Goal: Transaction & Acquisition: Purchase product/service

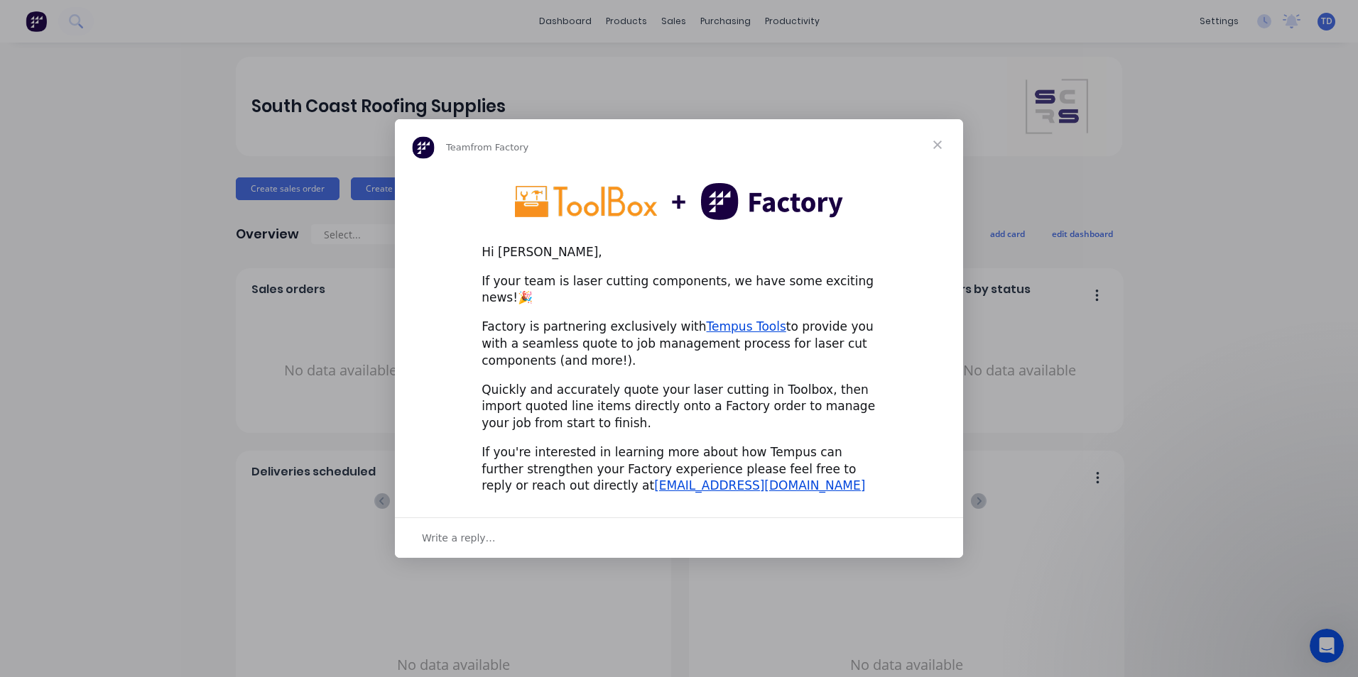
click at [934, 151] on span "Close" at bounding box center [937, 144] width 51 height 51
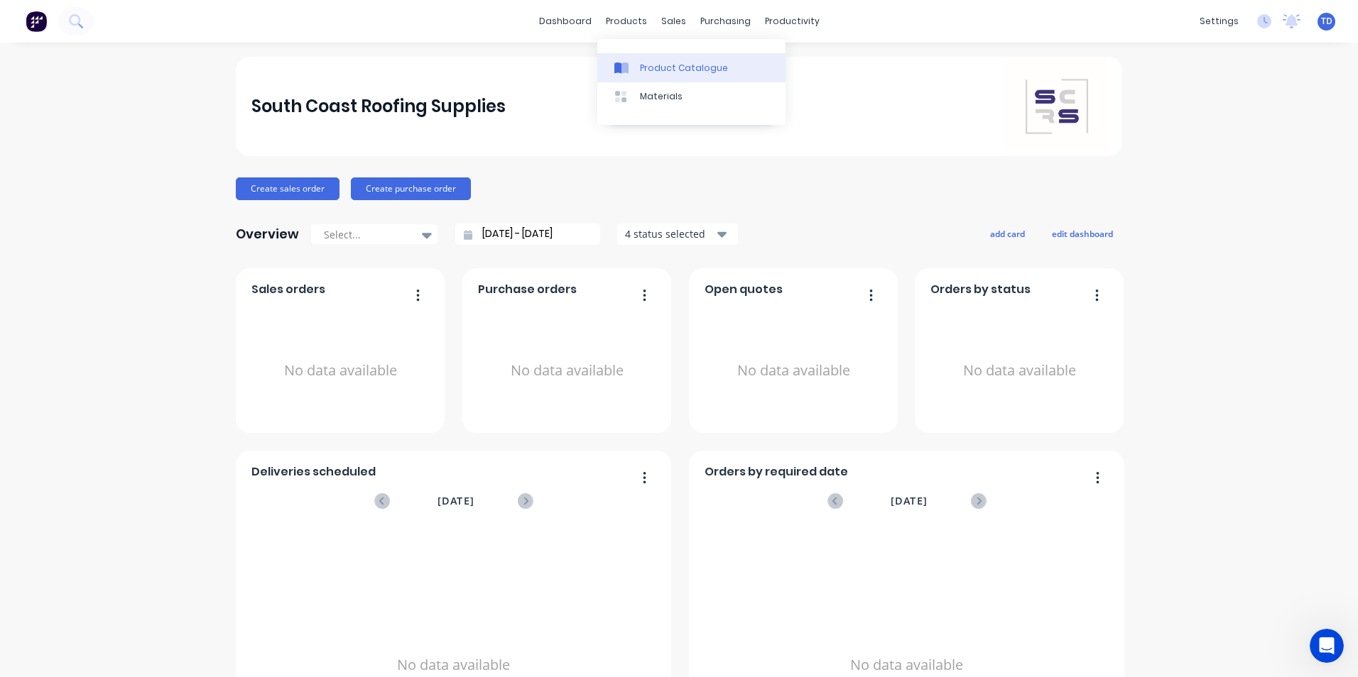
click at [645, 62] on div "Product Catalogue" at bounding box center [684, 68] width 88 height 13
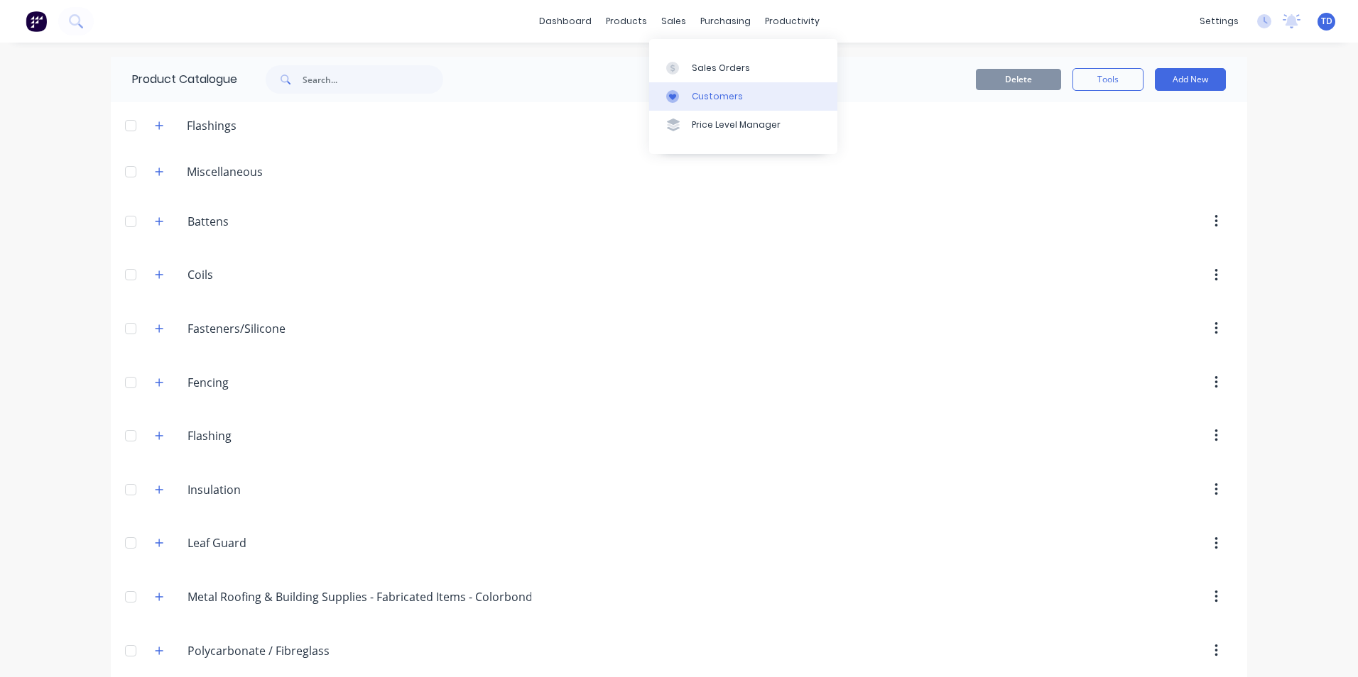
click at [692, 98] on div "Customers" at bounding box center [717, 96] width 51 height 13
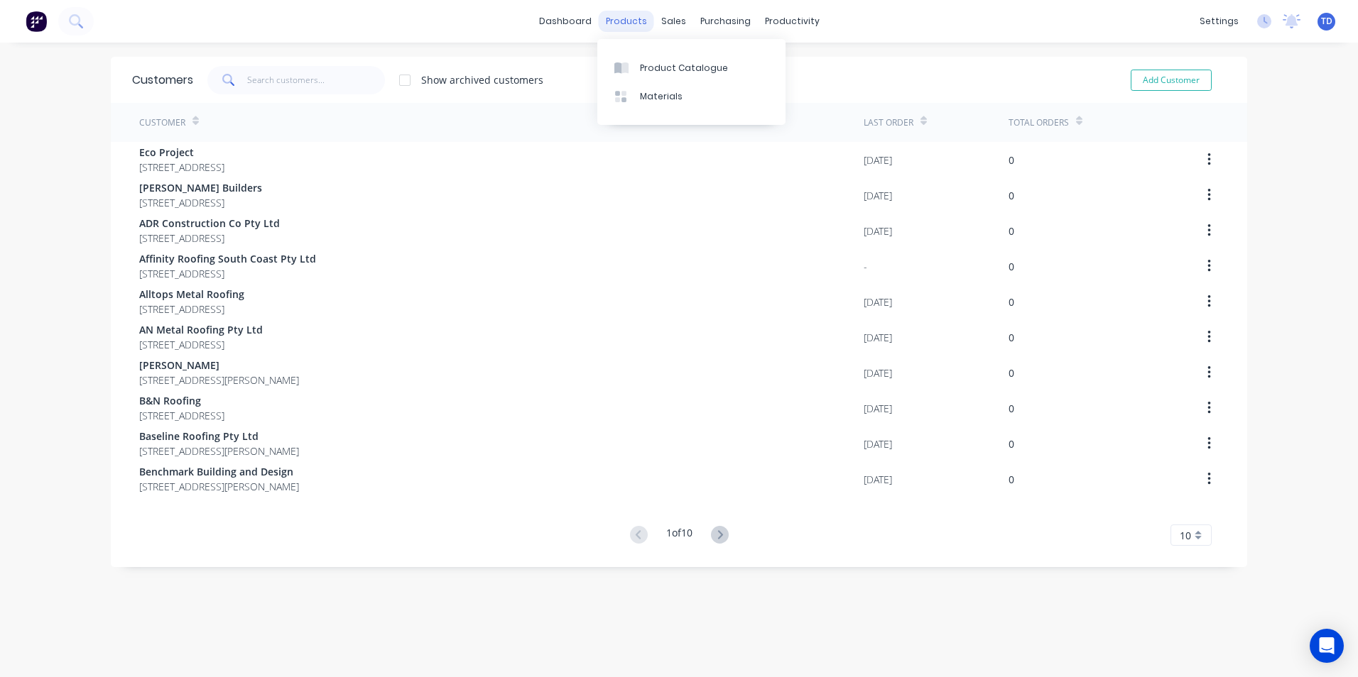
click at [601, 24] on div "products" at bounding box center [626, 21] width 55 height 21
click at [640, 63] on div "Product Catalogue" at bounding box center [684, 68] width 88 height 13
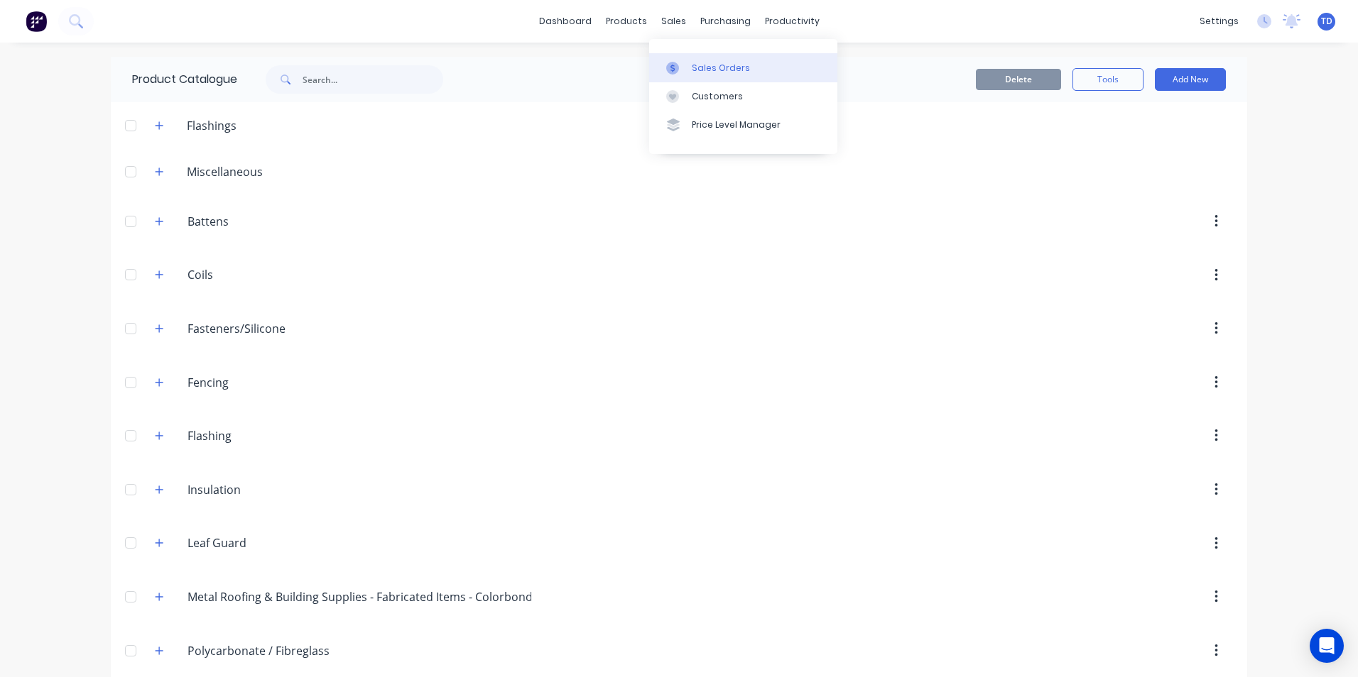
click at [704, 74] on div "Sales Orders" at bounding box center [721, 68] width 58 height 13
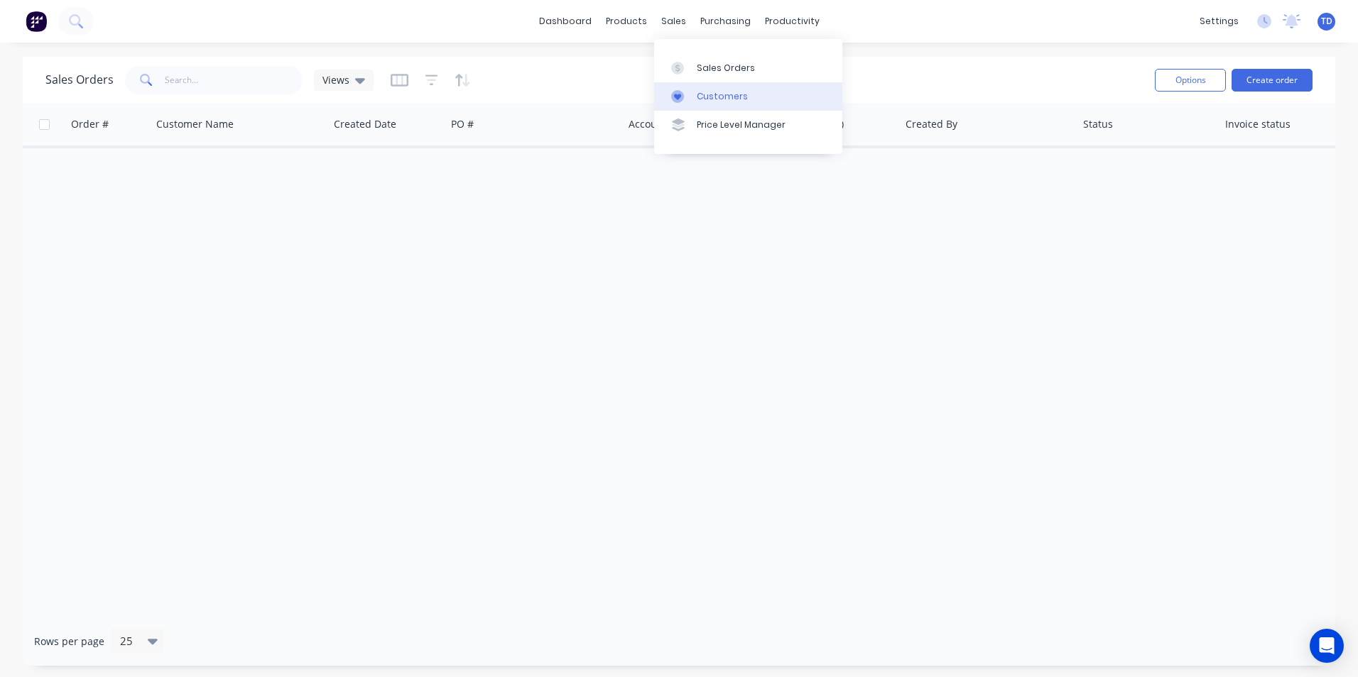
click at [714, 104] on link "Customers" at bounding box center [748, 96] width 188 height 28
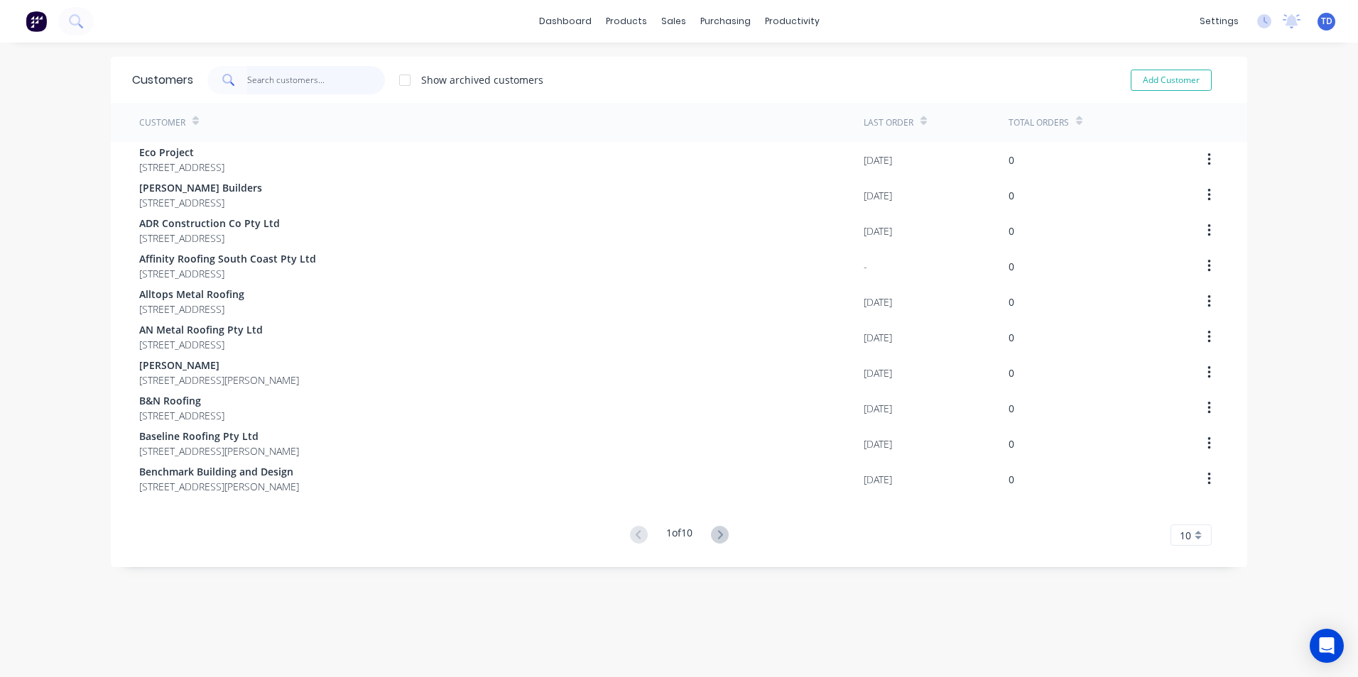
click at [305, 81] on input "text" at bounding box center [316, 80] width 138 height 28
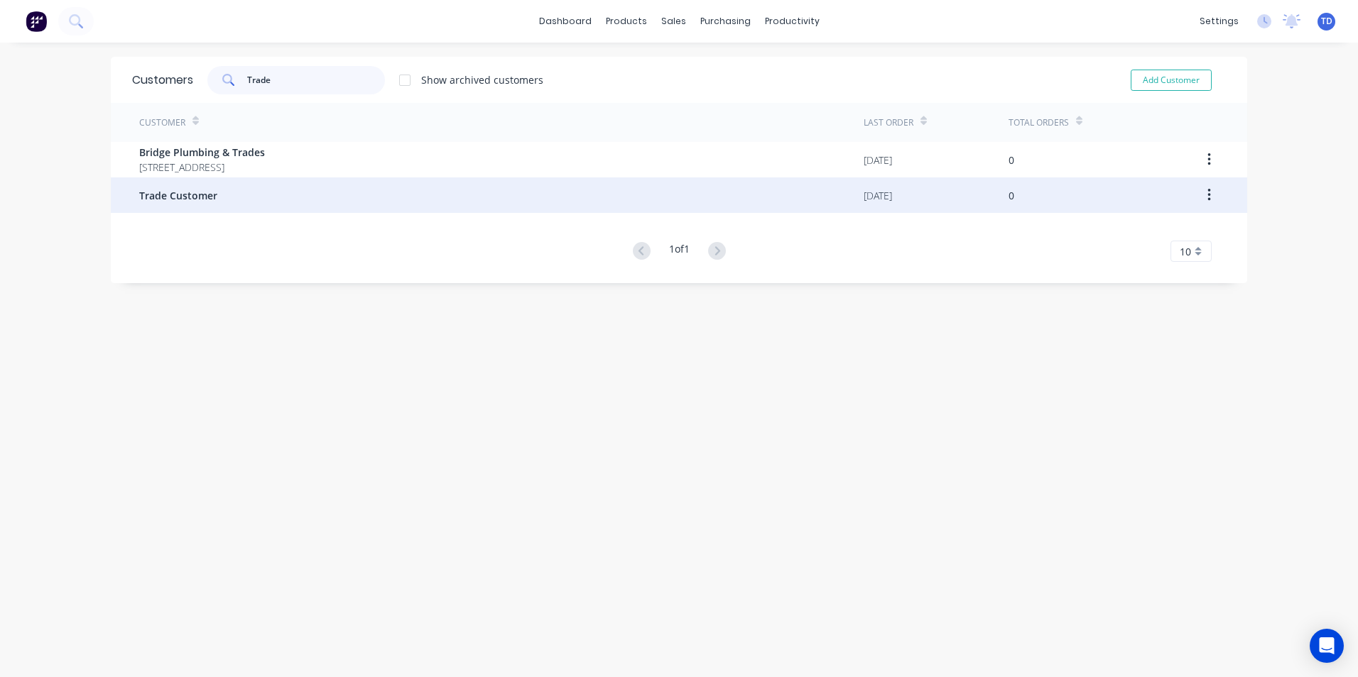
type input "Trade"
click at [234, 187] on div "Trade Customer" at bounding box center [501, 194] width 724 height 35
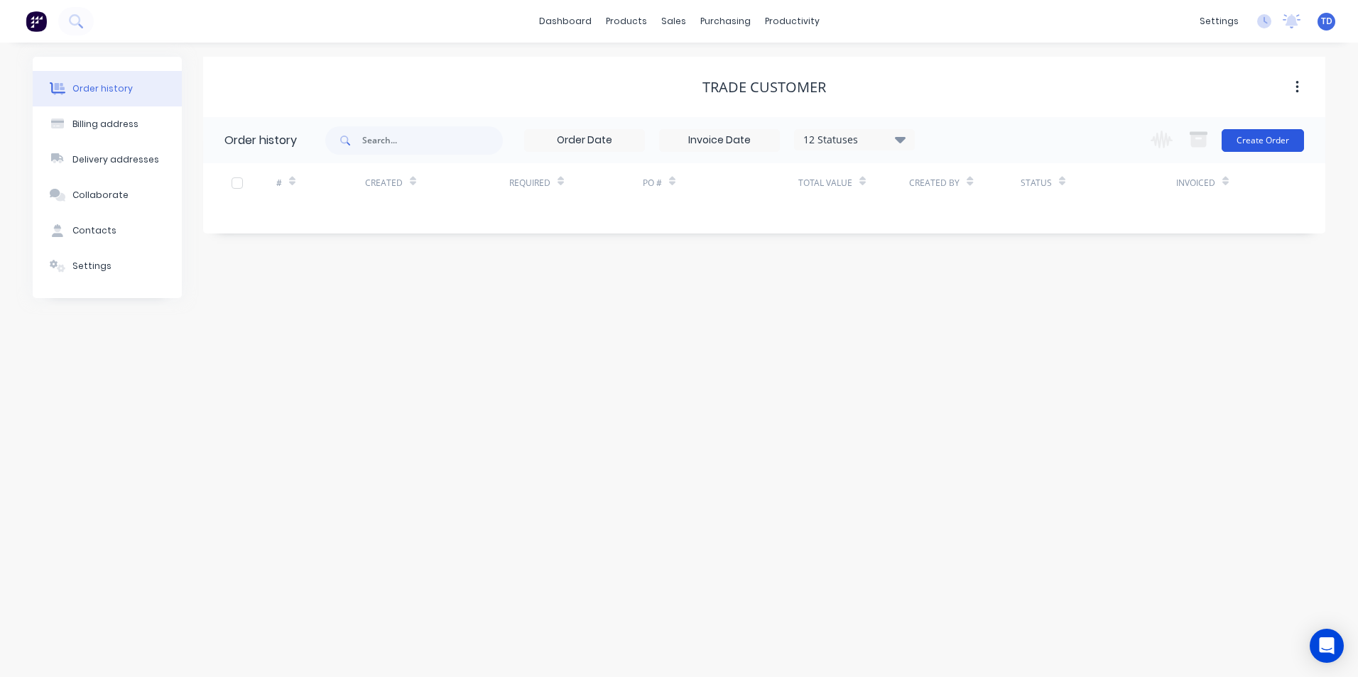
click at [1250, 148] on button "Create Order" at bounding box center [1262, 140] width 82 height 23
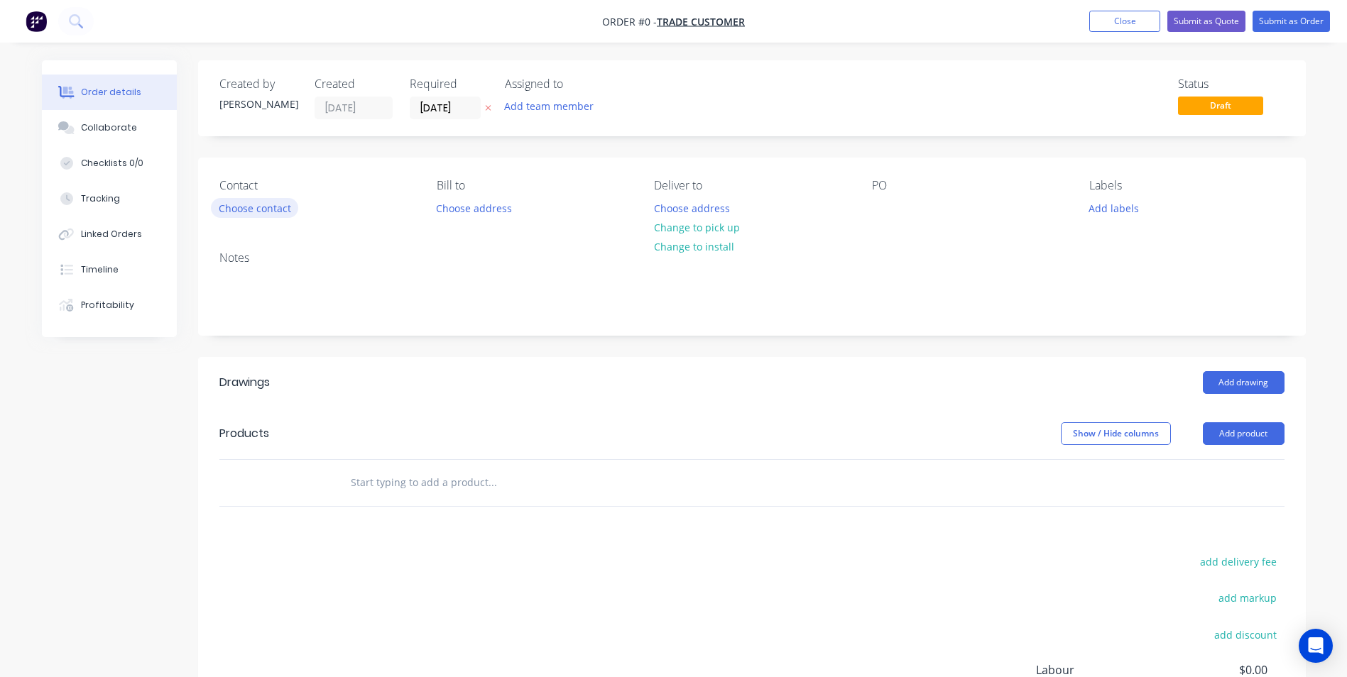
click at [273, 210] on button "Choose contact" at bounding box center [254, 207] width 87 height 19
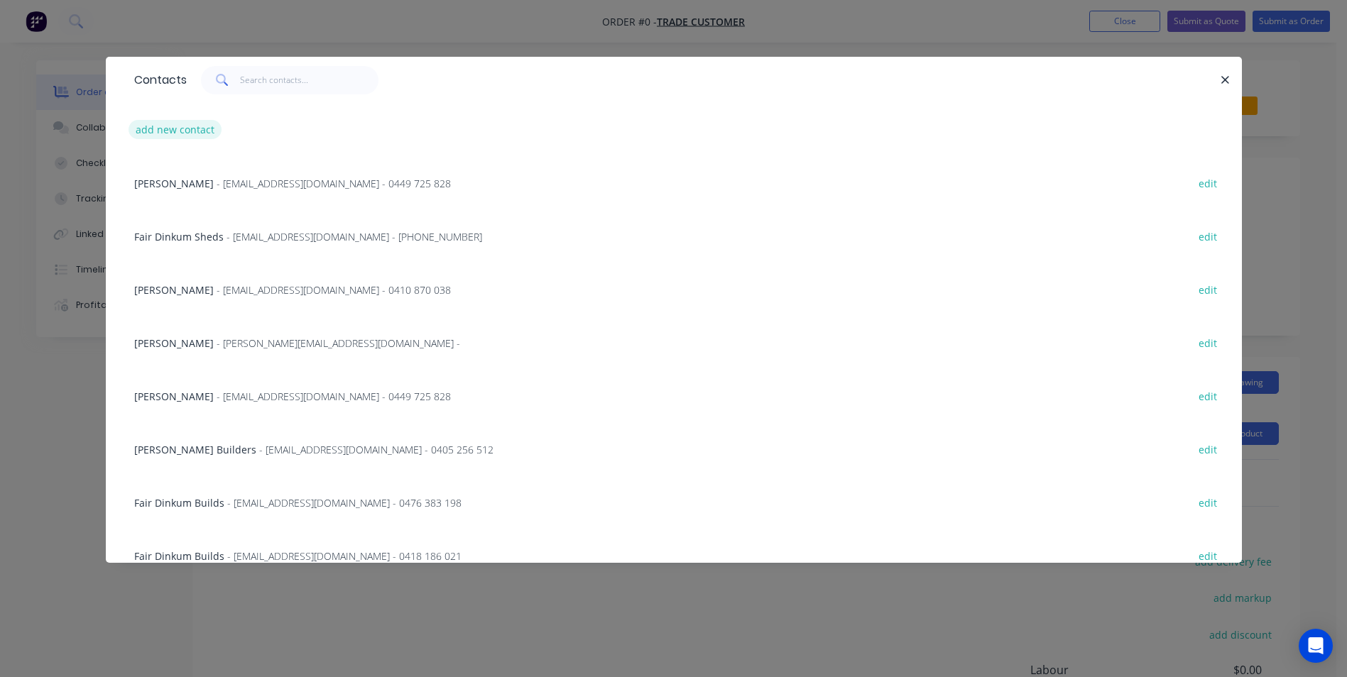
click at [182, 126] on button "add new contact" at bounding box center [176, 129] width 94 height 19
select select "AU"
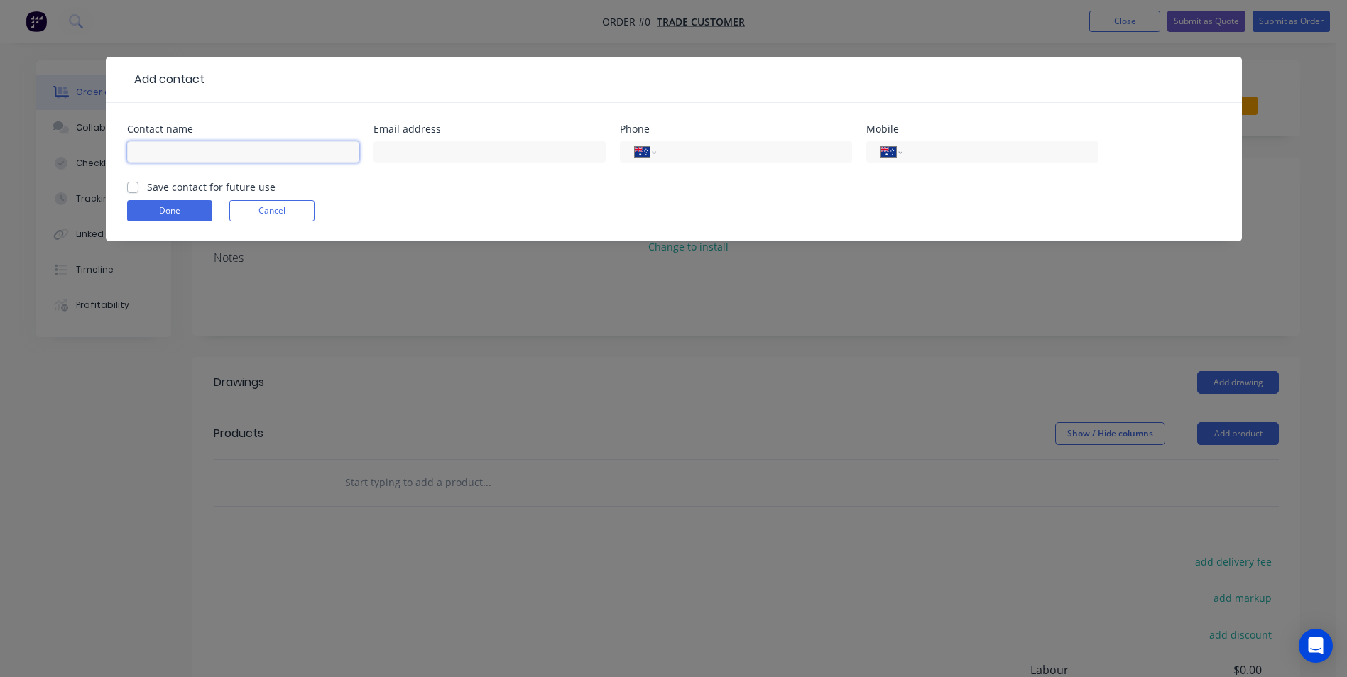
click at [239, 148] on input "text" at bounding box center [243, 151] width 232 height 21
type input "MVH Carpentry"
click at [425, 152] on input "text" at bounding box center [489, 151] width 232 height 21
type input "mvhcarpentry@outlook.com"
type input "0401 245 692"
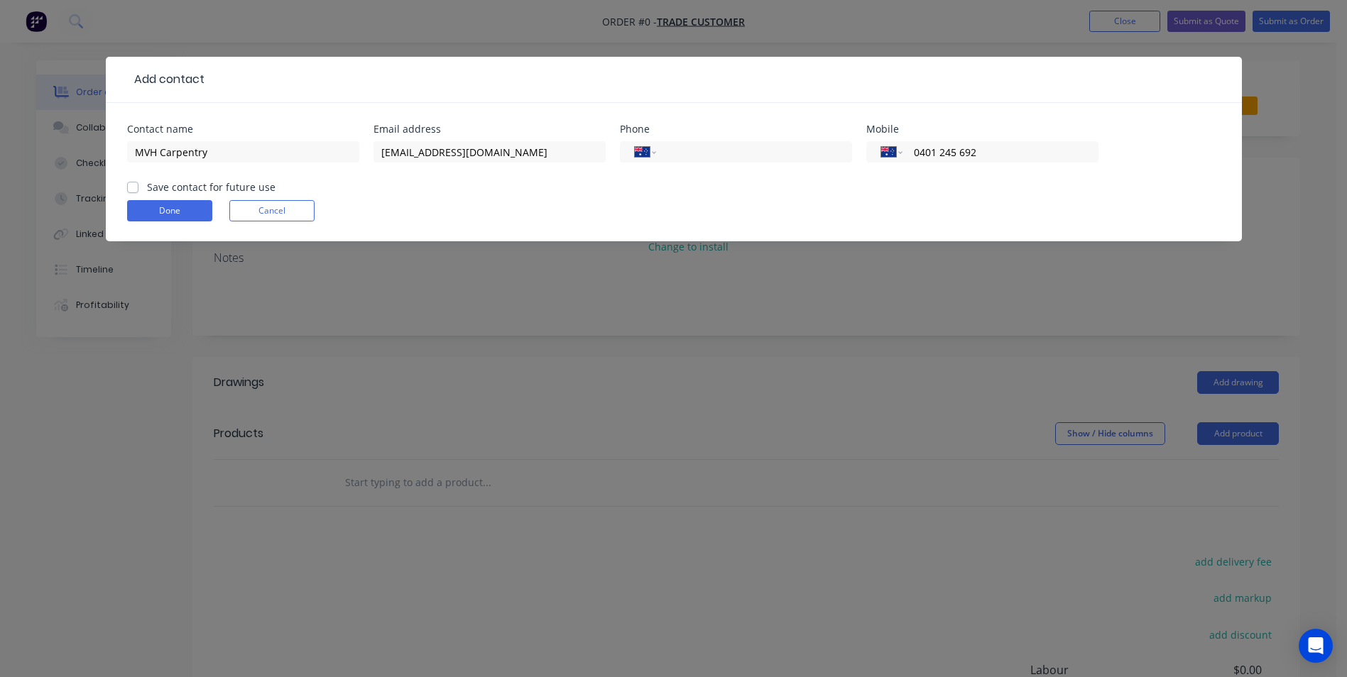
click at [147, 189] on label "Save contact for future use" at bounding box center [211, 187] width 129 height 15
click at [134, 189] on input "Save contact for future use" at bounding box center [132, 186] width 11 height 13
checkbox input "true"
click at [151, 207] on button "Done" at bounding box center [169, 210] width 85 height 21
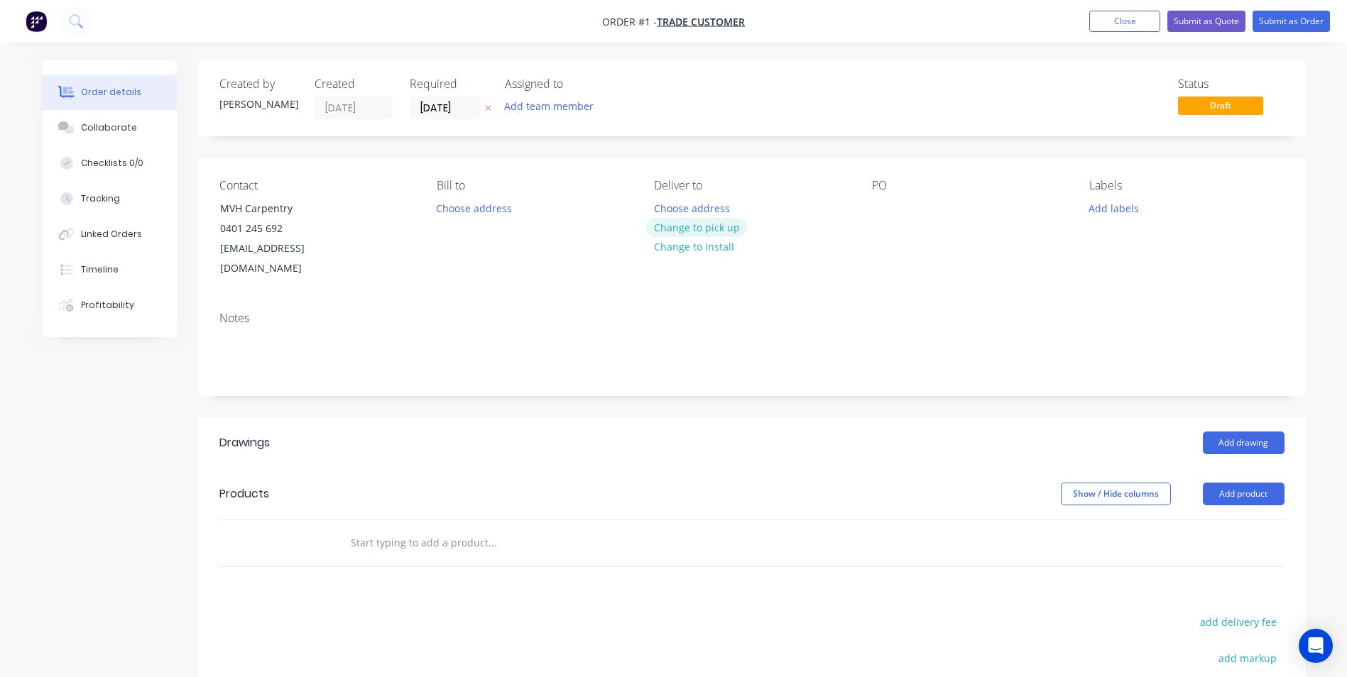
click at [689, 232] on button "Change to pick up" at bounding box center [696, 227] width 101 height 19
click at [676, 202] on div at bounding box center [665, 208] width 23 height 21
click at [1241, 432] on button "Add drawing" at bounding box center [1244, 443] width 82 height 23
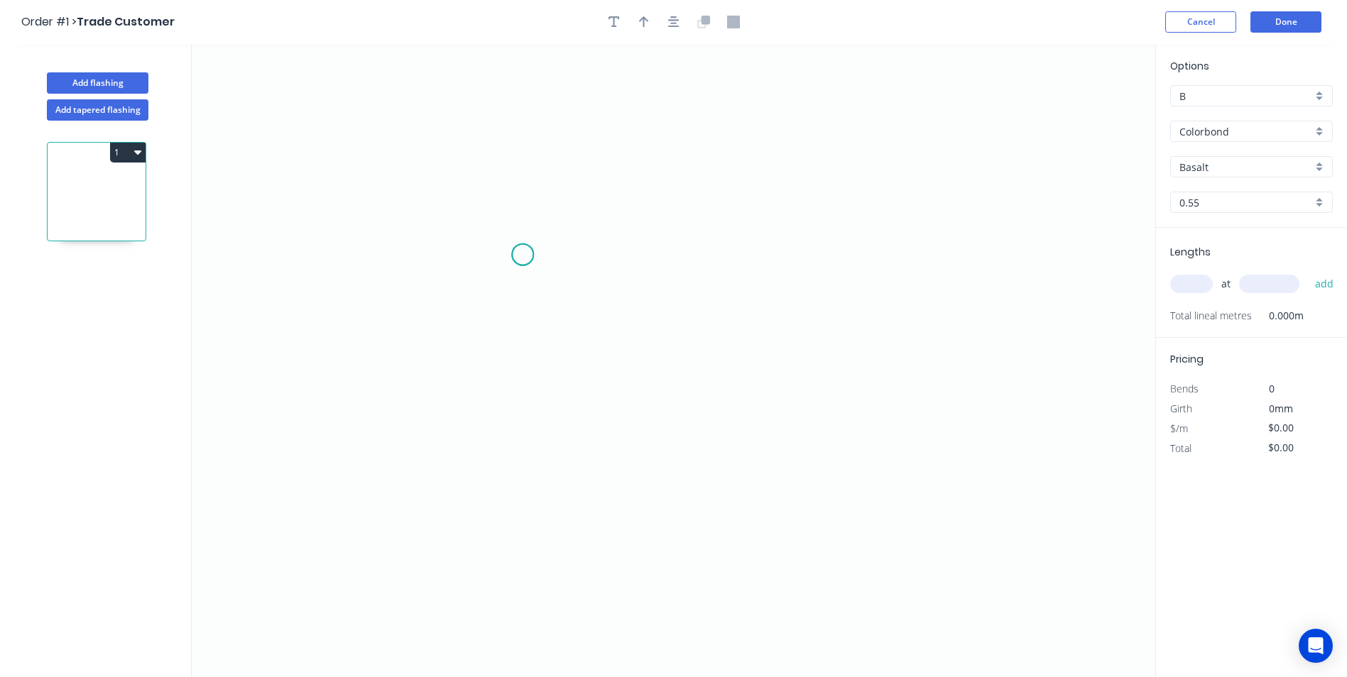
click at [523, 255] on icon "0" at bounding box center [673, 360] width 963 height 633
click at [771, 261] on icon "0" at bounding box center [673, 360] width 963 height 633
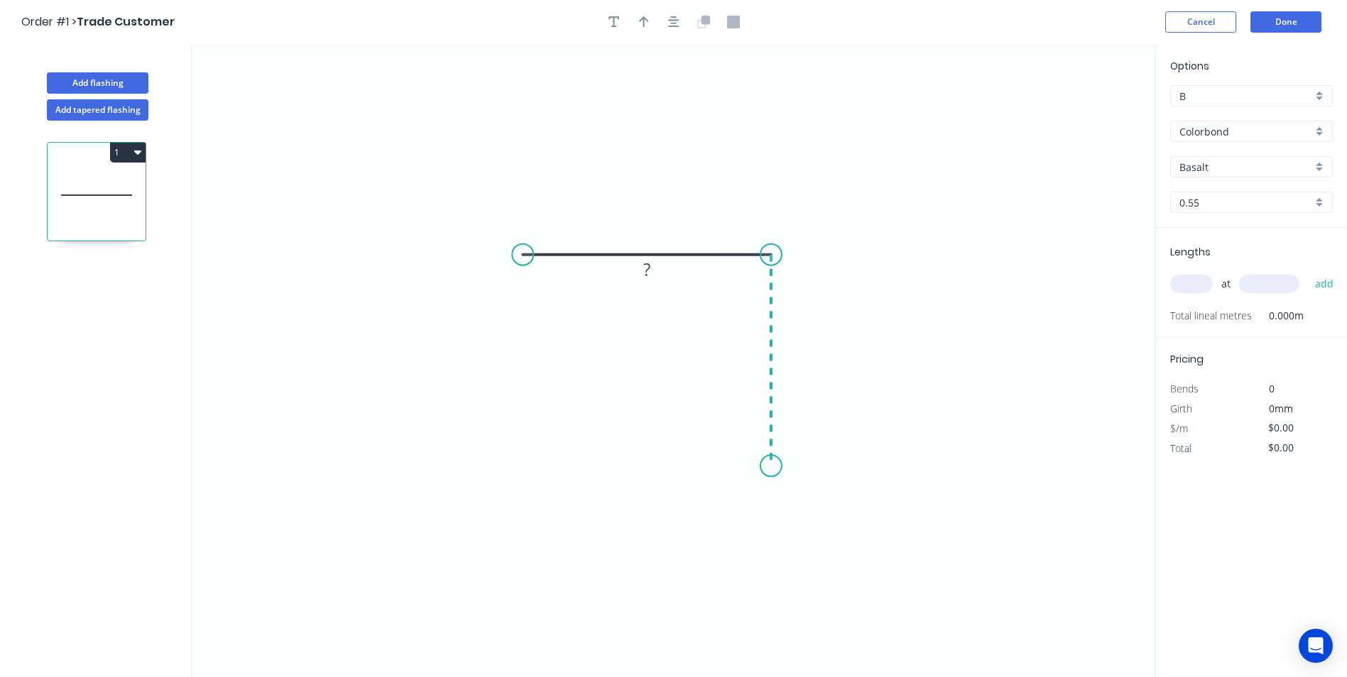
click at [781, 466] on icon "0 ?" at bounding box center [673, 360] width 963 height 633
click at [781, 466] on circle at bounding box center [770, 465] width 21 height 21
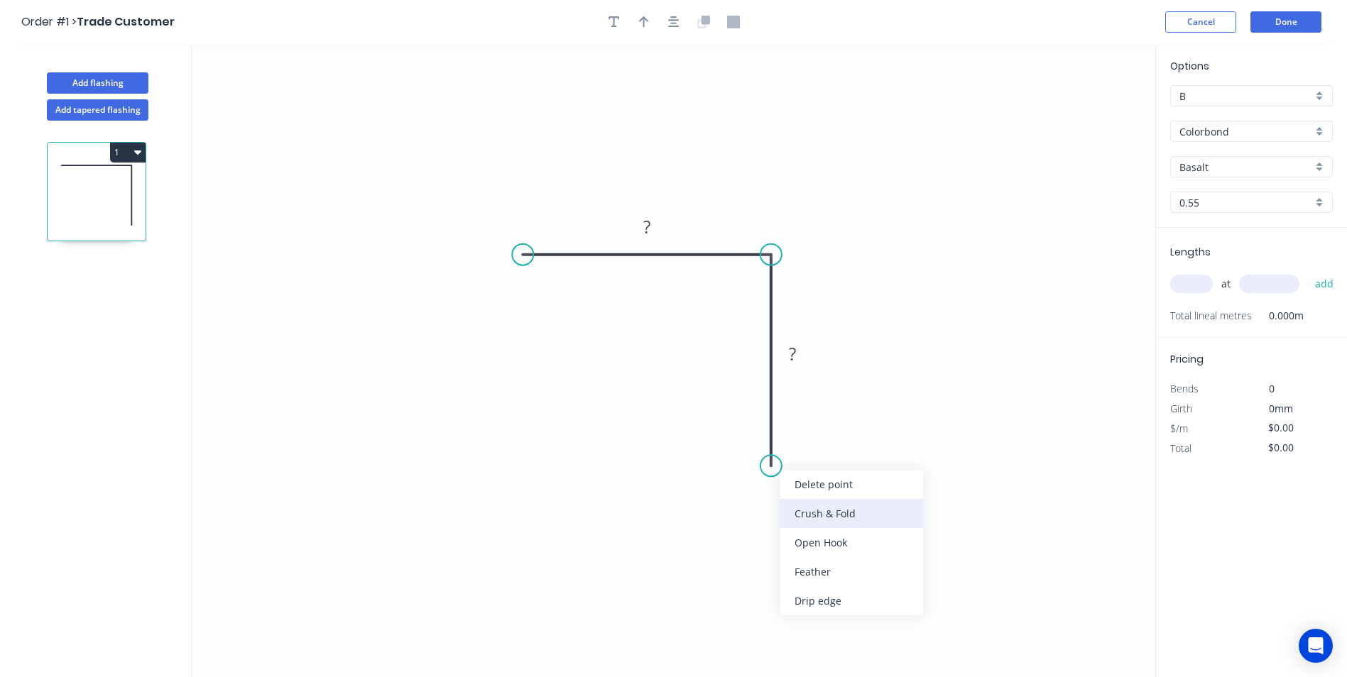
click at [802, 508] on div "Crush & Fold" at bounding box center [851, 513] width 143 height 29
click at [799, 511] on div "Flip bend" at bounding box center [840, 514] width 143 height 29
drag, startPoint x: 809, startPoint y: 432, endPoint x: 696, endPoint y: 469, distance: 119.0
click at [696, 469] on rect at bounding box center [676, 482] width 57 height 29
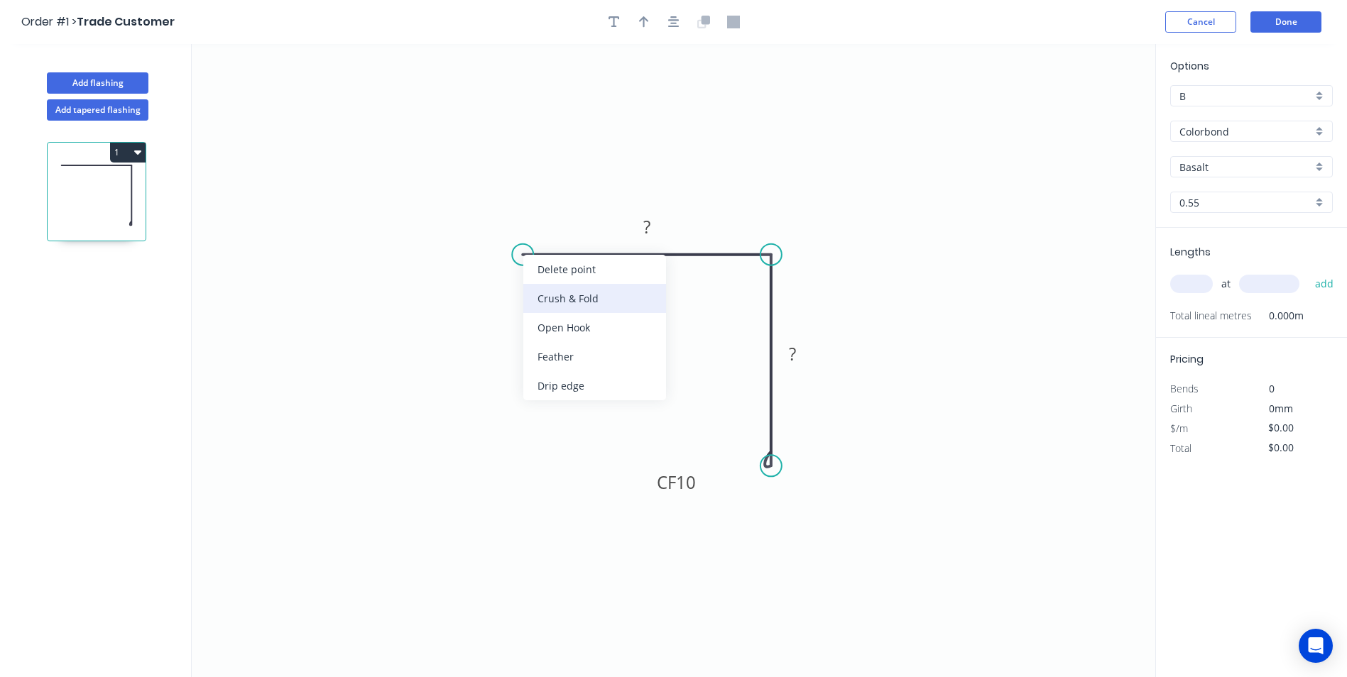
click at [547, 295] on div "Crush & Fold" at bounding box center [594, 298] width 143 height 29
drag, startPoint x: 565, startPoint y: 204, endPoint x: 532, endPoint y: 312, distance: 112.3
click at [532, 312] on rect at bounding box center [509, 324] width 57 height 29
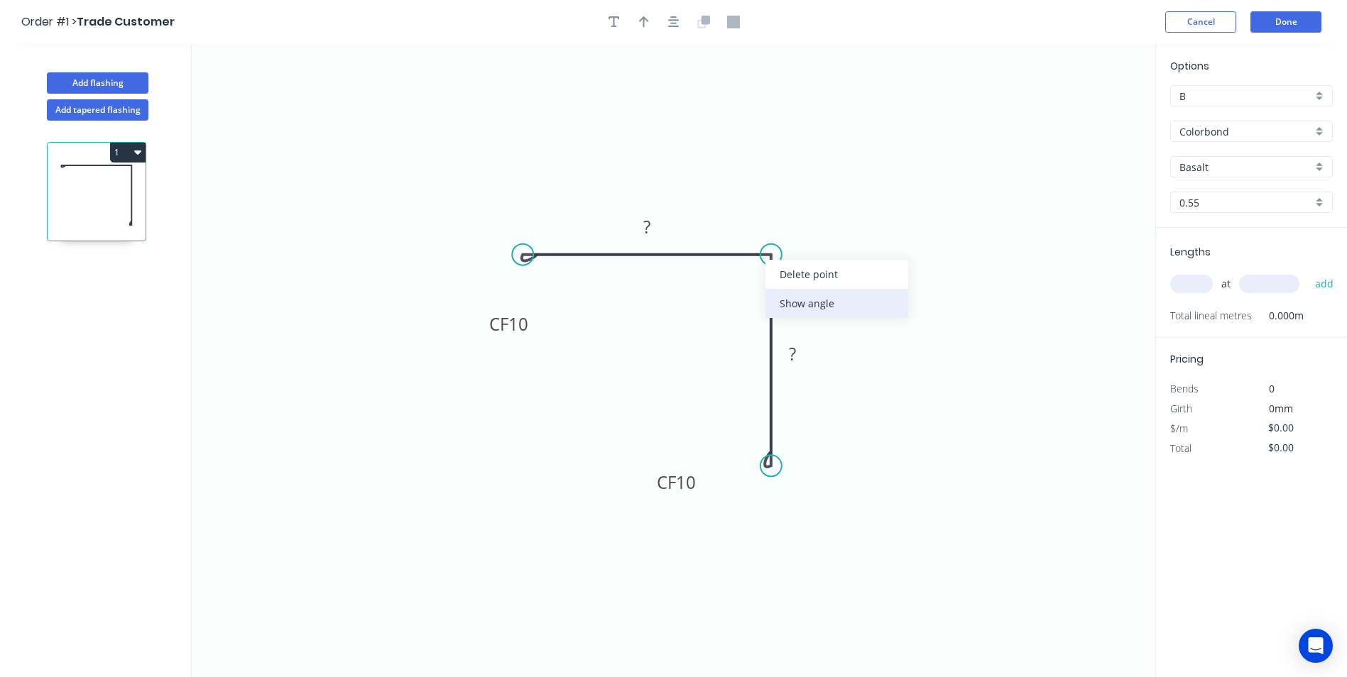
click at [792, 297] on div "Show angle" at bounding box center [836, 303] width 143 height 29
click at [657, 226] on rect at bounding box center [647, 228] width 28 height 20
type input "$11.98"
click at [644, 26] on icon "button" at bounding box center [644, 21] width 10 height 11
click at [1084, 116] on icon at bounding box center [1083, 98] width 13 height 45
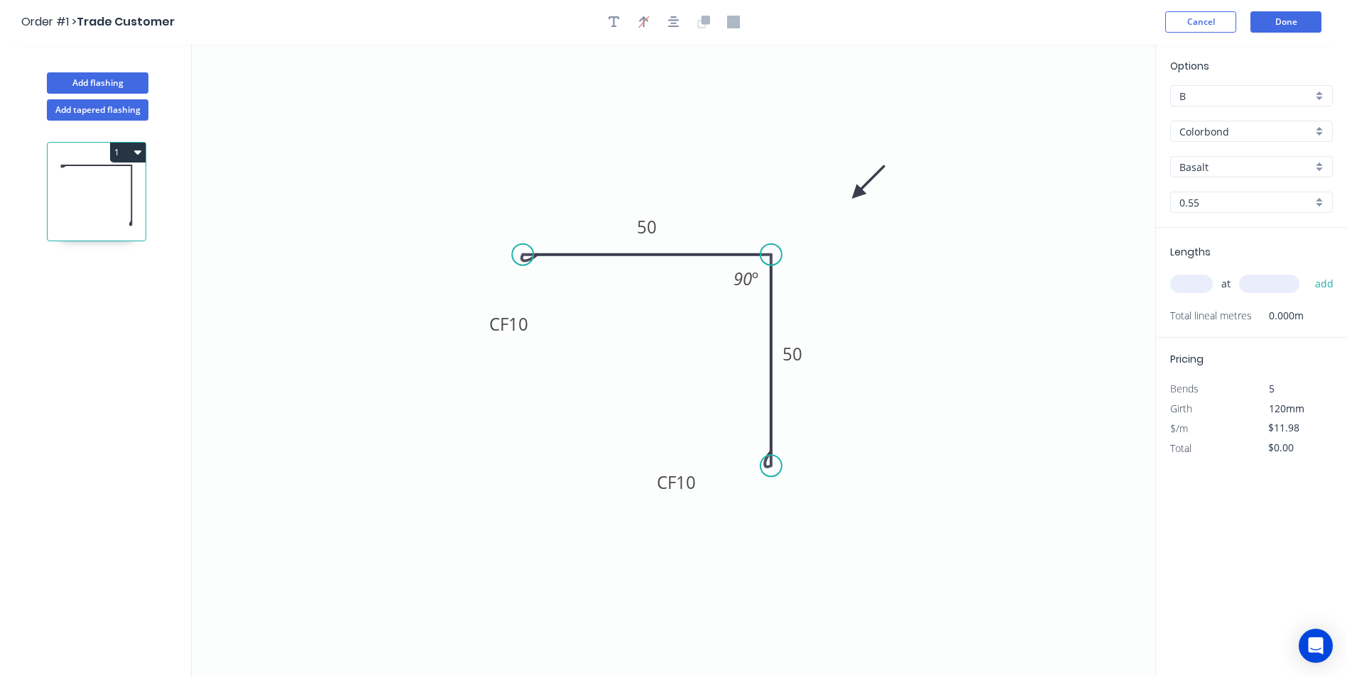
drag, startPoint x: 1084, startPoint y: 114, endPoint x: 857, endPoint y: 195, distance: 240.9
click at [857, 195] on icon at bounding box center [868, 182] width 41 height 41
click at [1238, 129] on input "Colorbond" at bounding box center [1245, 131] width 133 height 15
click at [1235, 179] on div "Colorbond Matt" at bounding box center [1251, 183] width 161 height 25
type input "Colorbond Matt"
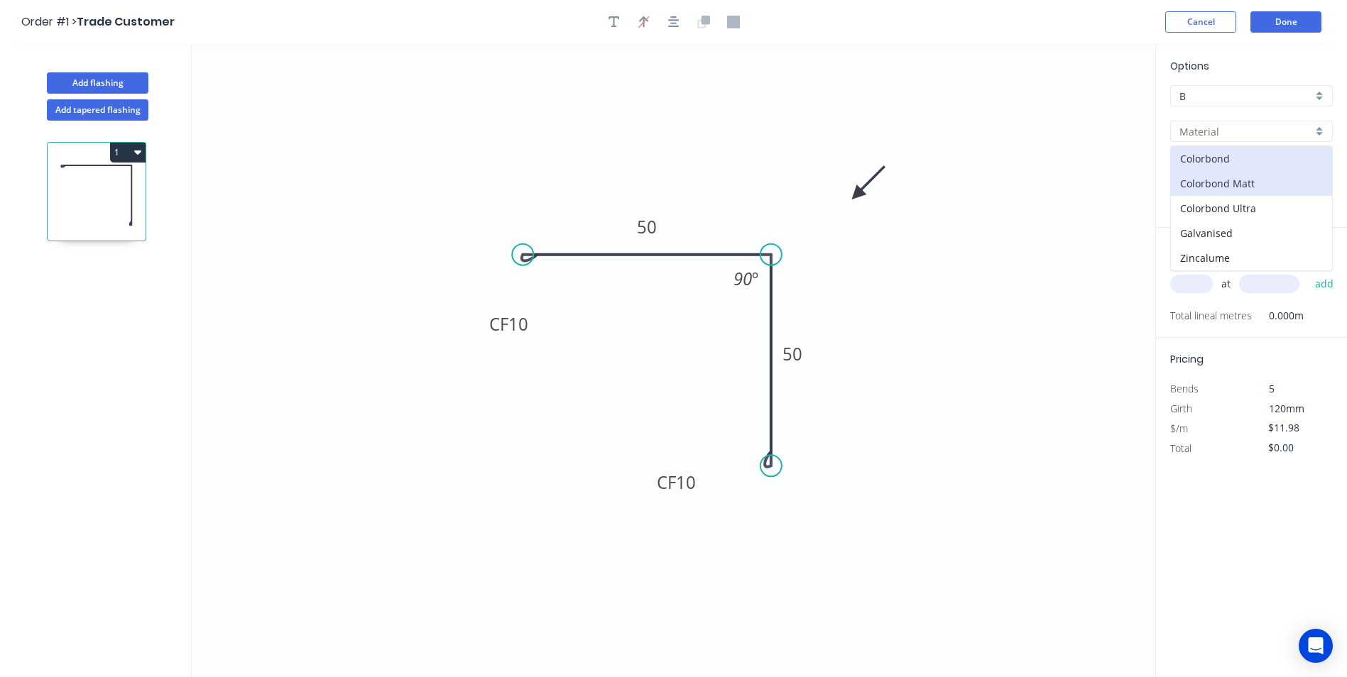
type input "Bluegum Matt"
type input "$13.17"
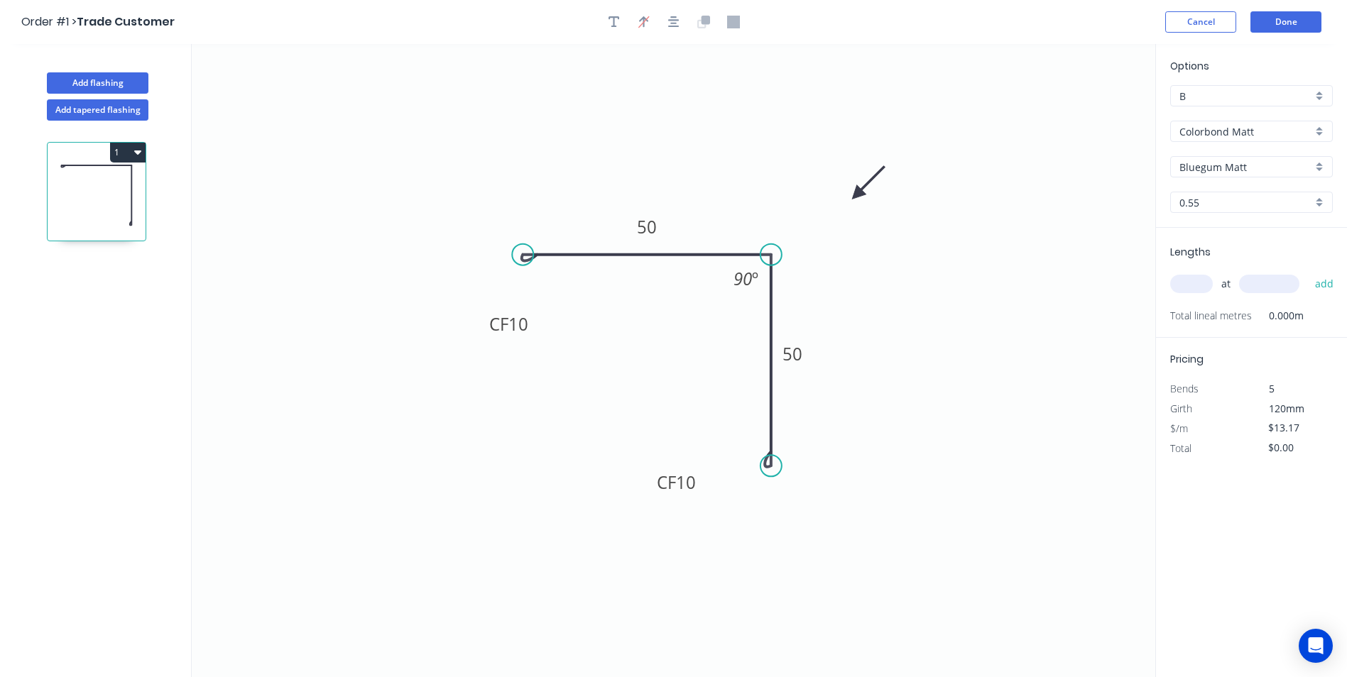
click at [1235, 168] on input "Bluegum Matt" at bounding box center [1245, 167] width 133 height 15
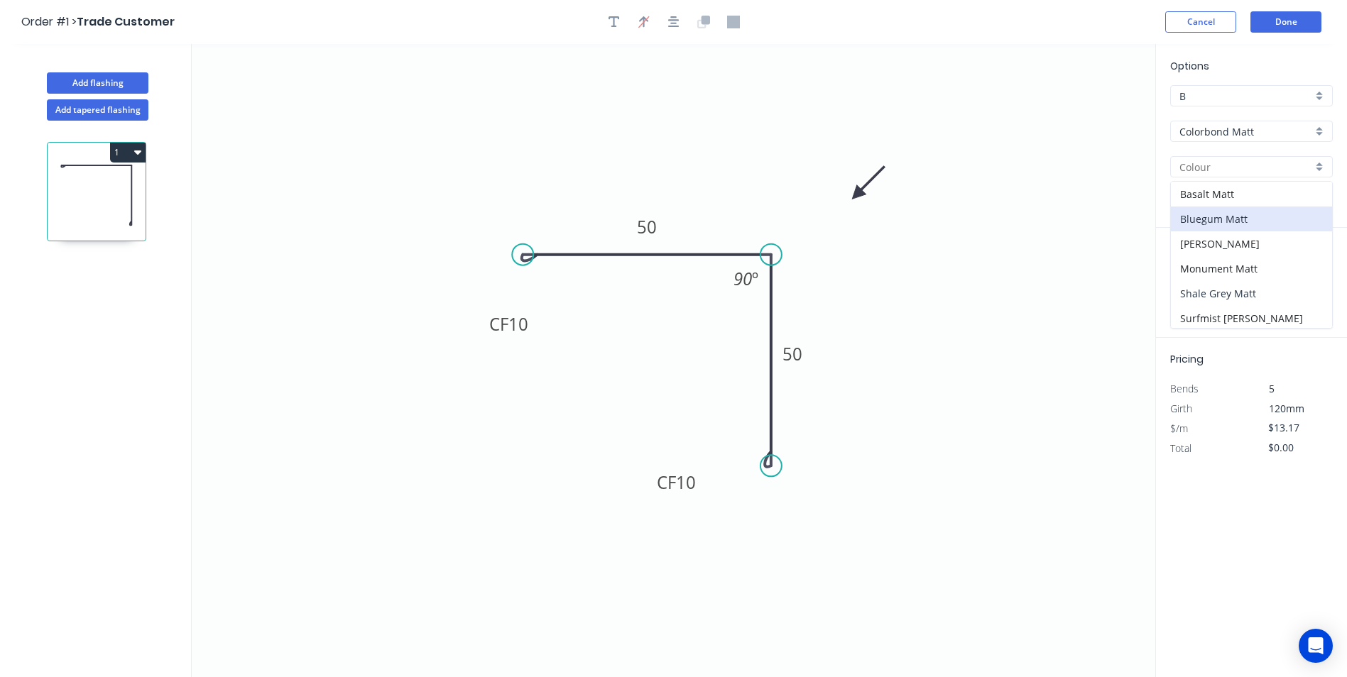
click at [1243, 293] on div "Shale Grey Matt" at bounding box center [1251, 293] width 161 height 25
type input "Shale Grey Matt"
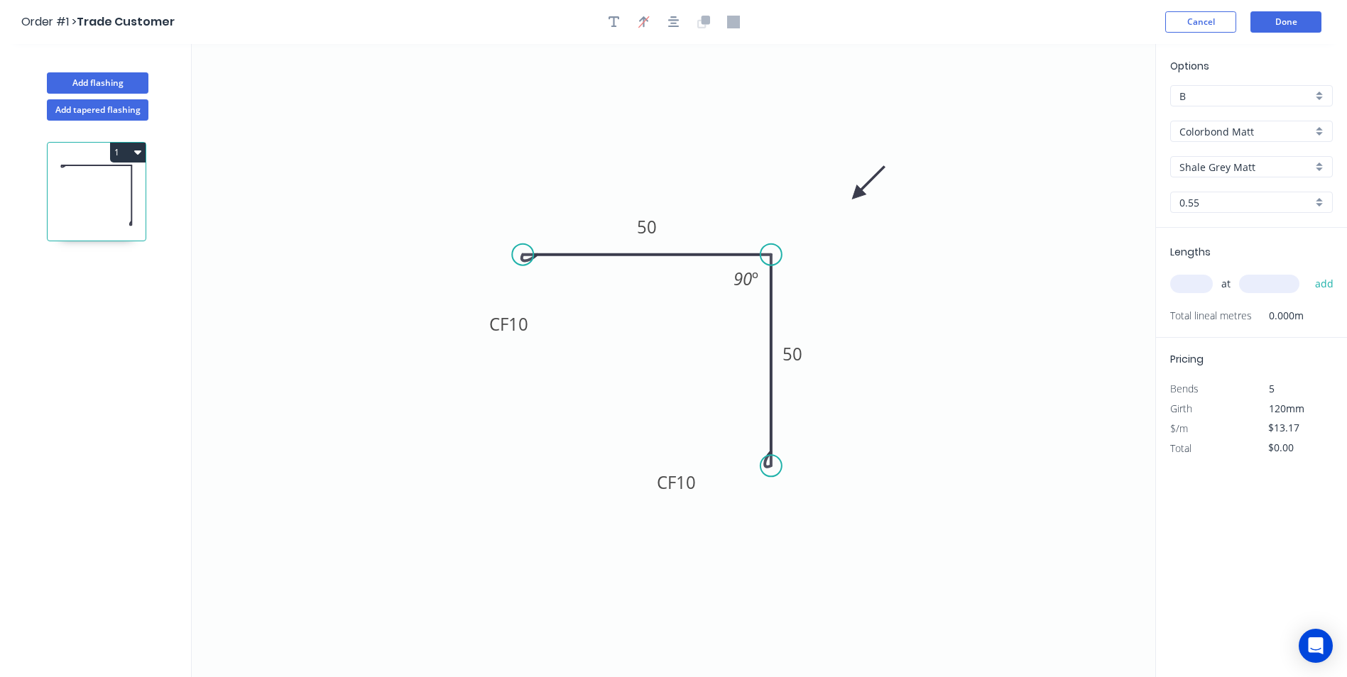
click at [1208, 283] on input "text" at bounding box center [1191, 284] width 43 height 18
type input "1"
type input "1500"
click at [1308, 272] on button "add" at bounding box center [1324, 284] width 33 height 24
type input "$19.76"
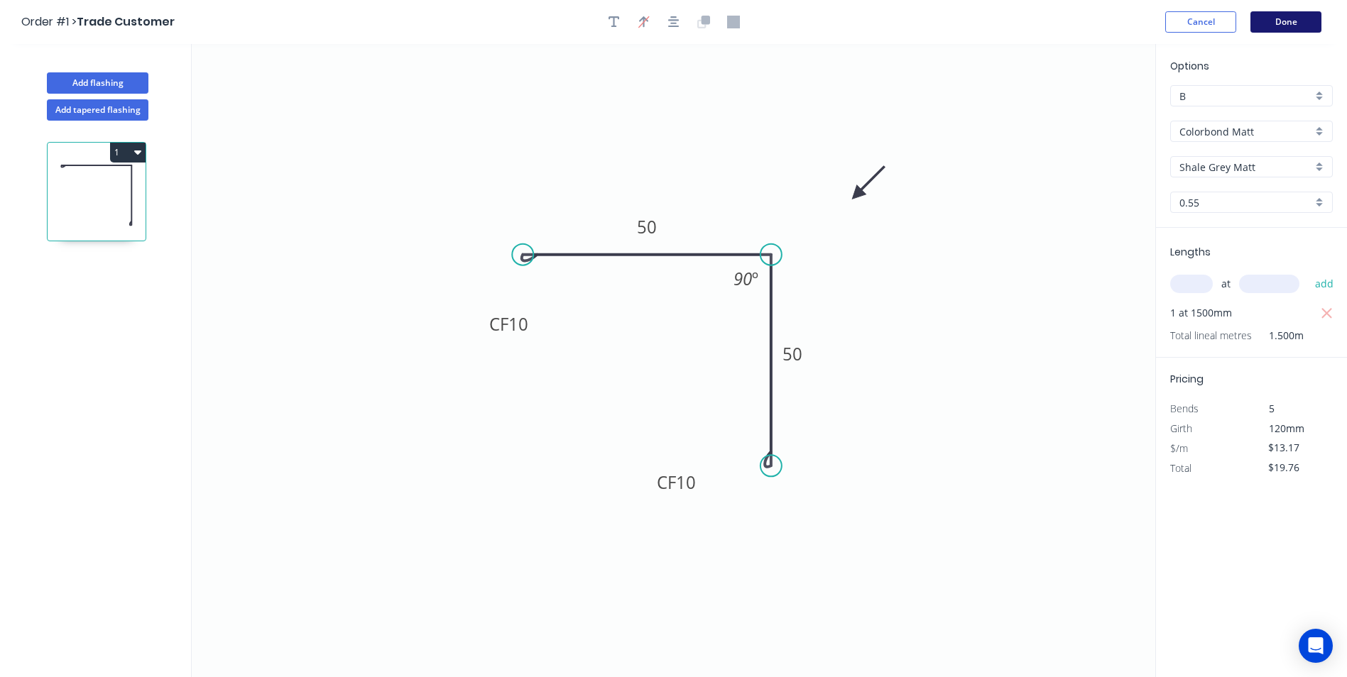
click at [1304, 26] on button "Done" at bounding box center [1285, 21] width 71 height 21
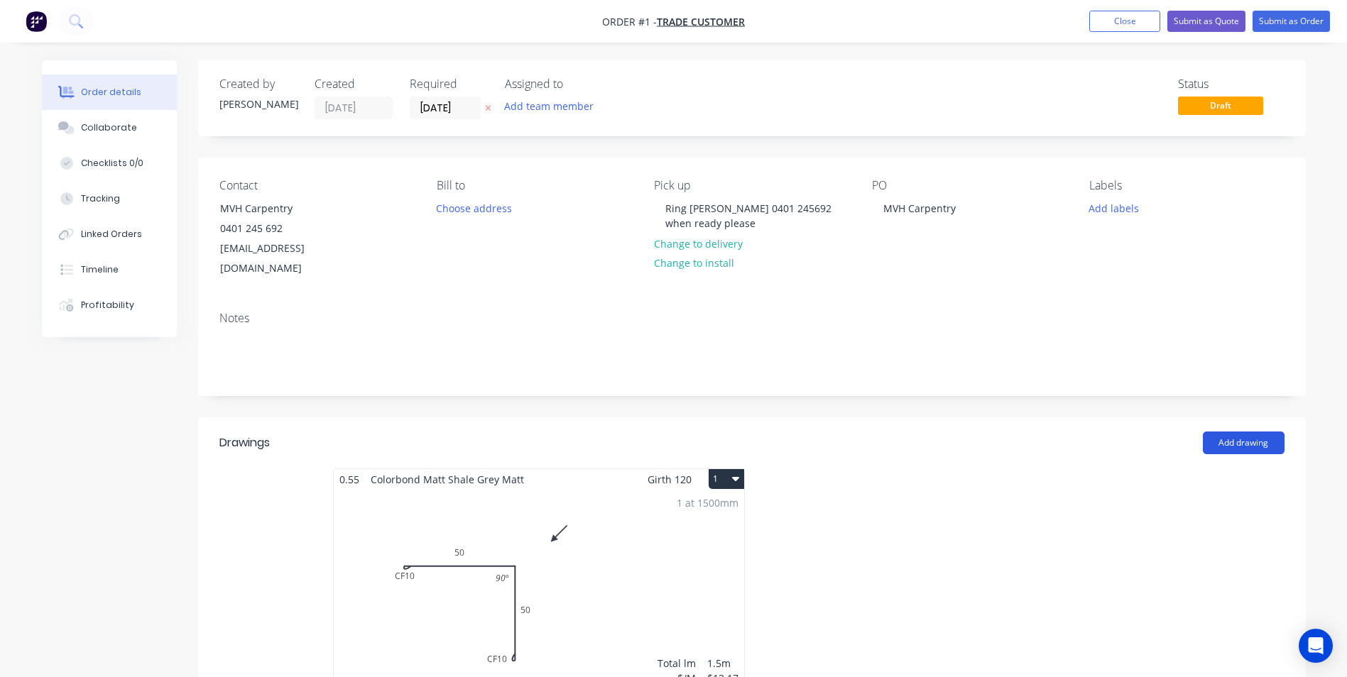
click at [1247, 432] on button "Add drawing" at bounding box center [1244, 443] width 82 height 23
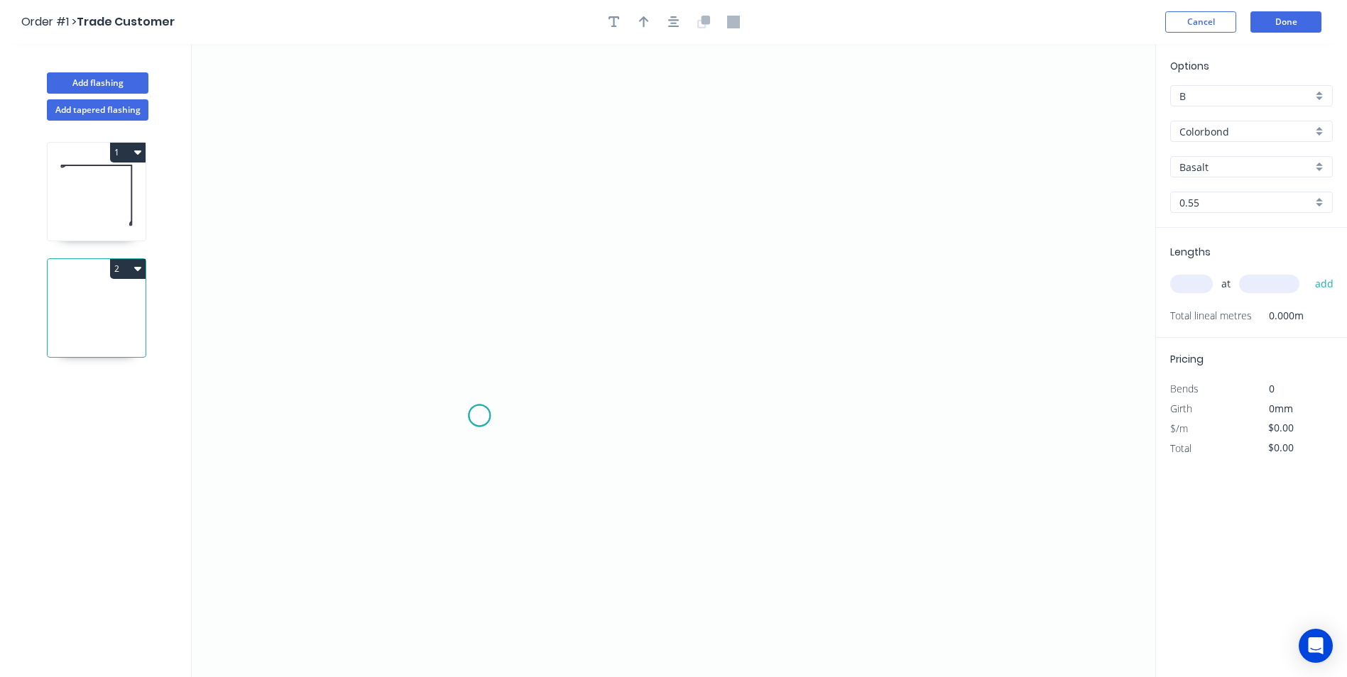
drag, startPoint x: 479, startPoint y: 416, endPoint x: 532, endPoint y: 295, distance: 131.6
click at [482, 415] on icon "0" at bounding box center [673, 360] width 963 height 633
click at [492, 219] on icon "0" at bounding box center [673, 360] width 963 height 633
click at [813, 235] on icon "0 ?" at bounding box center [673, 360] width 963 height 633
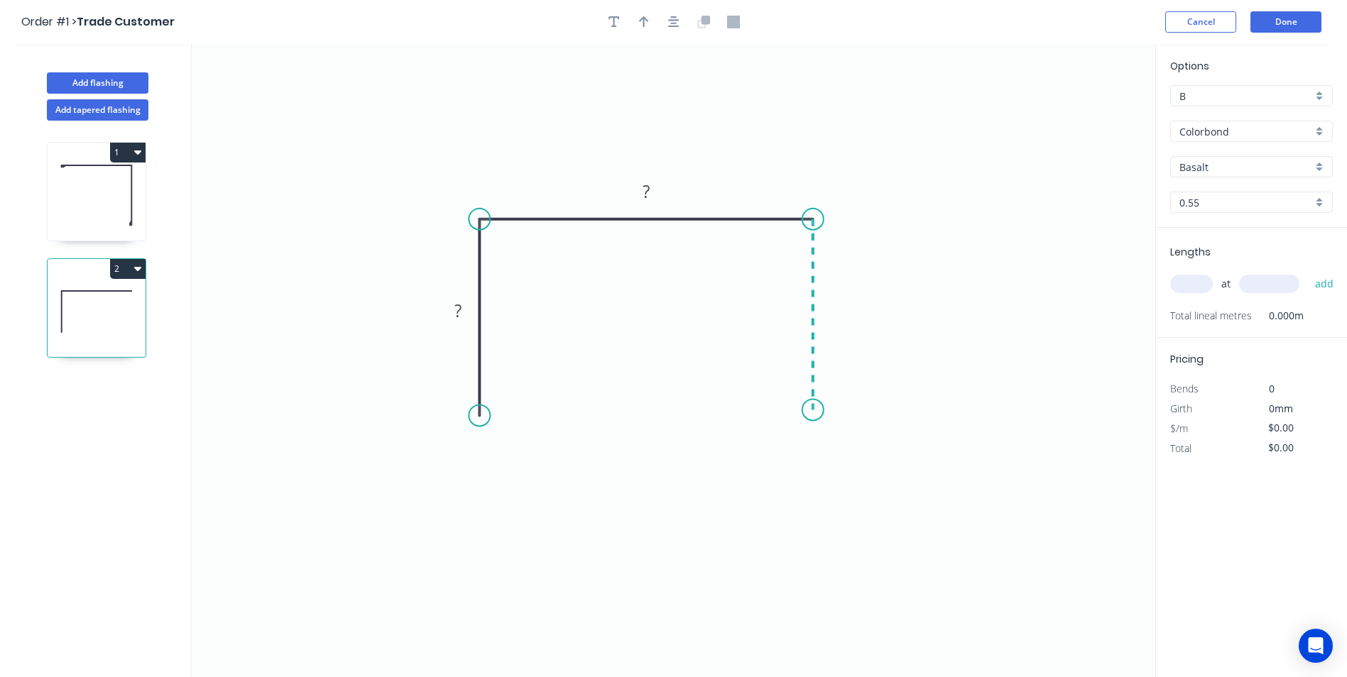
click at [814, 410] on icon "0 ? ?" at bounding box center [673, 360] width 963 height 633
click at [814, 410] on circle at bounding box center [812, 409] width 21 height 21
click at [854, 464] on div "Crush & Fold" at bounding box center [880, 466] width 143 height 29
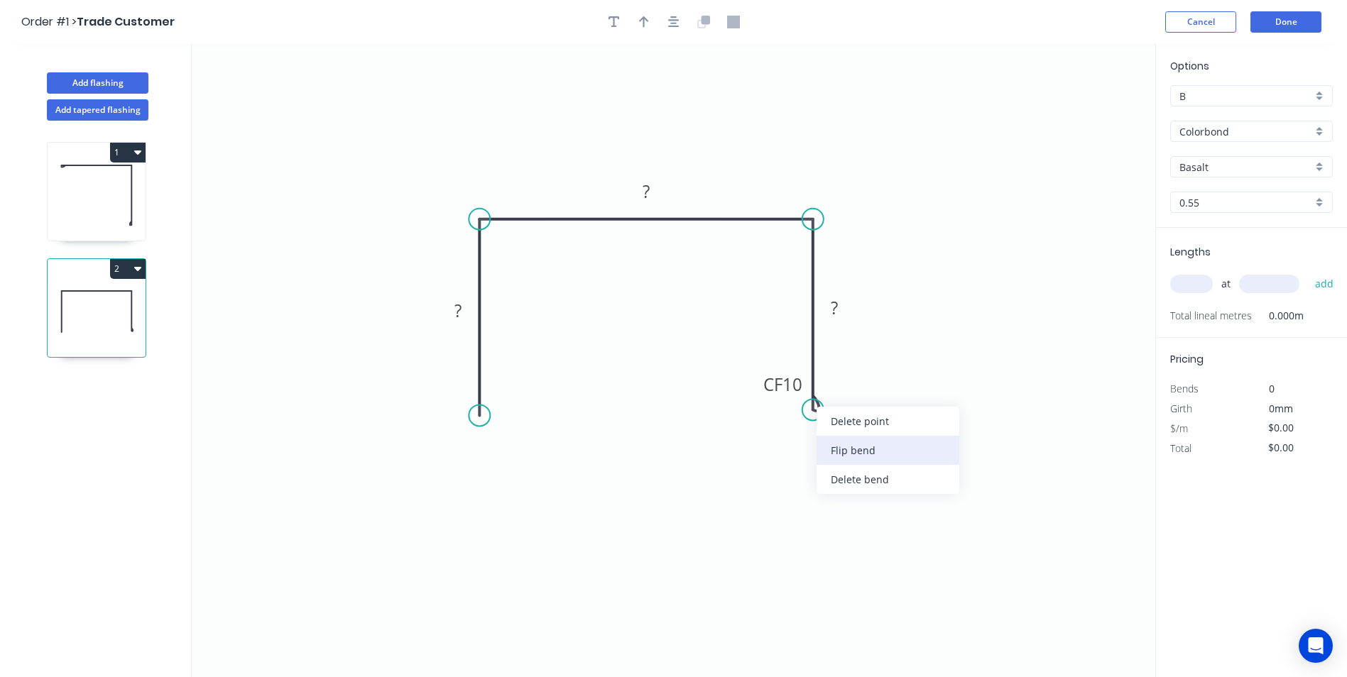
click at [850, 463] on div "Flip bend" at bounding box center [887, 450] width 143 height 29
drag, startPoint x: 869, startPoint y: 377, endPoint x: 745, endPoint y: 396, distance: 125.0
click at [741, 396] on rect at bounding box center [712, 399] width 57 height 29
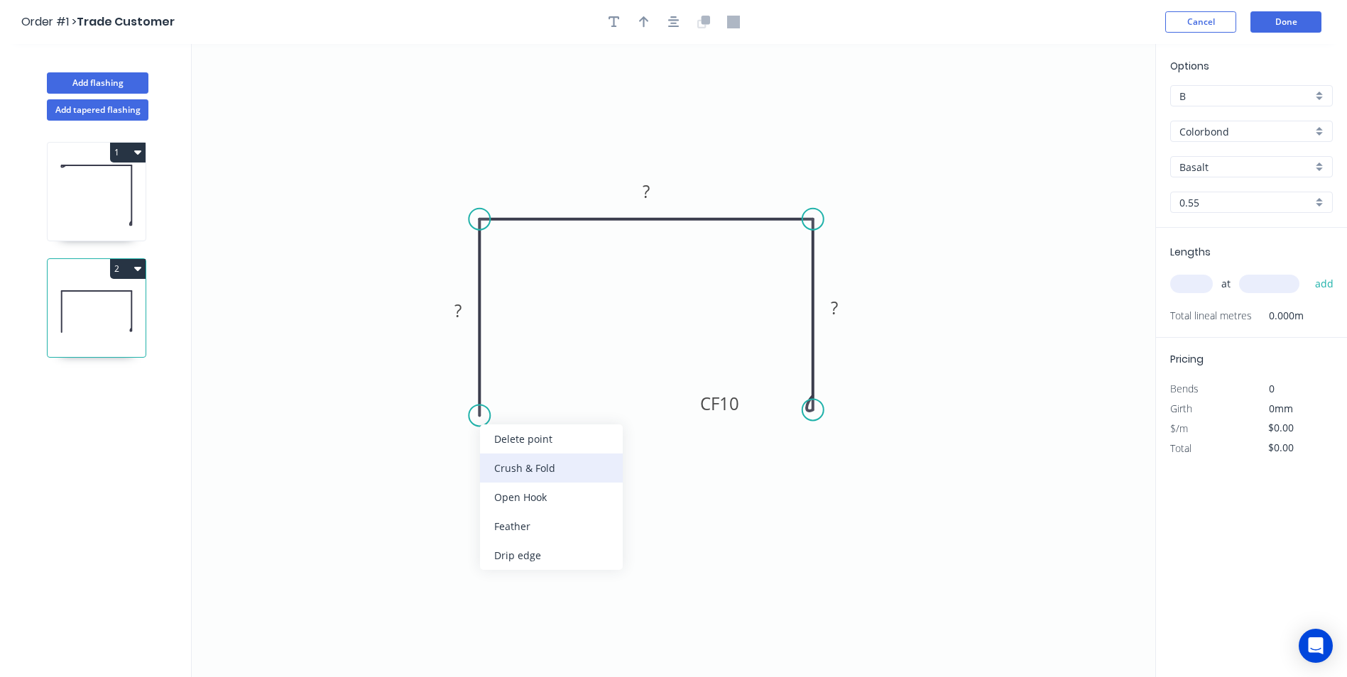
click at [493, 461] on div "Crush & Fold" at bounding box center [551, 468] width 143 height 29
drag, startPoint x: 475, startPoint y: 378, endPoint x: 588, endPoint y: 383, distance: 113.0
click at [588, 383] on rect at bounding box center [562, 395] width 57 height 29
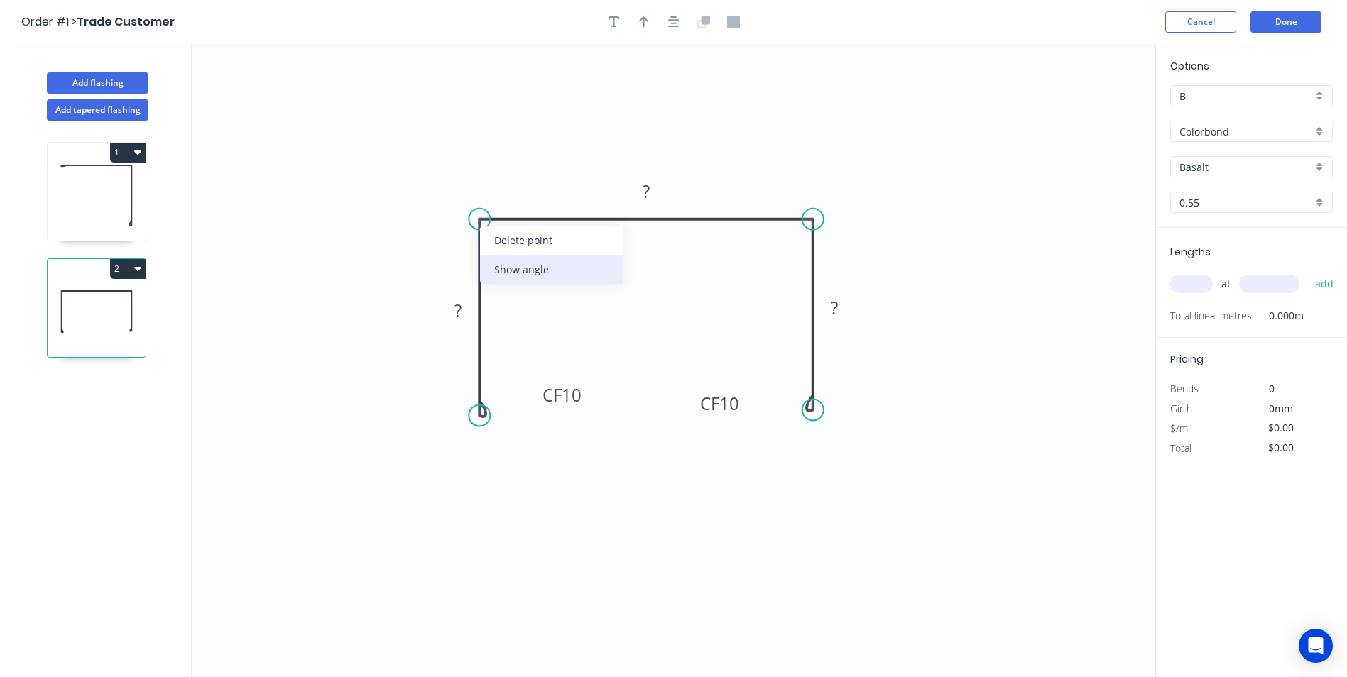
click at [543, 275] on div "Show angle" at bounding box center [551, 269] width 143 height 29
click at [840, 263] on div "Show angle" at bounding box center [883, 268] width 143 height 29
click at [463, 302] on rect at bounding box center [458, 310] width 46 height 29
click at [464, 307] on rect at bounding box center [458, 312] width 28 height 20
type input "$11.88"
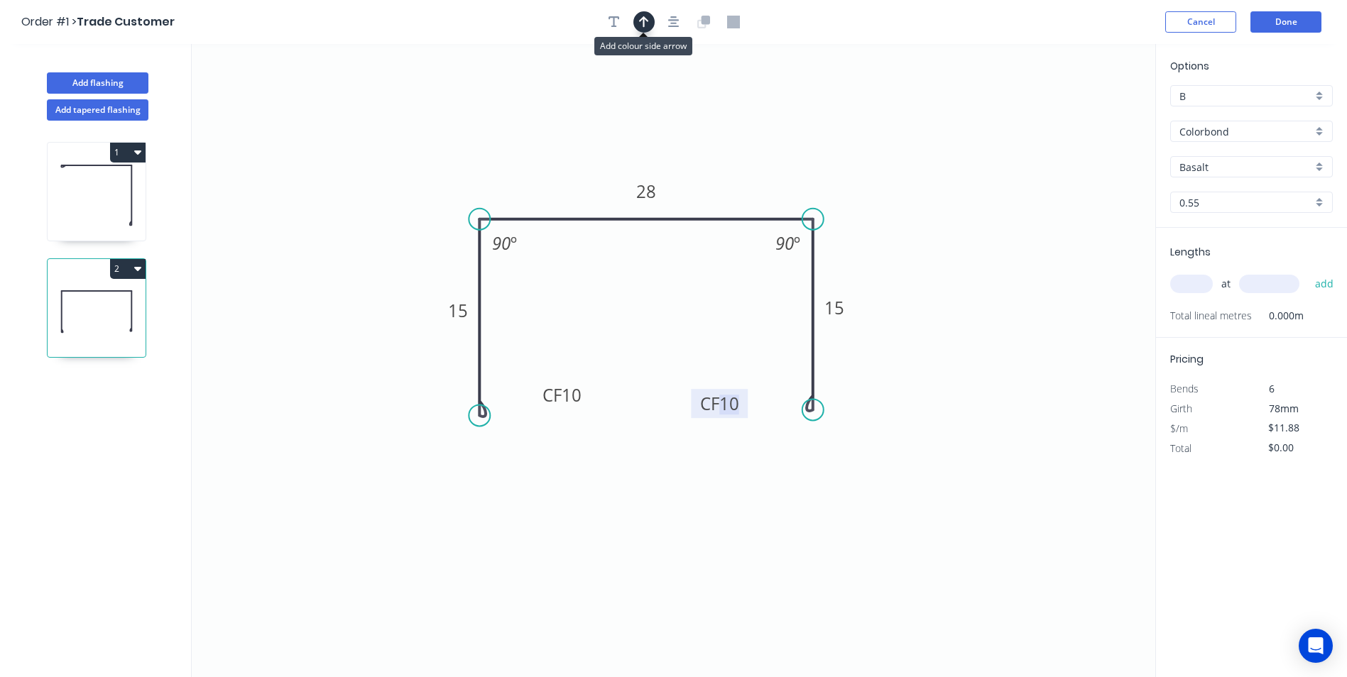
click at [635, 23] on button "button" at bounding box center [643, 21] width 21 height 21
click at [1081, 114] on icon at bounding box center [1083, 98] width 13 height 45
drag, startPoint x: 1081, startPoint y: 113, endPoint x: 995, endPoint y: 142, distance: 91.4
click at [1071, 122] on icon at bounding box center [1091, 101] width 41 height 41
drag, startPoint x: 1004, startPoint y: 134, endPoint x: 907, endPoint y: 141, distance: 96.8
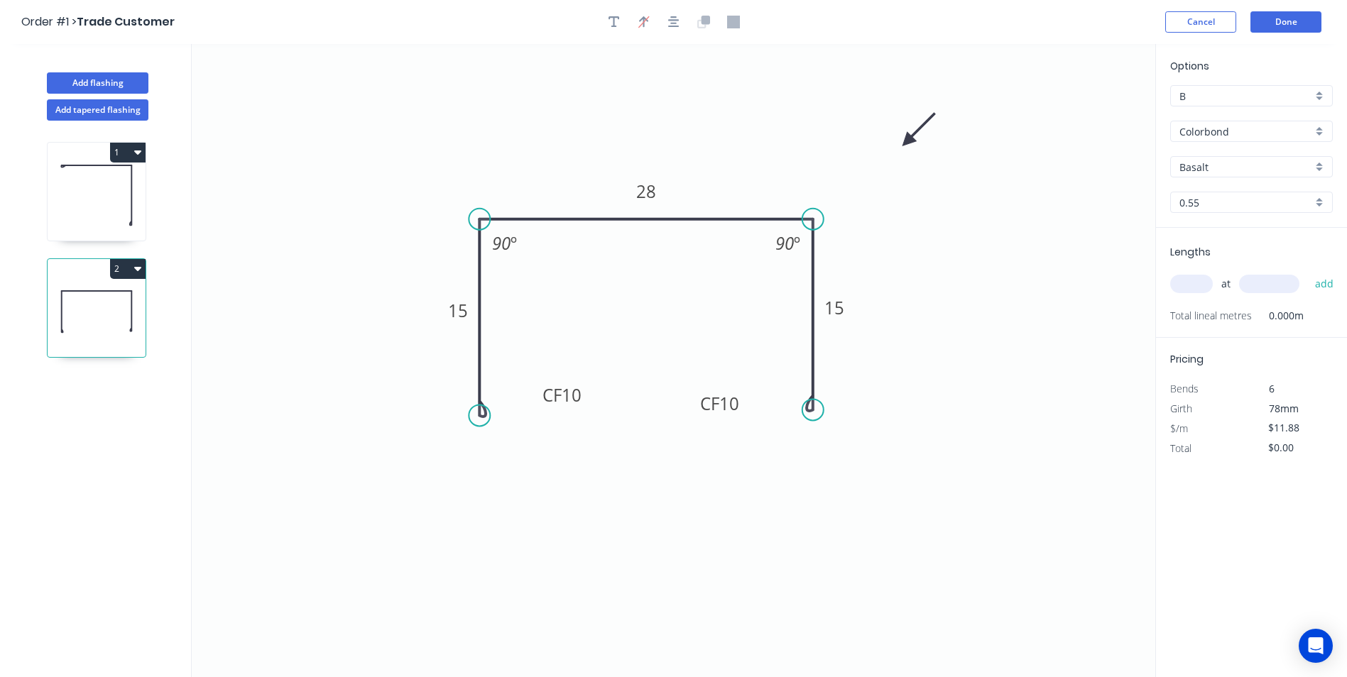
click at [907, 141] on icon at bounding box center [918, 129] width 41 height 41
click at [1249, 167] on input "Basalt" at bounding box center [1245, 167] width 133 height 15
click at [1253, 128] on input "Colorbond" at bounding box center [1245, 131] width 133 height 15
click at [1274, 187] on div "Colorbond Matt" at bounding box center [1251, 183] width 161 height 25
type input "Colorbond Matt"
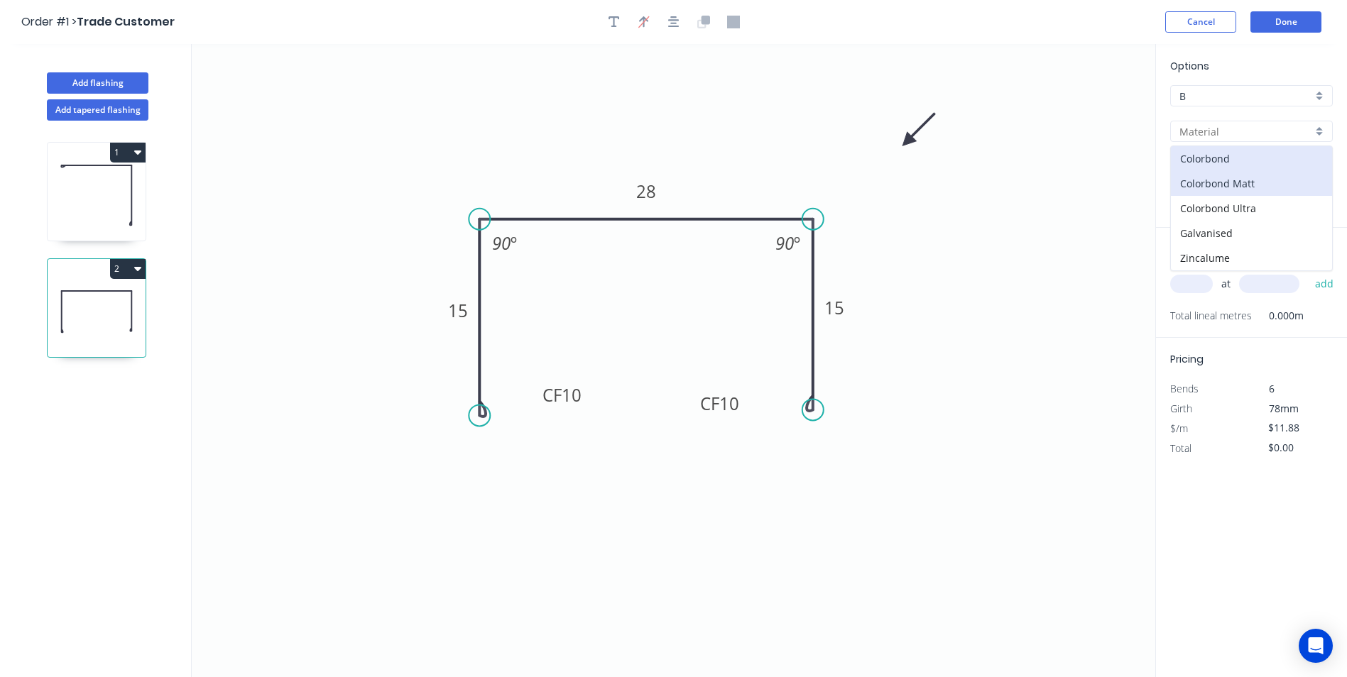
type input "Bluegum Matt"
type input "$13.08"
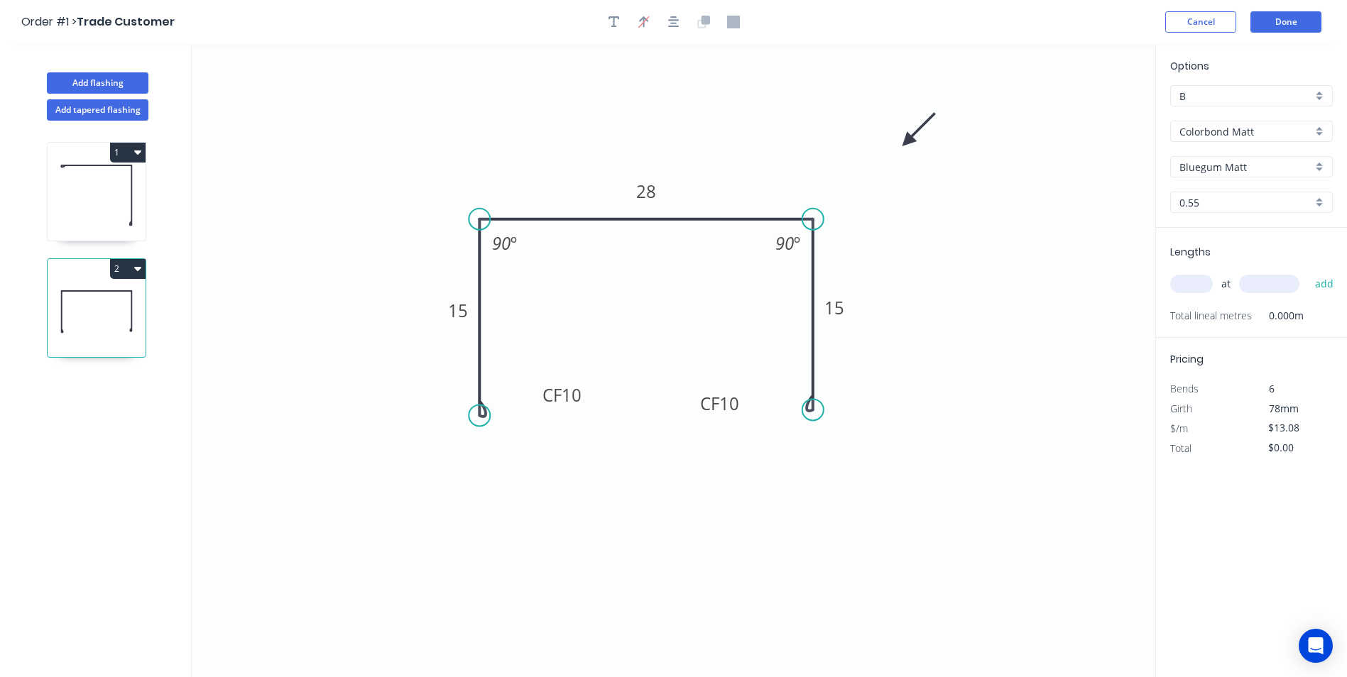
click at [1259, 163] on input "Bluegum Matt" at bounding box center [1245, 167] width 133 height 15
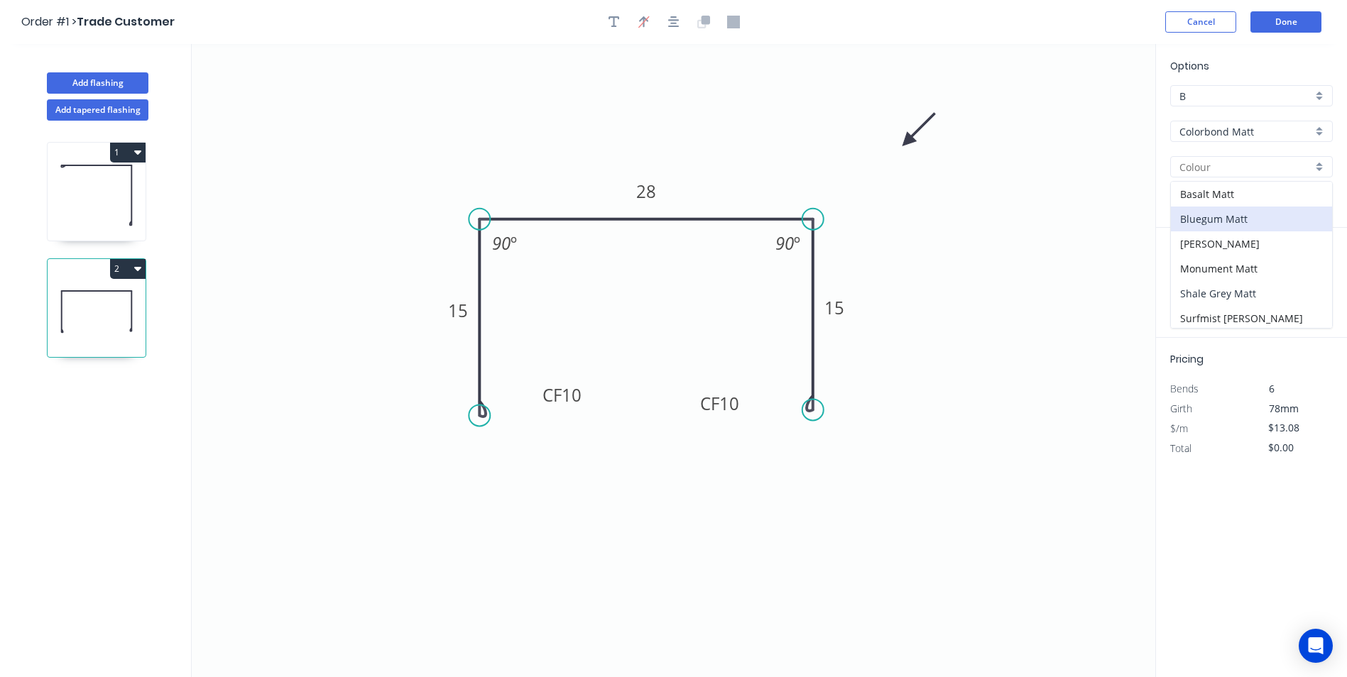
click at [1262, 291] on div "Shale Grey Matt" at bounding box center [1251, 293] width 161 height 25
type input "Shale Grey Matt"
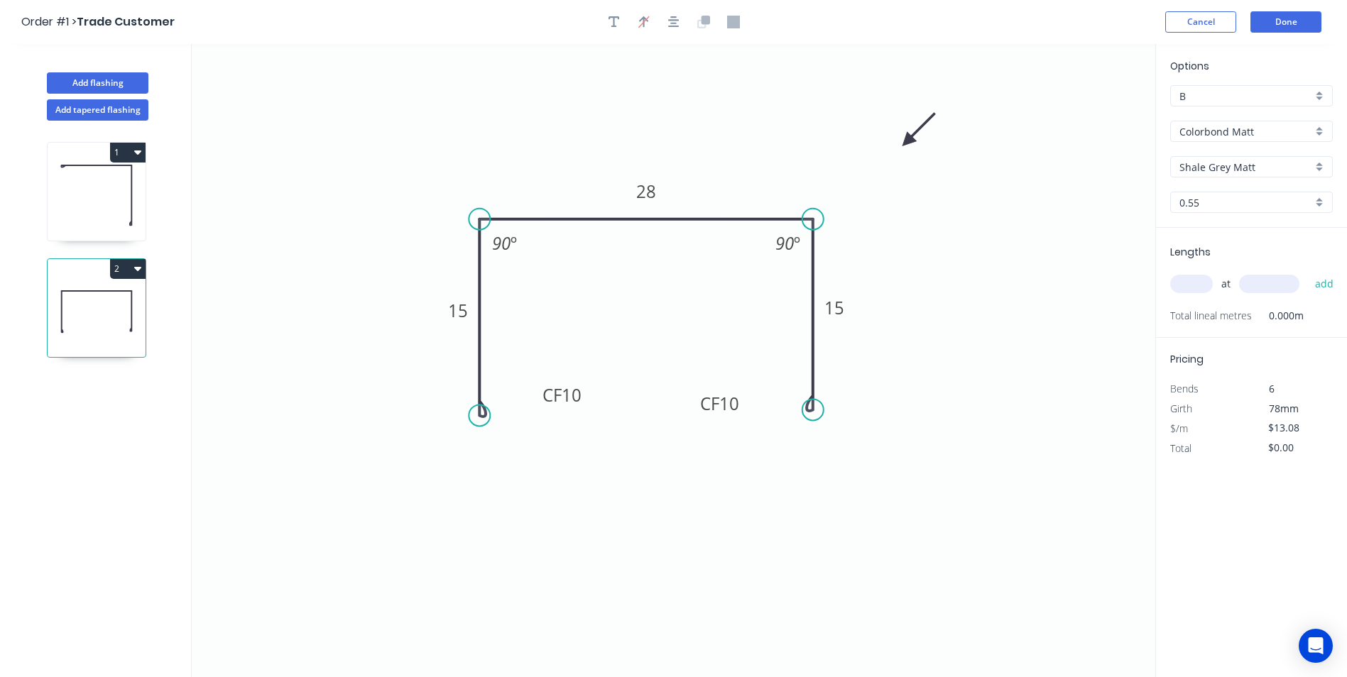
click at [1197, 285] on input "text" at bounding box center [1191, 284] width 43 height 18
type input "1"
type input "2600"
click at [1308, 272] on button "add" at bounding box center [1324, 284] width 33 height 24
type input "$34.01"
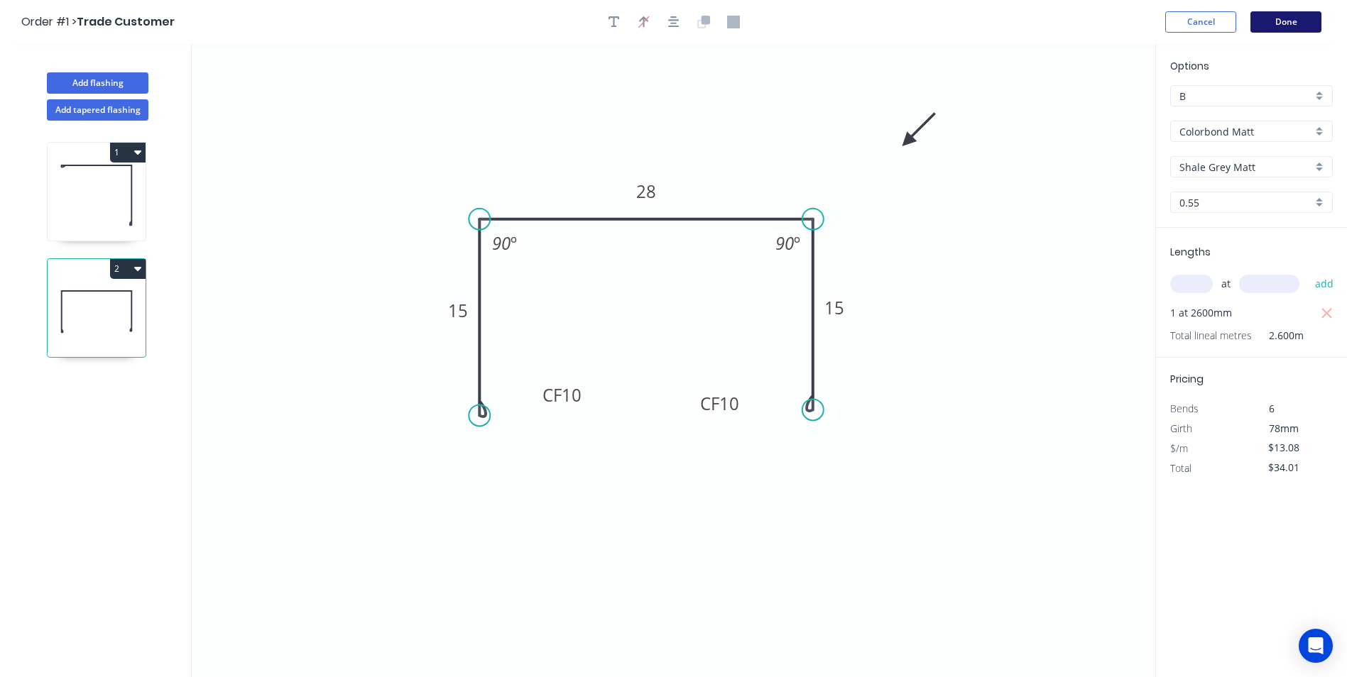
click at [1282, 23] on button "Done" at bounding box center [1285, 21] width 71 height 21
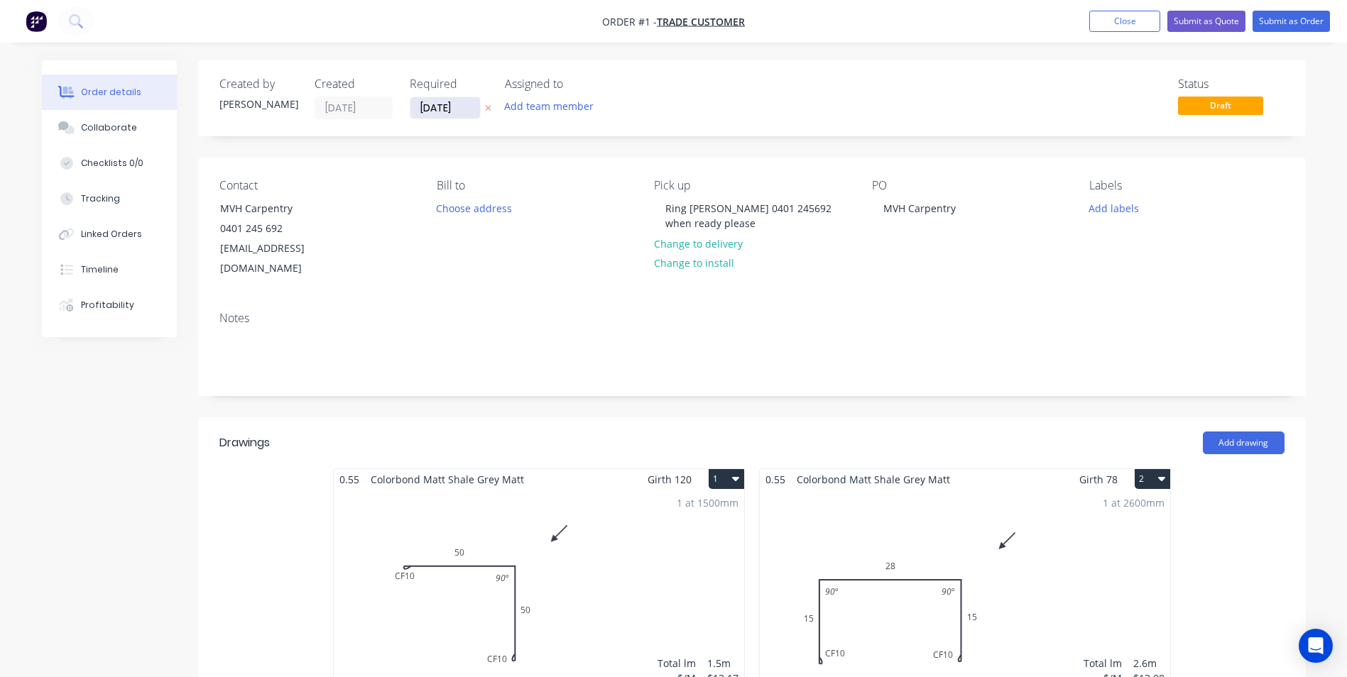
click at [466, 105] on input "03/09/25" at bounding box center [445, 107] width 70 height 21
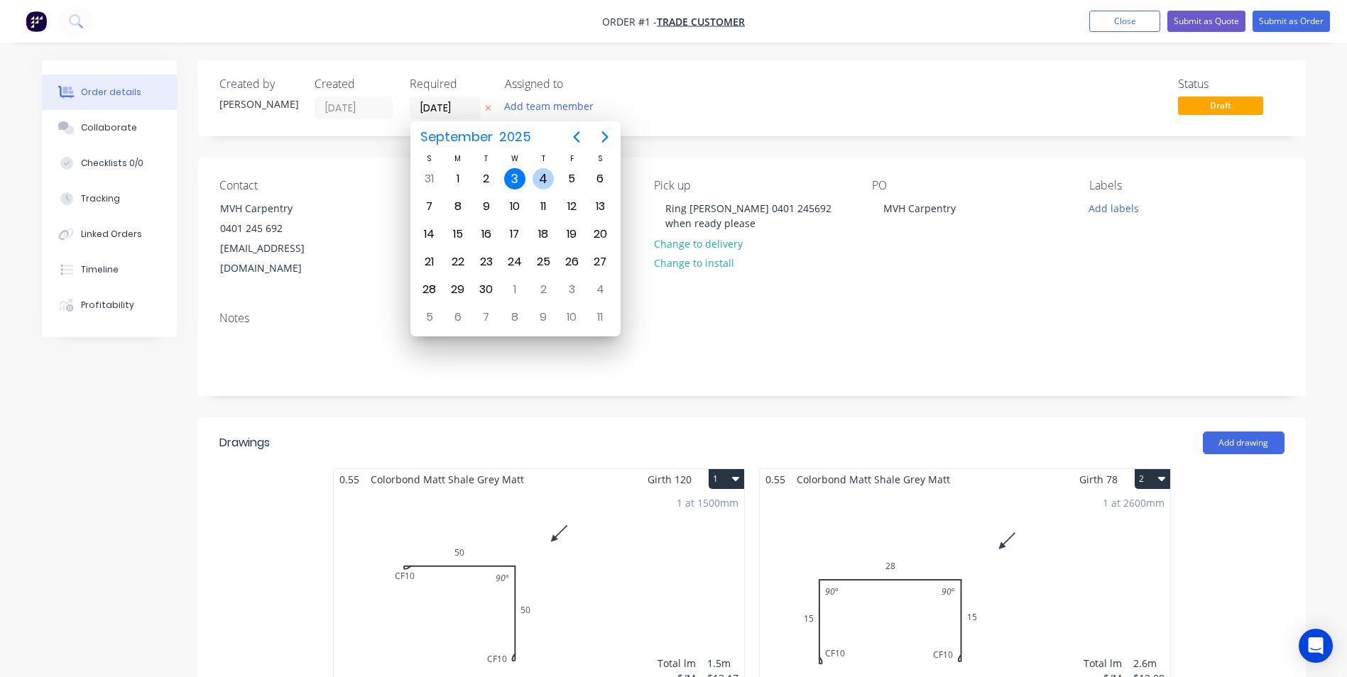
click at [545, 173] on div "4" at bounding box center [542, 178] width 21 height 21
type input "04/09/25"
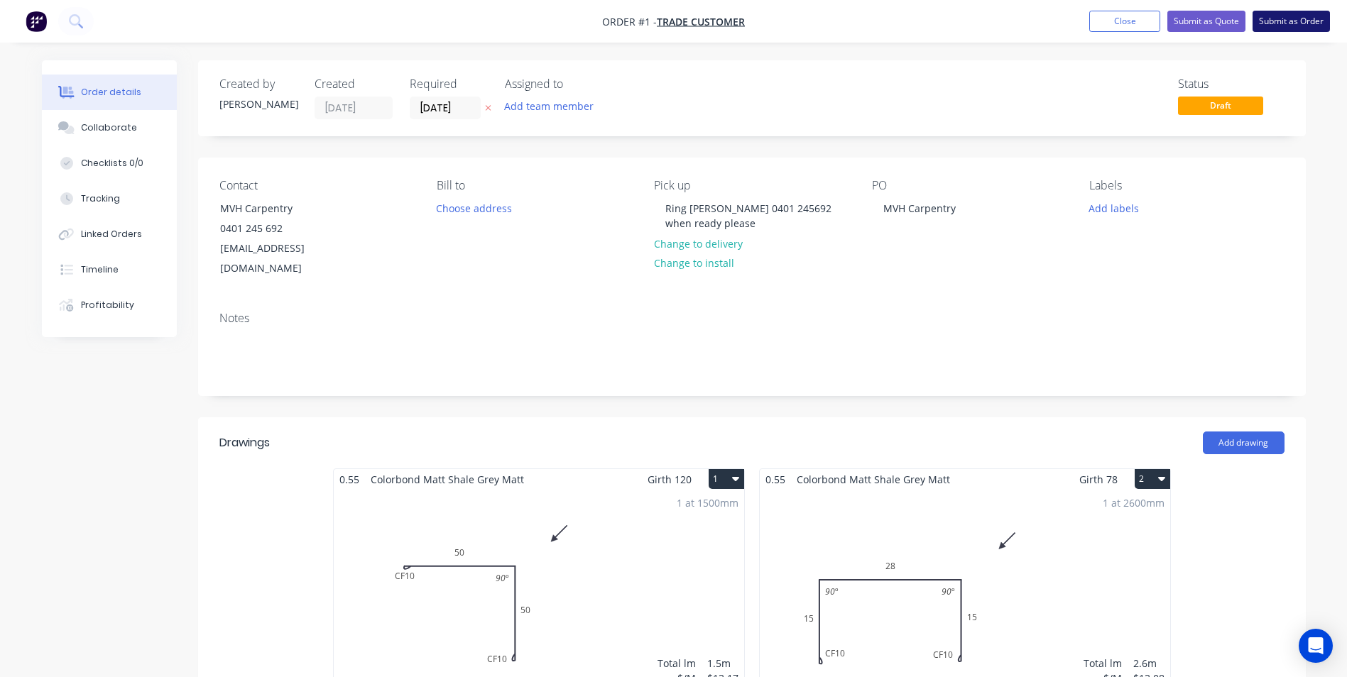
click at [1277, 26] on button "Submit as Order" at bounding box center [1290, 21] width 77 height 21
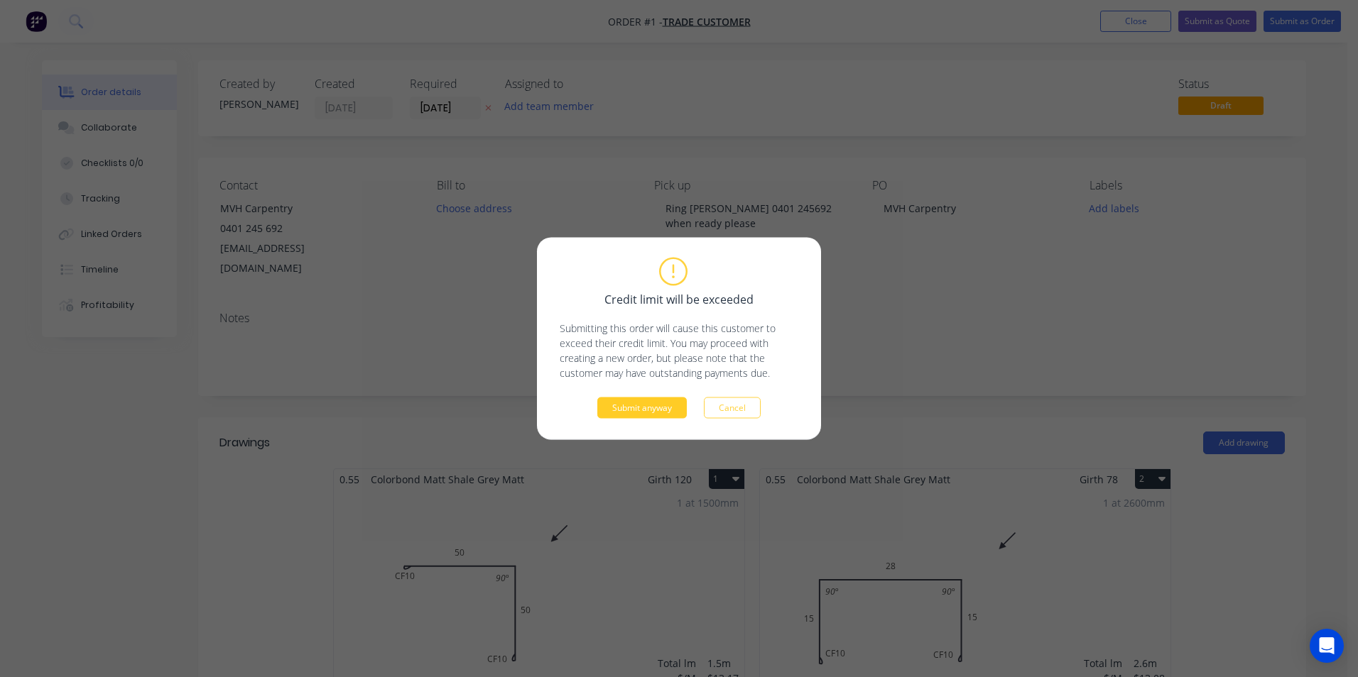
click at [640, 410] on button "Submit anyway" at bounding box center [641, 408] width 89 height 21
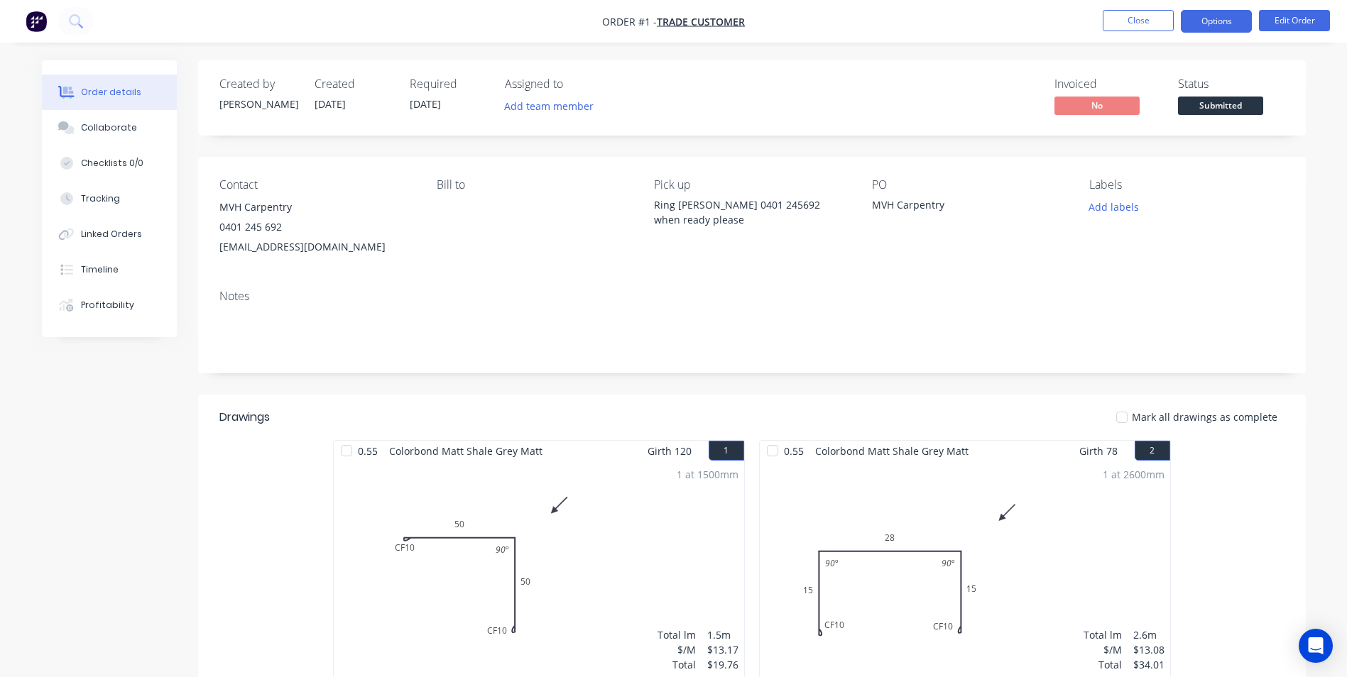
click at [1208, 23] on button "Options" at bounding box center [1216, 21] width 71 height 23
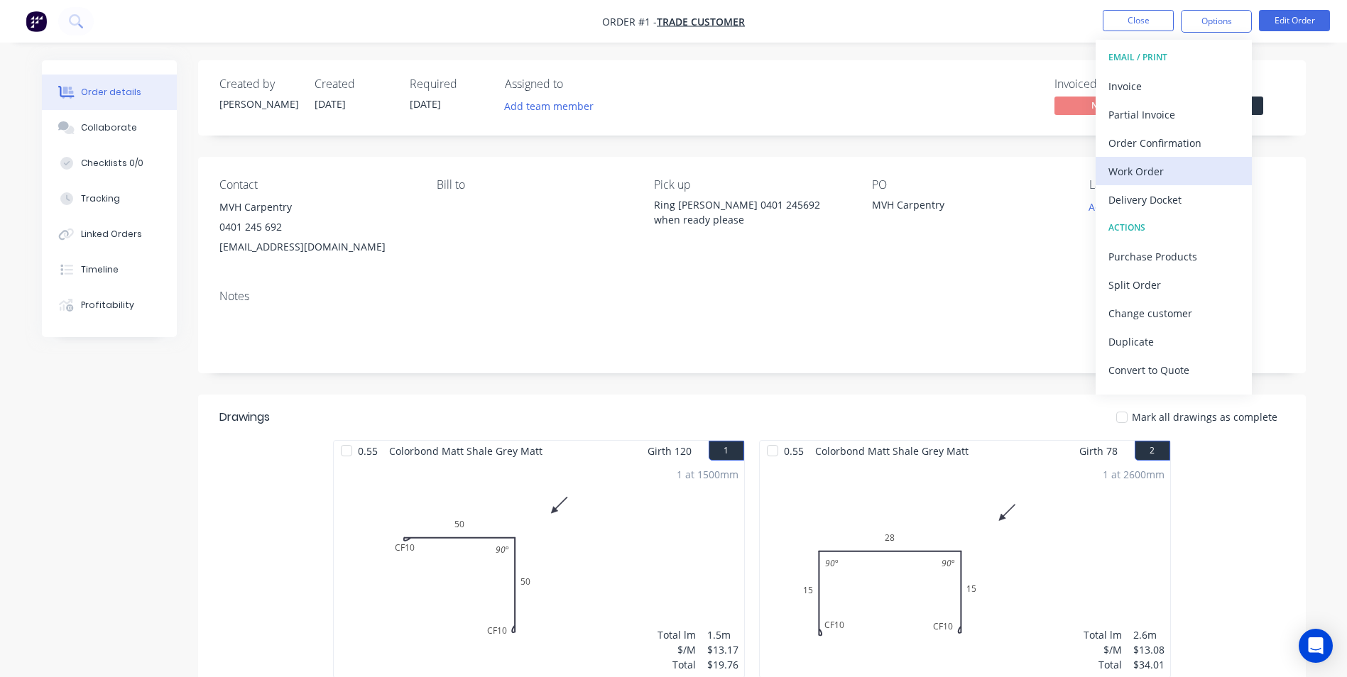
click at [1147, 173] on div "Work Order" at bounding box center [1173, 171] width 131 height 21
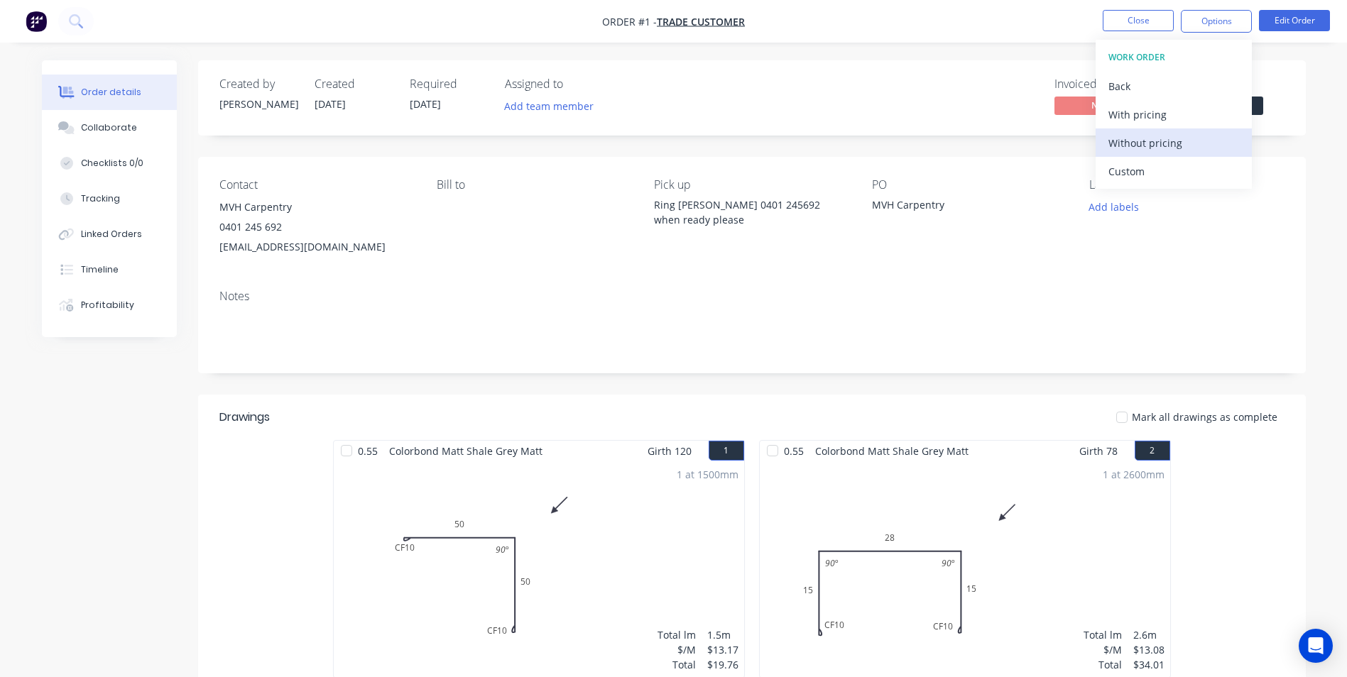
click at [1154, 144] on div "Without pricing" at bounding box center [1173, 143] width 131 height 21
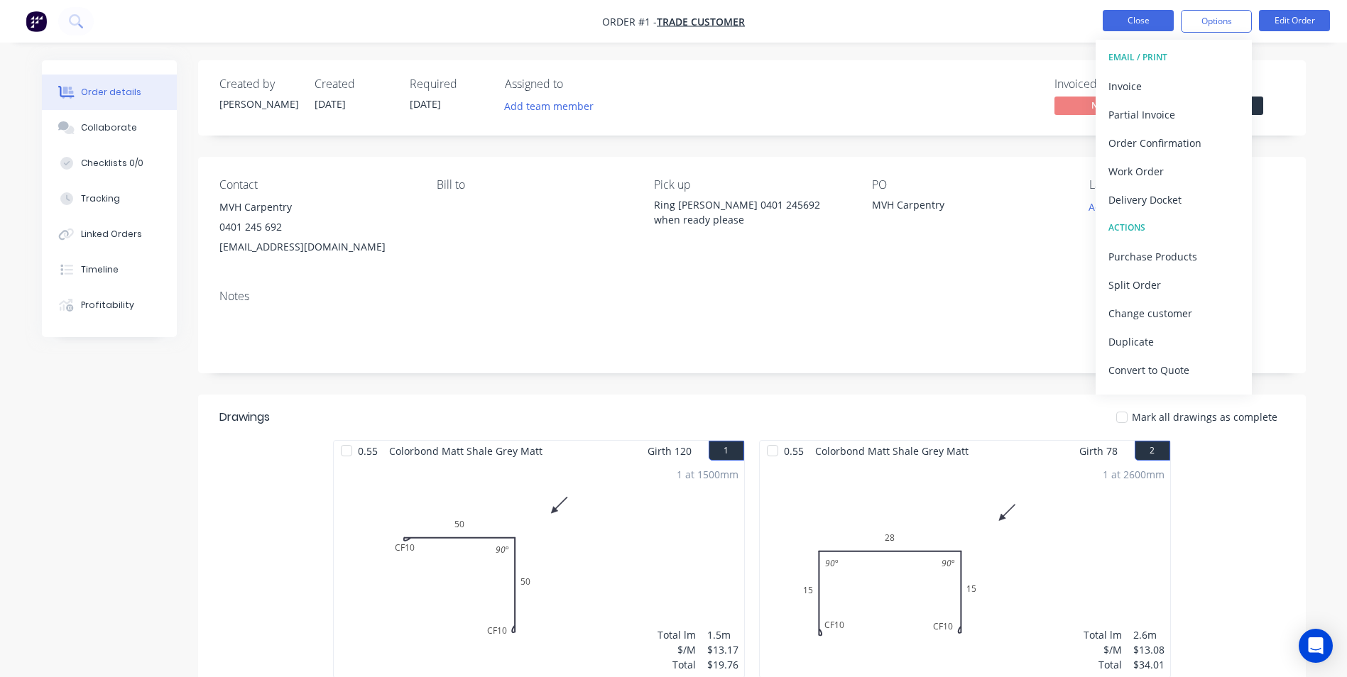
click at [1120, 23] on button "Close" at bounding box center [1138, 20] width 71 height 21
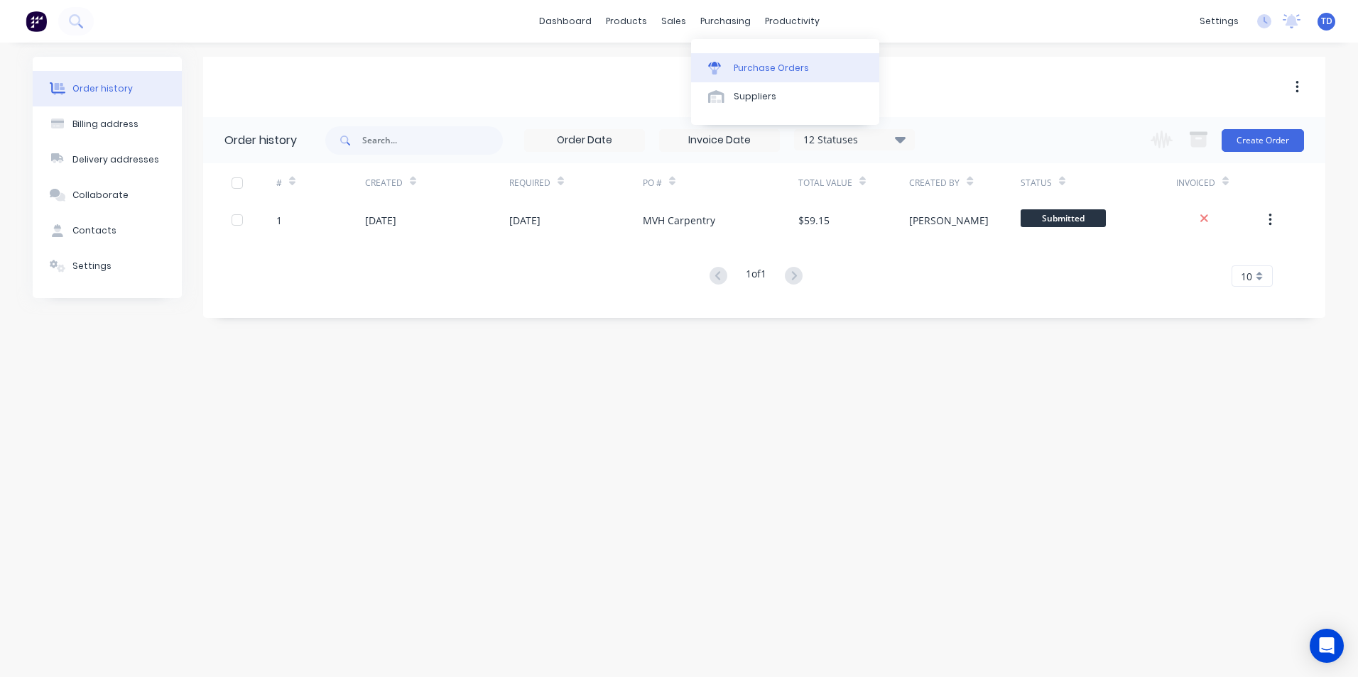
click at [745, 72] on div "Purchase Orders" at bounding box center [770, 68] width 75 height 13
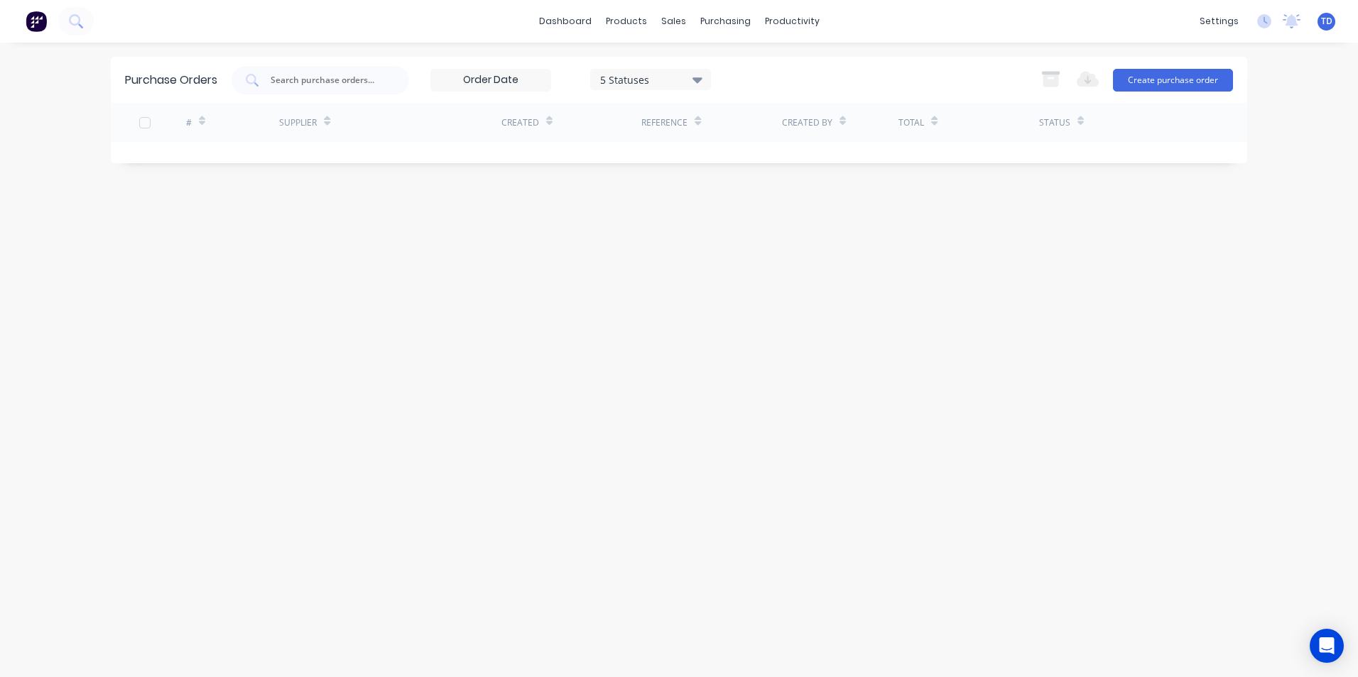
click at [1329, 25] on span "TD" at bounding box center [1326, 21] width 11 height 13
click at [1031, 435] on div "Purchase Orders 5 Statuses 5 Statuses Export to Excel (XLSX) Create purchase or…" at bounding box center [679, 360] width 1136 height 606
click at [701, 68] on div "Sales Orders" at bounding box center [726, 68] width 58 height 13
click at [692, 70] on link "Sales Orders" at bounding box center [748, 67] width 188 height 28
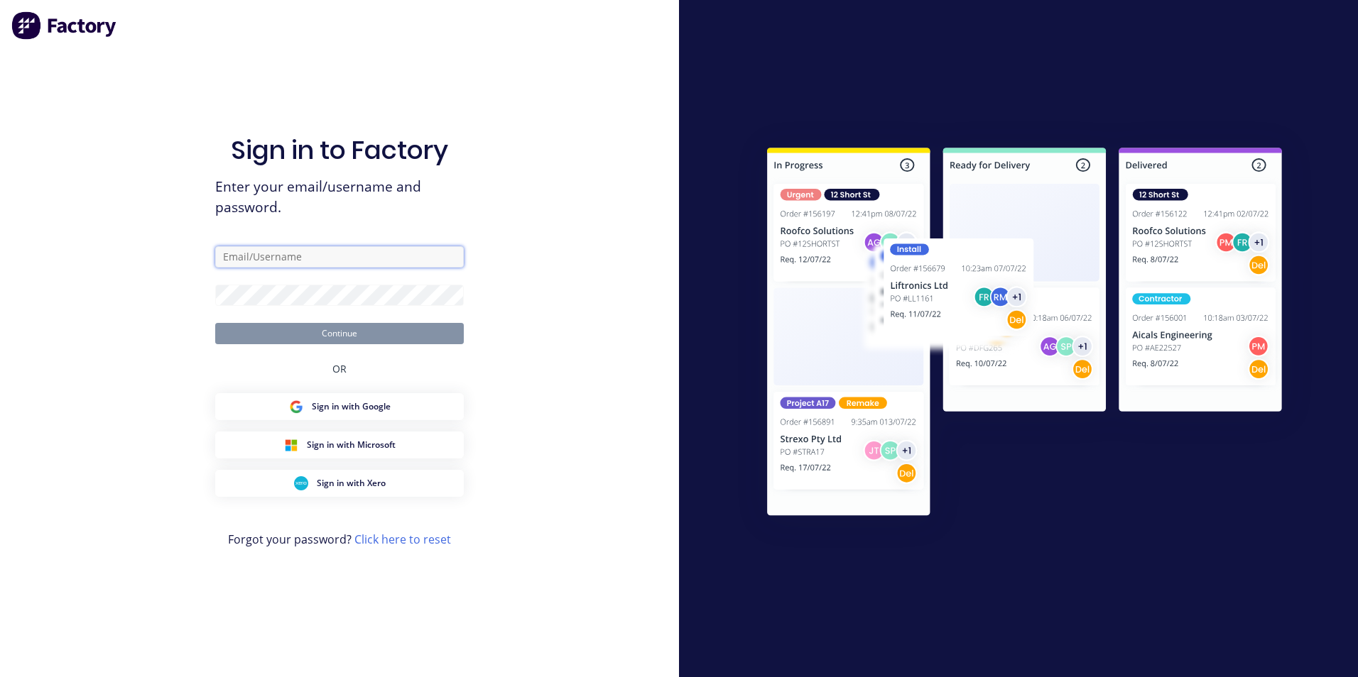
click at [325, 252] on input "text" at bounding box center [339, 256] width 248 height 21
type input "takeoffs+shoalhaven@scrs.net.au"
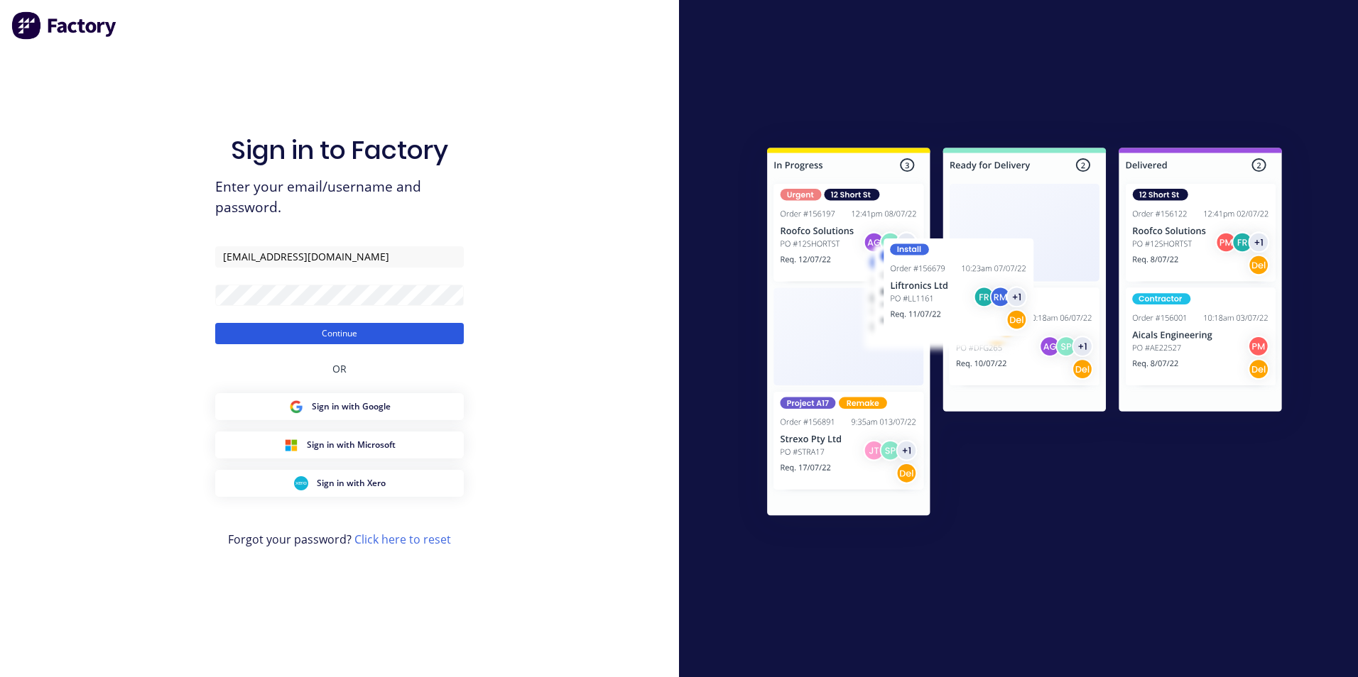
click at [306, 330] on button "Continue" at bounding box center [339, 333] width 248 height 21
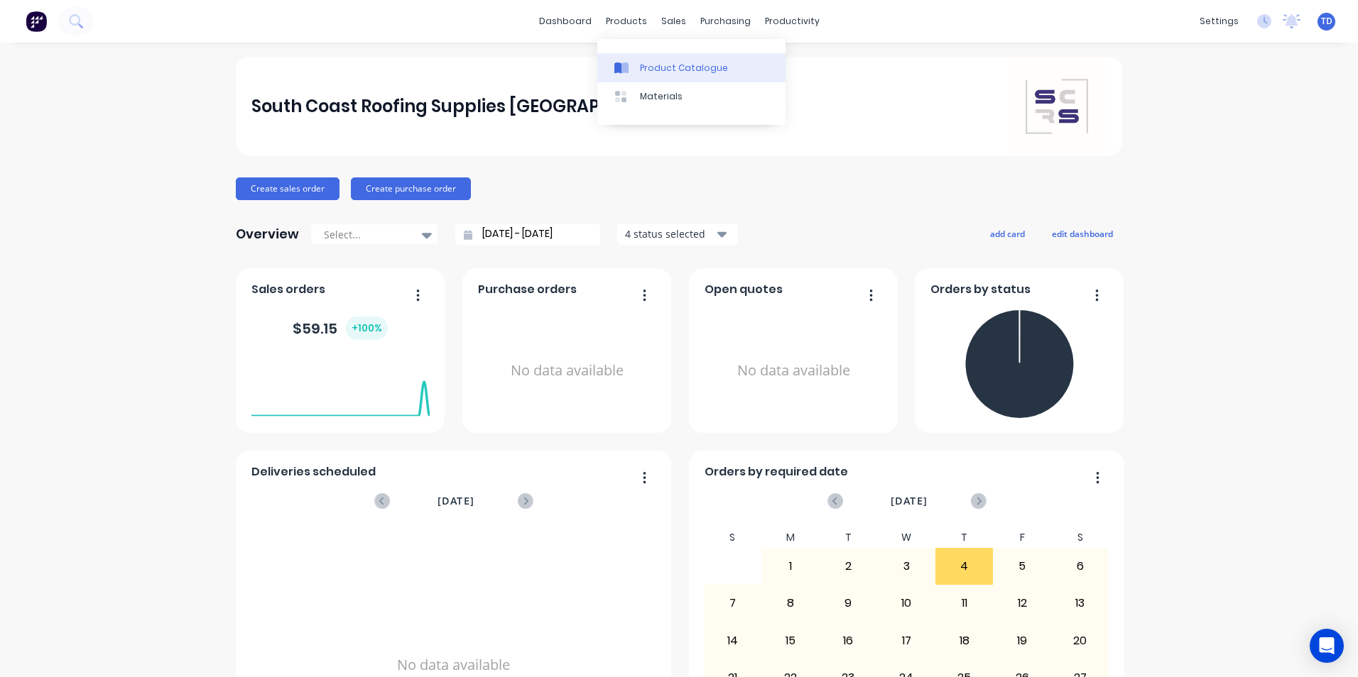
click at [645, 71] on div "Product Catalogue" at bounding box center [684, 68] width 88 height 13
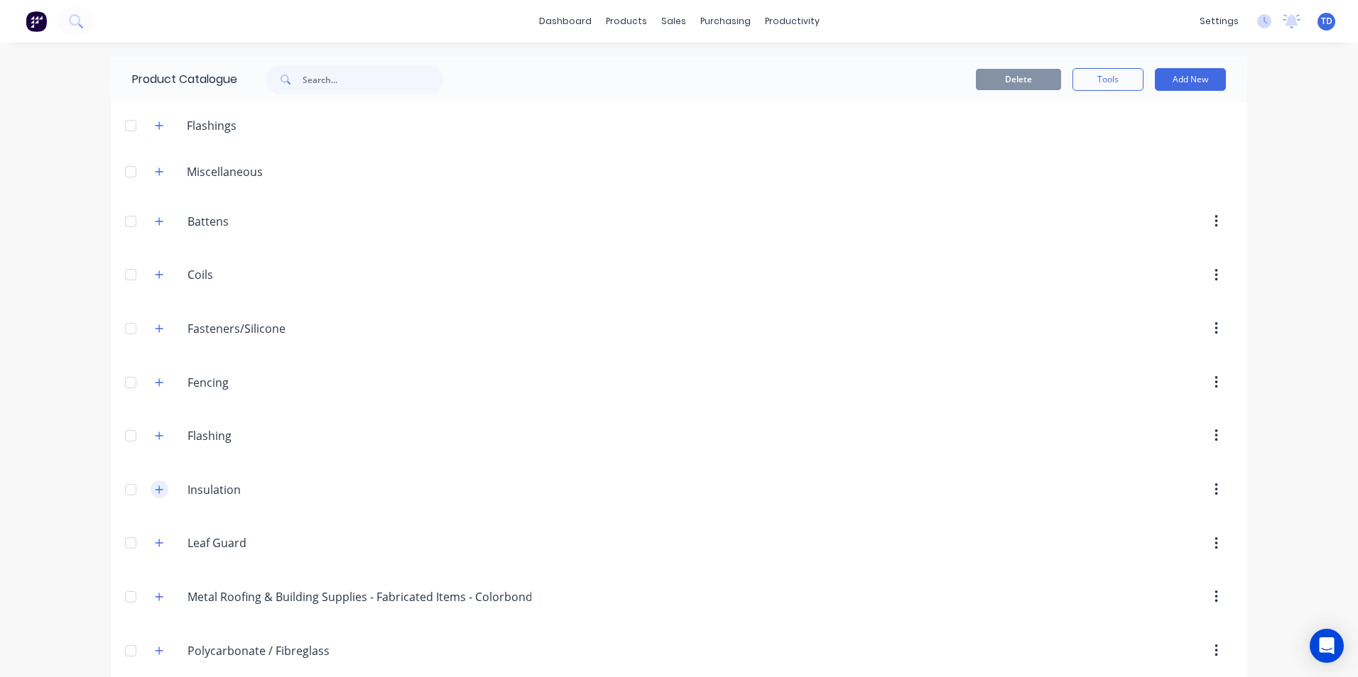
click at [155, 491] on icon "button" at bounding box center [159, 490] width 9 height 10
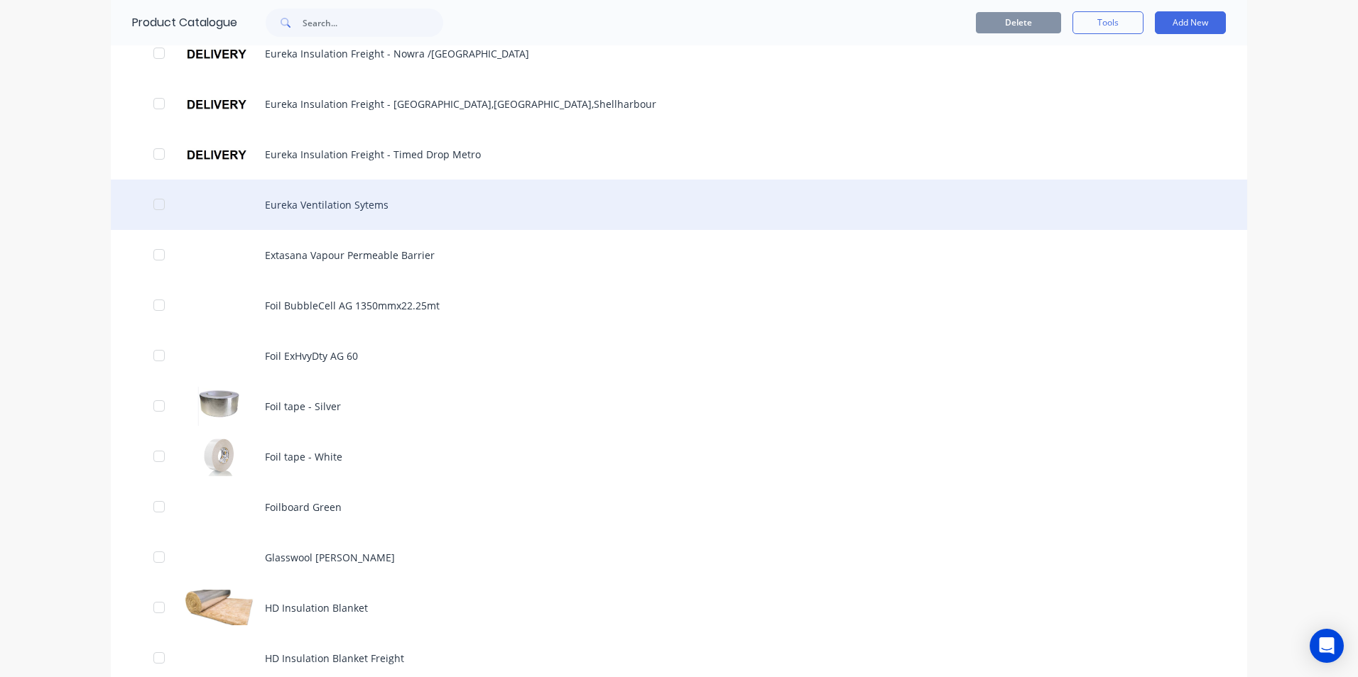
scroll to position [781, 0]
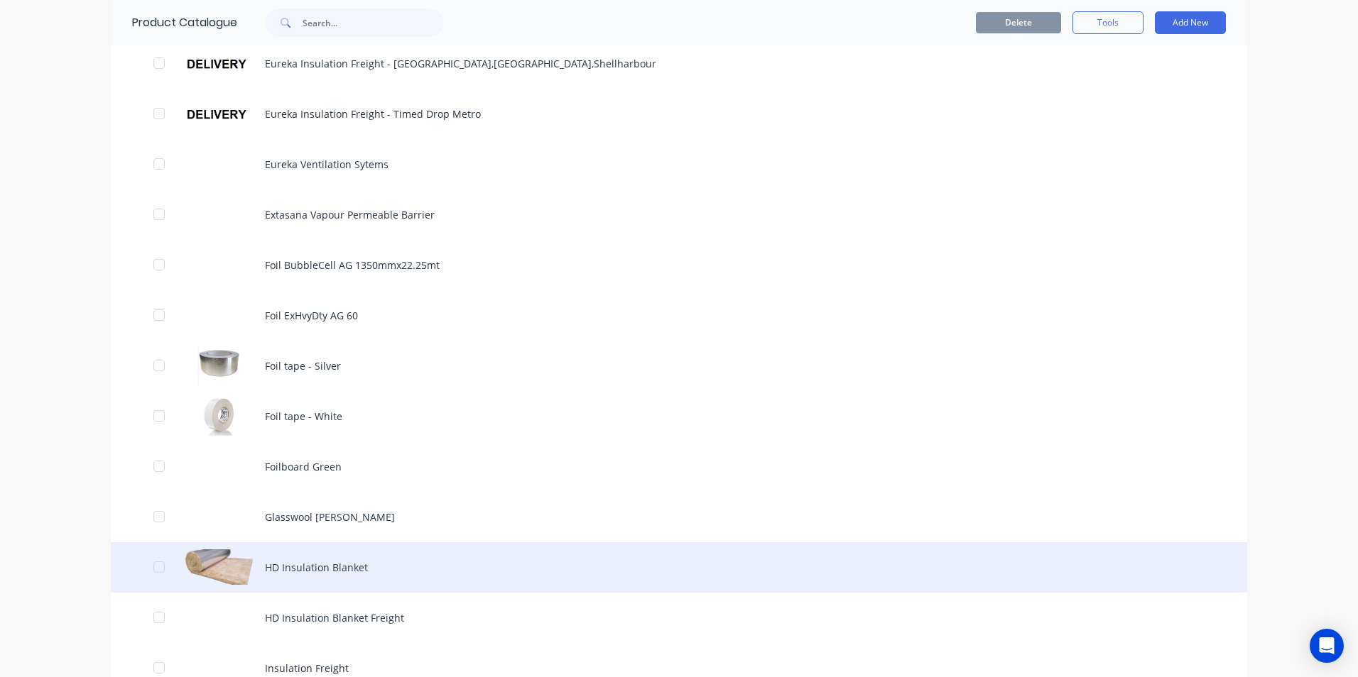
click at [326, 572] on div "HD Insulation Blanket" at bounding box center [679, 567] width 1136 height 50
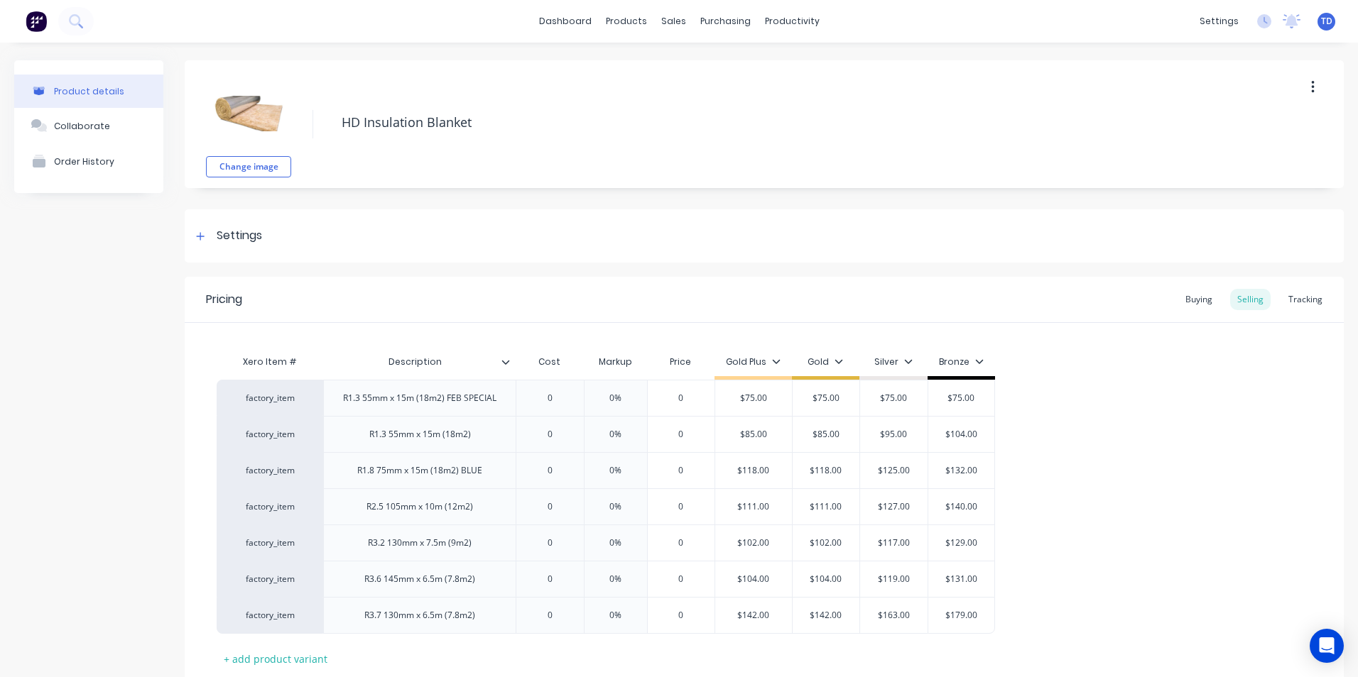
type textarea "x"
click at [1185, 300] on div "Buying" at bounding box center [1198, 299] width 41 height 21
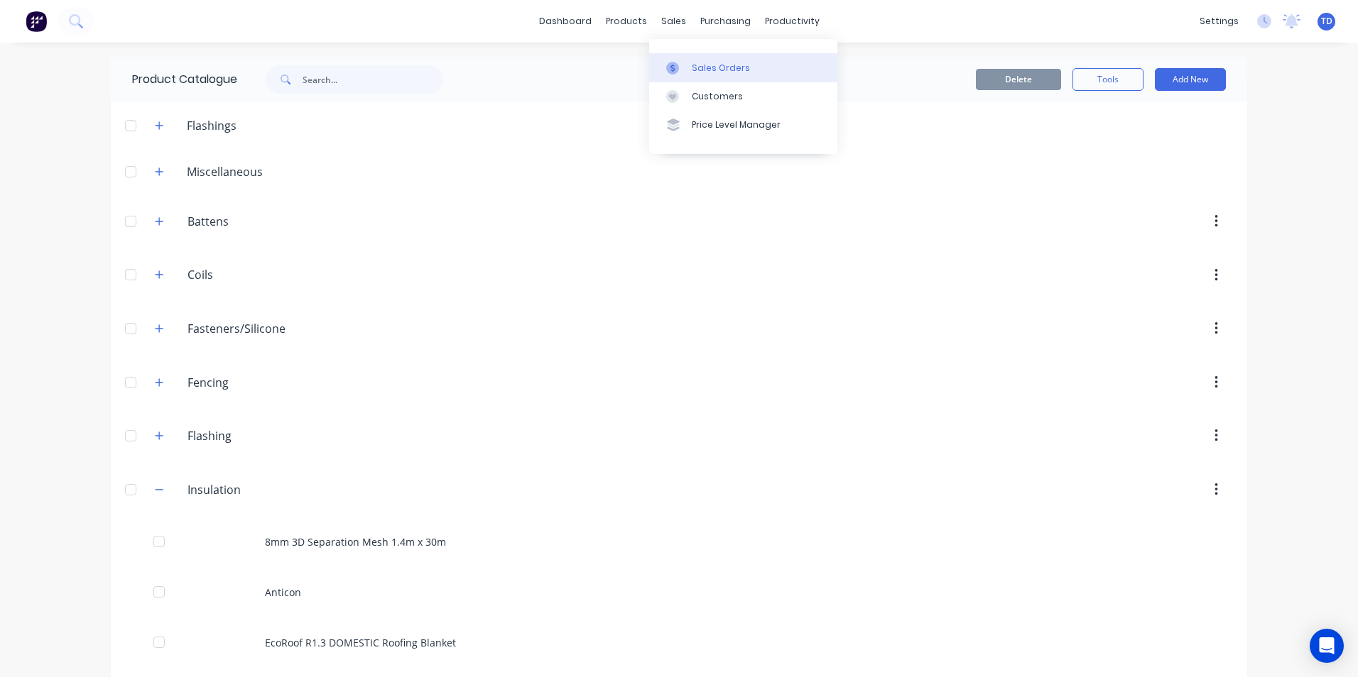
click at [709, 64] on div "Sales Orders" at bounding box center [721, 68] width 58 height 13
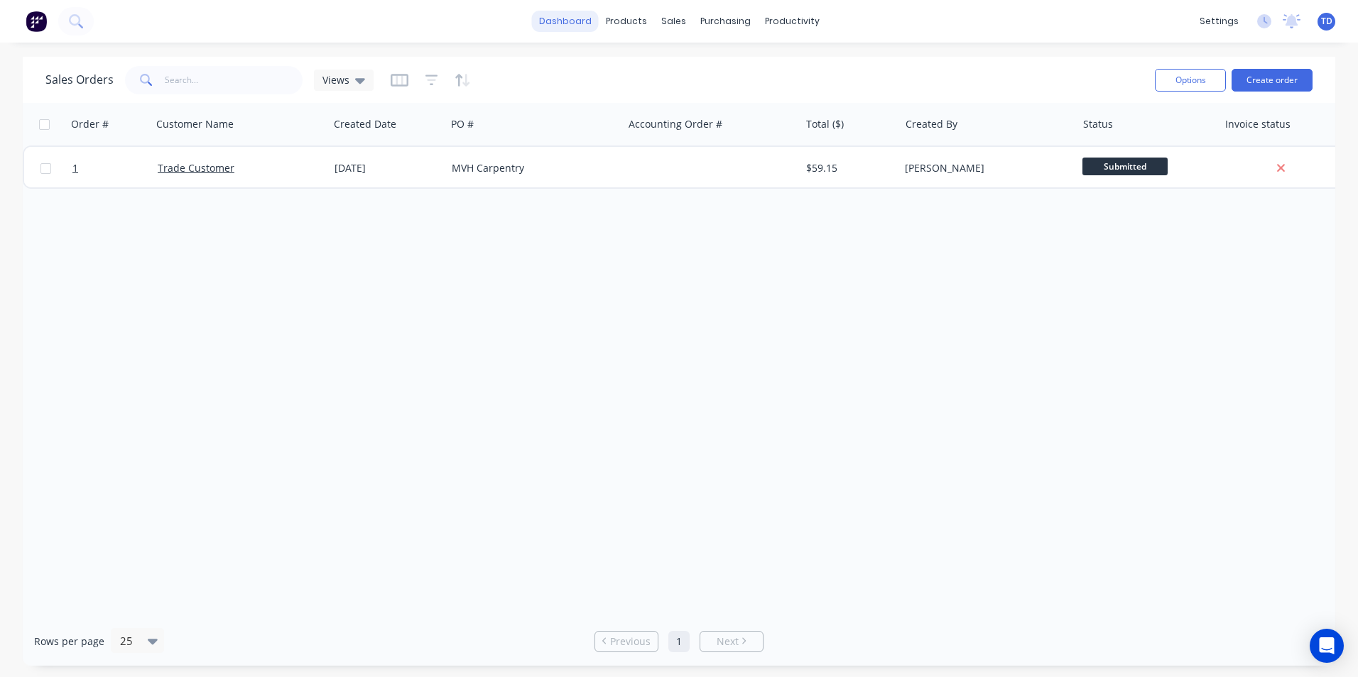
click at [571, 18] on link "dashboard" at bounding box center [565, 21] width 67 height 21
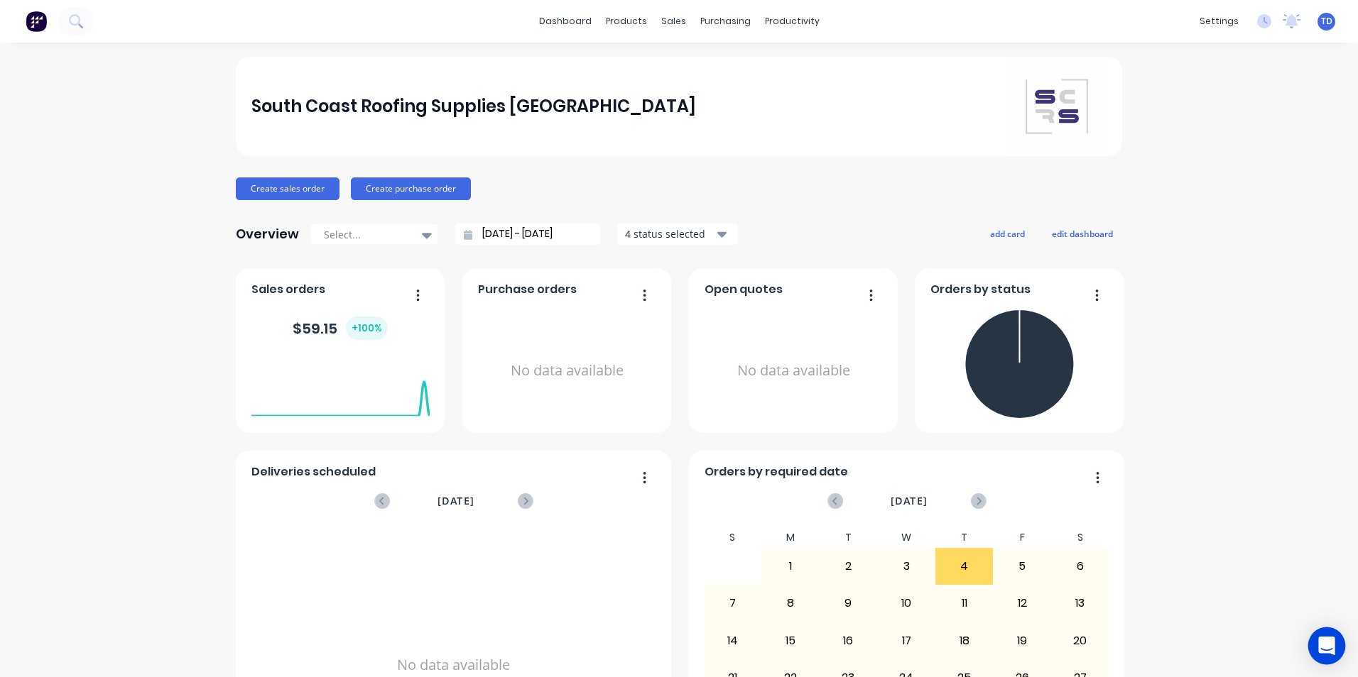
click at [1318, 653] on icon "Open Intercom Messenger" at bounding box center [1326, 646] width 18 height 18
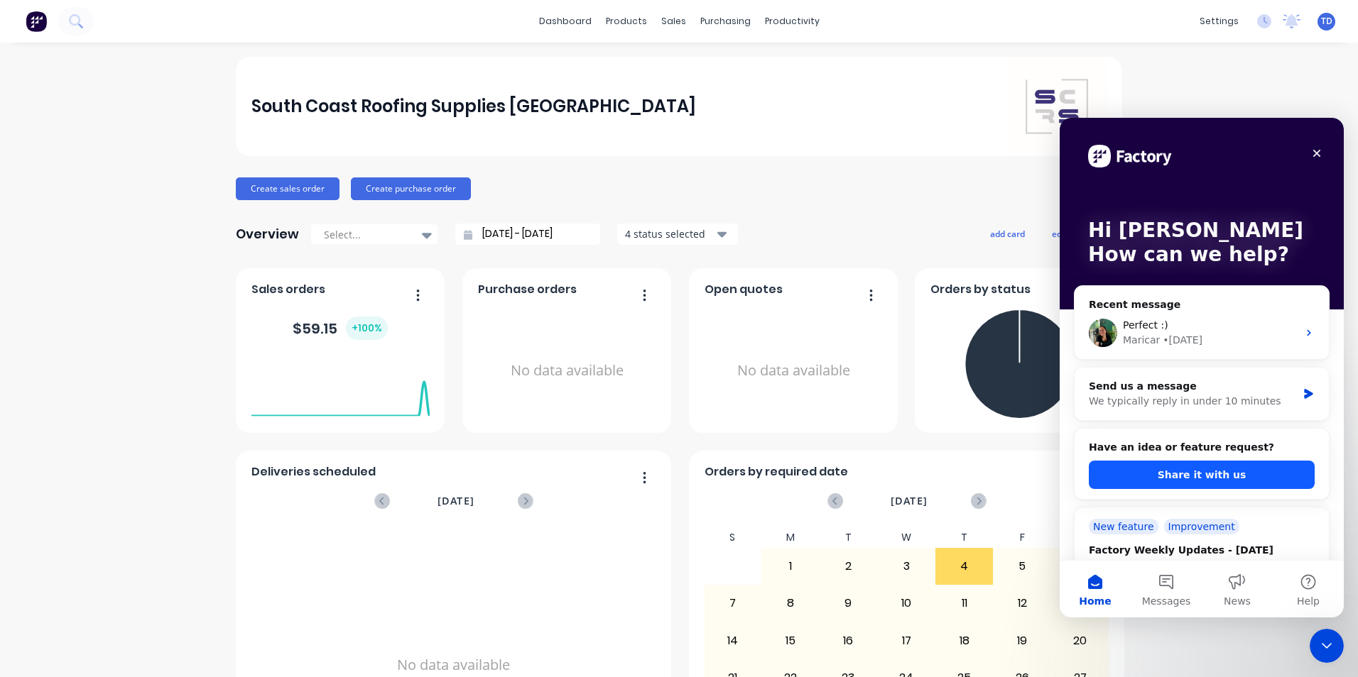
click at [1167, 476] on button "Share it with us" at bounding box center [1201, 475] width 226 height 28
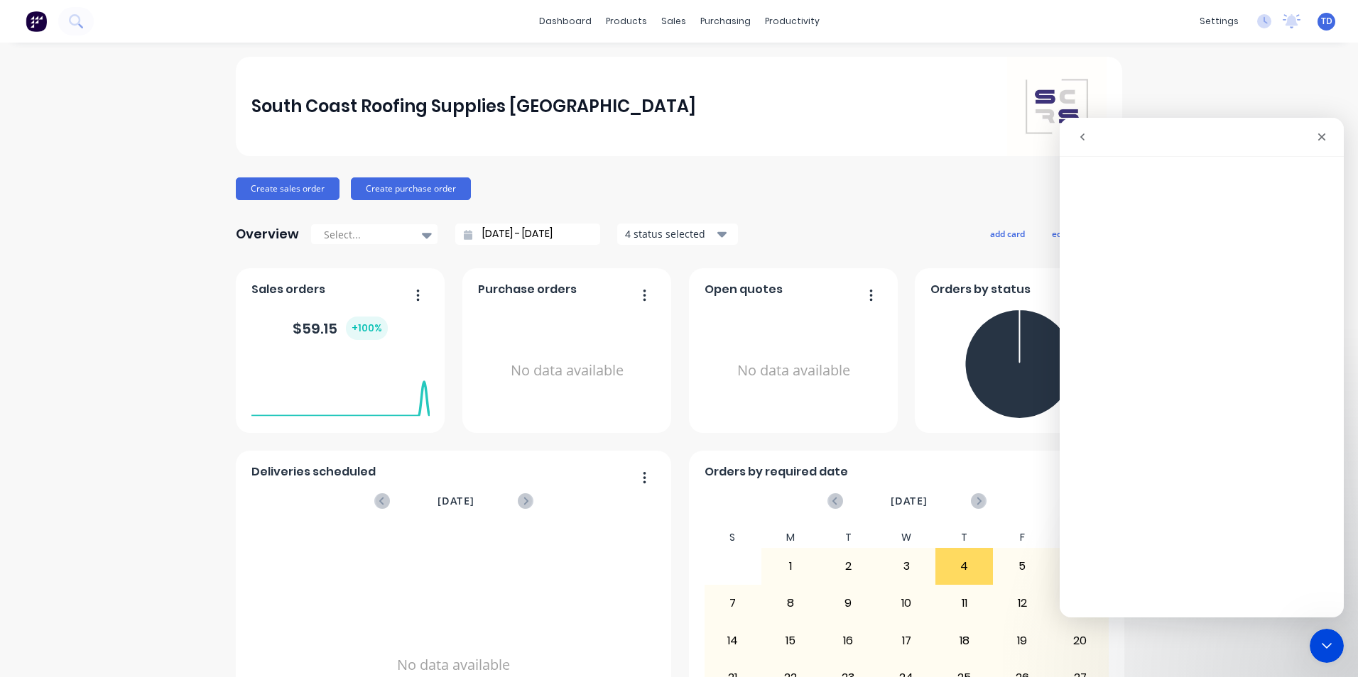
click at [853, 120] on div "South Coast Roofing Supplies [GEOGRAPHIC_DATA]" at bounding box center [679, 106] width 856 height 99
click at [1322, 141] on icon "Close" at bounding box center [1321, 136] width 11 height 11
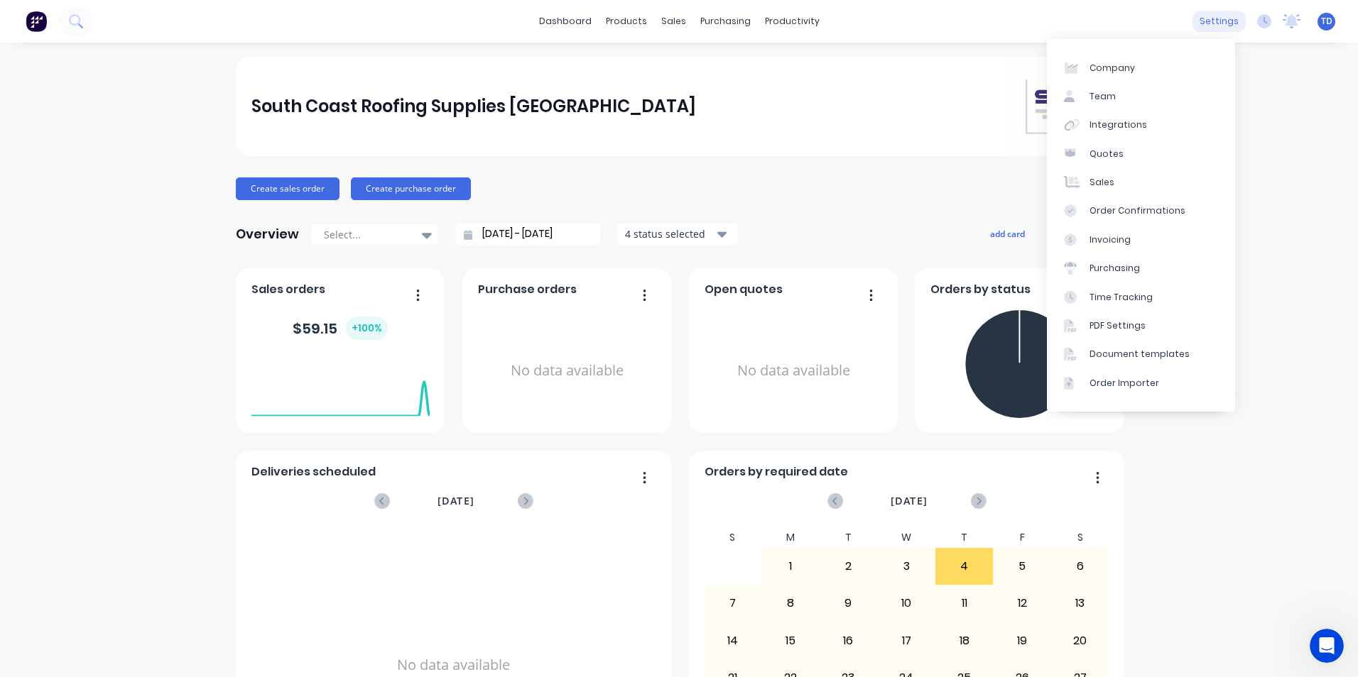
click at [1207, 28] on div "settings" at bounding box center [1218, 21] width 53 height 21
click at [1137, 64] on link "Company" at bounding box center [1141, 67] width 188 height 28
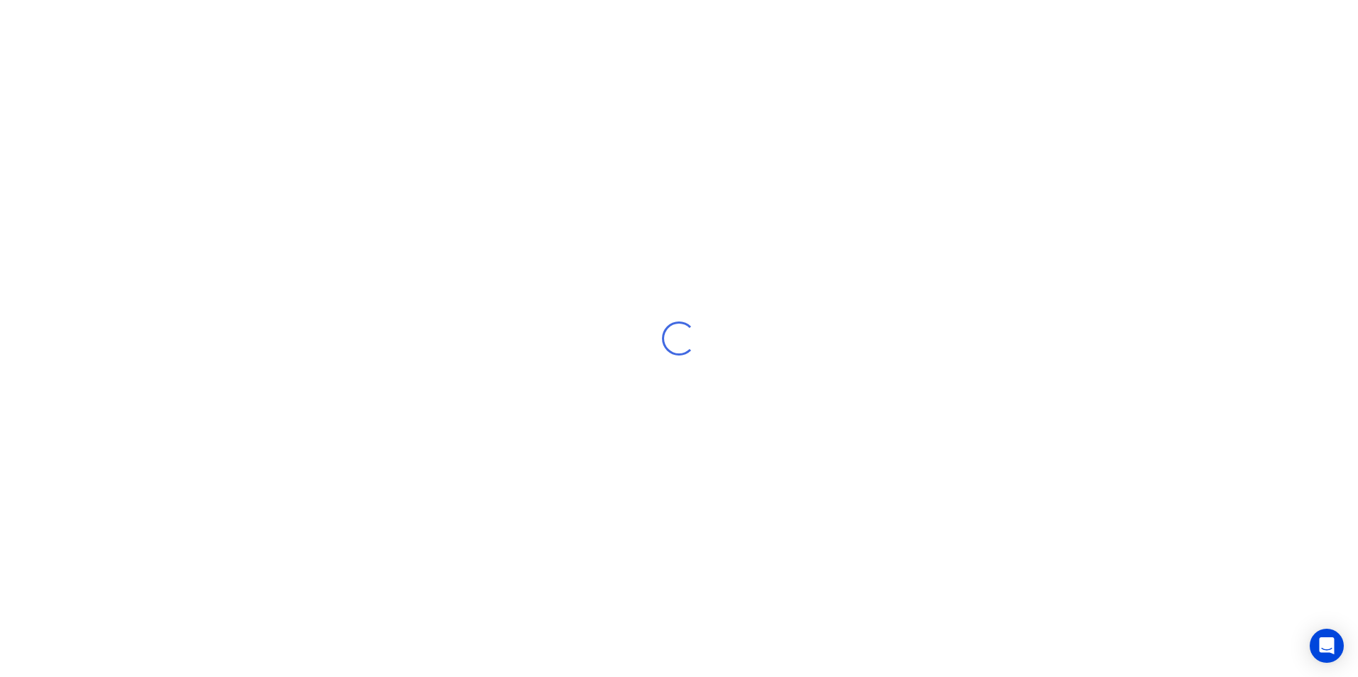
select select "AU"
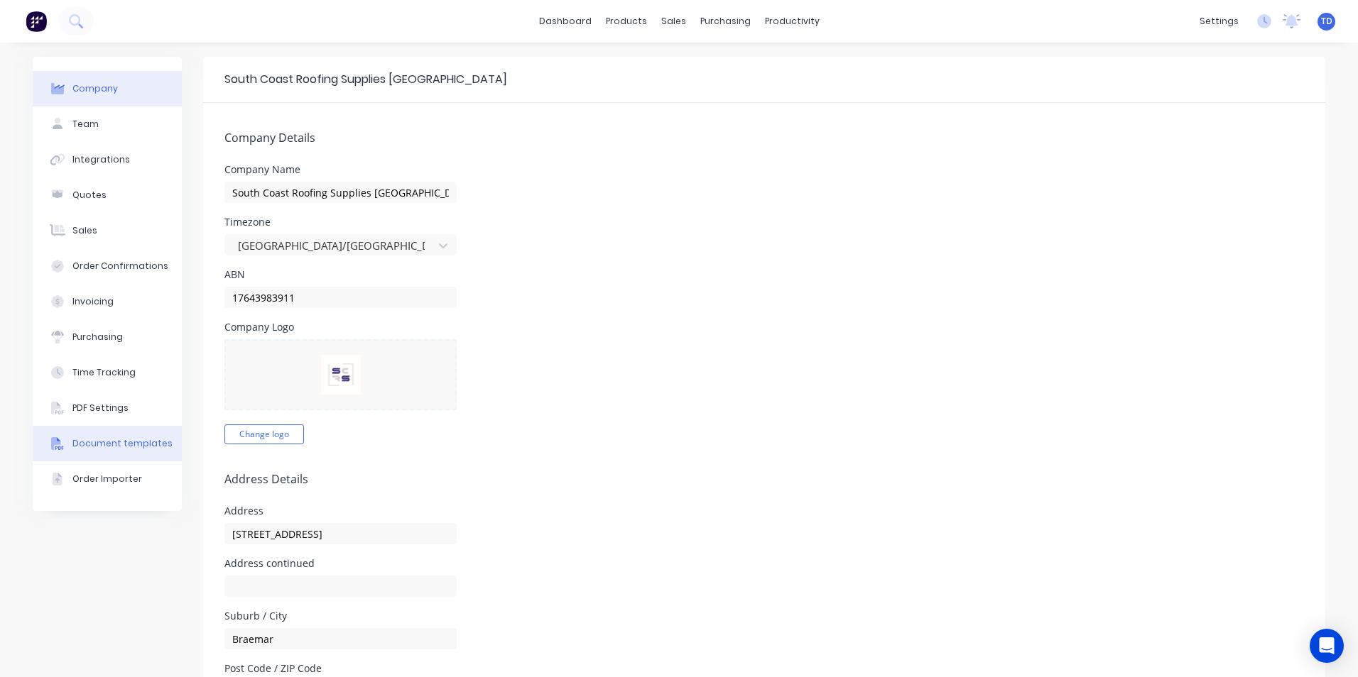
click at [134, 438] on div "Document templates" at bounding box center [122, 443] width 100 height 13
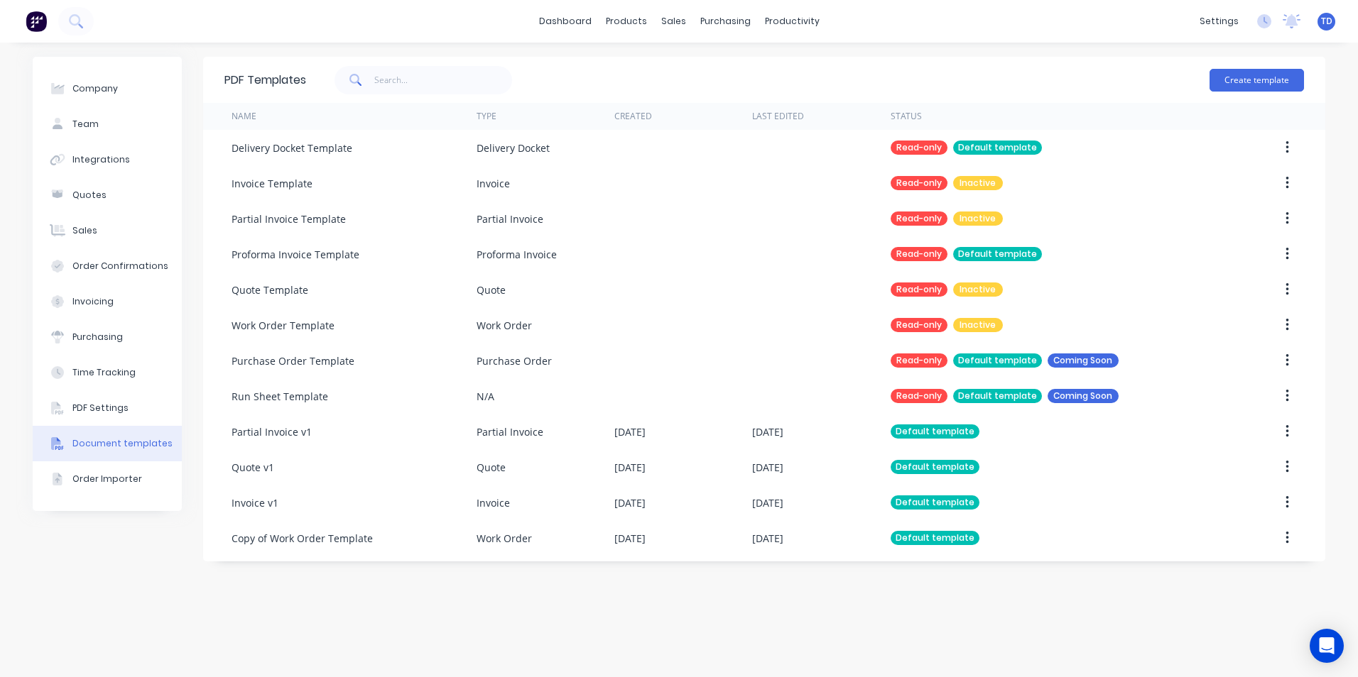
select select "AU"
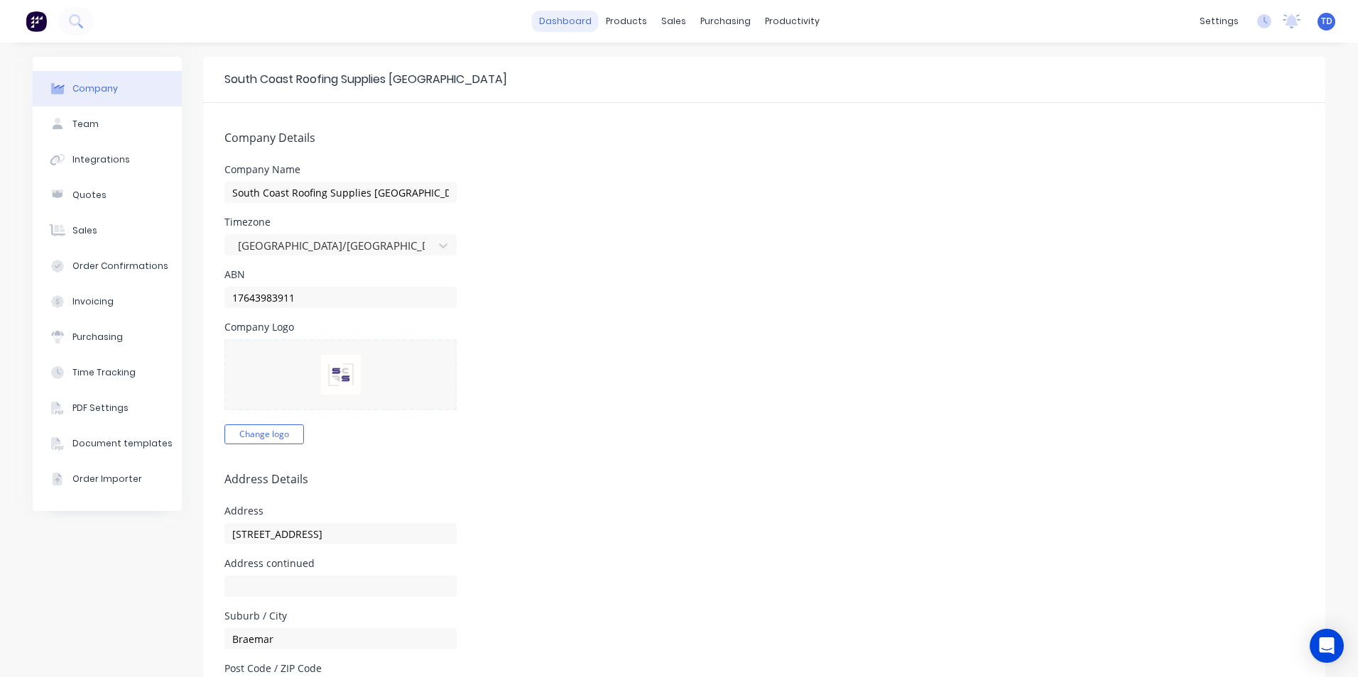
click at [559, 26] on link "dashboard" at bounding box center [565, 21] width 67 height 21
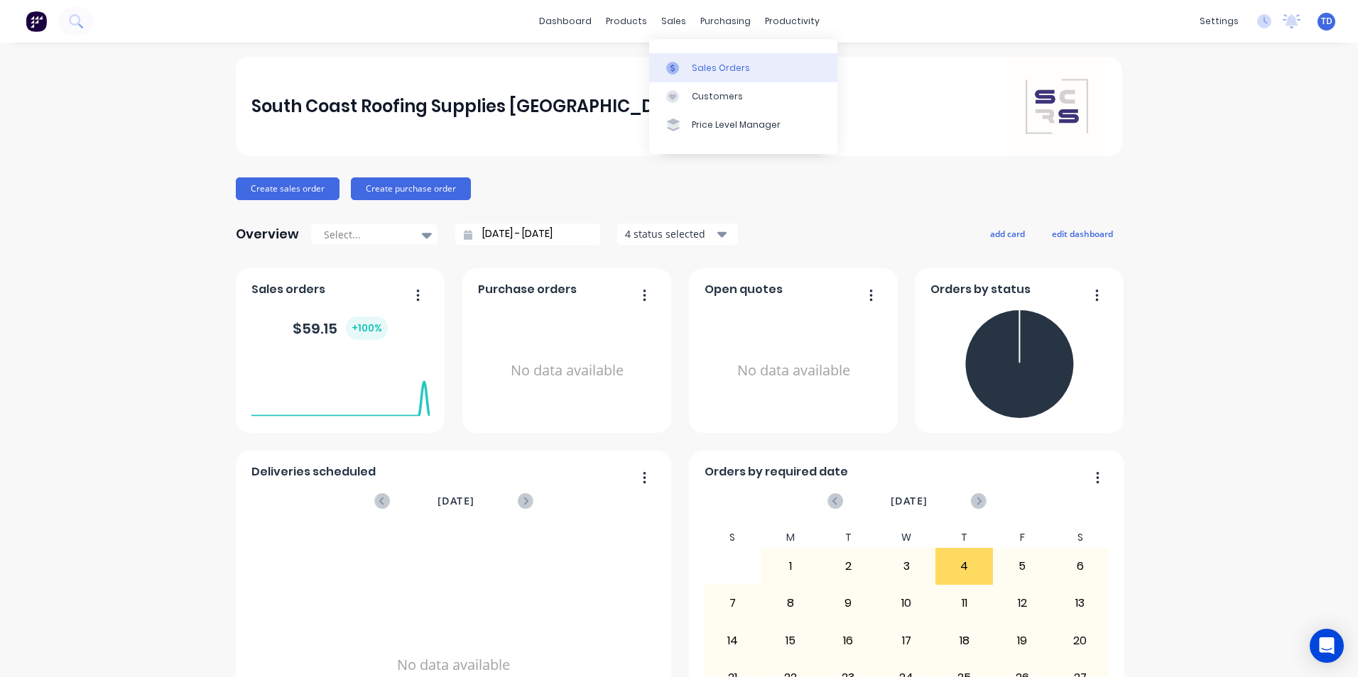
click at [695, 66] on div "Sales Orders" at bounding box center [721, 68] width 58 height 13
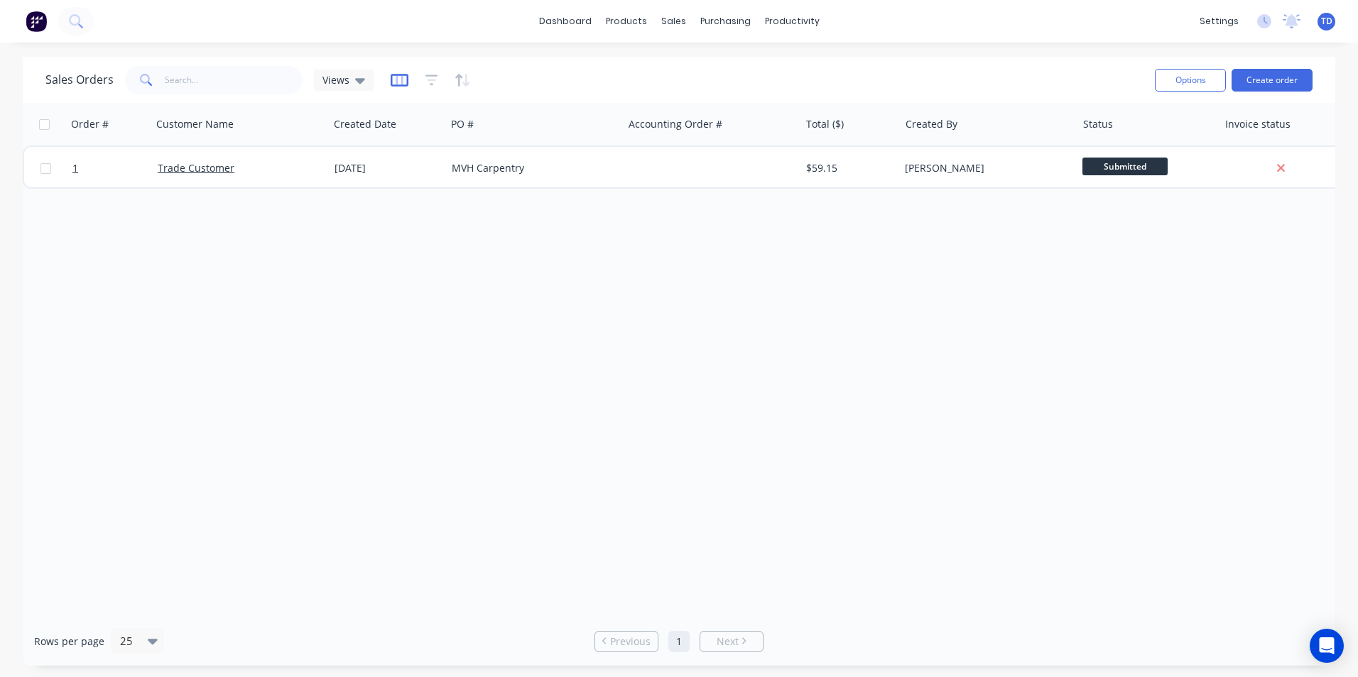
click at [393, 80] on icon "button" at bounding box center [399, 80] width 18 height 14
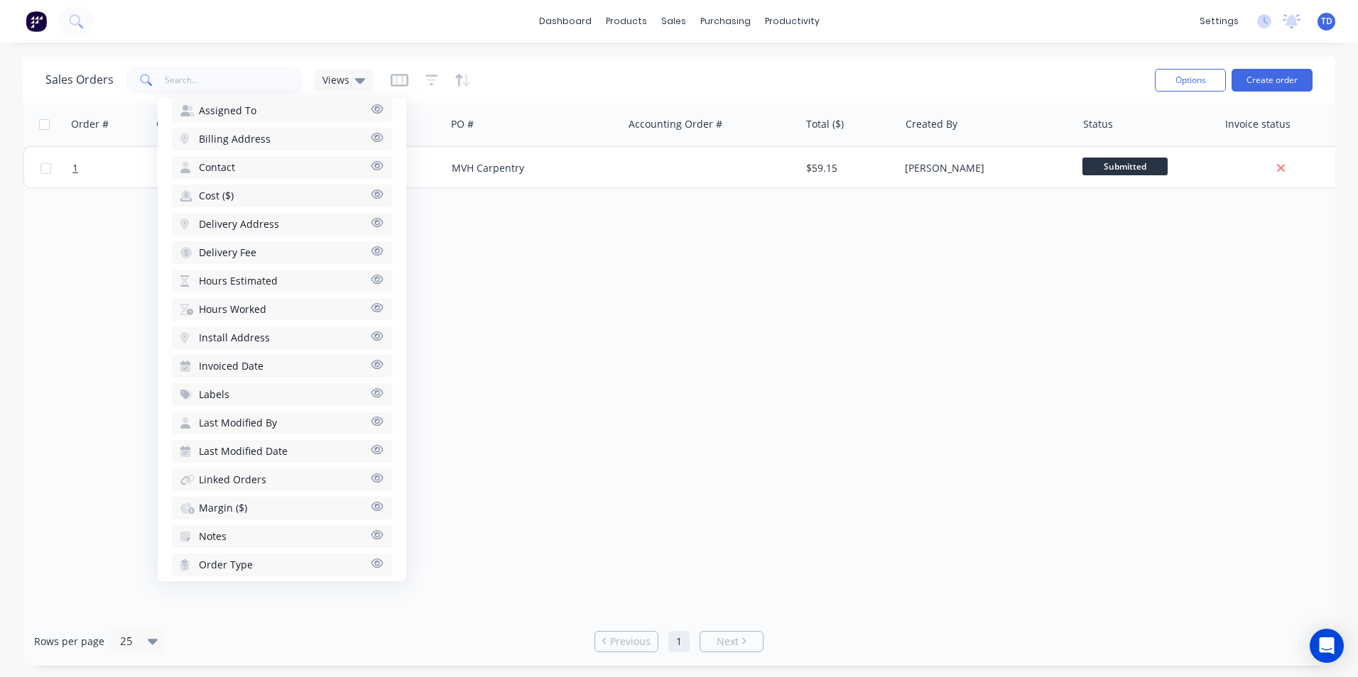
scroll to position [426, 0]
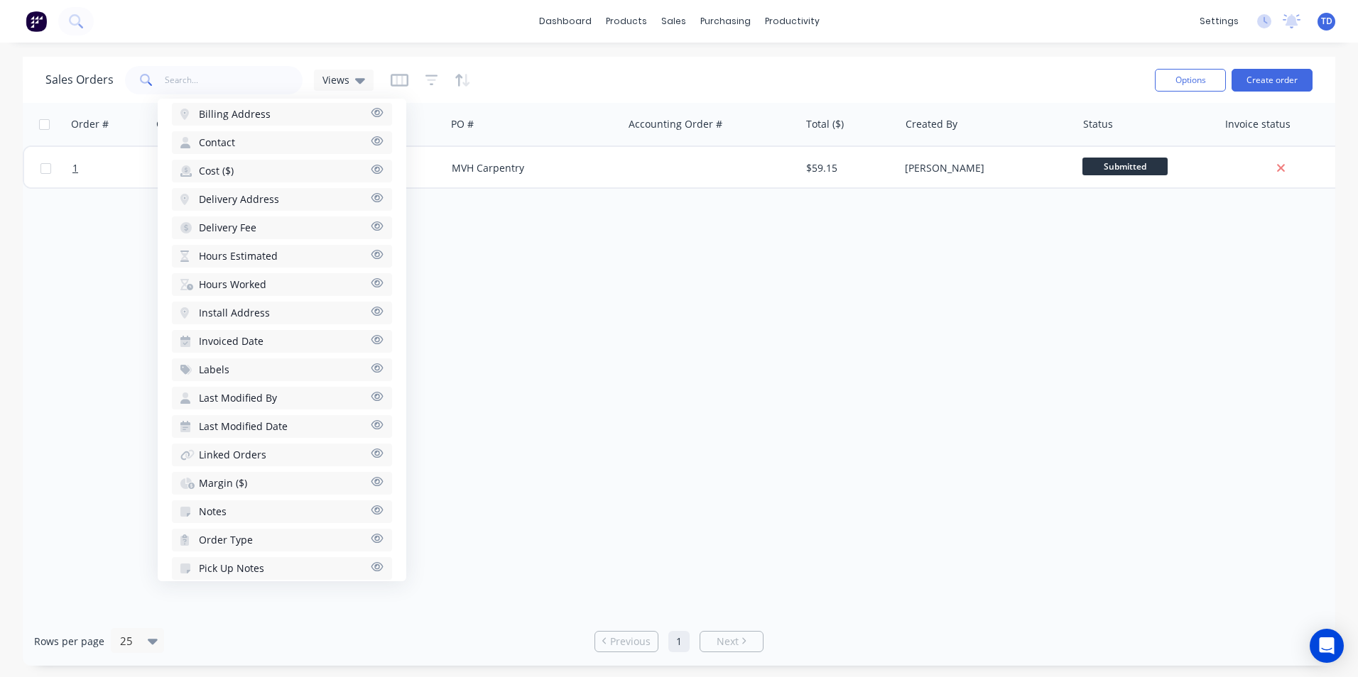
click at [299, 168] on button "Cost ($)" at bounding box center [282, 171] width 220 height 23
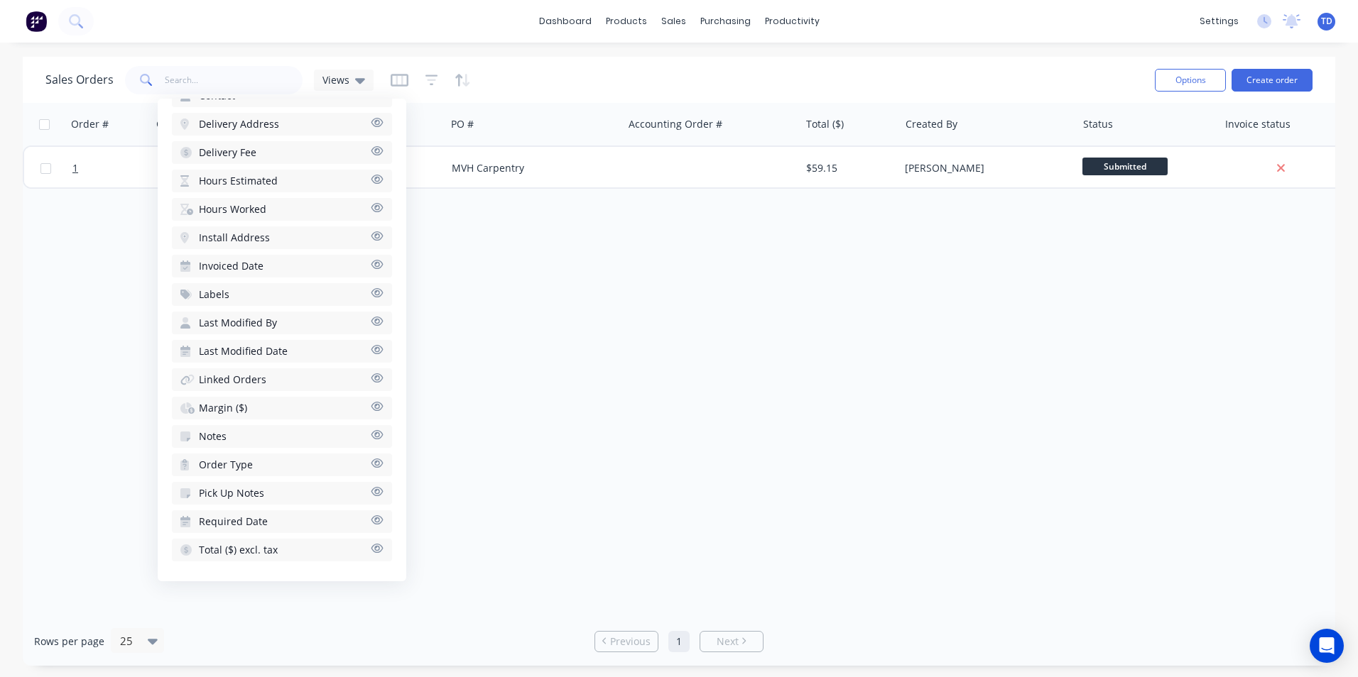
click at [222, 410] on span "Margin ($)" at bounding box center [223, 408] width 48 height 14
click at [219, 552] on span "Total ($) excl. tax" at bounding box center [238, 550] width 79 height 14
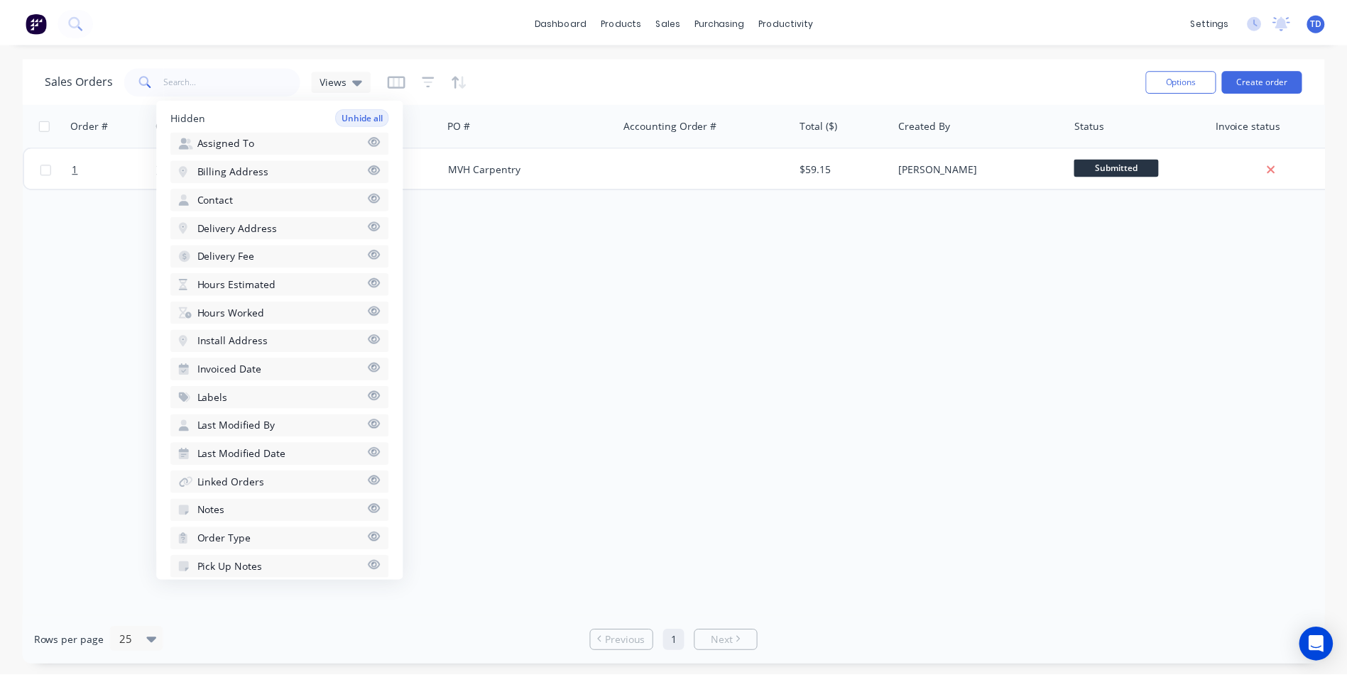
scroll to position [497, 0]
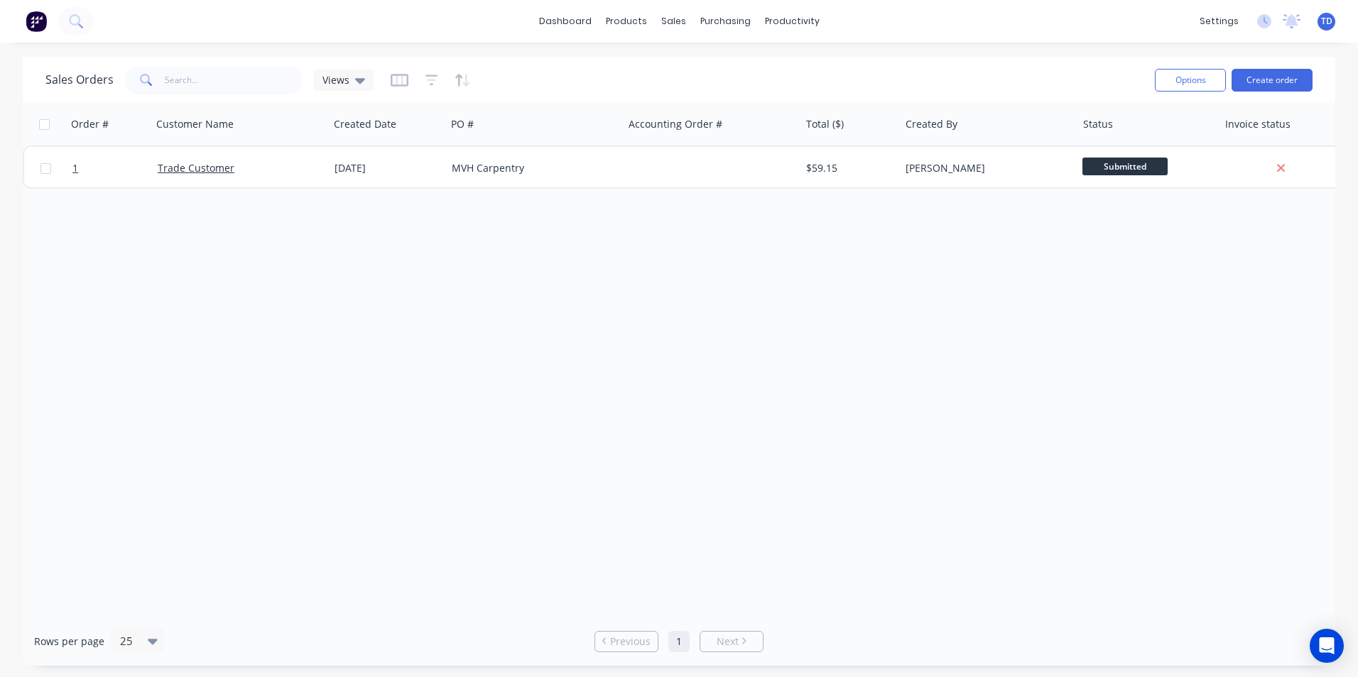
click at [461, 355] on div "Order # Customer Name Created Date PO # Accounting Order # Total ($) Created By…" at bounding box center [679, 360] width 1312 height 514
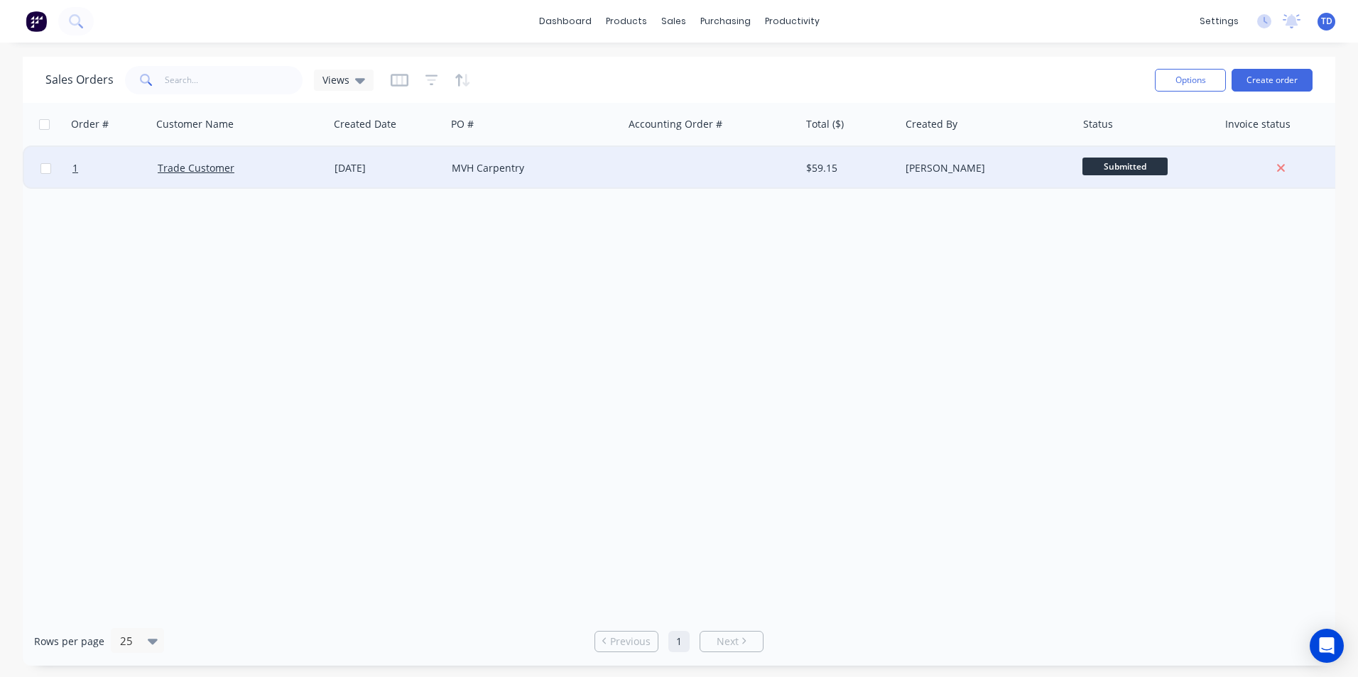
click at [427, 175] on div "[DATE]" at bounding box center [387, 168] width 117 height 43
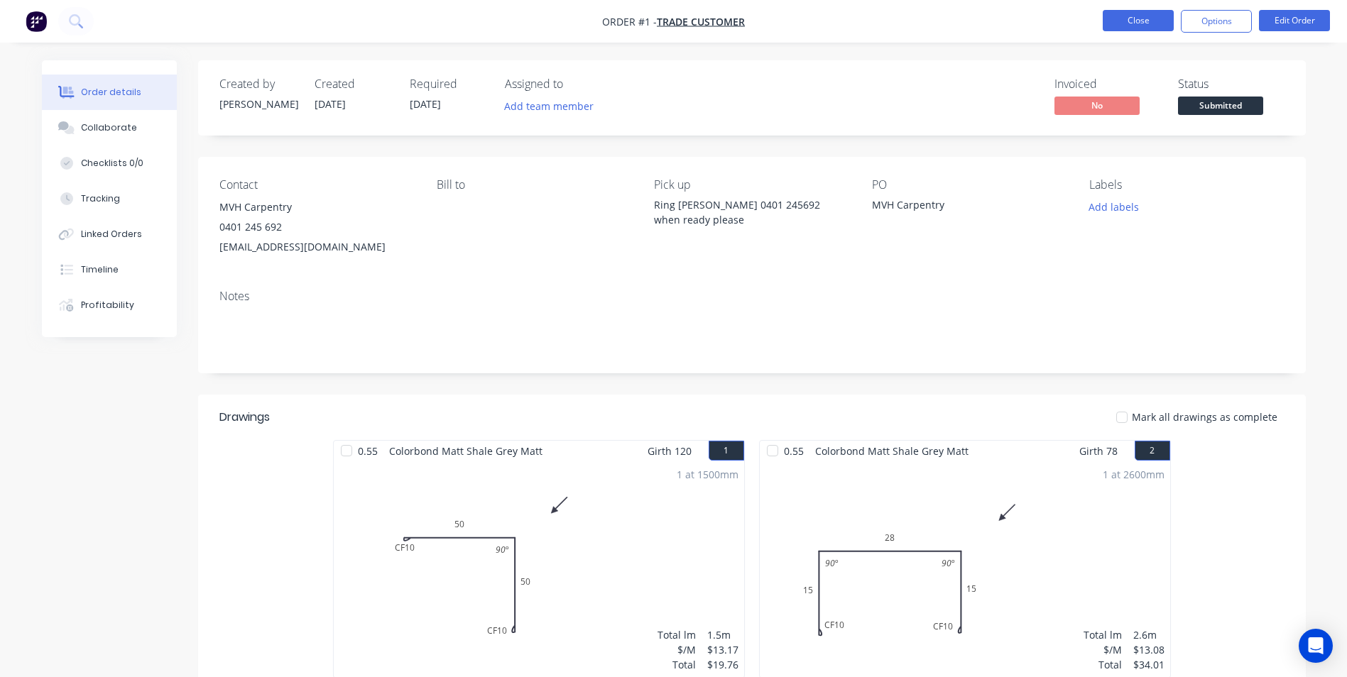
click at [1150, 21] on button "Close" at bounding box center [1138, 20] width 71 height 21
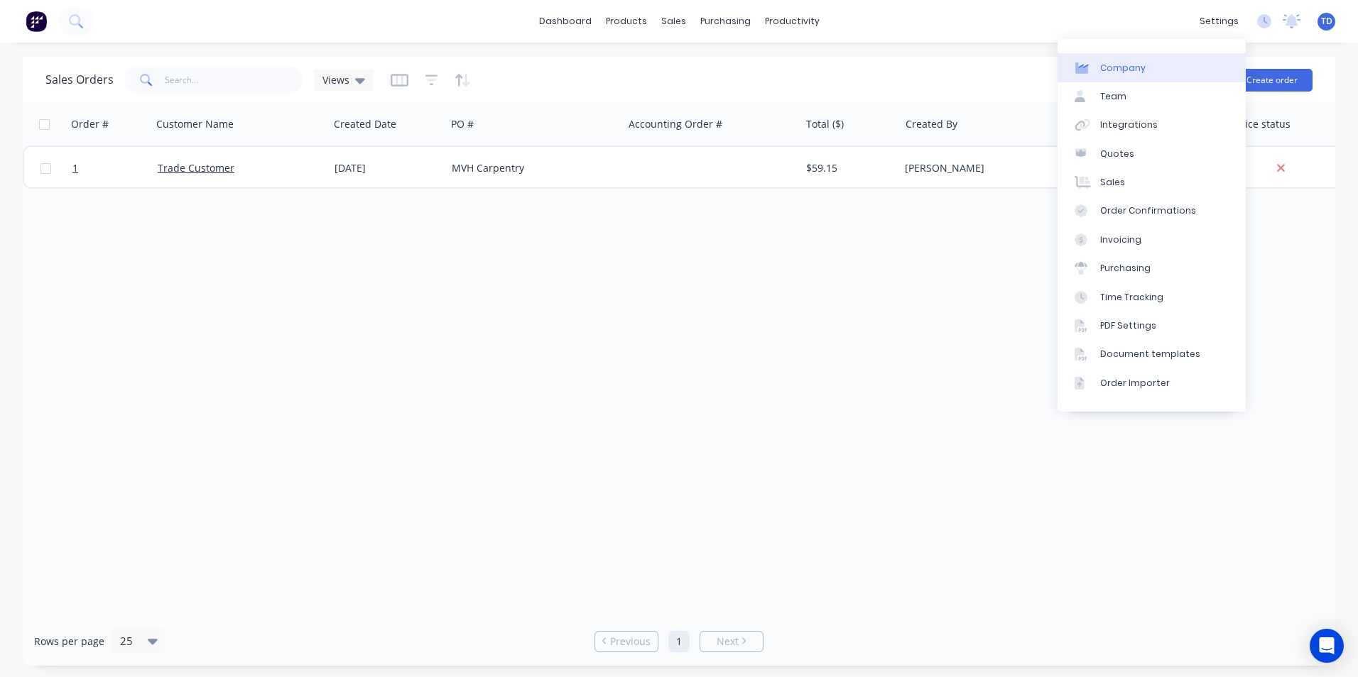
click at [1120, 69] on div "Company" at bounding box center [1122, 68] width 45 height 13
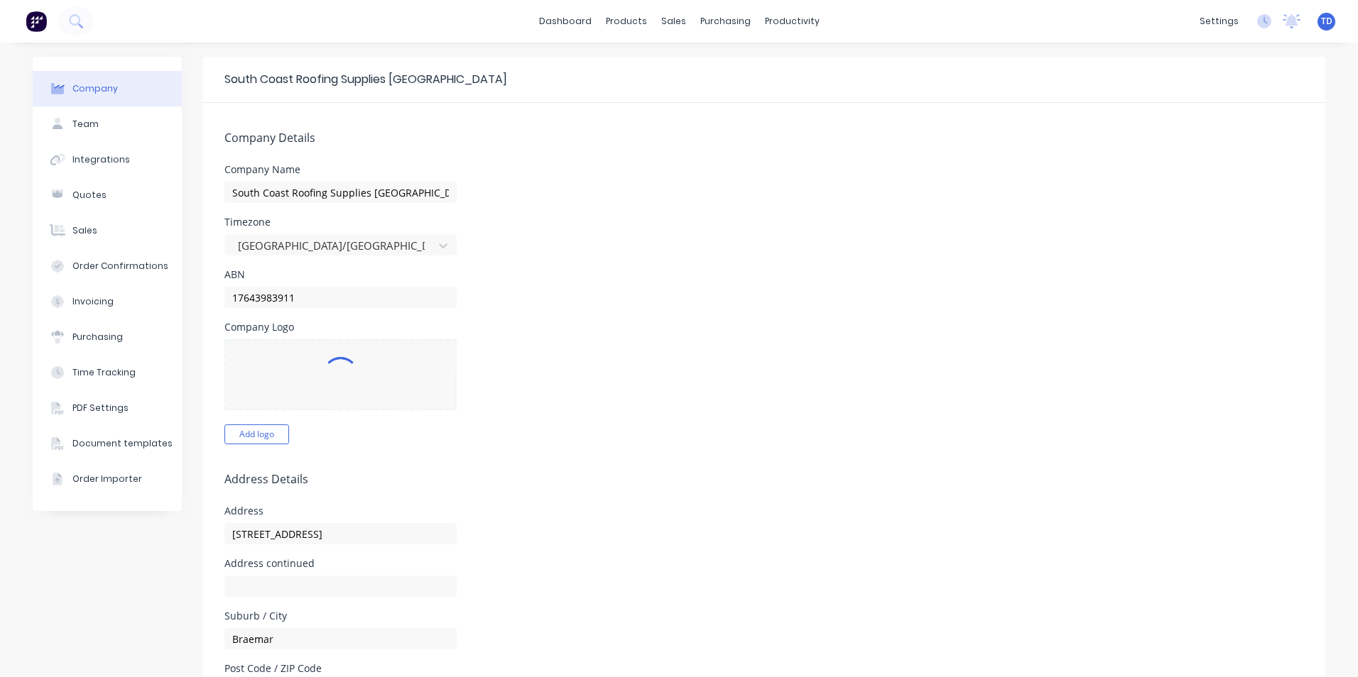
select select "AU"
click at [1257, 21] on icon at bounding box center [1264, 21] width 14 height 14
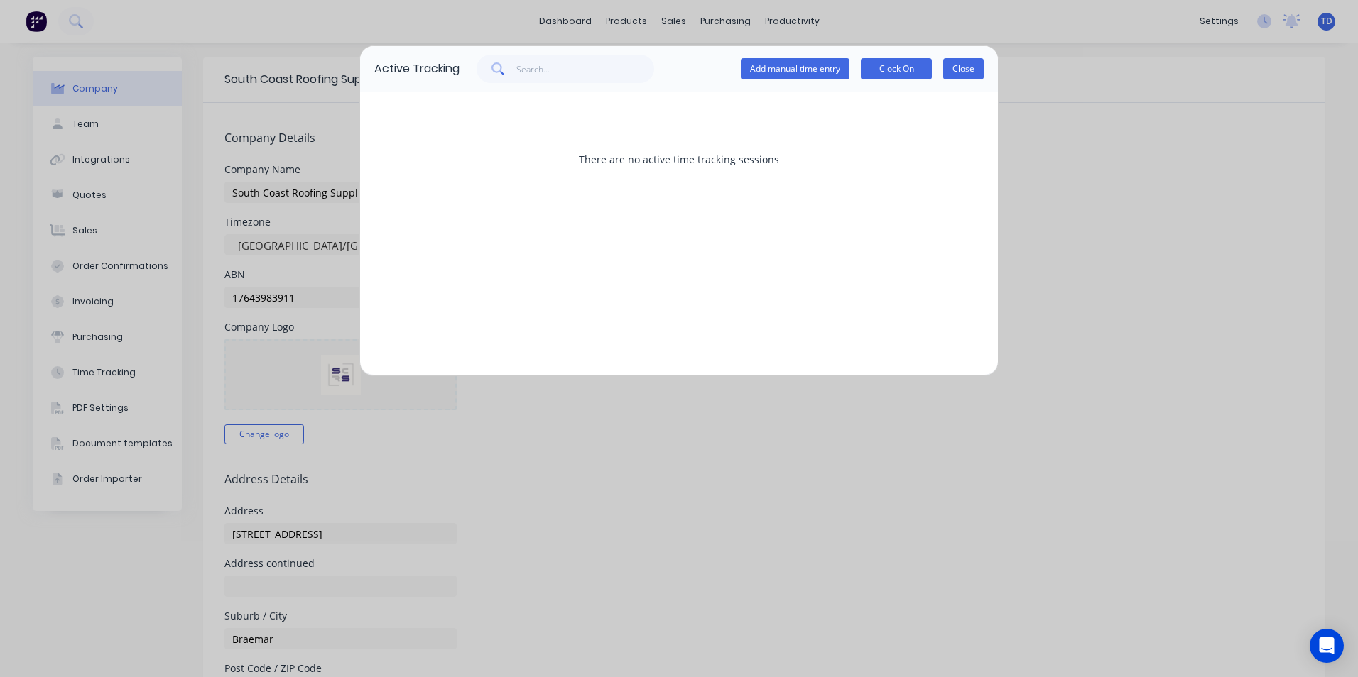
click at [962, 64] on button "Close" at bounding box center [963, 68] width 40 height 21
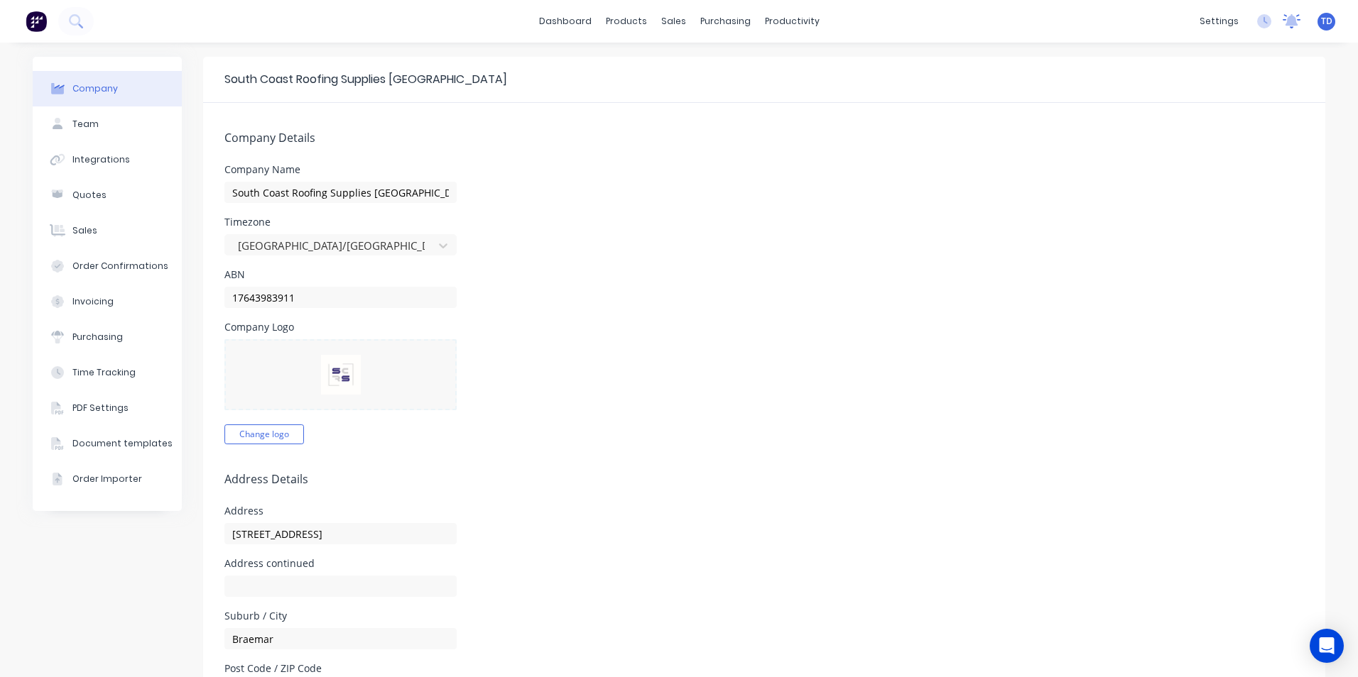
click at [1285, 23] on icon at bounding box center [1291, 19] width 13 height 11
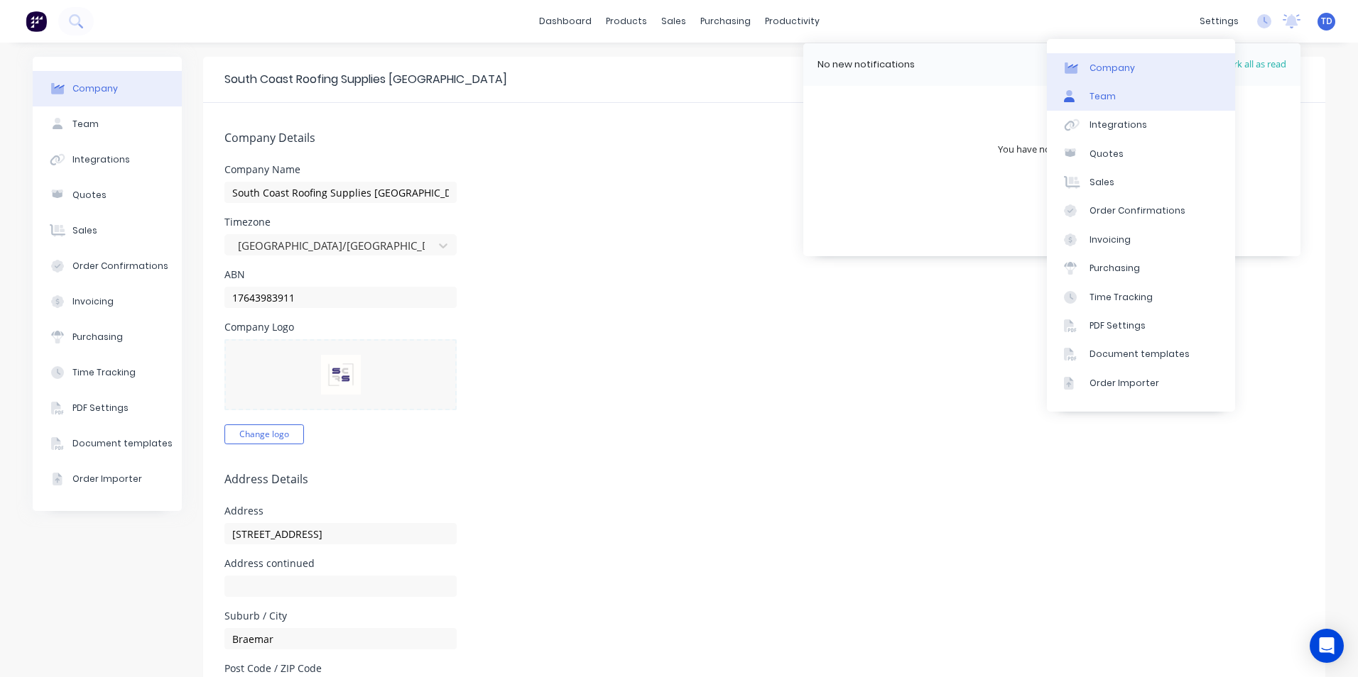
click at [1104, 99] on div "Team" at bounding box center [1102, 96] width 26 height 13
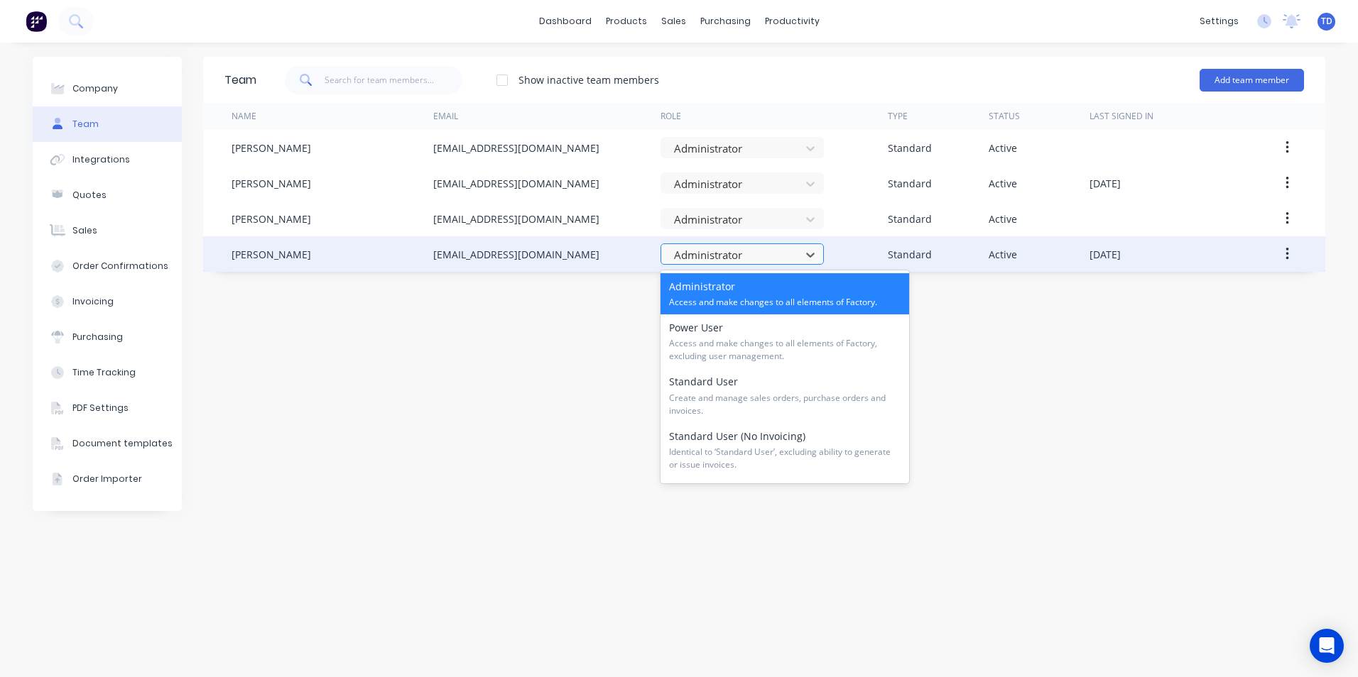
click at [763, 259] on div at bounding box center [732, 255] width 121 height 18
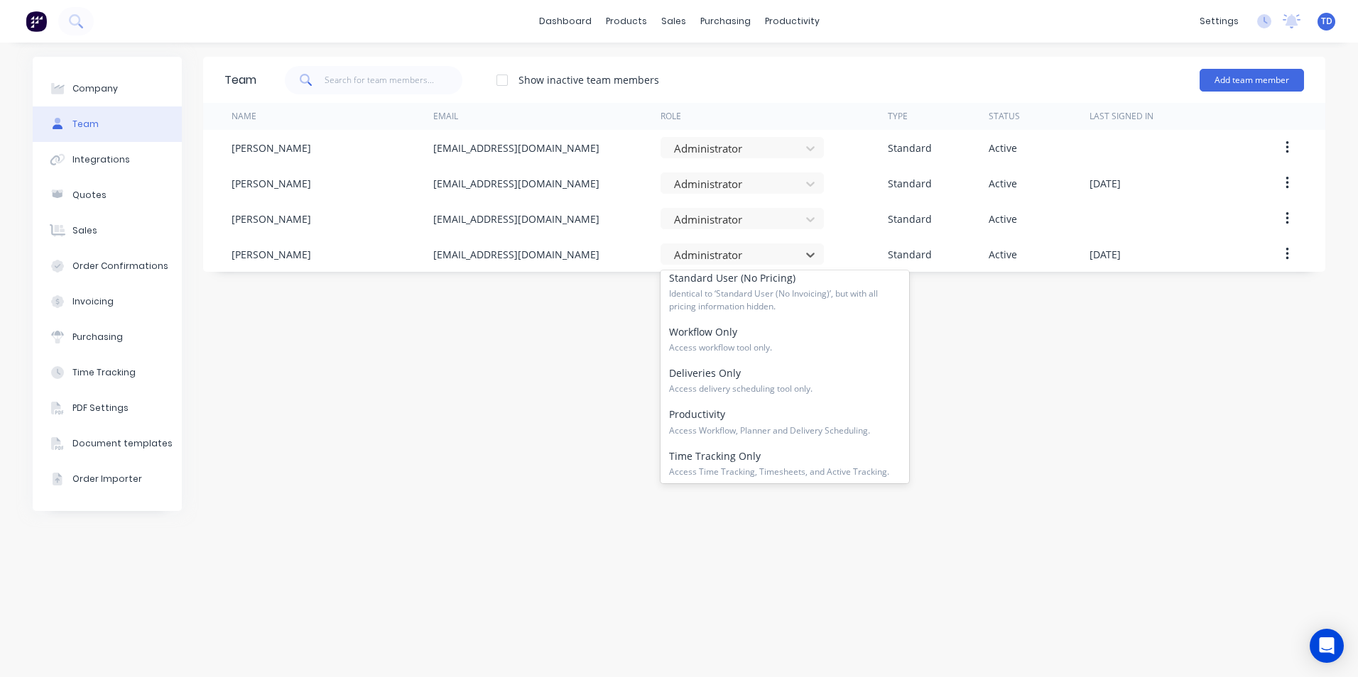
scroll to position [213, 0]
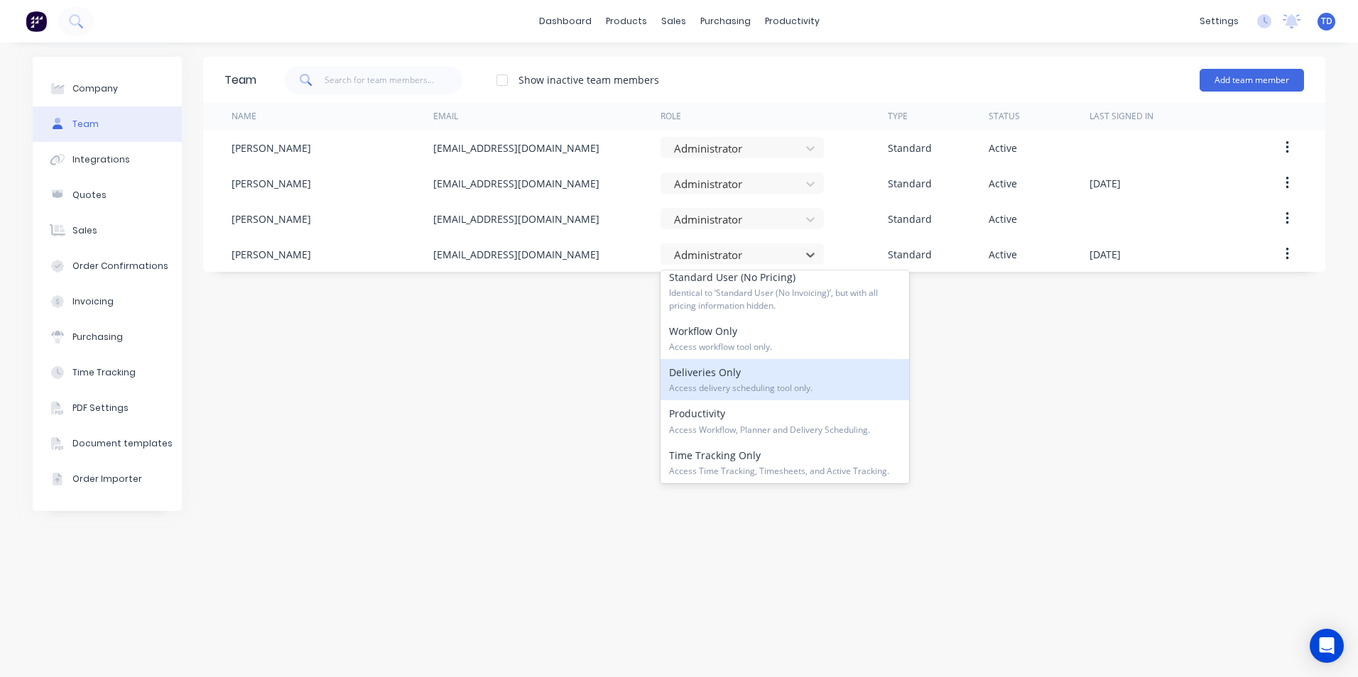
click at [736, 383] on span "Access delivery scheduling tool only." at bounding box center [784, 388] width 231 height 13
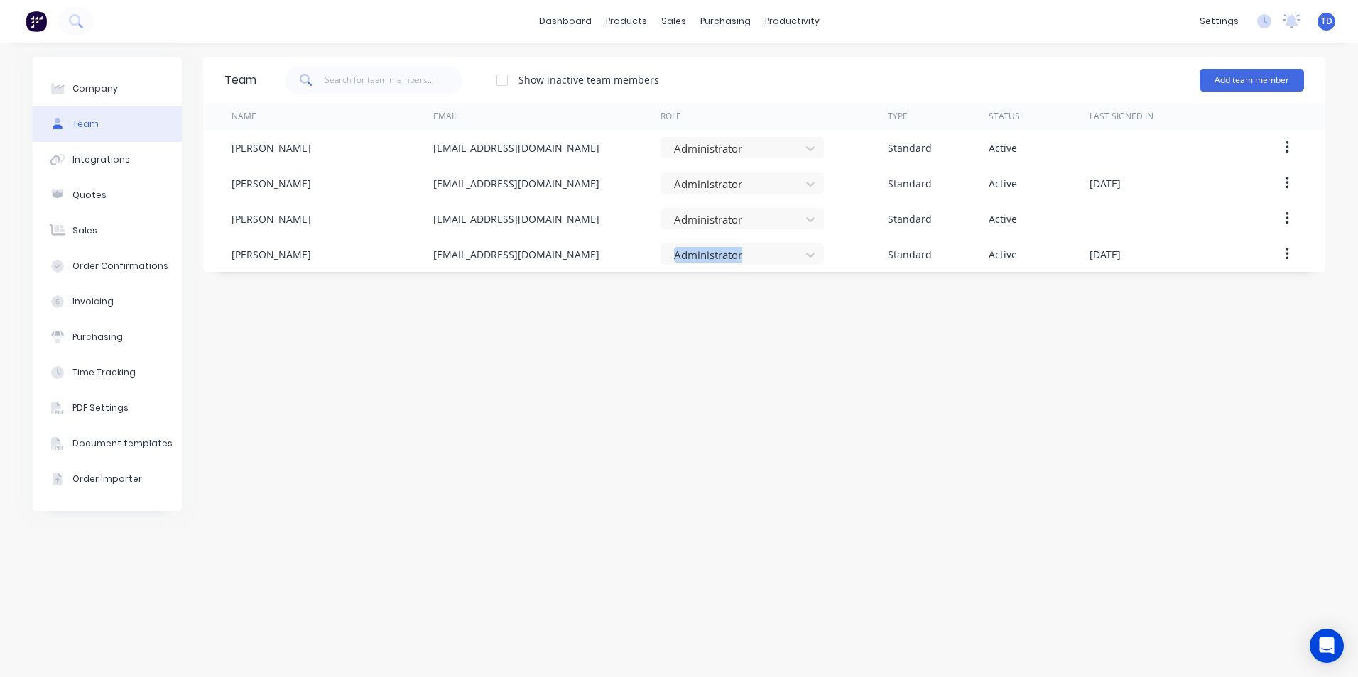
click at [736, 383] on div "Team Show inactive team members Add team member Name Email Role Type Status Las…" at bounding box center [764, 360] width 1122 height 606
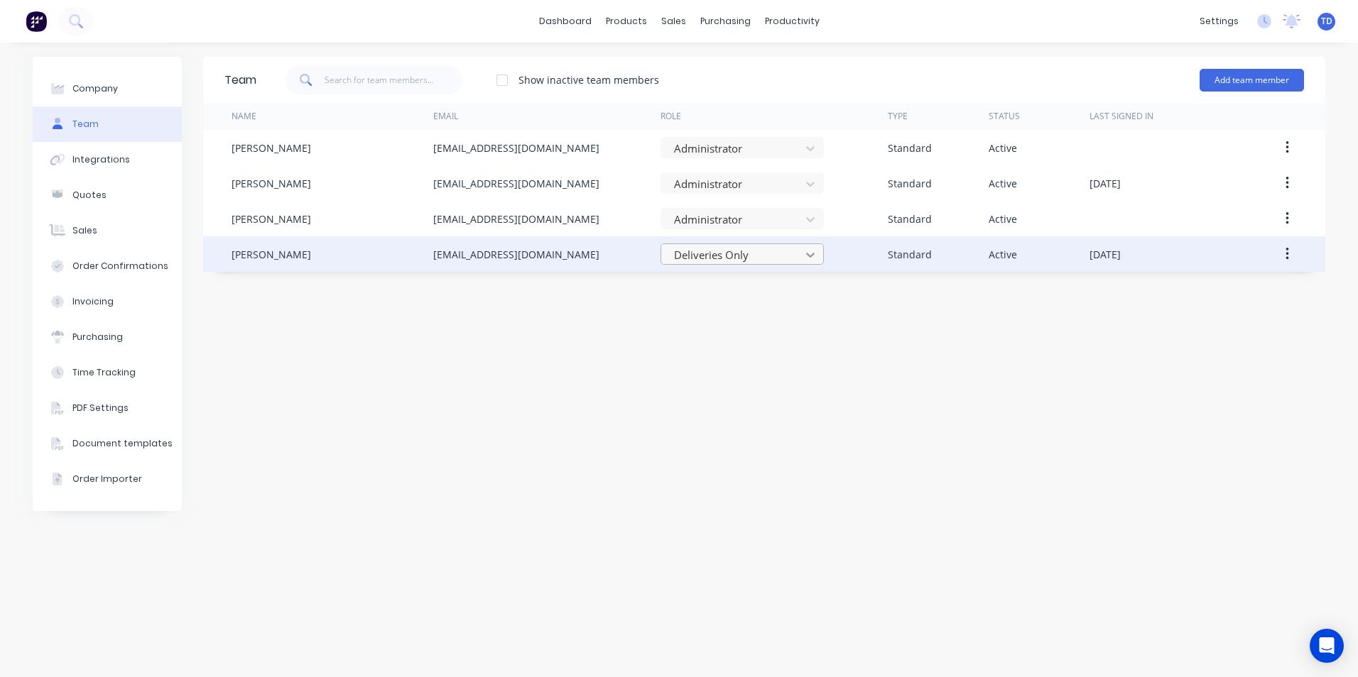
drag, startPoint x: 736, startPoint y: 383, endPoint x: 810, endPoint y: 253, distance: 149.4
click at [810, 253] on icon at bounding box center [810, 255] width 14 height 14
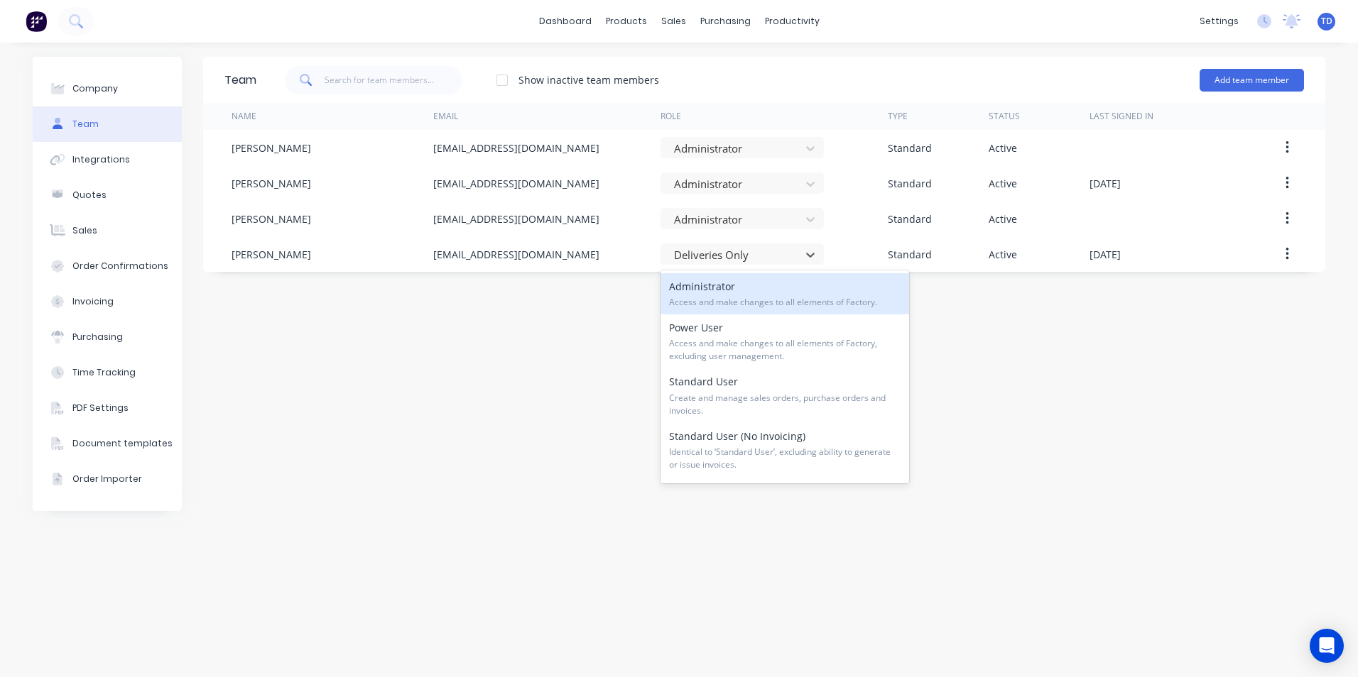
click at [765, 287] on div "Administrator Access and make changes to all elements of Factory." at bounding box center [784, 293] width 248 height 41
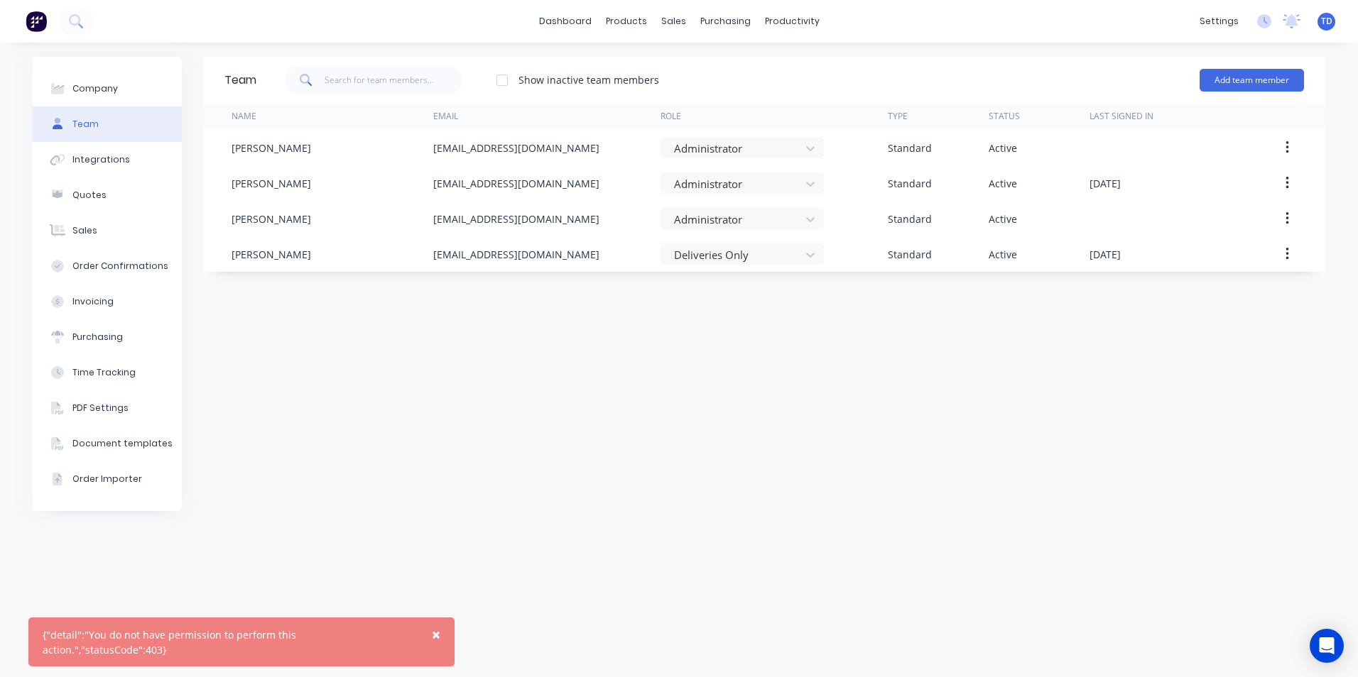
click at [438, 645] on span "×" at bounding box center [436, 635] width 9 height 20
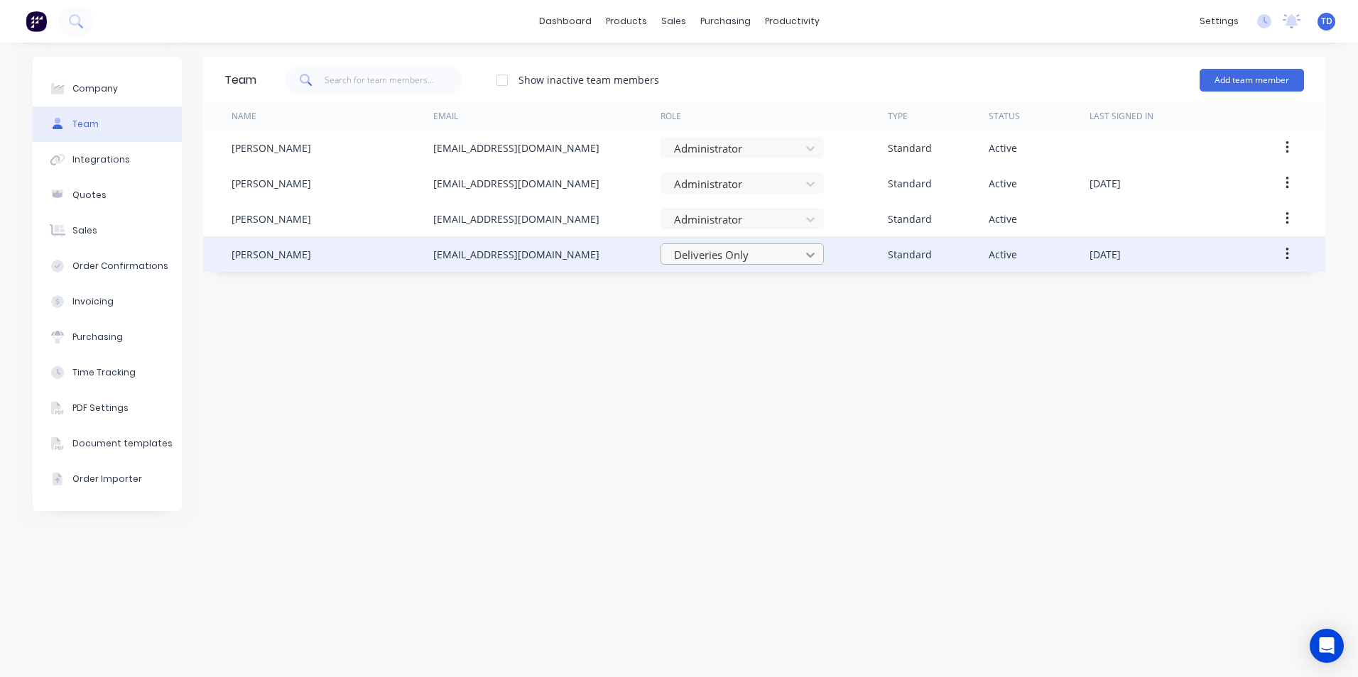
click at [805, 253] on icon at bounding box center [810, 255] width 14 height 14
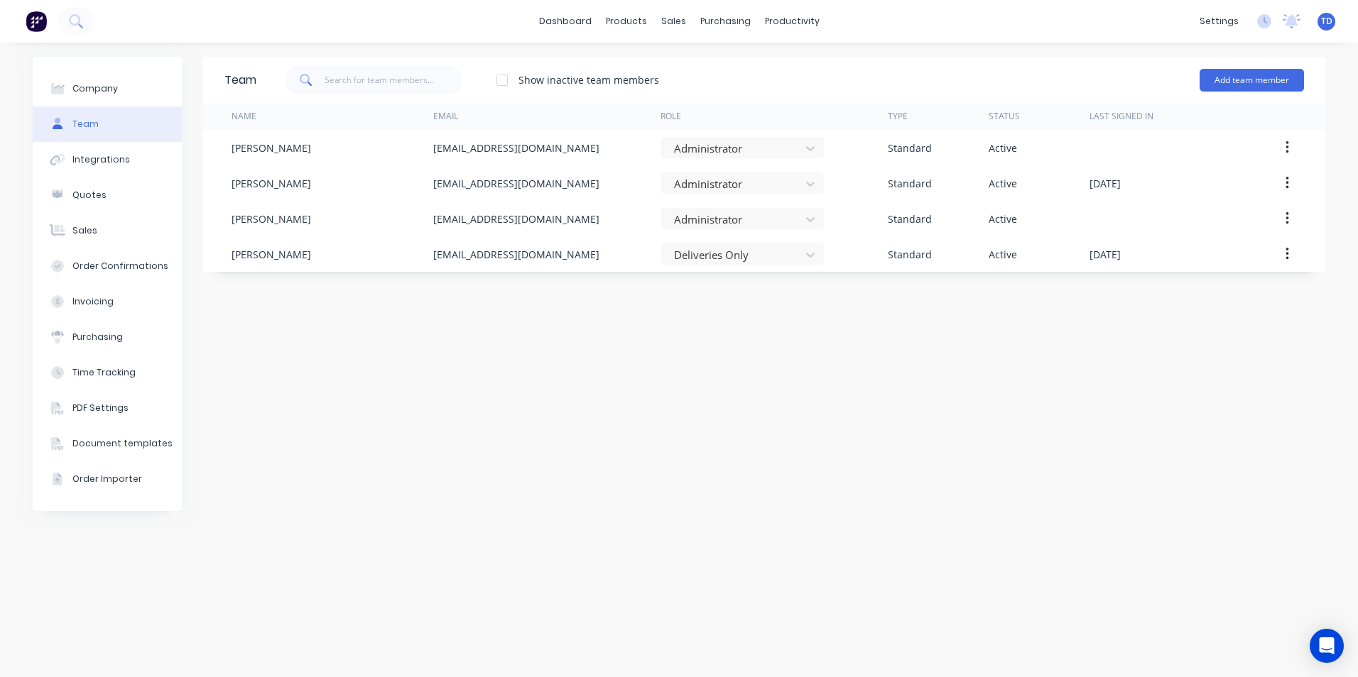
click at [784, 287] on div "Team Show inactive team members Add team member Name Email Role Type Status Las…" at bounding box center [764, 360] width 1122 height 606
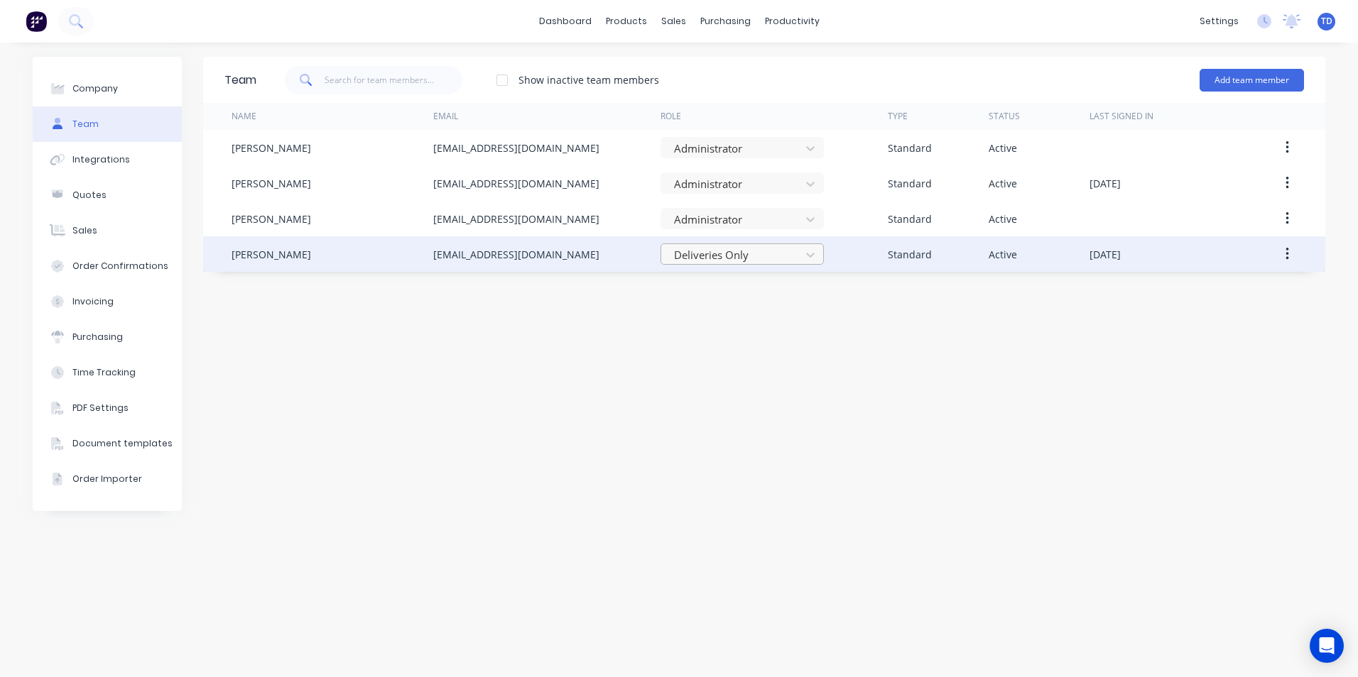
click at [795, 263] on div "Deliveries Only" at bounding box center [732, 254] width 129 height 21
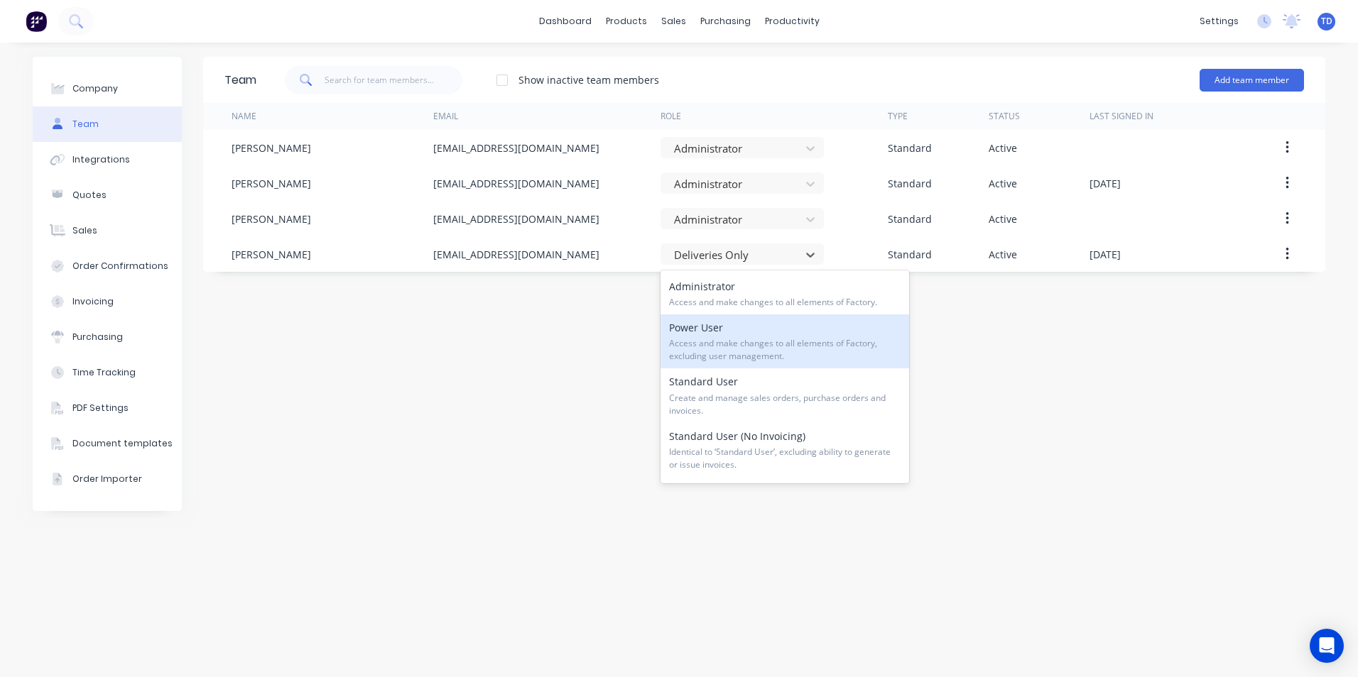
click at [782, 352] on span "Access and make changes to all elements of Factory, excluding user management." at bounding box center [784, 350] width 231 height 26
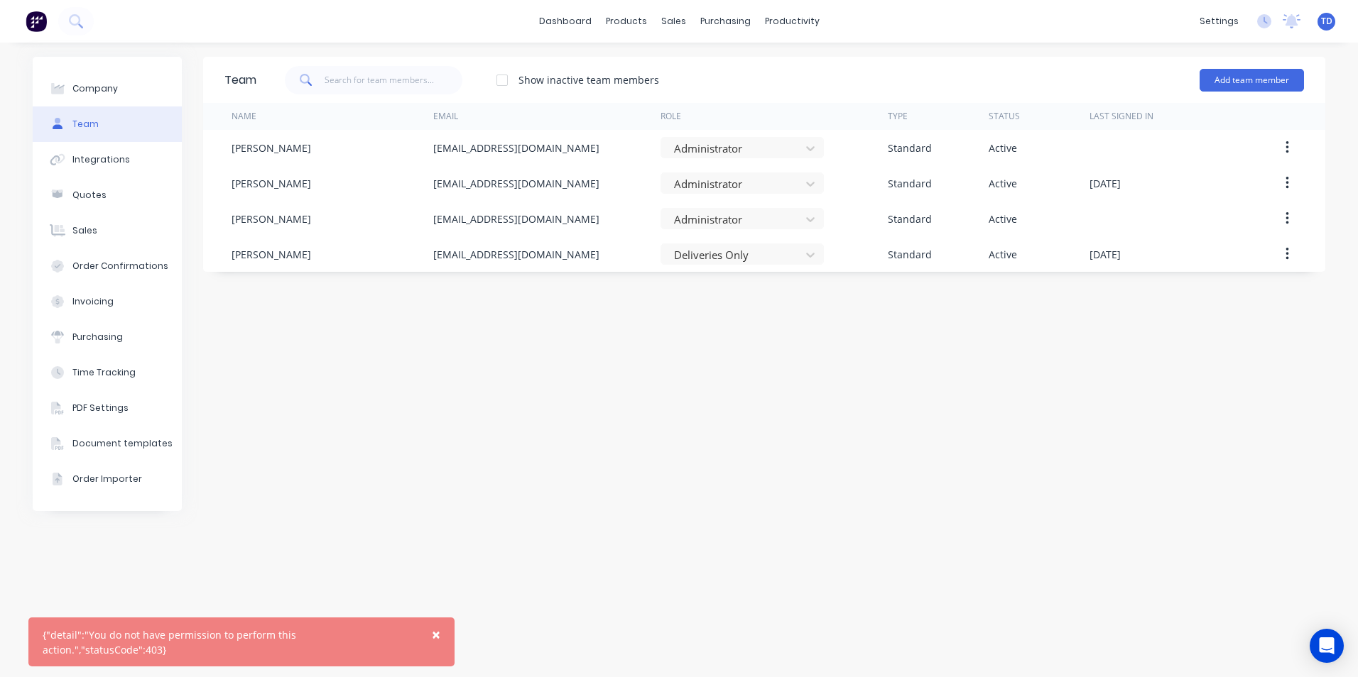
click at [436, 645] on span "×" at bounding box center [436, 635] width 9 height 20
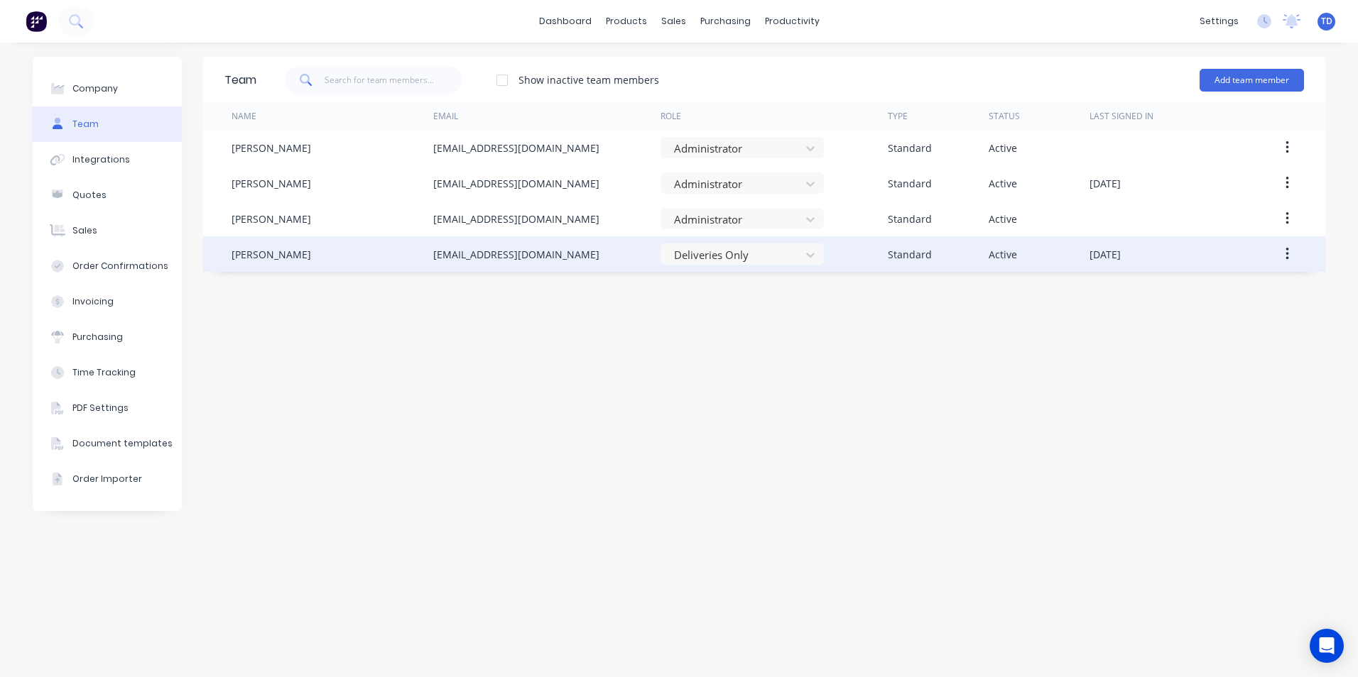
click at [1287, 263] on button "button" at bounding box center [1286, 254] width 33 height 26
click at [1195, 288] on div "Edit" at bounding box center [1235, 291] width 109 height 21
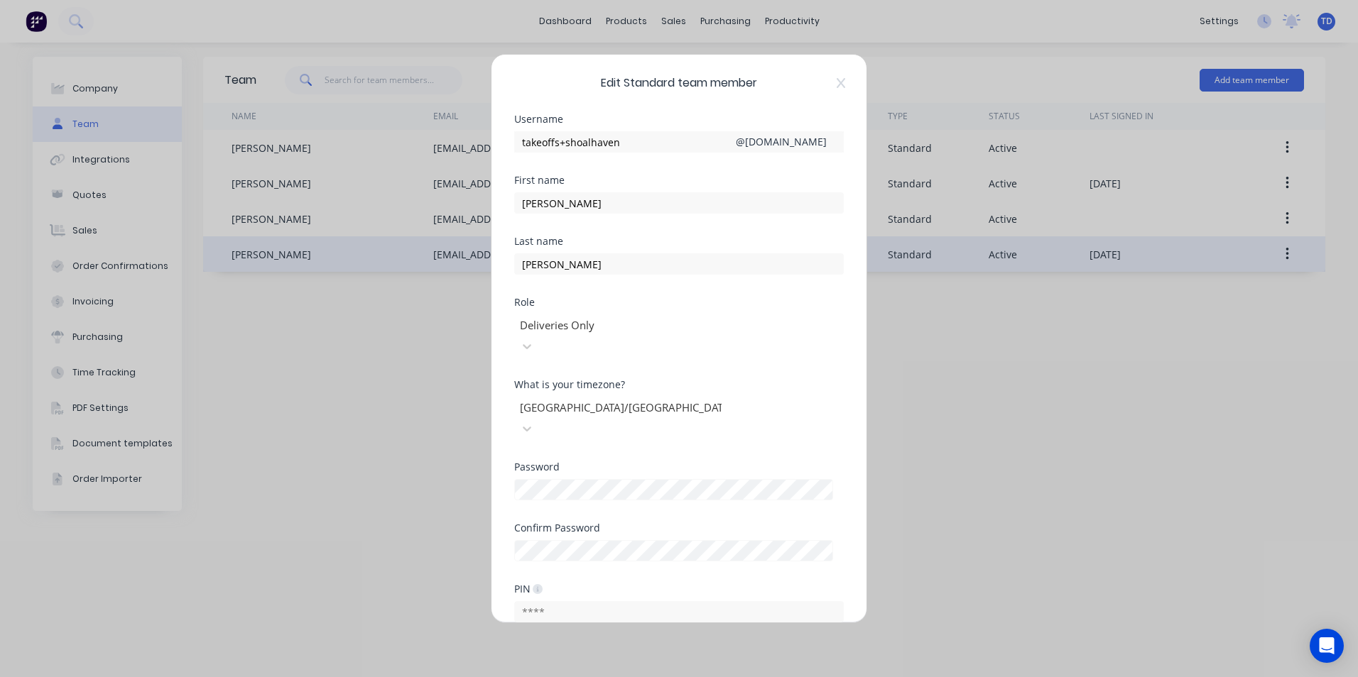
click at [723, 319] on div at bounding box center [620, 326] width 204 height 18
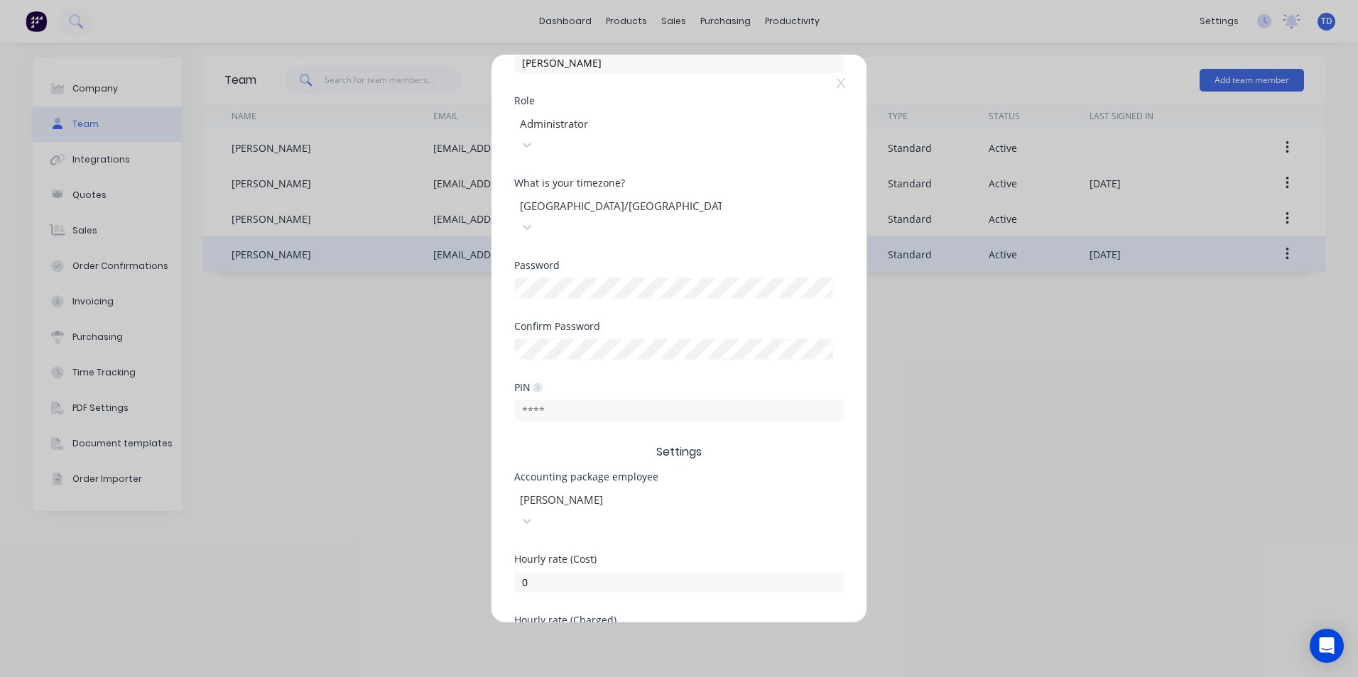
scroll to position [234, 0]
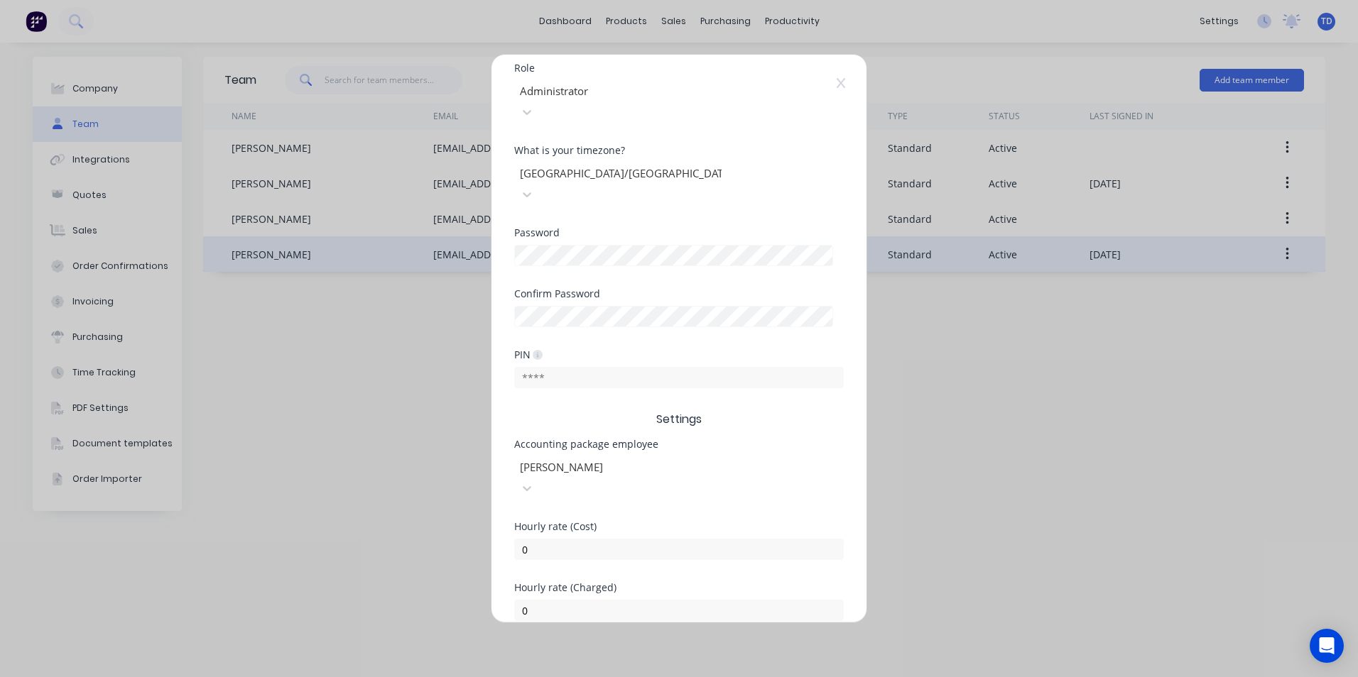
click at [634, 644] on button "Save" at bounding box center [634, 655] width 78 height 23
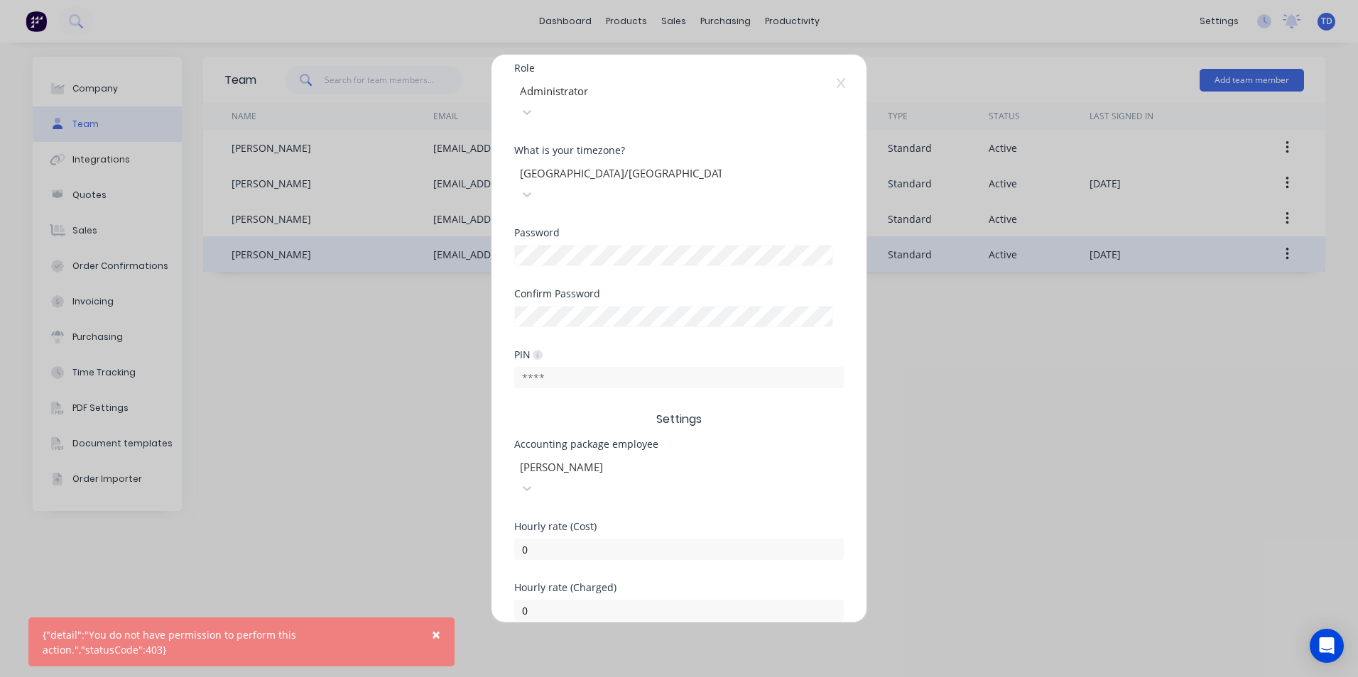
click at [434, 645] on span "×" at bounding box center [436, 635] width 9 height 20
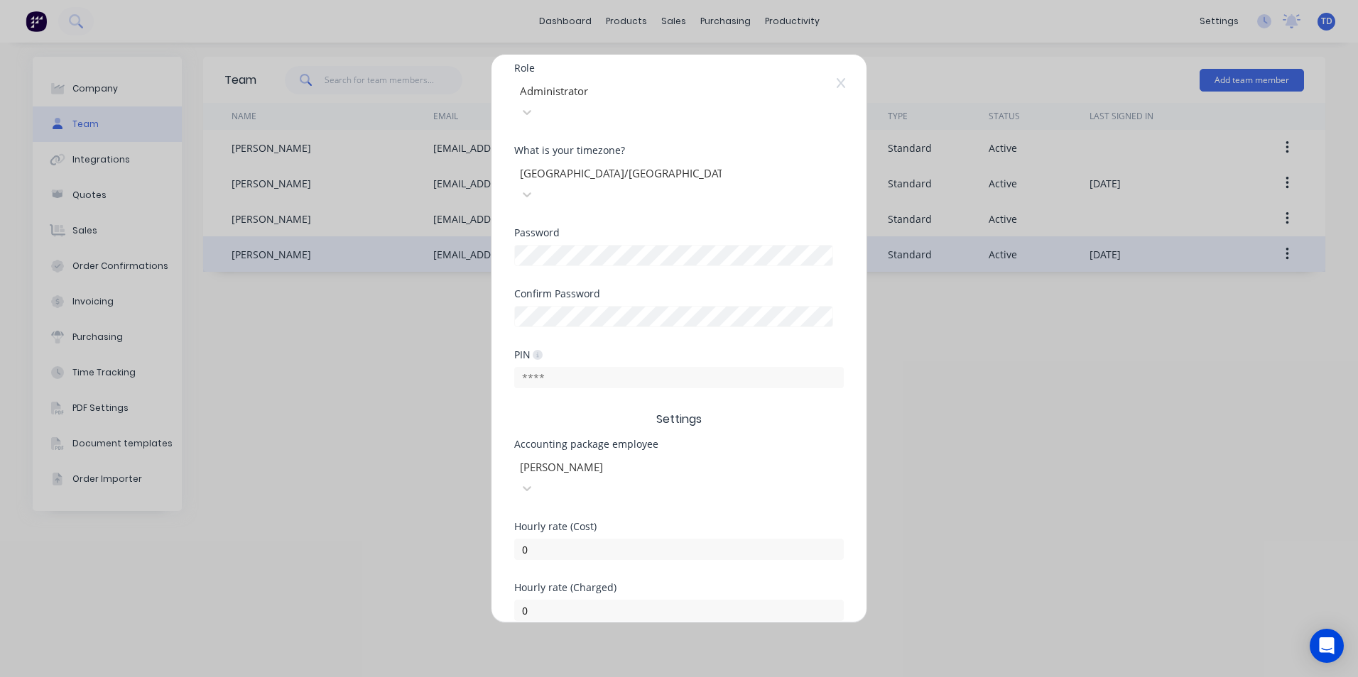
click at [711, 644] on button "Cancel" at bounding box center [723, 655] width 78 height 23
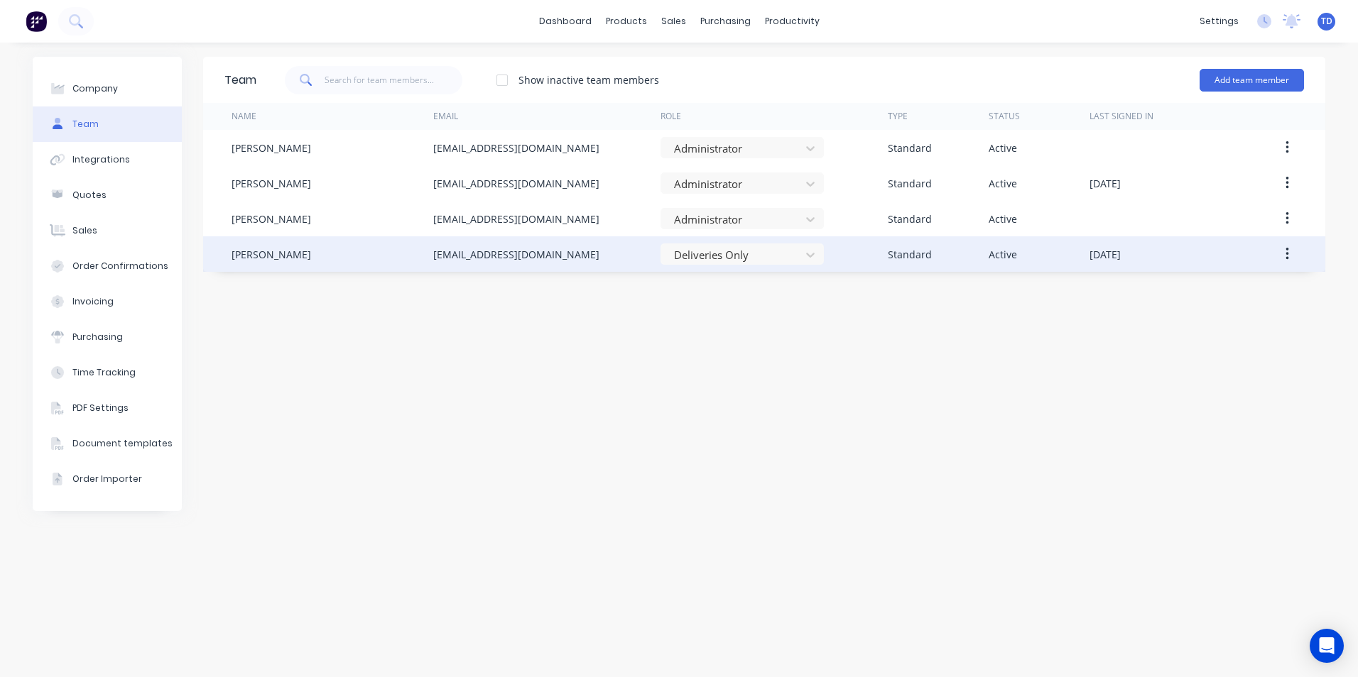
click at [756, 265] on div "Deliveries Only" at bounding box center [773, 253] width 227 height 35
click at [763, 257] on div at bounding box center [732, 255] width 121 height 18
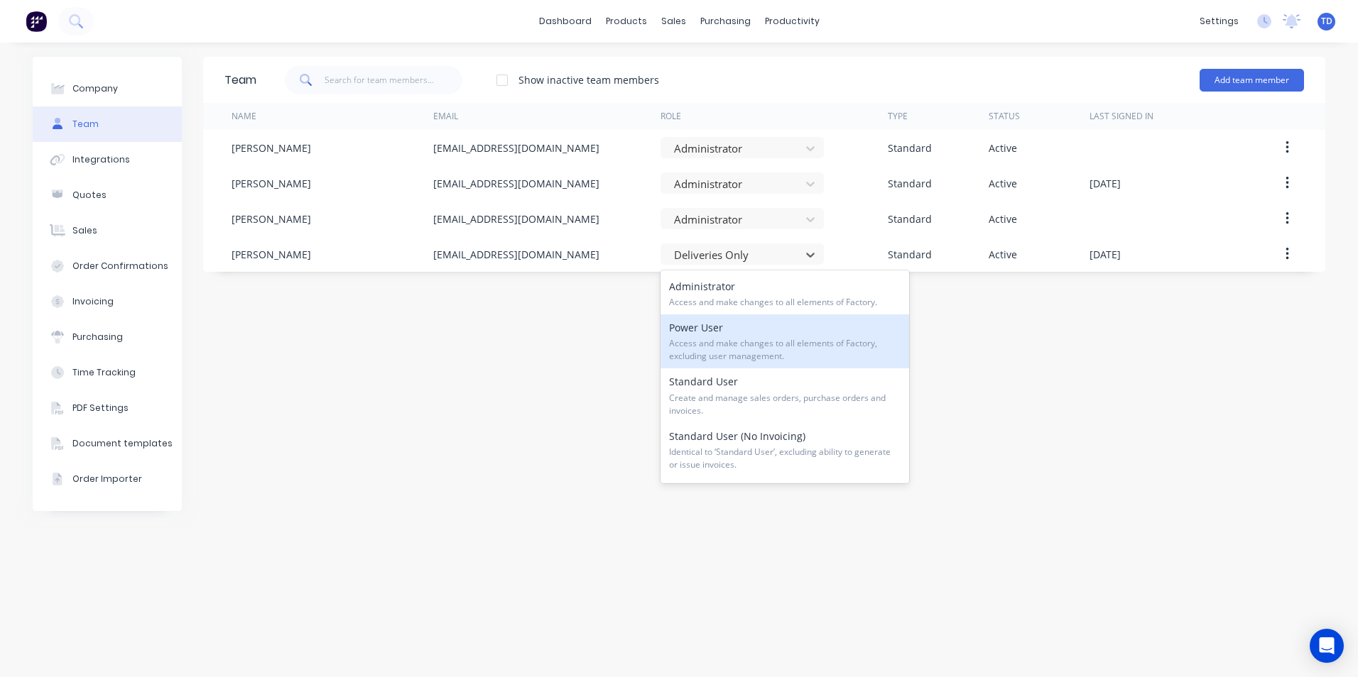
click at [755, 339] on span "Access and make changes to all elements of Factory, excluding user management." at bounding box center [784, 350] width 231 height 26
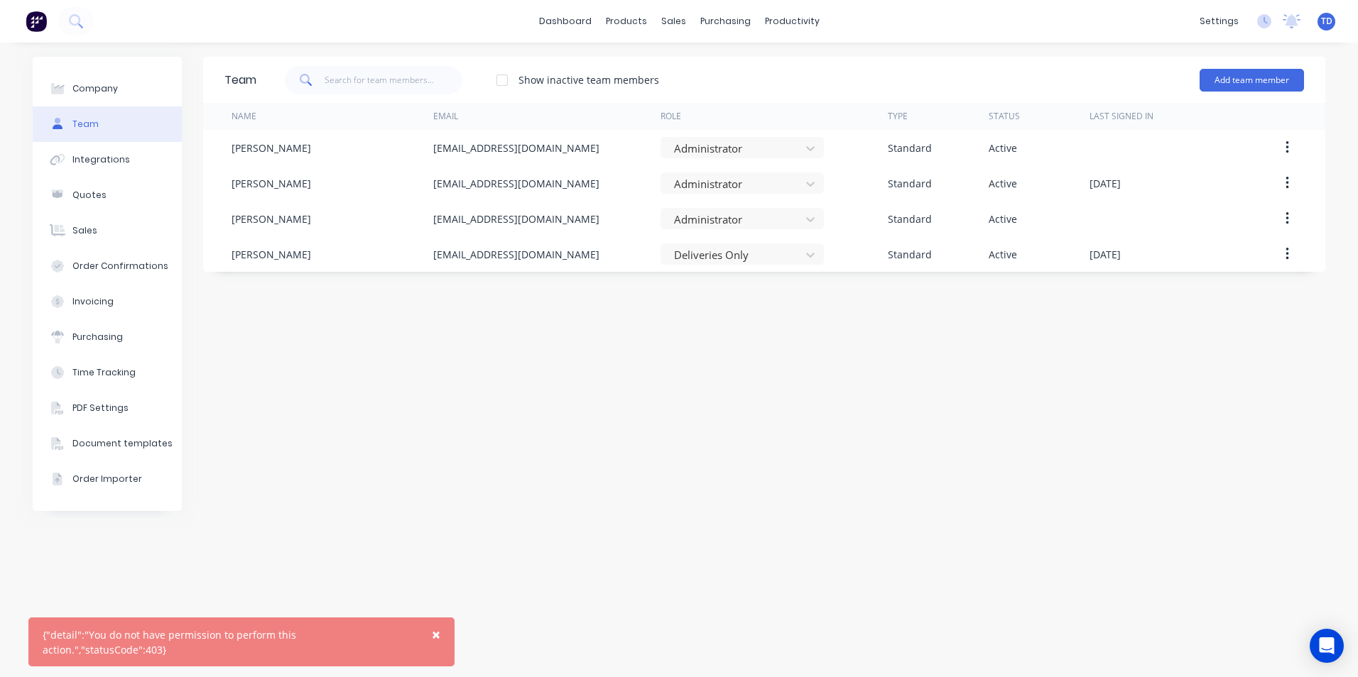
click at [437, 645] on span "×" at bounding box center [436, 635] width 9 height 20
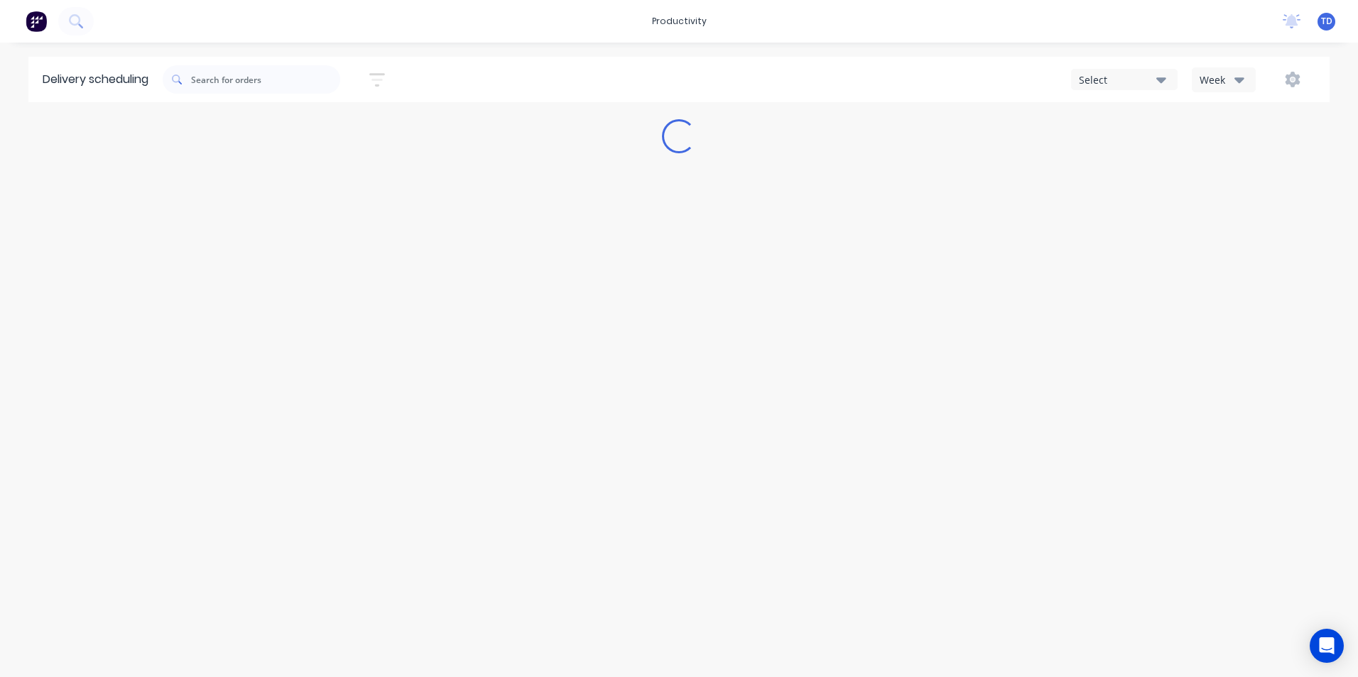
click at [1326, 25] on span "TD" at bounding box center [1326, 21] width 11 height 13
click at [1226, 154] on button "Profile" at bounding box center [1237, 150] width 188 height 28
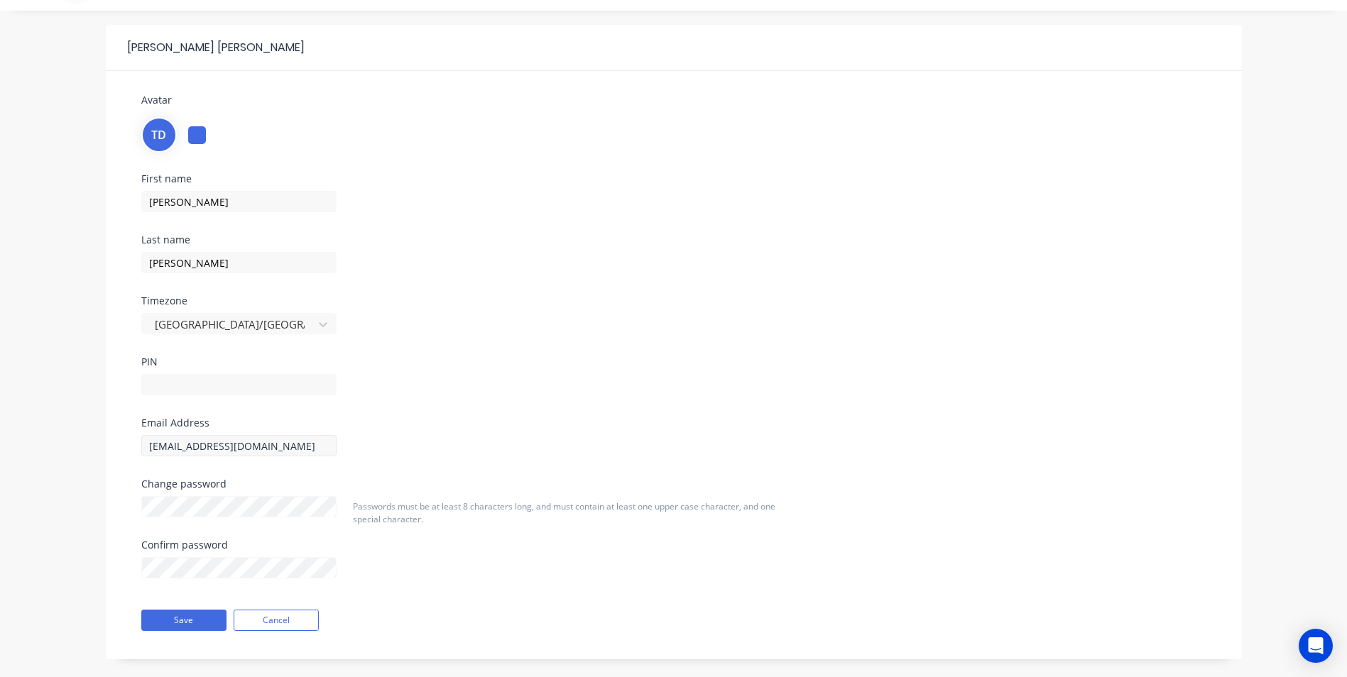
scroll to position [50, 0]
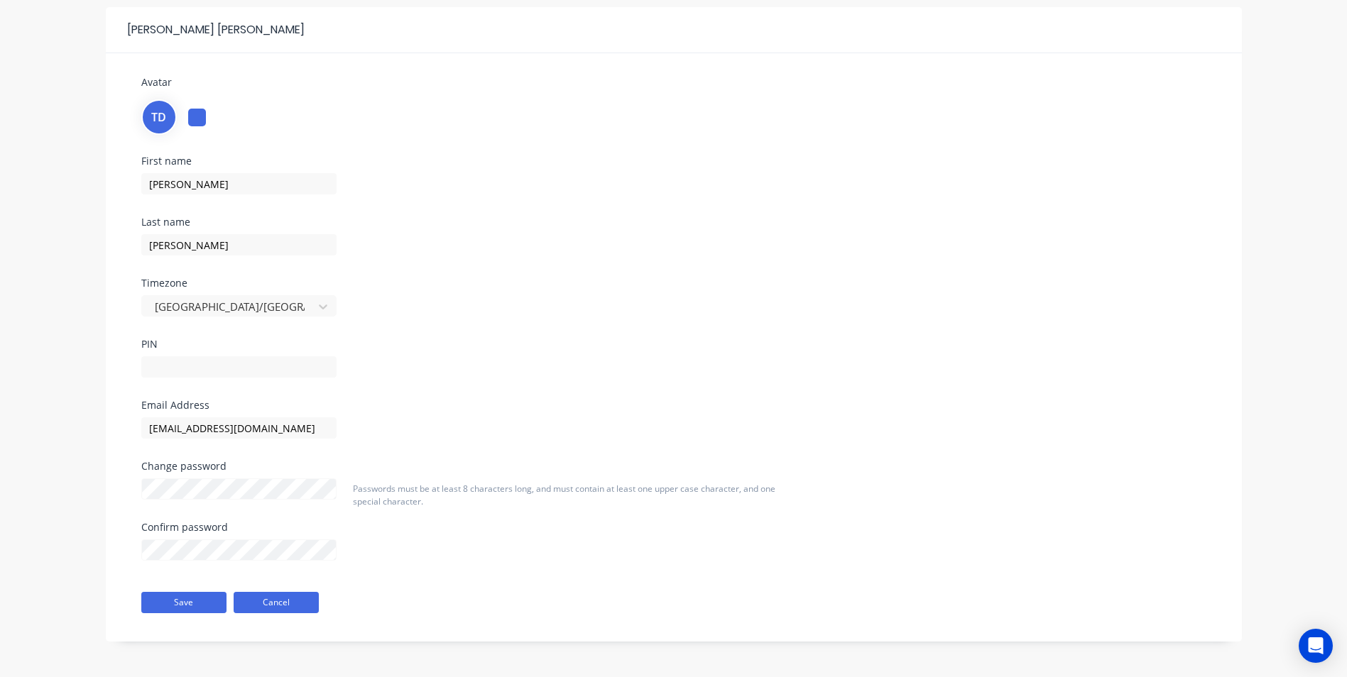
click at [291, 607] on button "Cancel" at bounding box center [276, 602] width 85 height 21
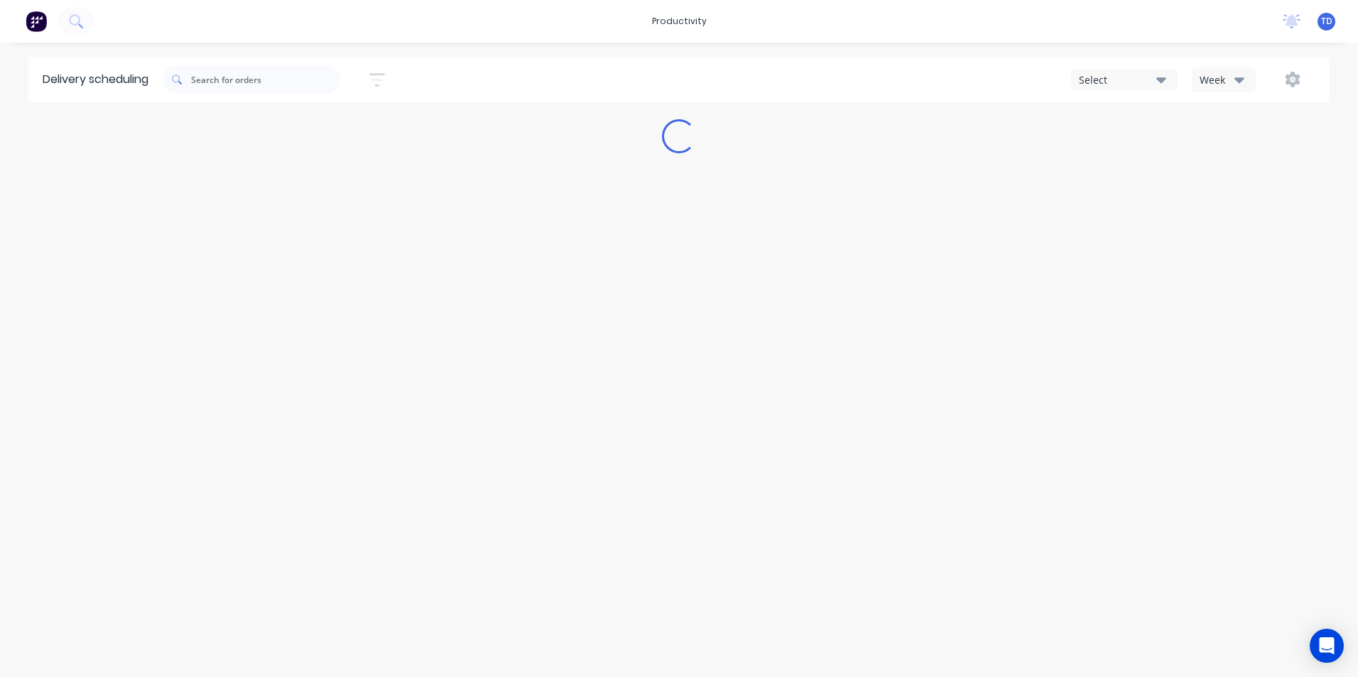
click at [1324, 23] on span "TD" at bounding box center [1326, 21] width 11 height 13
click at [1217, 188] on button "Sign out" at bounding box center [1237, 178] width 188 height 28
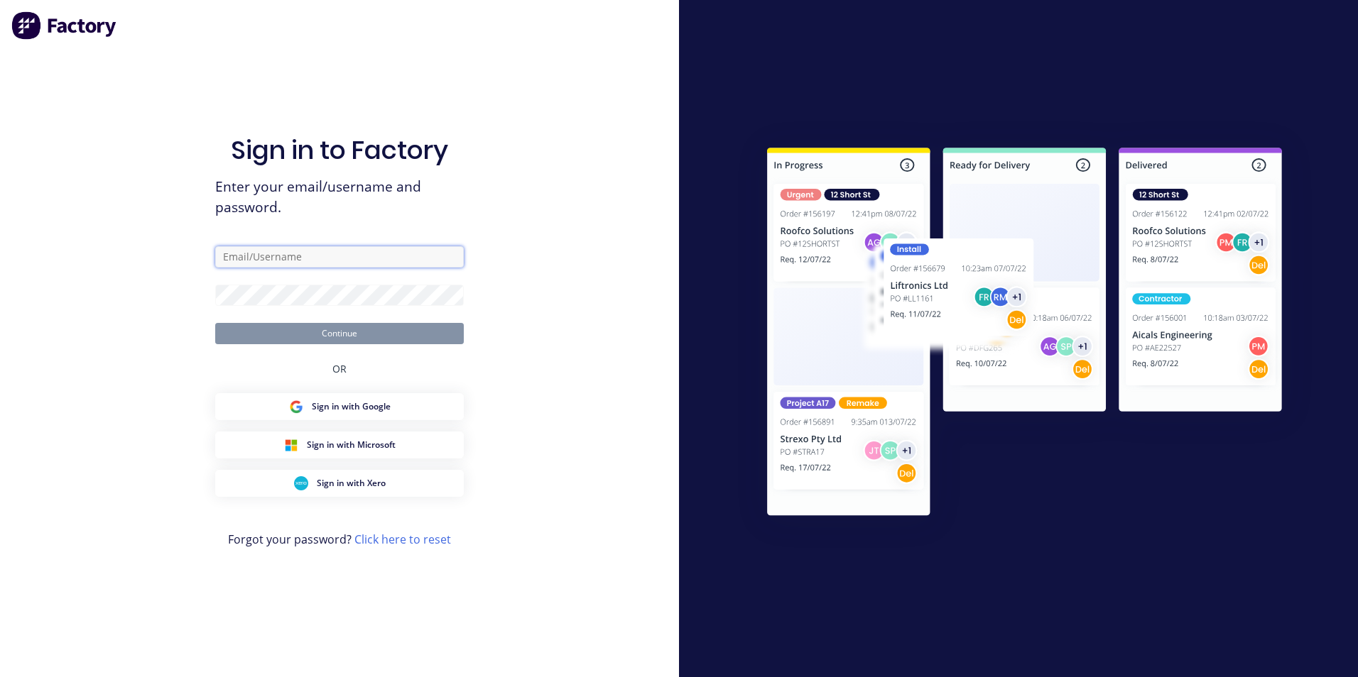
click at [266, 257] on input "text" at bounding box center [339, 256] width 248 height 21
type input "[EMAIL_ADDRESS][DOMAIN_NAME]"
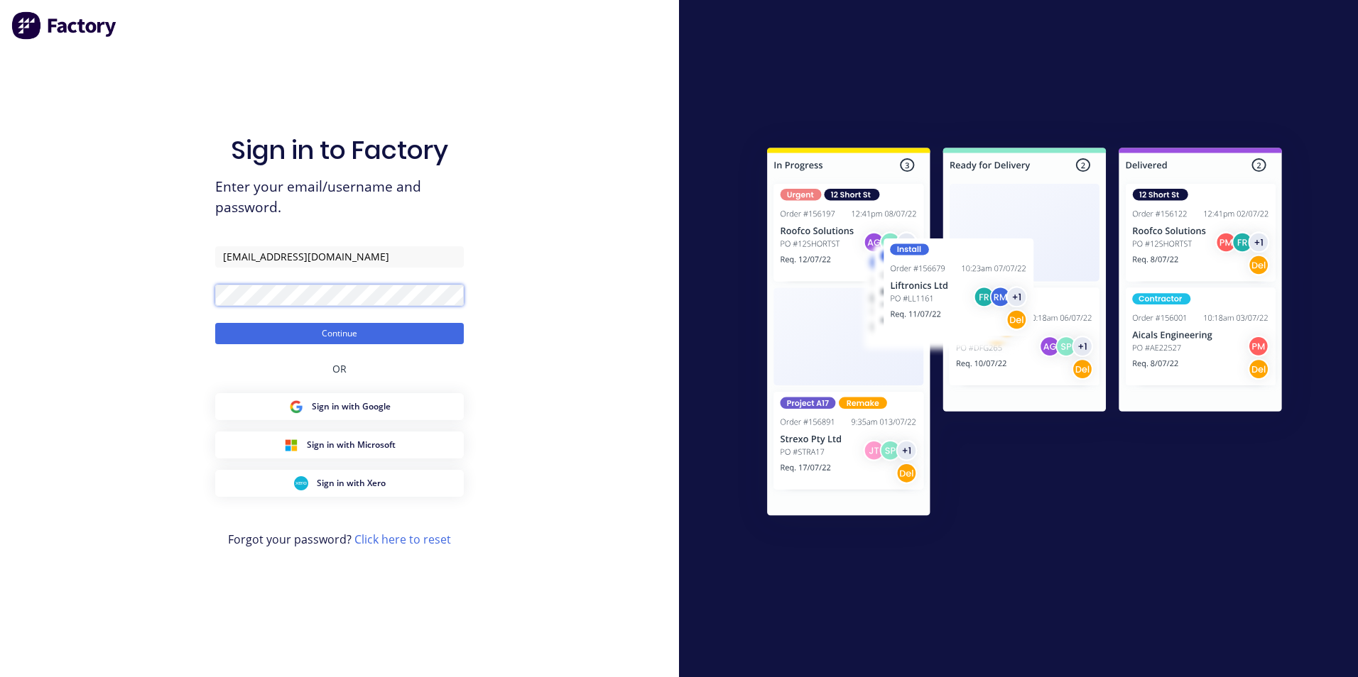
click at [215, 323] on button "Continue" at bounding box center [339, 333] width 248 height 21
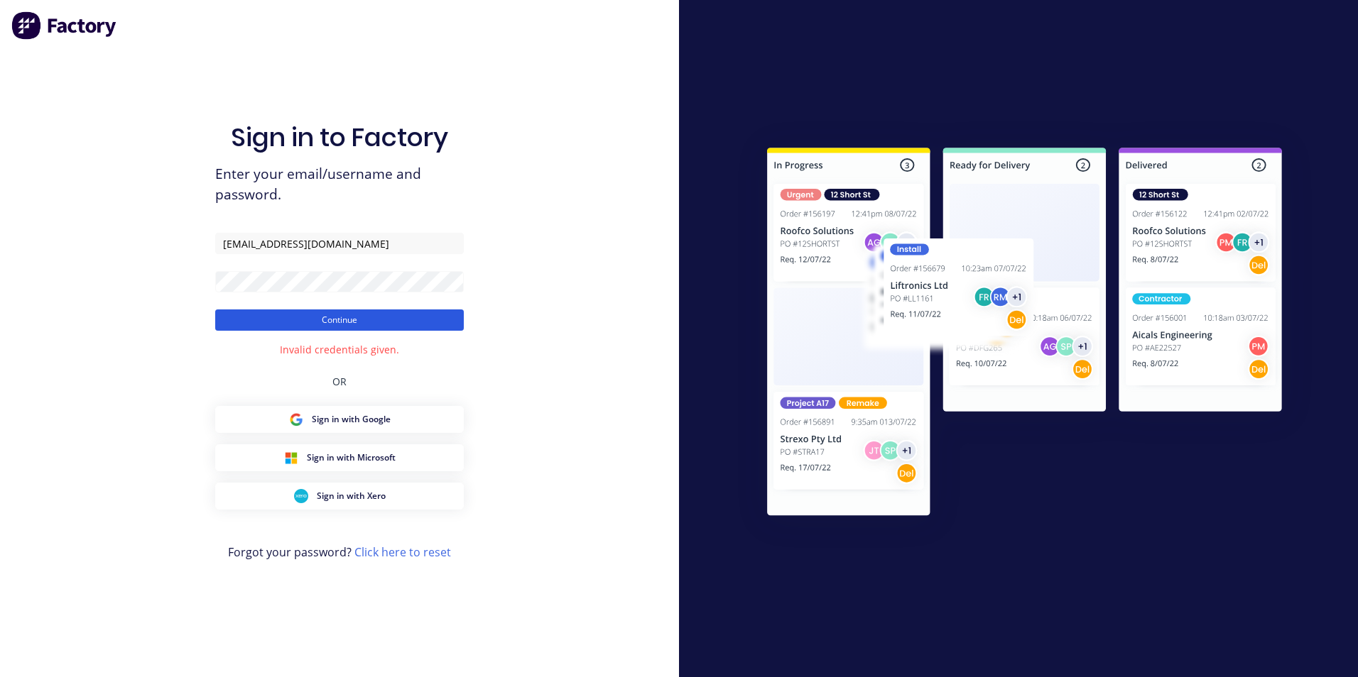
click at [298, 319] on button "Continue" at bounding box center [339, 320] width 248 height 21
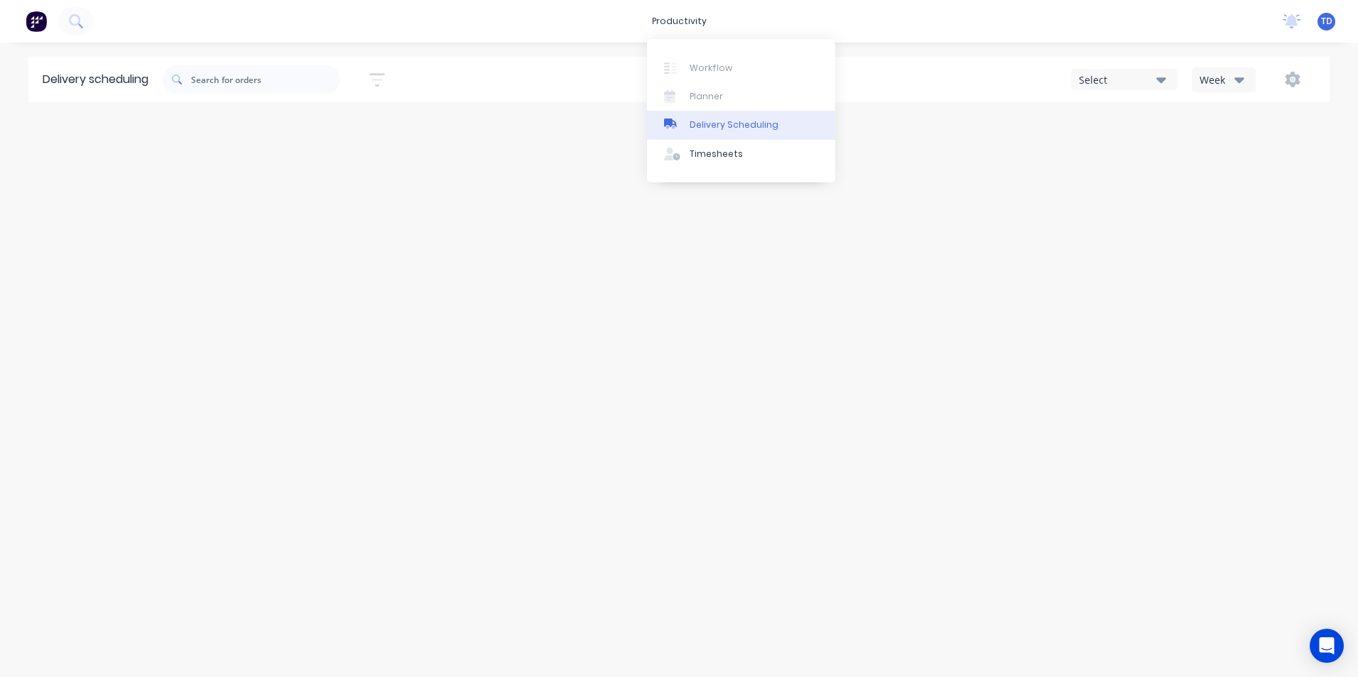
click at [704, 128] on div "Delivery Scheduling" at bounding box center [733, 125] width 89 height 13
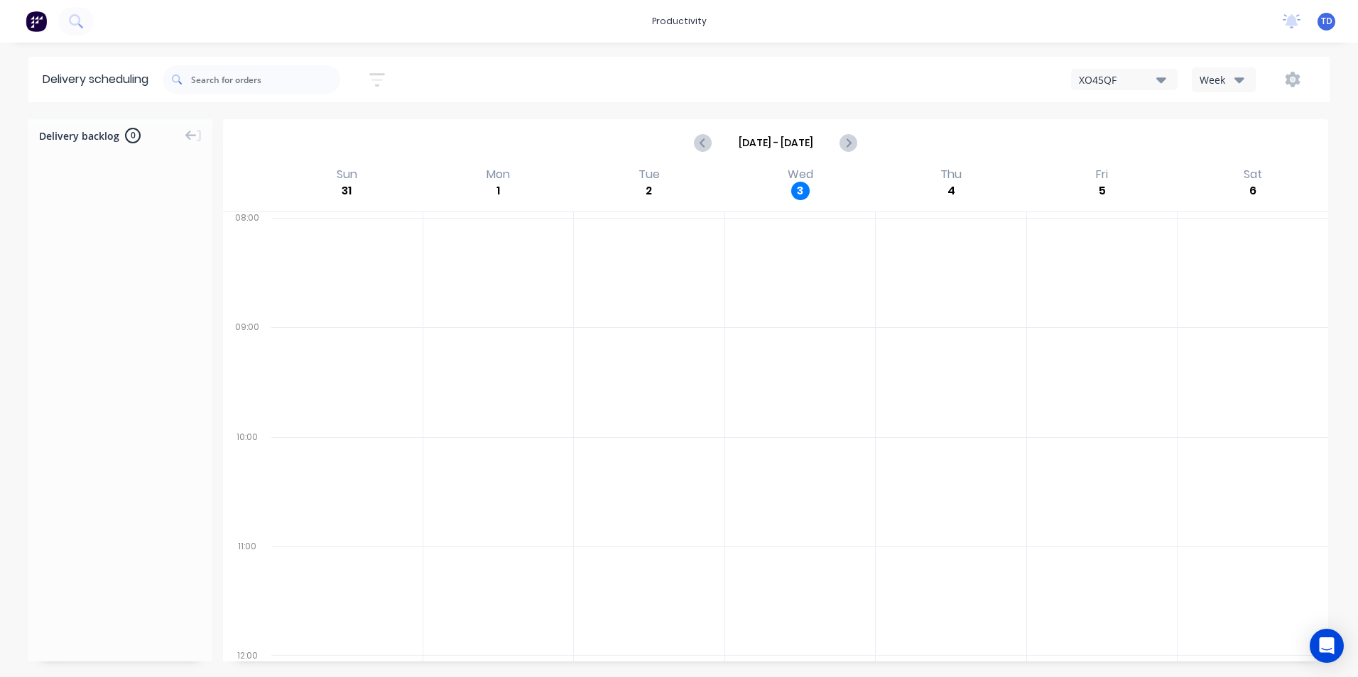
click at [1318, 25] on div "TD South Coast Roofing Supplies S... [PERSON_NAME] Deliveries Only Profile Sign…" at bounding box center [1326, 22] width 18 height 18
click at [1319, 26] on div "TD South Coast Roofing Supplies S... [PERSON_NAME] Deliveries Only Profile Sign…" at bounding box center [1326, 22] width 18 height 18
click at [1322, 27] on span "TD" at bounding box center [1326, 21] width 11 height 13
click at [1250, 84] on div "[PERSON_NAME]" at bounding box center [1236, 84] width 67 height 13
click at [1196, 179] on div "Sign out" at bounding box center [1205, 178] width 38 height 13
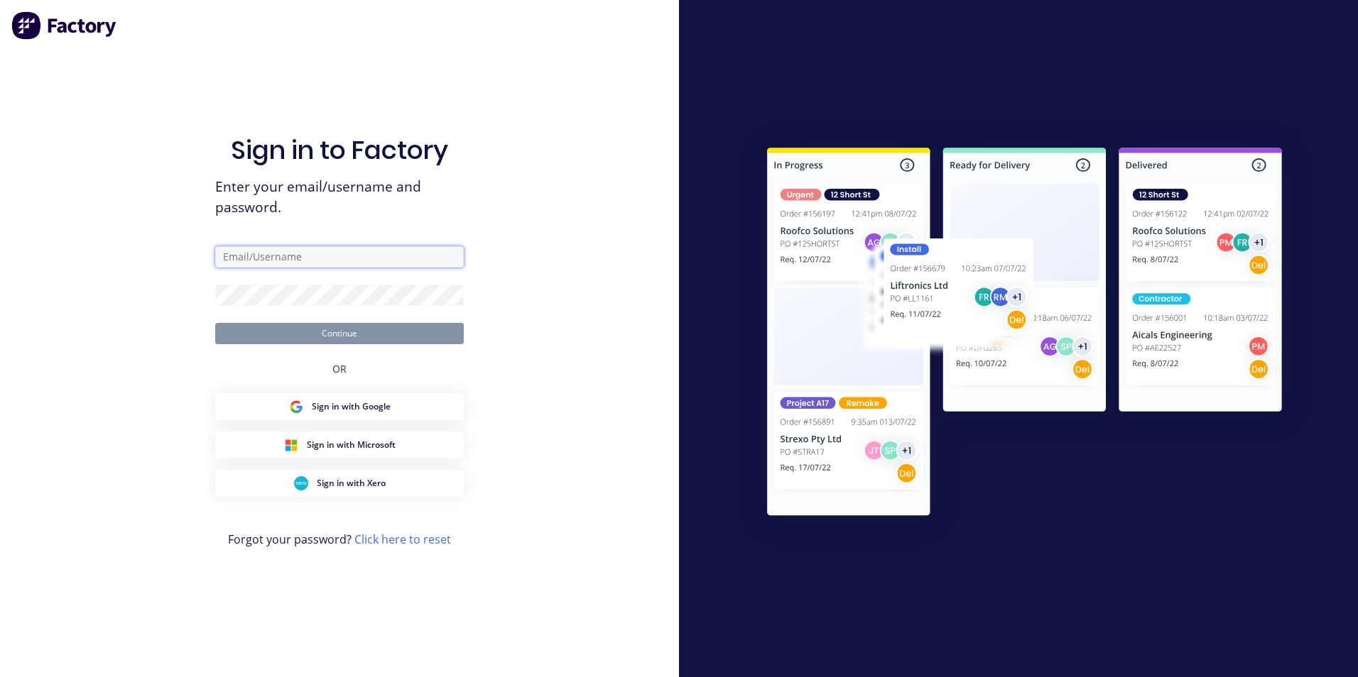
click at [342, 261] on input "text" at bounding box center [339, 256] width 248 height 21
type input "takeoffs+shoalhaven@scrs.net.au"
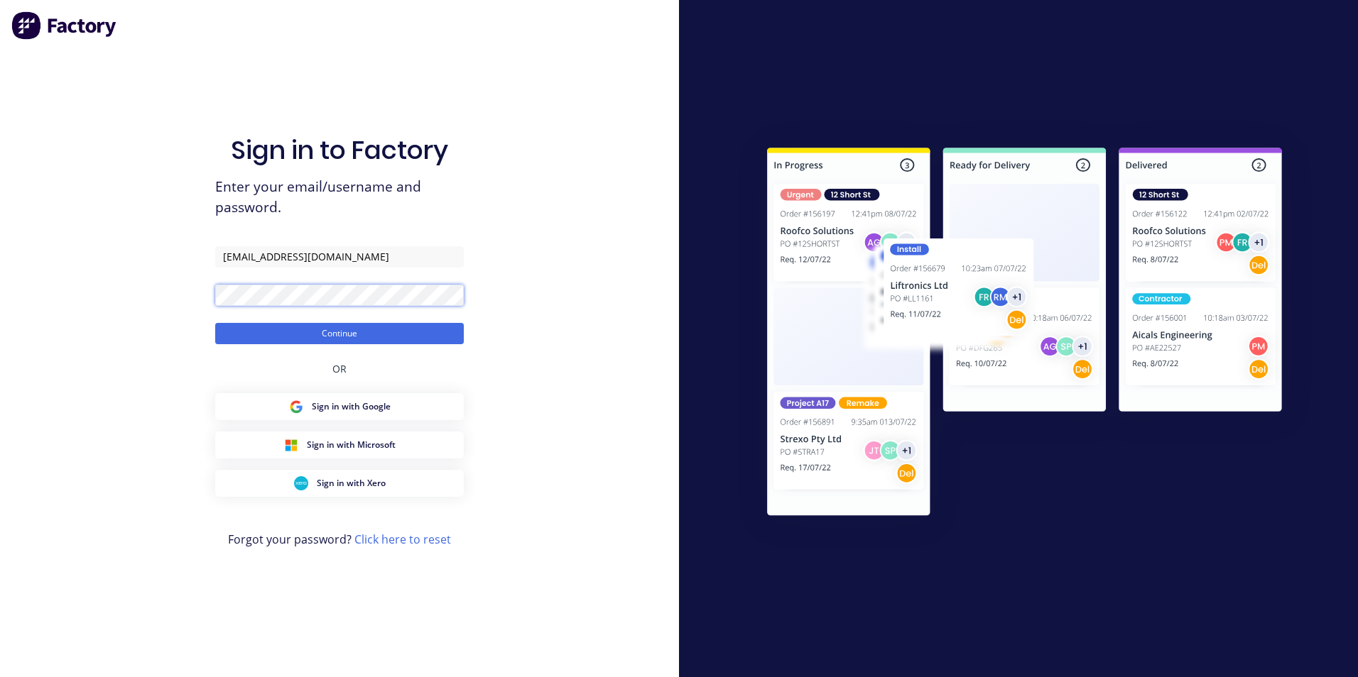
click at [215, 323] on button "Continue" at bounding box center [339, 333] width 248 height 21
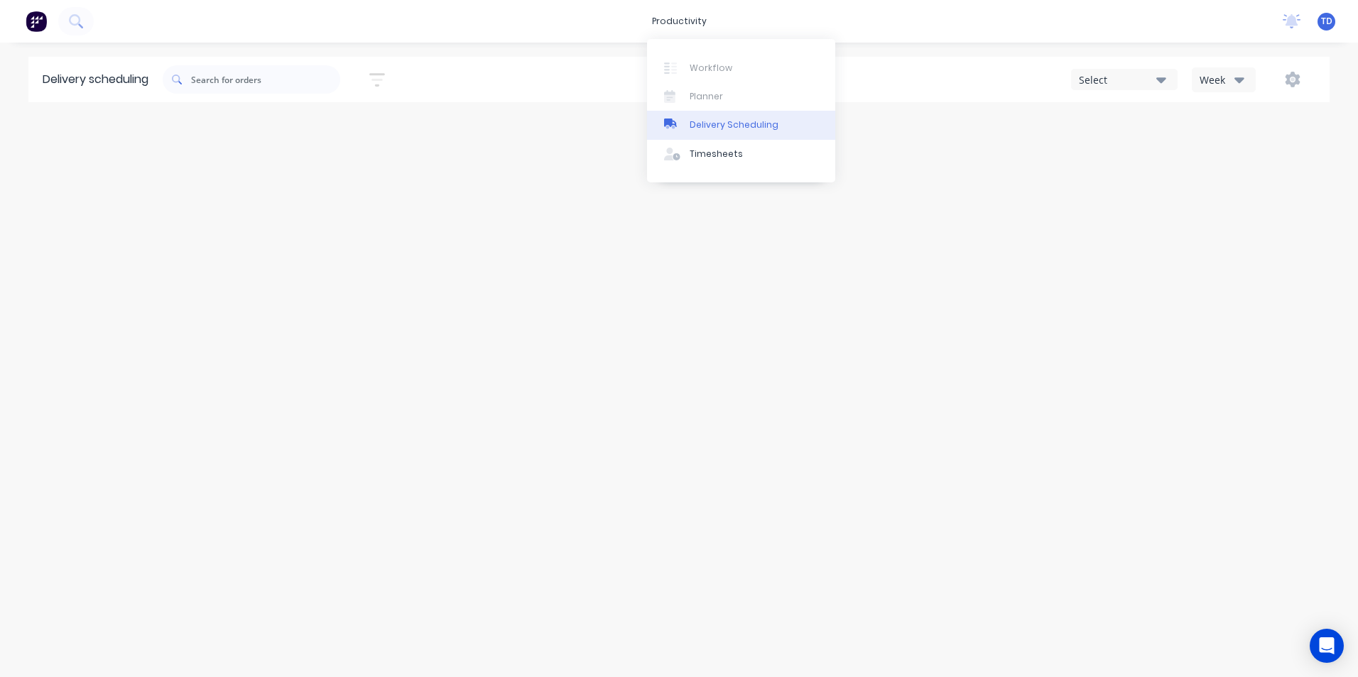
click at [714, 124] on div "Delivery Scheduling" at bounding box center [733, 125] width 89 height 13
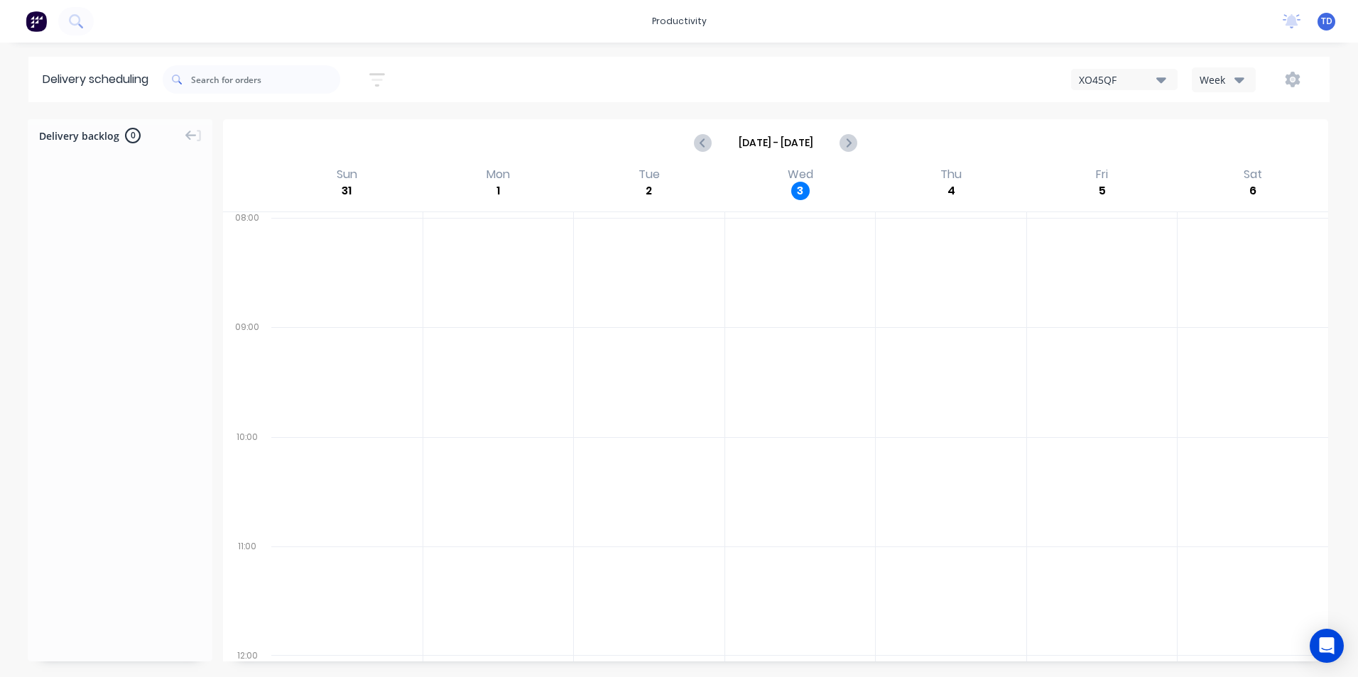
click at [1323, 23] on span "TD" at bounding box center [1326, 21] width 11 height 13
click at [1216, 177] on div "Sign out" at bounding box center [1205, 178] width 38 height 13
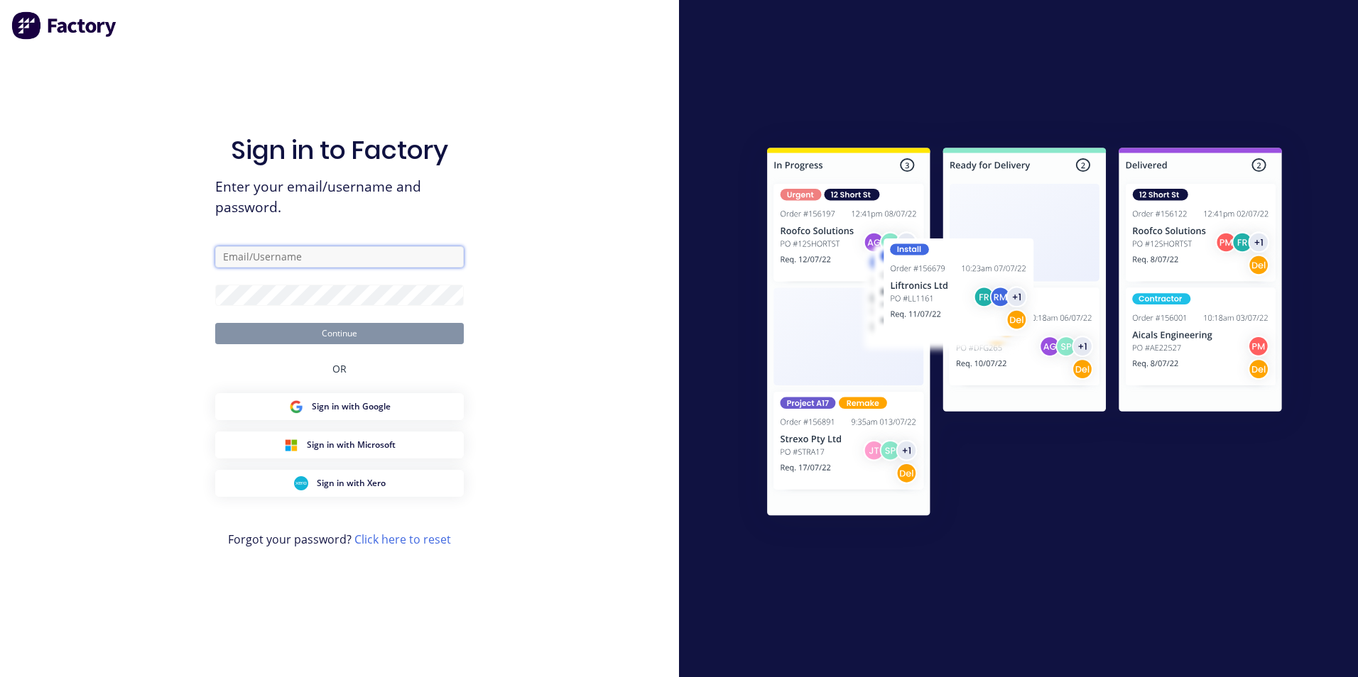
click at [294, 263] on input "text" at bounding box center [339, 256] width 248 height 21
type input "[EMAIL_ADDRESS][DOMAIN_NAME]"
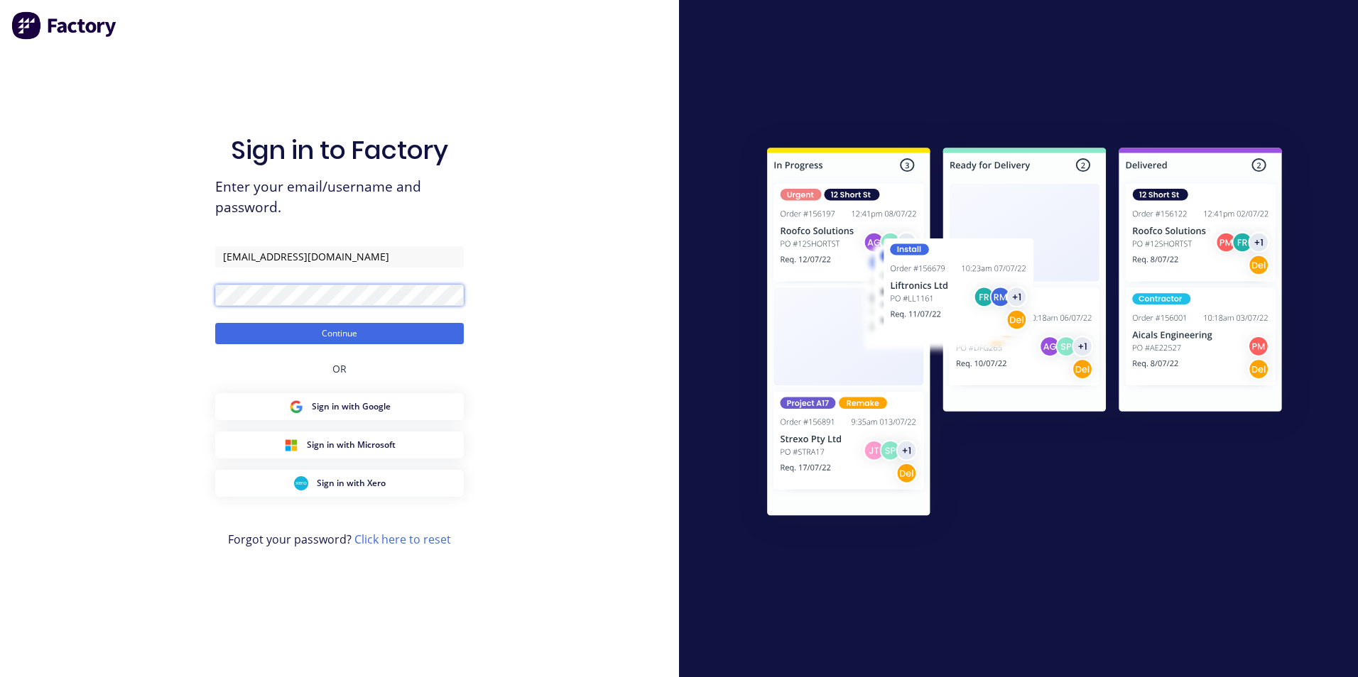
click at [215, 323] on button "Continue" at bounding box center [339, 333] width 248 height 21
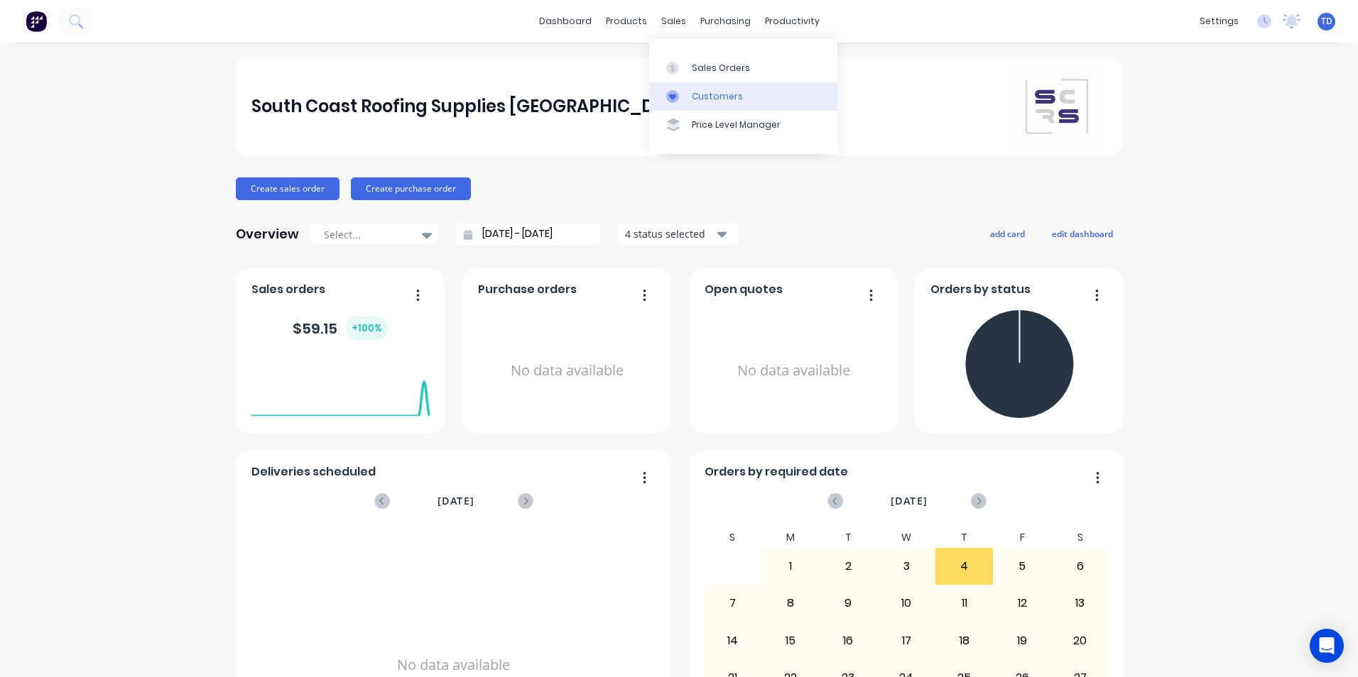
click at [692, 95] on div "Customers" at bounding box center [717, 96] width 51 height 13
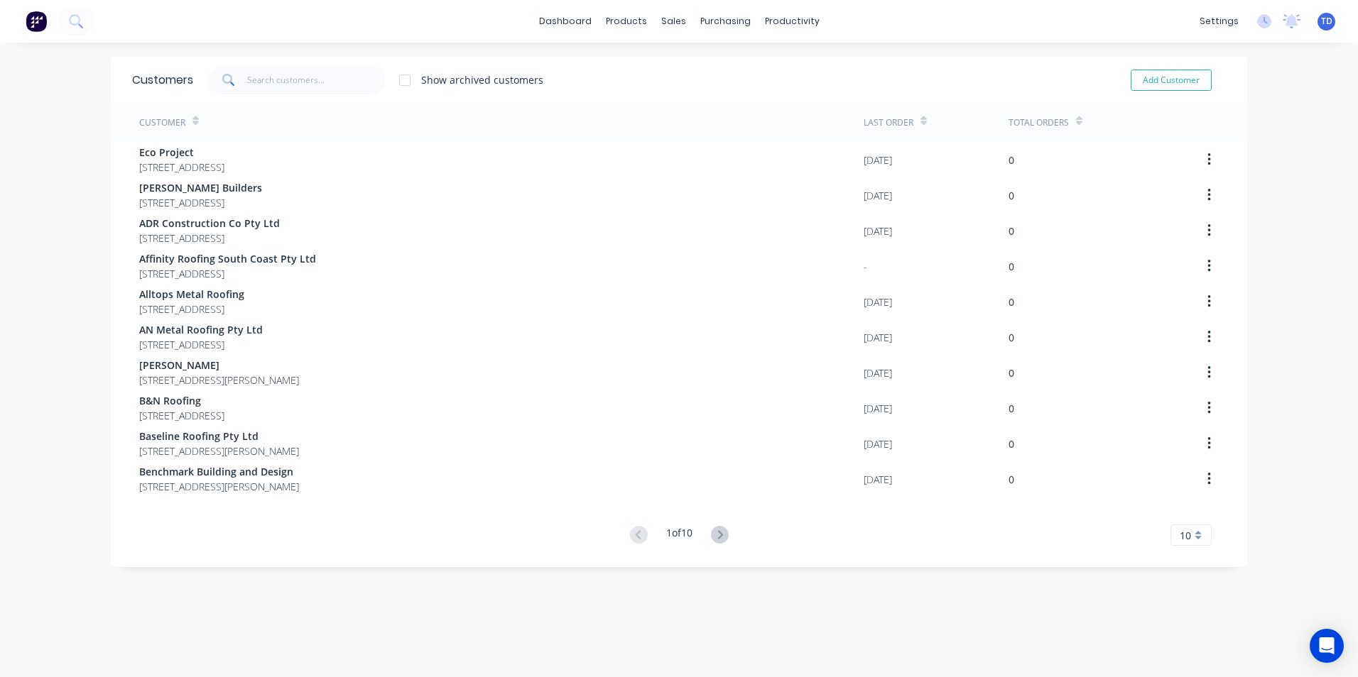
click at [1273, 161] on div "dashboard products sales purchasing productivity dashboard products Product Cat…" at bounding box center [679, 338] width 1358 height 677
click at [694, 68] on div "Sales Orders" at bounding box center [721, 68] width 58 height 13
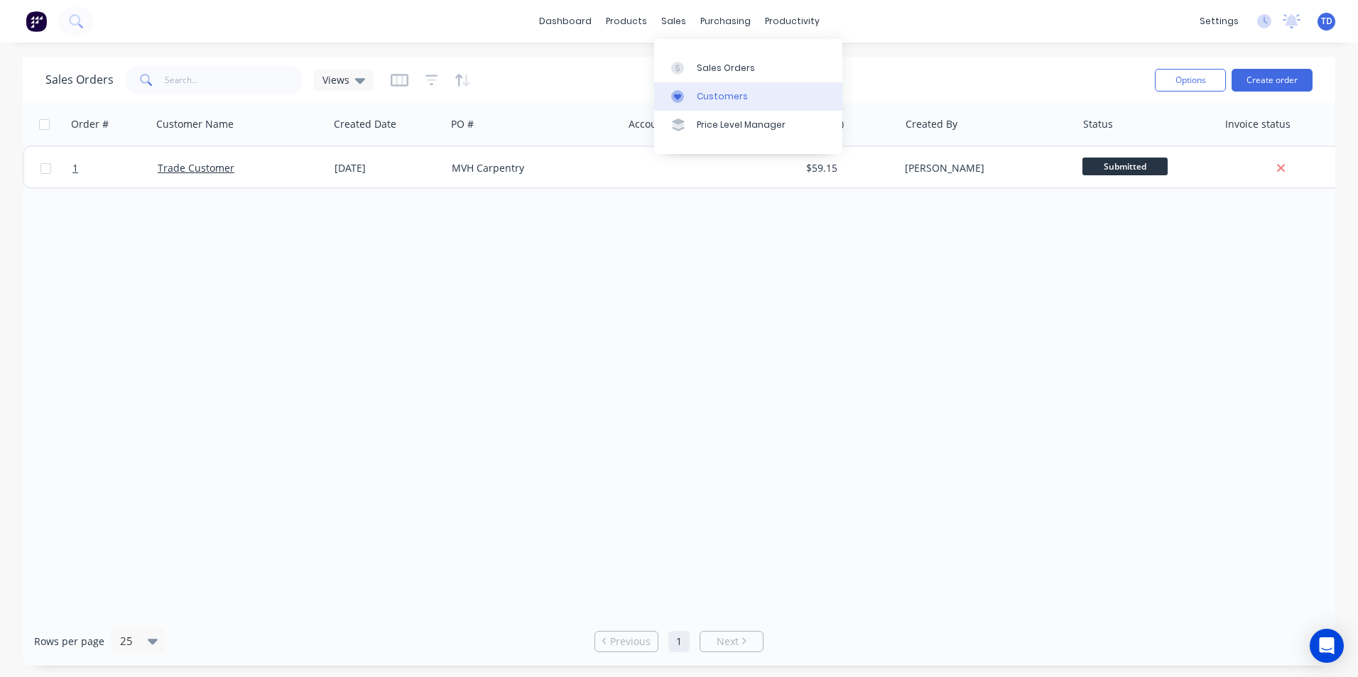
click at [699, 94] on div "Customers" at bounding box center [722, 96] width 51 height 13
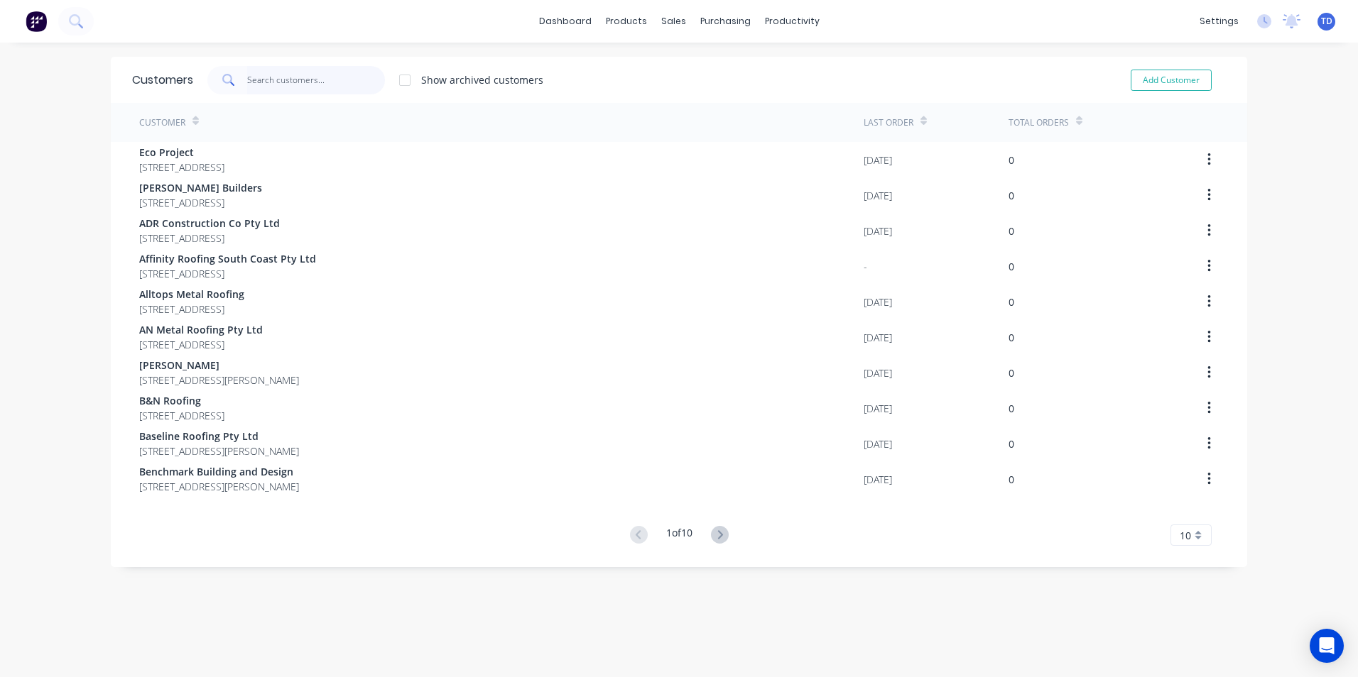
click at [298, 90] on input "text" at bounding box center [316, 80] width 138 height 28
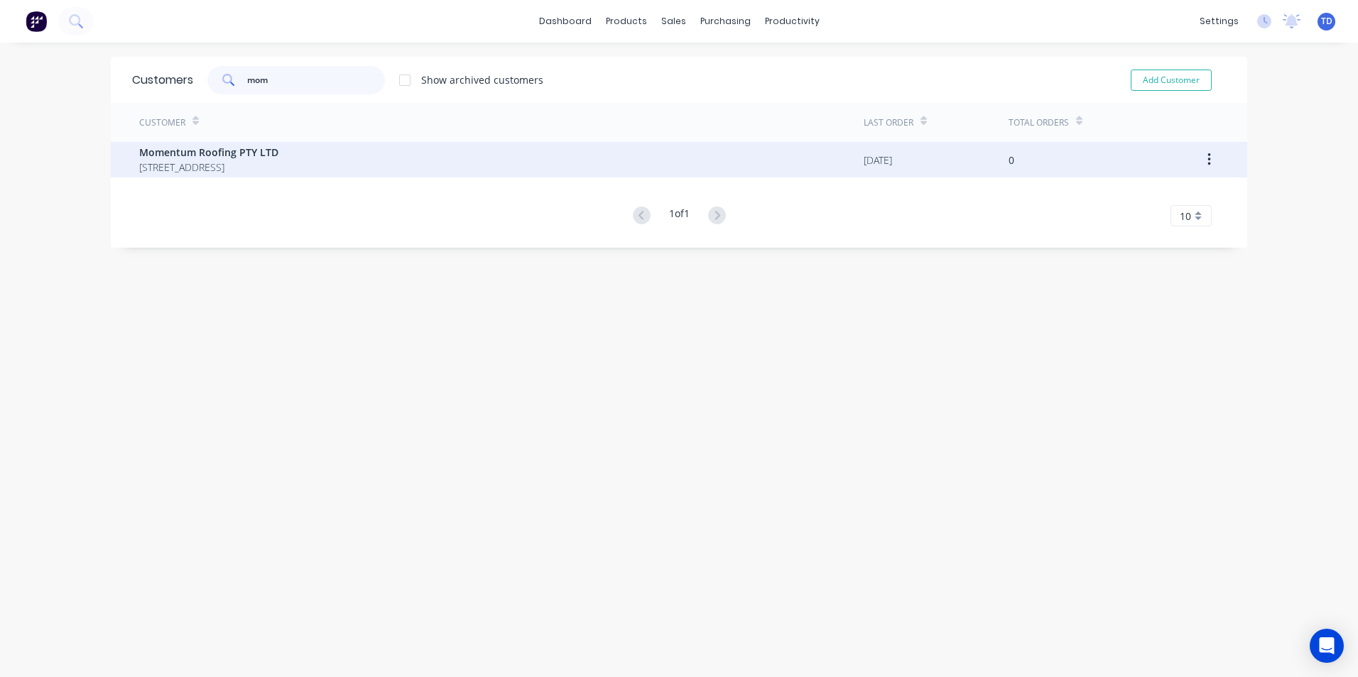
type input "mom"
click at [257, 163] on span "[STREET_ADDRESS]" at bounding box center [208, 167] width 139 height 15
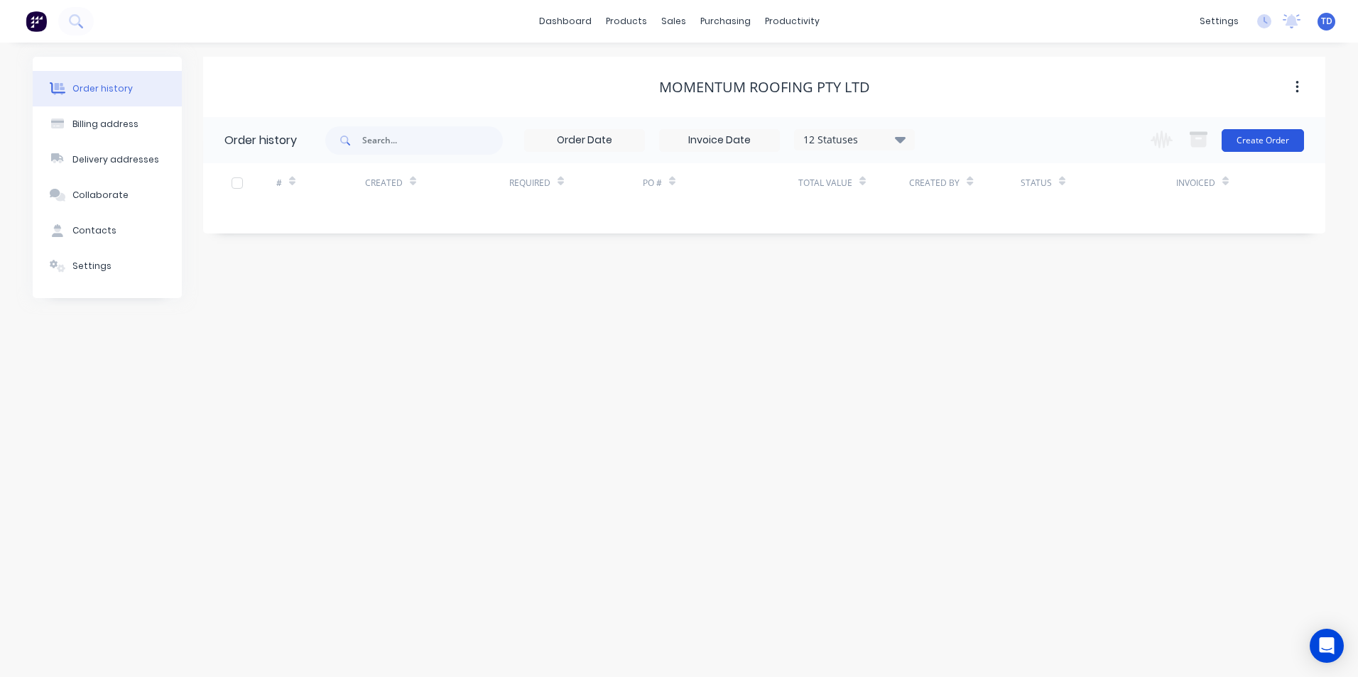
click at [1276, 146] on button "Create Order" at bounding box center [1262, 140] width 82 height 23
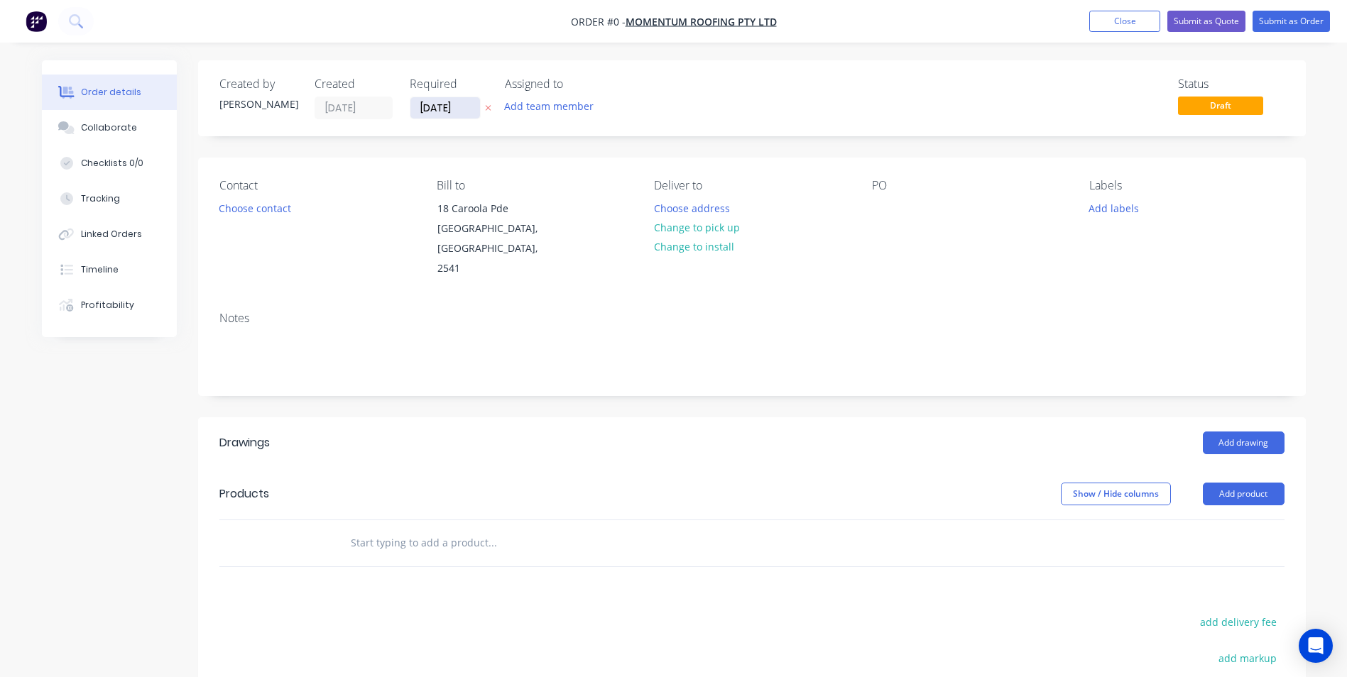
click at [470, 102] on input "03/09/25" at bounding box center [445, 107] width 70 height 21
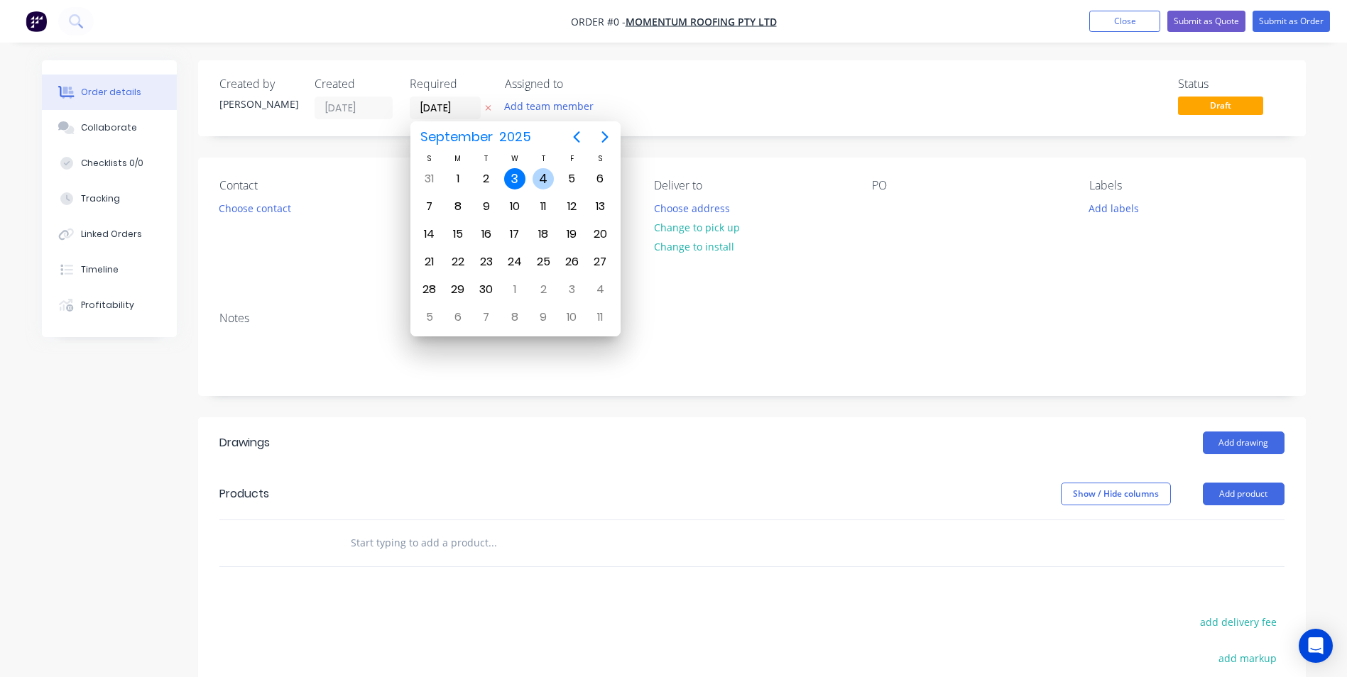
click at [542, 177] on div "4" at bounding box center [542, 178] width 21 height 21
type input "04/09/25"
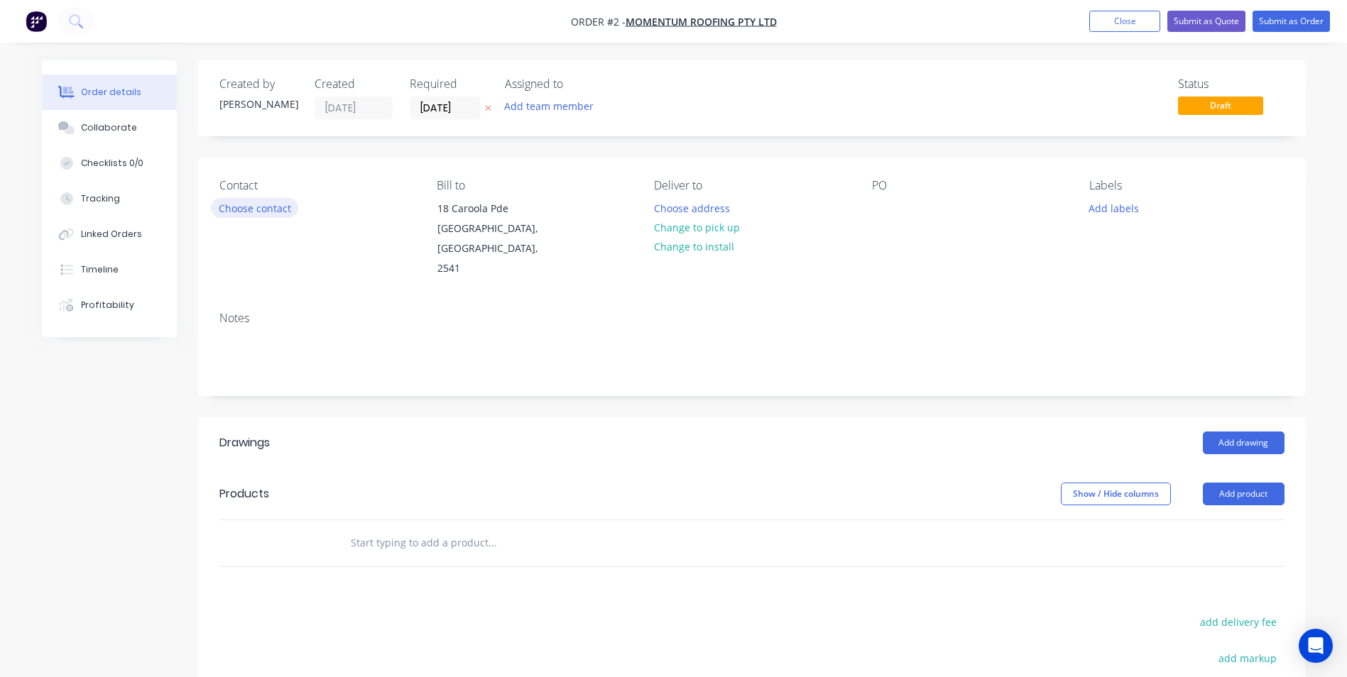
click at [259, 212] on button "Choose contact" at bounding box center [254, 207] width 87 height 19
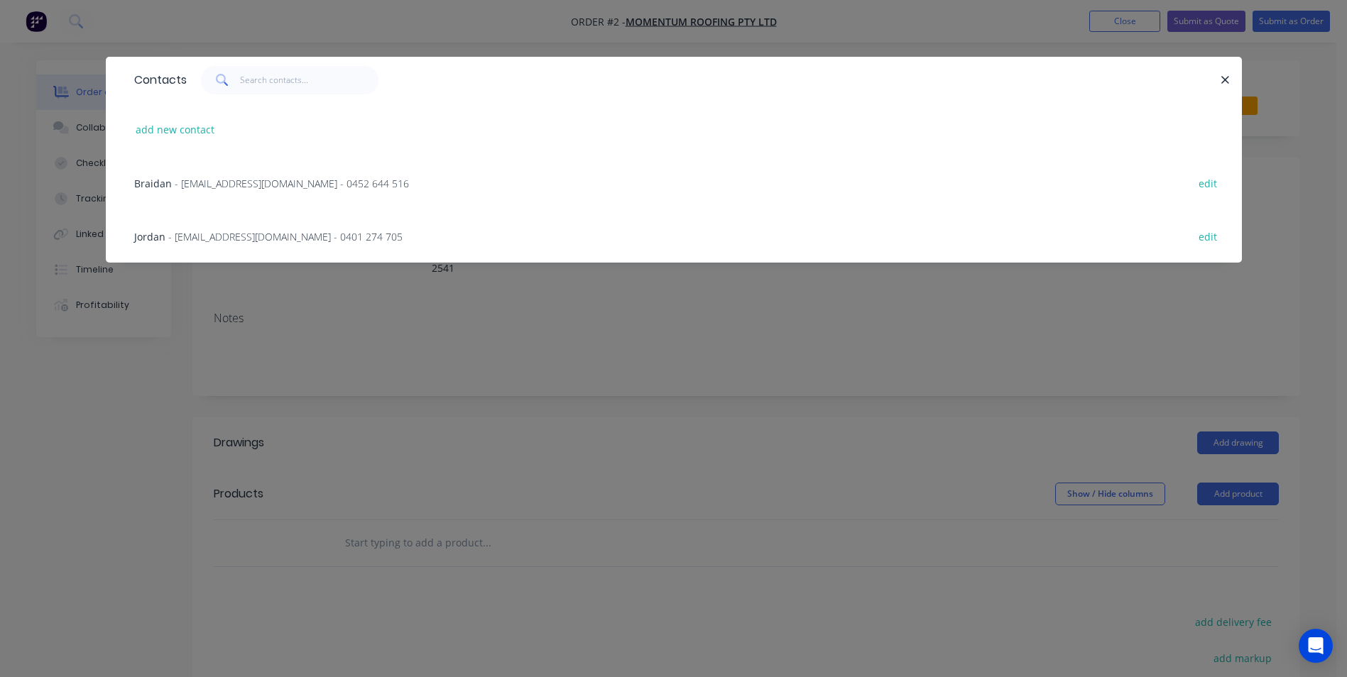
click at [249, 236] on span "- jordan@momentumroofing.com.au - 0401 274 705" at bounding box center [285, 236] width 234 height 13
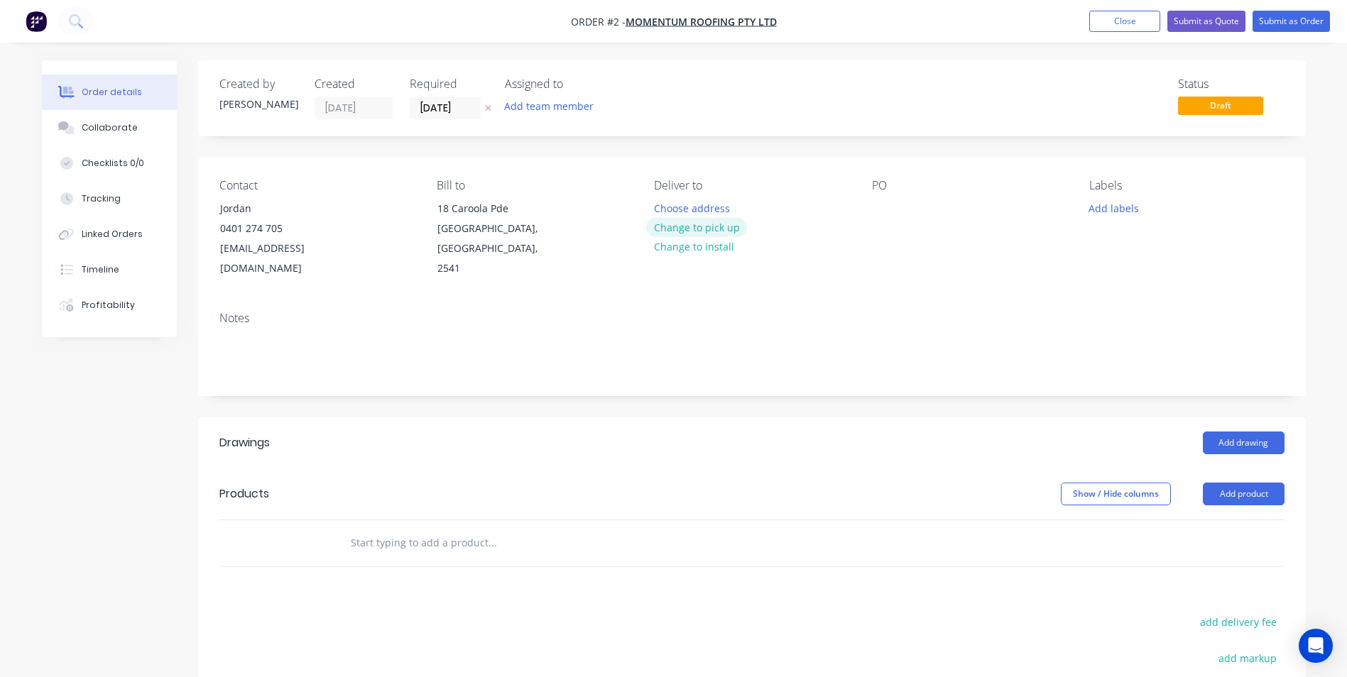
click at [712, 232] on button "Change to pick up" at bounding box center [696, 227] width 101 height 19
click at [666, 209] on div at bounding box center [665, 208] width 23 height 21
click at [880, 213] on div at bounding box center [883, 208] width 23 height 21
click at [1236, 432] on button "Add drawing" at bounding box center [1244, 443] width 82 height 23
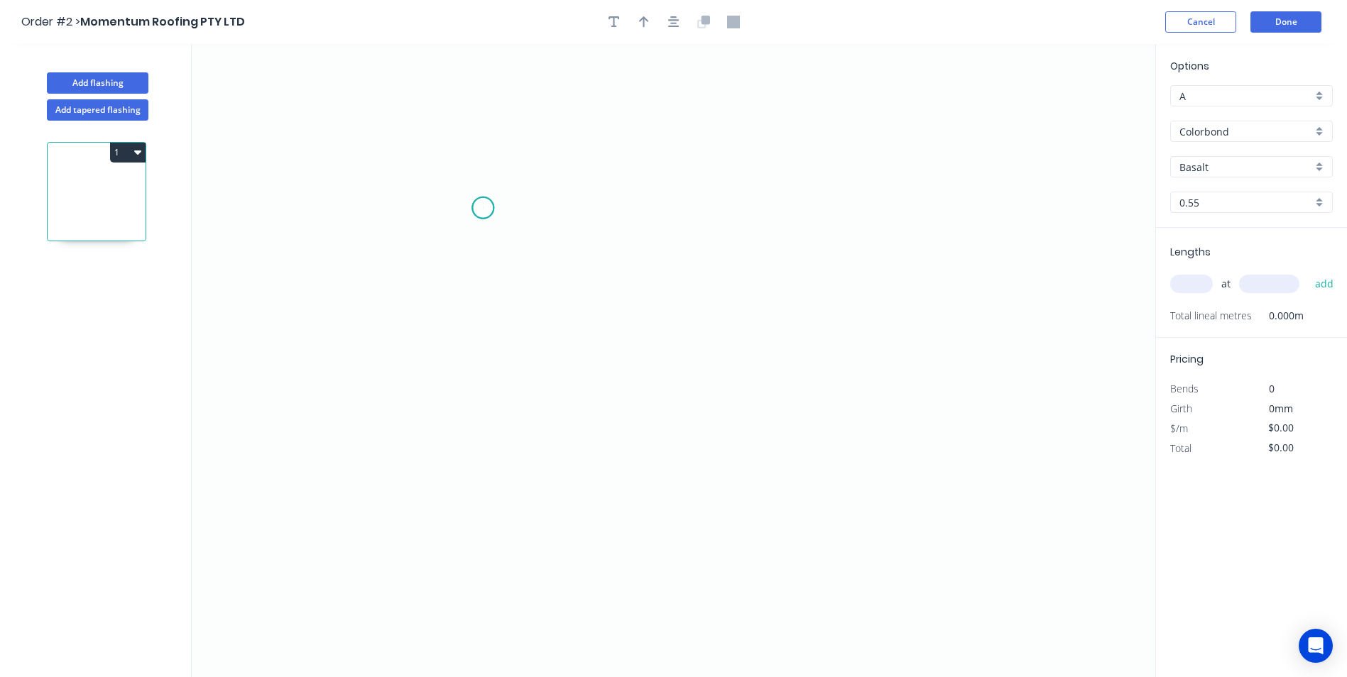
click at [483, 208] on icon "0" at bounding box center [673, 360] width 963 height 633
click at [471, 472] on icon "0" at bounding box center [673, 360] width 963 height 633
click at [843, 481] on icon "0 ?" at bounding box center [673, 360] width 963 height 633
click at [843, 481] on circle at bounding box center [843, 471] width 21 height 21
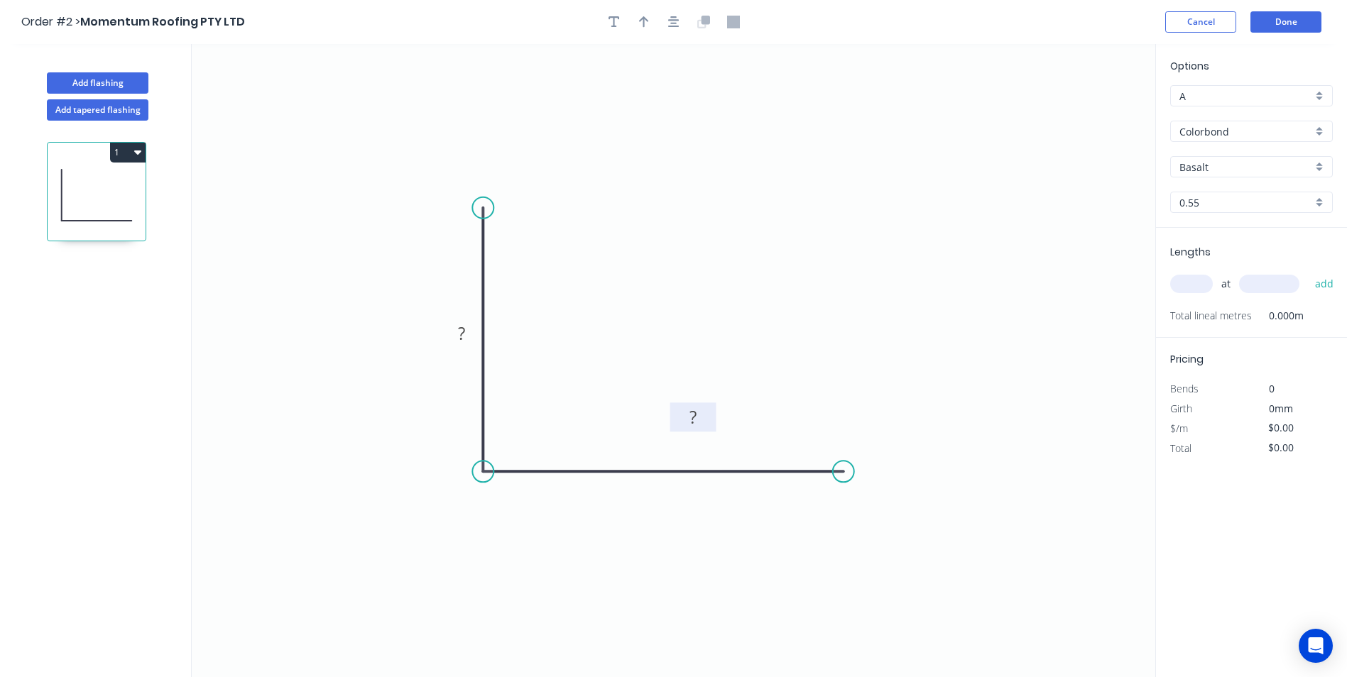
drag, startPoint x: 679, startPoint y: 478, endPoint x: 552, endPoint y: 417, distance: 140.7
click at [709, 405] on rect at bounding box center [693, 417] width 46 height 29
click at [509, 526] on div "Show angle" at bounding box center [559, 518] width 143 height 29
drag, startPoint x: 480, startPoint y: 322, endPoint x: 545, endPoint y: 306, distance: 67.3
click at [534, 310] on icon "0 ? ? ? º" at bounding box center [673, 360] width 963 height 633
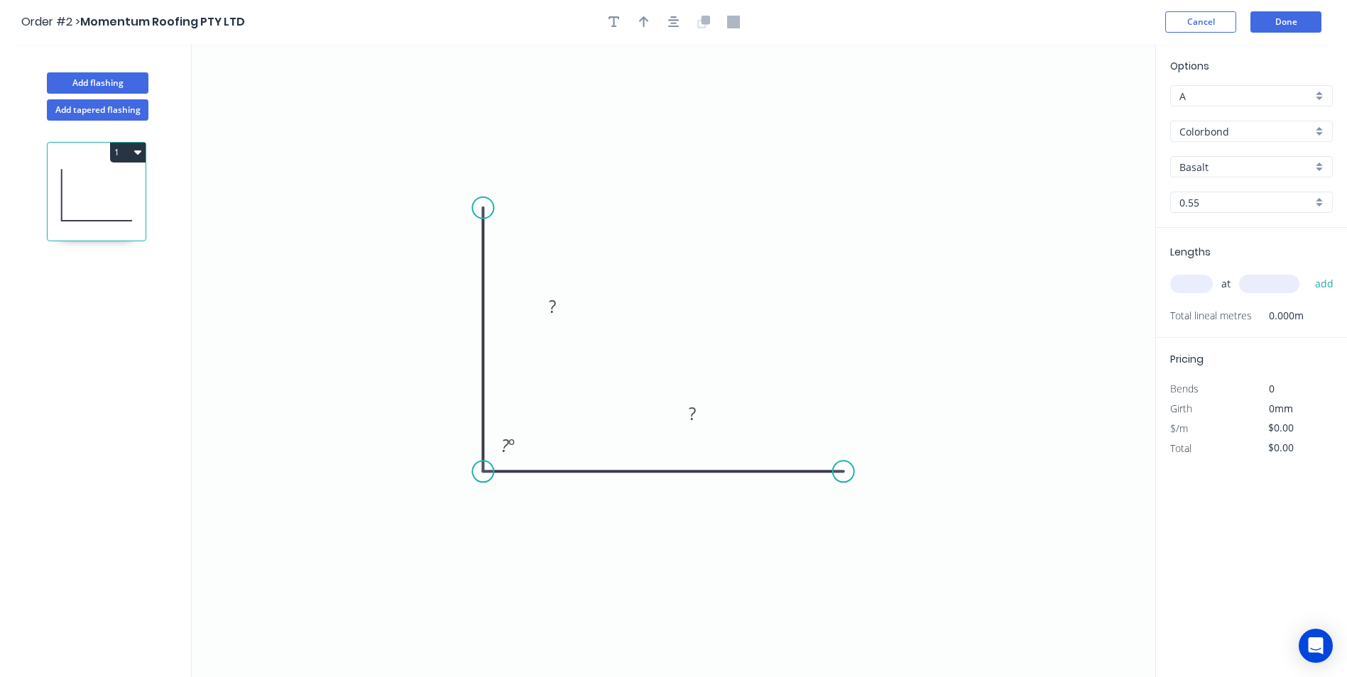
drag, startPoint x: 532, startPoint y: 307, endPoint x: 574, endPoint y: 291, distance: 45.0
click at [574, 291] on icon "0 ? ? ? º" at bounding box center [673, 360] width 963 height 633
click at [559, 305] on rect at bounding box center [552, 307] width 28 height 20
type input "$5.68"
click at [642, 23] on icon "button" at bounding box center [644, 22] width 10 height 13
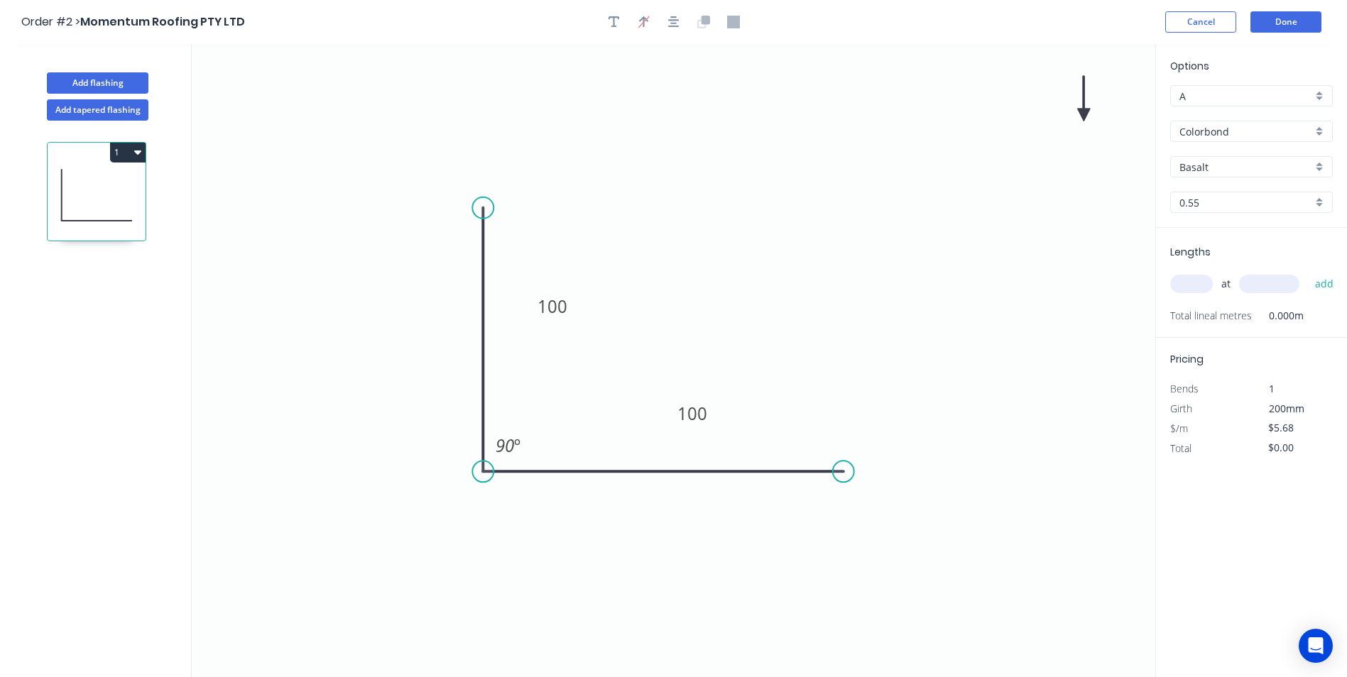
click at [1083, 119] on icon at bounding box center [1083, 98] width 13 height 45
drag, startPoint x: 1085, startPoint y: 114, endPoint x: 819, endPoint y: 224, distance: 287.8
click at [819, 224] on icon at bounding box center [829, 212] width 41 height 41
click at [1220, 171] on input "Basalt" at bounding box center [1245, 167] width 133 height 15
click at [1248, 196] on div "Night Sky" at bounding box center [1251, 194] width 161 height 25
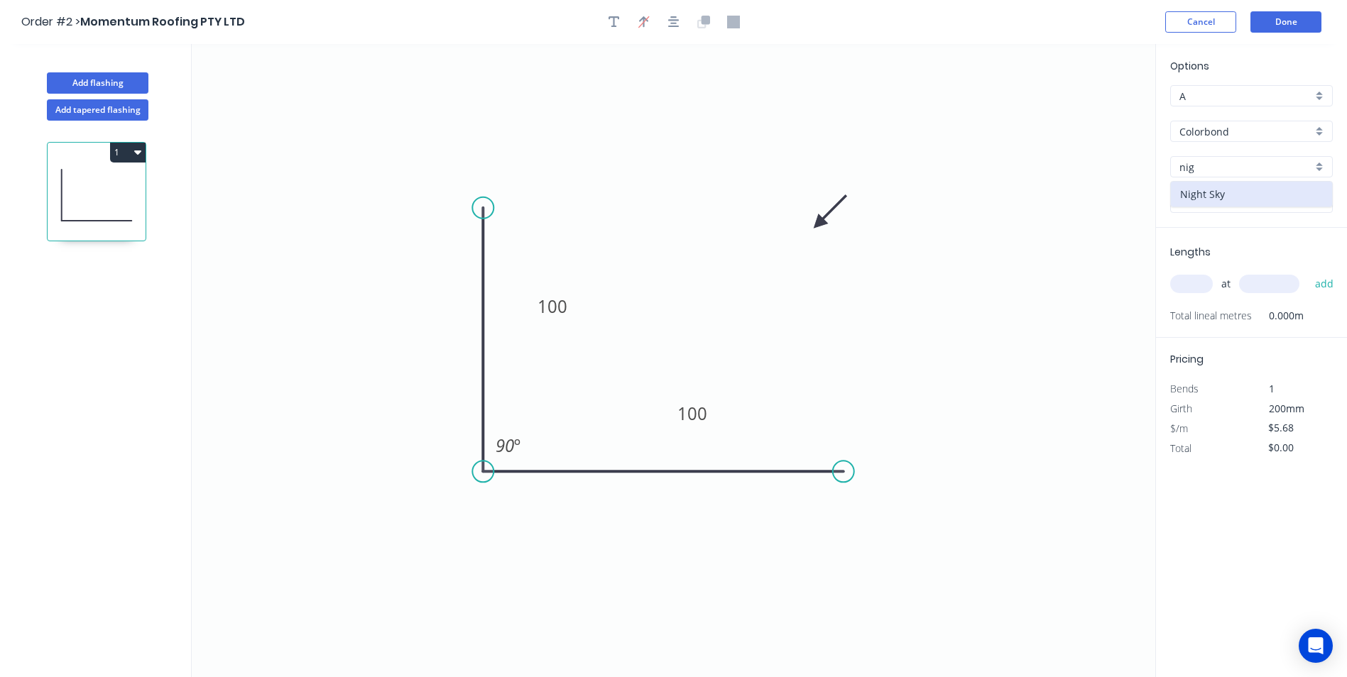
type input "Night Sky"
click at [1208, 288] on input "text" at bounding box center [1191, 284] width 43 height 18
type input "2"
type input "1000"
click at [1308, 272] on button "add" at bounding box center [1324, 284] width 33 height 24
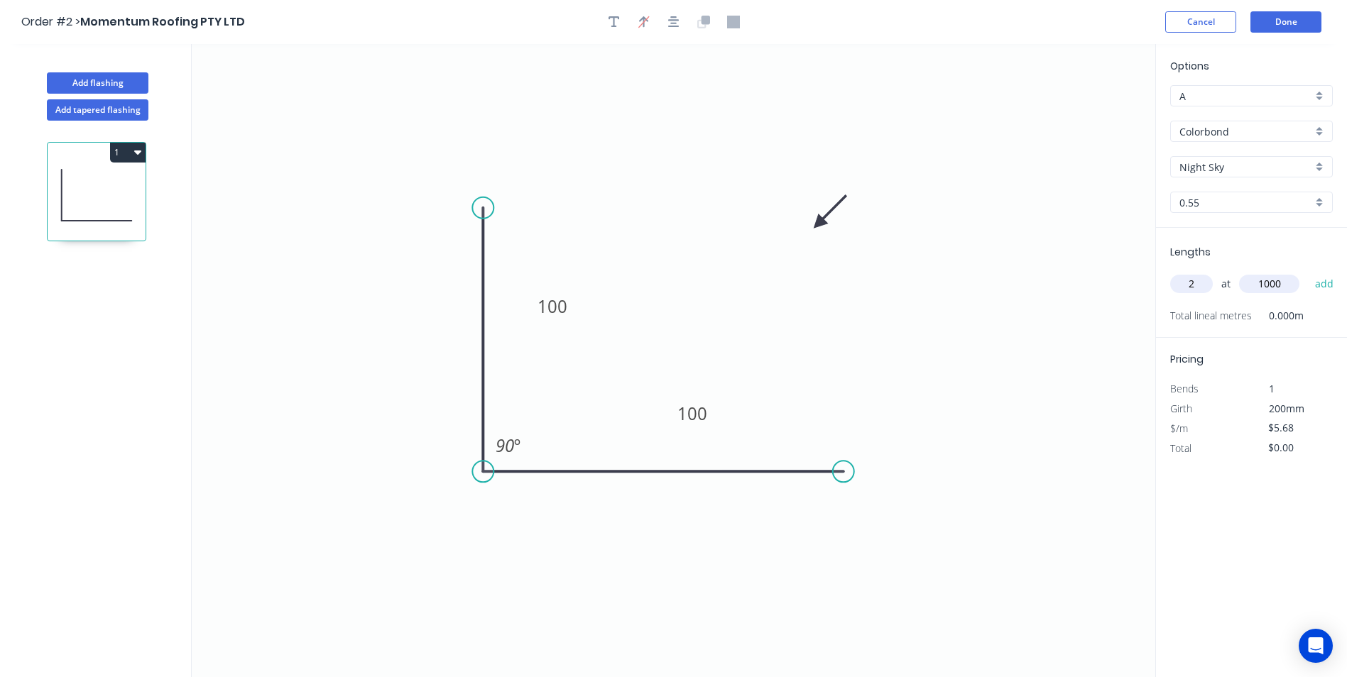
type input "$11.36"
click at [1268, 32] on button "Done" at bounding box center [1285, 21] width 71 height 21
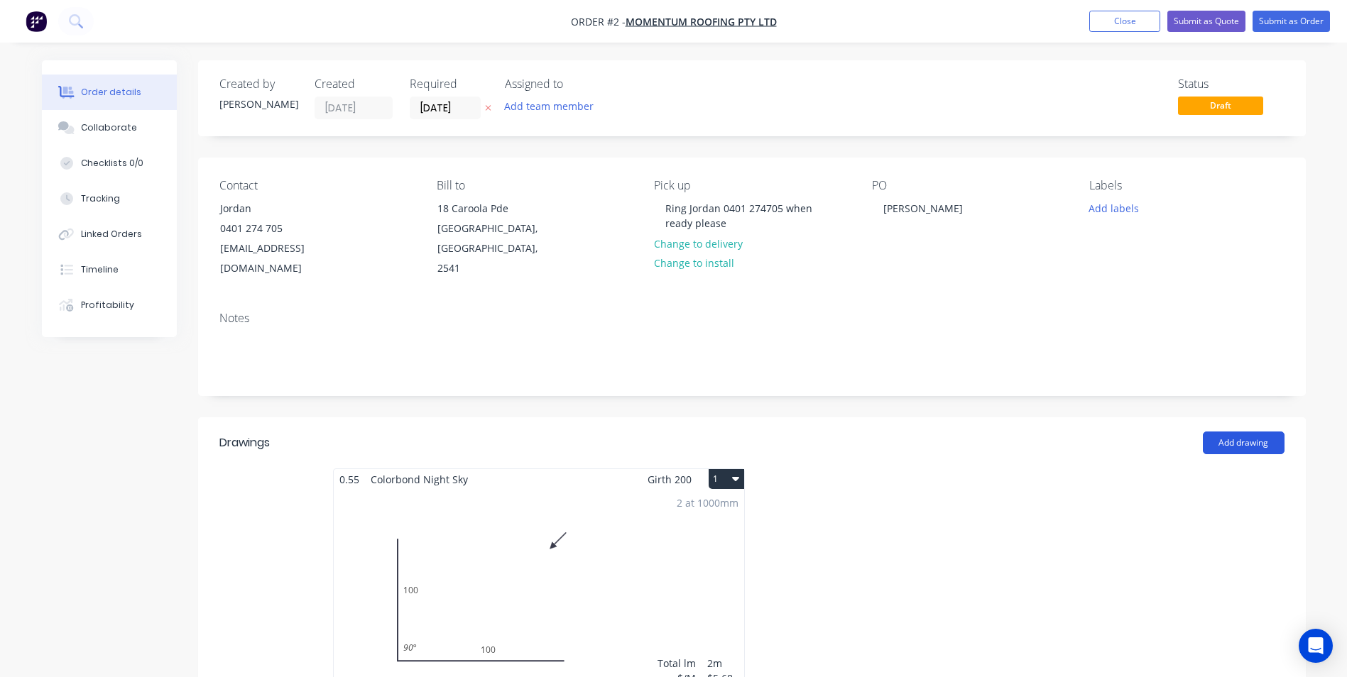
click at [1243, 432] on button "Add drawing" at bounding box center [1244, 443] width 82 height 23
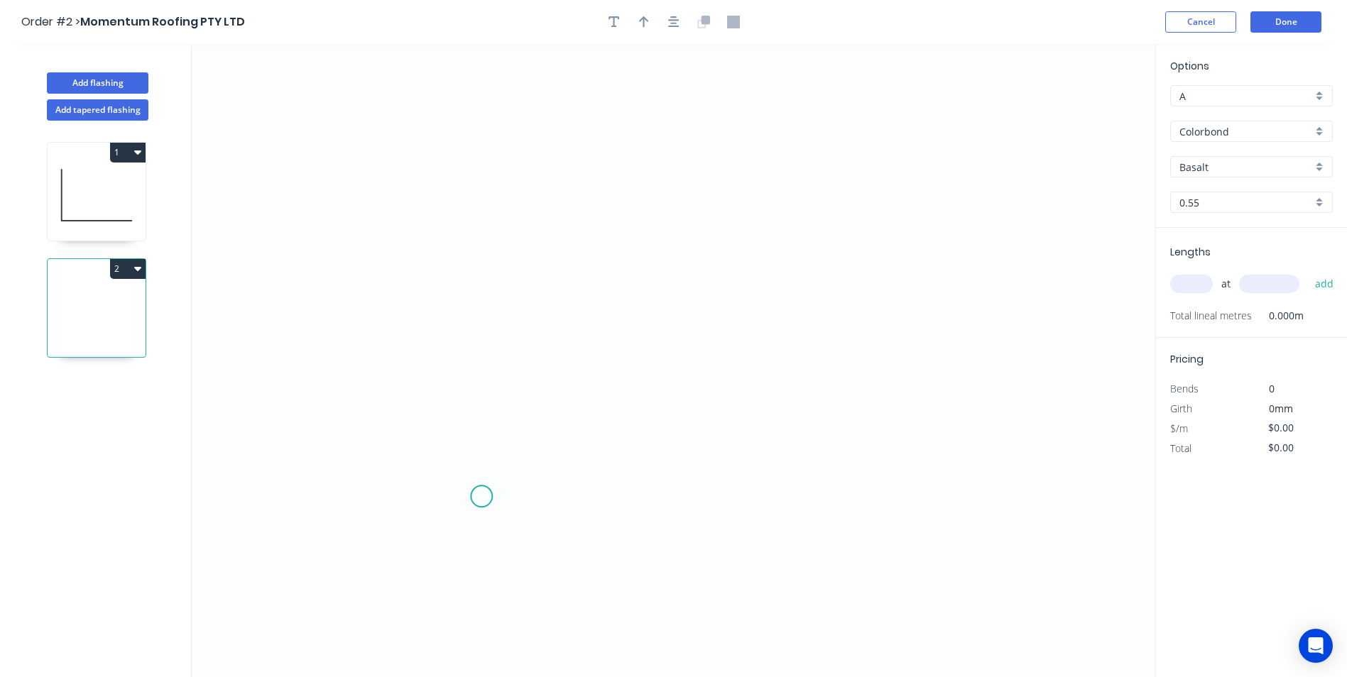
click at [481, 497] on icon "0" at bounding box center [673, 360] width 963 height 633
click at [485, 418] on icon "0" at bounding box center [673, 360] width 963 height 633
click at [414, 418] on icon "0 ?" at bounding box center [673, 360] width 963 height 633
click at [430, 200] on icon "0 ? ?" at bounding box center [673, 360] width 963 height 633
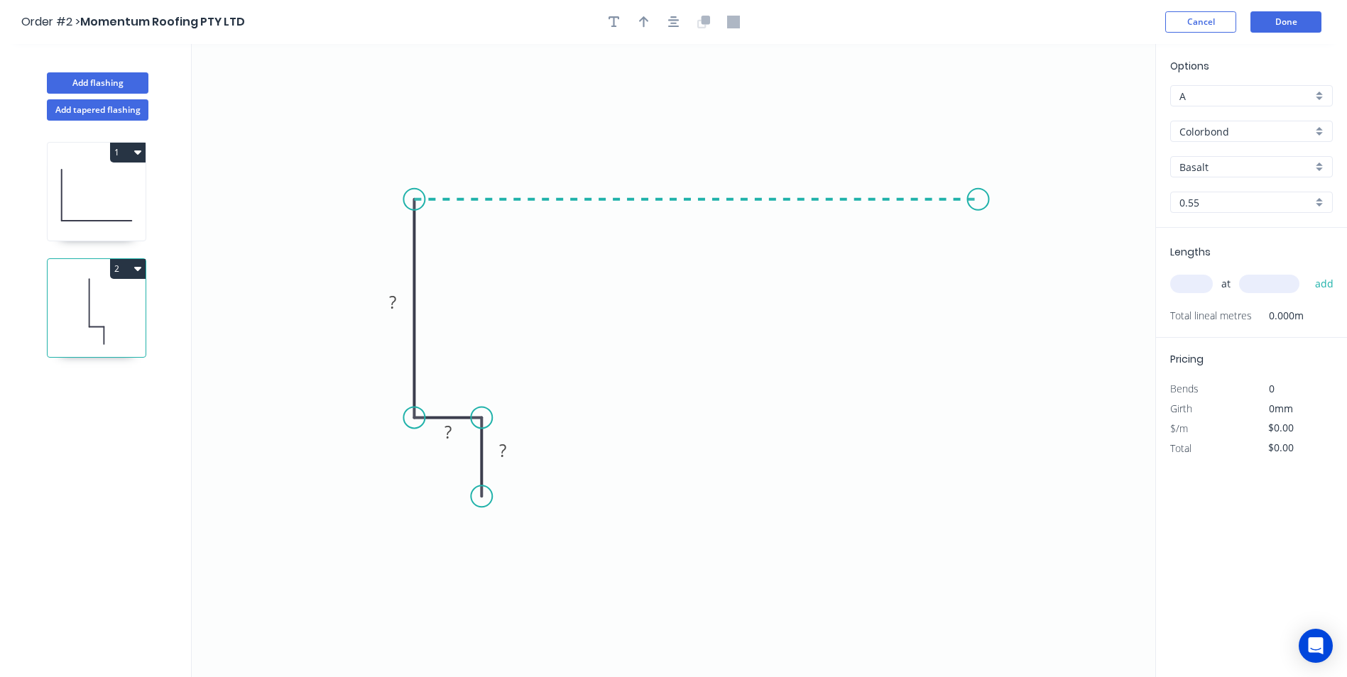
click at [978, 239] on icon "0 ? ? ?" at bounding box center [673, 360] width 963 height 633
click at [1025, 229] on icon "0 ? ? ? ?" at bounding box center [673, 360] width 963 height 633
click at [1025, 229] on circle at bounding box center [1024, 228] width 21 height 21
drag, startPoint x: 520, startPoint y: 441, endPoint x: 456, endPoint y: 516, distance: 99.2
click at [456, 516] on rect at bounding box center [438, 525] width 46 height 29
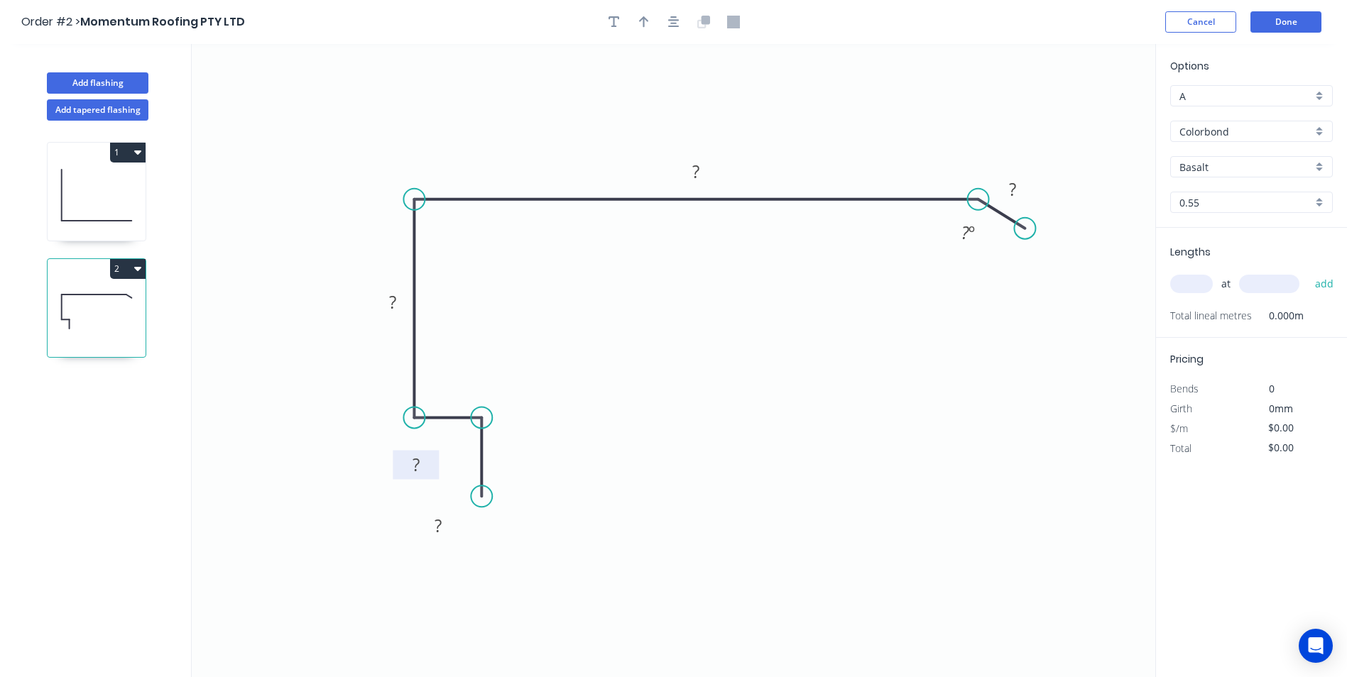
drag, startPoint x: 463, startPoint y: 381, endPoint x: 431, endPoint y: 457, distance: 81.8
click at [431, 457] on rect at bounding box center [416, 464] width 46 height 29
click at [451, 248] on div "Show angle" at bounding box center [489, 248] width 143 height 29
click at [441, 516] on tspan "?" at bounding box center [438, 525] width 7 height 23
type input "$13.53"
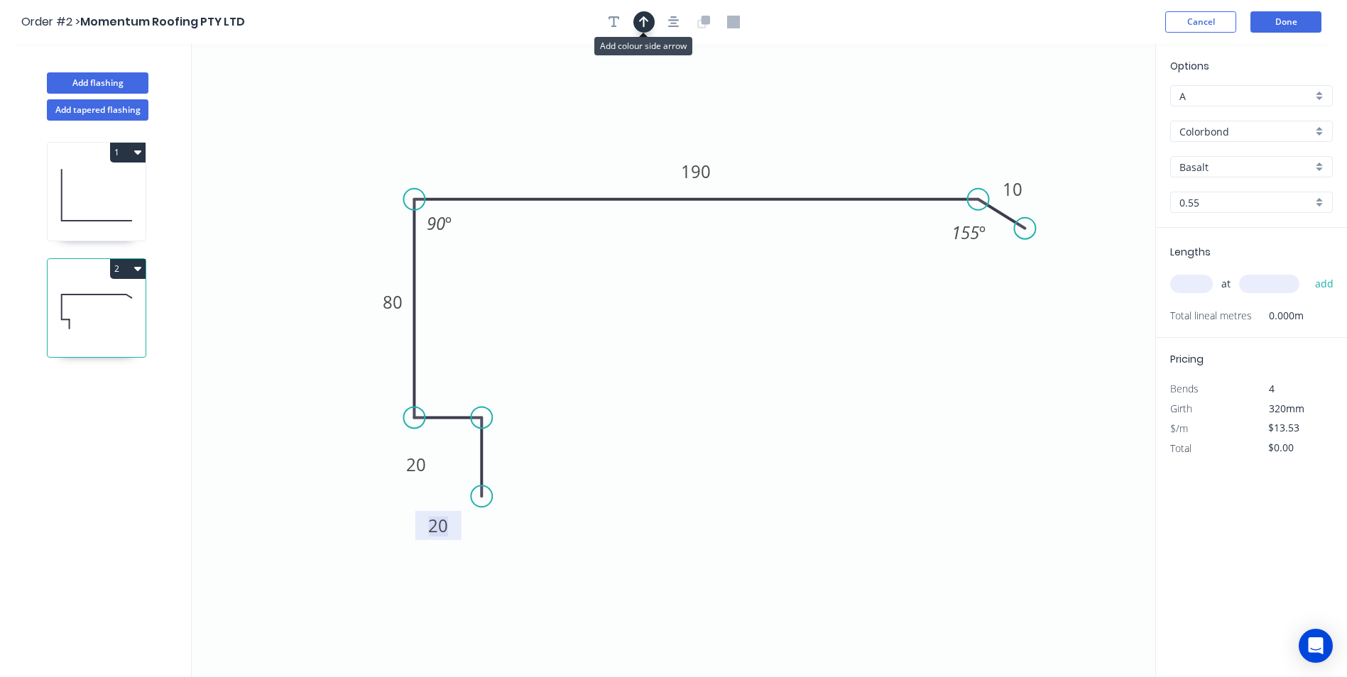
click at [639, 22] on icon "button" at bounding box center [644, 22] width 10 height 13
drag, startPoint x: 1083, startPoint y: 111, endPoint x: 911, endPoint y: 108, distance: 172.6
click at [905, 108] on icon at bounding box center [911, 91] width 13 height 45
click at [1234, 165] on input "Basalt" at bounding box center [1245, 167] width 133 height 15
click at [1233, 226] on div "Night Sky" at bounding box center [1251, 219] width 161 height 25
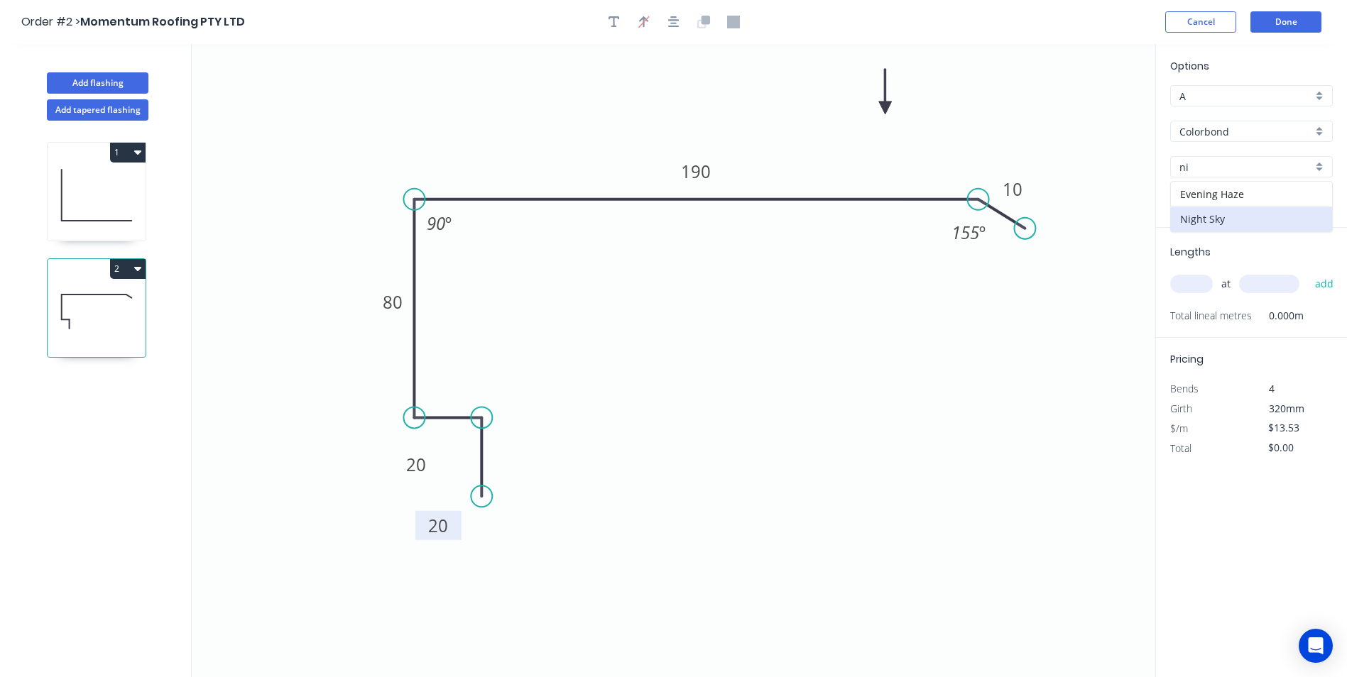
type input "Night Sky"
click at [1204, 283] on input "text" at bounding box center [1191, 284] width 43 height 18
type input "2"
type input "2000"
click at [1308, 272] on button "add" at bounding box center [1324, 284] width 33 height 24
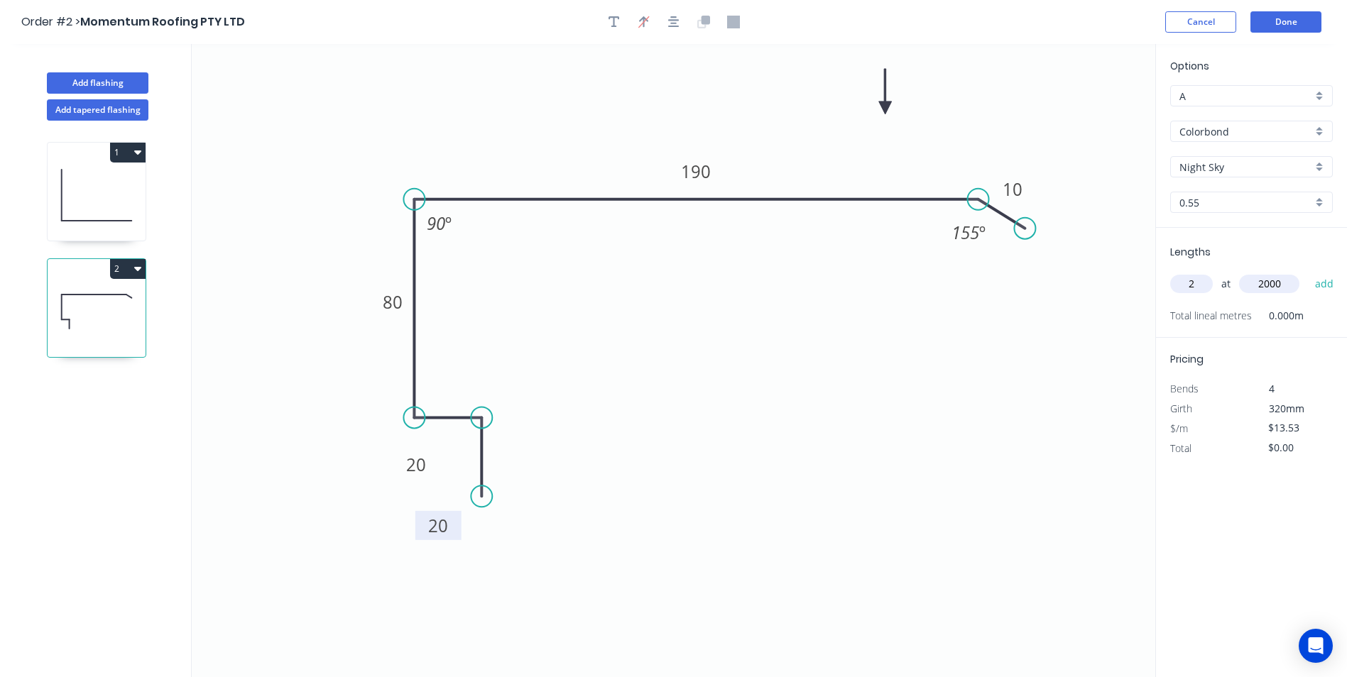
type input "$54.12"
click at [1282, 28] on button "Done" at bounding box center [1285, 21] width 71 height 21
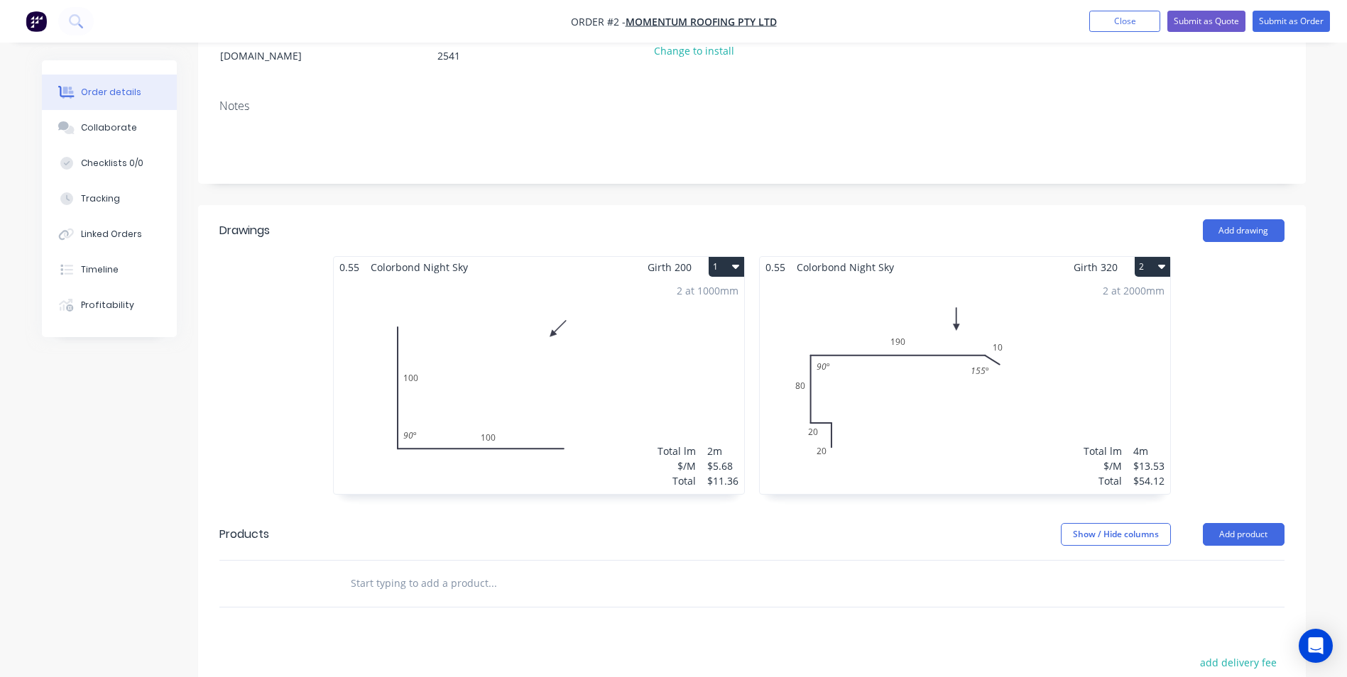
scroll to position [213, 0]
click at [1262, 219] on button "Add drawing" at bounding box center [1244, 230] width 82 height 23
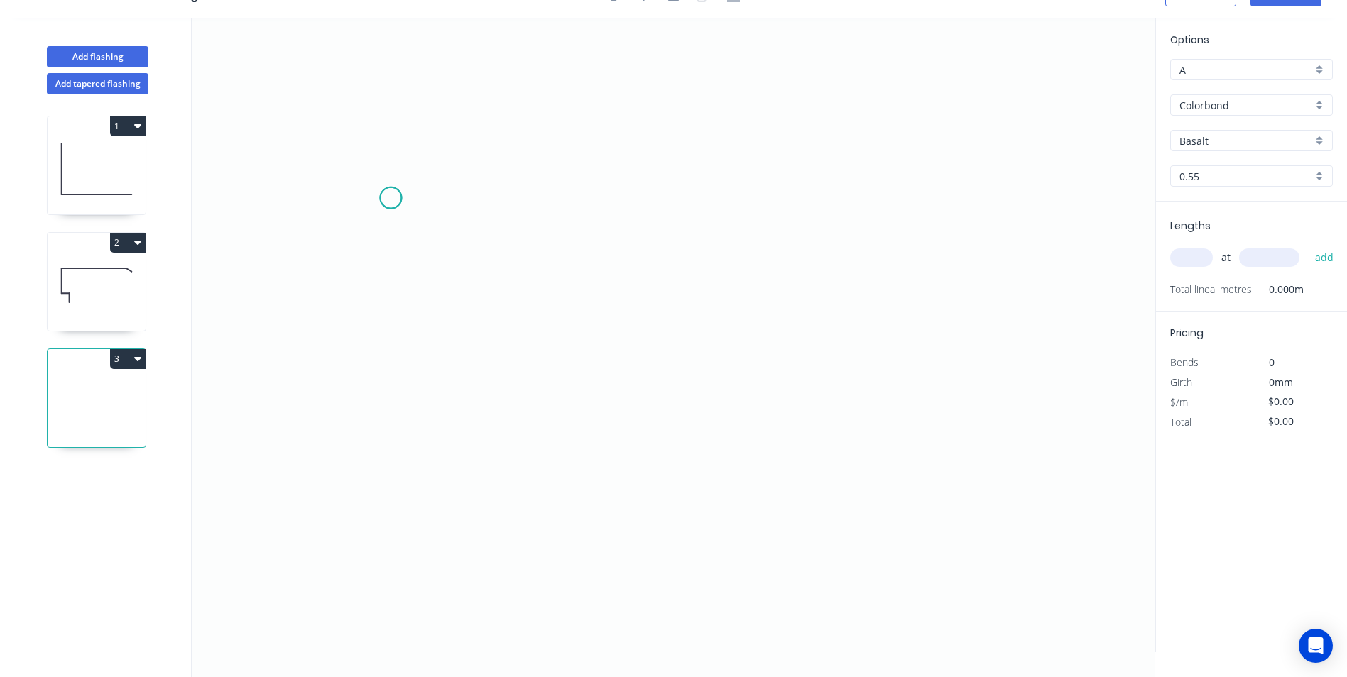
click at [390, 198] on icon "0" at bounding box center [673, 334] width 963 height 633
click at [381, 418] on icon "0" at bounding box center [673, 334] width 963 height 633
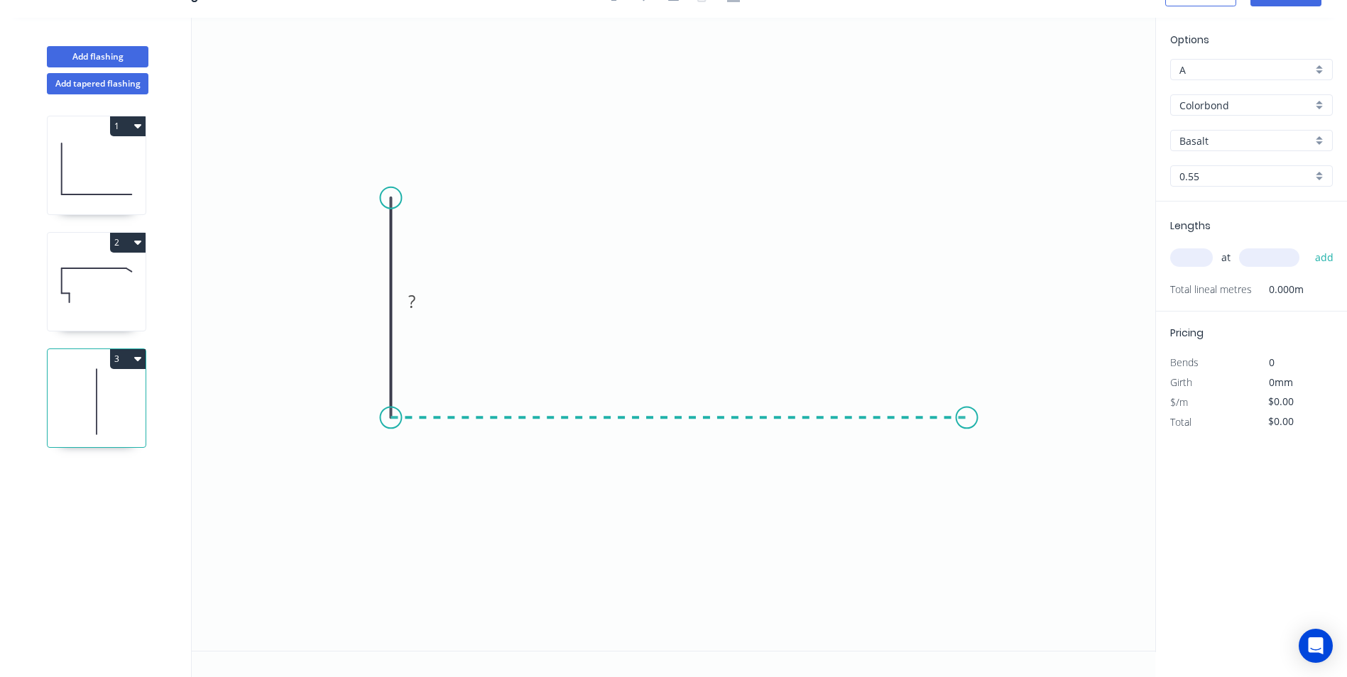
click at [967, 437] on icon "0 ?" at bounding box center [673, 334] width 963 height 633
click at [1022, 442] on icon "0 ? ?" at bounding box center [673, 334] width 963 height 633
drag, startPoint x: 696, startPoint y: 423, endPoint x: 655, endPoint y: 324, distance: 107.3
click at [727, 338] on rect at bounding box center [717, 352] width 46 height 29
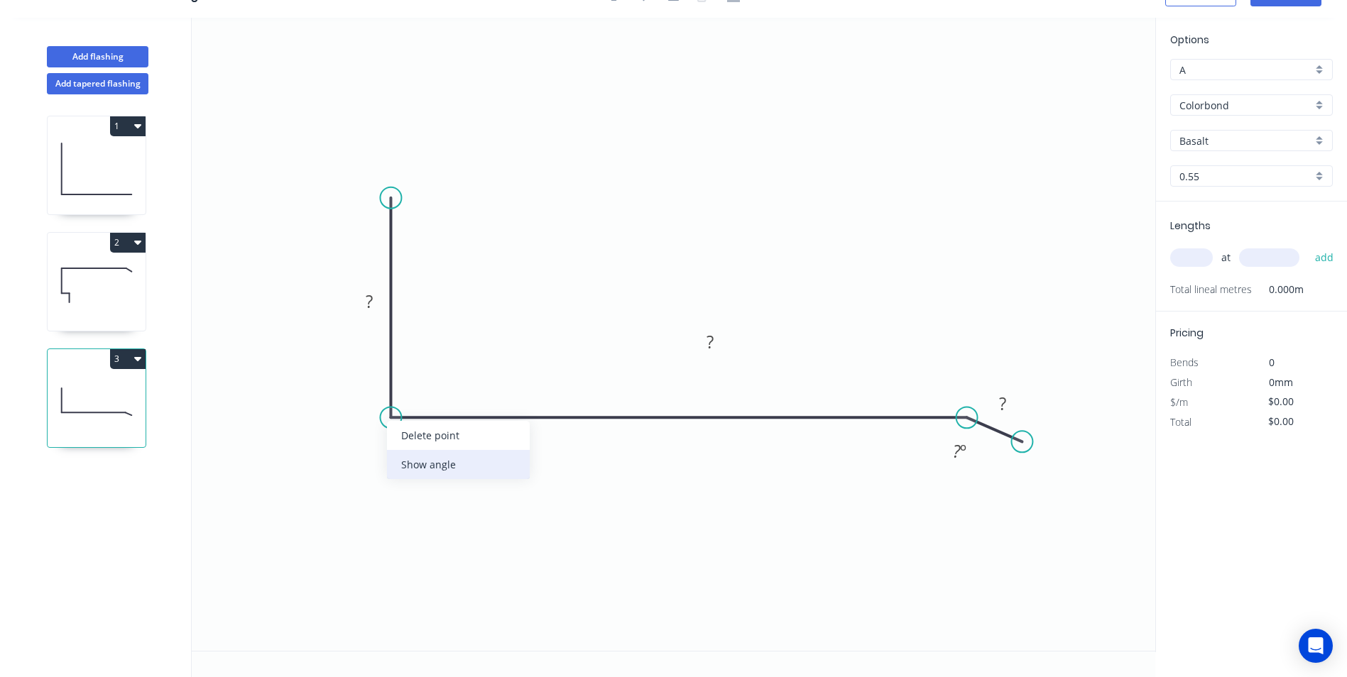
click at [417, 462] on div "Show angle" at bounding box center [458, 464] width 143 height 29
drag, startPoint x: 386, startPoint y: 295, endPoint x: 497, endPoint y: 238, distance: 125.1
click at [497, 239] on rect at bounding box center [481, 250] width 46 height 29
click at [492, 248] on rect at bounding box center [481, 246] width 28 height 20
type input "$9.07"
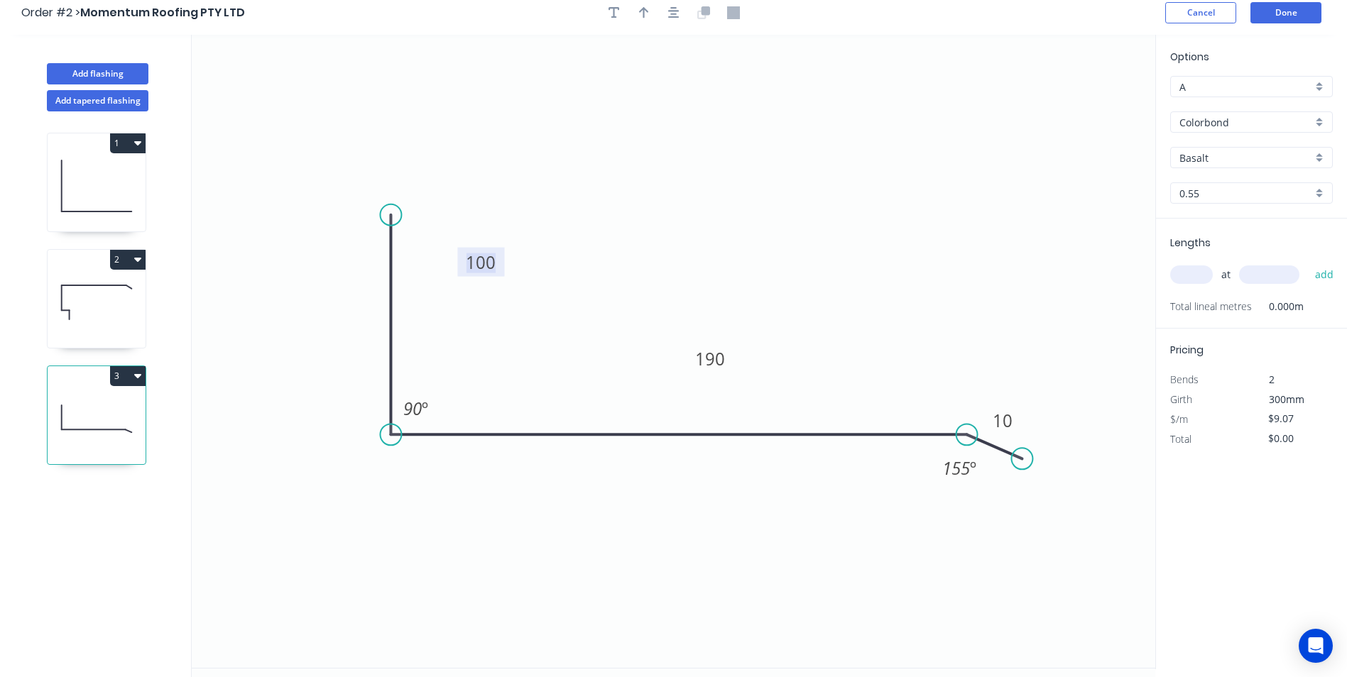
scroll to position [0, 0]
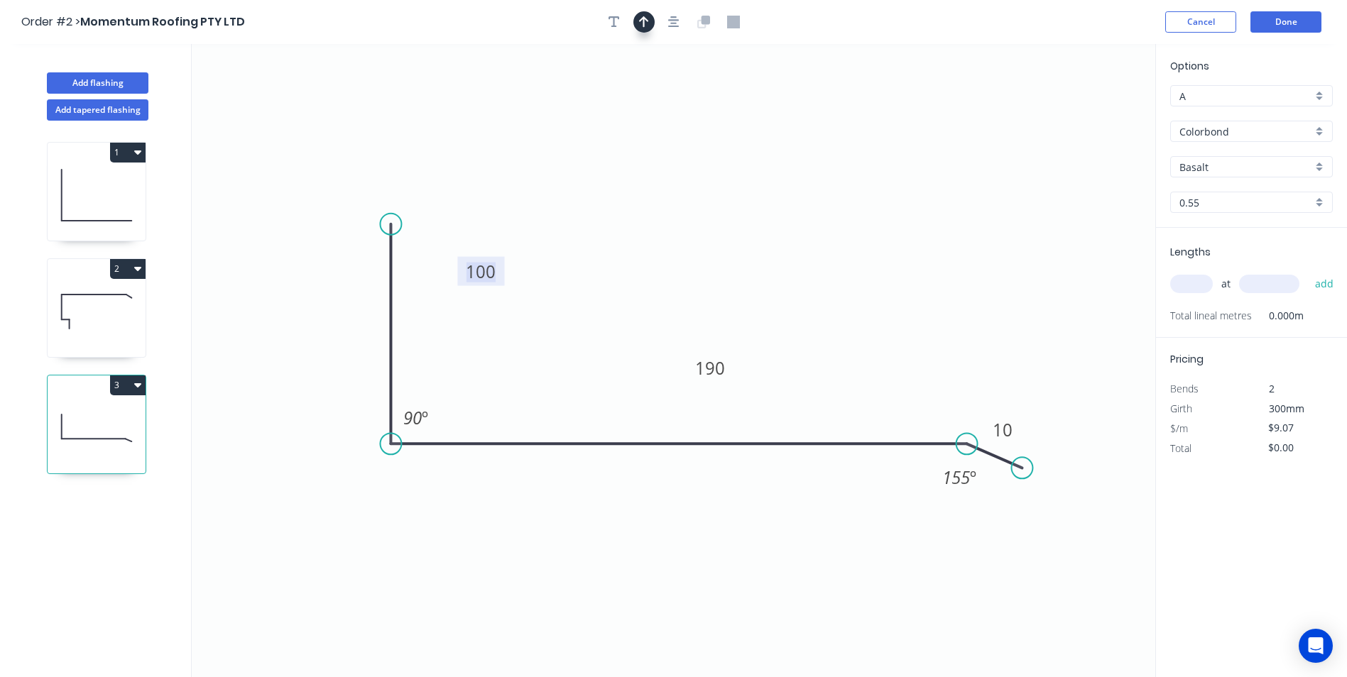
click at [645, 29] on button "button" at bounding box center [643, 21] width 21 height 21
drag, startPoint x: 1088, startPoint y: 111, endPoint x: 825, endPoint y: 178, distance: 271.0
click at [801, 177] on icon at bounding box center [807, 156] width 13 height 45
click at [1255, 167] on input "Basalt" at bounding box center [1245, 167] width 133 height 15
click at [1247, 221] on div "Night Sky" at bounding box center [1251, 219] width 161 height 25
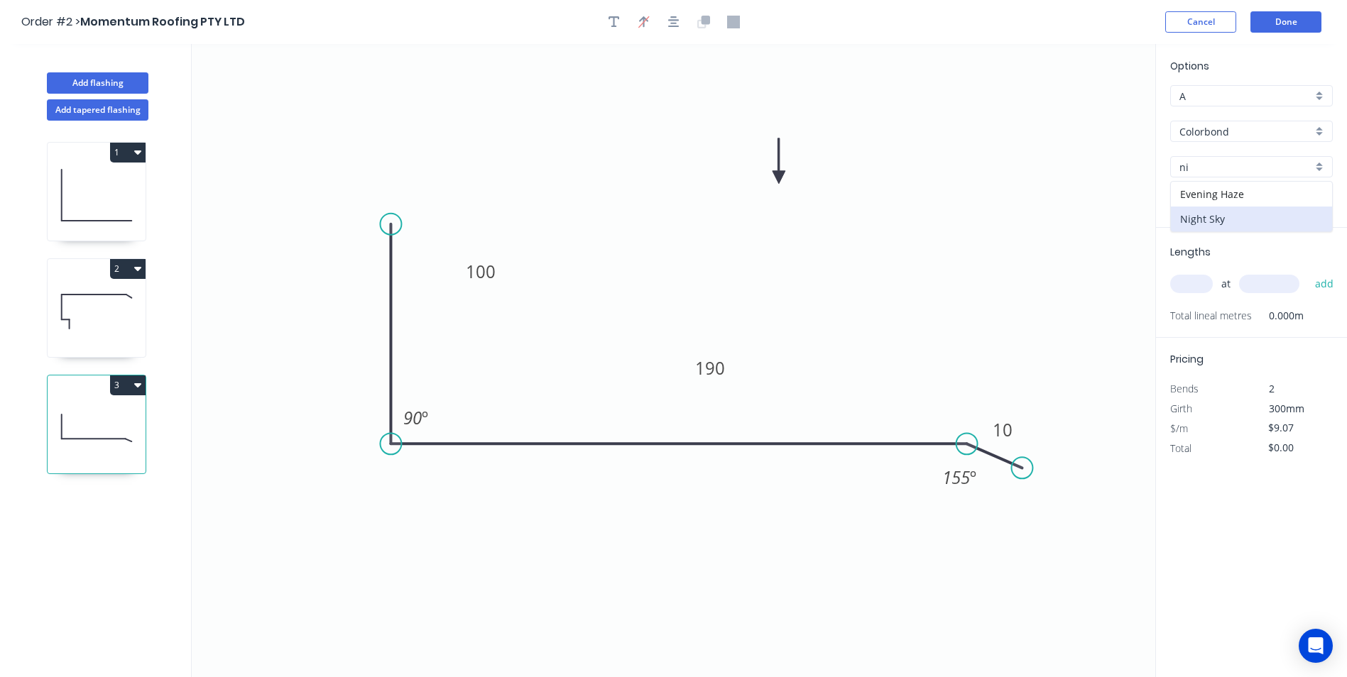
type input "Night Sky"
click at [1211, 282] on input "text" at bounding box center [1191, 284] width 43 height 18
type input "3"
type input "2600"
click at [1308, 272] on button "add" at bounding box center [1324, 284] width 33 height 24
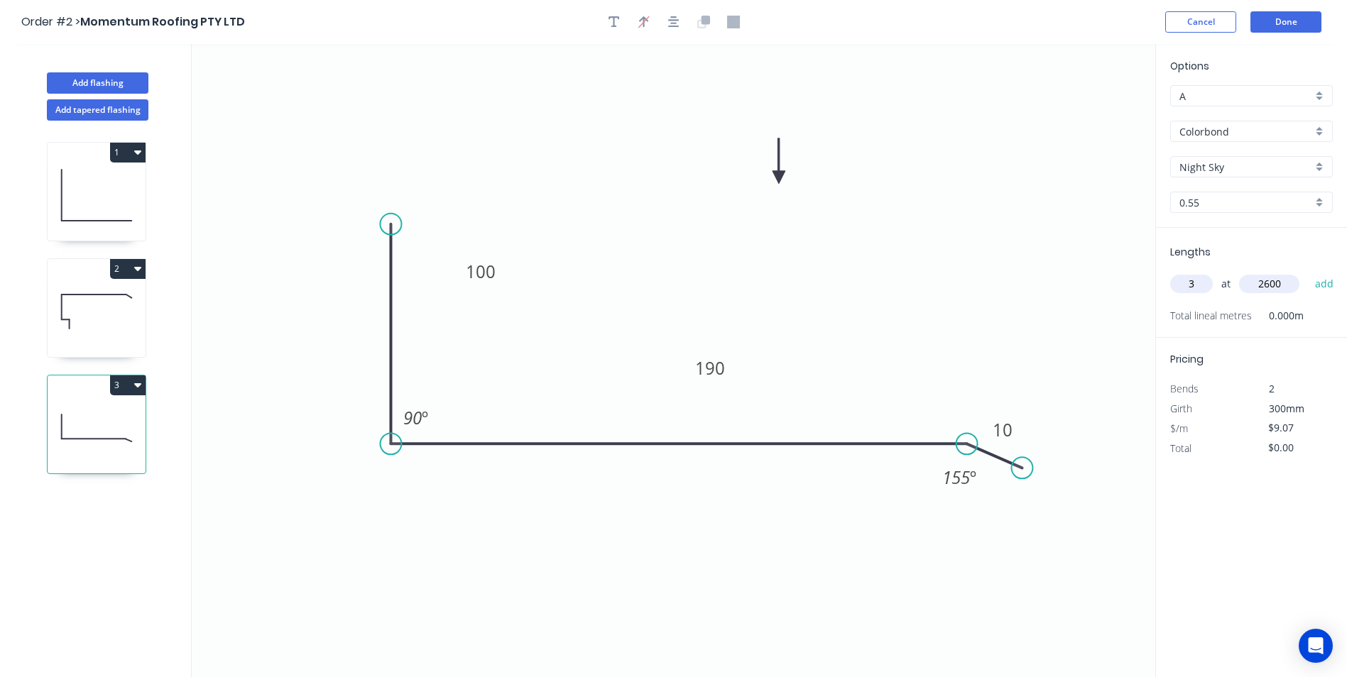
type input "$70.75"
click at [1274, 26] on button "Done" at bounding box center [1285, 21] width 71 height 21
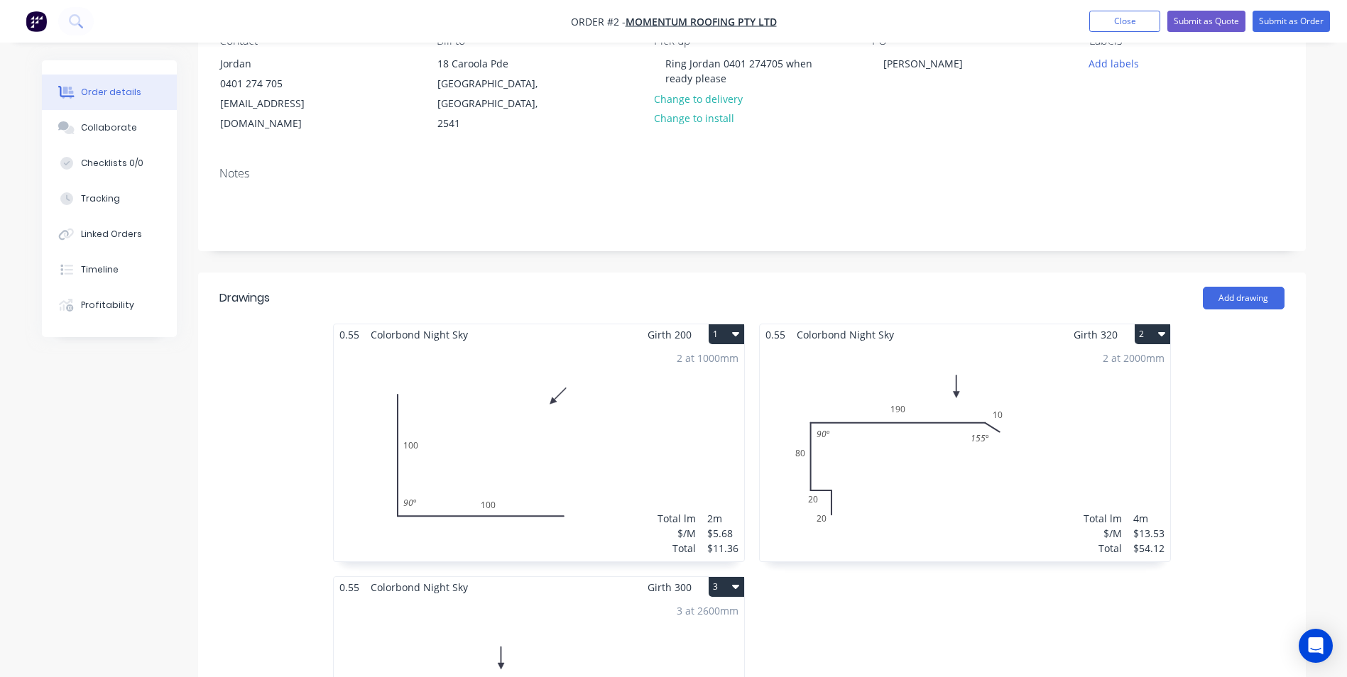
scroll to position [71, 0]
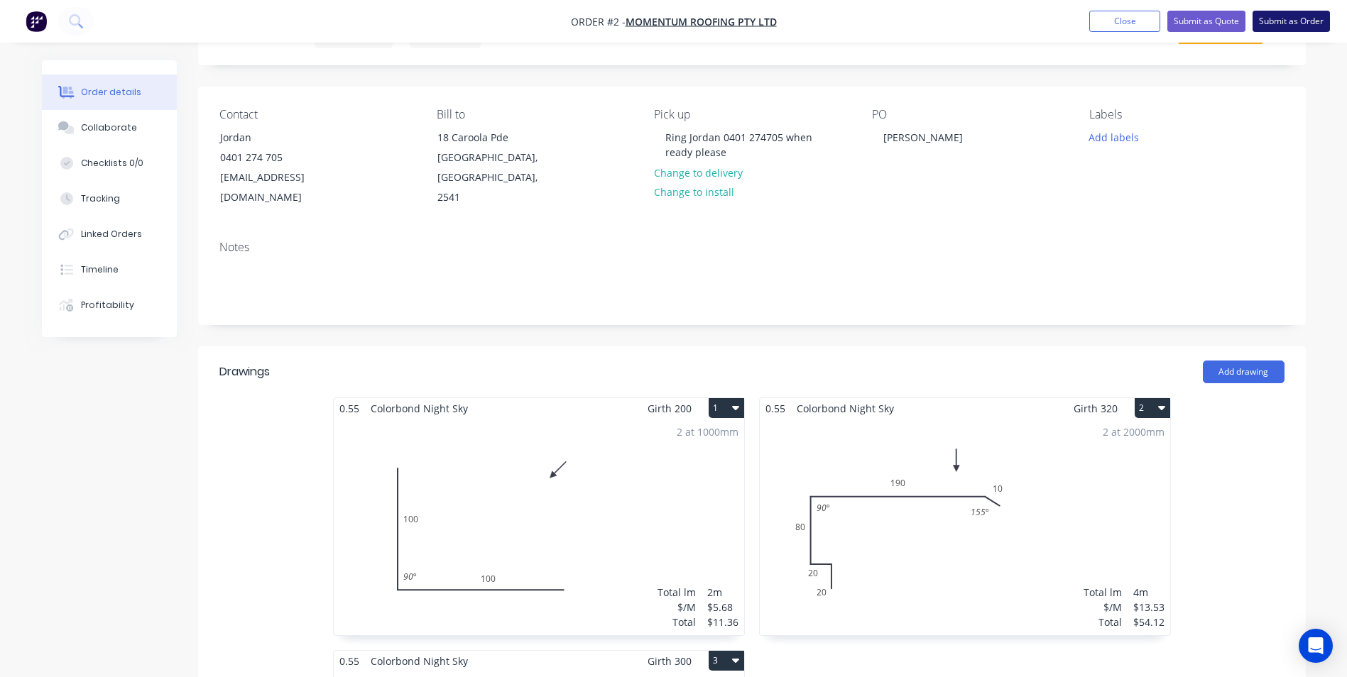
click at [1284, 23] on button "Submit as Order" at bounding box center [1290, 21] width 77 height 21
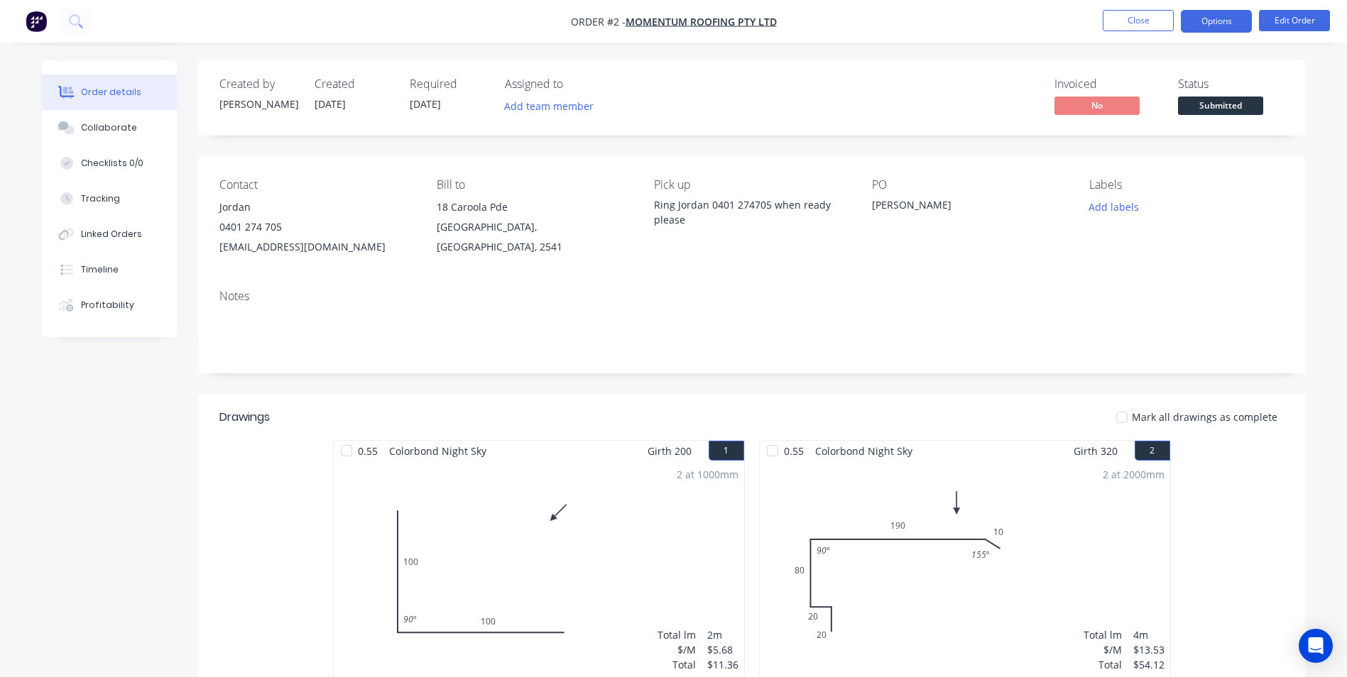
click at [1208, 26] on button "Options" at bounding box center [1216, 21] width 71 height 23
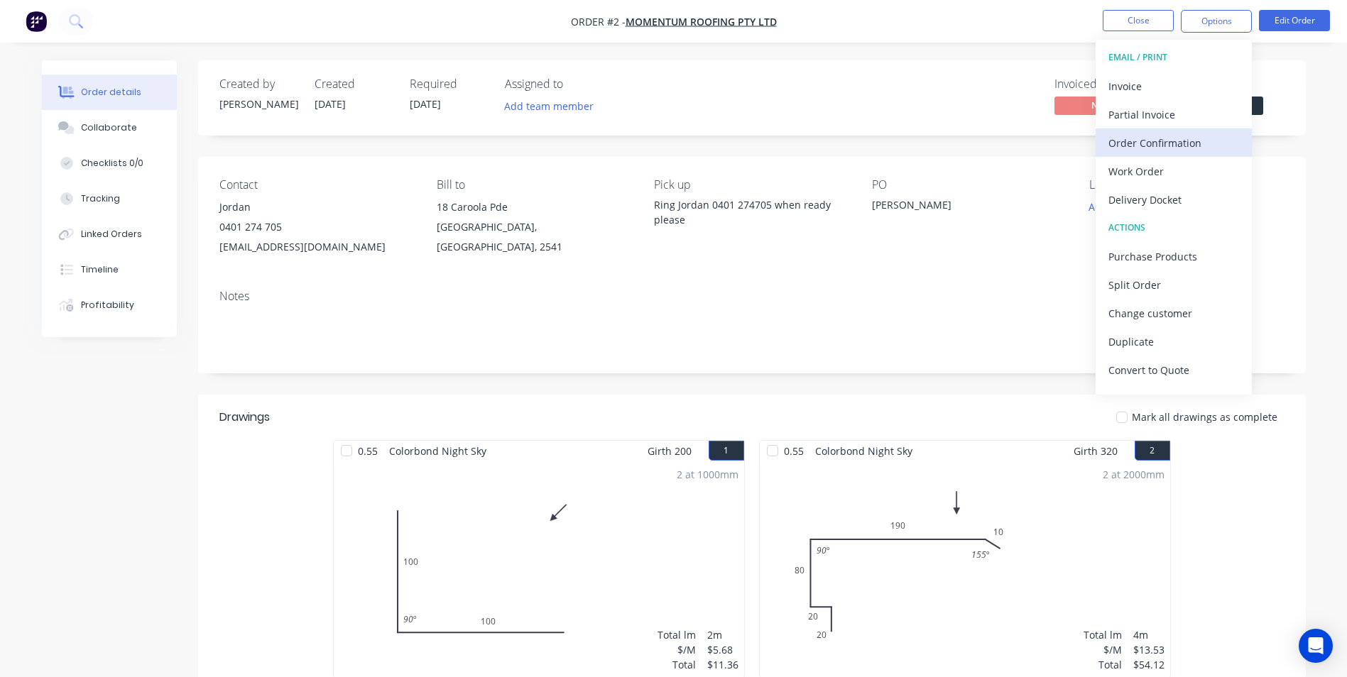
click at [1174, 149] on div "Order Confirmation" at bounding box center [1173, 143] width 131 height 21
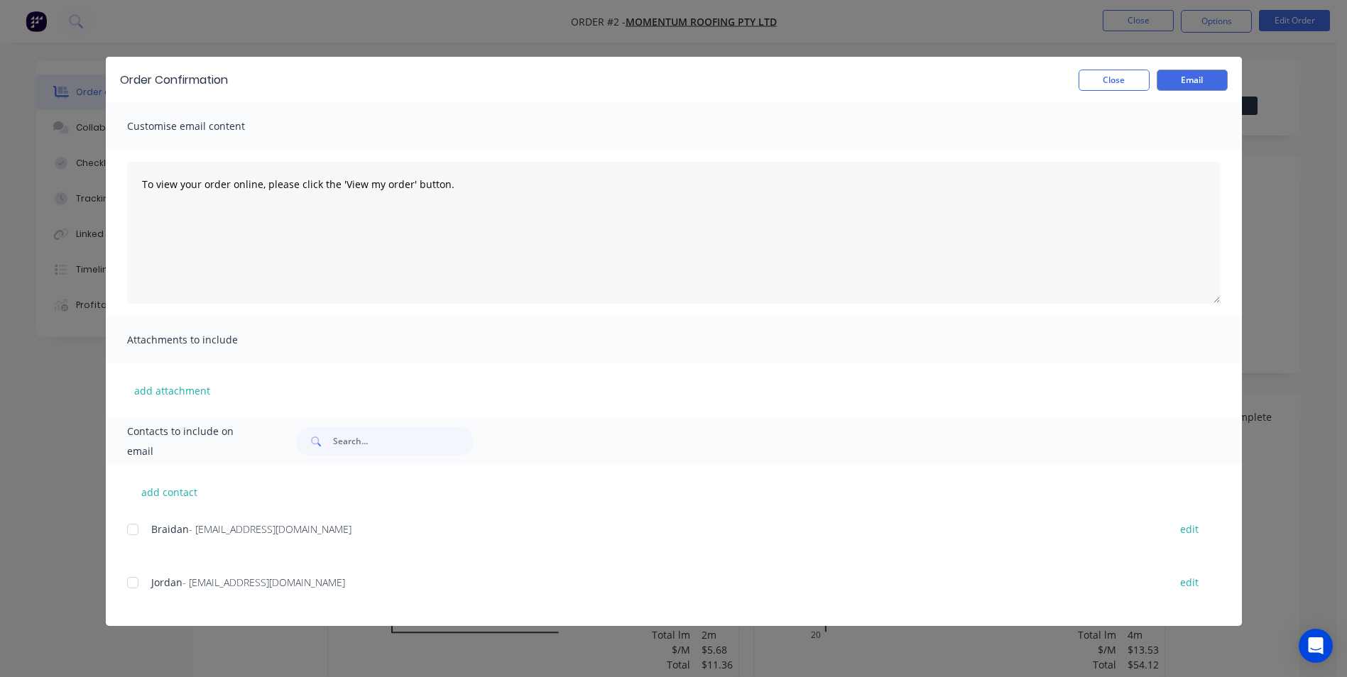
click at [135, 581] on div at bounding box center [133, 583] width 28 height 28
click at [1210, 80] on button "Email" at bounding box center [1192, 80] width 71 height 21
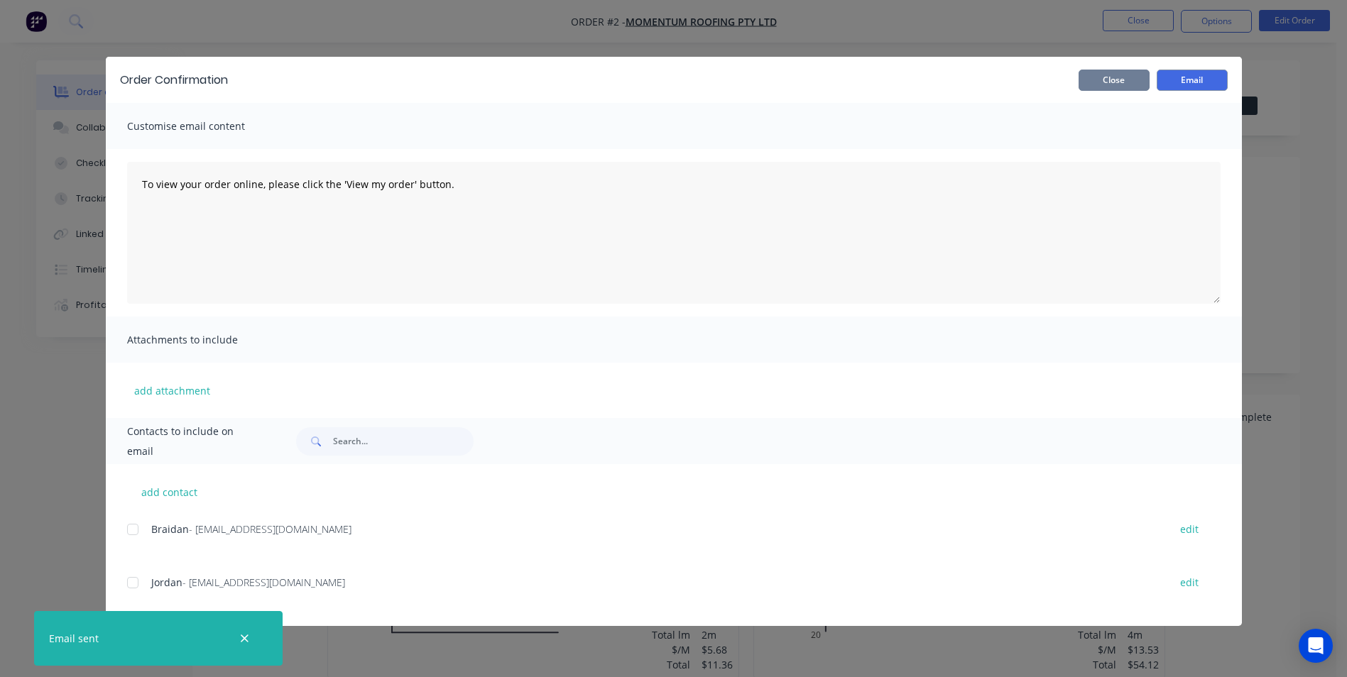
click at [1125, 80] on button "Close" at bounding box center [1113, 80] width 71 height 21
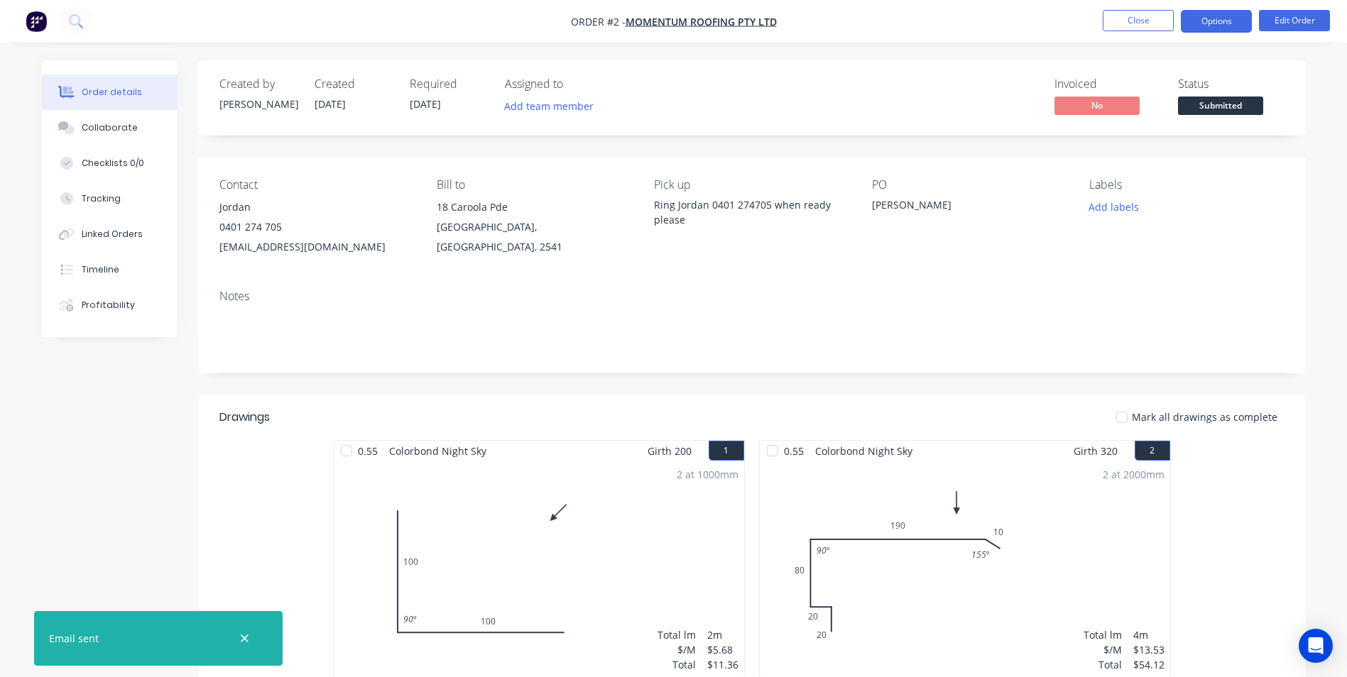
click at [1205, 21] on button "Options" at bounding box center [1216, 21] width 71 height 23
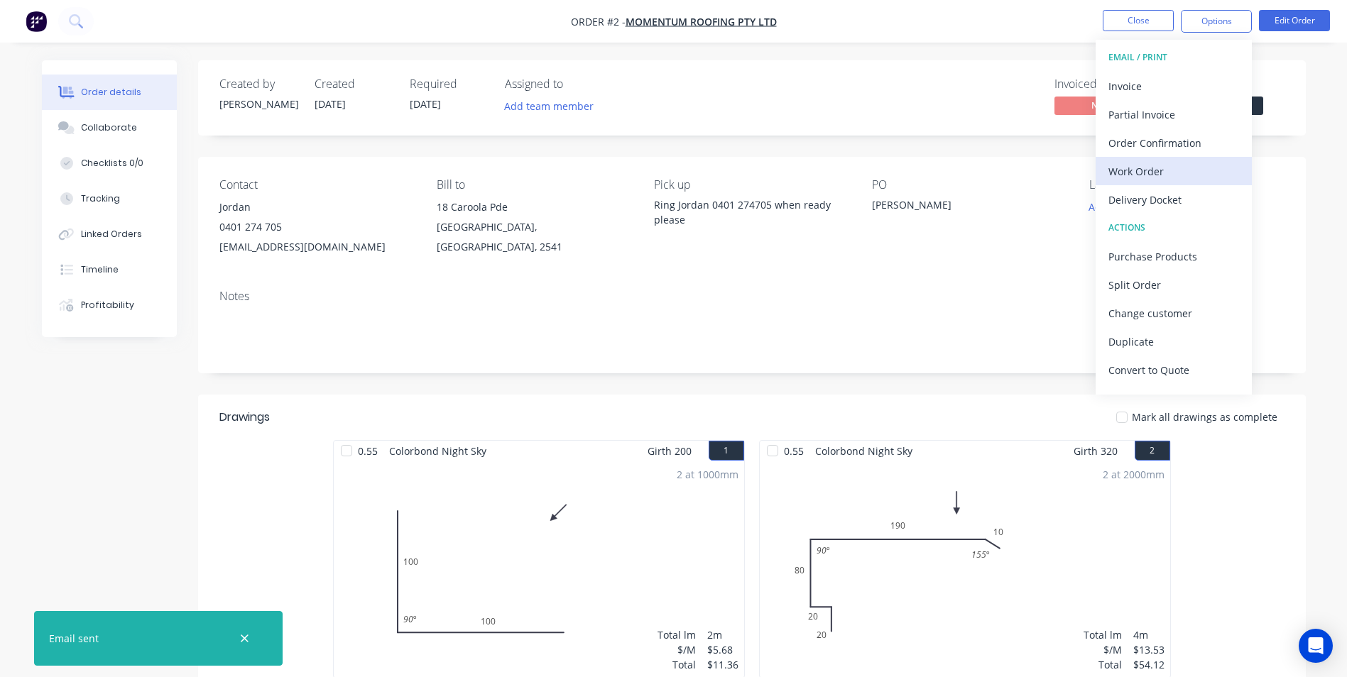
click at [1156, 180] on div "Work Order" at bounding box center [1173, 171] width 131 height 21
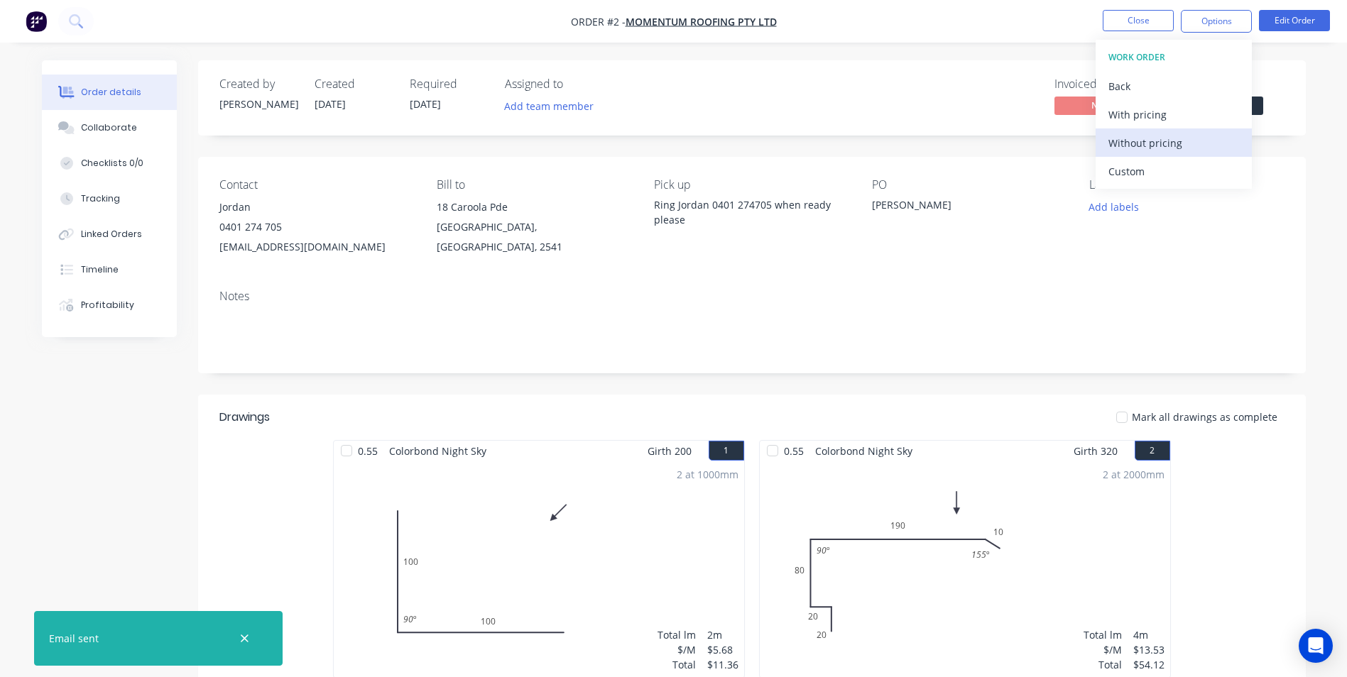
click at [1169, 148] on div "Without pricing" at bounding box center [1173, 143] width 131 height 21
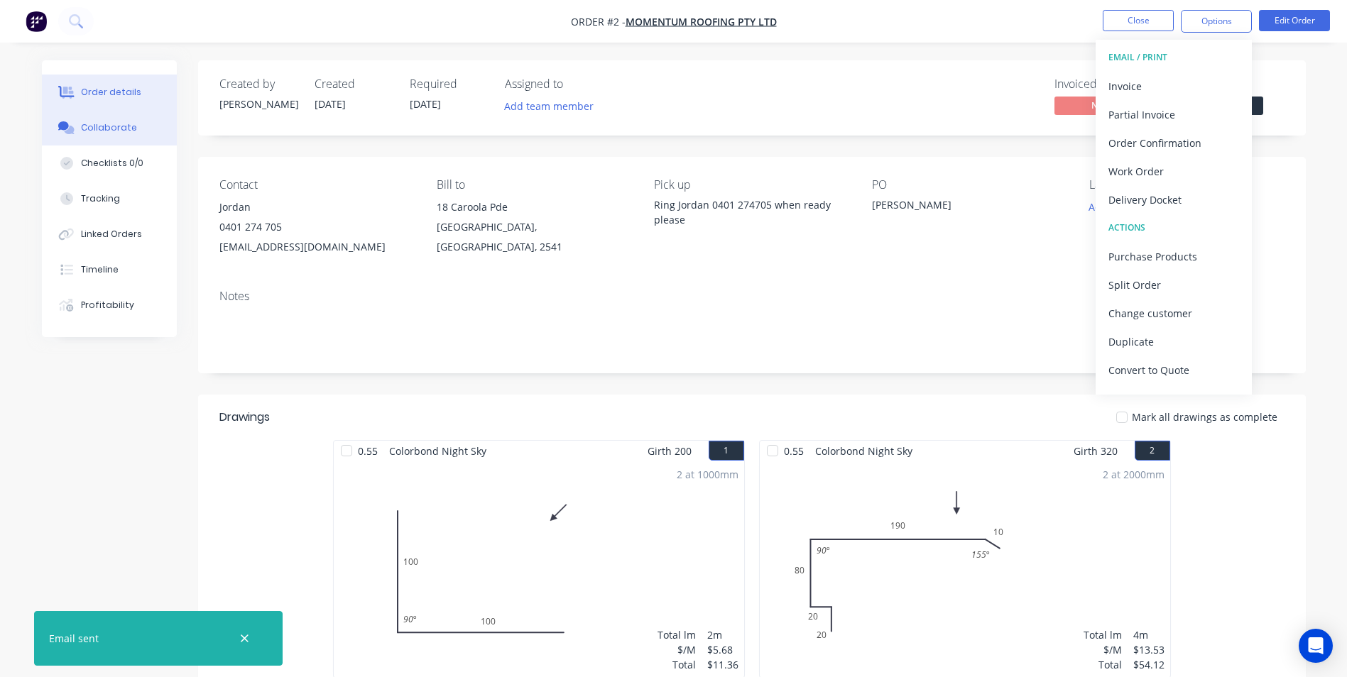
click at [104, 136] on button "Collaborate" at bounding box center [109, 127] width 135 height 35
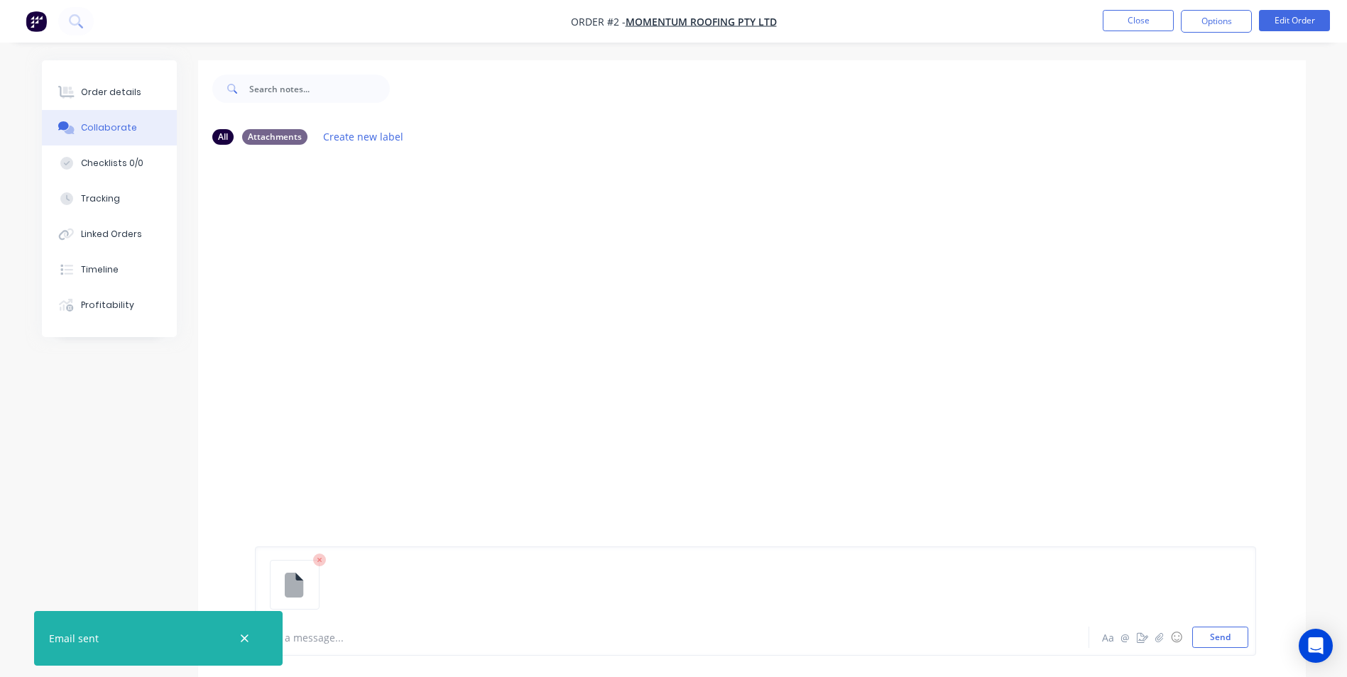
drag, startPoint x: 1214, startPoint y: 638, endPoint x: 1213, endPoint y: 621, distance: 16.3
click at [1215, 638] on button "Send" at bounding box center [1220, 637] width 56 height 21
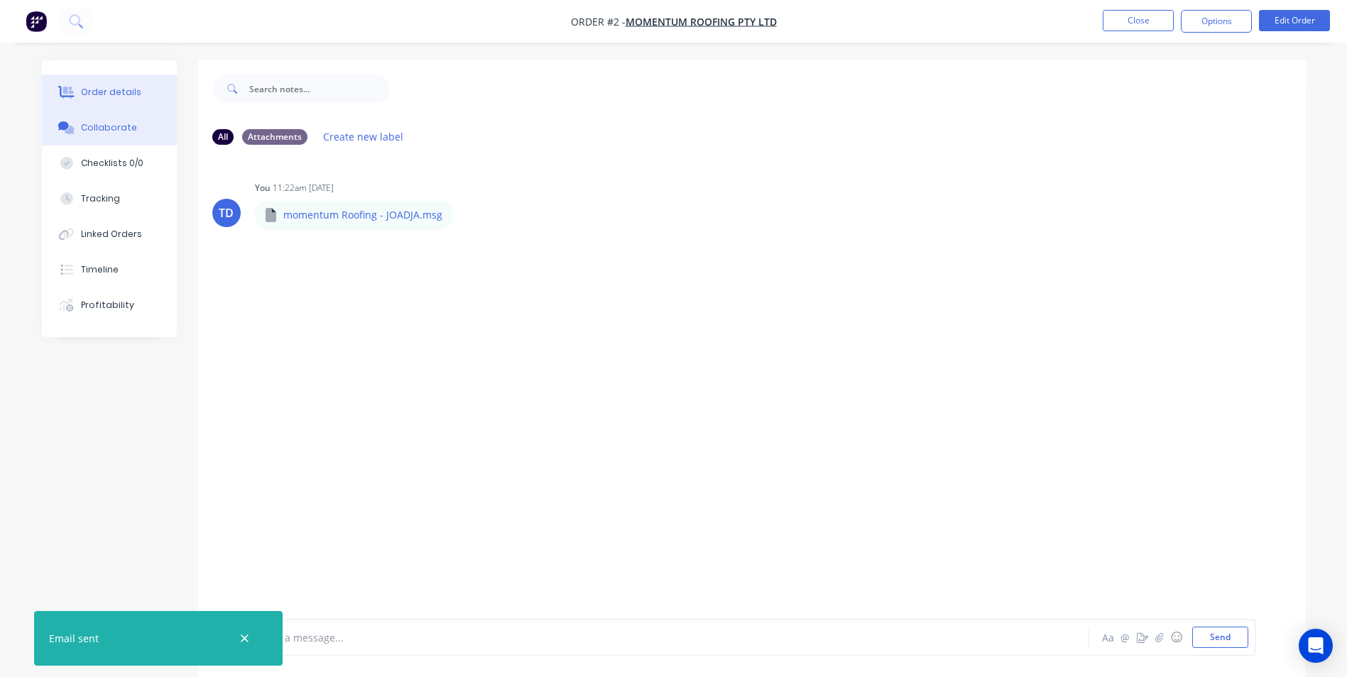
click at [126, 84] on button "Order details" at bounding box center [109, 92] width 135 height 35
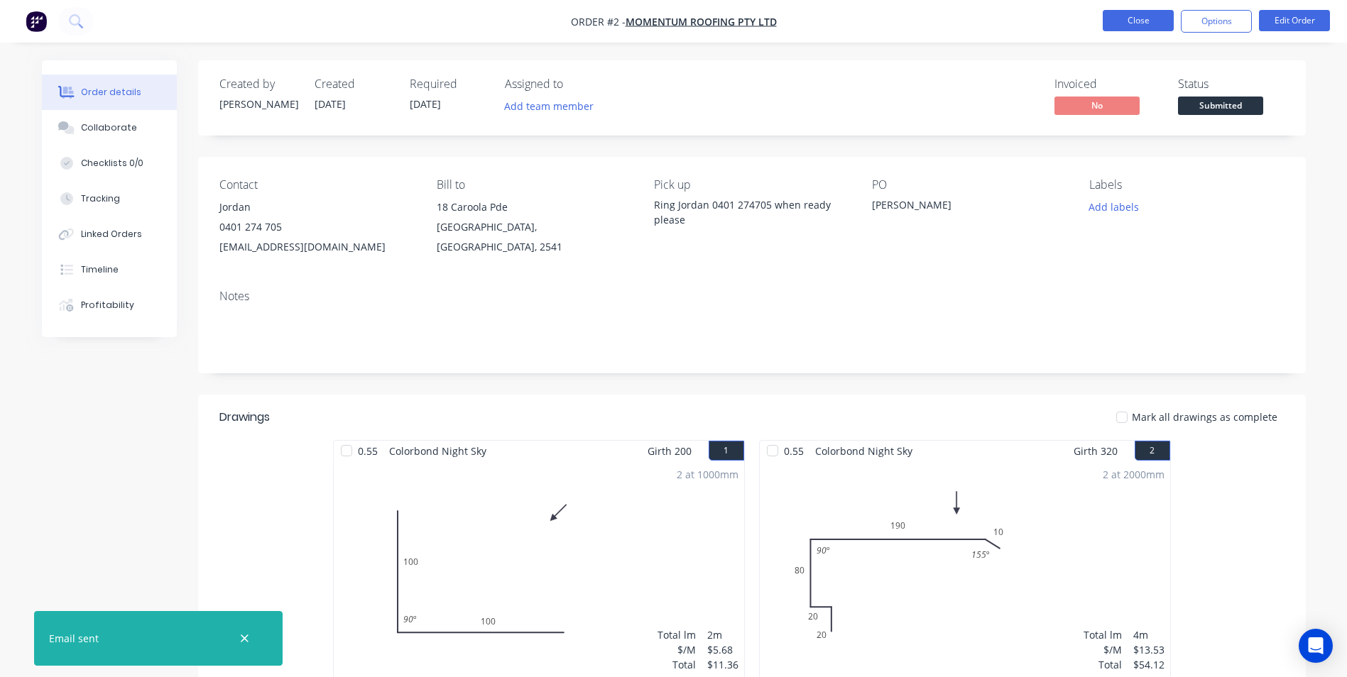
click at [1119, 23] on button "Close" at bounding box center [1138, 20] width 71 height 21
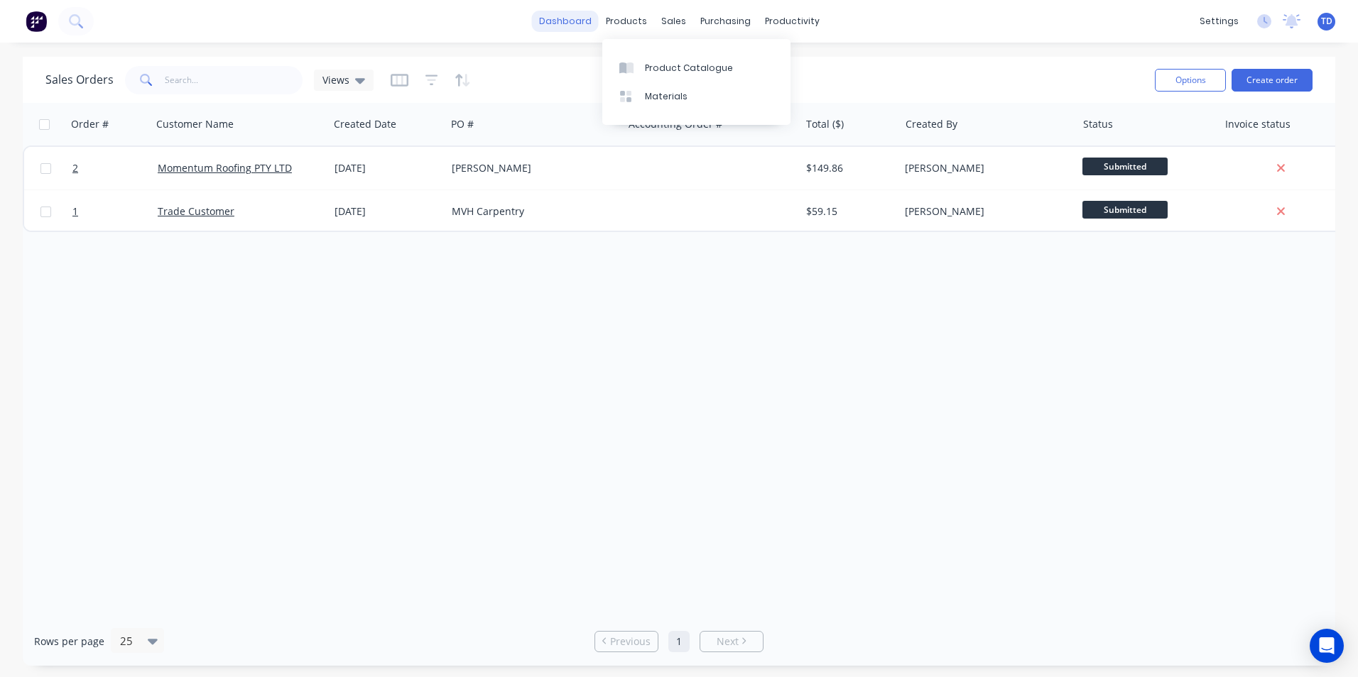
click at [586, 18] on link "dashboard" at bounding box center [565, 21] width 67 height 21
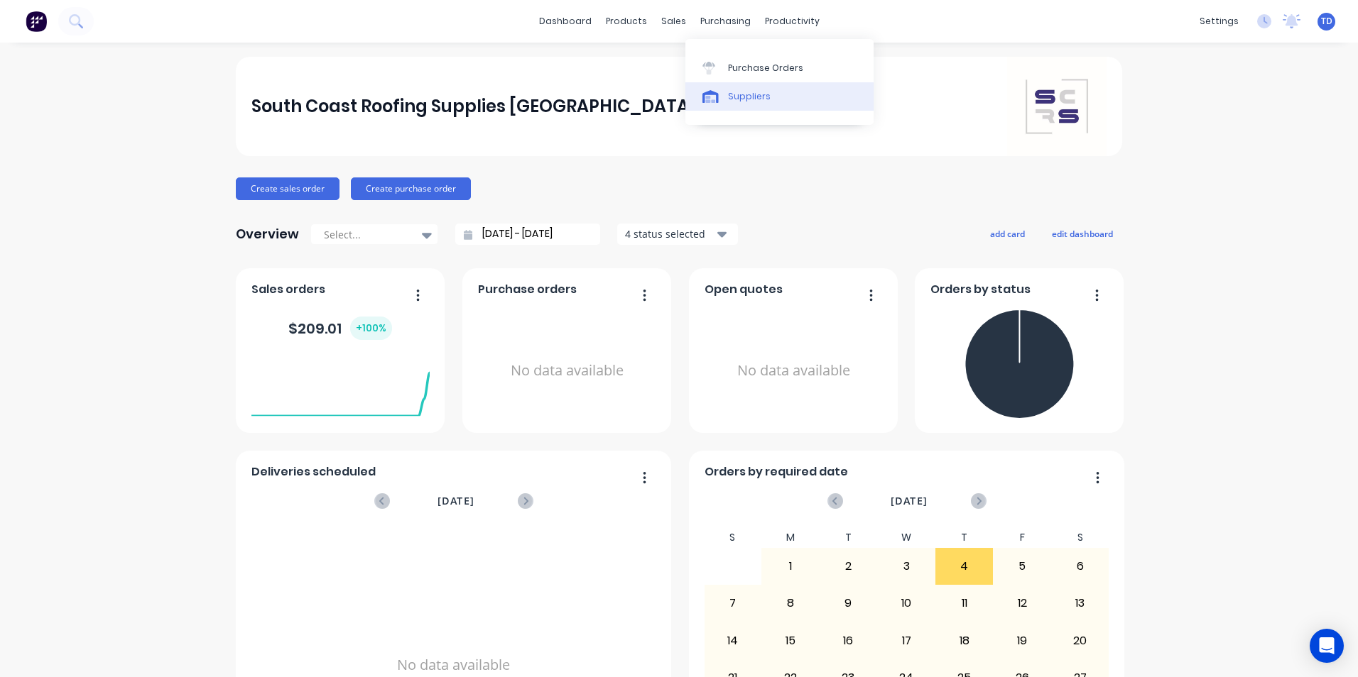
click at [735, 100] on div "Suppliers" at bounding box center [749, 96] width 43 height 13
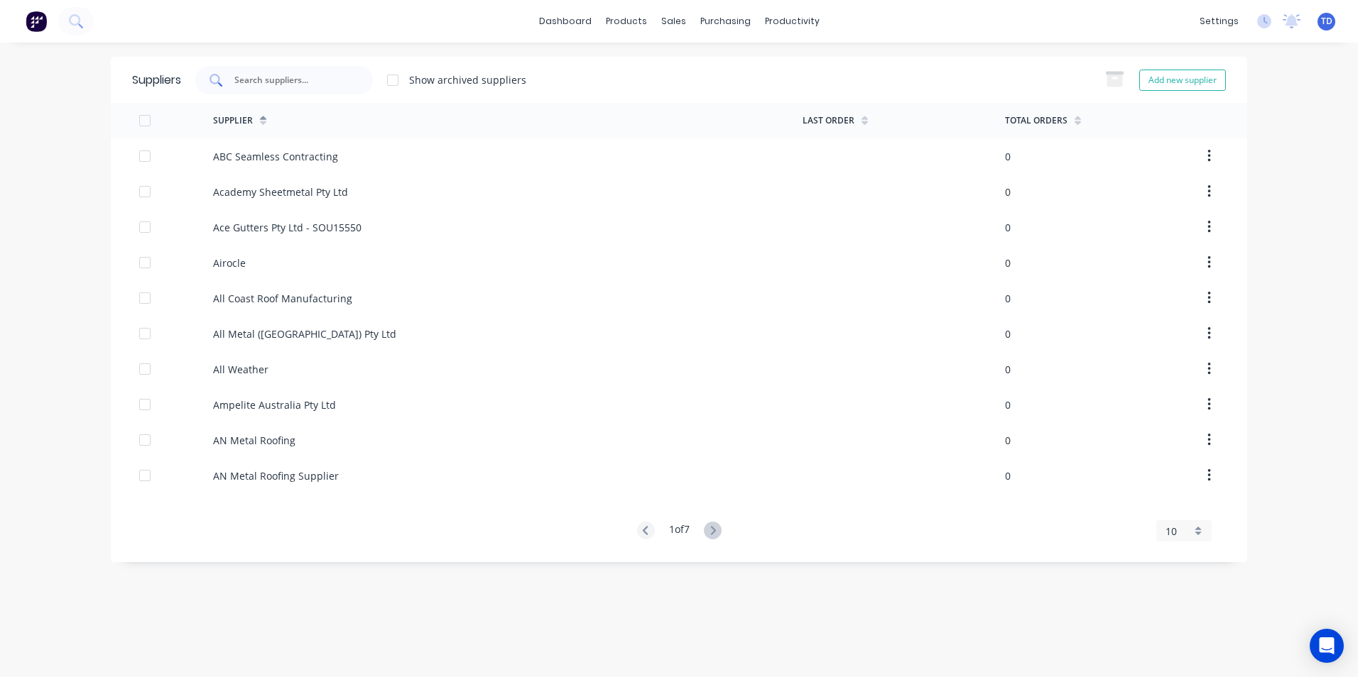
click at [274, 77] on input "text" at bounding box center [292, 80] width 118 height 14
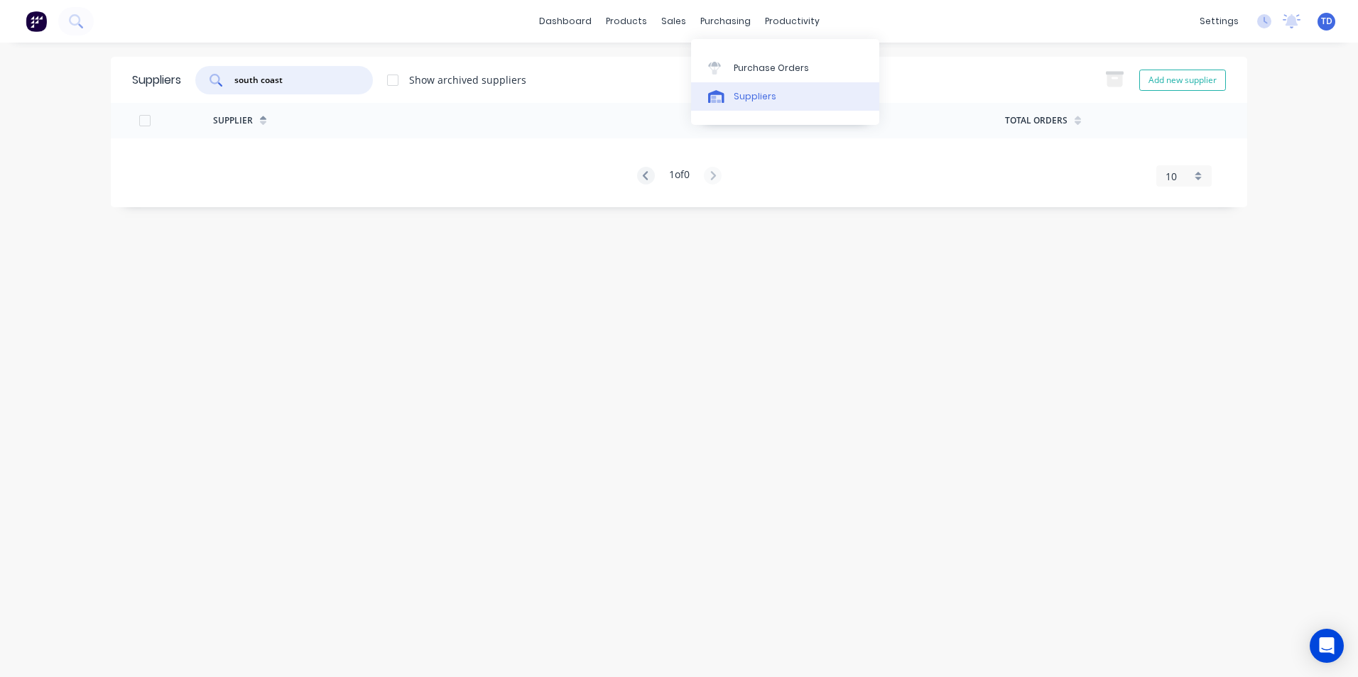
type input "south coast"
click at [748, 94] on div "Suppliers" at bounding box center [754, 96] width 43 height 13
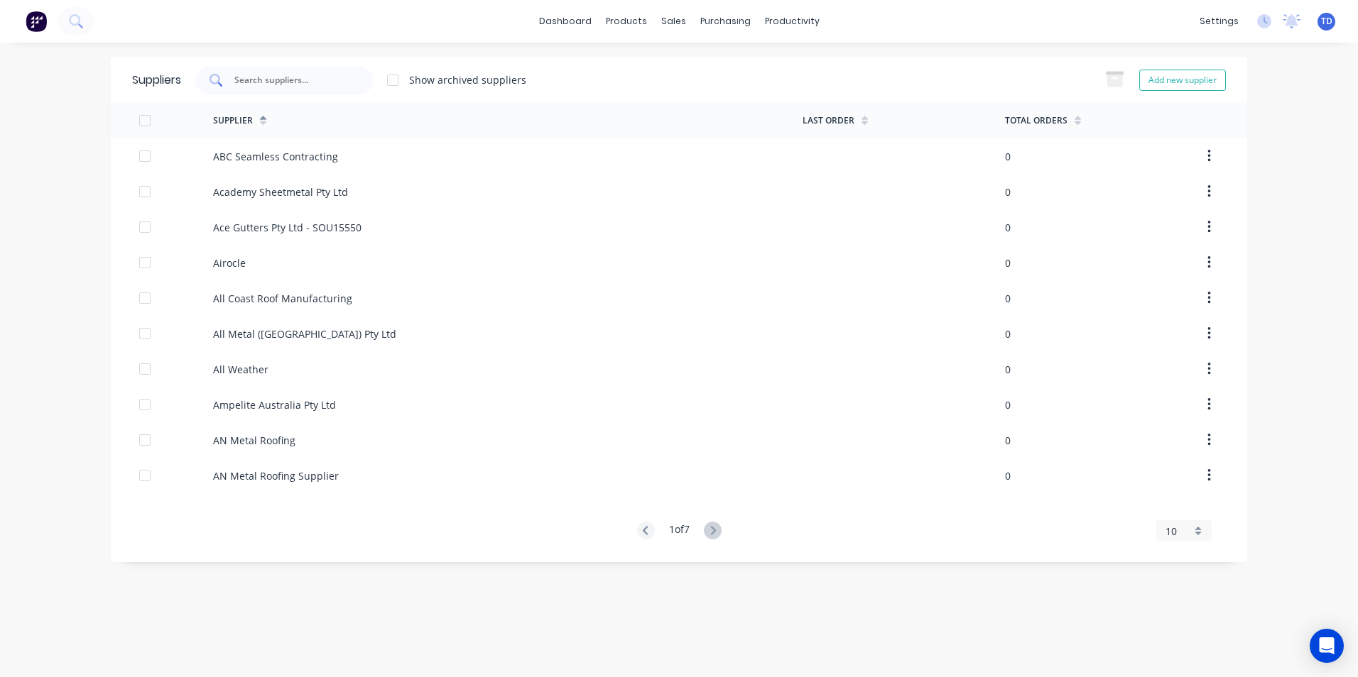
click at [316, 86] on input "text" at bounding box center [292, 80] width 118 height 14
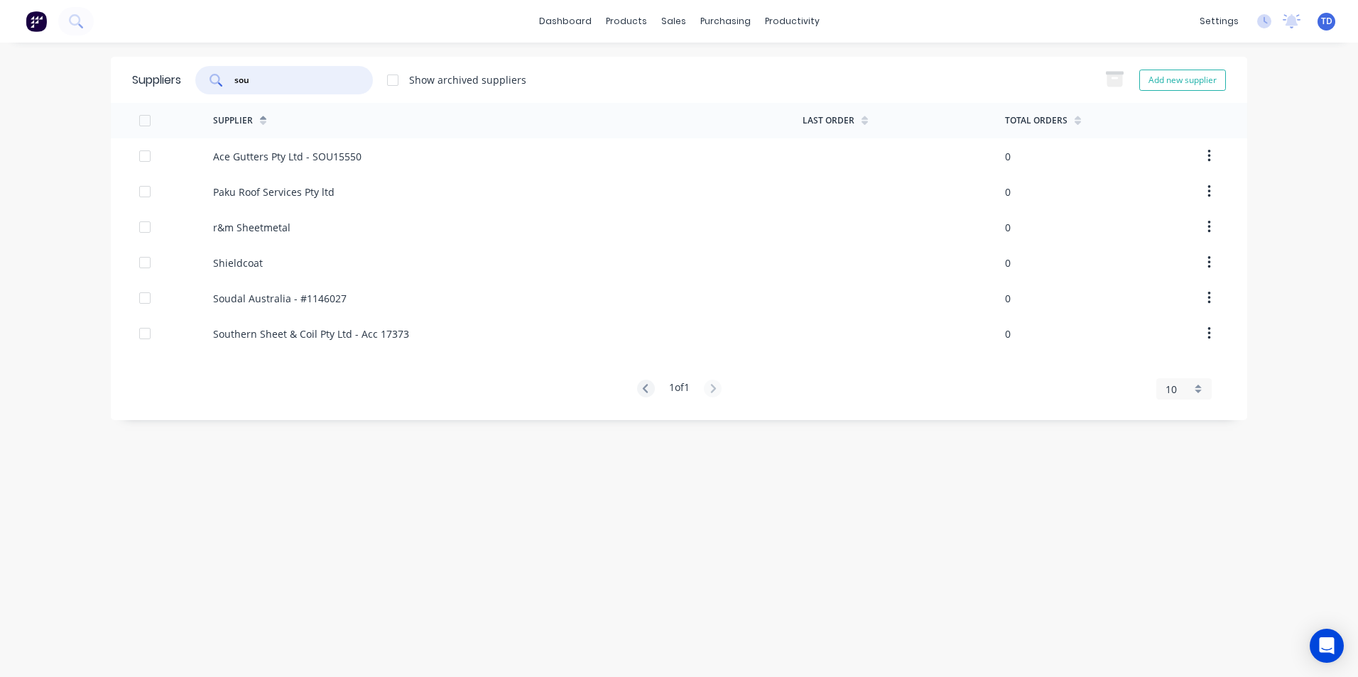
click at [858, 14] on div "dashboard products sales purchasing productivity dashboard products Product Cat…" at bounding box center [679, 21] width 1358 height 43
click at [319, 74] on input "sou" at bounding box center [292, 80] width 118 height 14
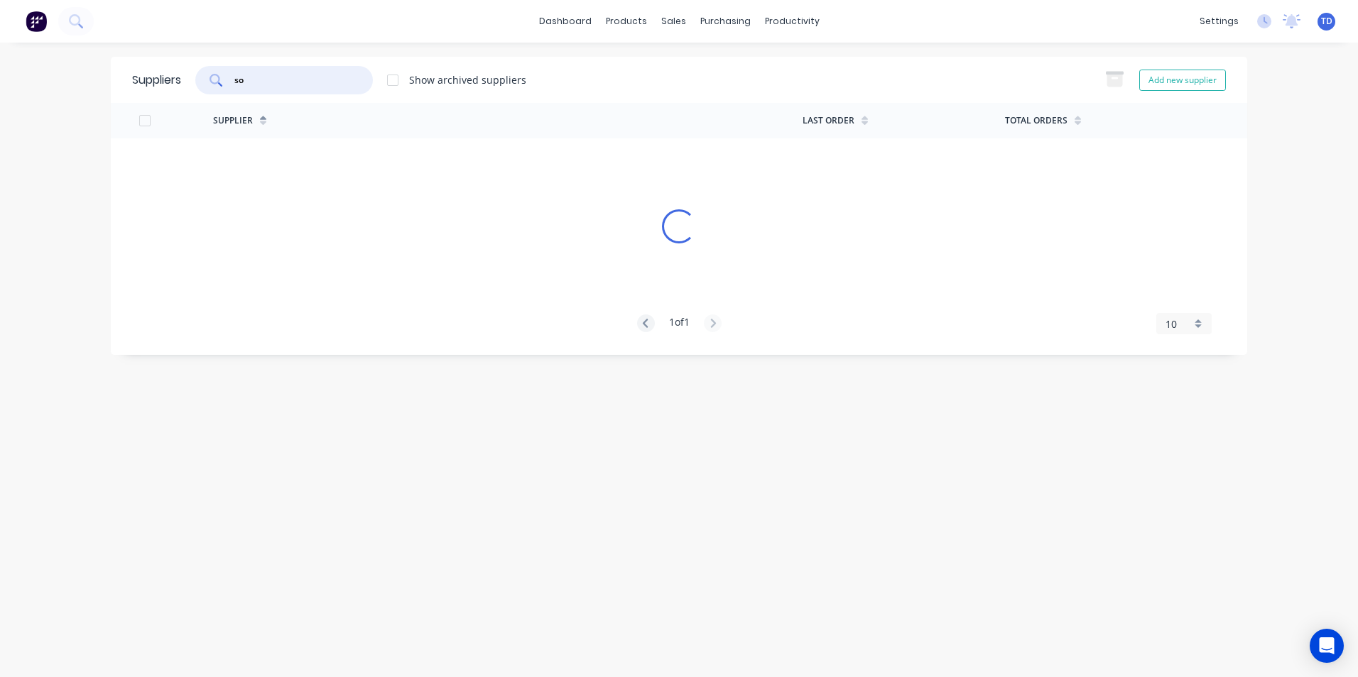
type input "s"
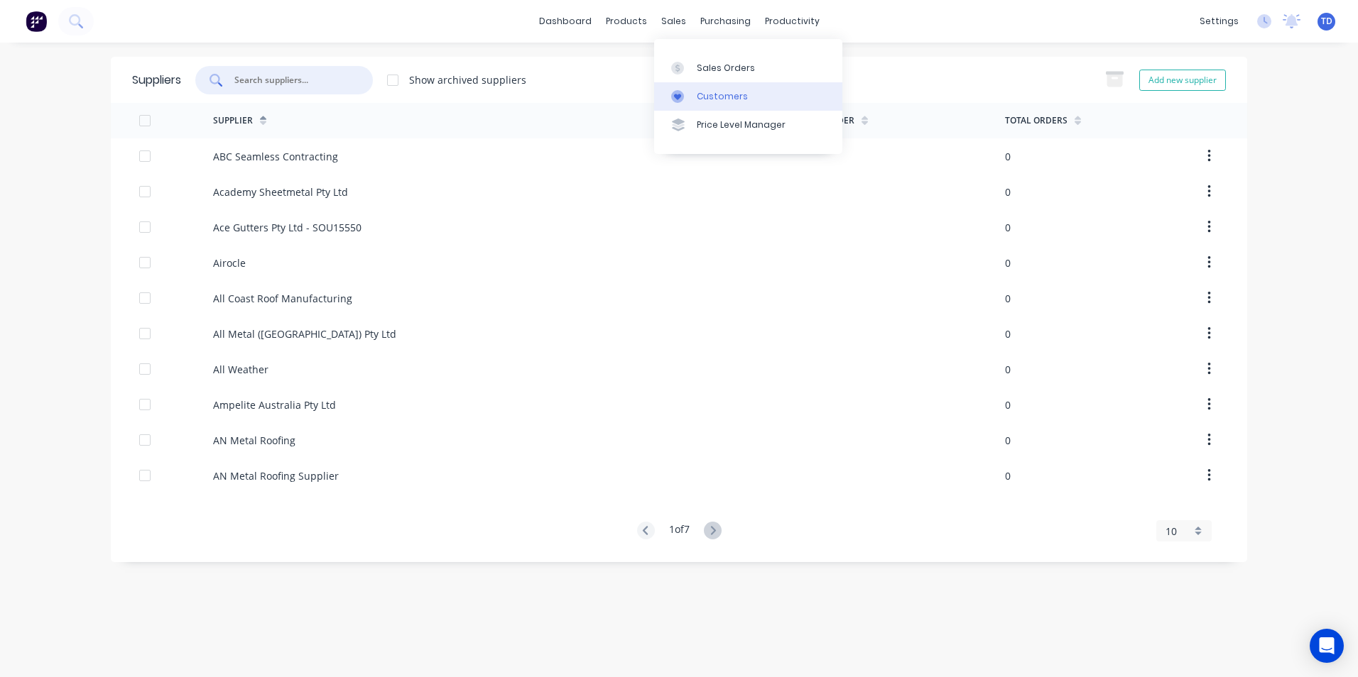
click at [720, 97] on div "Customers" at bounding box center [722, 96] width 51 height 13
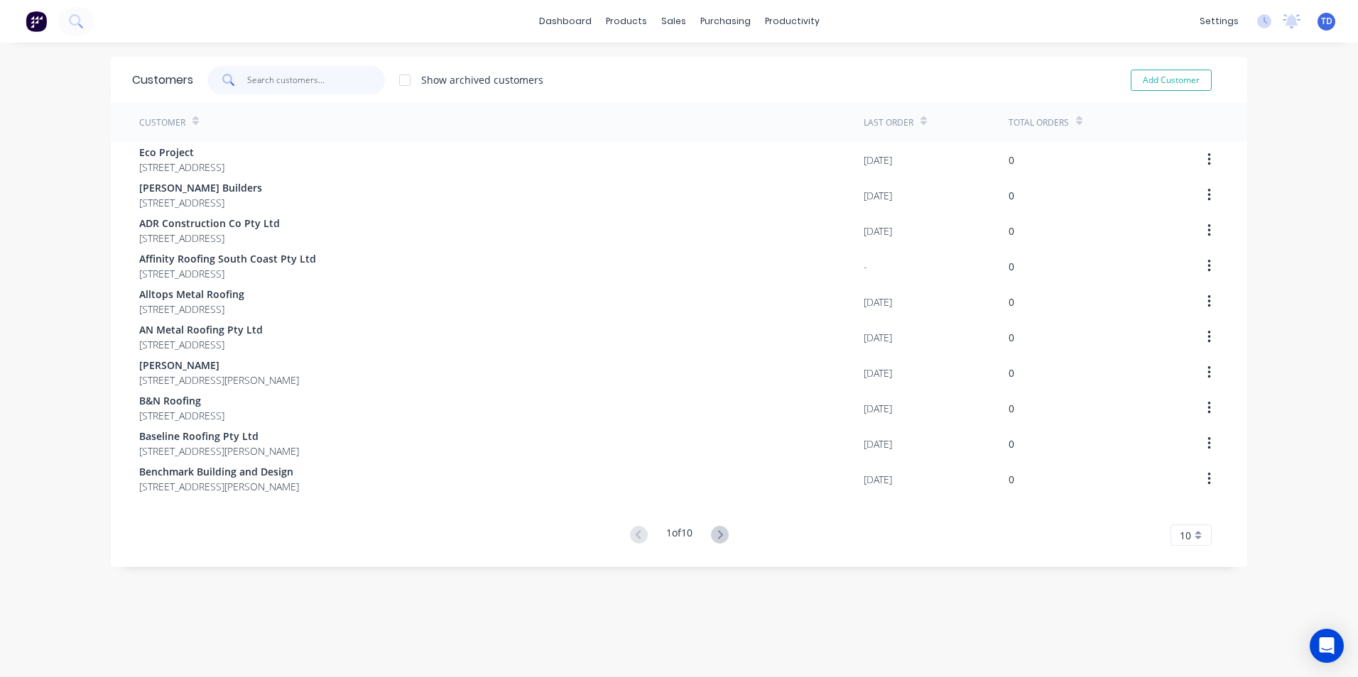
click at [285, 76] on input "text" at bounding box center [316, 80] width 138 height 28
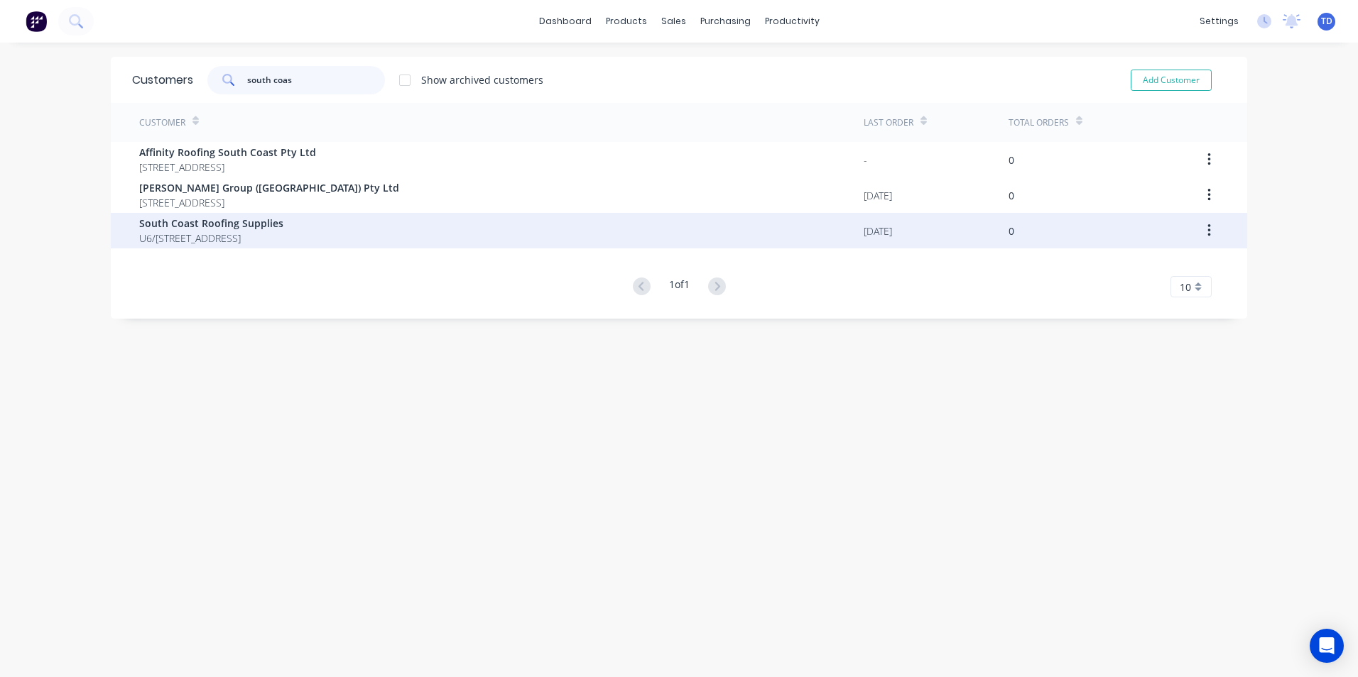
type input "south coas"
click at [276, 234] on span "U6/[STREET_ADDRESS]" at bounding box center [211, 238] width 144 height 15
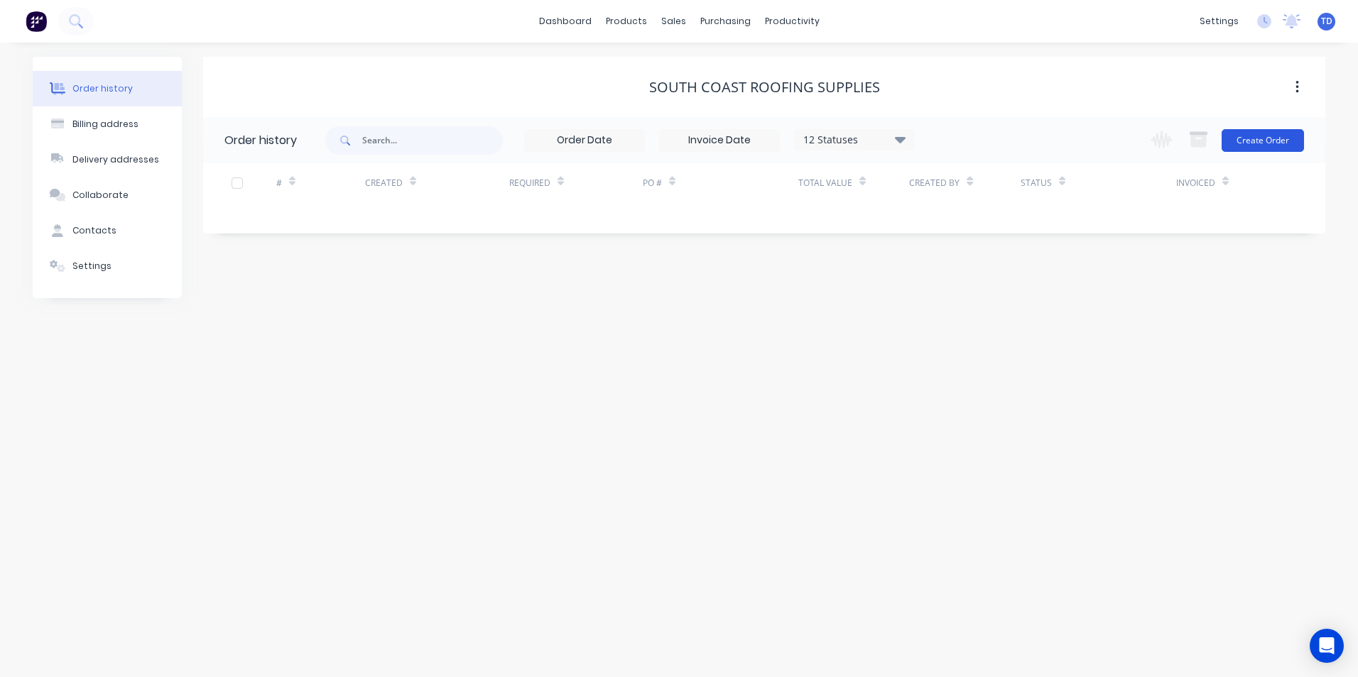
click at [1243, 146] on button "Create Order" at bounding box center [1262, 140] width 82 height 23
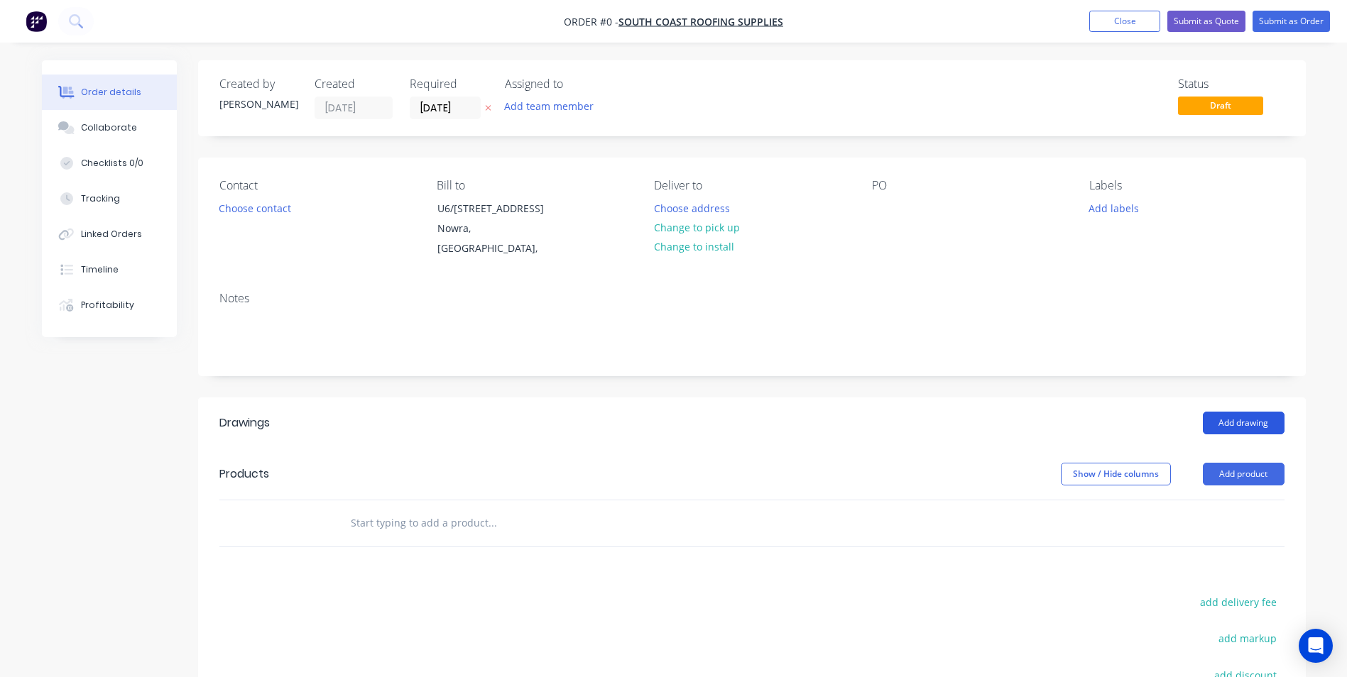
click at [1250, 425] on button "Add drawing" at bounding box center [1244, 423] width 82 height 23
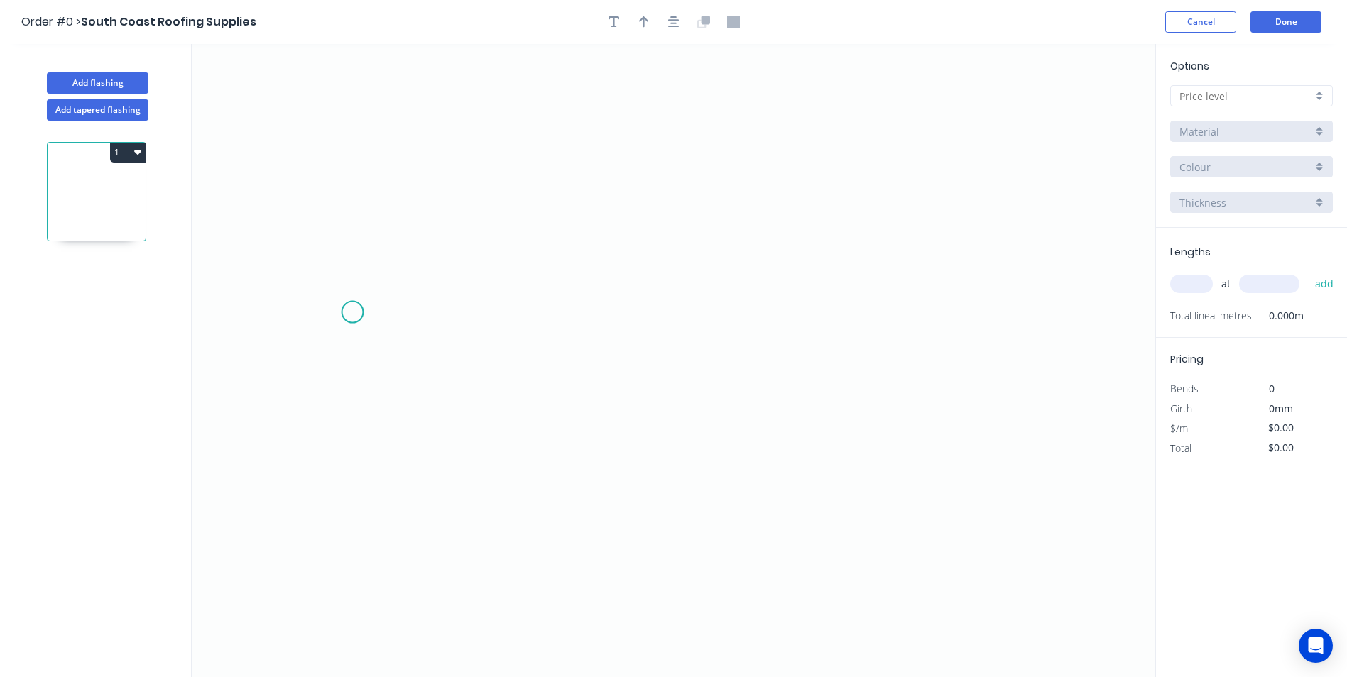
click at [354, 312] on icon "0" at bounding box center [673, 360] width 963 height 633
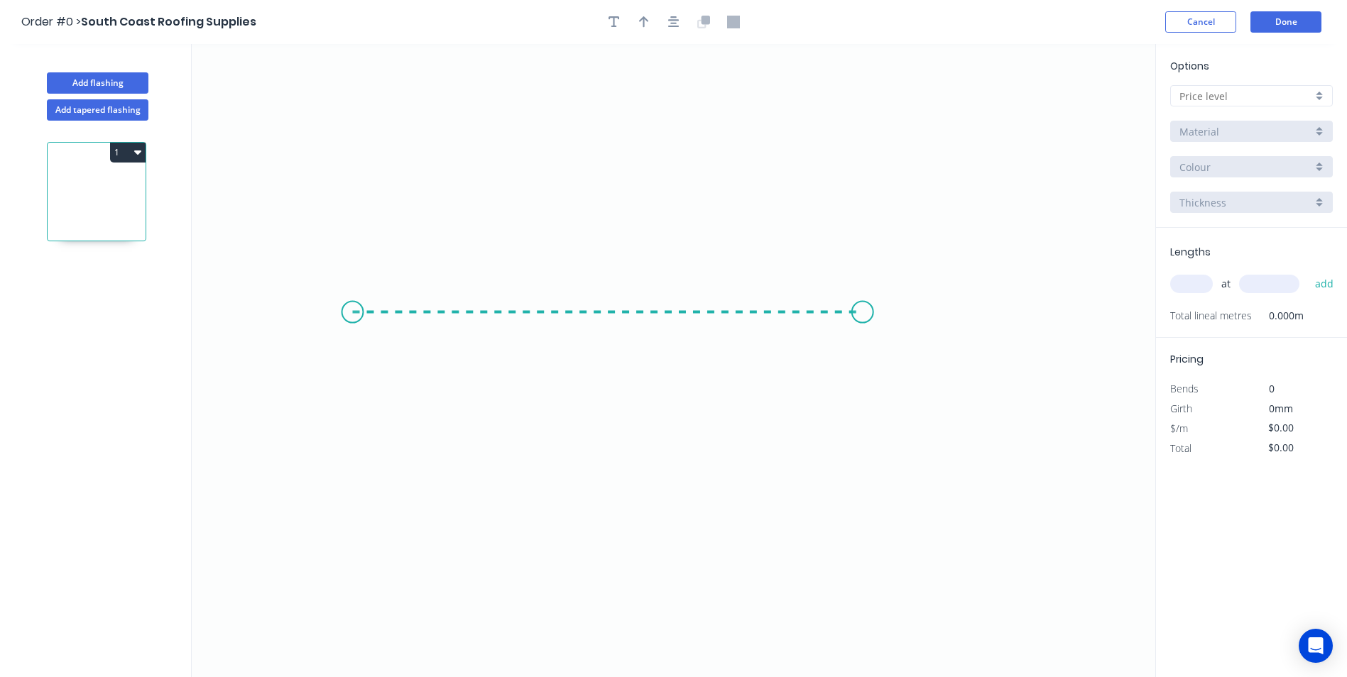
click at [863, 317] on icon "0" at bounding box center [673, 360] width 963 height 633
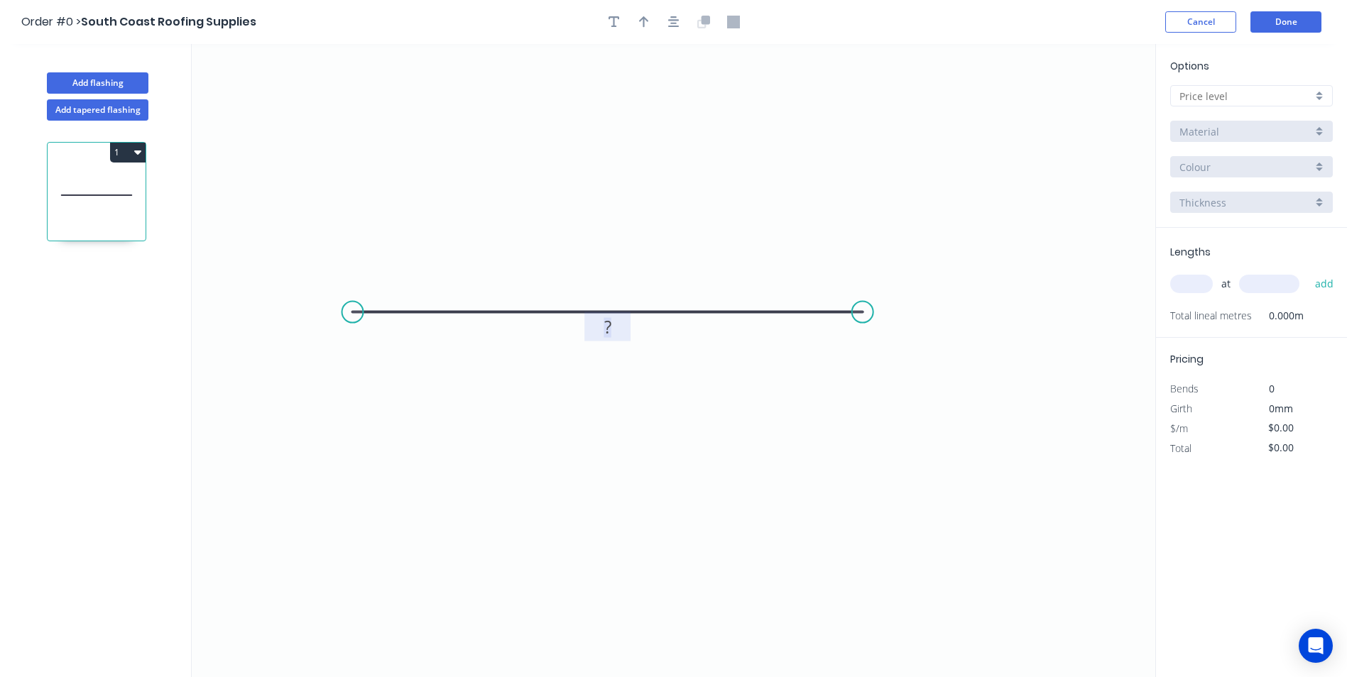
click at [618, 326] on rect at bounding box center [608, 328] width 28 height 20
click at [1070, 219] on icon "0 1200" at bounding box center [673, 360] width 963 height 633
click at [1222, 104] on div at bounding box center [1251, 95] width 163 height 21
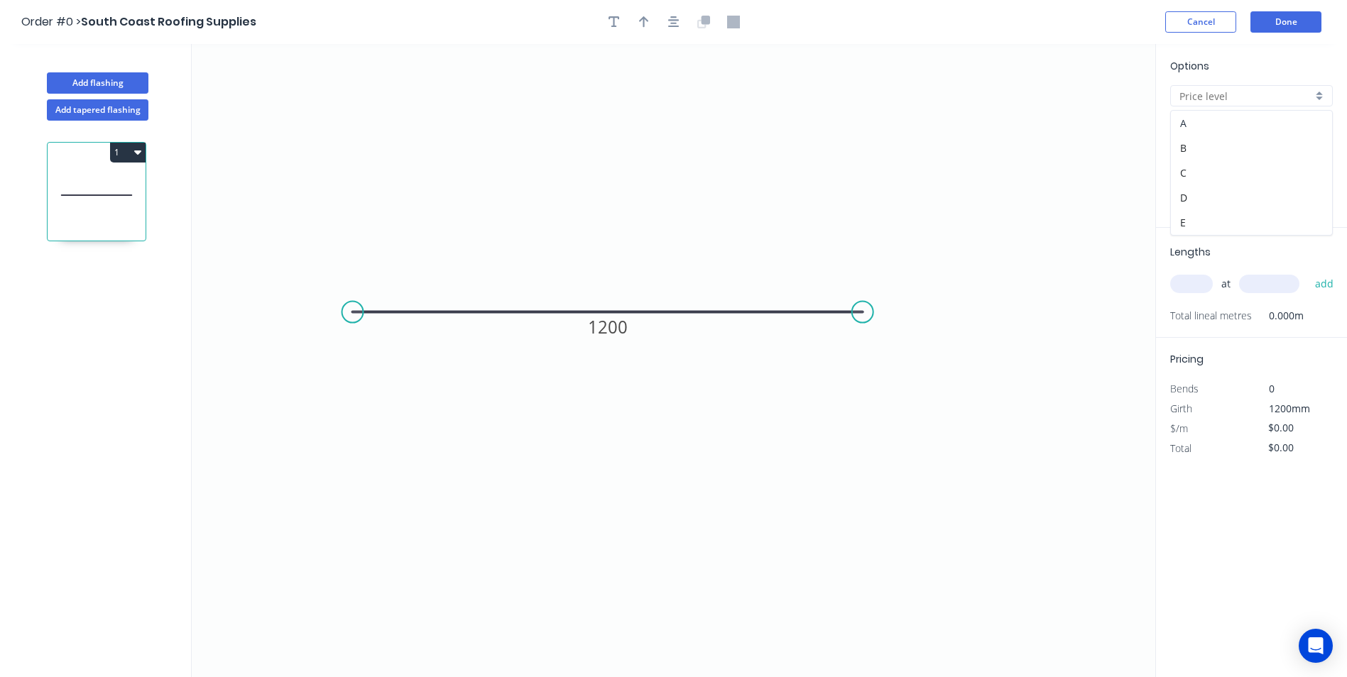
click at [1171, 127] on div "A" at bounding box center [1251, 123] width 161 height 25
type input "A"
type input "$27.78"
click at [1194, 129] on input "Colorbond" at bounding box center [1245, 131] width 133 height 15
click at [1222, 239] on div "Galvanised" at bounding box center [1251, 233] width 161 height 25
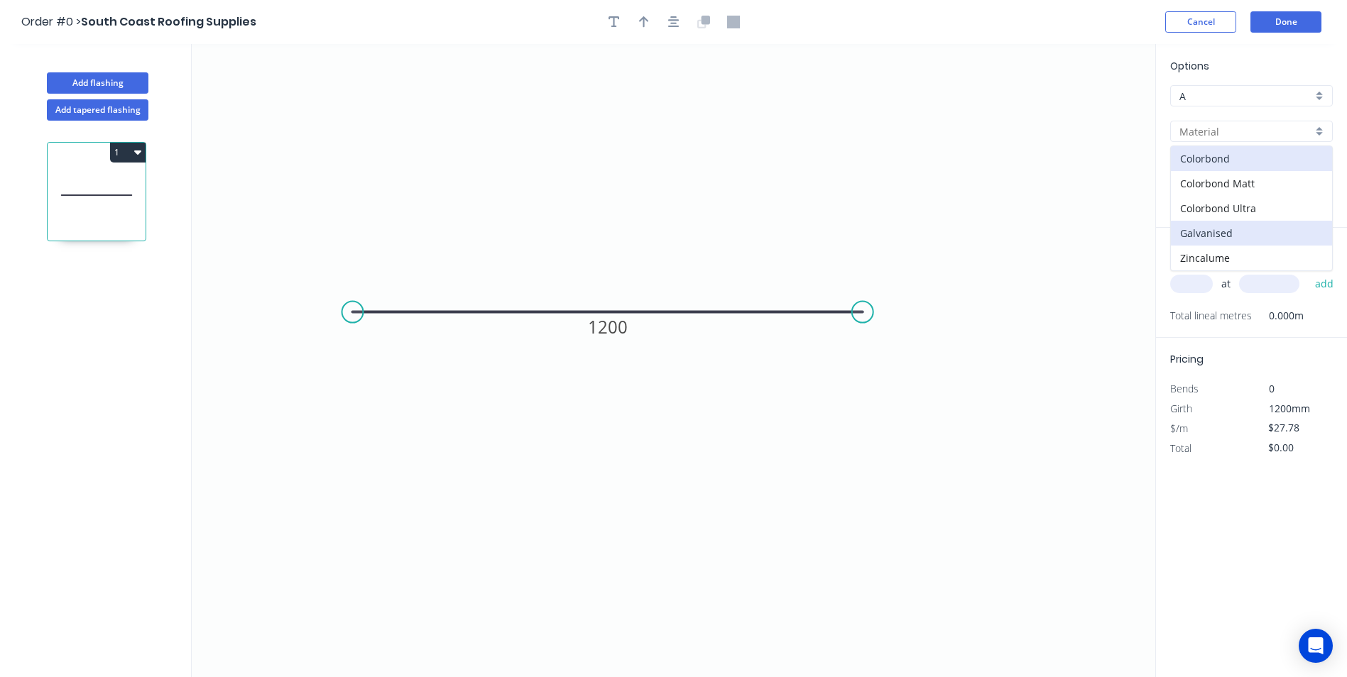
type input "Galvanised"
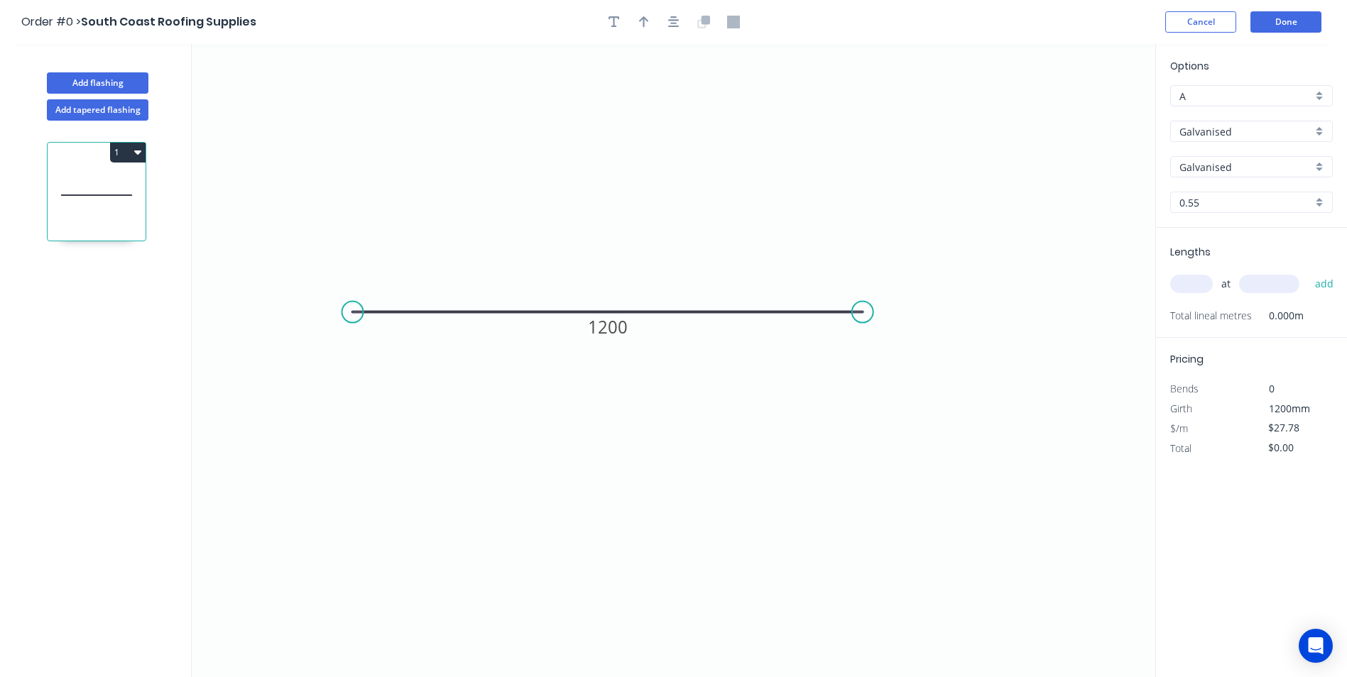
type input "$38.11"
click at [1203, 275] on input "text" at bounding box center [1191, 284] width 43 height 18
type input "2"
type input "5000"
click at [1308, 272] on button "add" at bounding box center [1324, 284] width 33 height 24
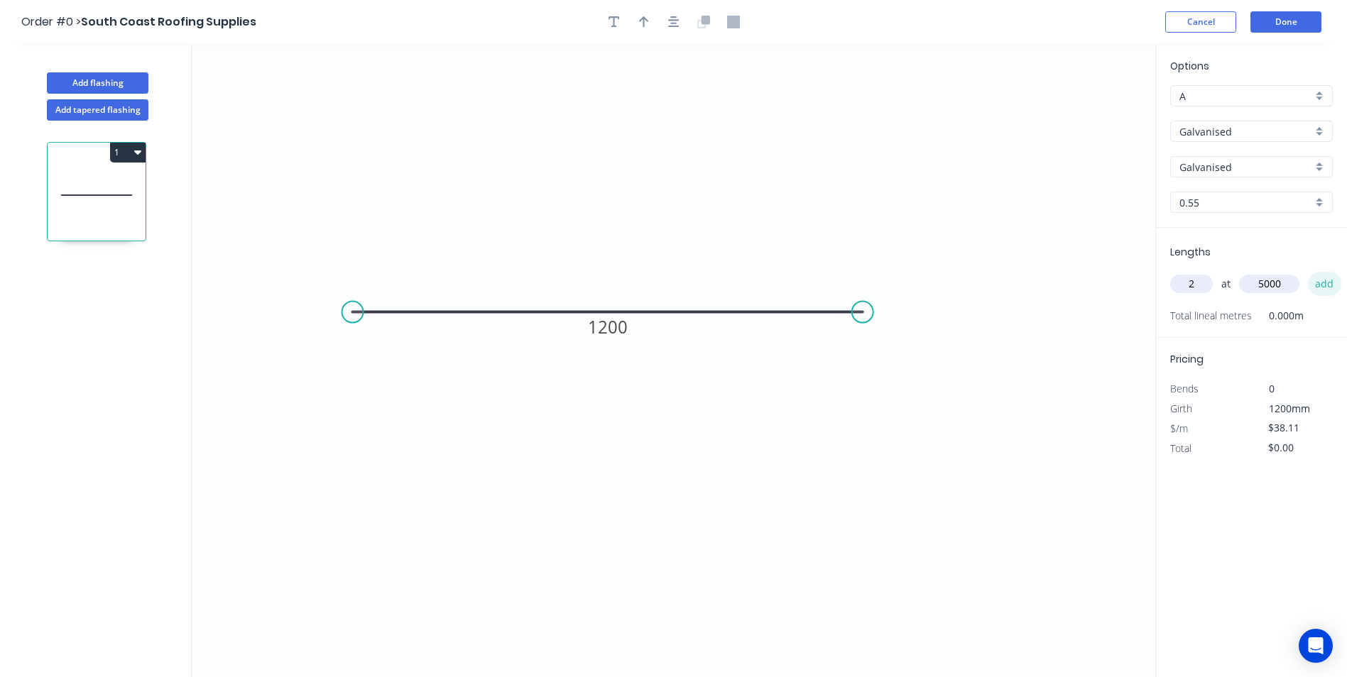
type input "$381.10"
type input "2"
type input "6000"
click at [1308, 272] on button "add" at bounding box center [1324, 284] width 33 height 24
type input "$838.42"
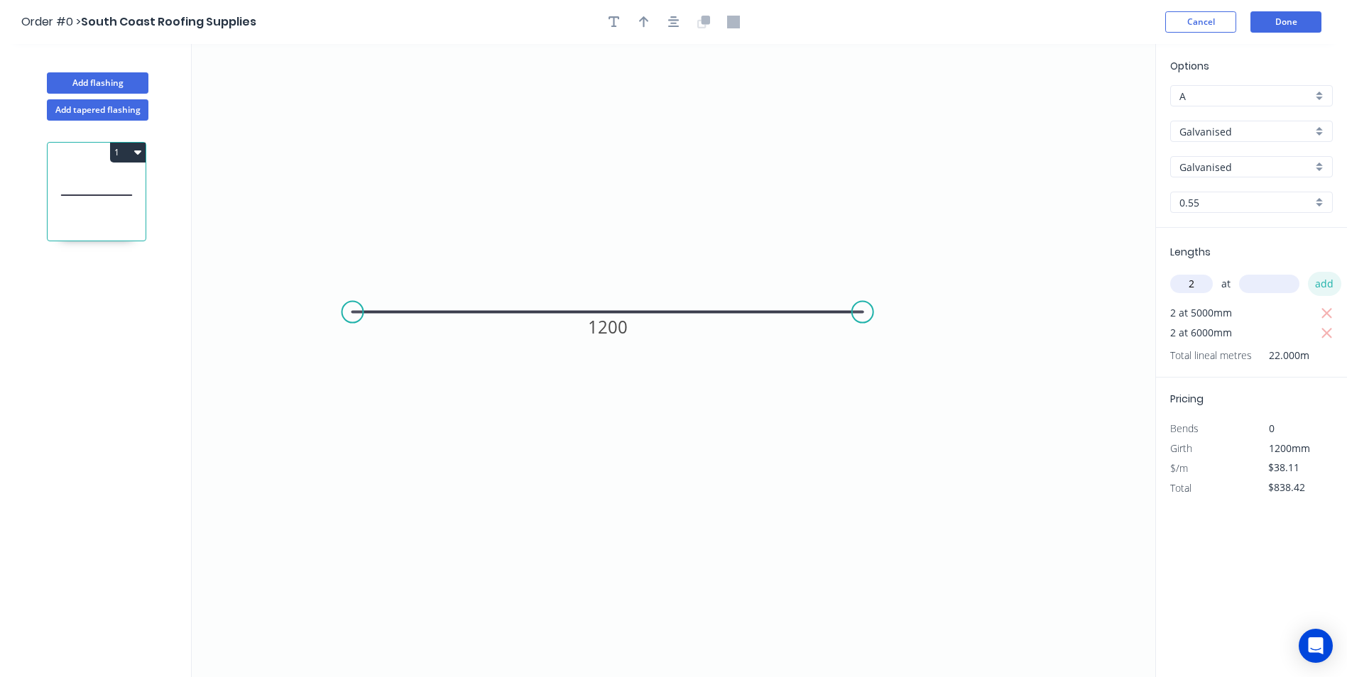
type input "2"
type input "4500"
click at [1308, 272] on button "add" at bounding box center [1324, 284] width 33 height 24
type input "$1,181.41"
click at [645, 28] on button "button" at bounding box center [643, 21] width 21 height 21
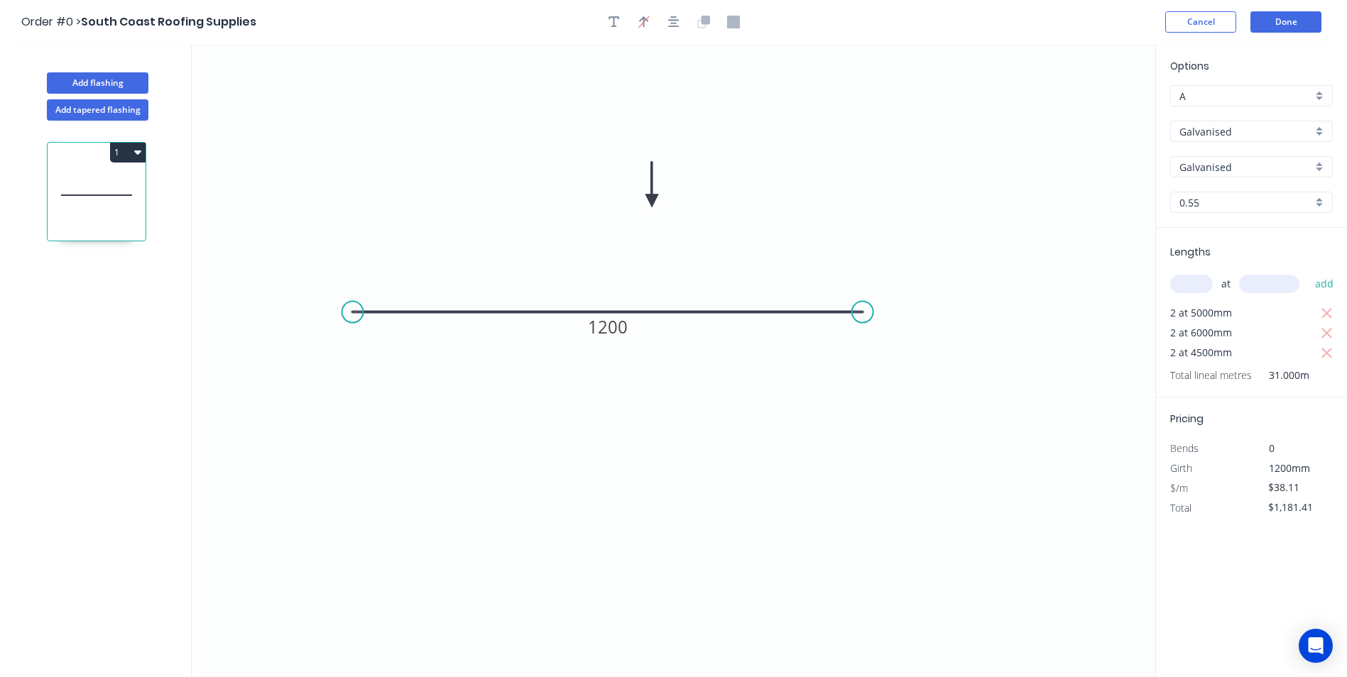
drag, startPoint x: 1085, startPoint y: 114, endPoint x: 652, endPoint y: 201, distance: 441.8
click at [652, 201] on icon at bounding box center [651, 184] width 13 height 45
click at [1287, 22] on button "Done" at bounding box center [1285, 21] width 71 height 21
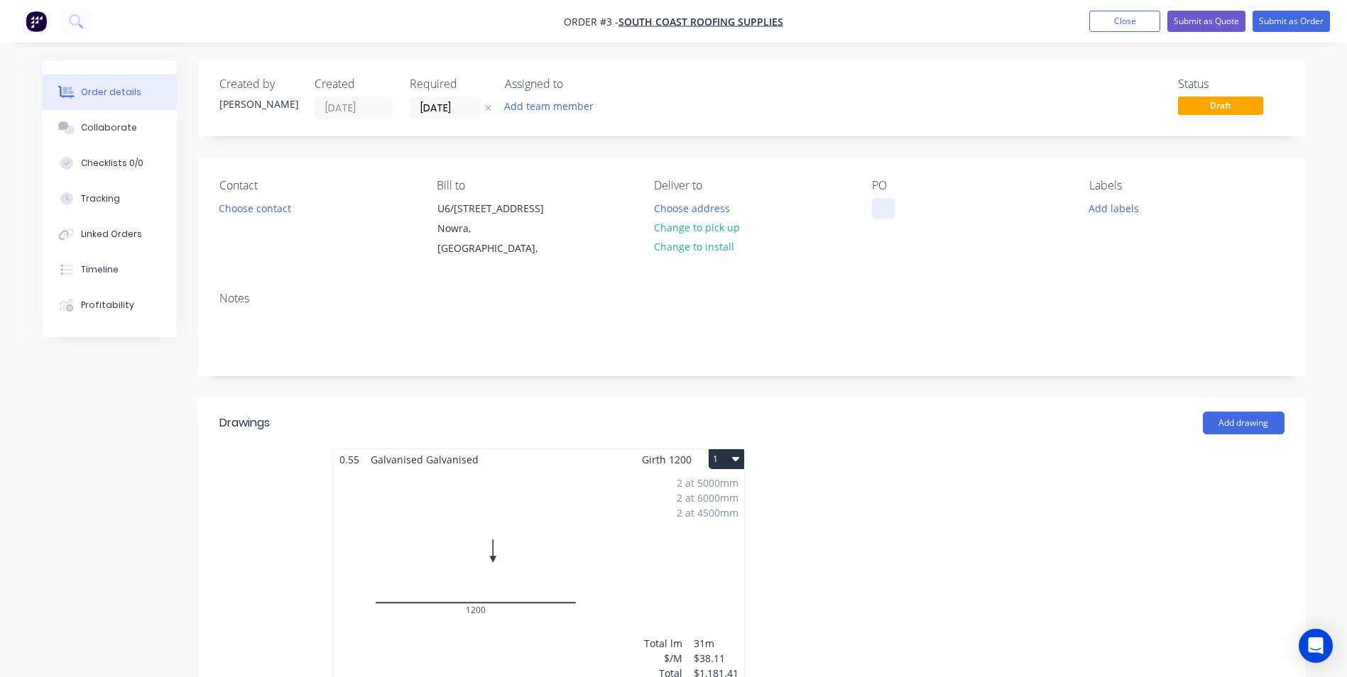
click at [875, 202] on div at bounding box center [883, 208] width 23 height 21
click at [1294, 18] on button "Submit as Order" at bounding box center [1290, 21] width 77 height 21
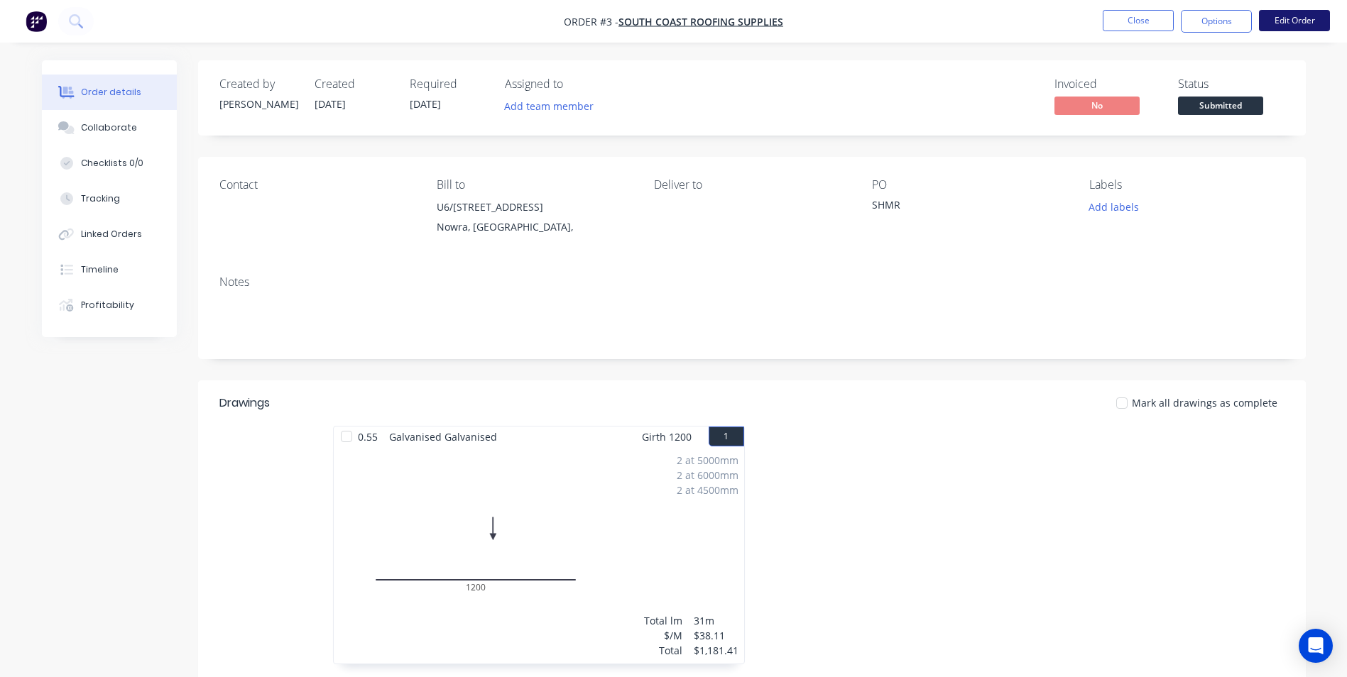
click at [1281, 23] on button "Edit Order" at bounding box center [1294, 20] width 71 height 21
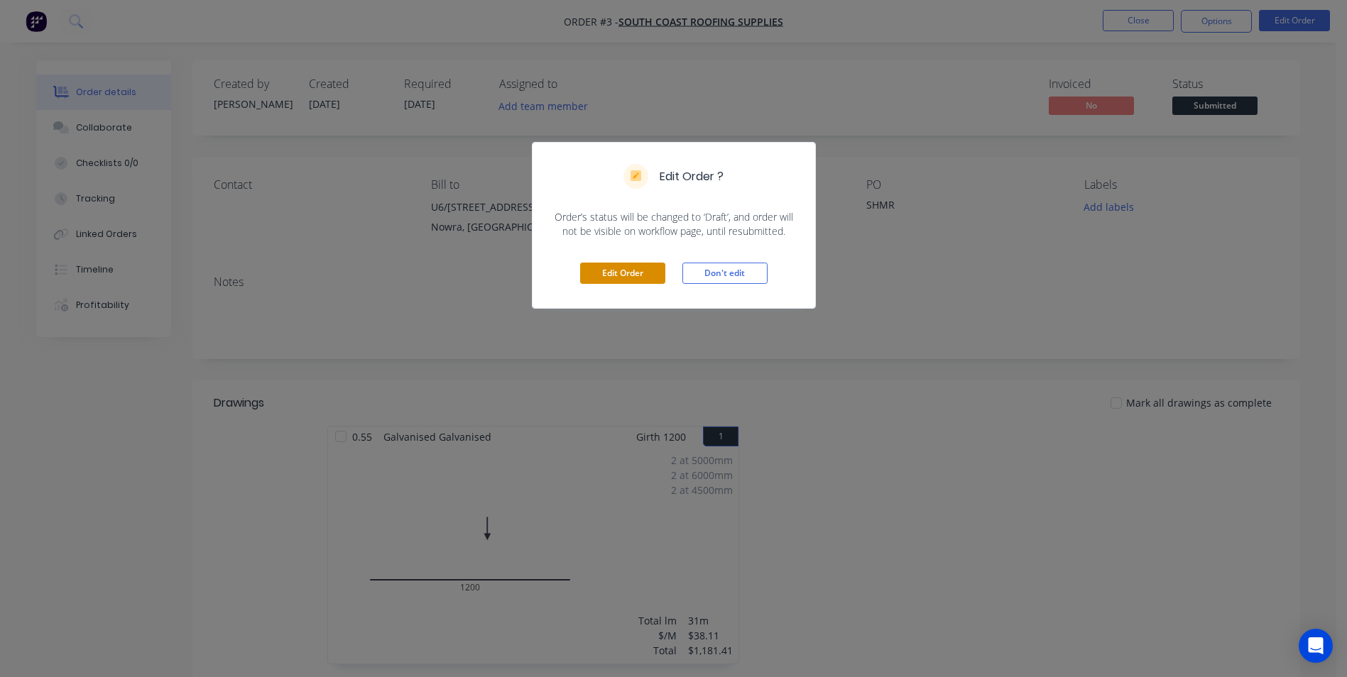
click at [632, 274] on button "Edit Order" at bounding box center [622, 273] width 85 height 21
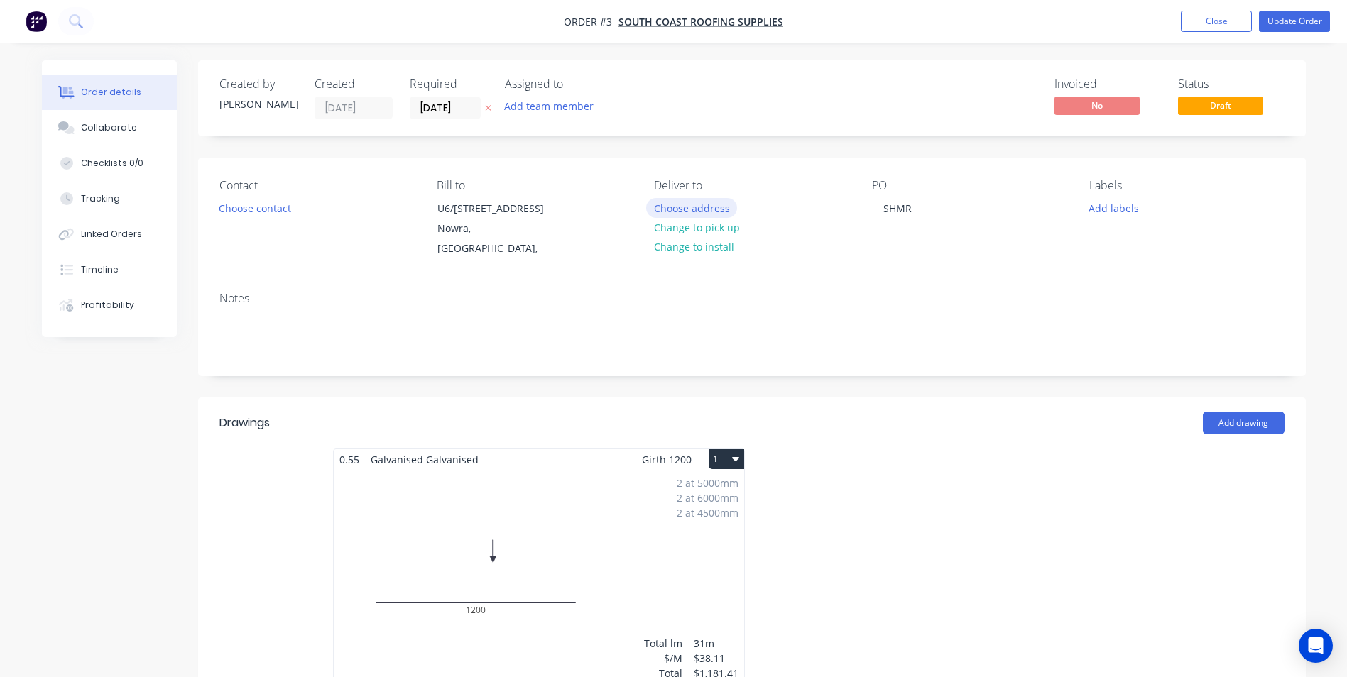
click at [687, 209] on button "Choose address" at bounding box center [691, 207] width 91 height 19
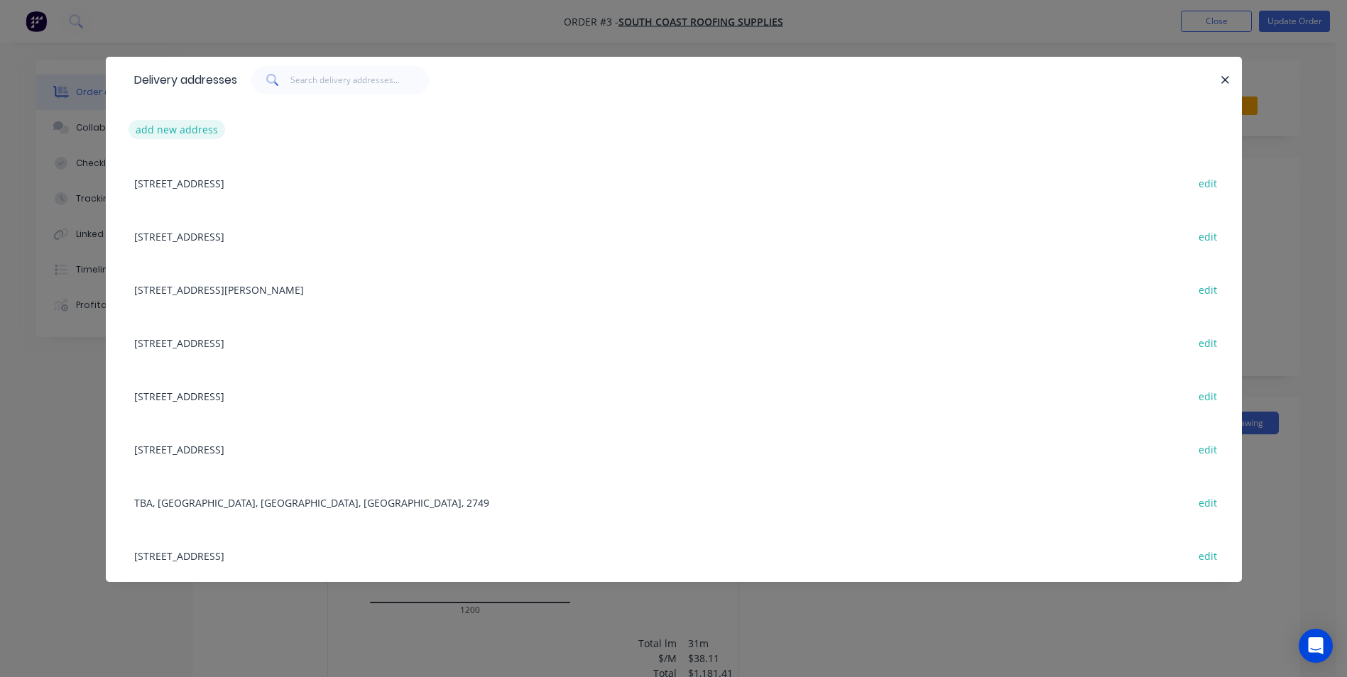
click at [202, 135] on button "add new address" at bounding box center [177, 129] width 97 height 19
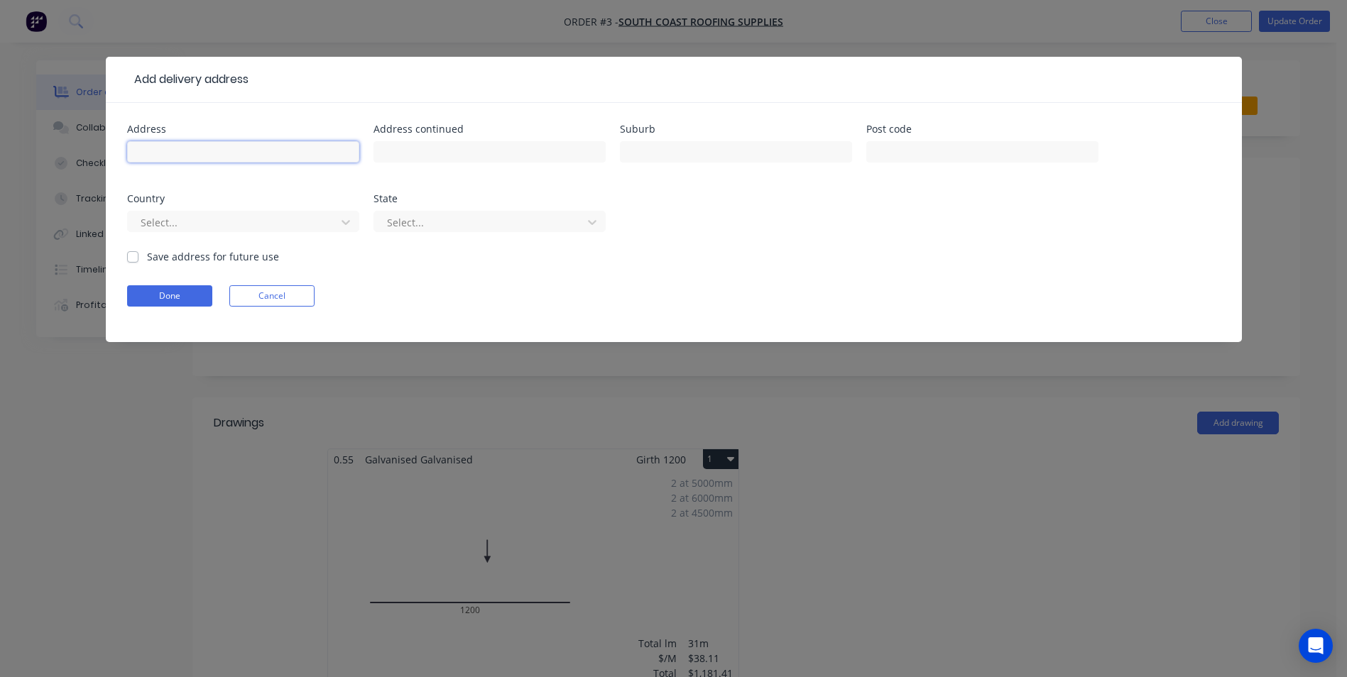
click at [202, 143] on input "text" at bounding box center [243, 151] width 232 height 21
type input "1/17 Gantry Place"
type input "Braemar"
type input "2575"
click at [147, 253] on label "Save address for future use" at bounding box center [213, 256] width 132 height 15
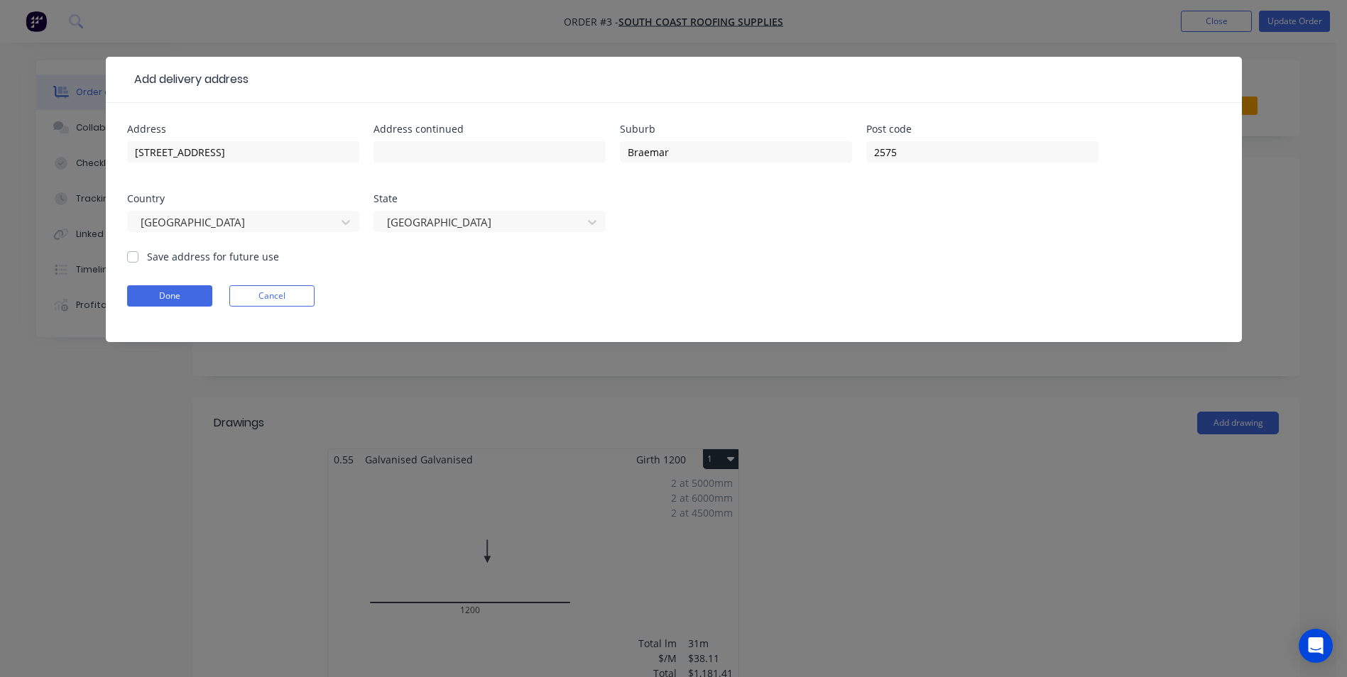
click at [134, 253] on input "Save address for future use" at bounding box center [132, 255] width 11 height 13
checkbox input "true"
click at [168, 293] on button "Done" at bounding box center [169, 295] width 85 height 21
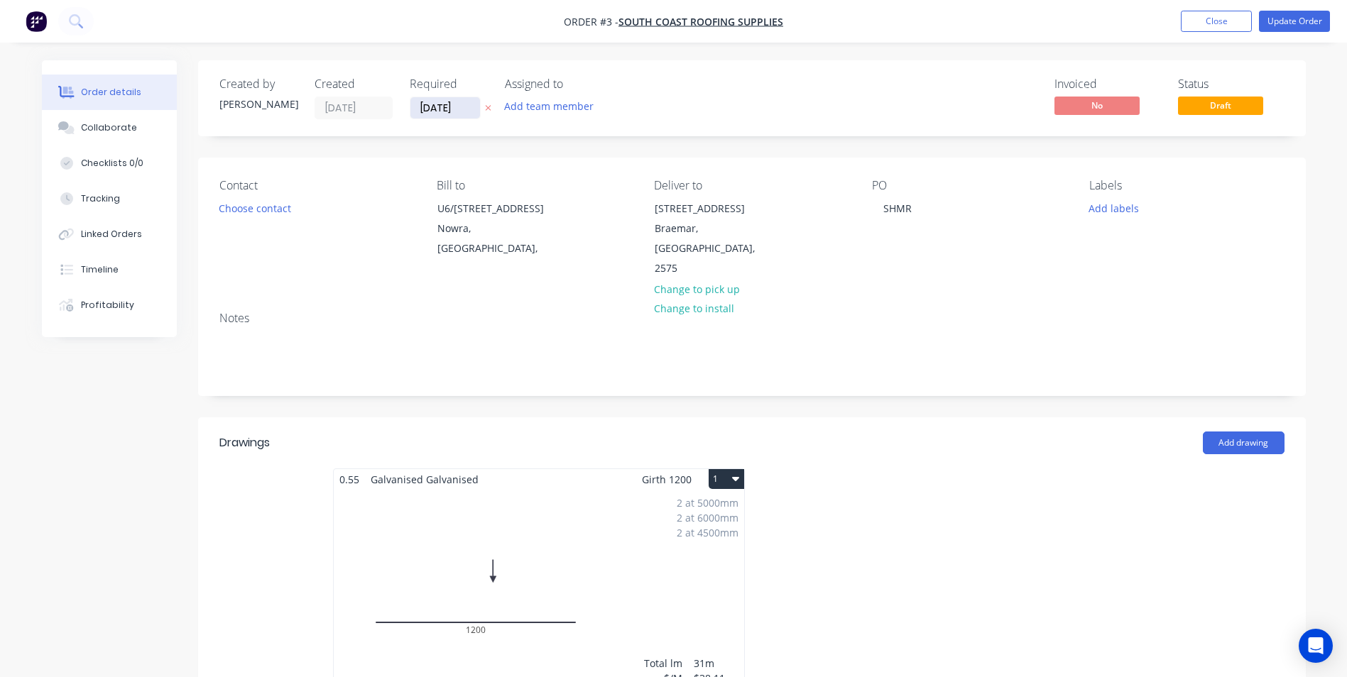
click at [465, 110] on input "03/09/25" at bounding box center [445, 107] width 70 height 21
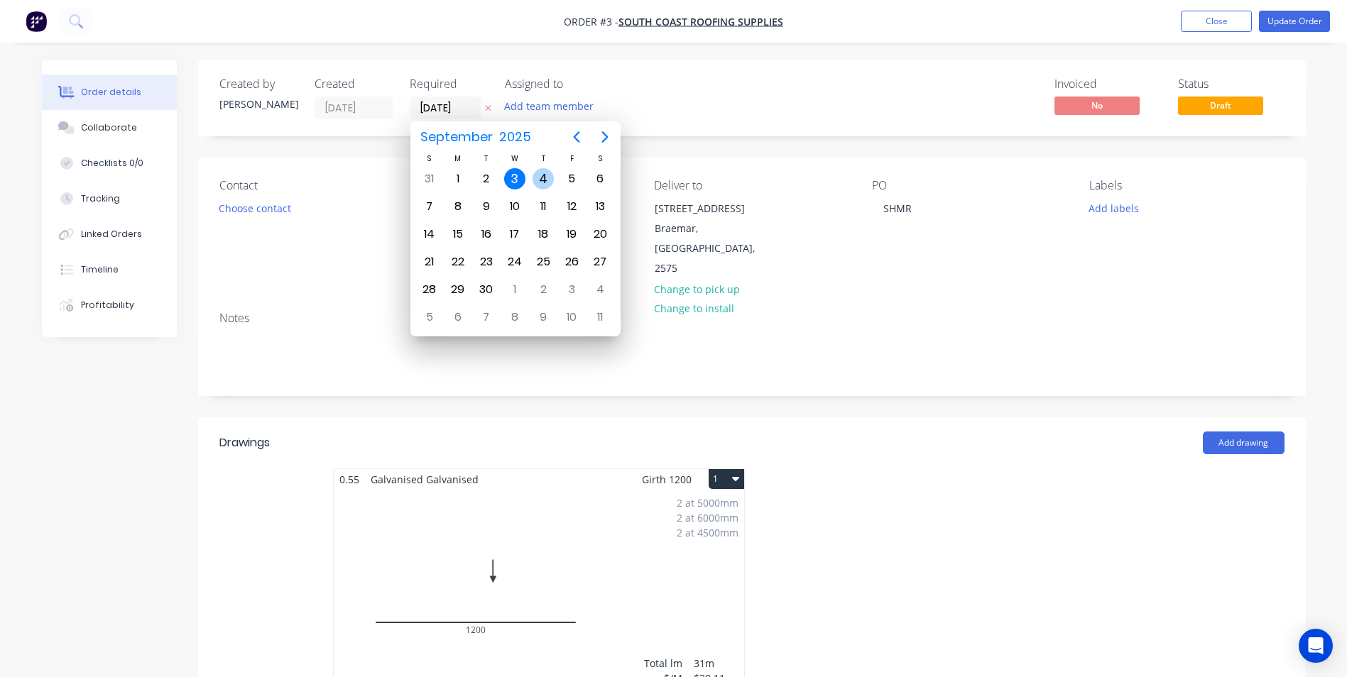
click at [539, 173] on div "4" at bounding box center [542, 178] width 21 height 21
type input "04/09/25"
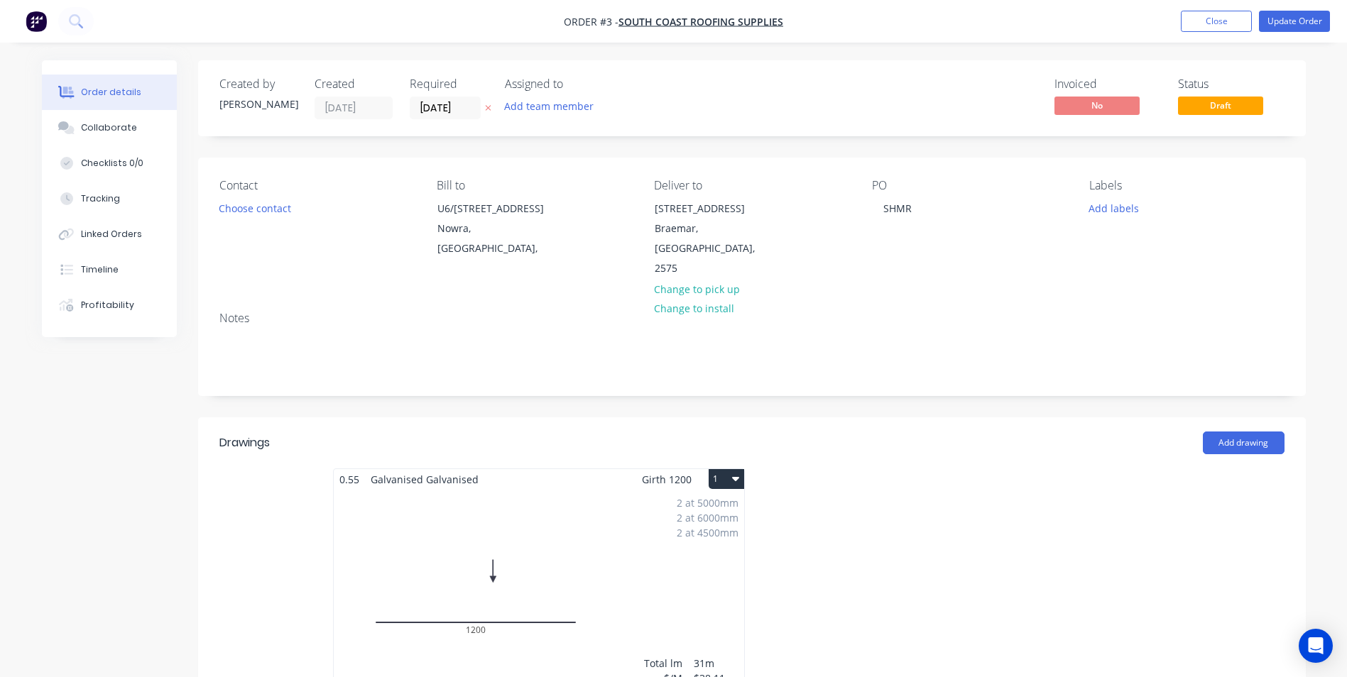
click at [905, 486] on div at bounding box center [965, 595] width 426 height 253
click at [1293, 25] on button "Update Order" at bounding box center [1294, 21] width 71 height 21
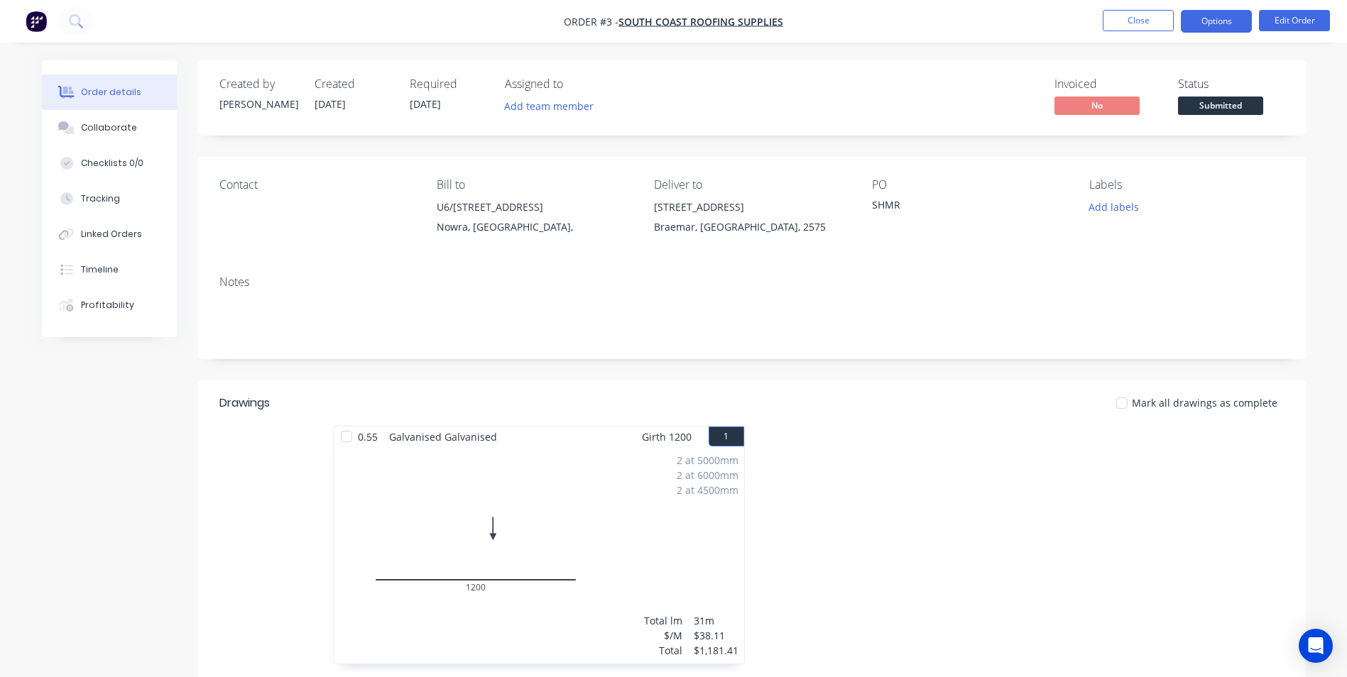
click at [1190, 21] on button "Options" at bounding box center [1216, 21] width 71 height 23
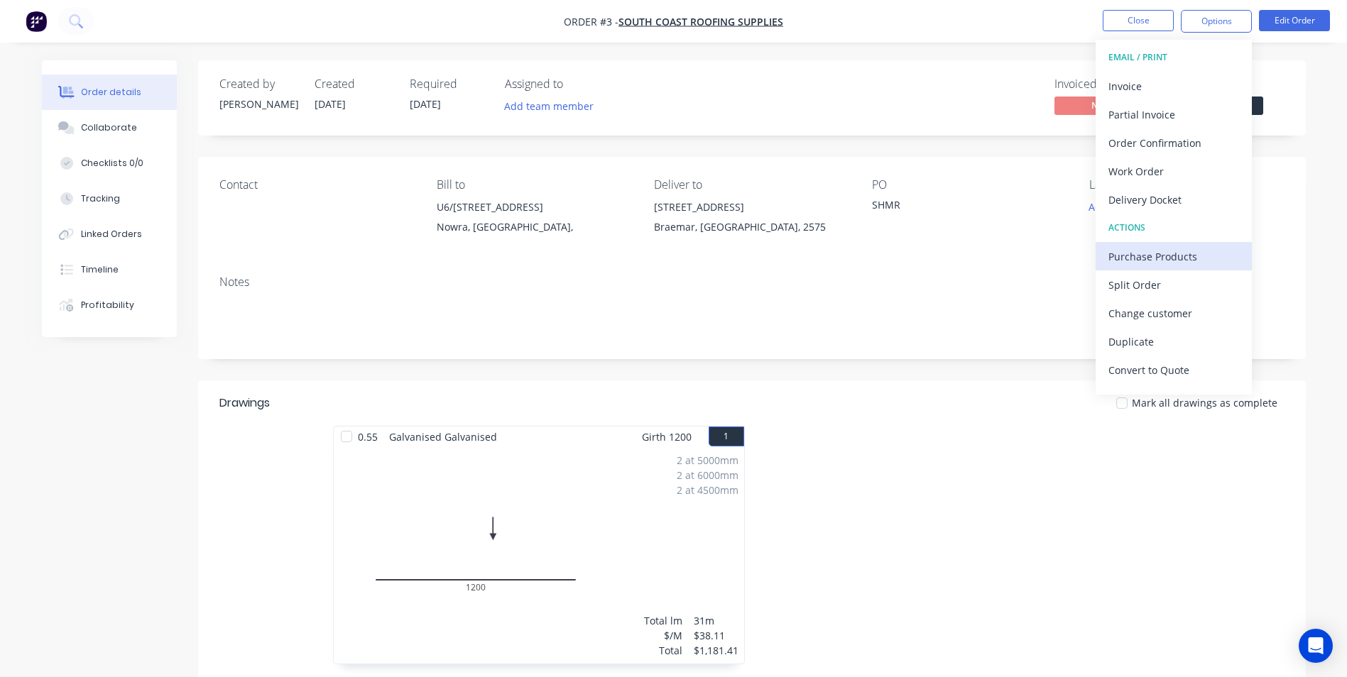
click at [1185, 255] on div "Purchase Products" at bounding box center [1173, 256] width 131 height 21
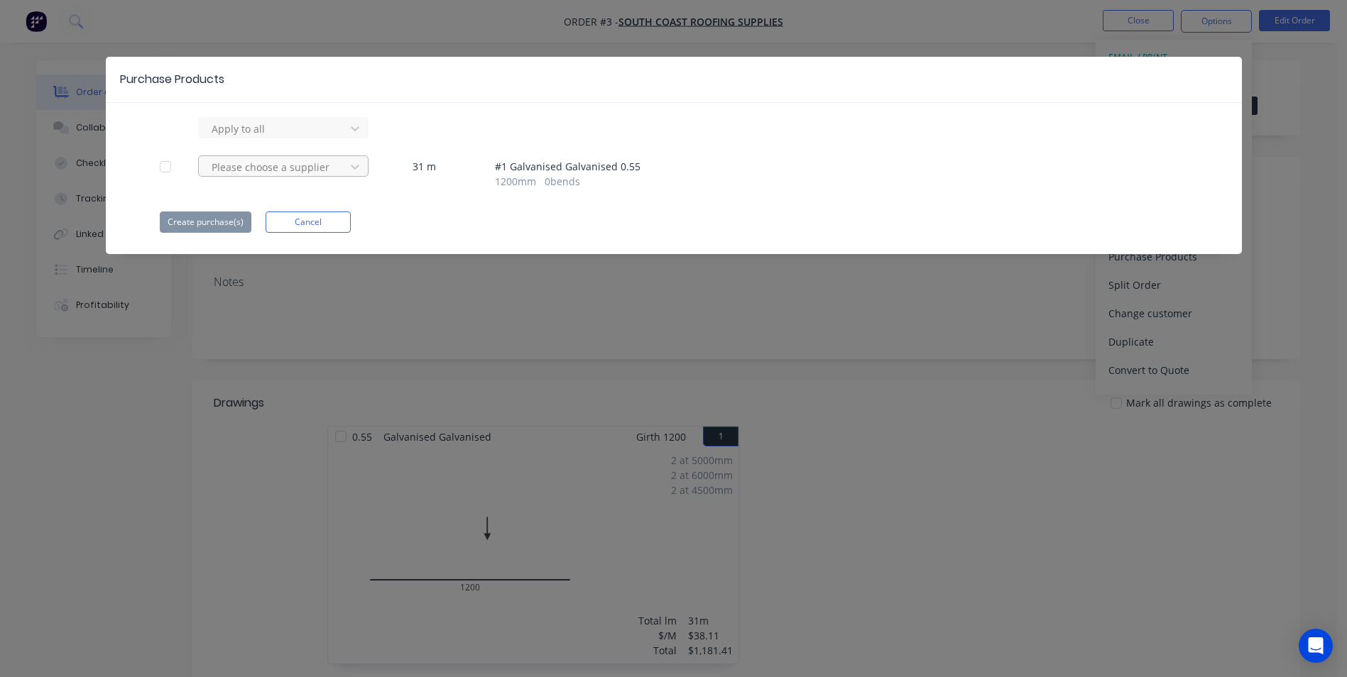
click at [282, 138] on div at bounding box center [274, 129] width 128 height 18
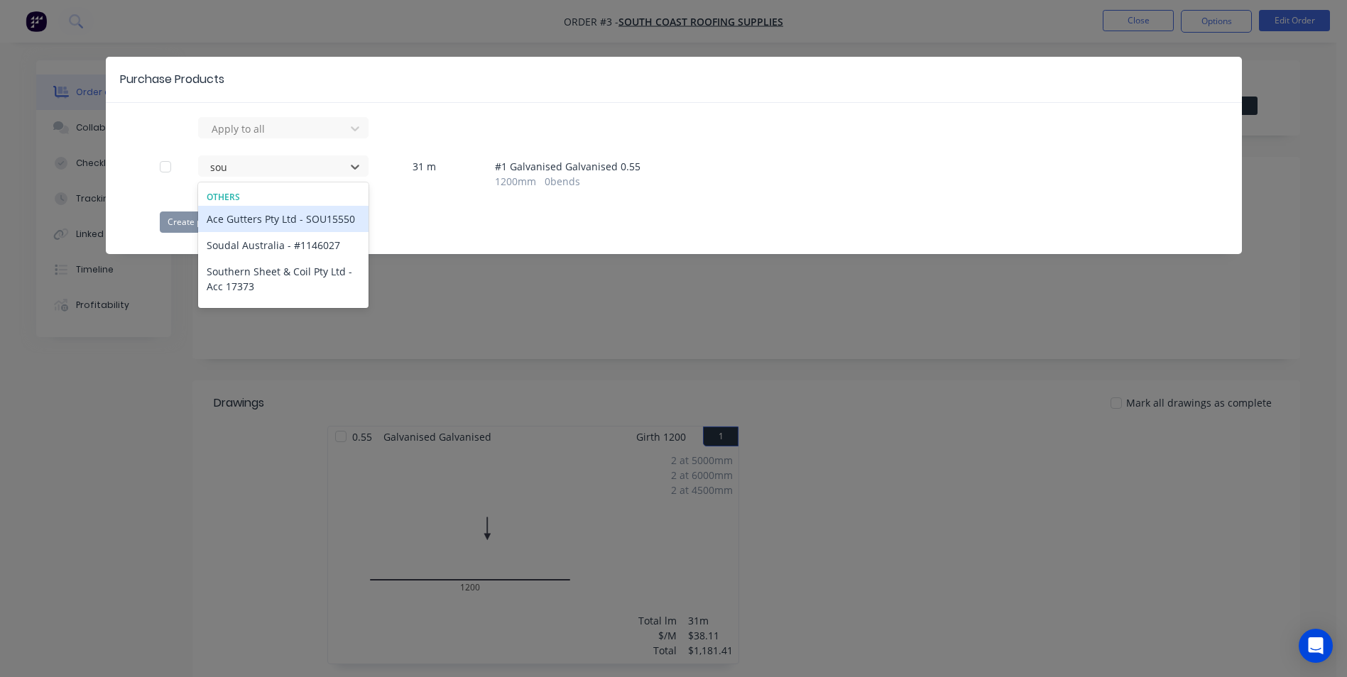
type input "sou"
click at [434, 224] on div "Create purchase(s) Cancel" at bounding box center [674, 222] width 1028 height 21
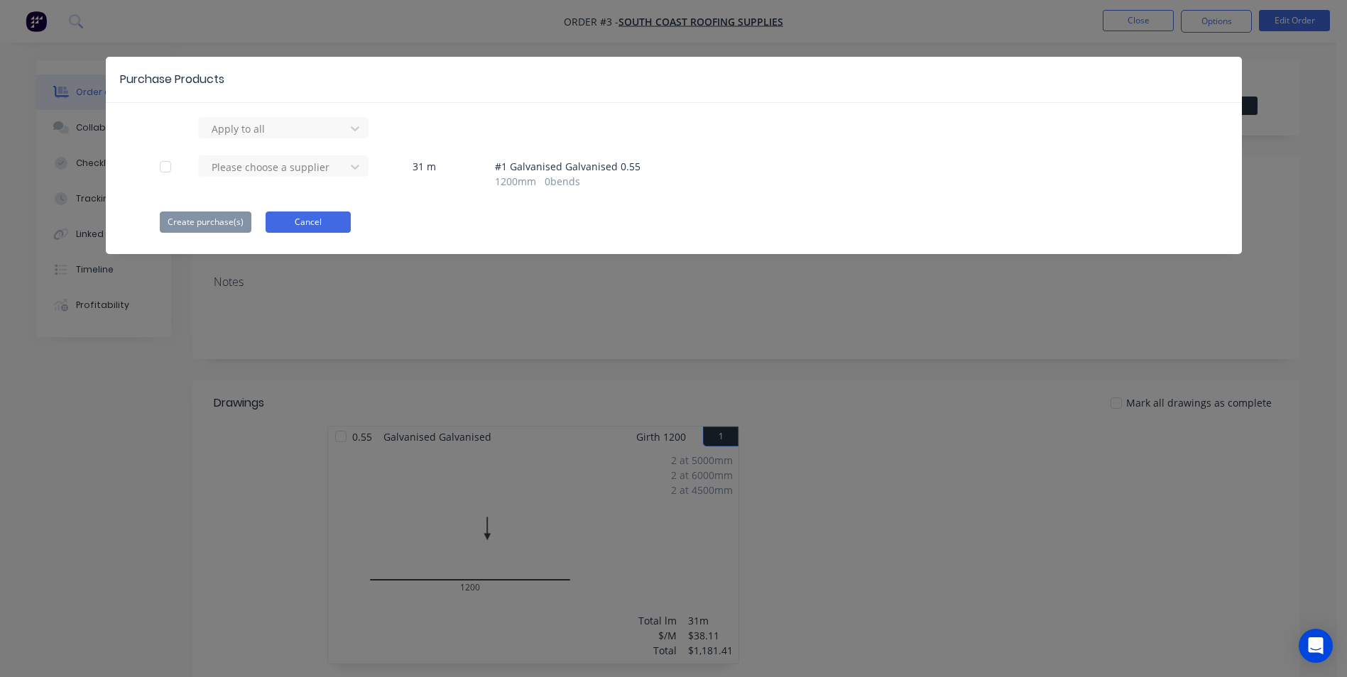
click at [334, 216] on button "Cancel" at bounding box center [308, 222] width 85 height 21
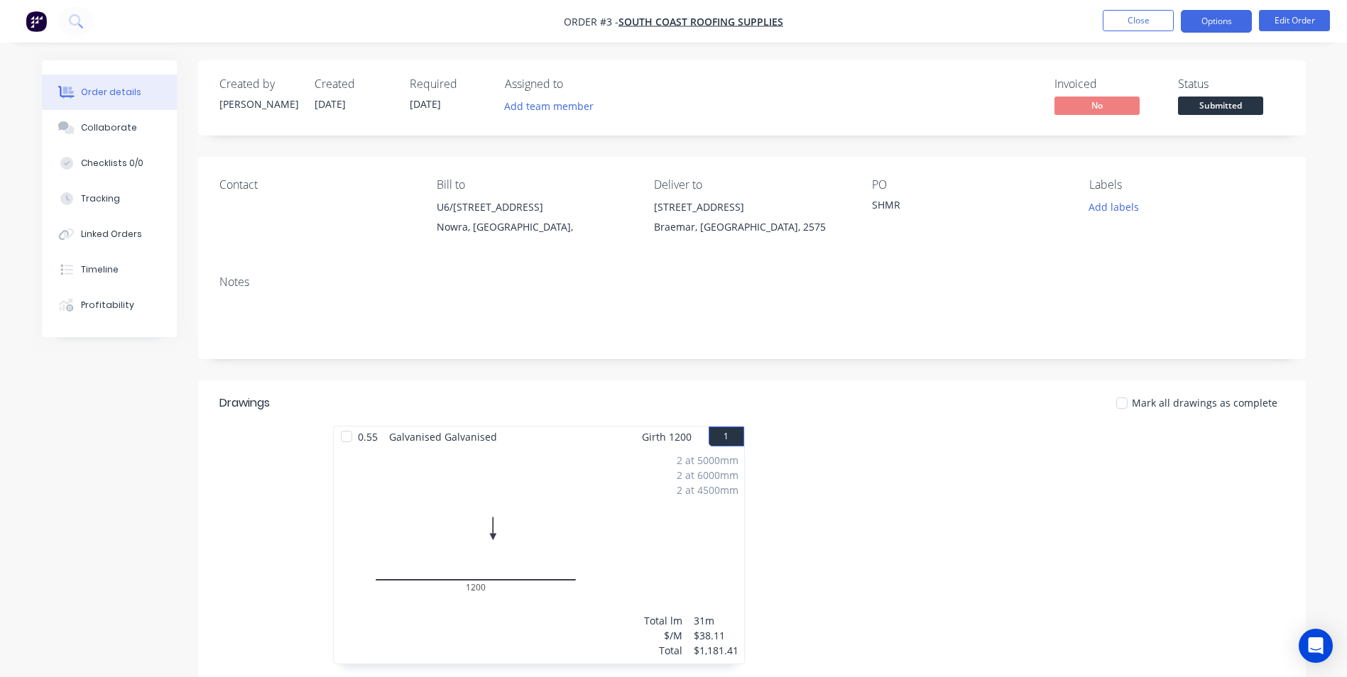
click at [1194, 23] on button "Options" at bounding box center [1216, 21] width 71 height 23
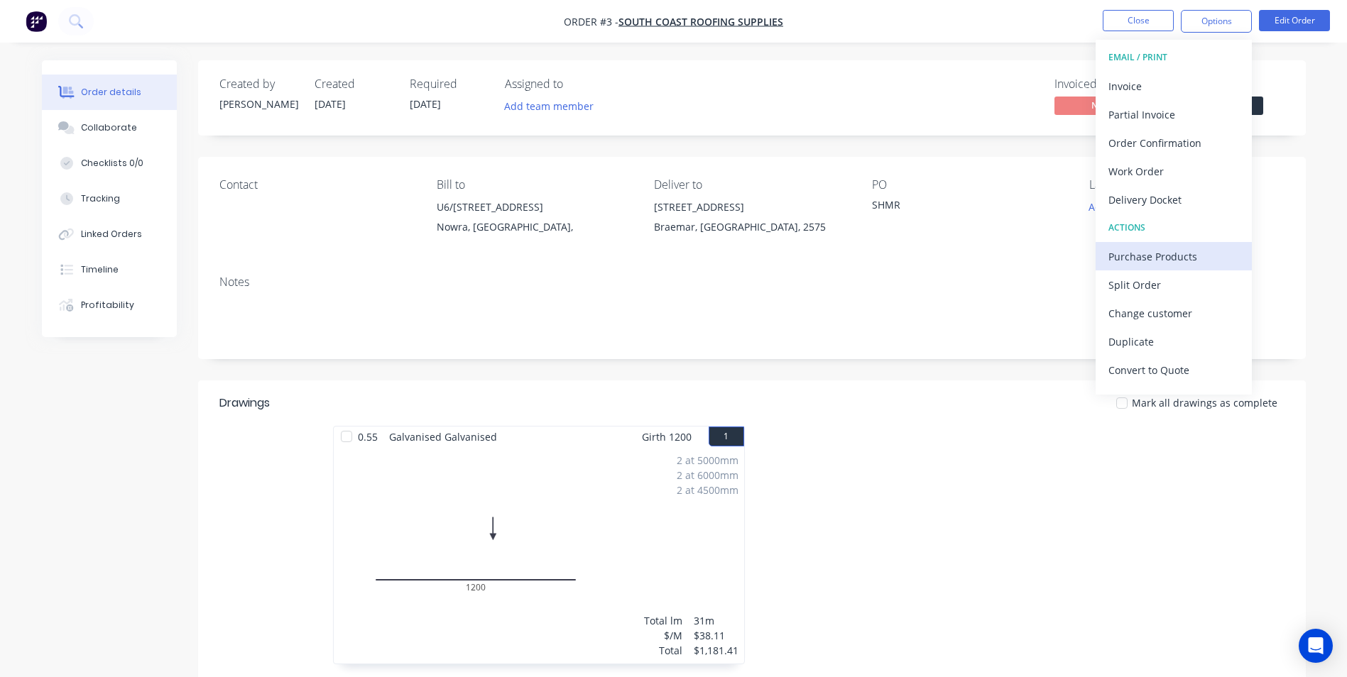
click at [1140, 258] on div "Purchase Products" at bounding box center [1173, 256] width 131 height 21
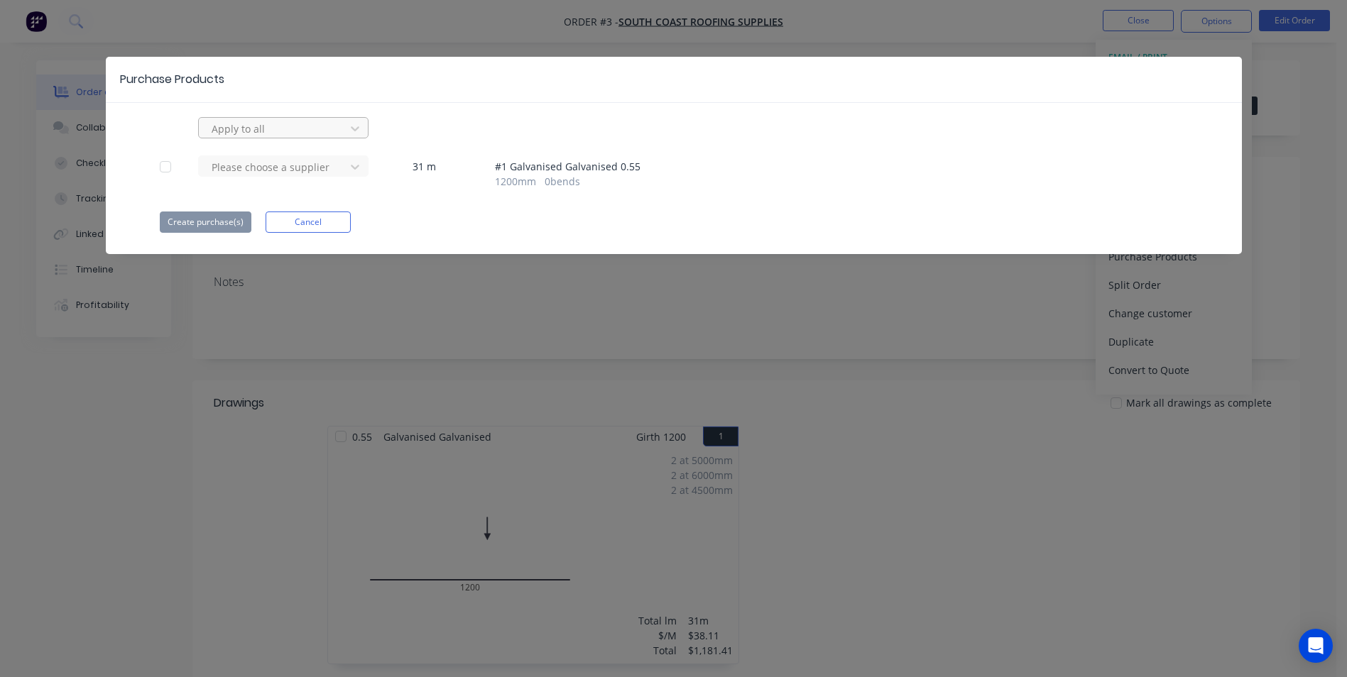
click at [317, 135] on div at bounding box center [274, 129] width 128 height 18
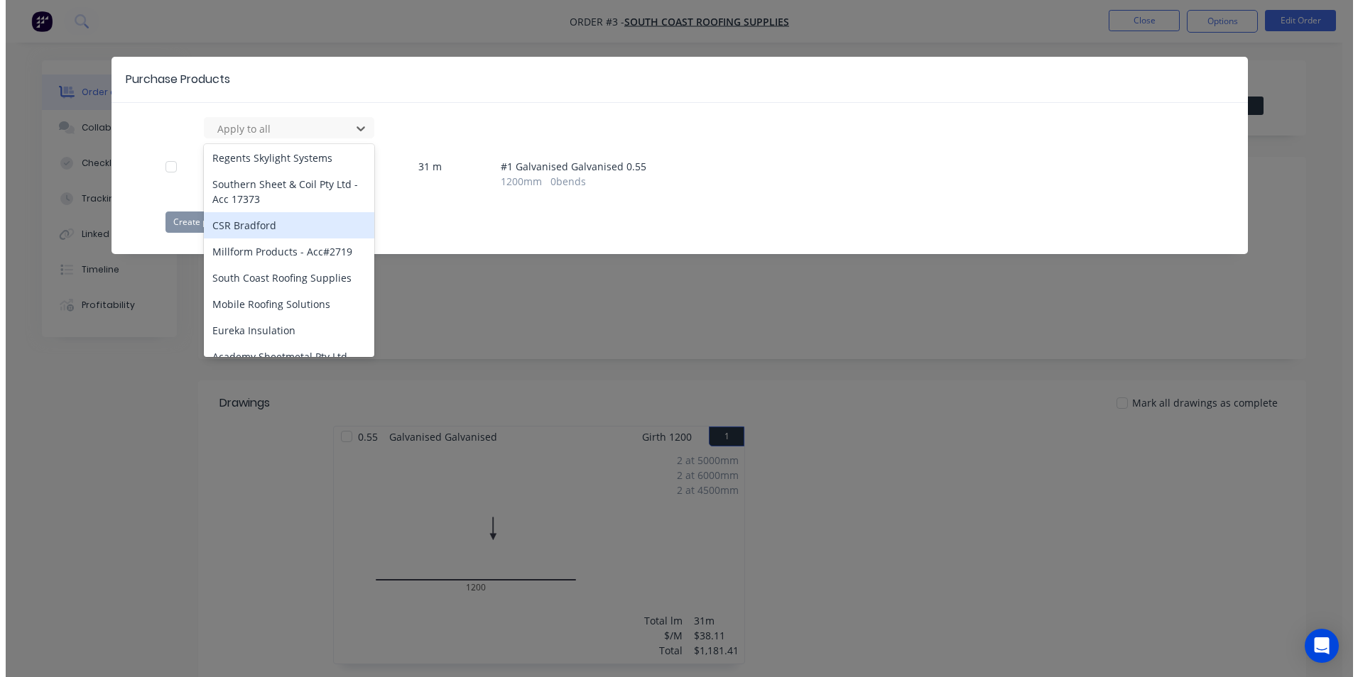
scroll to position [1567, 0]
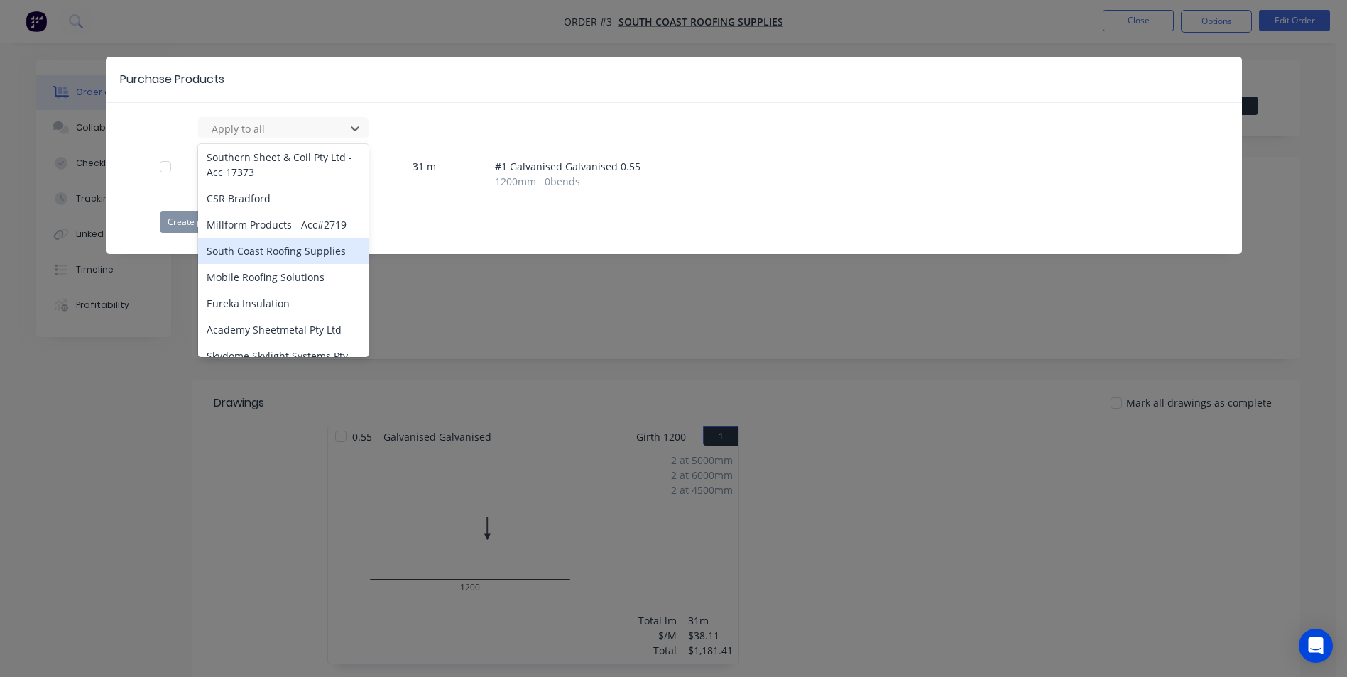
click at [304, 238] on div "South Coast Roofing Supplies" at bounding box center [283, 251] width 170 height 26
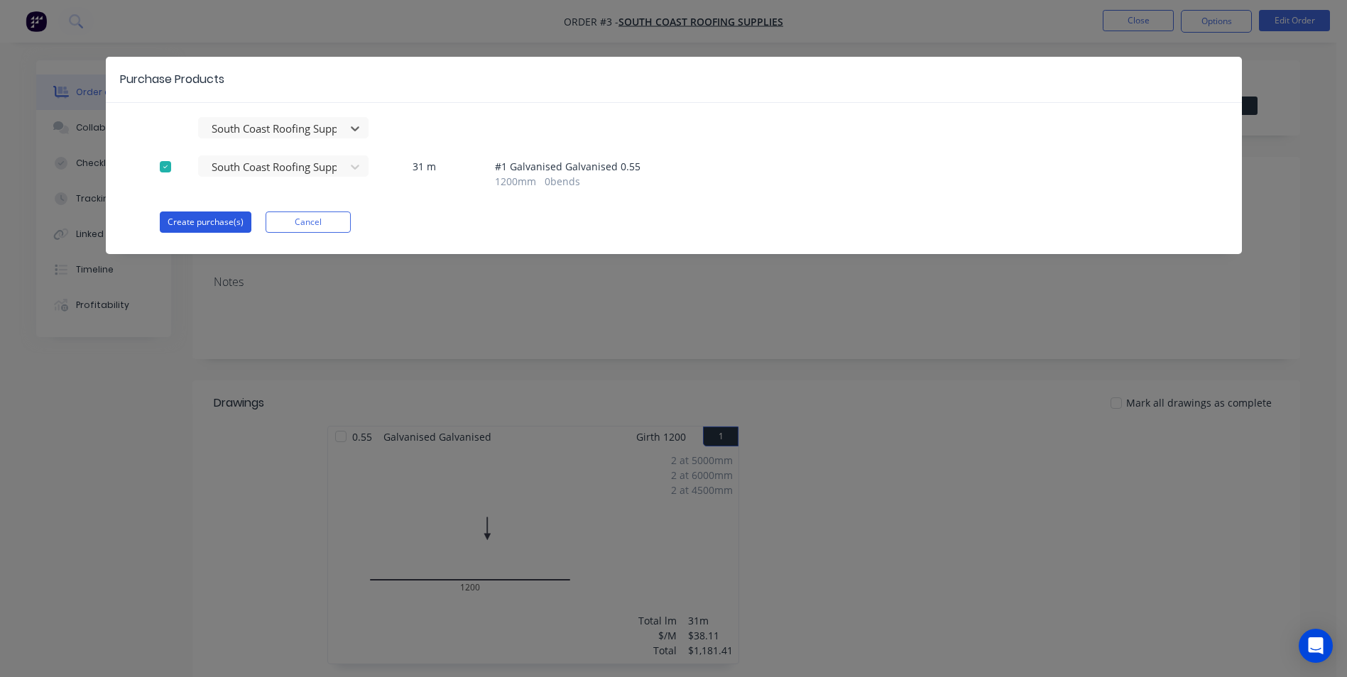
click at [207, 227] on button "Create purchase(s)" at bounding box center [206, 222] width 92 height 21
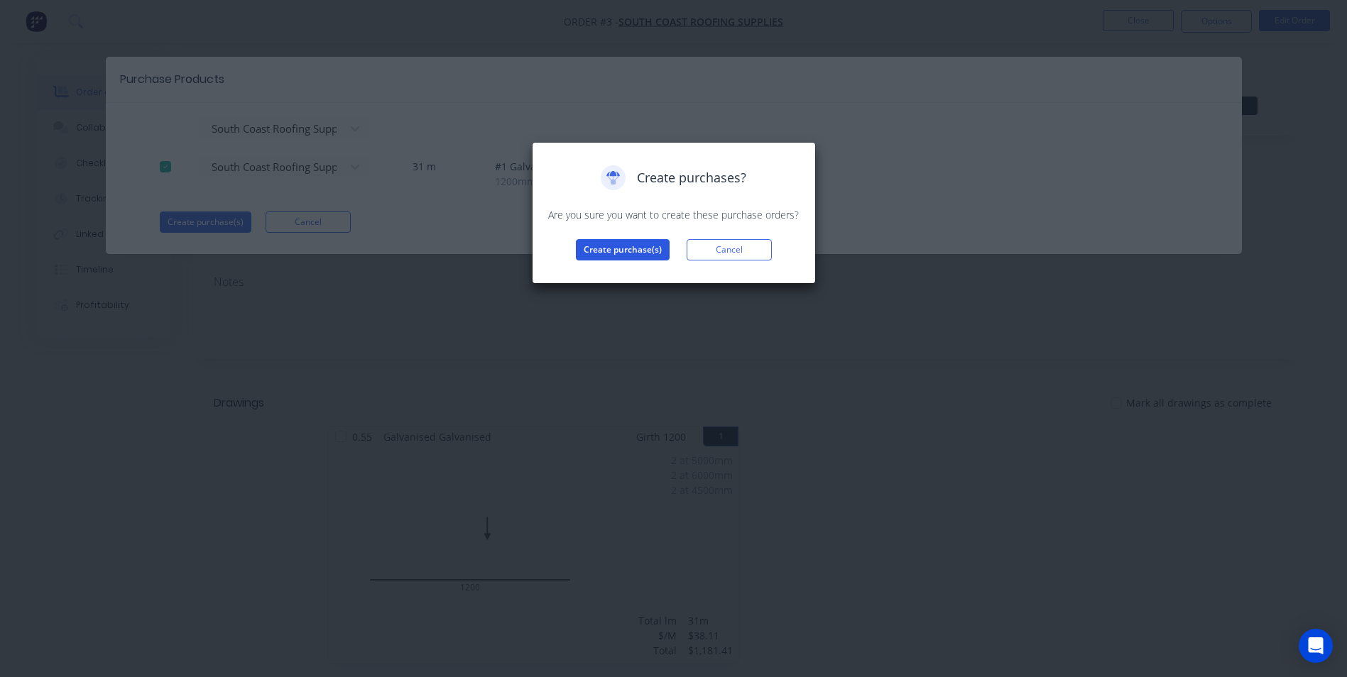
click at [581, 252] on button "Create purchase(s)" at bounding box center [623, 249] width 94 height 21
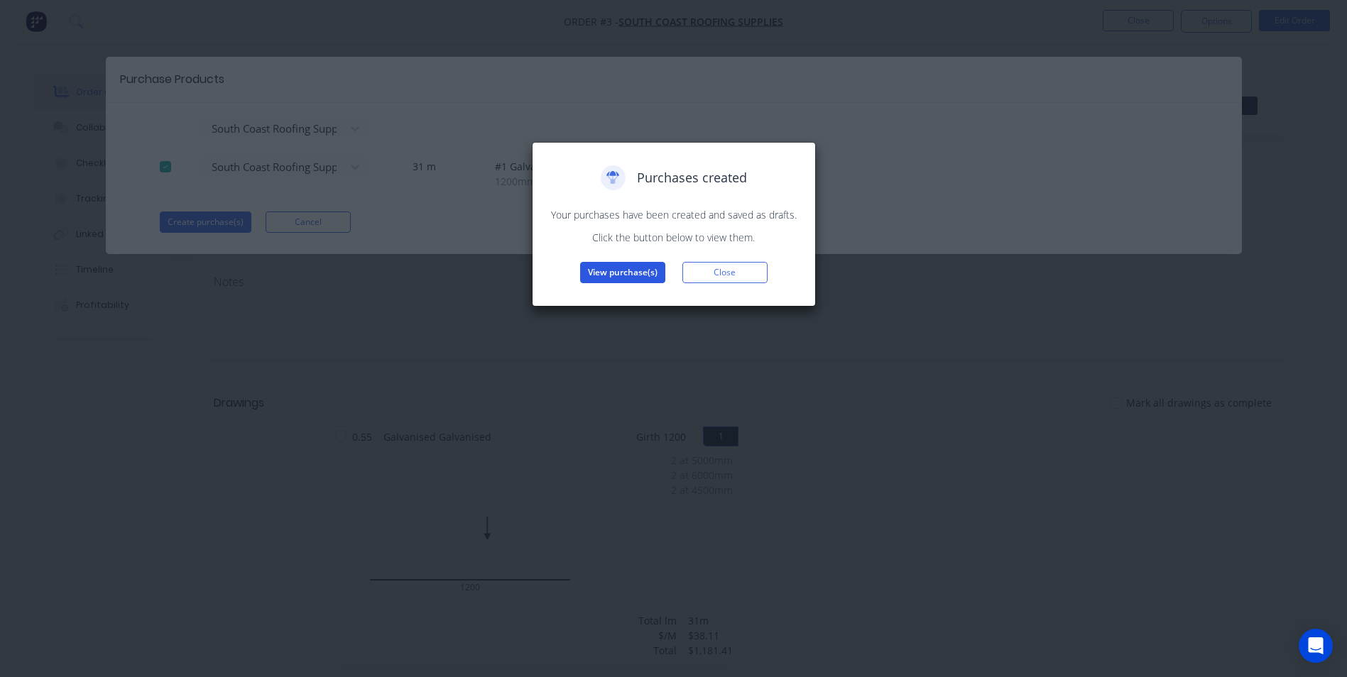
click at [624, 279] on button "View purchase(s)" at bounding box center [622, 272] width 85 height 21
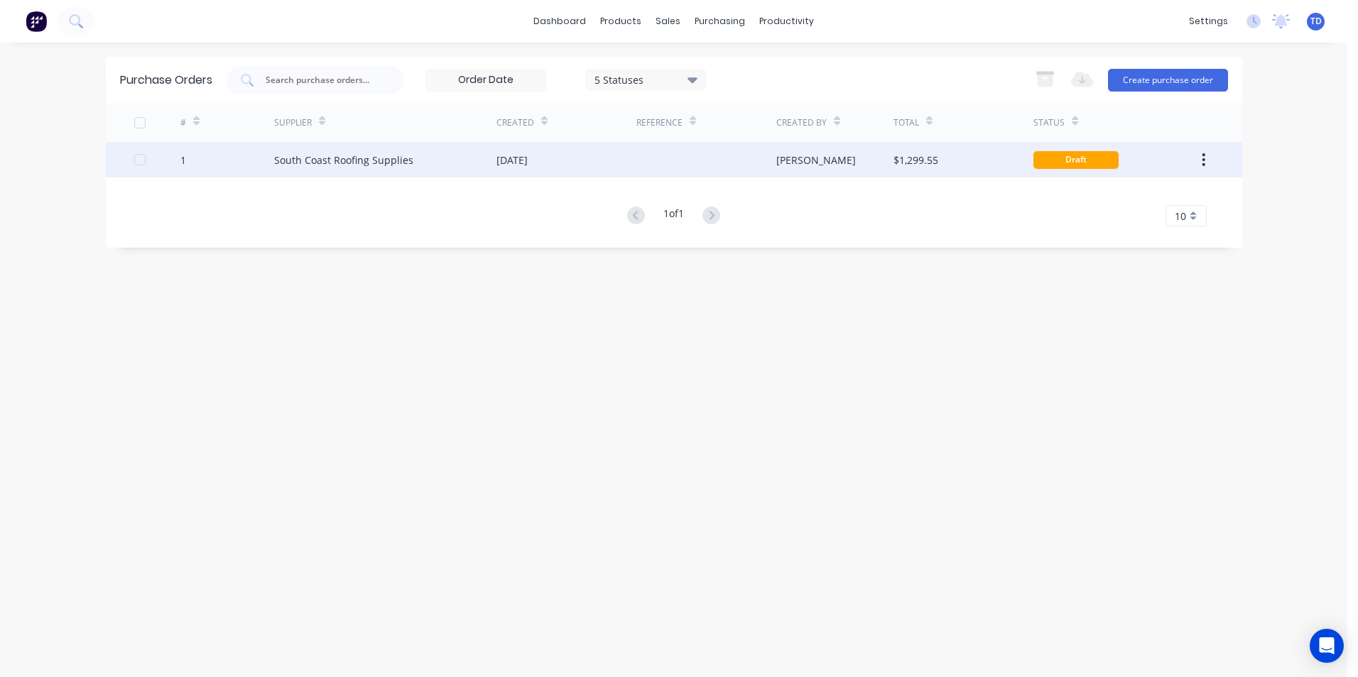
click at [636, 171] on div at bounding box center [706, 159] width 140 height 35
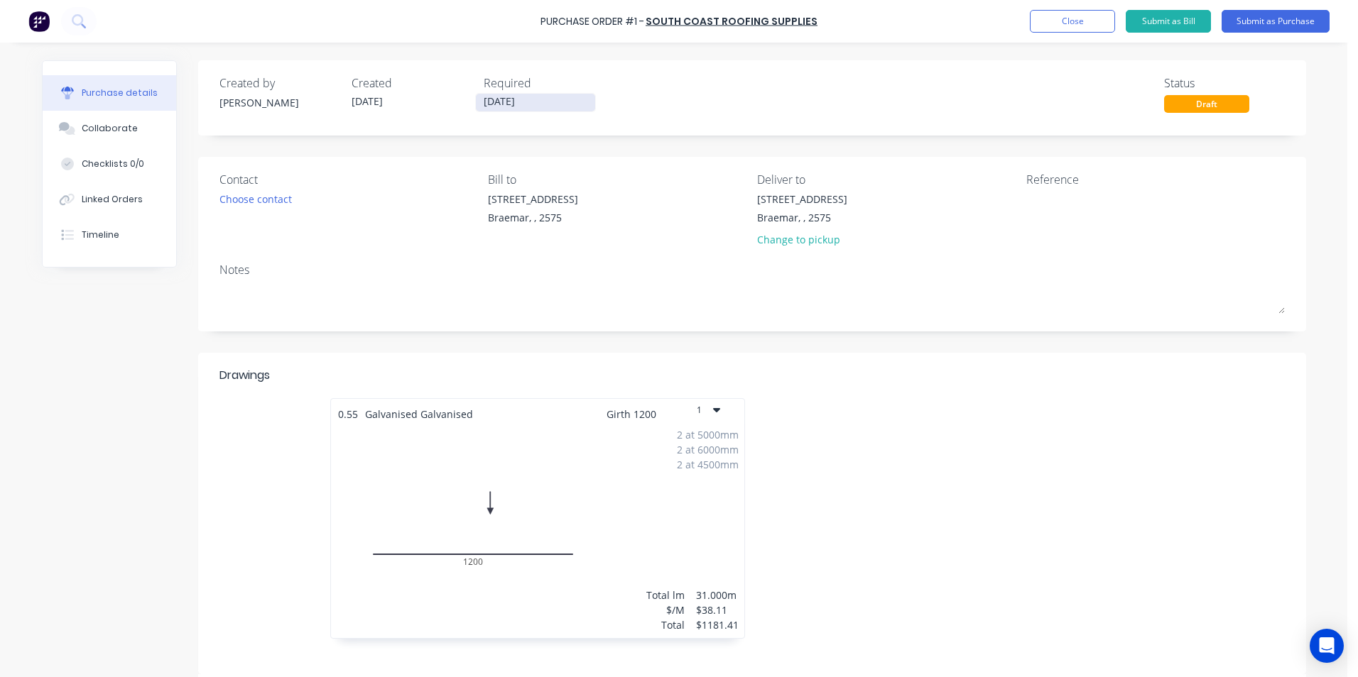
click at [547, 102] on input "03/09/25" at bounding box center [535, 103] width 119 height 18
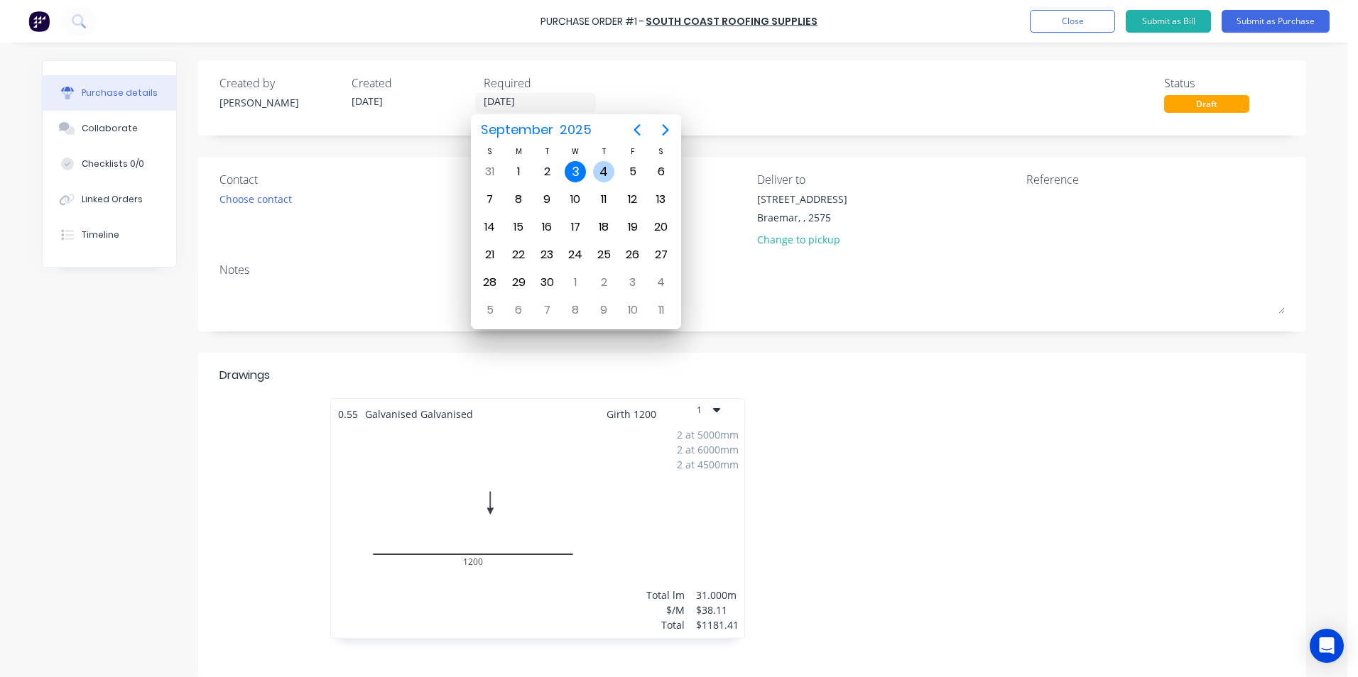
click at [601, 174] on div "4" at bounding box center [603, 171] width 21 height 21
type input "04/09/25"
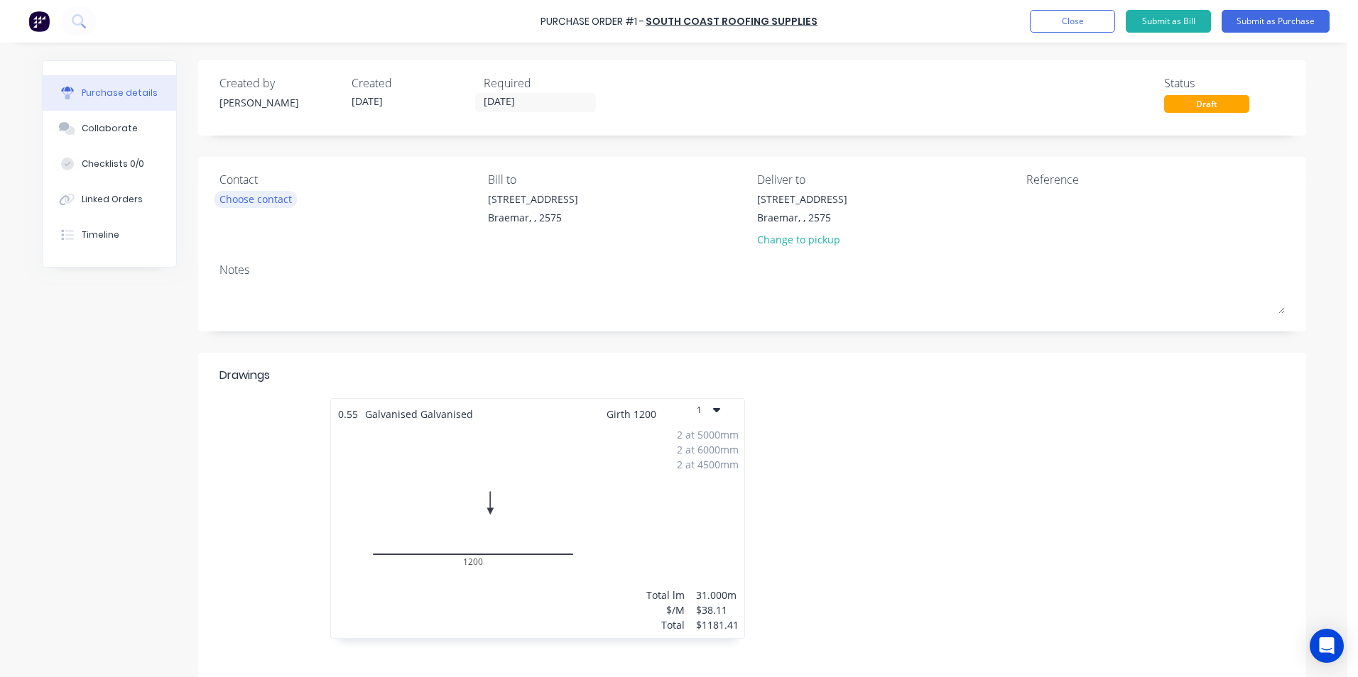
click at [269, 202] on div "Choose contact" at bounding box center [255, 199] width 72 height 15
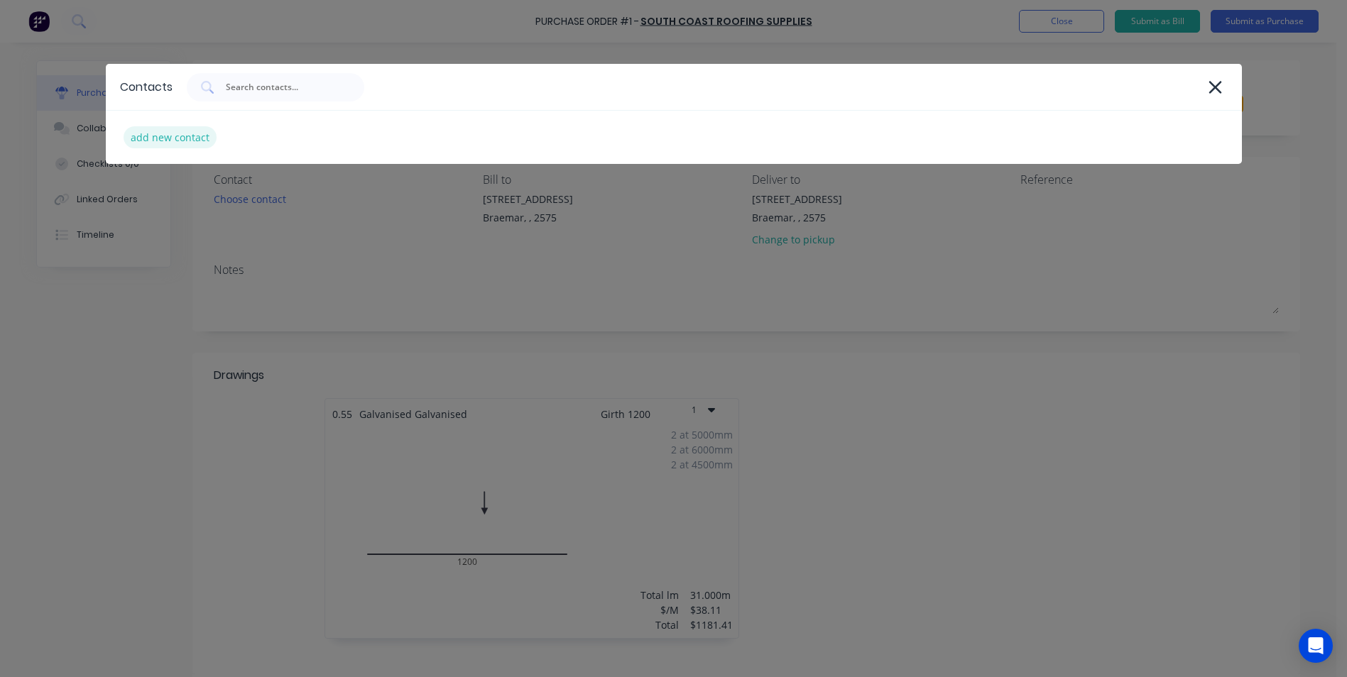
click at [190, 139] on div "add new contact" at bounding box center [170, 137] width 93 height 22
select select "AU"
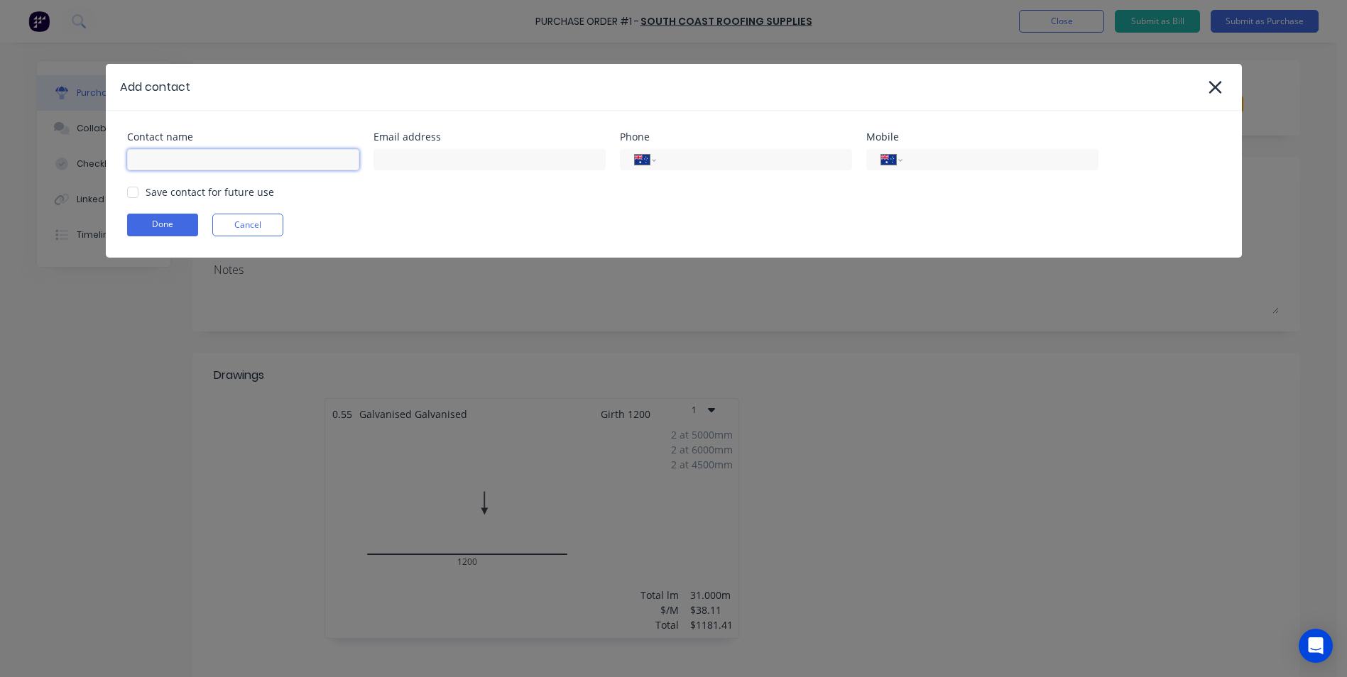
click at [191, 151] on input at bounding box center [243, 159] width 232 height 21
type input "Sales"
type input "admin@scrs.net.au"
type input "(02) 9188 1179"
click at [137, 192] on div at bounding box center [133, 192] width 28 height 28
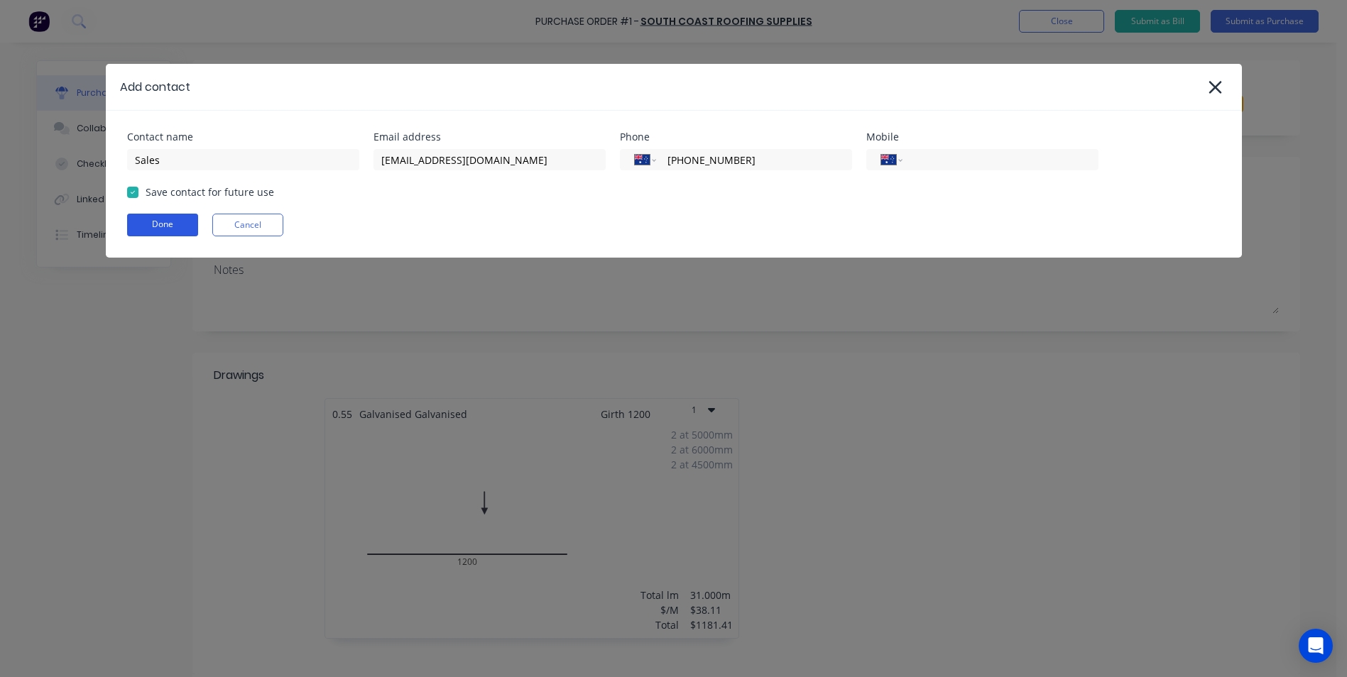
drag, startPoint x: 148, startPoint y: 218, endPoint x: 197, endPoint y: 238, distance: 52.2
click at [149, 219] on button "Done" at bounding box center [162, 225] width 71 height 23
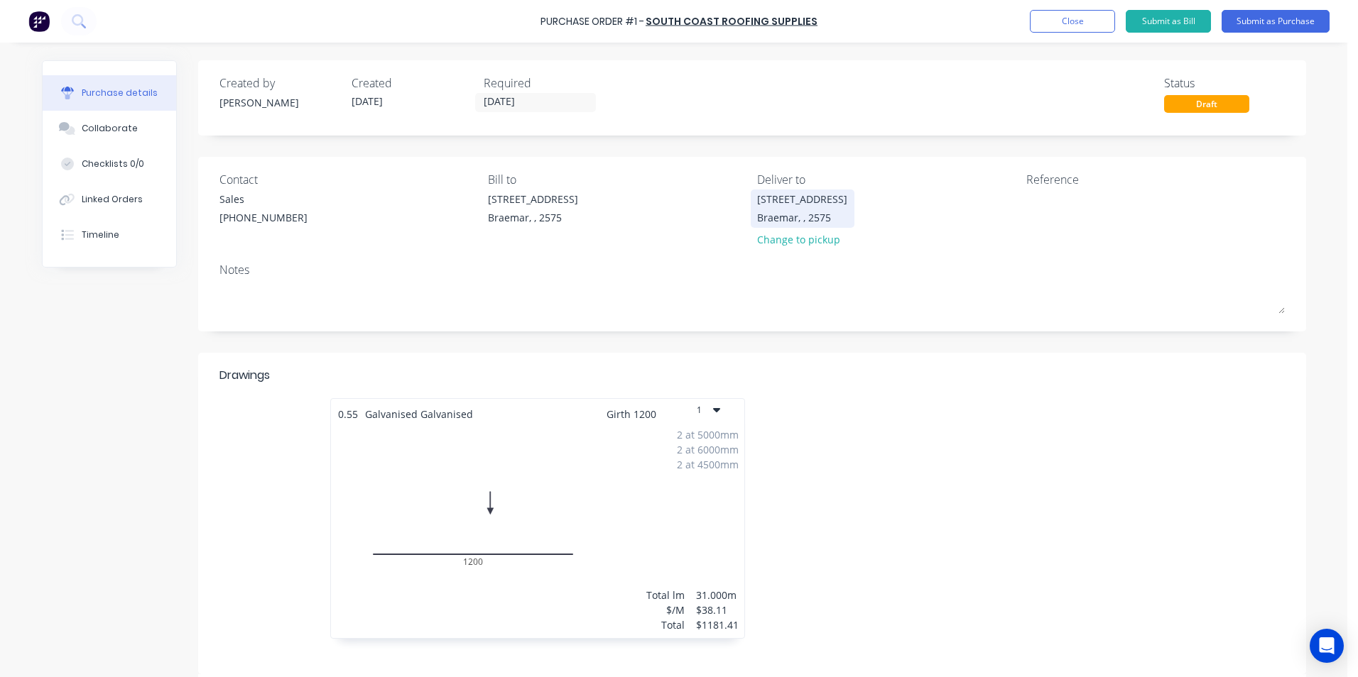
click at [789, 216] on div "Braemar, , 2575" at bounding box center [802, 217] width 90 height 15
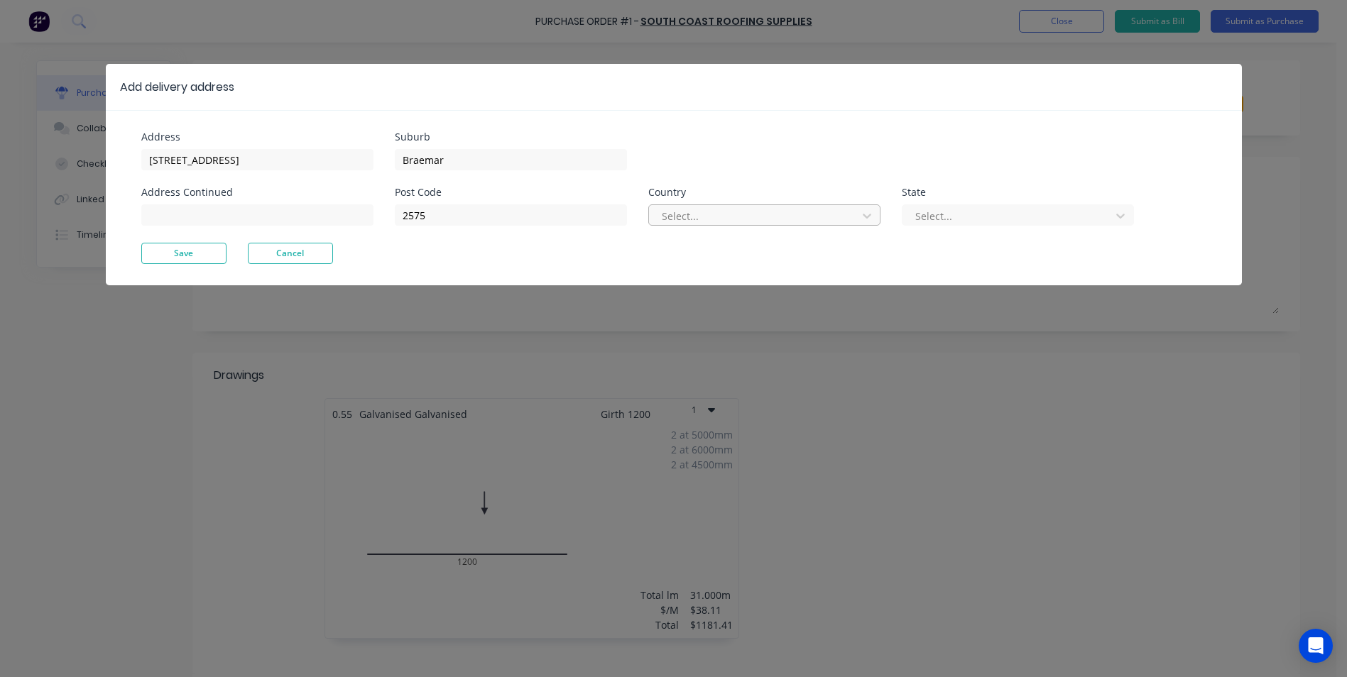
click at [746, 213] on div at bounding box center [755, 216] width 190 height 18
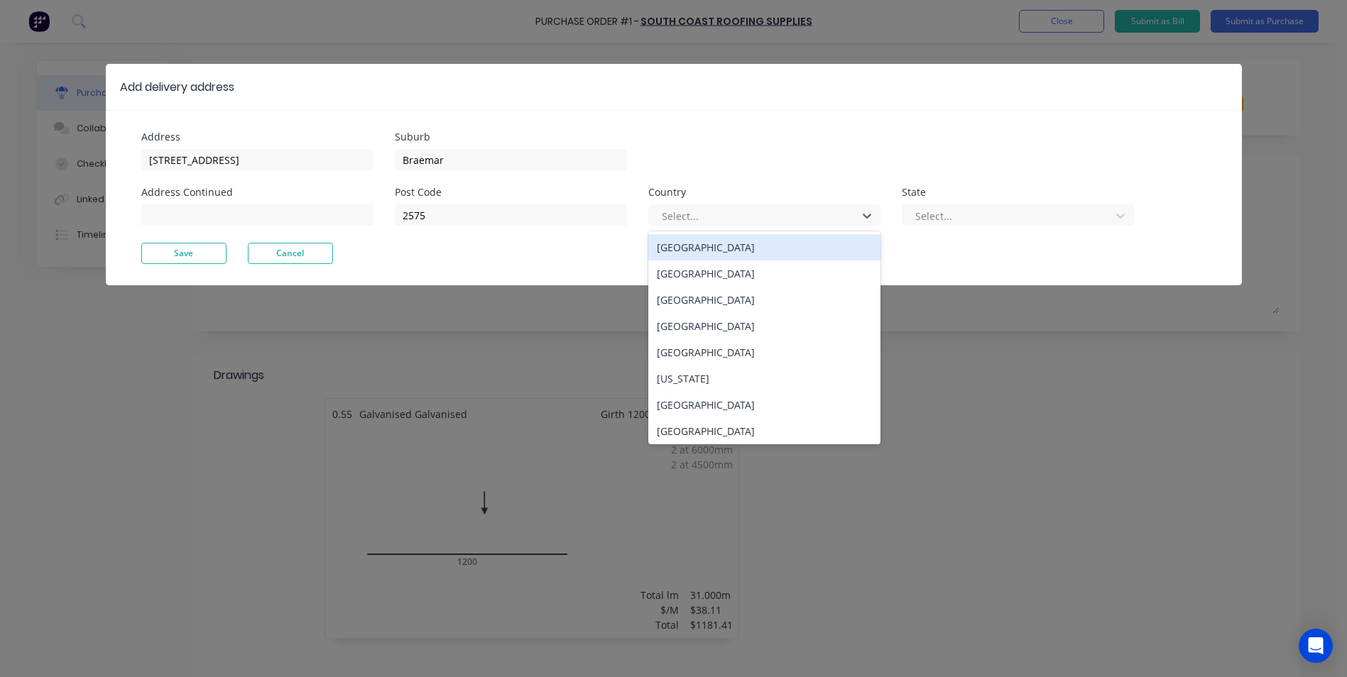
click at [738, 255] on div "Australia" at bounding box center [764, 247] width 232 height 26
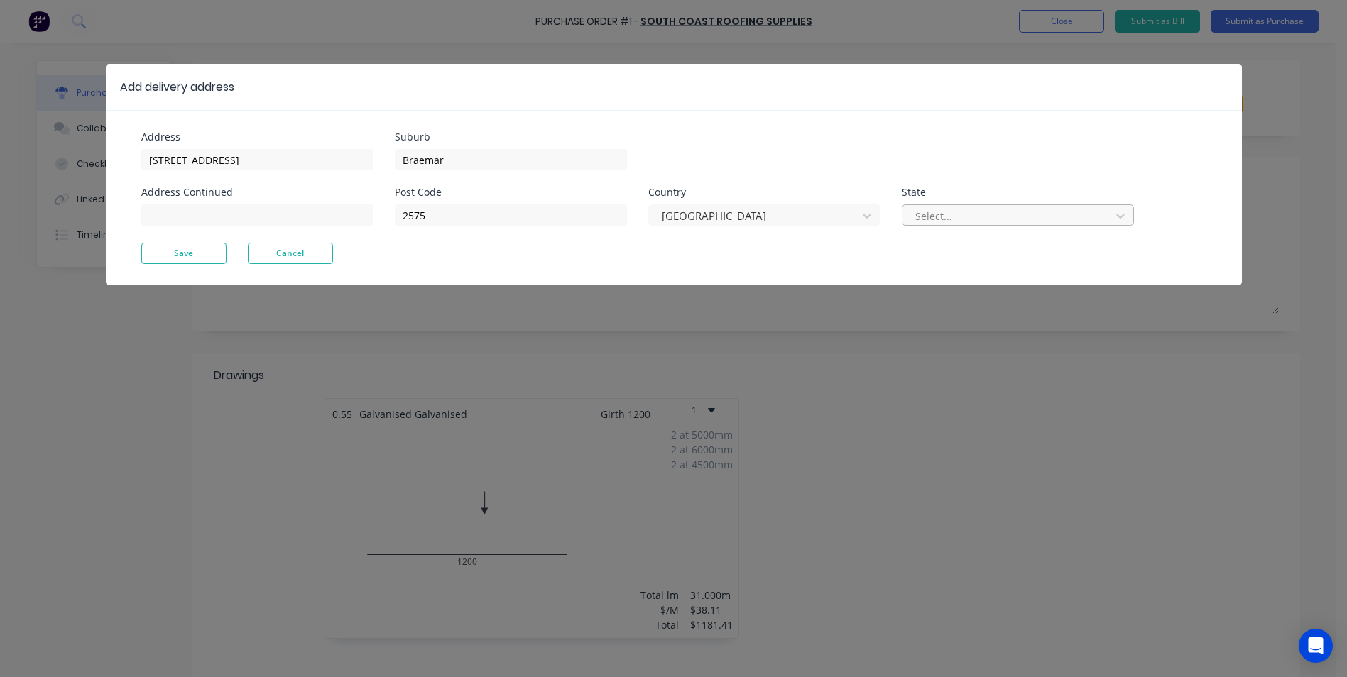
click at [949, 217] on div at bounding box center [1009, 216] width 190 height 18
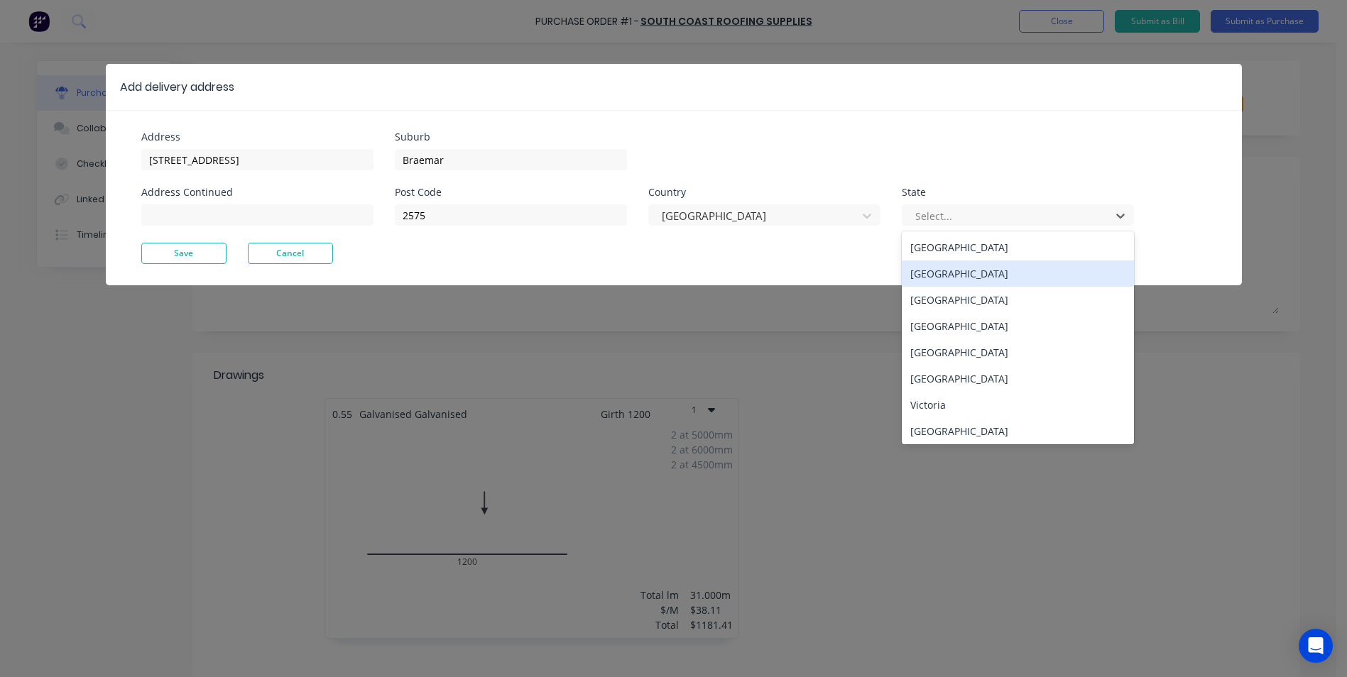
click at [936, 271] on div "New South Wales" at bounding box center [1018, 274] width 232 height 26
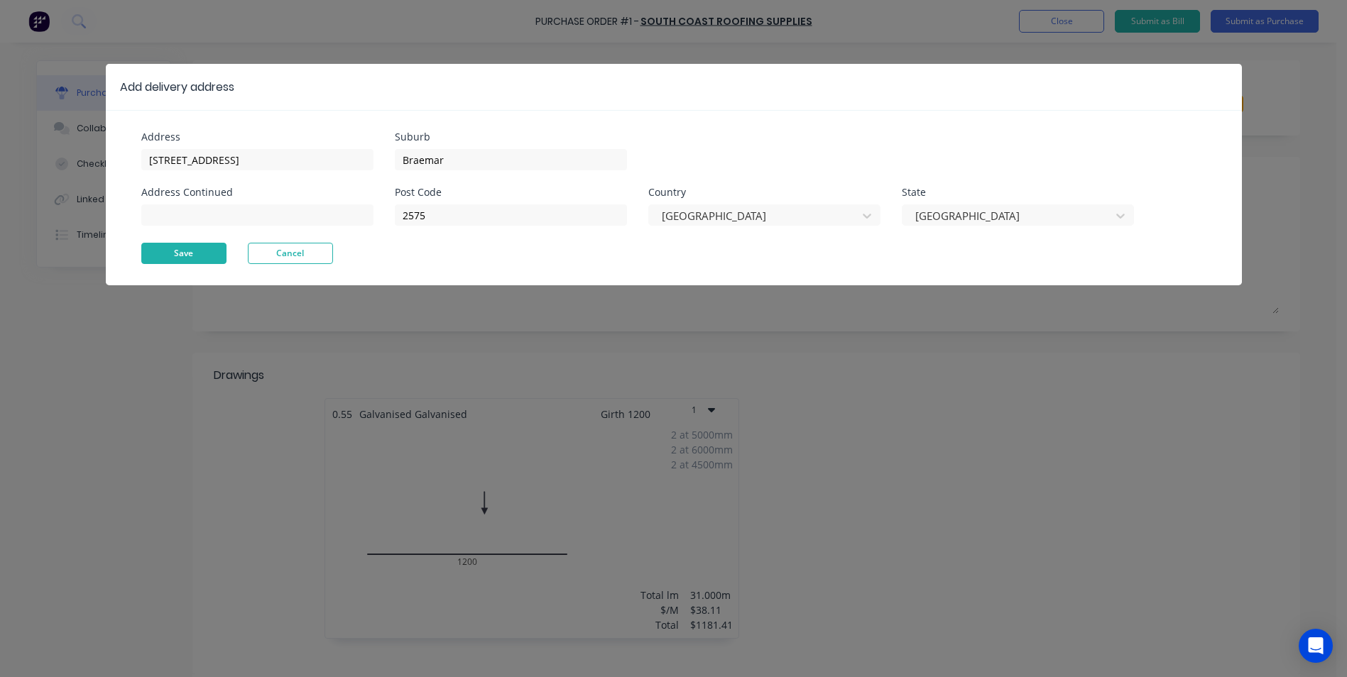
click at [191, 254] on button "Save" at bounding box center [183, 253] width 85 height 21
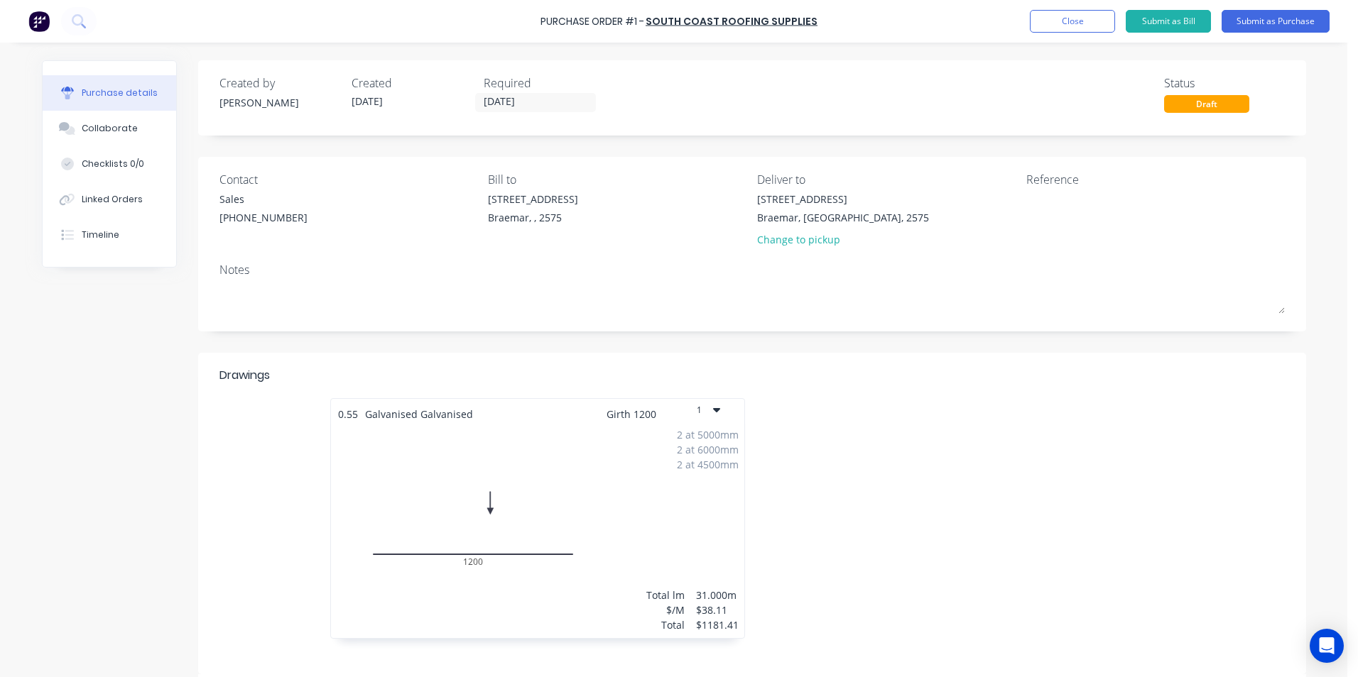
click at [620, 273] on div "Notes" at bounding box center [751, 269] width 1065 height 17
click at [1272, 23] on button "Submit as Purchase" at bounding box center [1275, 21] width 108 height 23
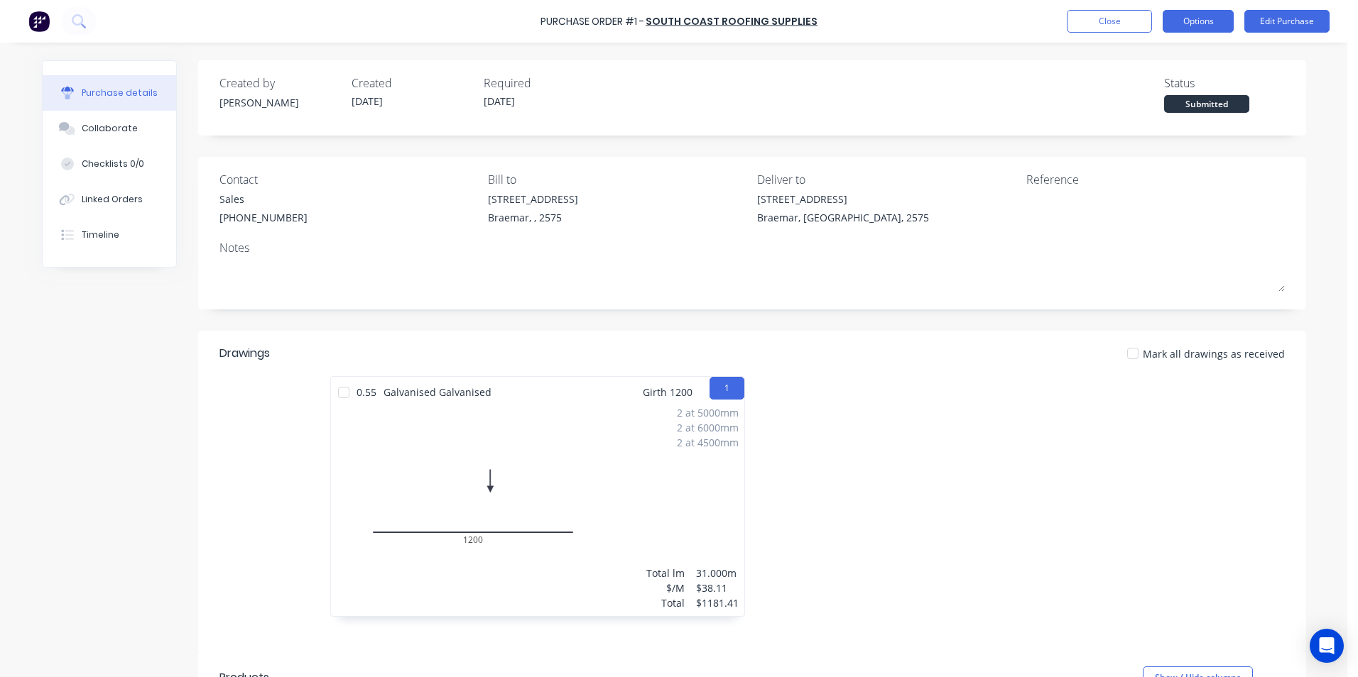
click at [1189, 23] on button "Options" at bounding box center [1197, 21] width 71 height 23
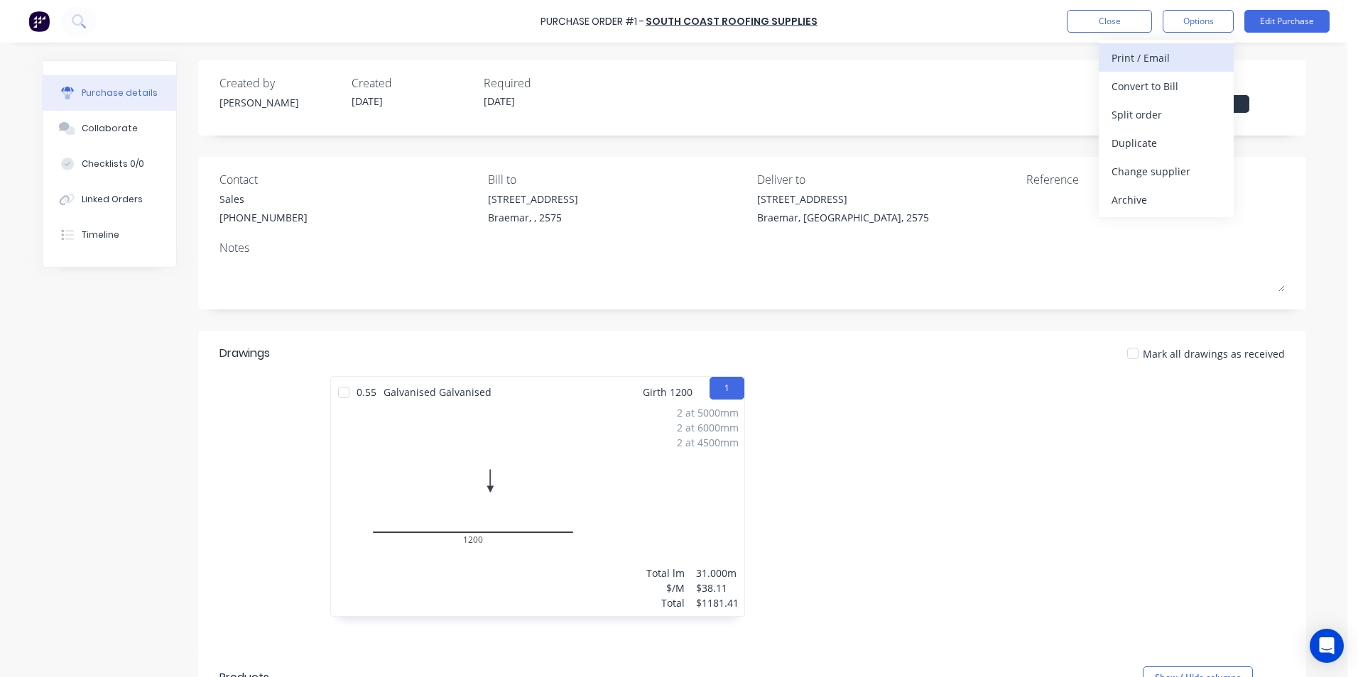
click at [1159, 59] on div "Print / Email" at bounding box center [1165, 58] width 109 height 21
click at [1154, 112] on div "Without pricing" at bounding box center [1165, 114] width 109 height 21
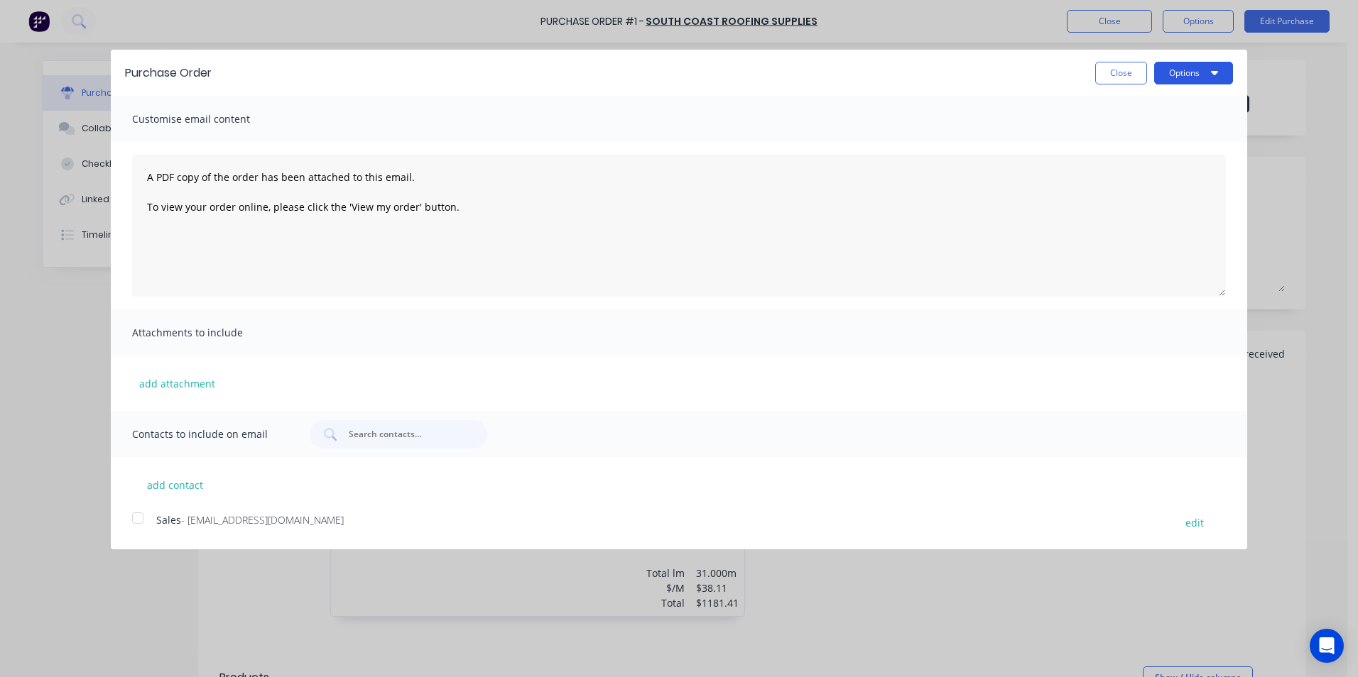
click at [1165, 72] on button "Options" at bounding box center [1193, 73] width 79 height 23
click at [1152, 139] on div "Email" at bounding box center [1164, 137] width 109 height 21
click at [195, 647] on button "×" at bounding box center [189, 650] width 37 height 34
click at [186, 491] on button "add contact" at bounding box center [174, 484] width 85 height 21
select select "AU"
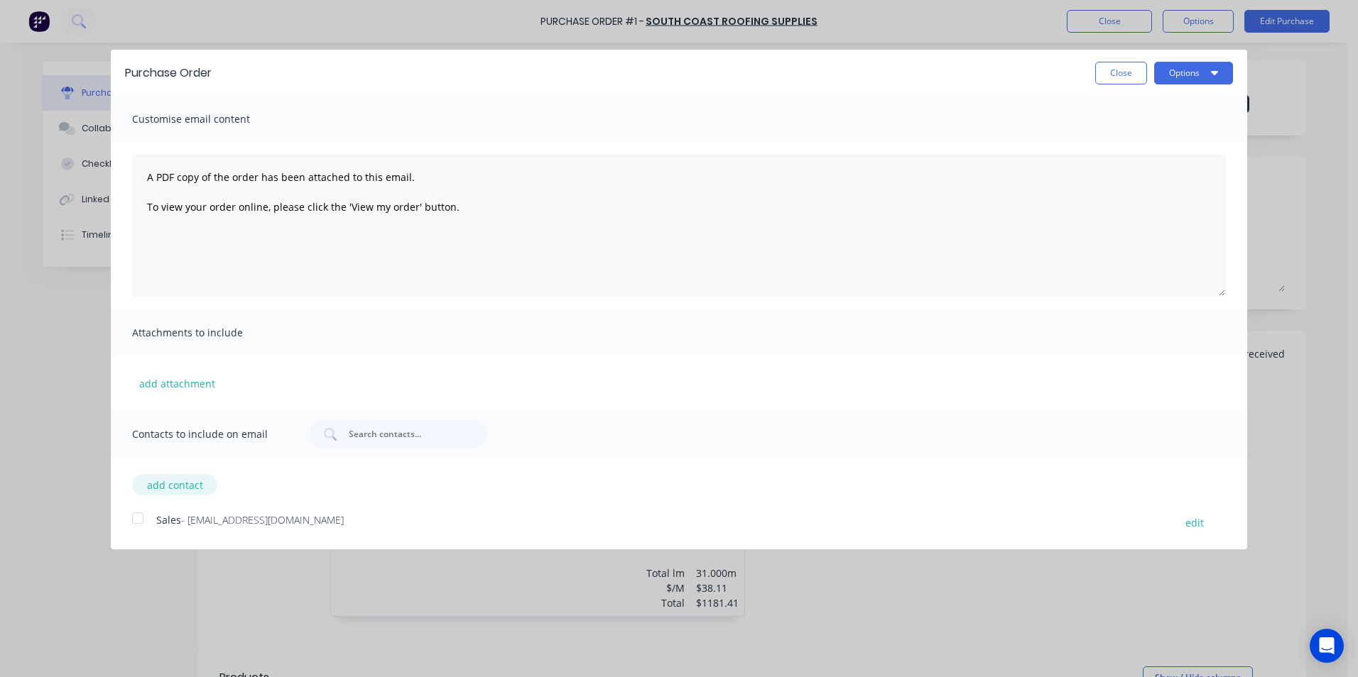
select select "AU"
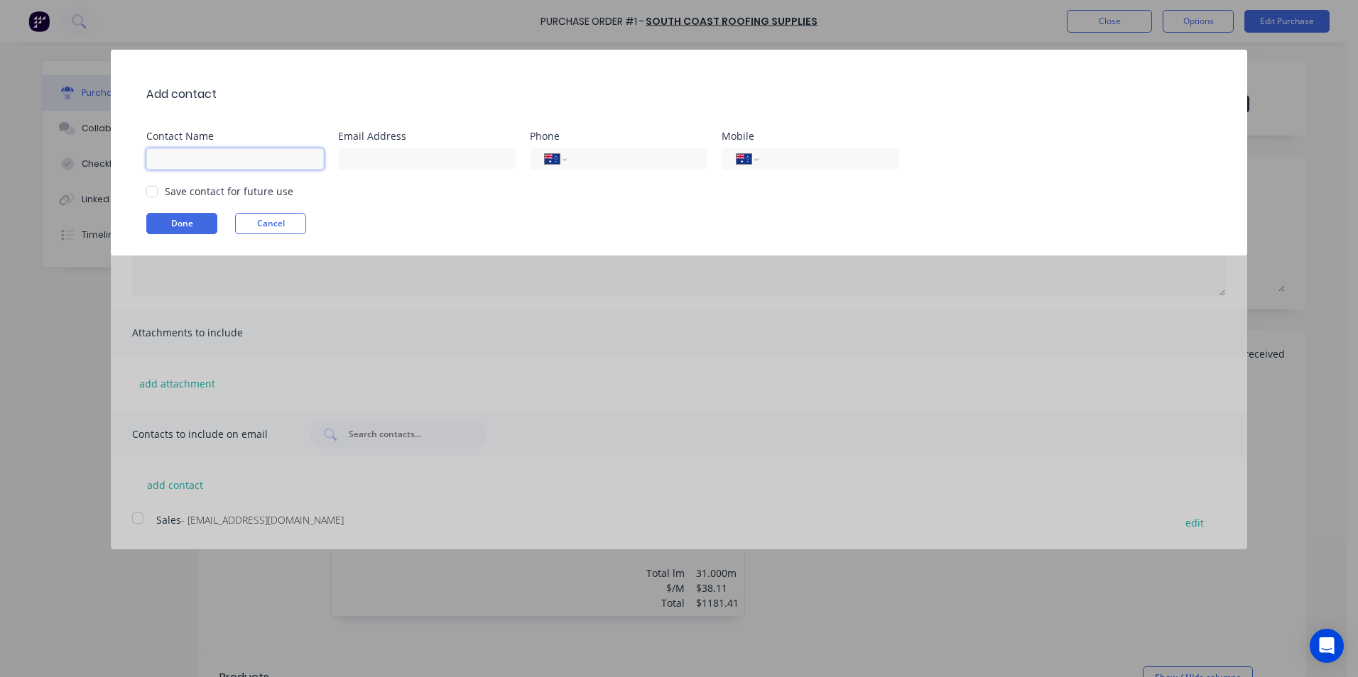
click at [195, 154] on input at bounding box center [234, 158] width 177 height 21
type input "Sales"
click at [381, 158] on input at bounding box center [426, 158] width 177 height 21
type input "info@scrs.net.au"
type input "(02) 4411 1090"
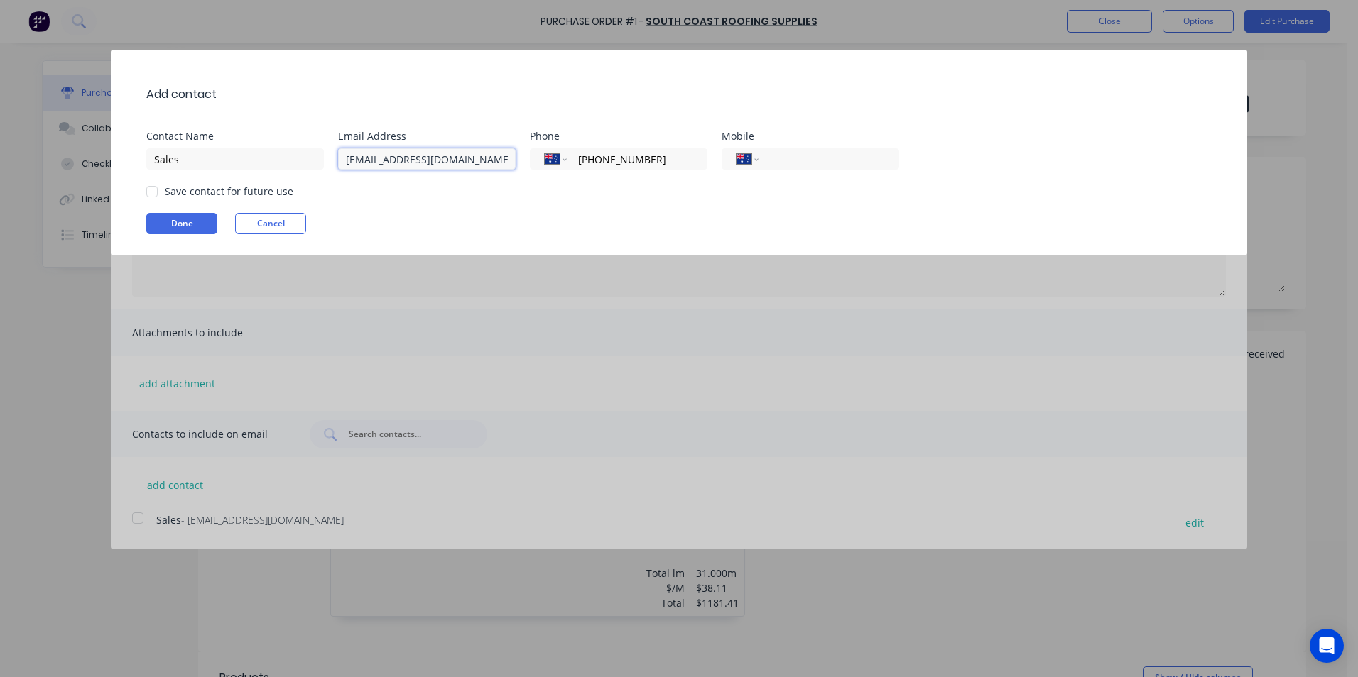
click at [156, 195] on div at bounding box center [152, 191] width 28 height 28
click at [170, 217] on button "Done" at bounding box center [181, 223] width 71 height 21
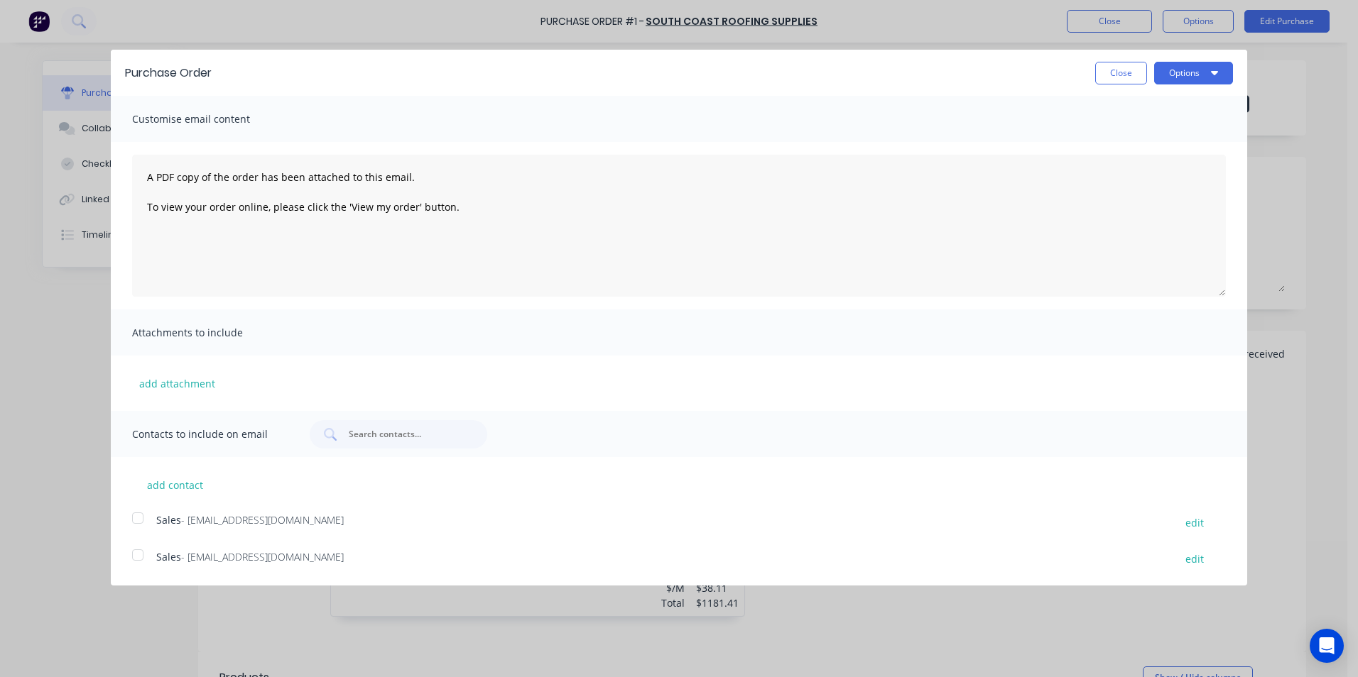
click at [133, 516] on div at bounding box center [138, 518] width 28 height 28
click at [1163, 70] on button "Options" at bounding box center [1193, 73] width 79 height 23
click at [1159, 143] on div "Email" at bounding box center [1164, 137] width 109 height 21
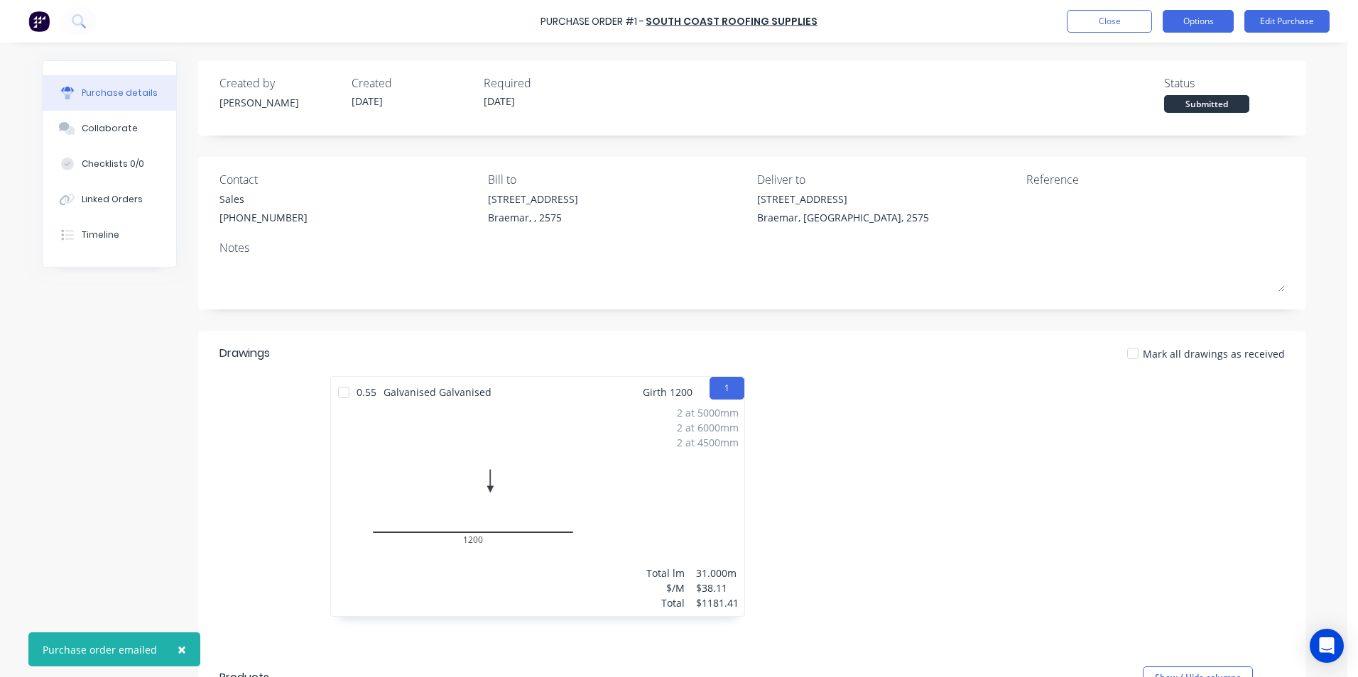
click at [1198, 24] on button "Options" at bounding box center [1197, 21] width 71 height 23
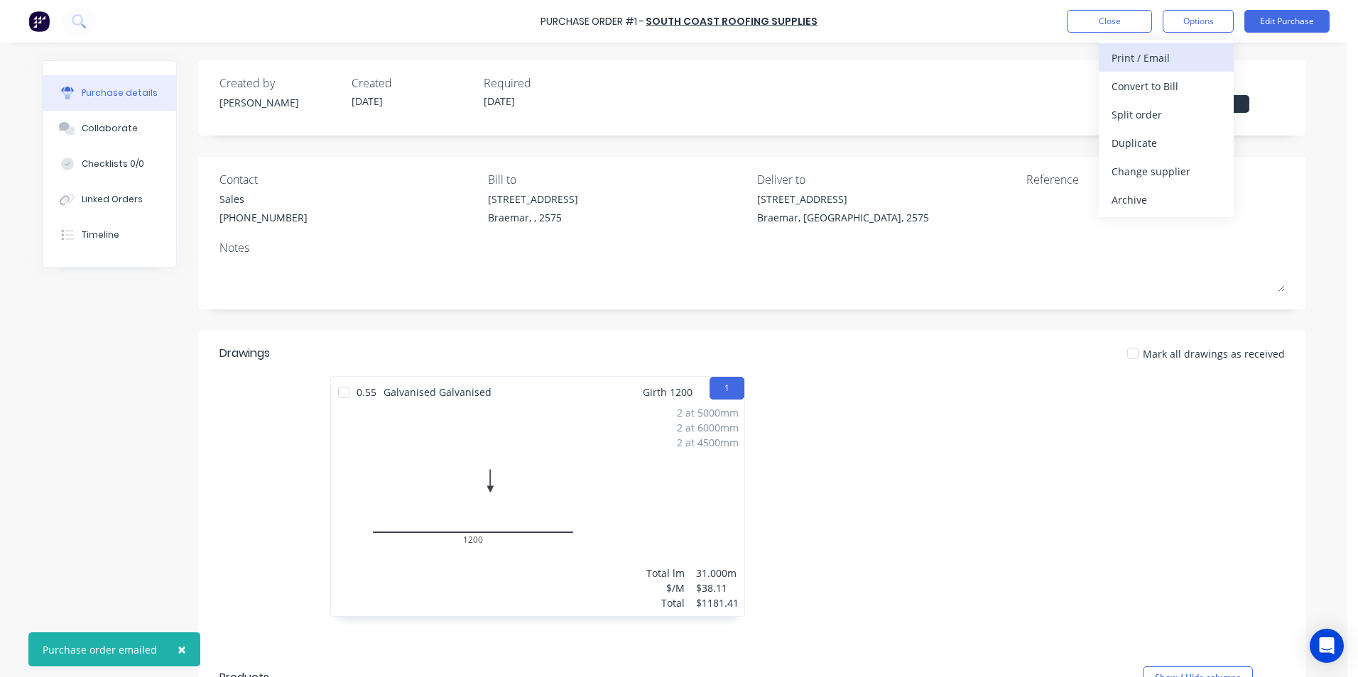
click at [1193, 50] on div "Print / Email" at bounding box center [1165, 58] width 109 height 21
click at [1186, 112] on div "Without pricing" at bounding box center [1165, 114] width 109 height 21
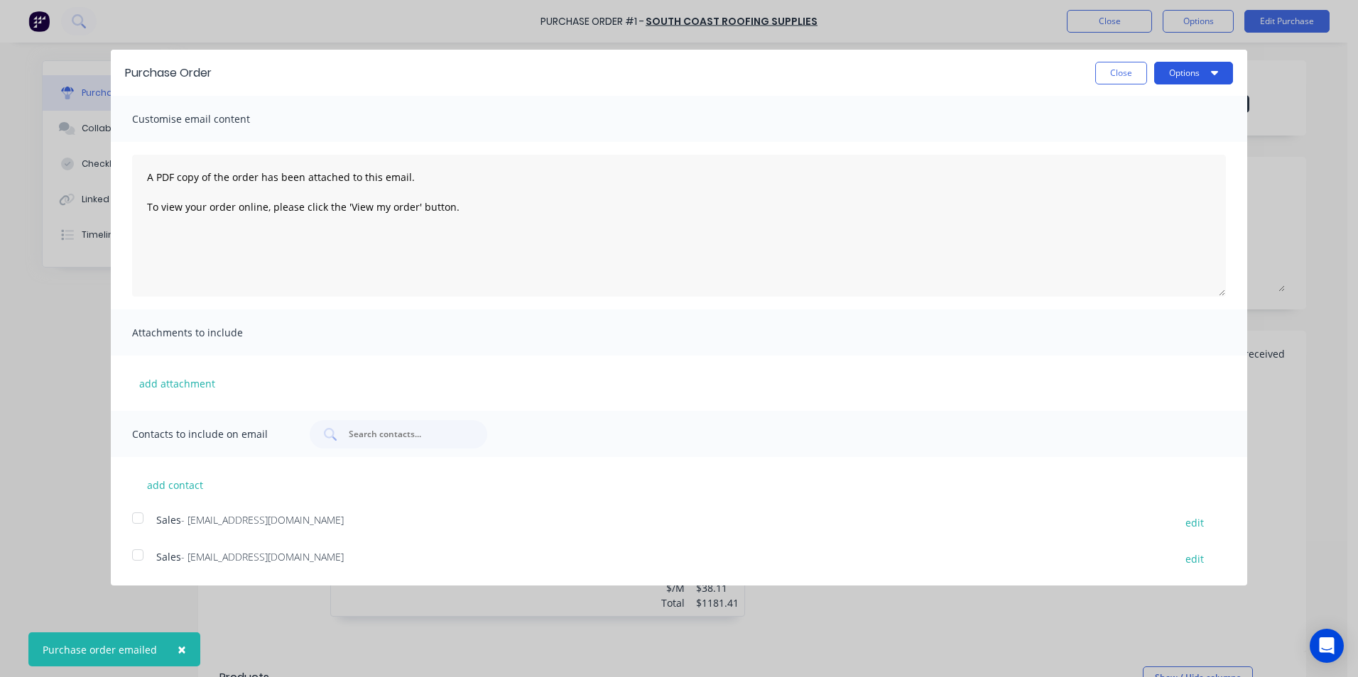
click at [1174, 82] on button "Options" at bounding box center [1193, 73] width 79 height 23
click at [1179, 103] on div "Print" at bounding box center [1164, 109] width 109 height 21
click at [1190, 555] on button "edit" at bounding box center [1193, 559] width 35 height 19
select select "AU"
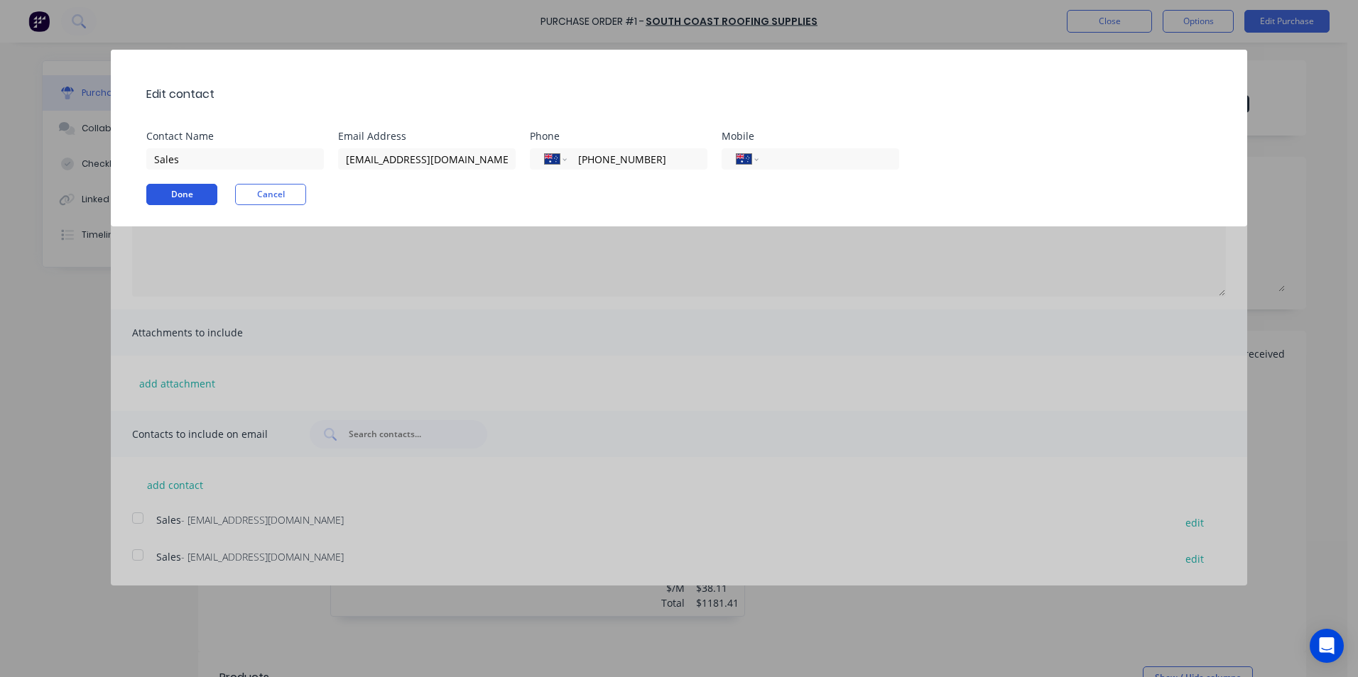
click at [185, 191] on button "Done" at bounding box center [181, 194] width 71 height 21
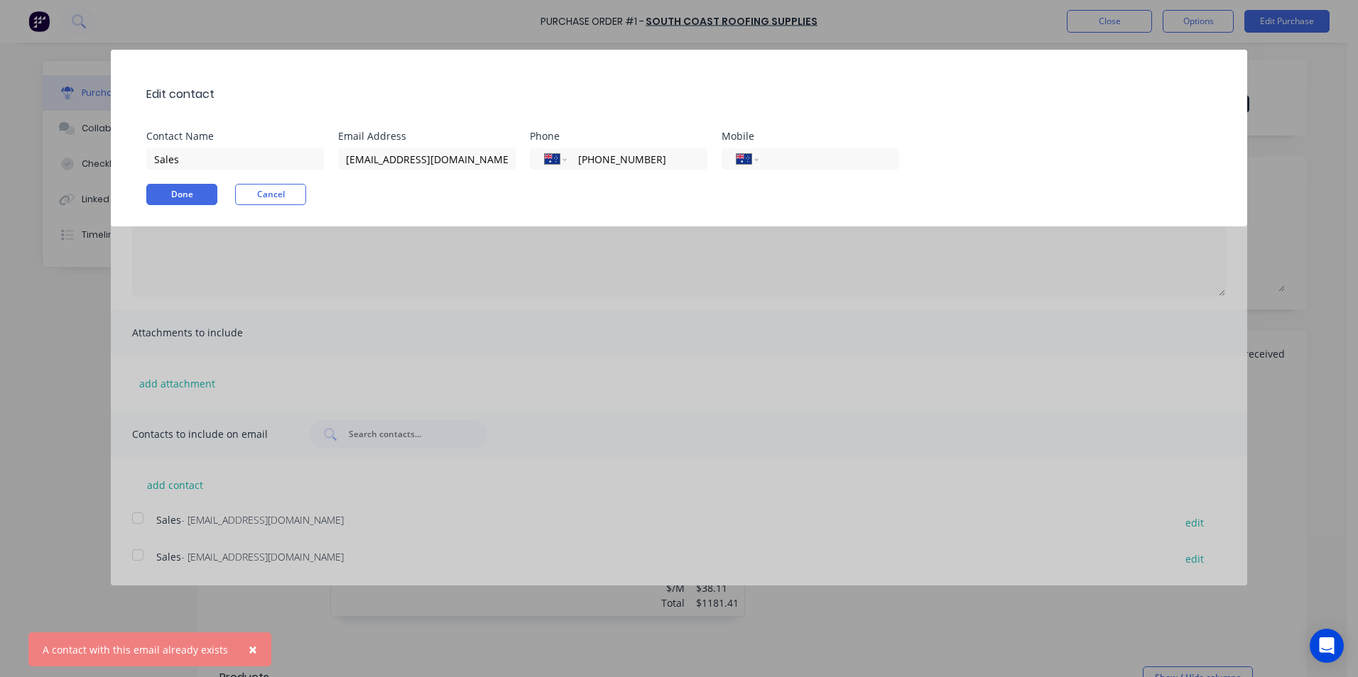
click at [248, 652] on span "×" at bounding box center [252, 650] width 9 height 20
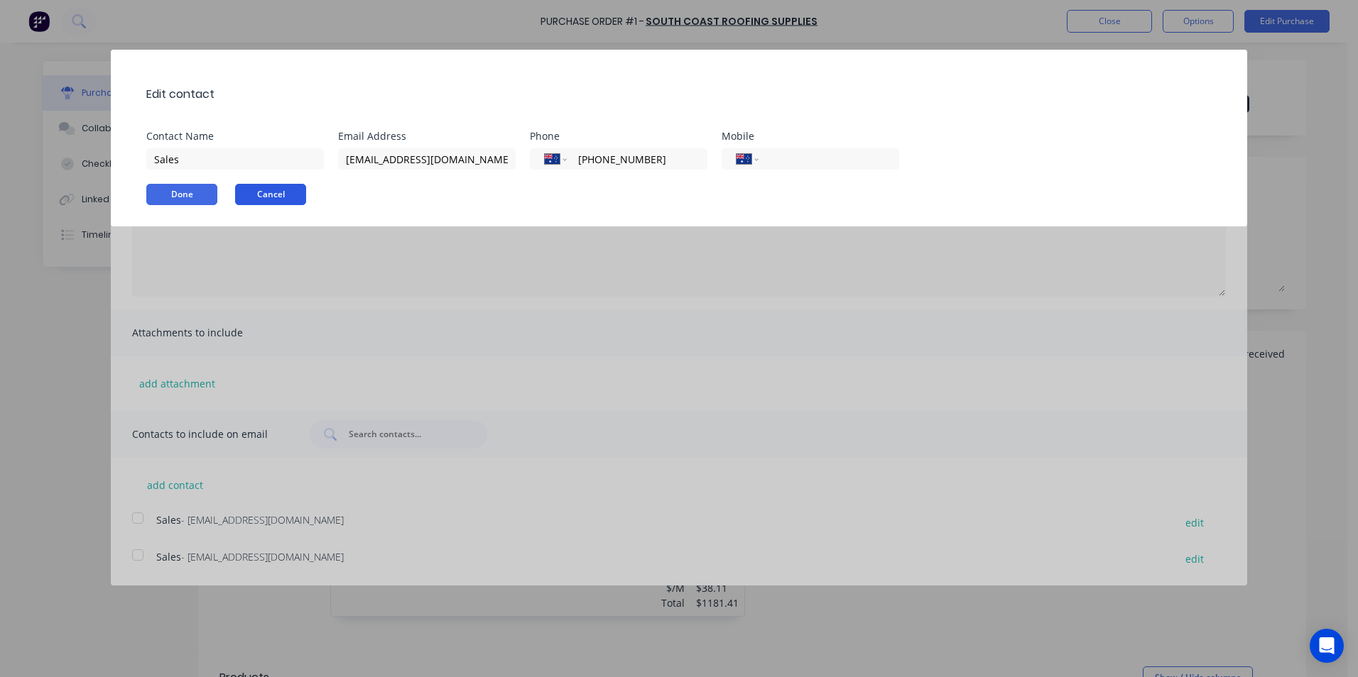
click at [274, 192] on button "Cancel" at bounding box center [270, 194] width 71 height 21
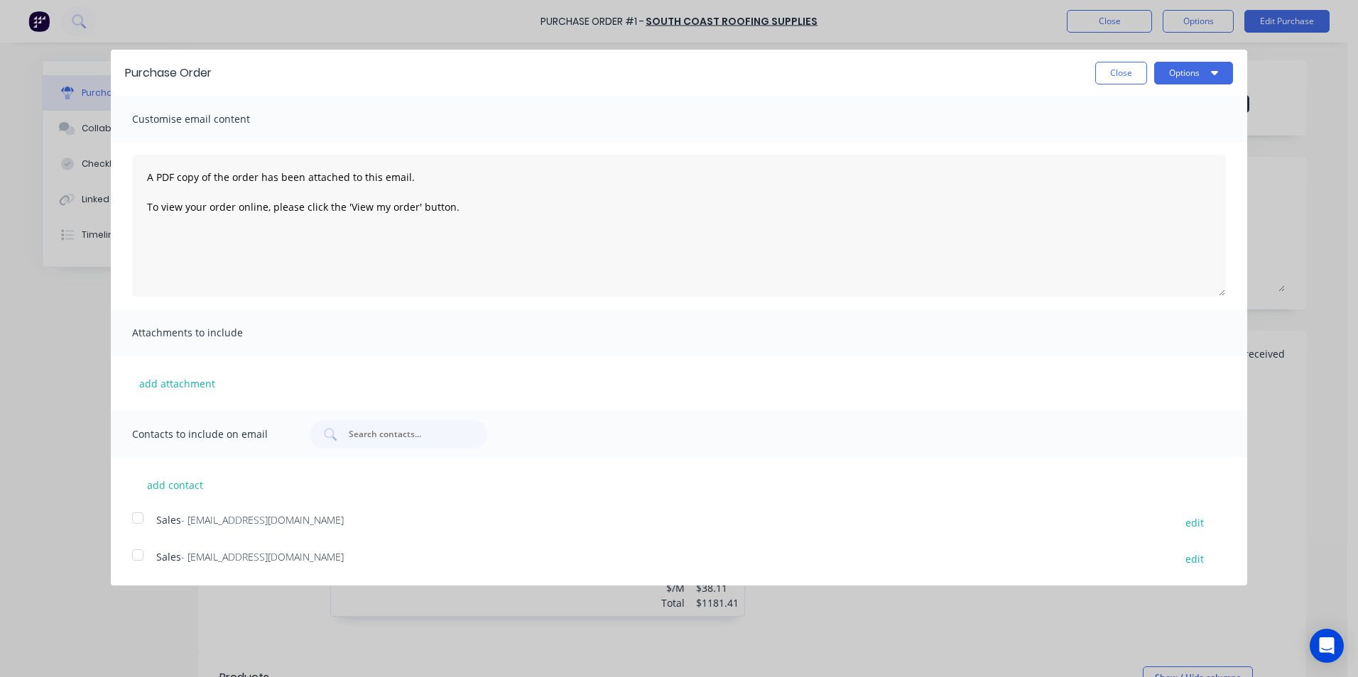
click at [1118, 68] on button "Close" at bounding box center [1121, 73] width 52 height 23
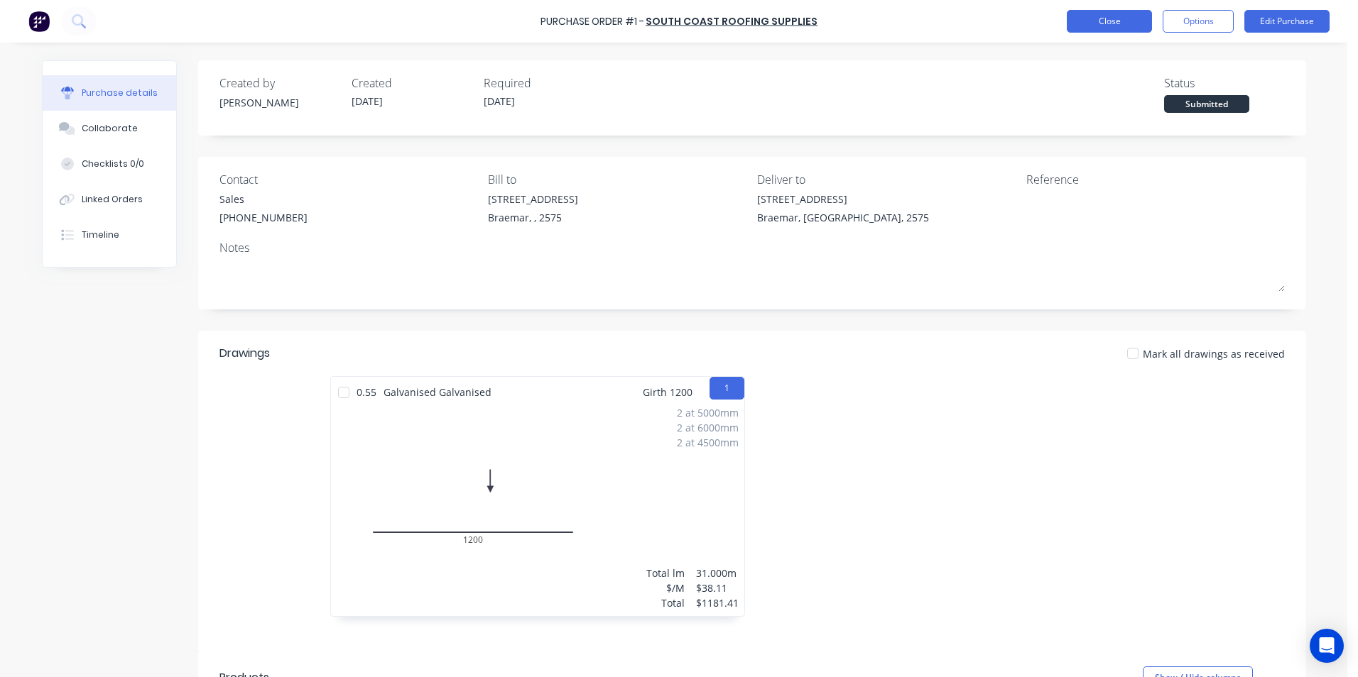
click at [1083, 29] on button "Close" at bounding box center [1108, 21] width 85 height 23
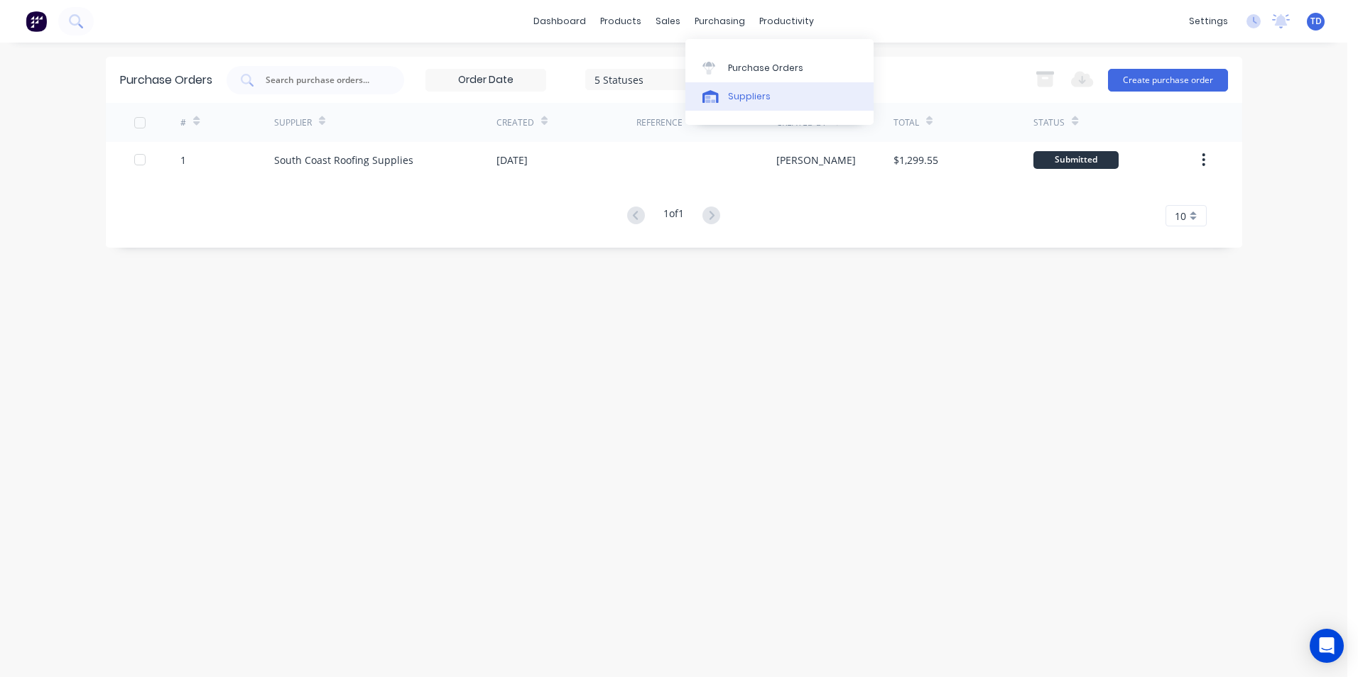
click at [746, 92] on div "Suppliers" at bounding box center [749, 96] width 43 height 13
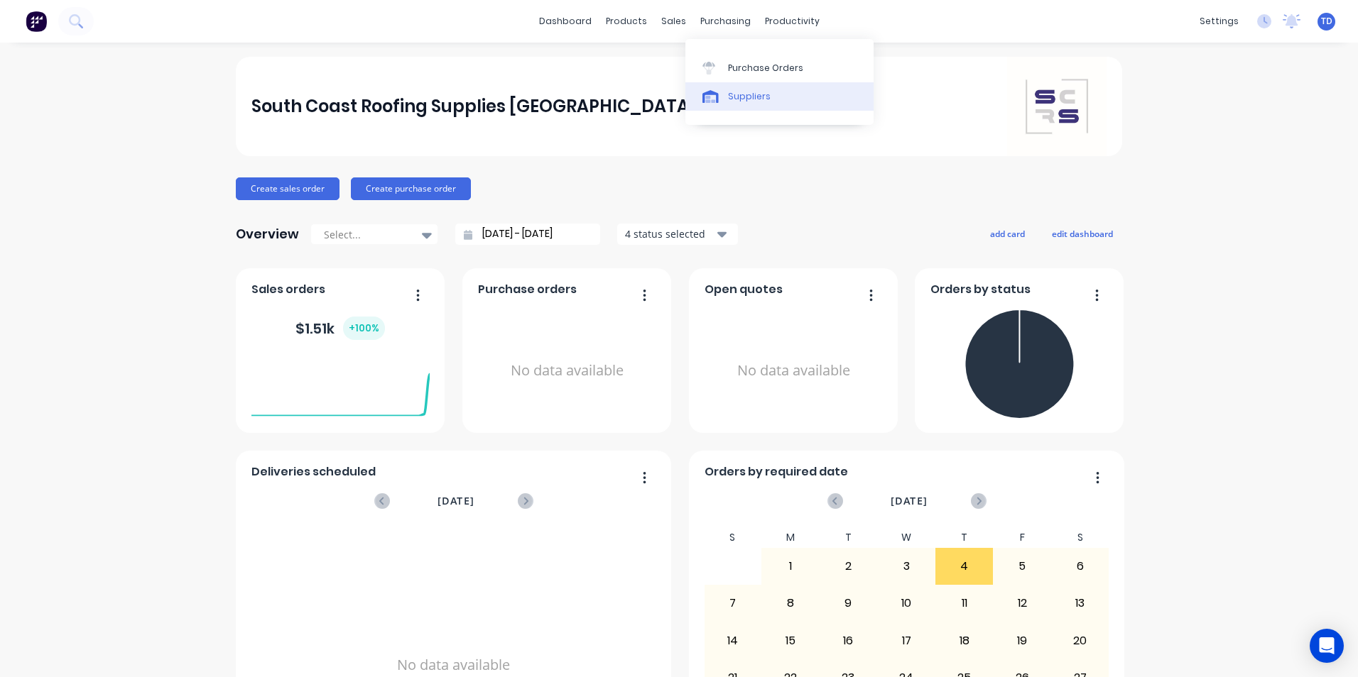
click at [738, 97] on div "Suppliers" at bounding box center [749, 96] width 43 height 13
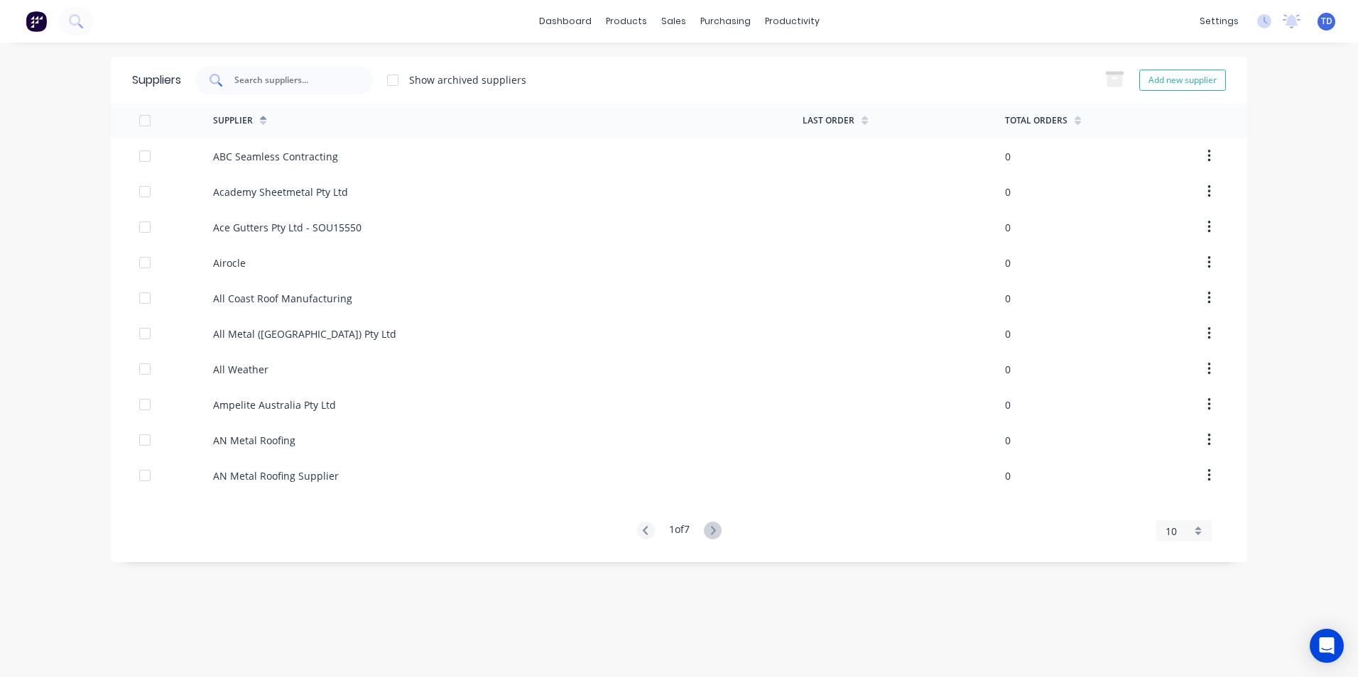
click at [271, 80] on input "text" at bounding box center [292, 80] width 118 height 14
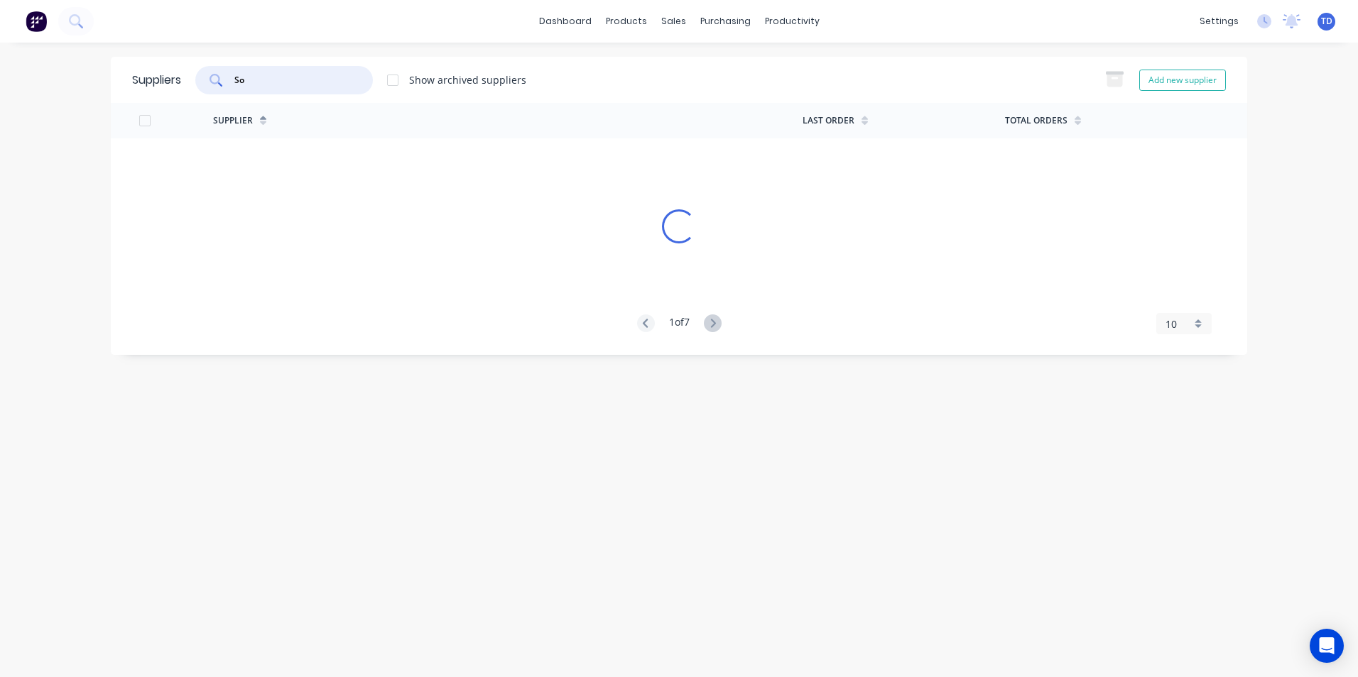
type input "S"
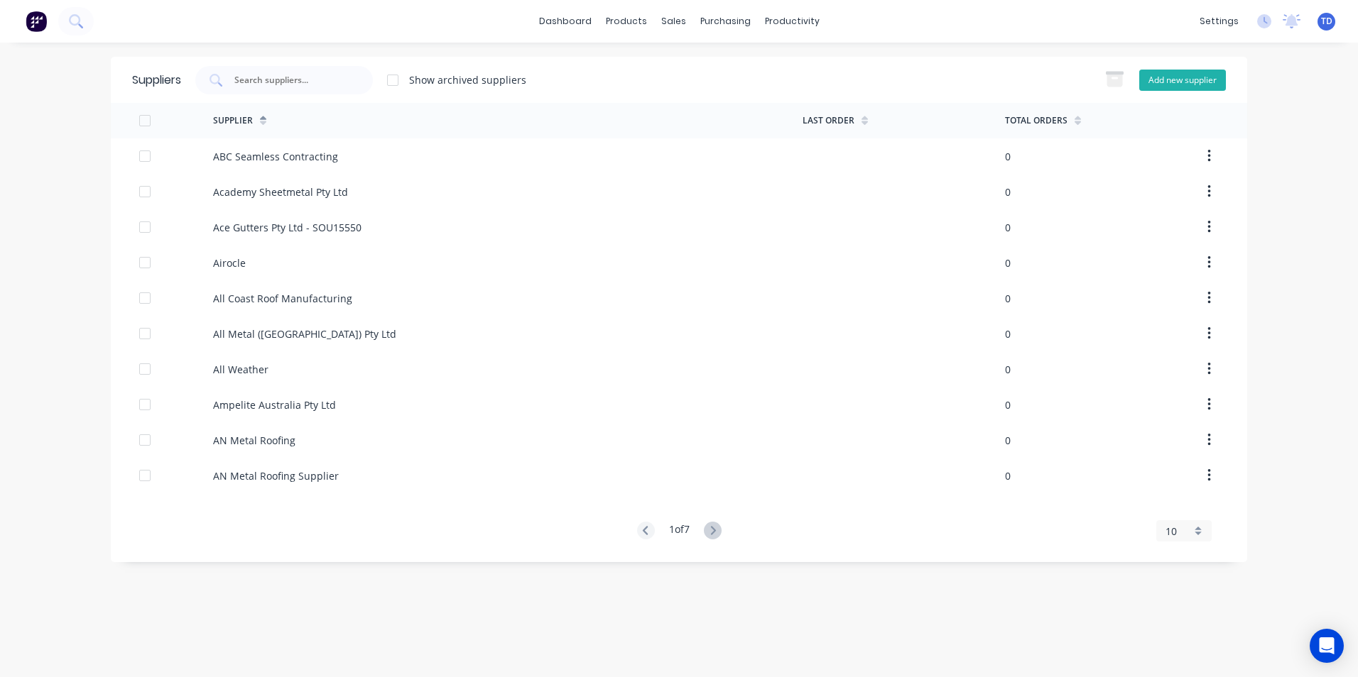
click at [1169, 80] on button "Add new supplier" at bounding box center [1182, 80] width 87 height 21
select select "AU"
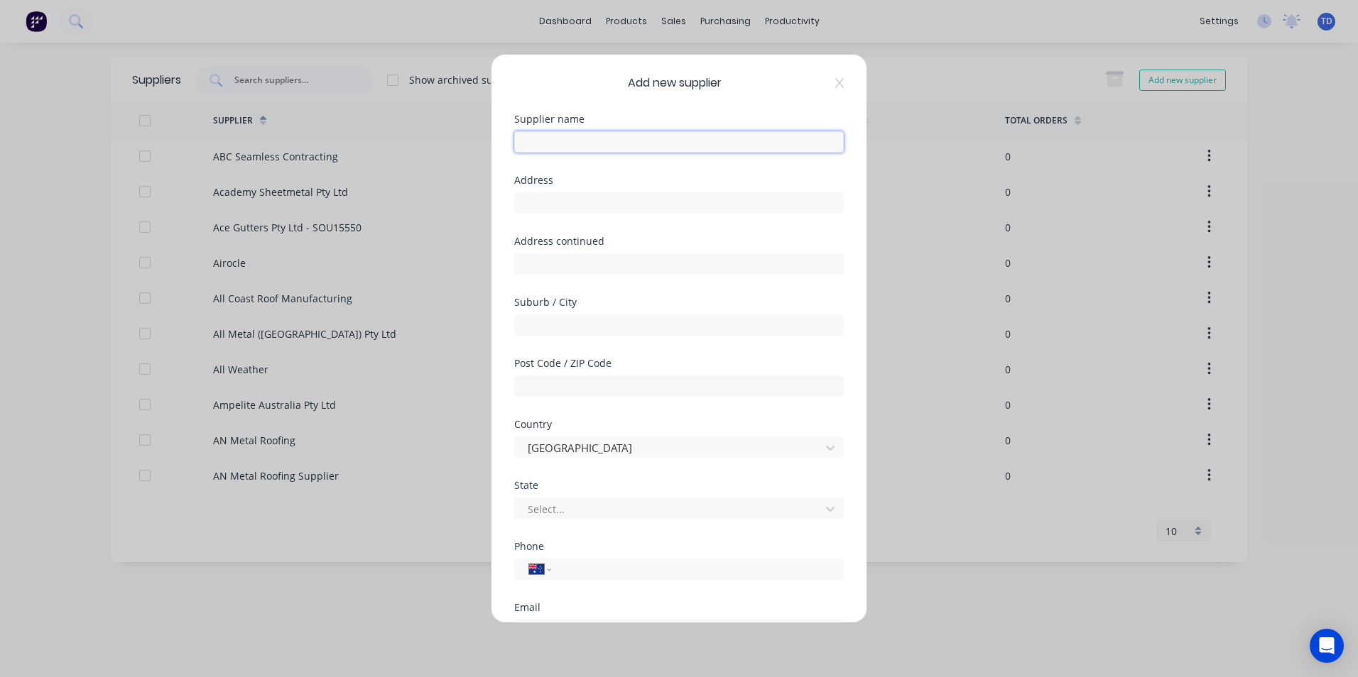
click at [579, 133] on input "text" at bounding box center [678, 141] width 329 height 21
type input "South Coast Roofing Supplies"
type input "0416 113 521"
click at [580, 206] on input "text" at bounding box center [678, 202] width 329 height 21
type input "[STREET_ADDRESS]"
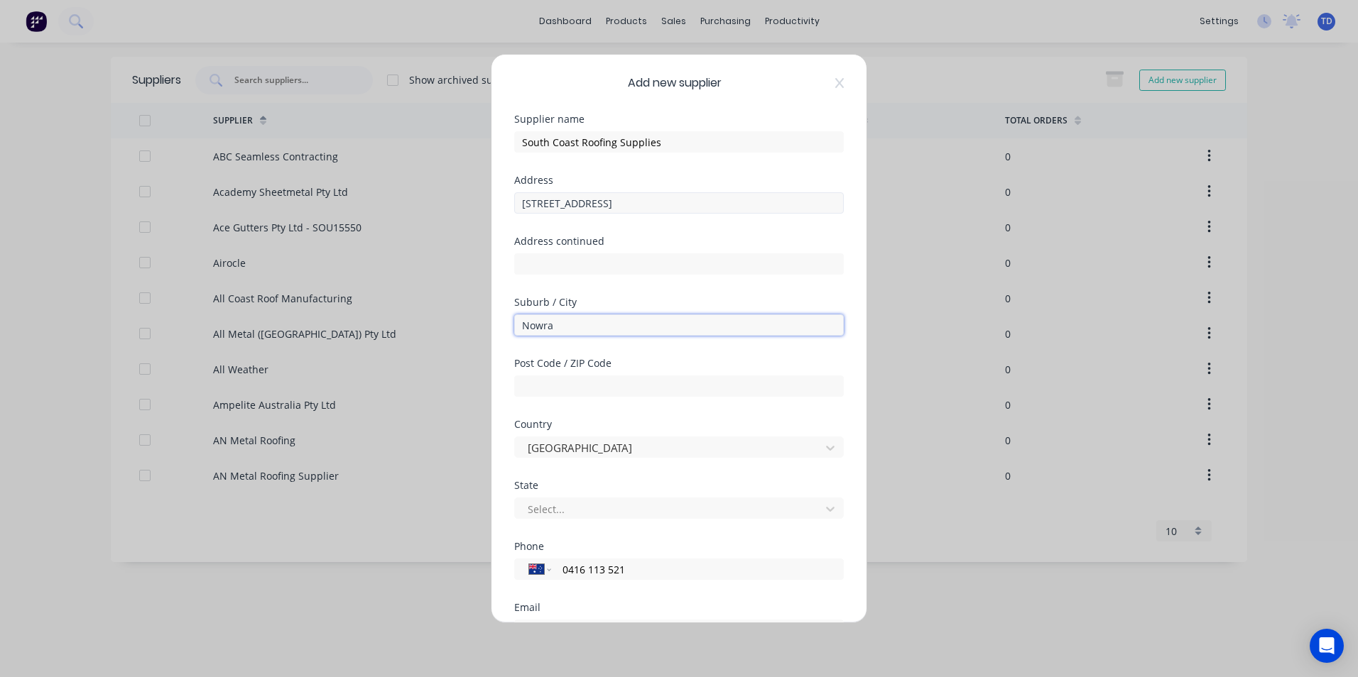
type input "Nowra"
type input "2541"
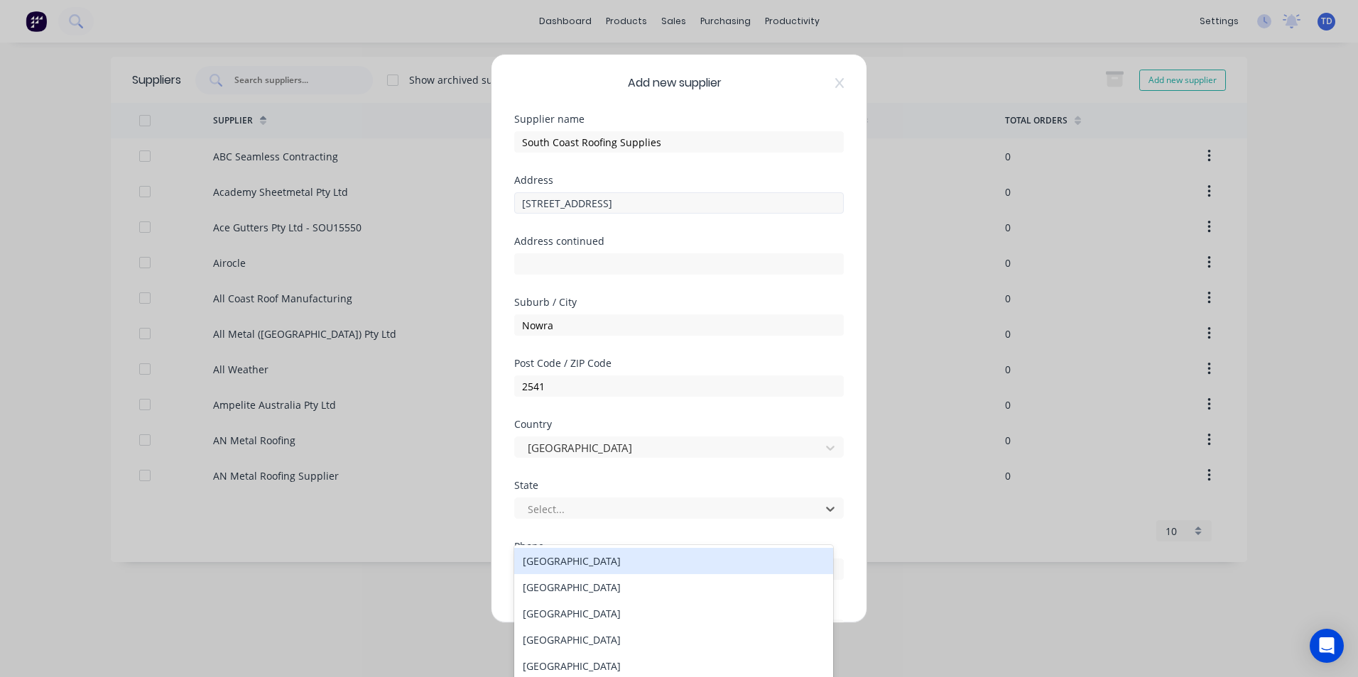
scroll to position [45, 0]
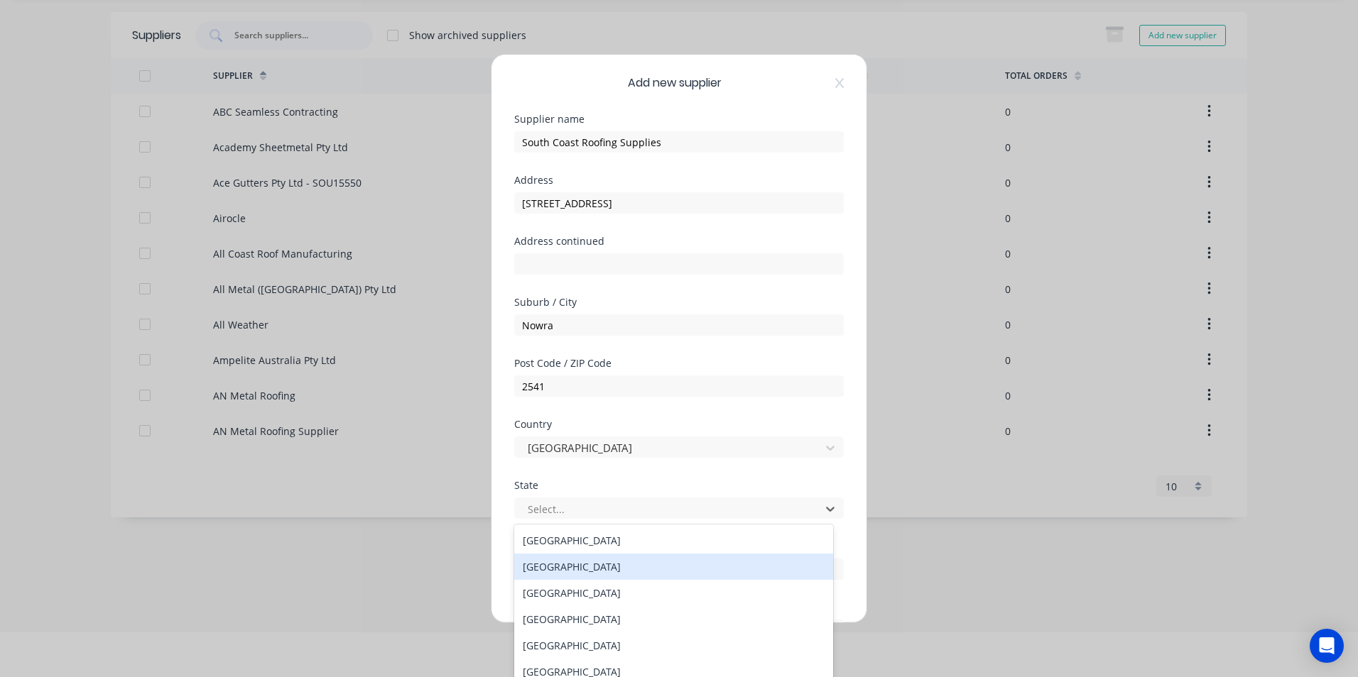
click at [563, 562] on div "[GEOGRAPHIC_DATA]" at bounding box center [673, 567] width 319 height 26
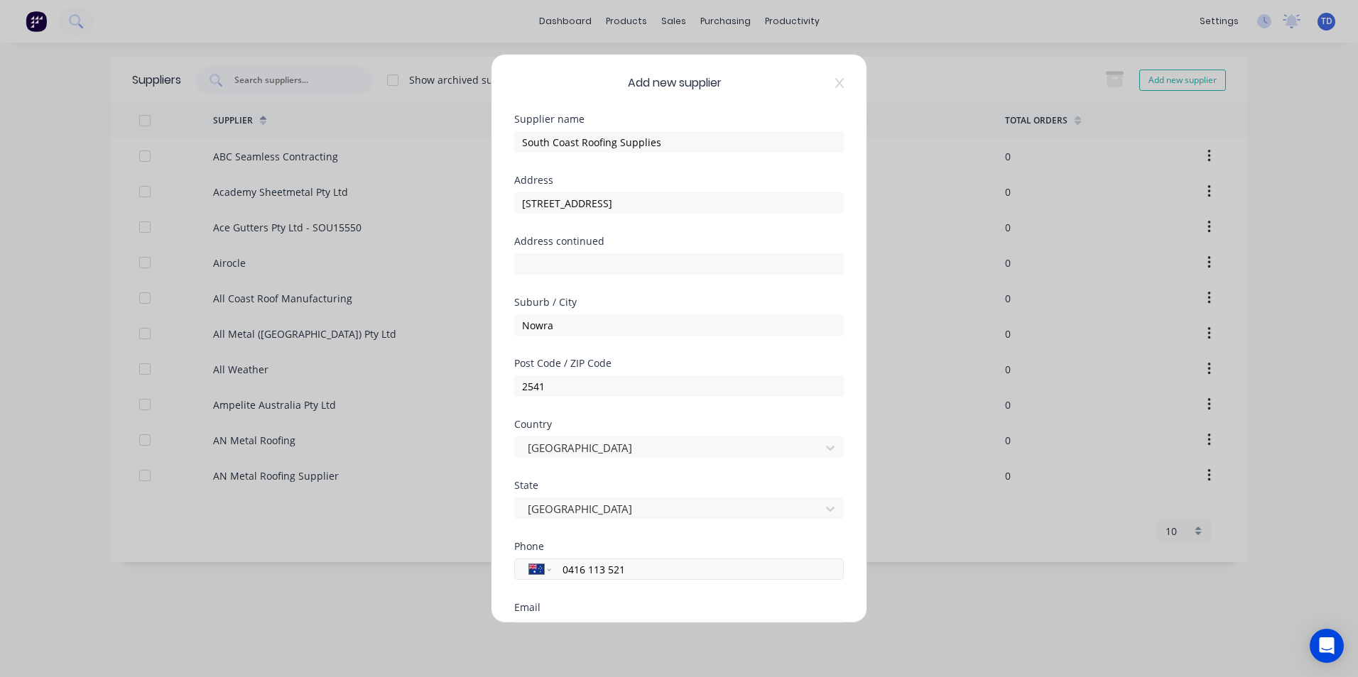
click at [627, 567] on input "0416 113 521" at bounding box center [695, 570] width 268 height 16
type input "0"
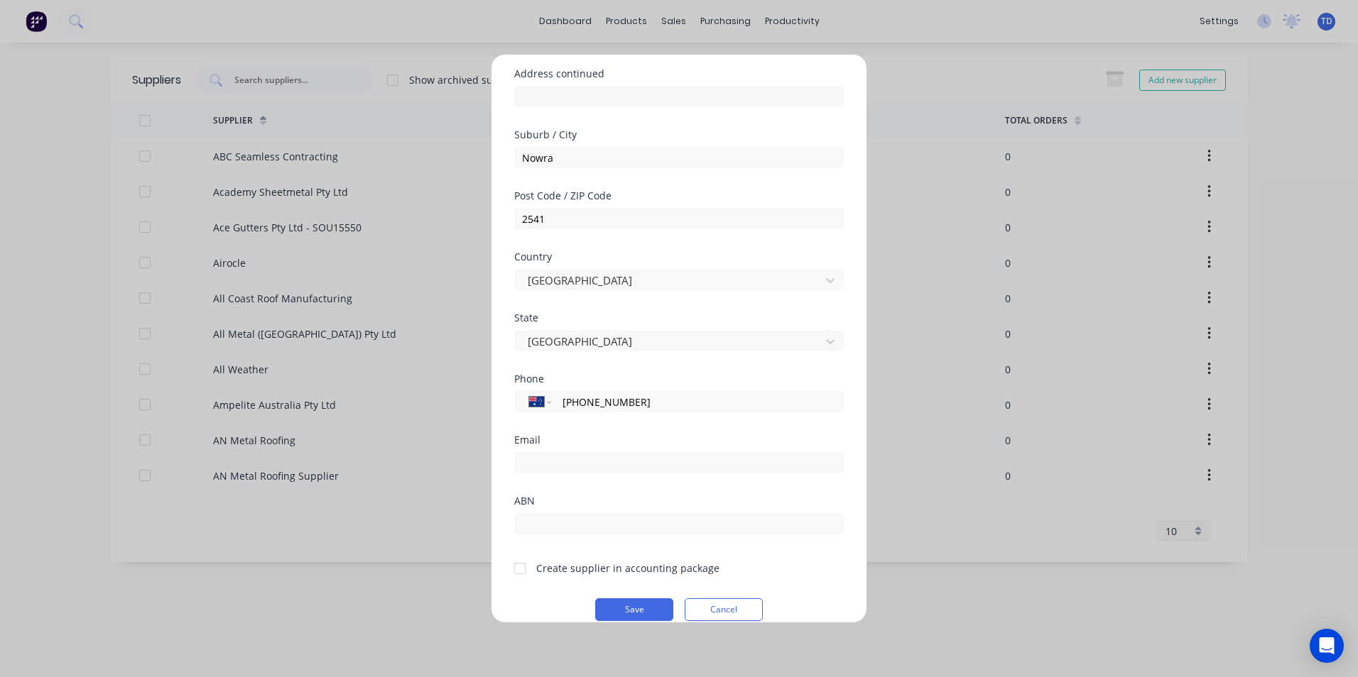
scroll to position [186, 0]
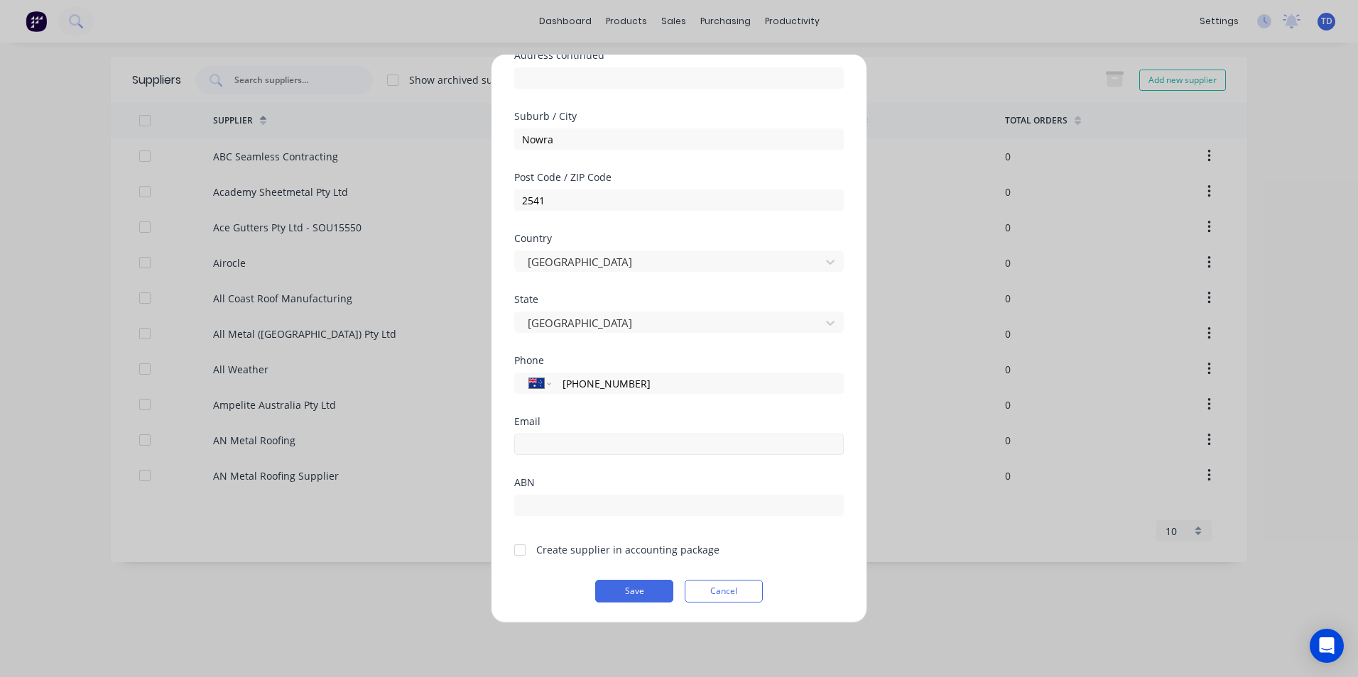
type input "[PHONE_NUMBER]"
click at [608, 452] on input "email" at bounding box center [678, 444] width 329 height 21
type input "[EMAIL_ADDRESS][DOMAIN_NAME]"
click at [807, 486] on div "ABN" at bounding box center [678, 483] width 329 height 10
click at [520, 551] on div at bounding box center [520, 550] width 28 height 28
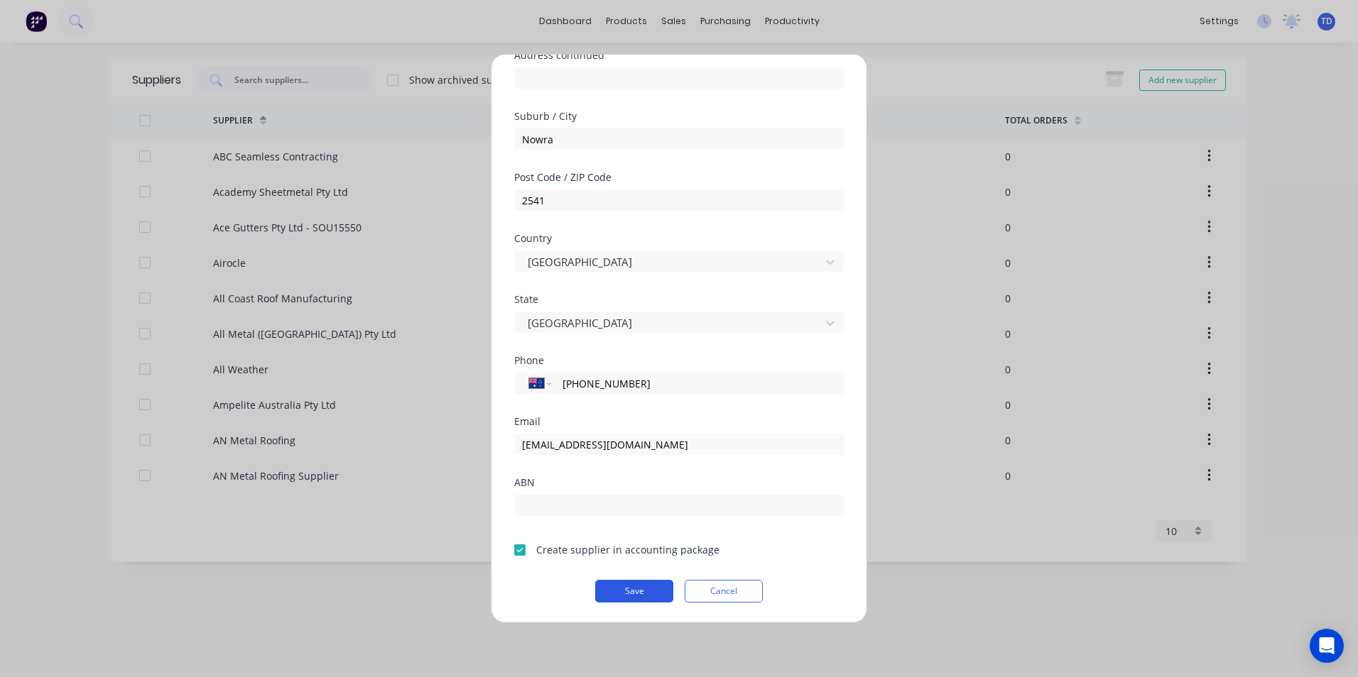
click at [641, 594] on button "Save" at bounding box center [634, 591] width 78 height 23
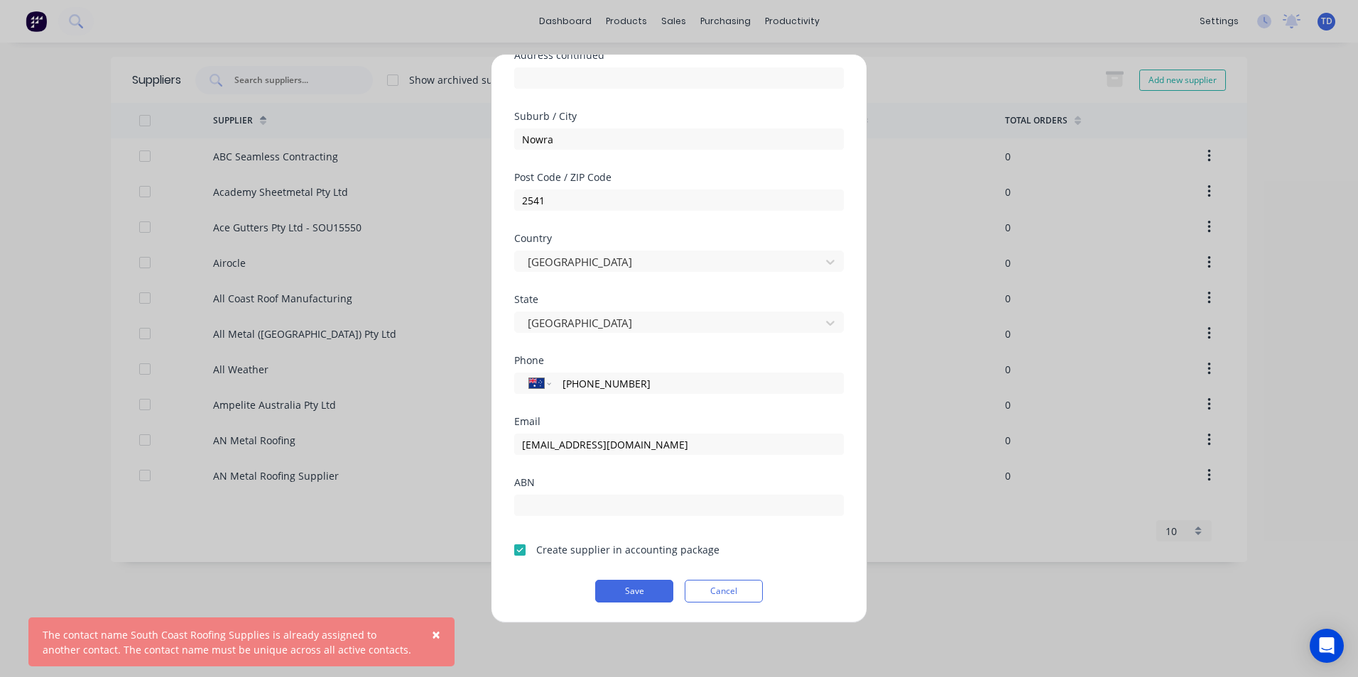
click at [437, 633] on span "×" at bounding box center [436, 635] width 9 height 20
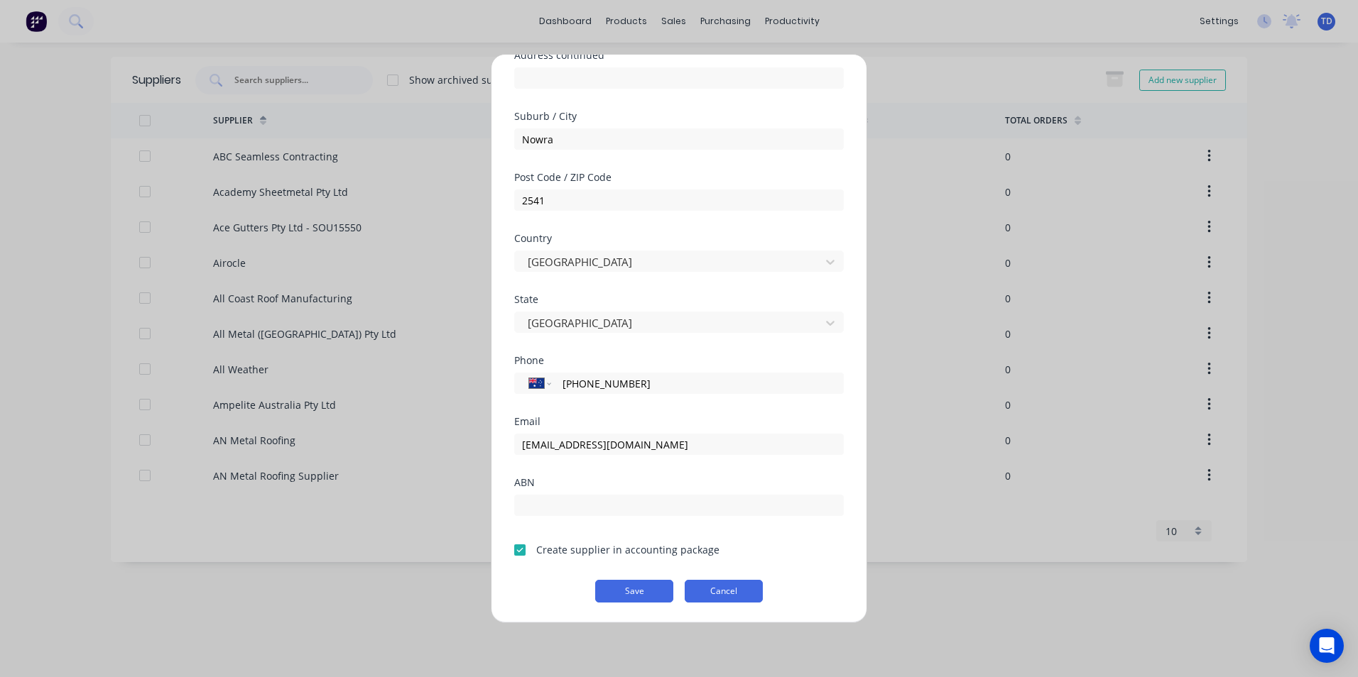
click at [699, 591] on button "Cancel" at bounding box center [723, 591] width 78 height 23
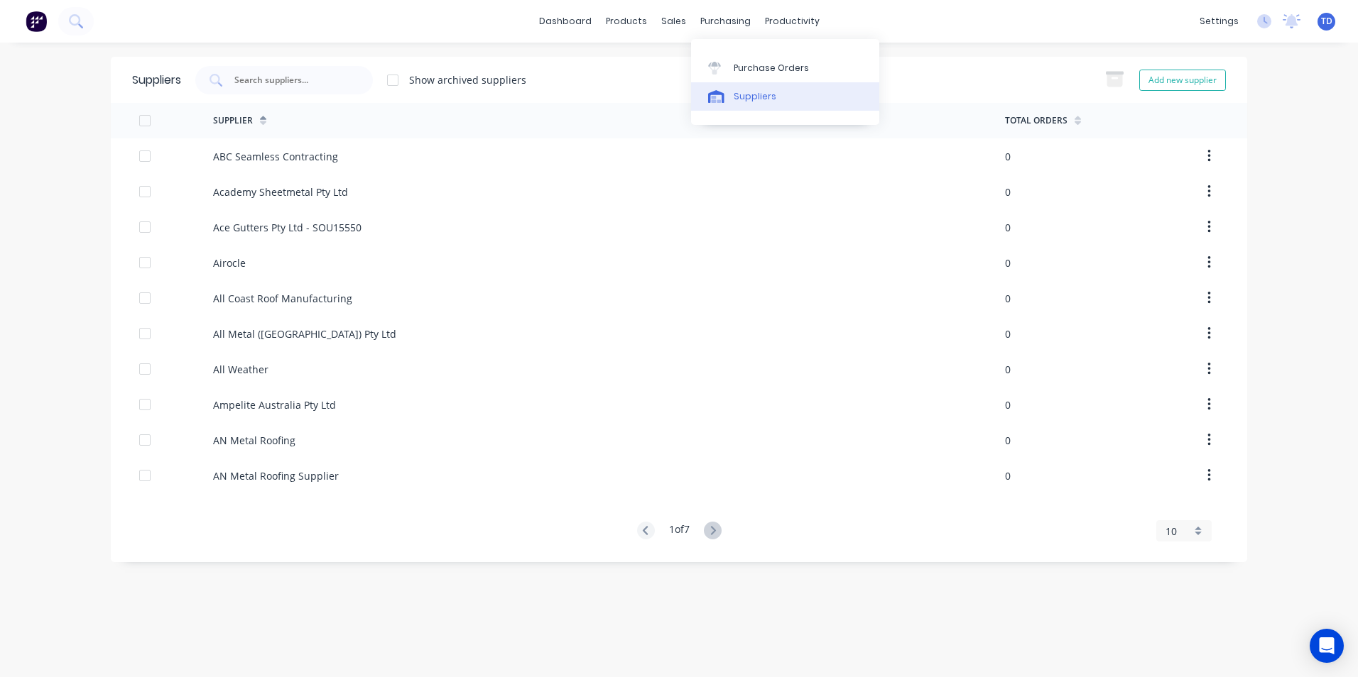
click at [764, 96] on div "Suppliers" at bounding box center [754, 96] width 43 height 13
click at [394, 80] on div at bounding box center [392, 80] width 28 height 28
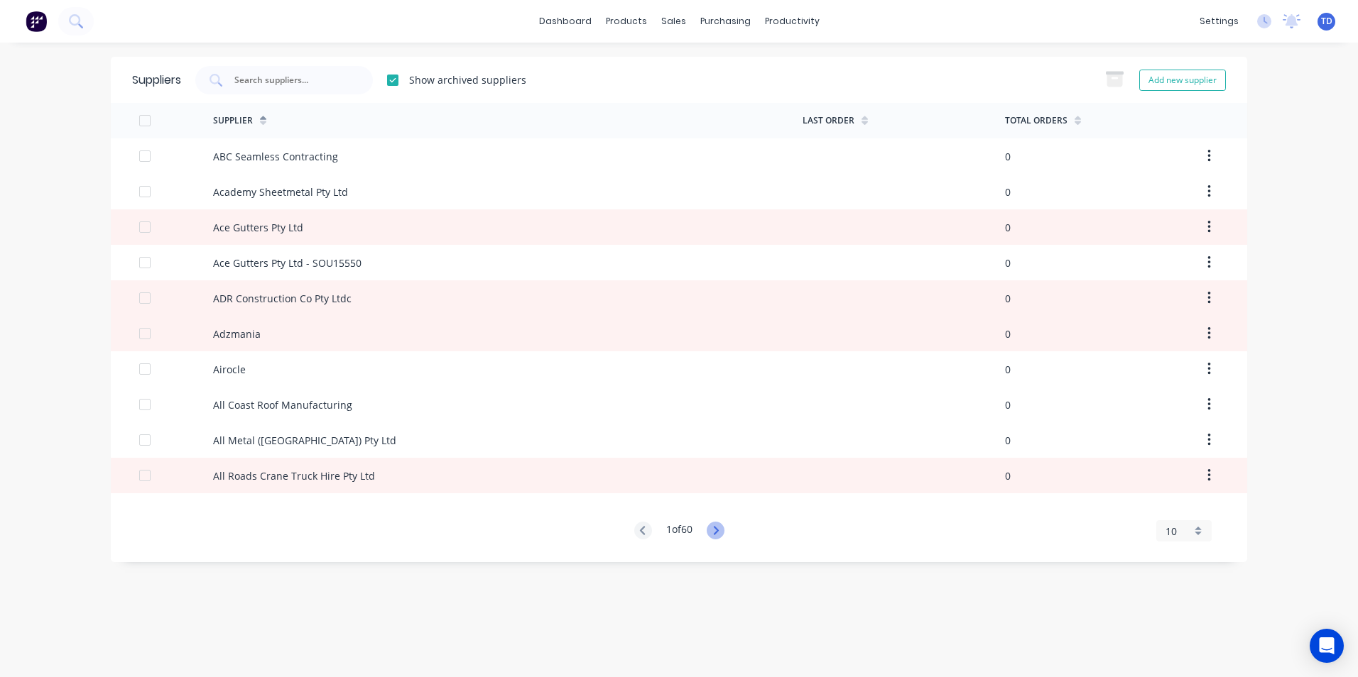
click at [714, 532] on icon at bounding box center [715, 531] width 18 height 18
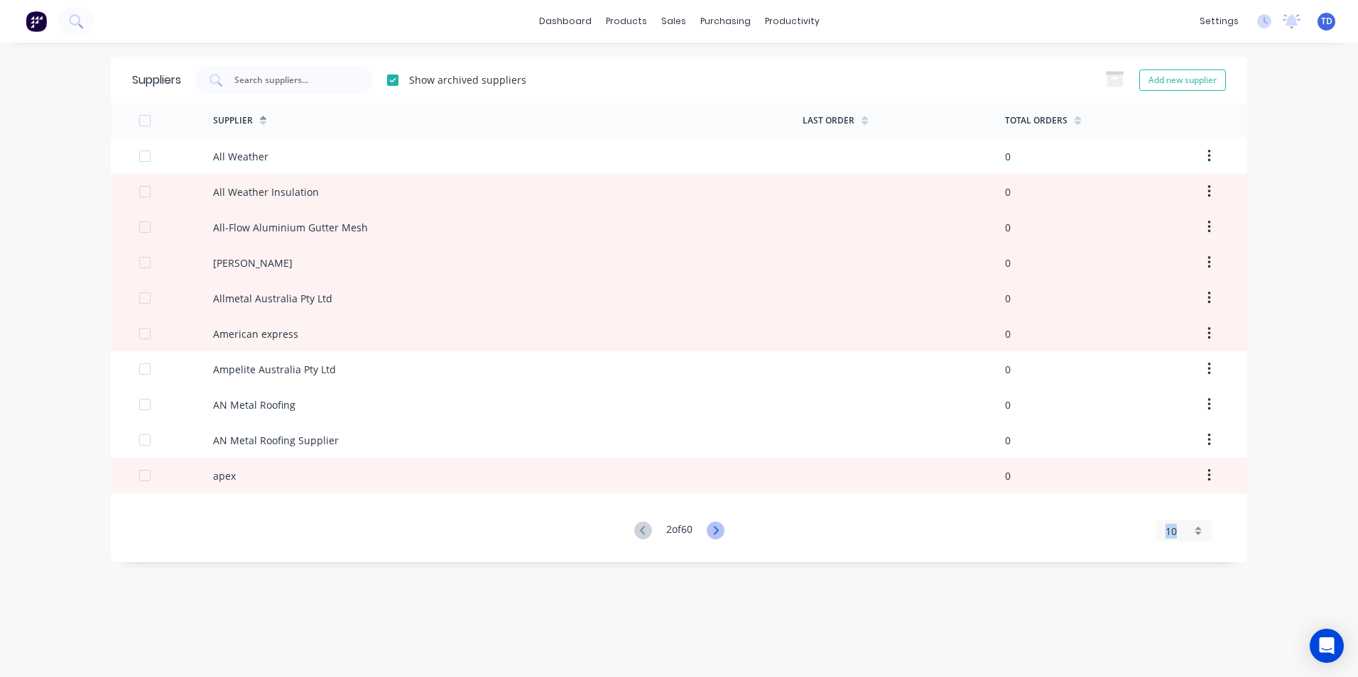
click at [714, 532] on icon at bounding box center [715, 531] width 18 height 18
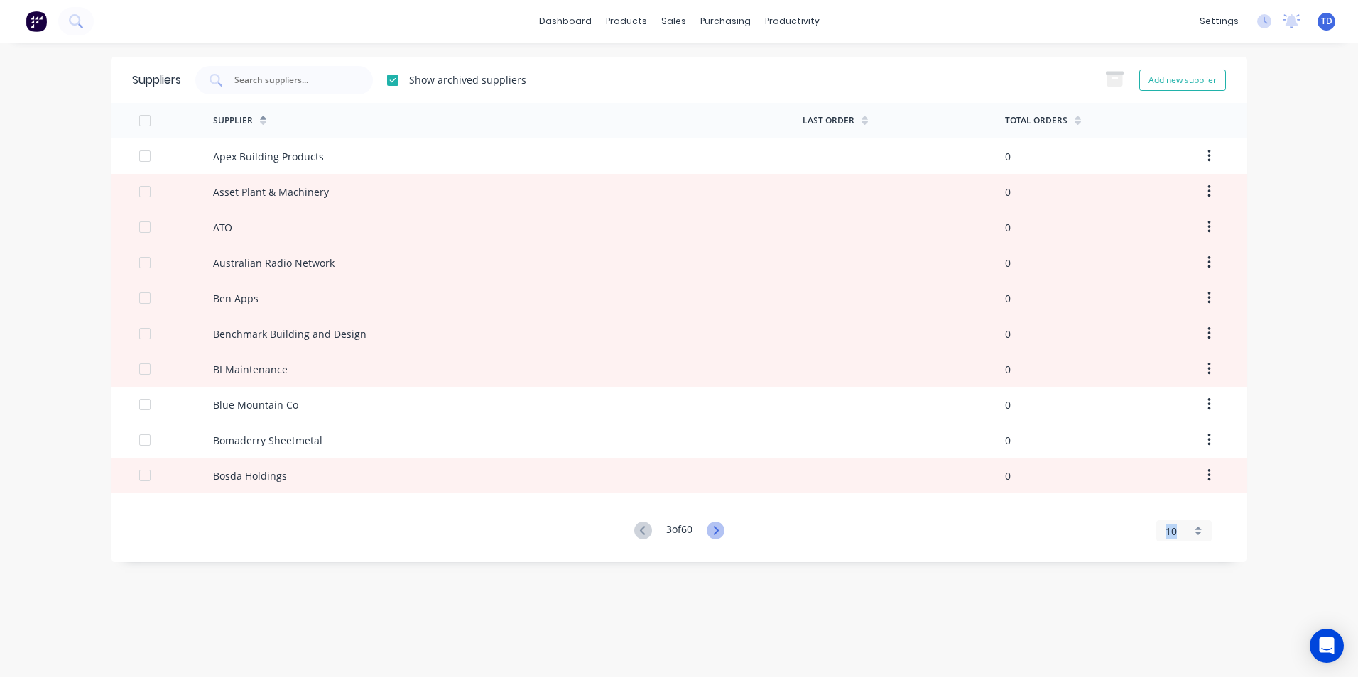
click at [714, 532] on icon at bounding box center [715, 531] width 18 height 18
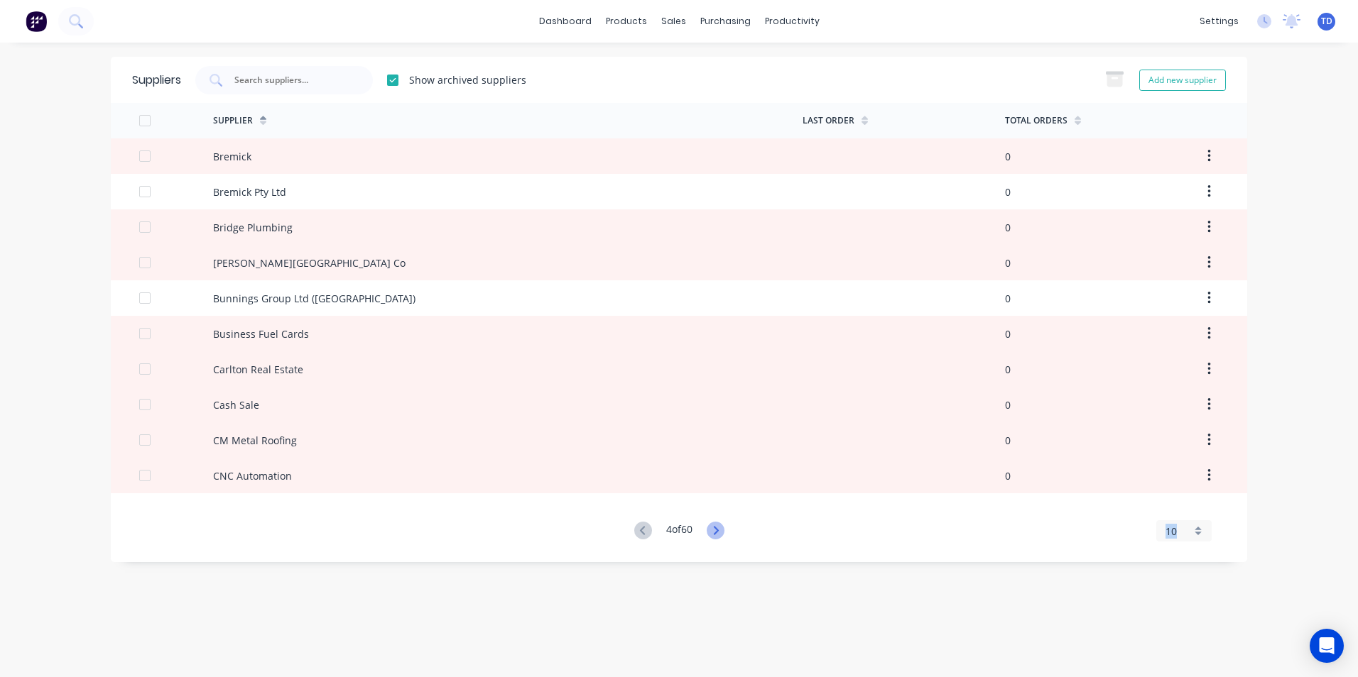
click at [714, 532] on icon at bounding box center [715, 531] width 18 height 18
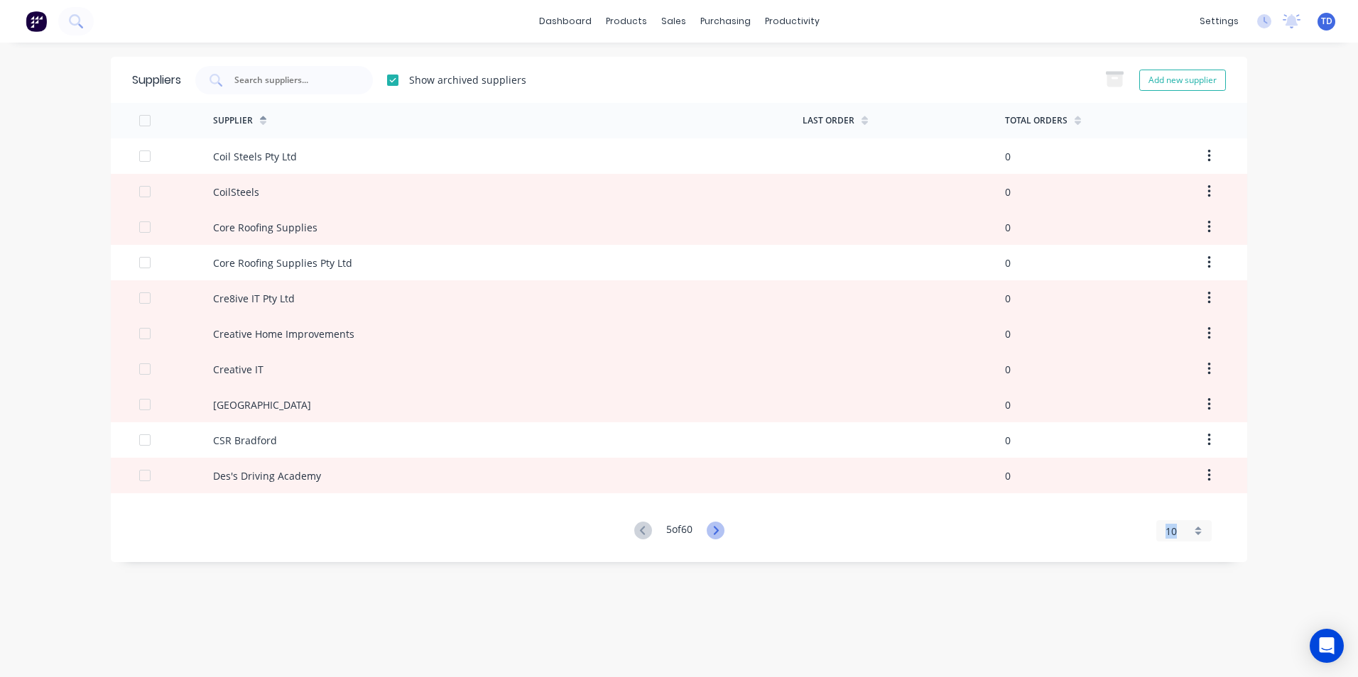
click at [714, 532] on icon at bounding box center [715, 531] width 18 height 18
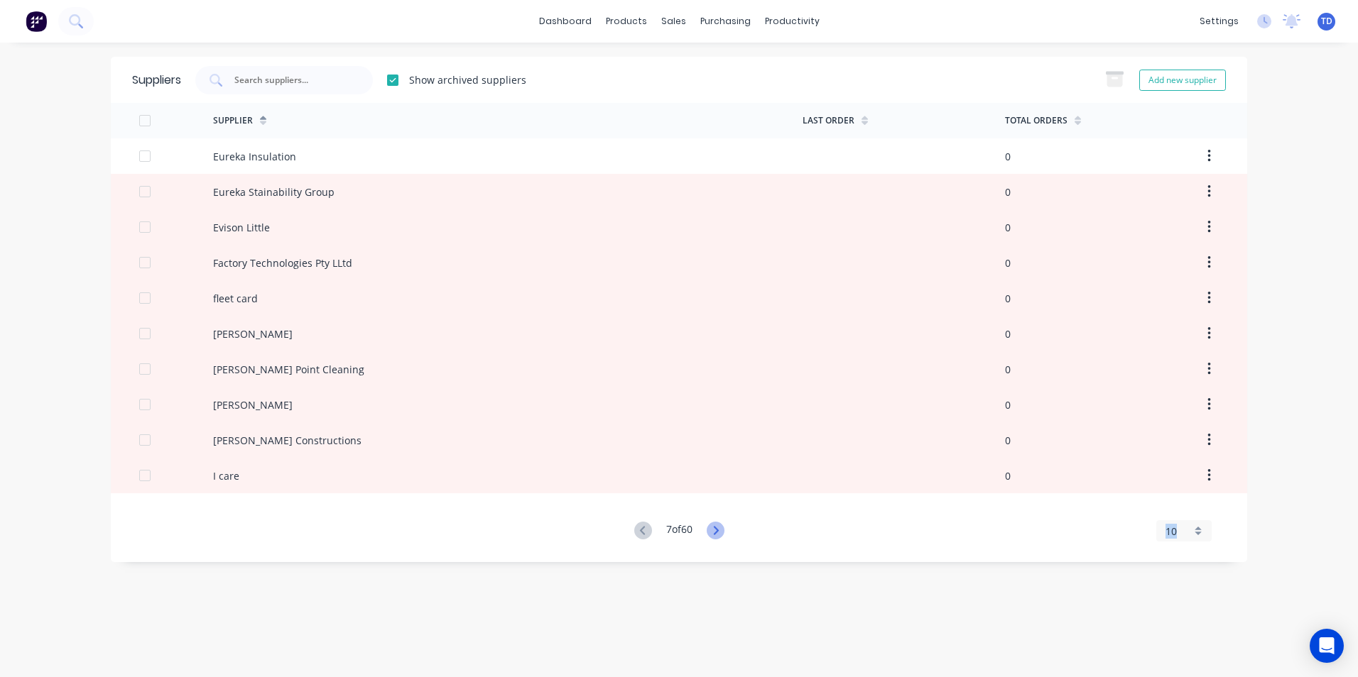
click at [714, 532] on icon at bounding box center [715, 531] width 18 height 18
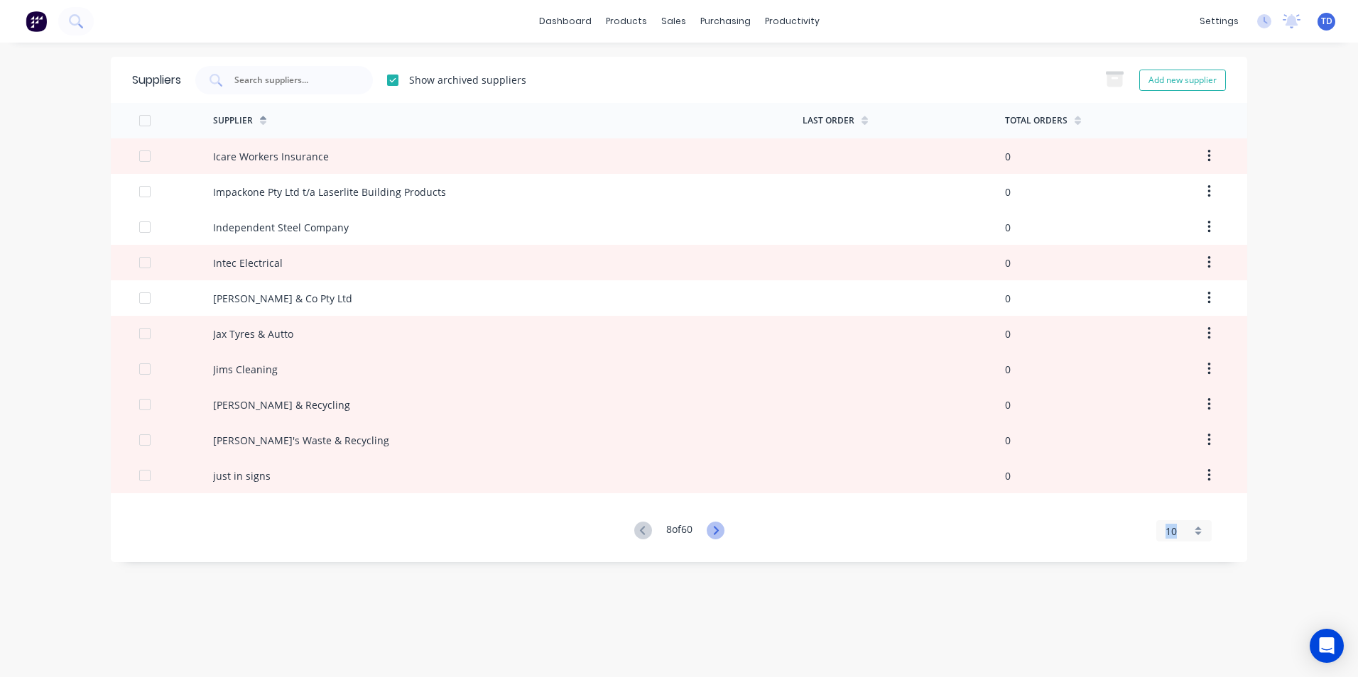
click at [714, 532] on icon at bounding box center [715, 531] width 18 height 18
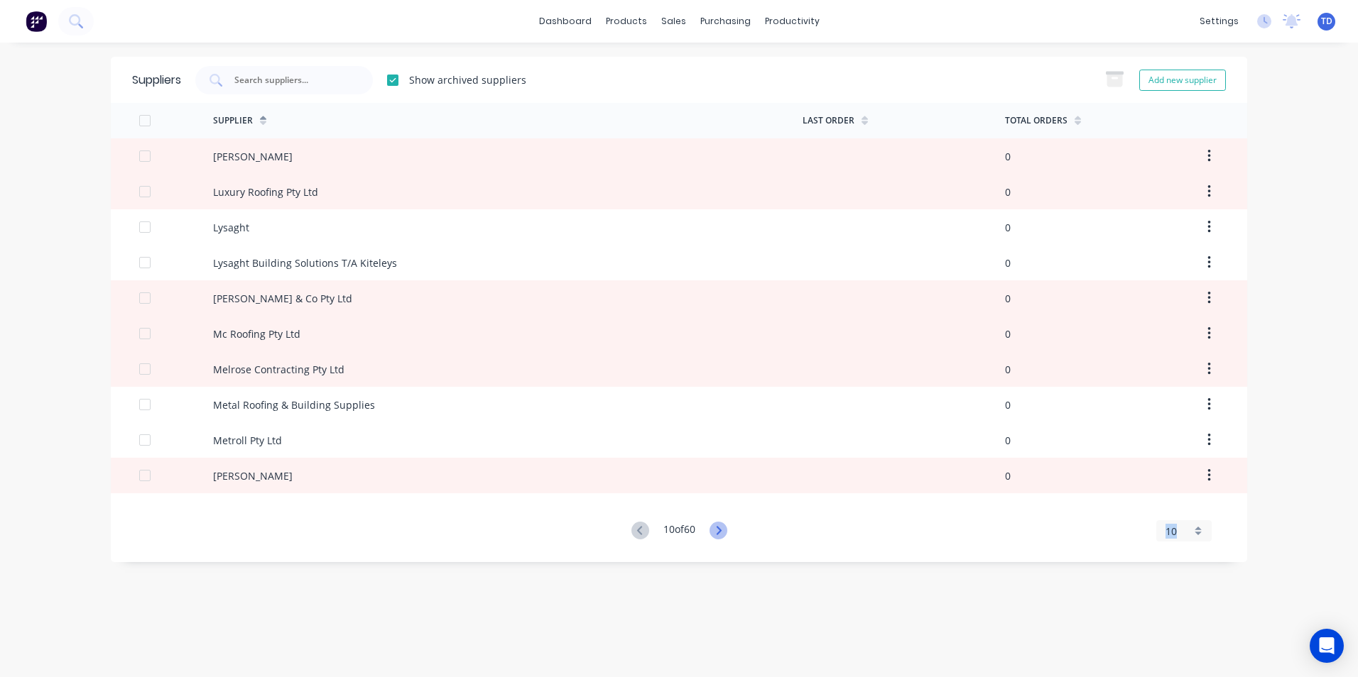
click at [714, 532] on icon at bounding box center [718, 531] width 18 height 18
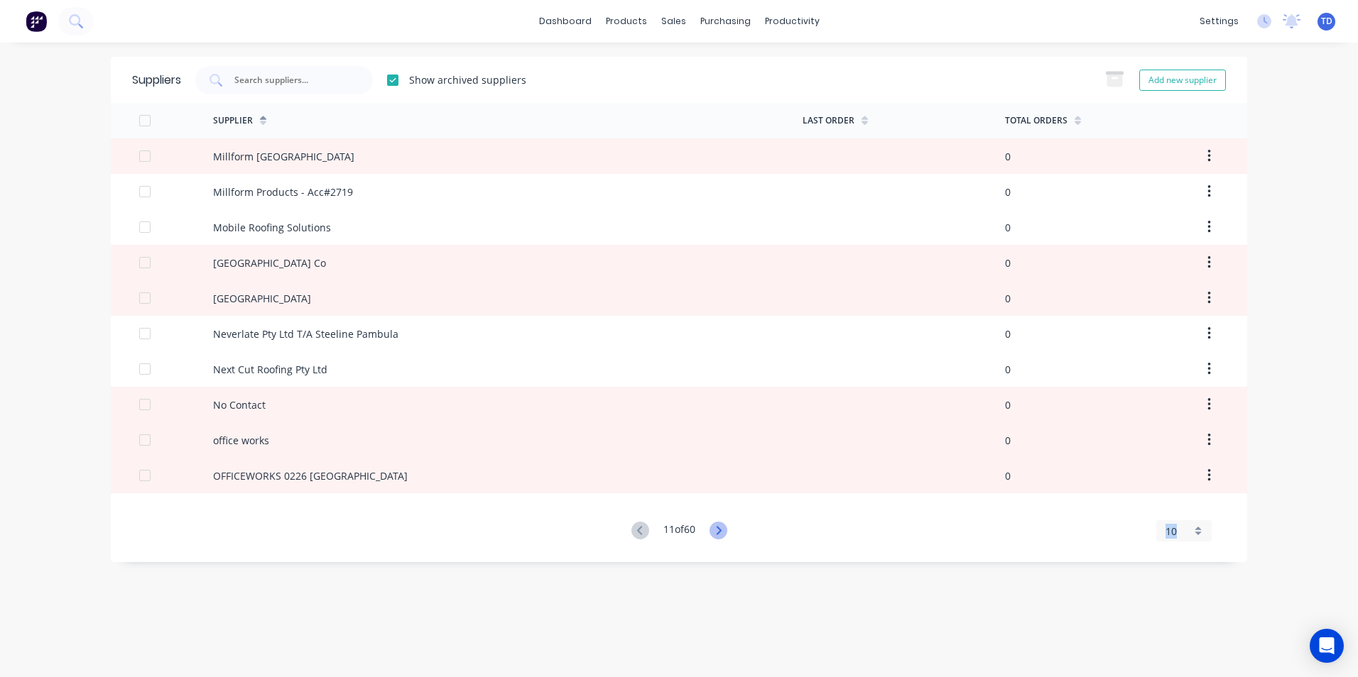
click at [714, 532] on icon at bounding box center [718, 531] width 18 height 18
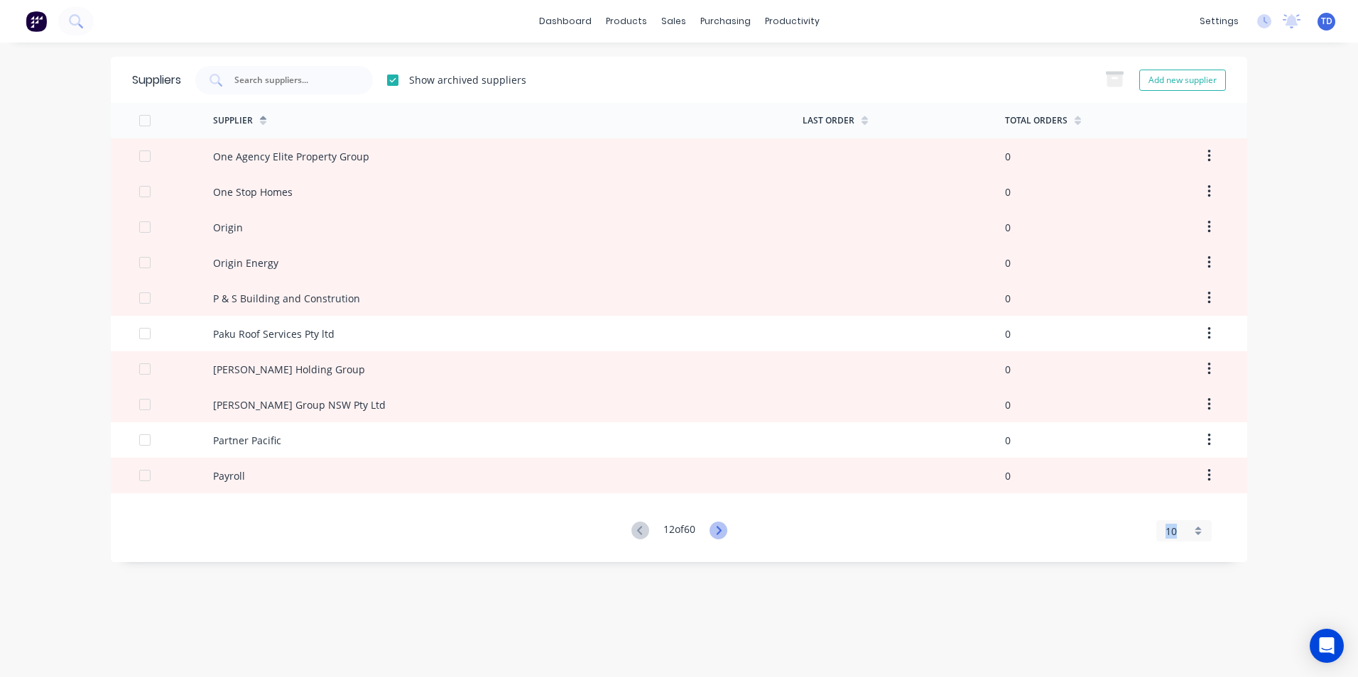
click at [714, 532] on icon at bounding box center [718, 531] width 18 height 18
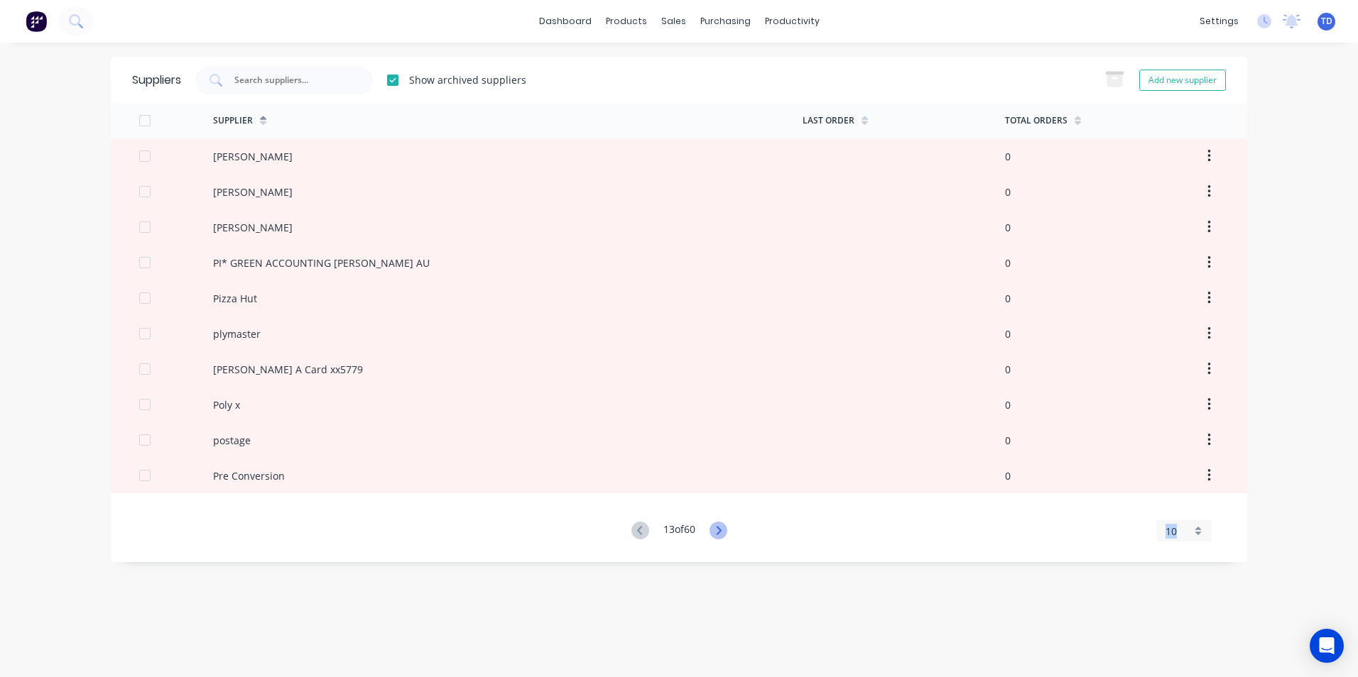
click at [714, 532] on icon at bounding box center [718, 531] width 18 height 18
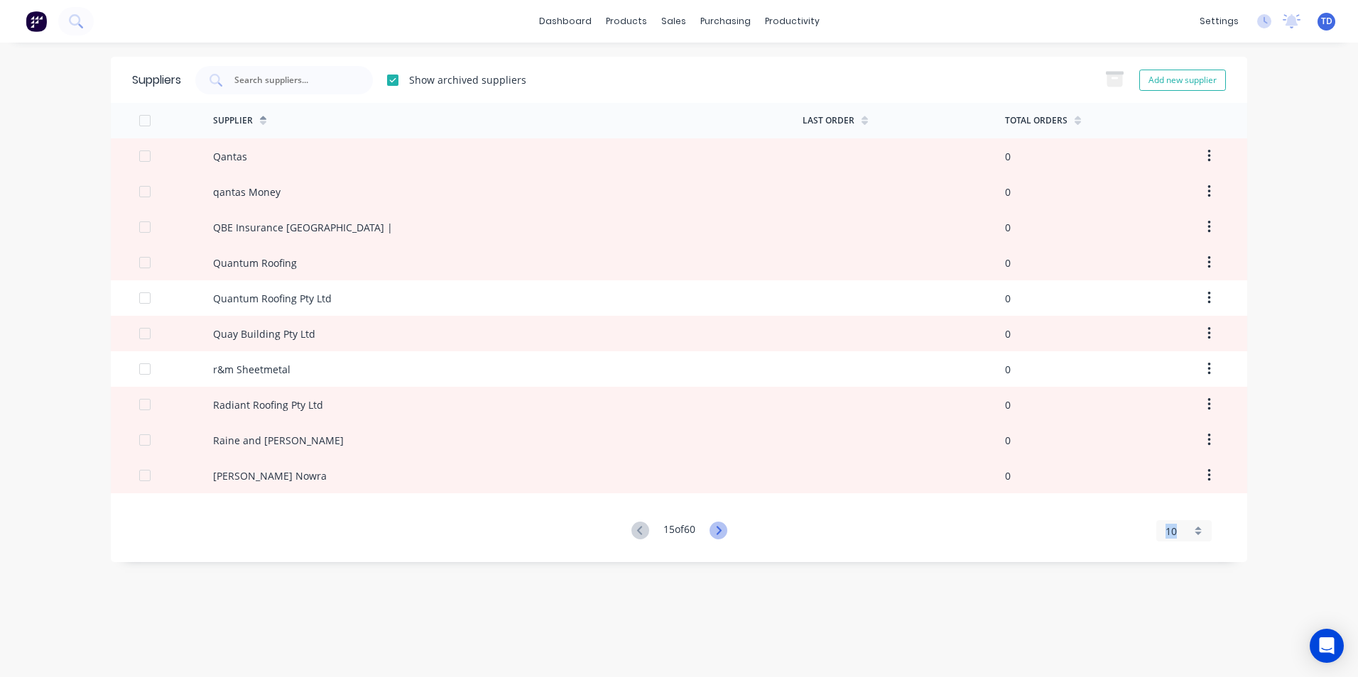
click at [714, 532] on icon at bounding box center [718, 531] width 18 height 18
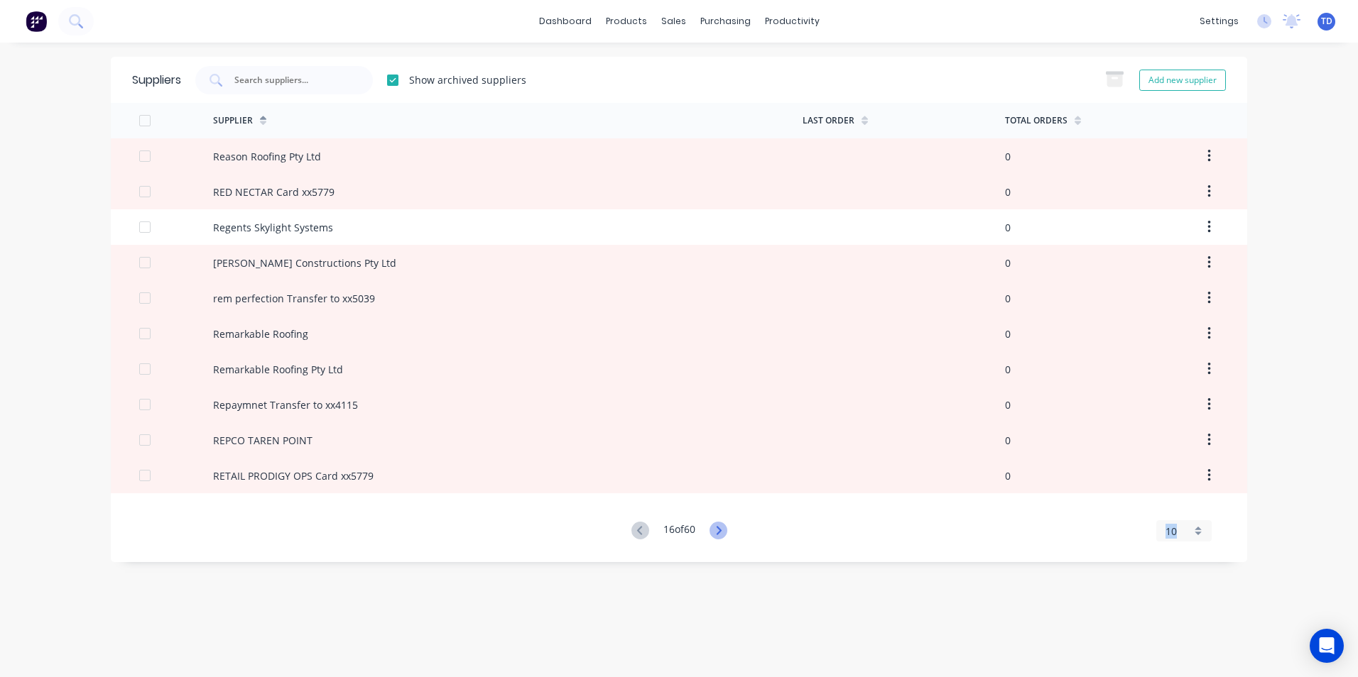
click at [714, 532] on icon at bounding box center [718, 531] width 18 height 18
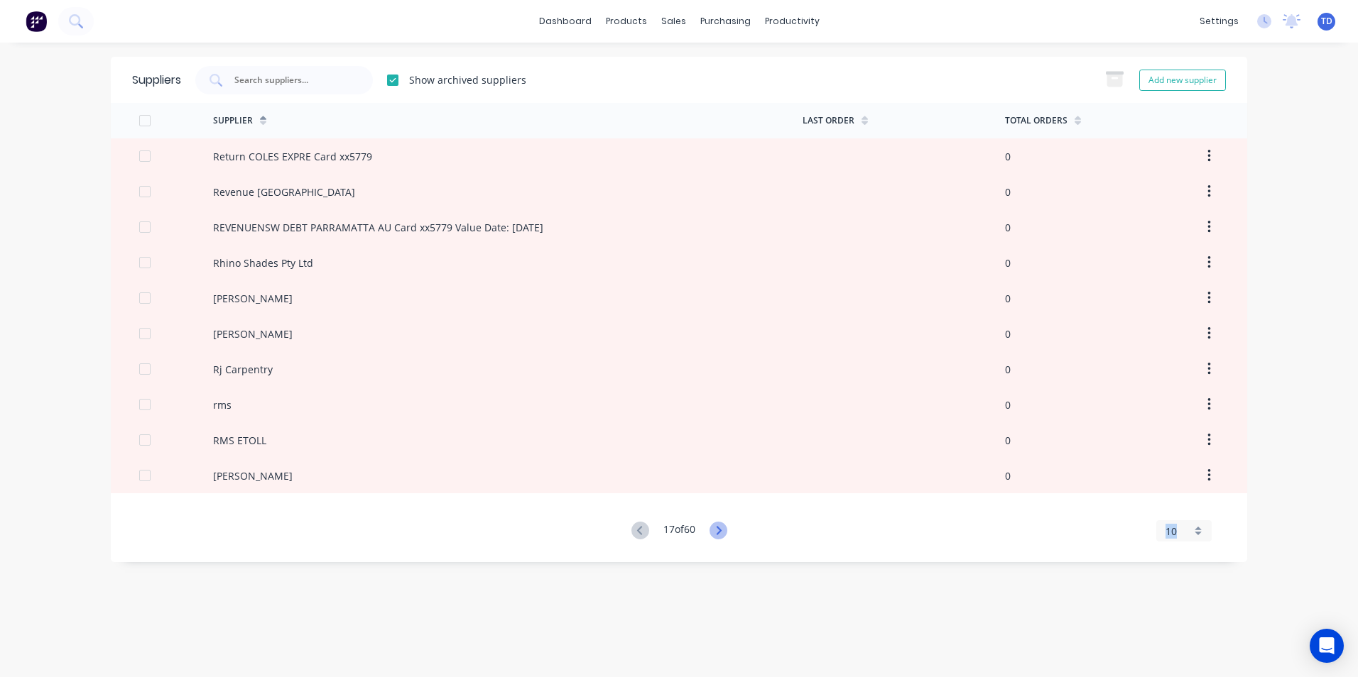
click at [714, 532] on icon at bounding box center [718, 531] width 18 height 18
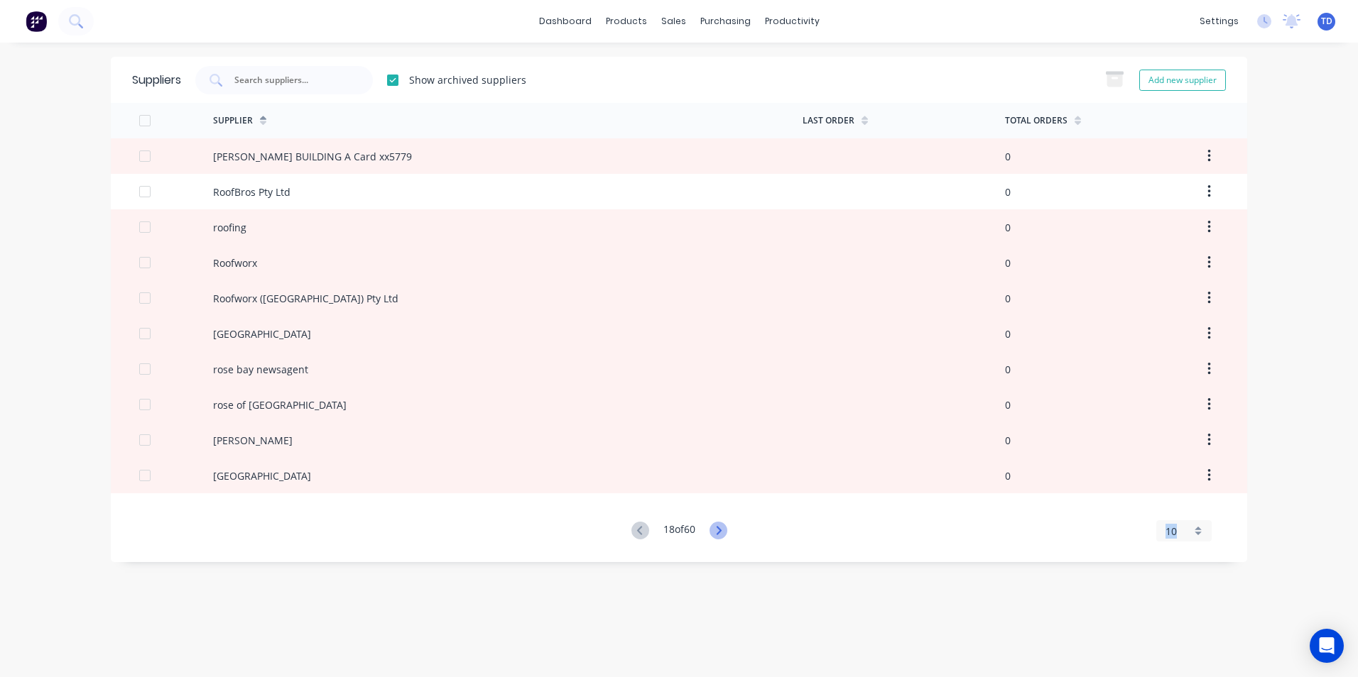
click at [714, 532] on icon at bounding box center [718, 531] width 18 height 18
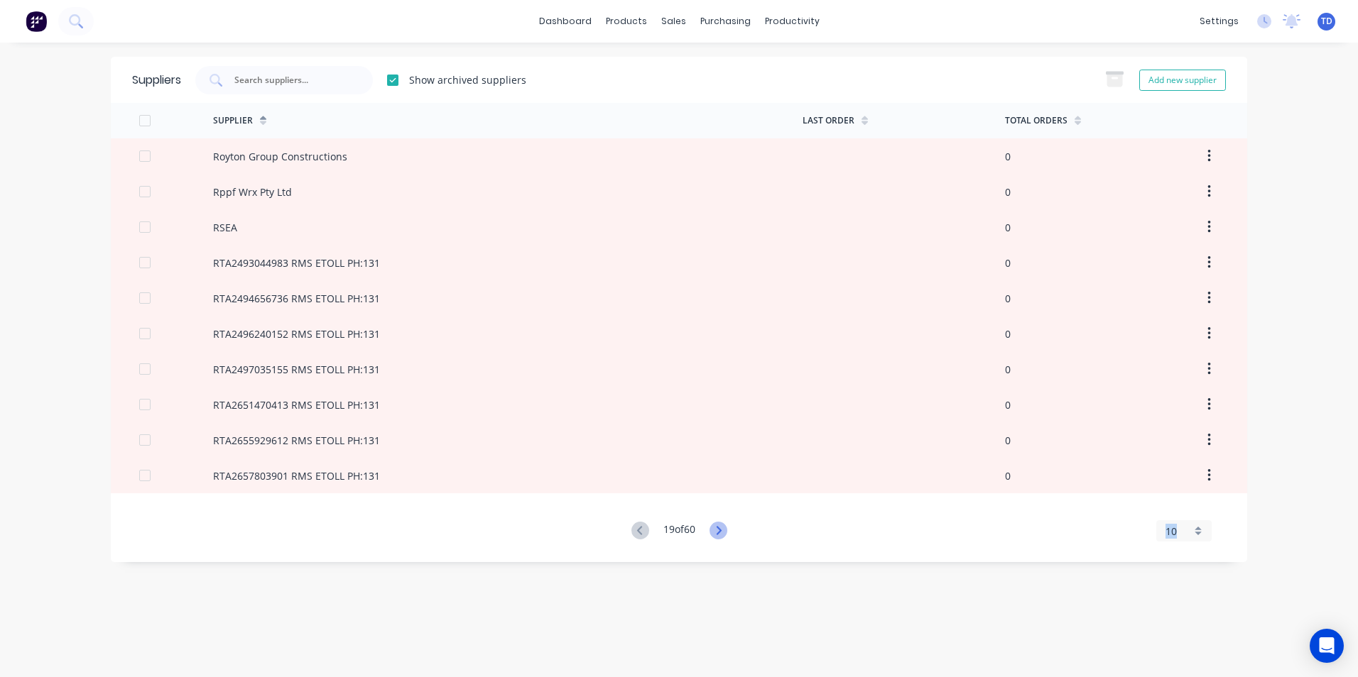
click at [714, 532] on icon at bounding box center [718, 531] width 18 height 18
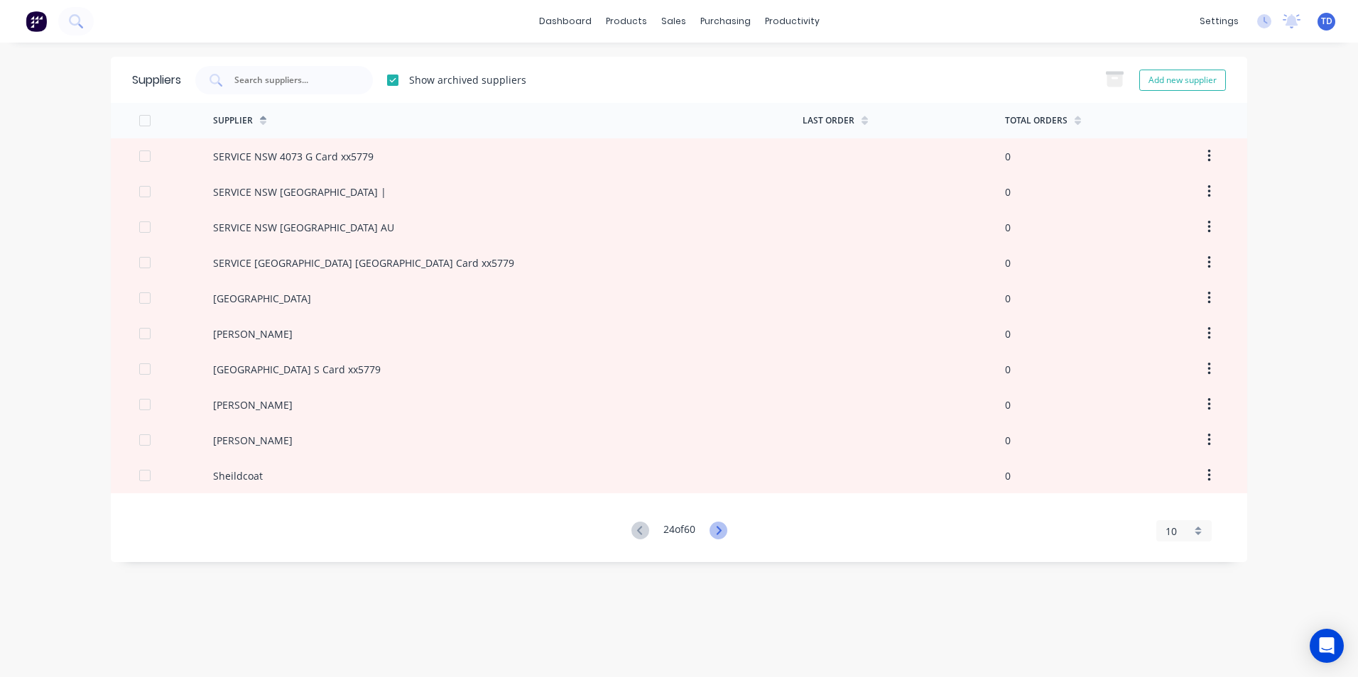
click at [714, 532] on icon at bounding box center [718, 531] width 18 height 18
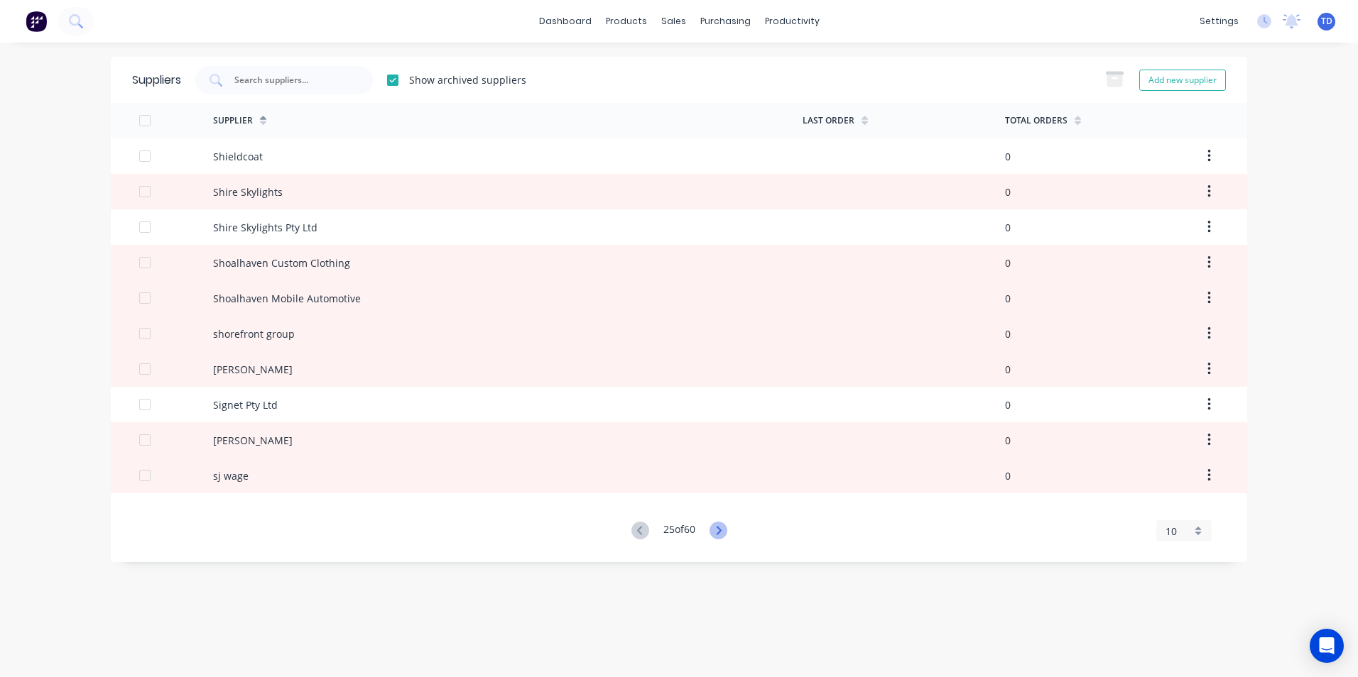
click at [714, 532] on icon at bounding box center [718, 531] width 18 height 18
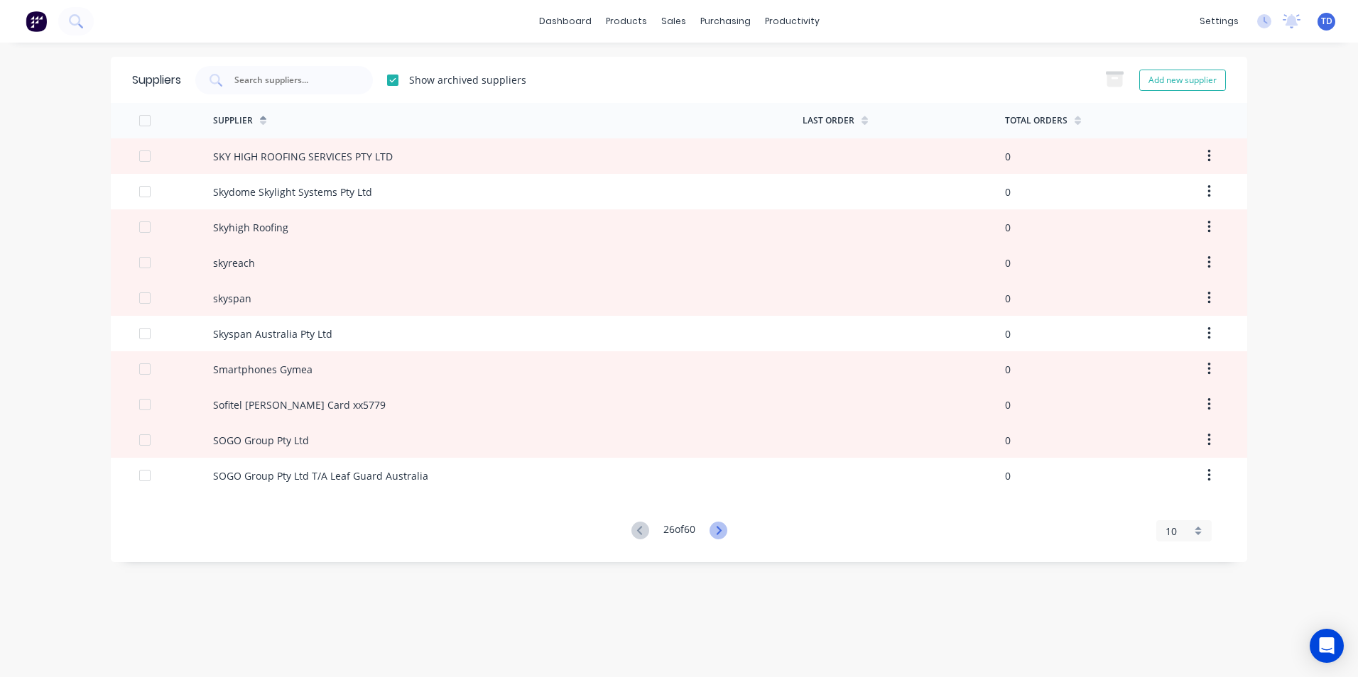
click at [714, 532] on icon at bounding box center [718, 531] width 18 height 18
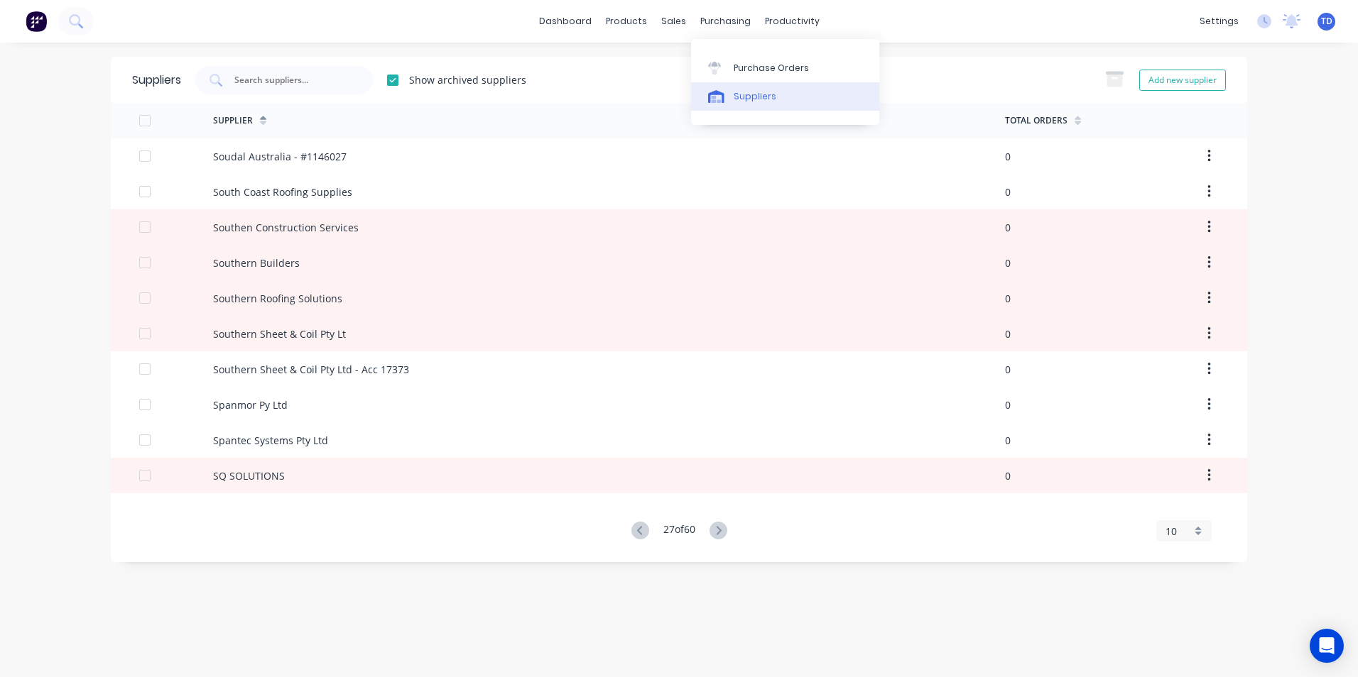
click at [745, 103] on link "Suppliers" at bounding box center [785, 96] width 188 height 28
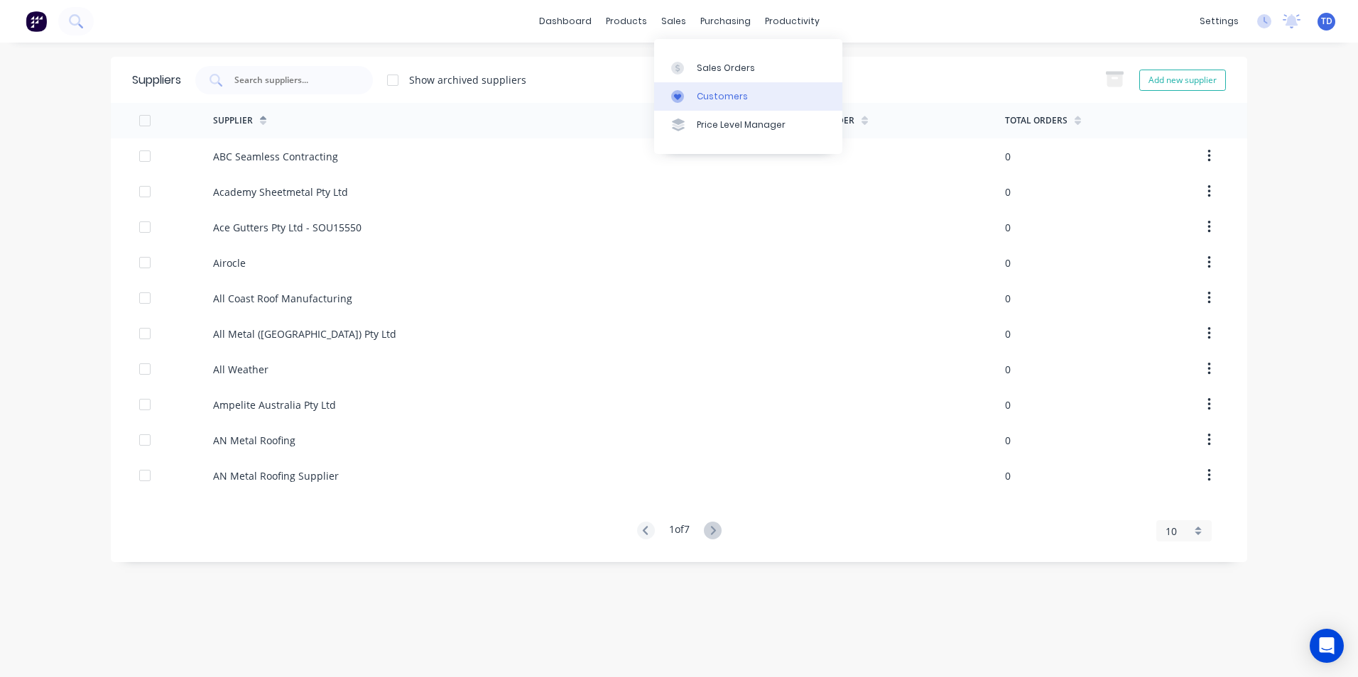
click at [700, 100] on div "Customers" at bounding box center [722, 96] width 51 height 13
click at [271, 76] on input "text" at bounding box center [292, 80] width 118 height 14
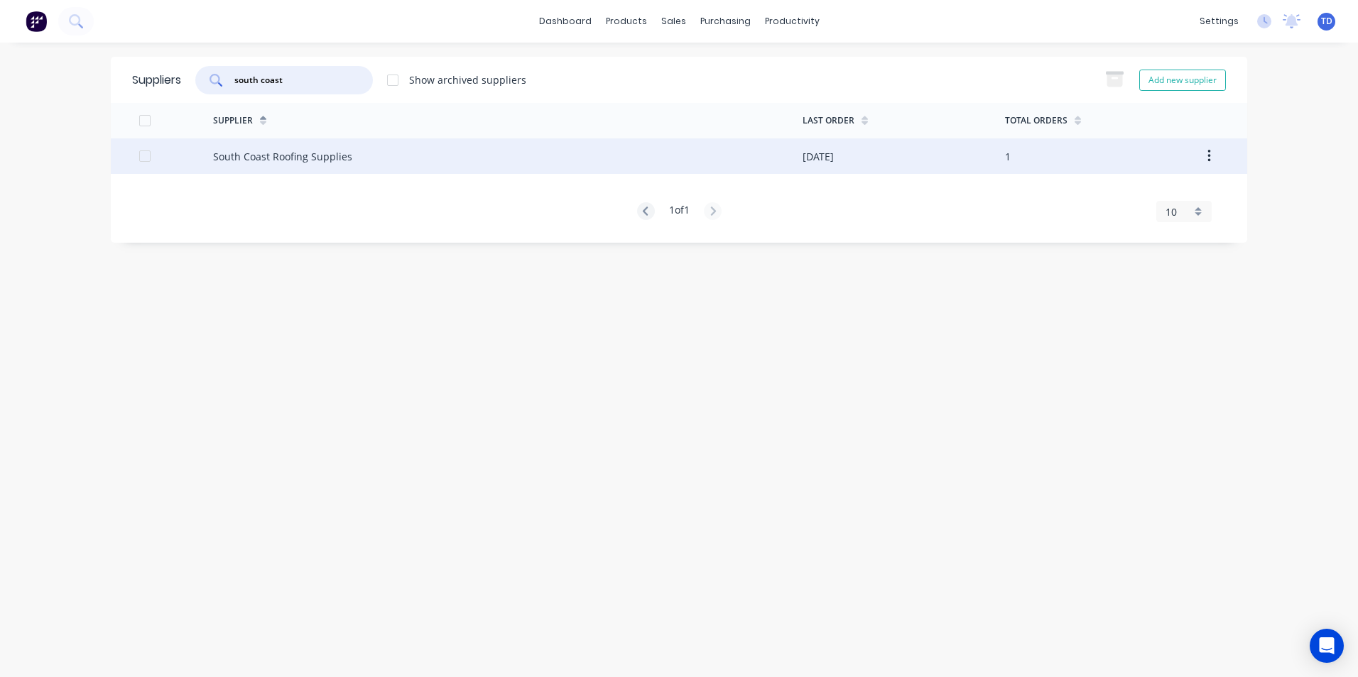
type input "south coast"
click at [269, 156] on div "South Coast Roofing Supplies" at bounding box center [282, 156] width 139 height 15
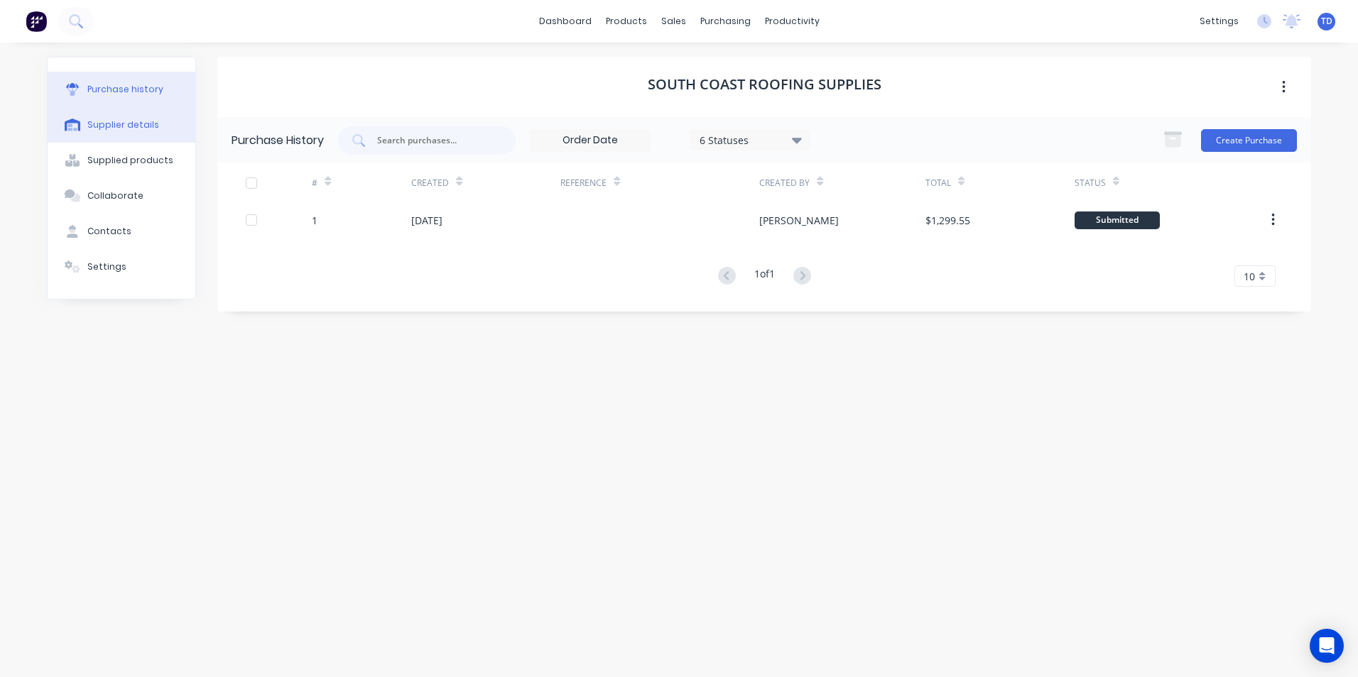
click at [106, 126] on div "Supplier details" at bounding box center [123, 125] width 72 height 13
select select "AU"
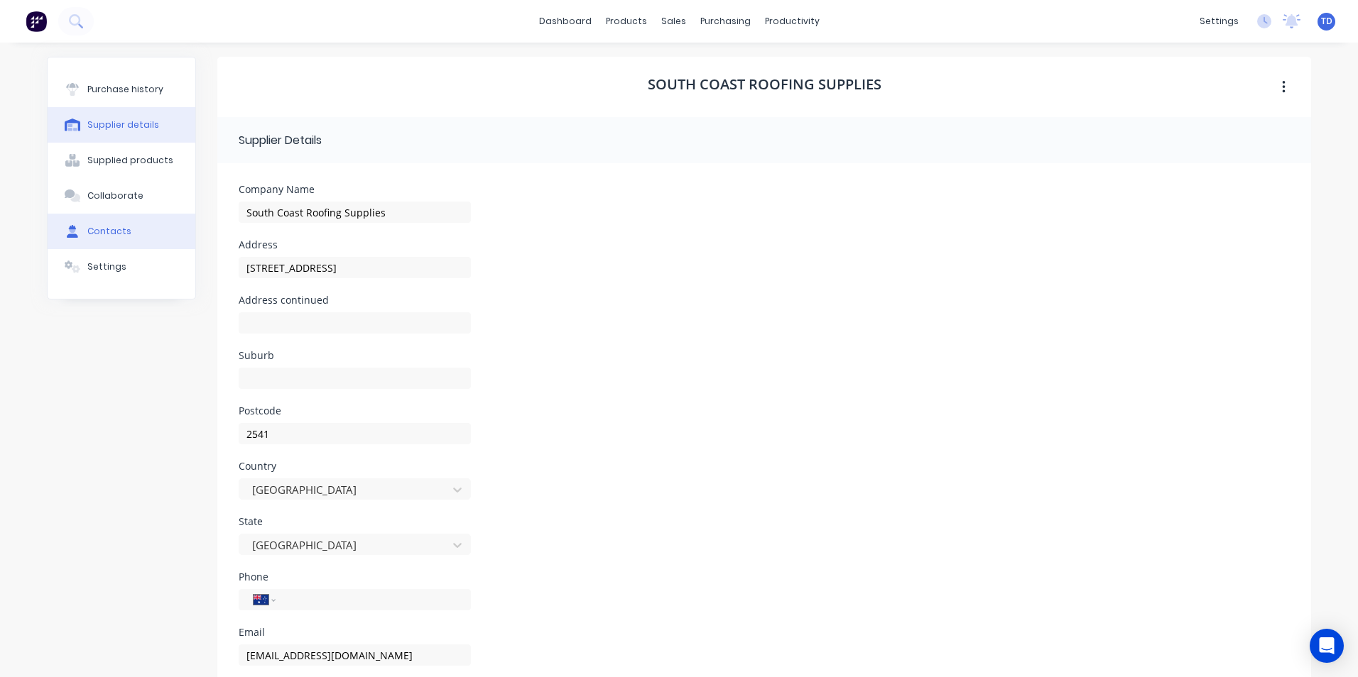
click at [106, 234] on div "Contacts" at bounding box center [109, 231] width 44 height 13
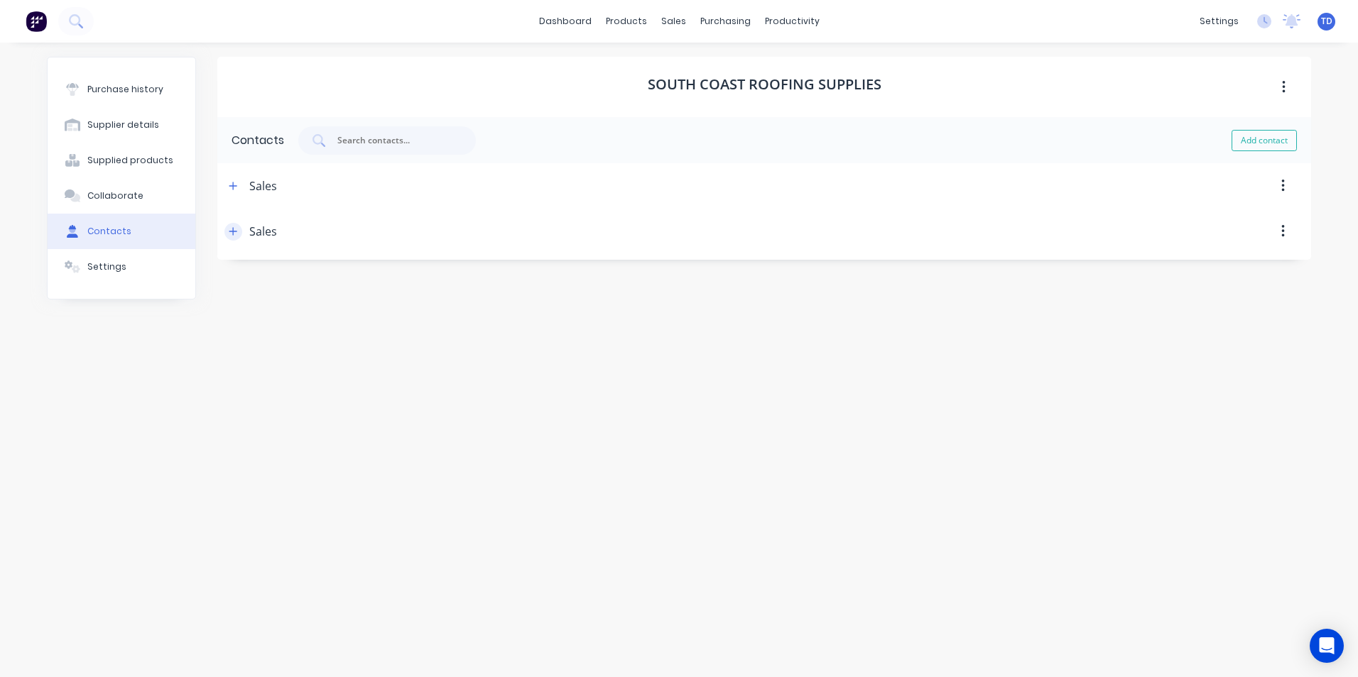
click at [231, 236] on icon "button" at bounding box center [233, 231] width 9 height 10
click at [147, 167] on button "Supplied products" at bounding box center [122, 160] width 148 height 35
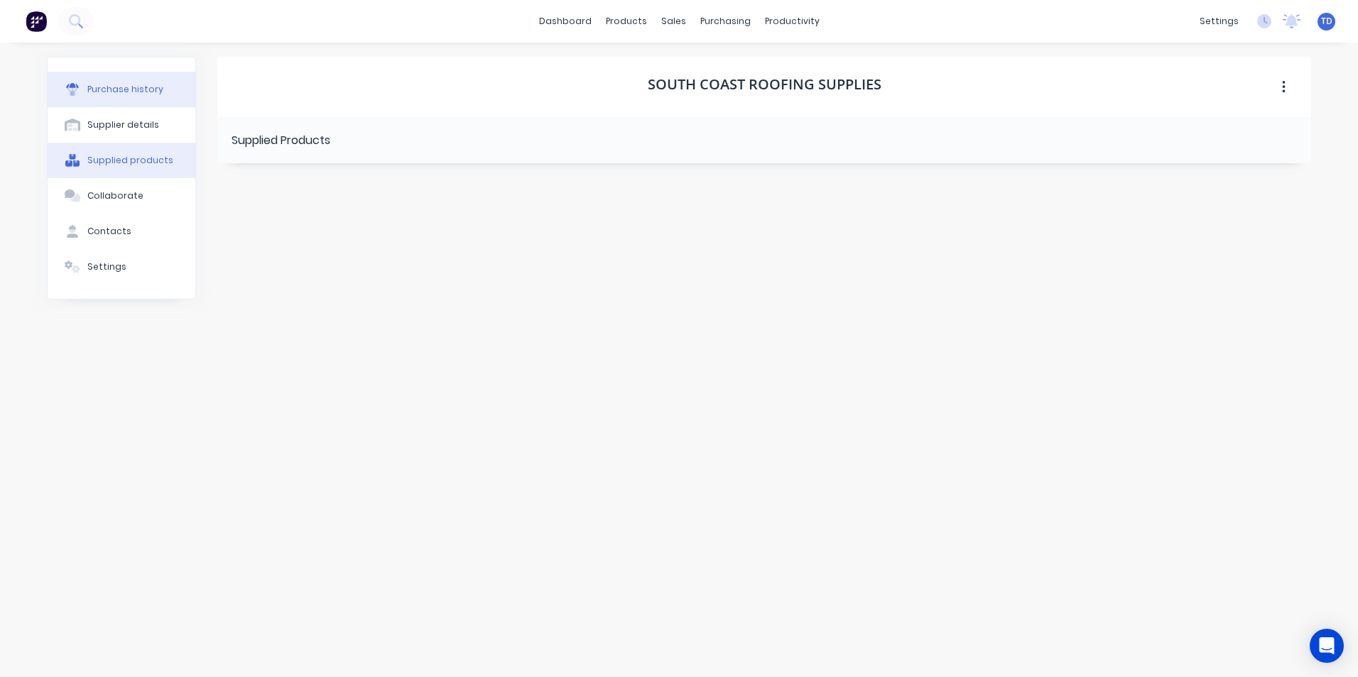
click at [147, 98] on button "Purchase history" at bounding box center [122, 89] width 148 height 35
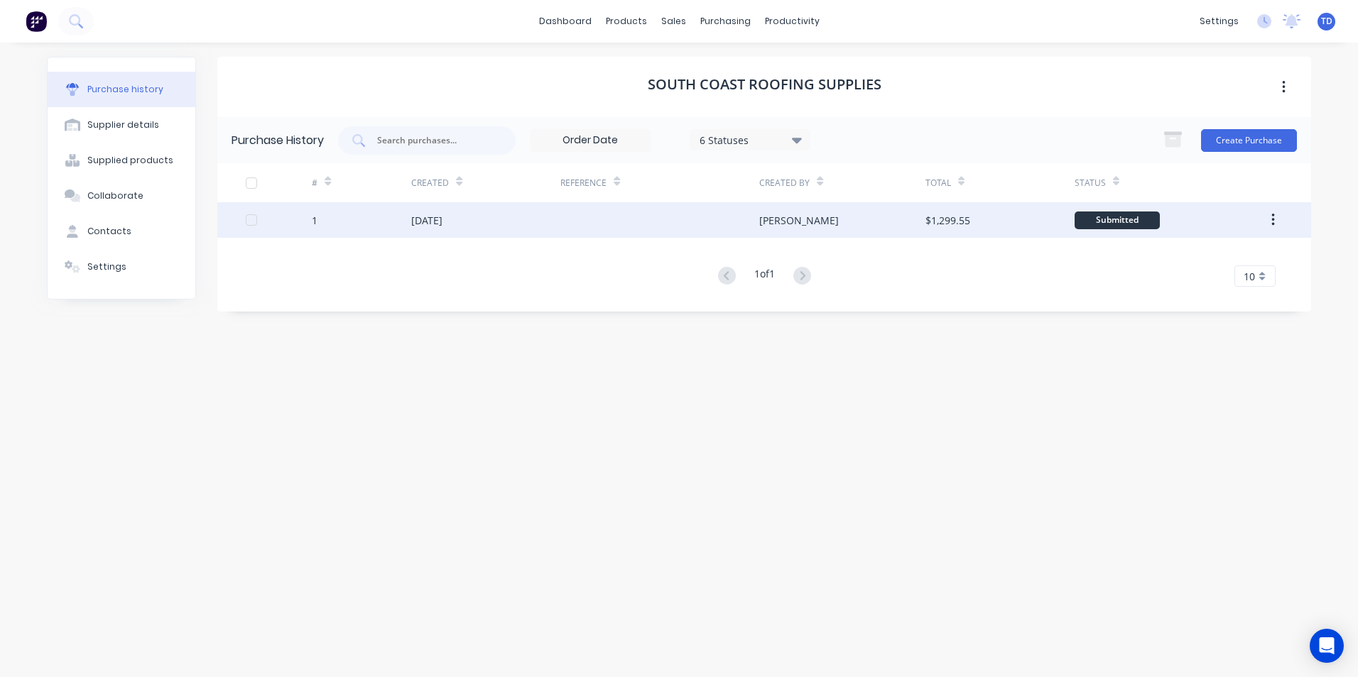
click at [456, 207] on div "03 Sep 2025" at bounding box center [485, 219] width 149 height 35
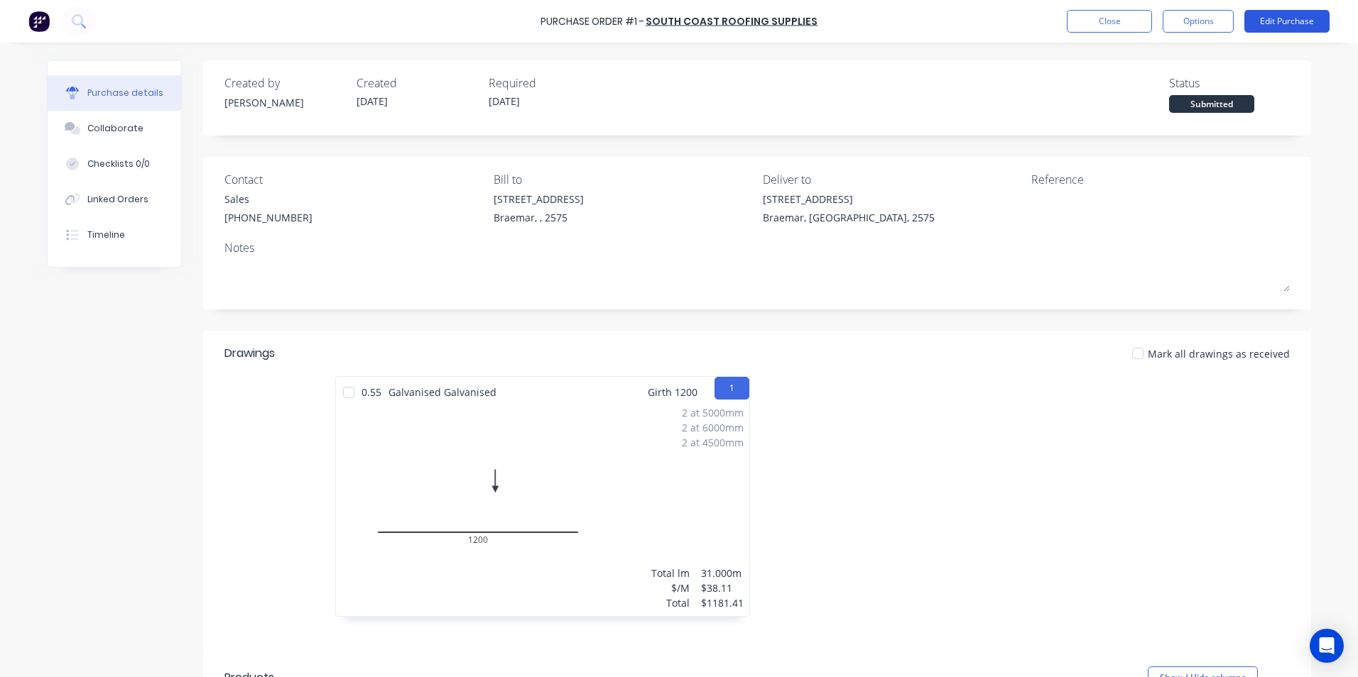
click at [1275, 18] on button "Edit Purchase" at bounding box center [1286, 21] width 85 height 23
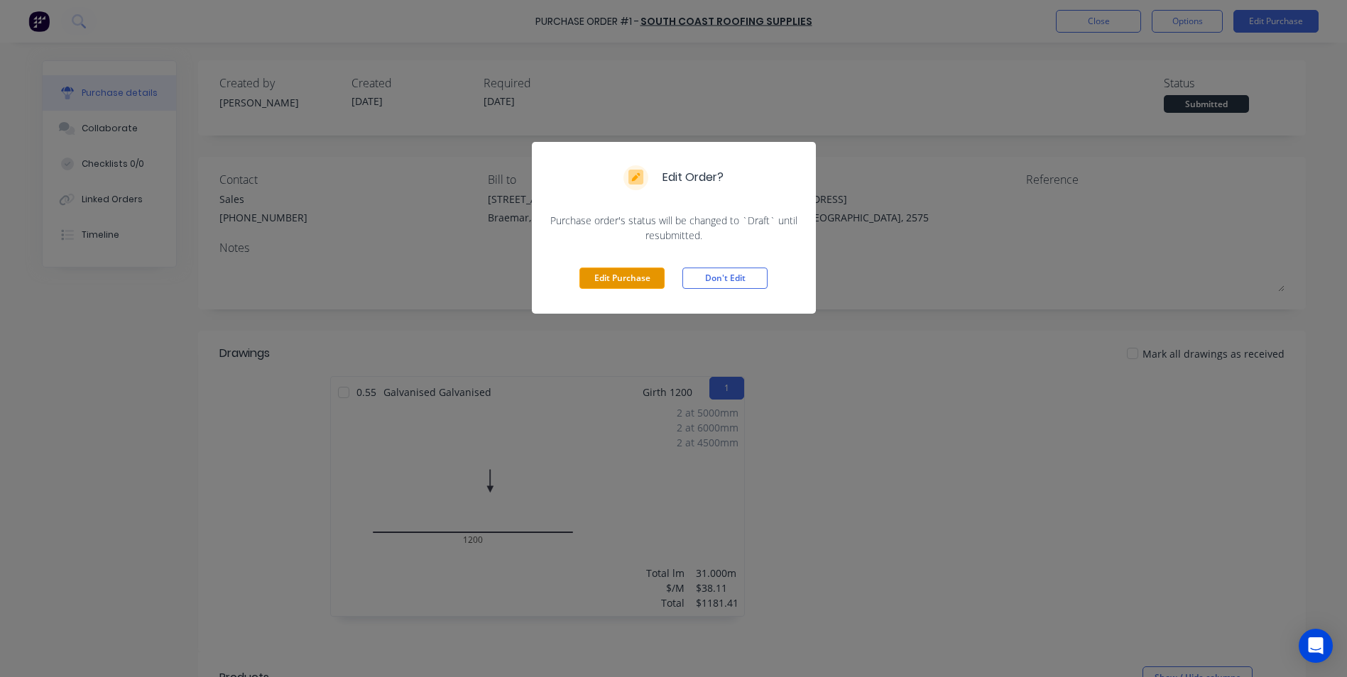
click at [638, 276] on button "Edit Purchase" at bounding box center [621, 278] width 85 height 21
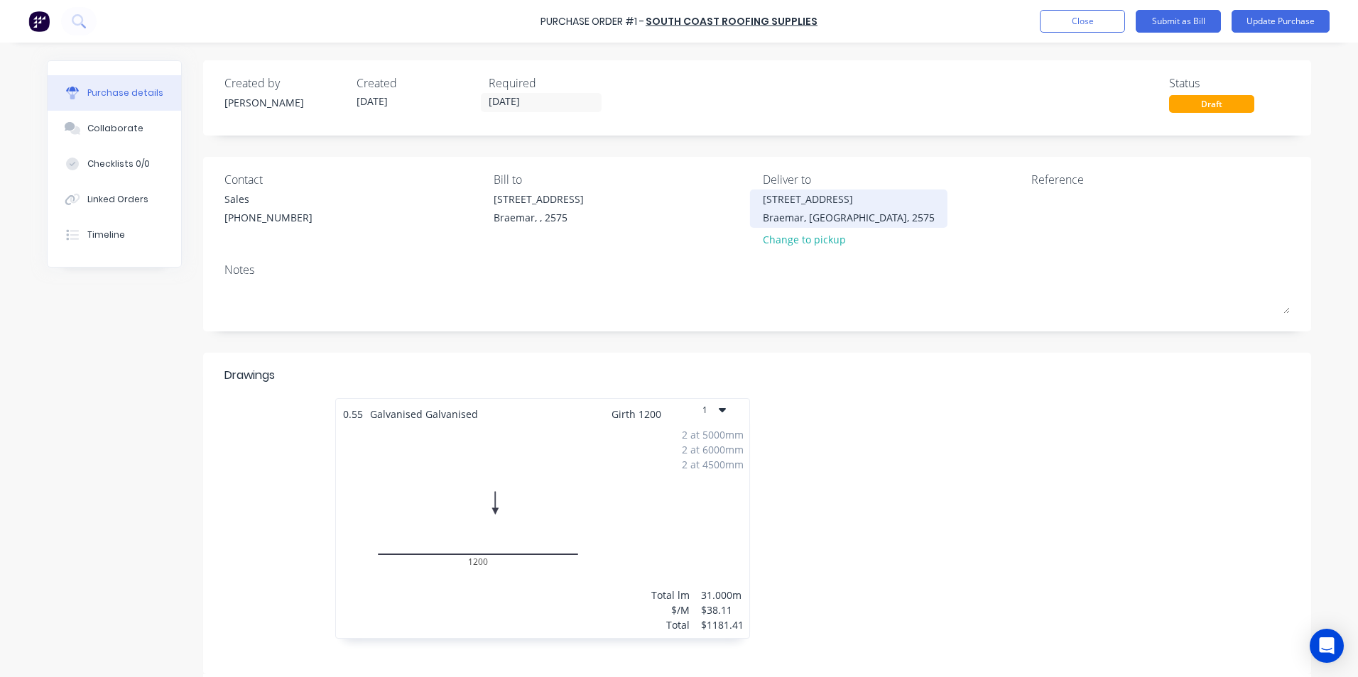
click at [807, 219] on div "Braemar, New South Wales, 2575" at bounding box center [849, 217] width 172 height 15
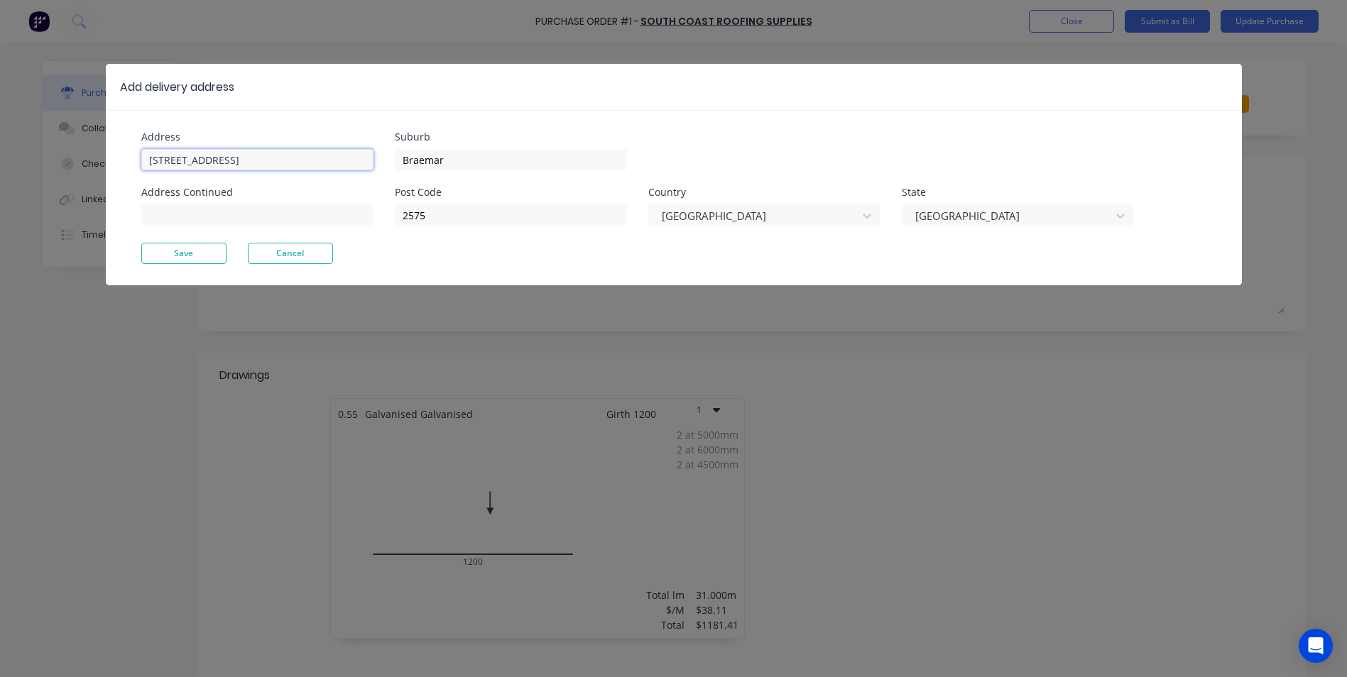
click at [239, 158] on input "1/17 Gantry St" at bounding box center [257, 159] width 232 height 21
type input "1/17 Gantry Place"
click at [410, 264] on div "Address 1/17 Gantry Place Address Continued Suburb Braemar Post Code 2575 Count…" at bounding box center [674, 197] width 1136 height 175
click at [195, 255] on button "Save" at bounding box center [183, 253] width 85 height 21
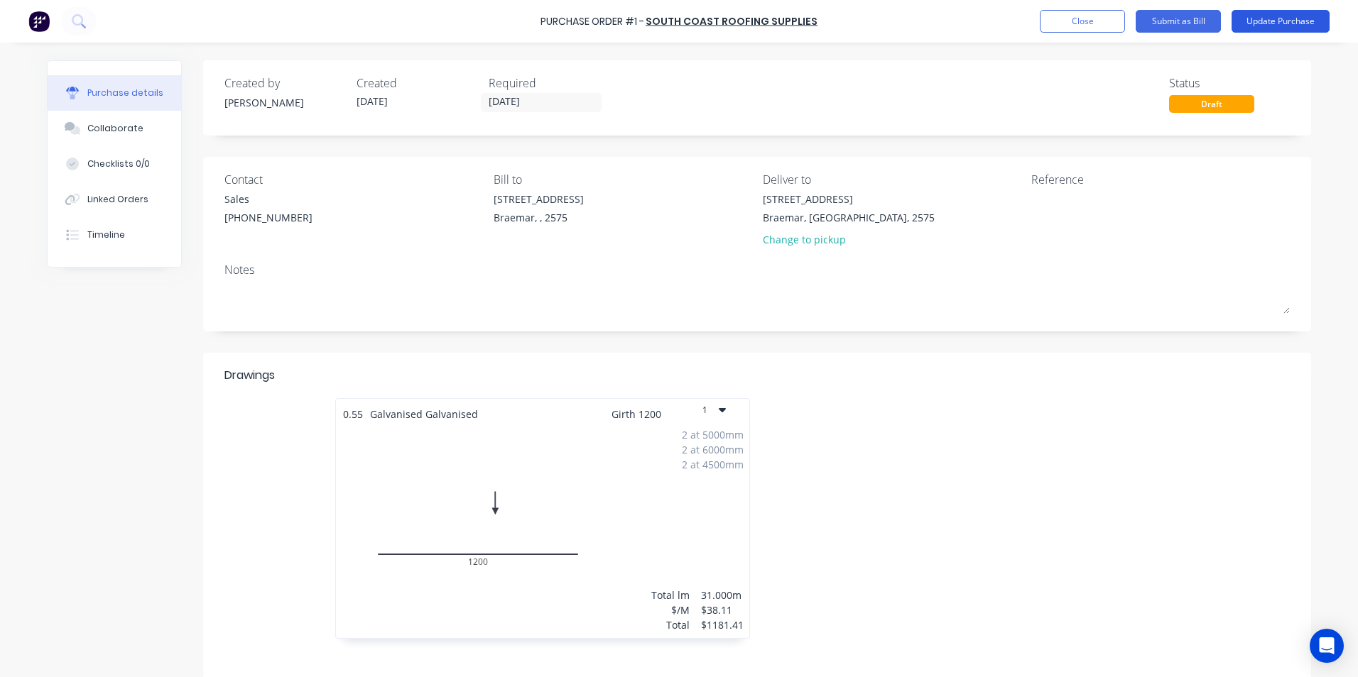
click at [1252, 22] on button "Update Purchase" at bounding box center [1280, 21] width 98 height 23
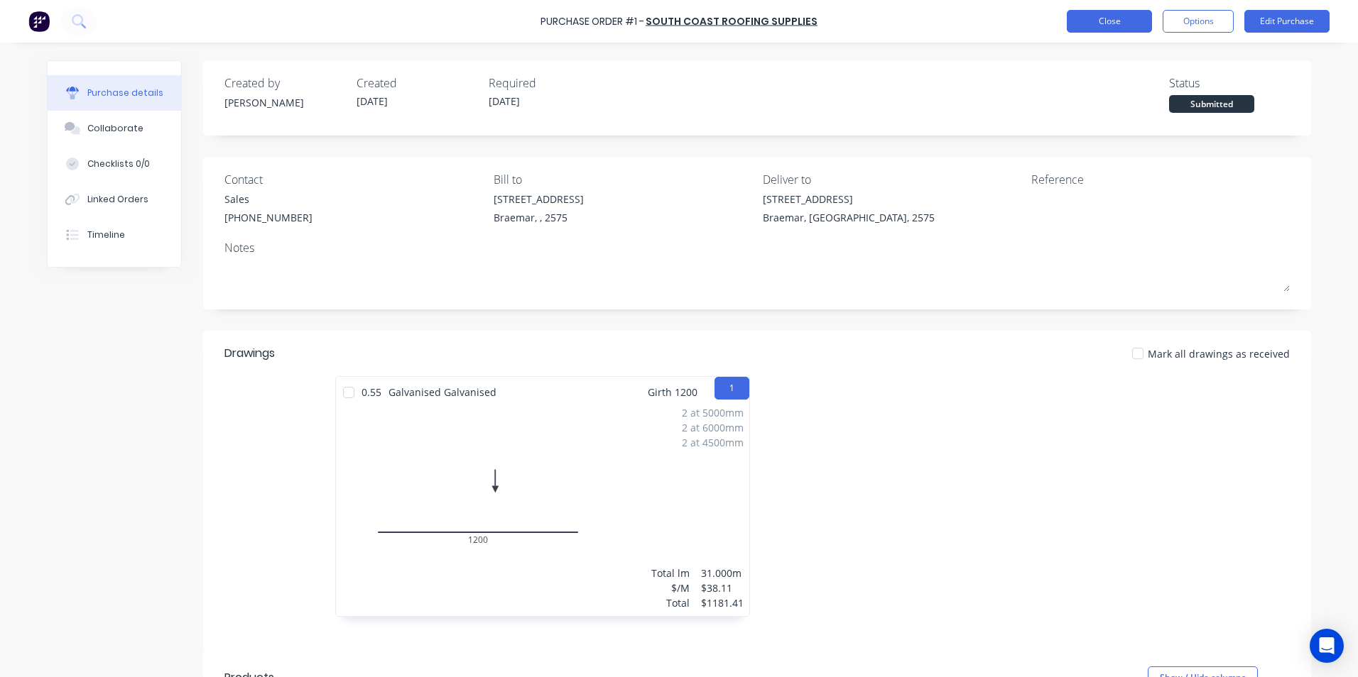
click at [1121, 18] on button "Close" at bounding box center [1108, 21] width 85 height 23
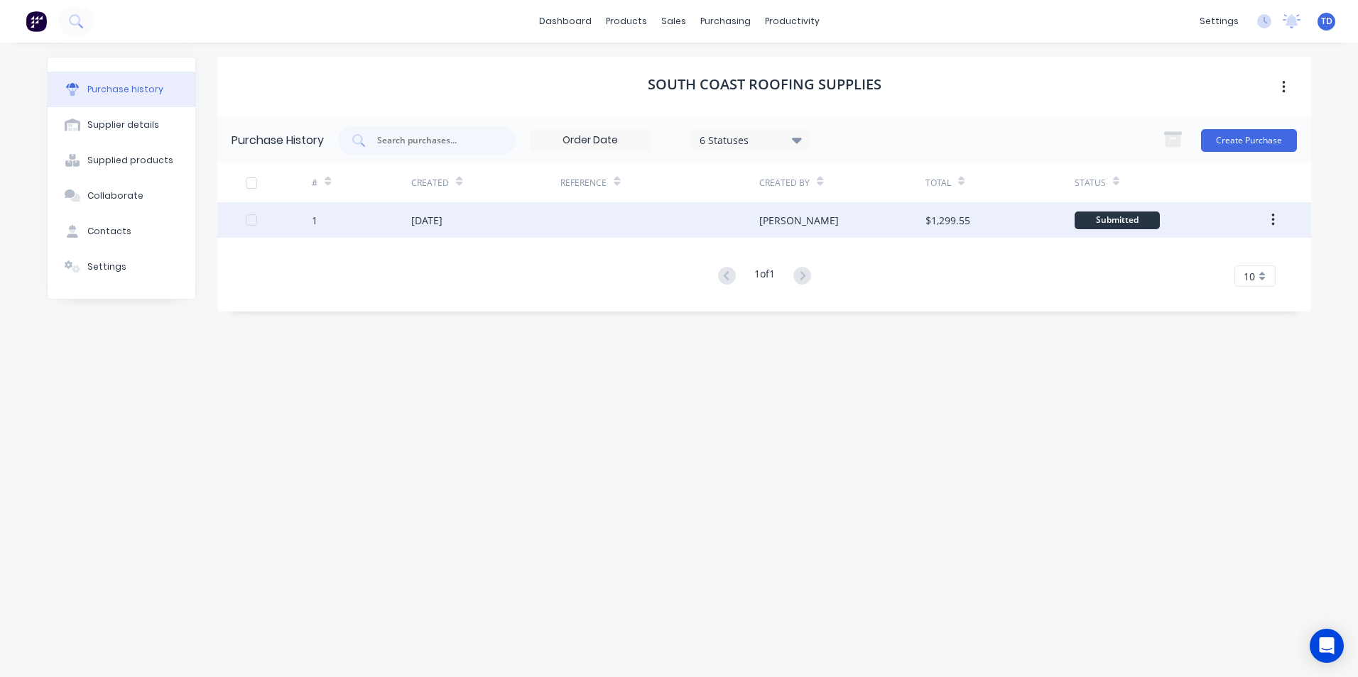
click at [538, 224] on div "03 Sep 2025" at bounding box center [485, 219] width 149 height 35
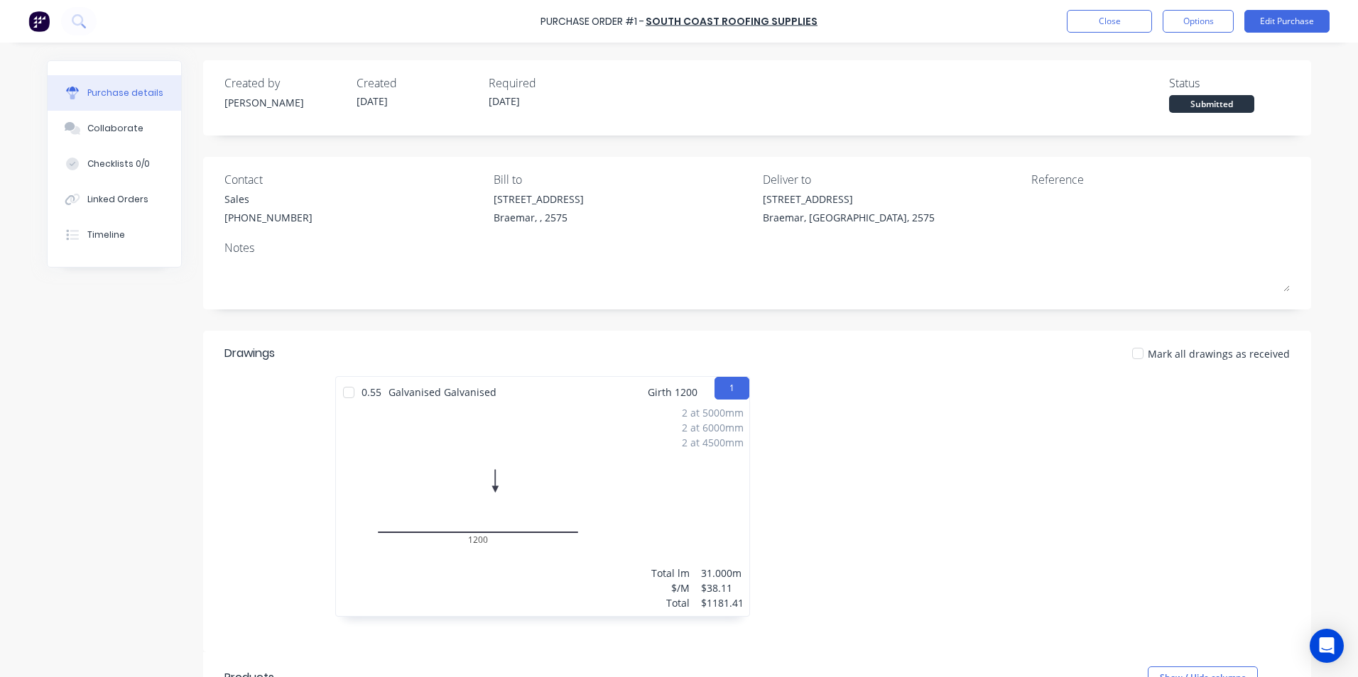
click at [567, 459] on div "2 at 5000mm 2 at 6000mm 2 at 4500mm Total lm $/M Total 31.000m $38.11 $1181.41" at bounding box center [542, 508] width 413 height 217
click at [1301, 26] on button "Edit Purchase" at bounding box center [1286, 21] width 85 height 23
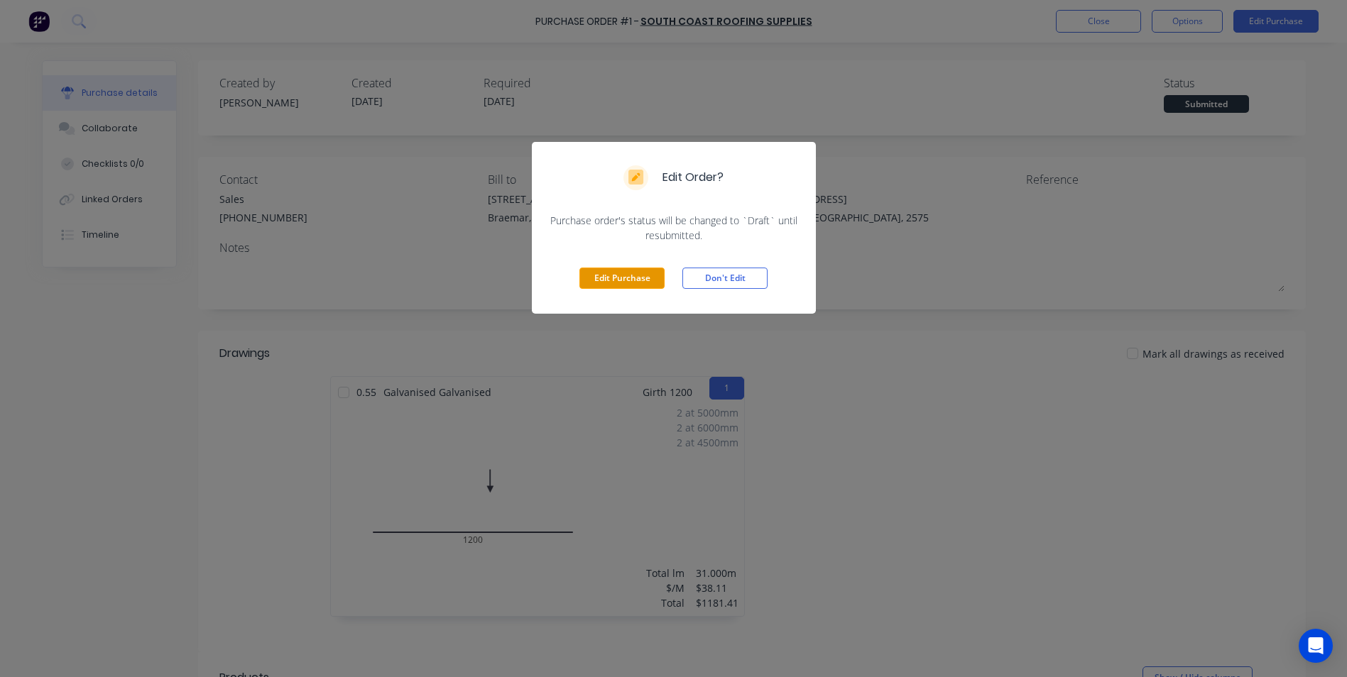
click at [646, 275] on button "Edit Purchase" at bounding box center [621, 278] width 85 height 21
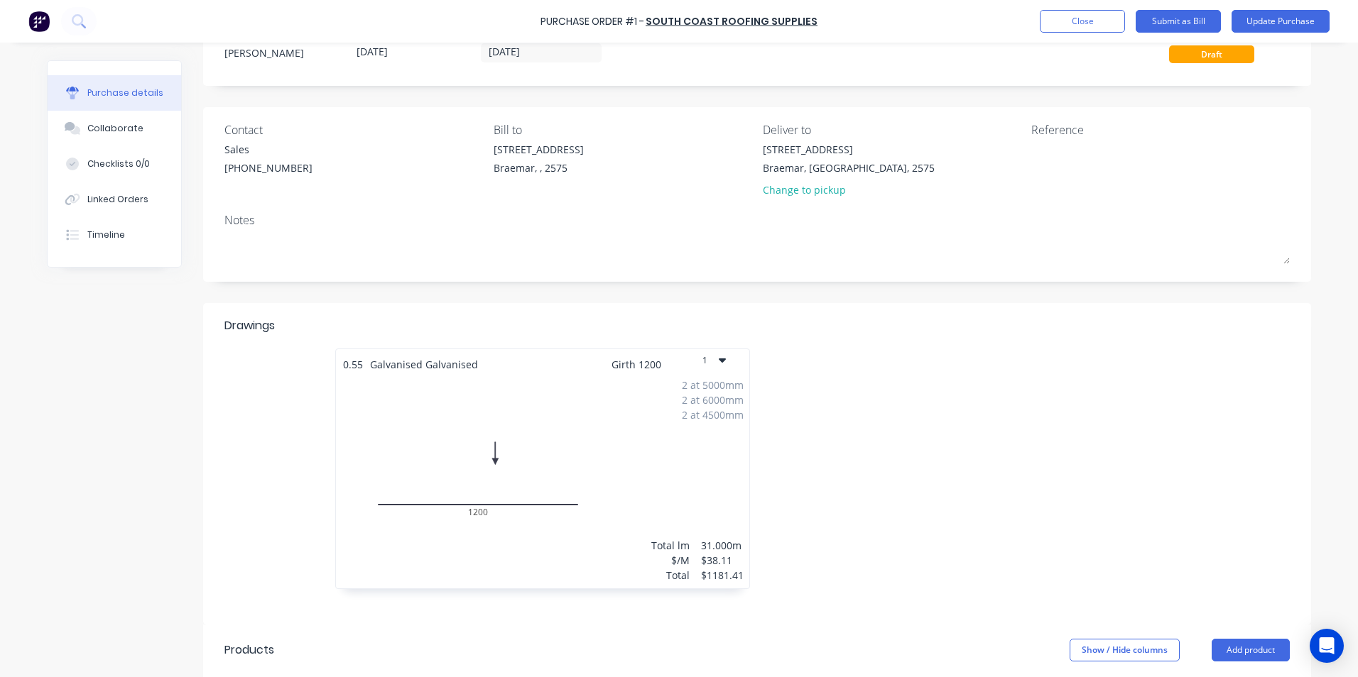
scroll to position [142, 0]
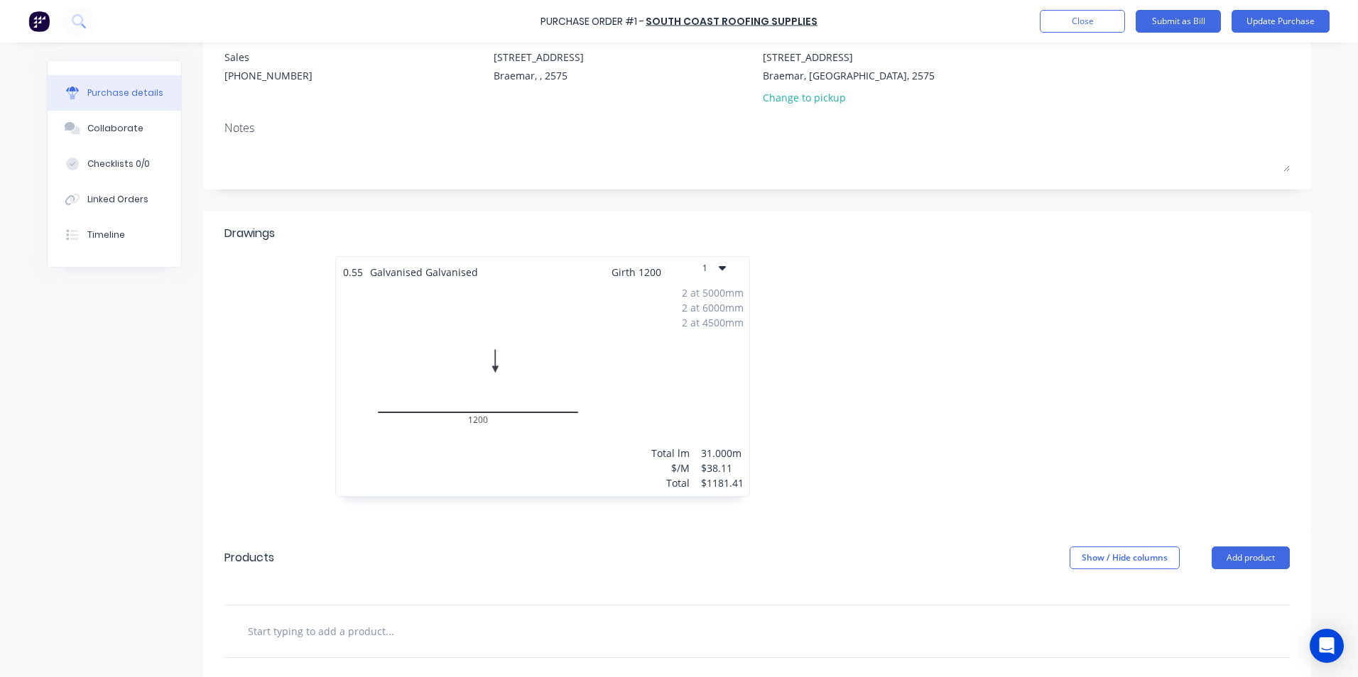
click at [579, 430] on div "2 at 5000mm 2 at 6000mm 2 at 4500mm Total lm $/M Total 31.000m $38.11 $1181.41" at bounding box center [542, 388] width 413 height 217
click at [612, 388] on div "2 at 5000mm 2 at 6000mm 2 at 4500mm Total lm $/M Total 31.000m $38.11 $1181.41" at bounding box center [542, 388] width 413 height 217
click at [896, 344] on div at bounding box center [971, 383] width 429 height 255
click at [734, 476] on div "$1181.41" at bounding box center [722, 483] width 43 height 15
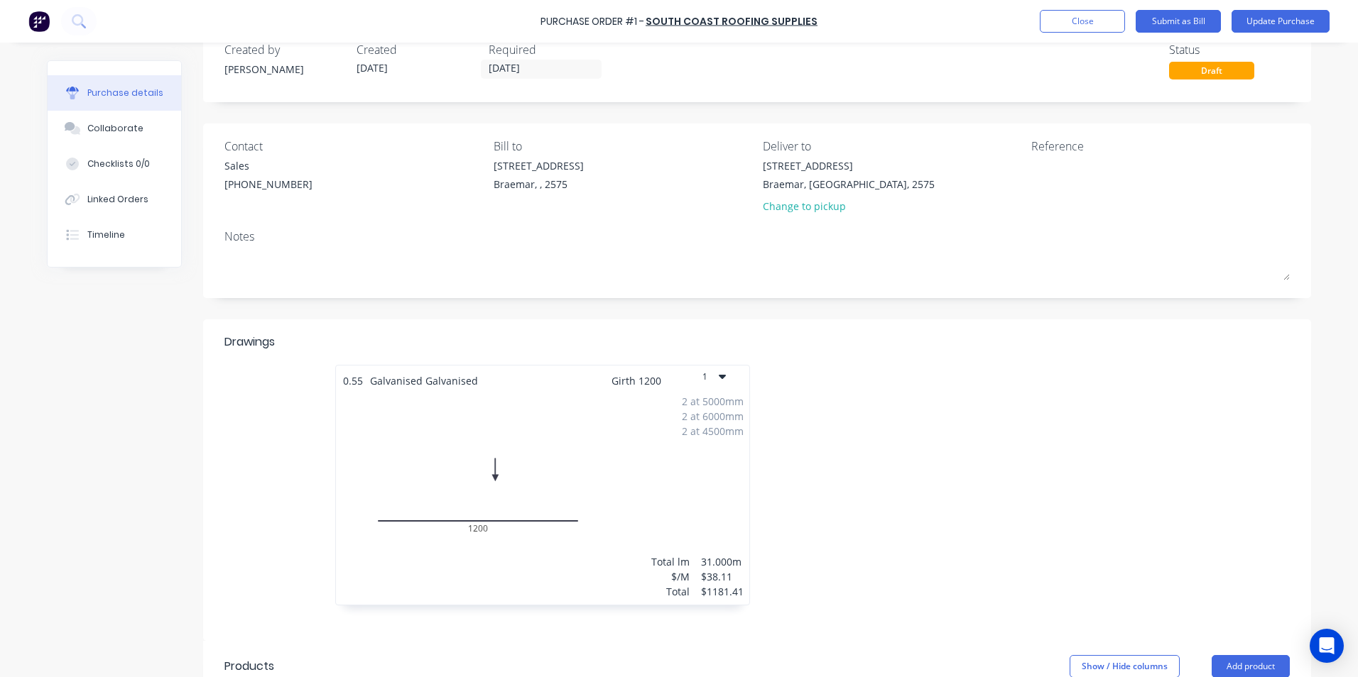
scroll to position [0, 0]
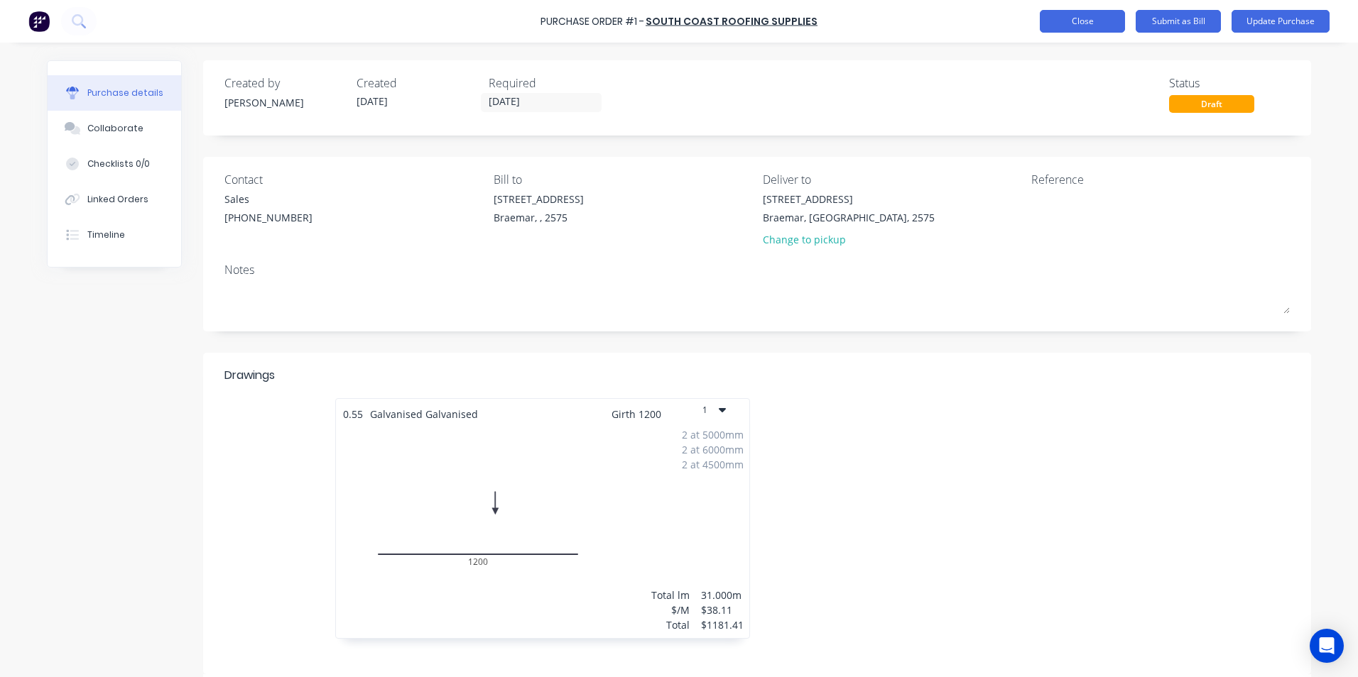
click at [1071, 22] on button "Close" at bounding box center [1081, 21] width 85 height 23
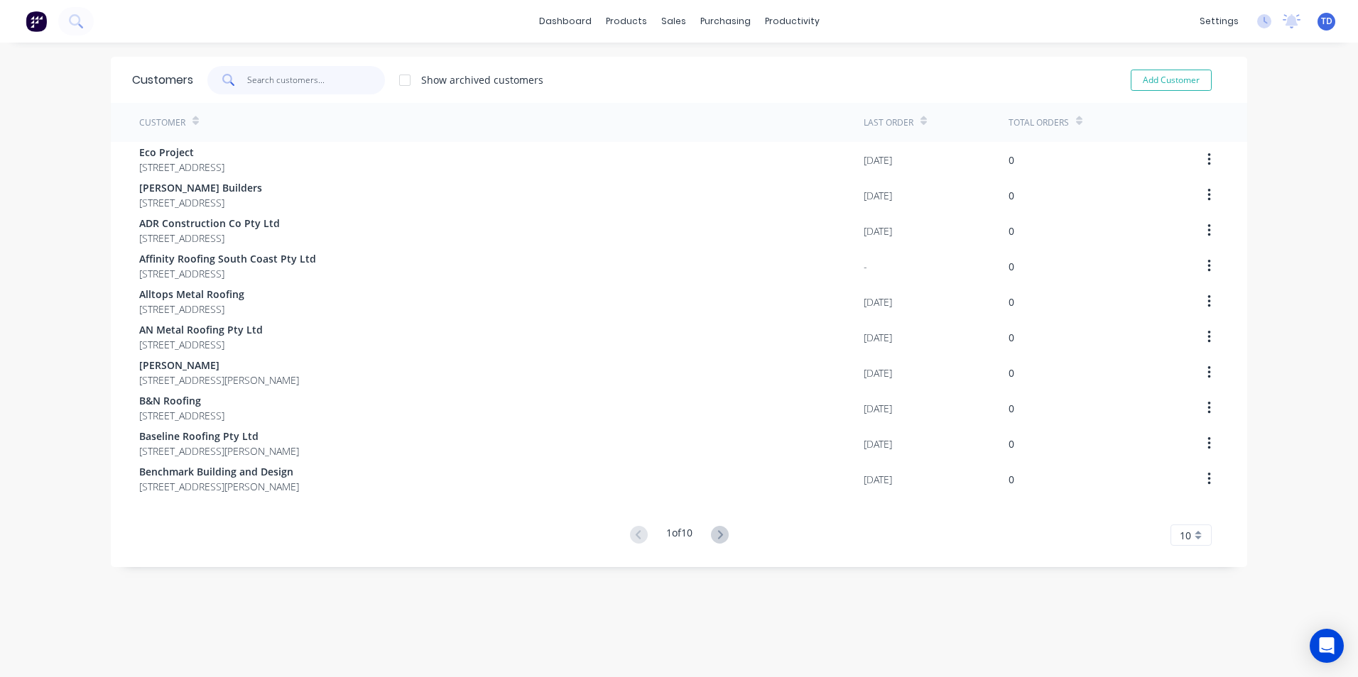
click at [305, 84] on input "text" at bounding box center [316, 80] width 138 height 28
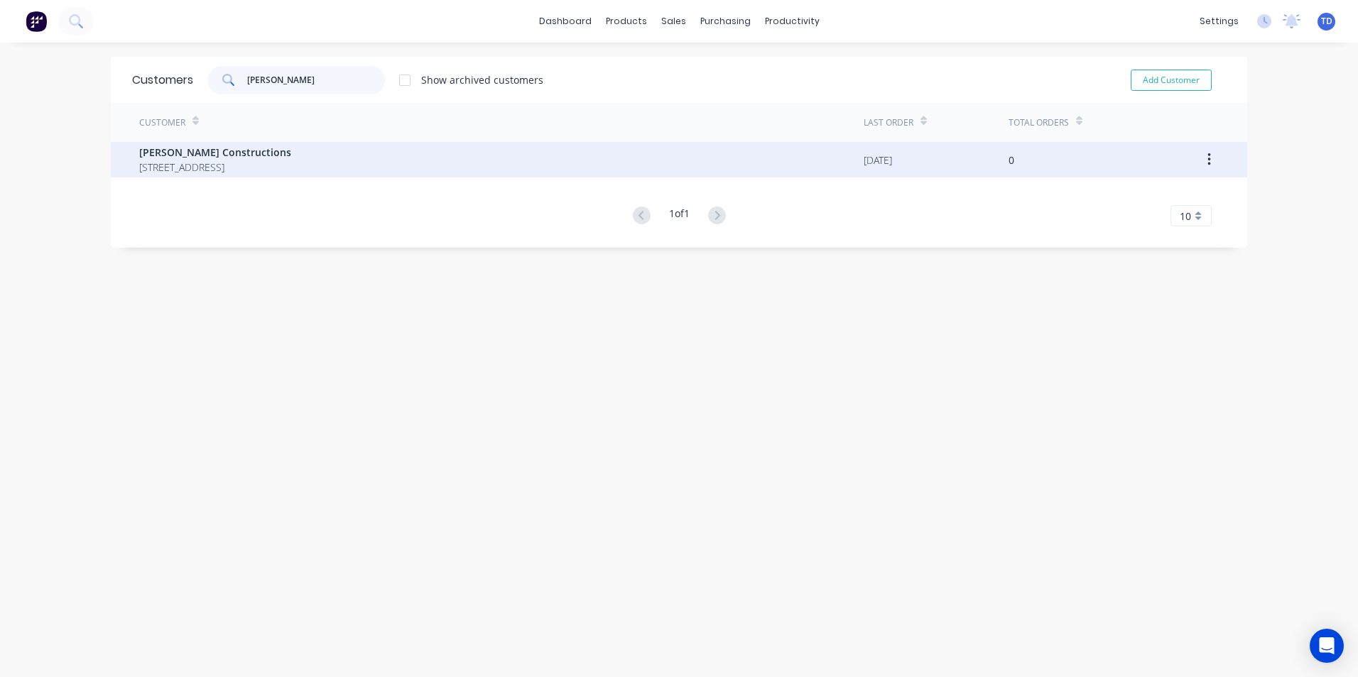
type input "[PERSON_NAME]"
click at [251, 161] on span "[STREET_ADDRESS]" at bounding box center [215, 167] width 152 height 15
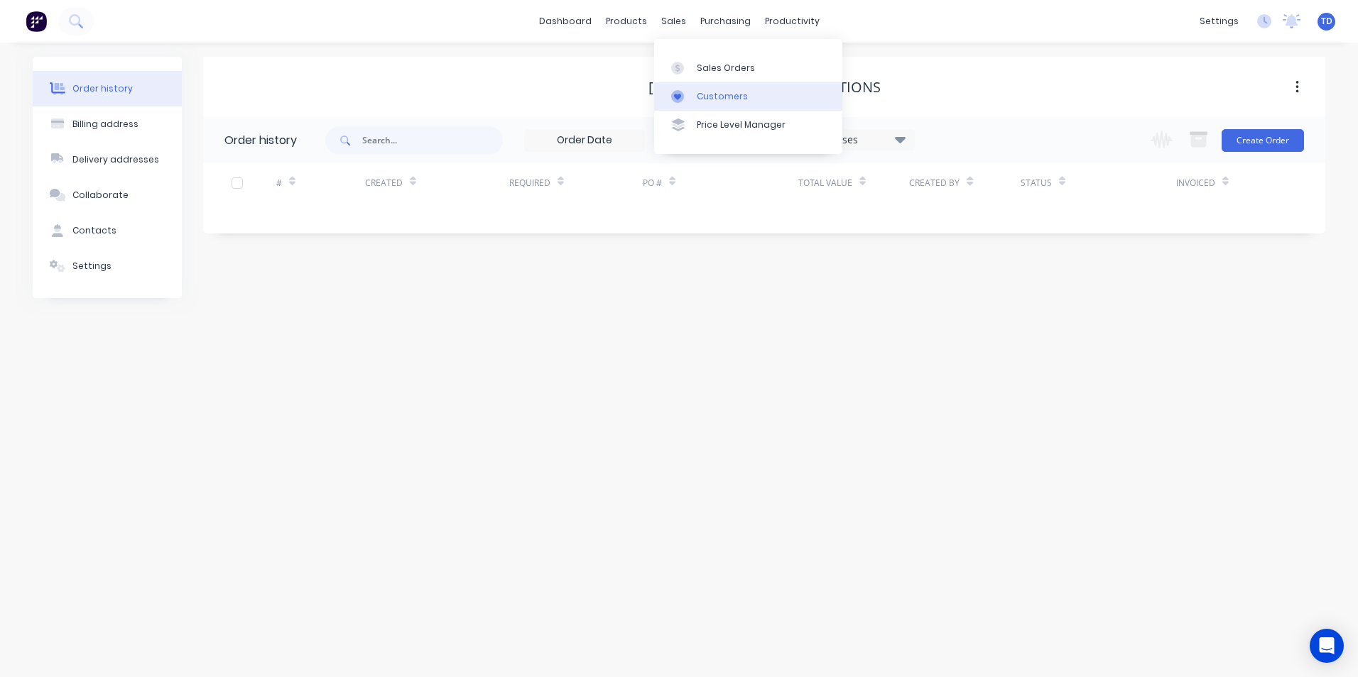
click at [688, 90] on div at bounding box center [681, 96] width 21 height 13
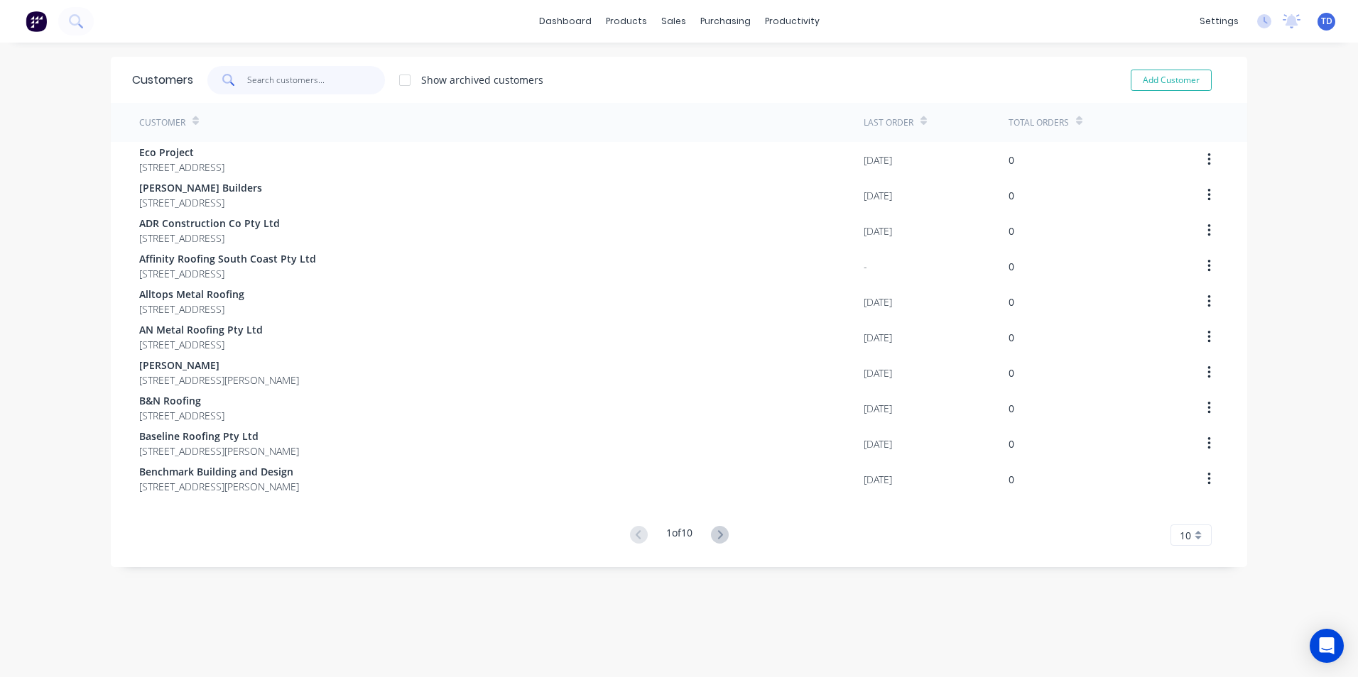
click at [276, 89] on input "text" at bounding box center [316, 80] width 138 height 28
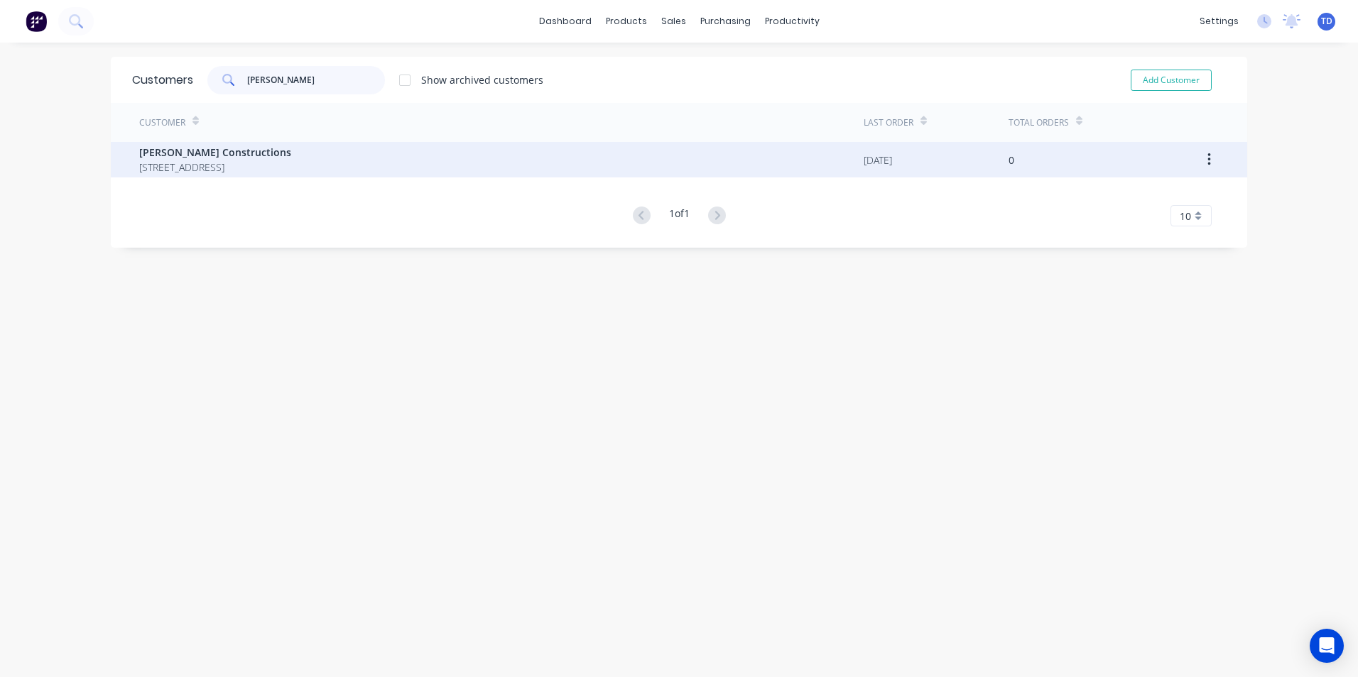
type input "[PERSON_NAME]"
click at [203, 166] on span "[STREET_ADDRESS]" at bounding box center [215, 167] width 152 height 15
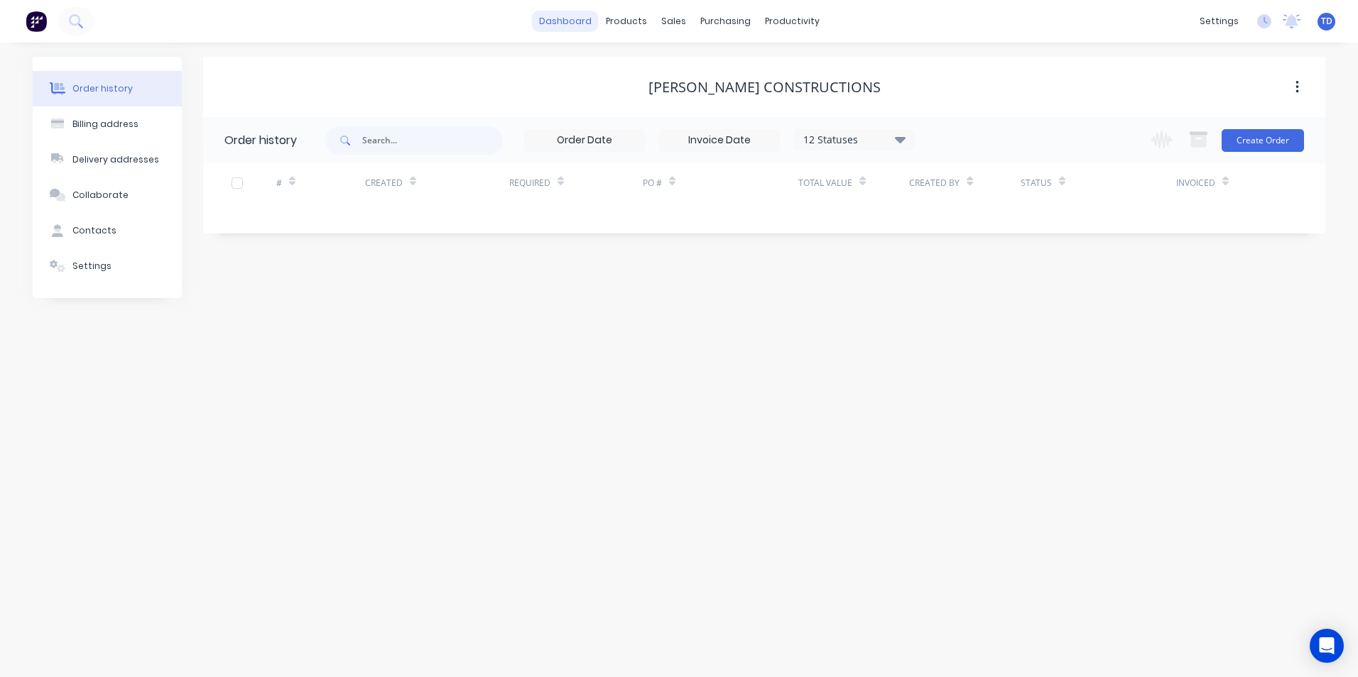
click at [588, 23] on link "dashboard" at bounding box center [565, 21] width 67 height 21
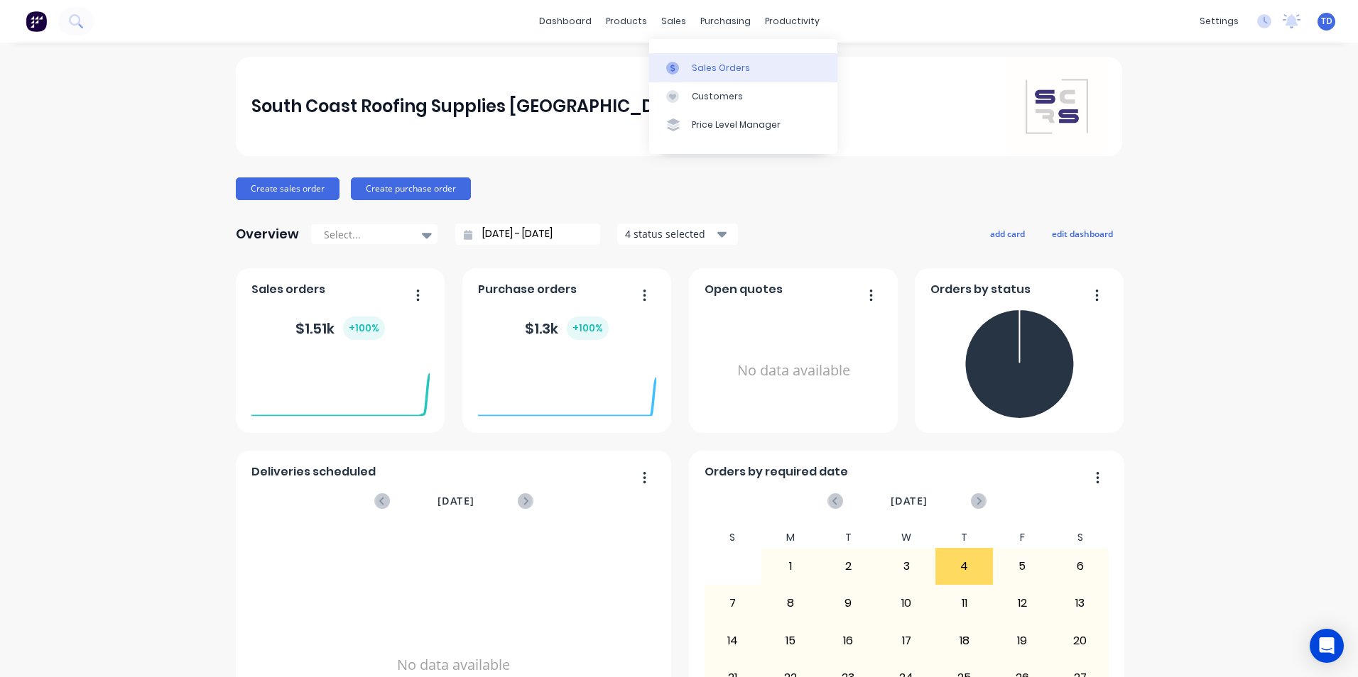
click at [692, 62] on div "Sales Orders" at bounding box center [721, 68] width 58 height 13
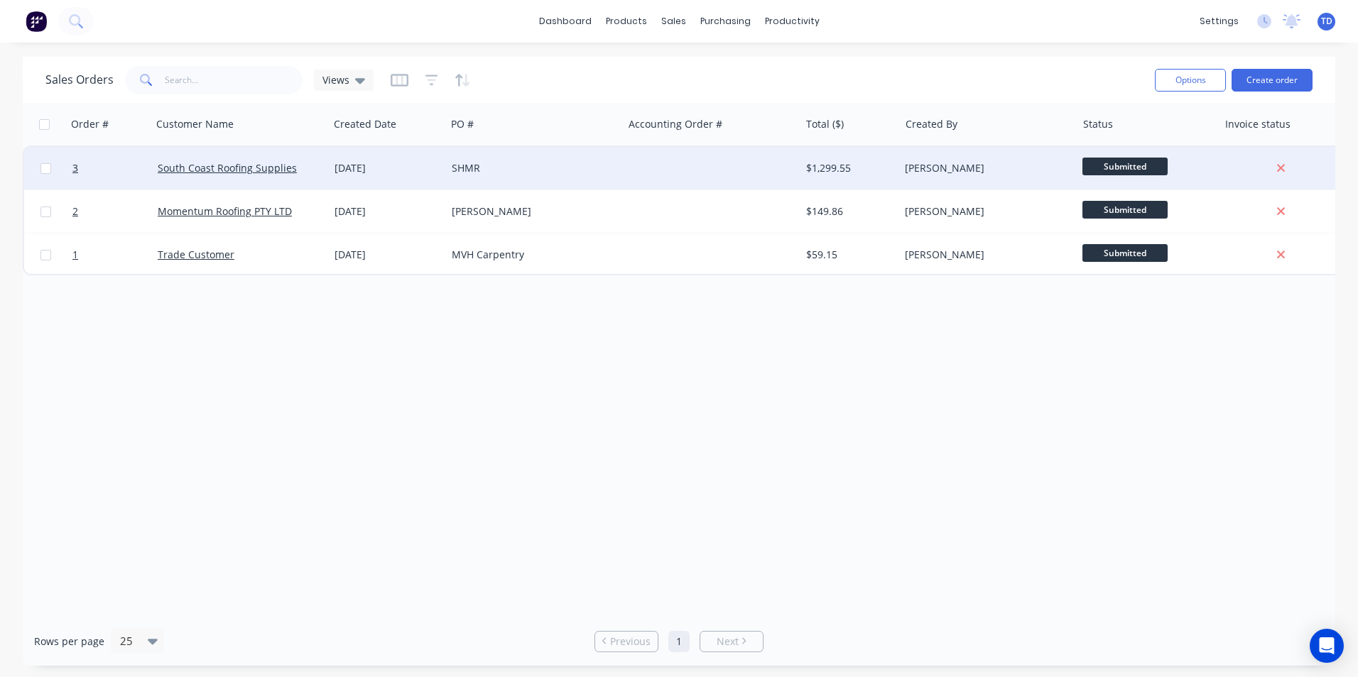
click at [1111, 170] on span "Submitted" at bounding box center [1124, 167] width 85 height 18
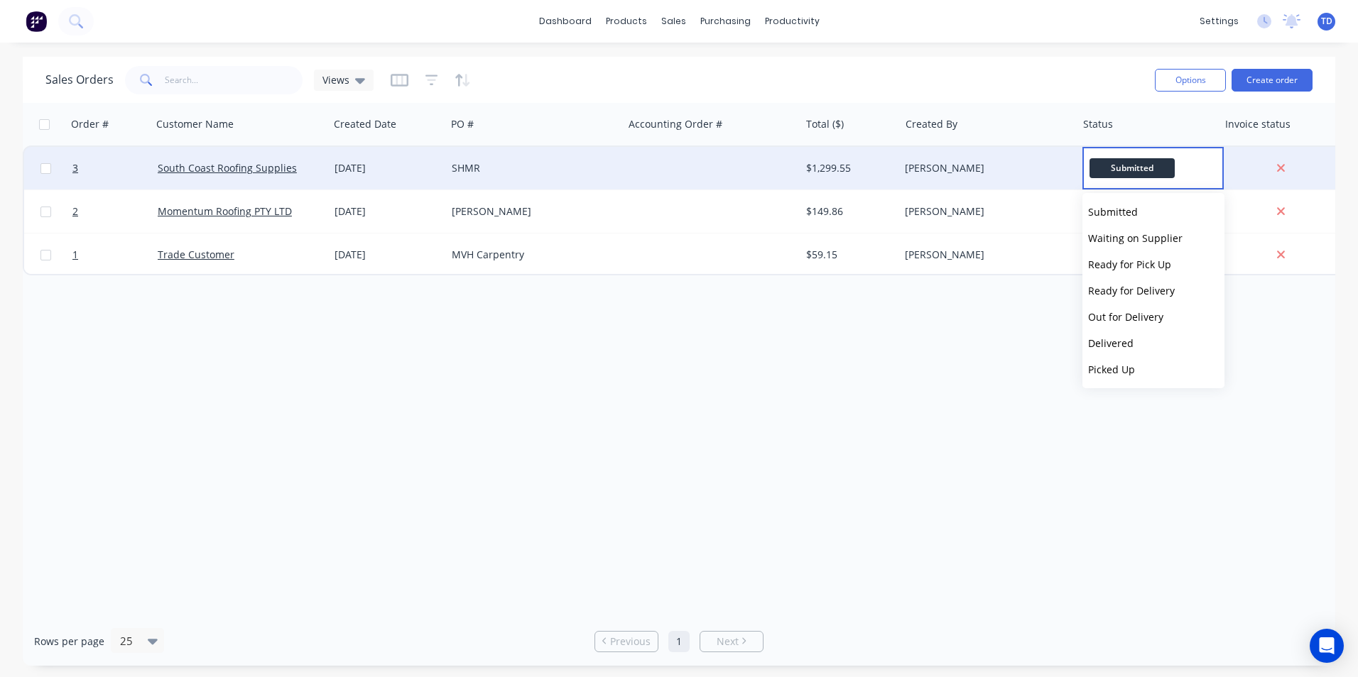
click at [967, 331] on div "Order # Customer Name Created Date PO # Accounting Order # Total ($) Created By…" at bounding box center [679, 360] width 1312 height 514
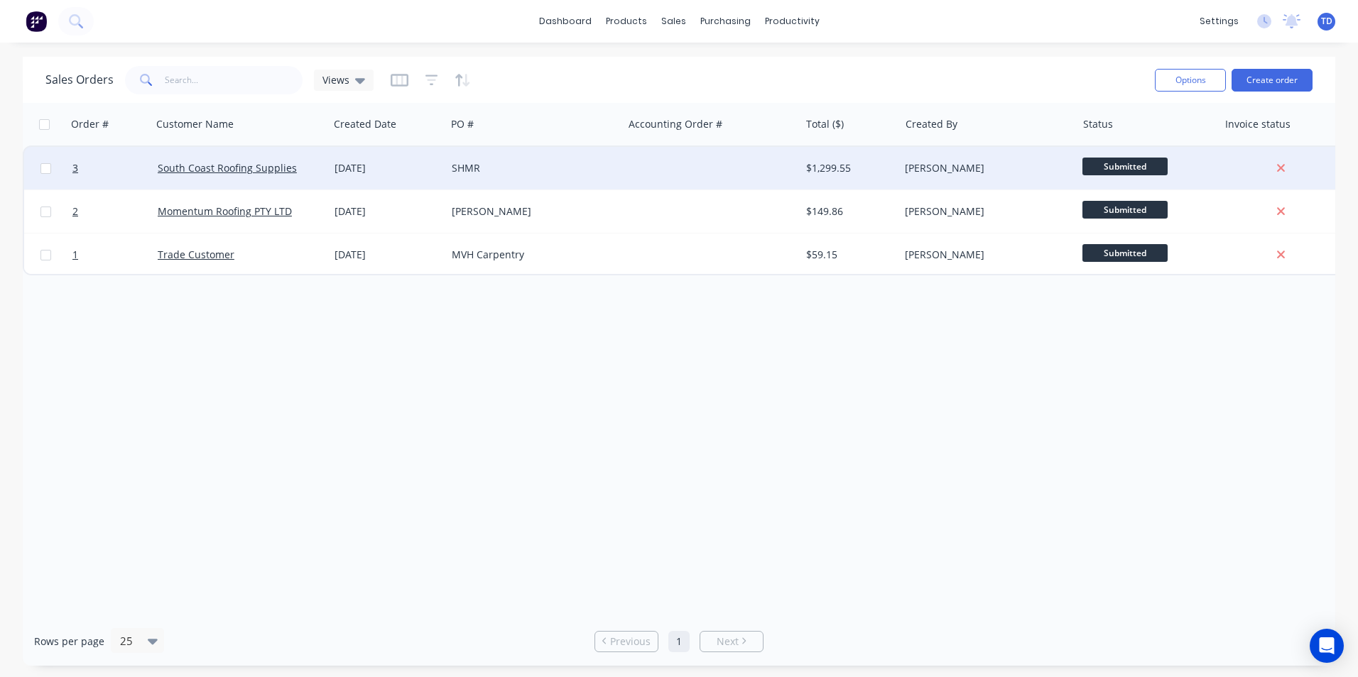
click at [333, 166] on div "[DATE]" at bounding box center [387, 168] width 117 height 43
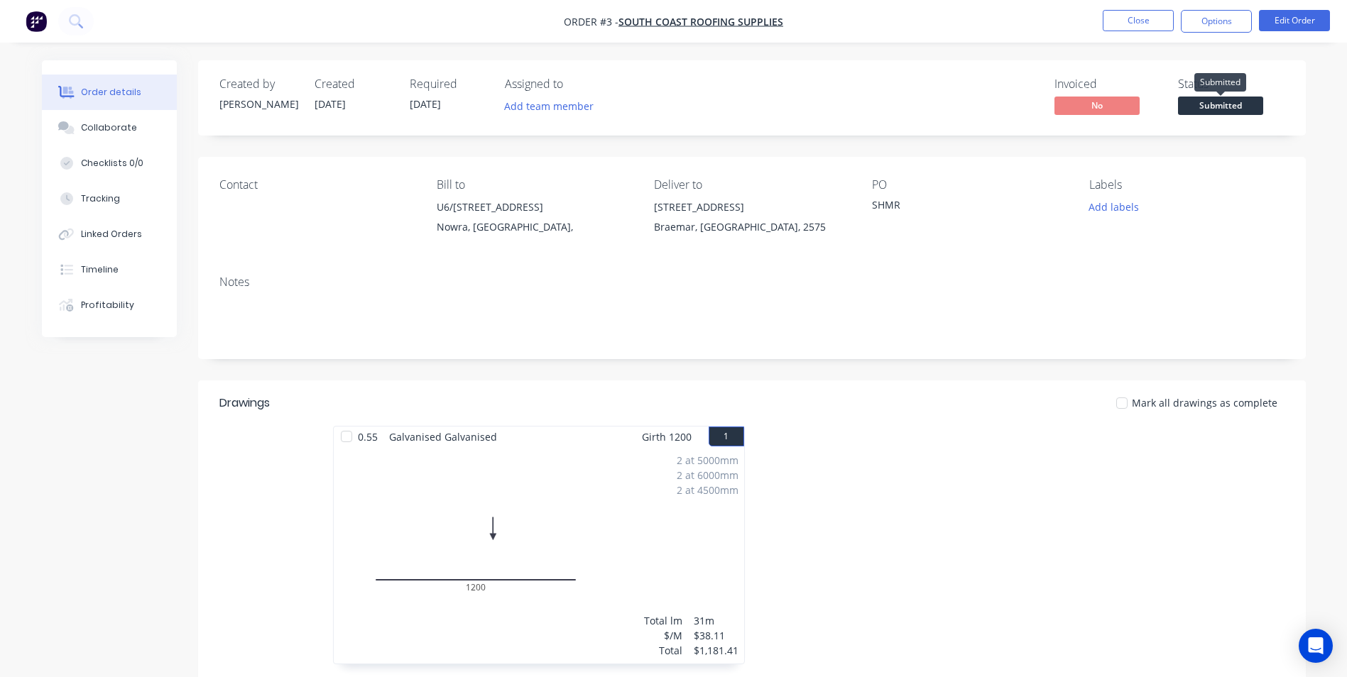
click at [1201, 105] on span "Submitted" at bounding box center [1220, 106] width 85 height 18
click at [1282, 190] on div "Labels" at bounding box center [1186, 184] width 195 height 13
click at [1191, 18] on button "Options" at bounding box center [1216, 21] width 71 height 23
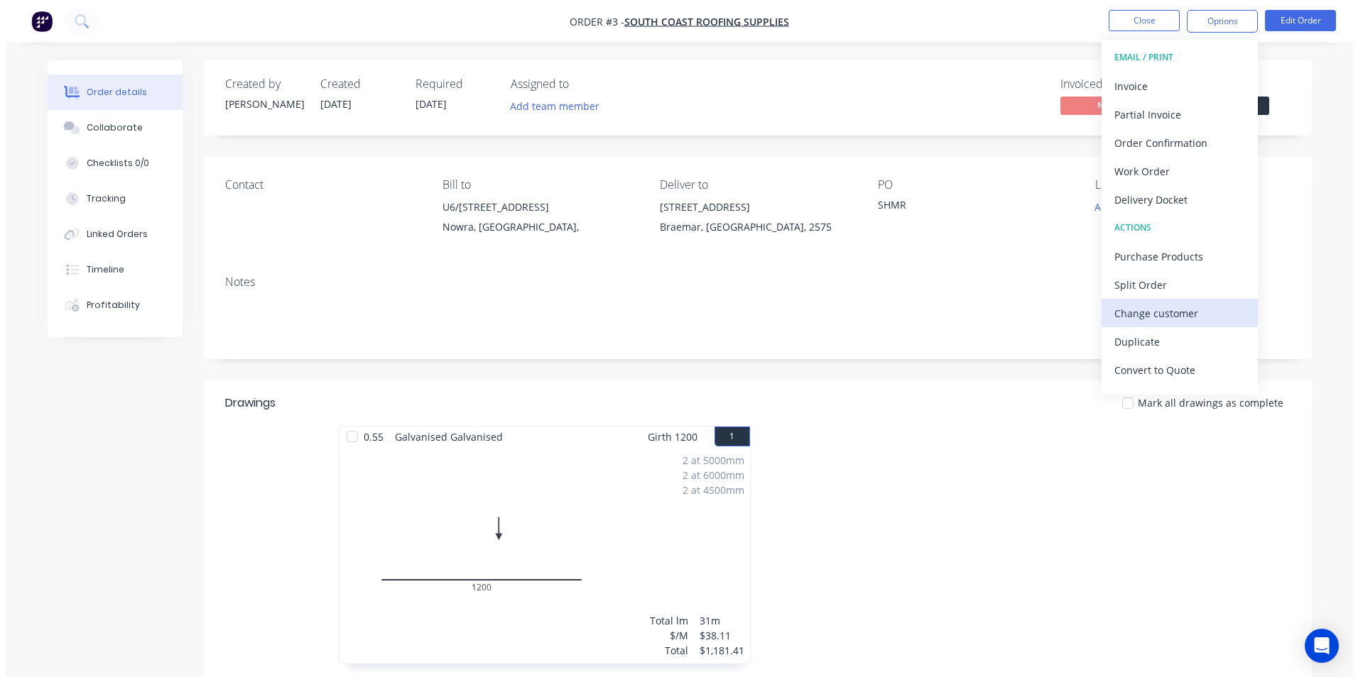
scroll to position [21, 0]
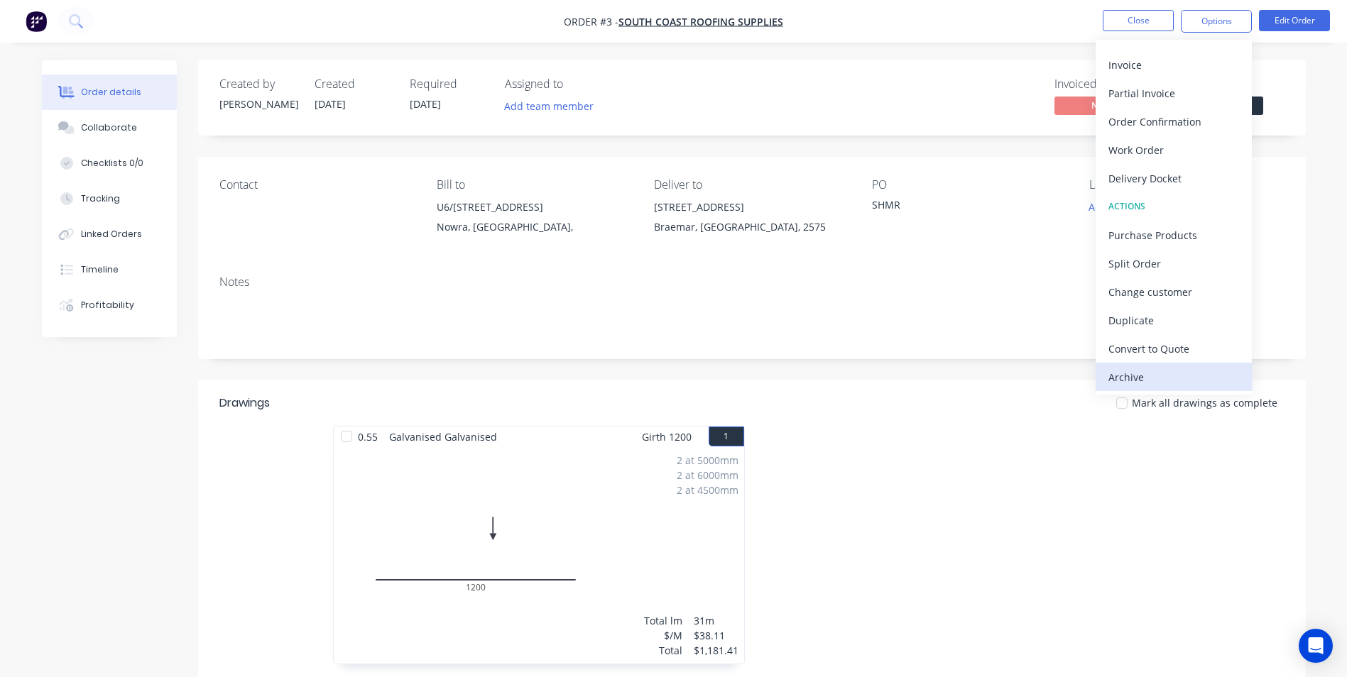
click at [1152, 376] on div "Archive" at bounding box center [1173, 377] width 131 height 21
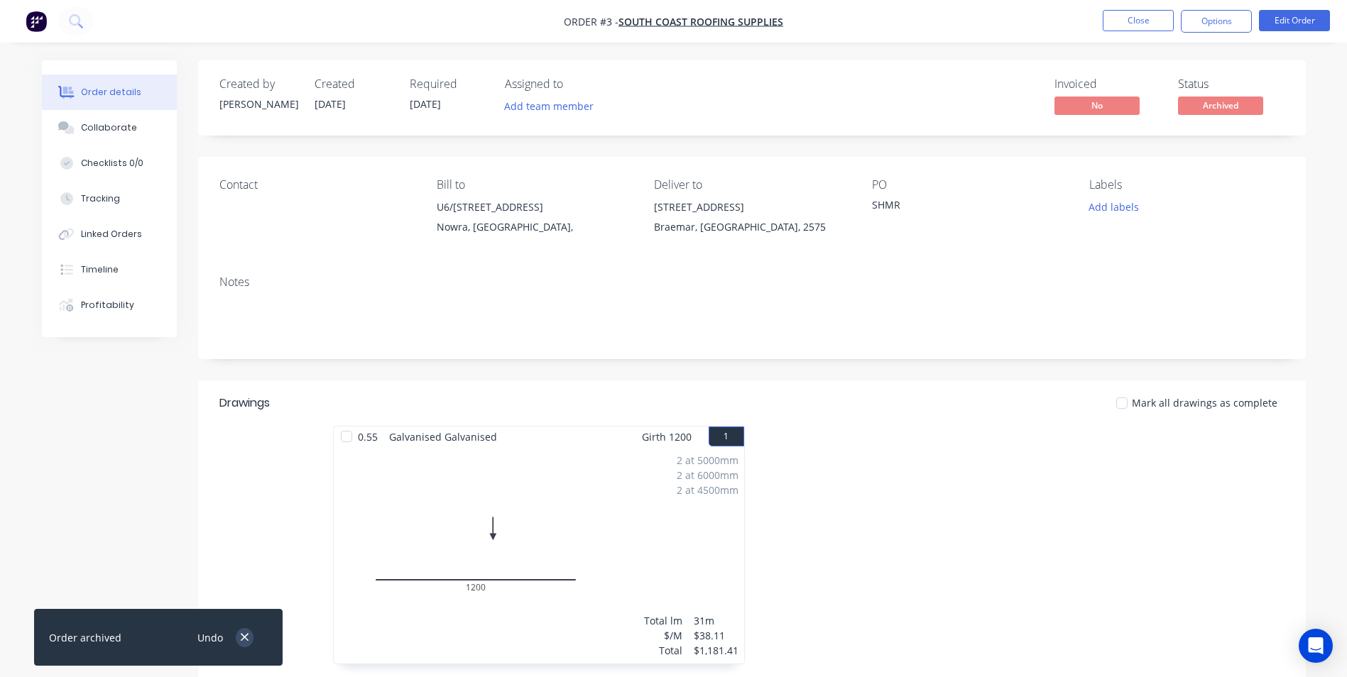
click at [248, 642] on icon "button" at bounding box center [244, 637] width 9 height 13
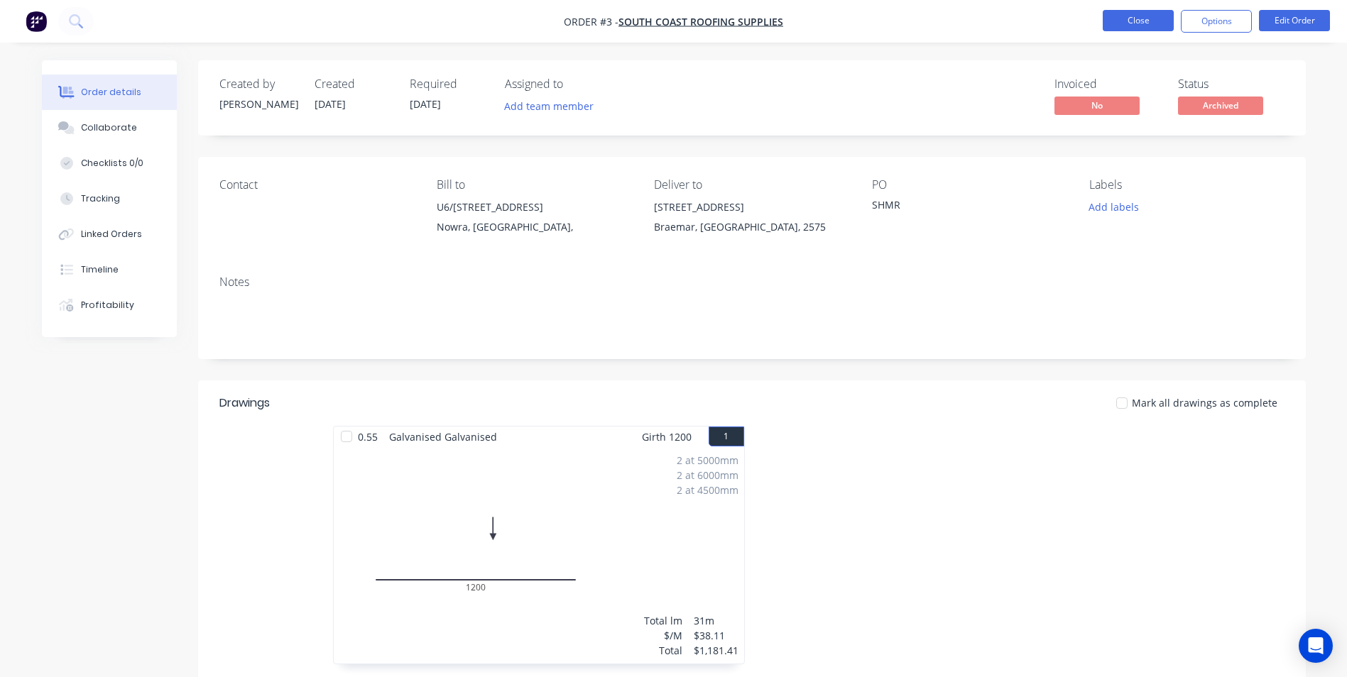
click at [1118, 20] on button "Close" at bounding box center [1138, 20] width 71 height 21
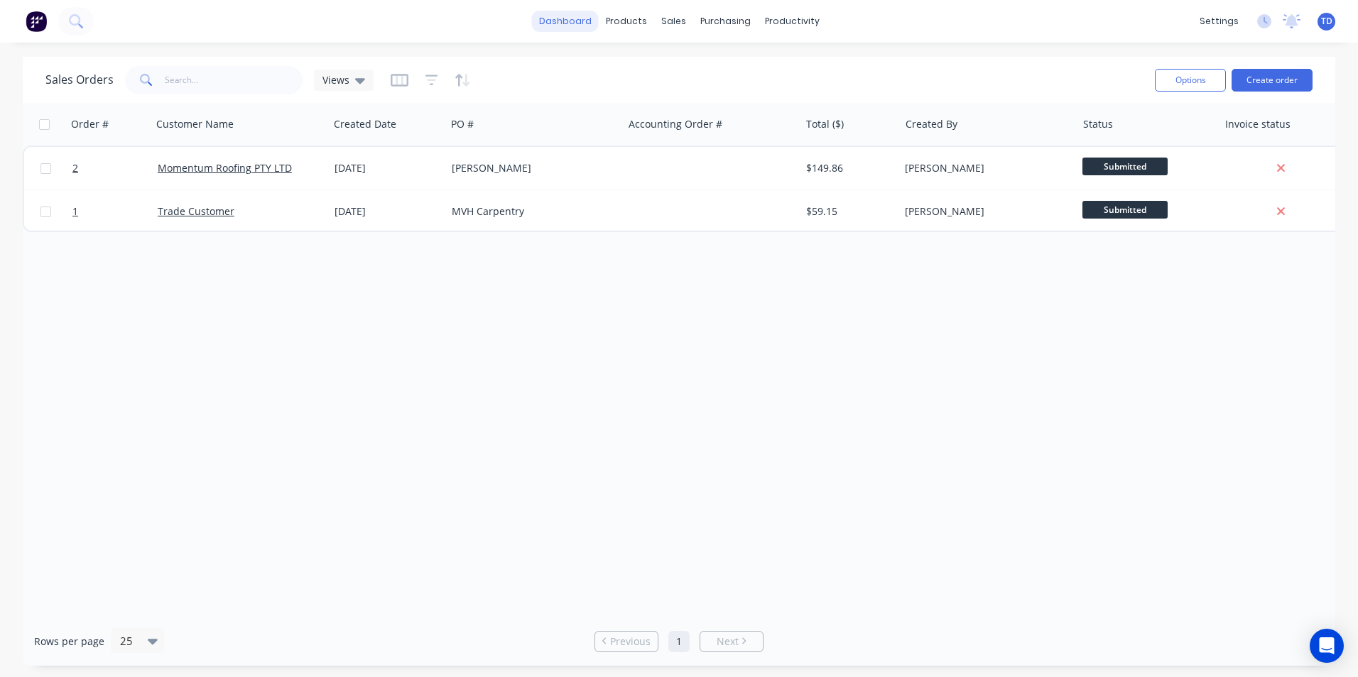
click at [588, 23] on link "dashboard" at bounding box center [565, 21] width 67 height 21
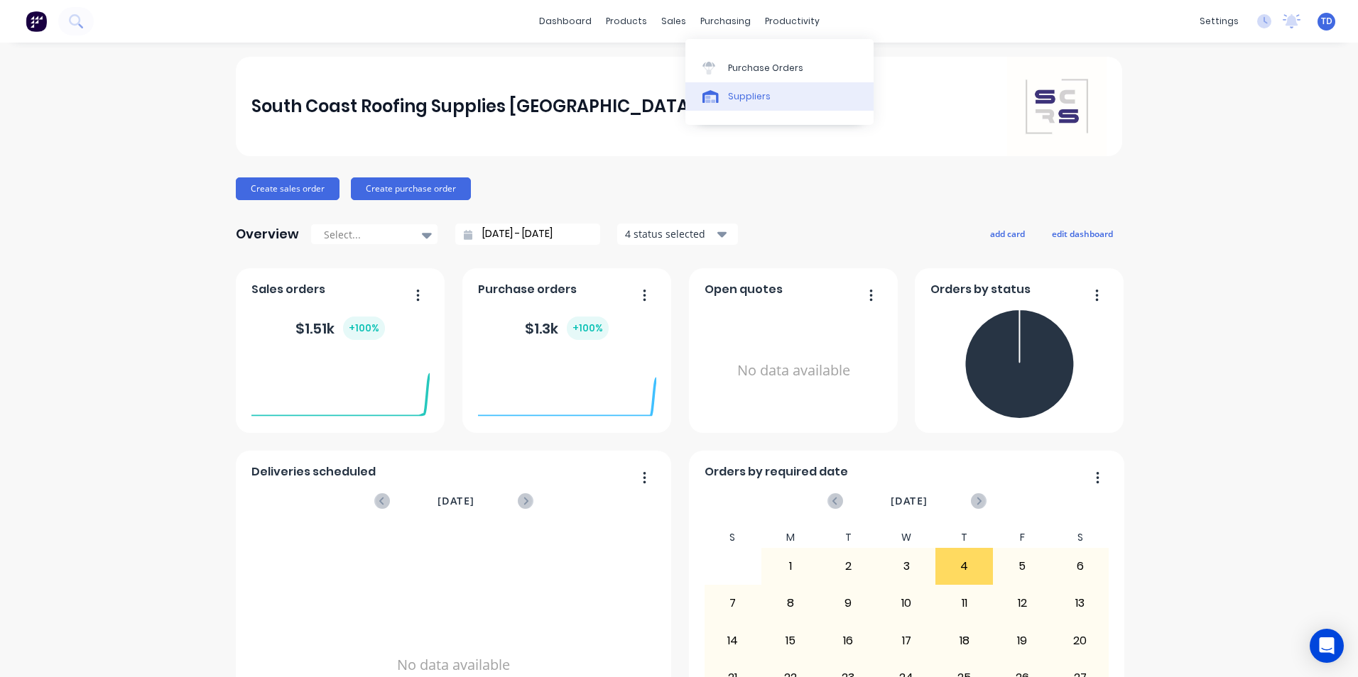
click at [731, 97] on div "Suppliers" at bounding box center [749, 96] width 43 height 13
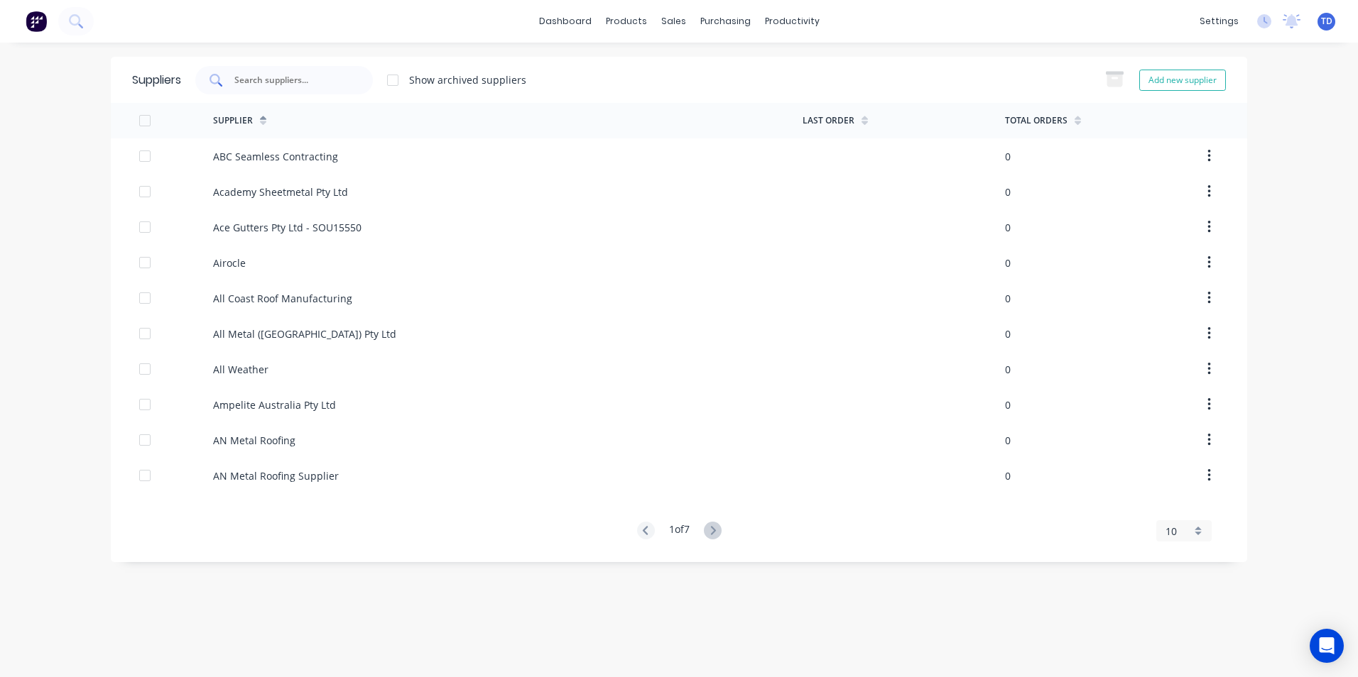
click at [302, 83] on input "text" at bounding box center [292, 80] width 118 height 14
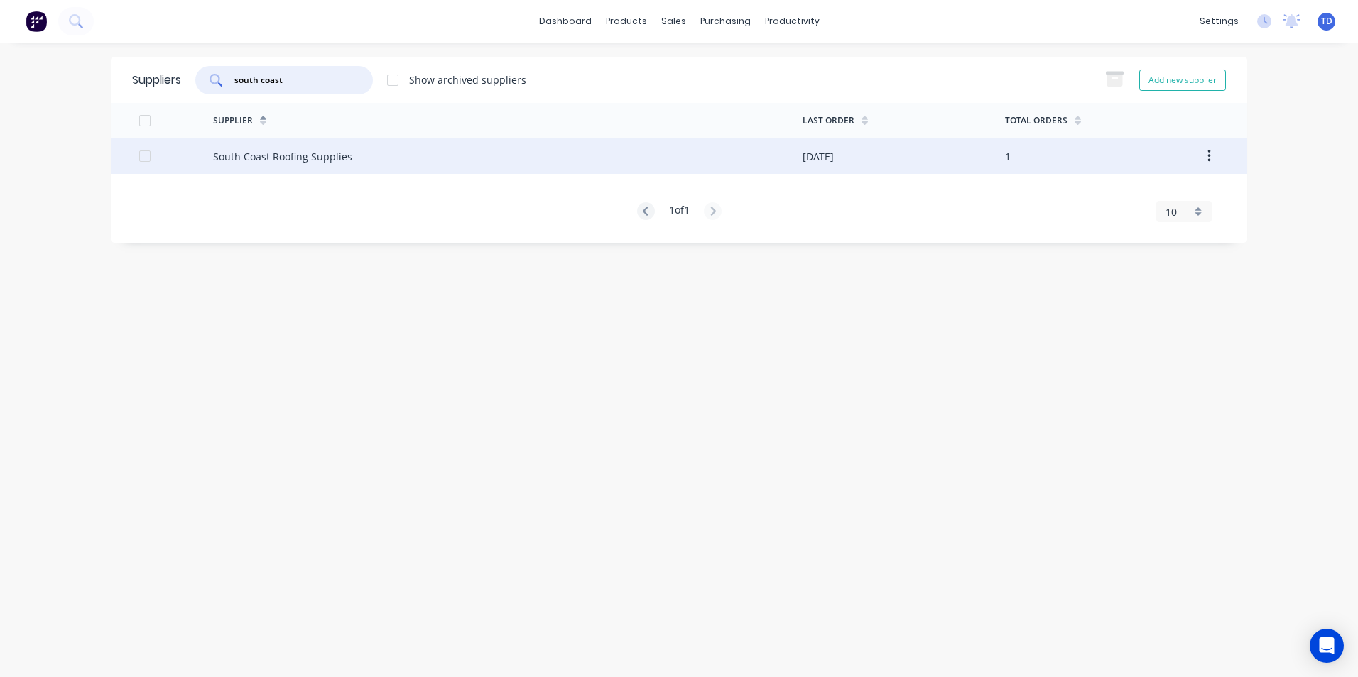
type input "south coast"
click at [324, 153] on div "South Coast Roofing Supplies" at bounding box center [282, 156] width 139 height 15
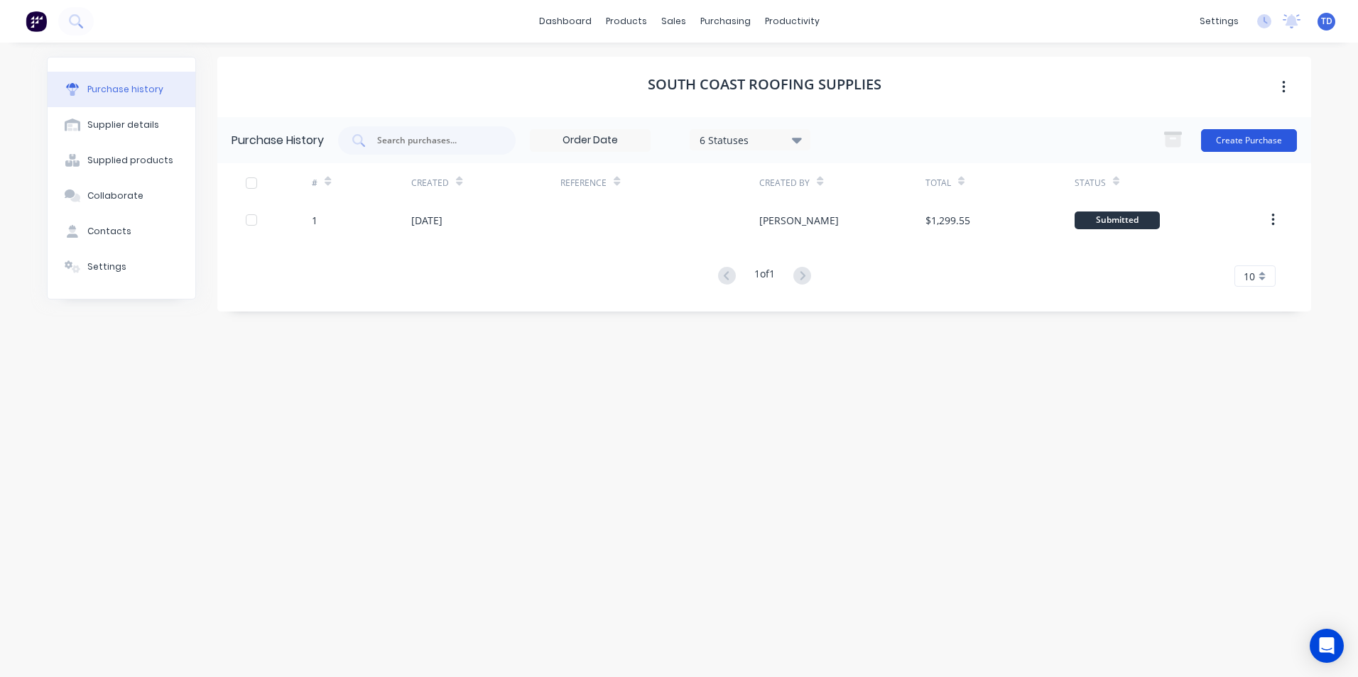
click at [1212, 144] on button "Create Purchase" at bounding box center [1249, 140] width 96 height 23
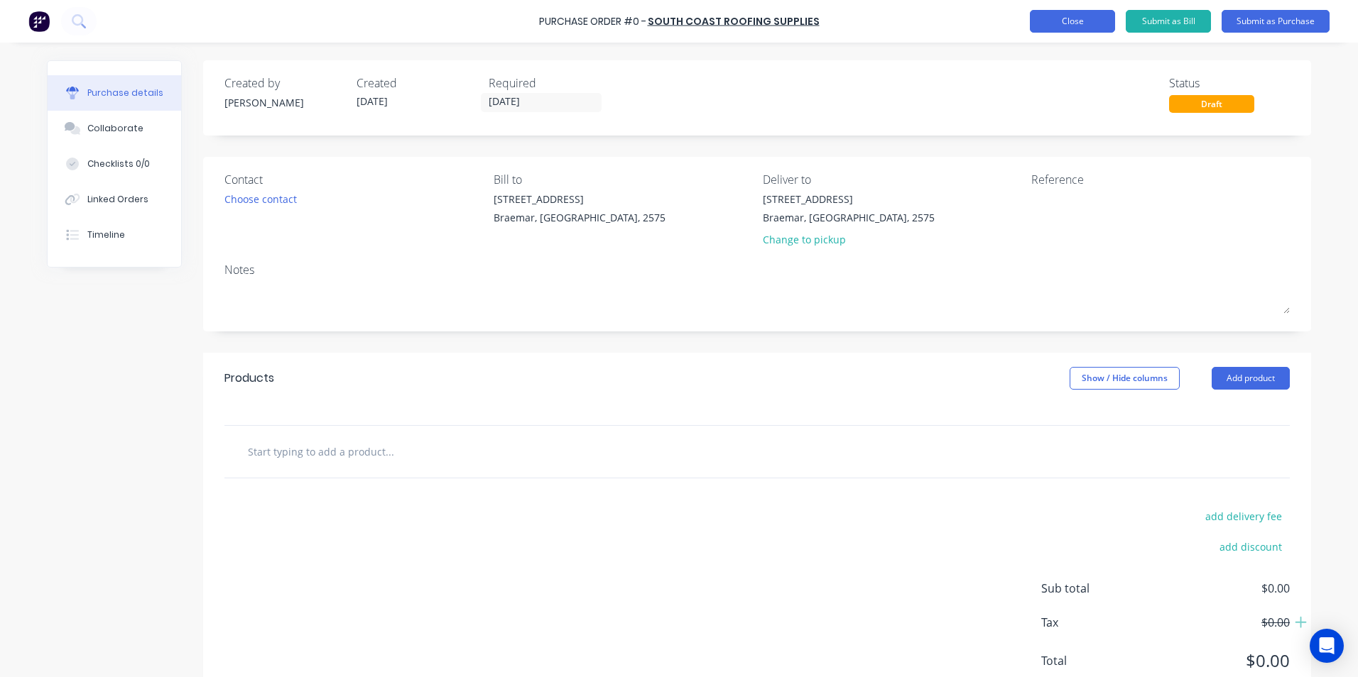
click at [1088, 23] on button "Close" at bounding box center [1071, 21] width 85 height 23
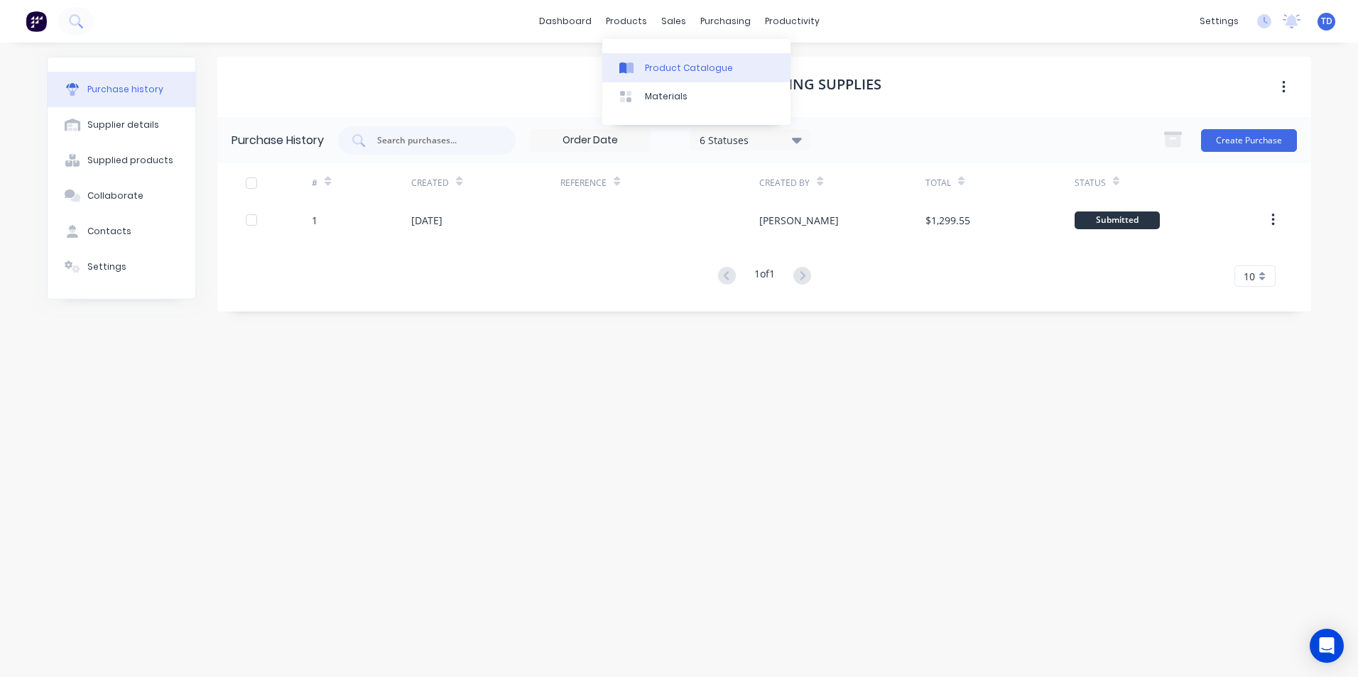
click at [654, 72] on div "Product Catalogue" at bounding box center [689, 68] width 88 height 13
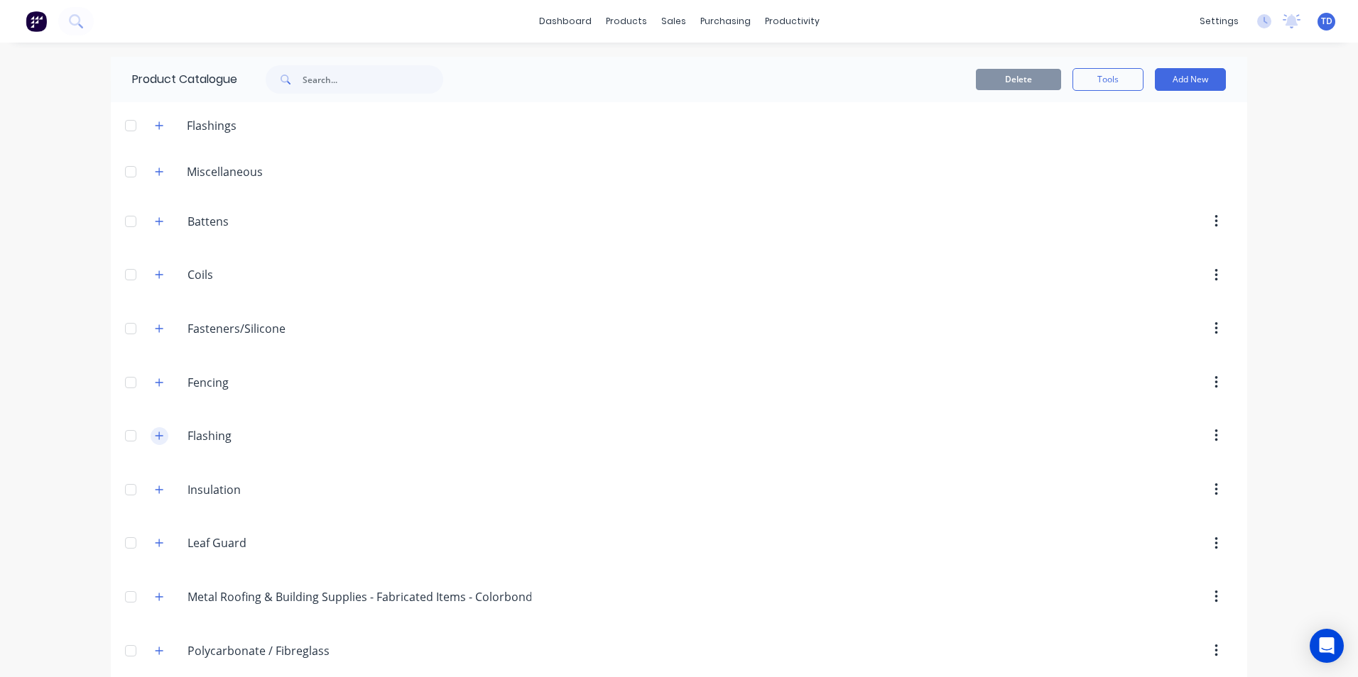
click at [155, 436] on icon "button" at bounding box center [159, 436] width 8 height 8
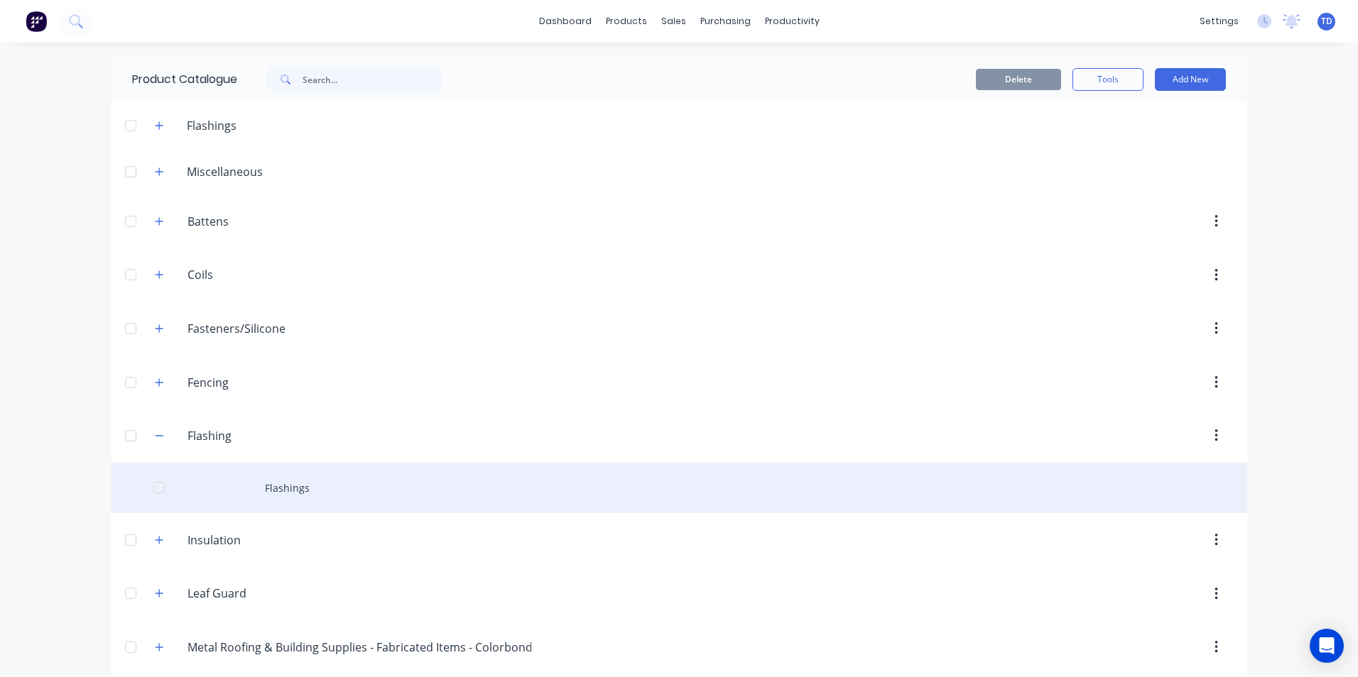
click at [274, 501] on div "Flashings" at bounding box center [679, 488] width 1136 height 50
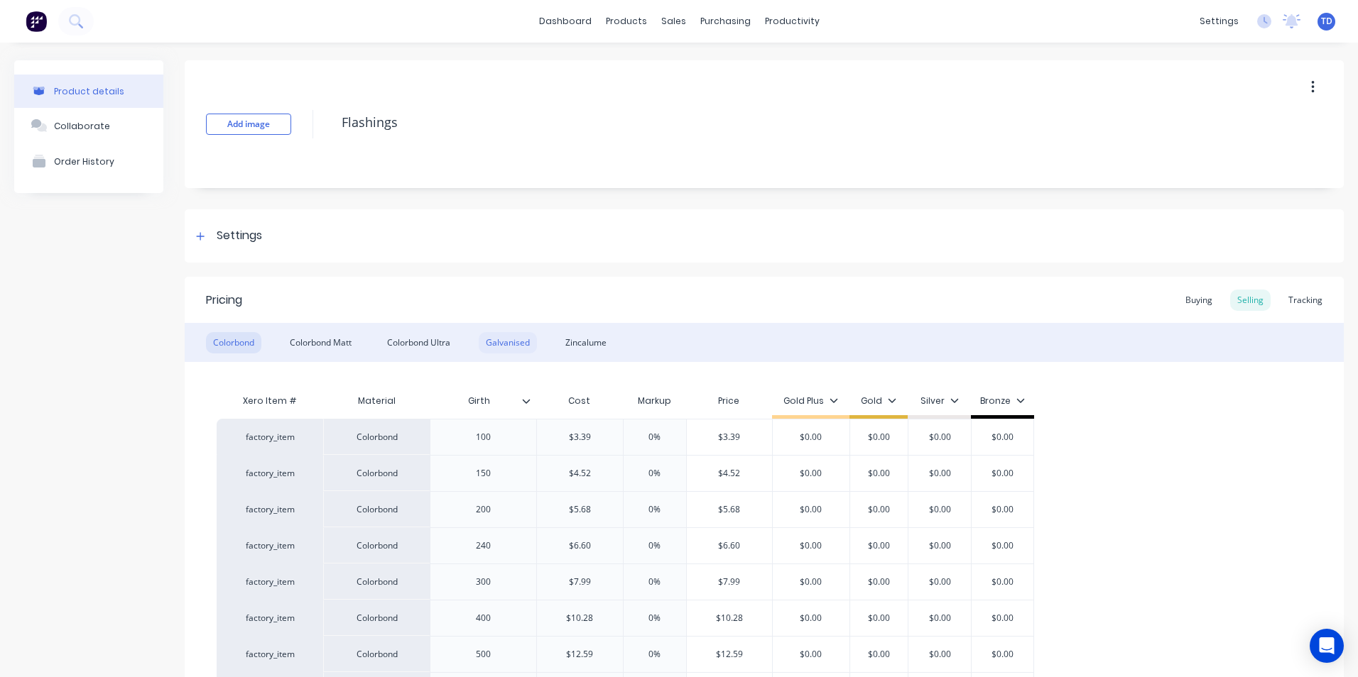
click at [511, 346] on div "Galvanised" at bounding box center [508, 342] width 58 height 21
click at [513, 342] on div "Galvanised" at bounding box center [508, 342] width 58 height 21
type textarea "x"
click at [235, 340] on div "Colorbond" at bounding box center [233, 342] width 55 height 21
click at [706, 102] on div "Customers" at bounding box center [717, 96] width 51 height 13
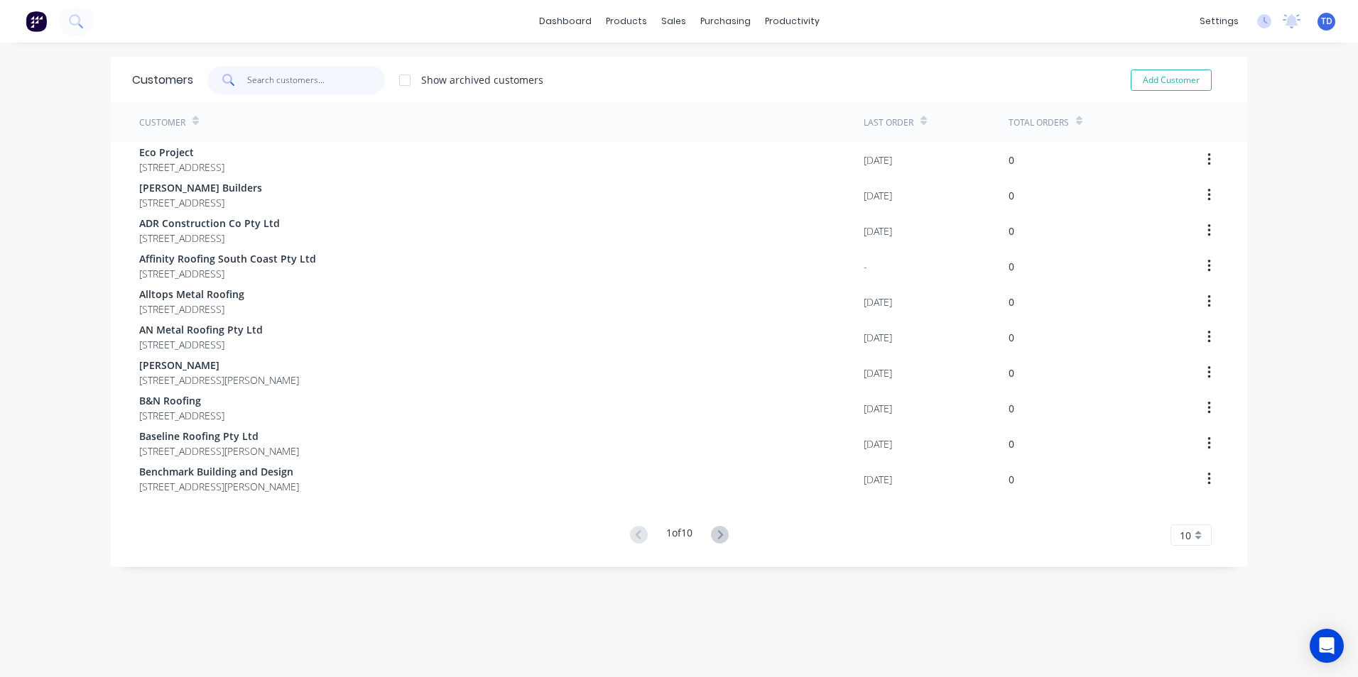
click at [305, 85] on input "text" at bounding box center [316, 80] width 138 height 28
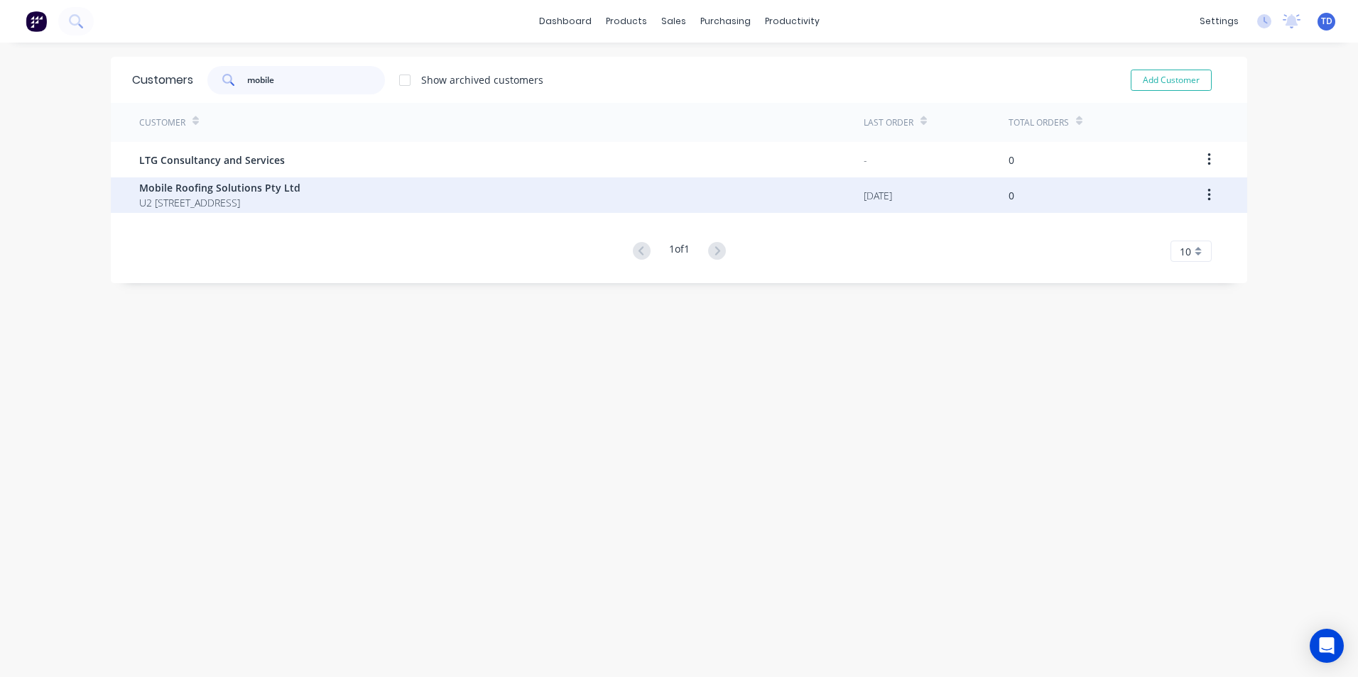
type input "mobile"
click at [251, 197] on span "U2 [STREET_ADDRESS]" at bounding box center [219, 202] width 161 height 15
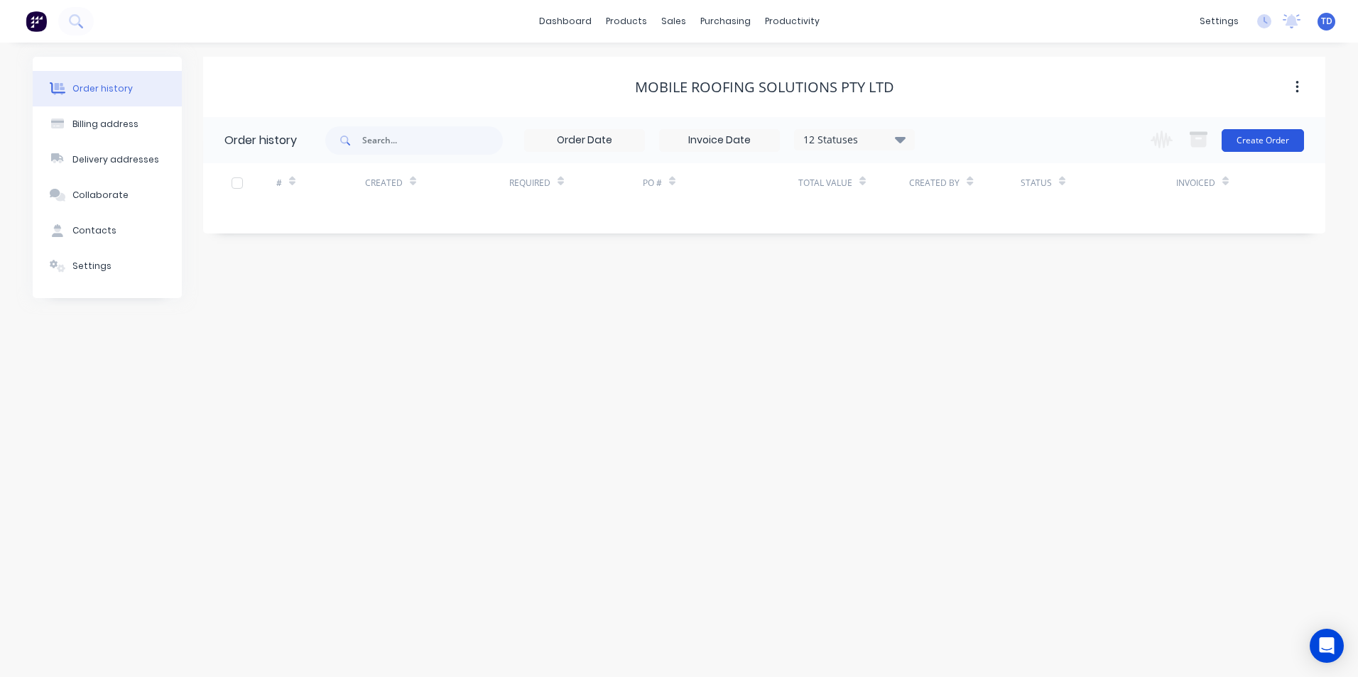
click at [1259, 139] on button "Create Order" at bounding box center [1262, 140] width 82 height 23
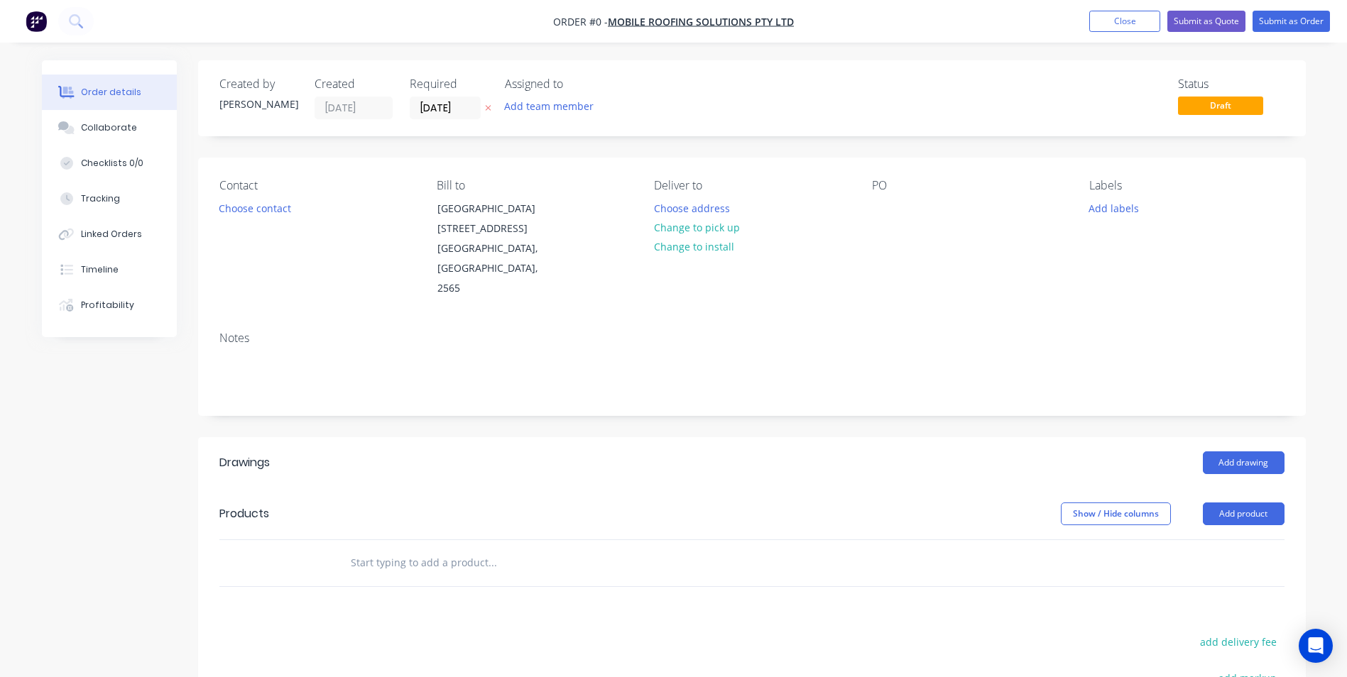
click at [442, 549] on input "text" at bounding box center [492, 563] width 284 height 28
type input "nailstrip"
click at [1250, 503] on button "Add product" at bounding box center [1244, 514] width 82 height 23
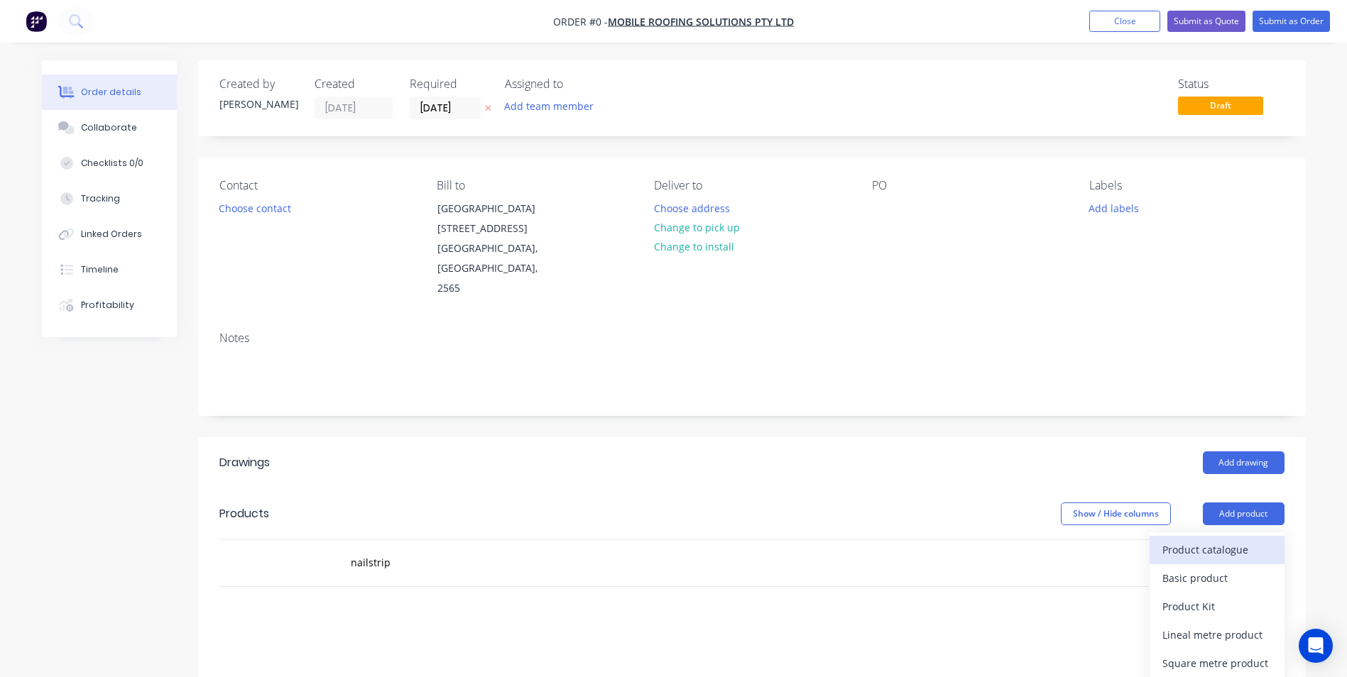
click at [1217, 540] on div "Product catalogue" at bounding box center [1216, 550] width 109 height 21
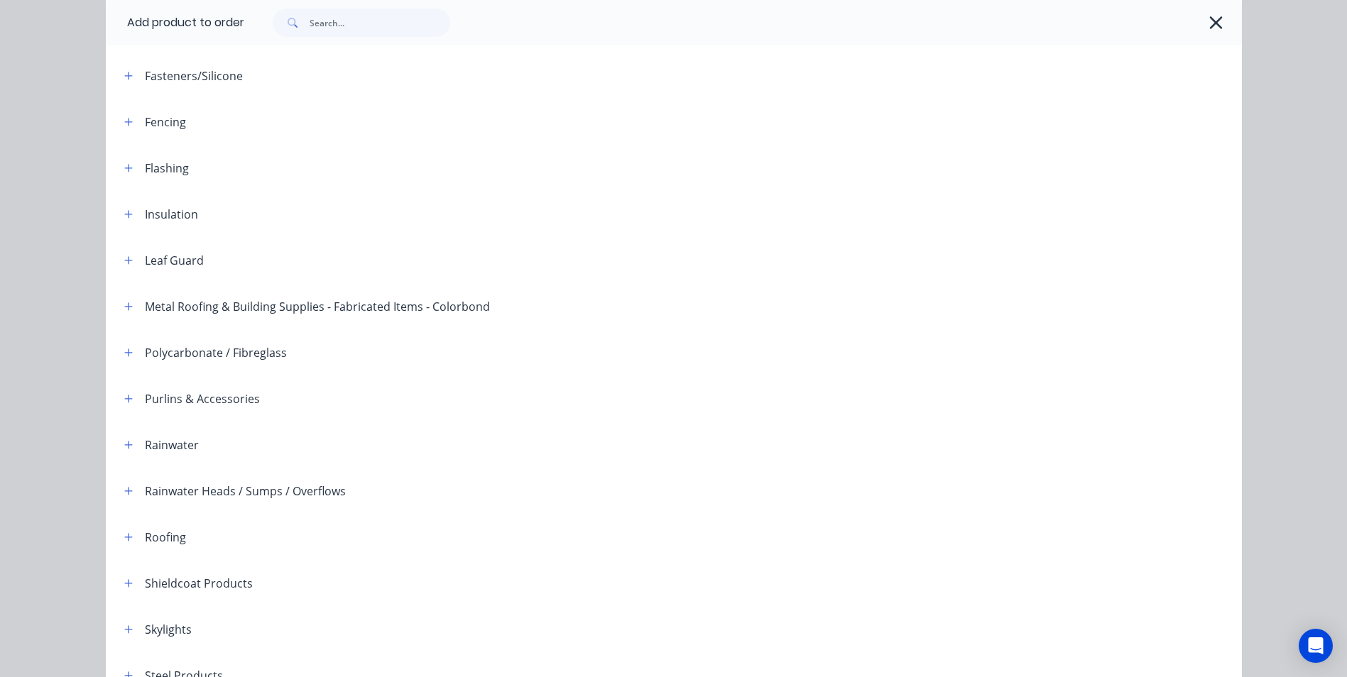
scroll to position [284, 0]
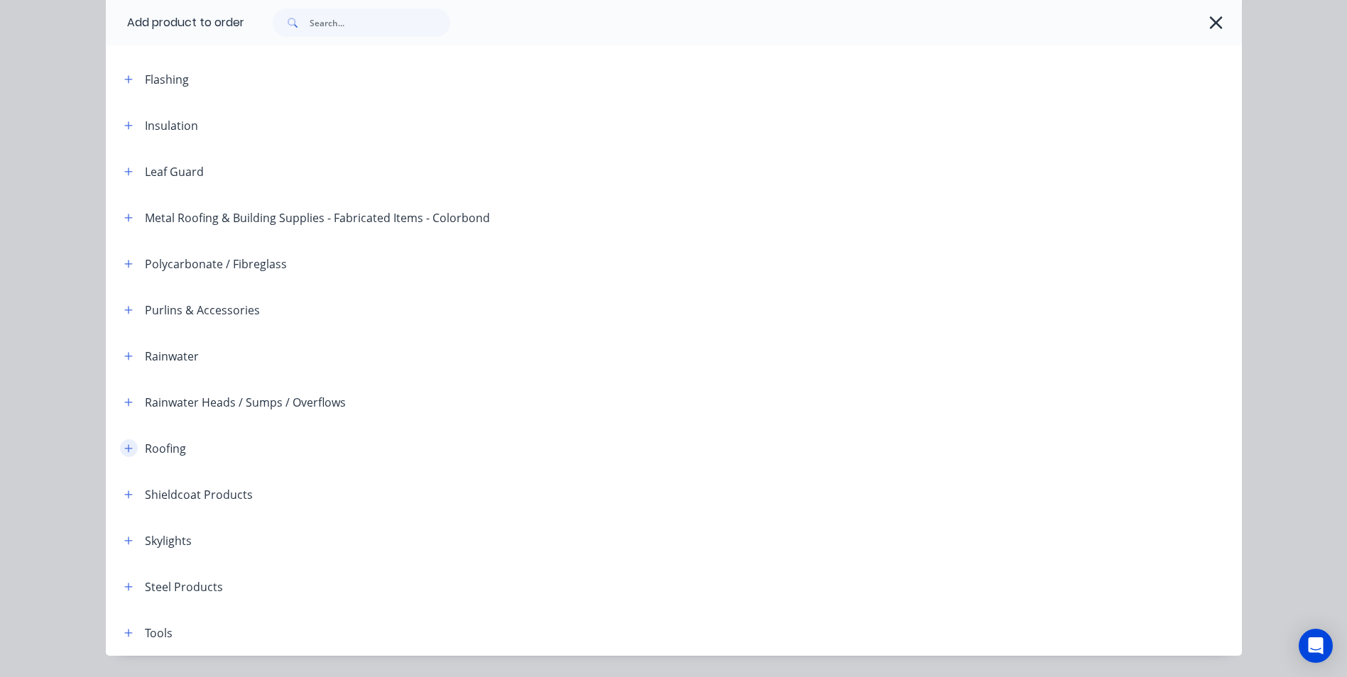
click at [120, 449] on button "button" at bounding box center [129, 448] width 18 height 18
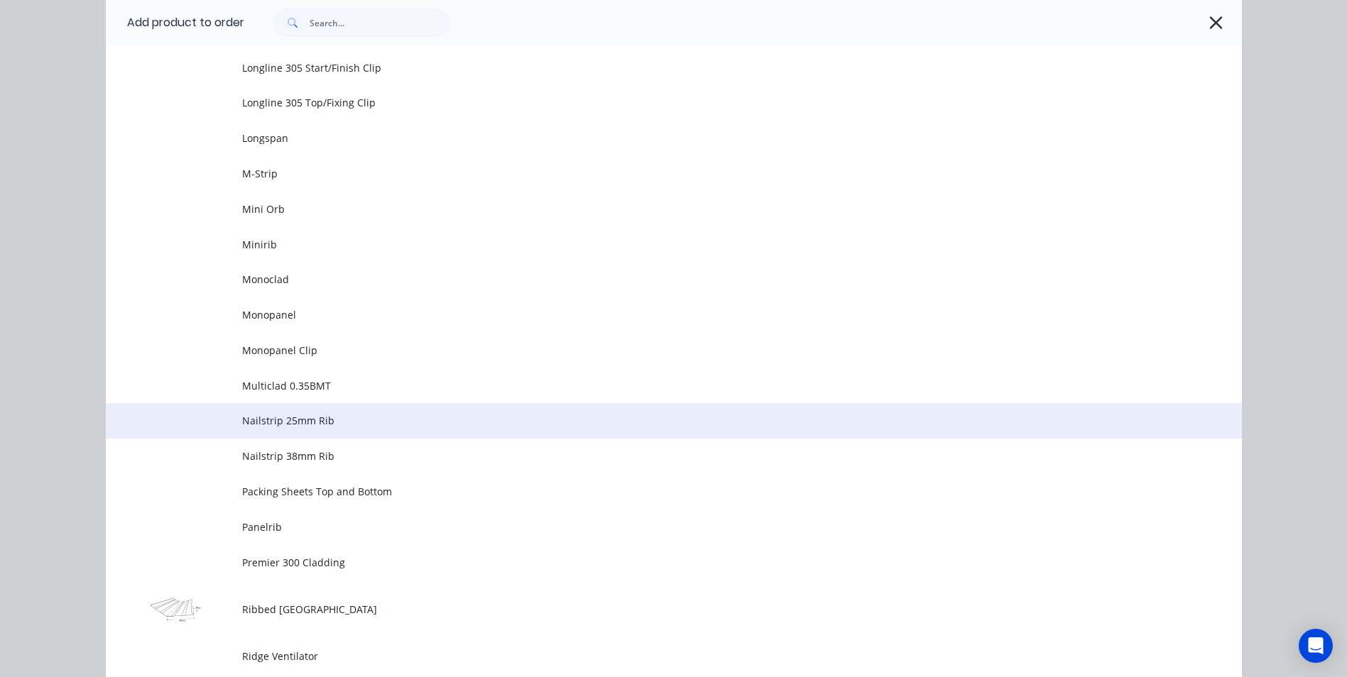
scroll to position [1846, 0]
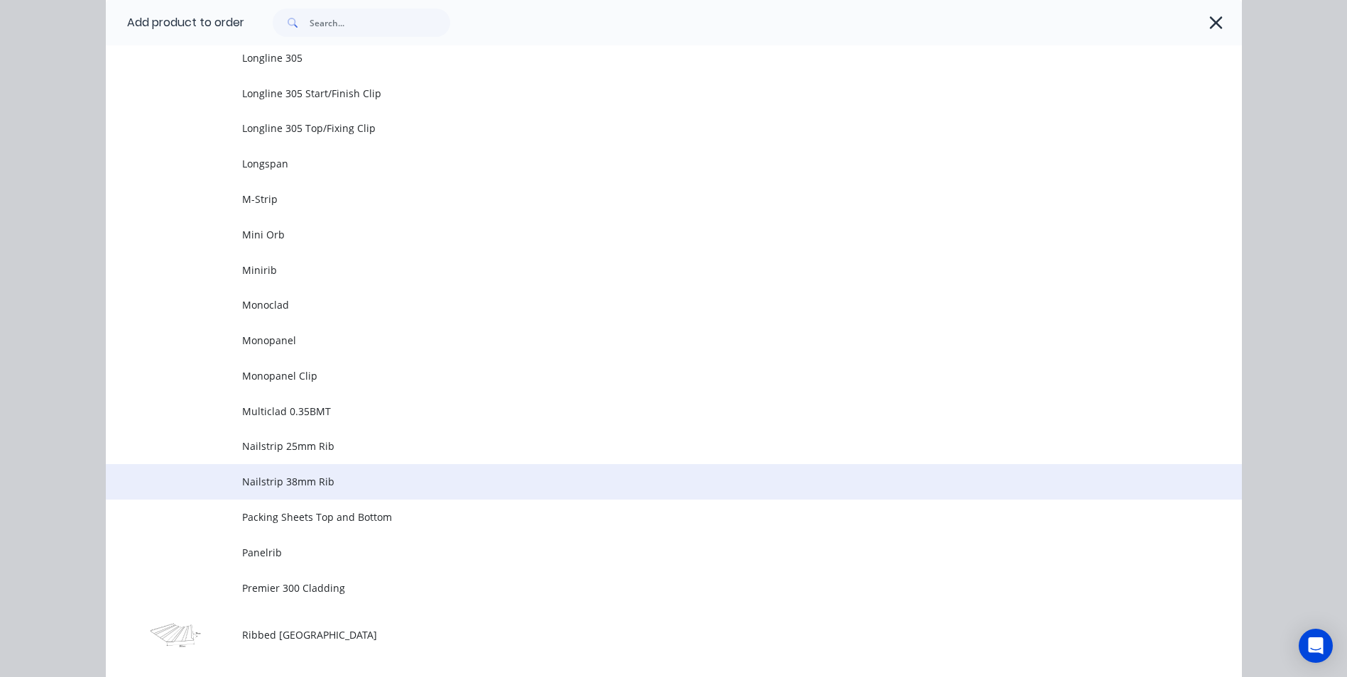
click at [272, 478] on span "Nailstrip 38mm Rib" at bounding box center [641, 481] width 799 height 15
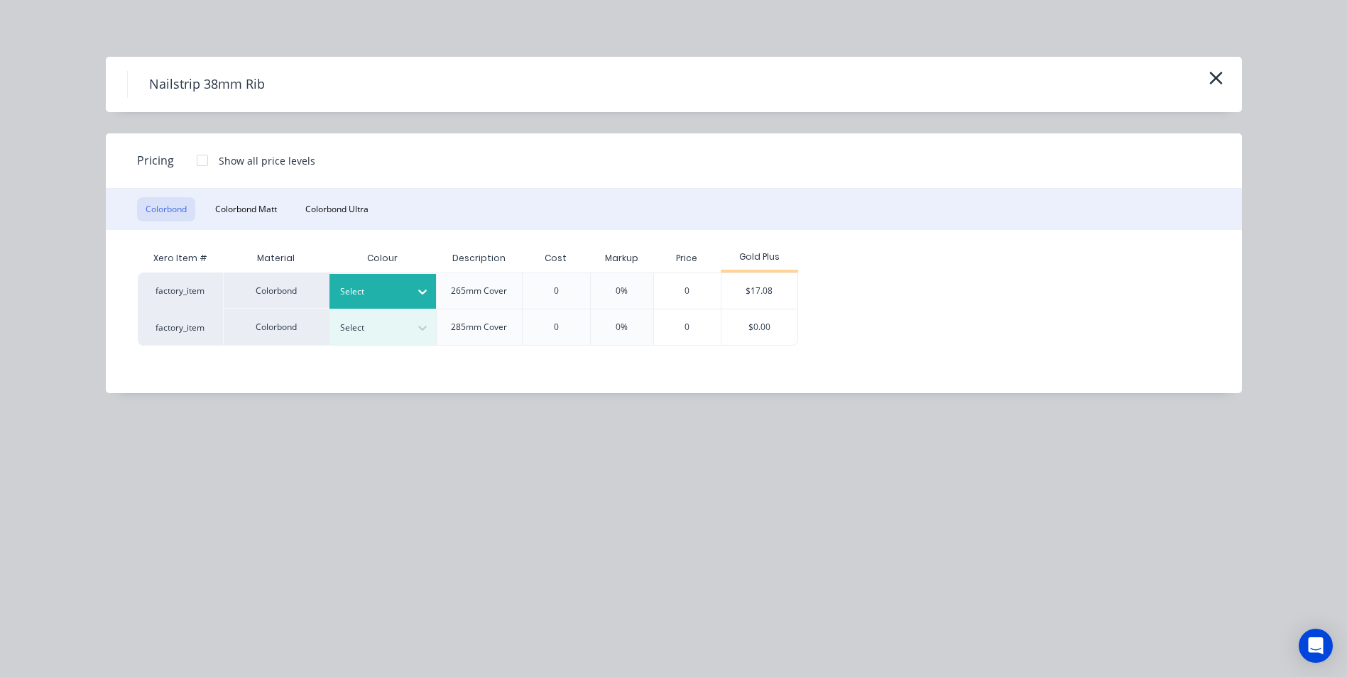
click at [373, 306] on div "Select" at bounding box center [382, 291] width 106 height 35
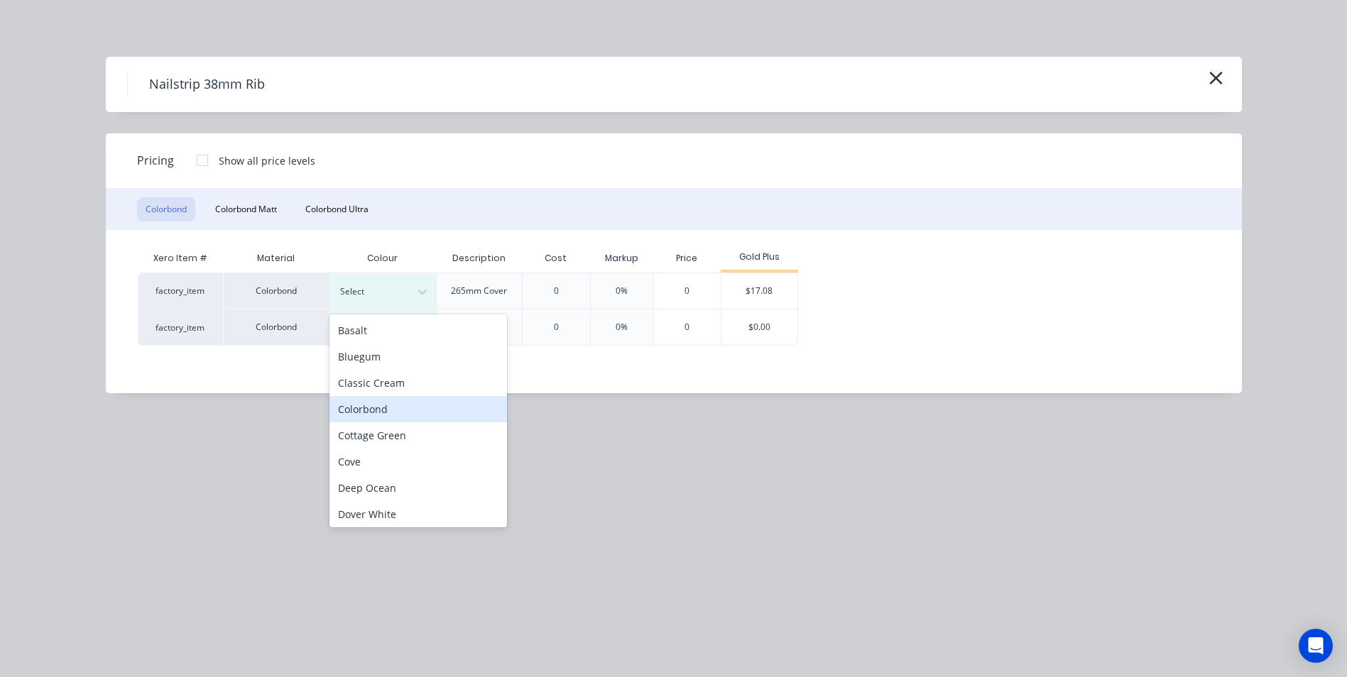
click at [368, 413] on div "Colorbond" at bounding box center [417, 409] width 177 height 26
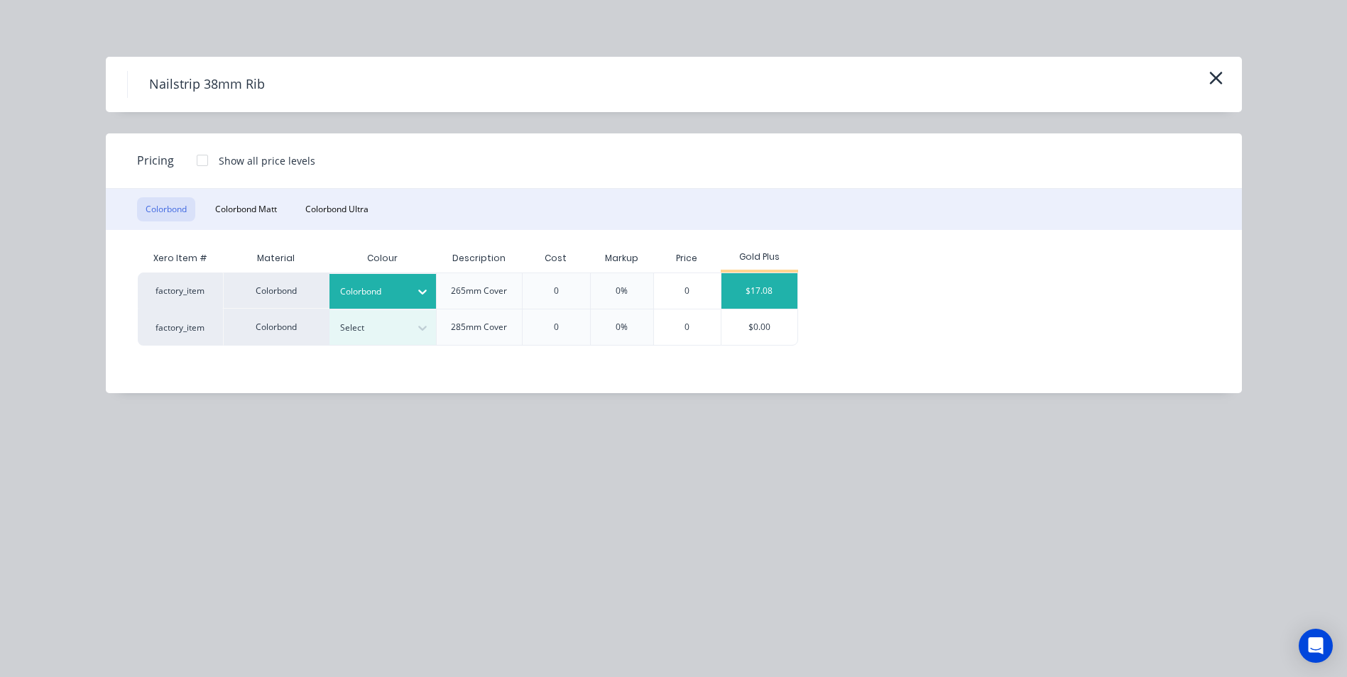
click at [738, 299] on div "$17.08" at bounding box center [759, 290] width 76 height 35
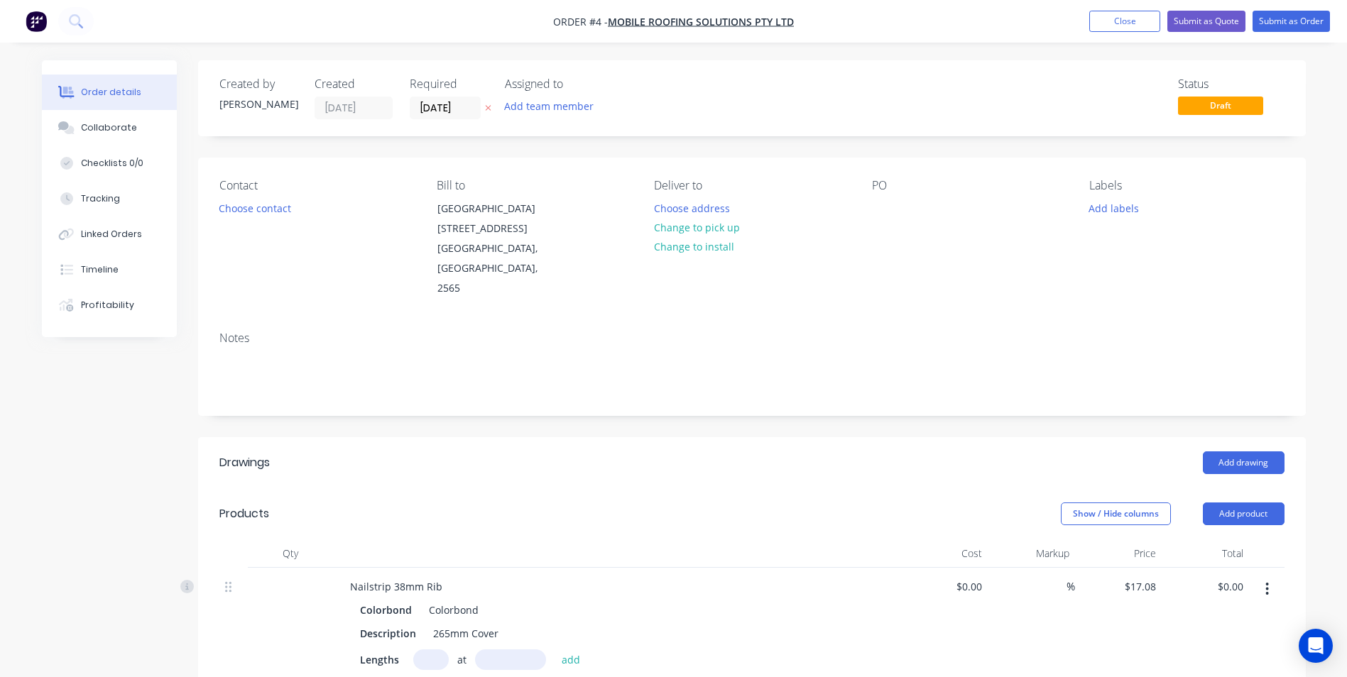
click at [434, 650] on input "text" at bounding box center [430, 660] width 35 height 21
type input "1"
type input "205780"
click at [555, 650] on button "add" at bounding box center [571, 659] width 33 height 19
type input "$3,514.72"
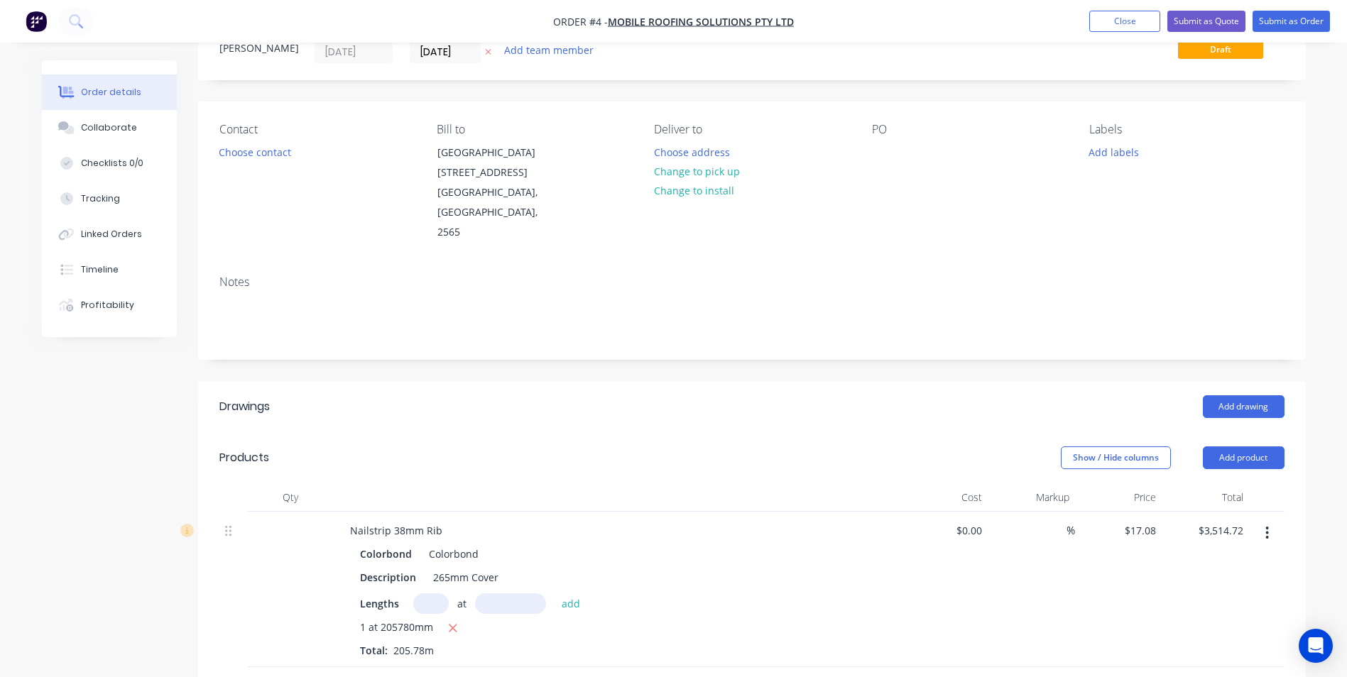
scroll to position [213, 0]
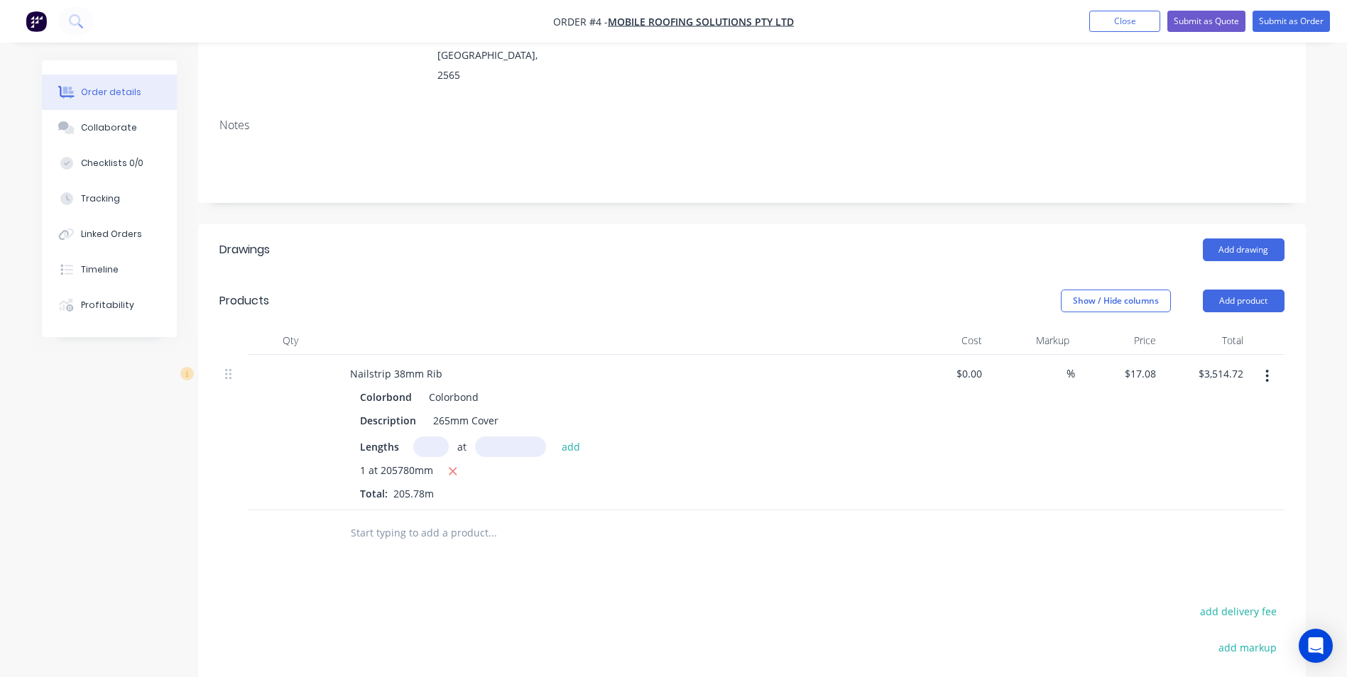
click at [439, 519] on input "text" at bounding box center [492, 533] width 284 height 28
click at [1229, 239] on button "Add drawing" at bounding box center [1244, 250] width 82 height 23
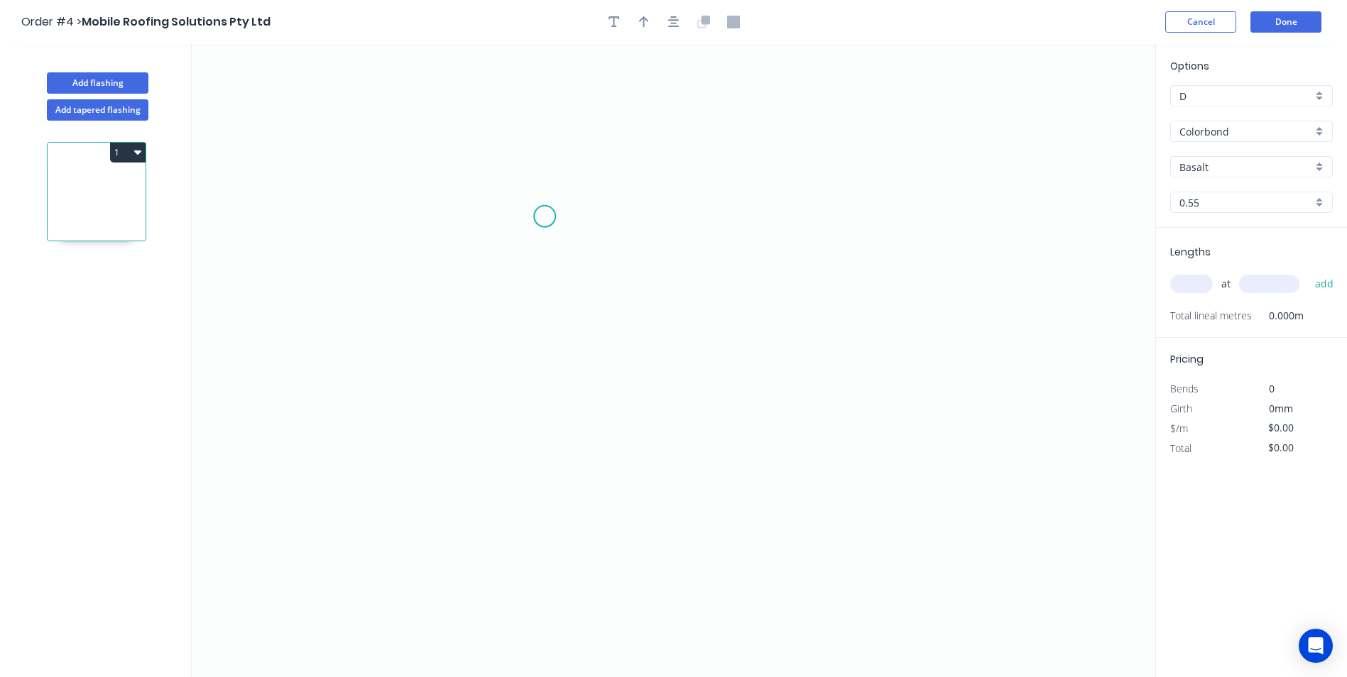
click at [545, 217] on icon "0" at bounding box center [673, 360] width 963 height 633
click at [547, 133] on icon "0" at bounding box center [673, 360] width 963 height 633
click at [836, 140] on icon "0 ?" at bounding box center [673, 360] width 963 height 633
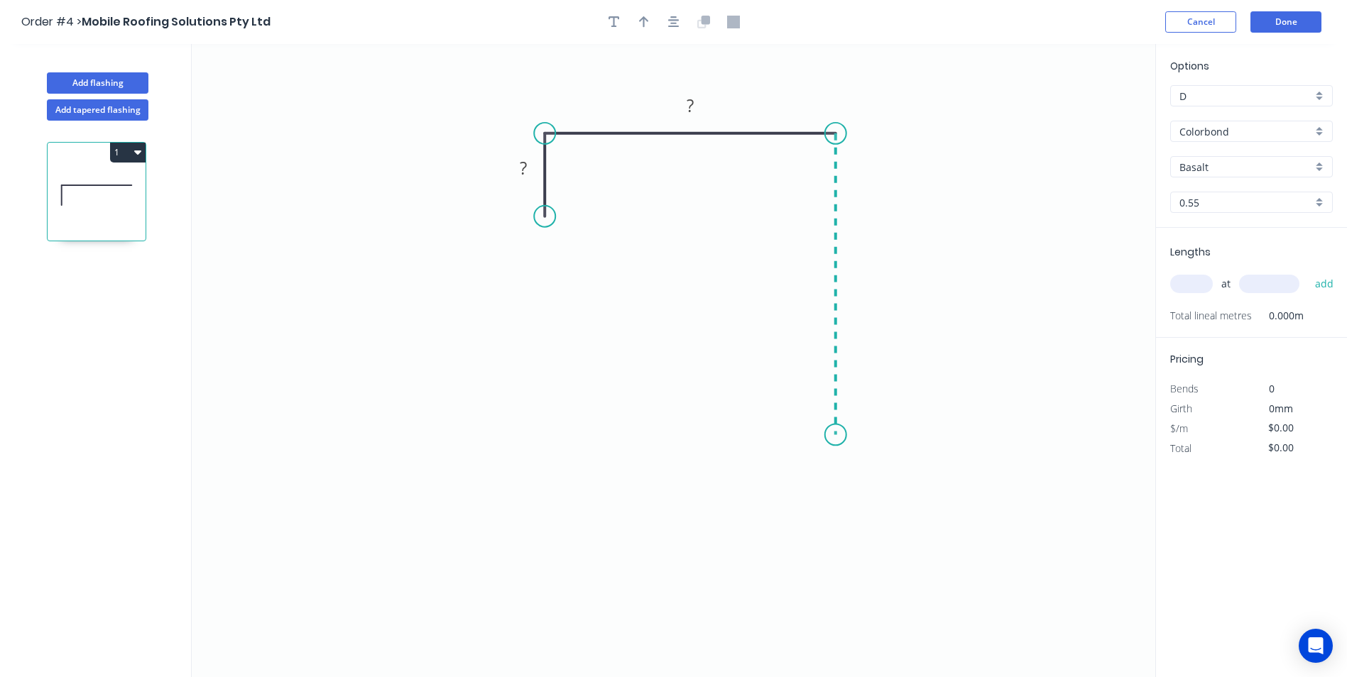
click at [830, 435] on icon "0 ? ?" at bounding box center [673, 360] width 963 height 633
click at [760, 435] on icon at bounding box center [797, 435] width 75 height 0
click at [760, 434] on circle at bounding box center [760, 434] width 21 height 21
click at [529, 168] on rect at bounding box center [523, 169] width 28 height 20
type input "$7.46"
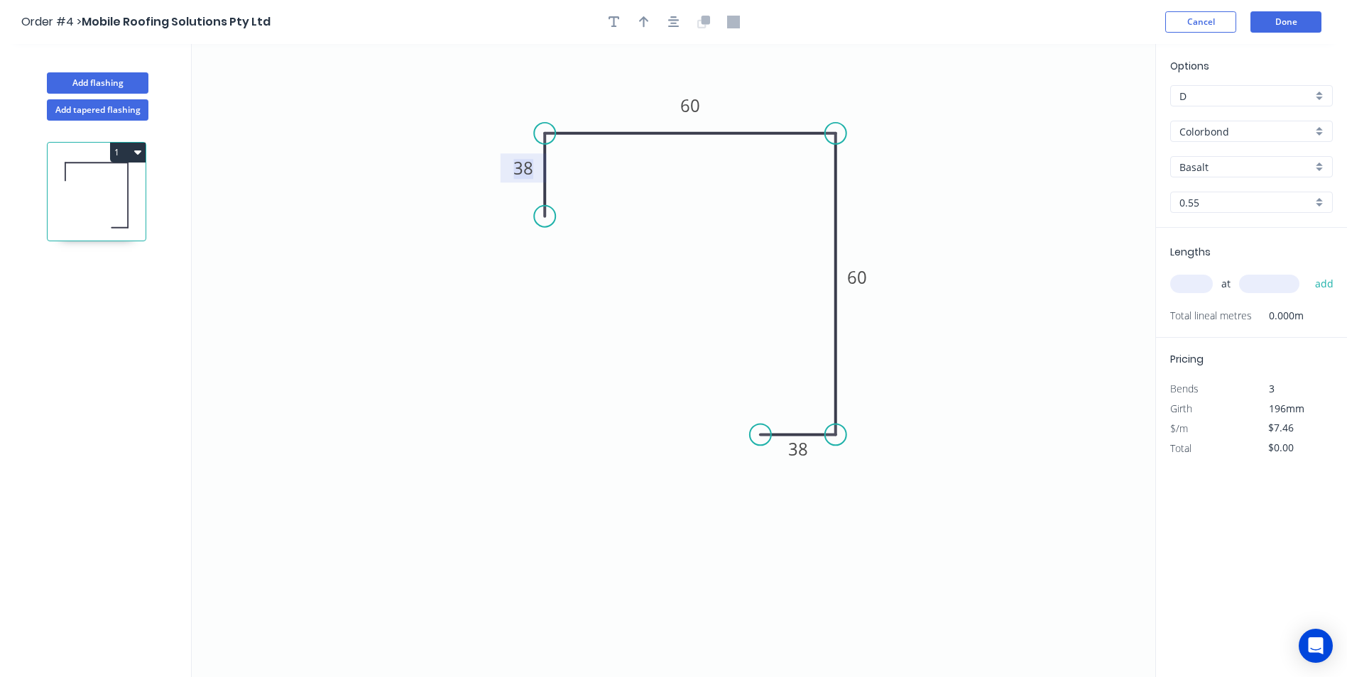
click at [1247, 166] on input "Basalt" at bounding box center [1245, 167] width 133 height 15
click at [1239, 196] on div "Colorbond" at bounding box center [1251, 194] width 161 height 25
type input "Colorbond"
click at [1201, 290] on input "text" at bounding box center [1191, 284] width 43 height 18
type input "1"
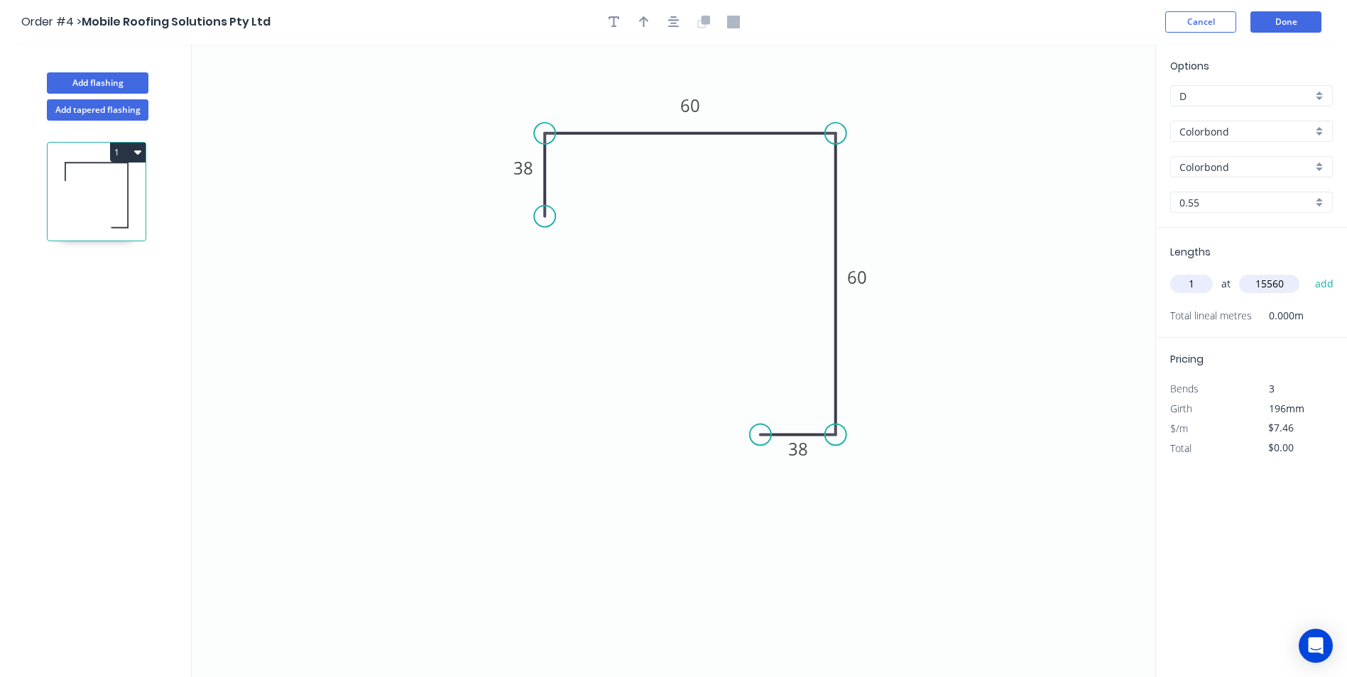
type input "15560"
click at [1308, 272] on button "add" at bounding box center [1324, 284] width 33 height 24
type input "$116.08"
click at [1288, 28] on button "Done" at bounding box center [1285, 21] width 71 height 21
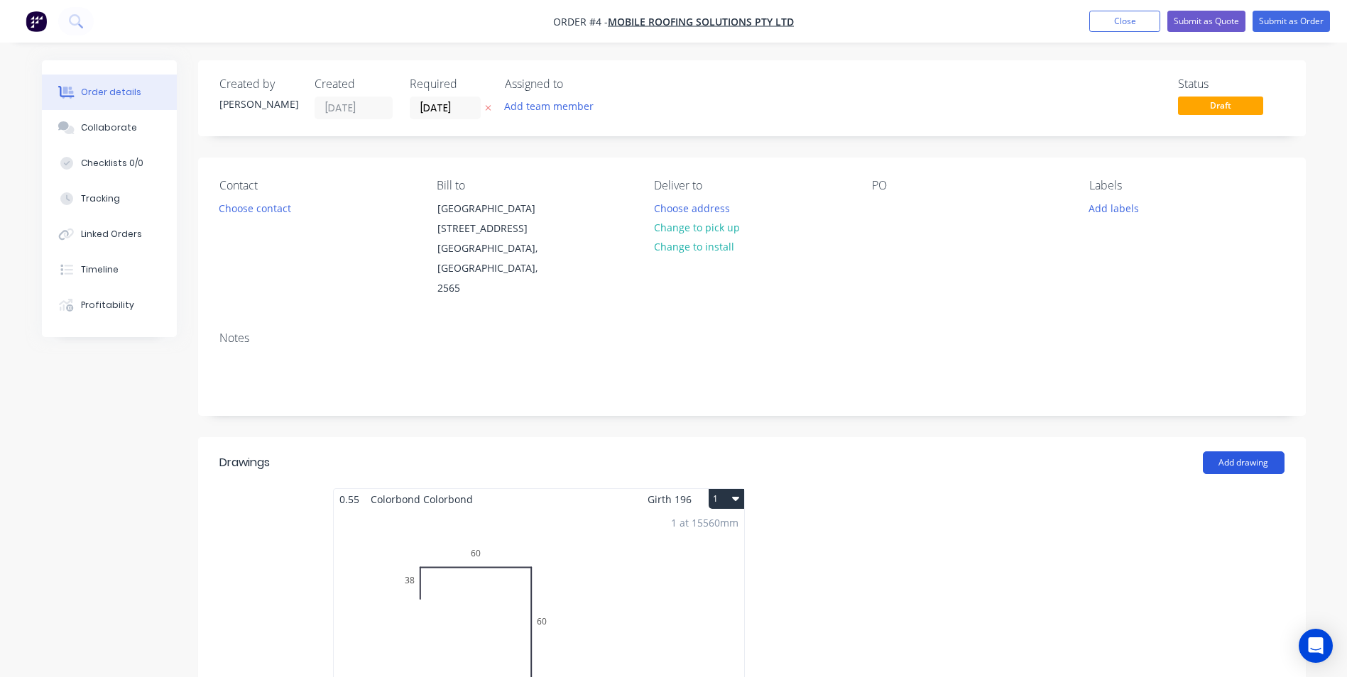
click at [1221, 452] on button "Add drawing" at bounding box center [1244, 463] width 82 height 23
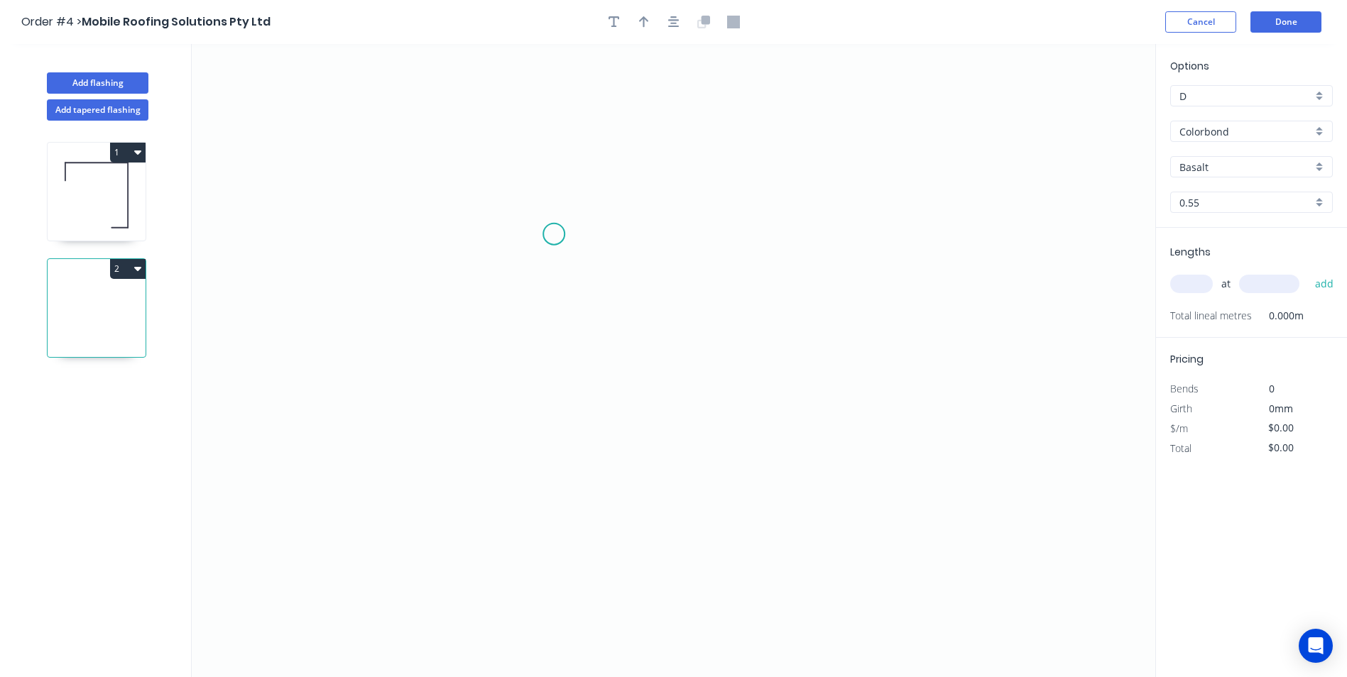
click at [554, 234] on icon "0" at bounding box center [673, 360] width 963 height 633
click at [547, 444] on icon "0" at bounding box center [673, 360] width 963 height 633
click at [792, 459] on icon "0 ?" at bounding box center [673, 360] width 963 height 633
click at [794, 530] on icon "0 ? ?" at bounding box center [673, 360] width 963 height 633
click at [794, 530] on circle at bounding box center [792, 529] width 21 height 21
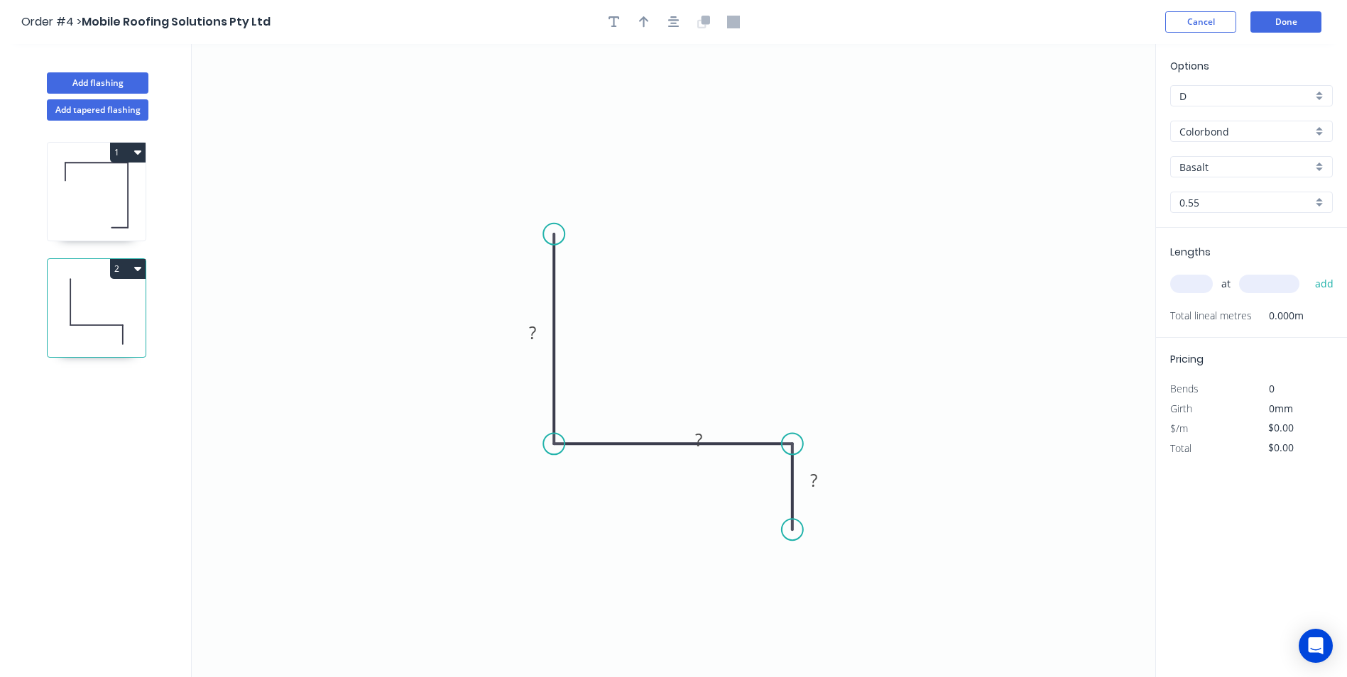
drag, startPoint x: 702, startPoint y: 438, endPoint x: 733, endPoint y: 372, distance: 72.7
click at [722, 425] on rect at bounding box center [699, 439] width 46 height 29
drag, startPoint x: 545, startPoint y: 322, endPoint x: 635, endPoint y: 270, distance: 104.0
click at [635, 270] on rect at bounding box center [623, 280] width 46 height 29
click at [1279, 23] on button "Done" at bounding box center [1285, 21] width 71 height 21
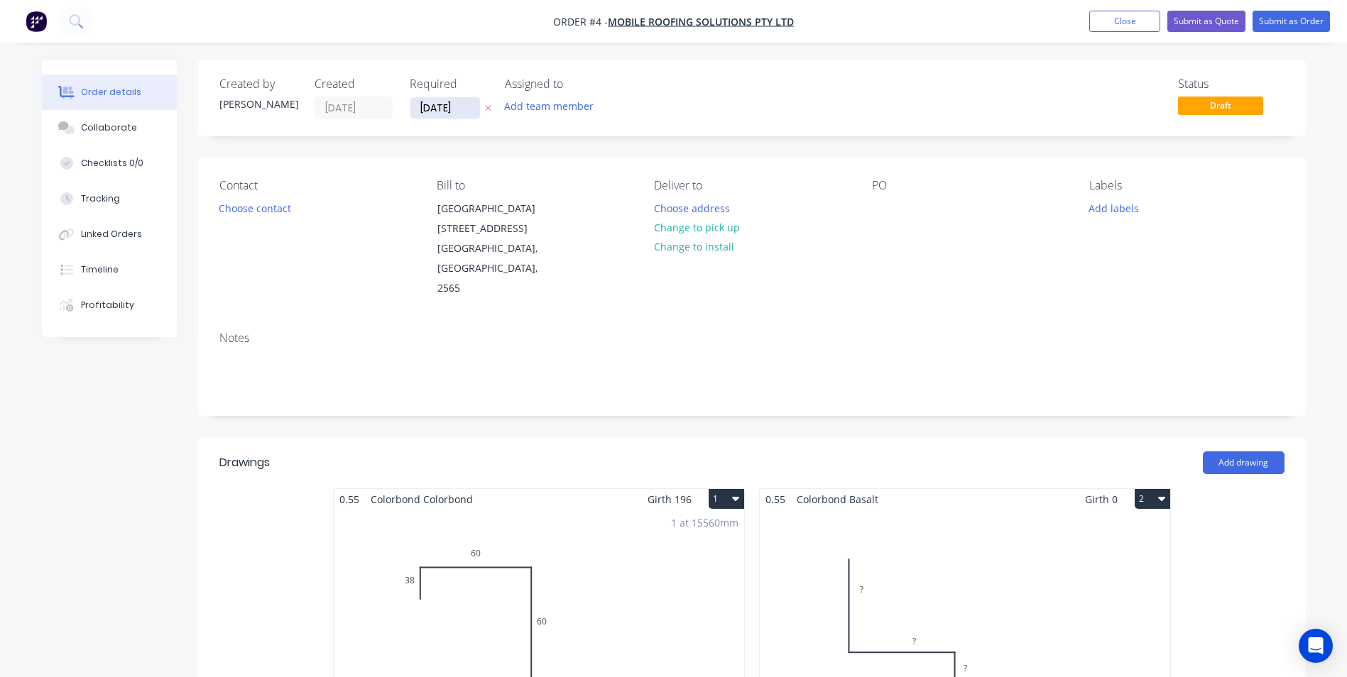
click at [446, 103] on input "[DATE]" at bounding box center [445, 107] width 70 height 21
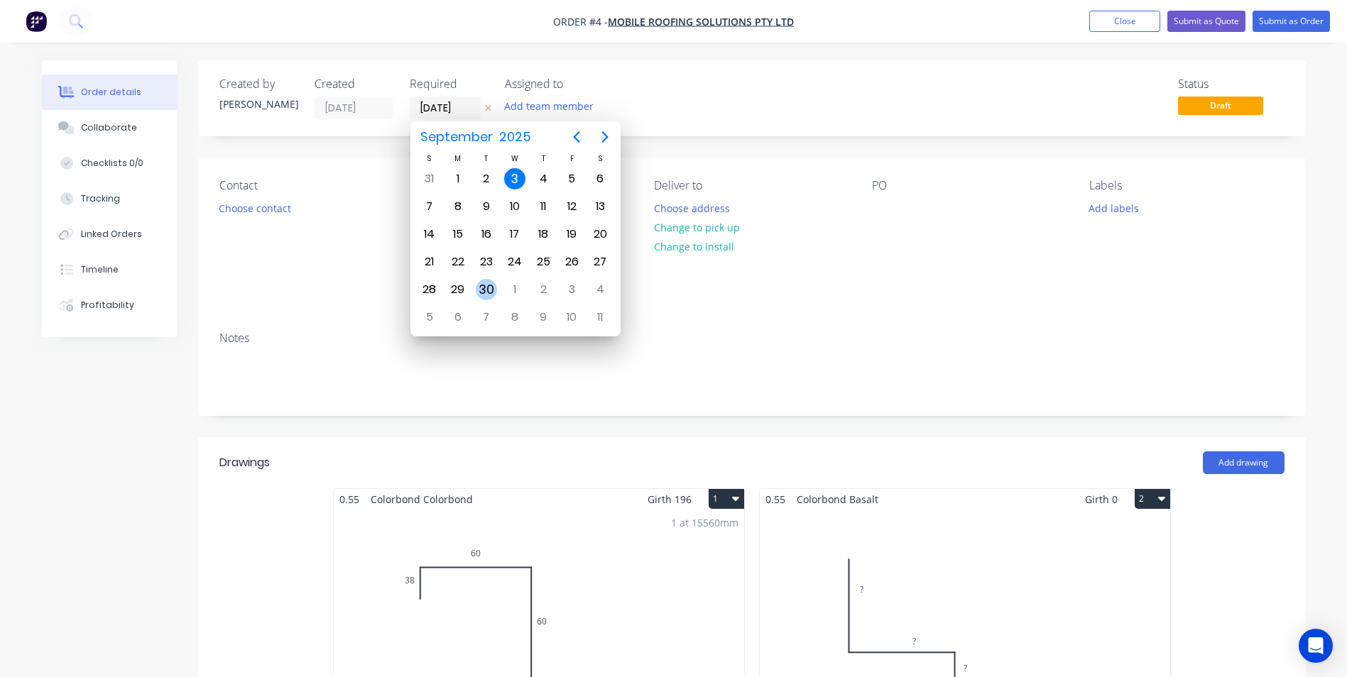
click at [482, 285] on div "30" at bounding box center [486, 289] width 21 height 21
type input "30/09/25"
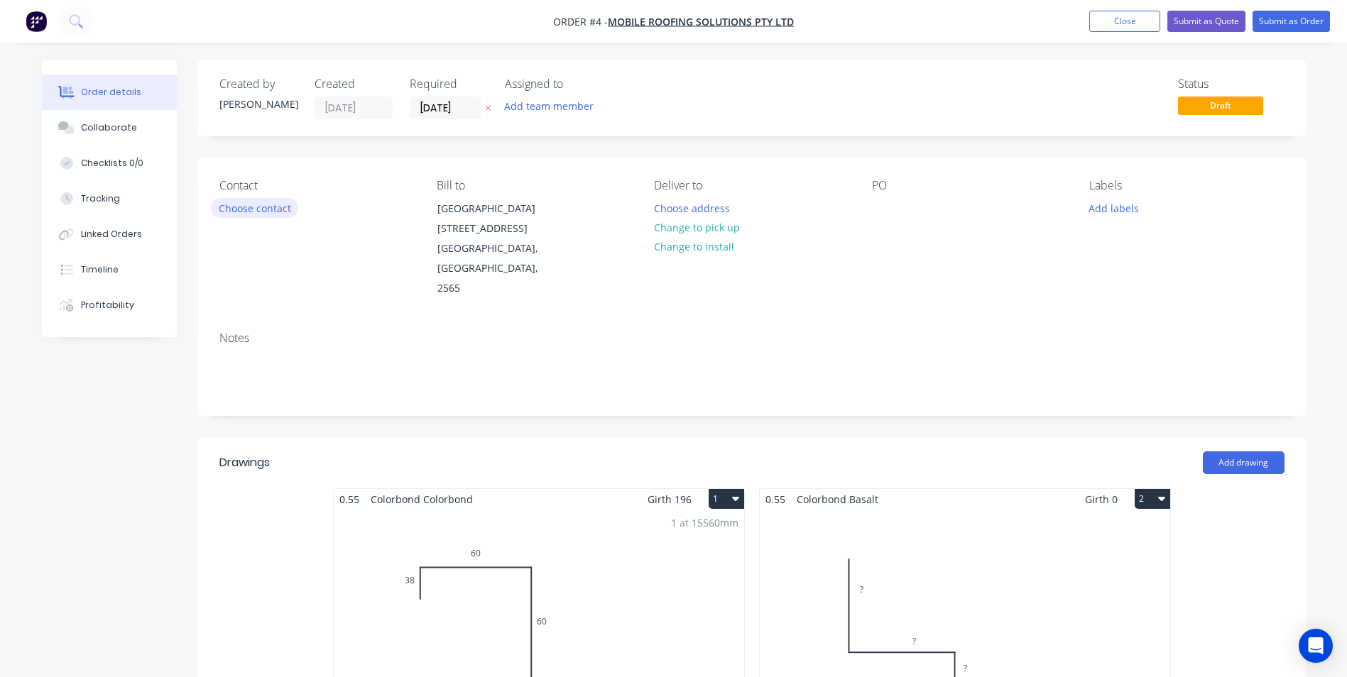
click at [280, 208] on button "Choose contact" at bounding box center [254, 207] width 87 height 19
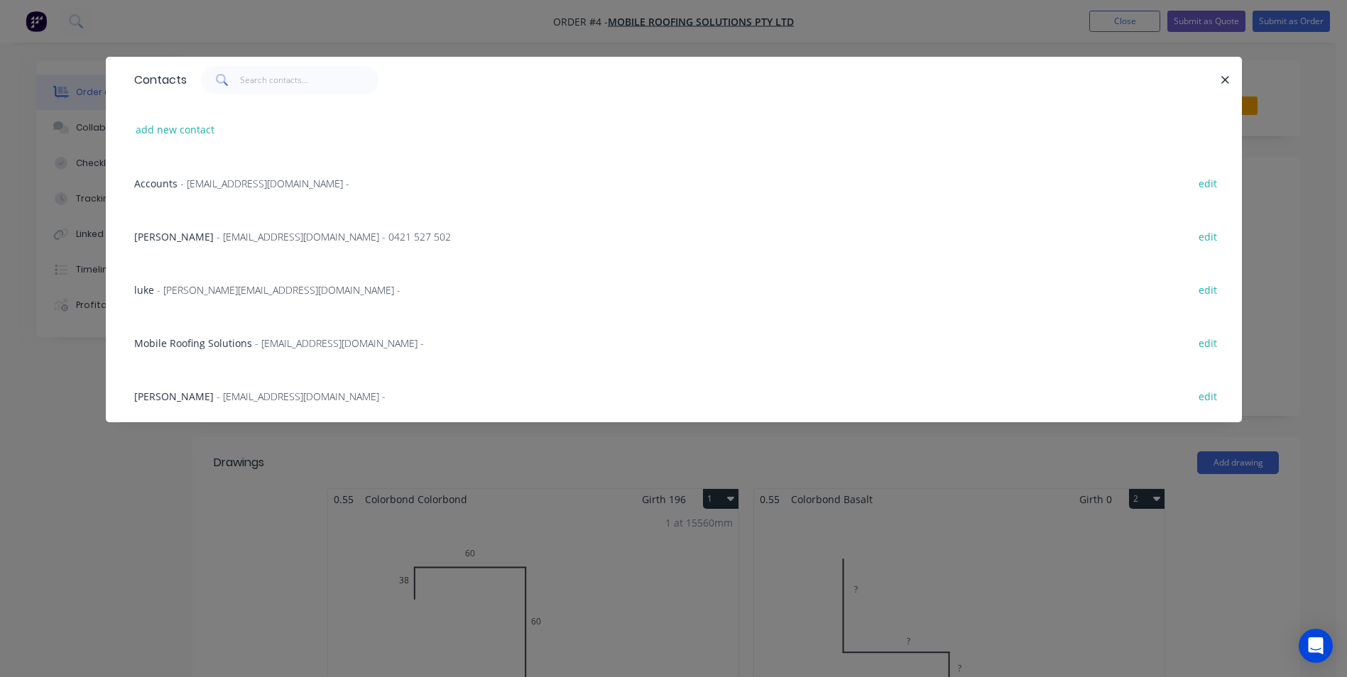
click at [301, 346] on span "- info@mobileroofingsolutions.com.au -" at bounding box center [339, 343] width 169 height 13
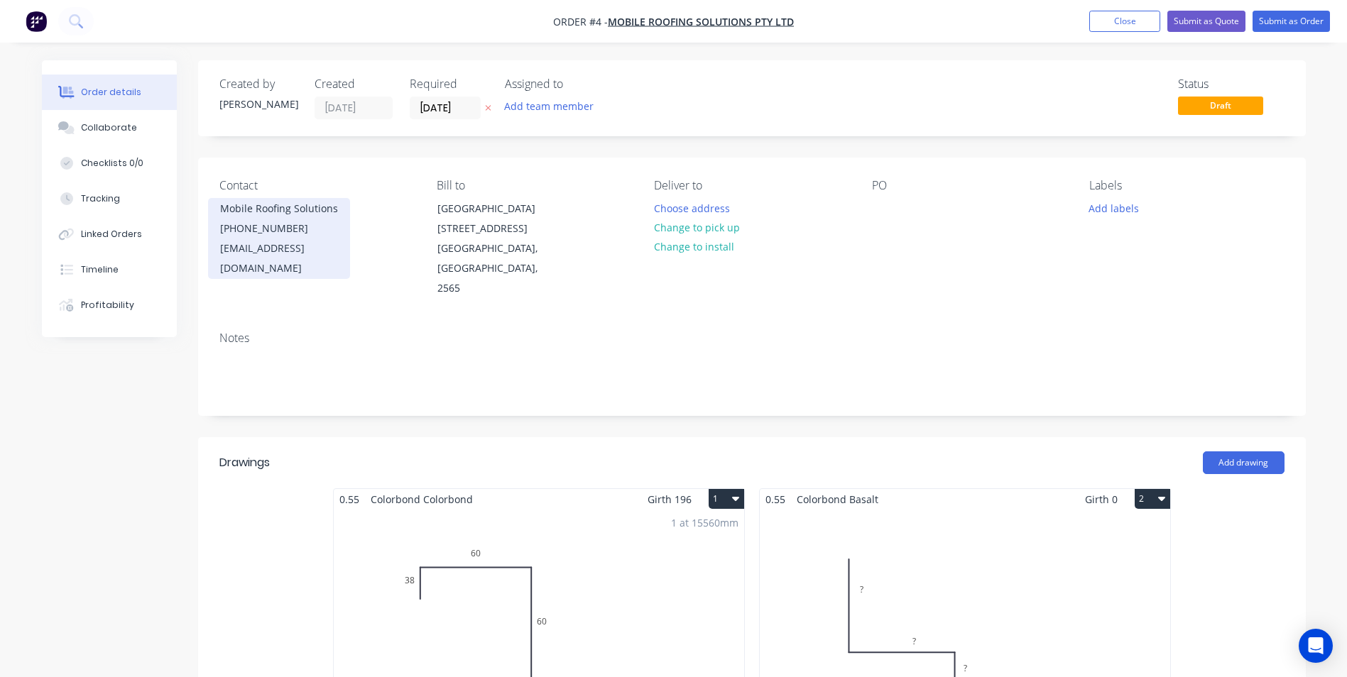
click at [308, 227] on div "(02) 7209 9414" at bounding box center [279, 229] width 118 height 20
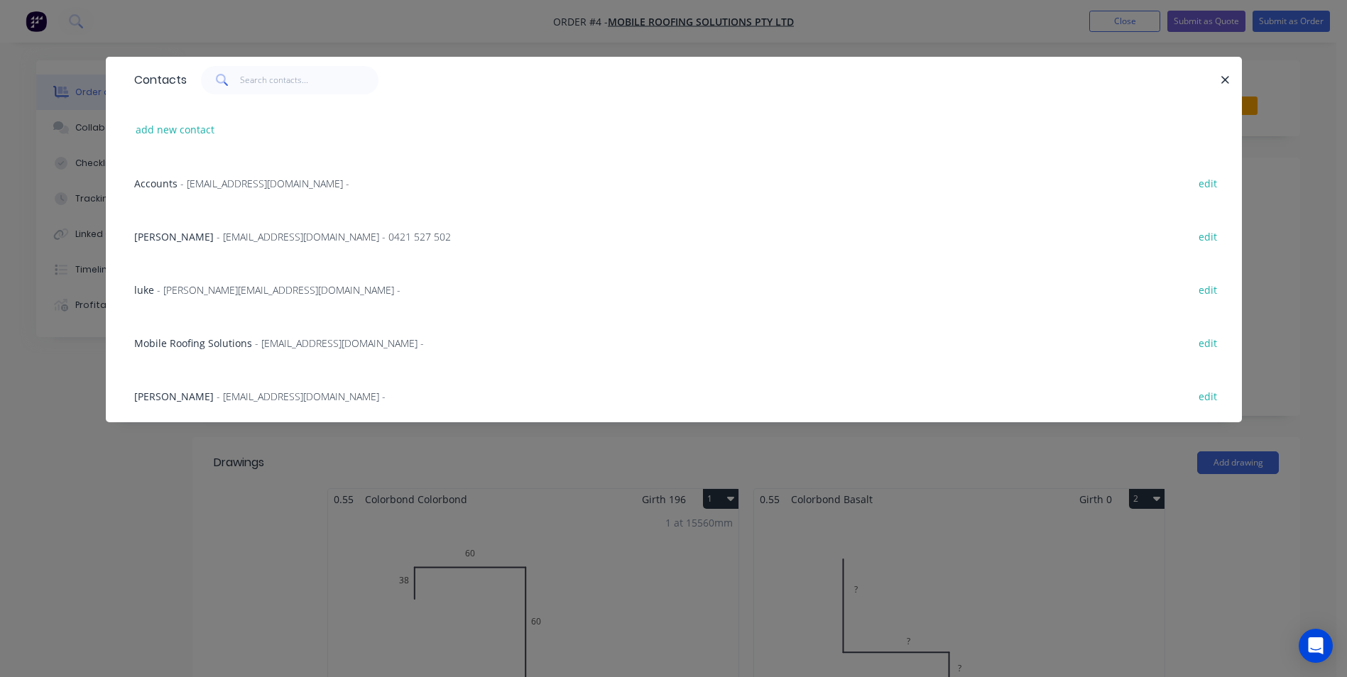
click at [308, 227] on div "Mariah Kuballa - info@mobileroofingsolutions.com.au - 0421 527 502 edit" at bounding box center [673, 235] width 1093 height 53
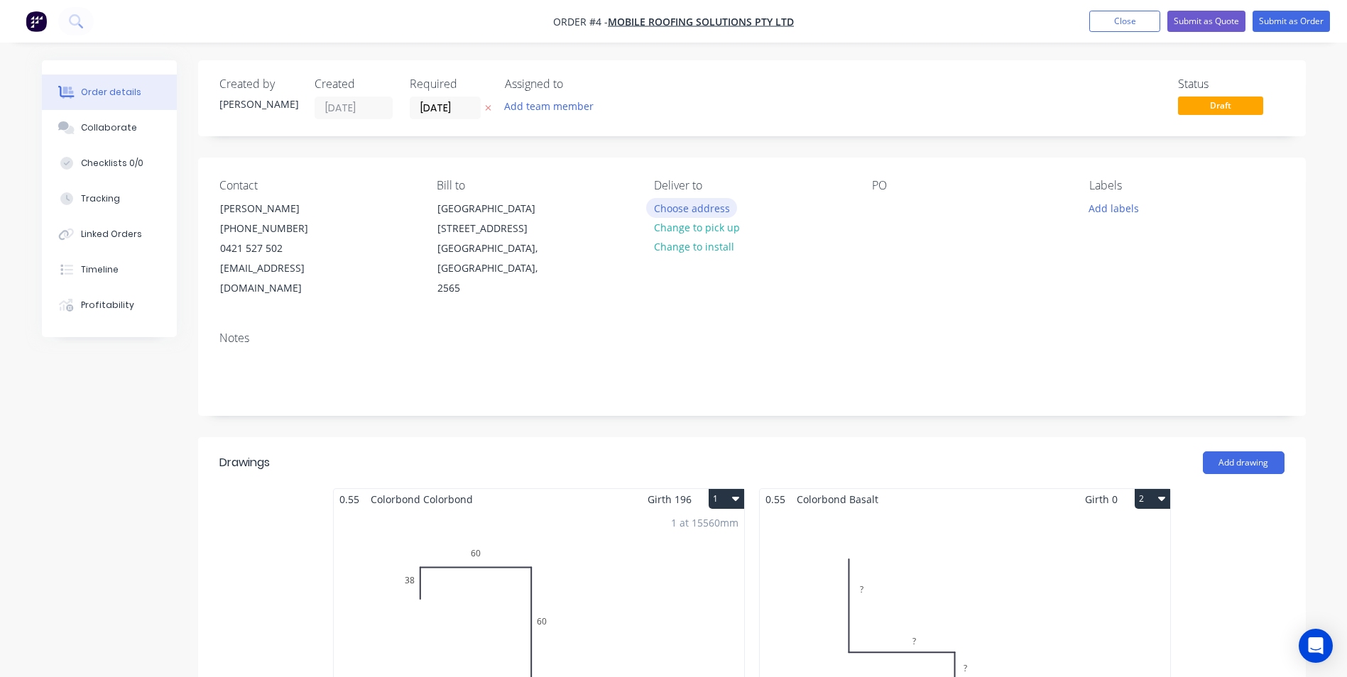
click at [684, 209] on button "Choose address" at bounding box center [691, 207] width 91 height 19
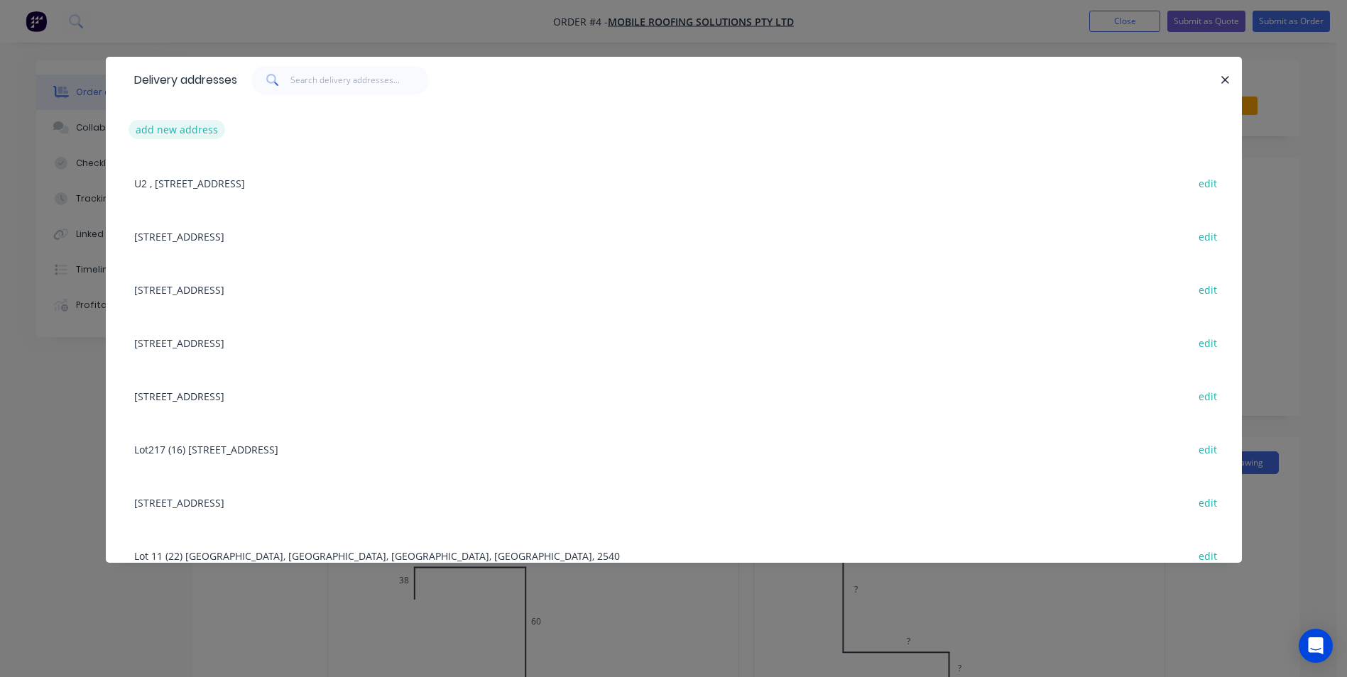
click at [194, 129] on button "add new address" at bounding box center [177, 129] width 97 height 19
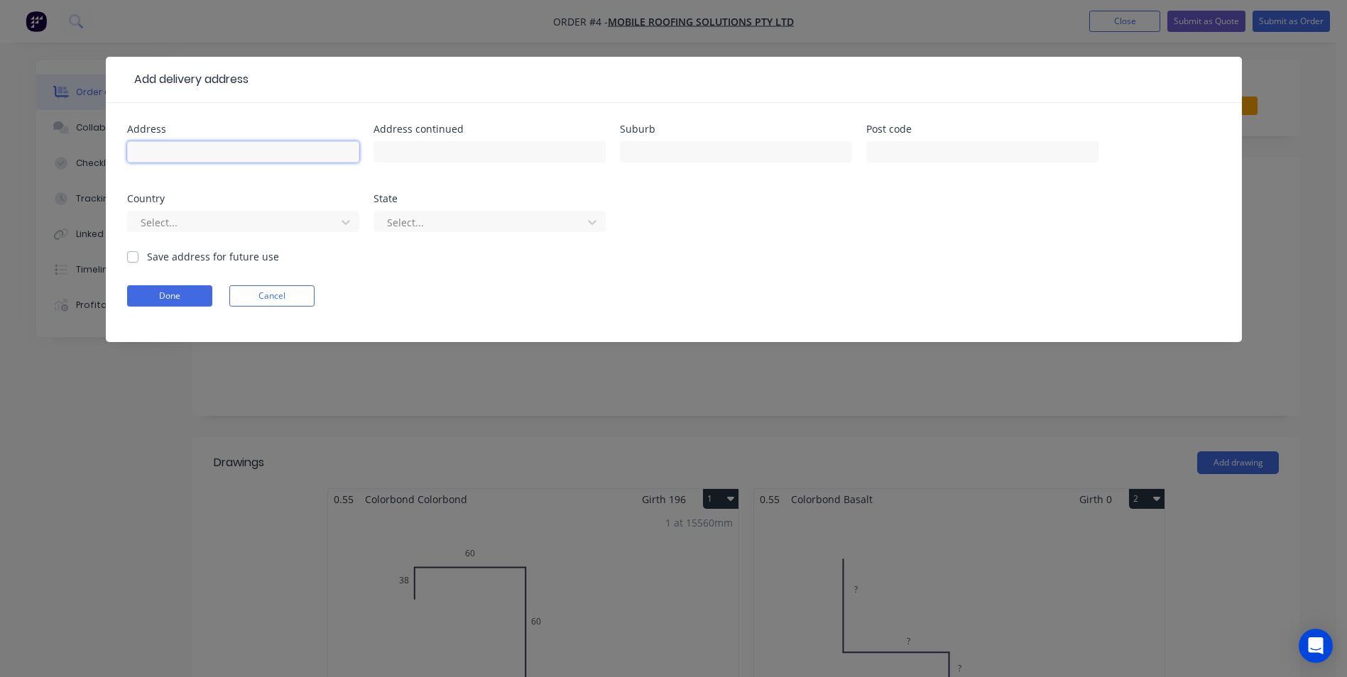
click at [199, 148] on input "text" at bounding box center [243, 151] width 232 height 21
type input "371 Mayfield Road"
type input "Braidwood"
click at [289, 223] on div at bounding box center [234, 223] width 190 height 18
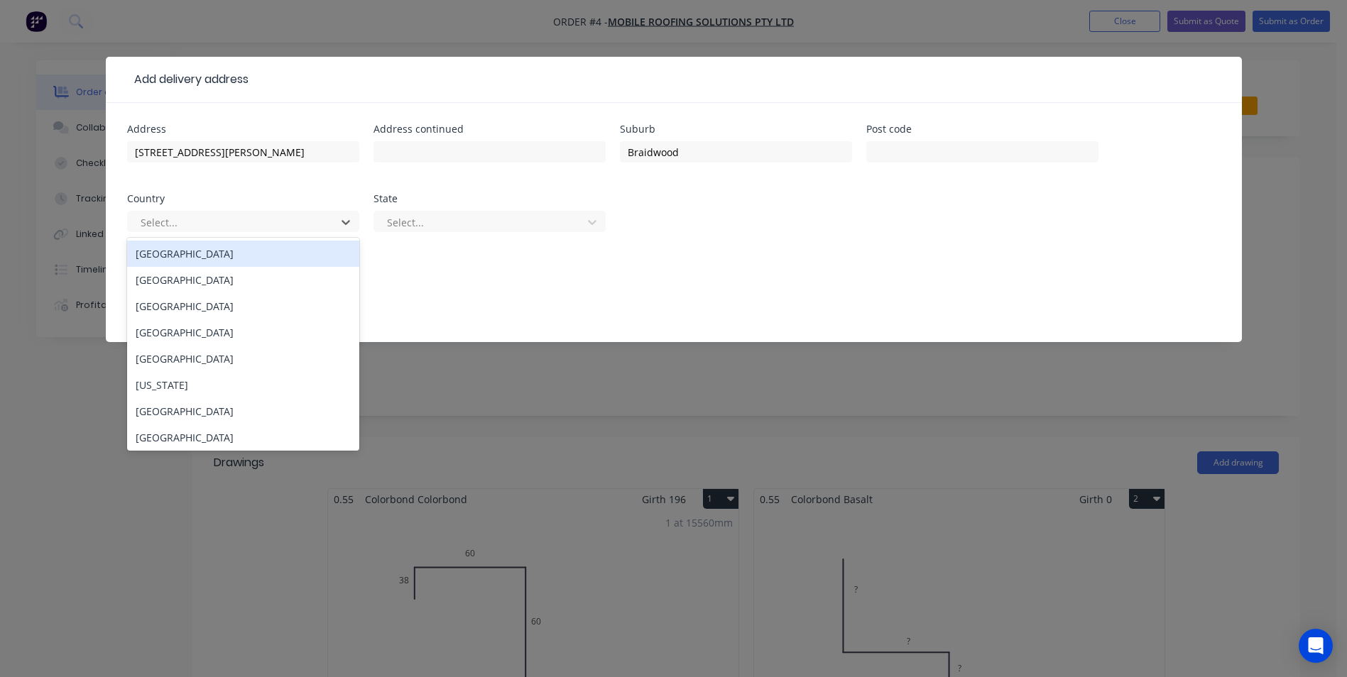
click at [266, 249] on div "[GEOGRAPHIC_DATA]" at bounding box center [243, 254] width 232 height 26
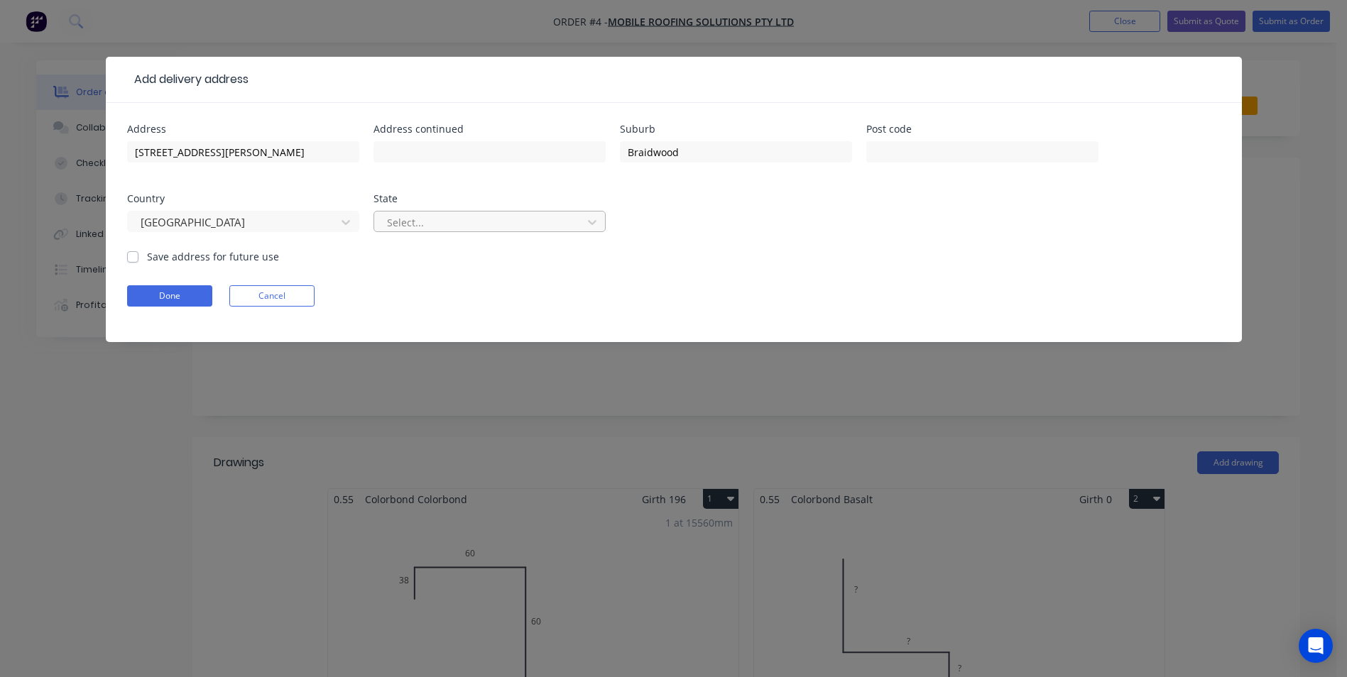
click at [394, 227] on div at bounding box center [481, 223] width 190 height 18
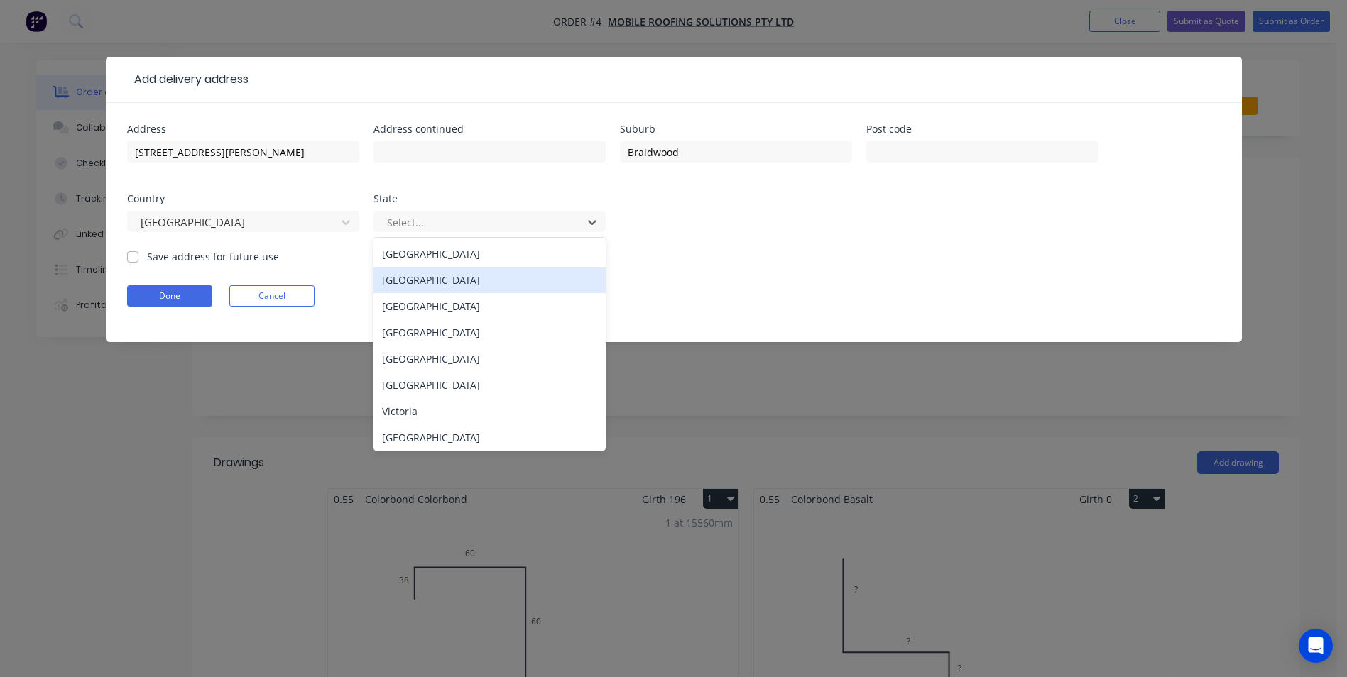
click at [395, 272] on div "New South Wales" at bounding box center [489, 280] width 232 height 26
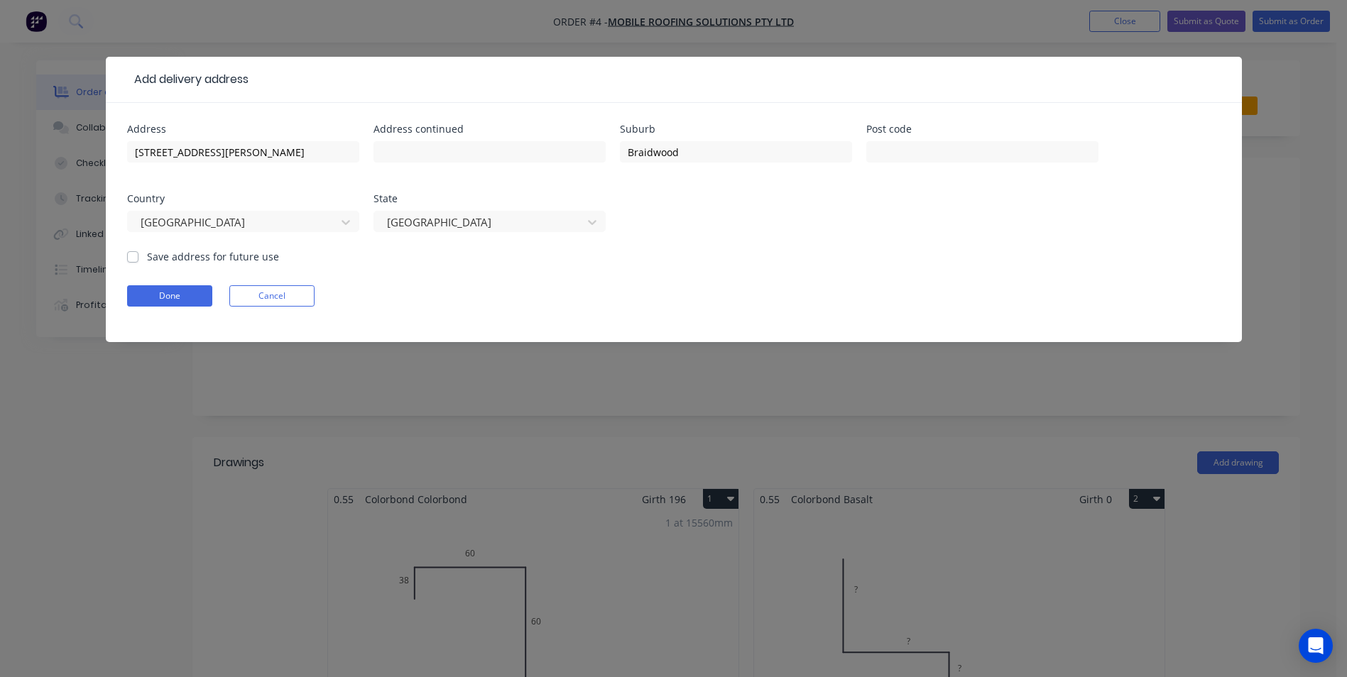
click at [147, 259] on label "Save address for future use" at bounding box center [213, 256] width 132 height 15
click at [133, 259] on input "Save address for future use" at bounding box center [132, 255] width 11 height 13
checkbox input "true"
drag, startPoint x: 147, startPoint y: 294, endPoint x: 192, endPoint y: 308, distance: 46.9
click at [148, 295] on button "Done" at bounding box center [169, 295] width 85 height 21
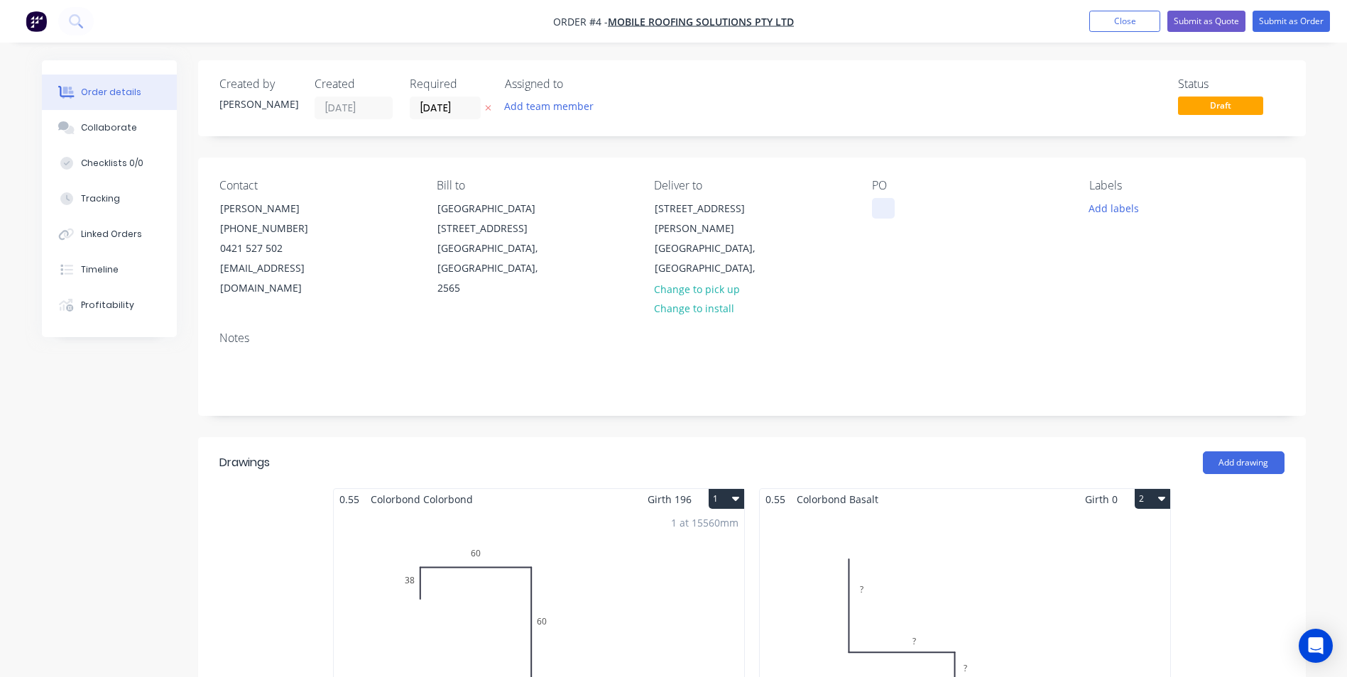
click at [875, 208] on div at bounding box center [883, 208] width 23 height 21
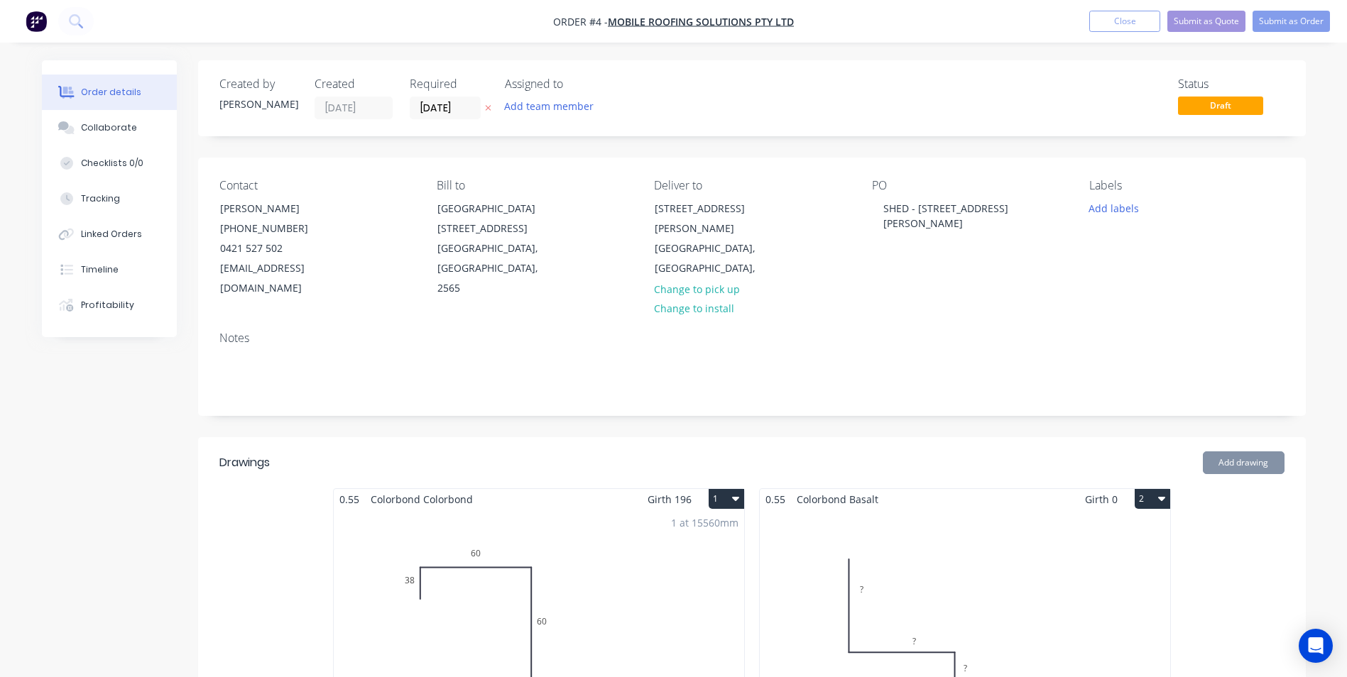
click at [869, 332] on div "Notes" at bounding box center [751, 338] width 1065 height 13
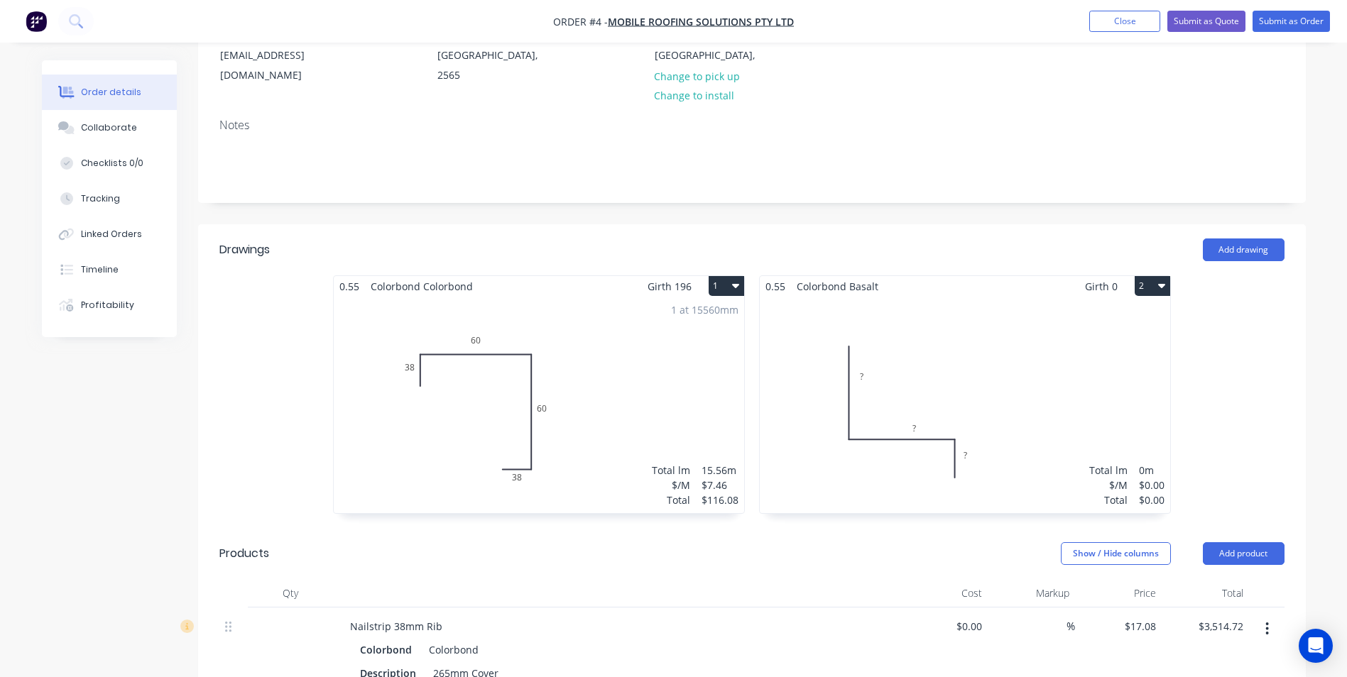
click at [1000, 367] on div "Total lm $/M Total 0m $0.00 $0.00" at bounding box center [965, 405] width 410 height 217
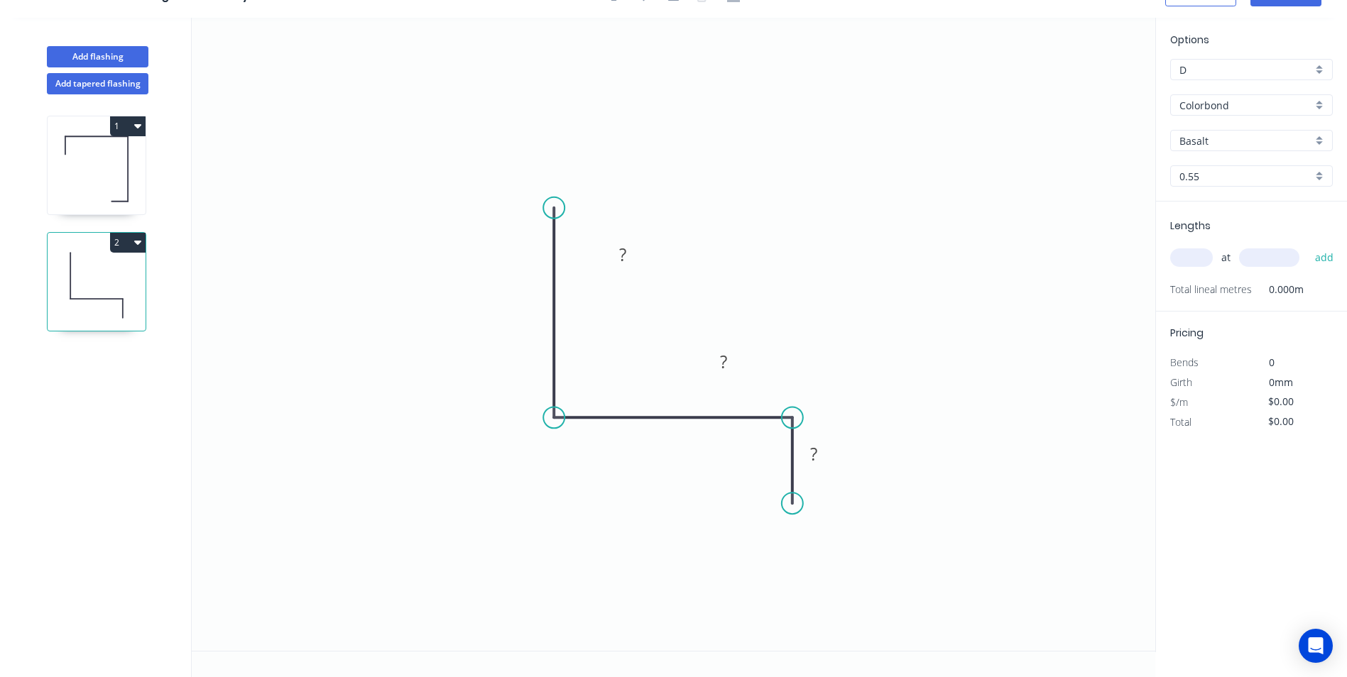
scroll to position [26, 0]
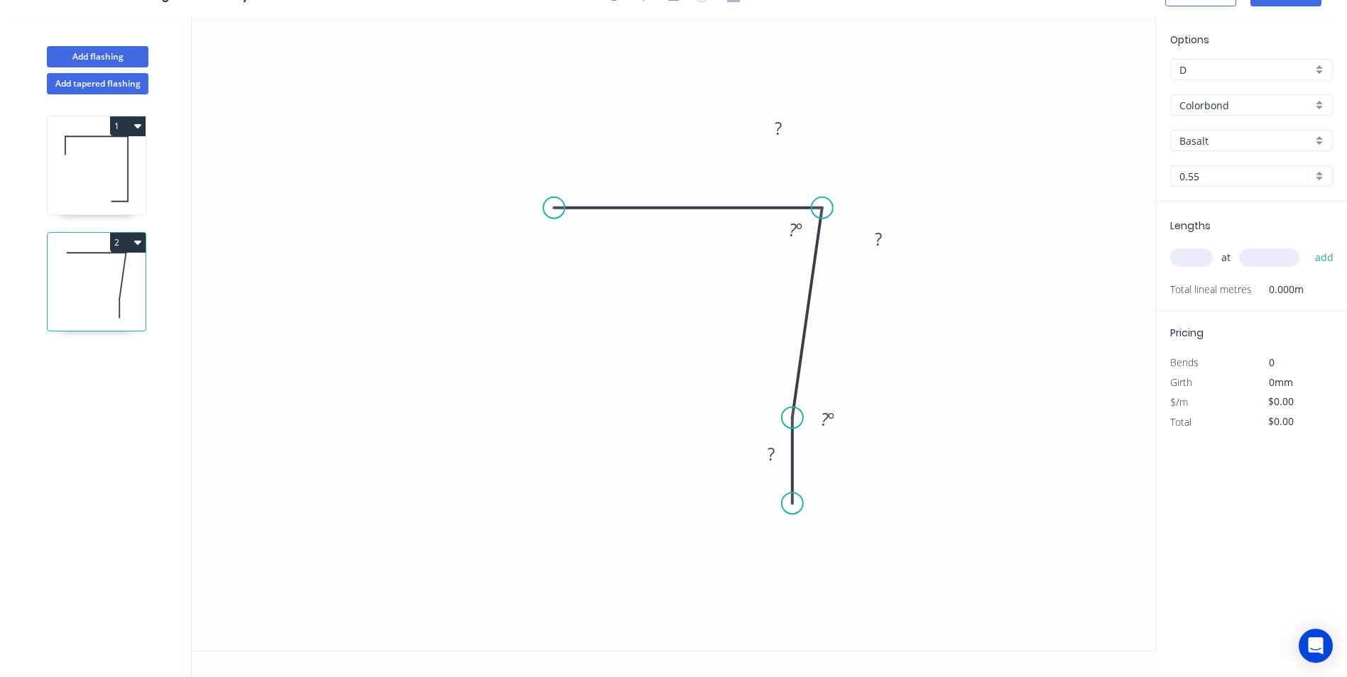
drag, startPoint x: 555, startPoint y: 410, endPoint x: 822, endPoint y: 219, distance: 327.8
click at [822, 219] on icon "0 ? ? ? ? º ? º" at bounding box center [673, 334] width 963 height 633
drag, startPoint x: 794, startPoint y: 508, endPoint x: 628, endPoint y: 411, distance: 193.1
click at [628, 411] on circle at bounding box center [627, 417] width 21 height 21
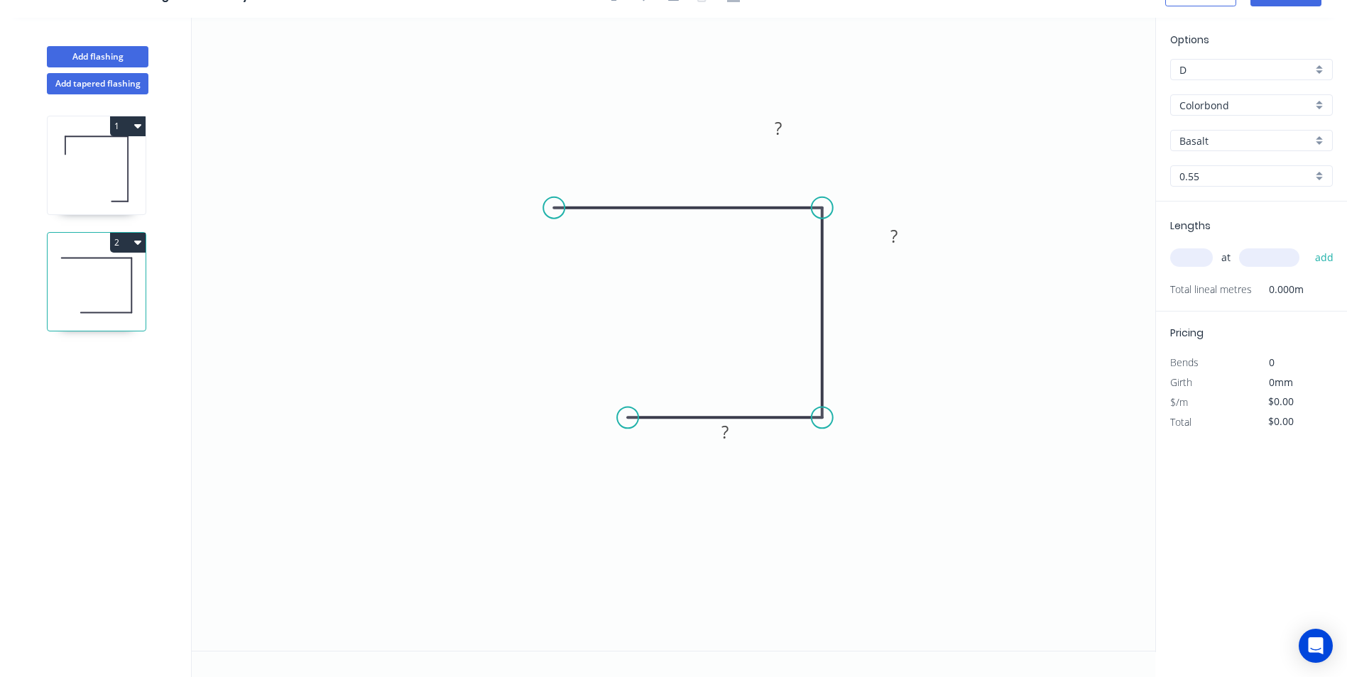
drag, startPoint x: 794, startPoint y: 422, endPoint x: 819, endPoint y: 422, distance: 24.8
click at [819, 422] on circle at bounding box center [822, 417] width 21 height 21
drag, startPoint x: 625, startPoint y: 417, endPoint x: 538, endPoint y: 405, distance: 87.4
click at [538, 405] on icon "0 ? ? ?" at bounding box center [673, 334] width 963 height 633
click at [552, 202] on circle at bounding box center [553, 207] width 21 height 21
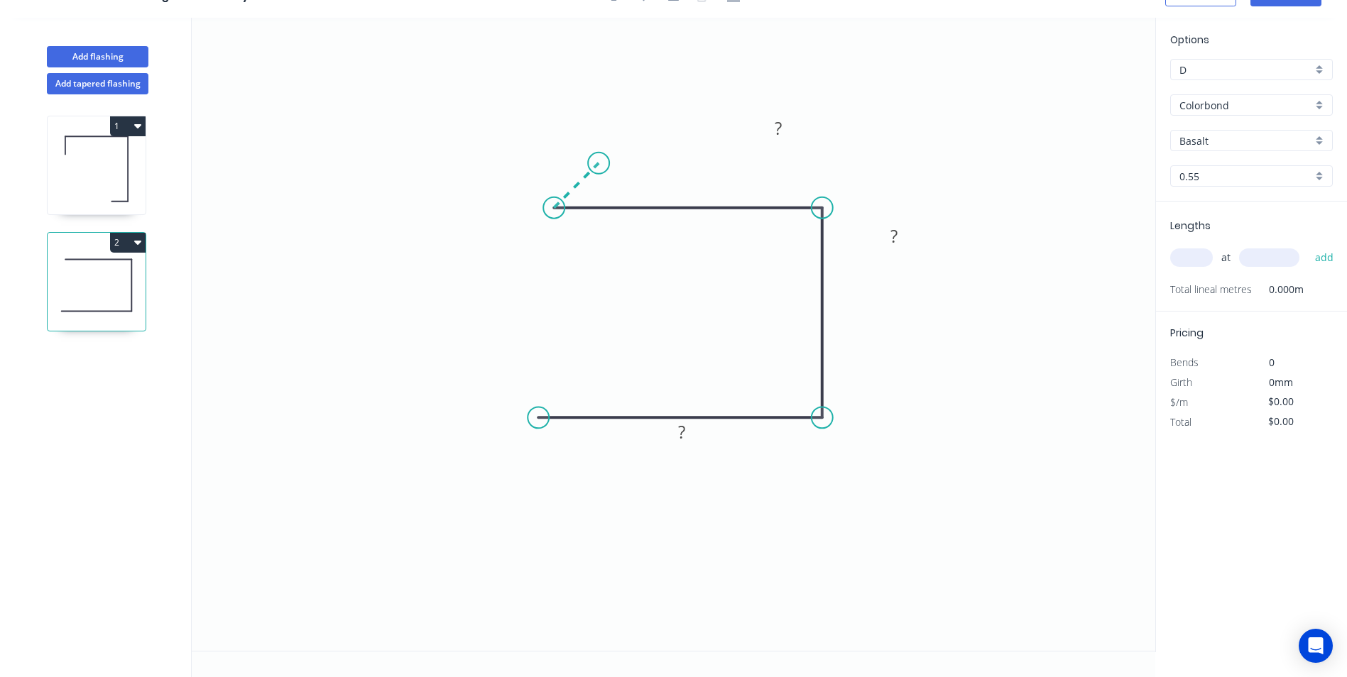
click at [599, 158] on icon "0 ? ? ?" at bounding box center [673, 334] width 963 height 633
click at [599, 158] on circle at bounding box center [598, 163] width 21 height 21
click at [571, 164] on rect at bounding box center [561, 165] width 28 height 20
drag, startPoint x: 799, startPoint y: 123, endPoint x: 743, endPoint y: 145, distance: 60.3
click at [747, 150] on rect at bounding box center [726, 156] width 46 height 29
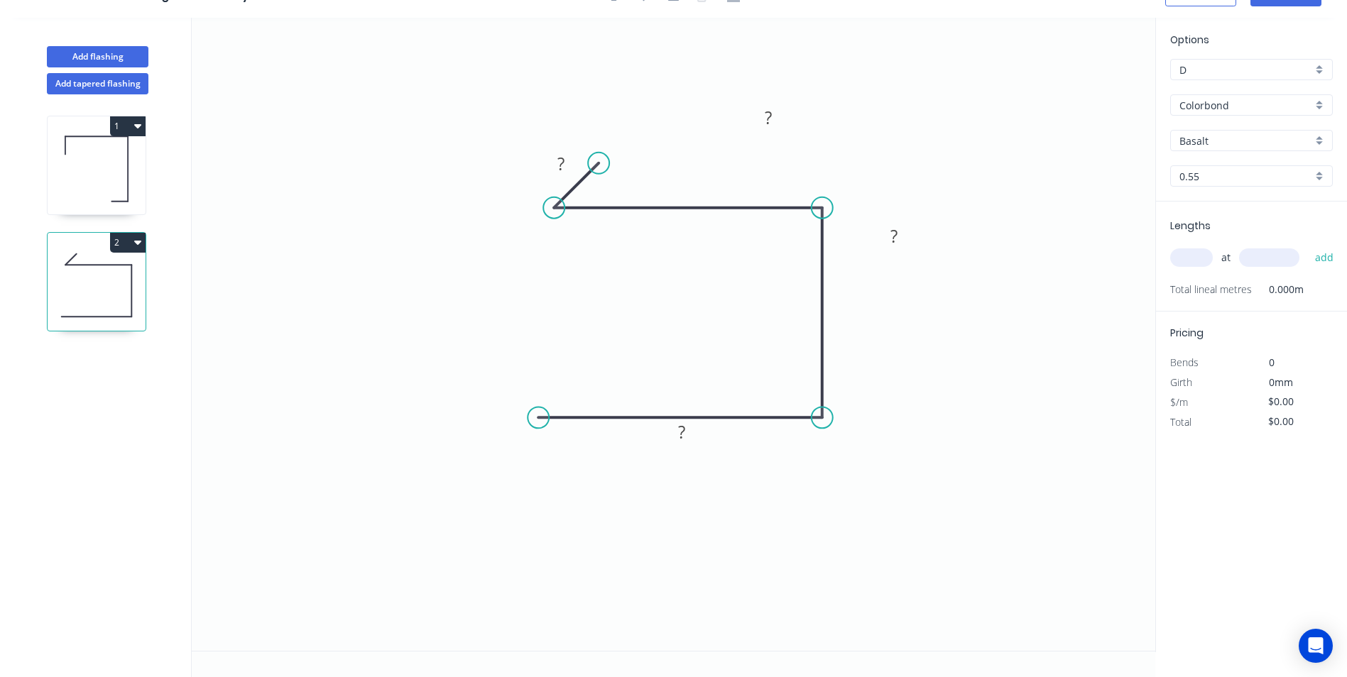
drag, startPoint x: 748, startPoint y: 143, endPoint x: 737, endPoint y: 134, distance: 14.2
click at [737, 132] on icon "0 ? ? ? ?" at bounding box center [673, 334] width 963 height 633
drag, startPoint x: 787, startPoint y: 106, endPoint x: 738, endPoint y: 123, distance: 51.2
click at [716, 115] on icon "0 ? ? ? ?" at bounding box center [673, 334] width 963 height 633
drag, startPoint x: 914, startPoint y: 226, endPoint x: 917, endPoint y: 314, distance: 88.1
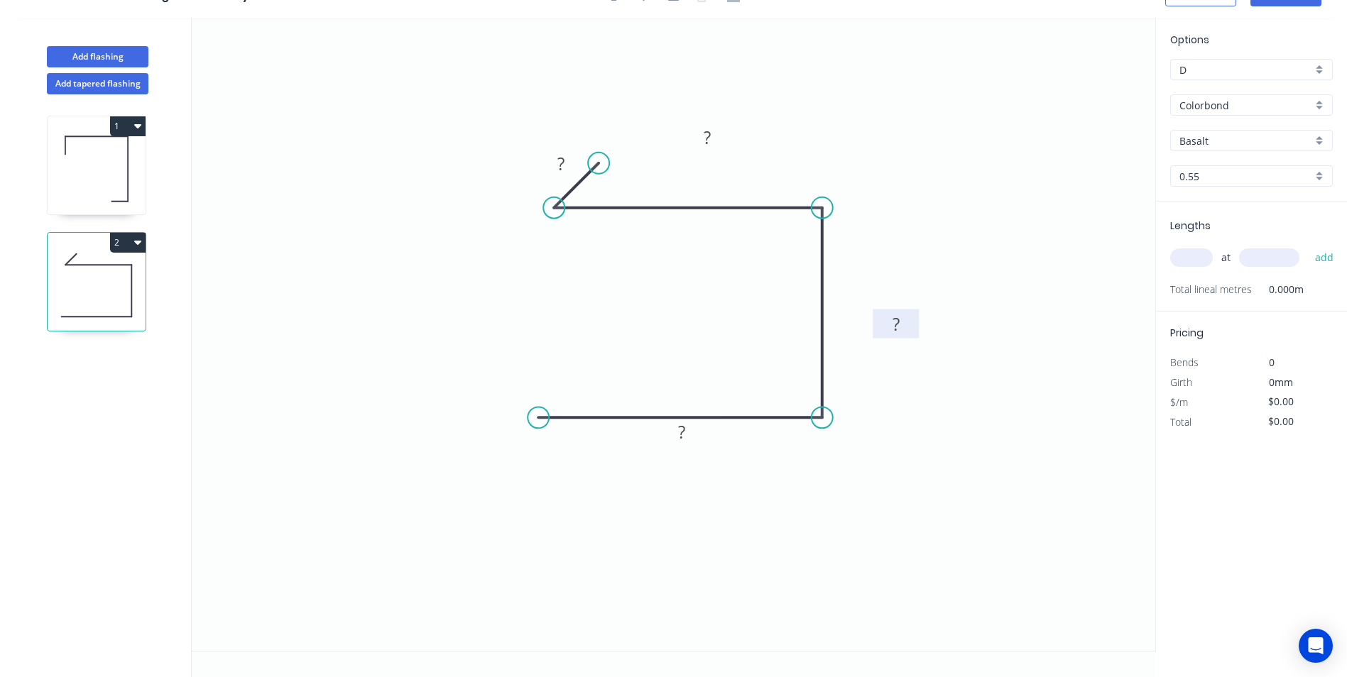
click at [917, 314] on rect at bounding box center [896, 324] width 46 height 29
click at [565, 162] on rect at bounding box center [561, 165] width 28 height 20
type input "$6.36"
click at [1248, 137] on input "Basalt" at bounding box center [1245, 140] width 133 height 15
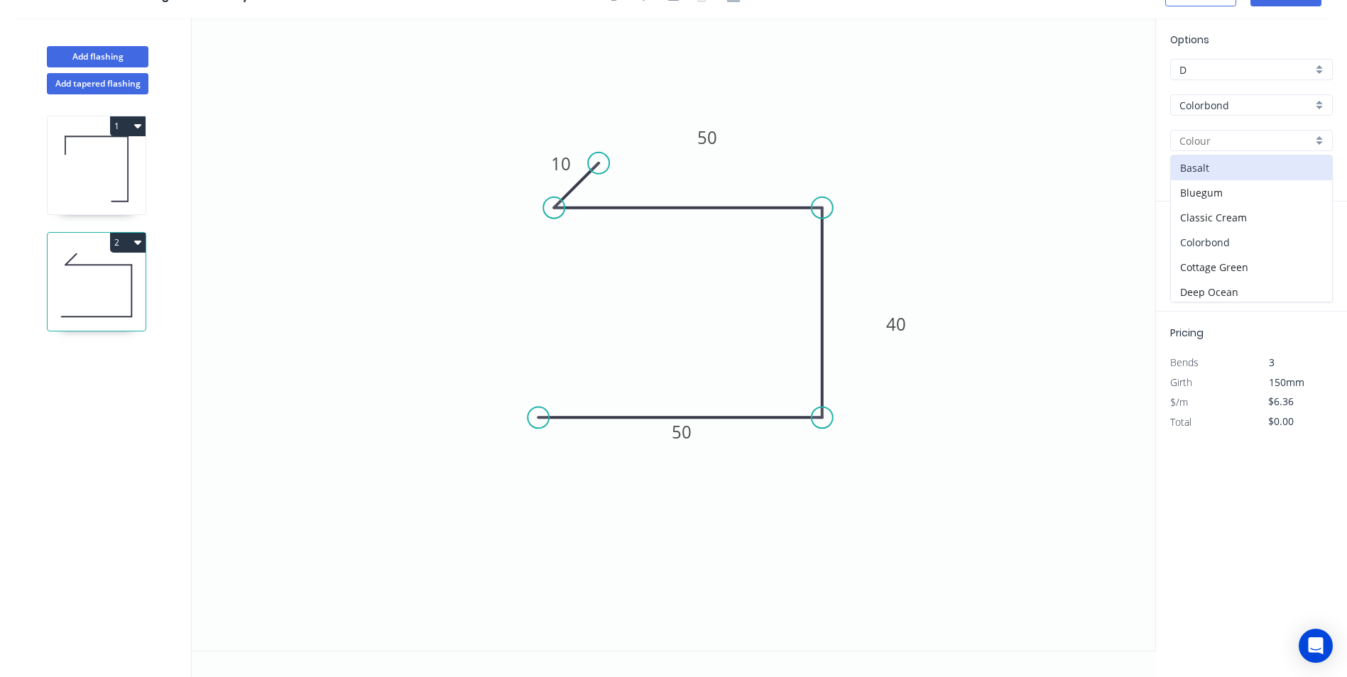
click at [1220, 234] on div "Colorbond" at bounding box center [1251, 242] width 161 height 25
type input "Colorbond"
click at [1189, 261] on input "text" at bounding box center [1191, 257] width 43 height 18
type input "1"
type input "47300"
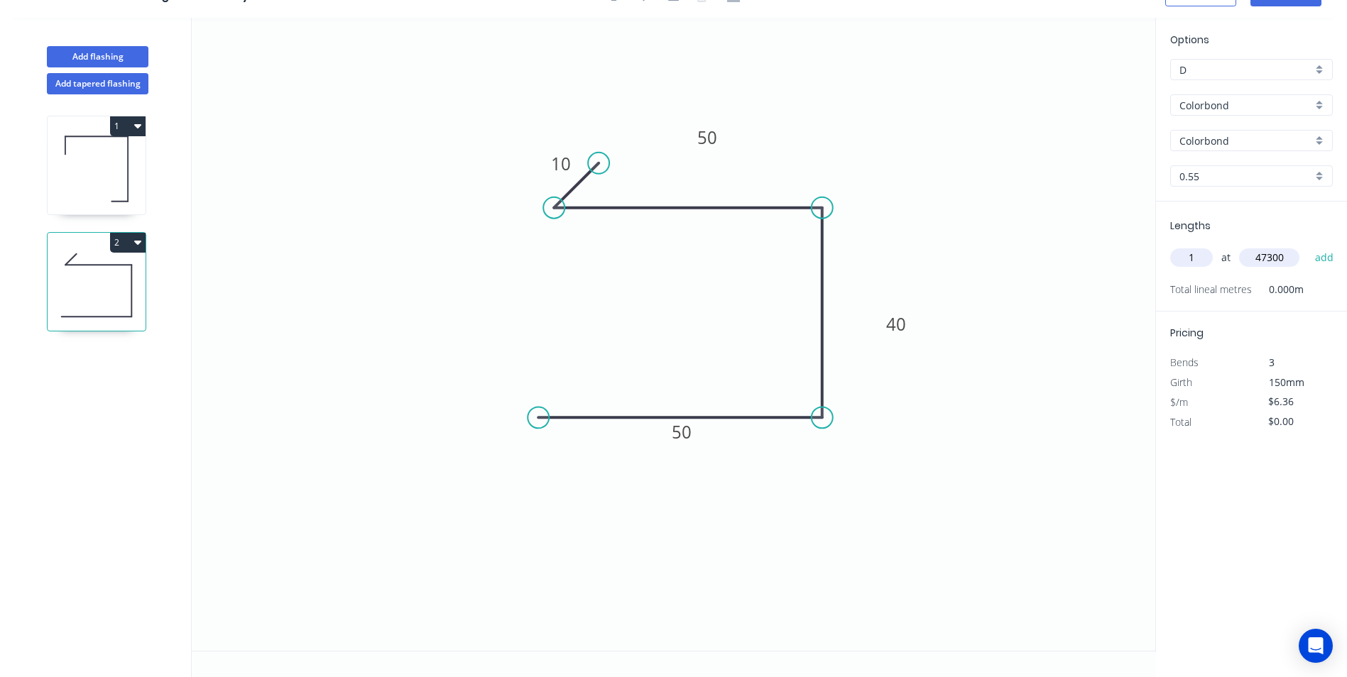
click at [1308, 246] on button "add" at bounding box center [1324, 258] width 33 height 24
type input "$300.83"
type input "1"
type input "4730"
click at [1308, 246] on button "add" at bounding box center [1324, 258] width 33 height 24
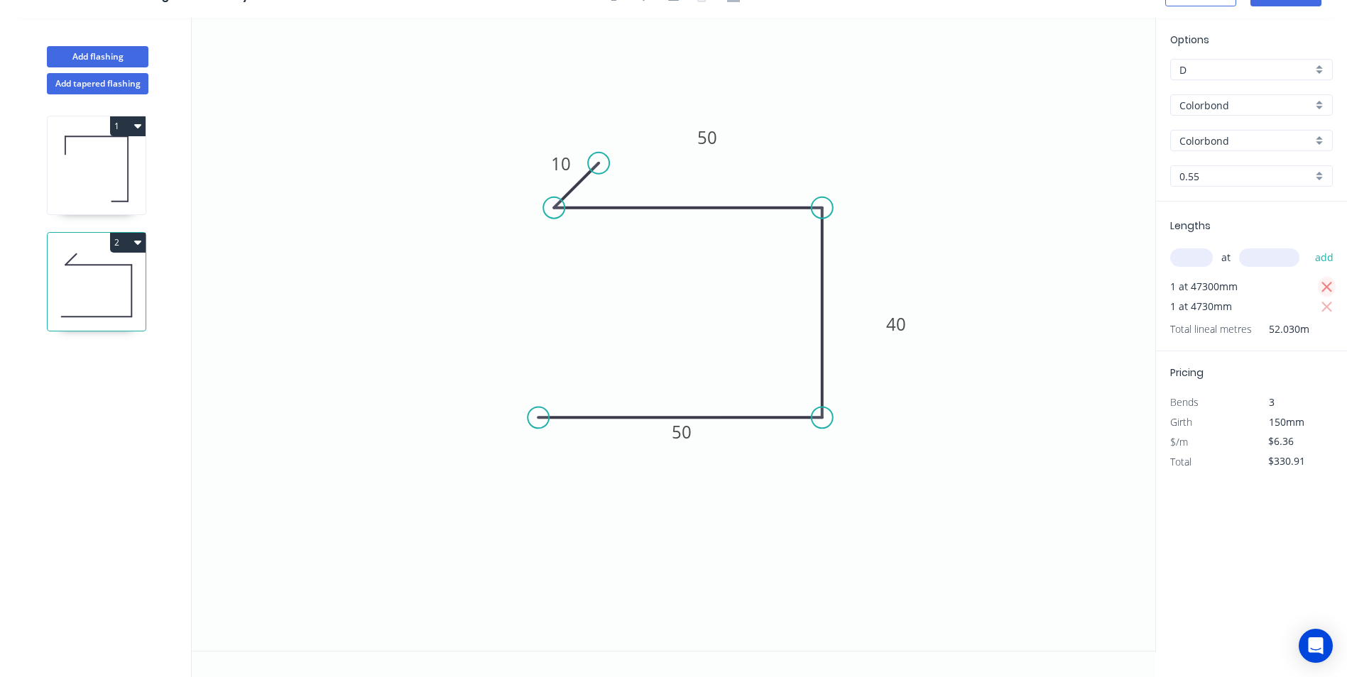
click at [1328, 291] on icon "button" at bounding box center [1327, 287] width 13 height 17
type input "$30.08"
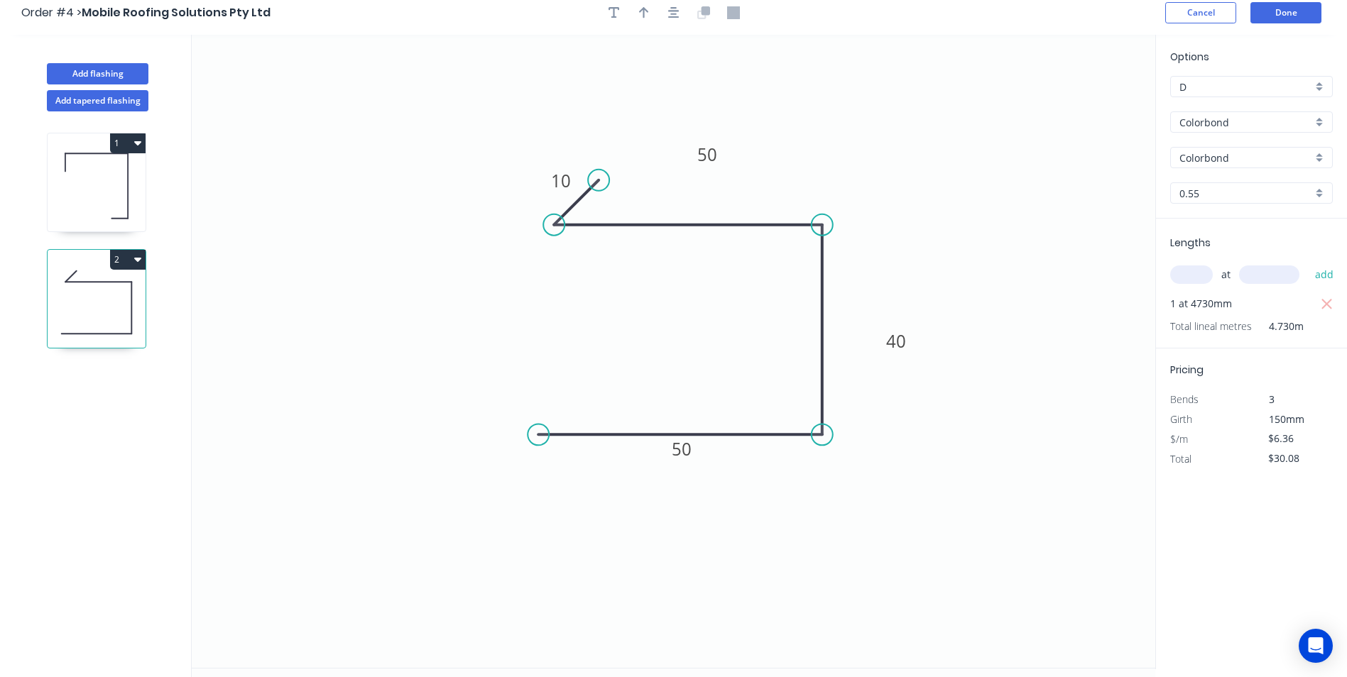
scroll to position [0, 0]
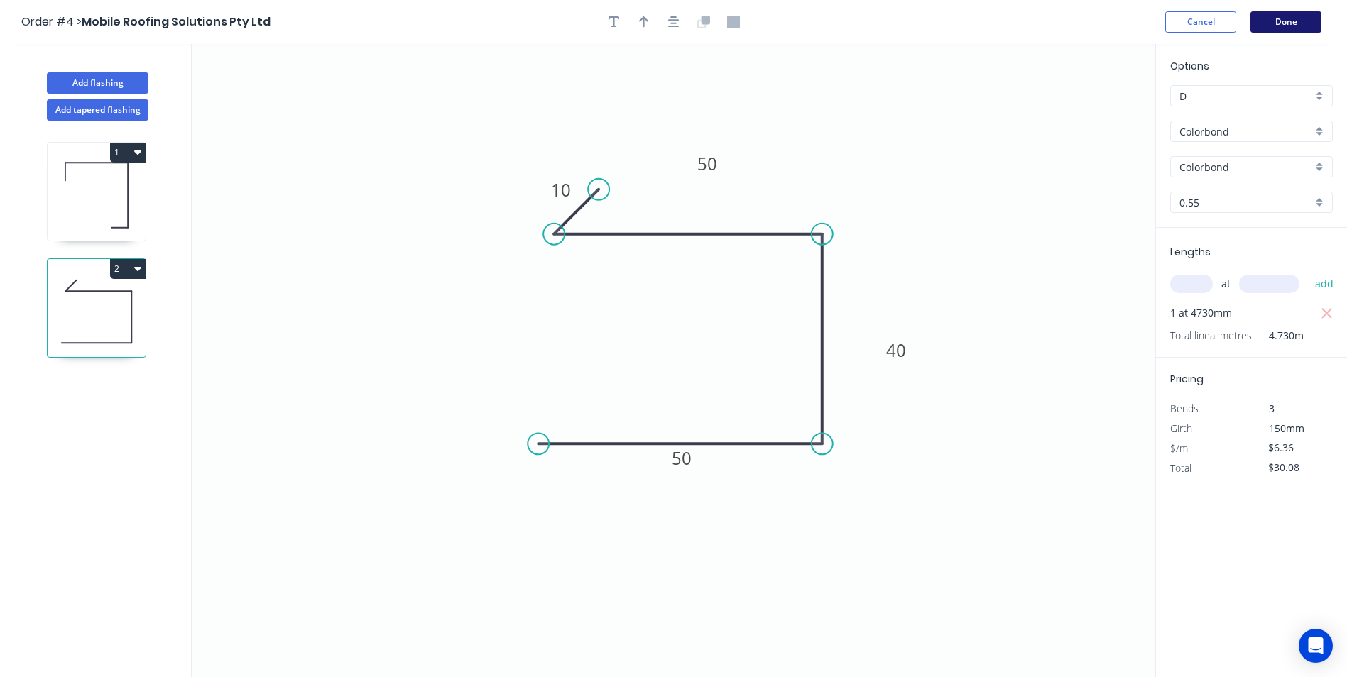
click at [1279, 23] on button "Done" at bounding box center [1285, 21] width 71 height 21
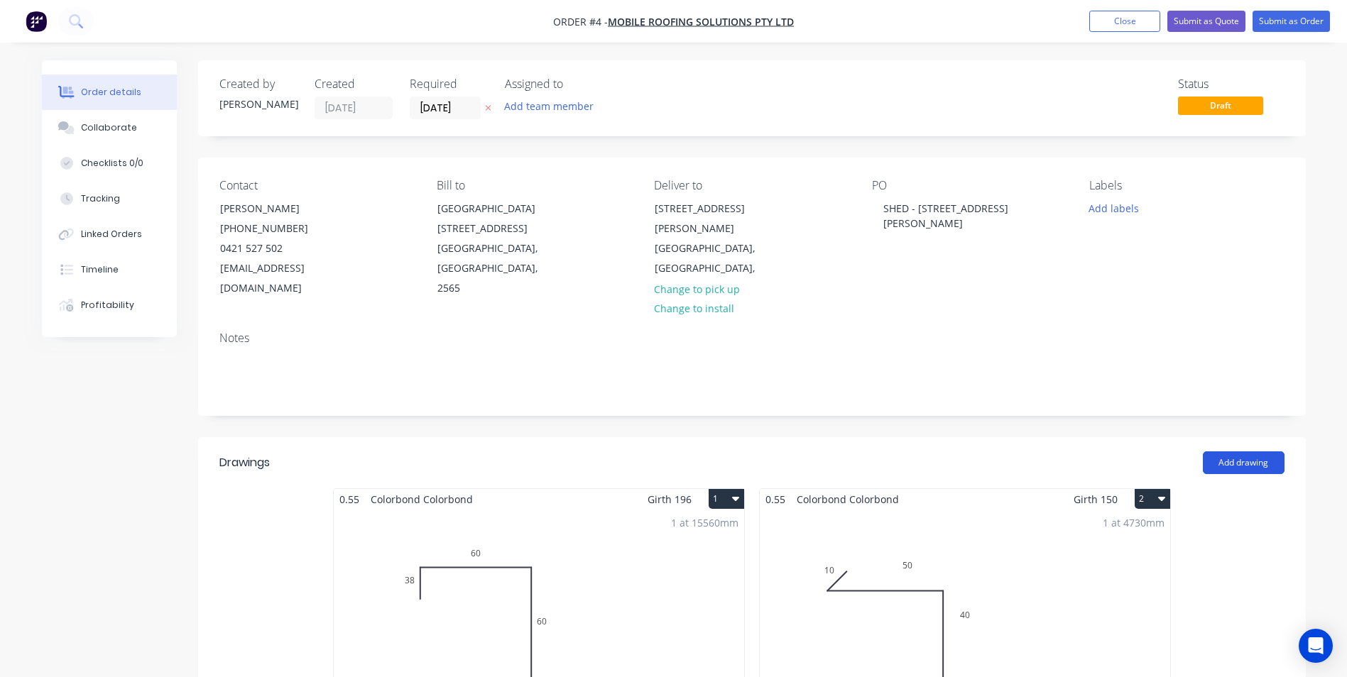
click at [1225, 452] on button "Add drawing" at bounding box center [1244, 463] width 82 height 23
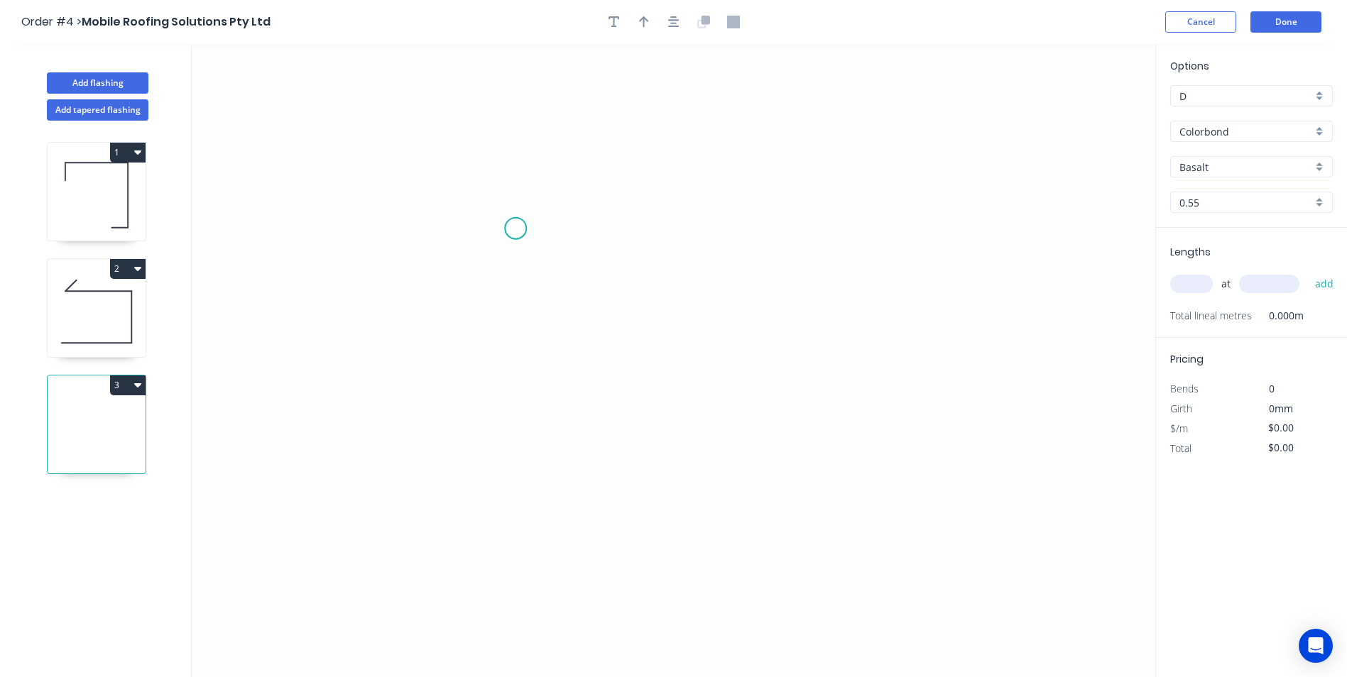
click at [517, 229] on icon "0" at bounding box center [673, 360] width 963 height 633
click at [831, 232] on icon "0" at bounding box center [673, 360] width 963 height 633
click at [826, 437] on icon "0 ?" at bounding box center [673, 360] width 963 height 633
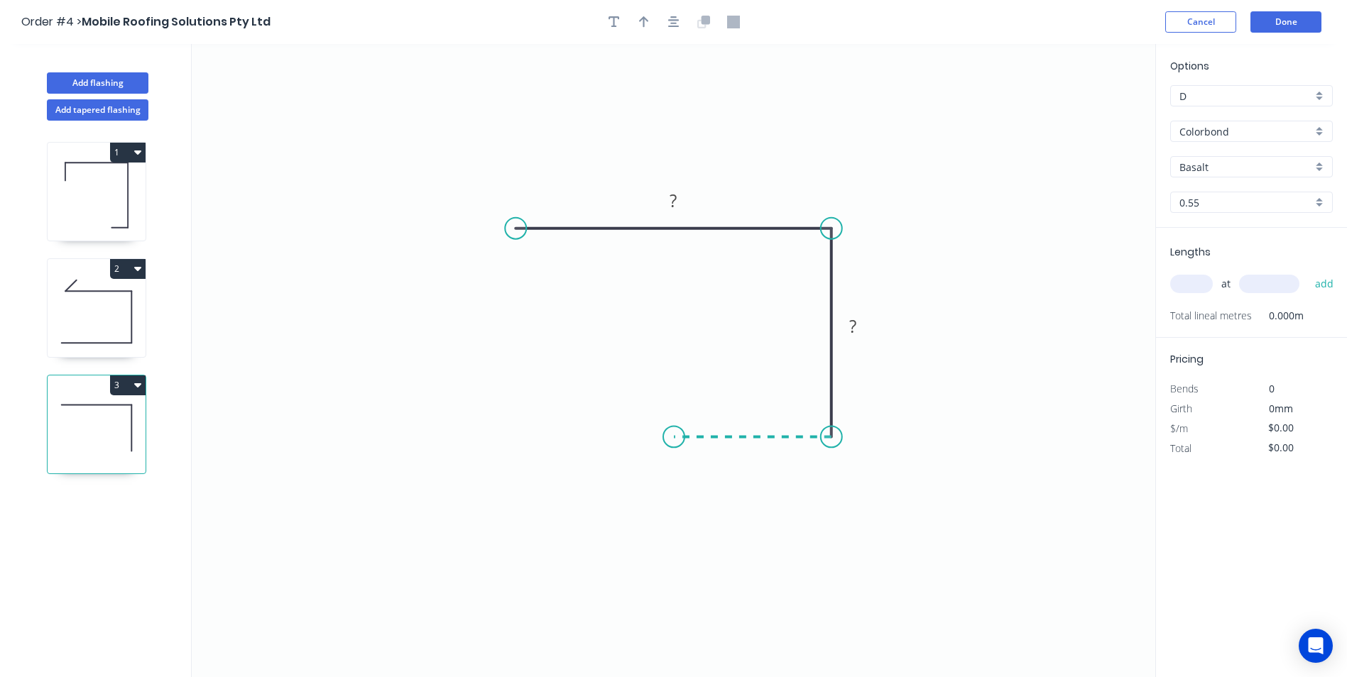
click at [674, 425] on icon "0 ? ?" at bounding box center [673, 360] width 963 height 633
click at [675, 518] on icon "0 ? ? ?" at bounding box center [673, 360] width 963 height 633
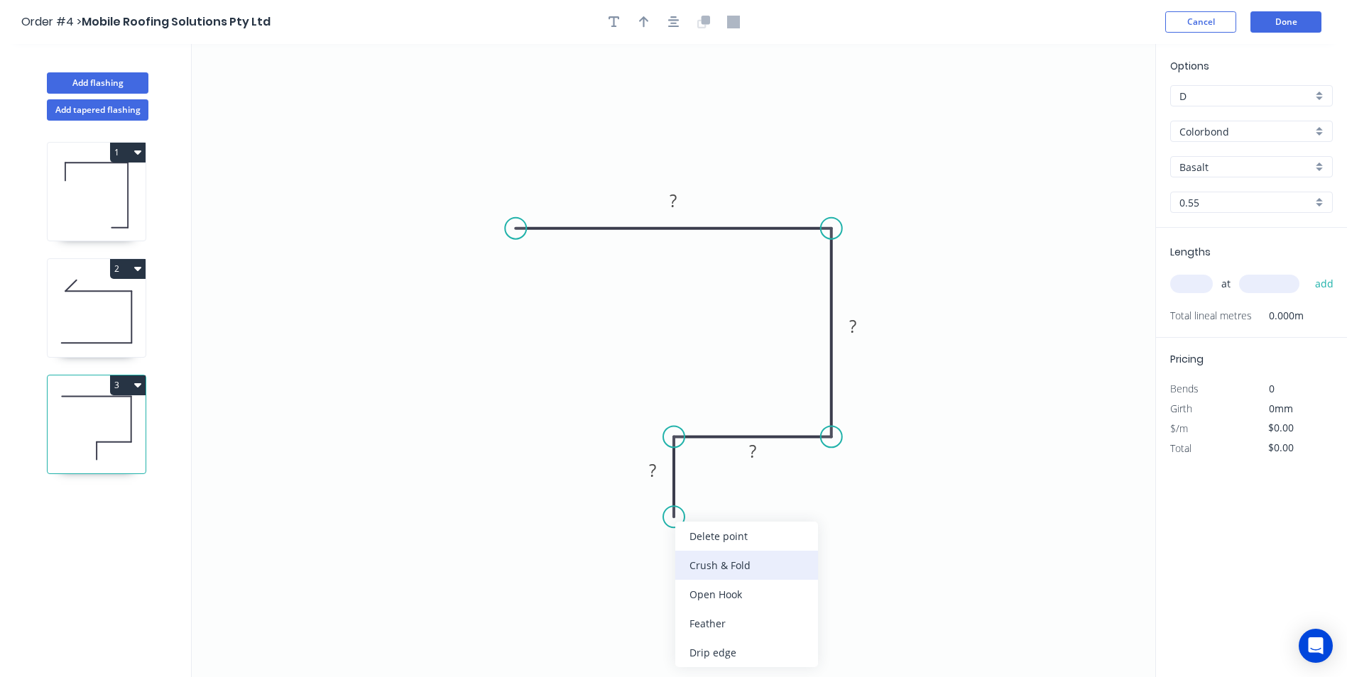
click at [682, 562] on div "Crush & Fold" at bounding box center [746, 565] width 143 height 29
click at [685, 562] on div "Flip bend" at bounding box center [741, 564] width 143 height 29
drag, startPoint x: 730, startPoint y: 484, endPoint x: 592, endPoint y: 493, distance: 138.1
click at [592, 493] on rect at bounding box center [587, 495] width 57 height 29
drag, startPoint x: 670, startPoint y: 457, endPoint x: 739, endPoint y: 476, distance: 72.0
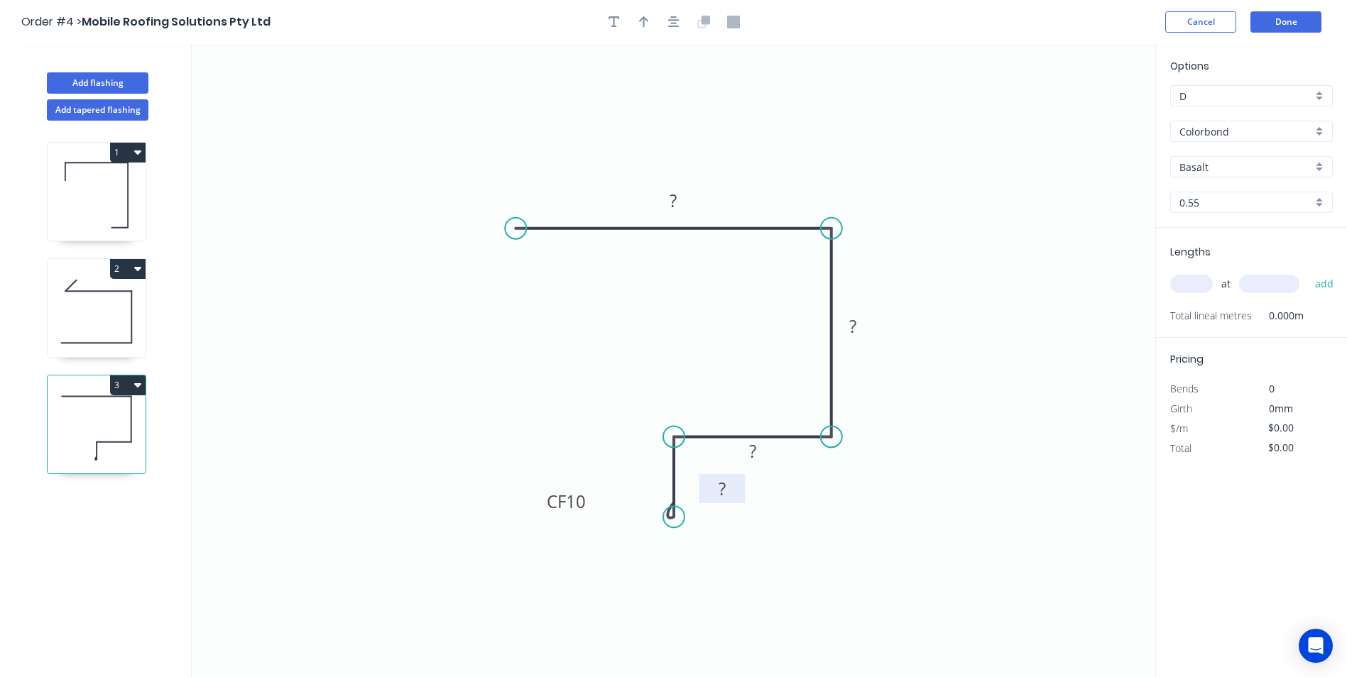
click at [739, 476] on rect at bounding box center [722, 488] width 46 height 29
click at [535, 271] on div "Crush & Fold" at bounding box center [592, 275] width 143 height 29
click at [683, 197] on rect at bounding box center [674, 202] width 28 height 20
type input "$10.48"
click at [643, 26] on icon "button" at bounding box center [644, 22] width 10 height 13
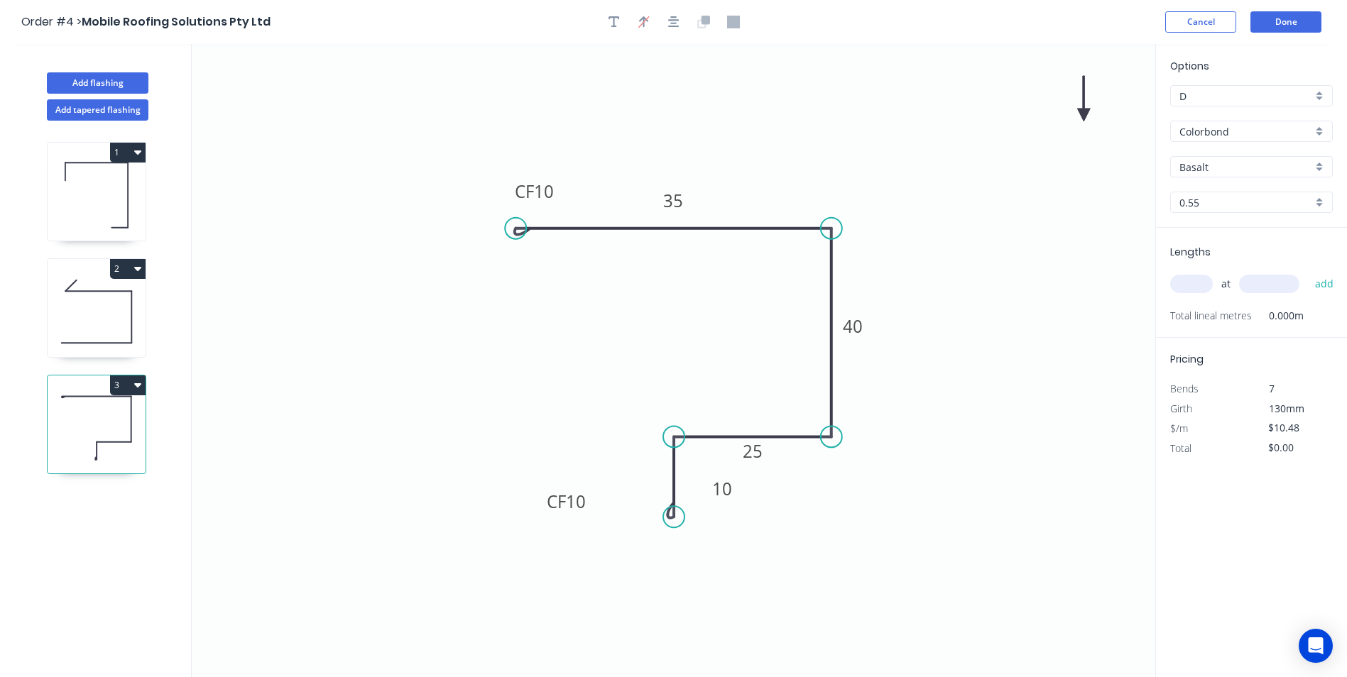
click at [1086, 112] on icon at bounding box center [1083, 98] width 13 height 45
click at [1086, 112] on icon at bounding box center [1084, 95] width 13 height 45
drag, startPoint x: 1006, startPoint y: 126, endPoint x: 917, endPoint y: 149, distance: 91.8
click at [984, 139] on icon at bounding box center [1004, 118] width 41 height 41
click at [1213, 168] on input "Basalt" at bounding box center [1245, 167] width 133 height 15
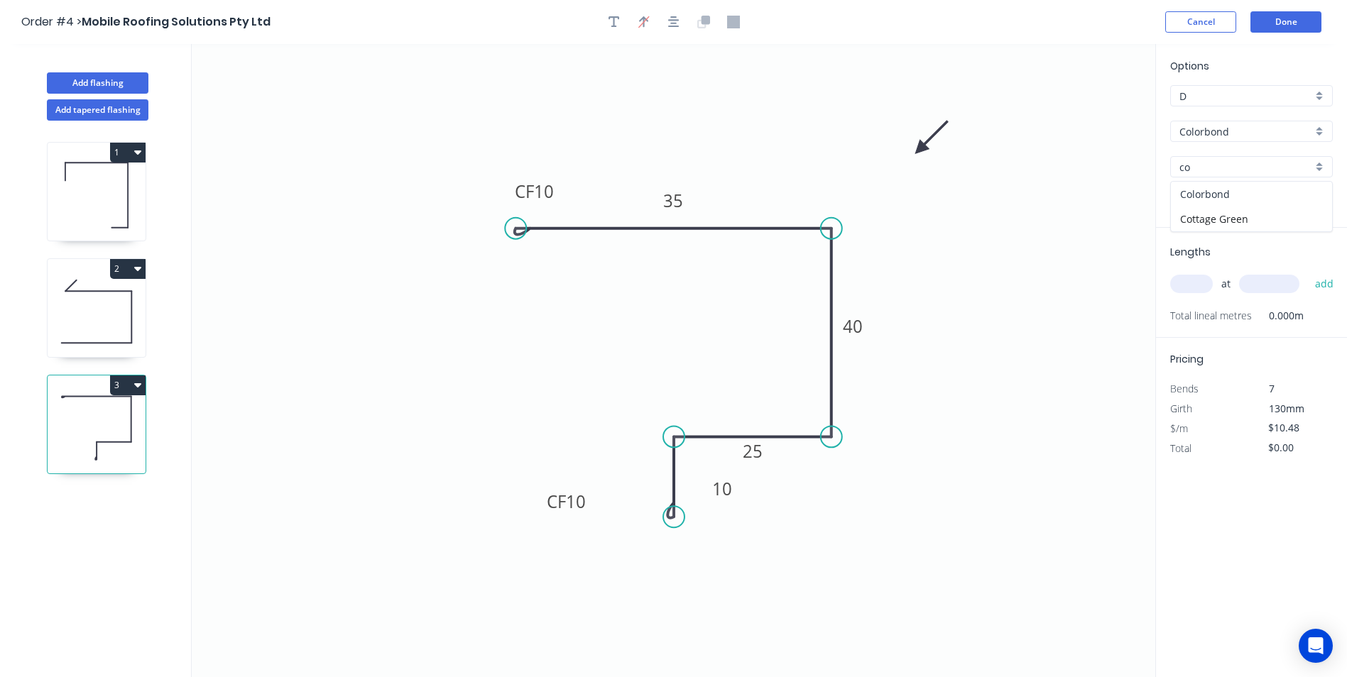
click at [1236, 192] on div "Colorbond" at bounding box center [1251, 194] width 161 height 25
type input "Colorbond"
click at [1198, 303] on div "at add" at bounding box center [1252, 284] width 165 height 38
click at [1200, 285] on input "text" at bounding box center [1191, 284] width 43 height 18
type input "1"
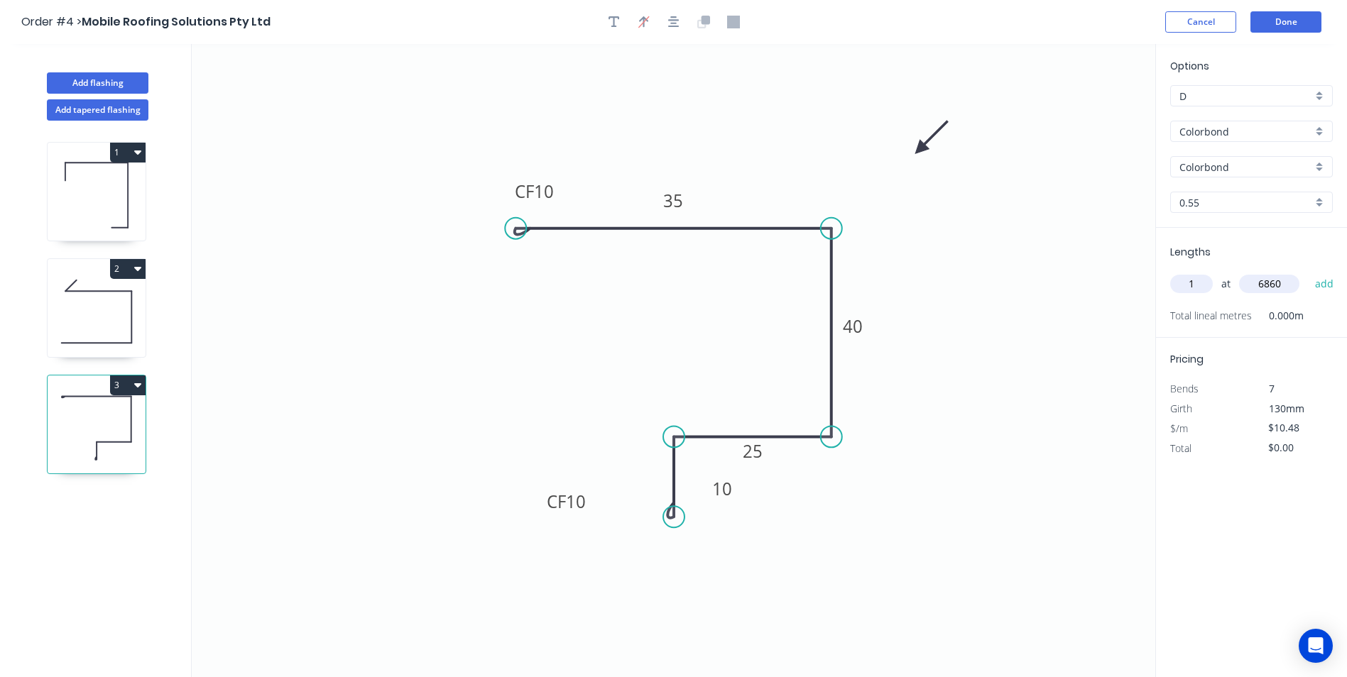
type input "6860"
click at [1308, 272] on button "add" at bounding box center [1324, 284] width 33 height 24
type input "$71.89"
click at [1279, 24] on button "Done" at bounding box center [1285, 21] width 71 height 21
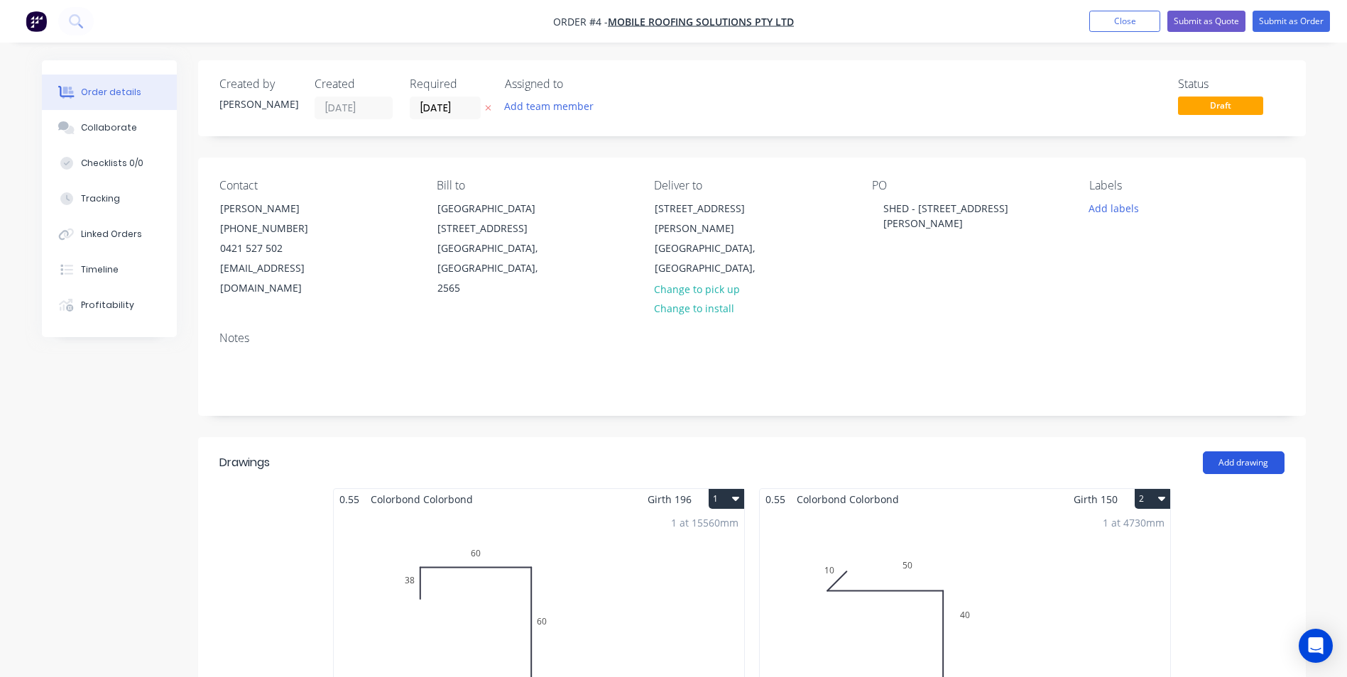
click at [1234, 452] on button "Add drawing" at bounding box center [1244, 463] width 82 height 23
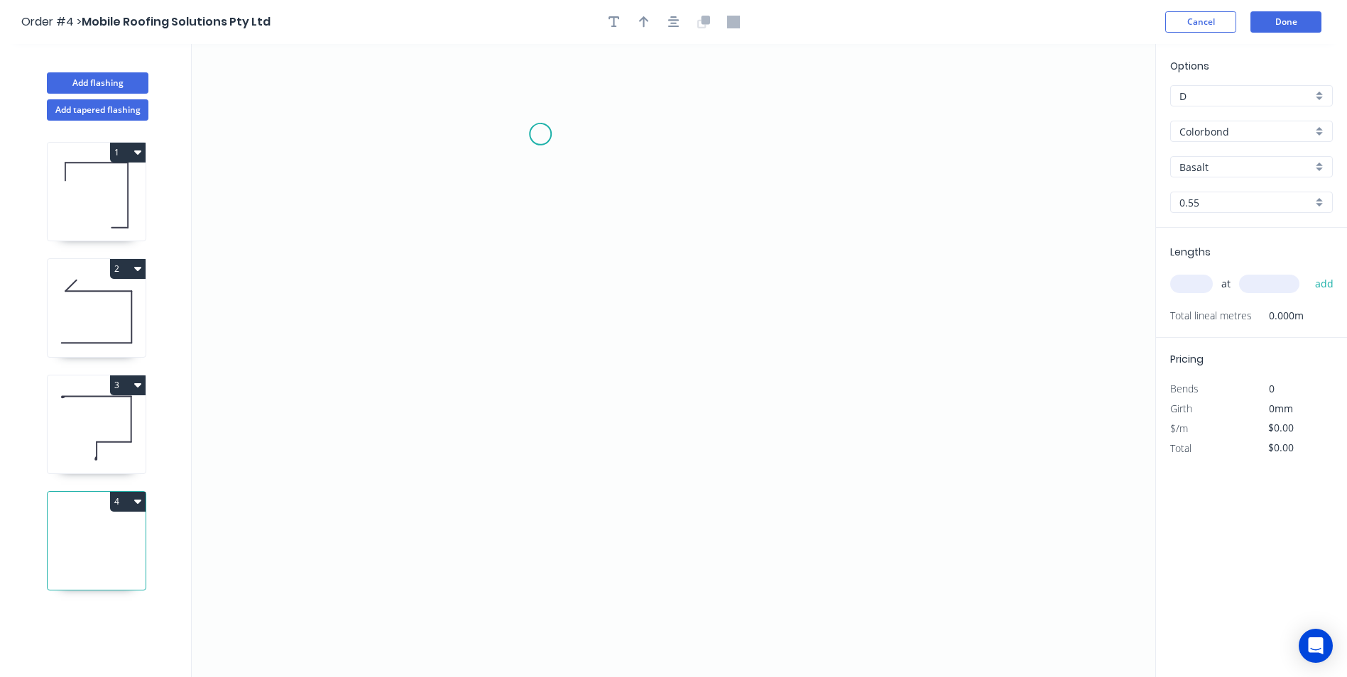
click at [540, 134] on icon "0" at bounding box center [673, 360] width 963 height 633
click at [531, 349] on icon "0" at bounding box center [673, 360] width 963 height 633
click at [842, 390] on icon "0 ?" at bounding box center [673, 360] width 963 height 633
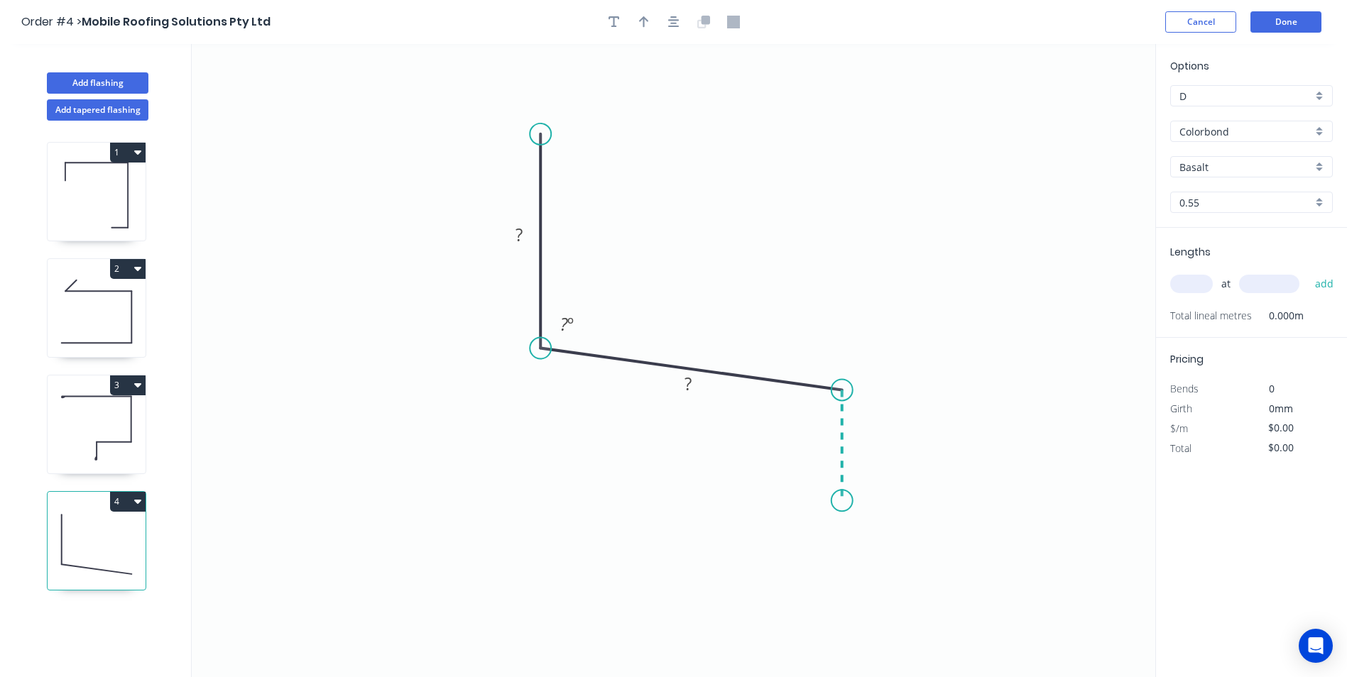
click at [847, 501] on icon "0 ? ? ? º" at bounding box center [673, 360] width 963 height 633
click at [645, 493] on icon "0 ? ? ? ? º ? º" at bounding box center [673, 360] width 963 height 633
click at [647, 601] on icon "0 ? ? ? ? ? º ? º" at bounding box center [673, 360] width 963 height 633
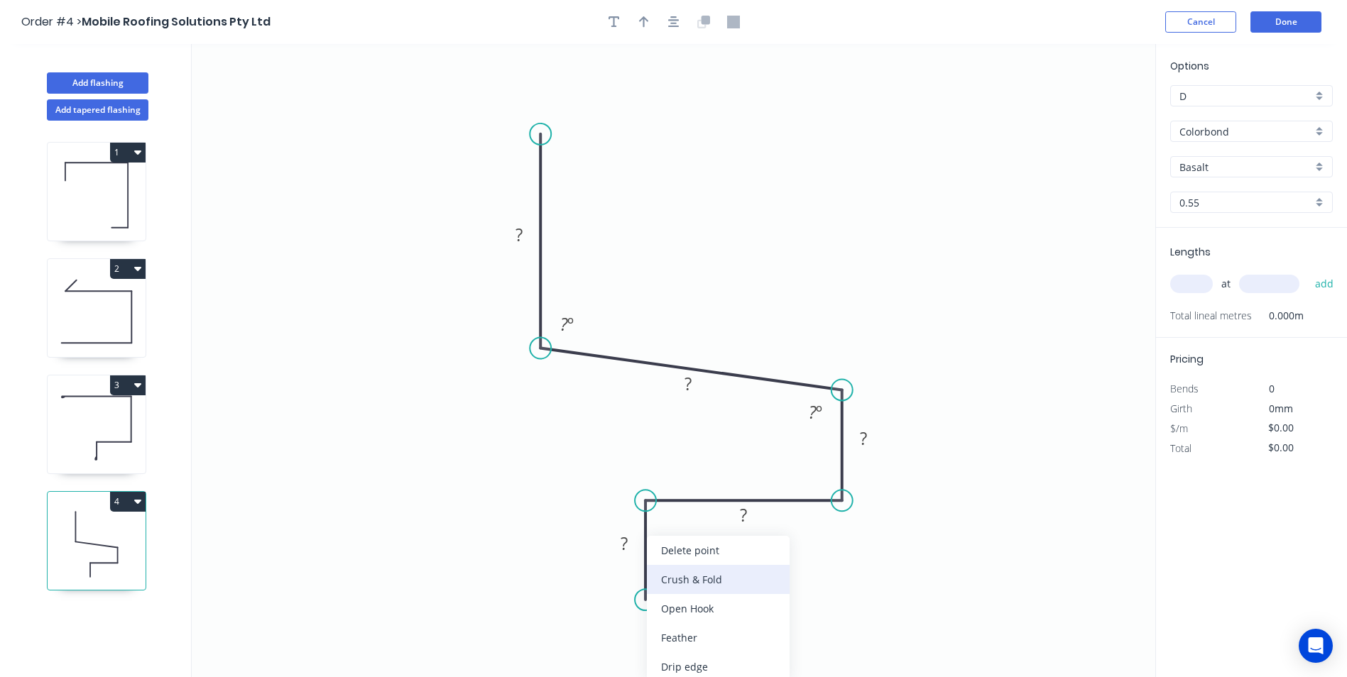
click at [694, 581] on div "Crush & Fold" at bounding box center [718, 579] width 143 height 29
click at [663, 630] on div "Flip bend" at bounding box center [714, 637] width 143 height 29
drag, startPoint x: 699, startPoint y: 564, endPoint x: 603, endPoint y: 562, distance: 95.2
click at [603, 562] on rect at bounding box center [580, 571] width 57 height 29
drag, startPoint x: 533, startPoint y: 223, endPoint x: 628, endPoint y: 197, distance: 98.0
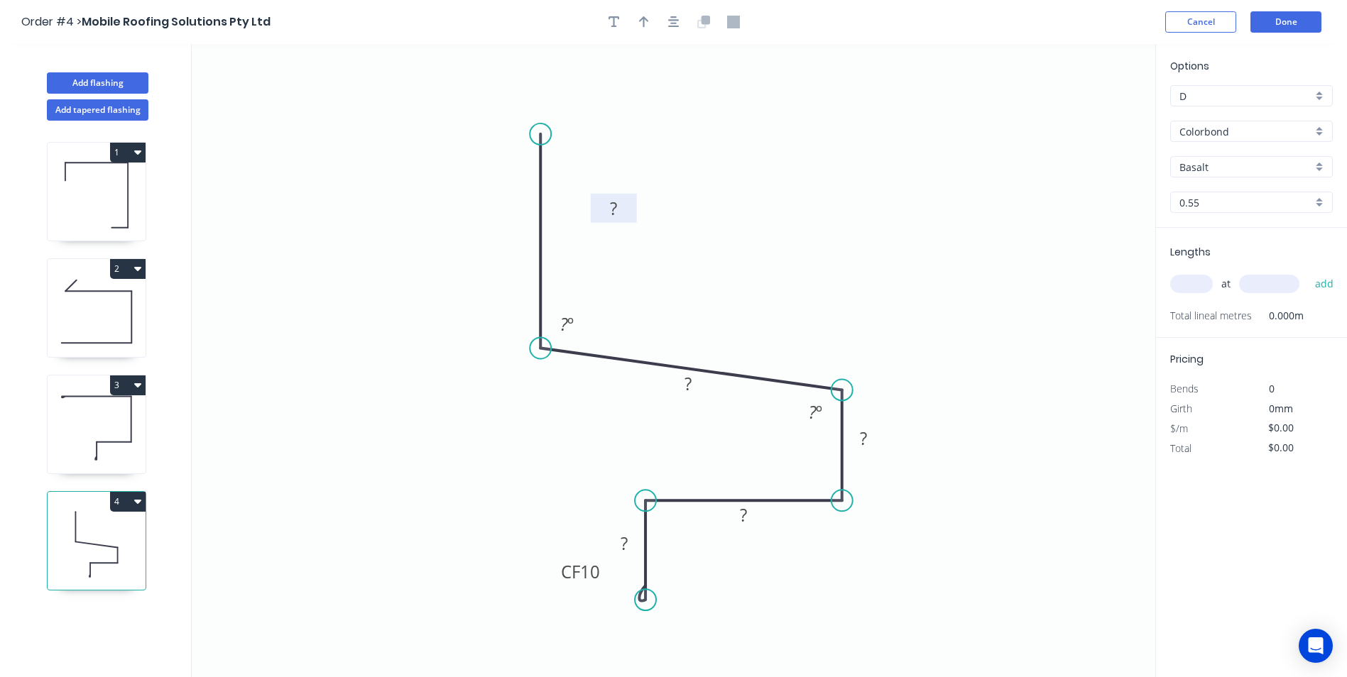
click at [628, 197] on rect at bounding box center [614, 208] width 46 height 29
drag, startPoint x: 710, startPoint y: 383, endPoint x: 730, endPoint y: 285, distance: 100.0
click at [727, 293] on rect at bounding box center [704, 306] width 46 height 29
click at [608, 204] on rect at bounding box center [613, 210] width 28 height 20
type input "$11.42"
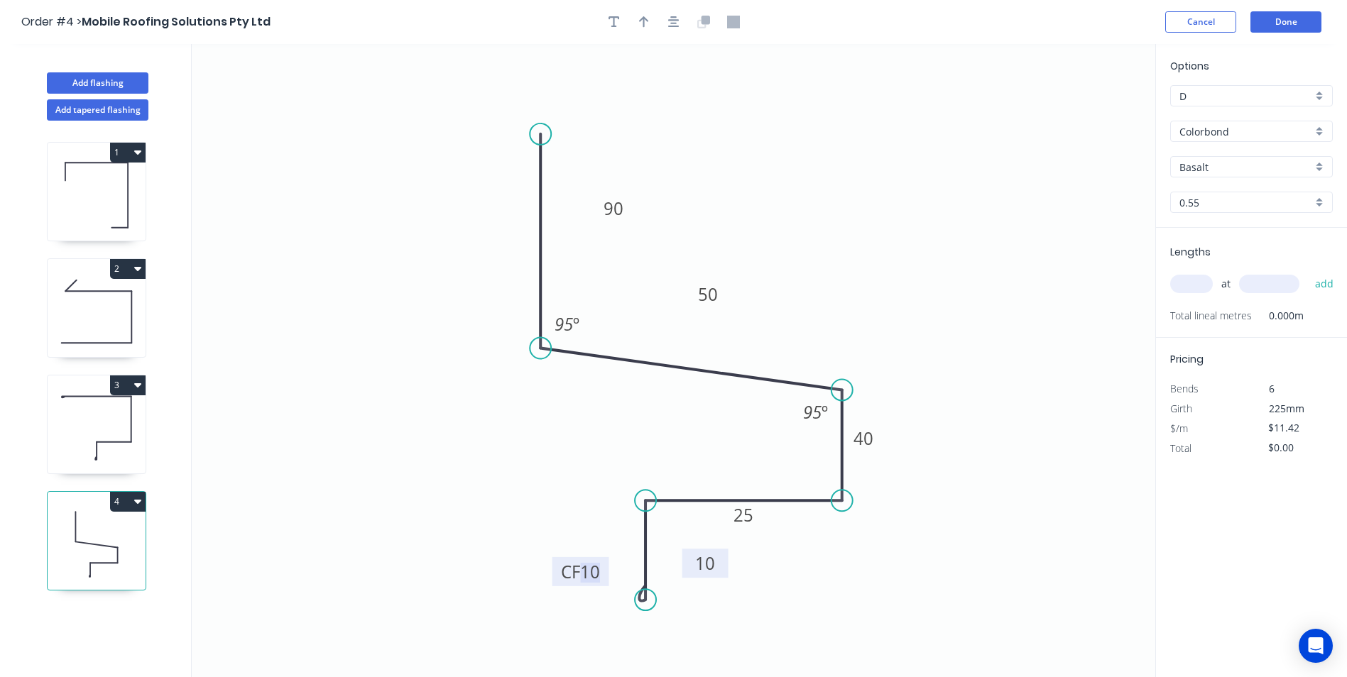
drag, startPoint x: 642, startPoint y: 531, endPoint x: 726, endPoint y: 551, distance: 86.8
click at [725, 551] on rect at bounding box center [705, 563] width 46 height 29
click at [643, 31] on button "button" at bounding box center [643, 21] width 21 height 21
click at [1086, 114] on icon at bounding box center [1083, 98] width 13 height 45
click at [1086, 111] on icon at bounding box center [1084, 97] width 13 height 45
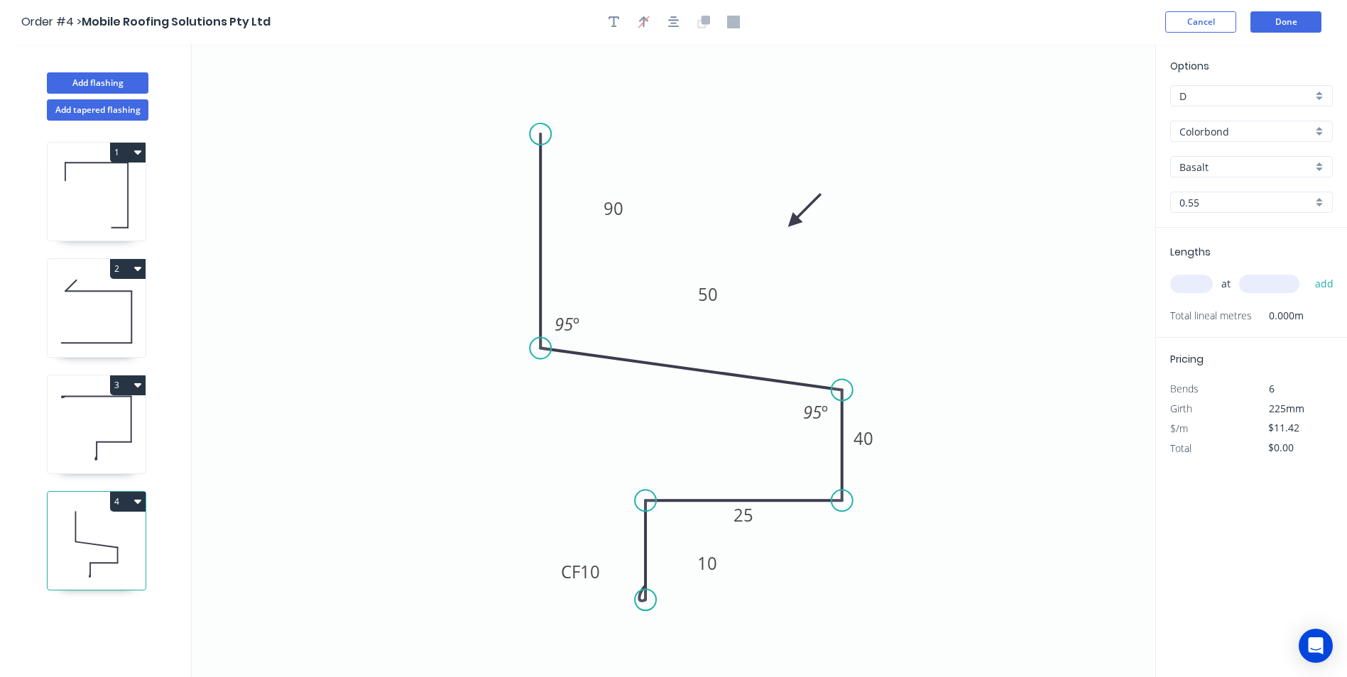
drag, startPoint x: 1086, startPoint y: 111, endPoint x: 793, endPoint y: 222, distance: 313.0
click at [793, 222] on icon at bounding box center [804, 210] width 41 height 41
click at [1230, 164] on input "Basalt" at bounding box center [1245, 167] width 133 height 15
click at [1213, 267] on div "Colorbond" at bounding box center [1251, 268] width 161 height 25
type input "Colorbond"
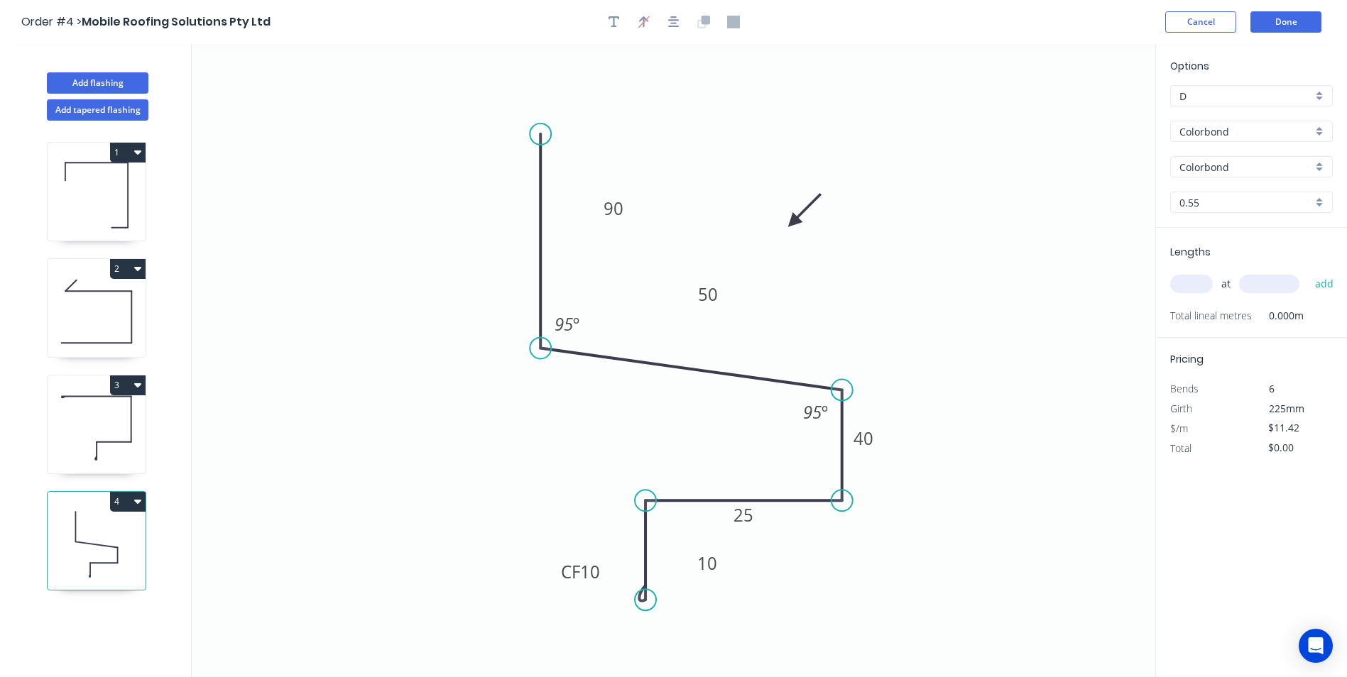
click at [1199, 280] on input "text" at bounding box center [1191, 284] width 43 height 18
type input "1"
type input "4730"
click at [1308, 272] on button "add" at bounding box center [1324, 284] width 33 height 24
type input "$54.02"
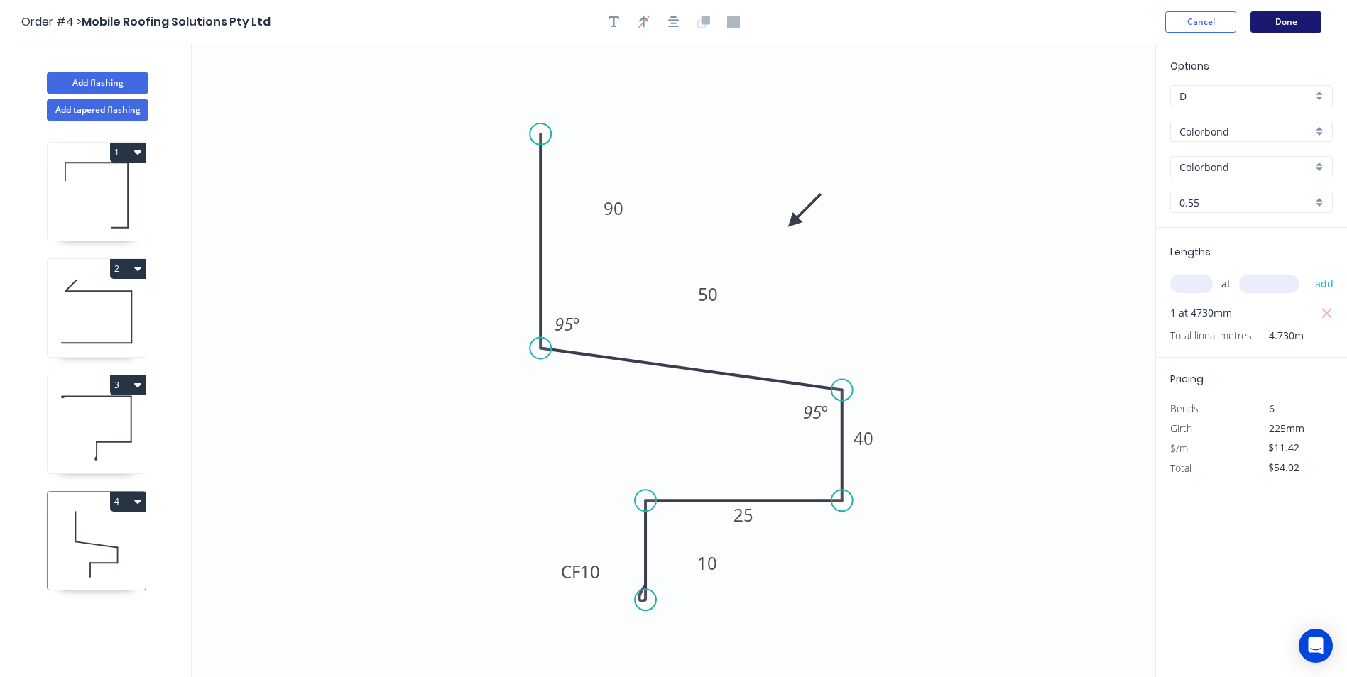
click at [1274, 24] on button "Done" at bounding box center [1285, 21] width 71 height 21
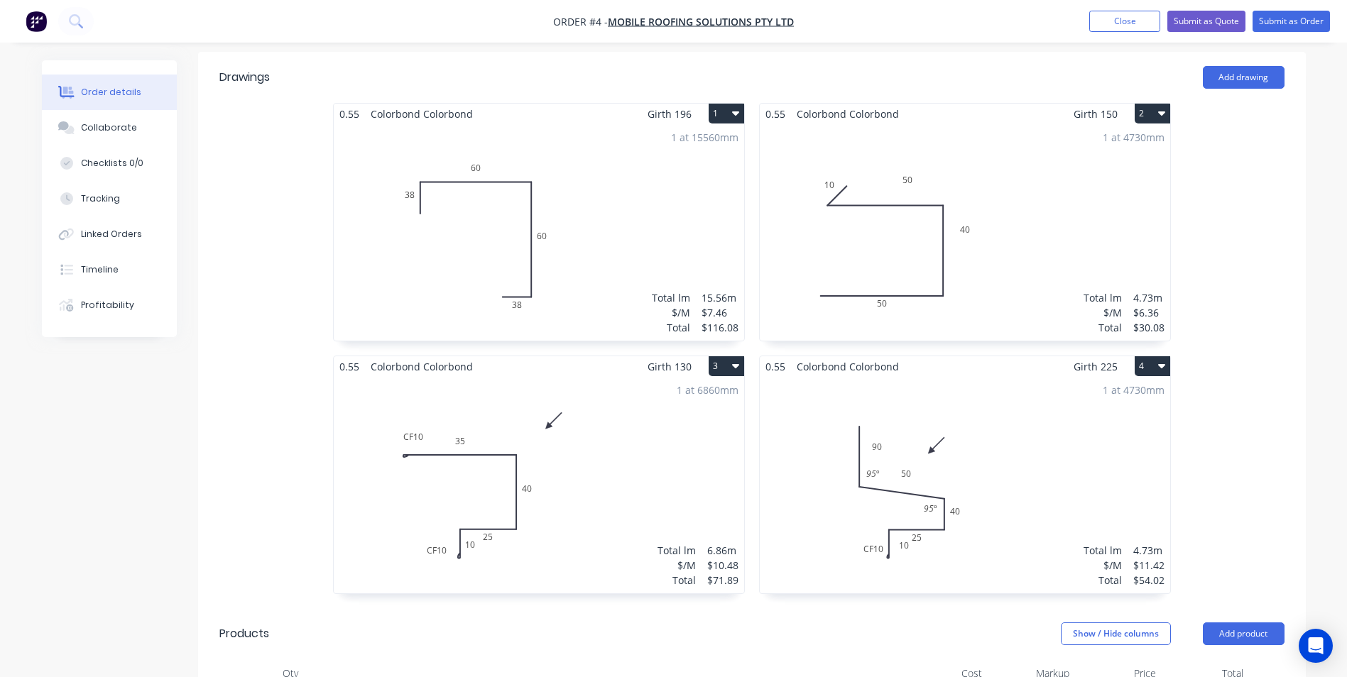
scroll to position [426, 0]
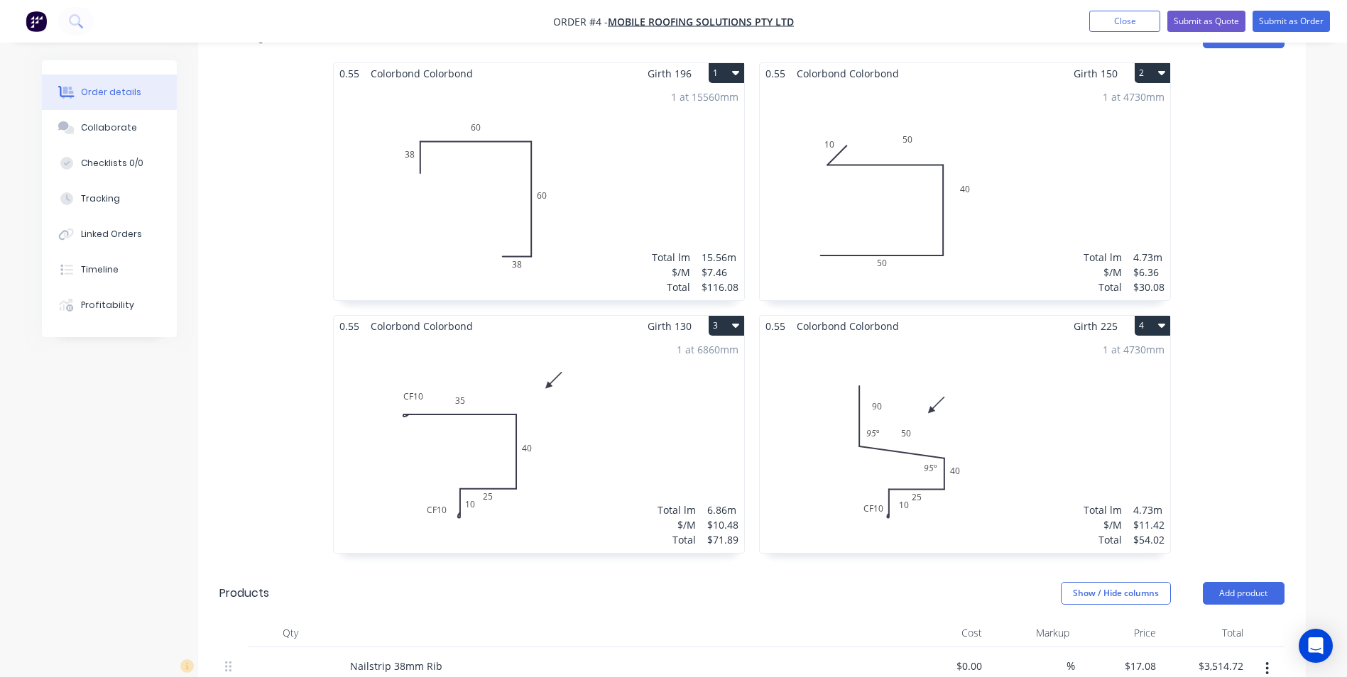
click at [716, 316] on button "3" at bounding box center [726, 326] width 35 height 20
click at [690, 378] on div "Duplicate" at bounding box center [676, 388] width 109 height 21
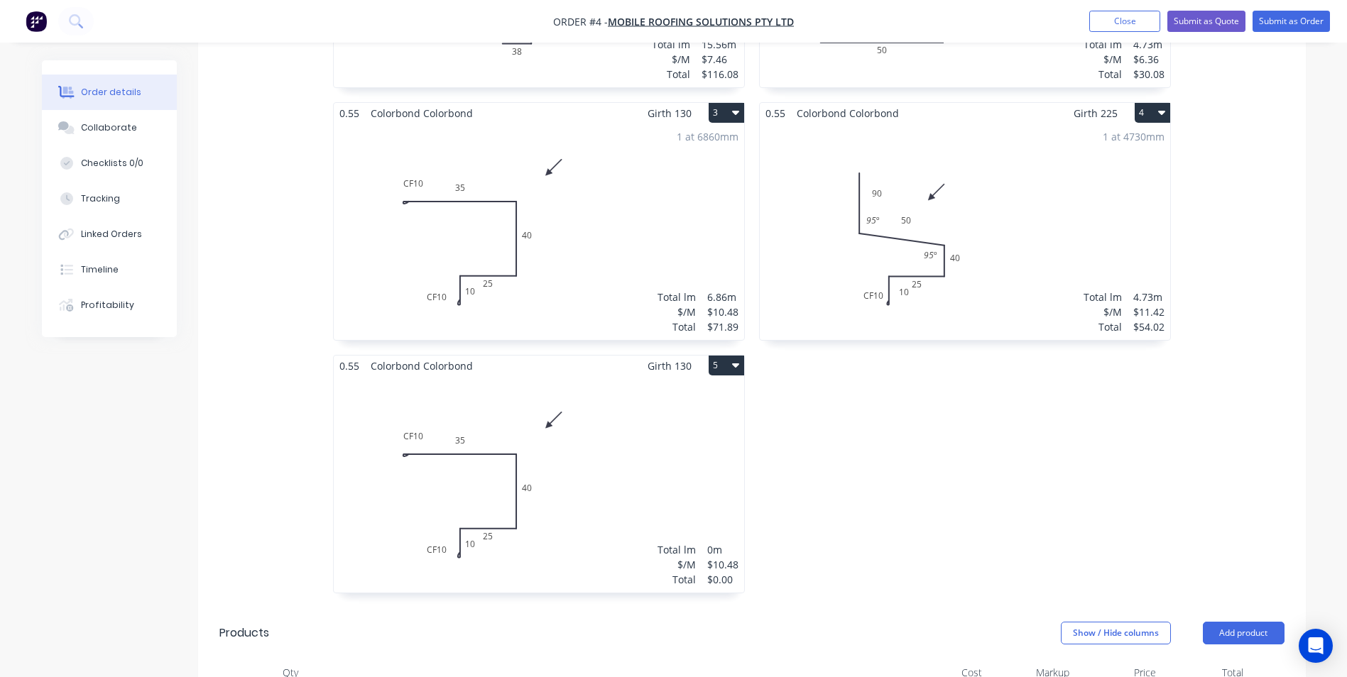
click at [602, 430] on div "Total lm $/M Total 0m $10.48 $0.00" at bounding box center [539, 484] width 410 height 217
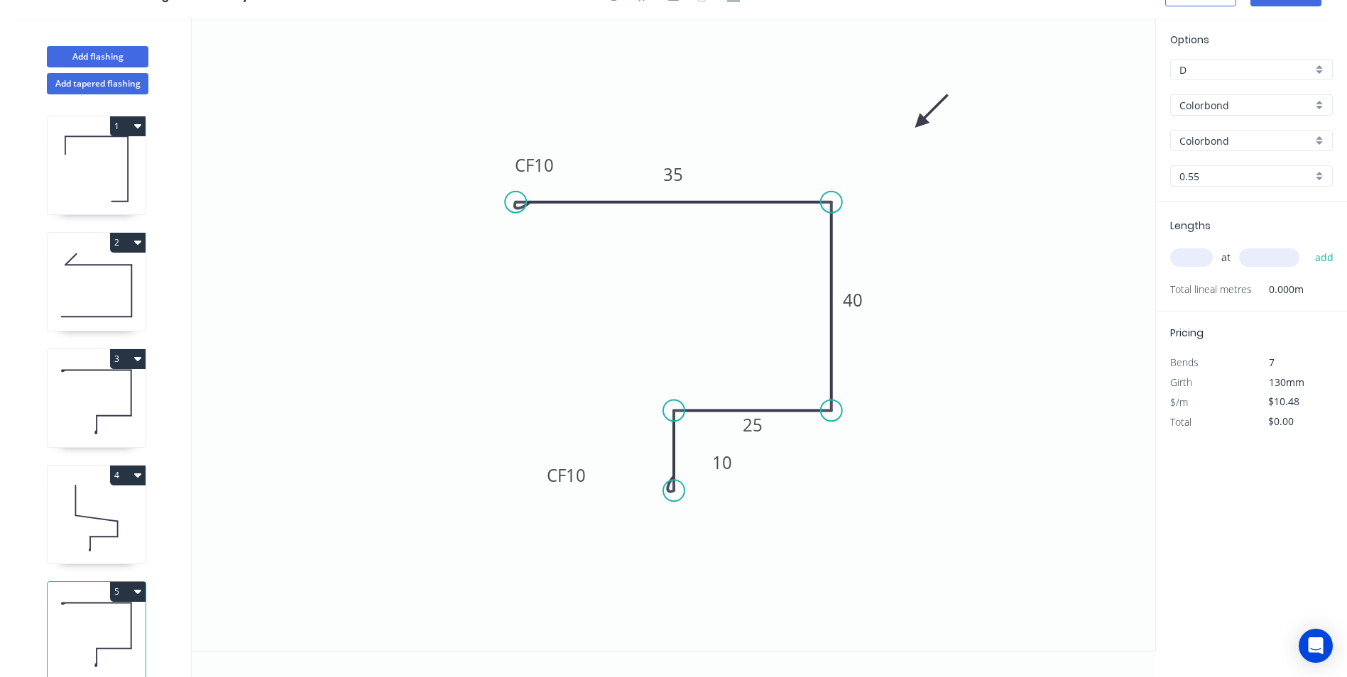
scroll to position [26, 0]
click at [518, 204] on circle at bounding box center [515, 202] width 21 height 21
click at [508, 316] on icon "0 CF 10 35 40 25 CF 10 10" at bounding box center [673, 334] width 963 height 633
click at [508, 316] on circle at bounding box center [515, 315] width 21 height 21
click at [528, 359] on div "Crush & Fold" at bounding box center [584, 363] width 143 height 29
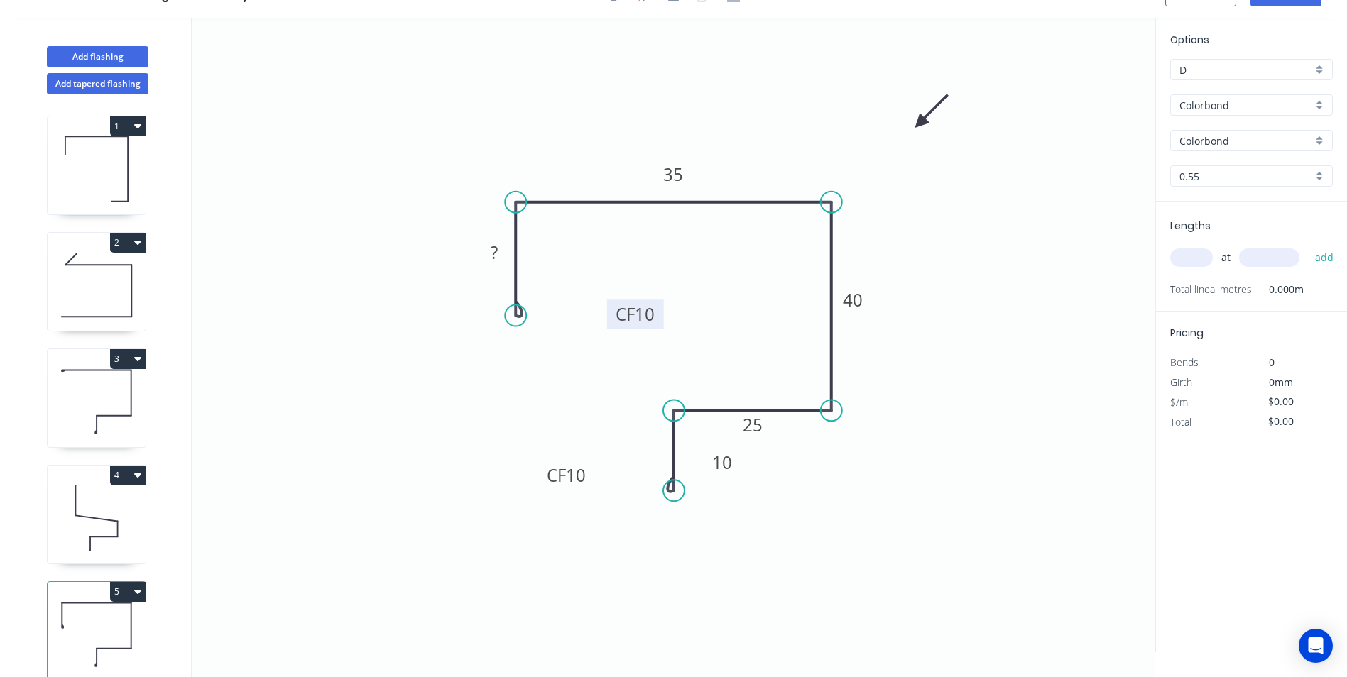
drag, startPoint x: 509, startPoint y: 280, endPoint x: 659, endPoint y: 305, distance: 151.7
click at [659, 305] on rect at bounding box center [635, 314] width 57 height 29
click at [501, 245] on rect at bounding box center [494, 254] width 28 height 20
click at [1030, 227] on icon "0 CF 10 35 35 40 25 CF 10 10" at bounding box center [673, 334] width 963 height 633
type input "$12.61"
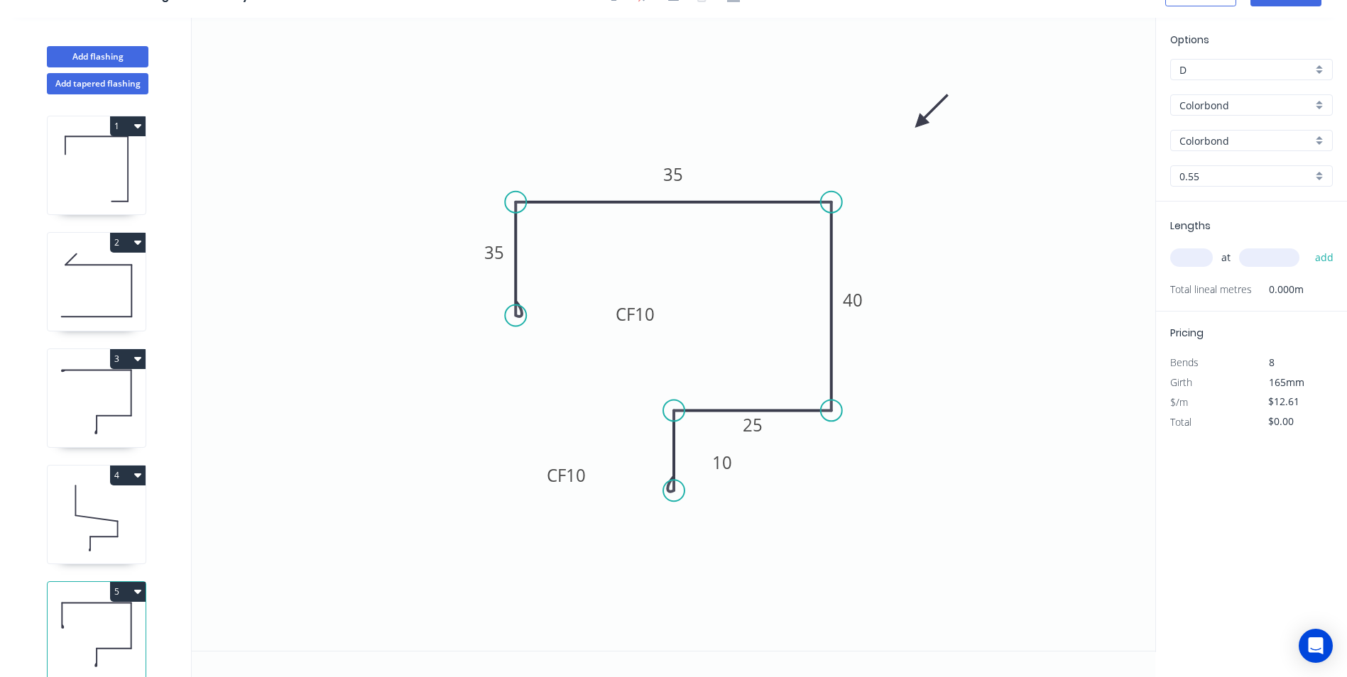
click at [1192, 253] on input "text" at bounding box center [1191, 257] width 43 height 18
type input "1"
type input "18600"
click at [1308, 246] on button "add" at bounding box center [1324, 258] width 33 height 24
type input "$234.55"
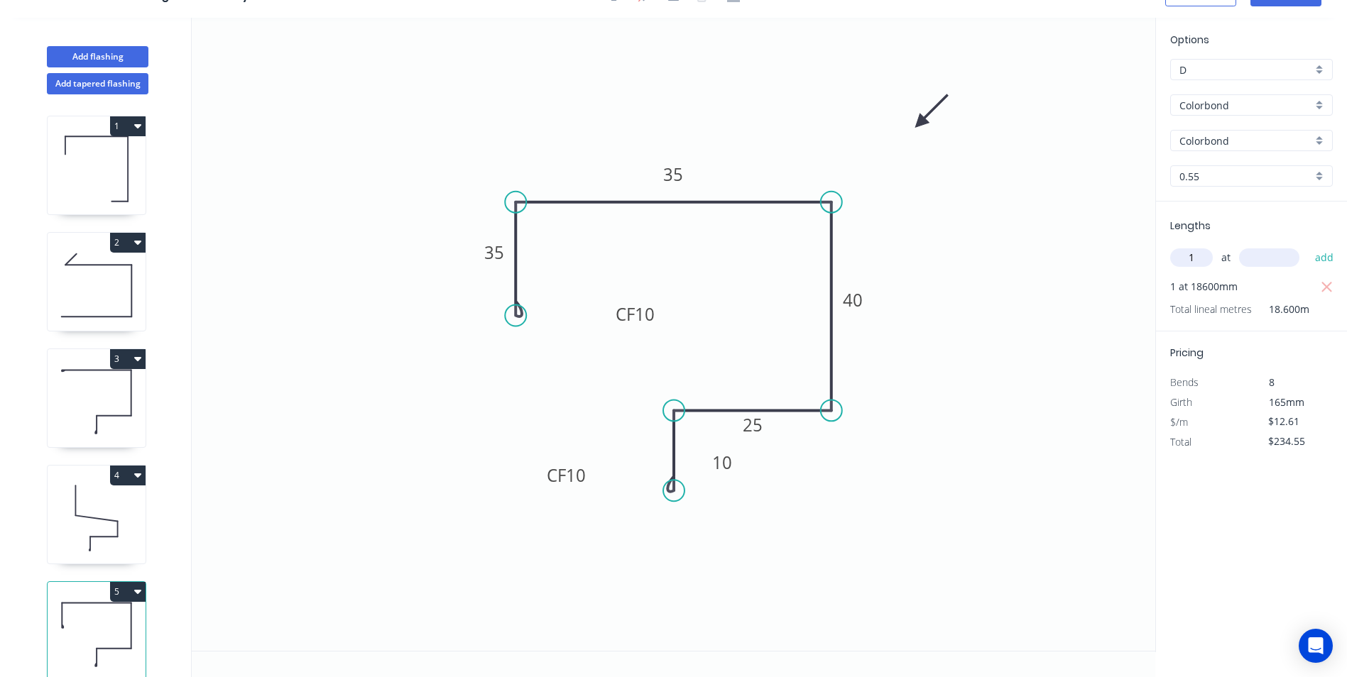
type input "1"
type input "18060"
click at [1308, 246] on button "add" at bounding box center [1324, 258] width 33 height 24
click at [1323, 288] on icon "button" at bounding box center [1327, 287] width 13 height 17
type input "$227.74"
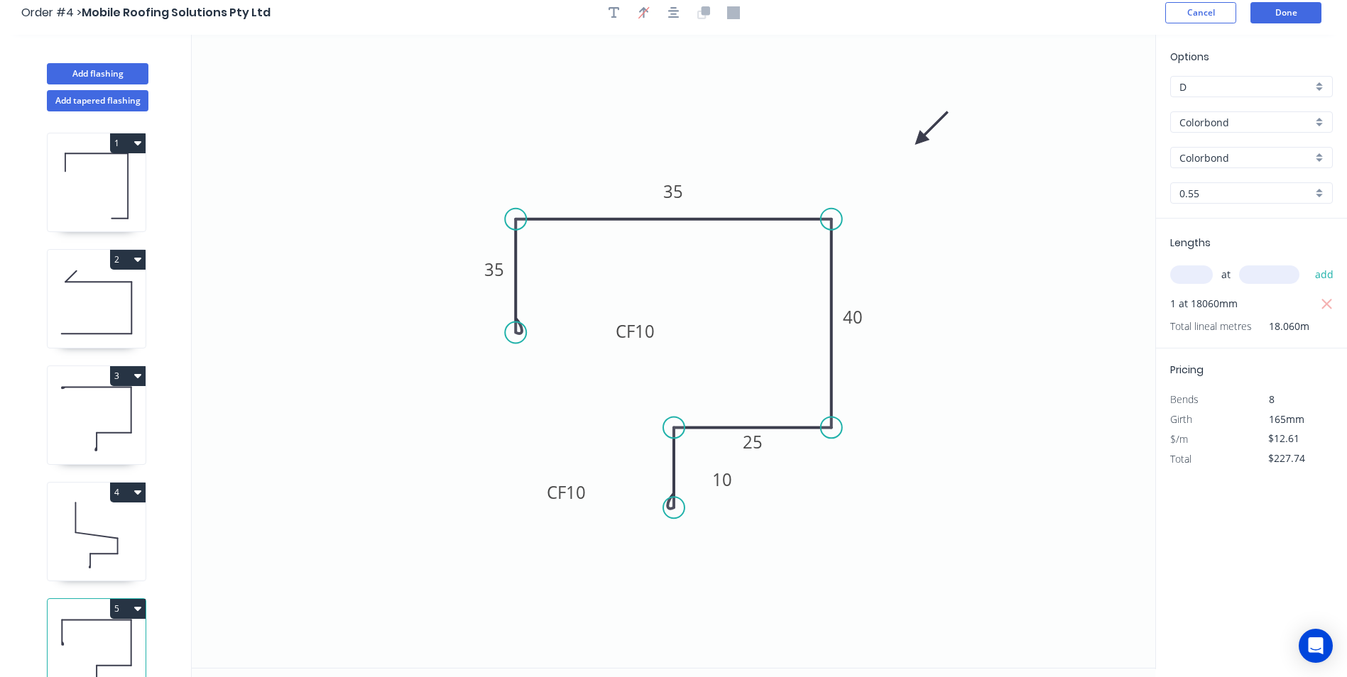
scroll to position [0, 0]
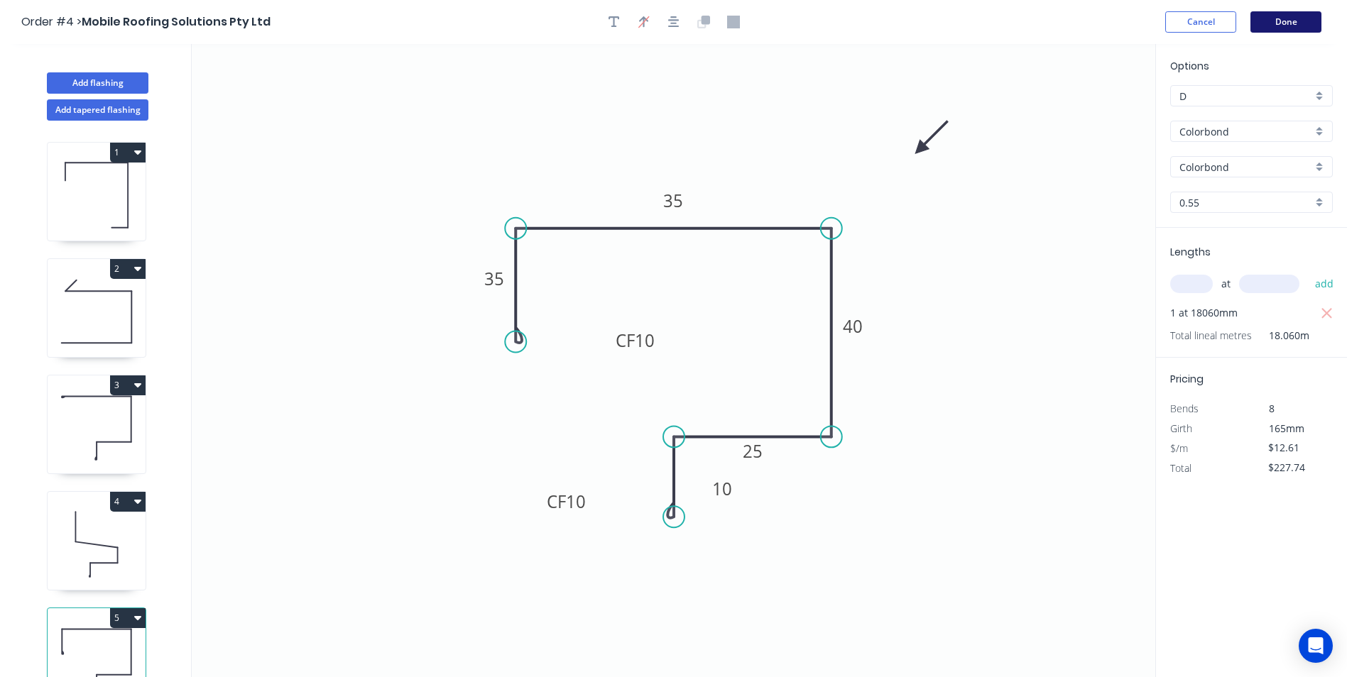
click at [1287, 21] on button "Done" at bounding box center [1285, 21] width 71 height 21
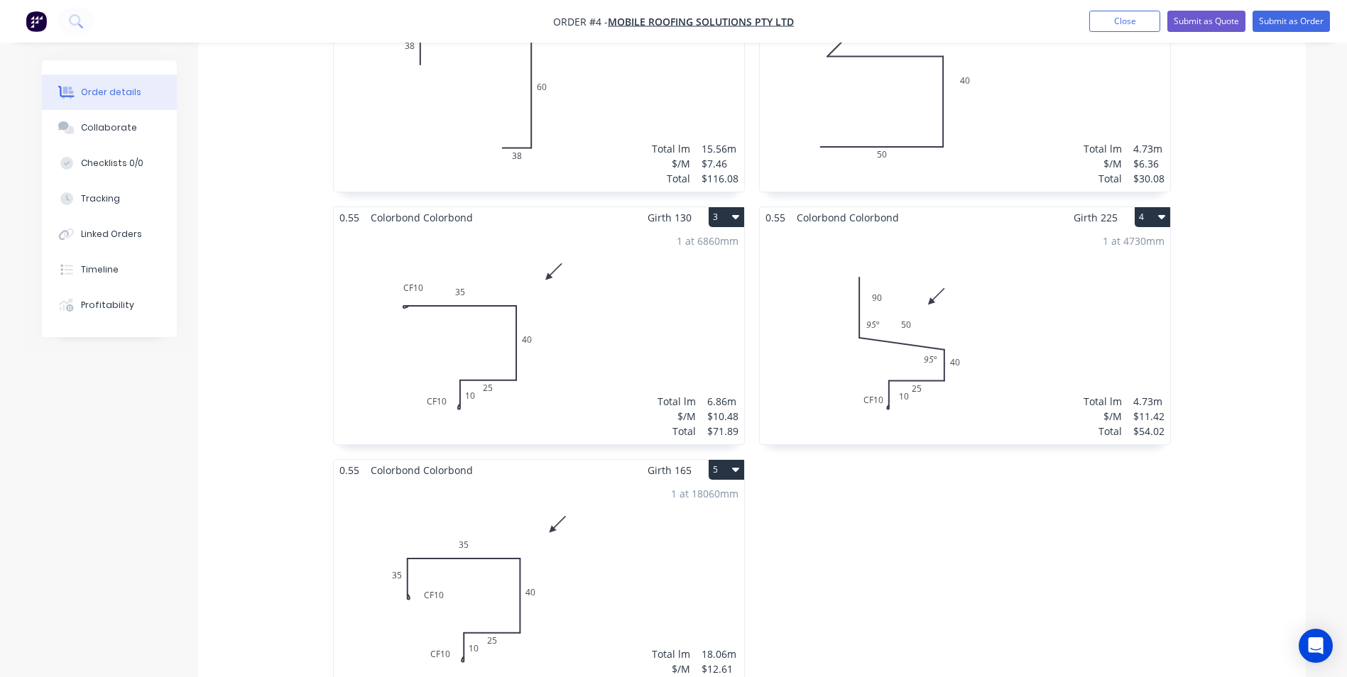
scroll to position [568, 0]
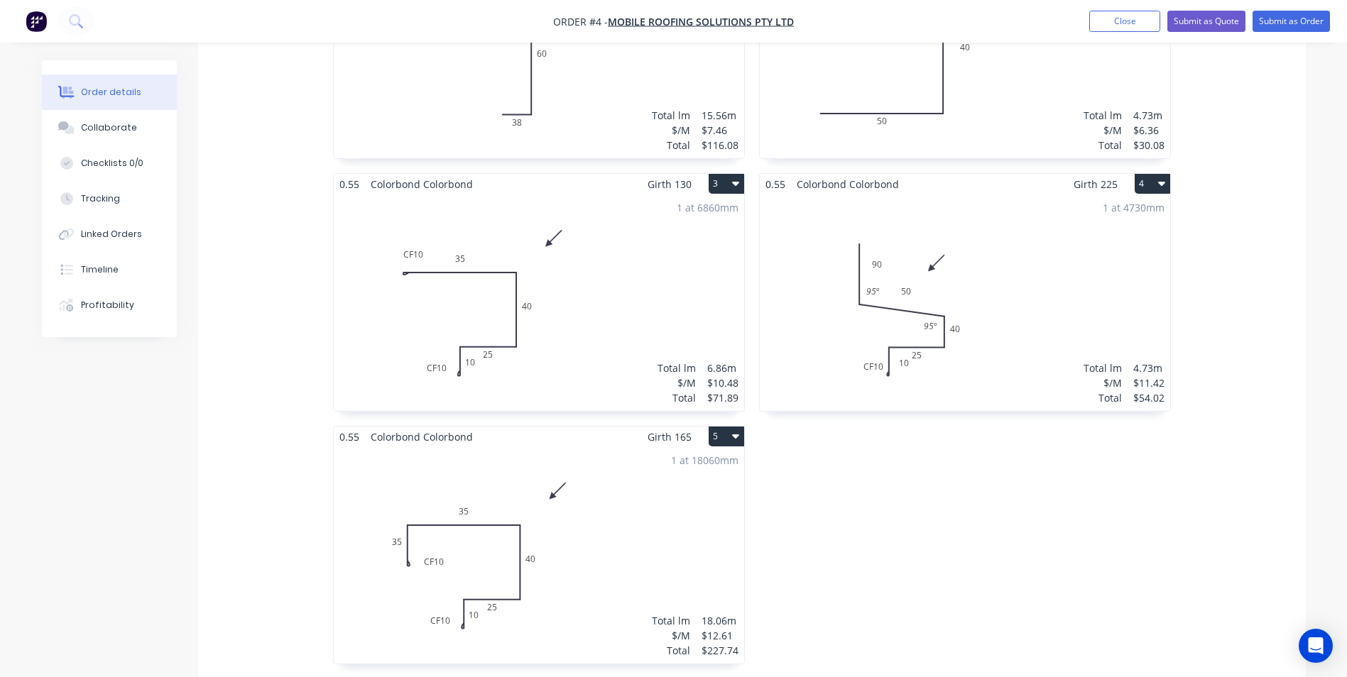
click at [718, 174] on button "3" at bounding box center [726, 184] width 35 height 20
click at [672, 236] on div "Duplicate" at bounding box center [676, 246] width 109 height 21
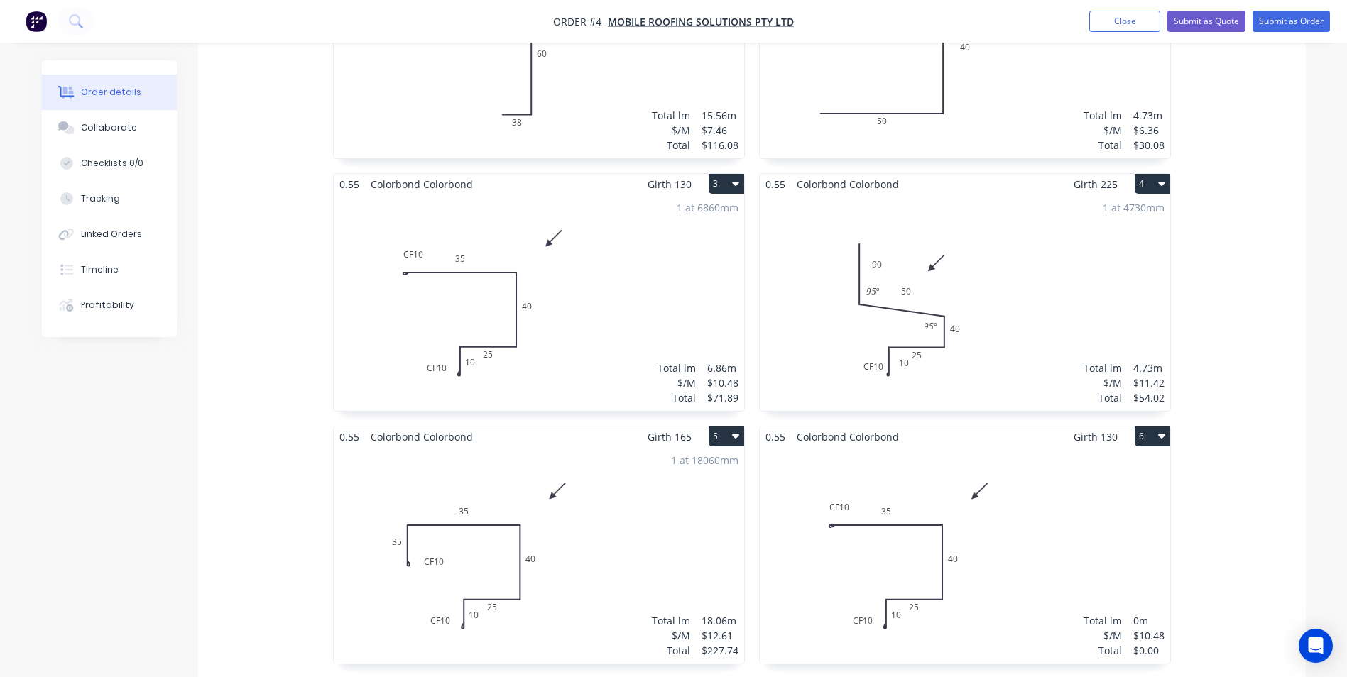
click at [1032, 474] on div "Total lm $/M Total 0m $10.48 $0.00" at bounding box center [965, 555] width 410 height 217
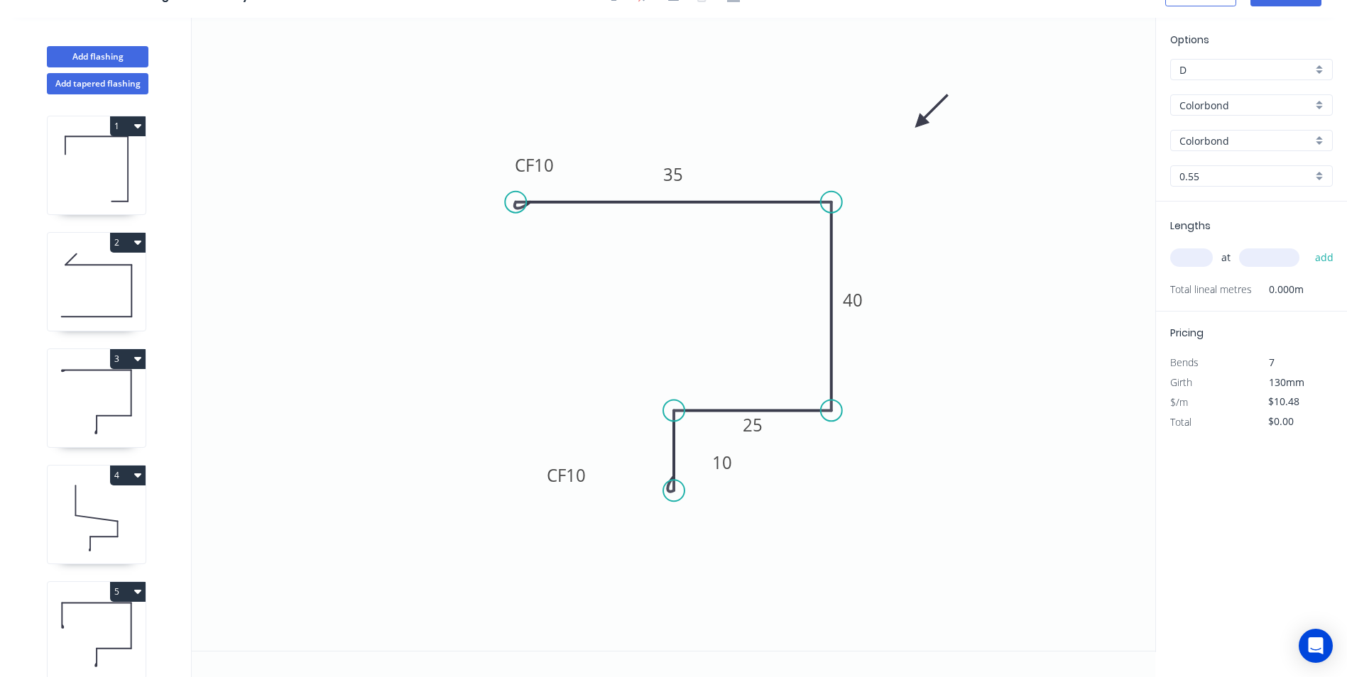
scroll to position [26, 0]
click at [1191, 265] on input "text" at bounding box center [1191, 257] width 43 height 18
type input "1"
type input "11130"
click at [1308, 246] on button "add" at bounding box center [1324, 258] width 33 height 24
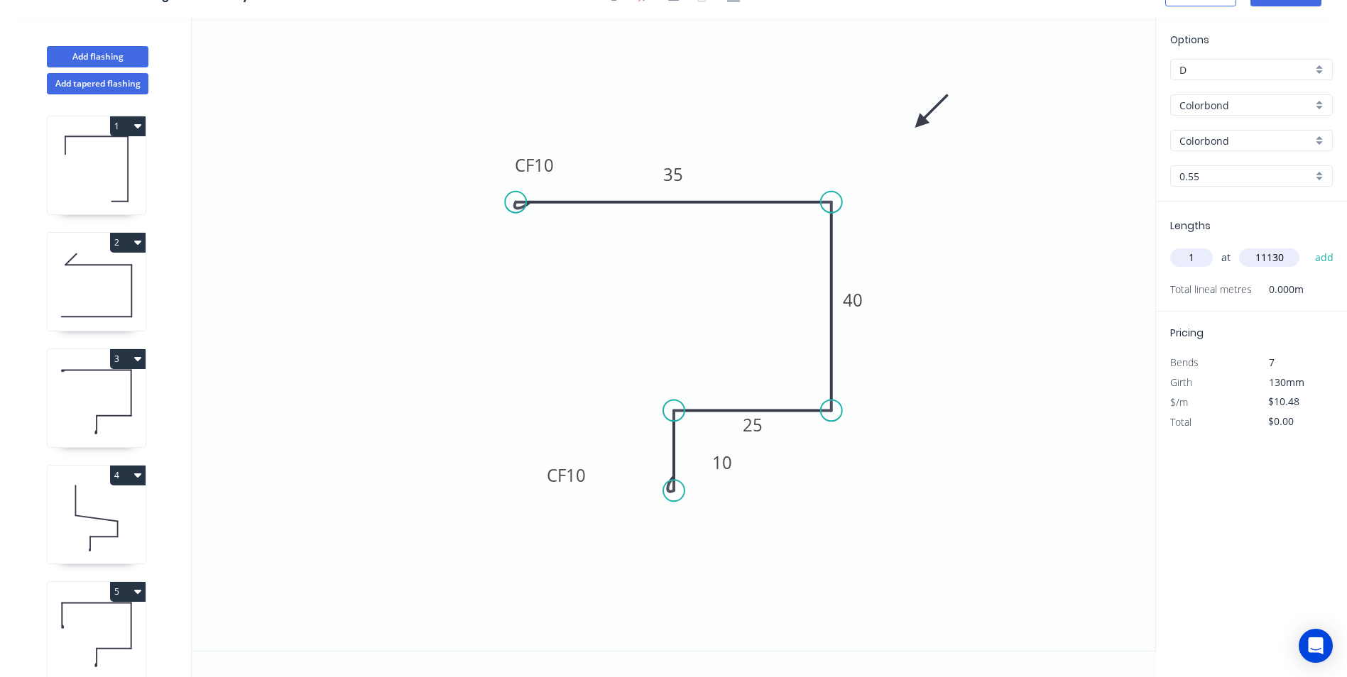
type input "$116.64"
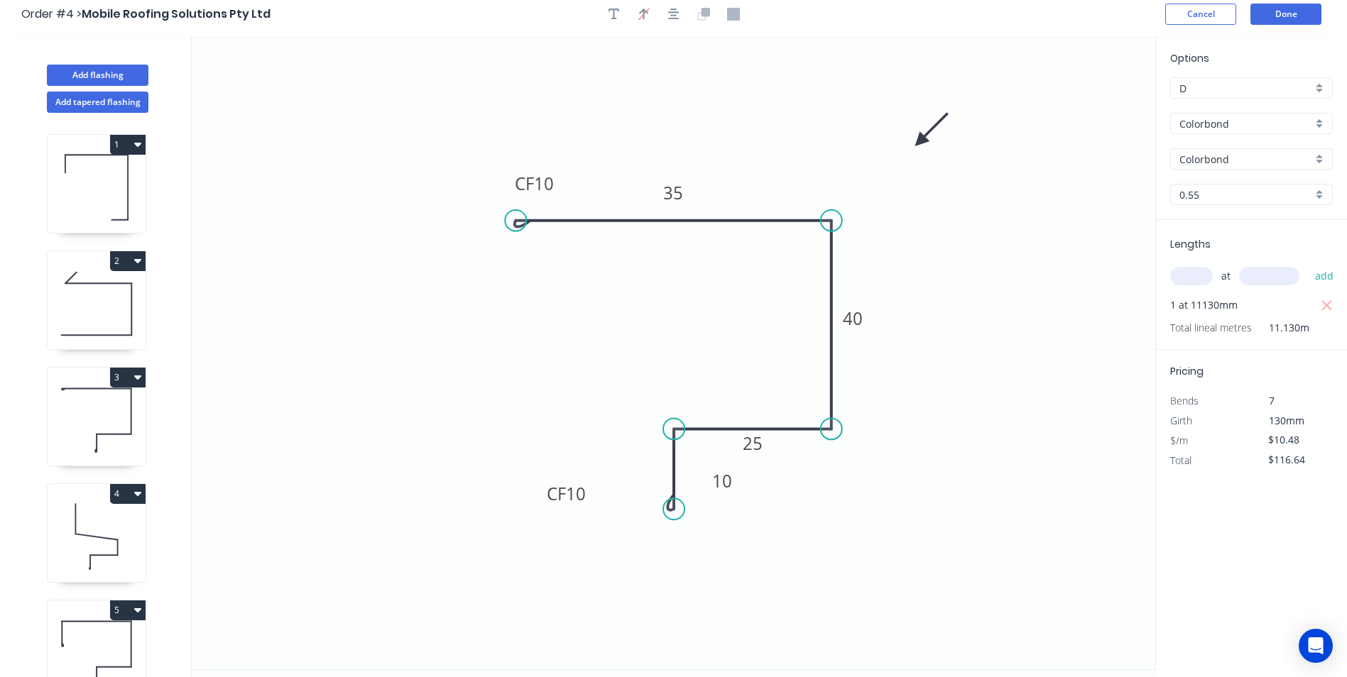
scroll to position [0, 0]
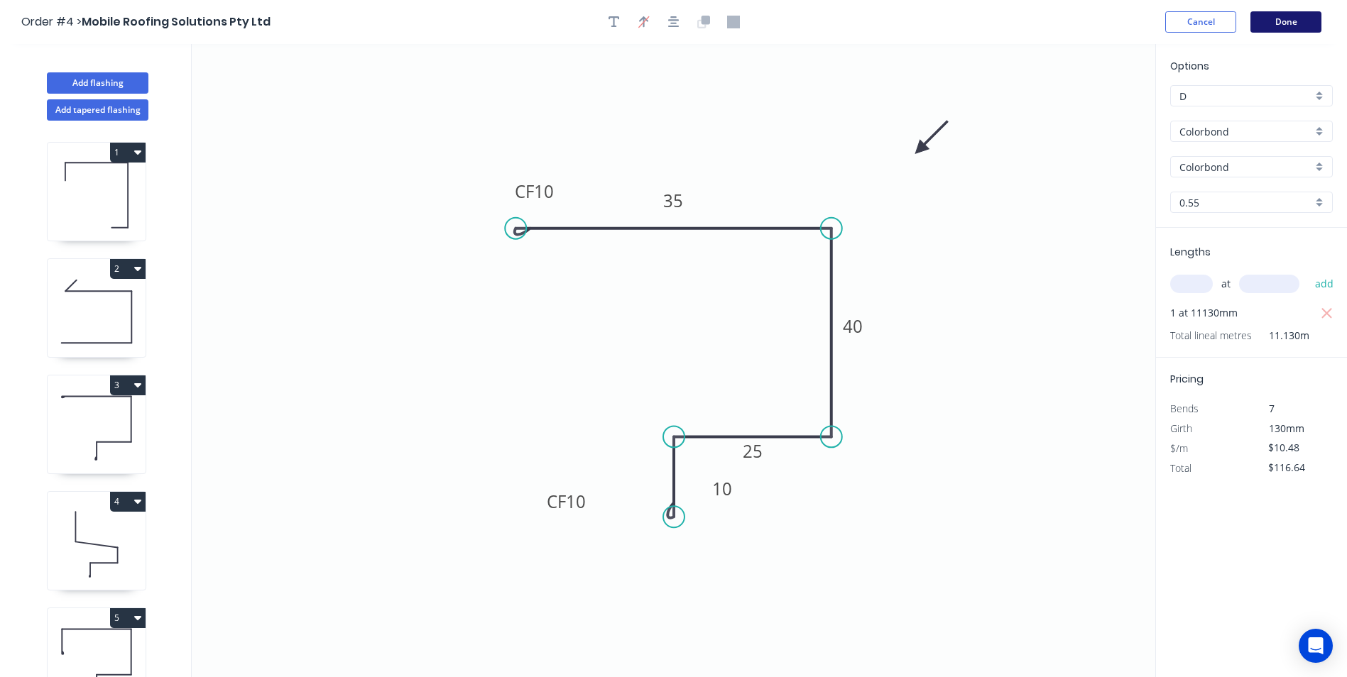
click at [1274, 25] on button "Done" at bounding box center [1285, 21] width 71 height 21
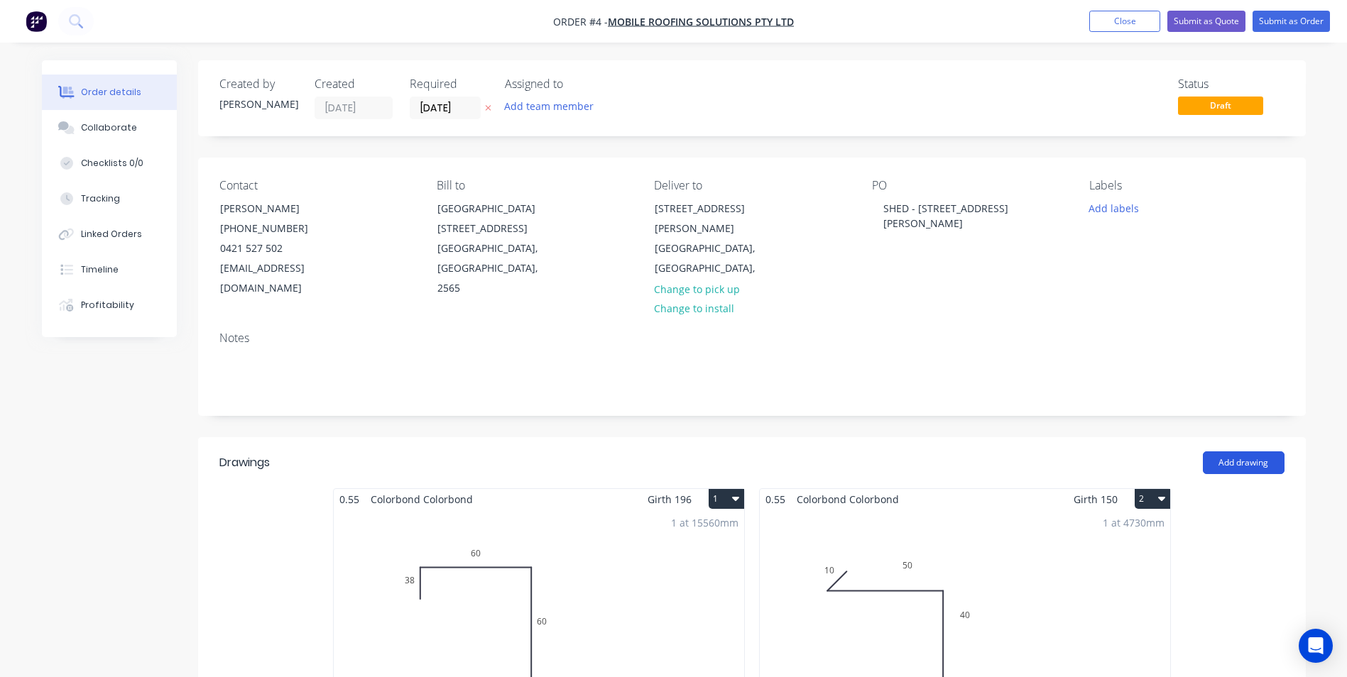
click at [1245, 452] on button "Add drawing" at bounding box center [1244, 463] width 82 height 23
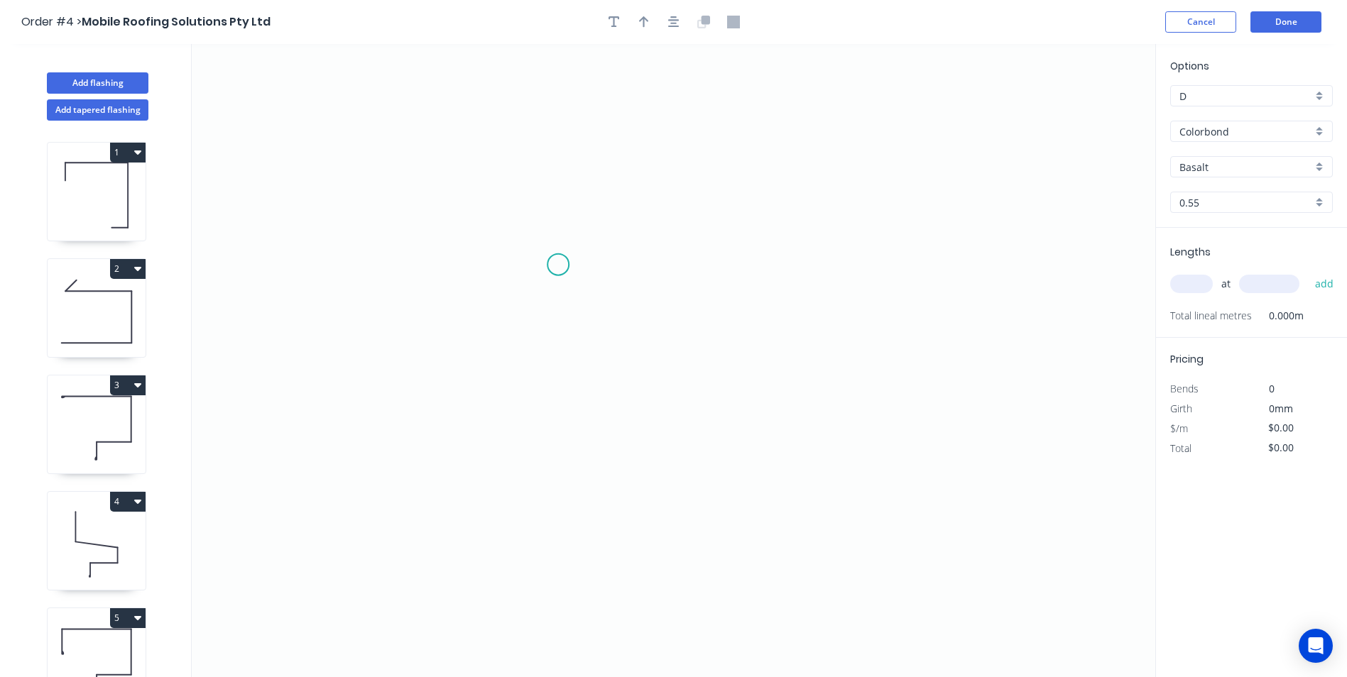
click at [558, 265] on icon "0" at bounding box center [673, 360] width 963 height 633
click at [562, 138] on icon "0" at bounding box center [673, 360] width 963 height 633
click at [829, 158] on icon "0 ?" at bounding box center [673, 360] width 963 height 633
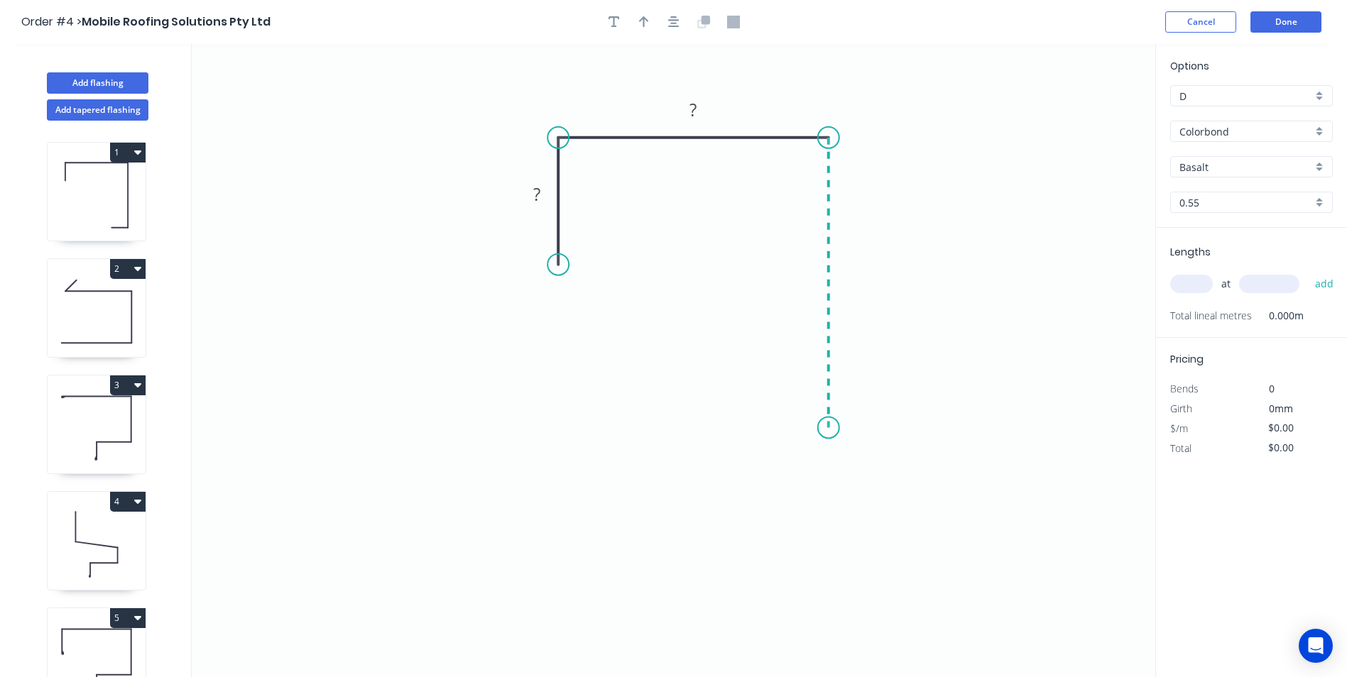
click at [826, 428] on icon "0 ? ?" at bounding box center [673, 360] width 963 height 633
click at [659, 414] on icon "0 ? ? ?" at bounding box center [673, 360] width 963 height 633
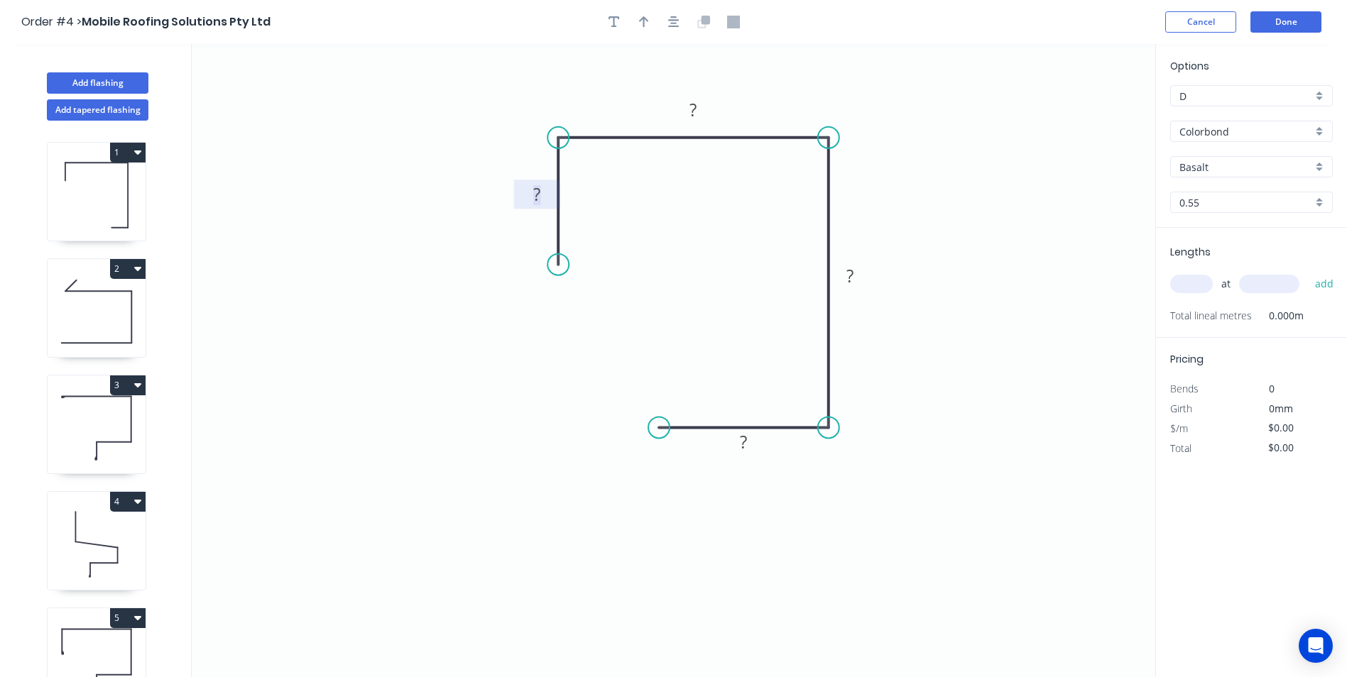
click at [546, 191] on rect at bounding box center [537, 195] width 28 height 20
type input "$8.32"
click at [1220, 168] on input "Basalt" at bounding box center [1245, 167] width 133 height 15
click at [1228, 264] on div "Colorbond" at bounding box center [1251, 268] width 161 height 25
type input "Colorbond"
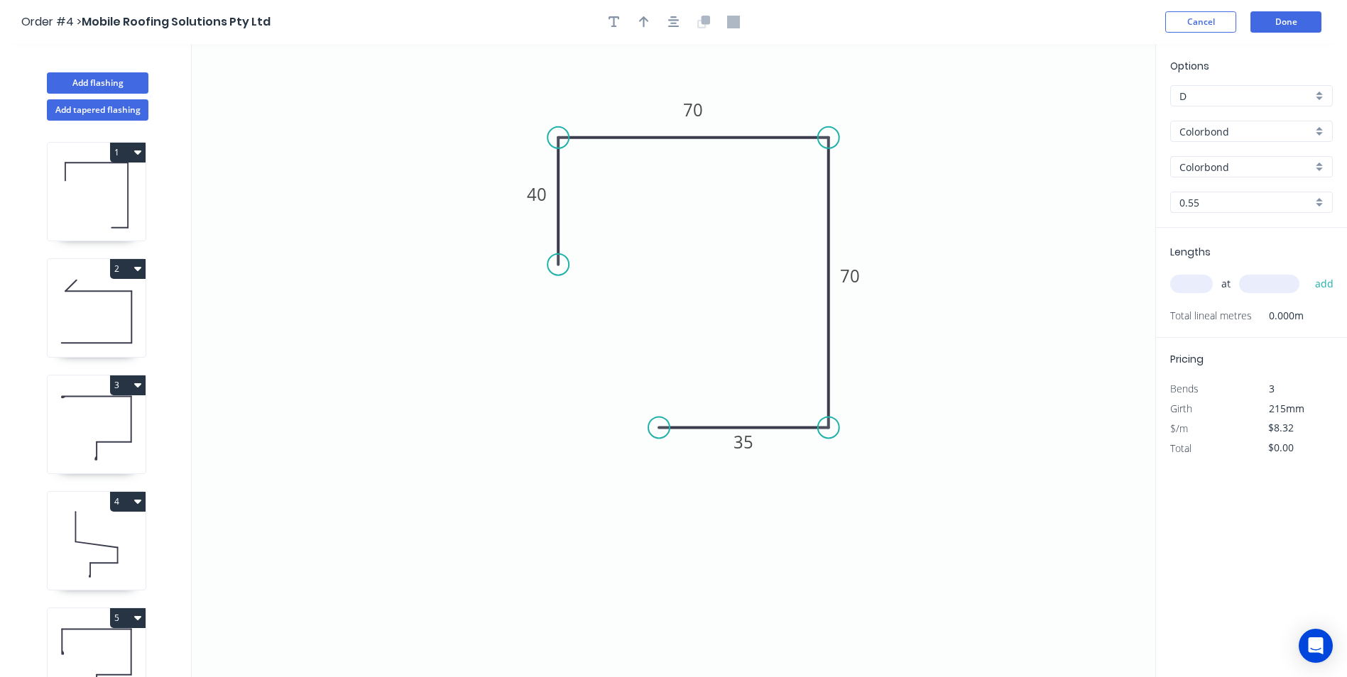
click at [1209, 279] on input "text" at bounding box center [1191, 284] width 43 height 18
type input "1"
type input "15820"
click at [1308, 272] on button "add" at bounding box center [1324, 284] width 33 height 24
type input "$131.62"
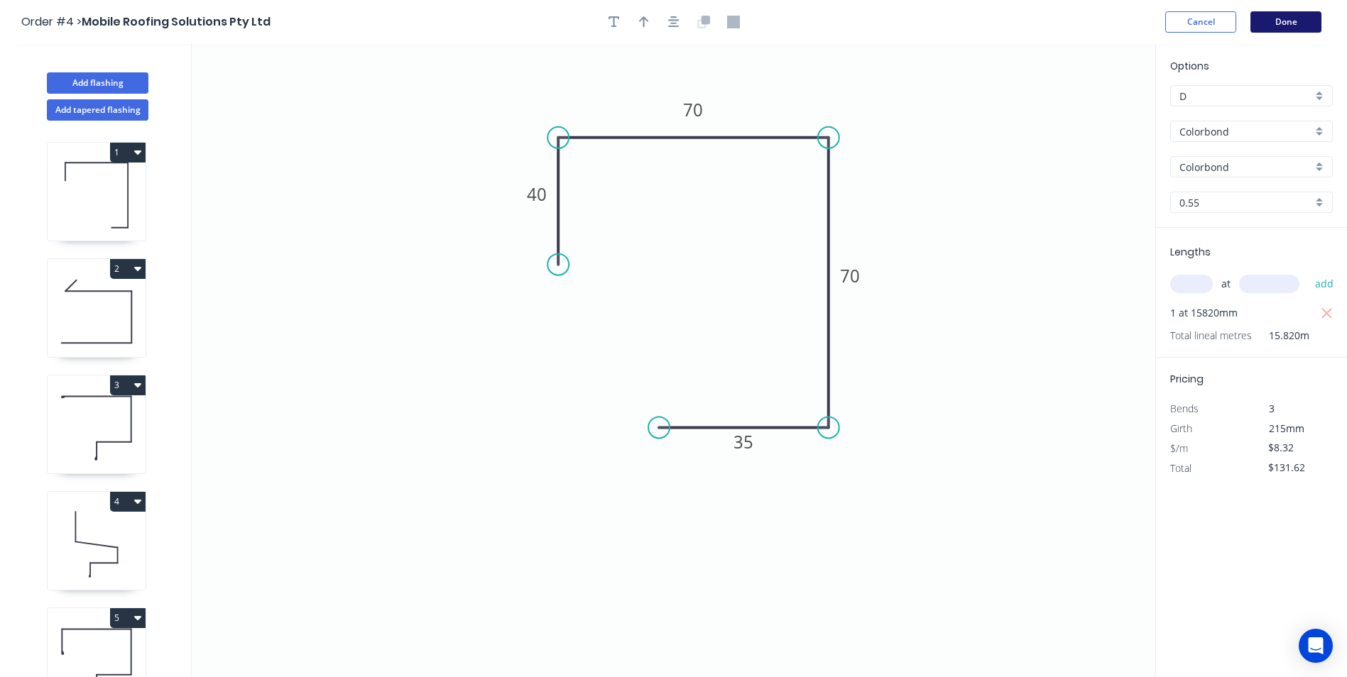
click at [1283, 24] on button "Done" at bounding box center [1285, 21] width 71 height 21
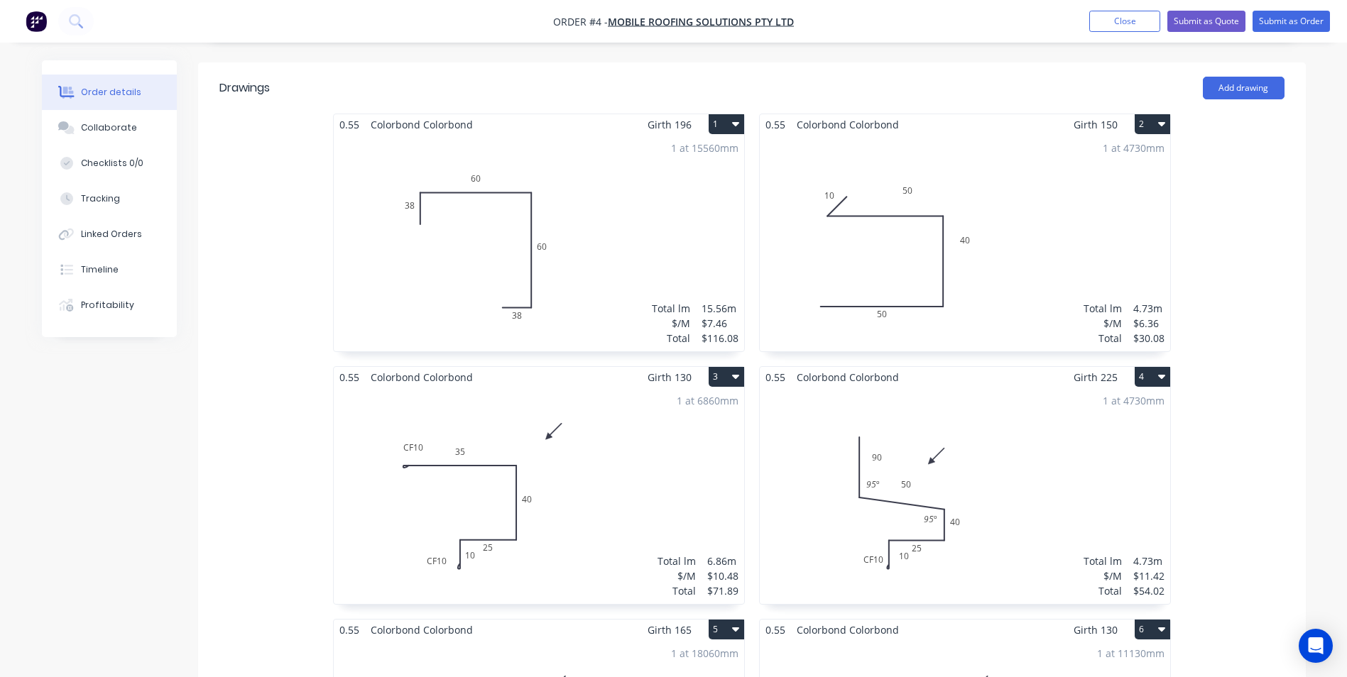
scroll to position [355, 0]
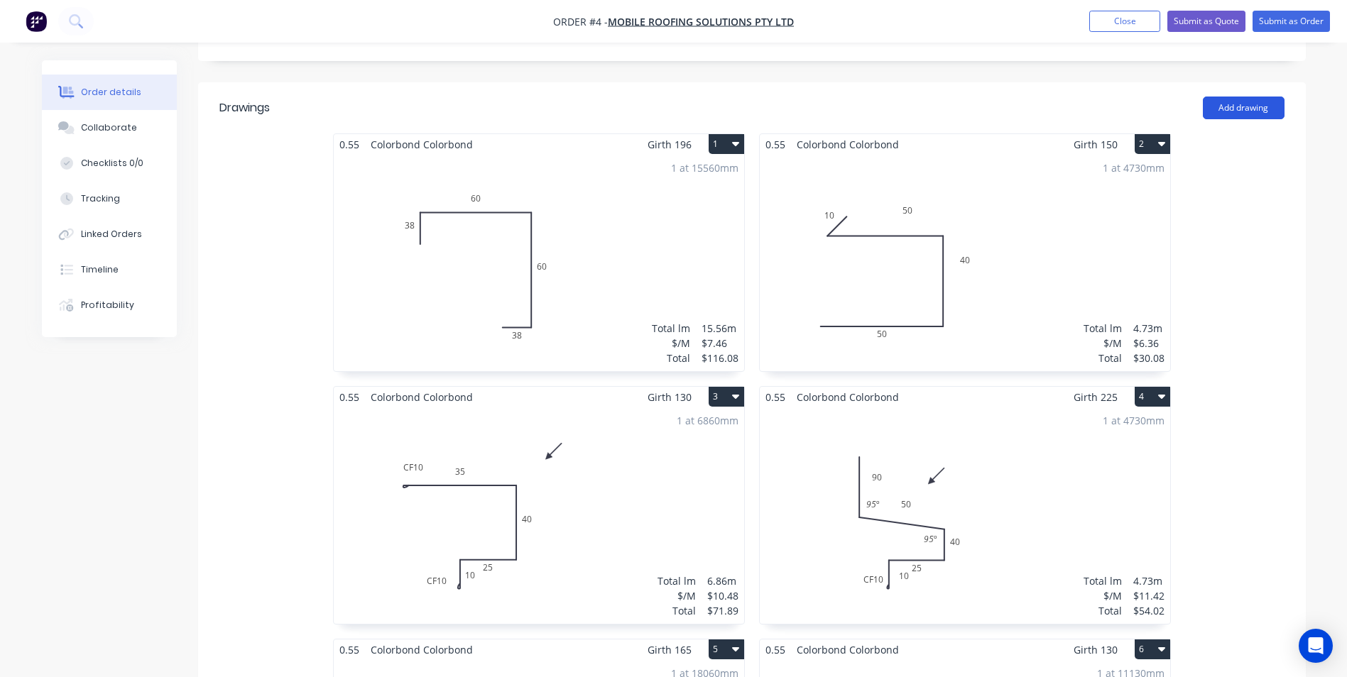
click at [1240, 97] on button "Add drawing" at bounding box center [1244, 108] width 82 height 23
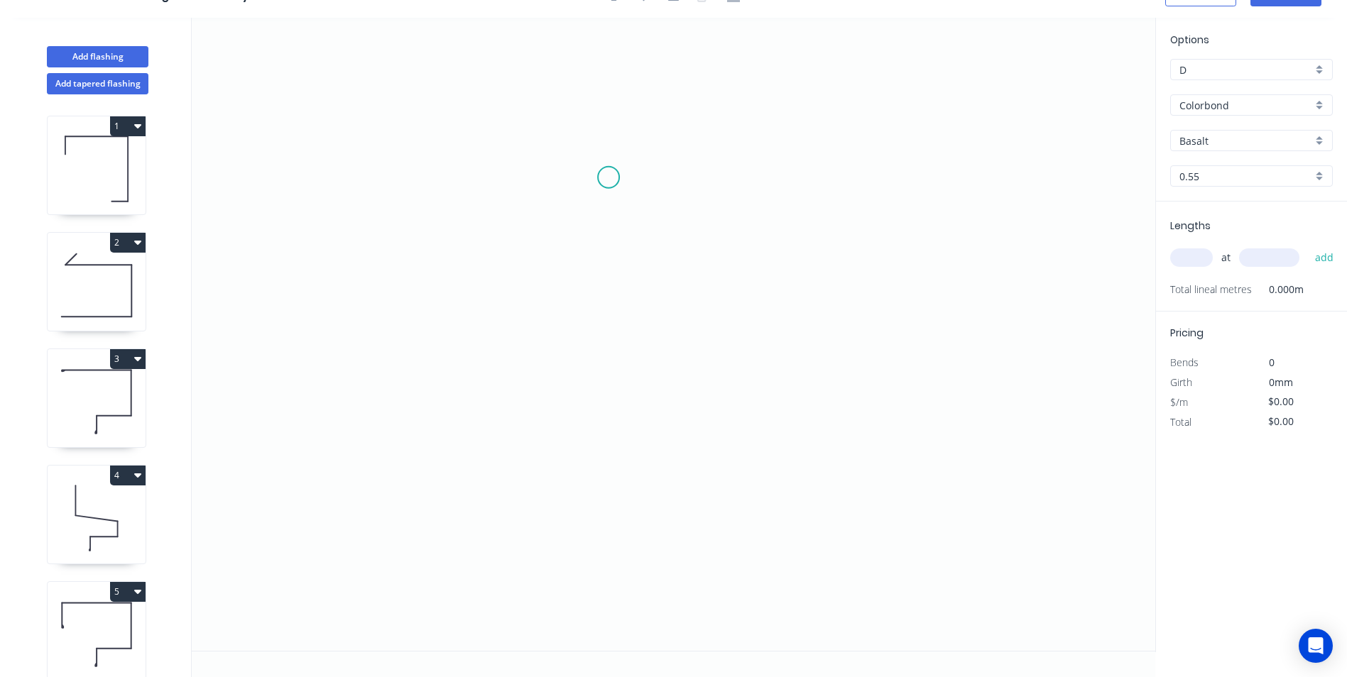
click at [610, 177] on icon "0" at bounding box center [673, 334] width 963 height 633
click at [606, 432] on icon "0" at bounding box center [673, 334] width 963 height 633
click at [774, 431] on icon "0 ?" at bounding box center [673, 334] width 963 height 633
click at [773, 546] on icon "0 ? ?" at bounding box center [673, 334] width 963 height 633
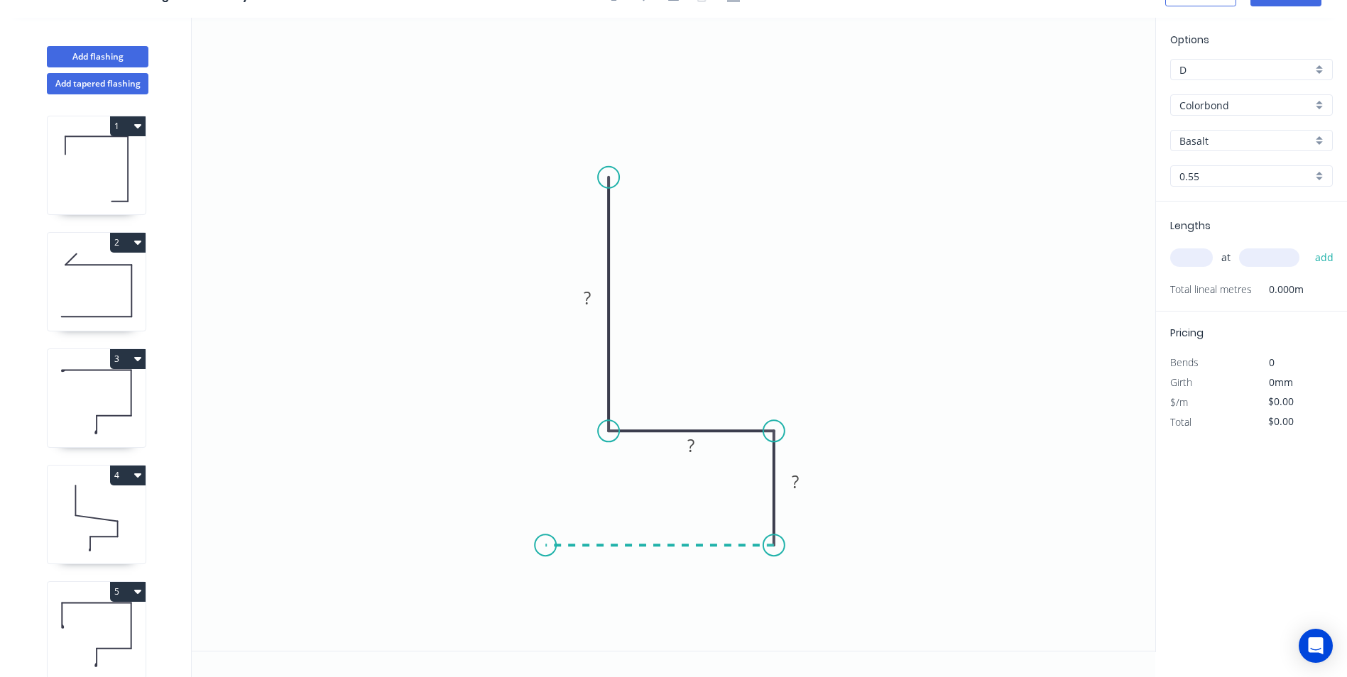
click at [545, 542] on icon "0 ? ? ?" at bounding box center [673, 334] width 963 height 633
click at [545, 542] on circle at bounding box center [545, 545] width 21 height 21
click at [563, 575] on div "Crush & Fold" at bounding box center [619, 579] width 143 height 29
click at [571, 584] on div "Flip bend" at bounding box center [624, 598] width 143 height 29
drag, startPoint x: 589, startPoint y: 557, endPoint x: 531, endPoint y: 428, distance: 141.4
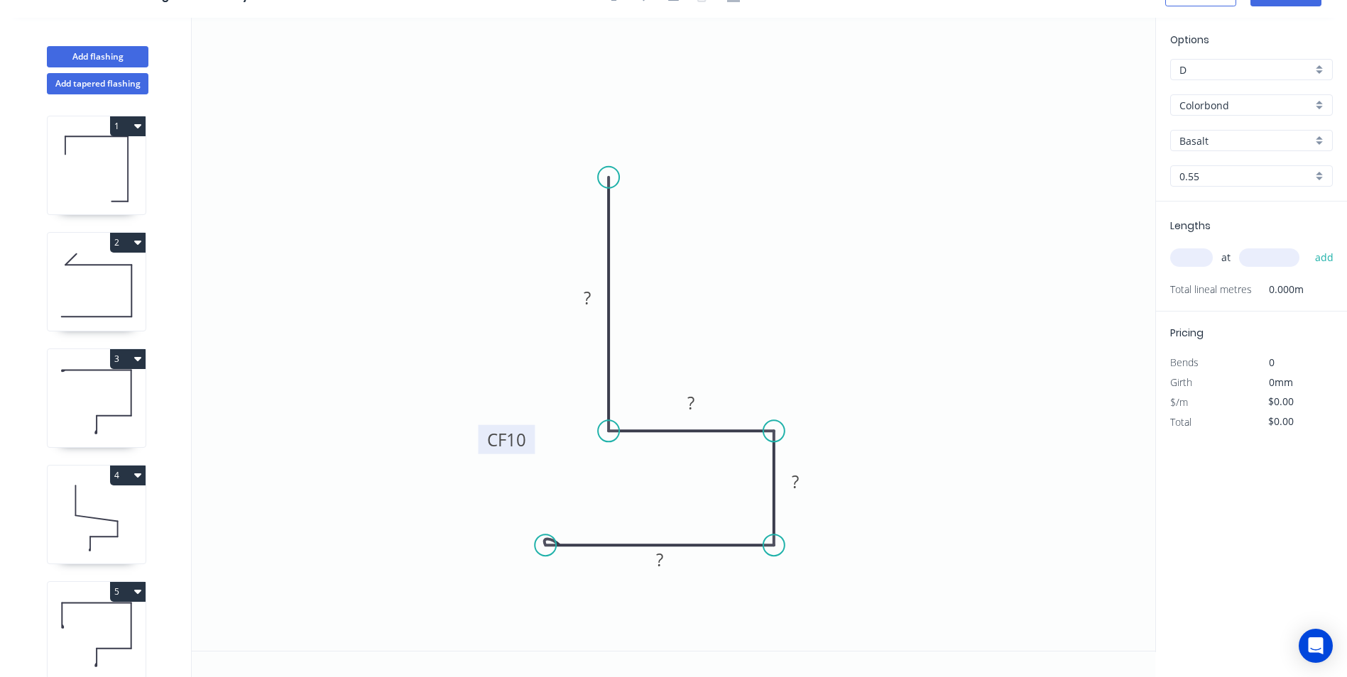
click at [531, 428] on rect at bounding box center [506, 439] width 57 height 29
drag, startPoint x: 597, startPoint y: 287, endPoint x: 684, endPoint y: 229, distance: 104.4
click at [684, 229] on rect at bounding box center [674, 239] width 46 height 29
click at [682, 240] on rect at bounding box center [674, 241] width 28 height 20
drag, startPoint x: 696, startPoint y: 229, endPoint x: 706, endPoint y: 235, distance: 12.4
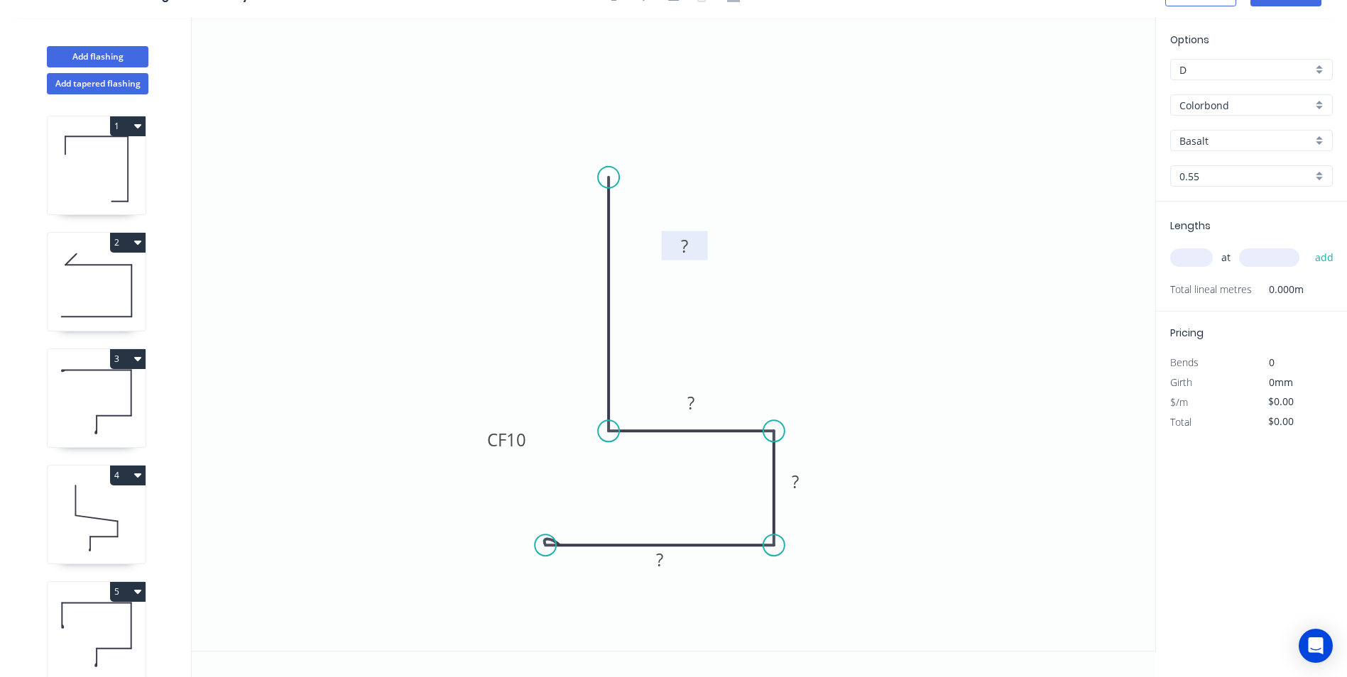
click at [706, 235] on rect at bounding box center [685, 245] width 46 height 29
click at [689, 246] on g "?" at bounding box center [684, 245] width 28 height 23
type input "$10.40"
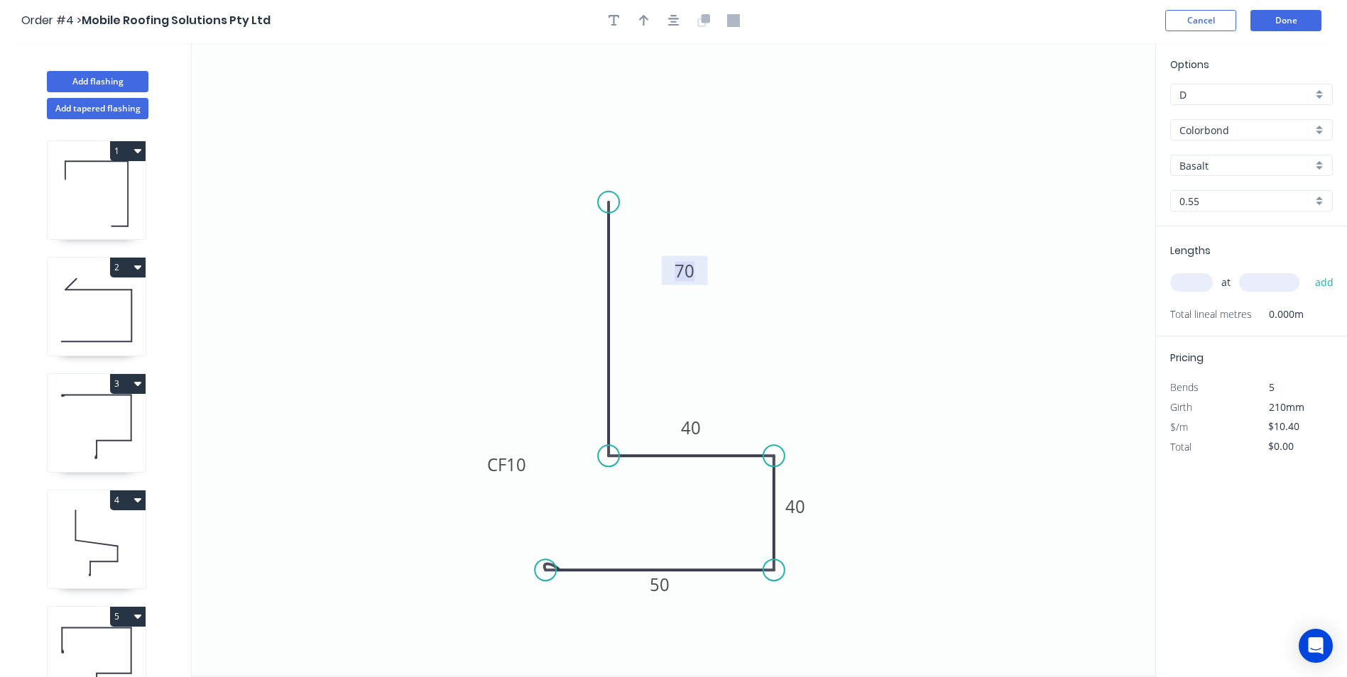
scroll to position [0, 0]
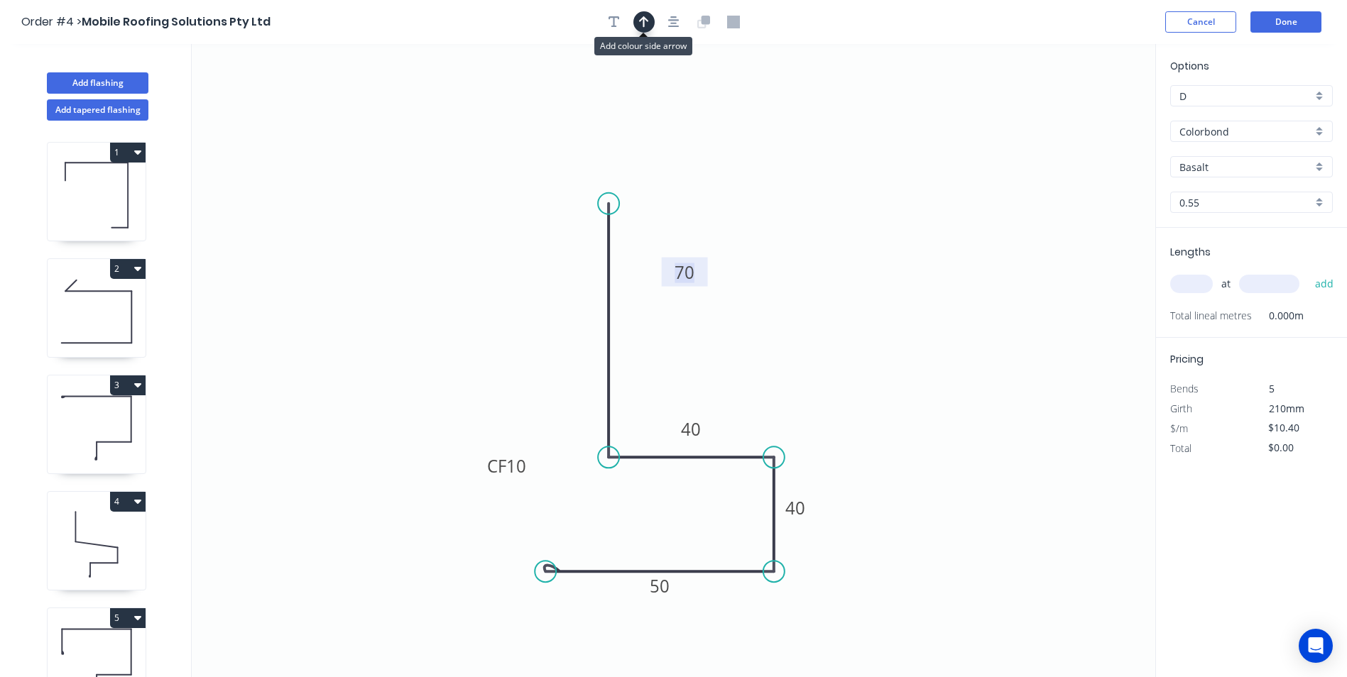
click at [647, 31] on button "button" at bounding box center [643, 21] width 21 height 21
click at [1085, 118] on icon at bounding box center [1083, 98] width 13 height 45
drag, startPoint x: 1085, startPoint y: 118, endPoint x: 826, endPoint y: 324, distance: 330.4
click at [845, 315] on icon at bounding box center [865, 294] width 41 height 41
click at [1209, 163] on input "Basalt" at bounding box center [1245, 167] width 133 height 15
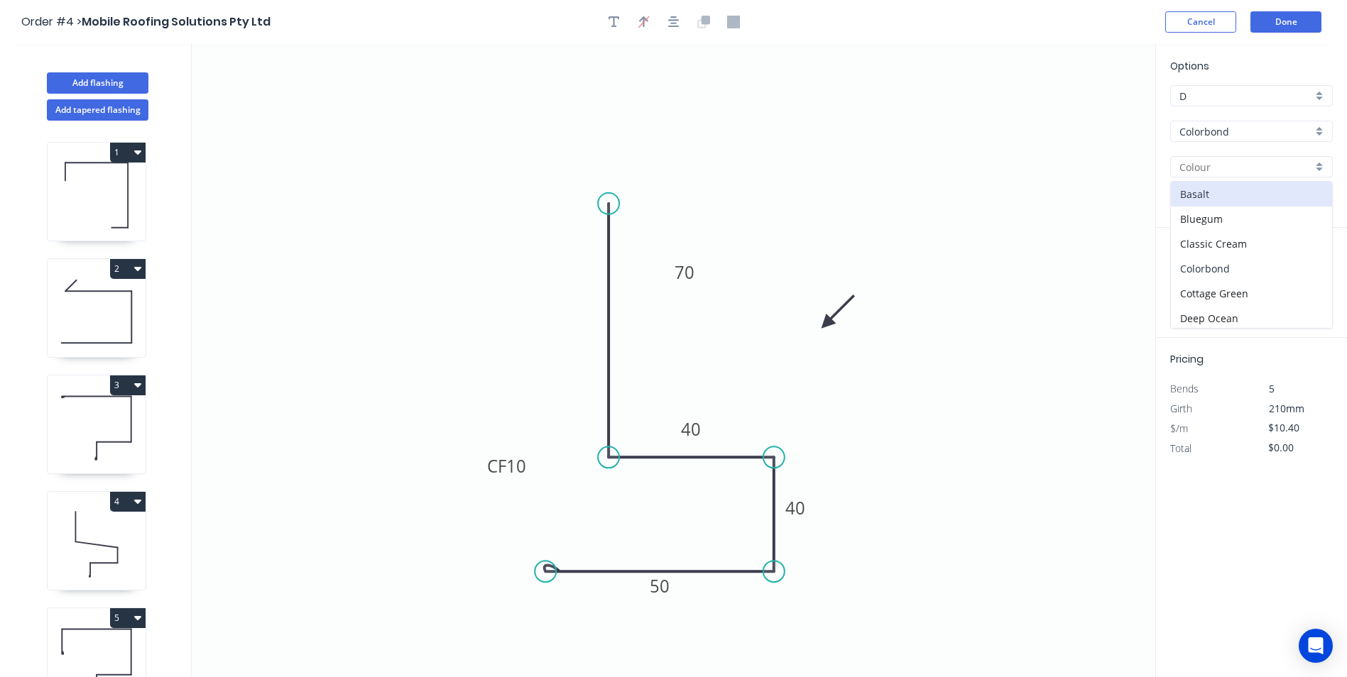
click at [1229, 267] on div "Colorbond" at bounding box center [1251, 268] width 161 height 25
type input "Colorbond"
click at [1186, 281] on input "text" at bounding box center [1191, 284] width 43 height 18
type input "1"
type input "48810"
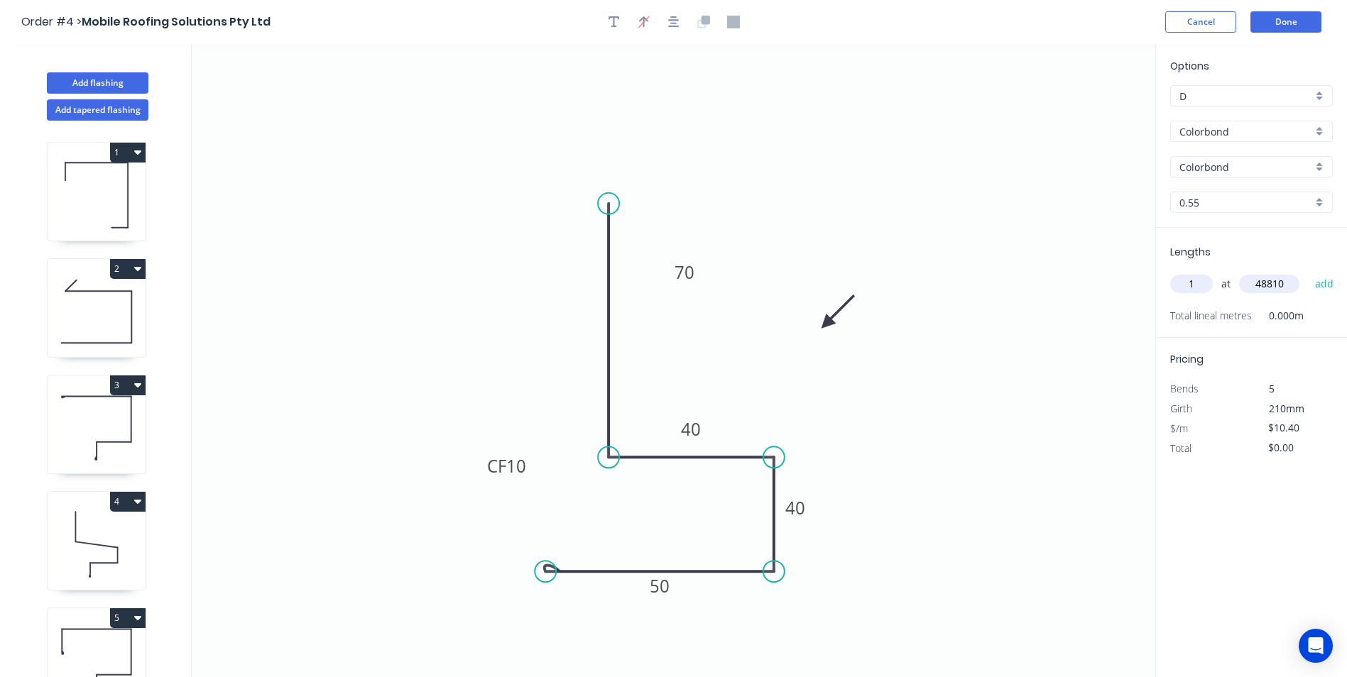
click at [1308, 272] on button "add" at bounding box center [1324, 284] width 33 height 24
type input "$507.62"
click at [1273, 24] on button "Done" at bounding box center [1285, 21] width 71 height 21
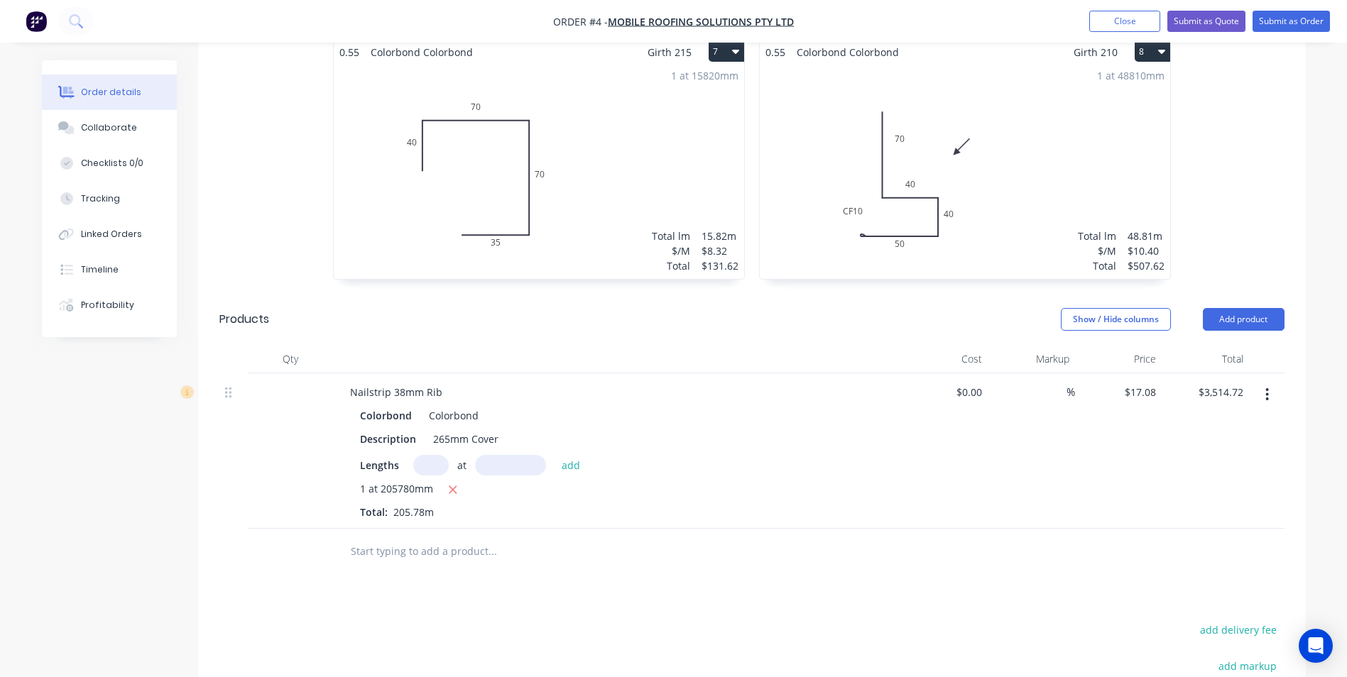
scroll to position [1207, 0]
click at [412, 542] on input "text" at bounding box center [492, 550] width 284 height 28
type input "1"
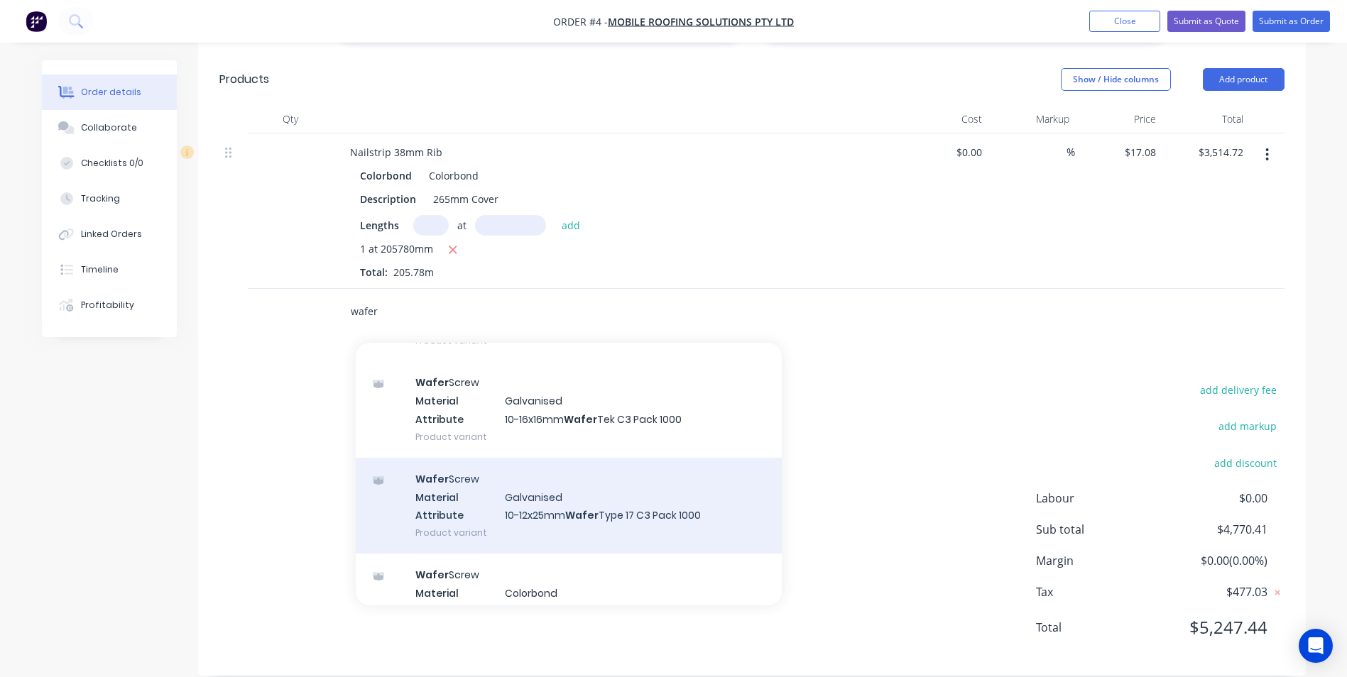
scroll to position [568, 0]
type input "wafer"
click at [624, 503] on div "Wafer Screw Material Galvanised Attribute 10-12x25mm Wafer Type 17 C3 Pack 1000…" at bounding box center [569, 505] width 426 height 96
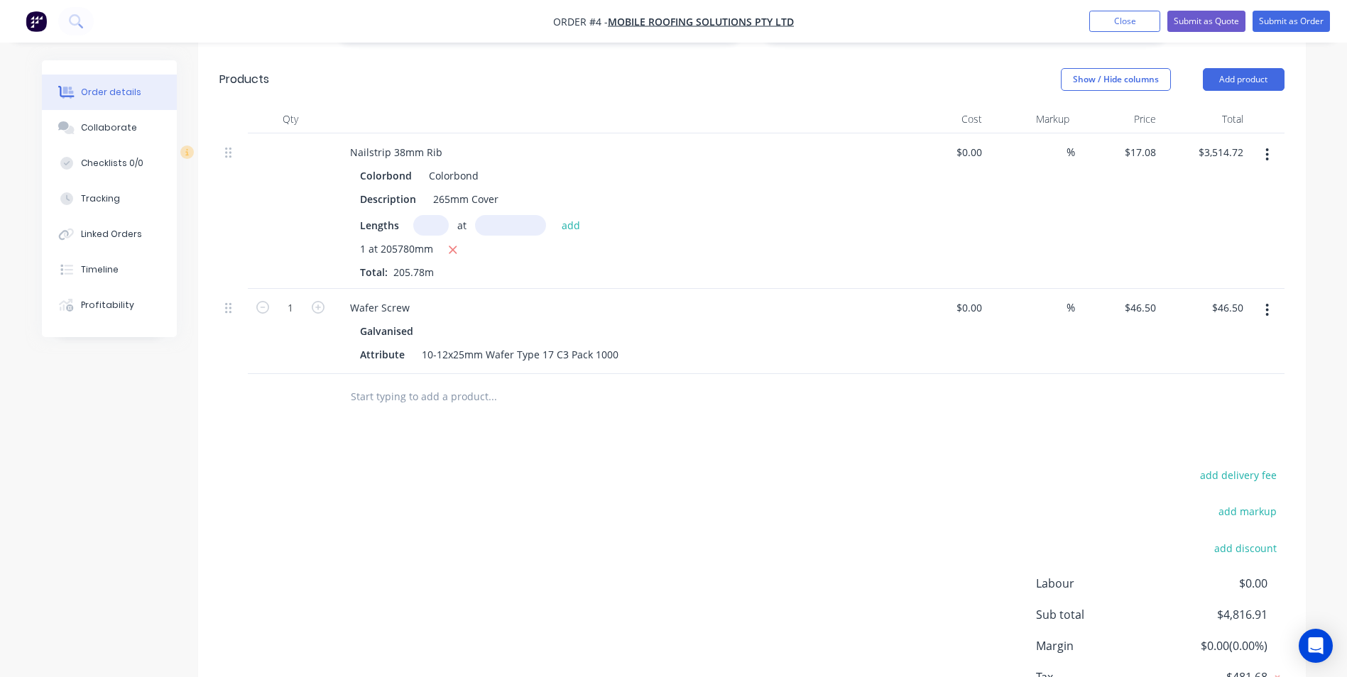
click at [421, 383] on input "text" at bounding box center [492, 397] width 284 height 28
type input "p"
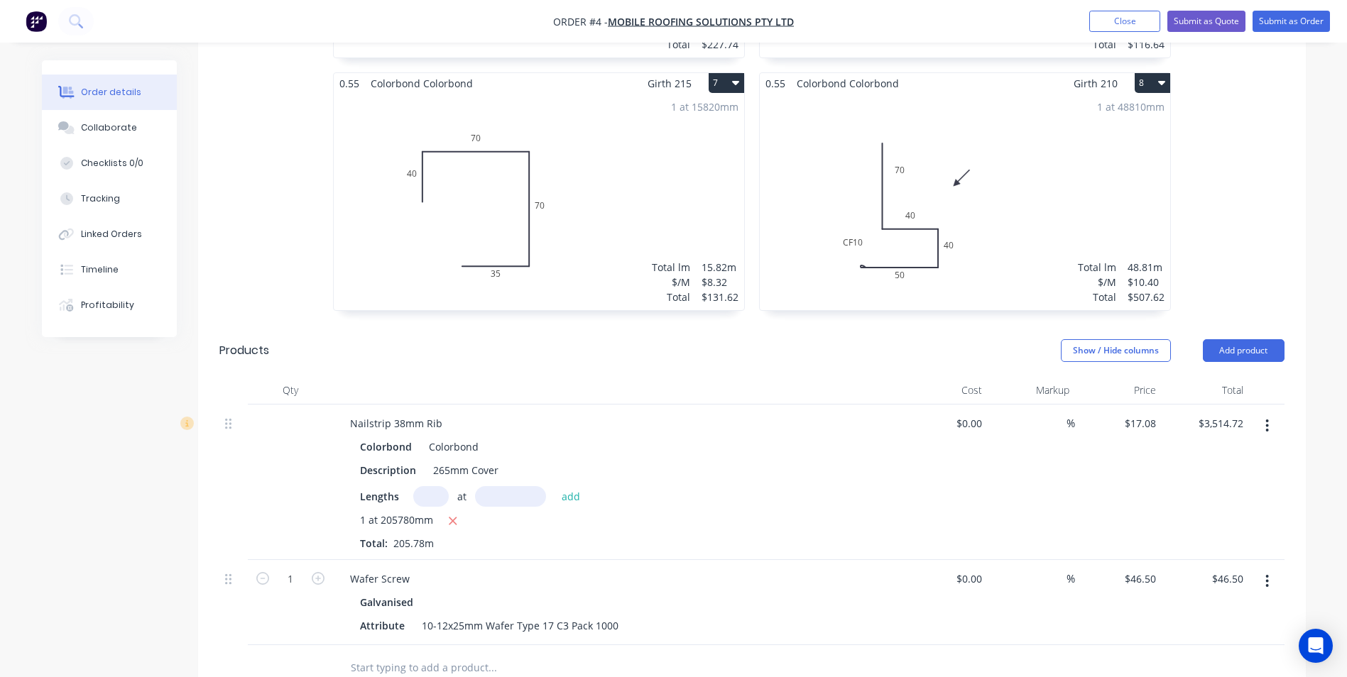
scroll to position [1162, 0]
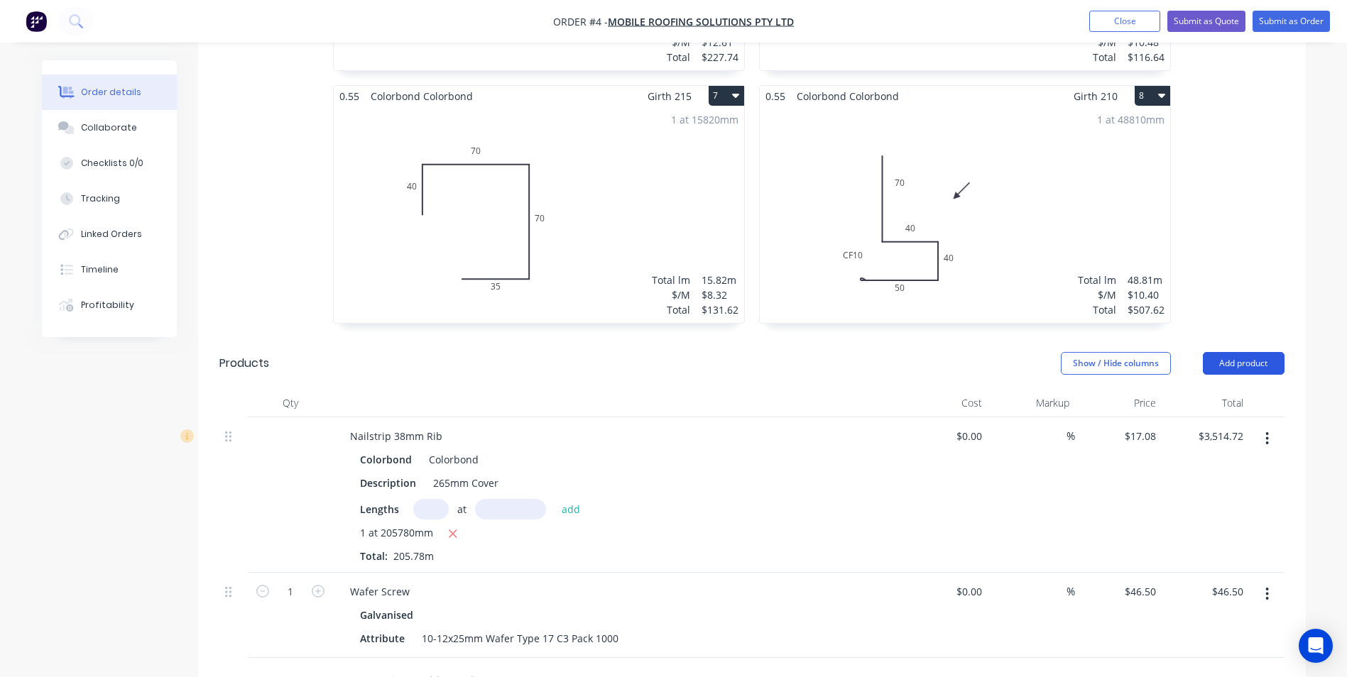
click at [1221, 352] on button "Add product" at bounding box center [1244, 363] width 82 height 23
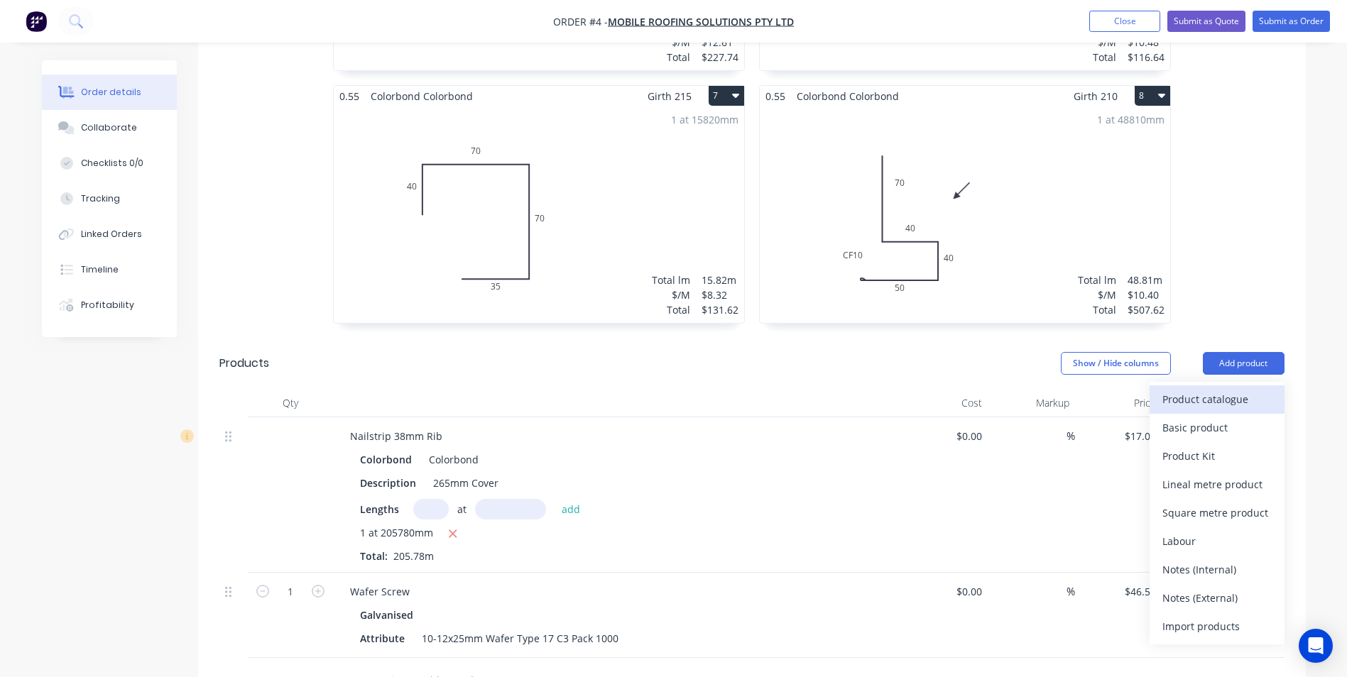
click at [1214, 389] on div "Product catalogue" at bounding box center [1216, 399] width 109 height 21
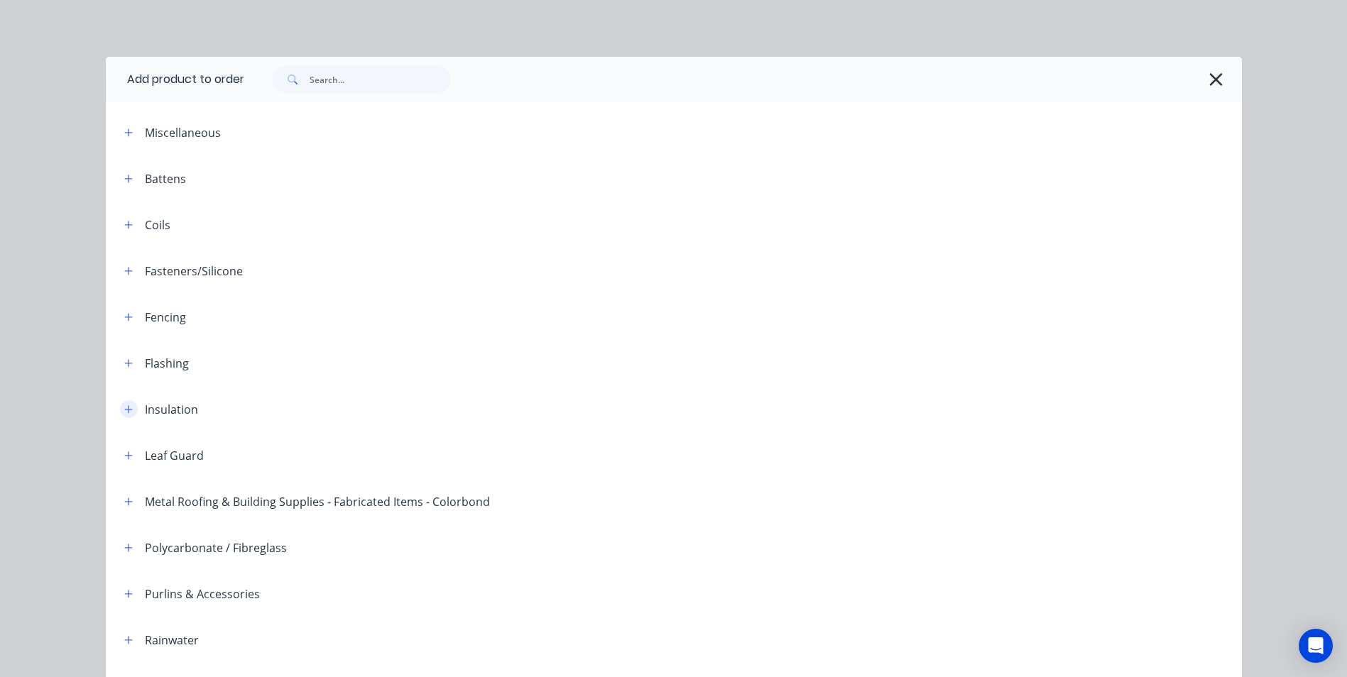
click at [124, 412] on icon "button" at bounding box center [128, 410] width 9 height 10
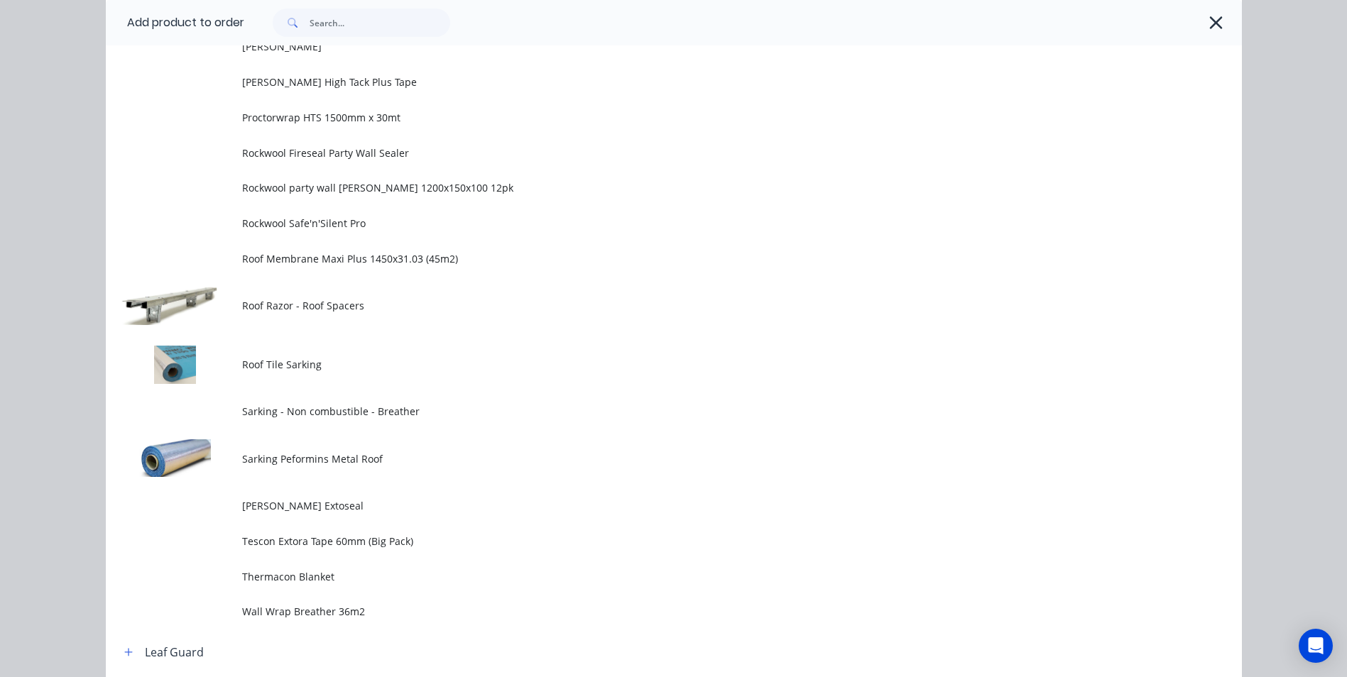
scroll to position [1420, 0]
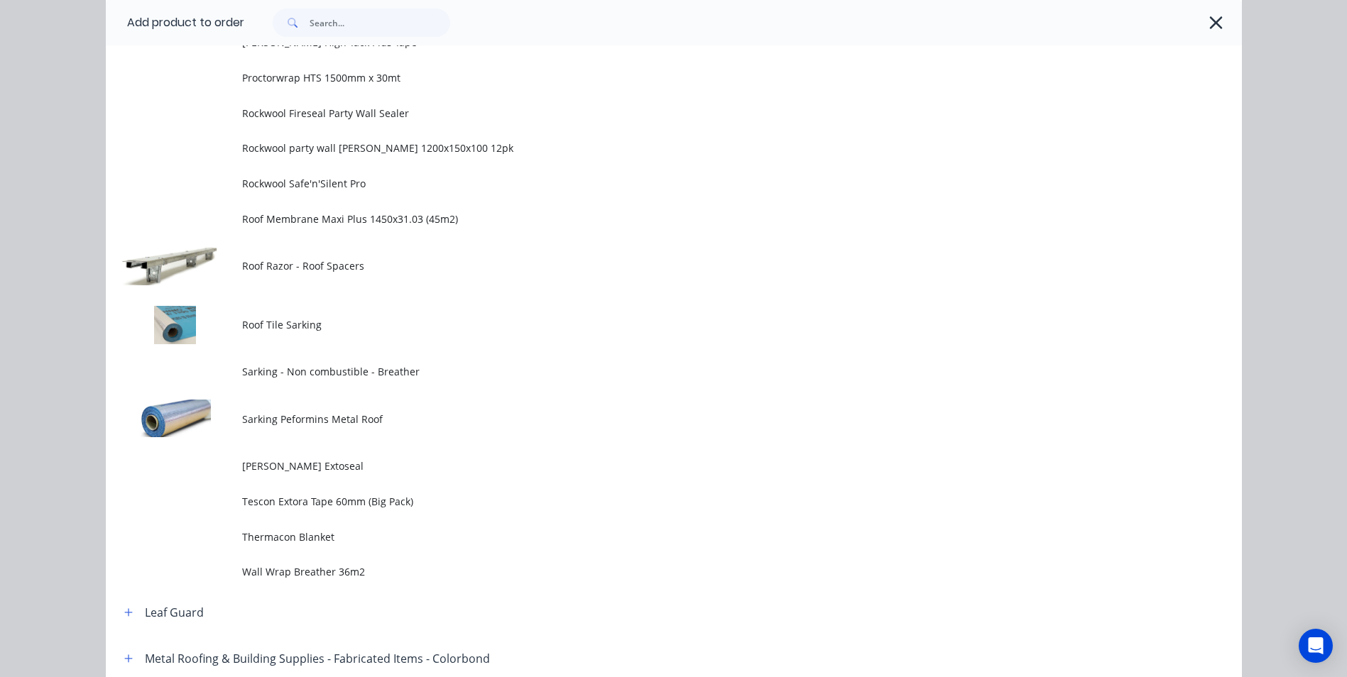
click at [1289, 413] on div "Add product to order Miscellaneous Battens Coils Fasteners/Silicone Fencing Fla…" at bounding box center [673, 338] width 1347 height 677
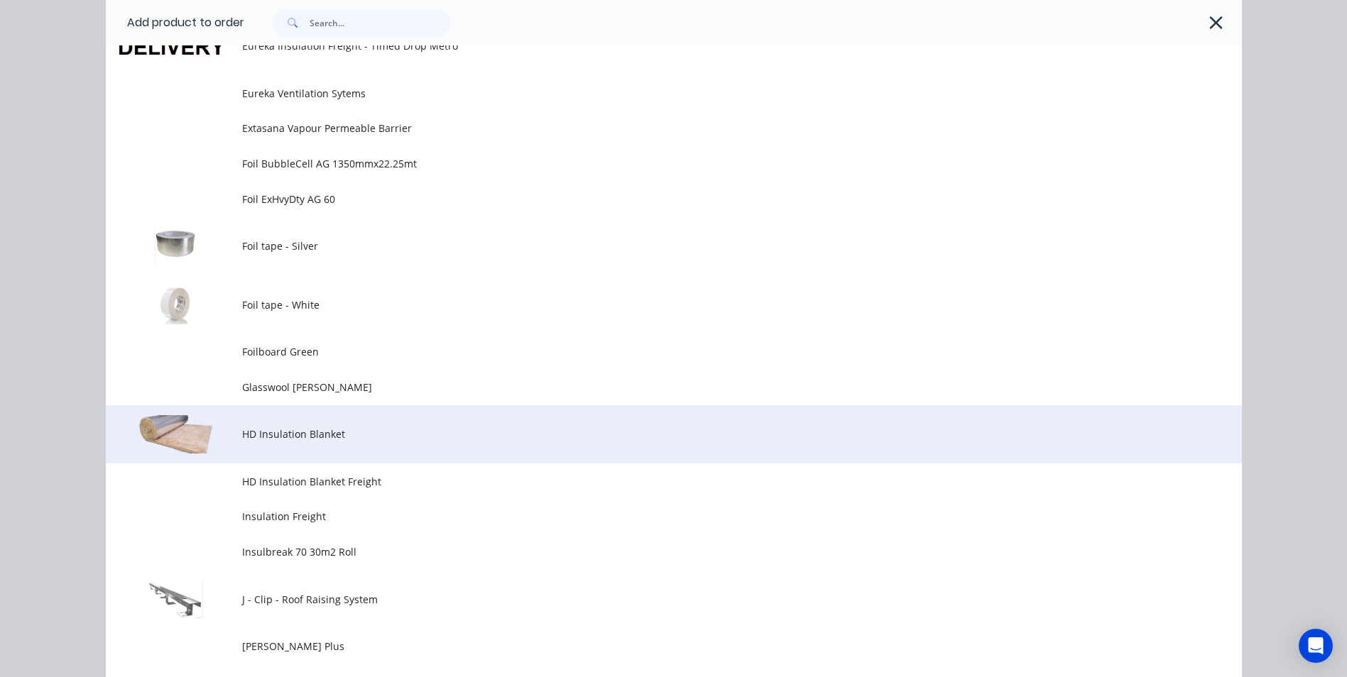
scroll to position [639, 0]
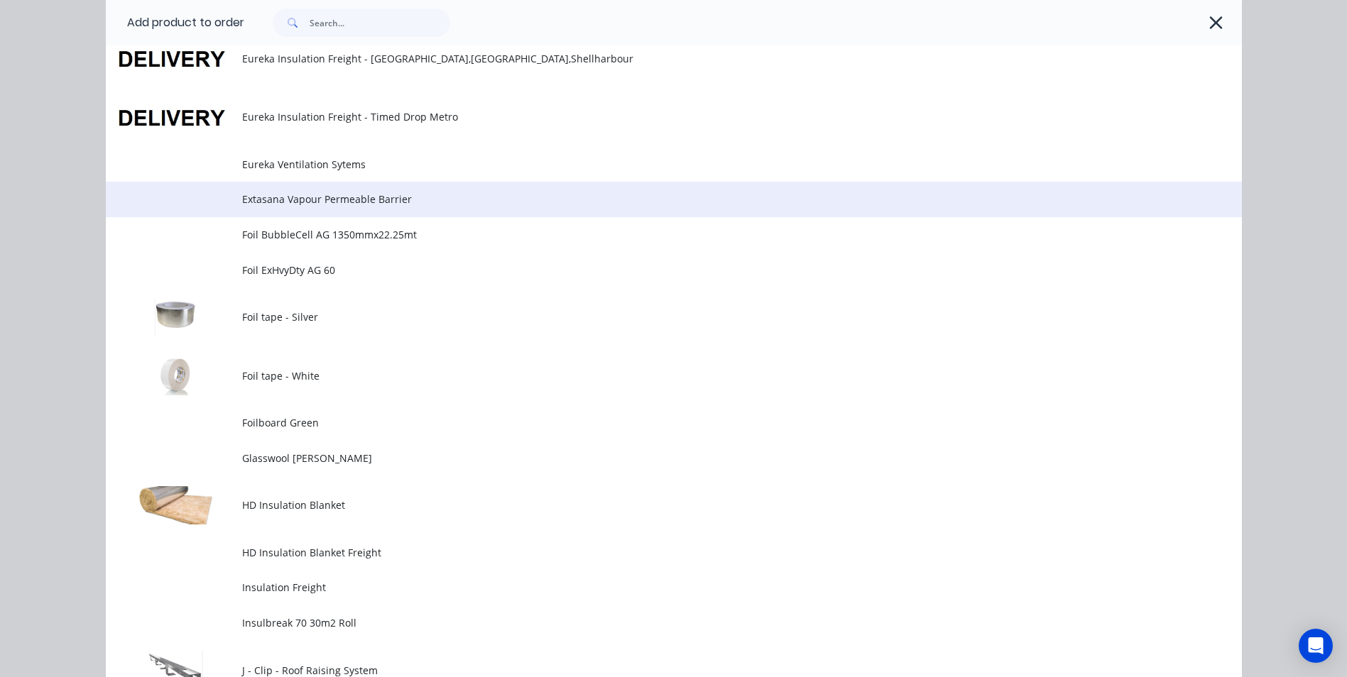
click at [313, 200] on span "Extasana Vapour Permeable Barrier" at bounding box center [641, 199] width 799 height 15
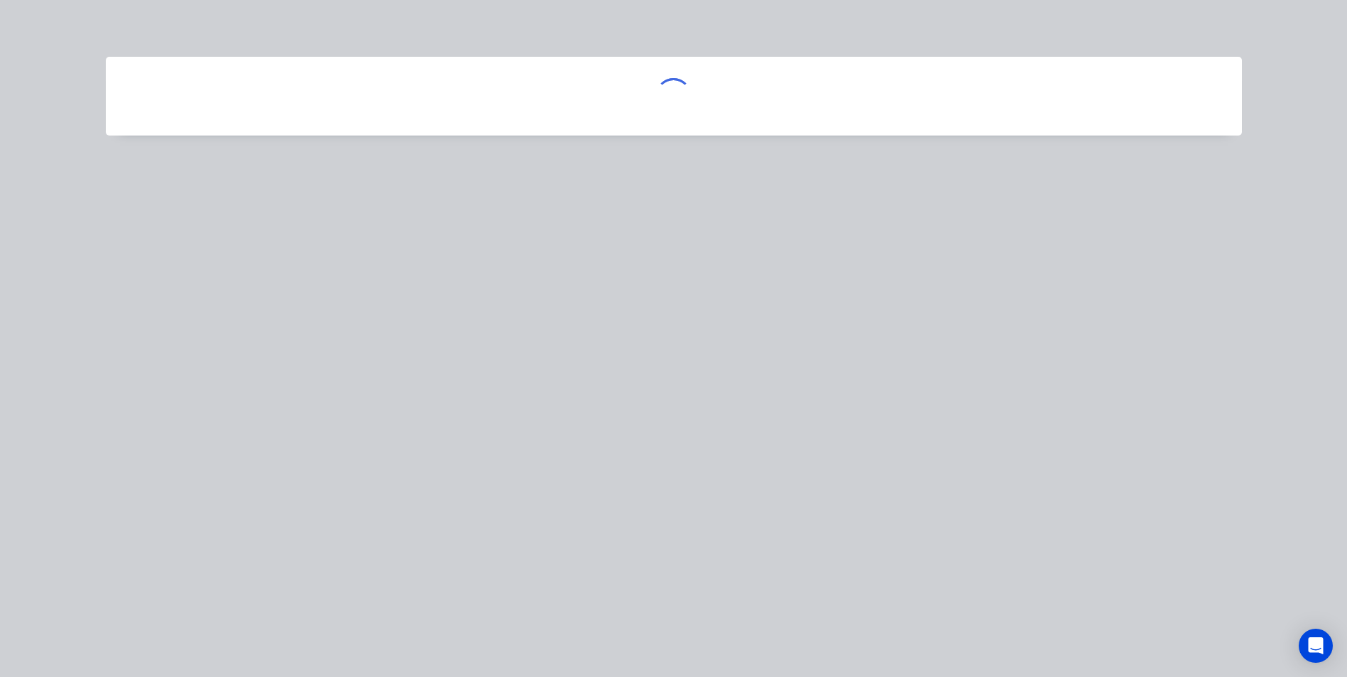
scroll to position [0, 0]
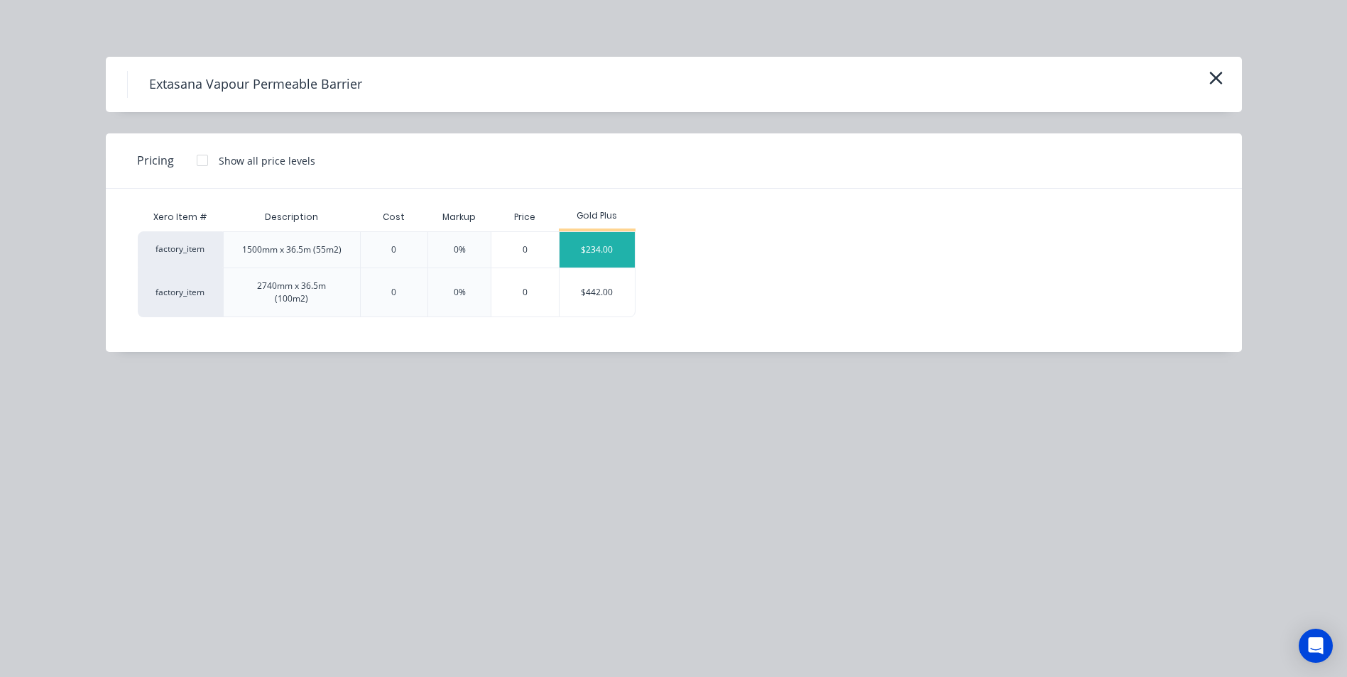
click at [611, 251] on div "$234.00" at bounding box center [597, 249] width 76 height 35
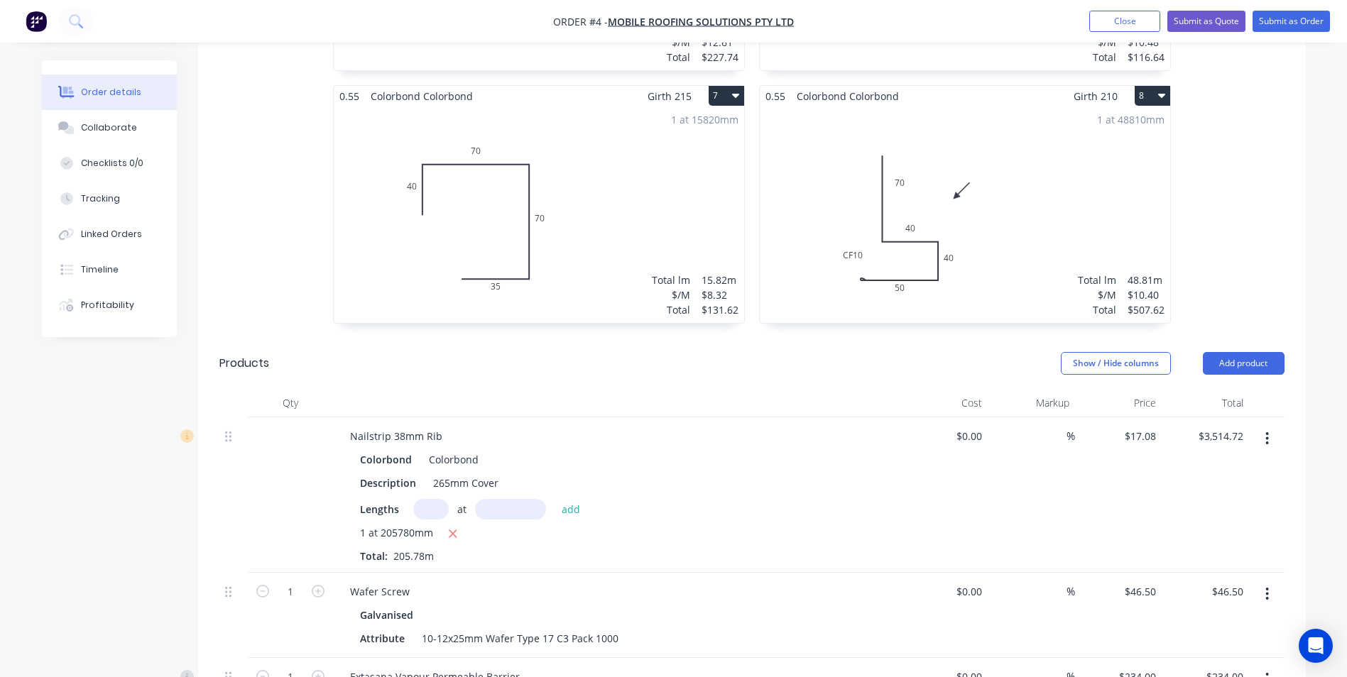
click at [452, 528] on icon "button" at bounding box center [452, 534] width 9 height 13
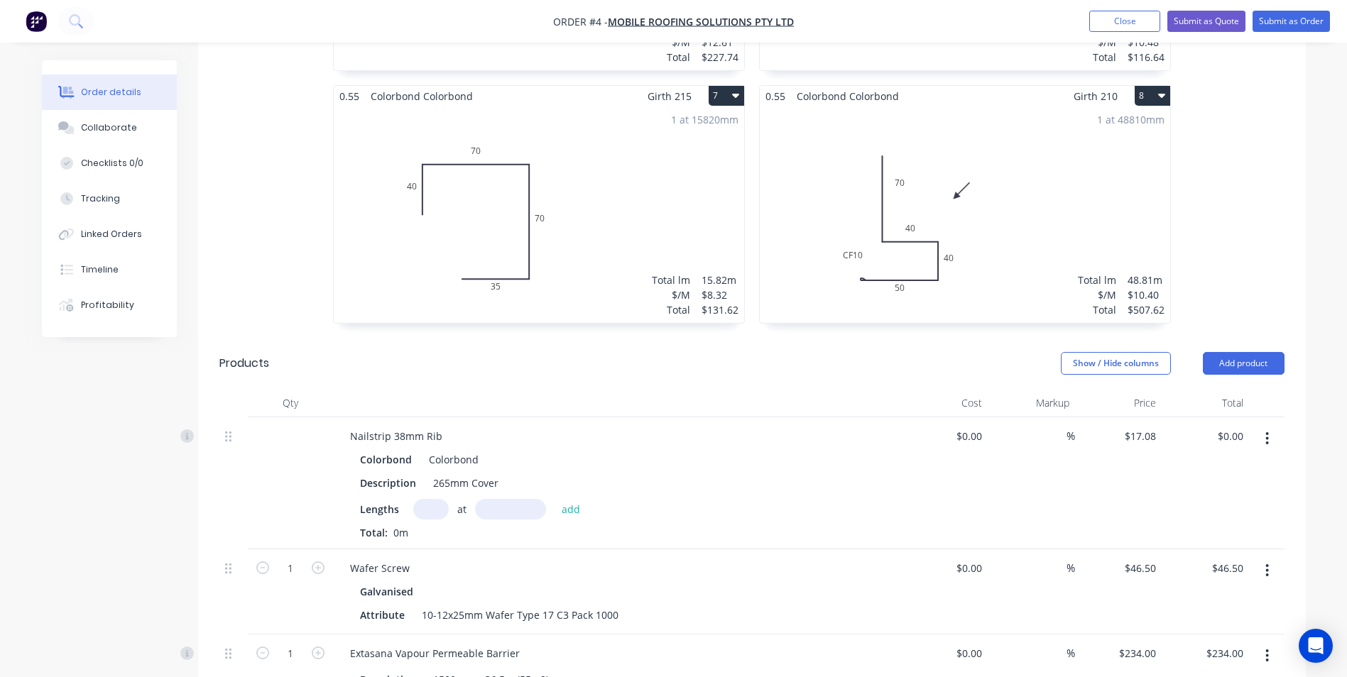
type input "$0.00"
click at [428, 499] on input "text" at bounding box center [430, 509] width 35 height 21
type input "1"
type input "776510"
click at [555, 499] on button "add" at bounding box center [571, 508] width 33 height 19
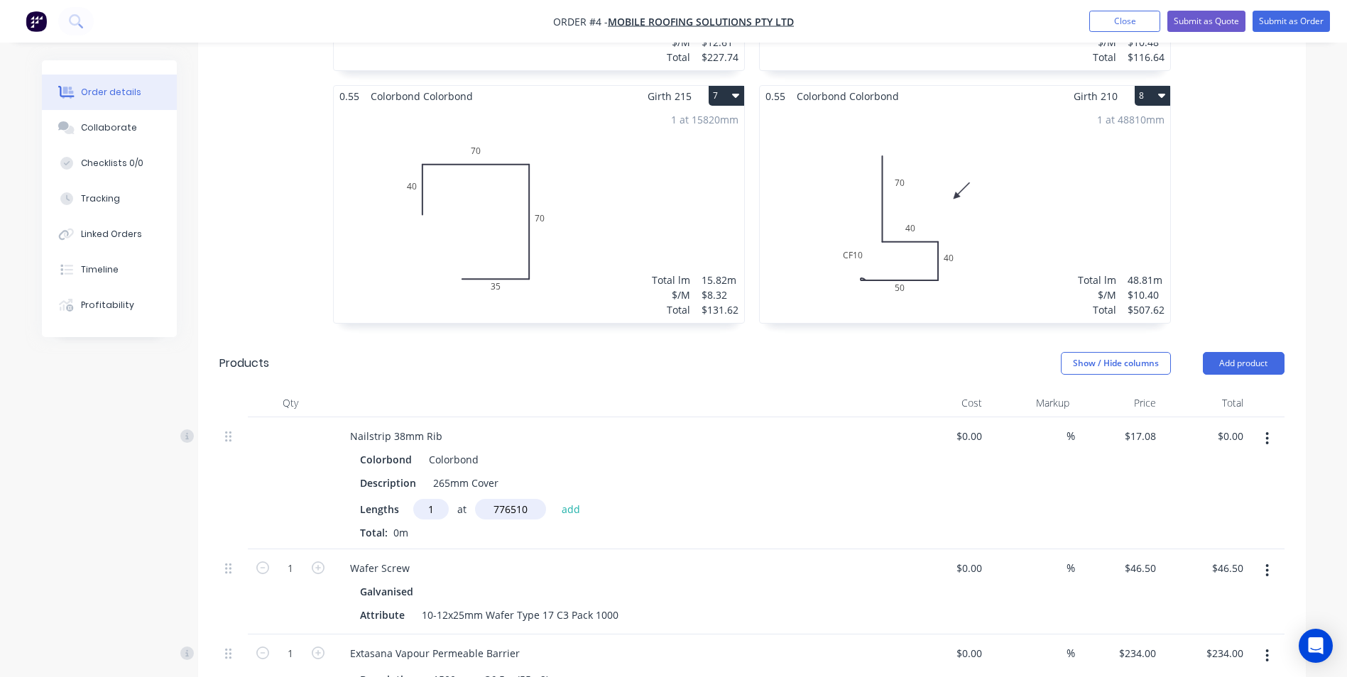
type input "$13,262.79"
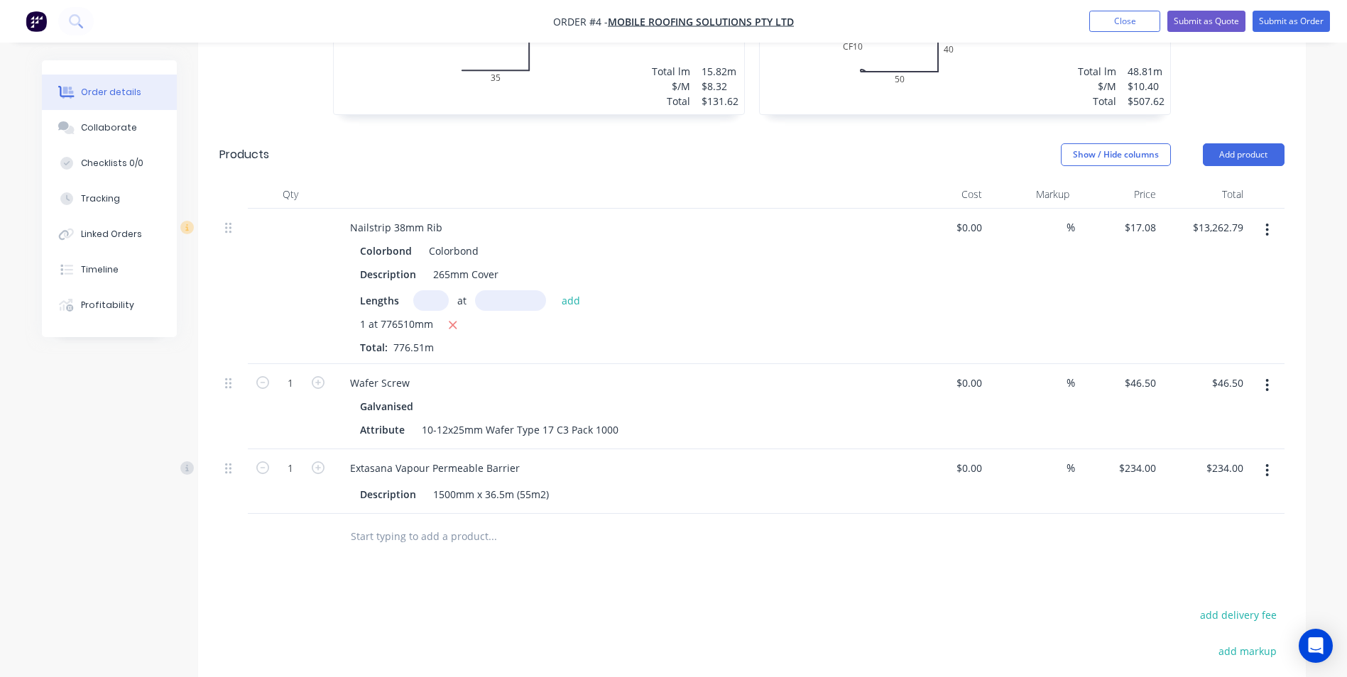
scroll to position [1375, 0]
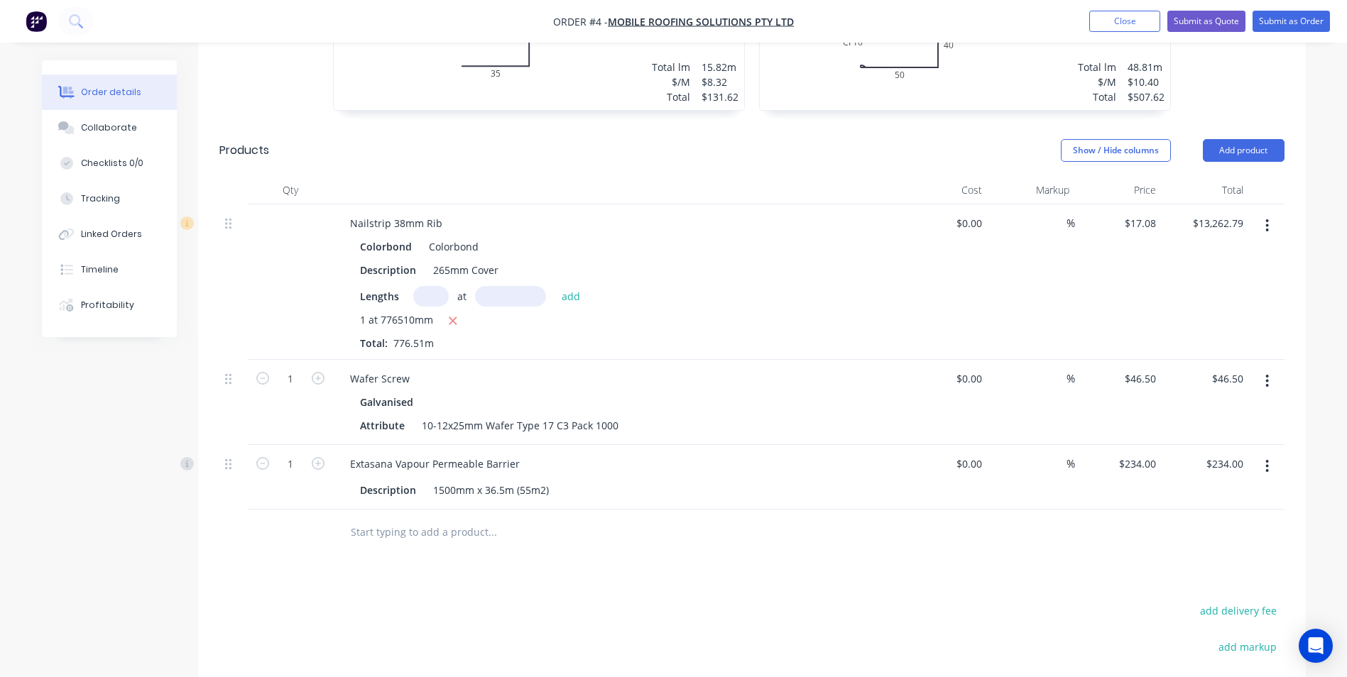
drag, startPoint x: 322, startPoint y: 362, endPoint x: 322, endPoint y: 389, distance: 27.0
click at [322, 372] on icon "button" at bounding box center [318, 378] width 13 height 13
type input "2"
type input "$93.00"
click at [323, 527] on div at bounding box center [290, 533] width 85 height 46
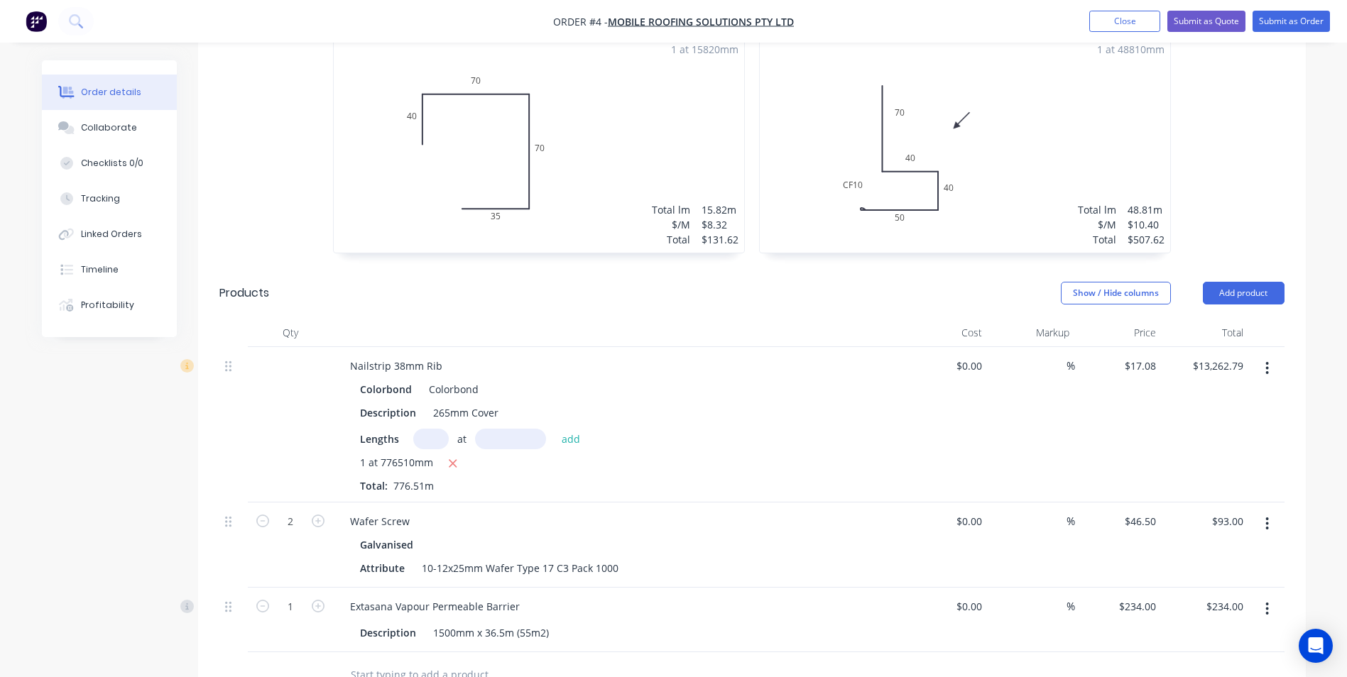
scroll to position [1233, 0]
click at [317, 599] on icon "button" at bounding box center [318, 605] width 13 height 13
type input "2"
type input "$468.00"
click at [317, 599] on icon "button" at bounding box center [318, 605] width 13 height 13
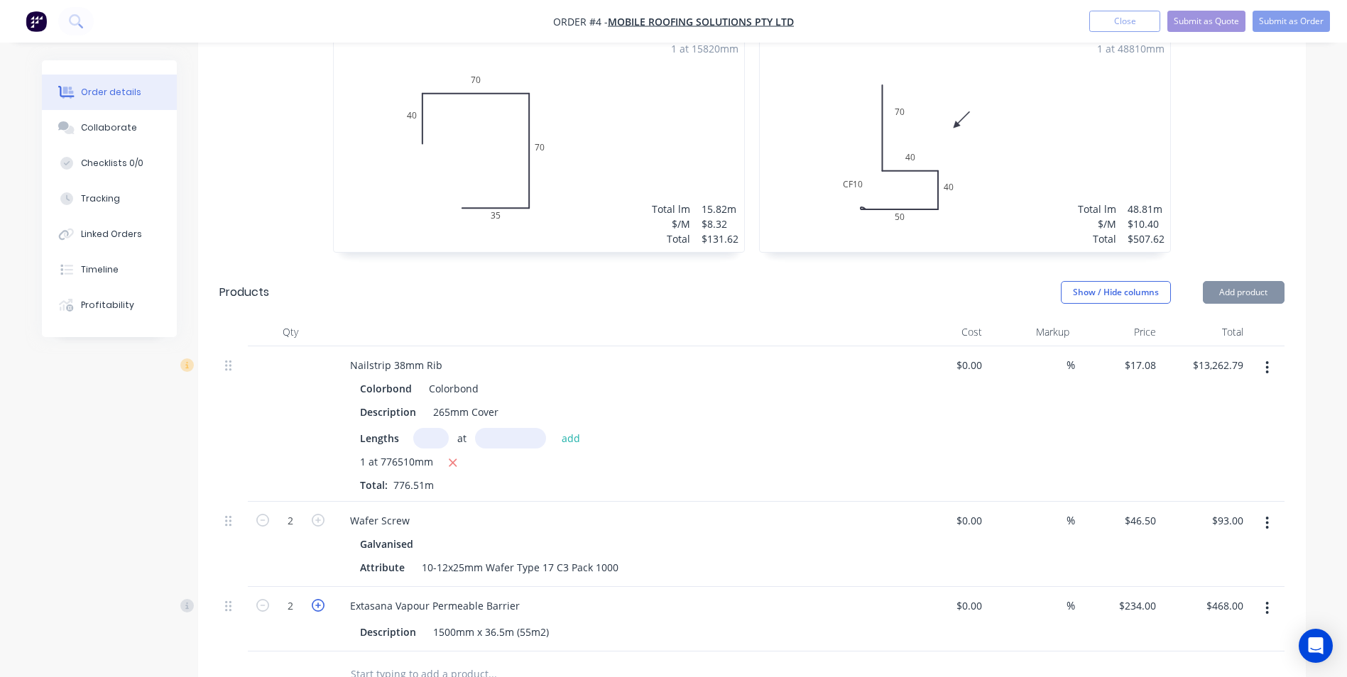
type input "3"
type input "$702.00"
click at [317, 599] on icon "button" at bounding box center [318, 605] width 13 height 13
type input "4"
type input "$936.00"
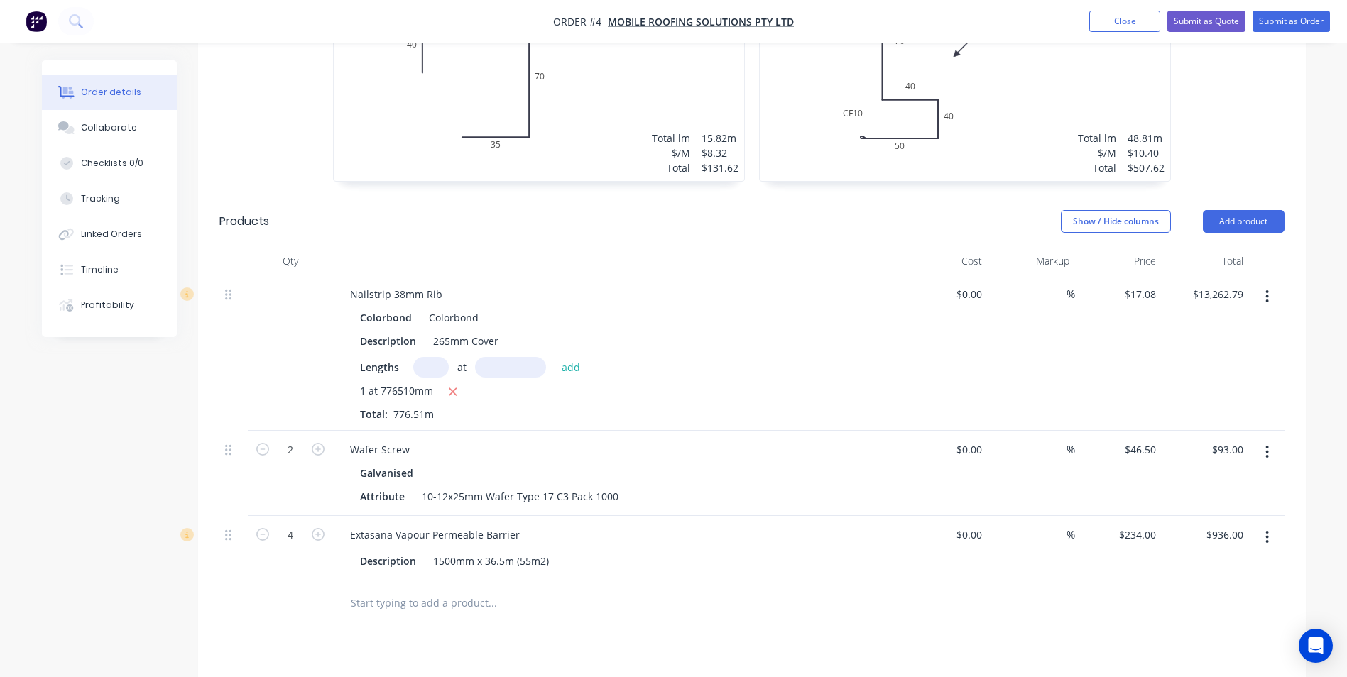
scroll to position [1446, 0]
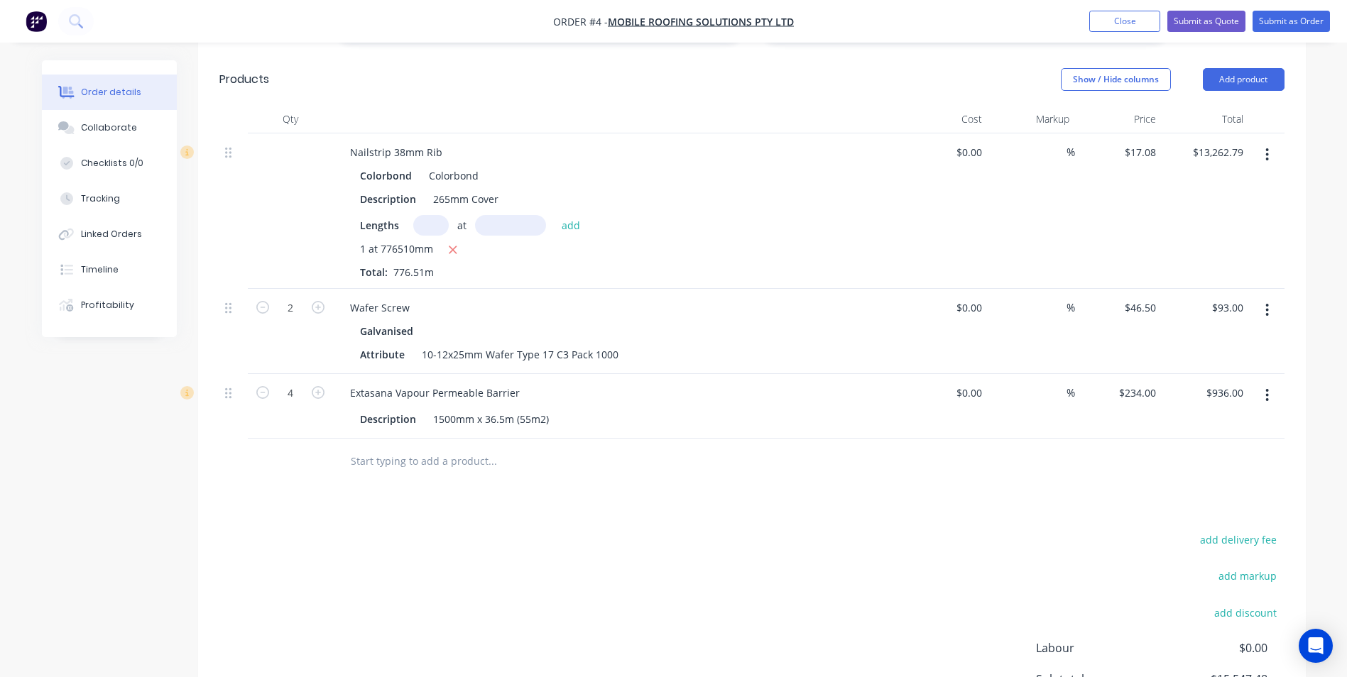
click at [422, 447] on input "text" at bounding box center [492, 461] width 284 height 28
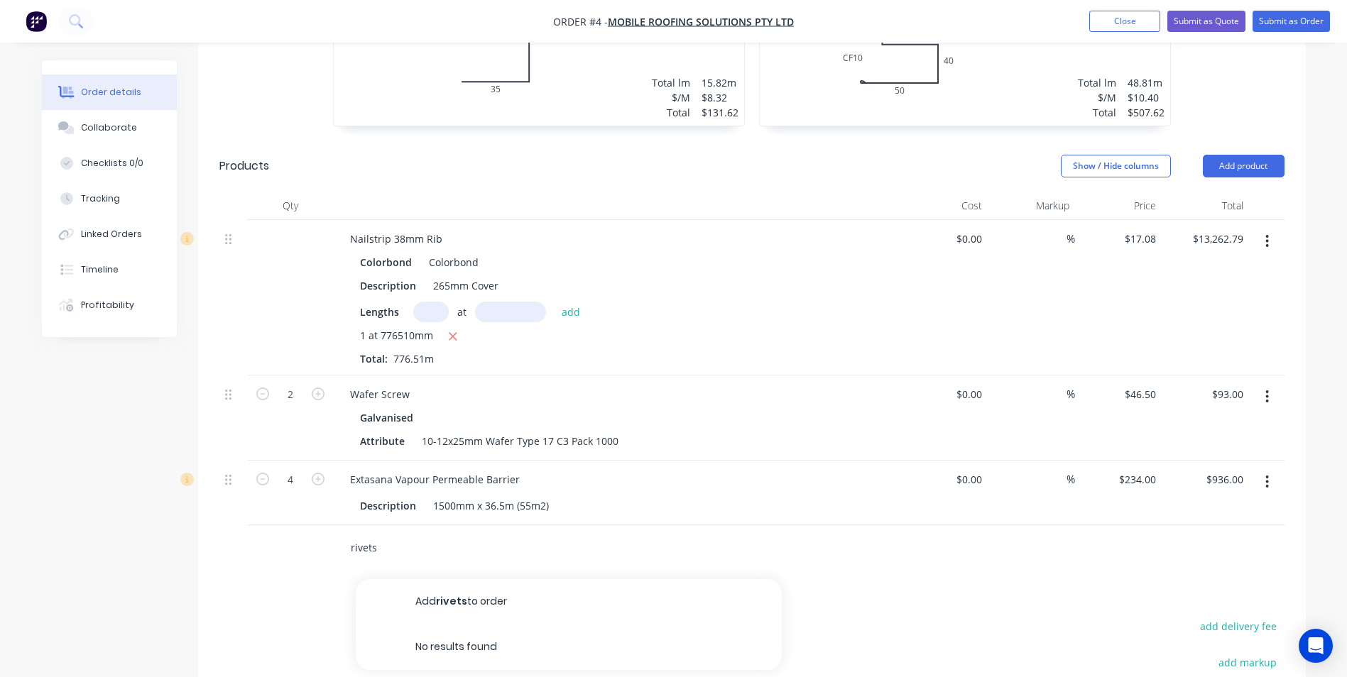
scroll to position [1233, 0]
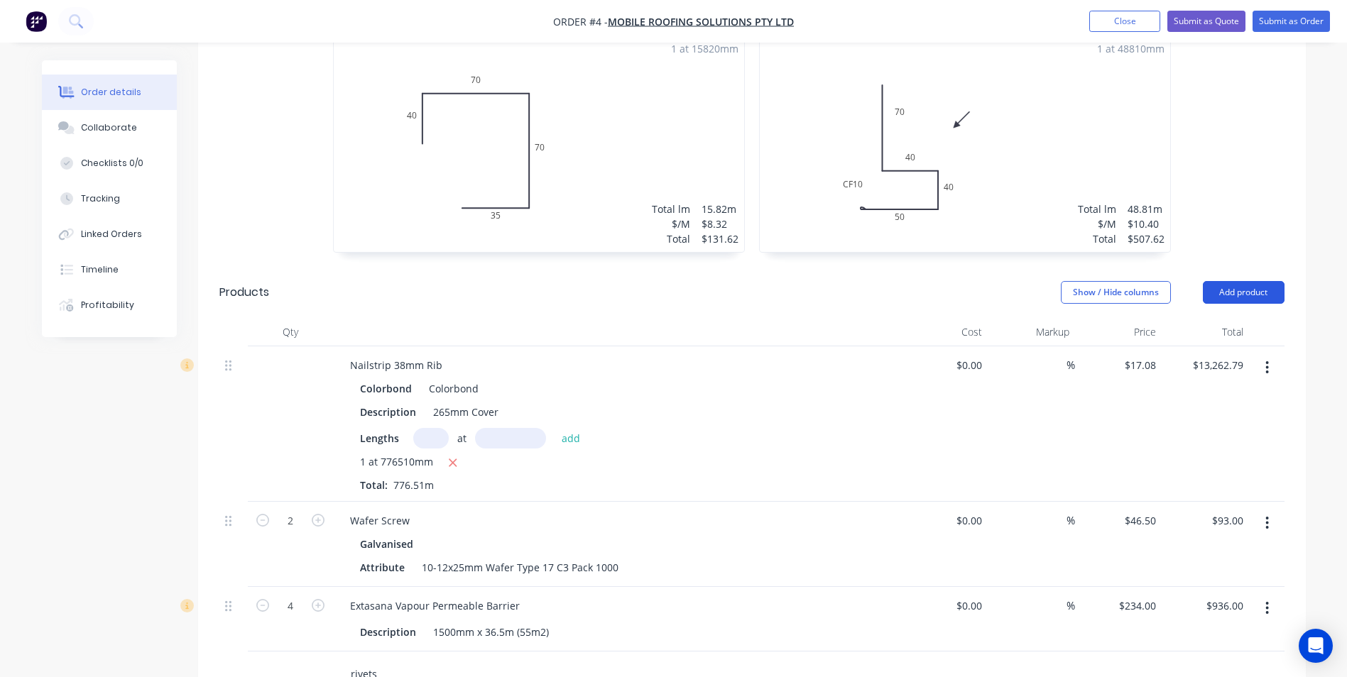
type input "rivets"
click at [1251, 281] on button "Add product" at bounding box center [1244, 292] width 82 height 23
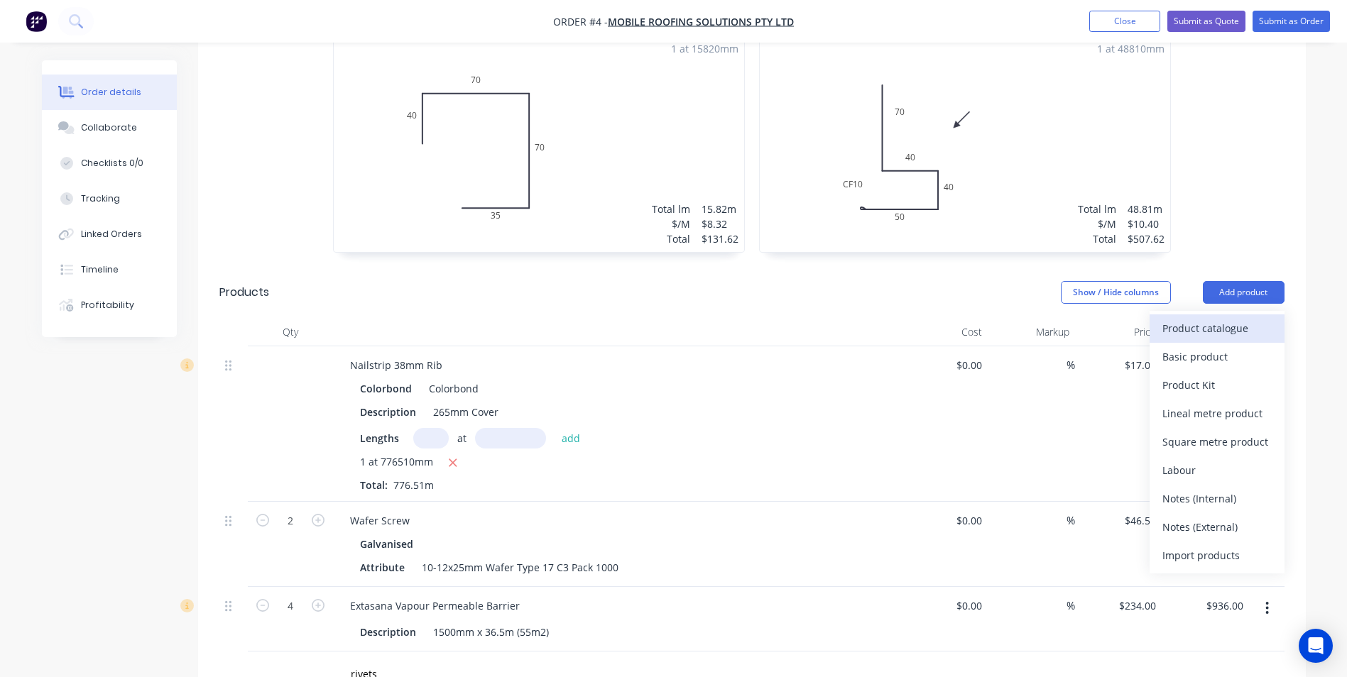
click at [1232, 318] on div "Product catalogue" at bounding box center [1216, 328] width 109 height 21
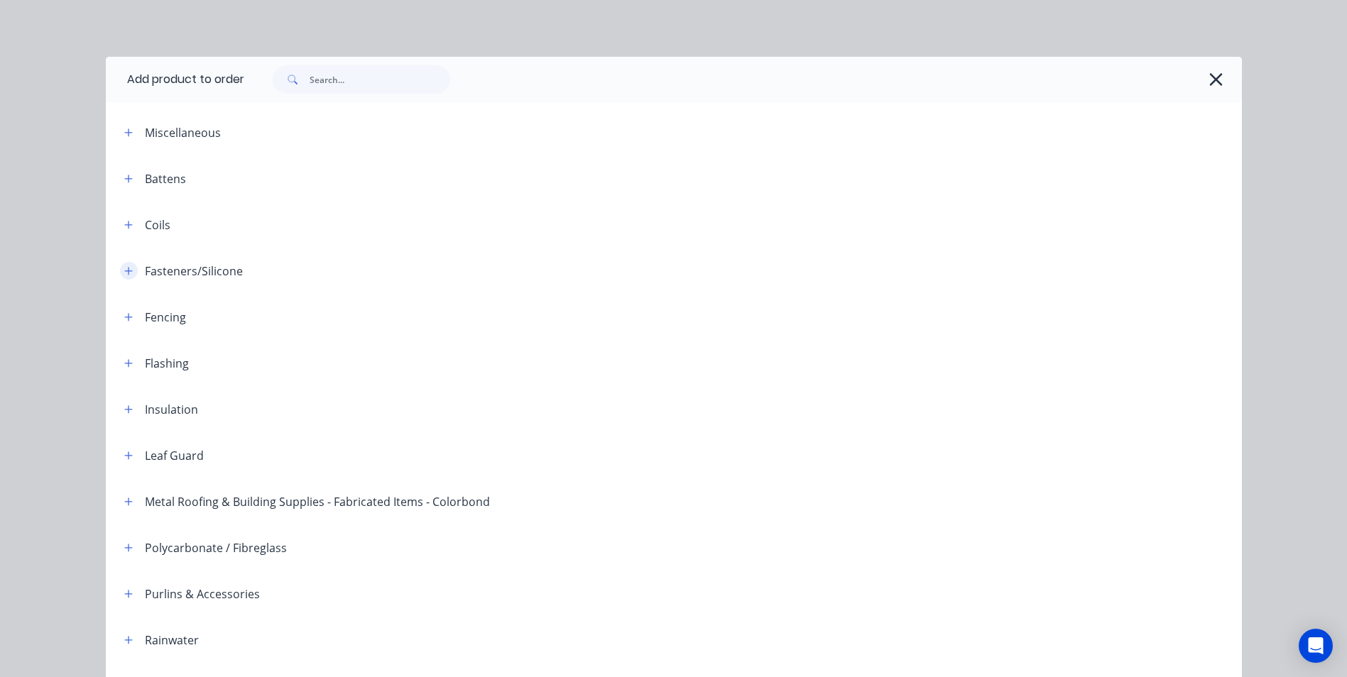
click at [124, 274] on icon "button" at bounding box center [128, 271] width 9 height 10
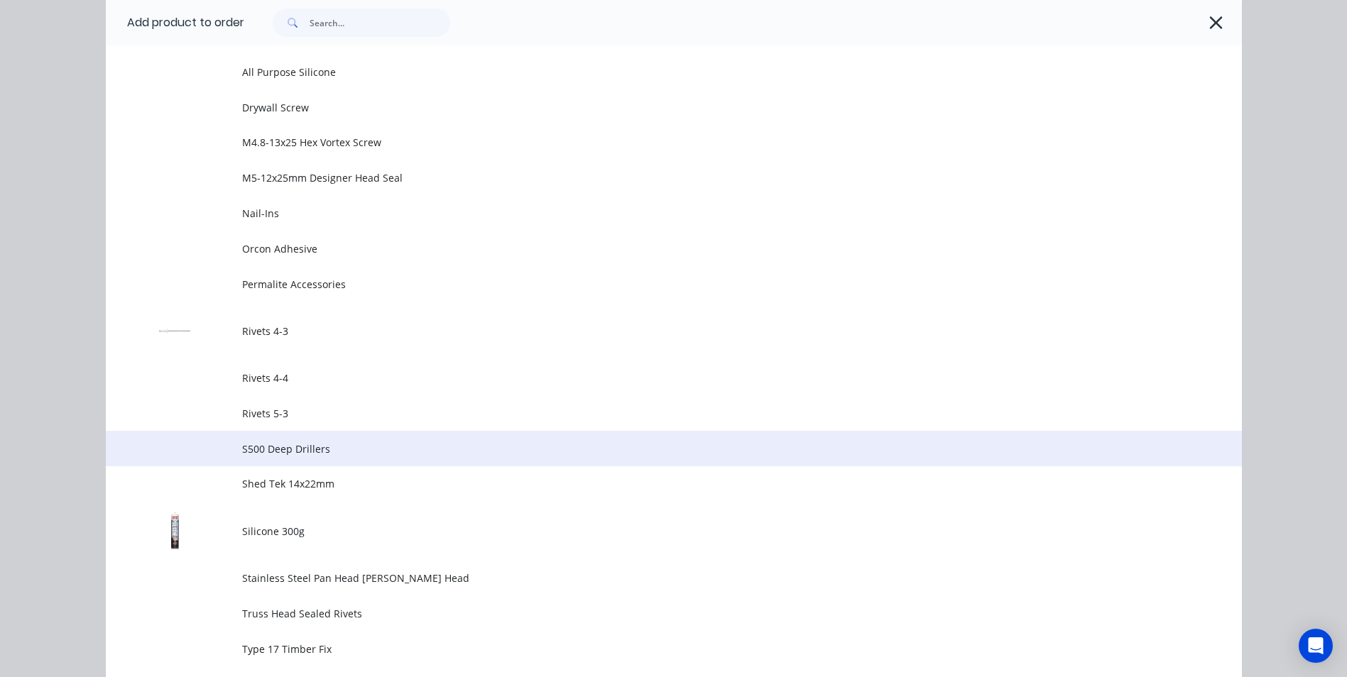
scroll to position [923, 0]
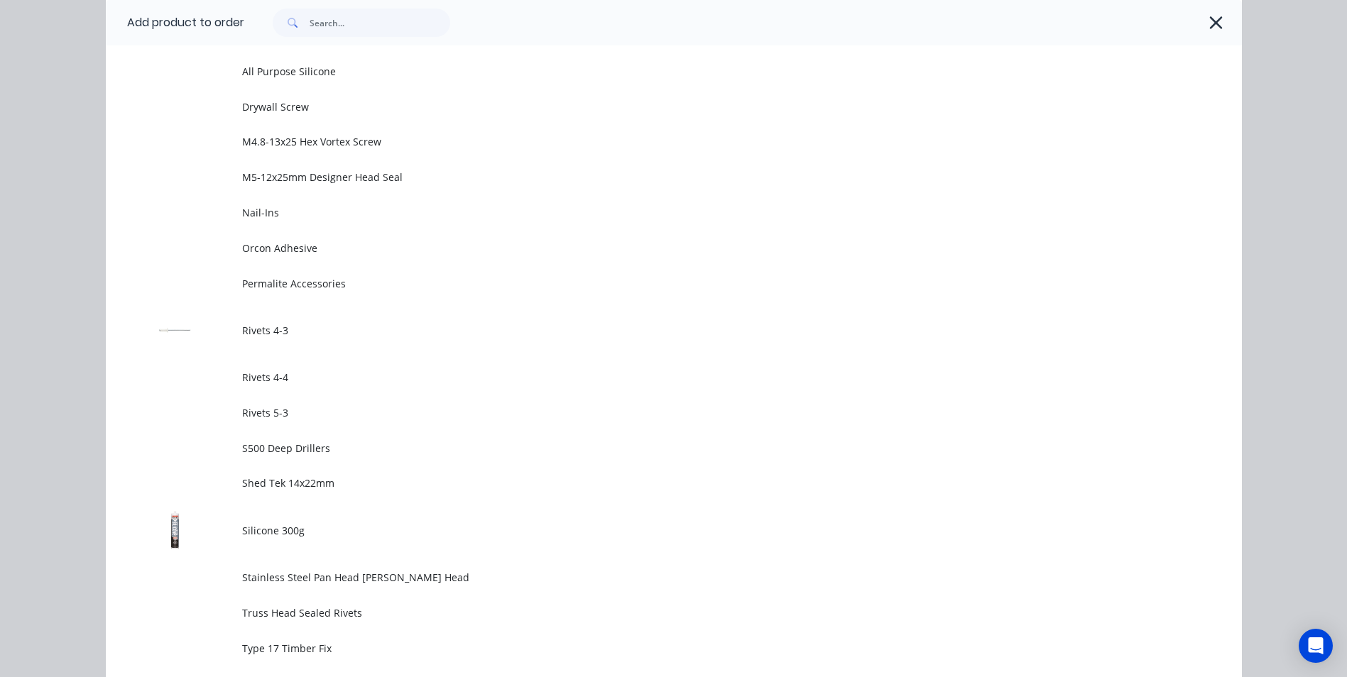
click at [264, 339] on td "Rivets 4-3" at bounding box center [742, 330] width 1000 height 59
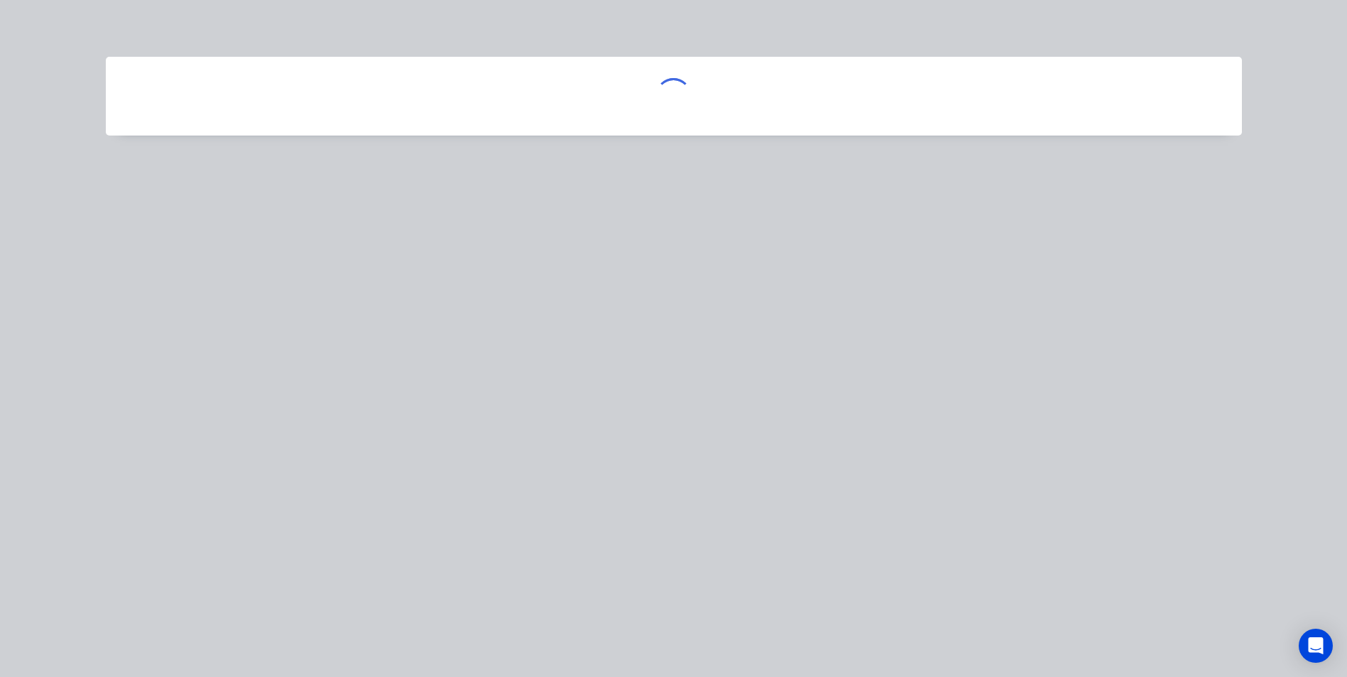
scroll to position [0, 0]
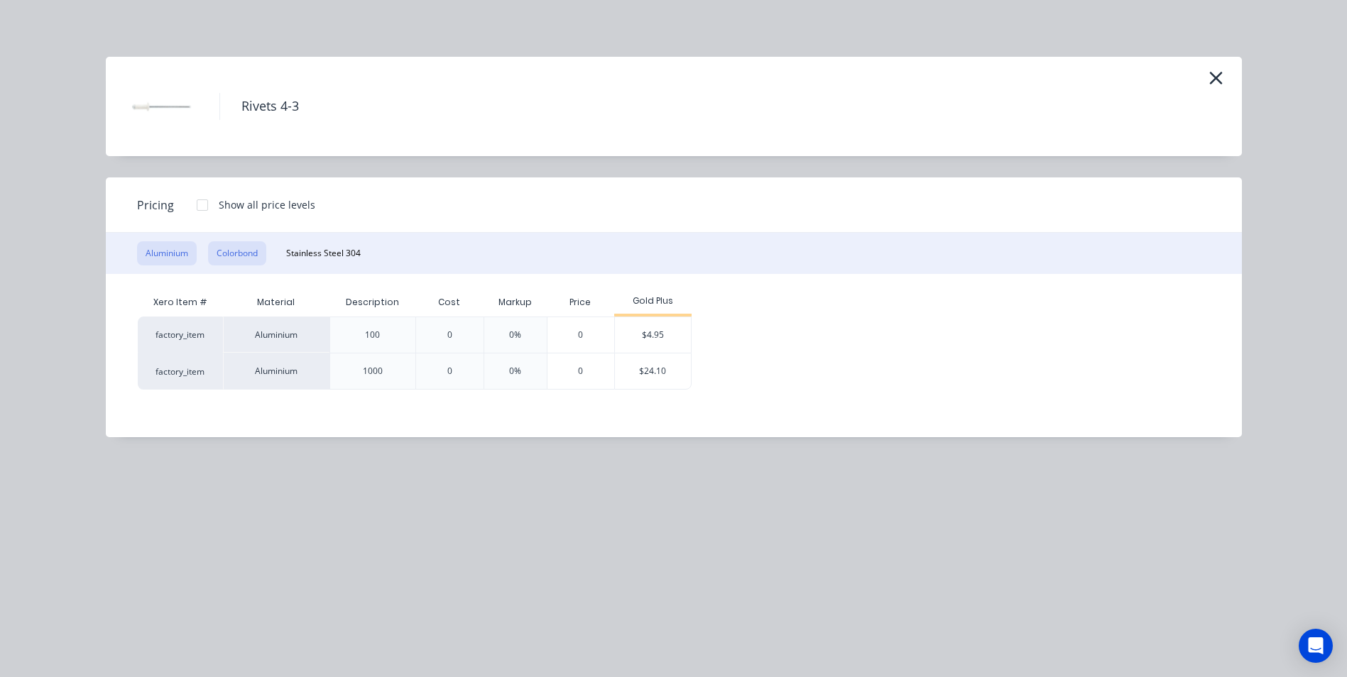
drag, startPoint x: 251, startPoint y: 258, endPoint x: 263, endPoint y: 258, distance: 11.4
click at [251, 258] on button "Colorbond" at bounding box center [237, 253] width 58 height 24
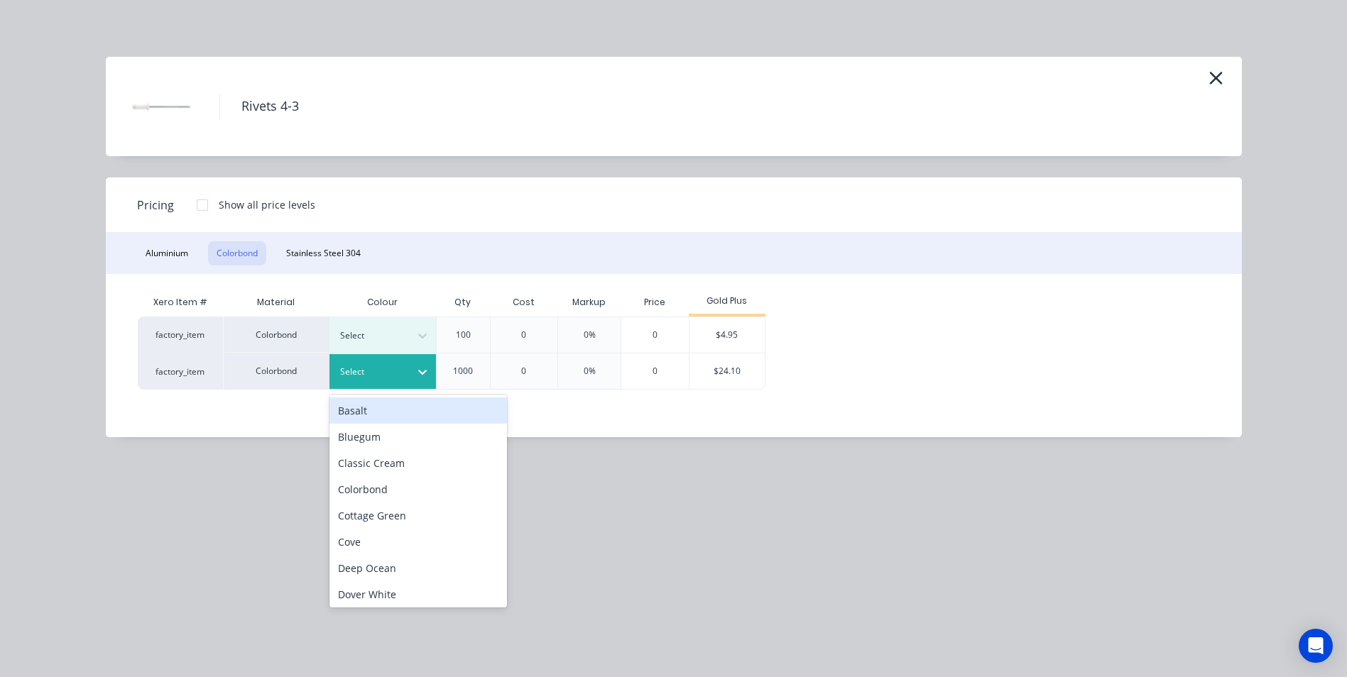
click at [377, 368] on div at bounding box center [372, 372] width 64 height 16
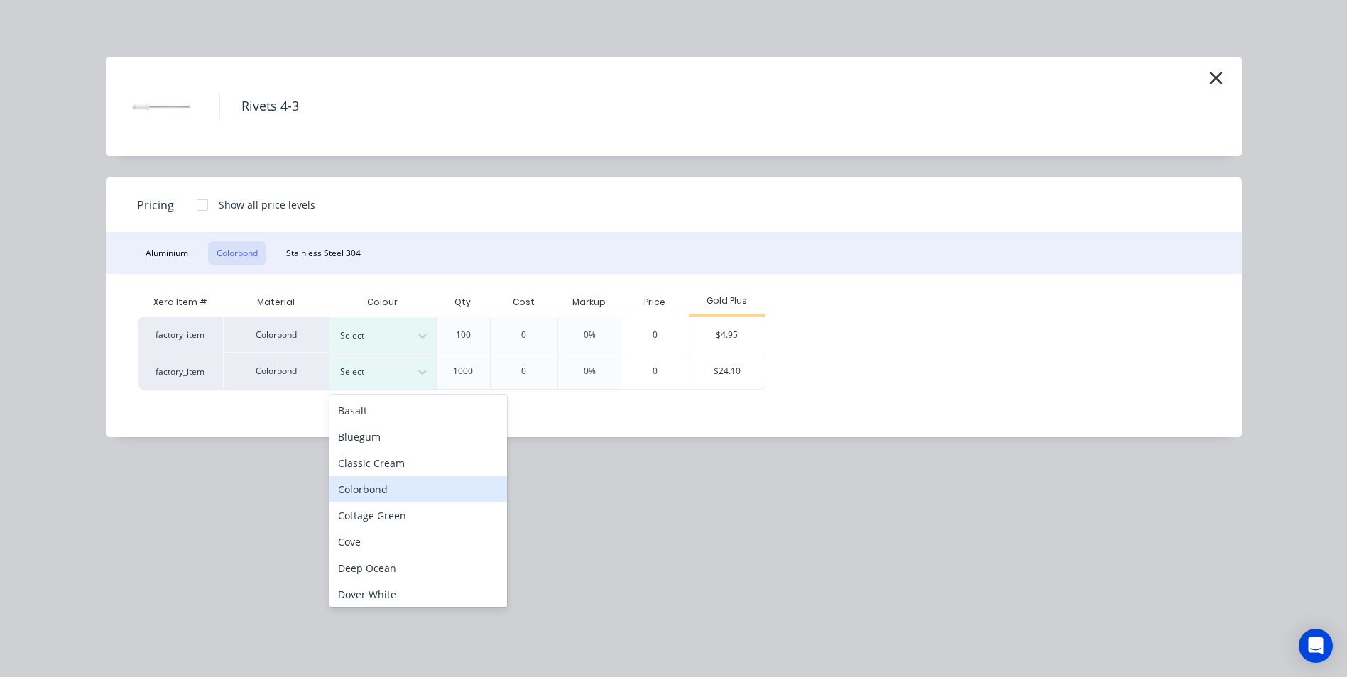
click at [373, 483] on div "Colorbond" at bounding box center [417, 489] width 177 height 26
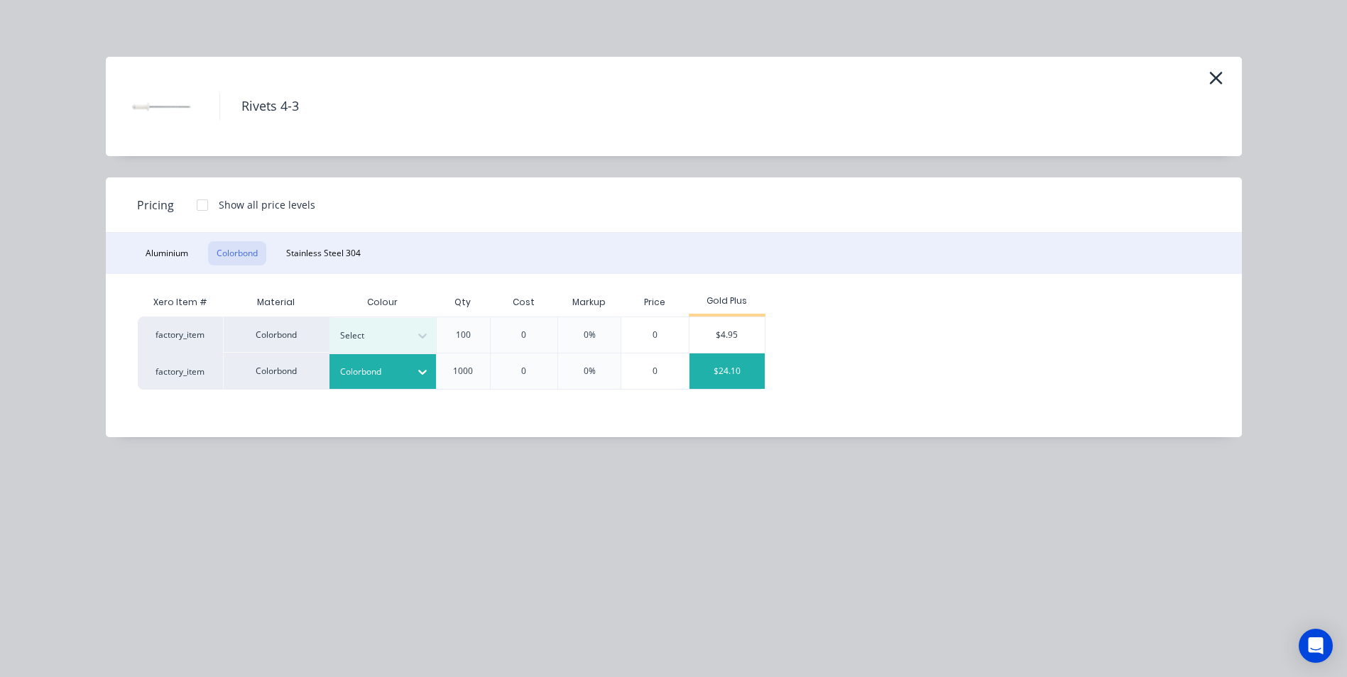
click at [737, 368] on div "$24.10" at bounding box center [727, 371] width 76 height 35
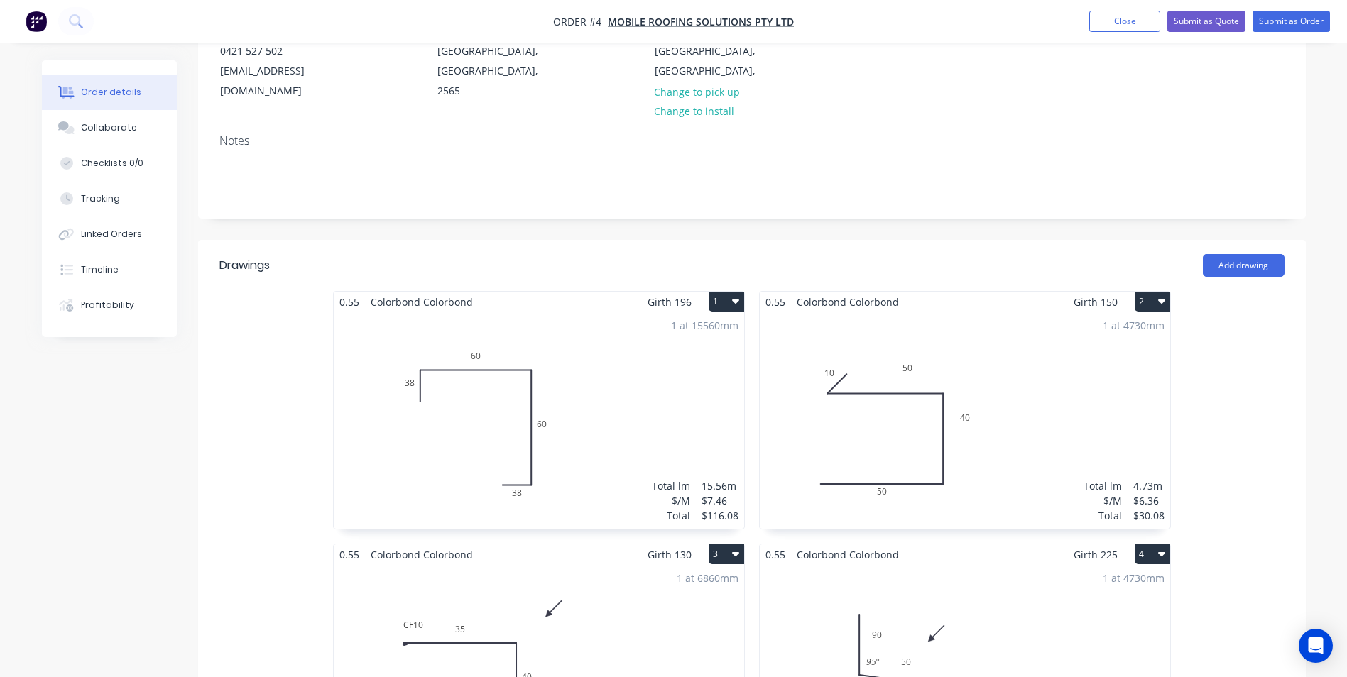
scroll to position [26, 0]
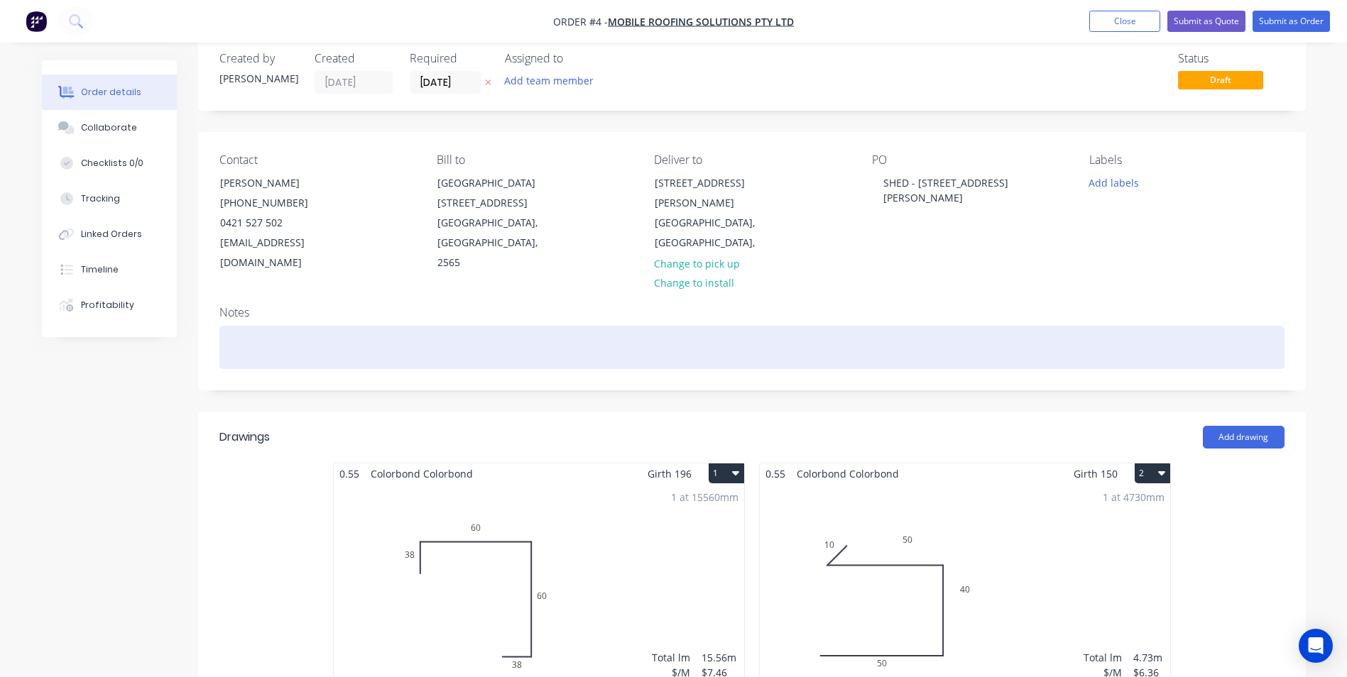
click at [235, 326] on div at bounding box center [751, 347] width 1065 height 43
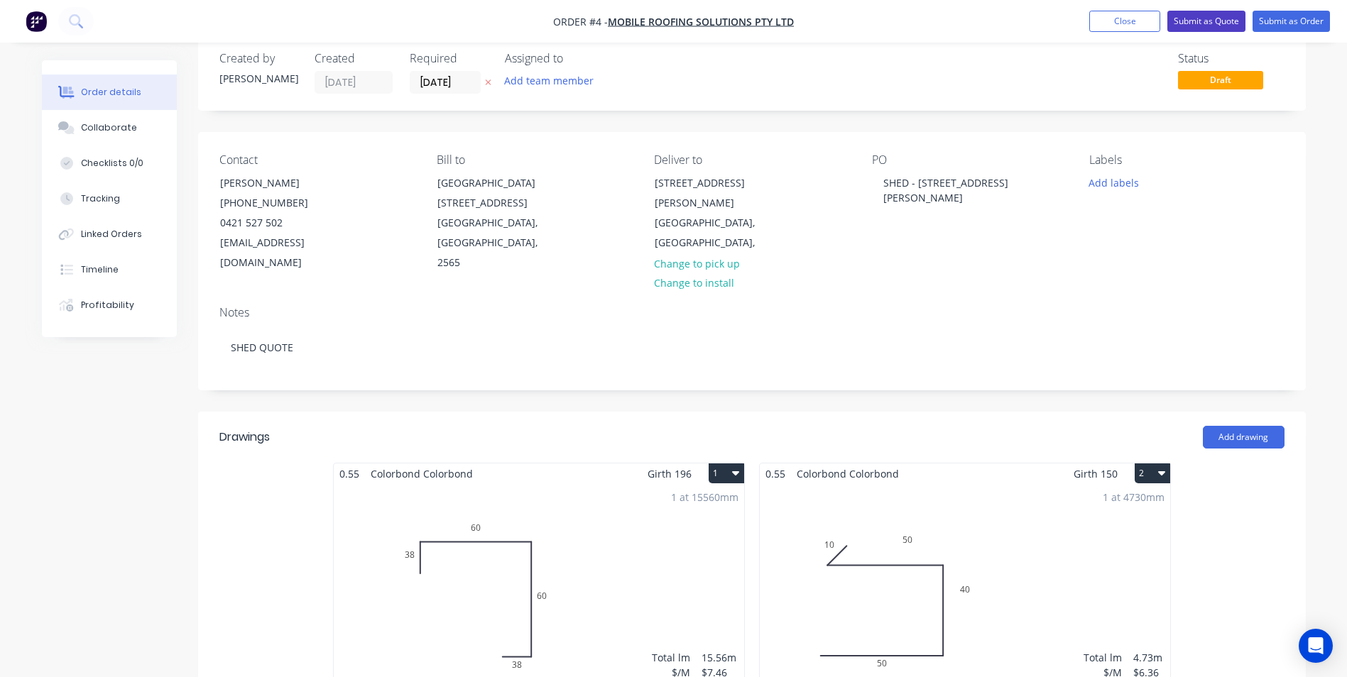
click at [1217, 20] on button "Submit as Quote" at bounding box center [1206, 21] width 78 height 21
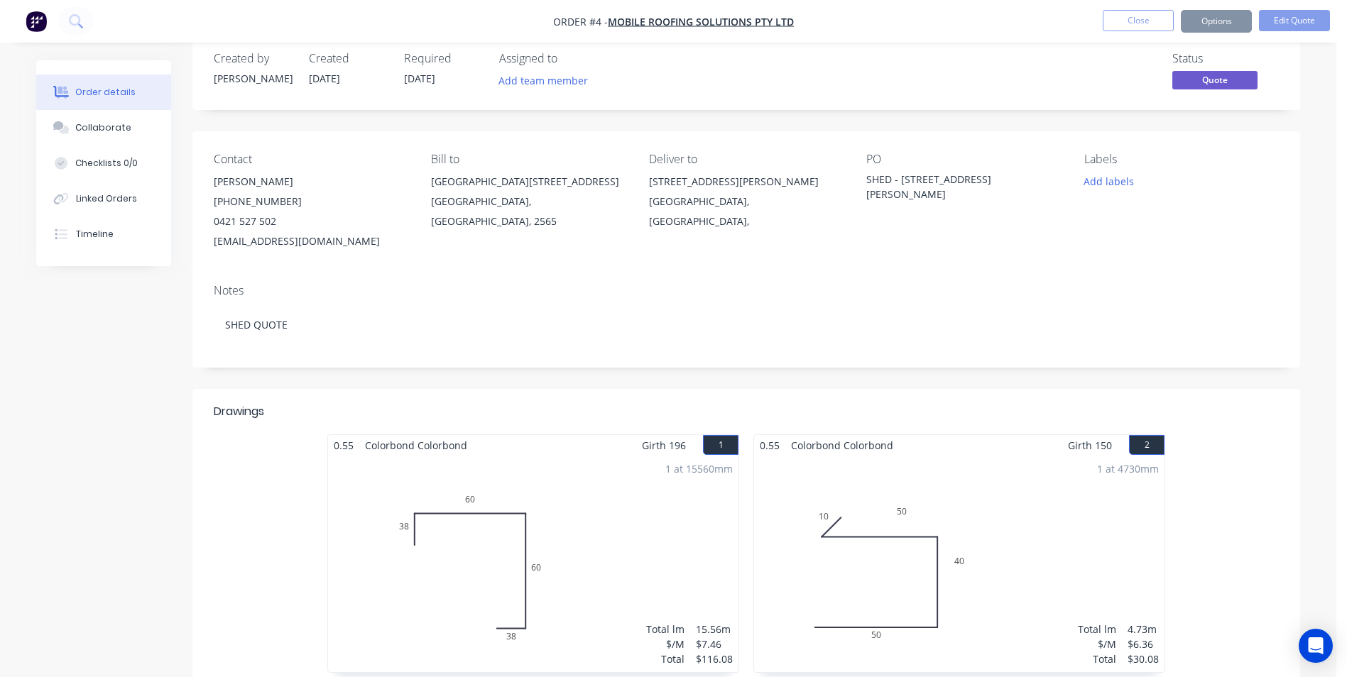
scroll to position [0, 0]
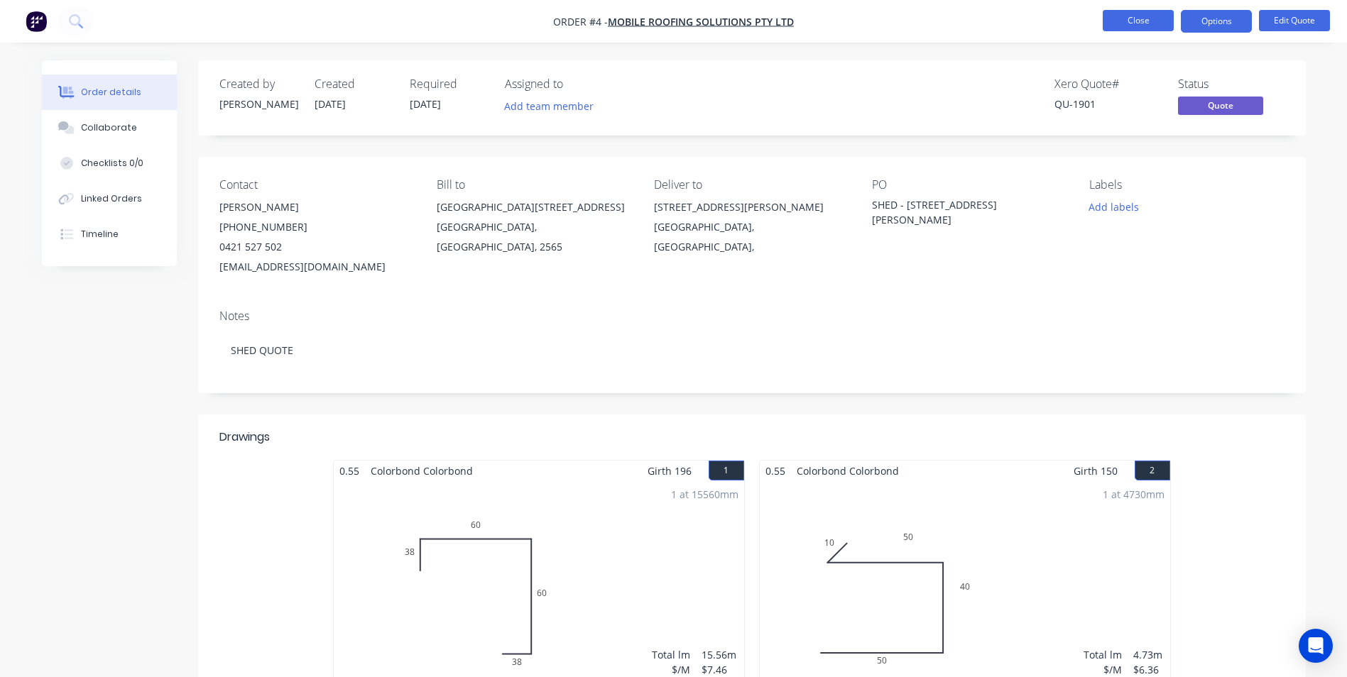
click at [1139, 26] on button "Close" at bounding box center [1138, 20] width 71 height 21
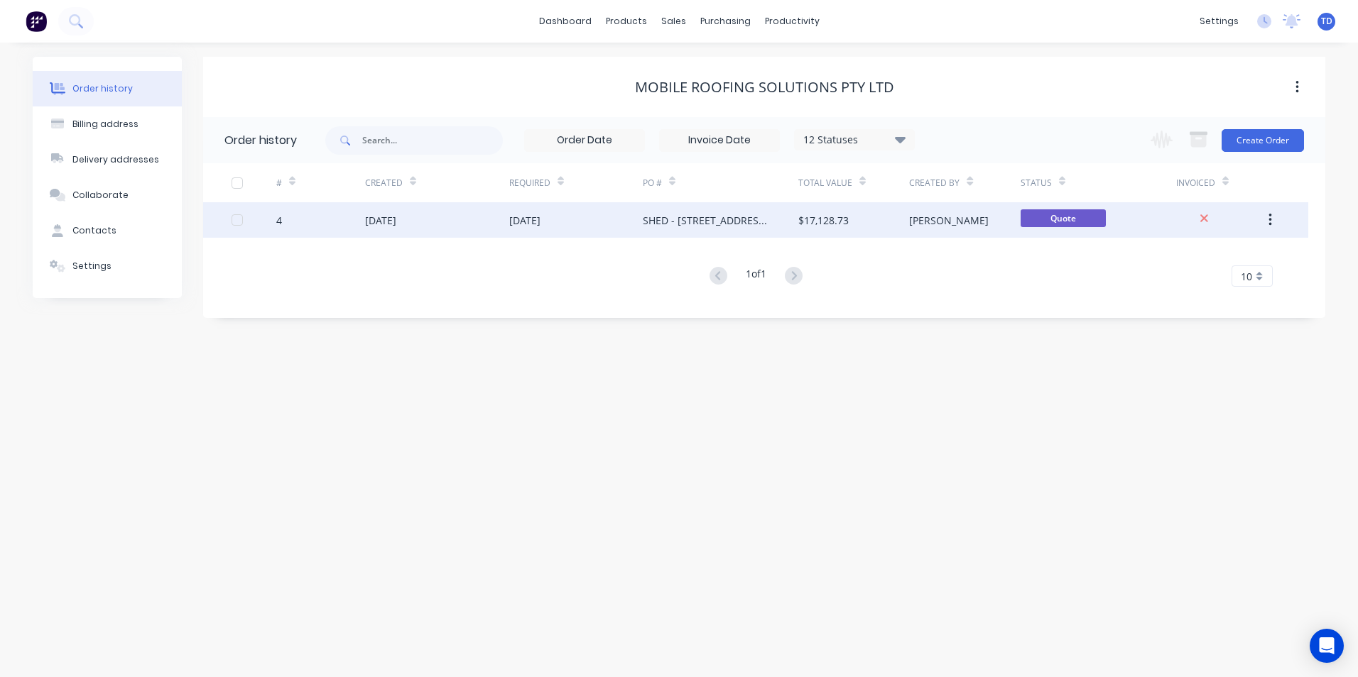
click at [657, 210] on div "SHED - 371 Mayfield Road" at bounding box center [720, 219] width 155 height 35
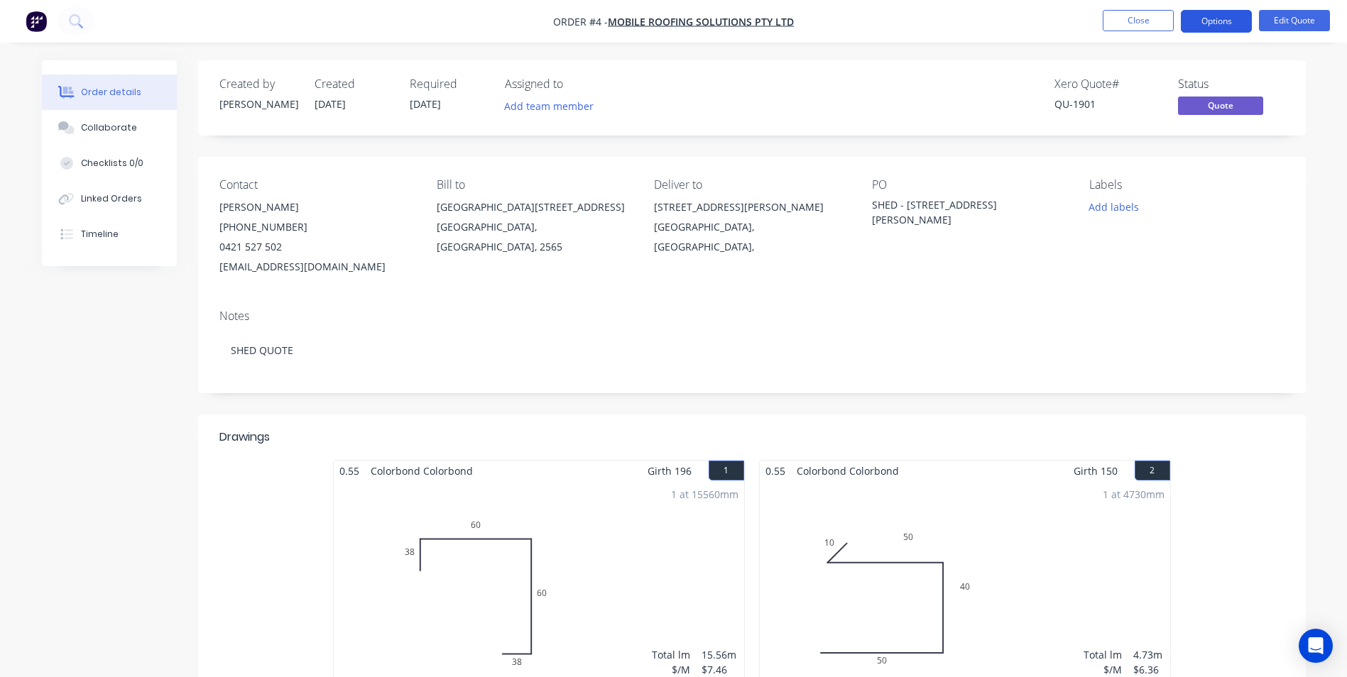
click at [1220, 25] on button "Options" at bounding box center [1216, 21] width 71 height 23
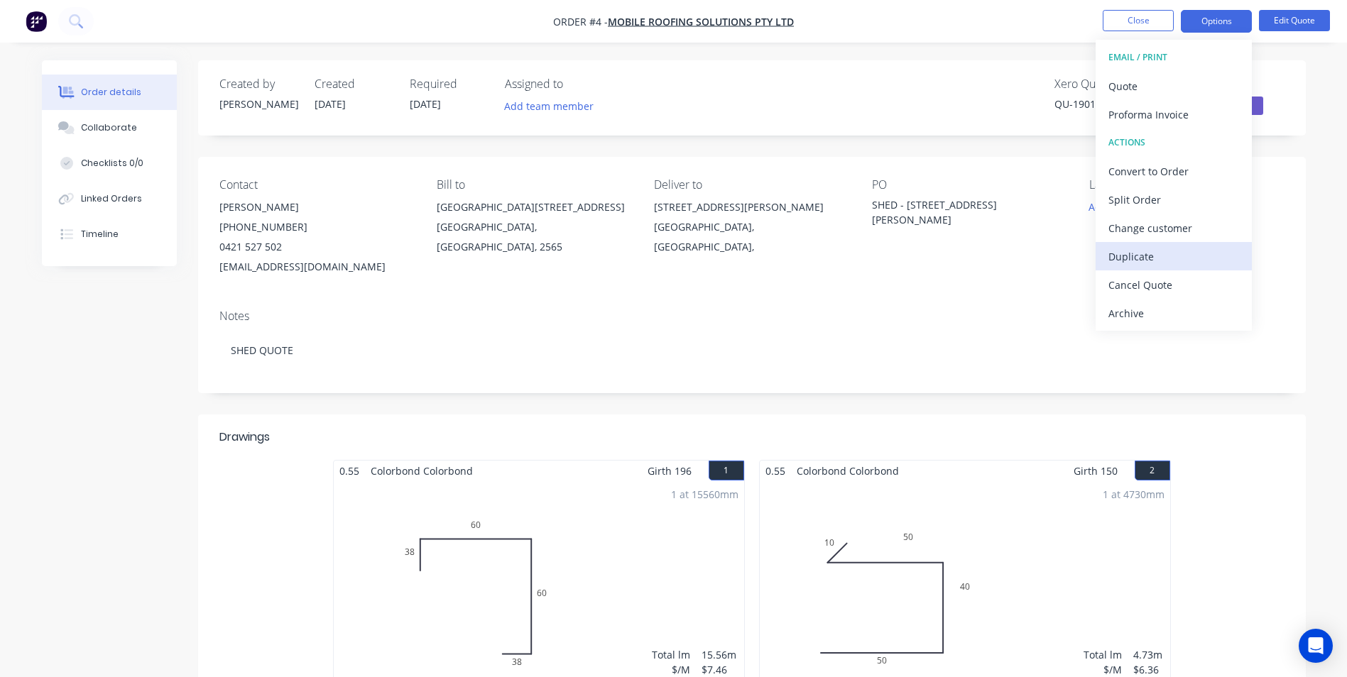
click at [1155, 261] on div "Duplicate" at bounding box center [1173, 256] width 131 height 21
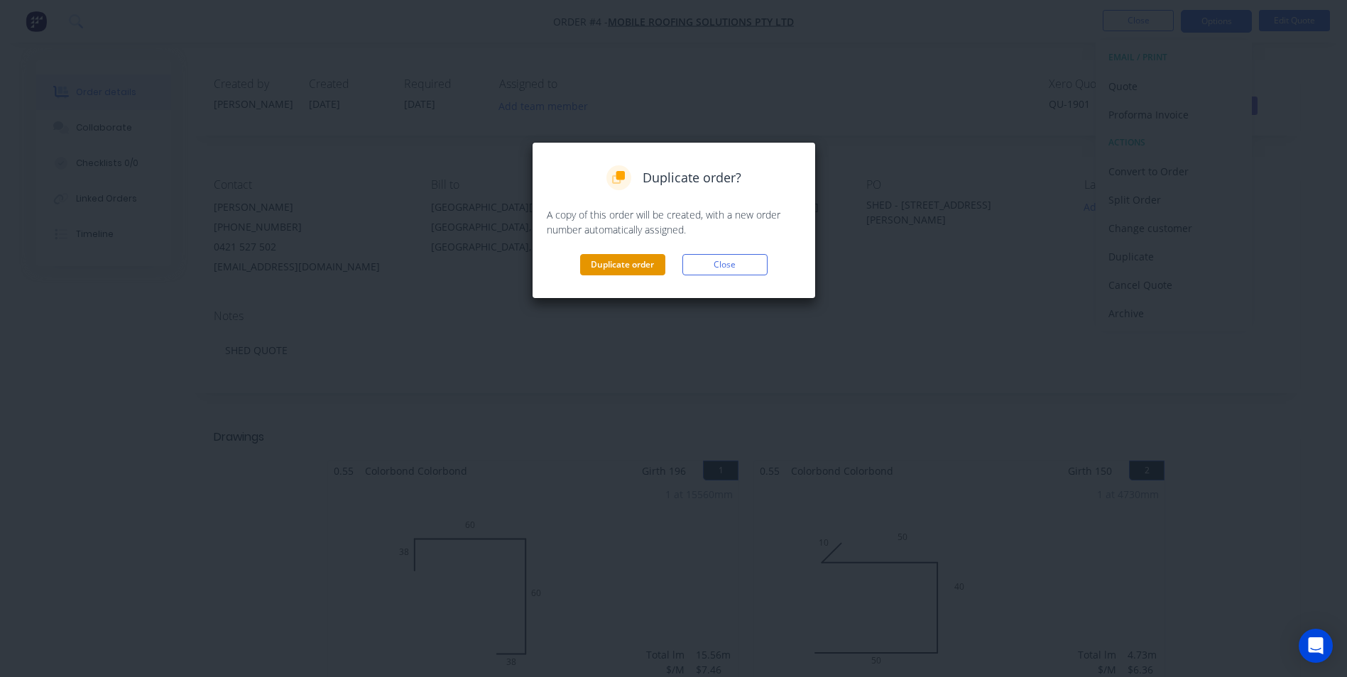
click at [605, 257] on button "Duplicate order" at bounding box center [622, 264] width 85 height 21
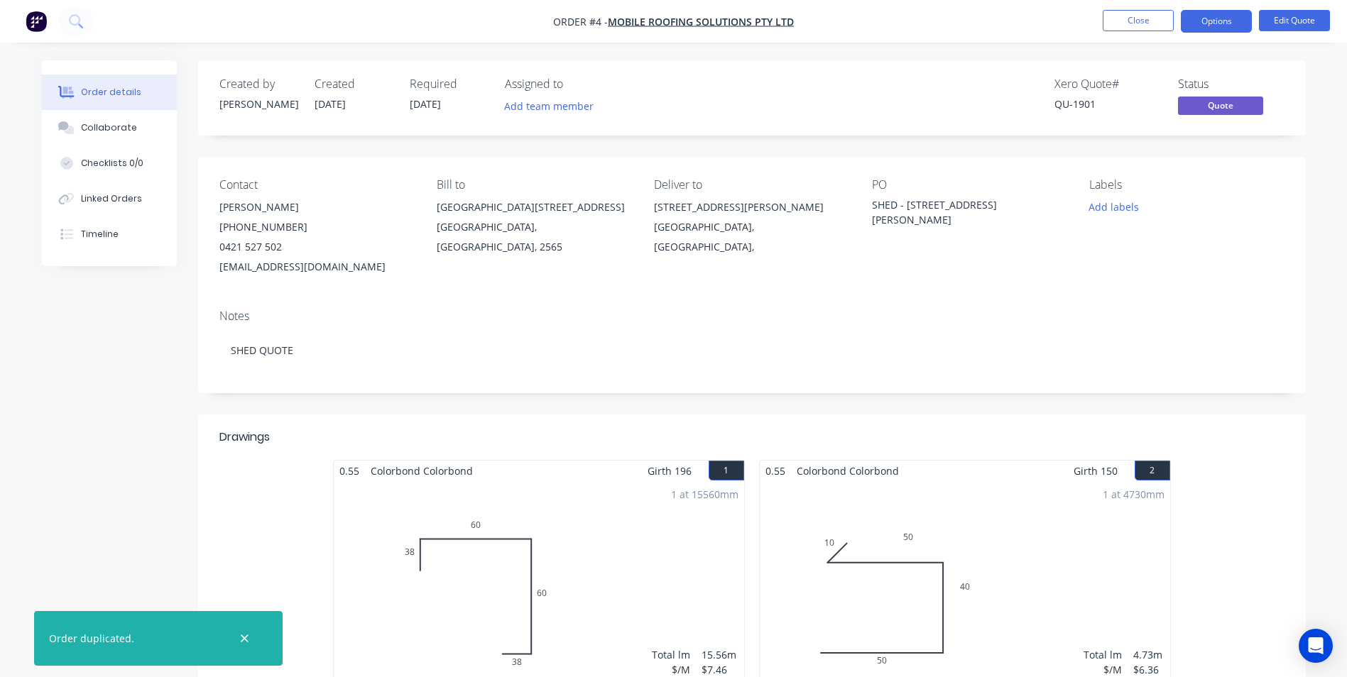
click at [897, 209] on div "SHED - 371 Mayfield Road" at bounding box center [960, 212] width 177 height 30
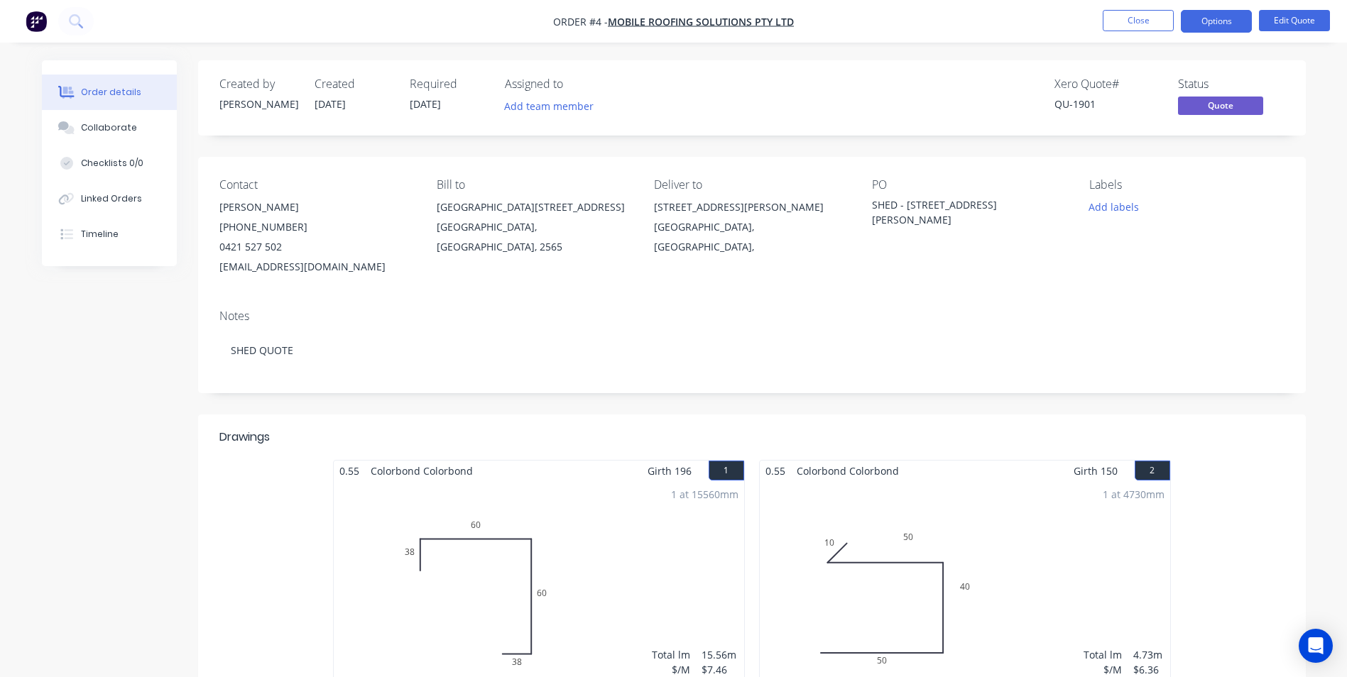
click at [895, 208] on div "SHED - 371 Mayfield Road" at bounding box center [960, 212] width 177 height 30
click at [1279, 22] on button "Edit Quote" at bounding box center [1294, 20] width 71 height 21
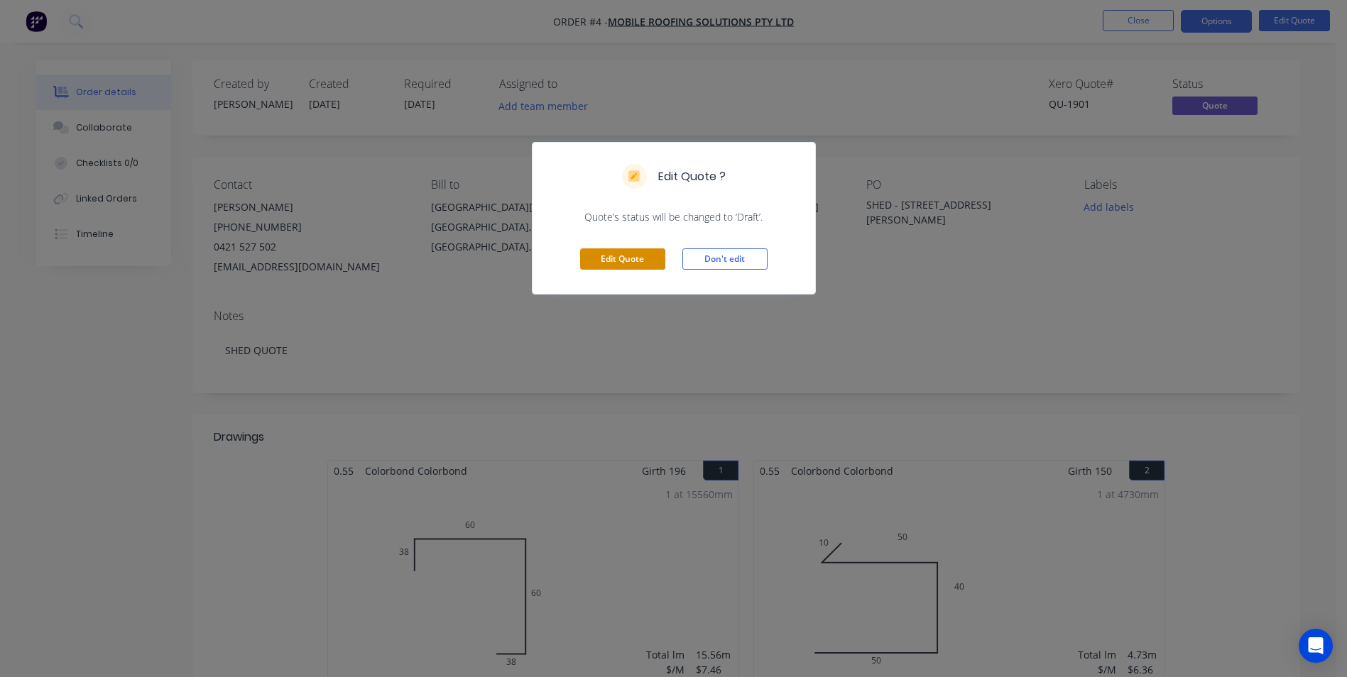
click at [629, 258] on button "Edit Quote" at bounding box center [622, 258] width 85 height 21
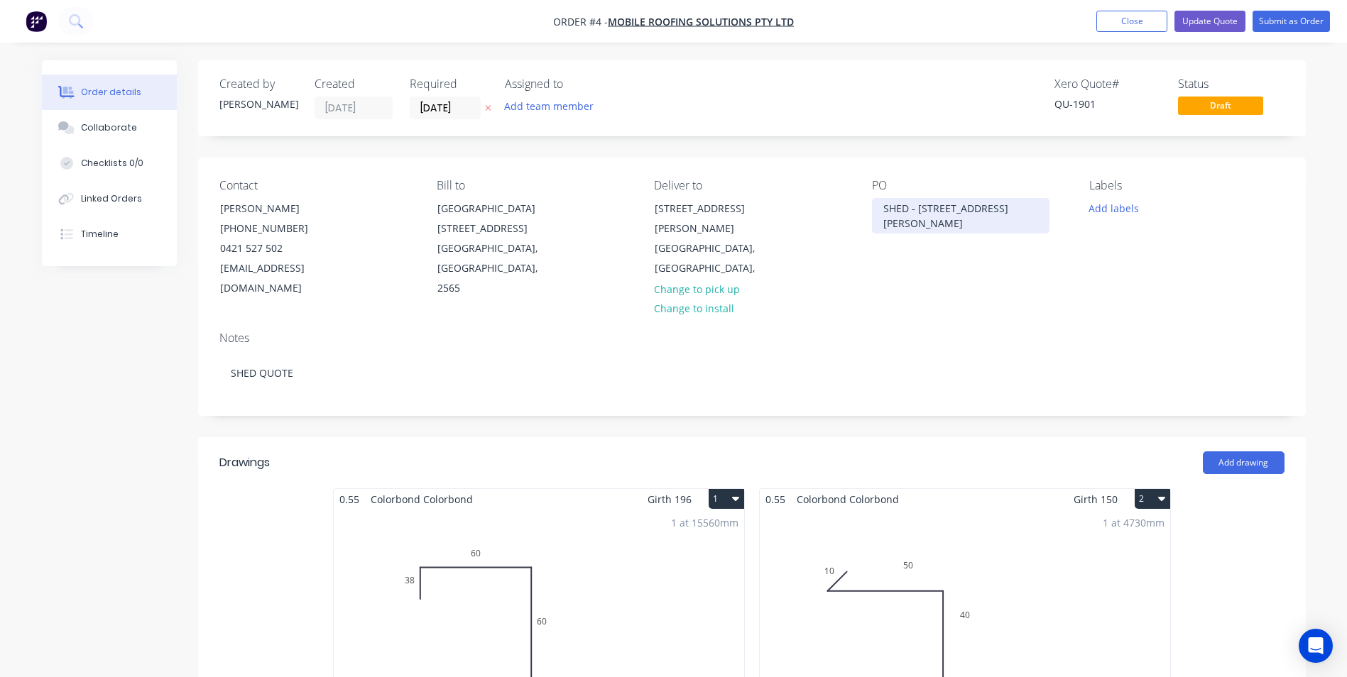
click at [907, 208] on div "SHED - 371 Mayfield Road" at bounding box center [960, 215] width 177 height 35
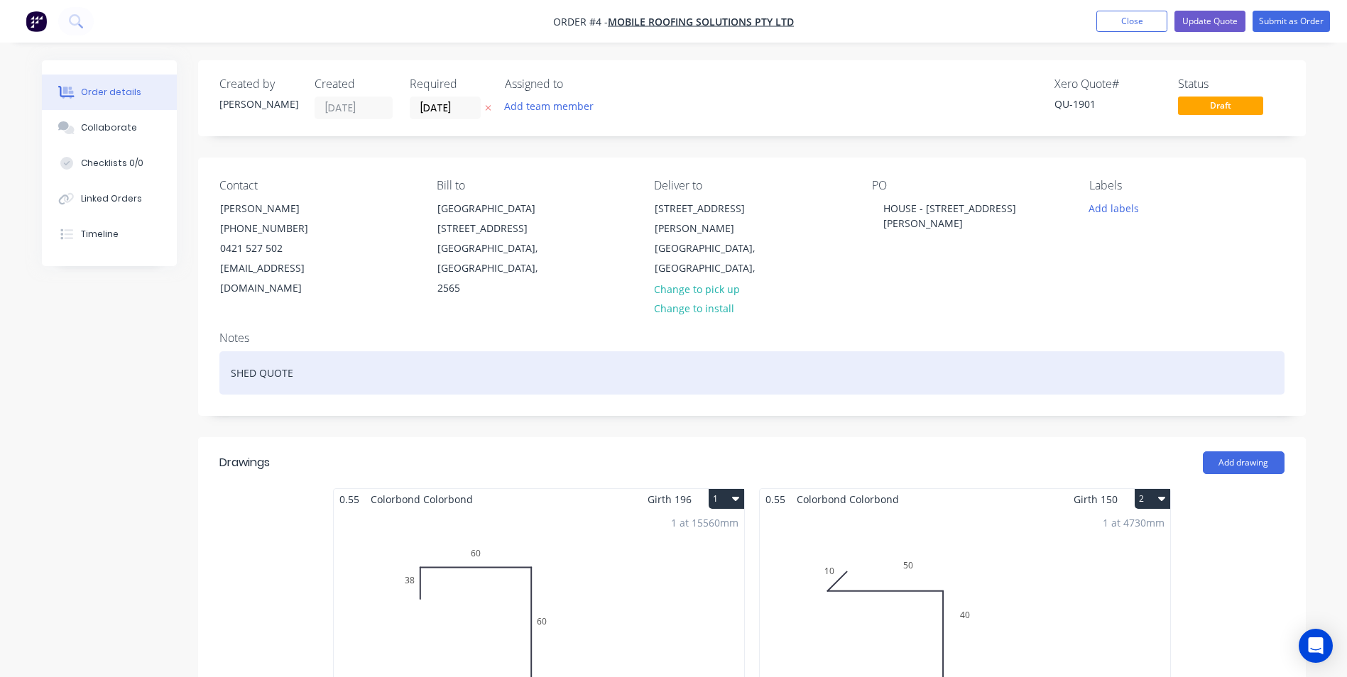
click at [256, 354] on div "SHED QUOTE" at bounding box center [751, 372] width 1065 height 43
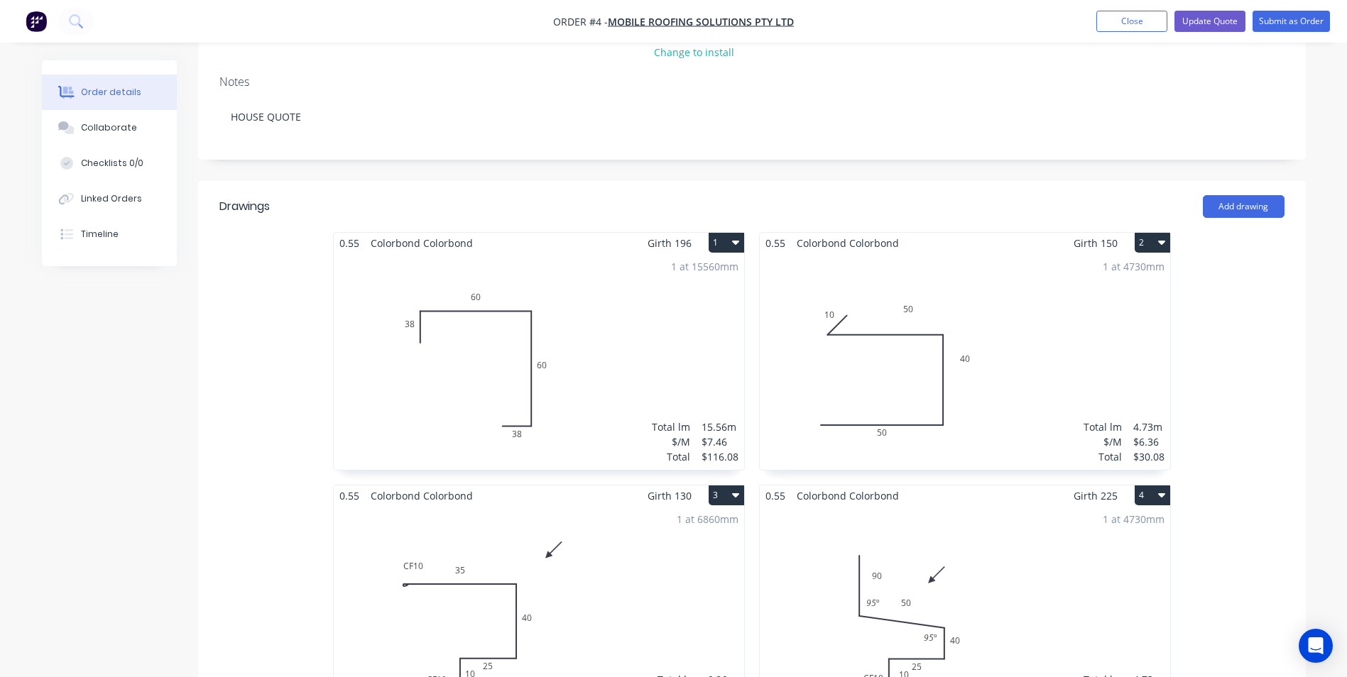
scroll to position [284, 0]
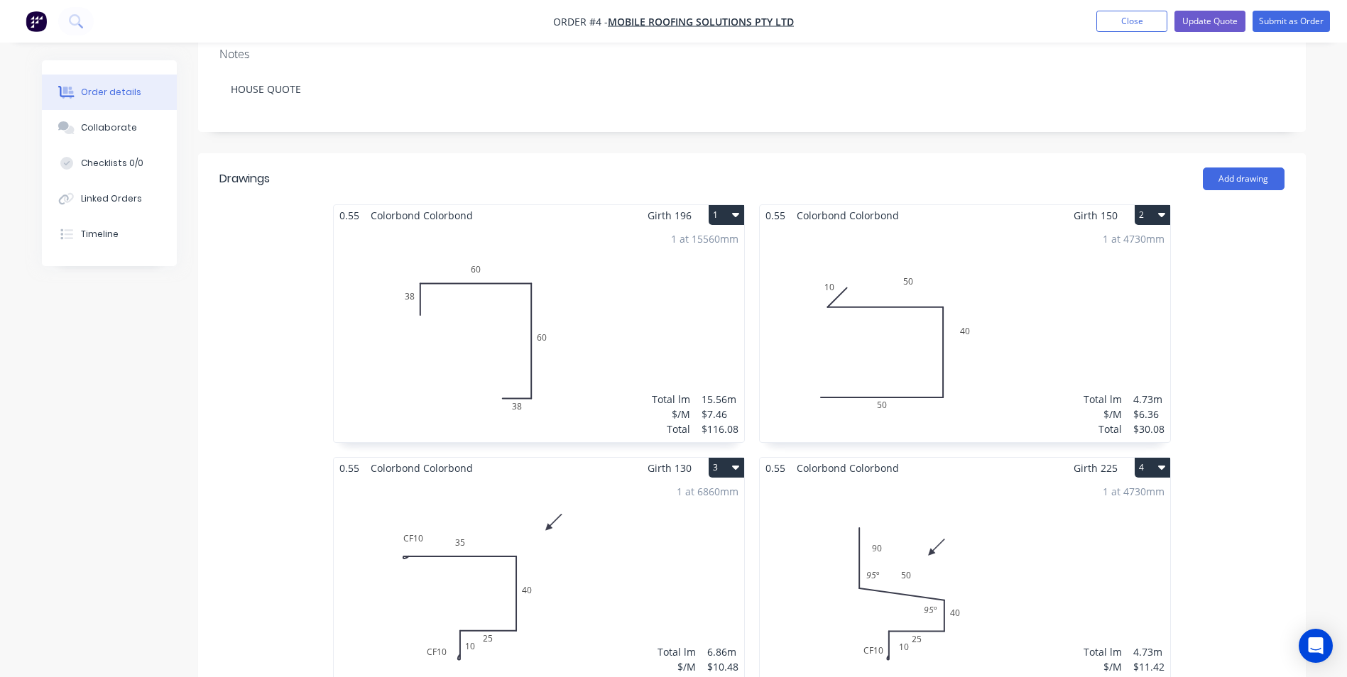
click at [609, 298] on div "1 at 15560mm Total lm $/M Total 15.56m $7.46 $116.08" at bounding box center [539, 334] width 410 height 217
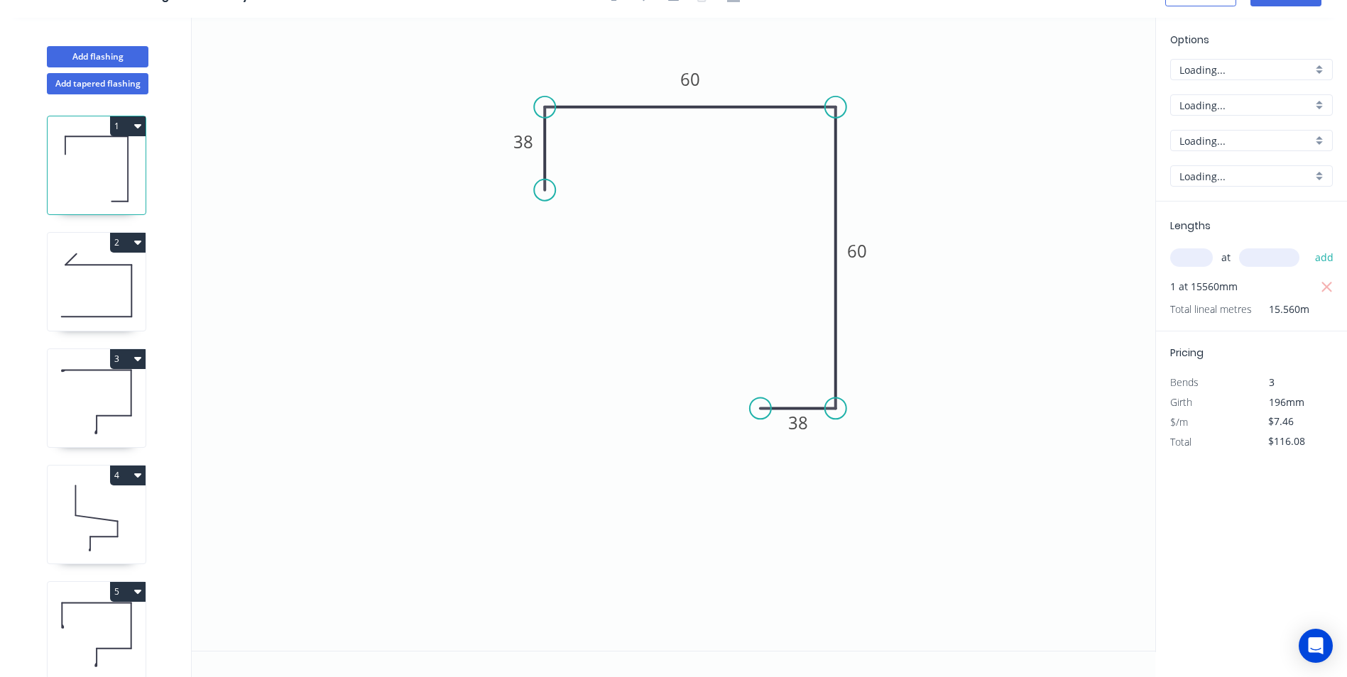
scroll to position [26, 0]
click at [1326, 286] on icon "button" at bounding box center [1327, 287] width 13 height 17
type input "$0.00"
click at [1201, 267] on input "text" at bounding box center [1191, 257] width 43 height 18
type input "1"
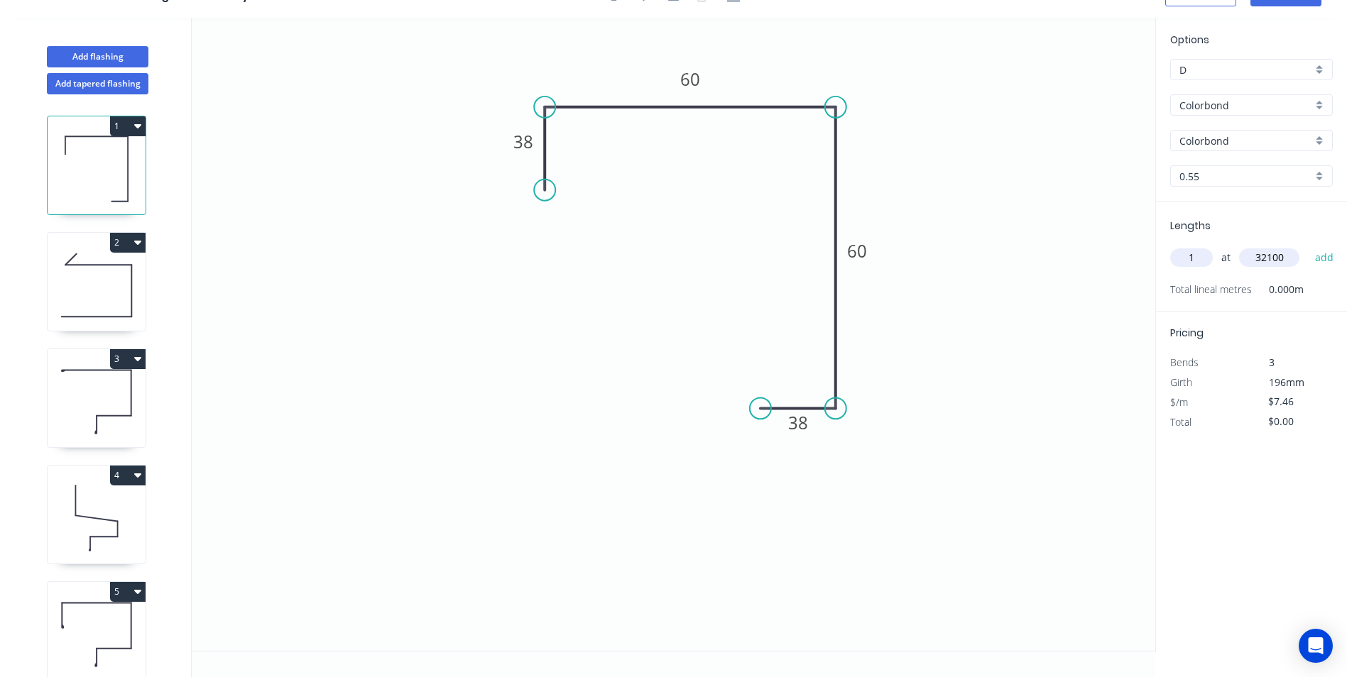
type input "32100"
click at [1308, 246] on button "add" at bounding box center [1324, 258] width 33 height 24
type input "$239.47"
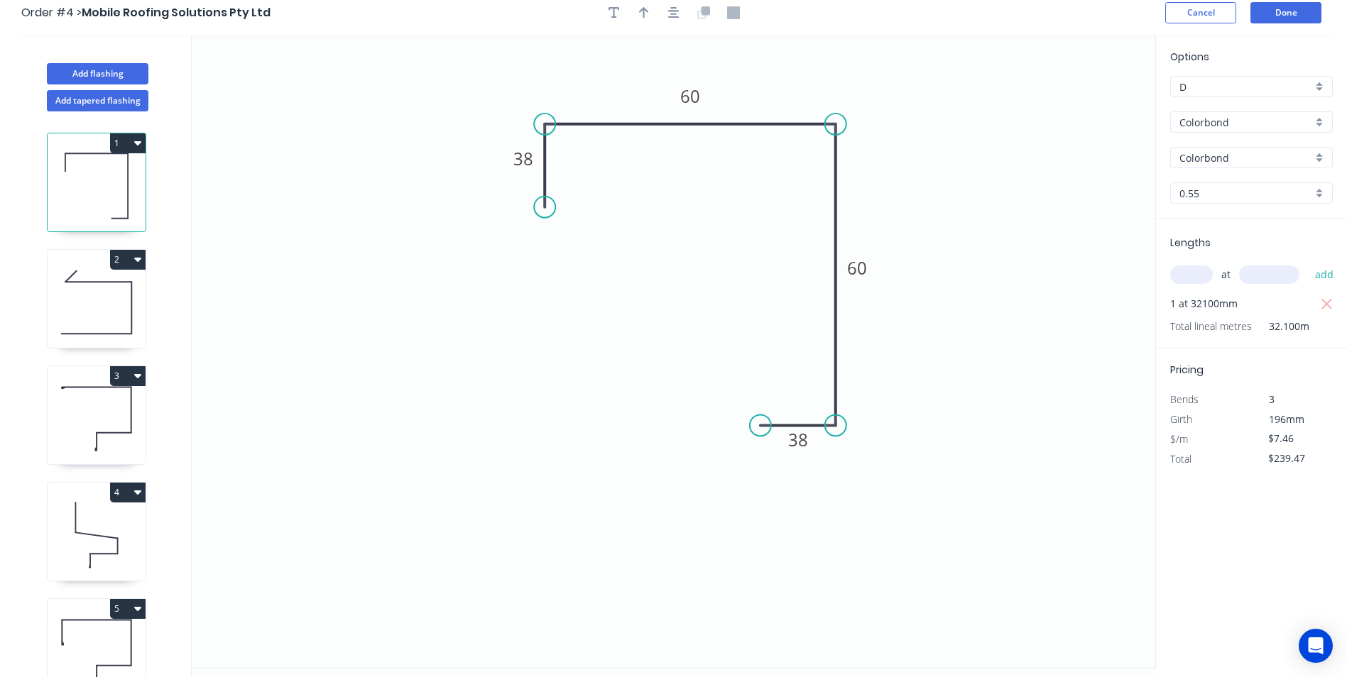
scroll to position [0, 0]
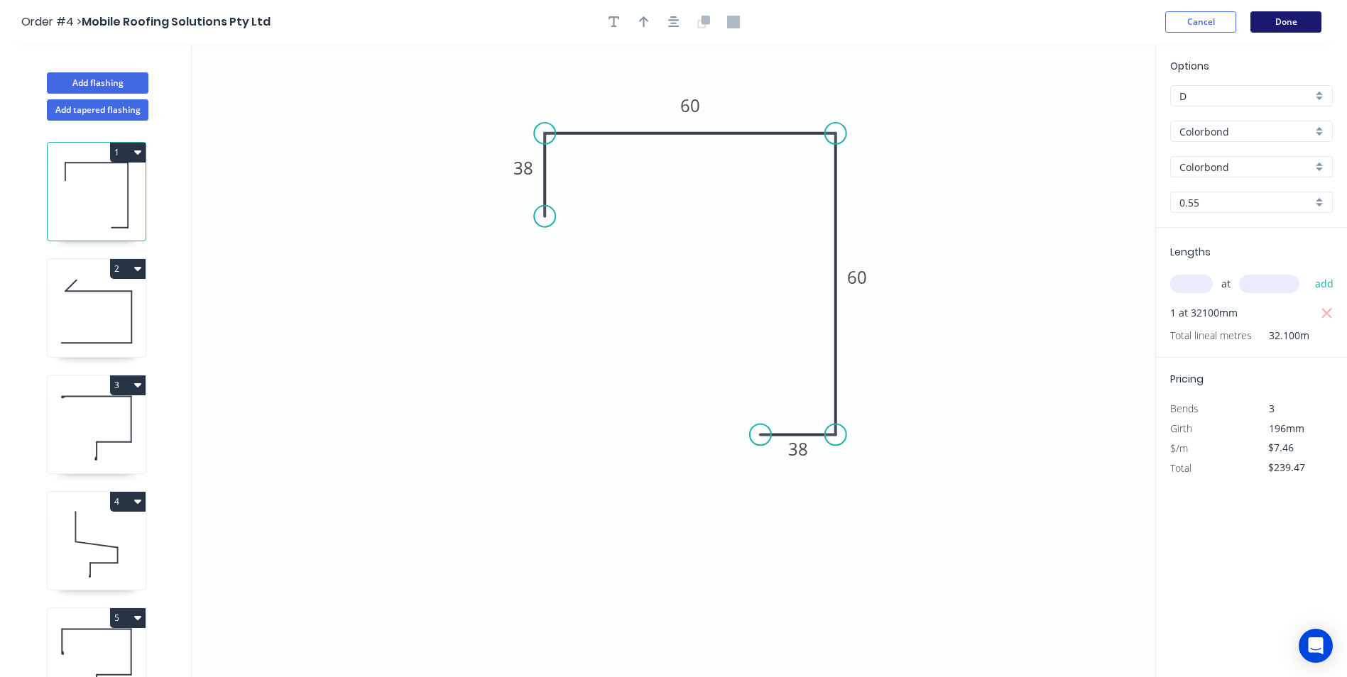
click at [1291, 24] on button "Done" at bounding box center [1285, 21] width 71 height 21
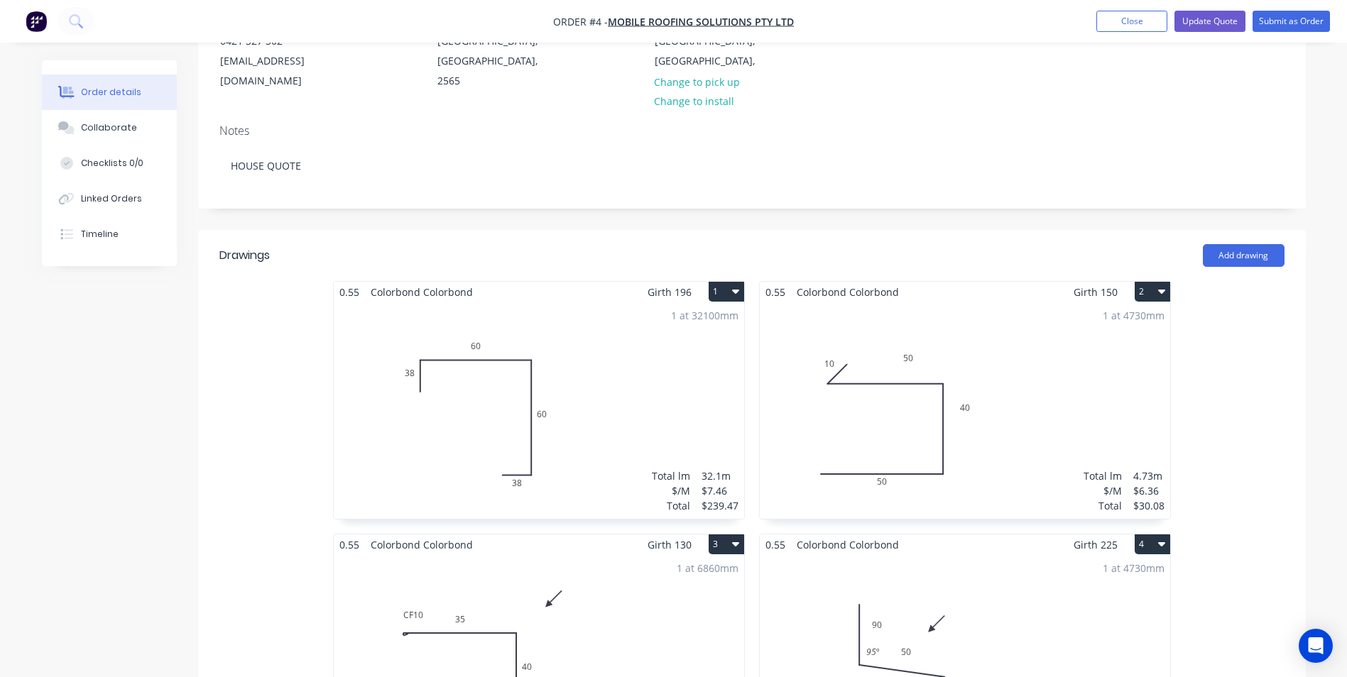
scroll to position [213, 0]
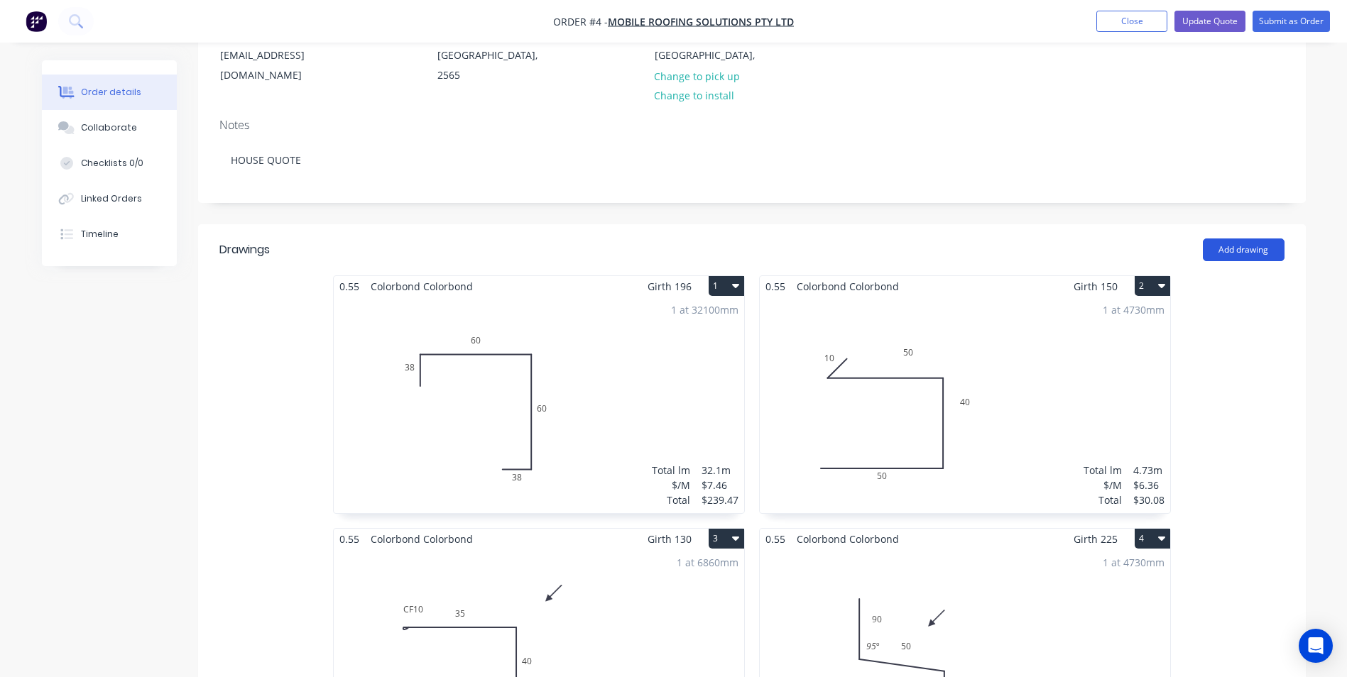
click at [1232, 239] on button "Add drawing" at bounding box center [1244, 250] width 82 height 23
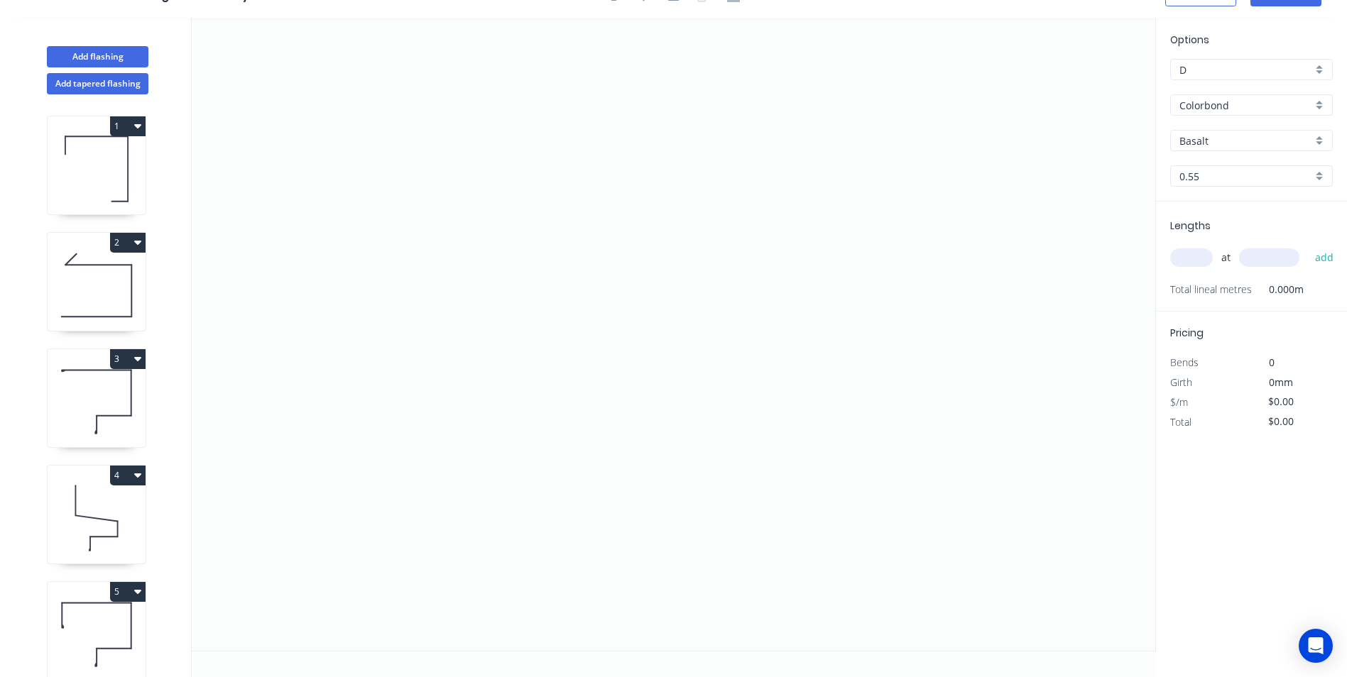
scroll to position [26, 0]
click at [481, 225] on icon "0" at bounding box center [673, 334] width 963 height 633
click at [606, 222] on icon "0" at bounding box center [673, 334] width 963 height 633
click at [584, 476] on icon "0 ?" at bounding box center [673, 334] width 963 height 633
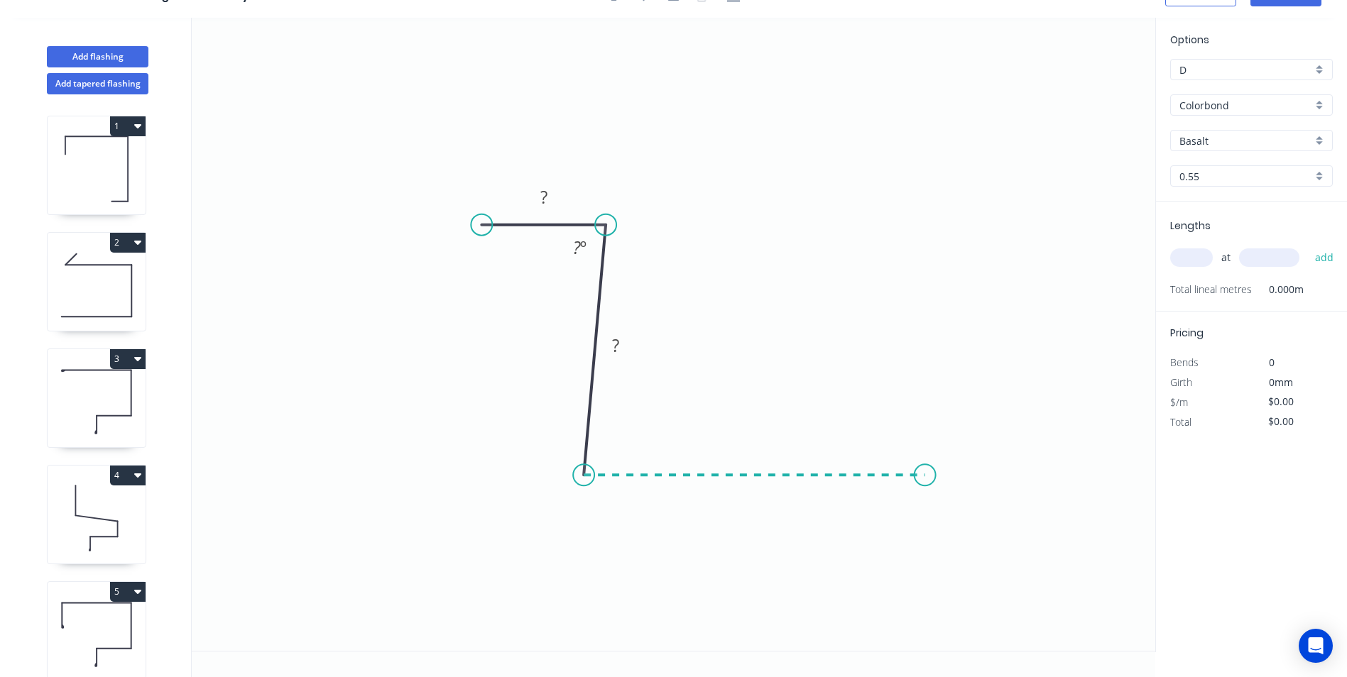
click at [925, 481] on icon "0 ? ? ? º" at bounding box center [673, 334] width 963 height 633
click at [929, 552] on icon "0 ? ? ? ? º ? º" at bounding box center [673, 334] width 963 height 633
click at [929, 552] on circle at bounding box center [924, 551] width 21 height 21
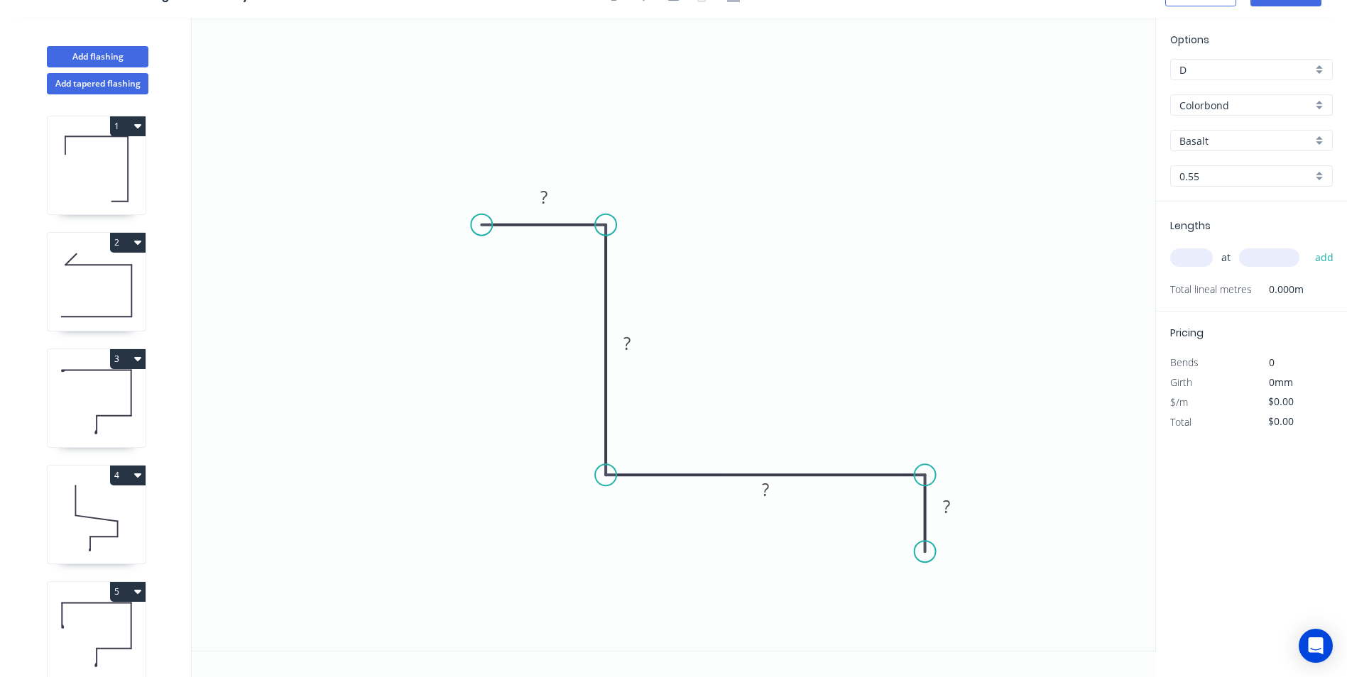
drag, startPoint x: 592, startPoint y: 481, endPoint x: 614, endPoint y: 481, distance: 22.0
click at [614, 481] on circle at bounding box center [605, 474] width 21 height 21
click at [555, 198] on rect at bounding box center [544, 198] width 28 height 20
click at [643, 344] on rect at bounding box center [627, 343] width 46 height 29
click at [638, 344] on rect at bounding box center [627, 344] width 28 height 20
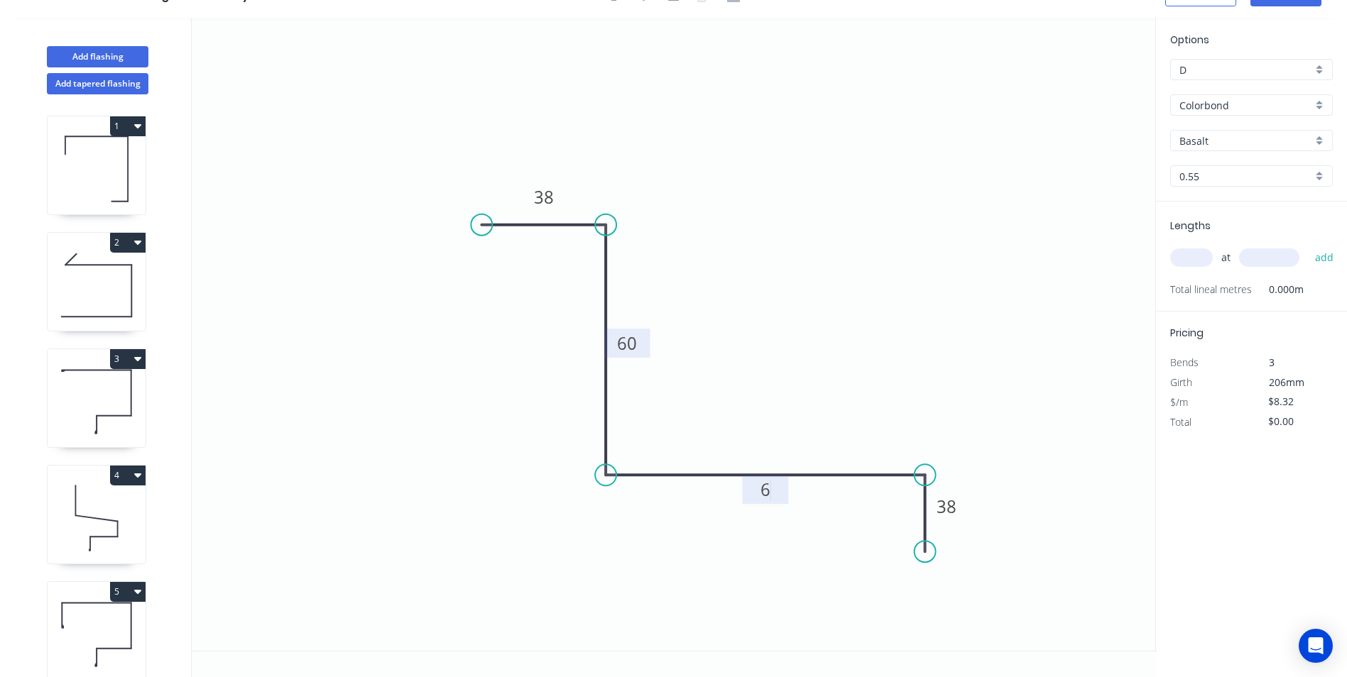
type input "$7.46"
click at [1224, 137] on input "Basalt" at bounding box center [1245, 140] width 133 height 15
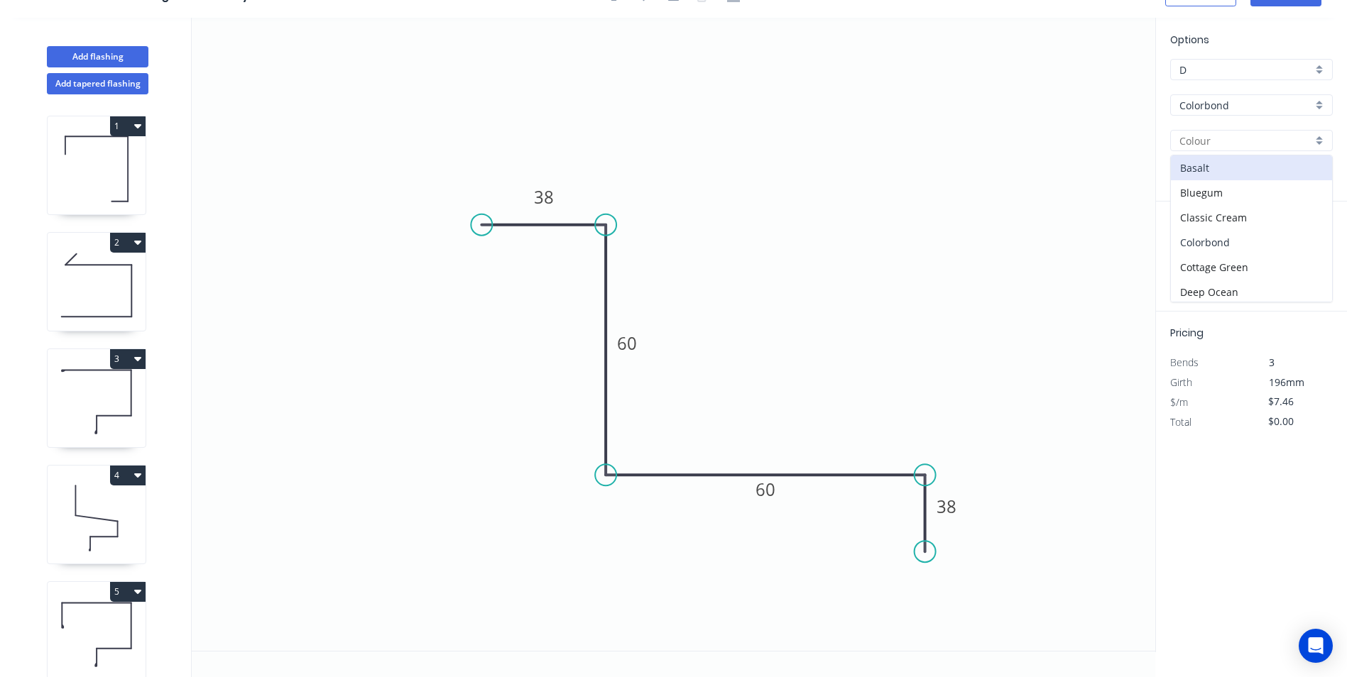
click at [1208, 234] on div "Colorbond" at bounding box center [1251, 242] width 161 height 25
type input "Colorbond"
click at [1201, 258] on input "text" at bounding box center [1191, 257] width 43 height 18
type input "1"
type input "18920"
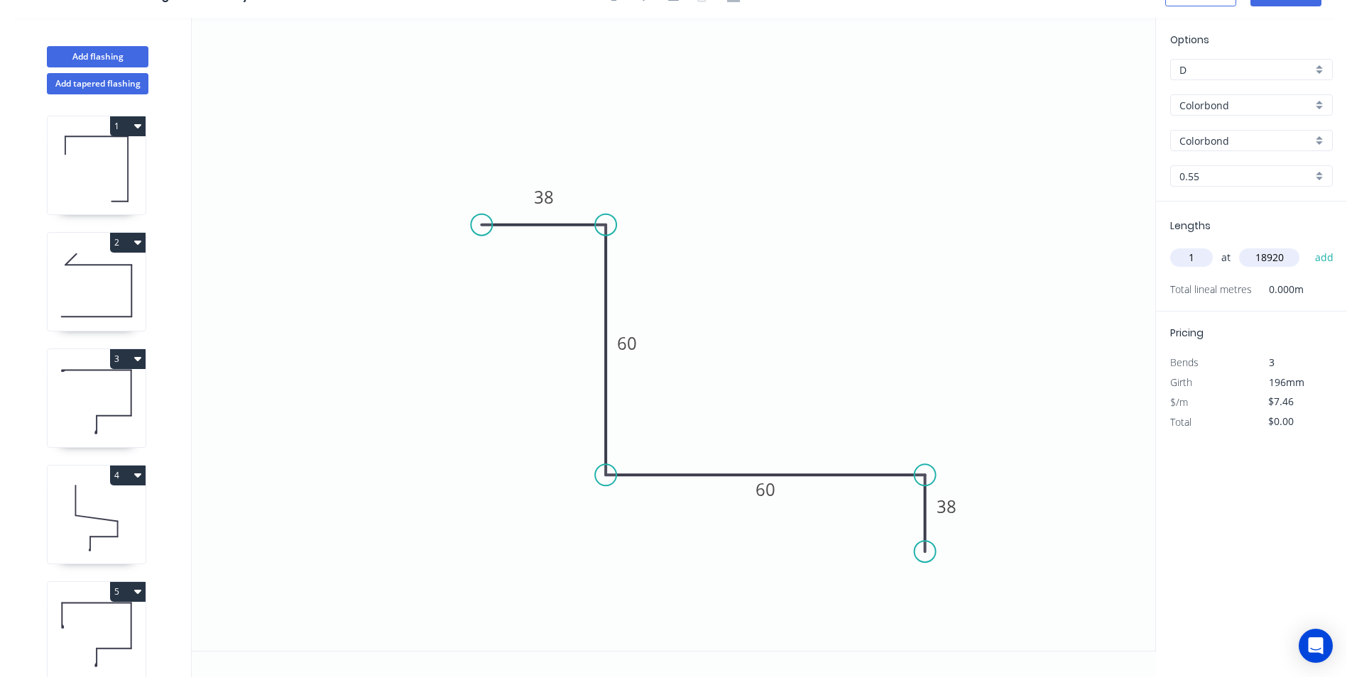
click at [1308, 246] on button "add" at bounding box center [1324, 258] width 33 height 24
type input "$141.14"
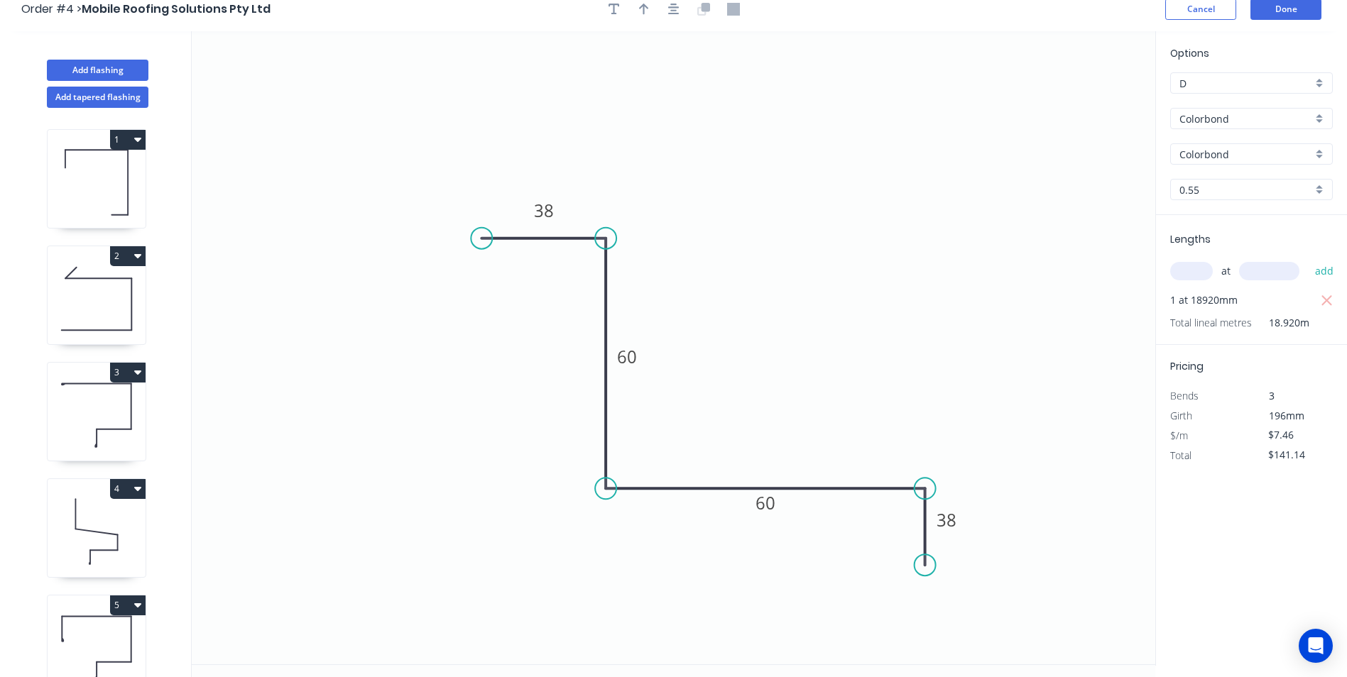
scroll to position [0, 0]
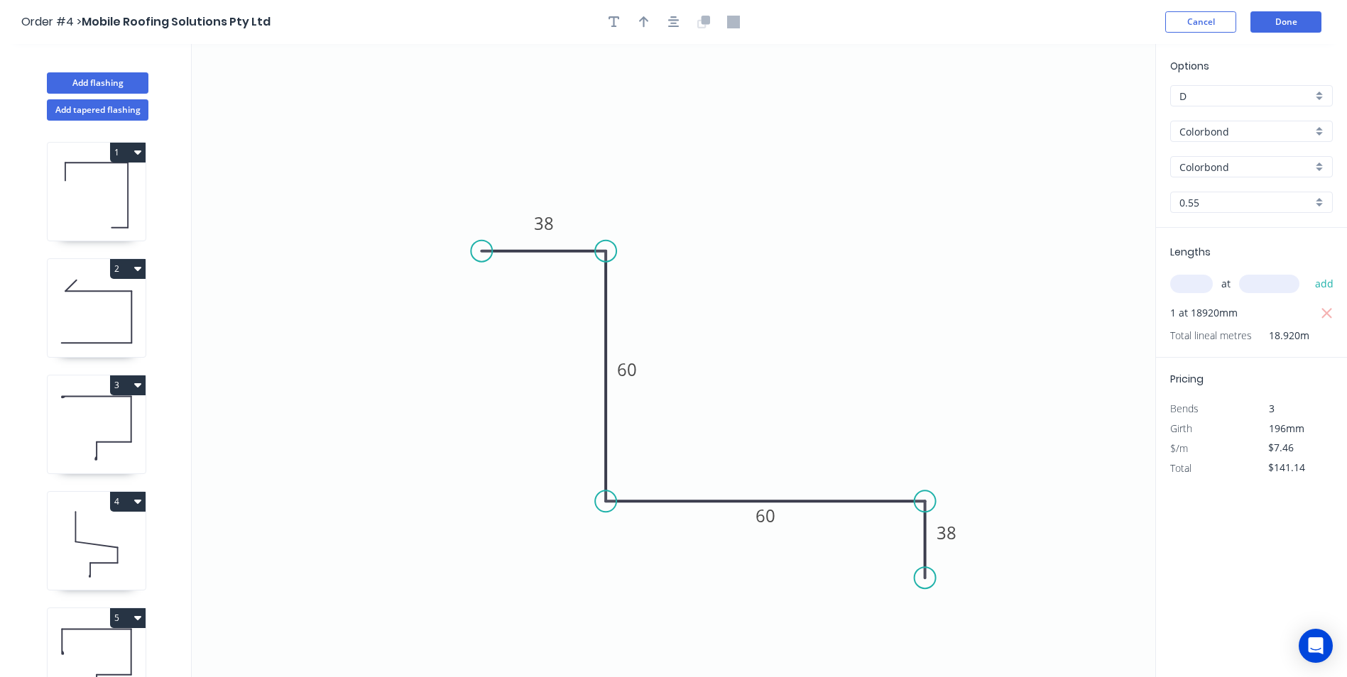
drag, startPoint x: 649, startPoint y: 29, endPoint x: 802, endPoint y: 62, distance: 156.3
click at [649, 30] on button "button" at bounding box center [643, 21] width 21 height 21
drag, startPoint x: 1081, startPoint y: 114, endPoint x: 912, endPoint y: 231, distance: 205.6
click at [1059, 144] on icon at bounding box center [1065, 121] width 13 height 45
click at [1287, 23] on button "Done" at bounding box center [1285, 21] width 71 height 21
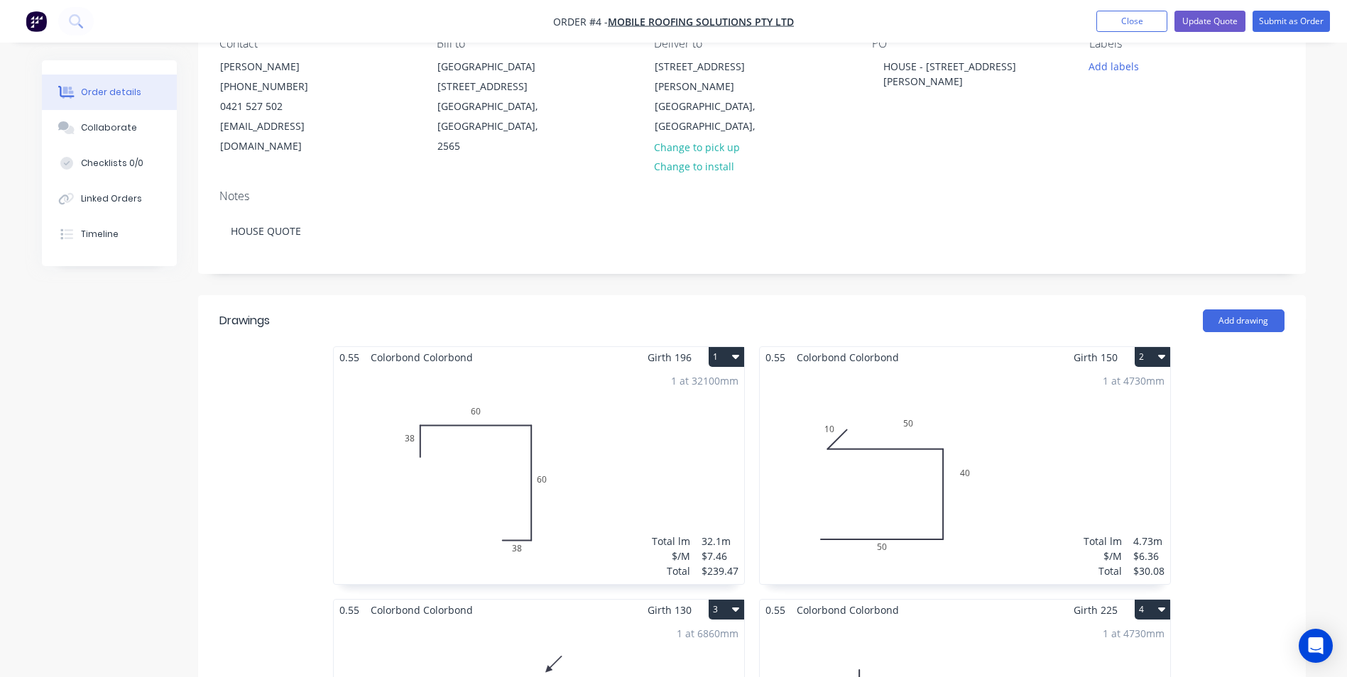
click at [1038, 421] on div "1 at 4730mm Total lm $/M Total 4.73m $6.36 $30.08" at bounding box center [965, 476] width 410 height 217
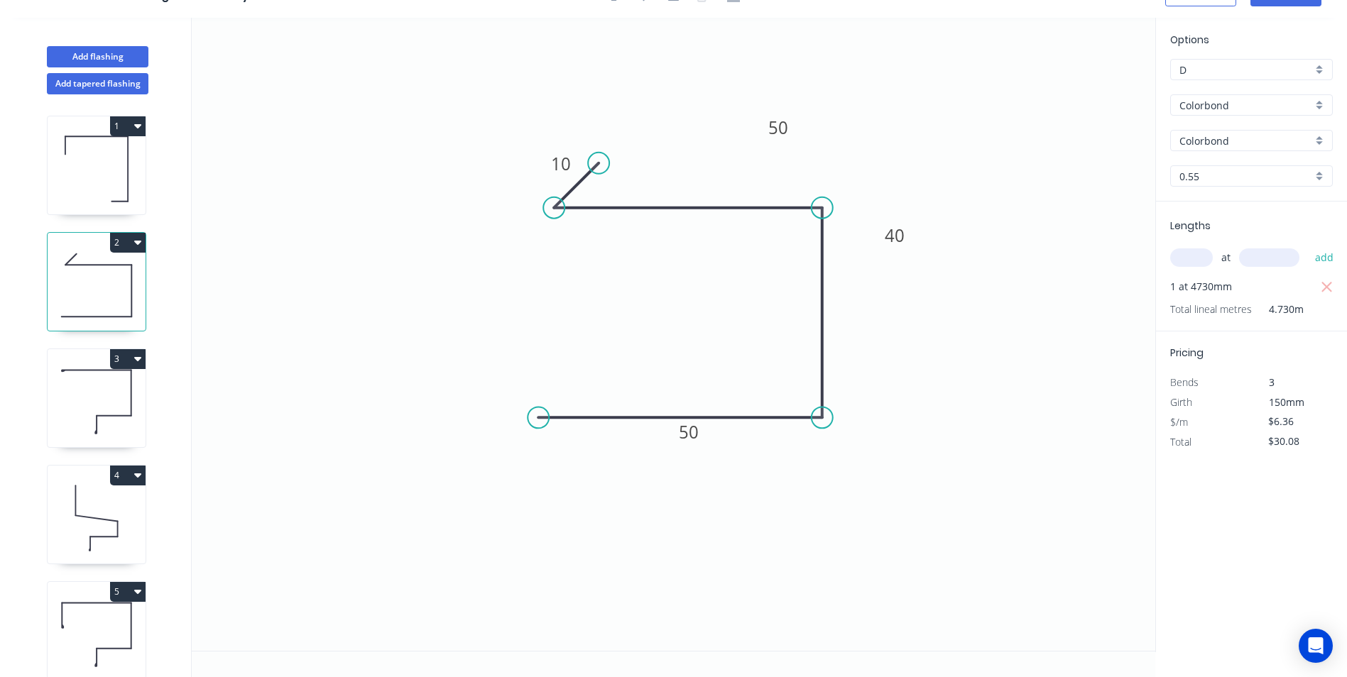
click at [1199, 243] on div "at add" at bounding box center [1252, 258] width 165 height 38
click at [1198, 261] on input "text" at bounding box center [1191, 257] width 43 height 18
type input "1"
type input "23820"
click at [1308, 246] on button "add" at bounding box center [1324, 258] width 33 height 24
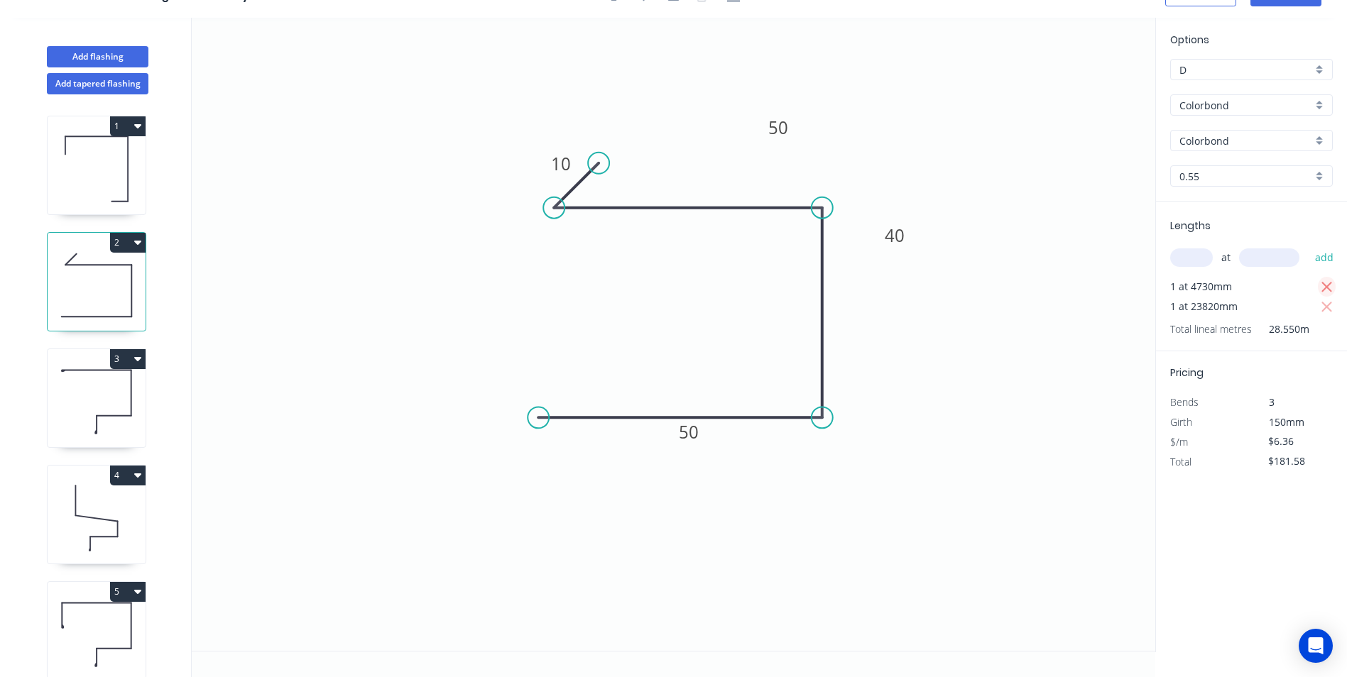
click at [1324, 291] on icon "button" at bounding box center [1327, 287] width 13 height 17
type input "$151.50"
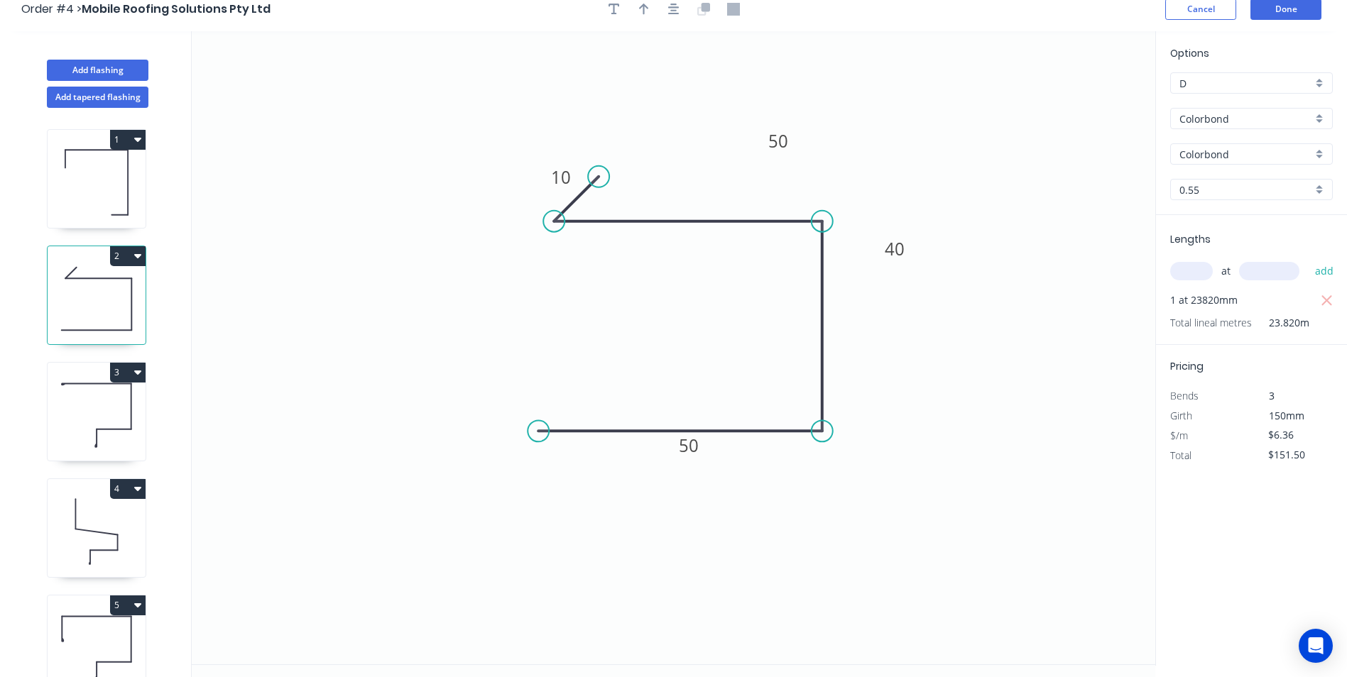
scroll to position [0, 0]
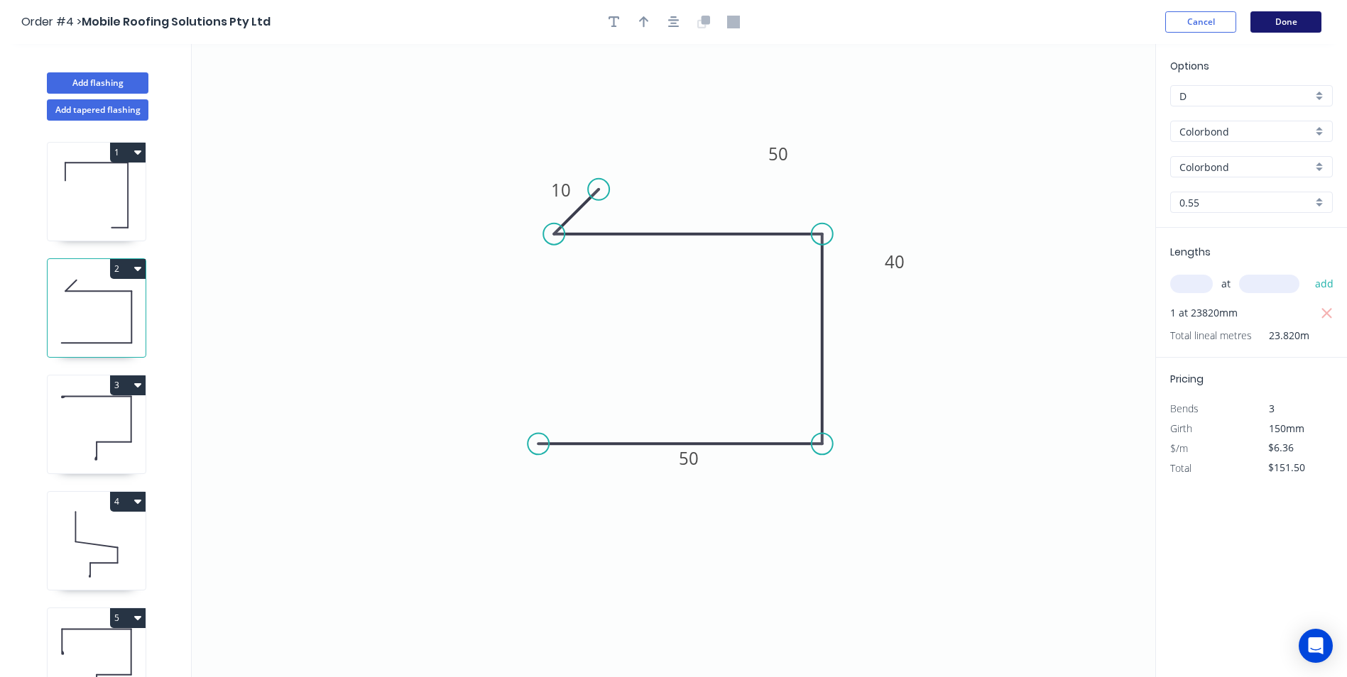
click at [1282, 16] on button "Done" at bounding box center [1285, 21] width 71 height 21
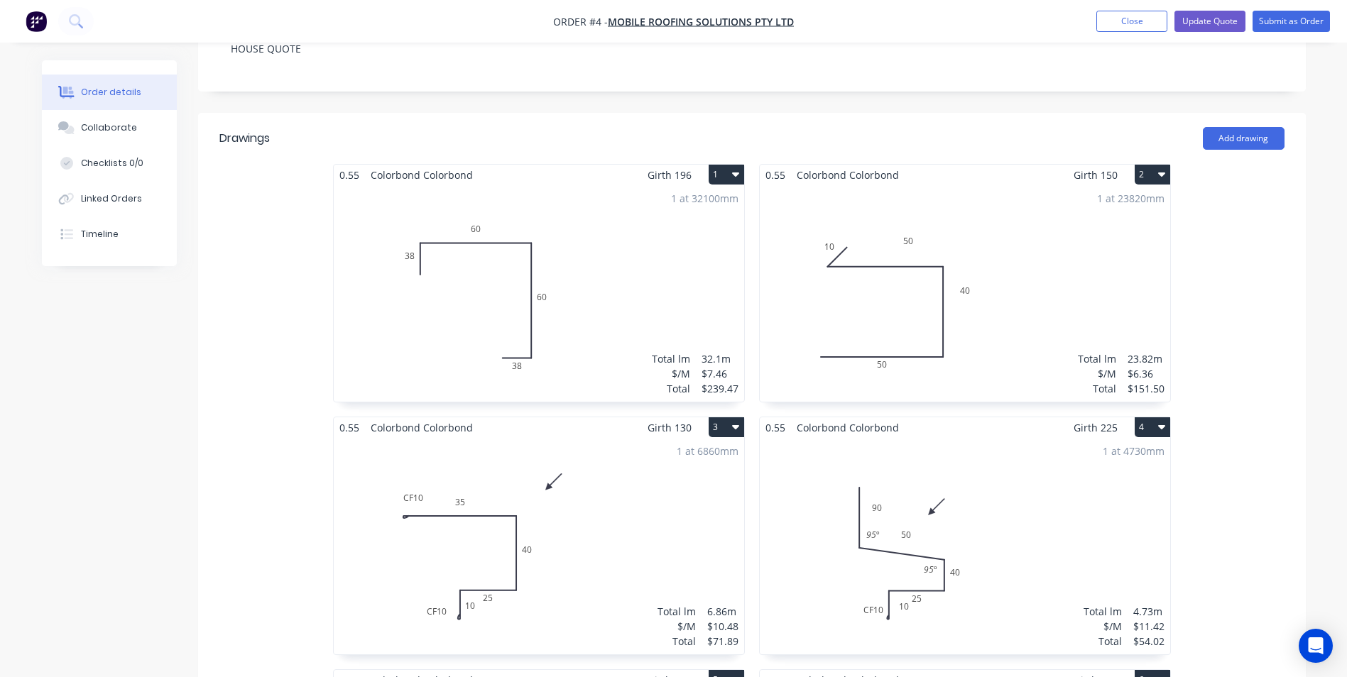
scroll to position [355, 0]
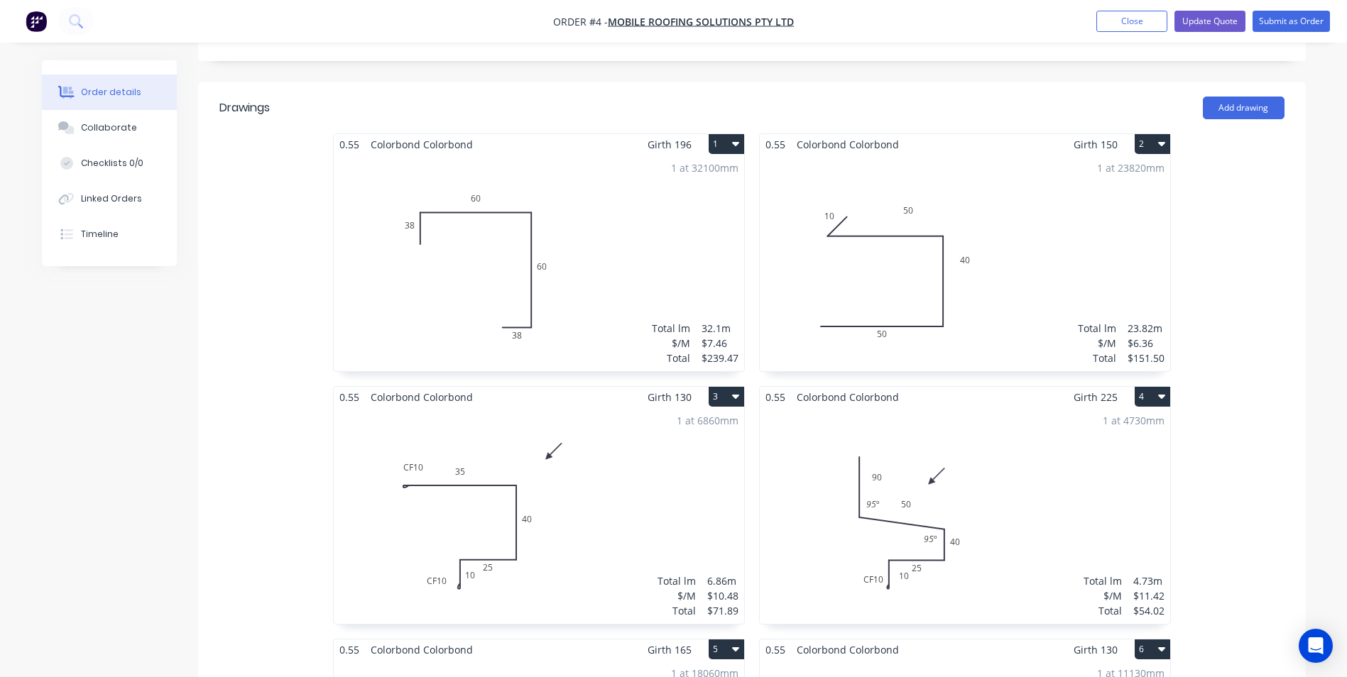
click at [611, 439] on div "1 at 6860mm Total lm $/M Total 6.86m $10.48 $71.89" at bounding box center [539, 516] width 410 height 217
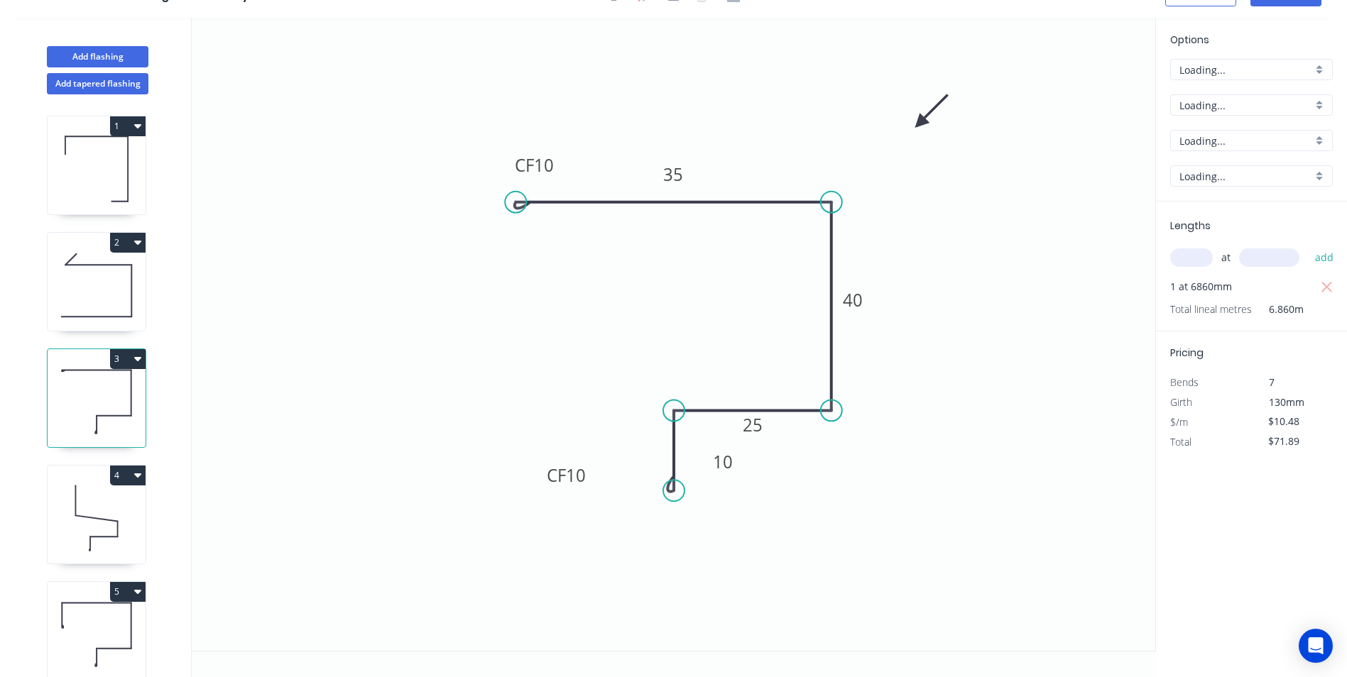
scroll to position [26, 0]
click at [1198, 255] on input "text" at bounding box center [1191, 257] width 43 height 18
type input "1"
type input "39860"
click at [1308, 246] on button "add" at bounding box center [1324, 258] width 33 height 24
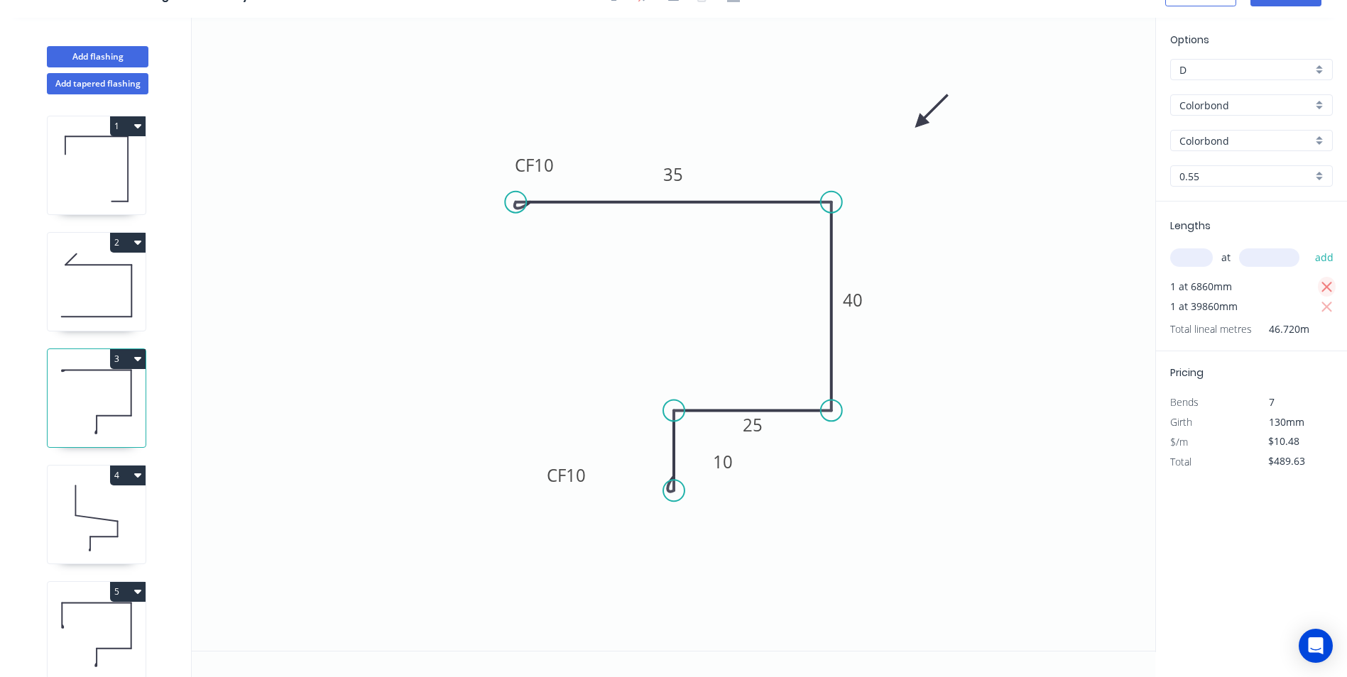
click at [1326, 283] on icon "button" at bounding box center [1327, 287] width 13 height 17
type input "$417.73"
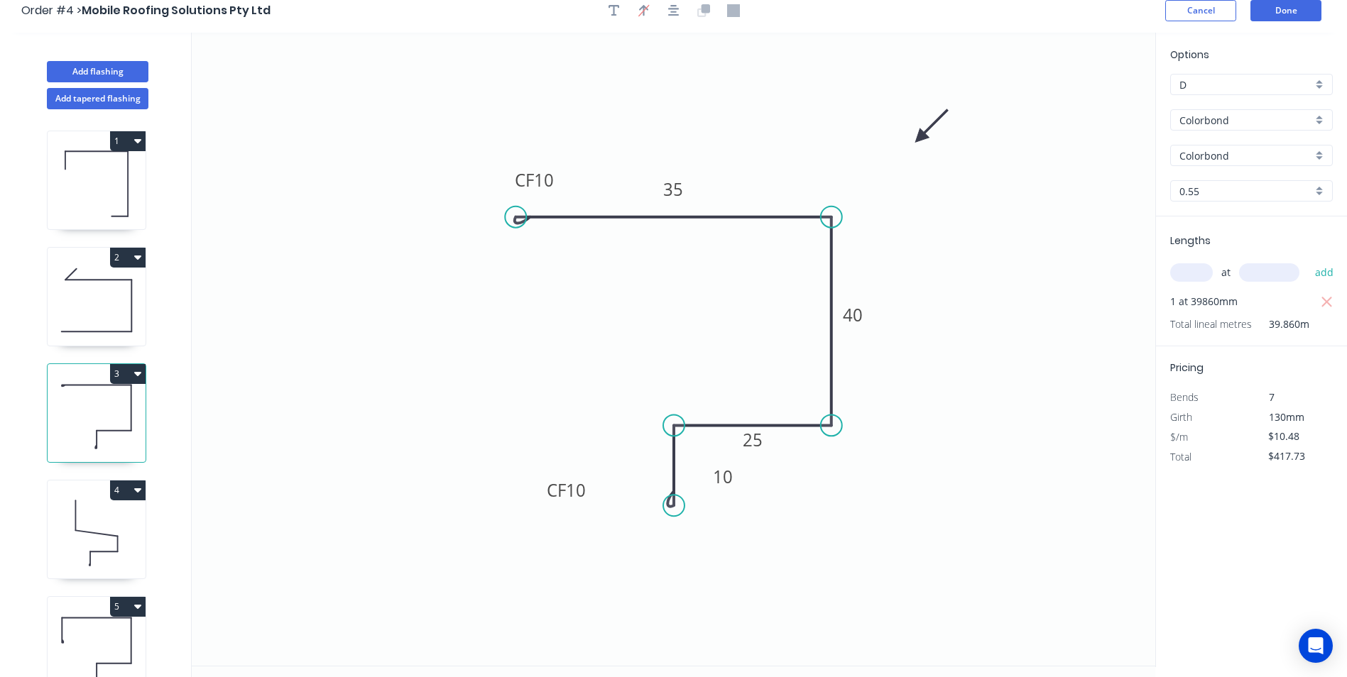
scroll to position [0, 0]
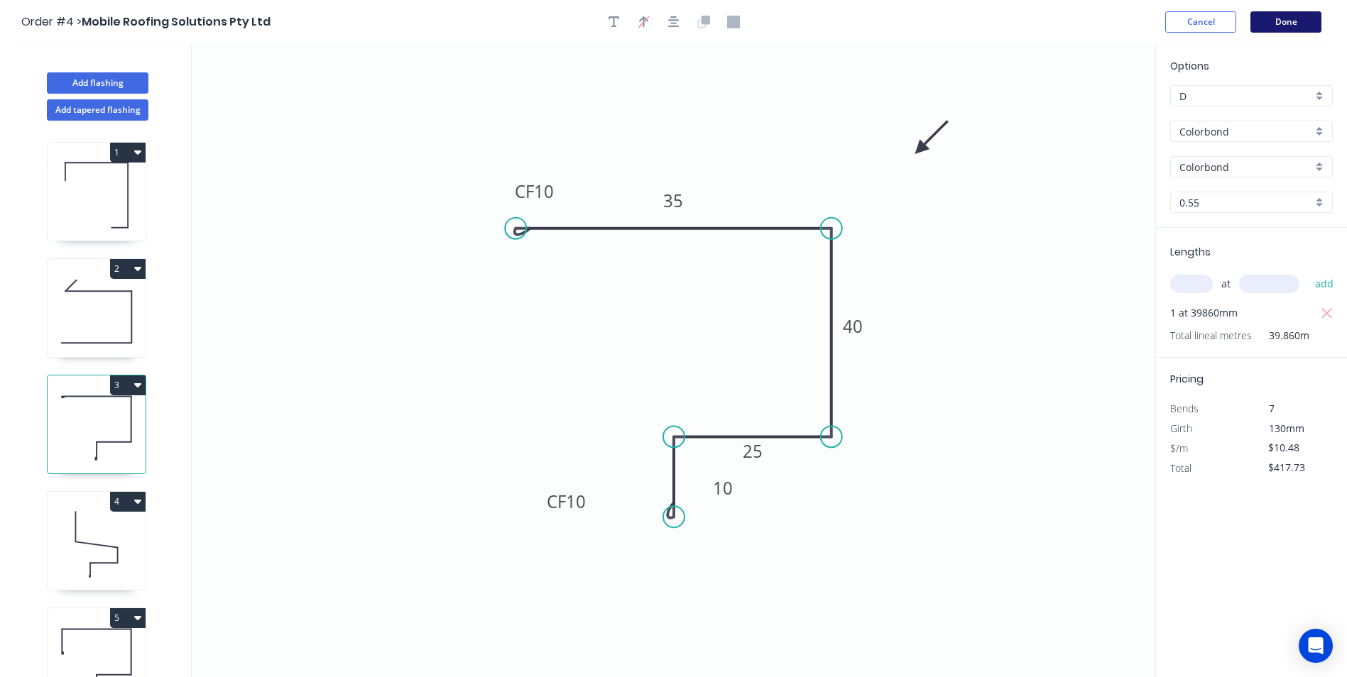
click at [1302, 31] on button "Done" at bounding box center [1285, 21] width 71 height 21
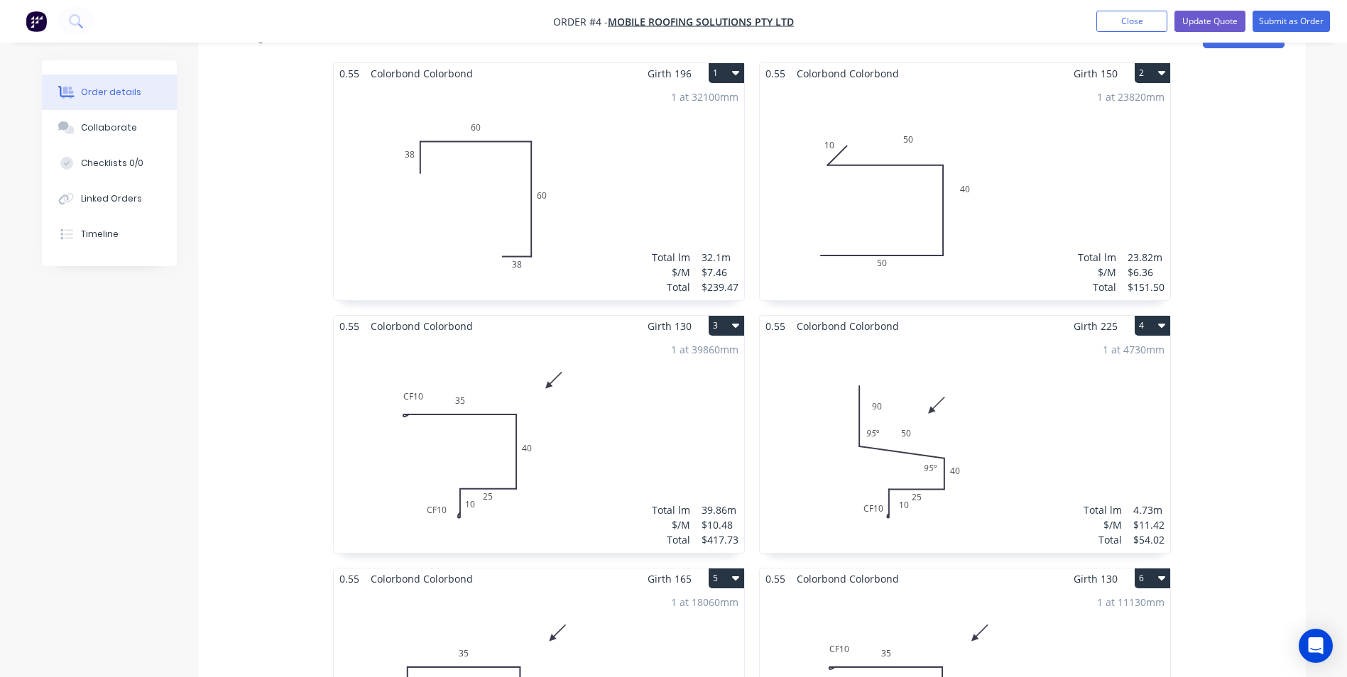
click at [1027, 435] on div "1 at 4730mm Total lm $/M Total 4.73m $11.42 $54.02" at bounding box center [965, 445] width 410 height 217
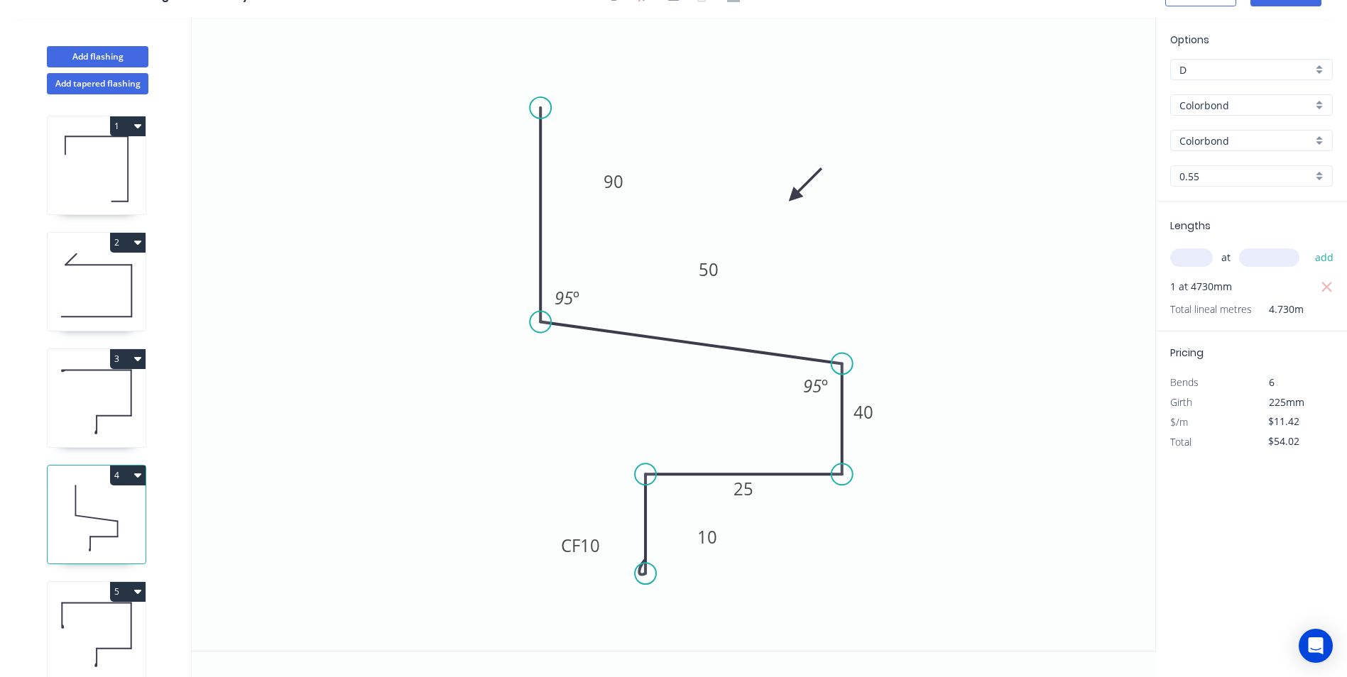
click at [1194, 259] on input "text" at bounding box center [1191, 257] width 43 height 18
type input "1"
type input "27330"
click at [1308, 246] on button "add" at bounding box center [1324, 258] width 33 height 24
click at [1332, 285] on icon "button" at bounding box center [1327, 287] width 13 height 17
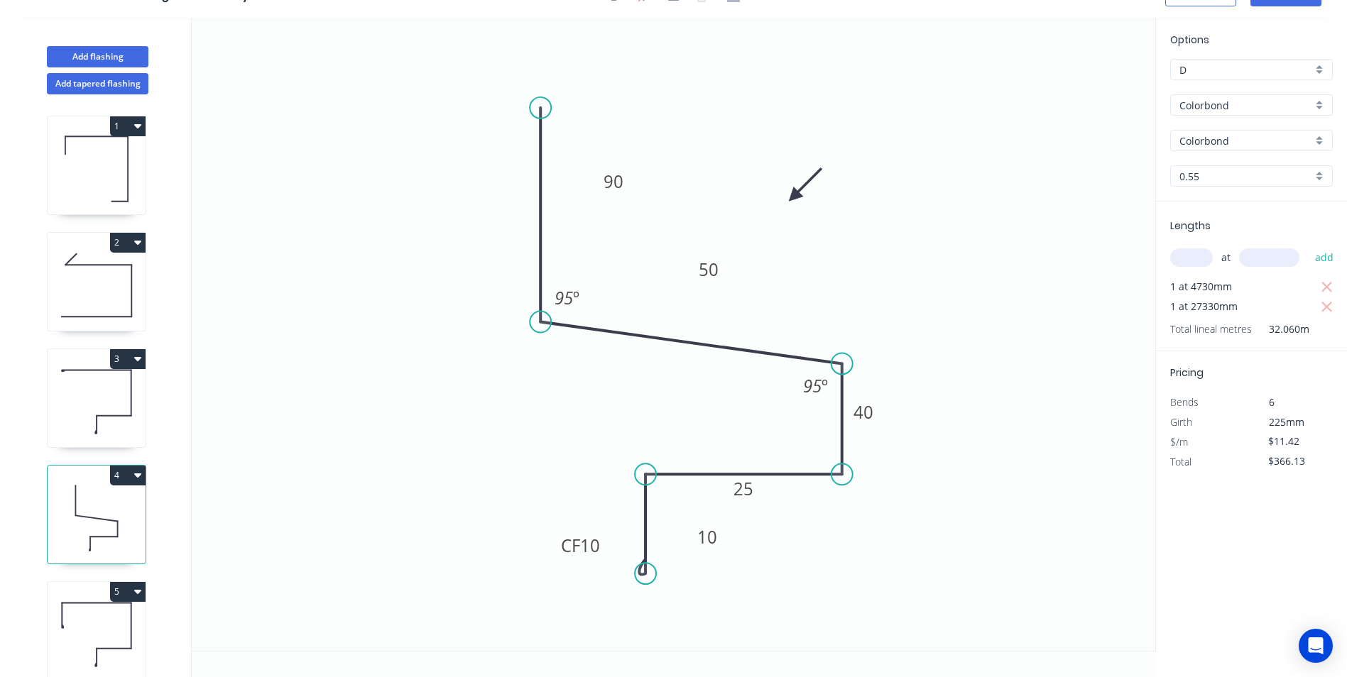
type input "$312.11"
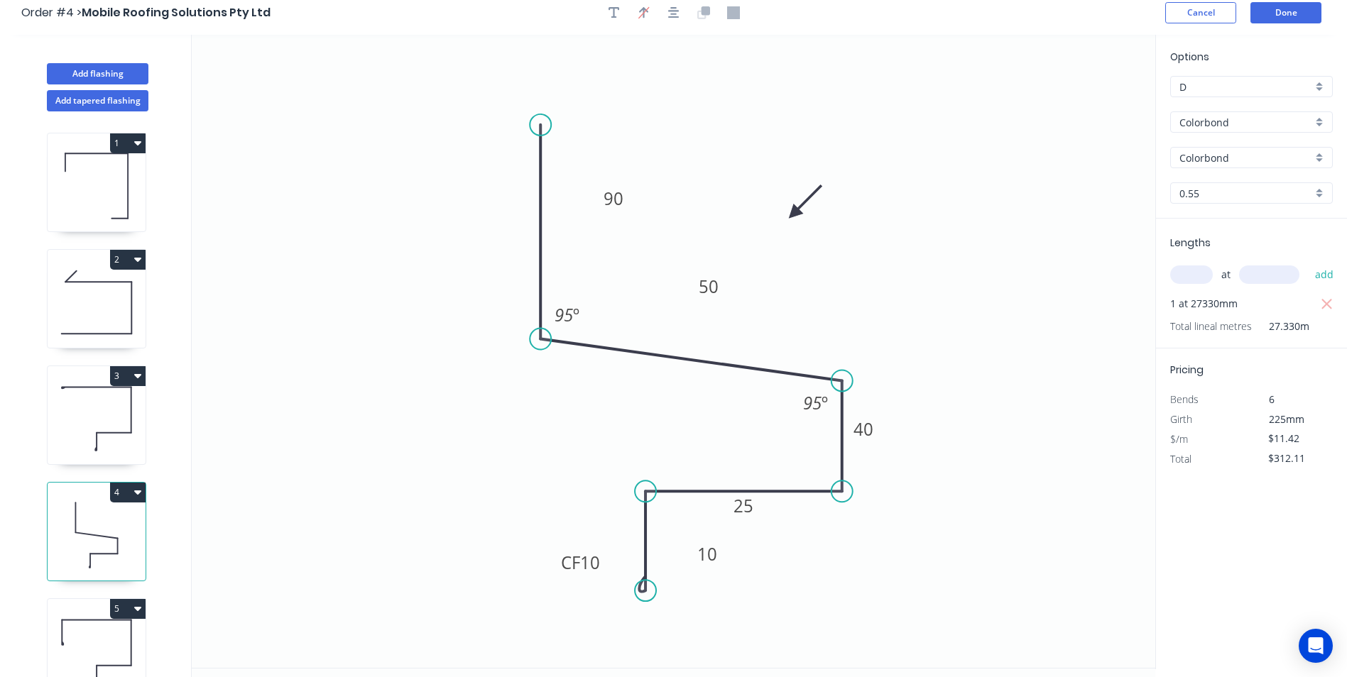
scroll to position [0, 0]
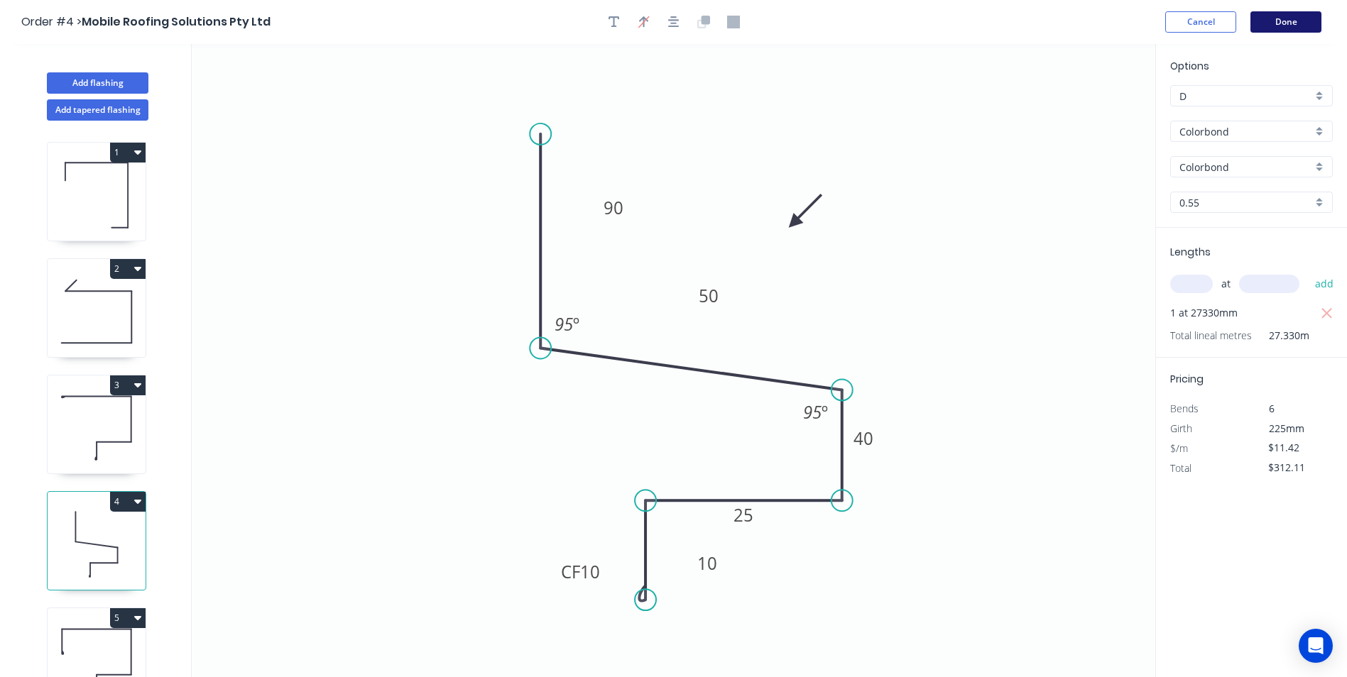
click at [1279, 26] on button "Done" at bounding box center [1285, 21] width 71 height 21
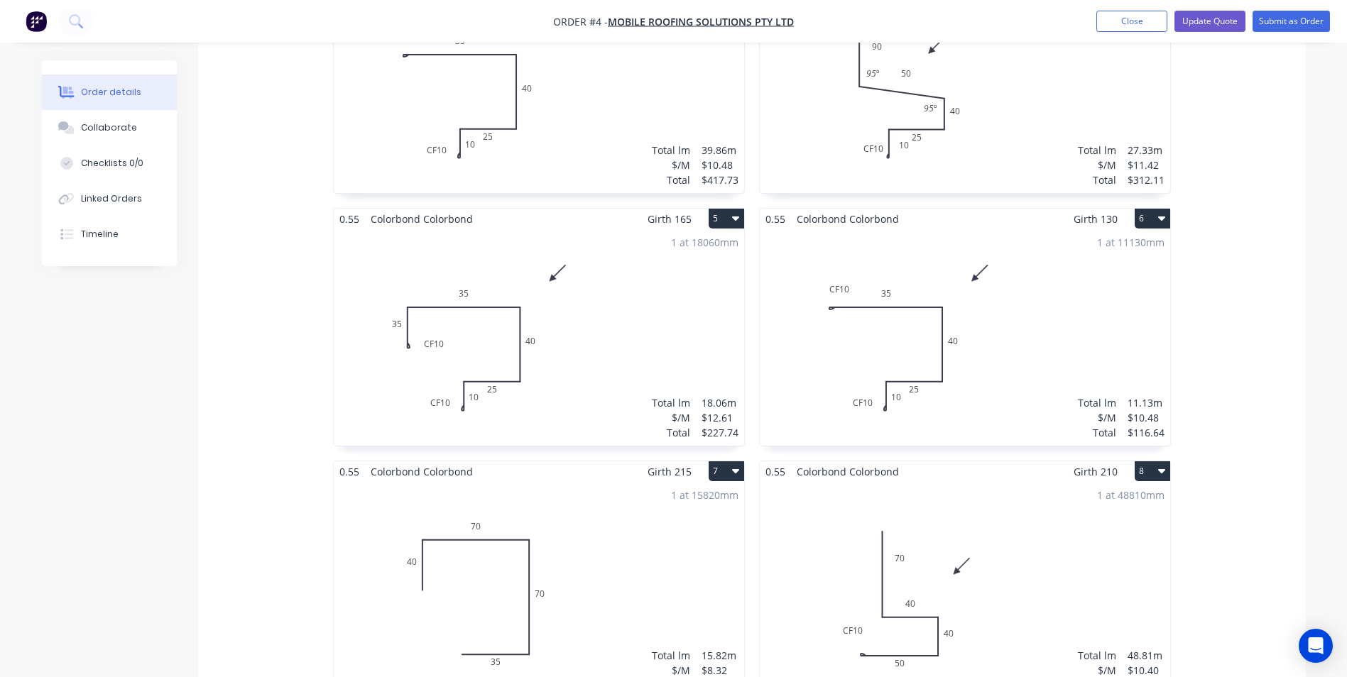
scroll to position [852, 0]
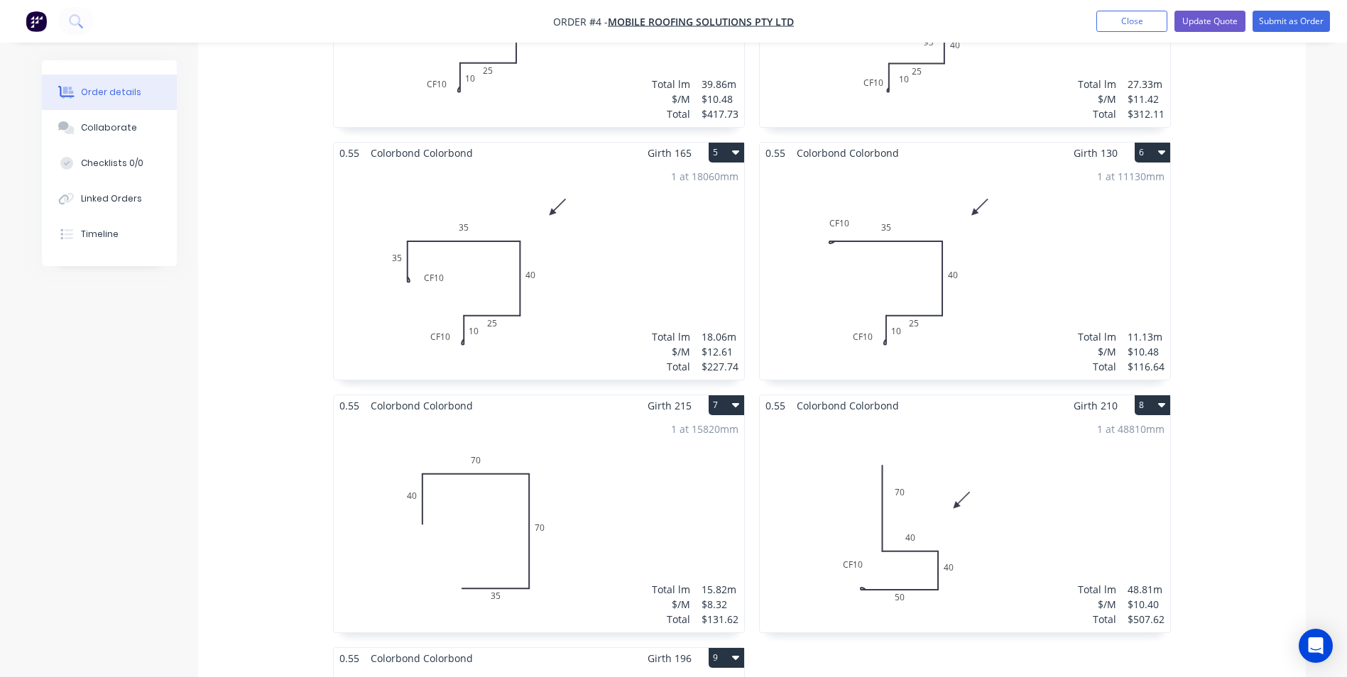
click at [623, 508] on div "1 at 15820mm Total lm $/M Total 15.82m $8.32 $131.62" at bounding box center [539, 524] width 410 height 217
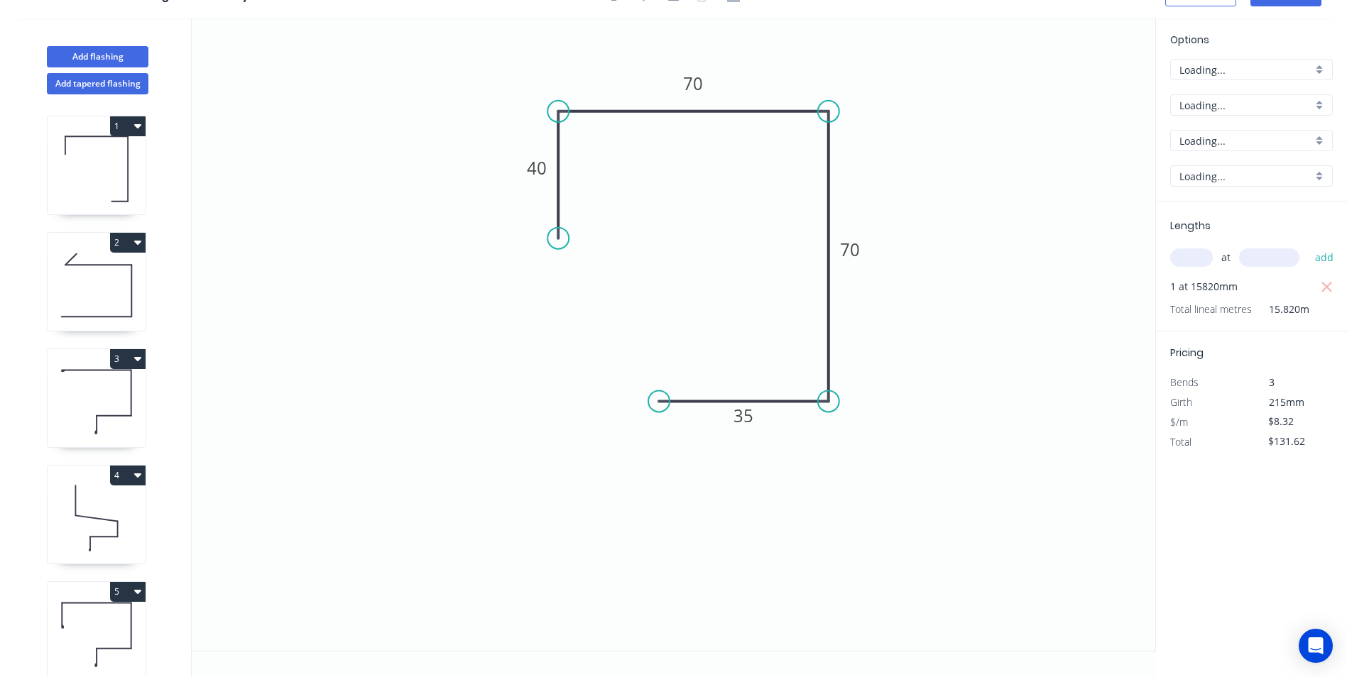
scroll to position [26, 0]
click at [1198, 259] on input "text" at bounding box center [1191, 257] width 43 height 18
type input "1"
type input "113280"
click at [1308, 246] on button "add" at bounding box center [1324, 258] width 33 height 24
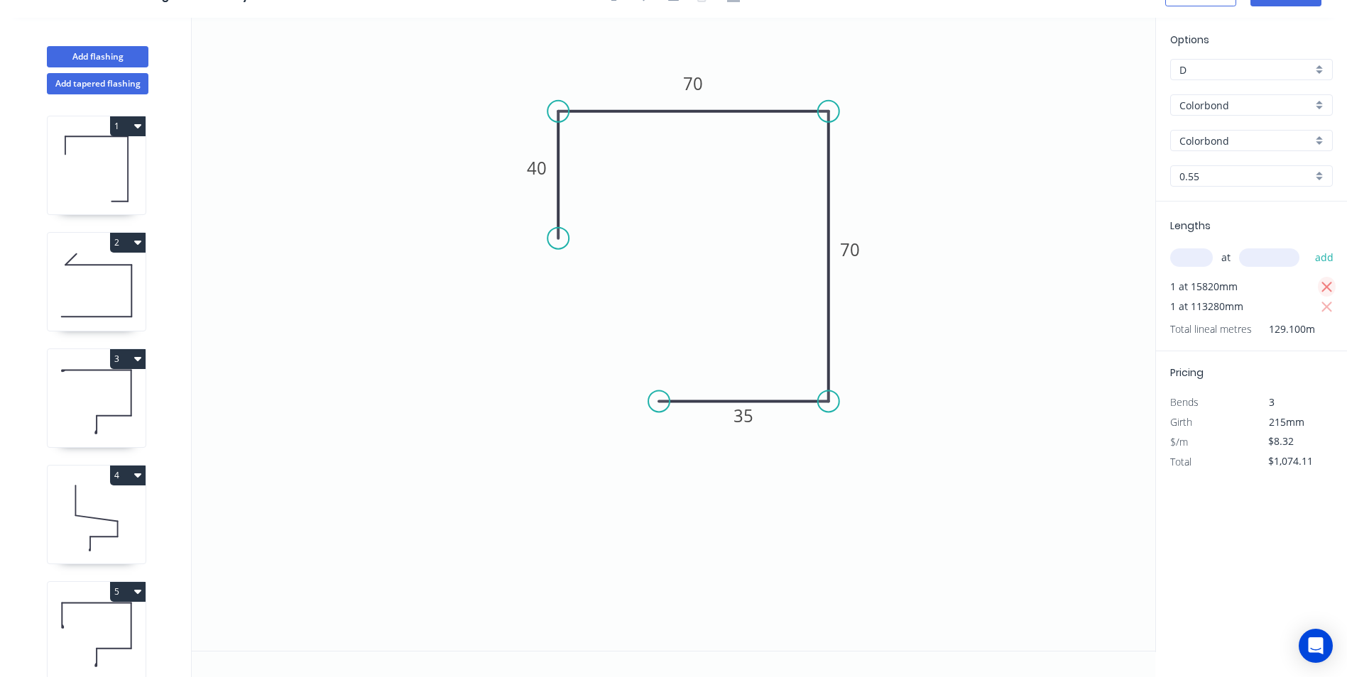
click at [1328, 292] on icon "button" at bounding box center [1327, 287] width 13 height 17
type input "$942.49"
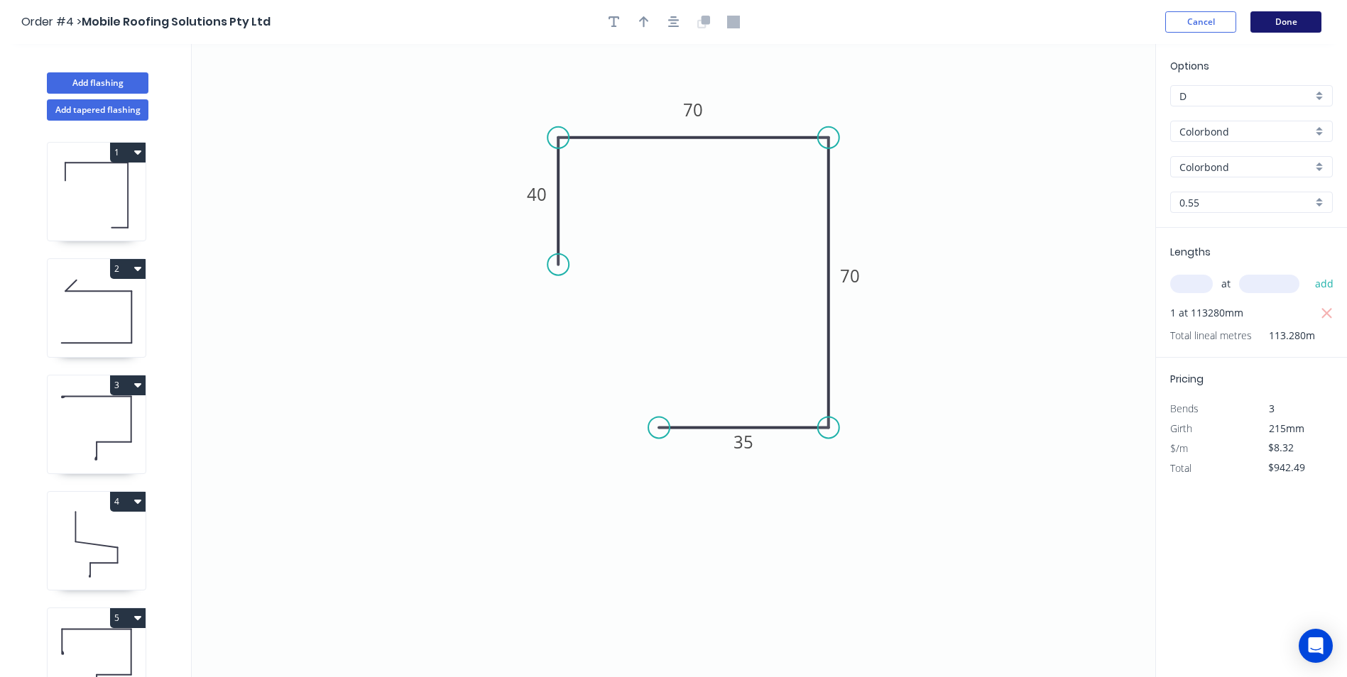
click at [1269, 28] on button "Done" at bounding box center [1285, 21] width 71 height 21
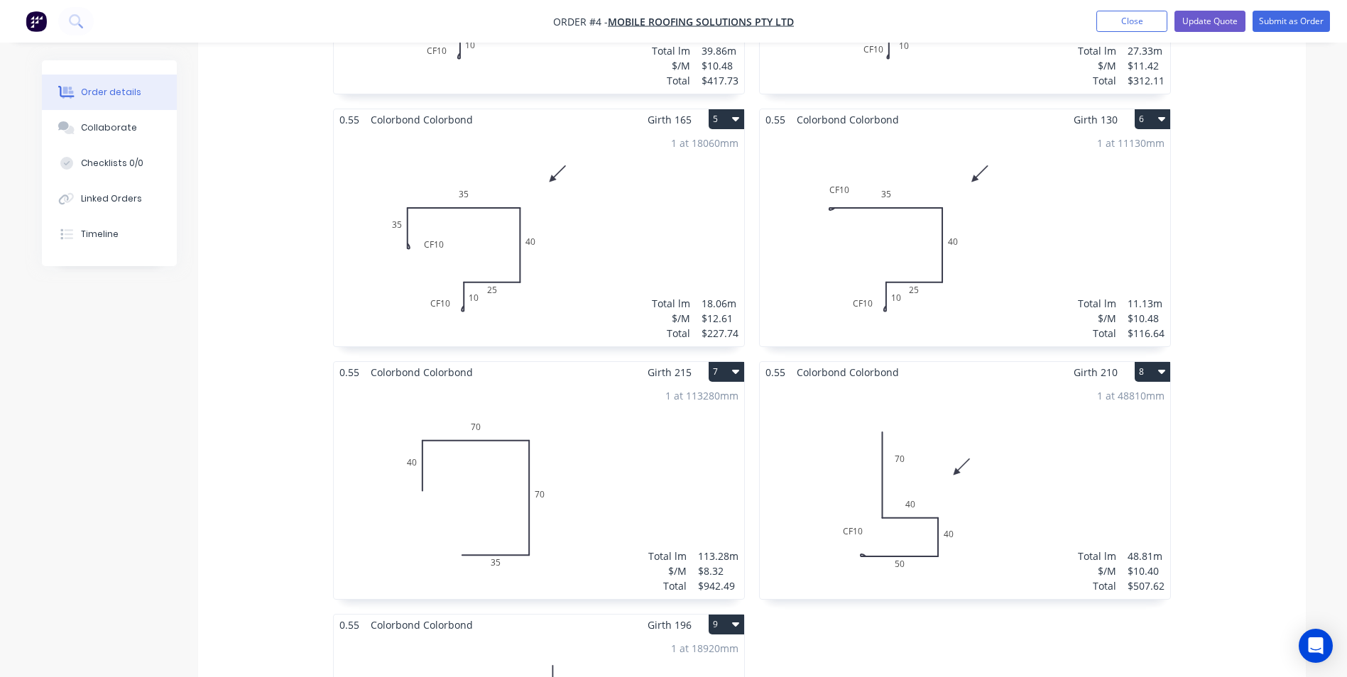
scroll to position [923, 0]
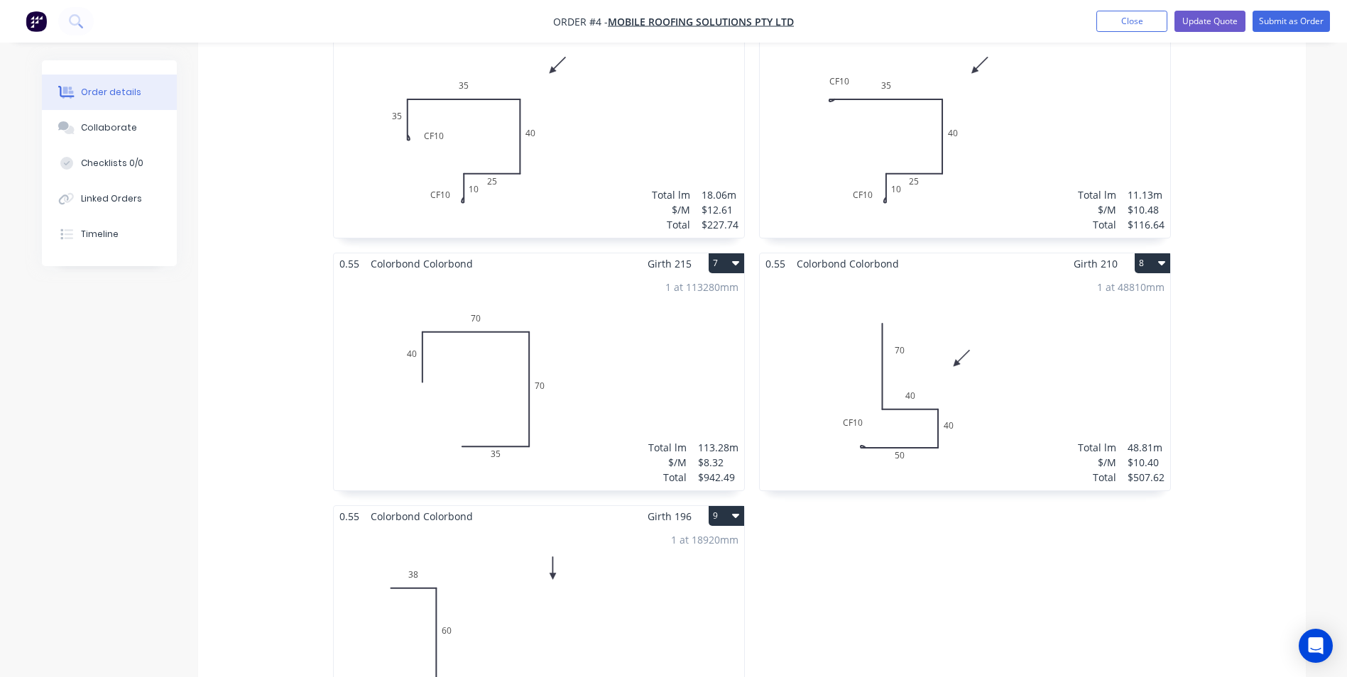
click at [1007, 385] on div "1 at 48810mm Total lm $/M Total 48.81m $10.40 $507.62" at bounding box center [965, 382] width 410 height 217
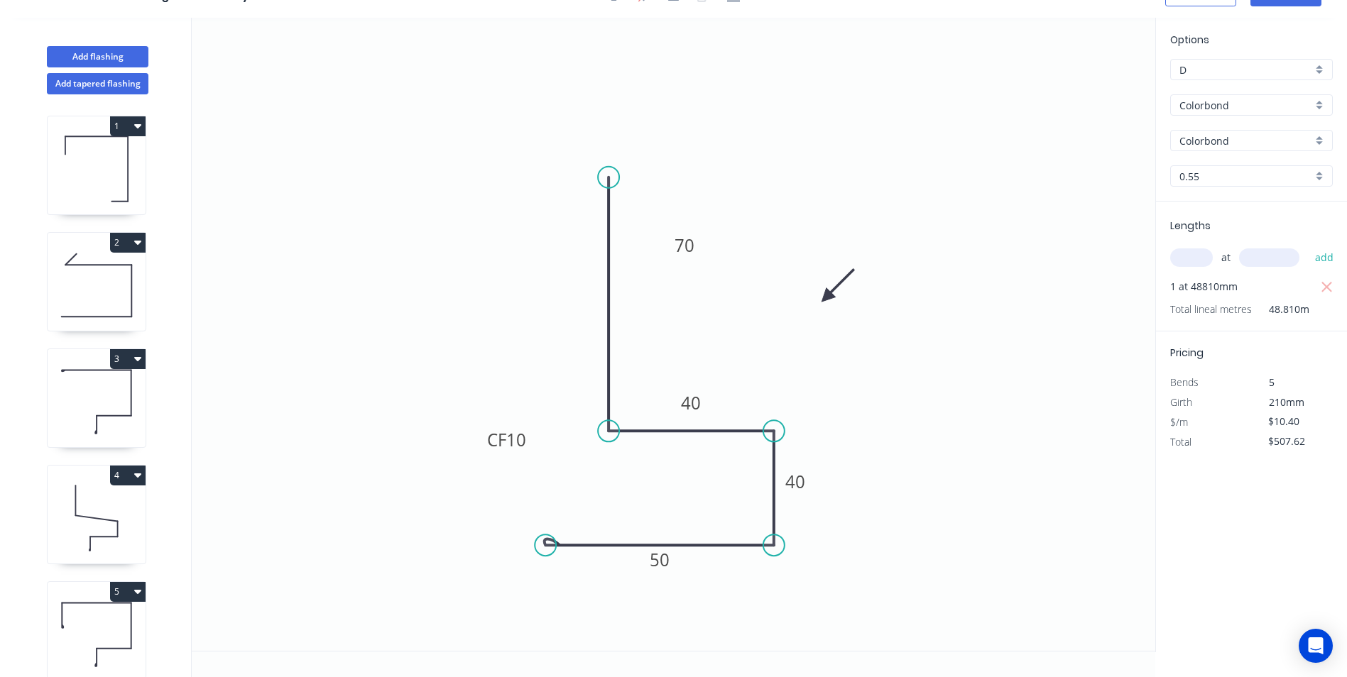
click at [1175, 253] on input "text" at bounding box center [1191, 257] width 43 height 18
type input "1"
type input "83320"
click at [1308, 246] on button "add" at bounding box center [1324, 258] width 33 height 24
click at [1326, 286] on icon "button" at bounding box center [1326, 287] width 11 height 11
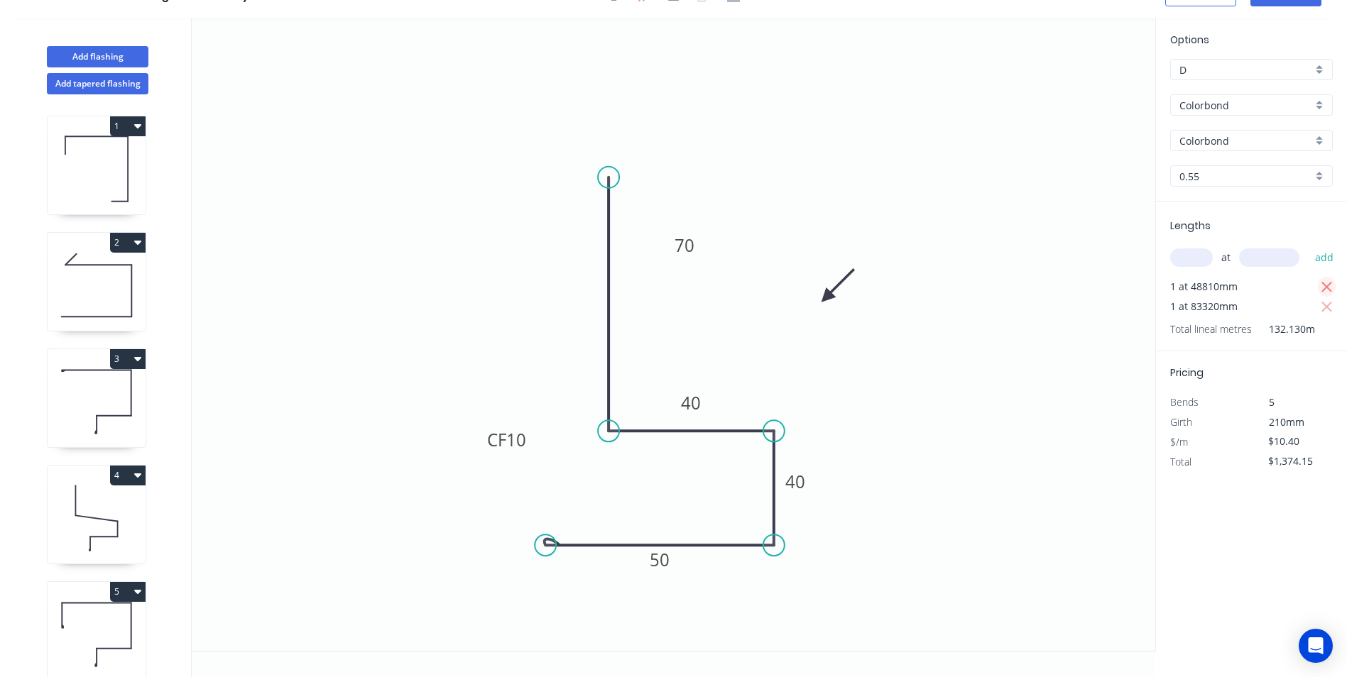
type input "$866.53"
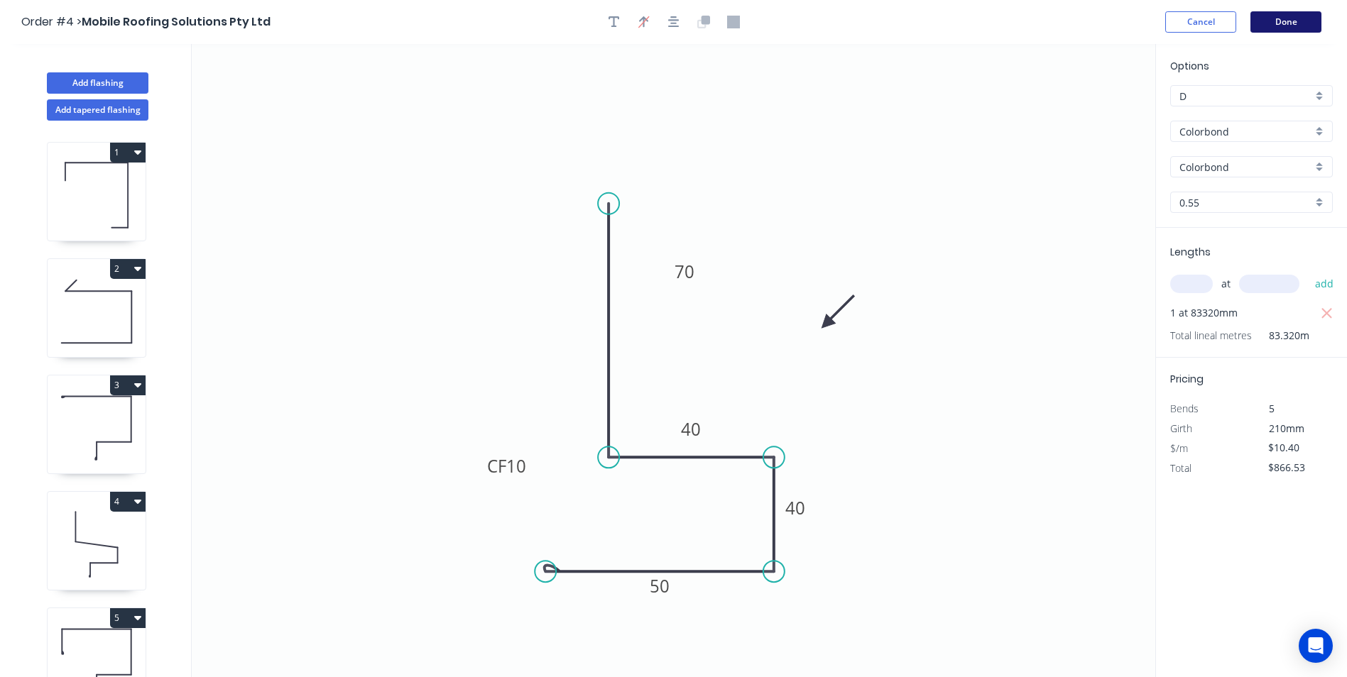
click at [1277, 26] on button "Done" at bounding box center [1285, 21] width 71 height 21
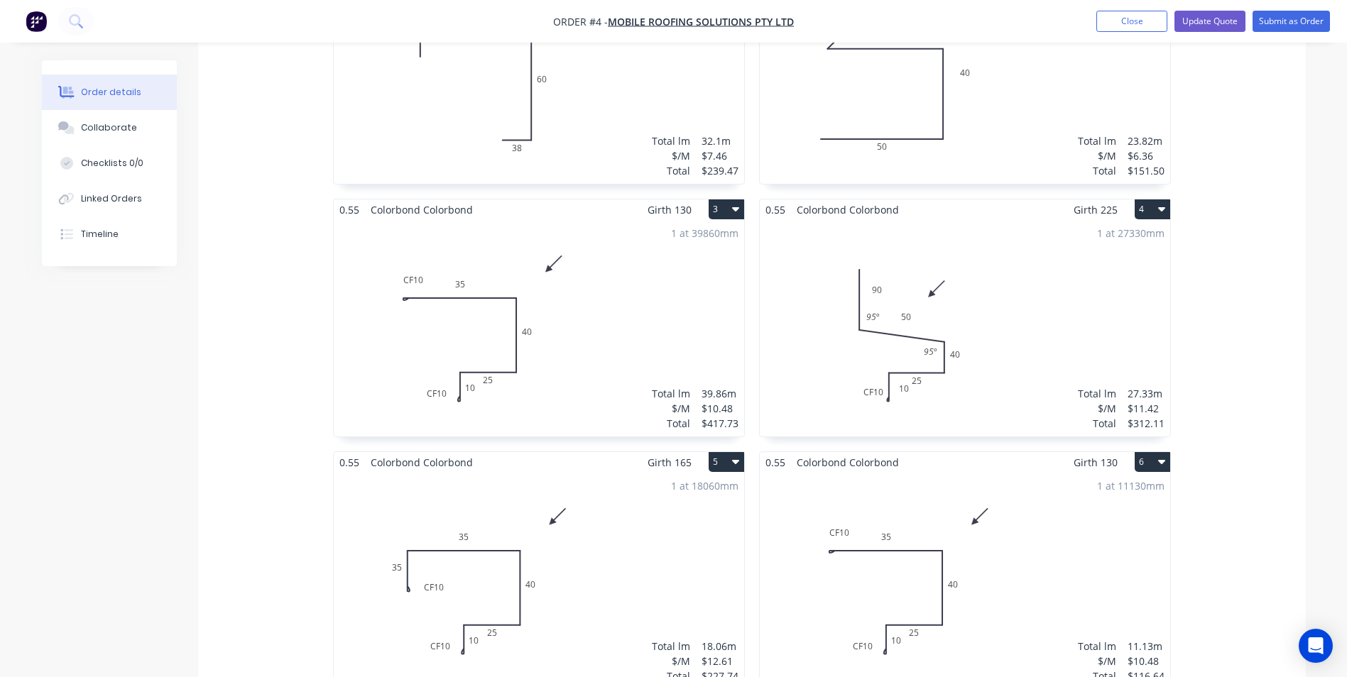
scroll to position [568, 0]
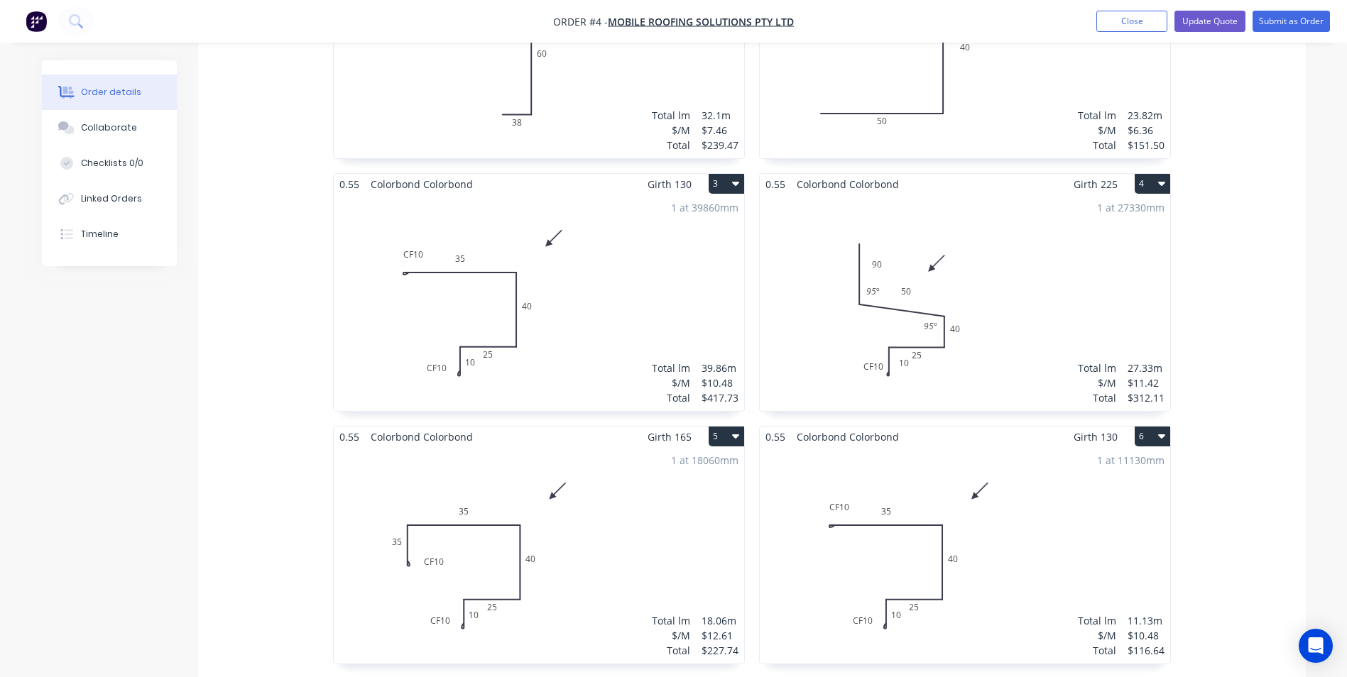
click at [618, 474] on div "1 at 18060mm Total lm $/M Total 18.06m $12.61 $227.74" at bounding box center [539, 555] width 410 height 217
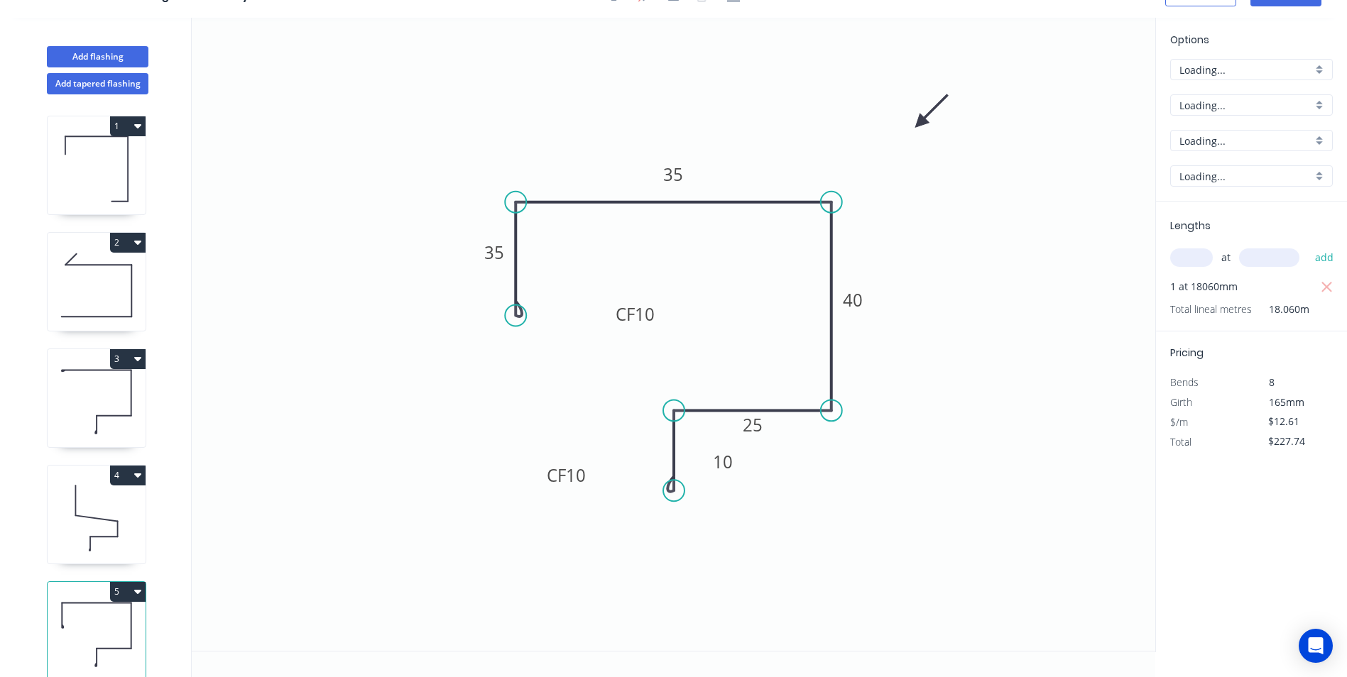
scroll to position [26, 0]
click at [1191, 262] on input "text" at bounding box center [1191, 257] width 43 height 18
type input "1"
type input "43560"
click at [1308, 246] on button "add" at bounding box center [1324, 258] width 33 height 24
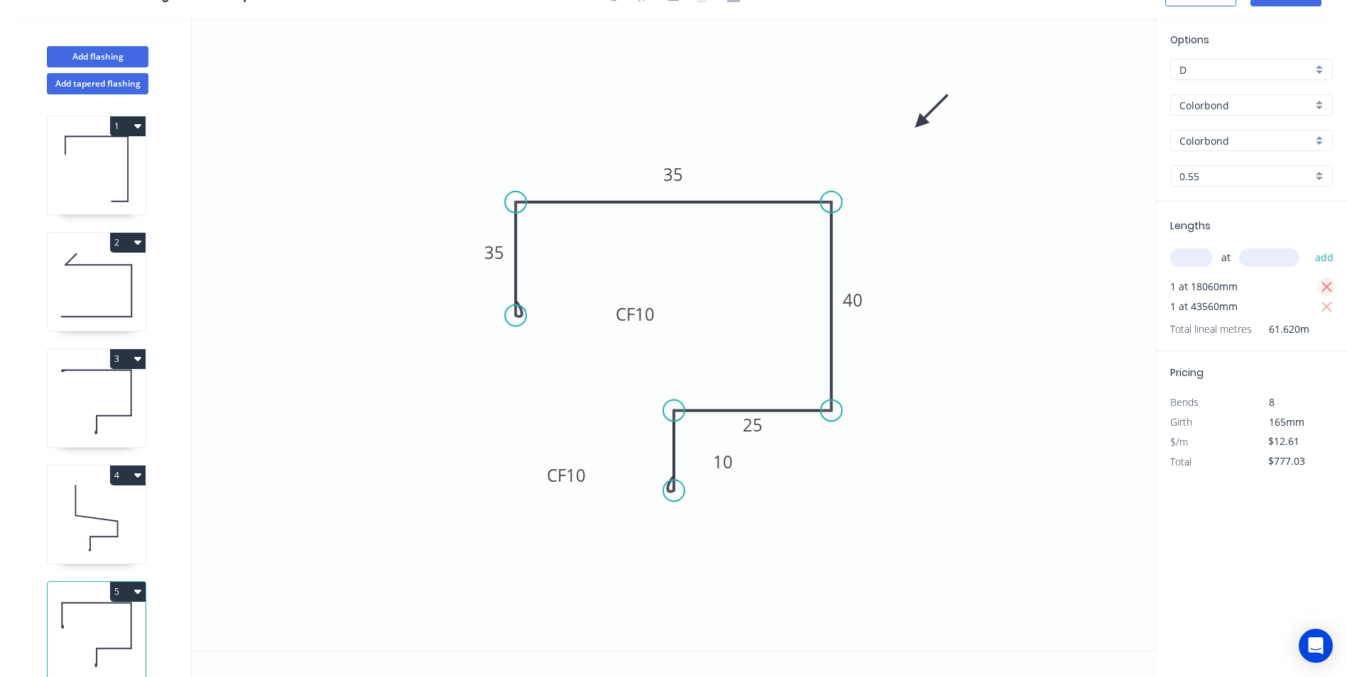
click at [1321, 287] on icon "button" at bounding box center [1327, 287] width 13 height 17
type input "$549.29"
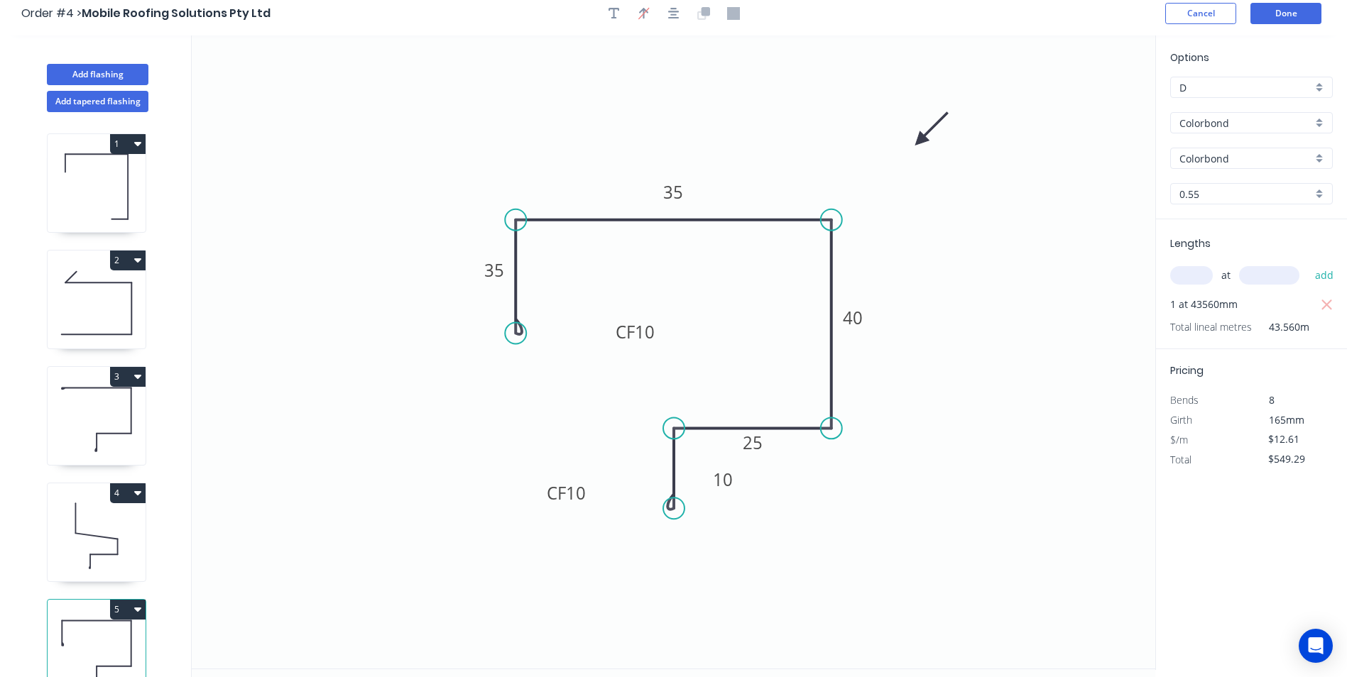
scroll to position [0, 0]
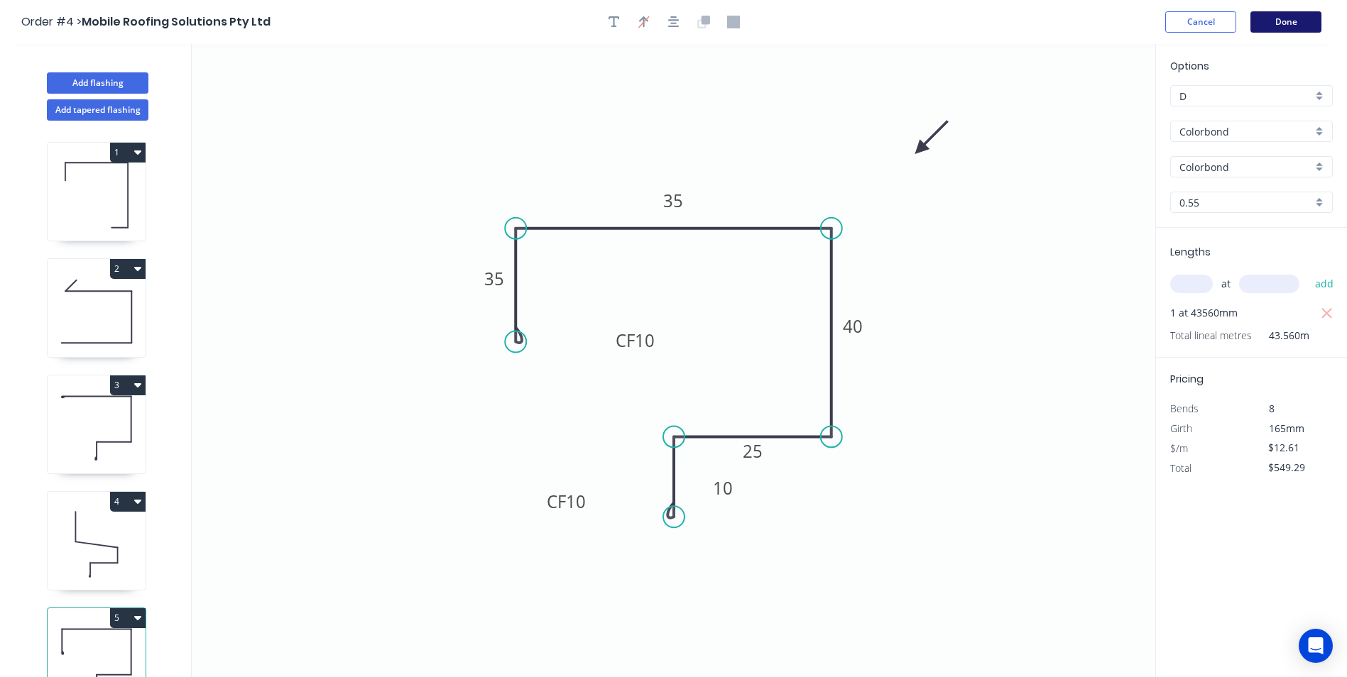
click at [1304, 23] on button "Done" at bounding box center [1285, 21] width 71 height 21
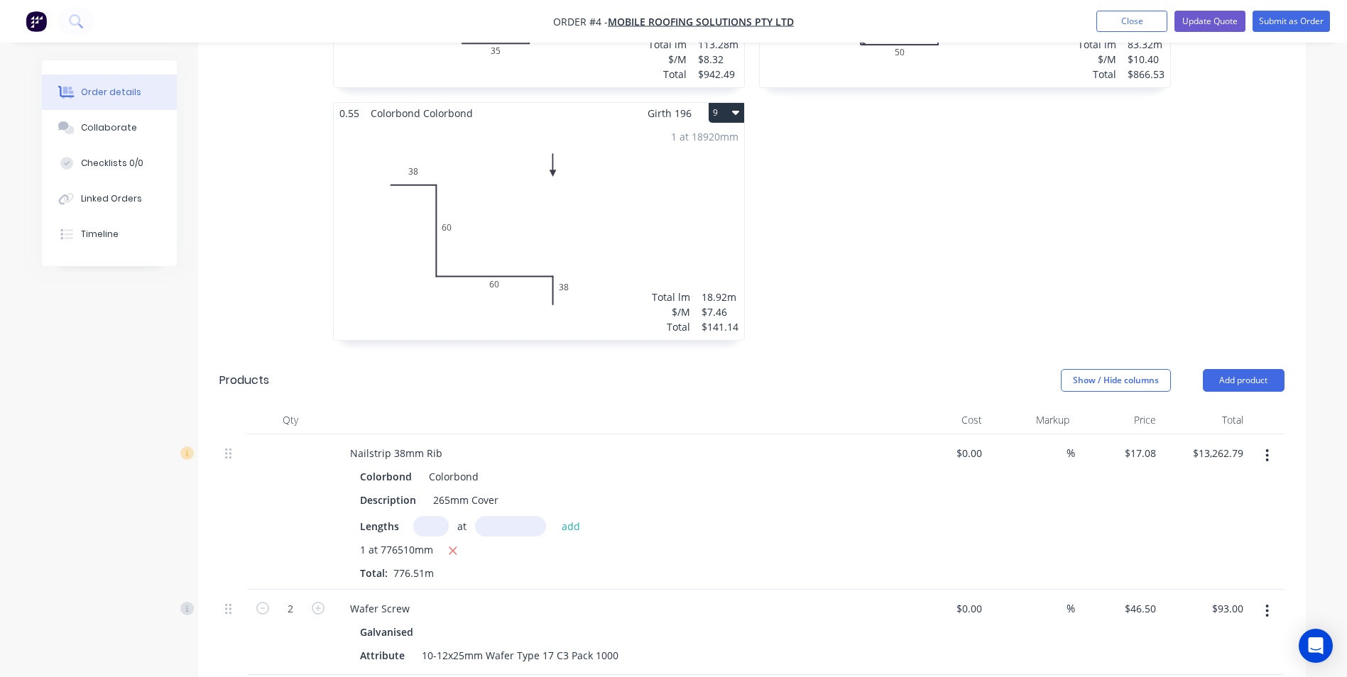
scroll to position [1491, 0]
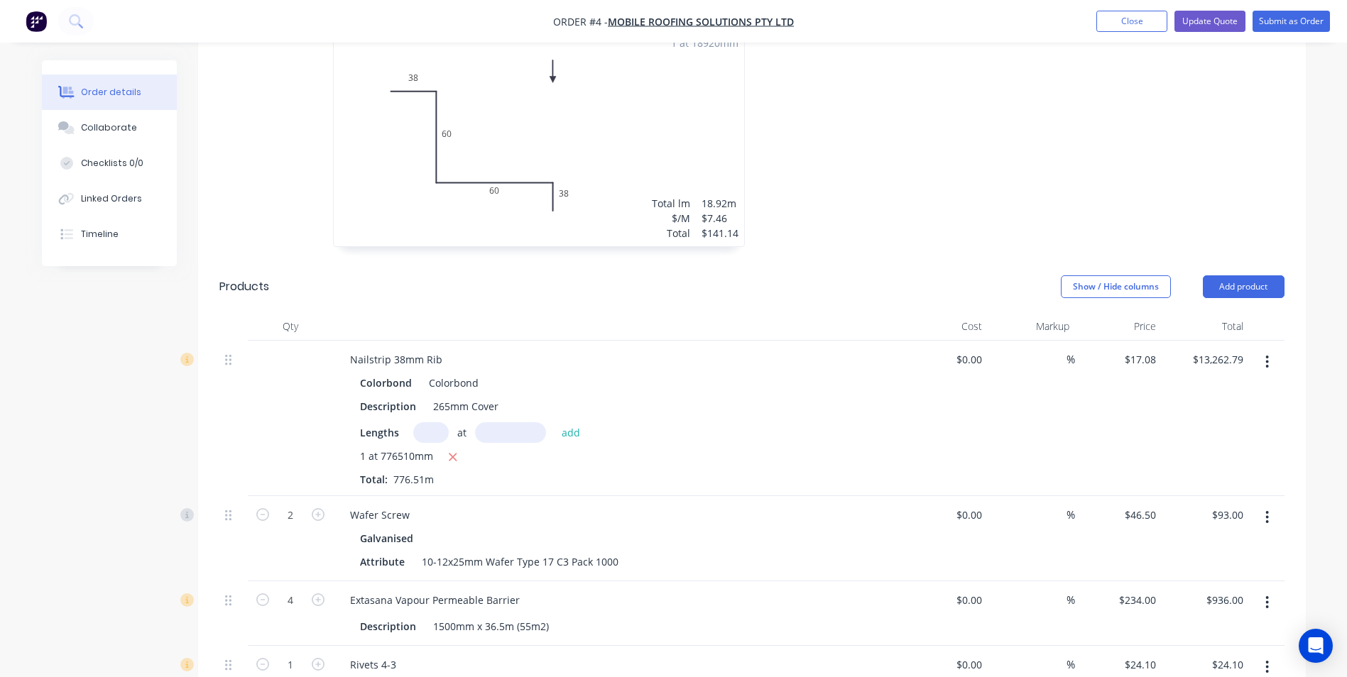
click at [425, 422] on input "text" at bounding box center [430, 432] width 35 height 21
type input "1"
type input "1012830"
click at [555, 422] on button "add" at bounding box center [571, 431] width 33 height 19
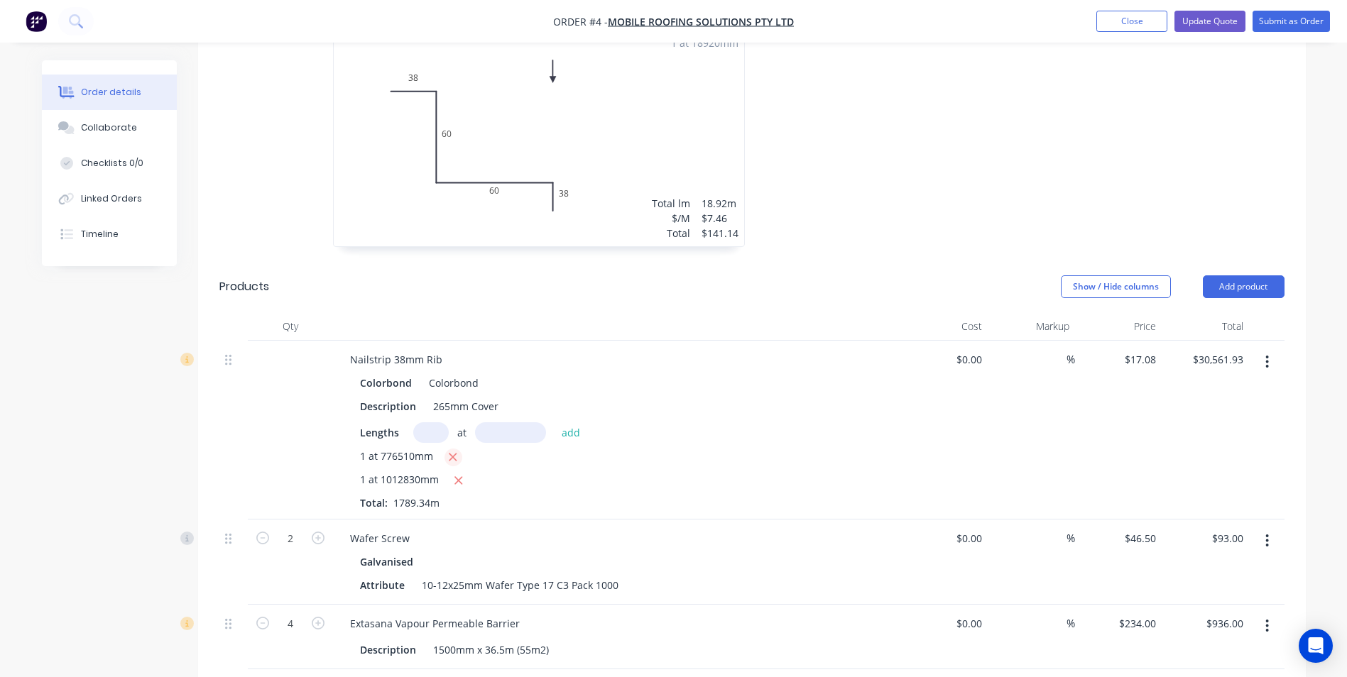
click at [451, 451] on icon "button" at bounding box center [452, 457] width 9 height 13
type input "$17,299.14"
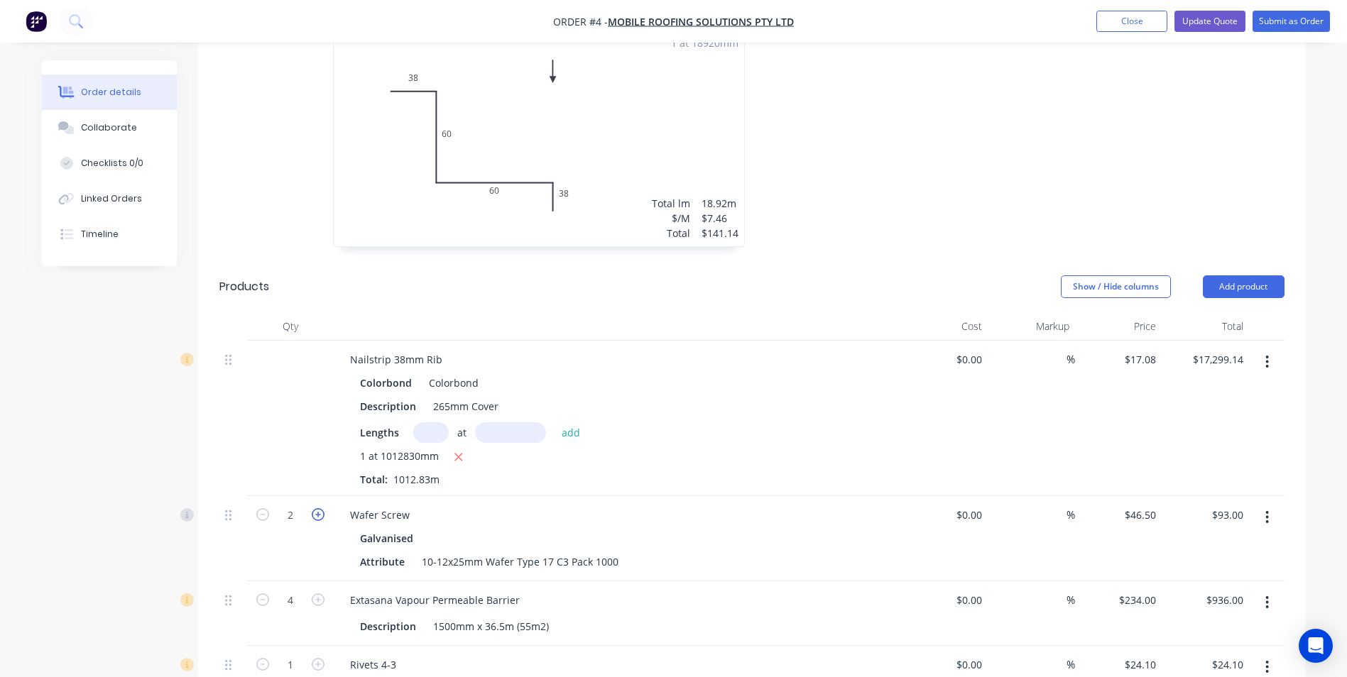
click at [317, 508] on icon "button" at bounding box center [318, 514] width 13 height 13
type input "3"
type input "$139.50"
click at [321, 594] on icon "button" at bounding box center [318, 600] width 13 height 13
type input "5"
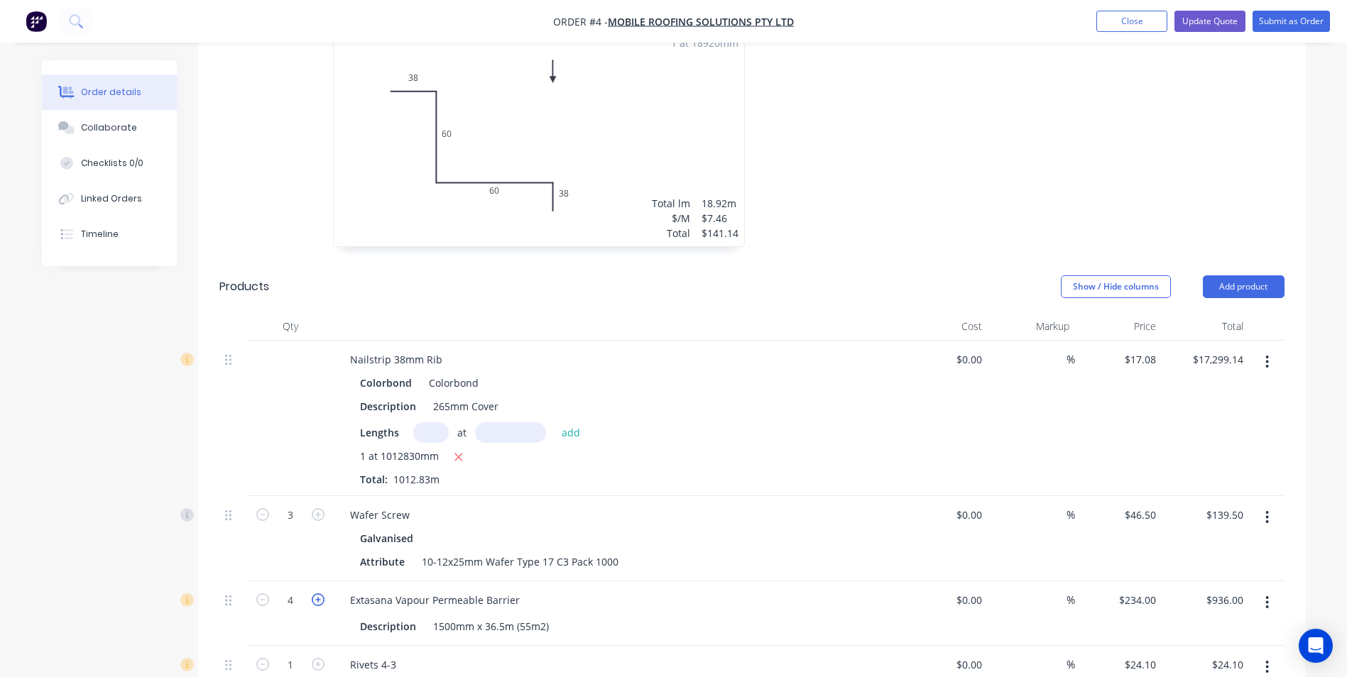
type input "$1,170.00"
click at [321, 594] on icon "button" at bounding box center [318, 600] width 13 height 13
type input "6"
type input "$1,404.00"
click at [321, 594] on icon "button" at bounding box center [318, 600] width 13 height 13
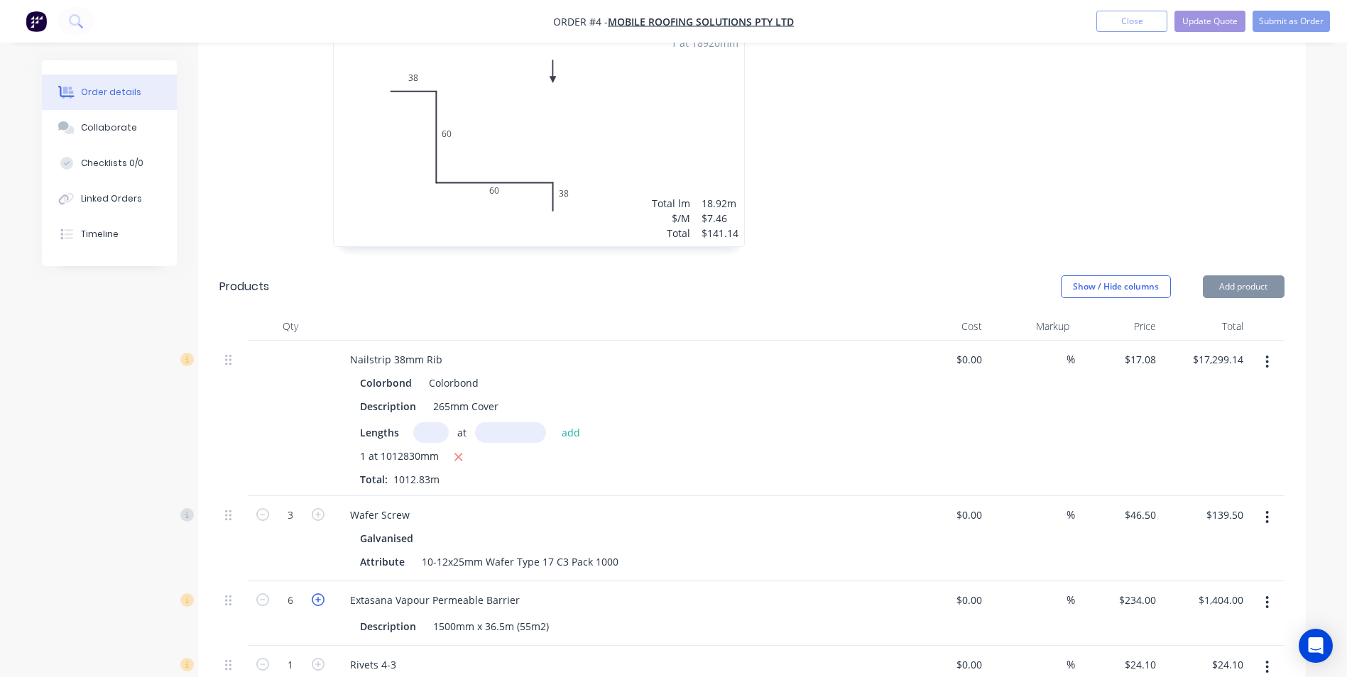
type input "7"
type input "$1,638.00"
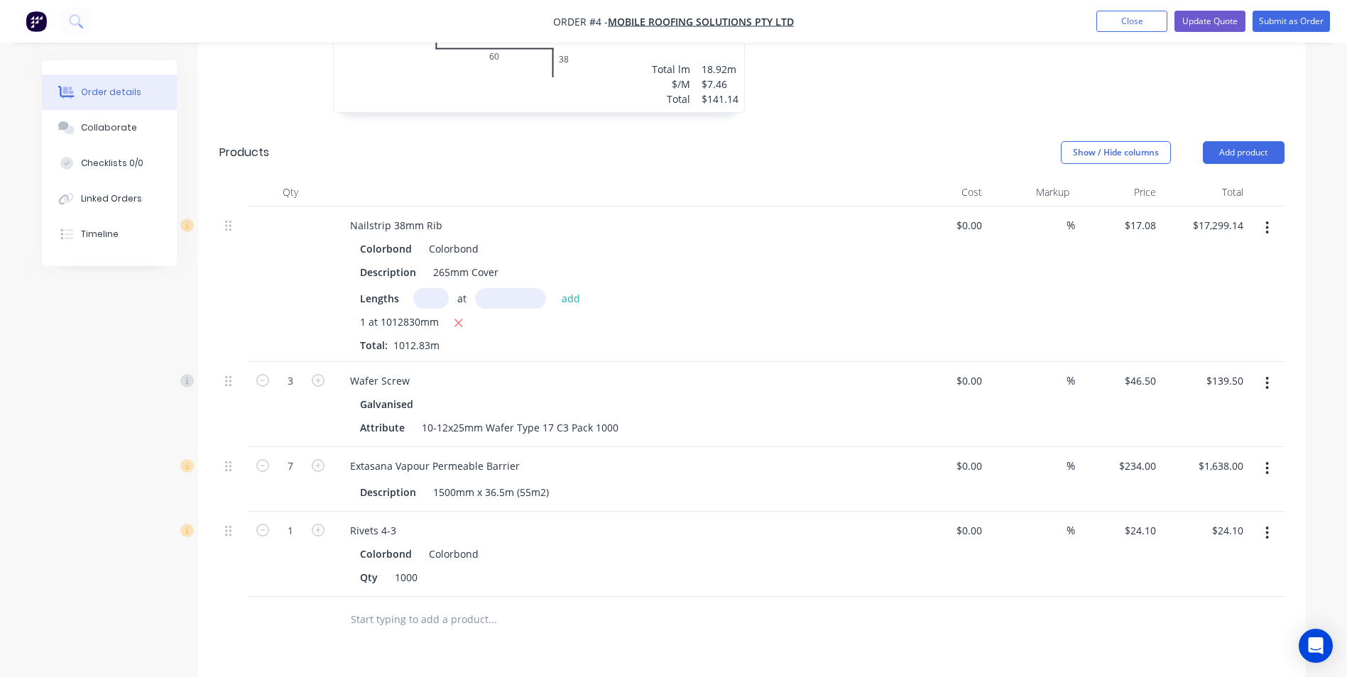
scroll to position [1633, 0]
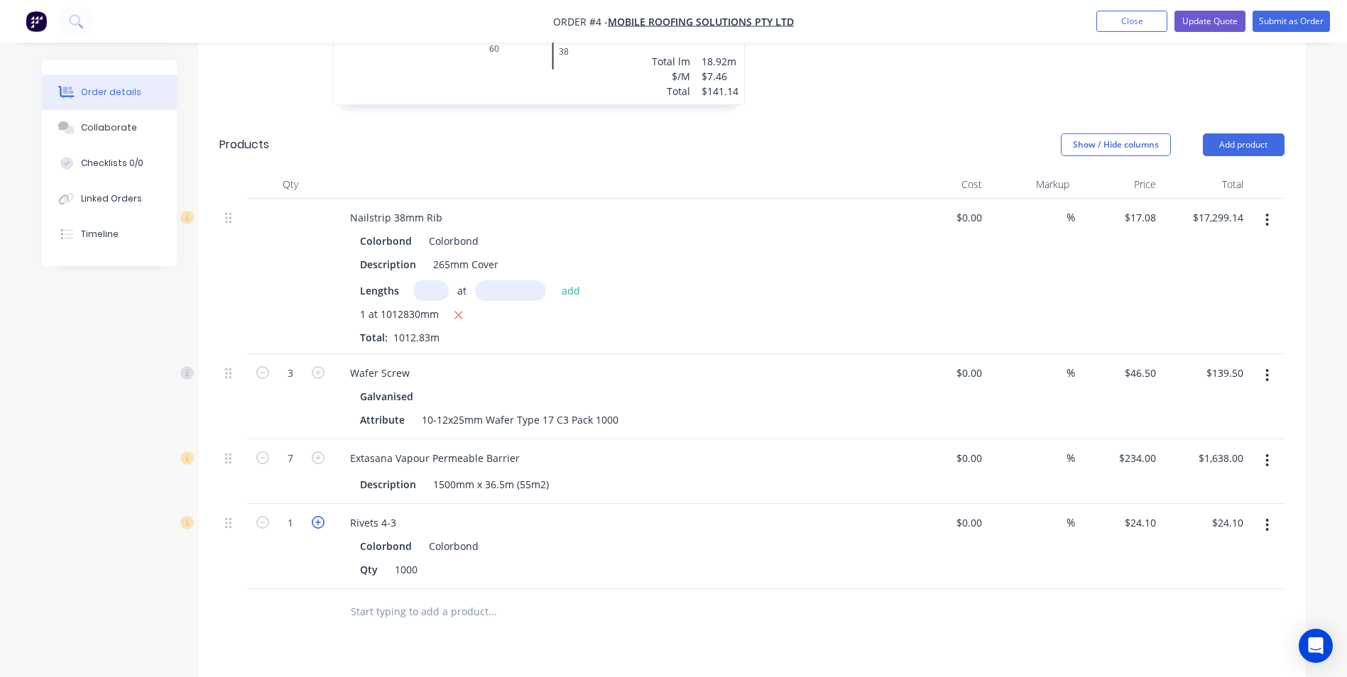
click at [323, 516] on icon "button" at bounding box center [318, 522] width 13 height 13
type input "2"
type input "$48.20"
click at [616, 598] on input "text" at bounding box center [492, 612] width 284 height 28
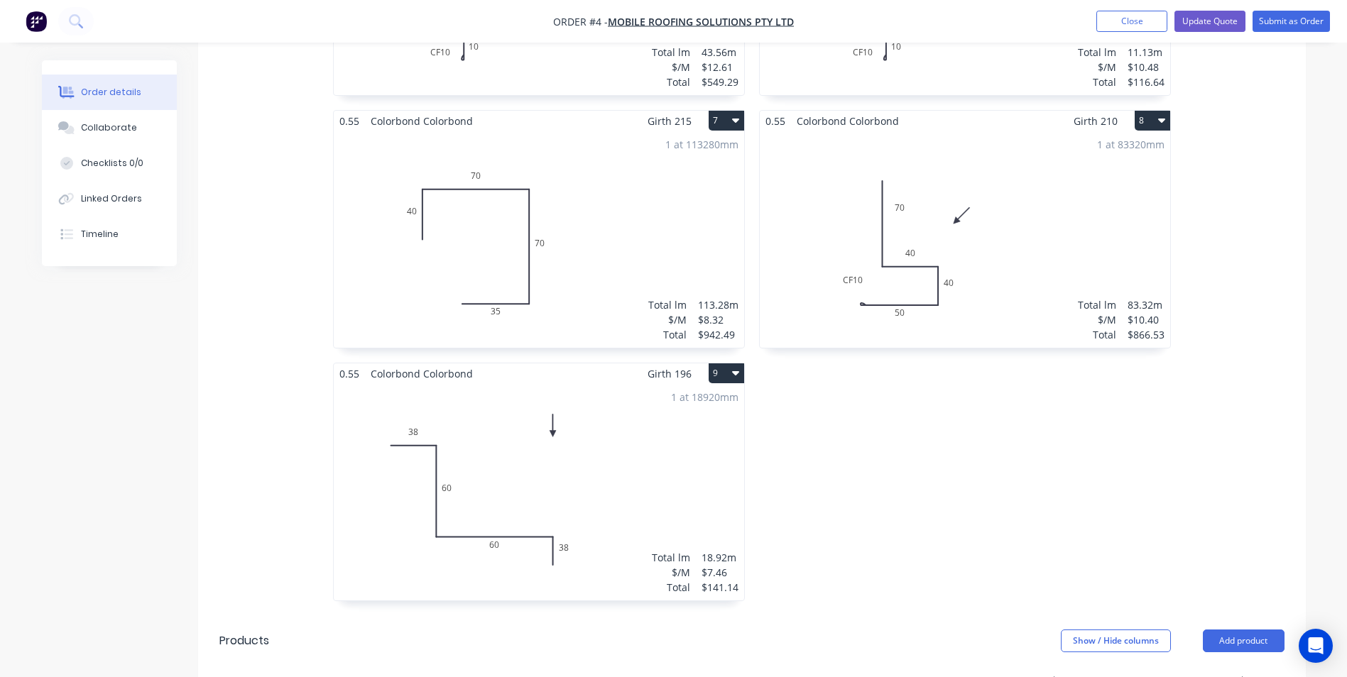
scroll to position [1136, 0]
click at [1217, 25] on button "Update Quote" at bounding box center [1209, 21] width 71 height 21
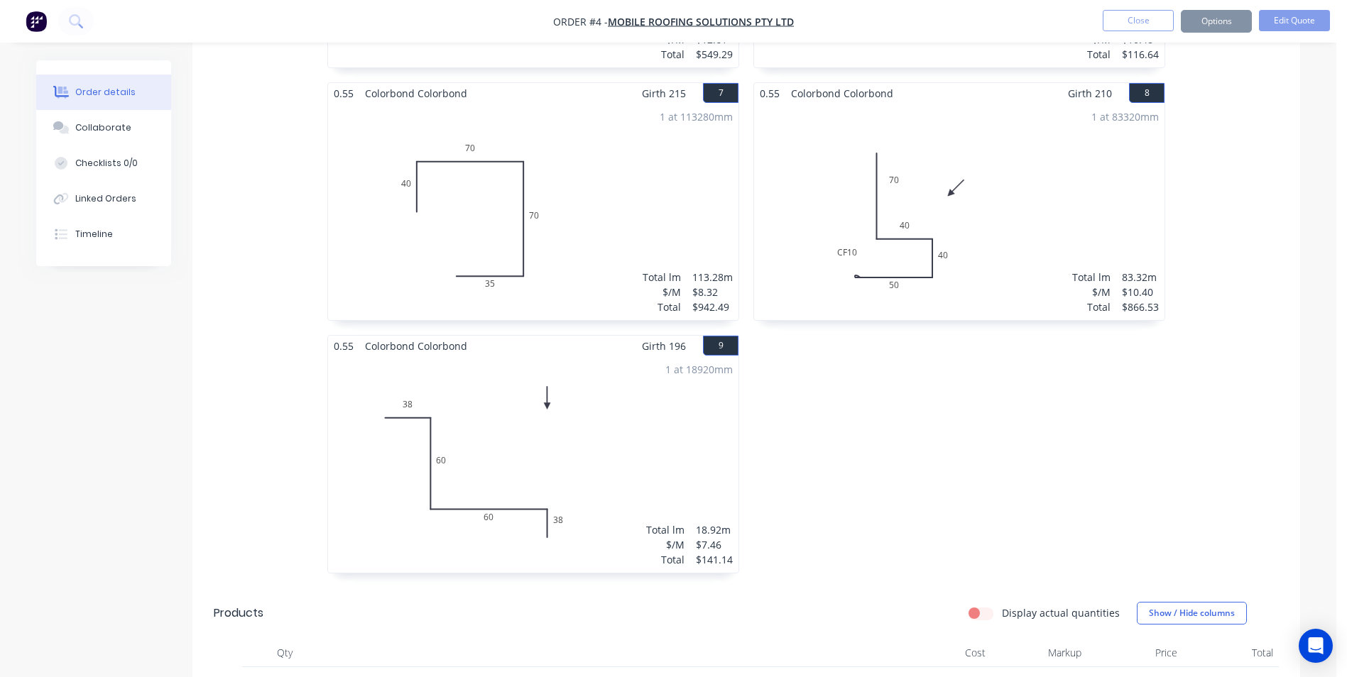
scroll to position [0, 0]
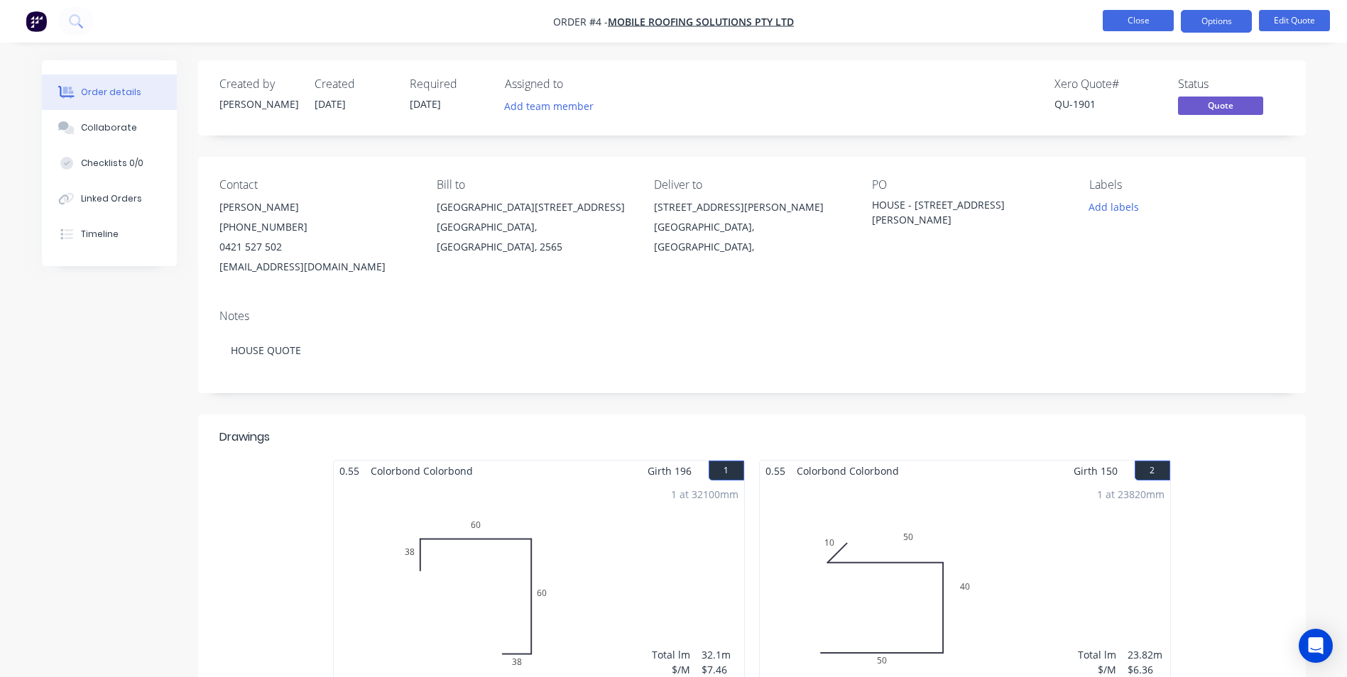
click at [1144, 25] on button "Close" at bounding box center [1138, 20] width 71 height 21
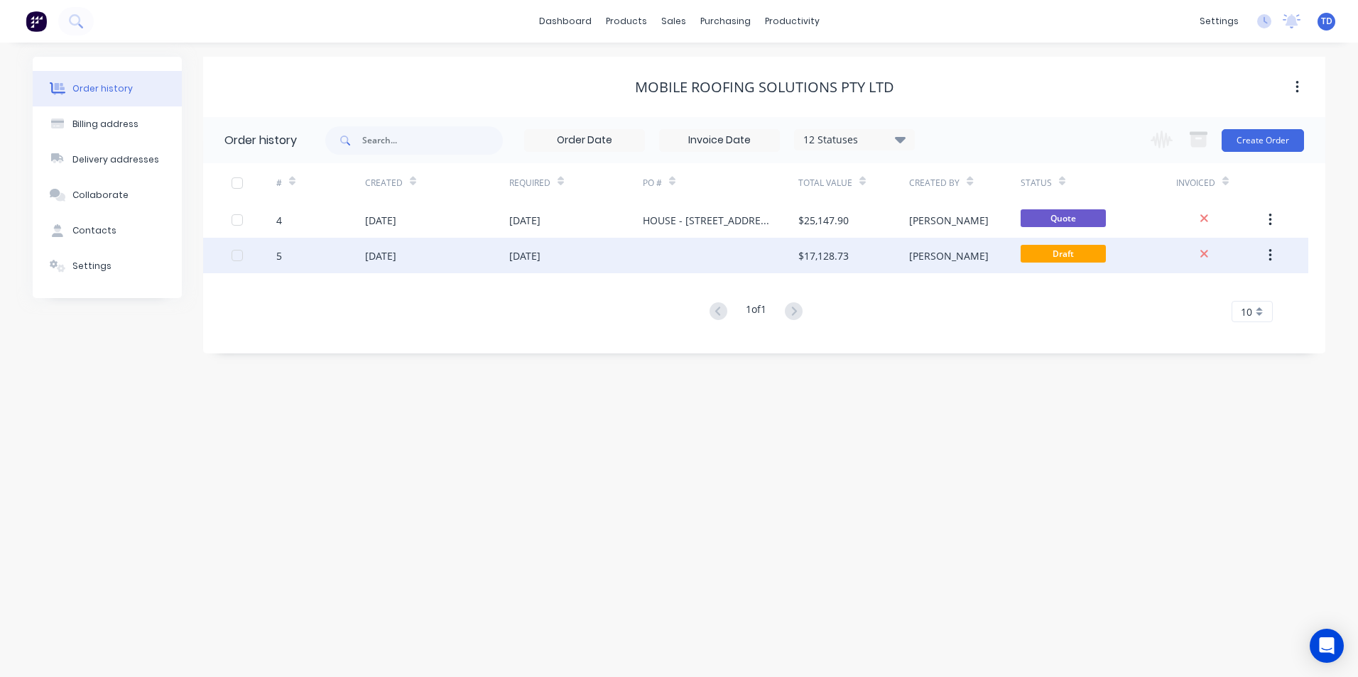
click at [660, 257] on div at bounding box center [720, 255] width 155 height 35
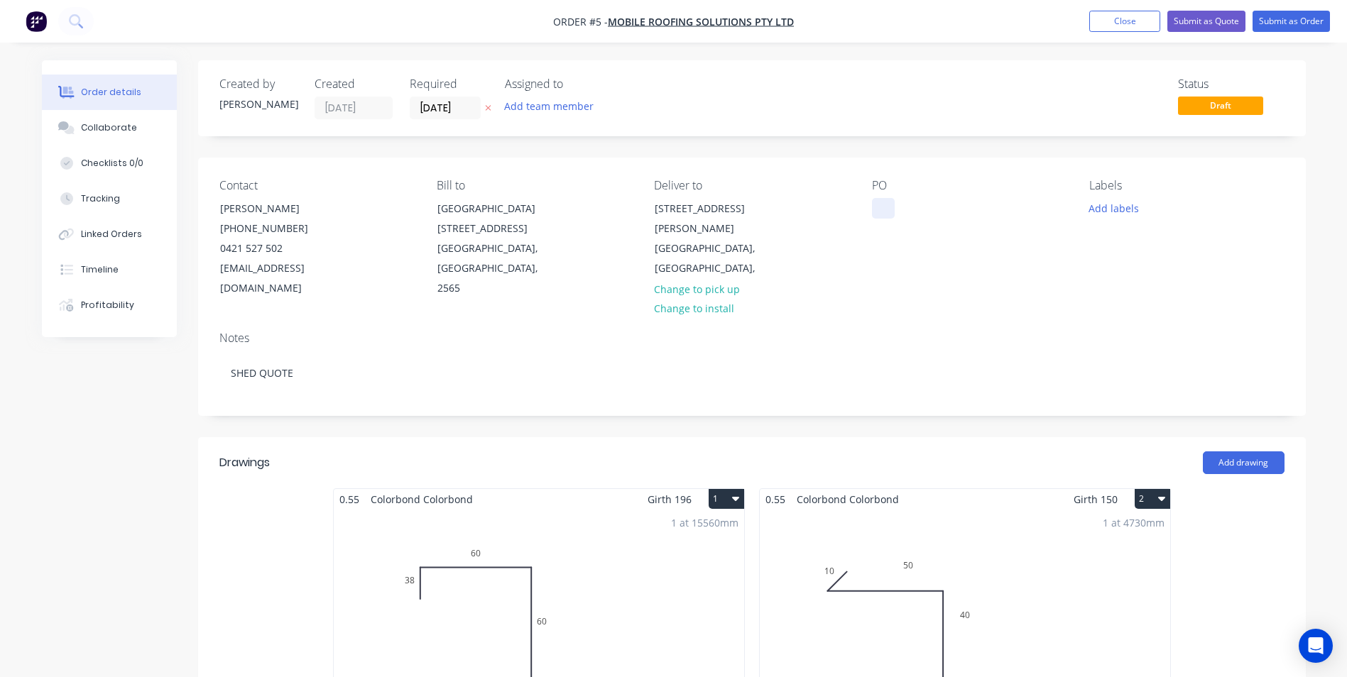
click at [875, 206] on div at bounding box center [883, 208] width 23 height 21
click at [476, 110] on input "03/09/25" at bounding box center [445, 107] width 70 height 21
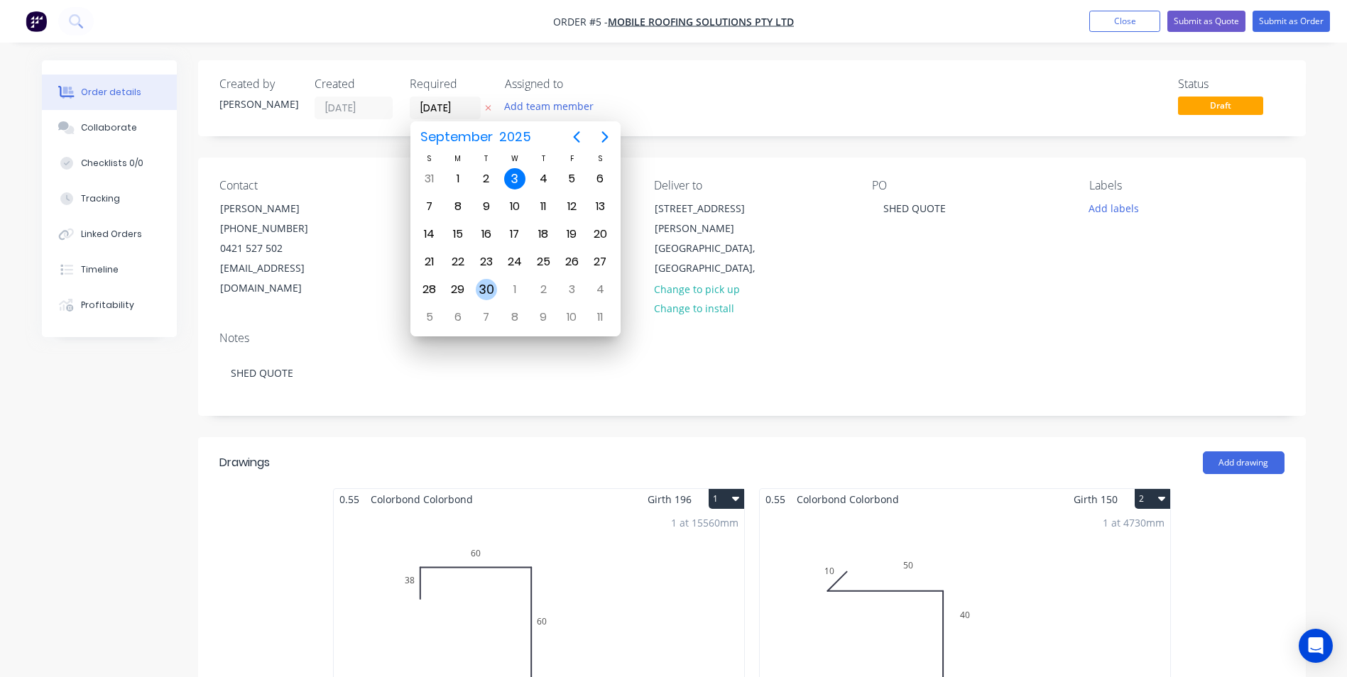
click at [491, 287] on div "30" at bounding box center [486, 289] width 21 height 21
type input "30/09/25"
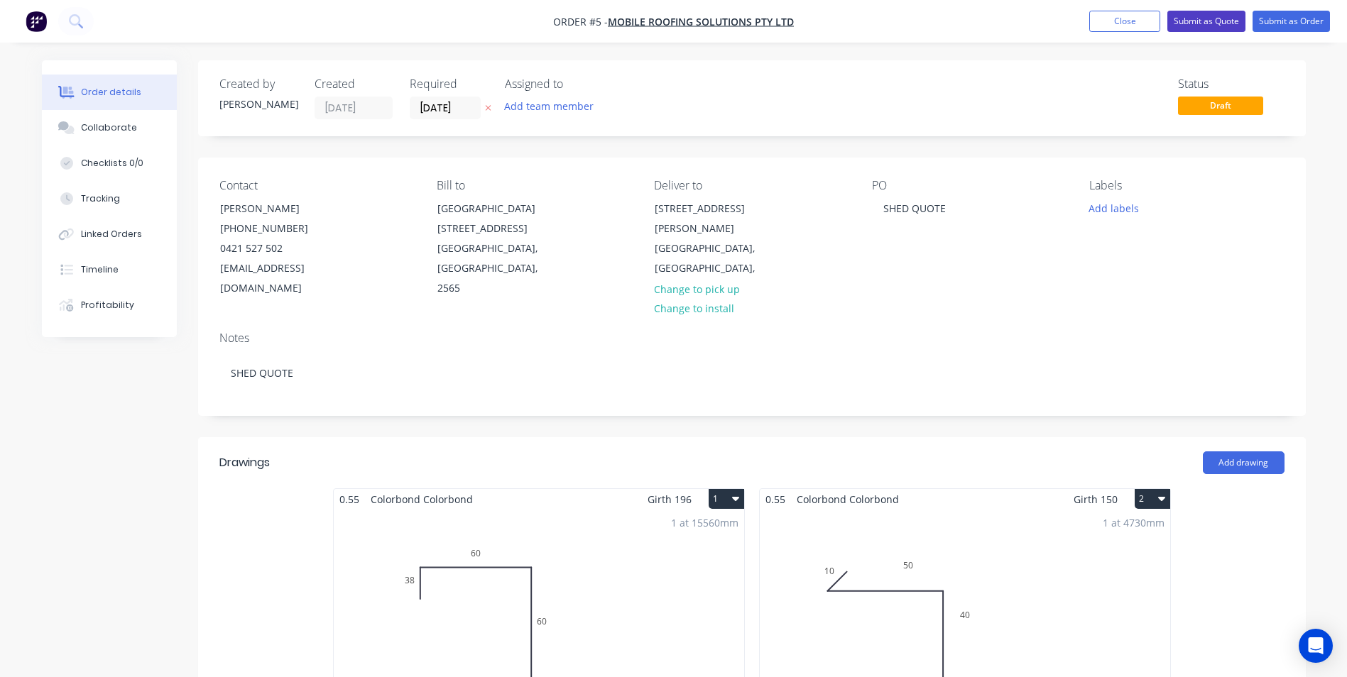
click at [1211, 18] on button "Submit as Quote" at bounding box center [1206, 21] width 78 height 21
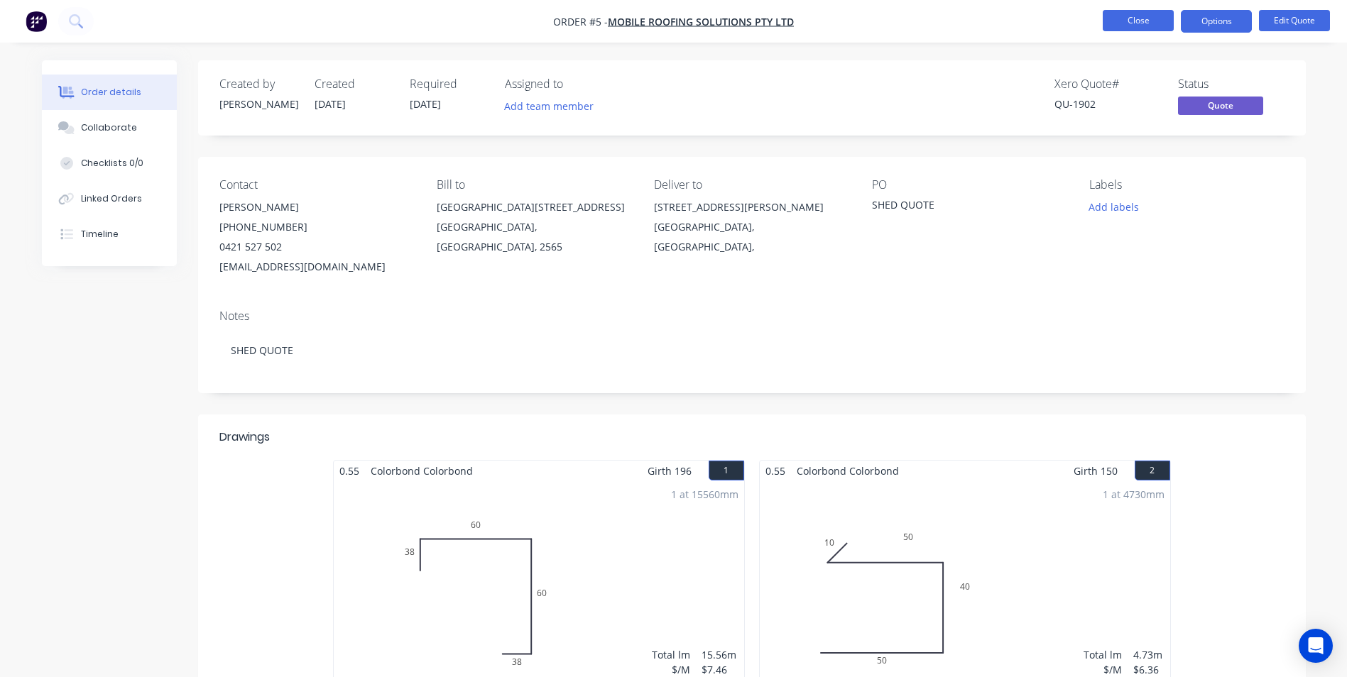
click at [1139, 26] on button "Close" at bounding box center [1138, 20] width 71 height 21
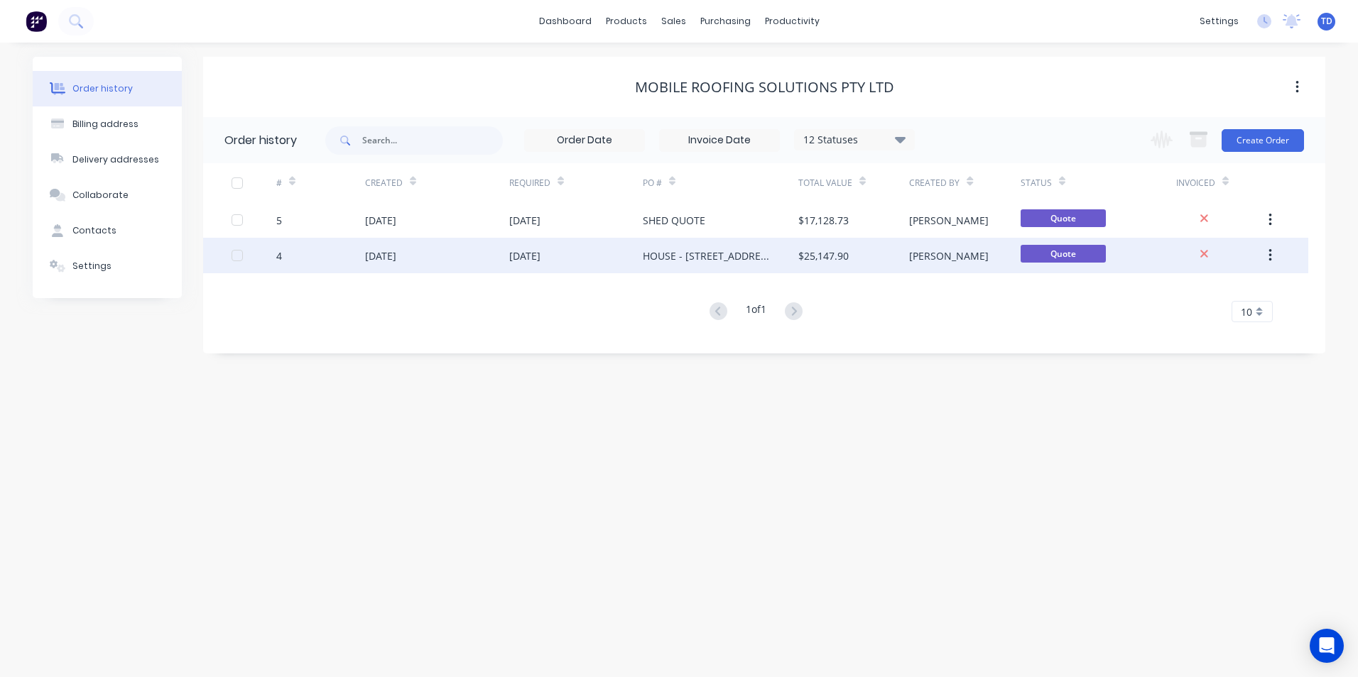
click at [727, 256] on div "HOUSE - [STREET_ADDRESS][PERSON_NAME]" at bounding box center [706, 255] width 127 height 15
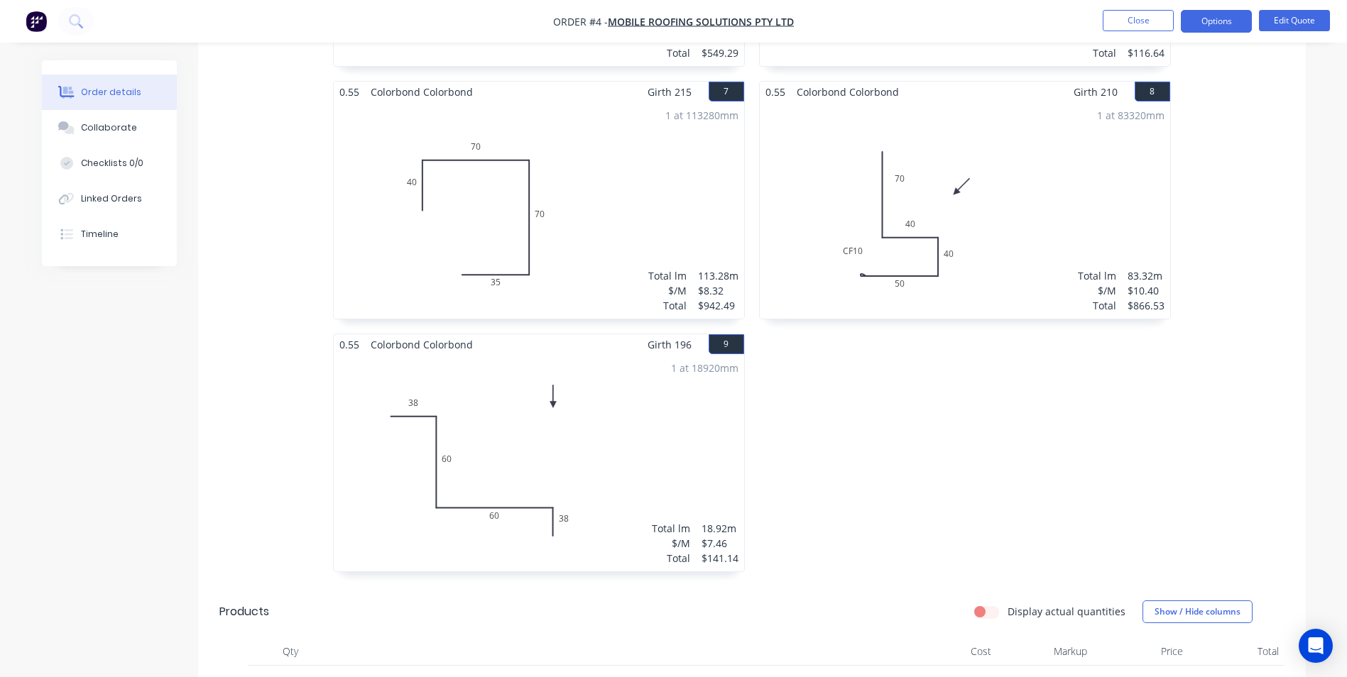
scroll to position [1136, 0]
click at [1146, 21] on button "Close" at bounding box center [1138, 20] width 71 height 21
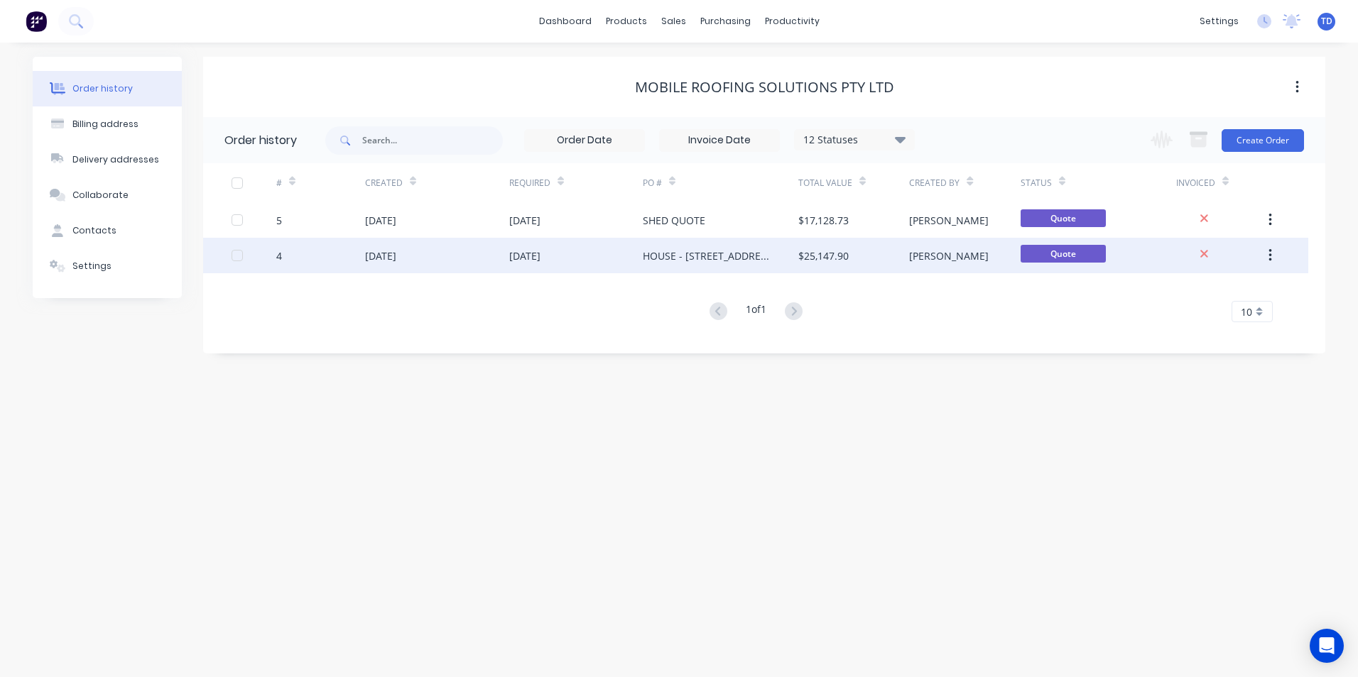
click at [898, 251] on div "$25,147.90" at bounding box center [853, 255] width 111 height 35
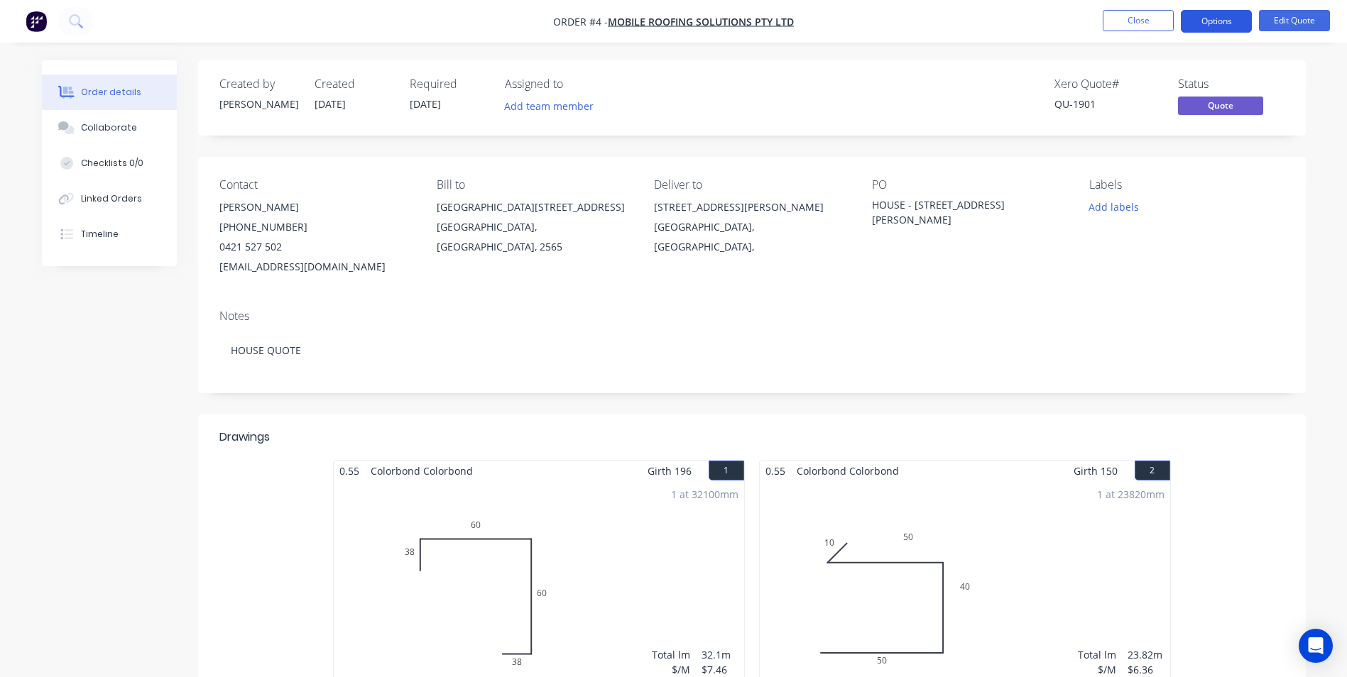
click at [1189, 26] on button "Options" at bounding box center [1216, 21] width 71 height 23
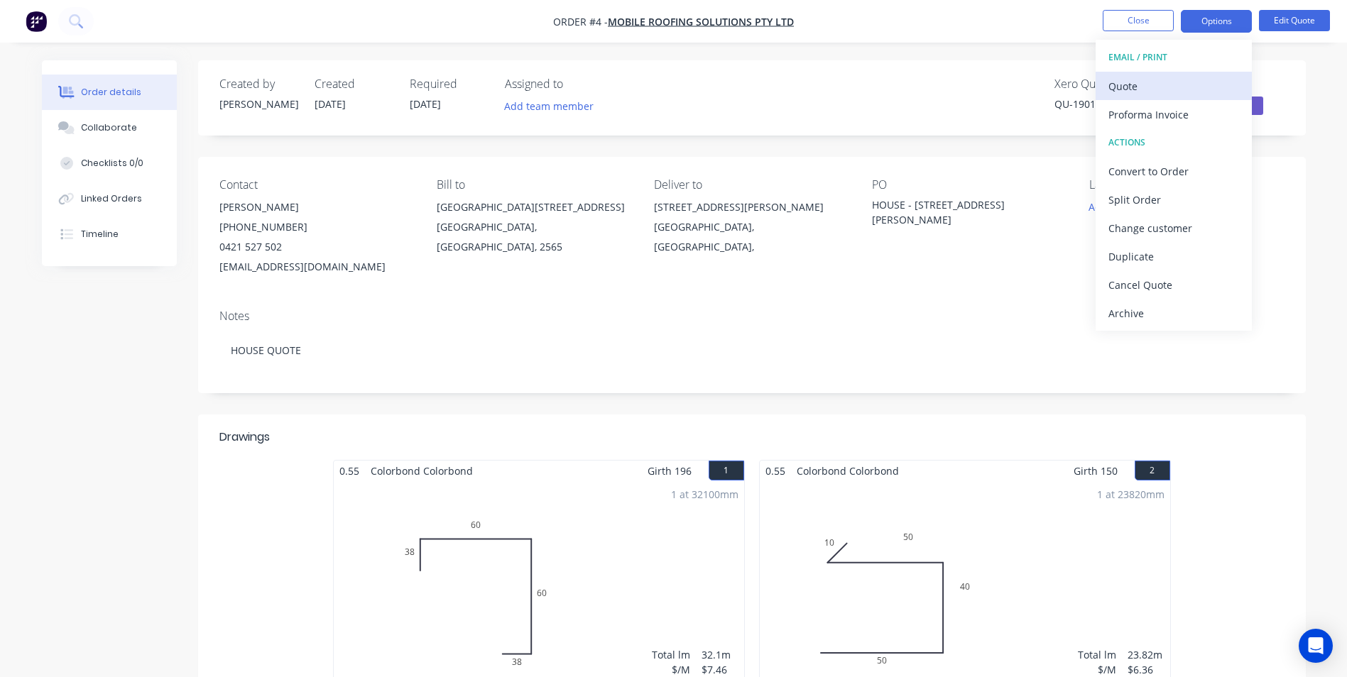
click at [1176, 84] on div "Quote" at bounding box center [1173, 86] width 131 height 21
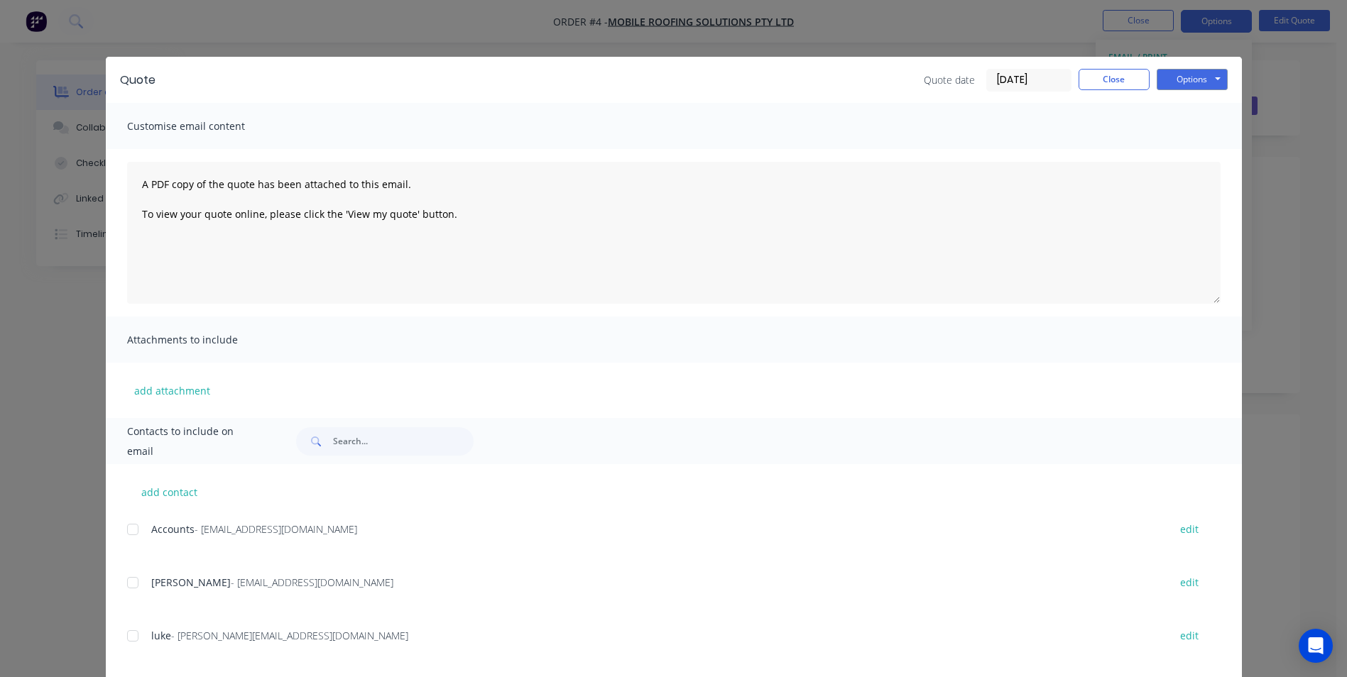
click at [124, 580] on div at bounding box center [133, 583] width 28 height 28
click at [1191, 84] on button "Options" at bounding box center [1192, 79] width 71 height 21
click at [1185, 150] on button "Email" at bounding box center [1202, 151] width 91 height 23
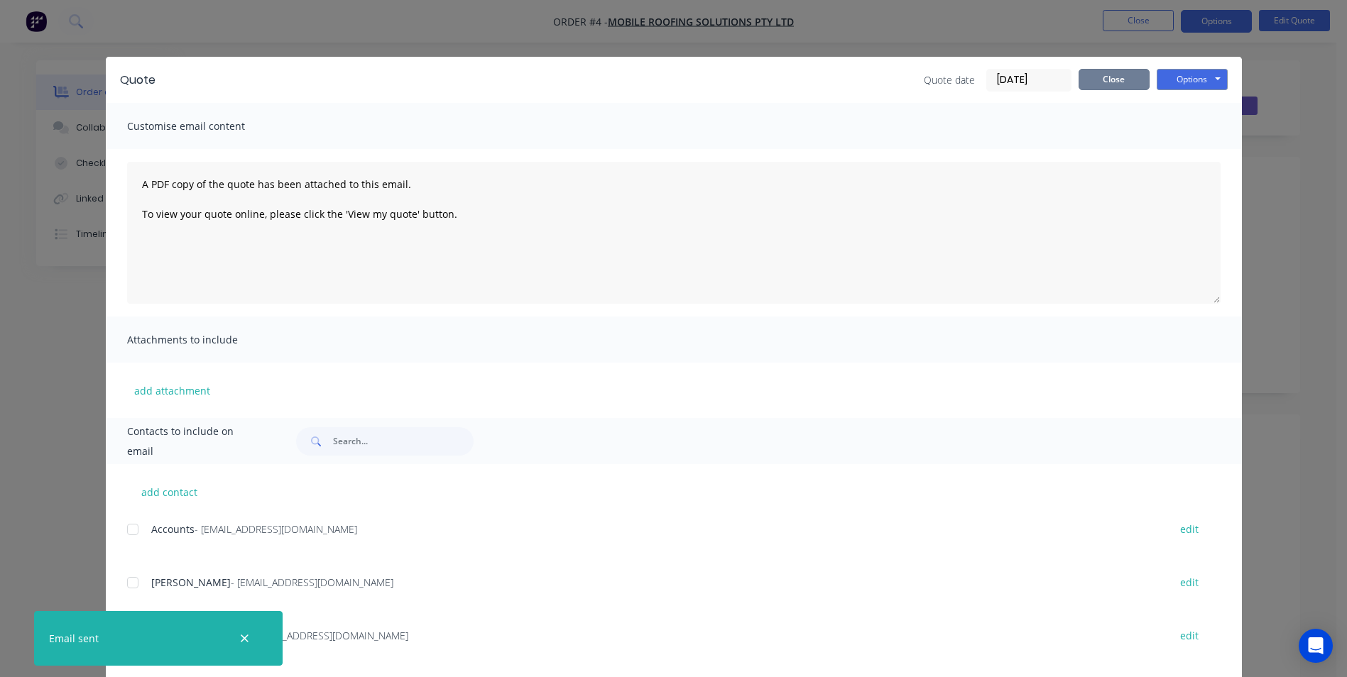
drag, startPoint x: 1090, startPoint y: 69, endPoint x: 1120, endPoint y: 66, distance: 30.7
click at [1091, 69] on button "Close" at bounding box center [1113, 79] width 71 height 21
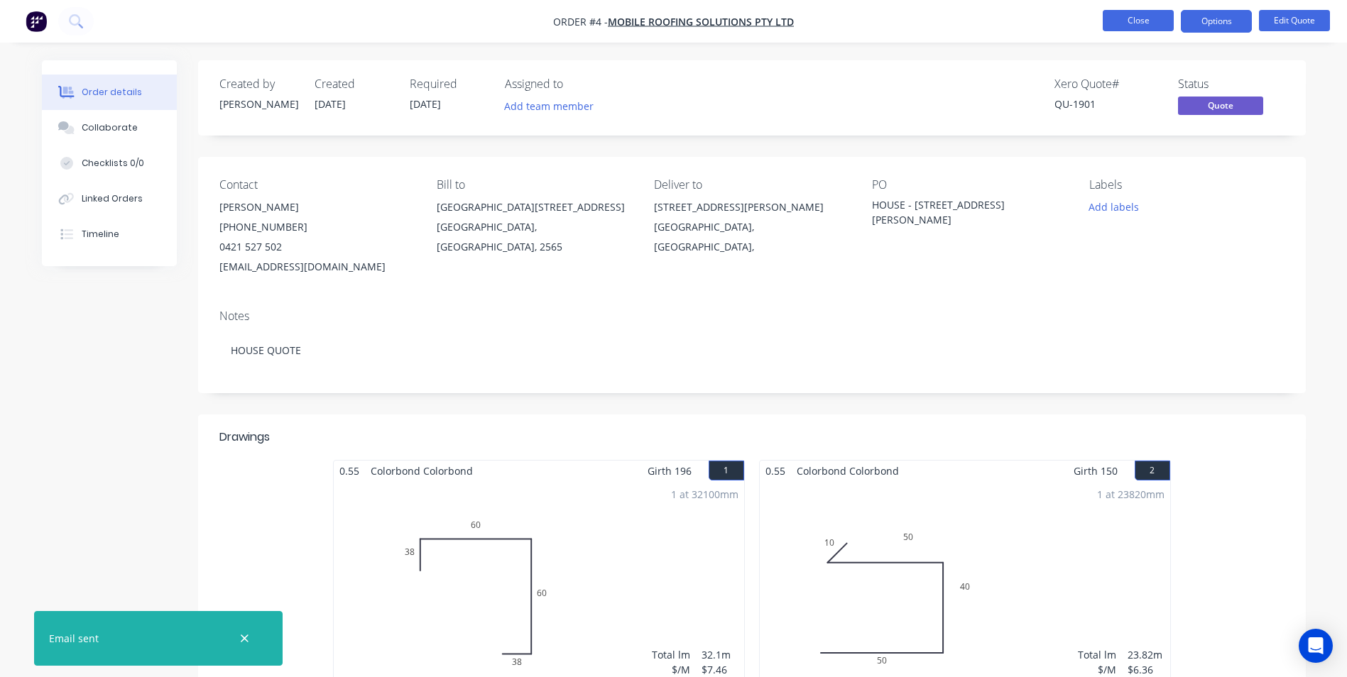
click at [1144, 27] on button "Close" at bounding box center [1138, 20] width 71 height 21
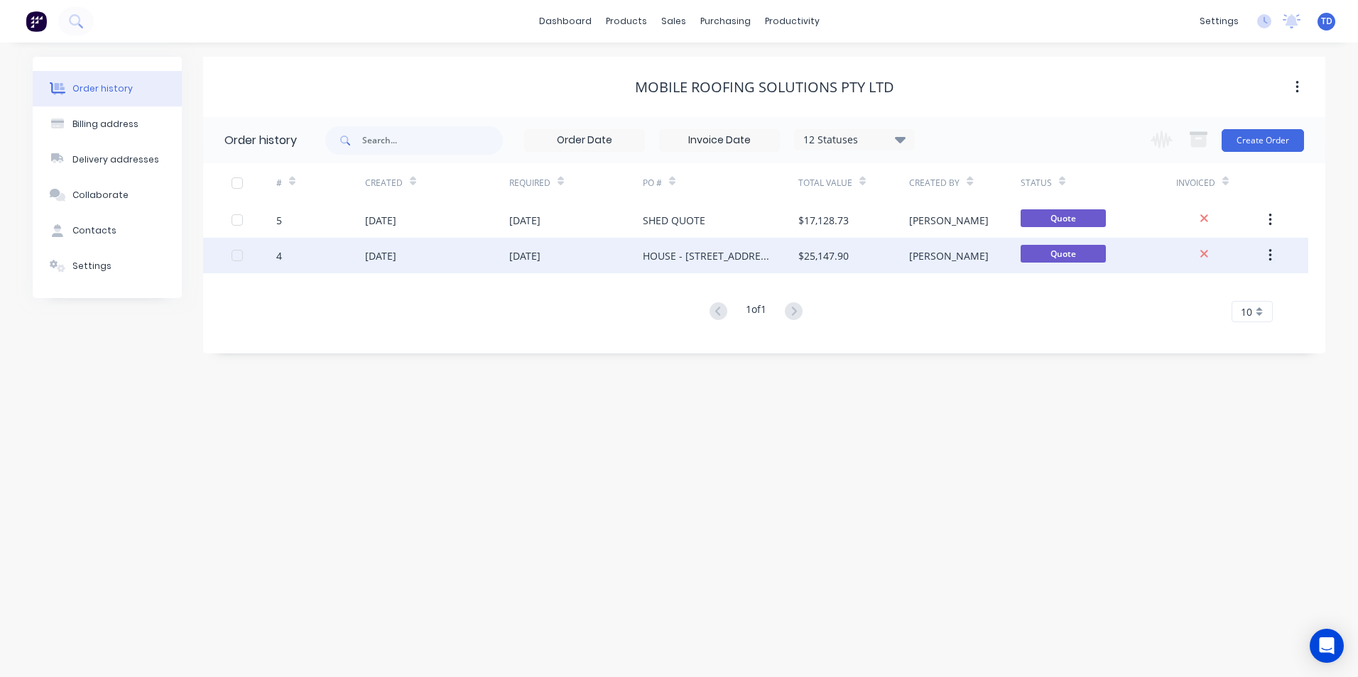
click at [750, 251] on div "HOUSE - [STREET_ADDRESS][PERSON_NAME]" at bounding box center [706, 255] width 127 height 15
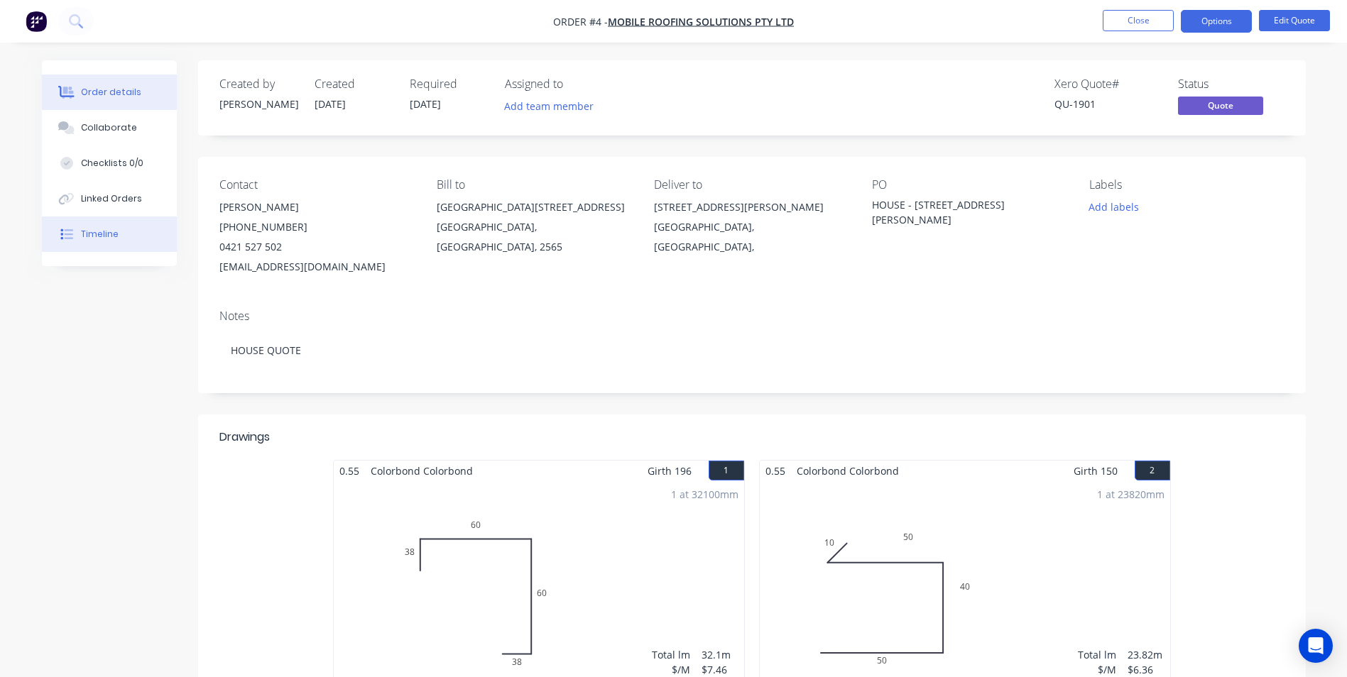
click at [80, 229] on button "Timeline" at bounding box center [109, 234] width 135 height 35
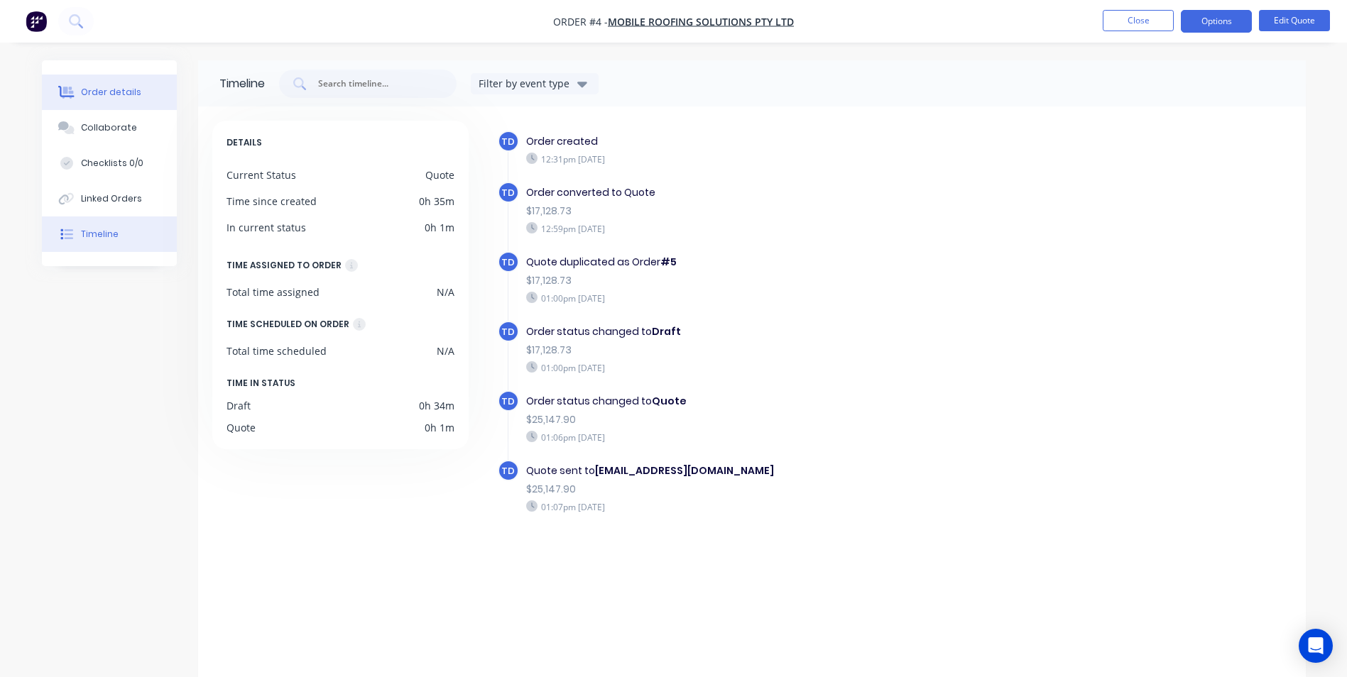
click at [96, 99] on button "Order details" at bounding box center [109, 92] width 135 height 35
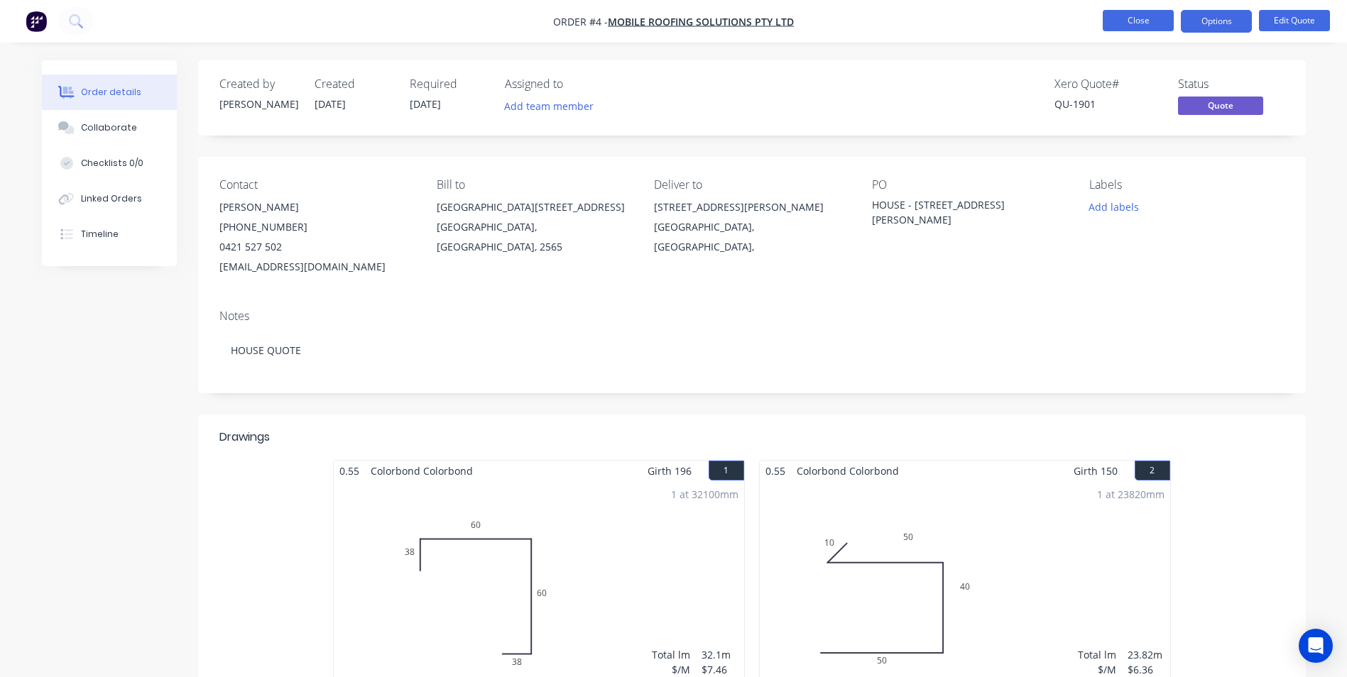
click at [1114, 22] on button "Close" at bounding box center [1138, 20] width 71 height 21
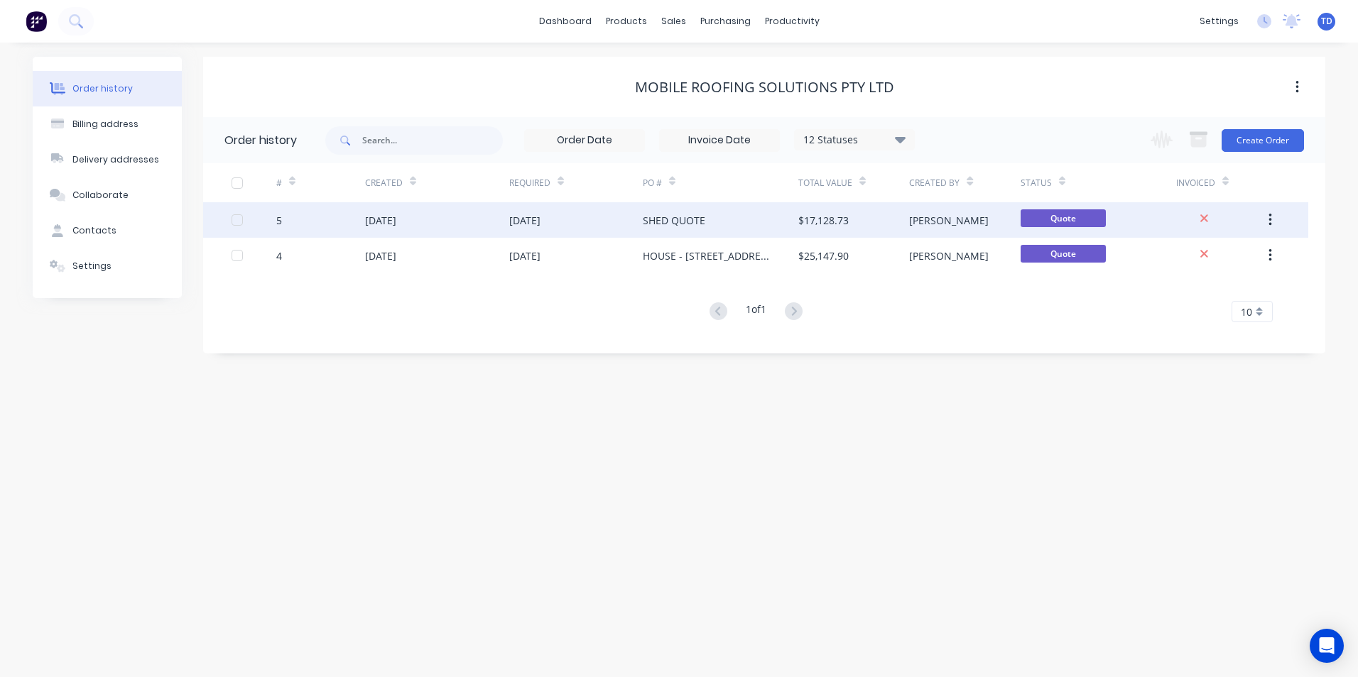
click at [963, 216] on div "Trevor" at bounding box center [964, 219] width 111 height 35
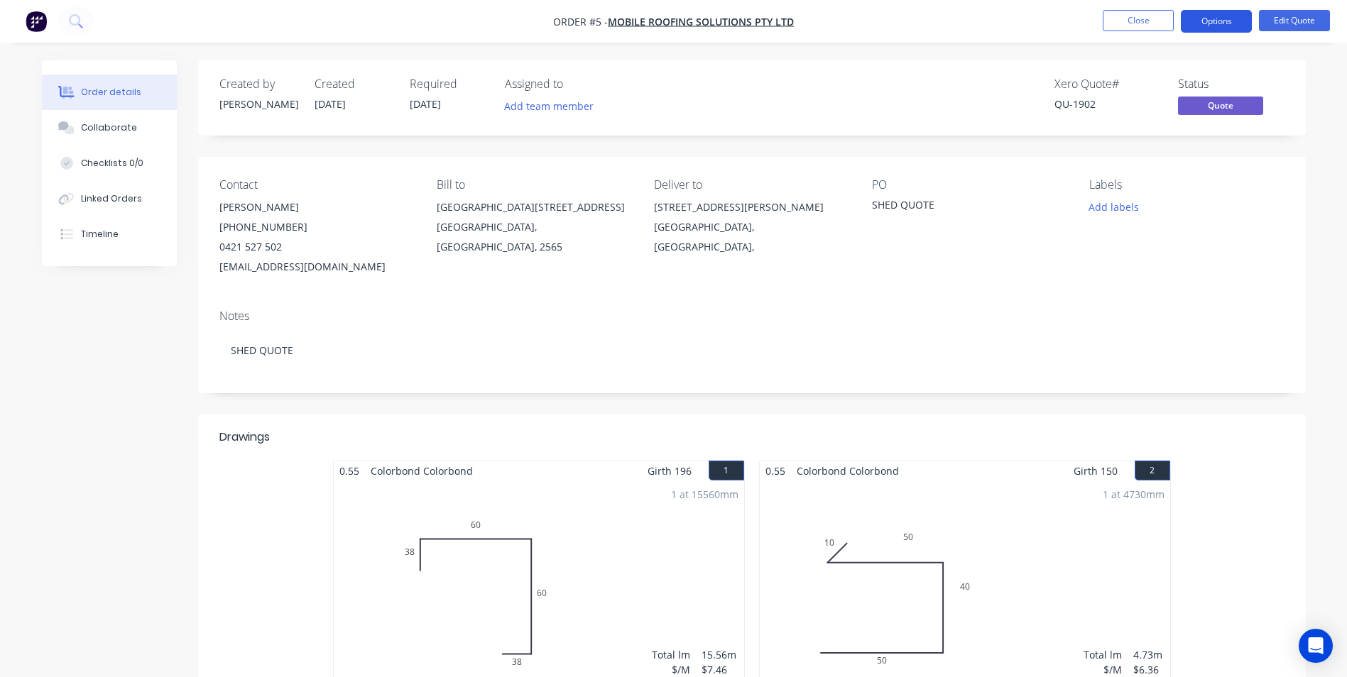
click at [1194, 14] on button "Options" at bounding box center [1216, 21] width 71 height 23
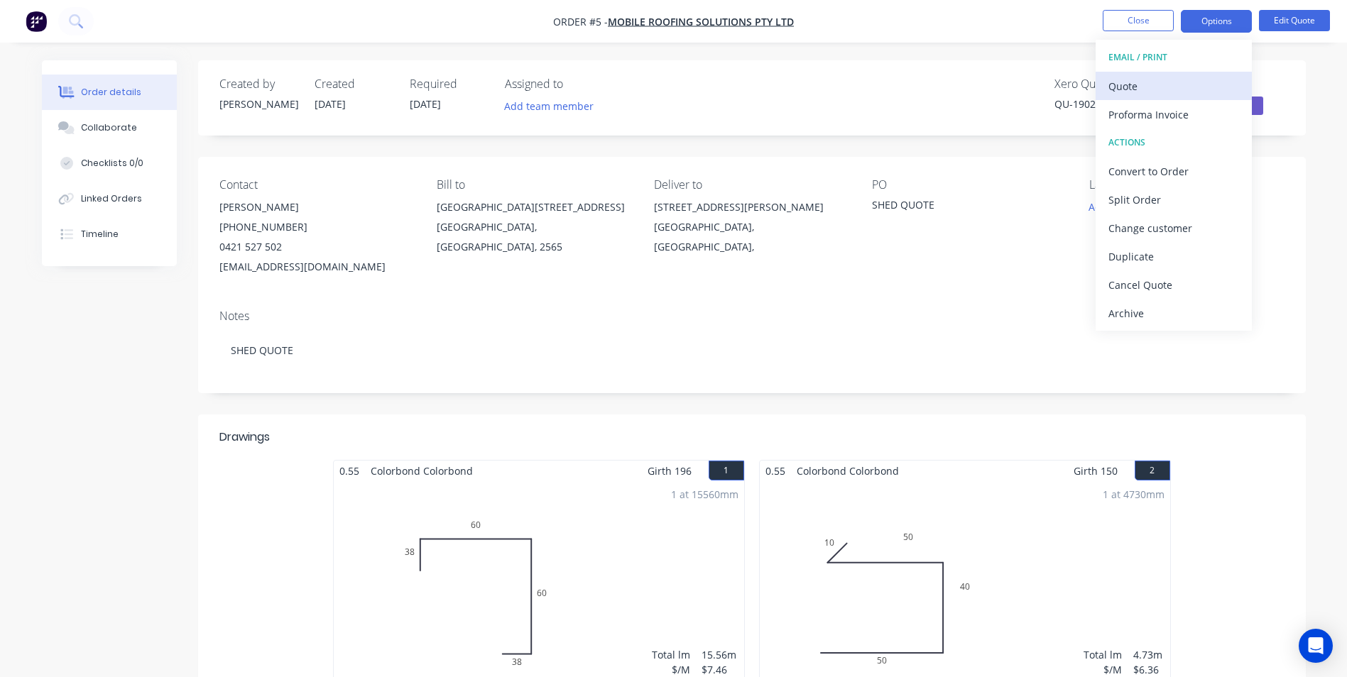
click at [1157, 84] on div "Quote" at bounding box center [1173, 86] width 131 height 21
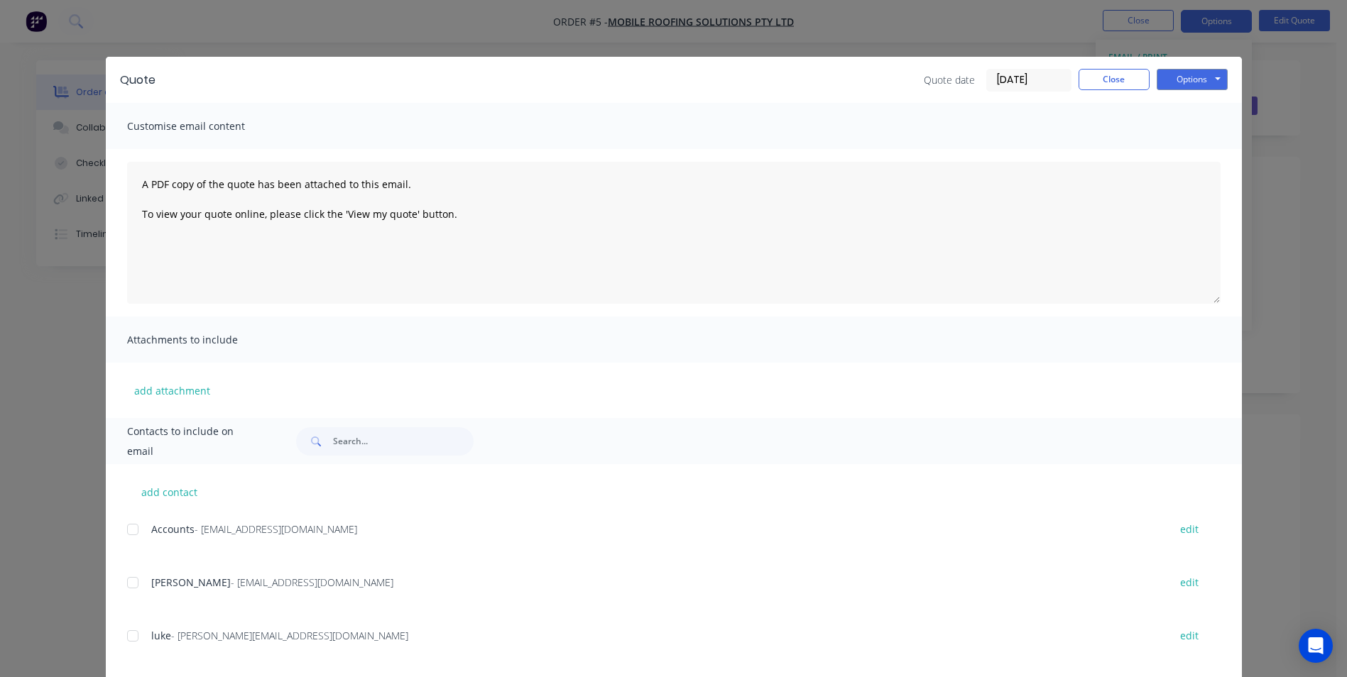
click at [131, 586] on div at bounding box center [133, 583] width 28 height 28
click at [1196, 86] on button "Options" at bounding box center [1192, 79] width 71 height 21
click at [1189, 150] on button "Email" at bounding box center [1202, 151] width 91 height 23
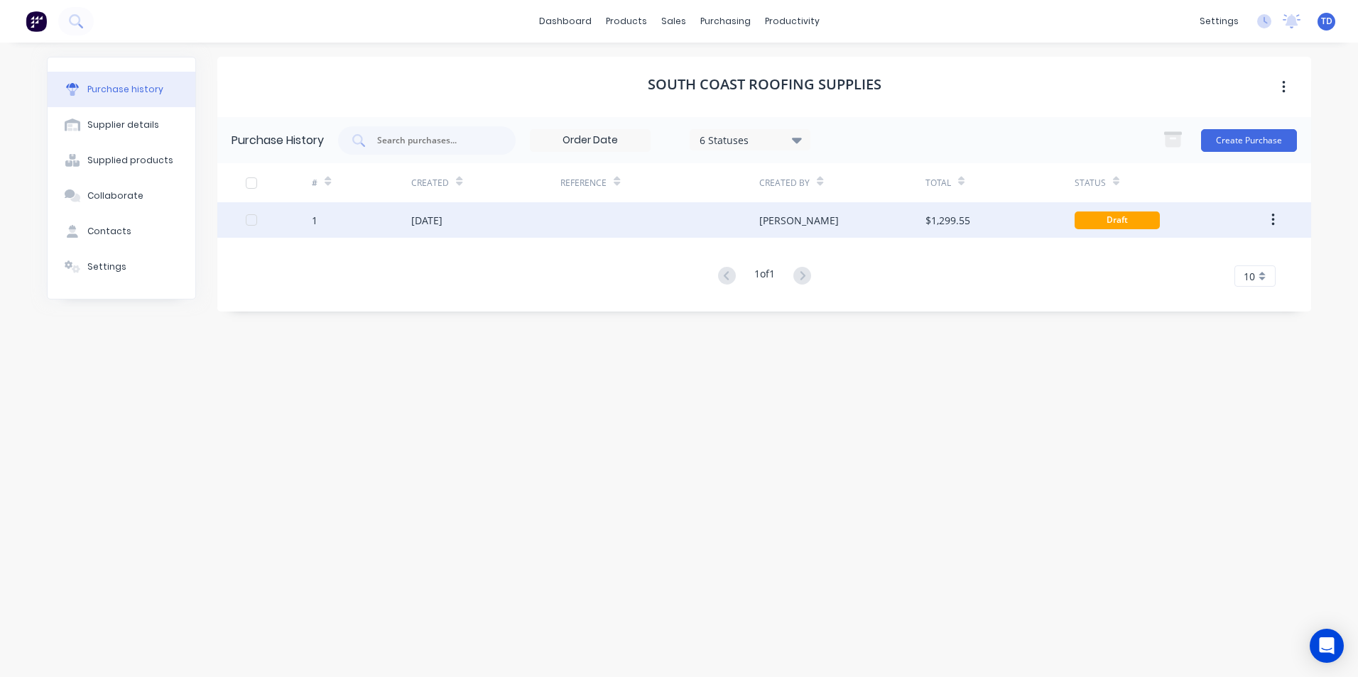
click at [720, 225] on div at bounding box center [659, 219] width 199 height 35
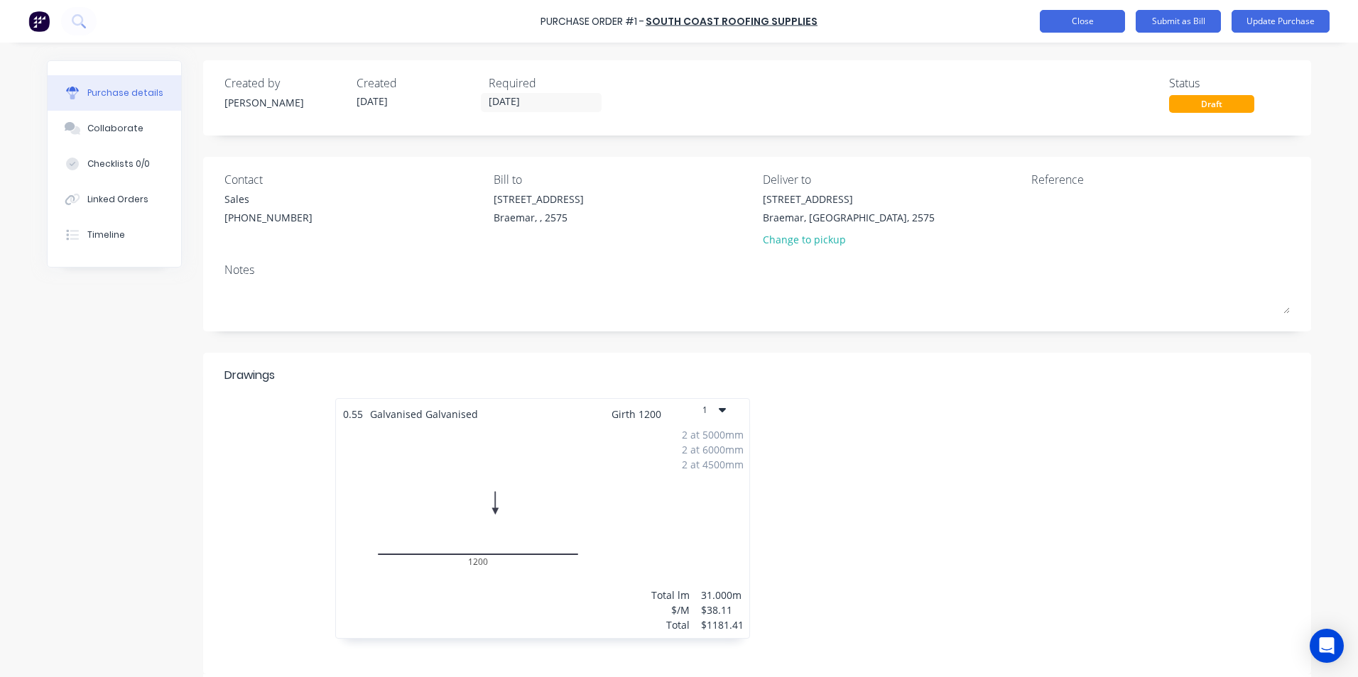
click at [1089, 14] on button "Close" at bounding box center [1081, 21] width 85 height 23
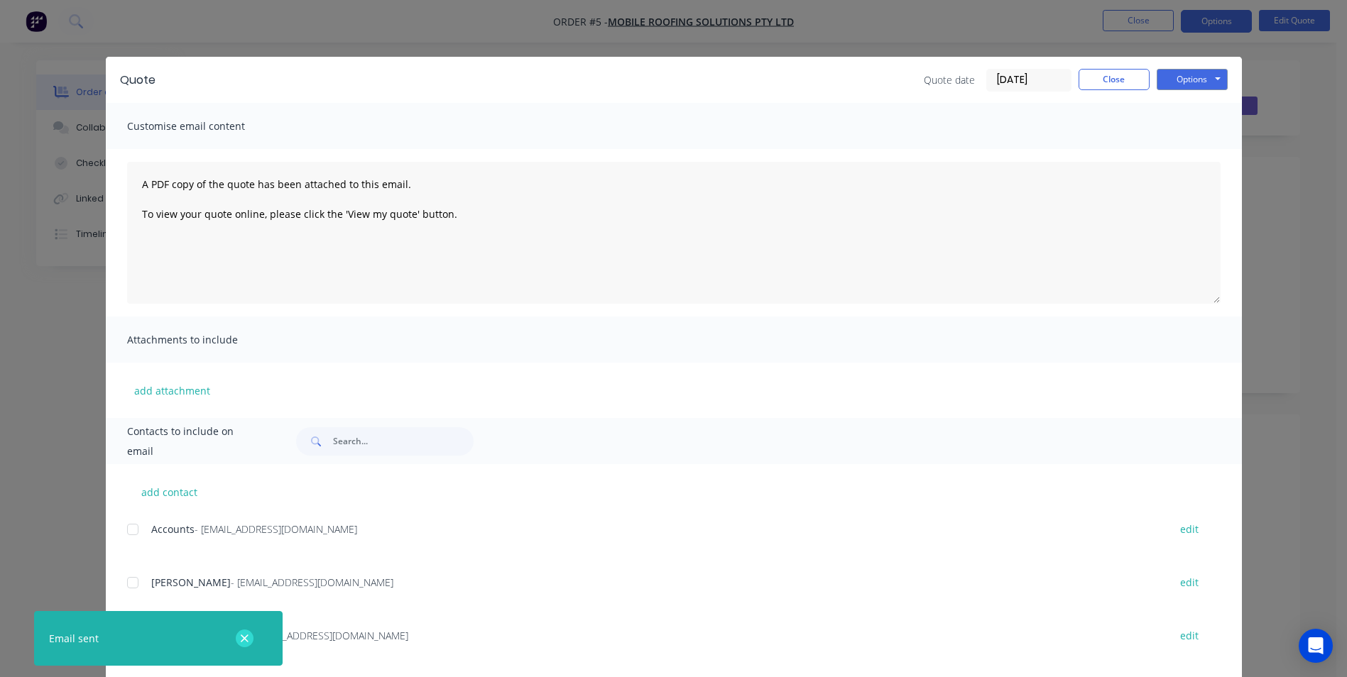
click at [250, 642] on button "button" at bounding box center [245, 639] width 18 height 18
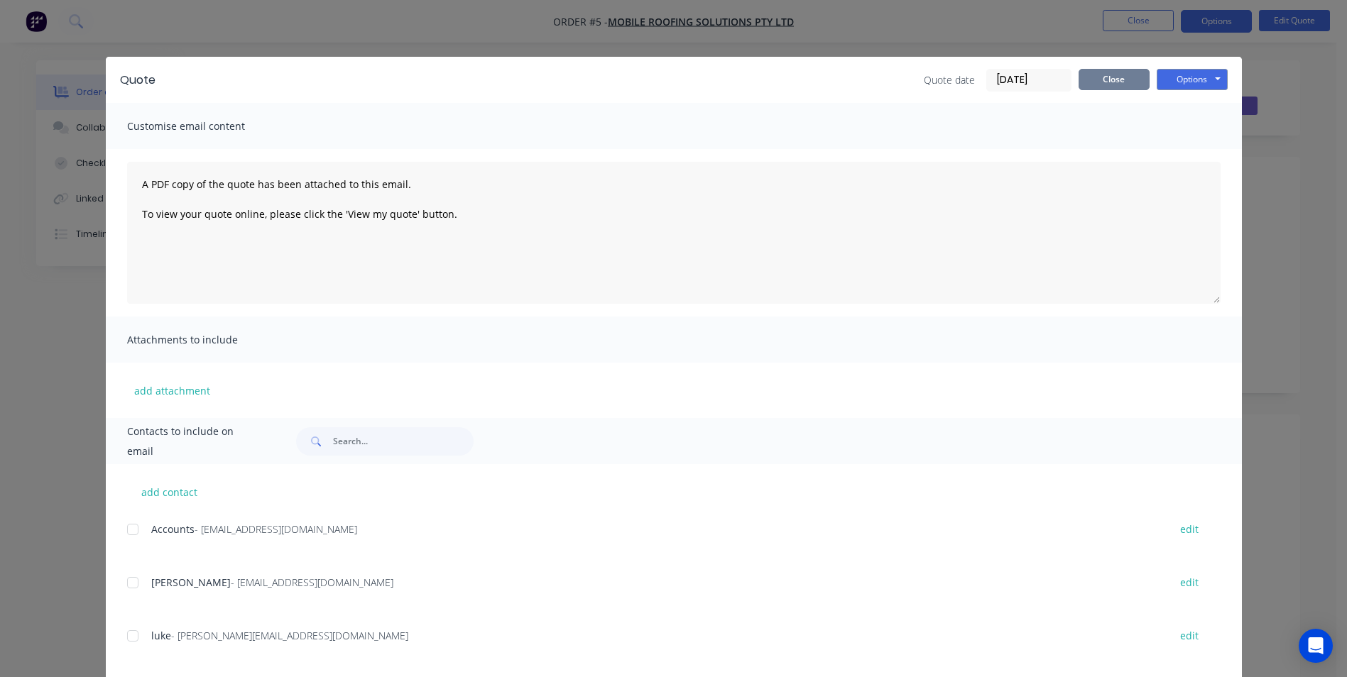
click at [1098, 89] on button "Close" at bounding box center [1113, 79] width 71 height 21
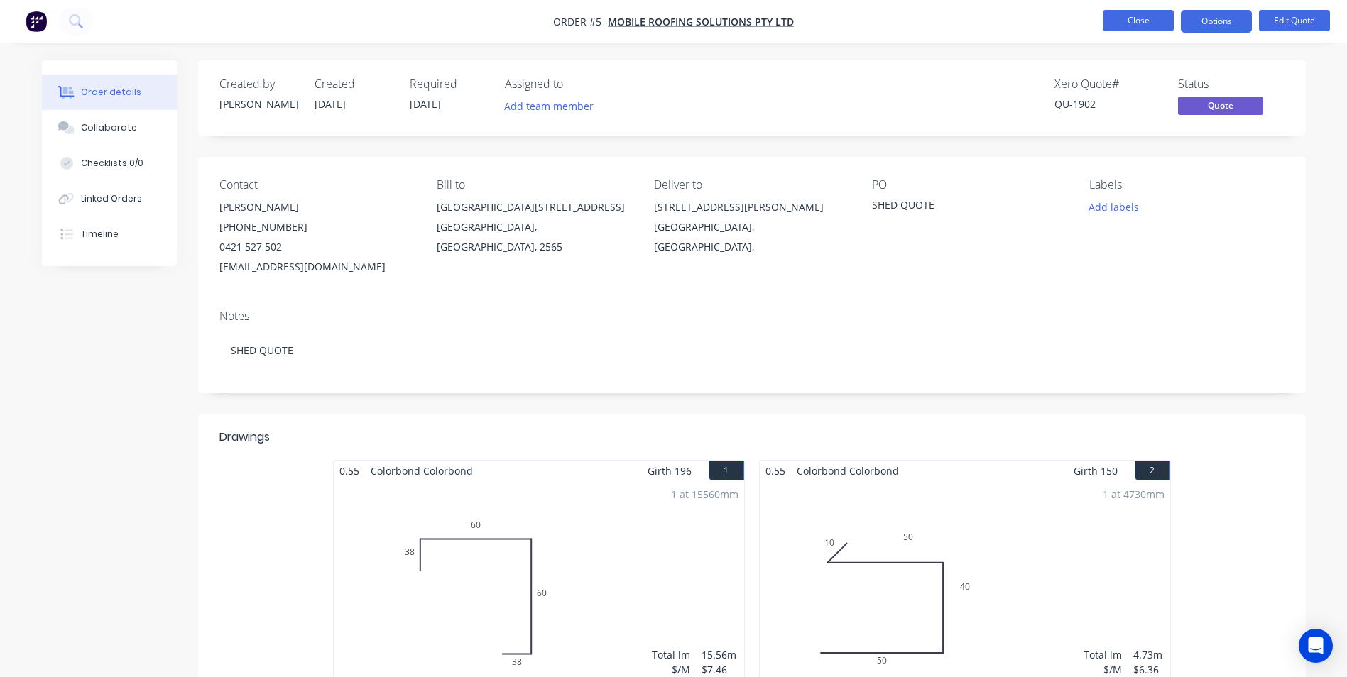
click at [1124, 17] on button "Close" at bounding box center [1138, 20] width 71 height 21
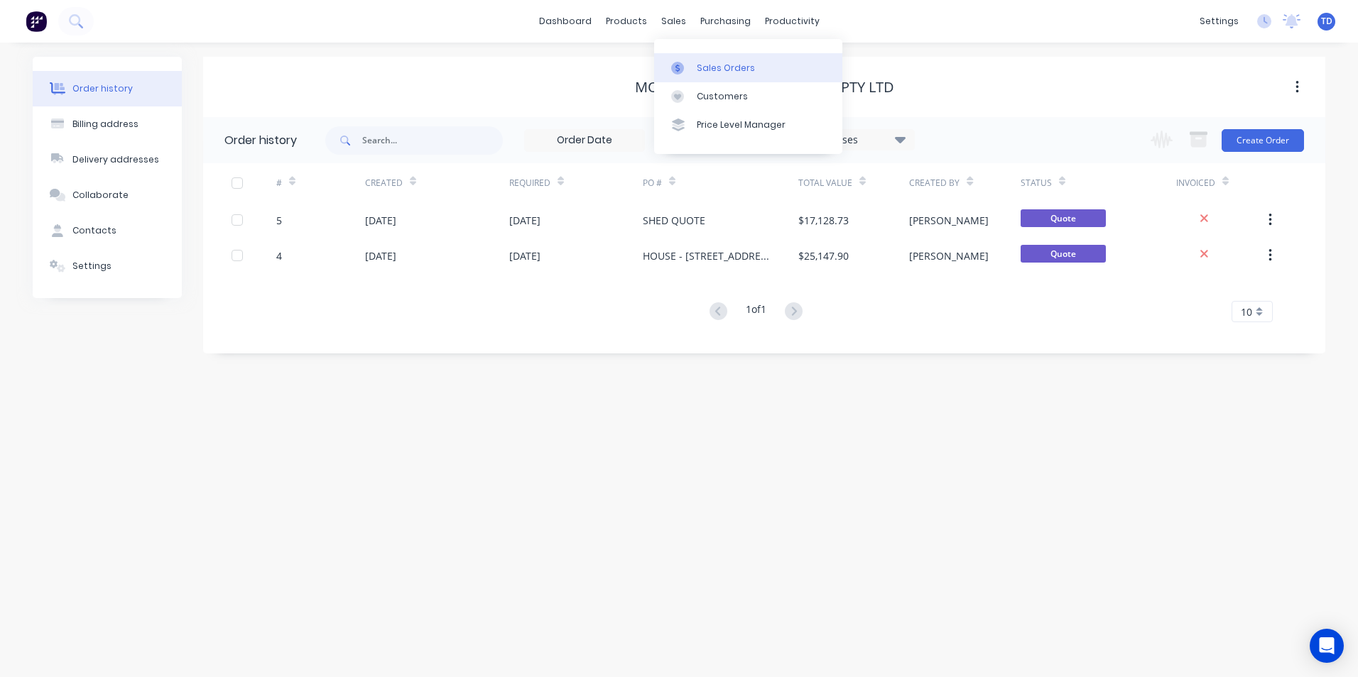
click at [723, 71] on div "Sales Orders" at bounding box center [726, 68] width 58 height 13
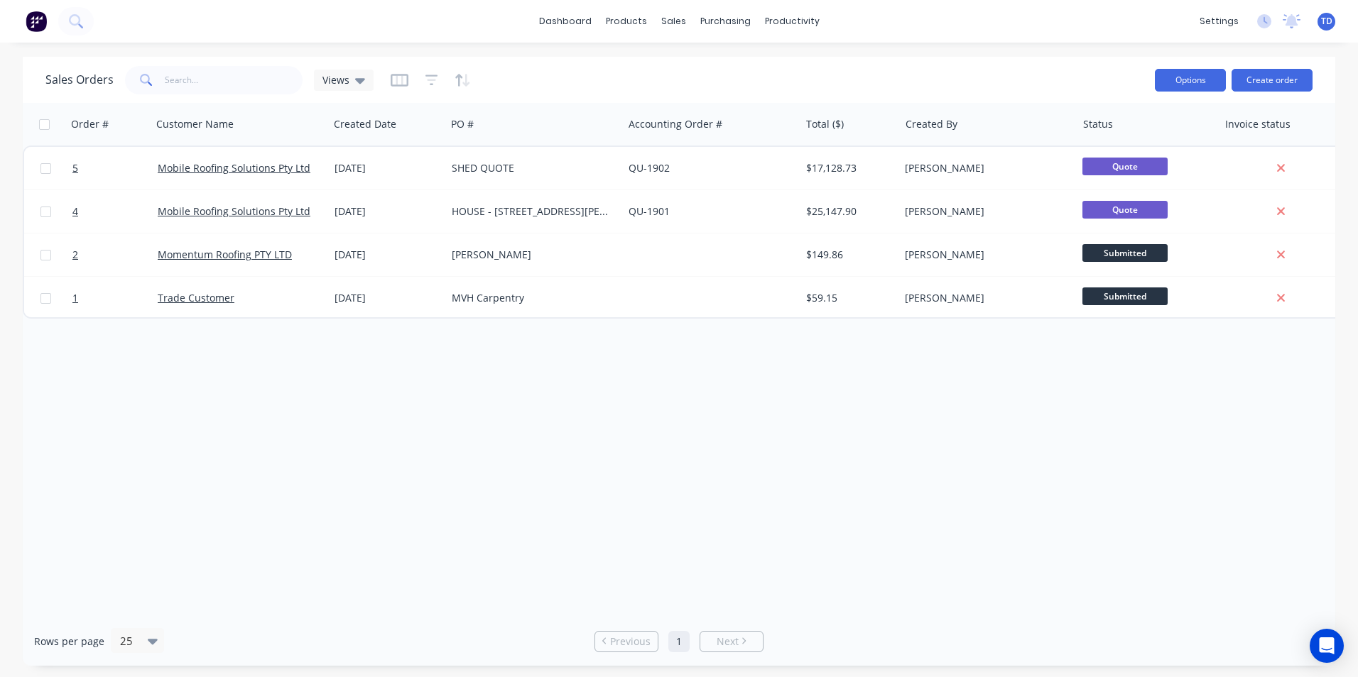
click at [1184, 82] on button "Options" at bounding box center [1189, 80] width 71 height 23
click at [1030, 84] on div "Sales Orders Views" at bounding box center [594, 79] width 1098 height 35
click at [431, 80] on icon "button" at bounding box center [431, 80] width 9 height 2
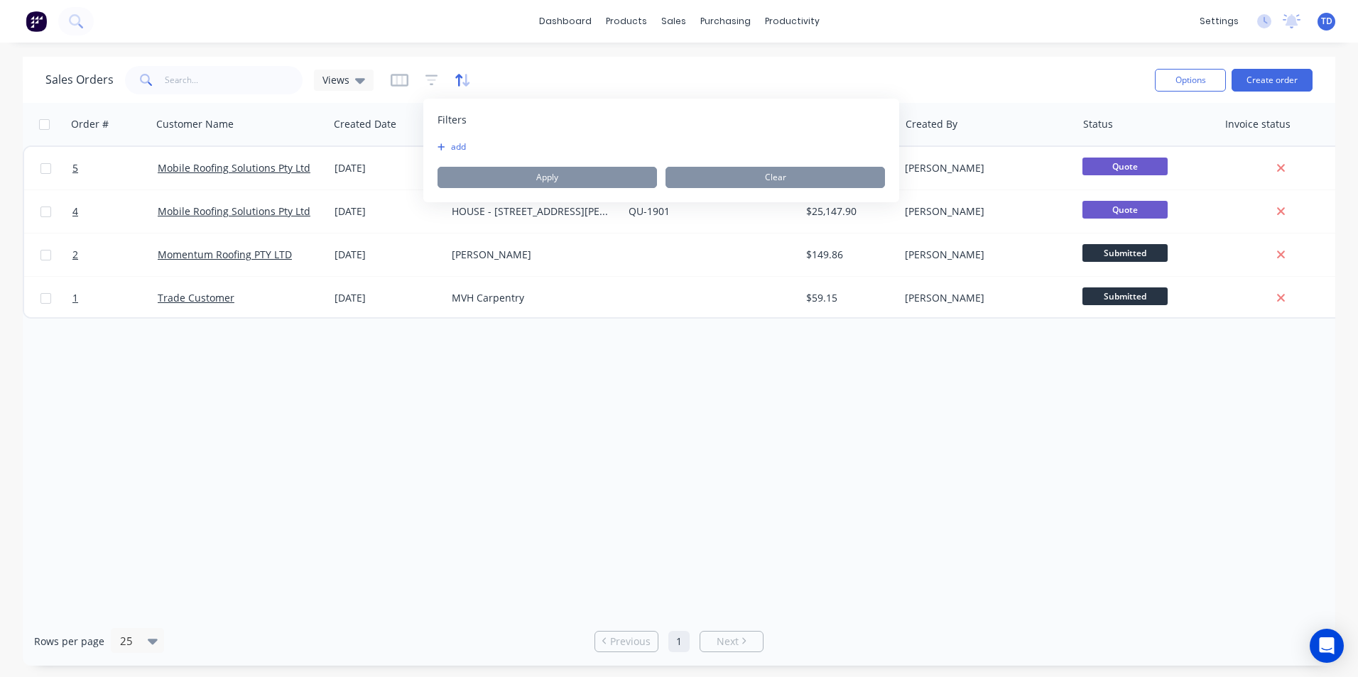
click at [461, 84] on icon "button" at bounding box center [462, 80] width 16 height 14
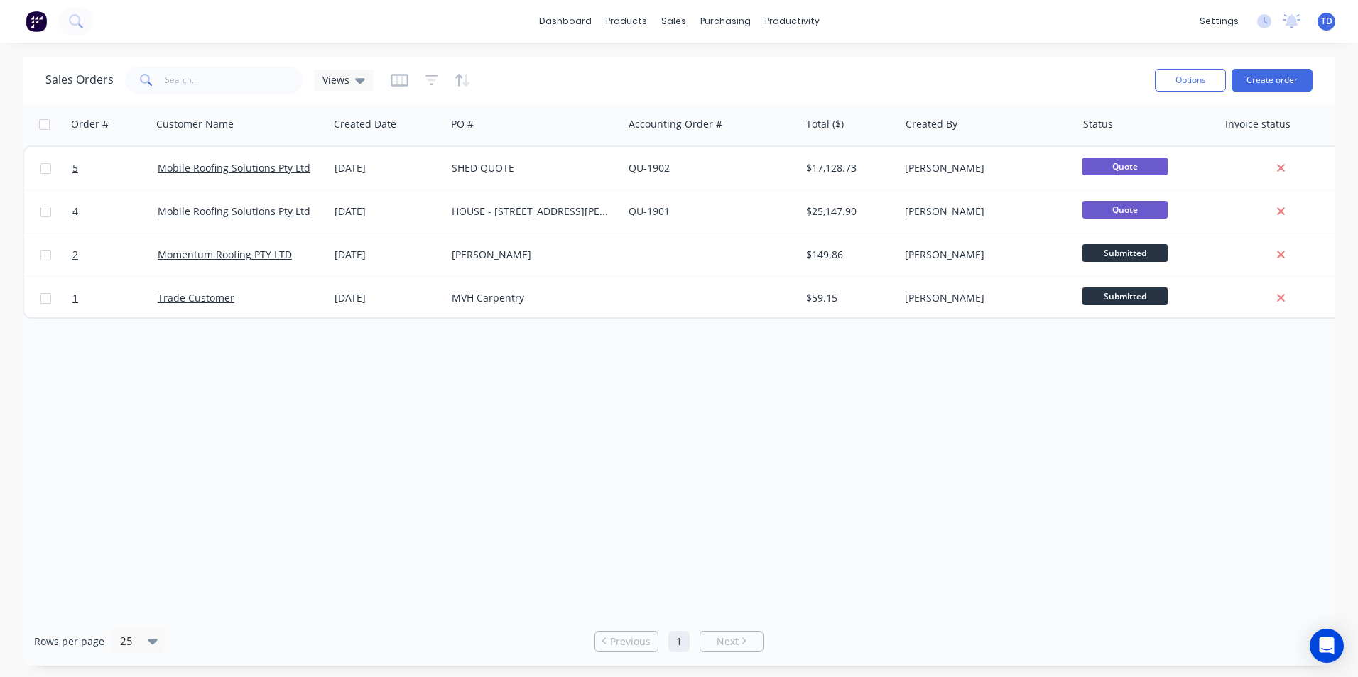
click at [523, 68] on div "Sales Orders Views" at bounding box center [594, 79] width 1098 height 35
click at [402, 82] on icon "button" at bounding box center [399, 80] width 18 height 14
click at [504, 71] on div "Sales Orders Views" at bounding box center [594, 79] width 1098 height 35
click at [704, 75] on link "Sales Orders" at bounding box center [748, 67] width 188 height 28
click at [334, 82] on span "Views" at bounding box center [335, 79] width 27 height 15
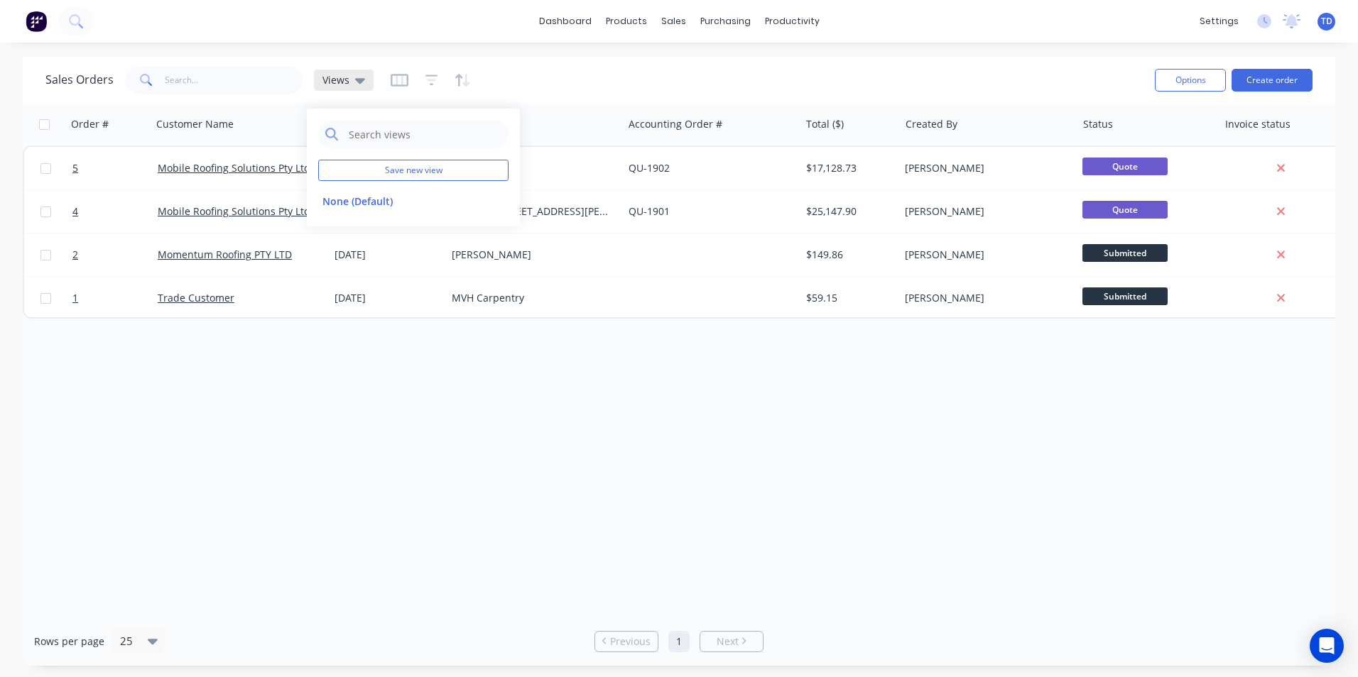
click at [334, 82] on span "Views" at bounding box center [335, 79] width 27 height 15
click at [399, 80] on icon "button" at bounding box center [398, 79] width 7 height 9
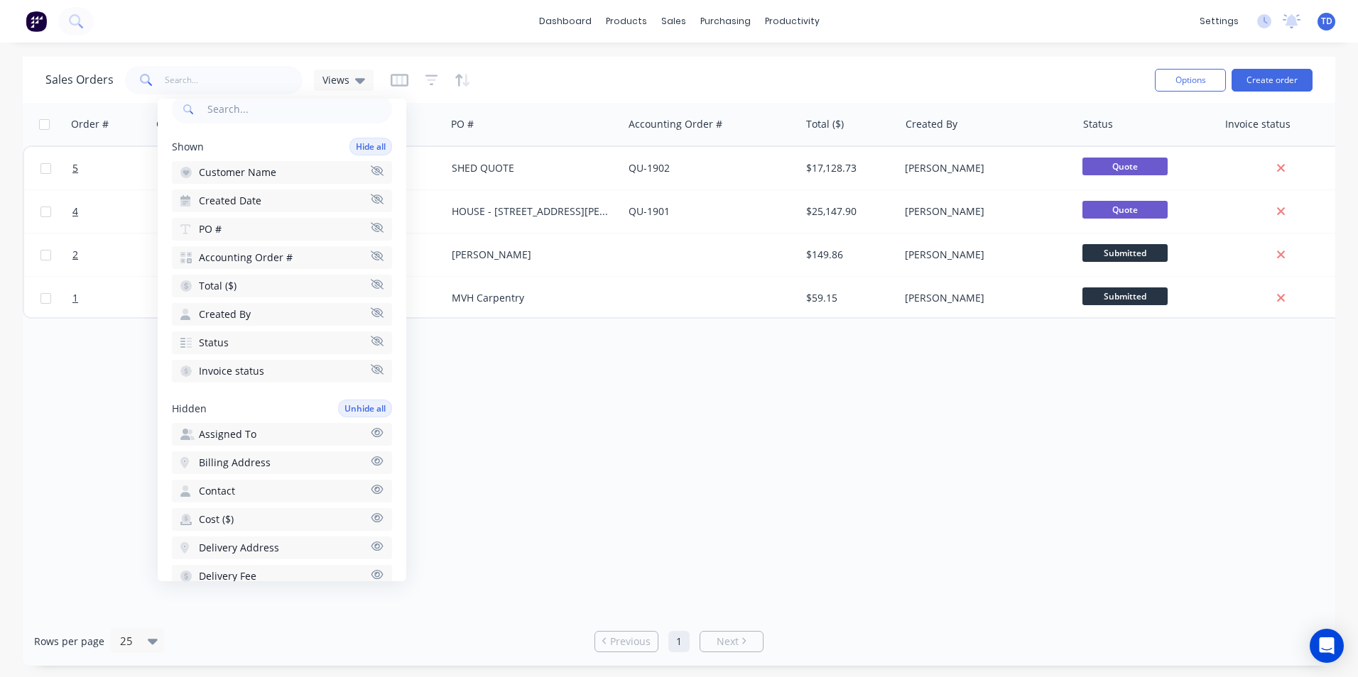
scroll to position [75, 0]
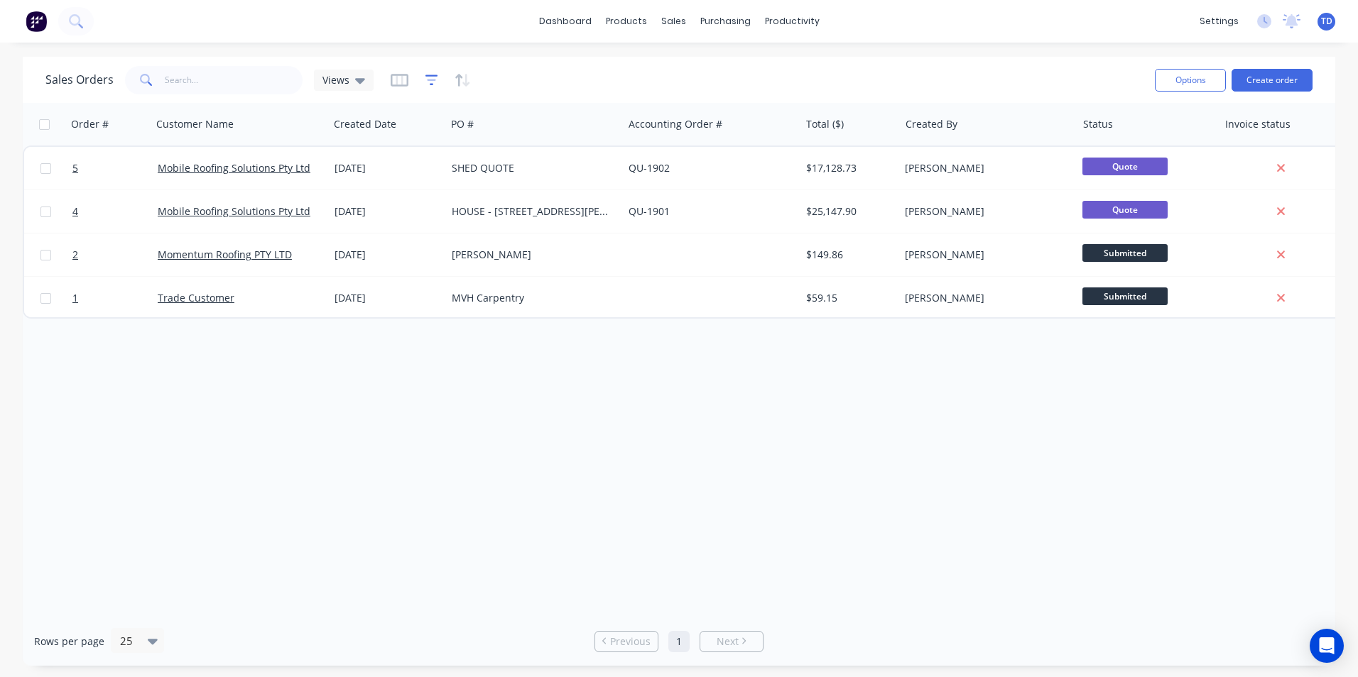
click at [427, 80] on icon "button" at bounding box center [431, 80] width 9 height 2
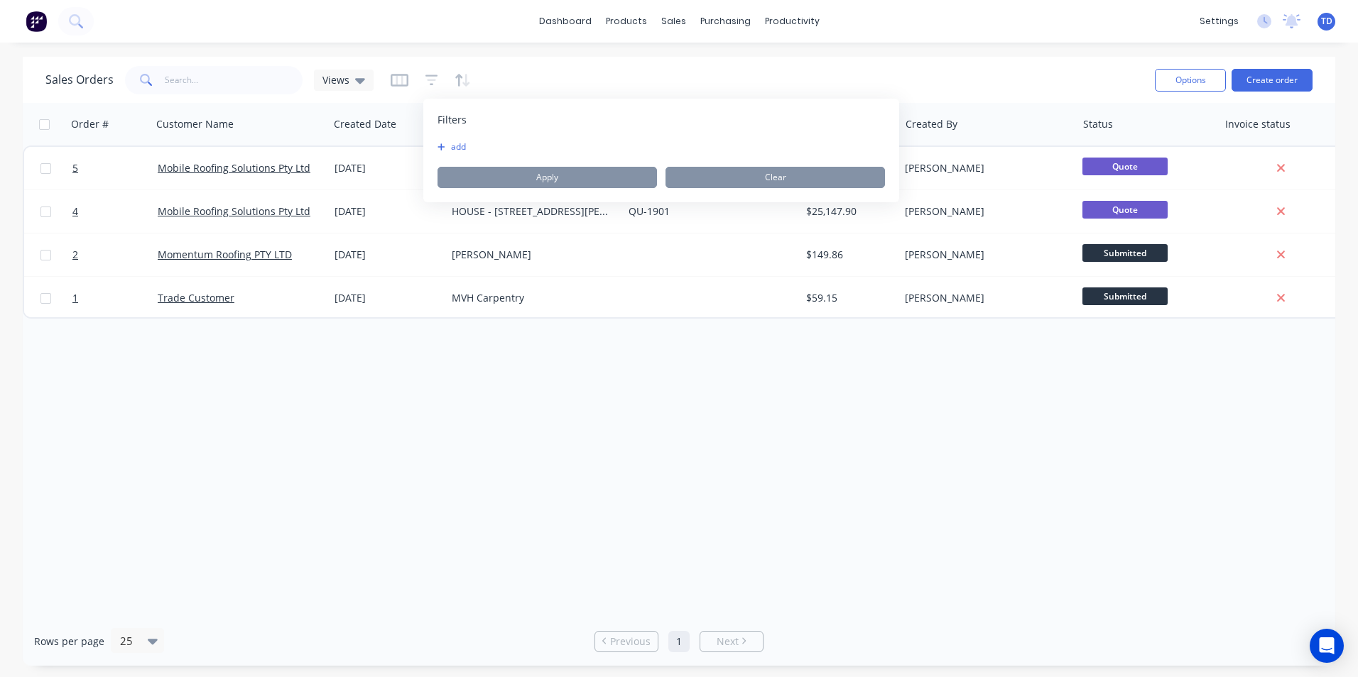
click at [486, 80] on div "Sales Orders Views" at bounding box center [594, 79] width 1098 height 35
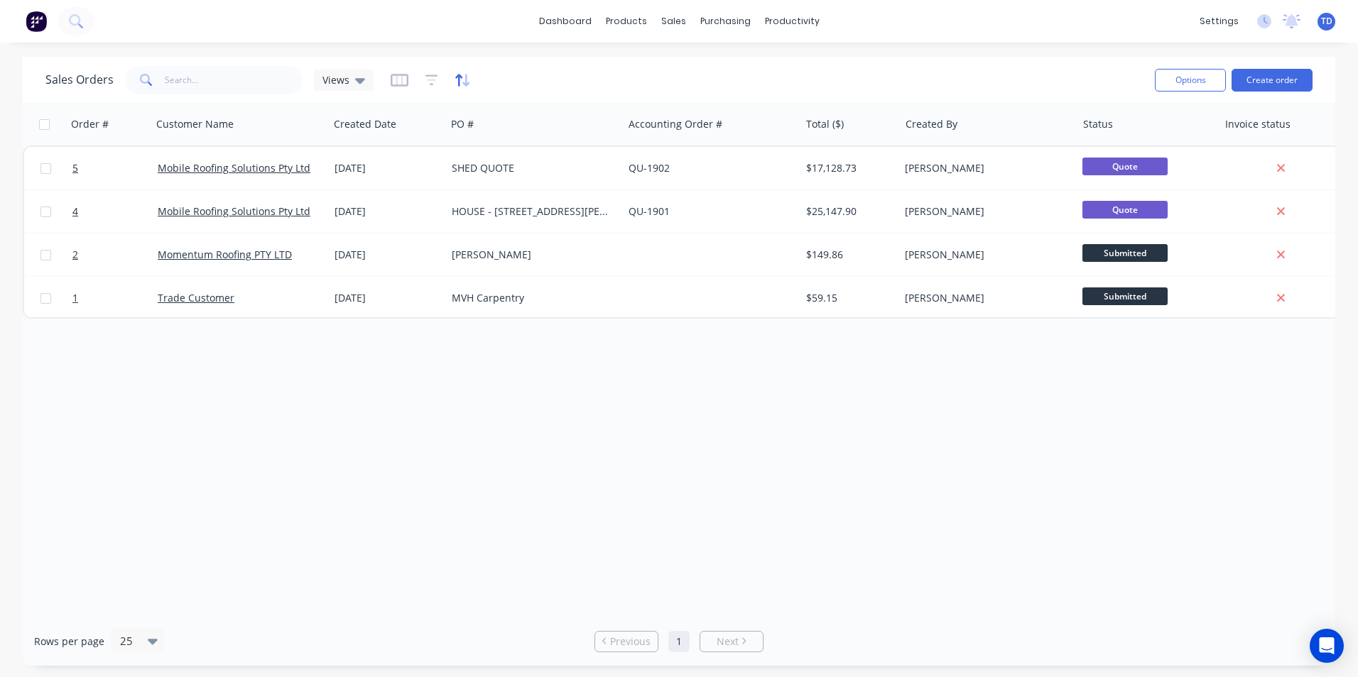
click at [462, 82] on icon "button" at bounding box center [465, 80] width 7 height 13
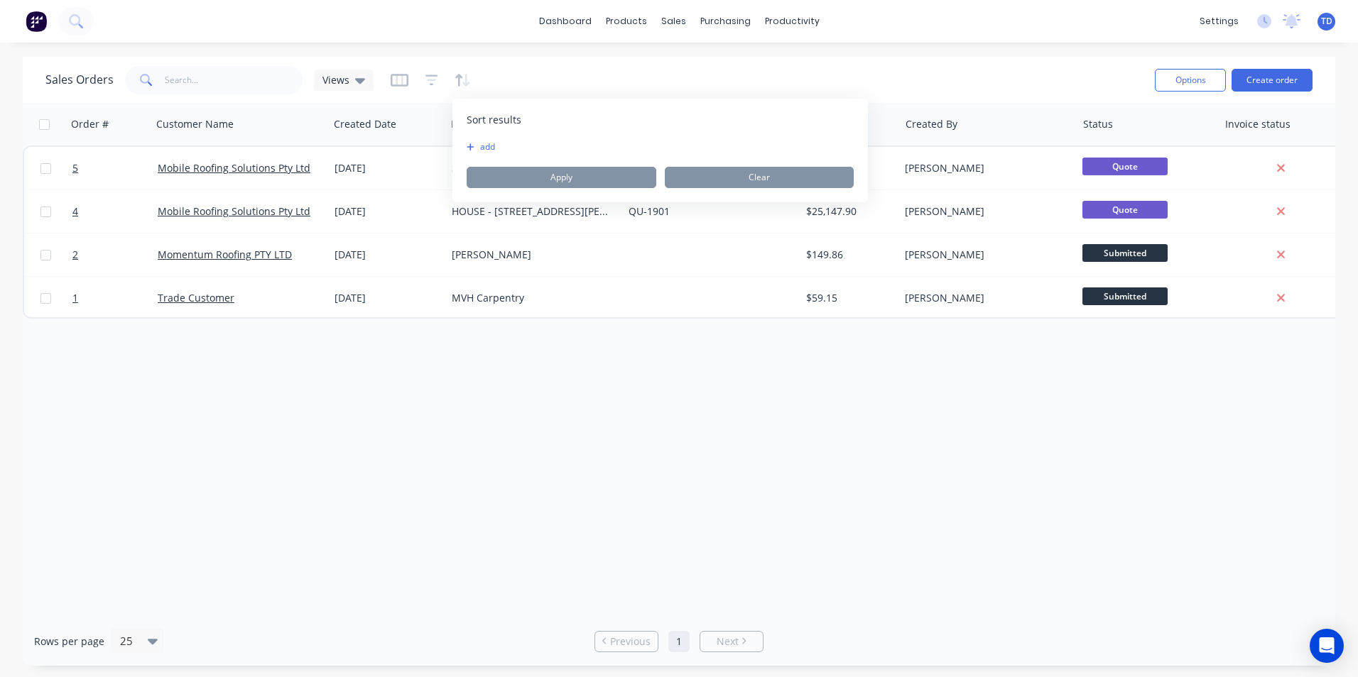
click at [473, 148] on icon "button" at bounding box center [470, 147] width 8 height 9
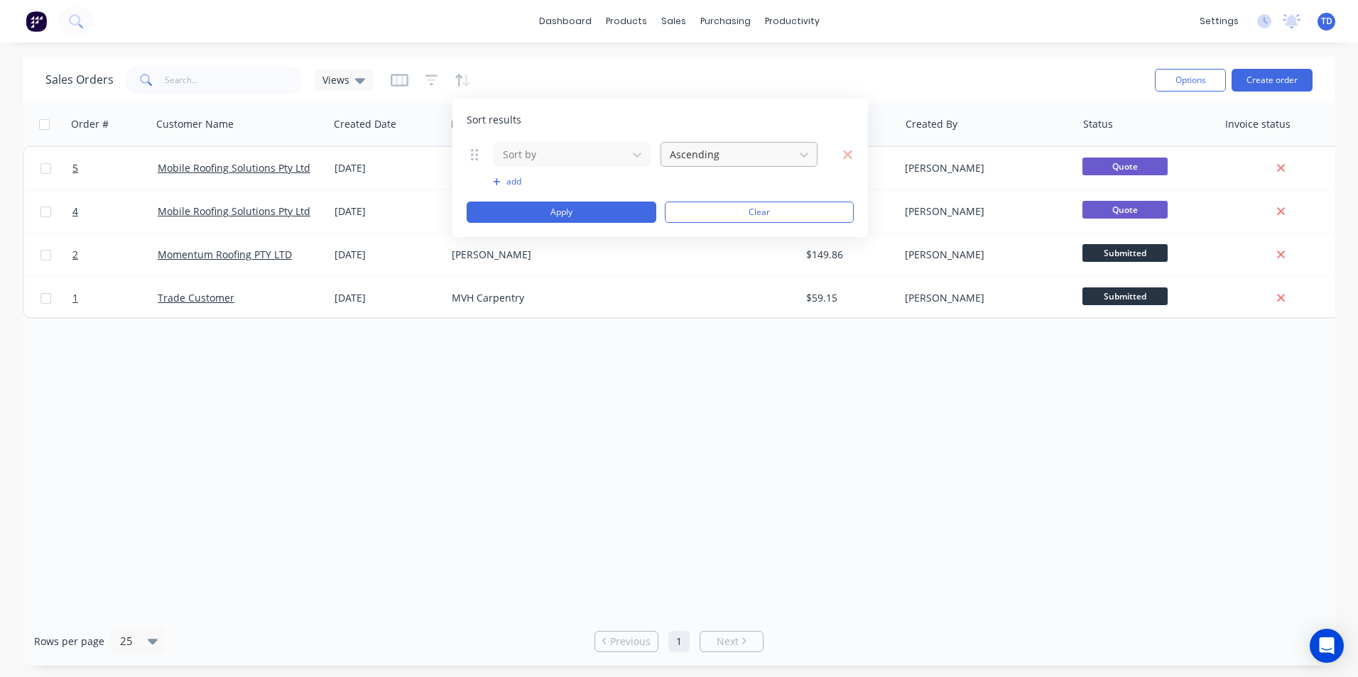
click at [690, 150] on div at bounding box center [727, 155] width 119 height 18
click at [556, 152] on div at bounding box center [560, 155] width 119 height 18
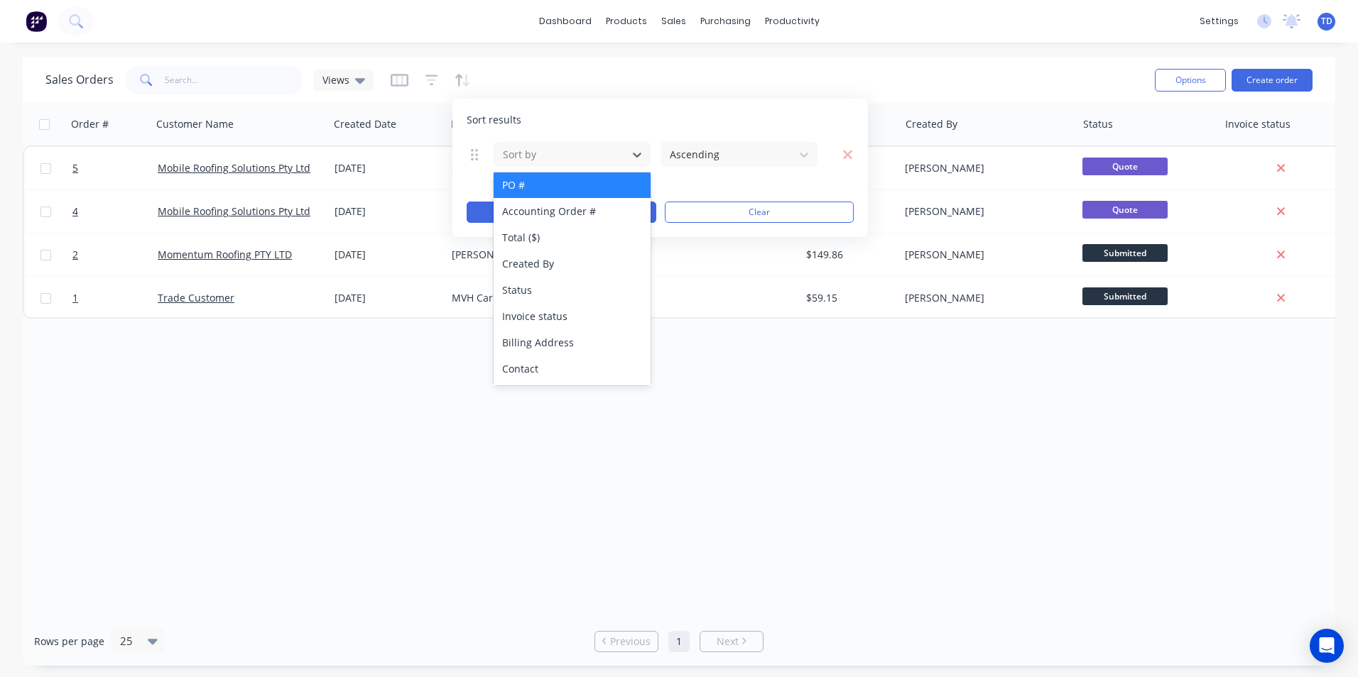
scroll to position [71, 0]
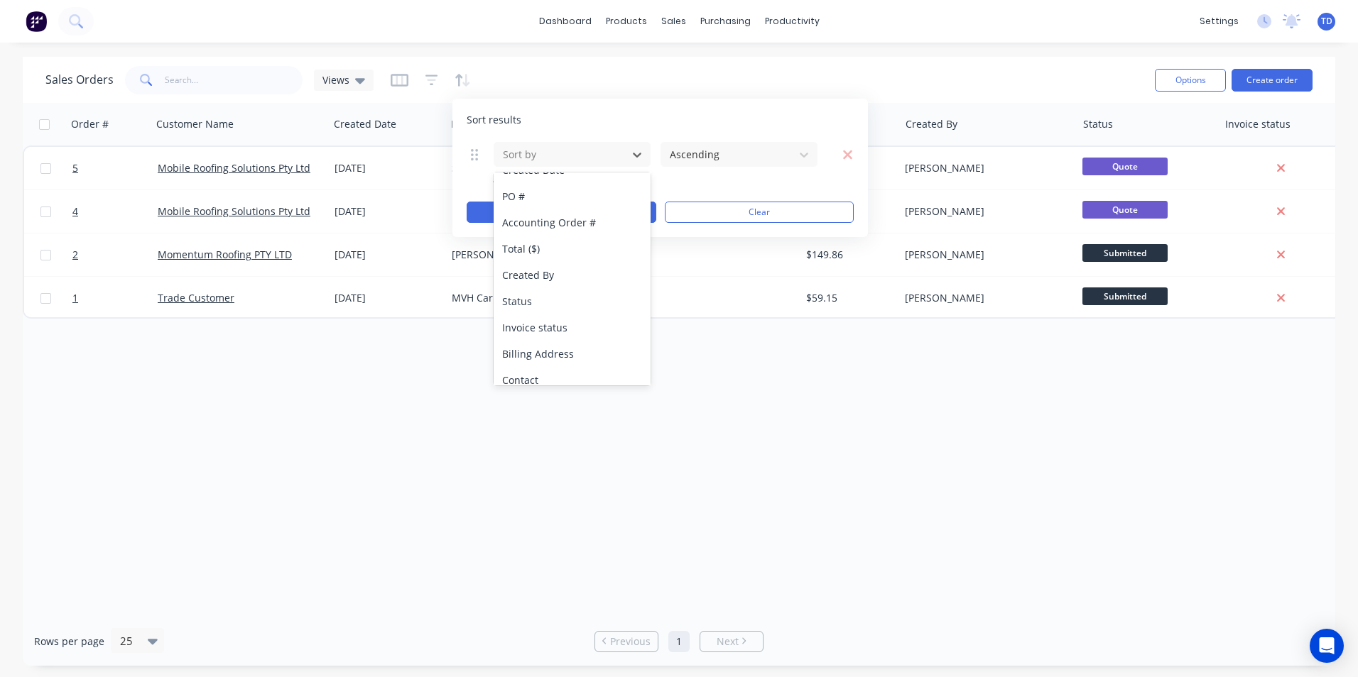
click at [689, 77] on div "Sales Orders Views" at bounding box center [594, 79] width 1098 height 35
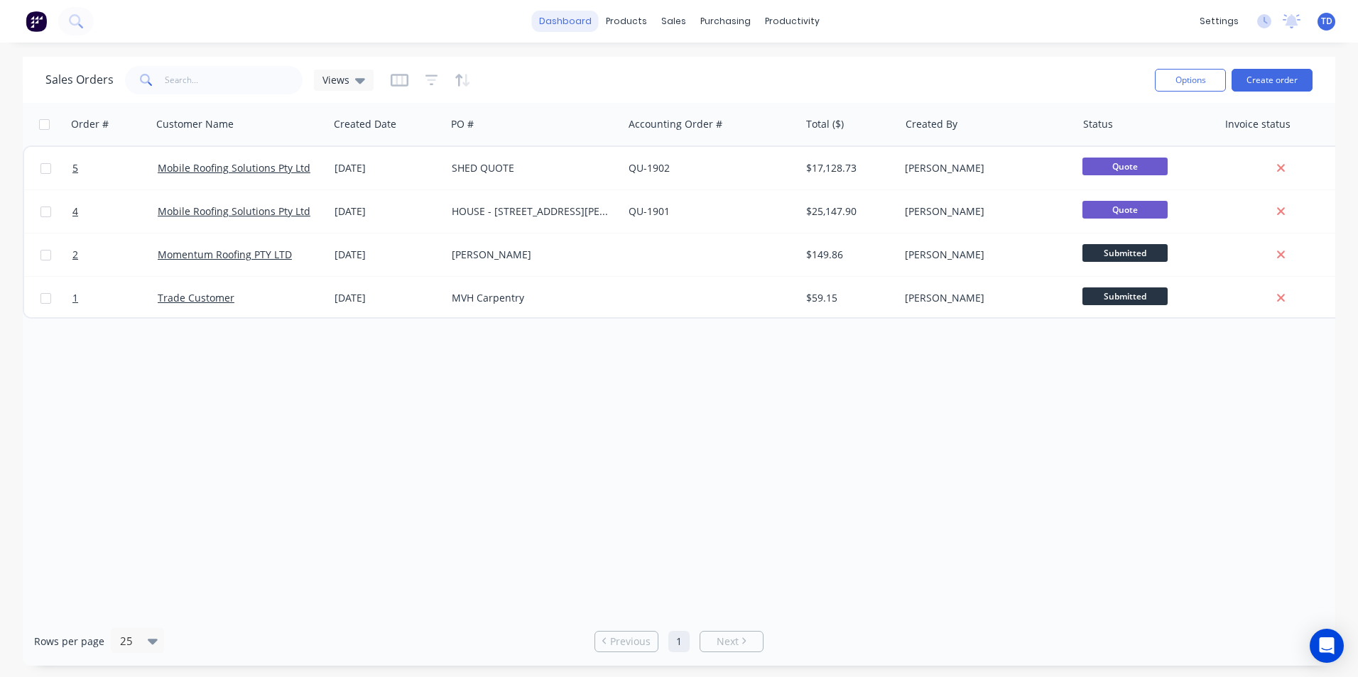
click at [568, 28] on link "dashboard" at bounding box center [565, 21] width 67 height 21
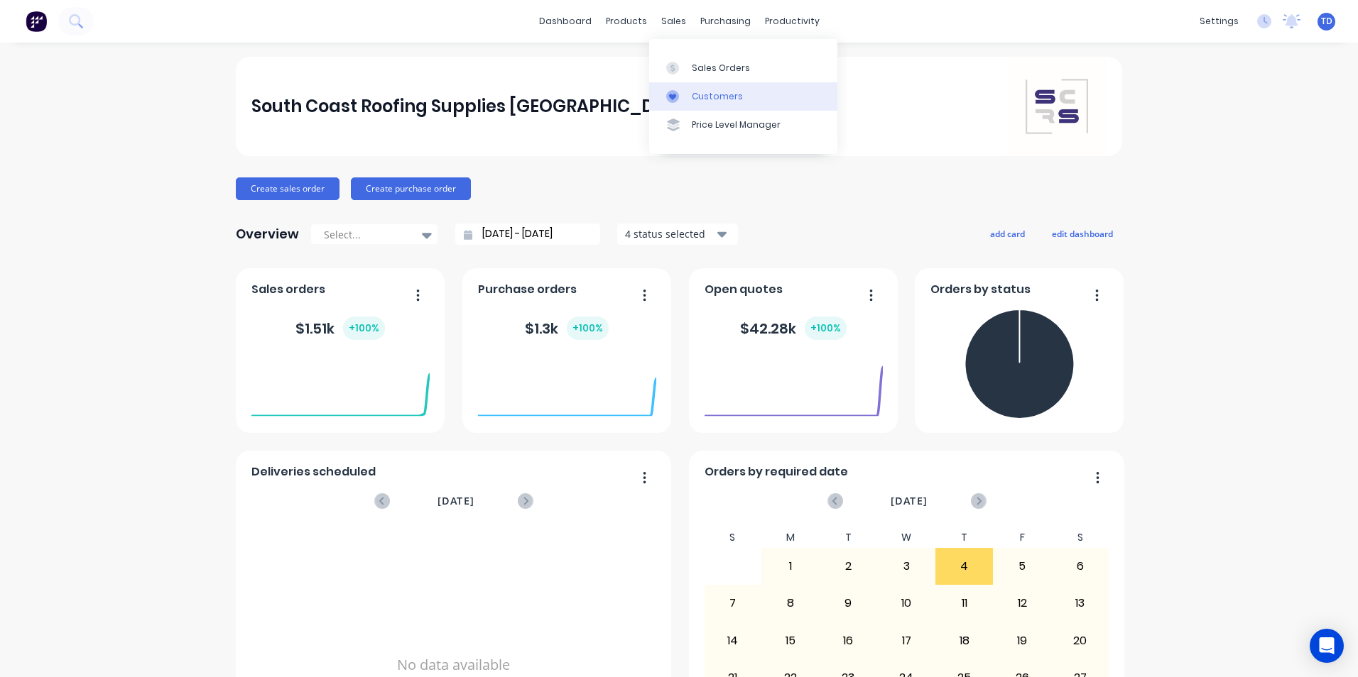
click at [706, 89] on link "Customers" at bounding box center [743, 96] width 188 height 28
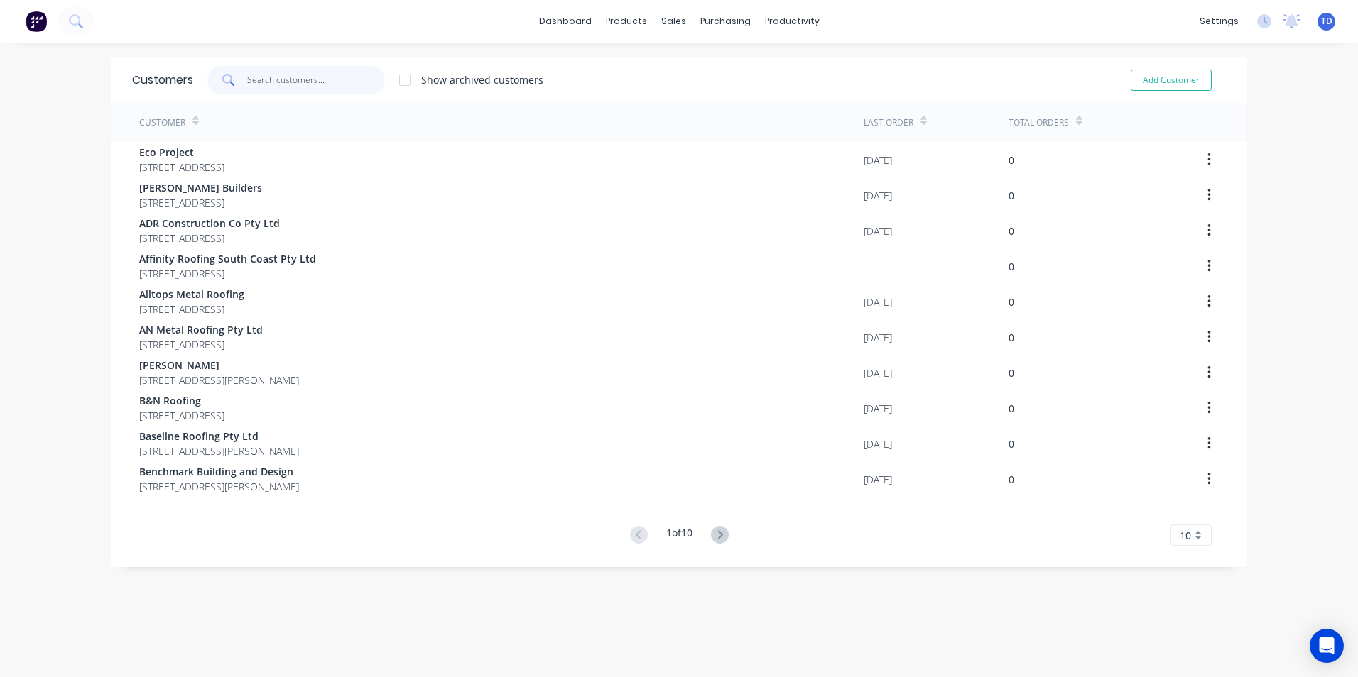
click at [259, 84] on input "text" at bounding box center [316, 80] width 138 height 28
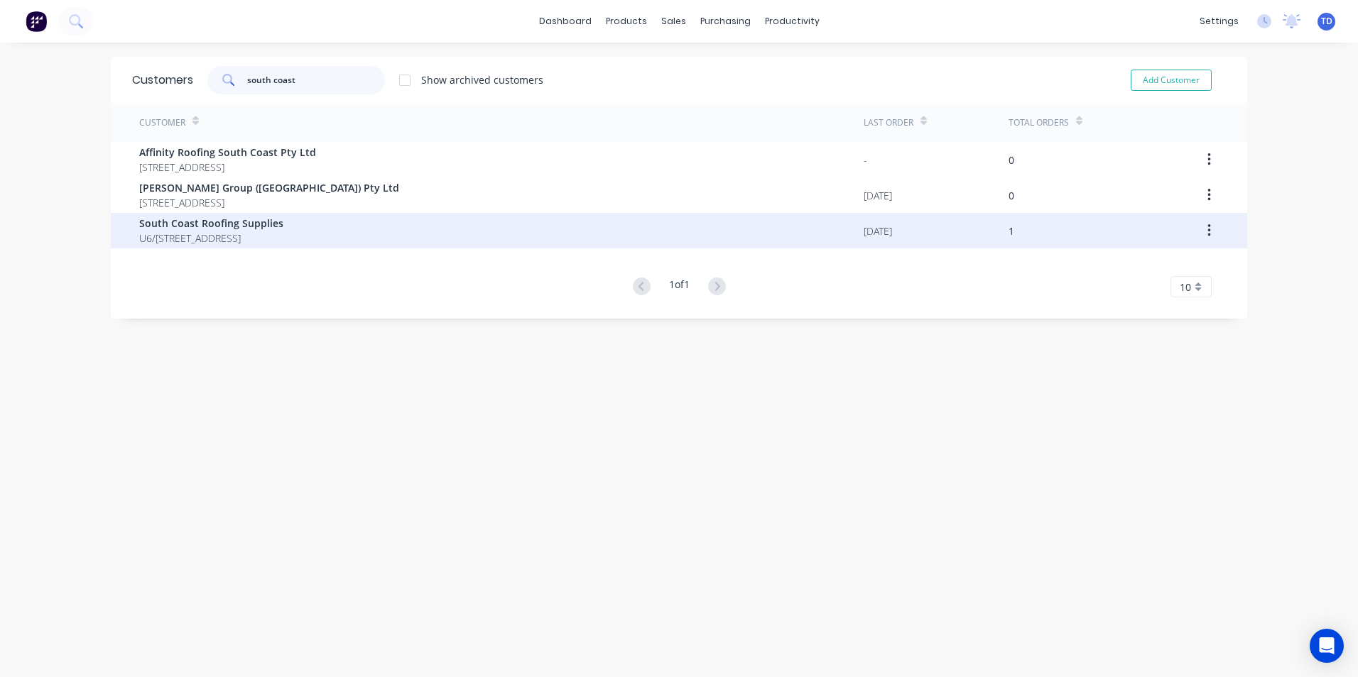
type input "south coast"
click at [220, 228] on span "South Coast Roofing Supplies" at bounding box center [211, 223] width 144 height 15
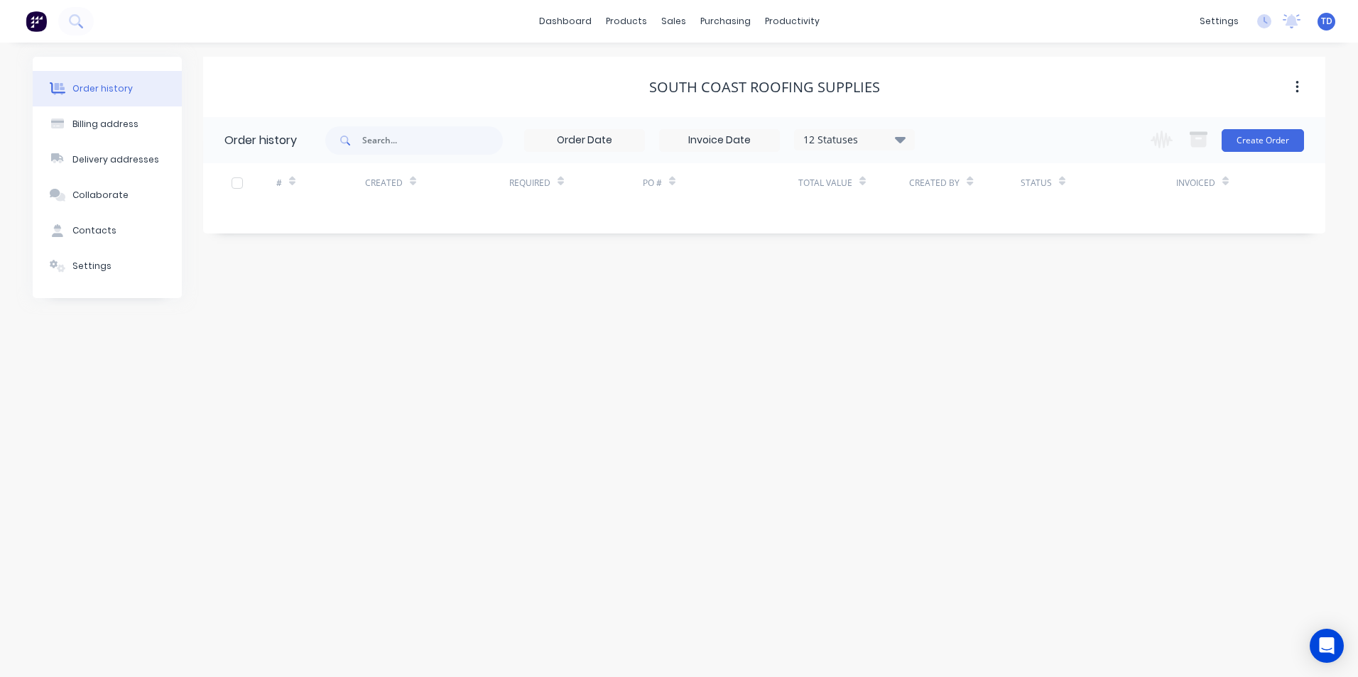
click at [885, 136] on div "12 Statuses" at bounding box center [853, 140] width 119 height 16
click at [971, 332] on label at bounding box center [971, 332] width 0 height 0
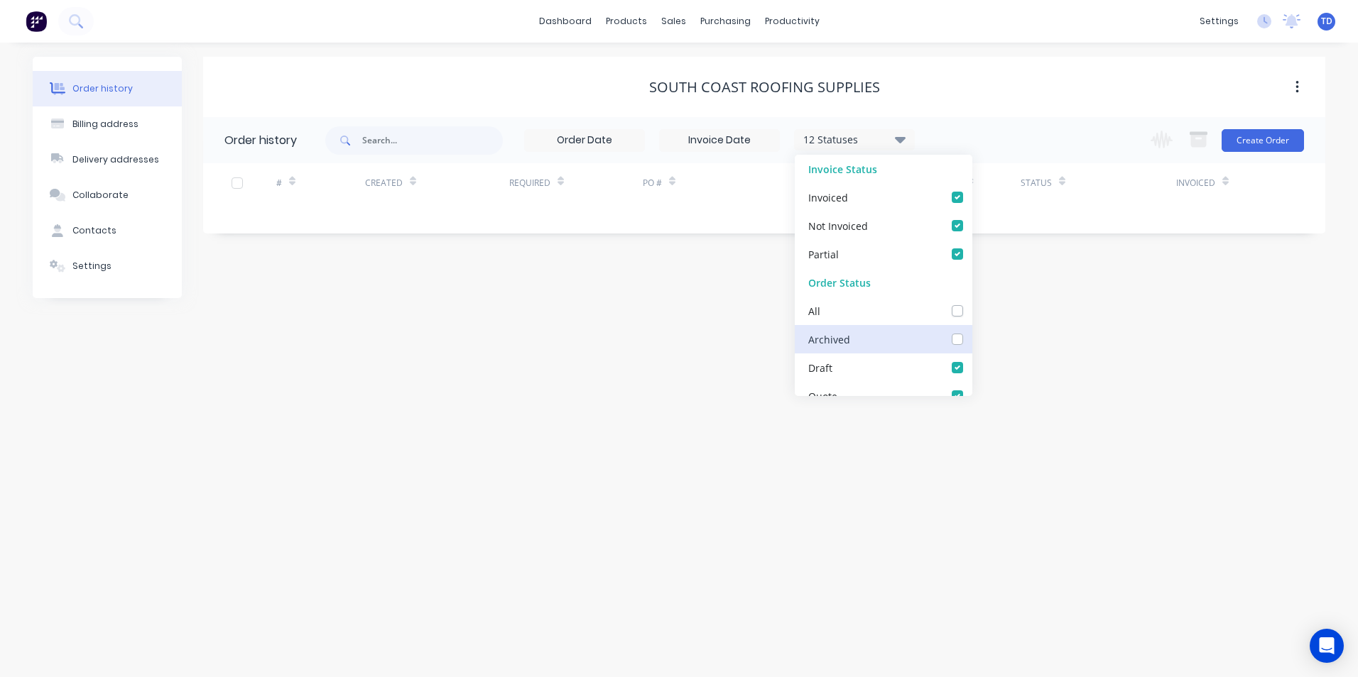
click at [971, 342] on input "checkbox" at bounding box center [976, 338] width 11 height 13
checkbox input "true"
click at [933, 61] on div "South Coast Roofing Supplies" at bounding box center [764, 87] width 1122 height 60
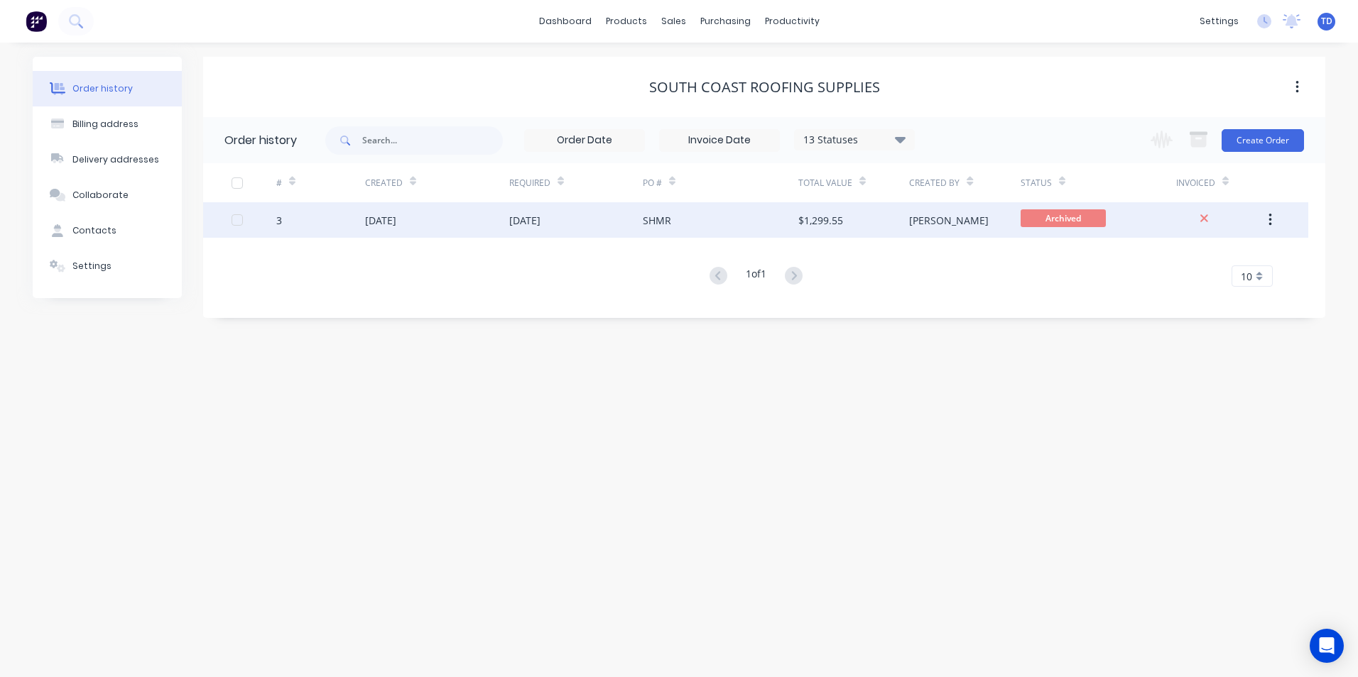
click at [868, 217] on div "$1,299.55" at bounding box center [853, 219] width 111 height 35
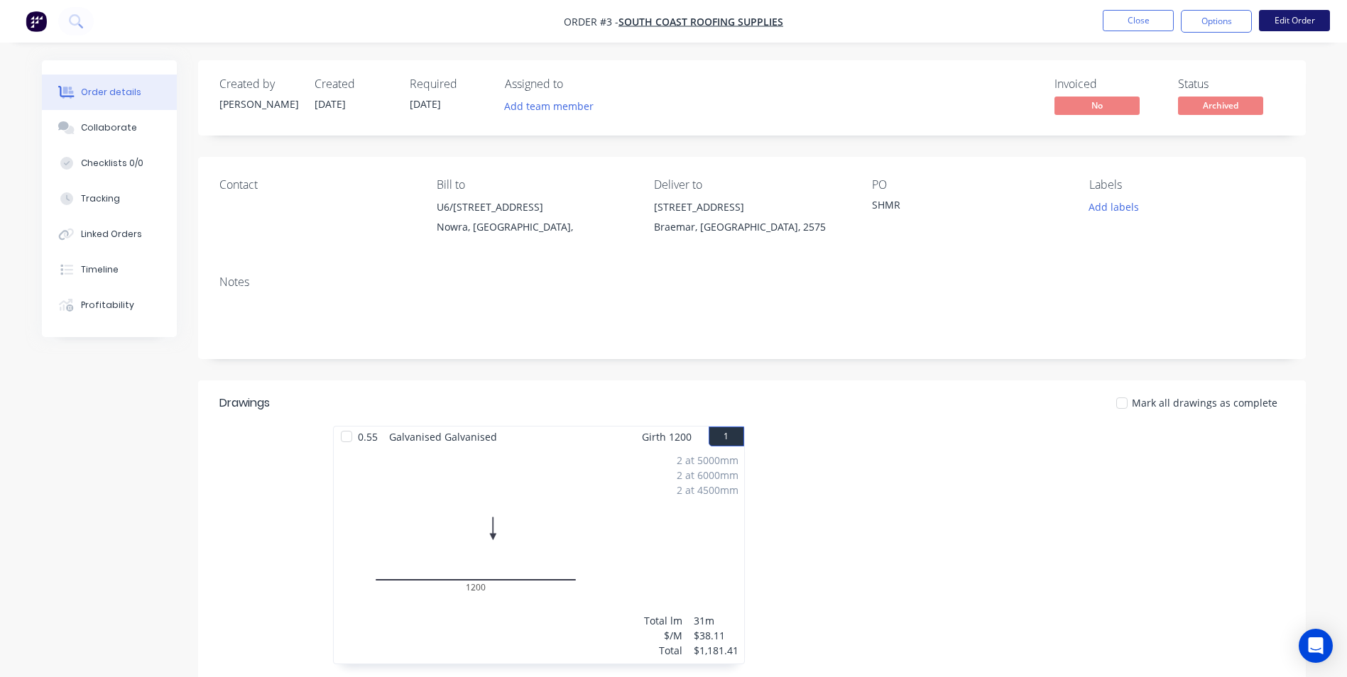
click at [1276, 22] on button "Edit Order" at bounding box center [1294, 20] width 71 height 21
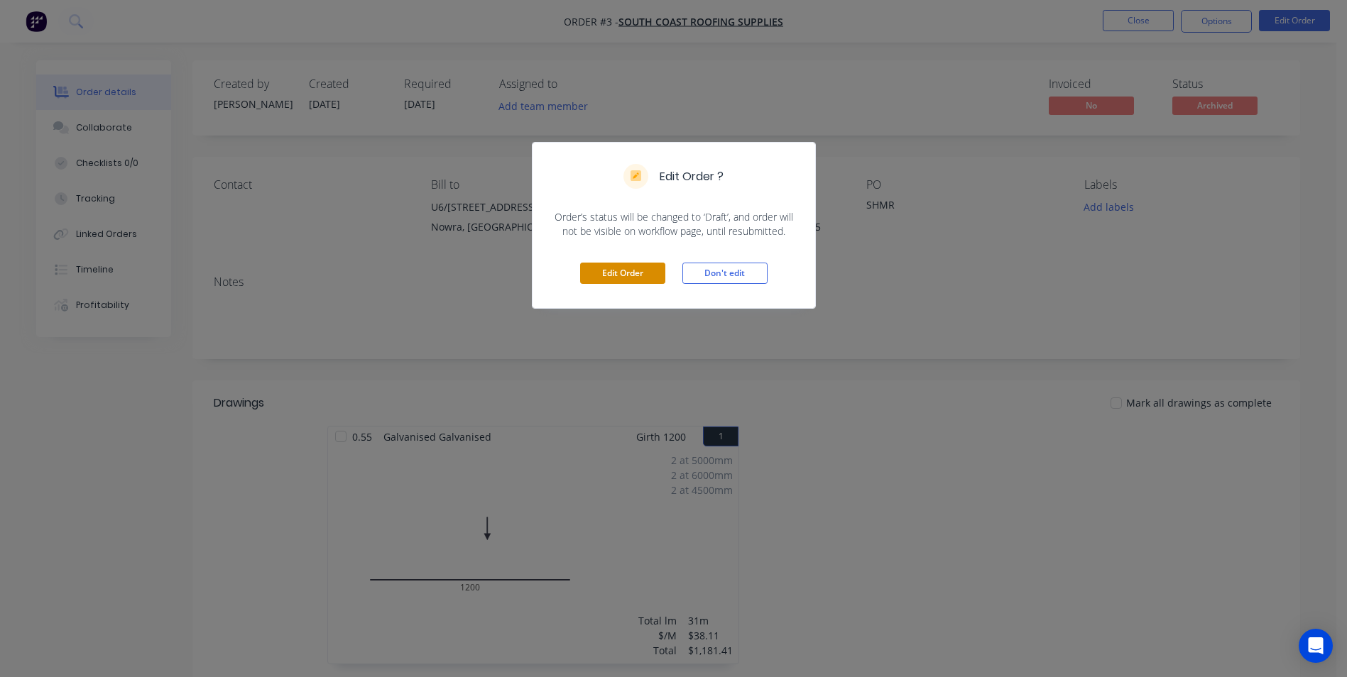
click at [636, 277] on button "Edit Order" at bounding box center [622, 273] width 85 height 21
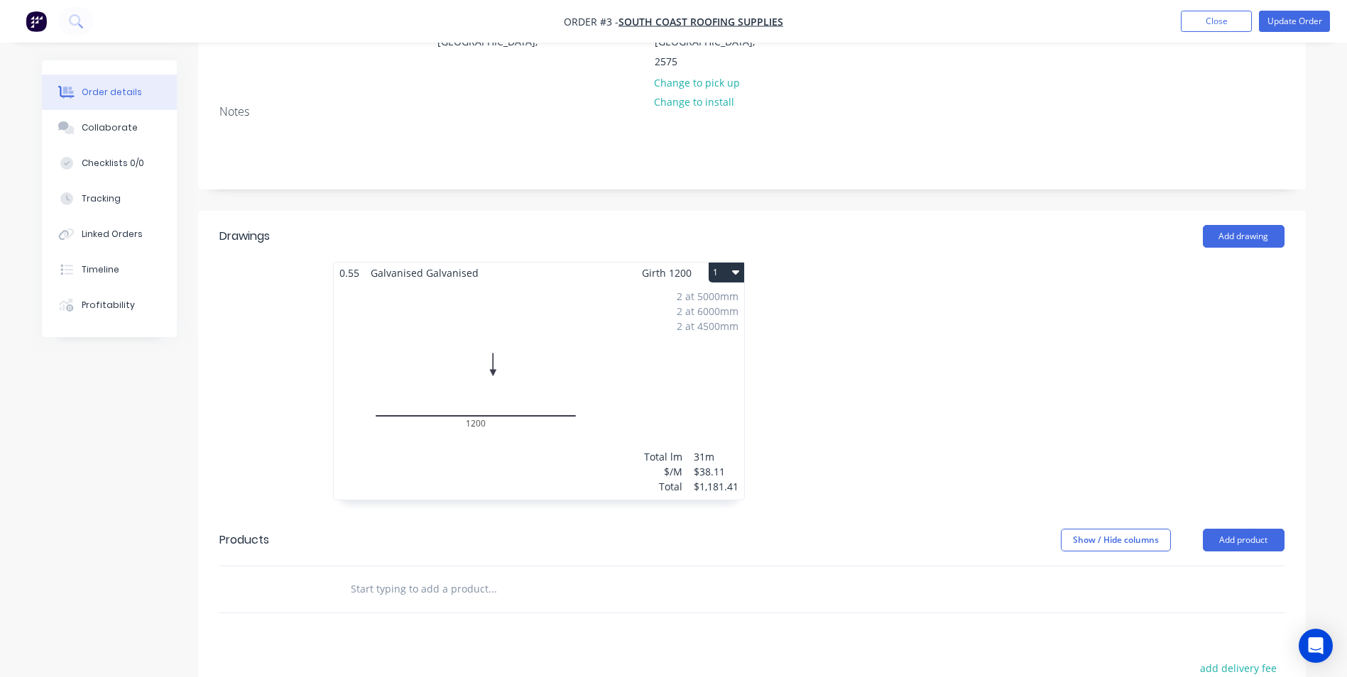
scroll to position [213, 0]
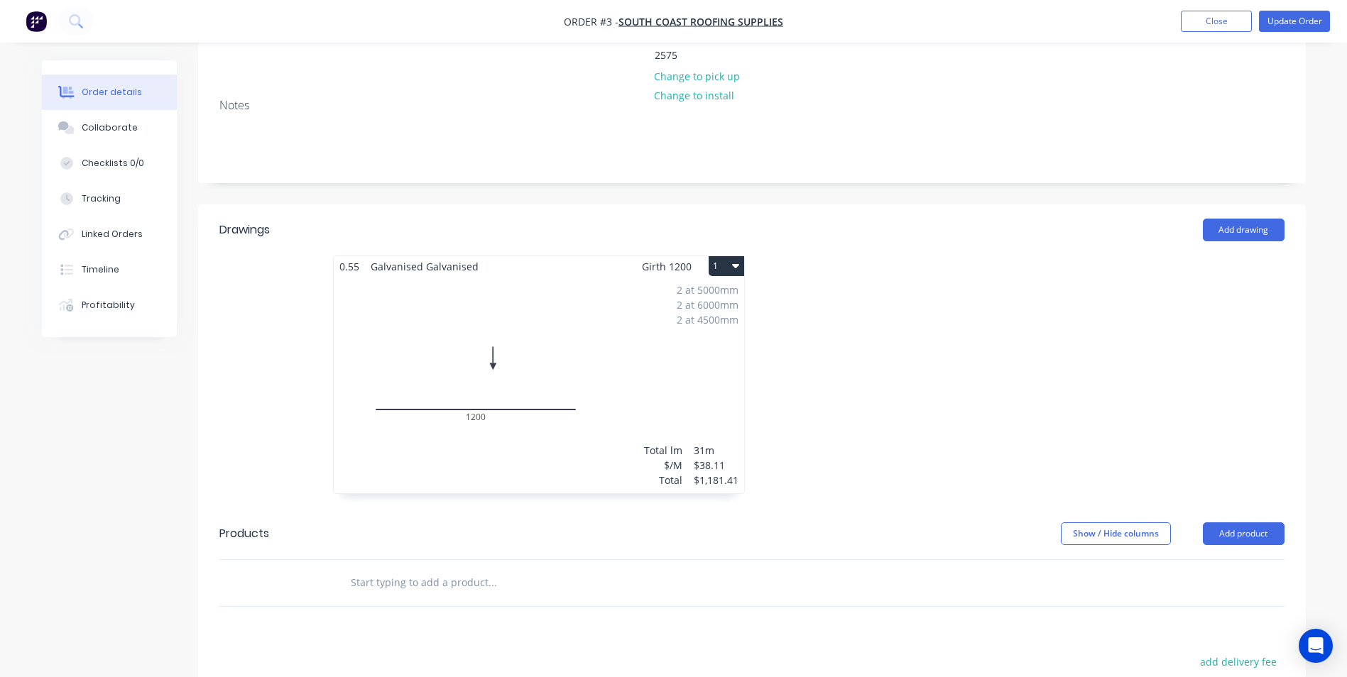
click at [614, 413] on div "2 at 5000mm 2 at 6000mm 2 at 4500mm Total lm $/M Total 31m $38.11 $1,181.41" at bounding box center [539, 385] width 410 height 217
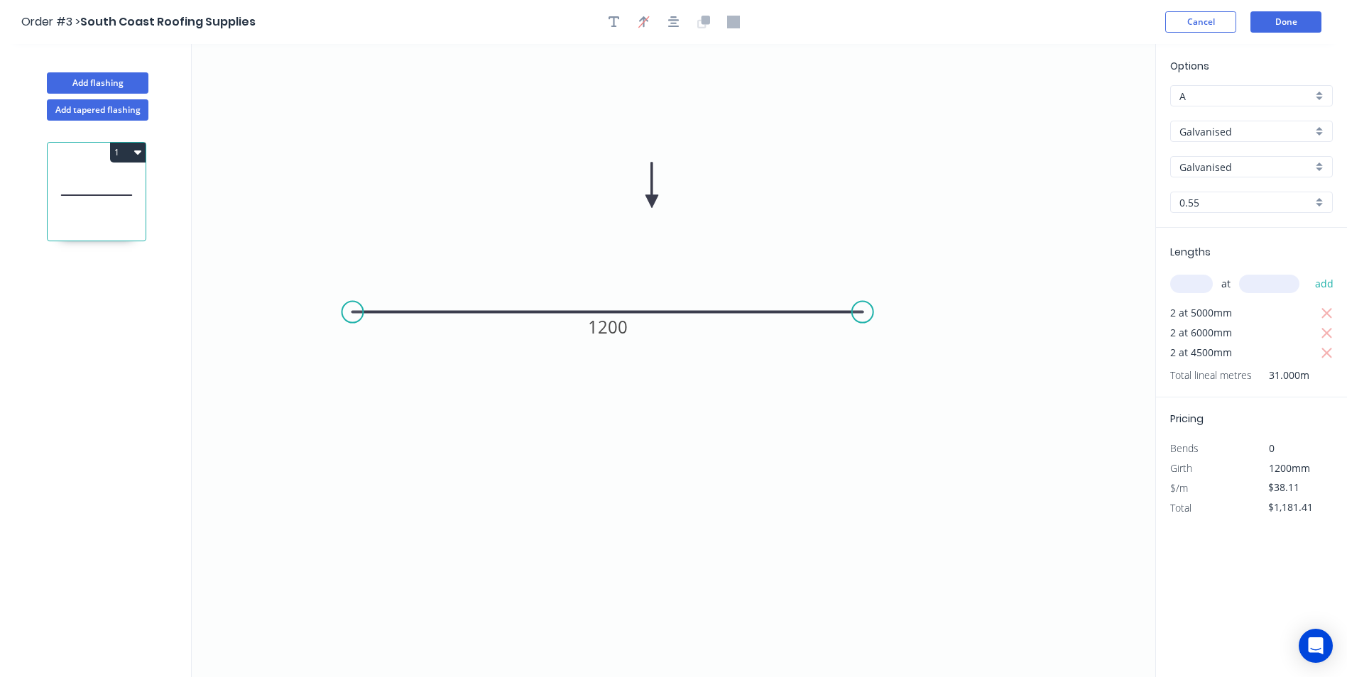
drag, startPoint x: 1312, startPoint y: 510, endPoint x: 1228, endPoint y: 518, distance: 84.1
click at [1228, 518] on div "Total $1,181.41" at bounding box center [1251, 508] width 184 height 20
click at [1017, 512] on icon "0 1200" at bounding box center [673, 360] width 963 height 633
type input "$0.00"
click at [1289, 28] on button "Done" at bounding box center [1285, 21] width 71 height 21
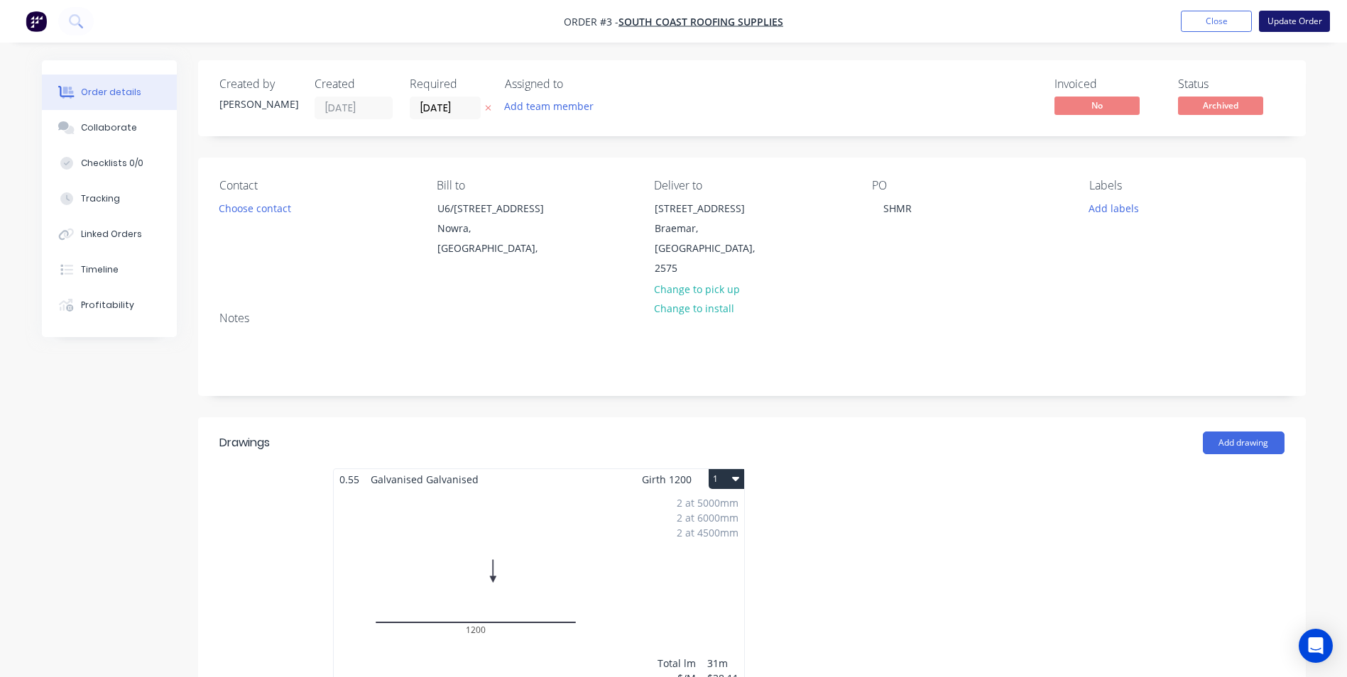
click at [1274, 24] on button "Update Order" at bounding box center [1294, 21] width 71 height 21
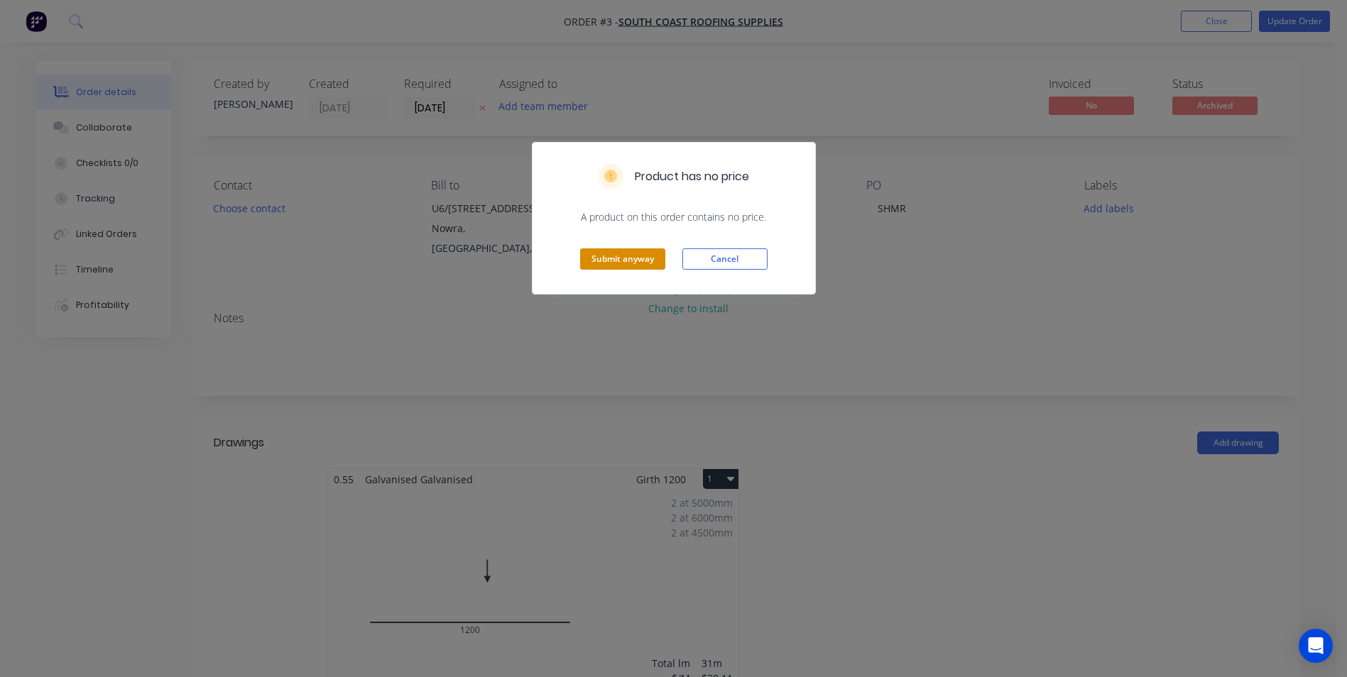
click at [620, 261] on button "Submit anyway" at bounding box center [622, 258] width 85 height 21
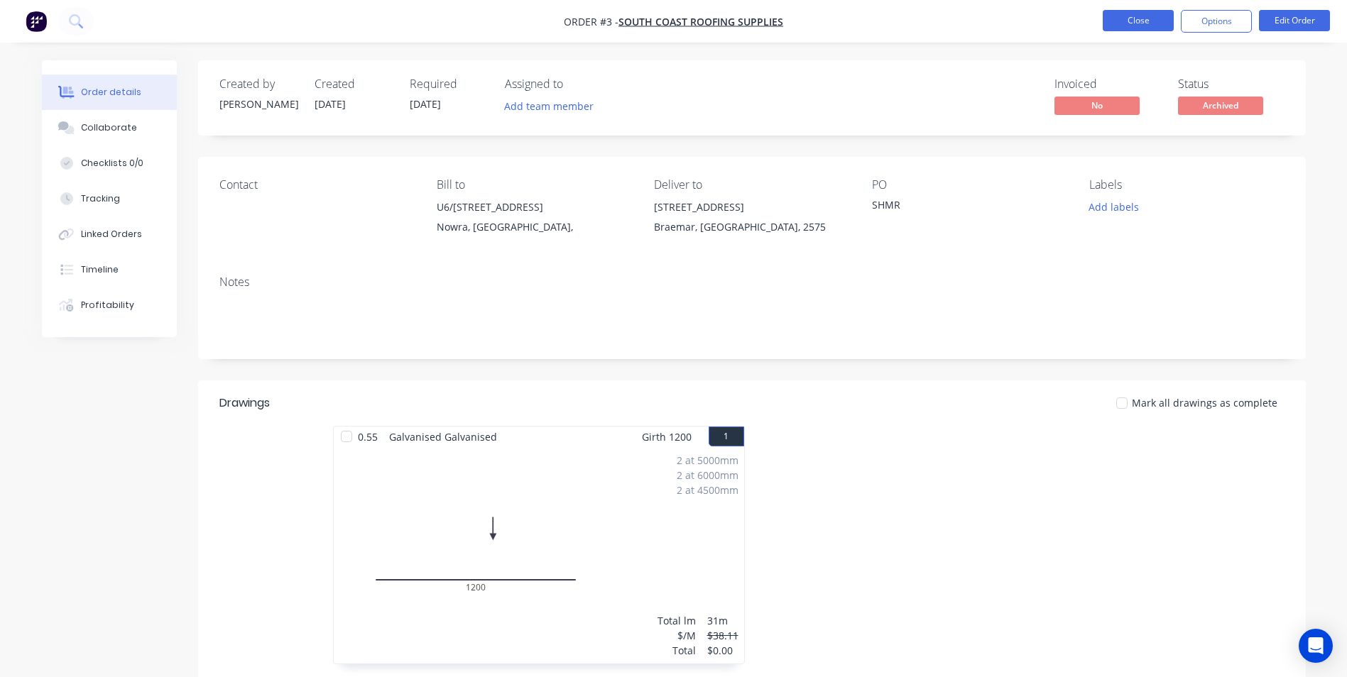
click at [1157, 21] on button "Close" at bounding box center [1138, 20] width 71 height 21
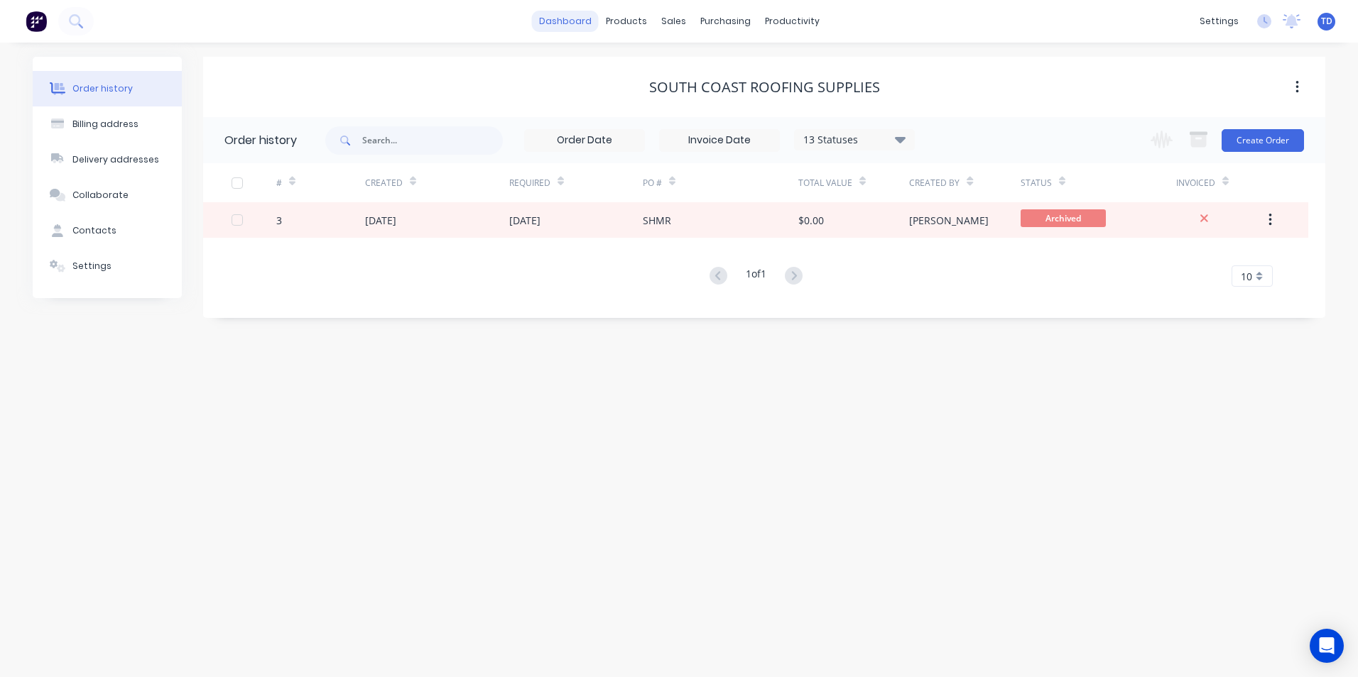
click at [591, 21] on link "dashboard" at bounding box center [565, 21] width 67 height 21
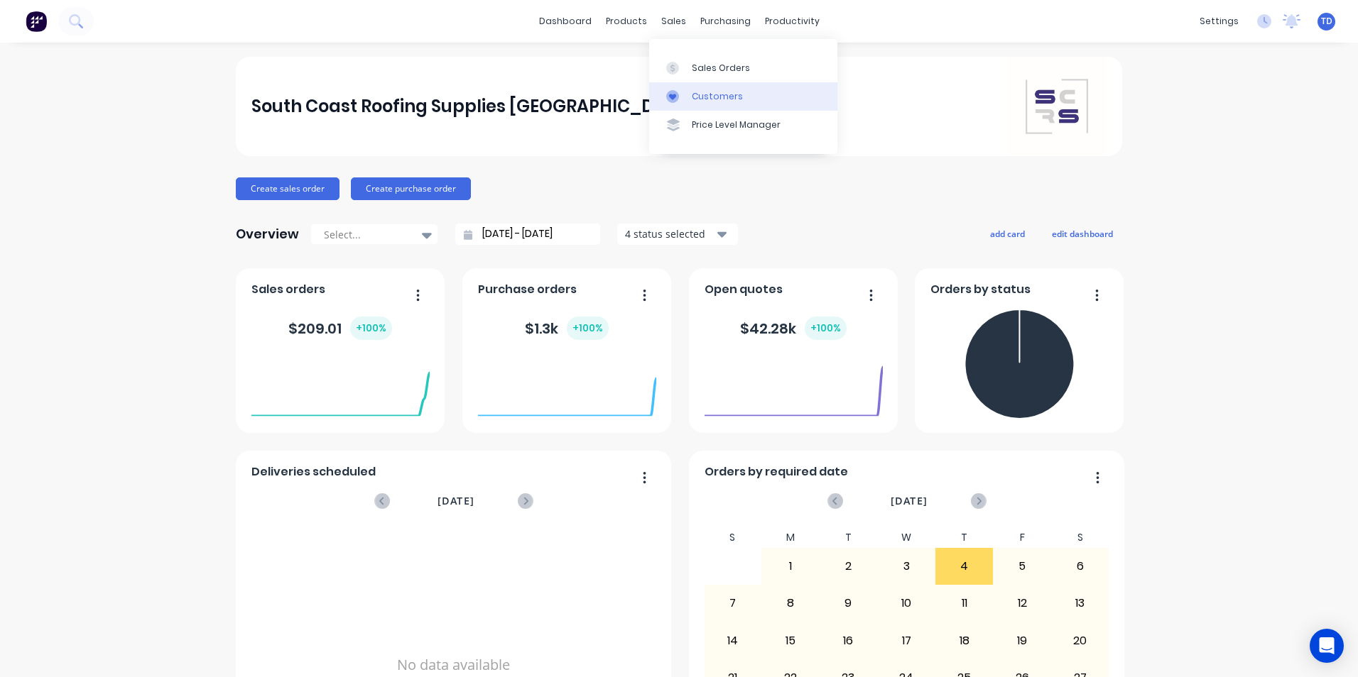
click at [693, 87] on link "Customers" at bounding box center [743, 96] width 188 height 28
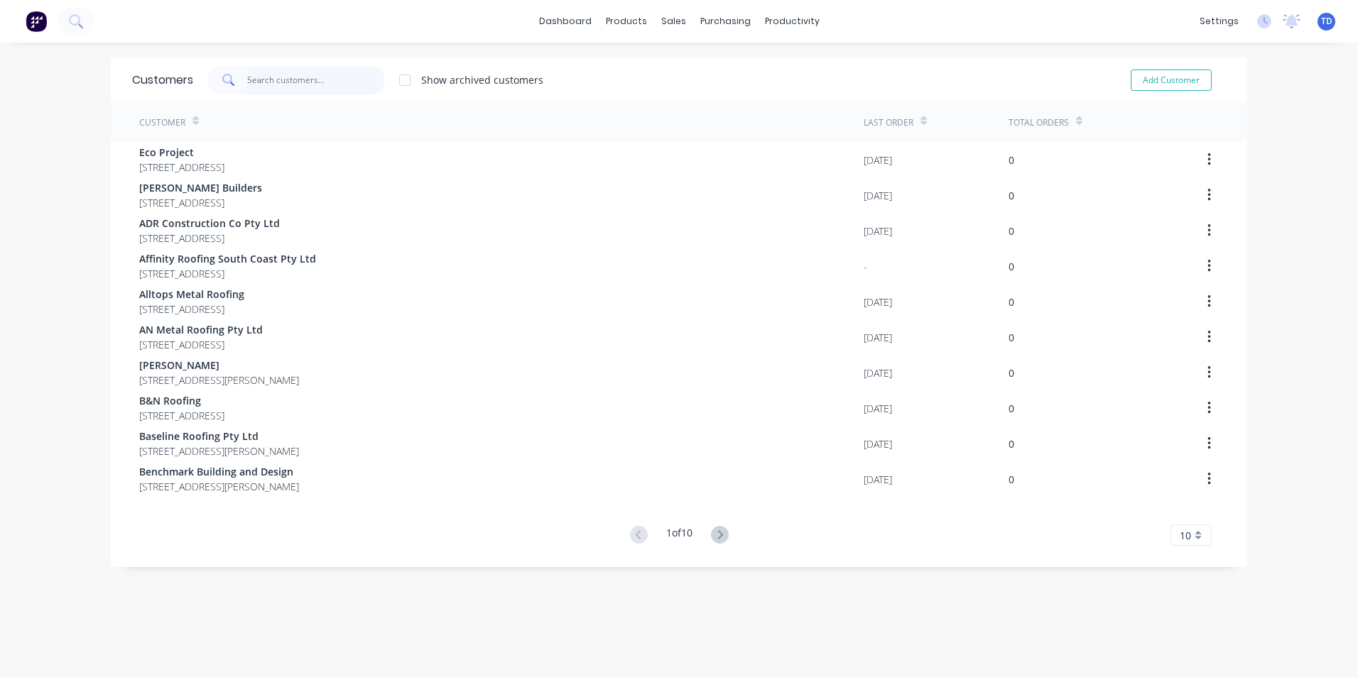
click at [293, 80] on input "text" at bounding box center [316, 80] width 138 height 28
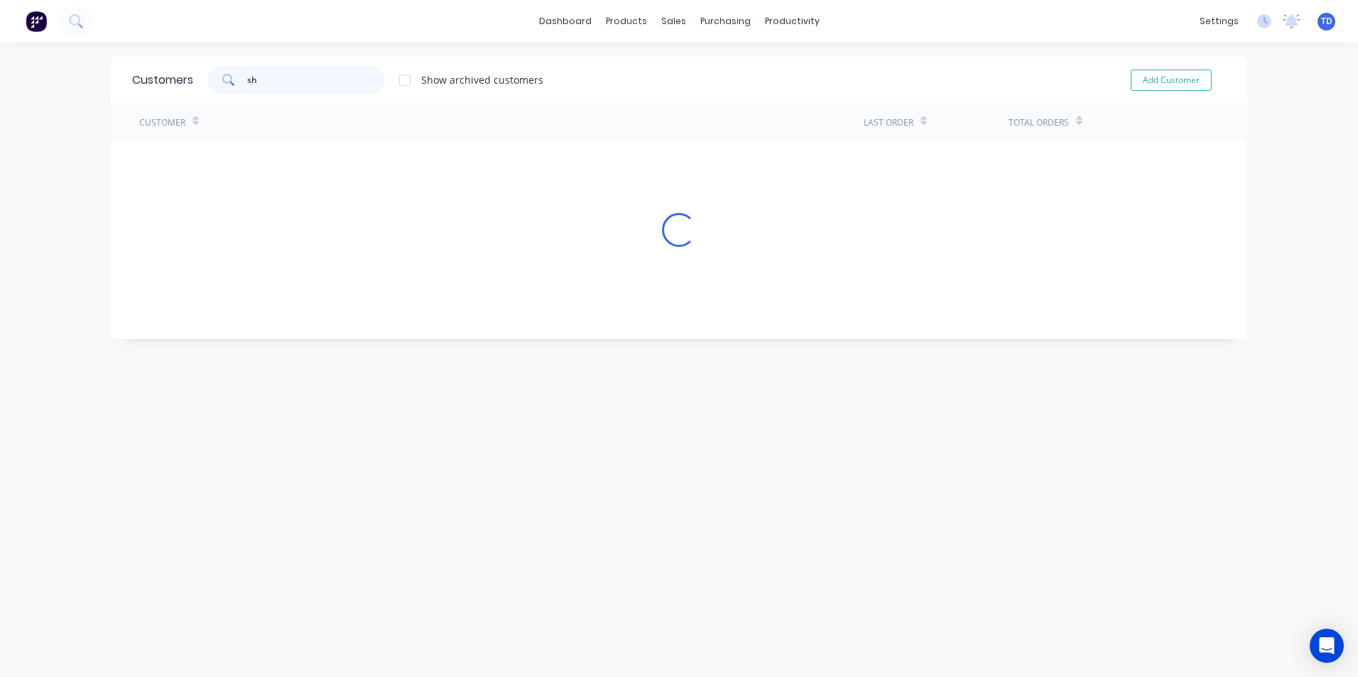
type input "s"
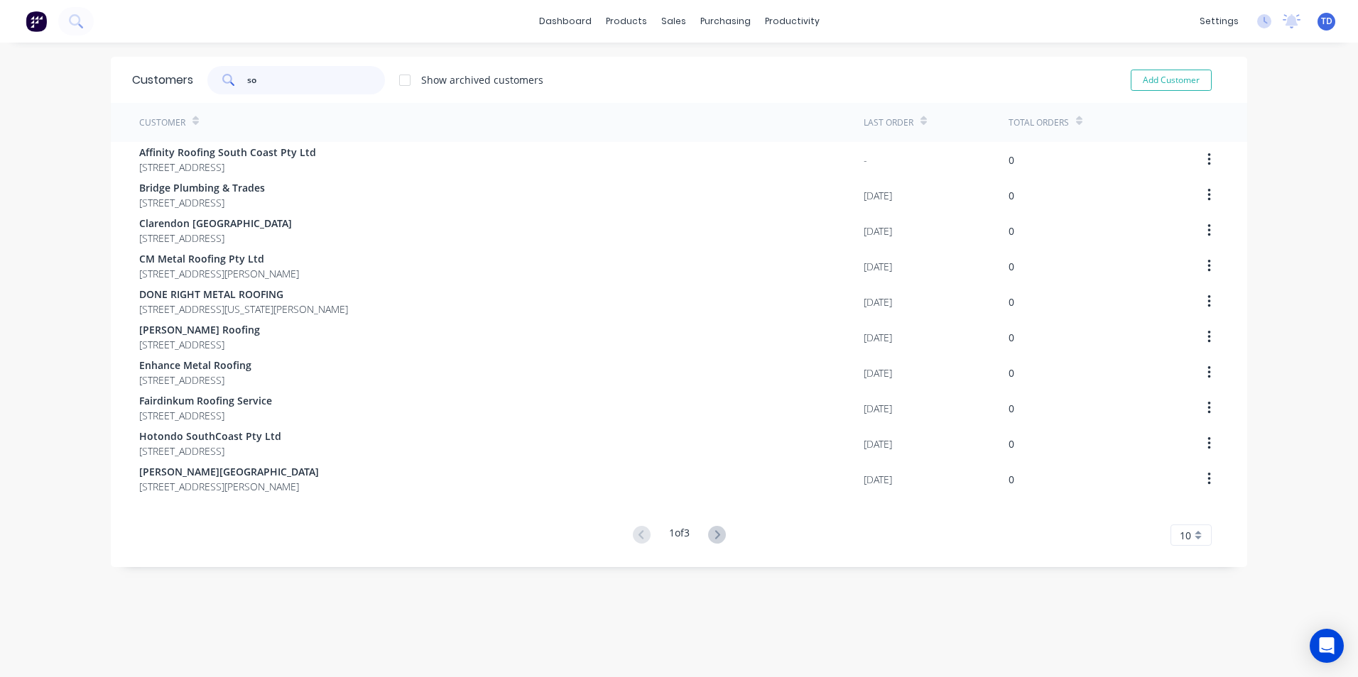
type input "s"
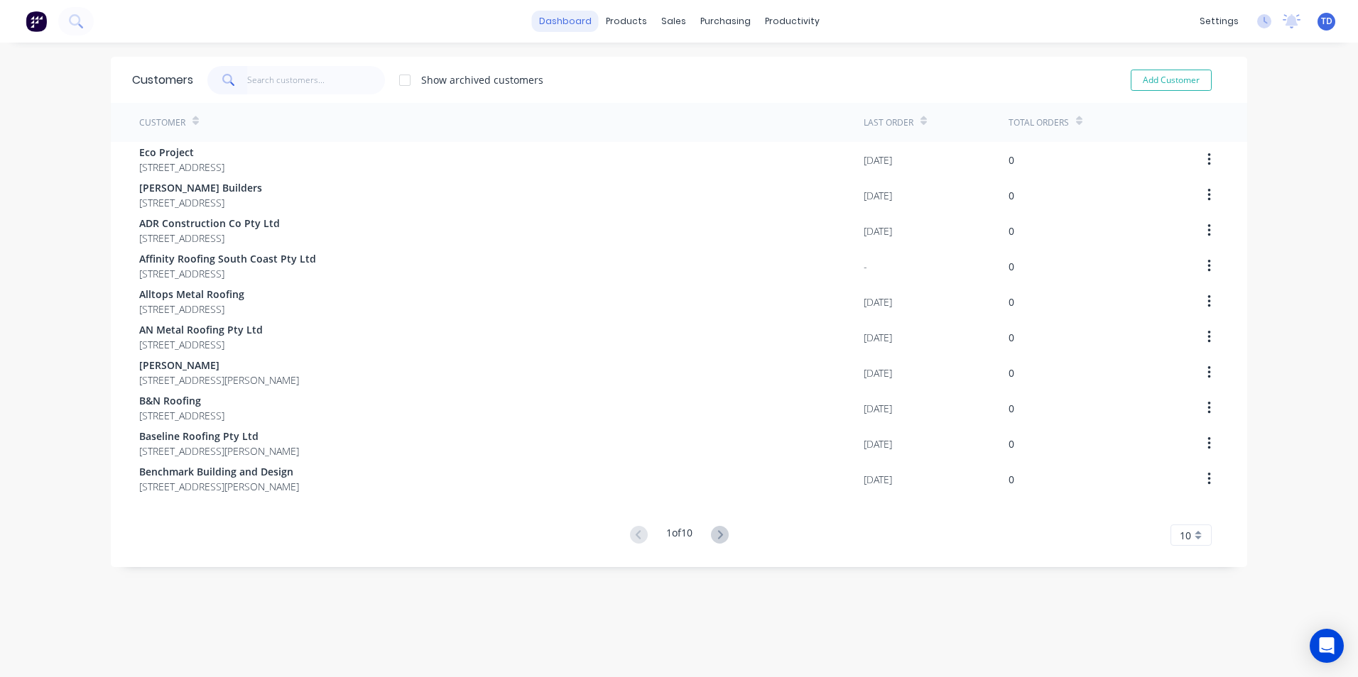
click at [578, 18] on link "dashboard" at bounding box center [565, 21] width 67 height 21
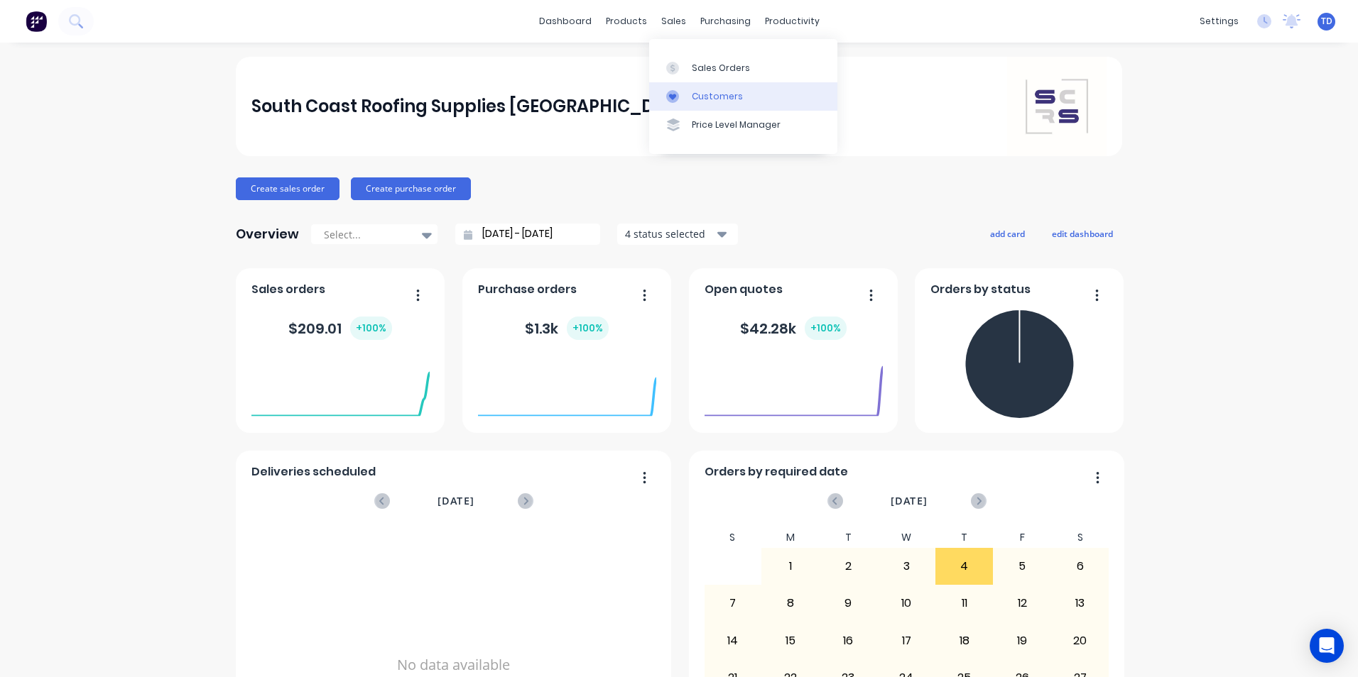
click at [705, 96] on div "Customers" at bounding box center [717, 96] width 51 height 13
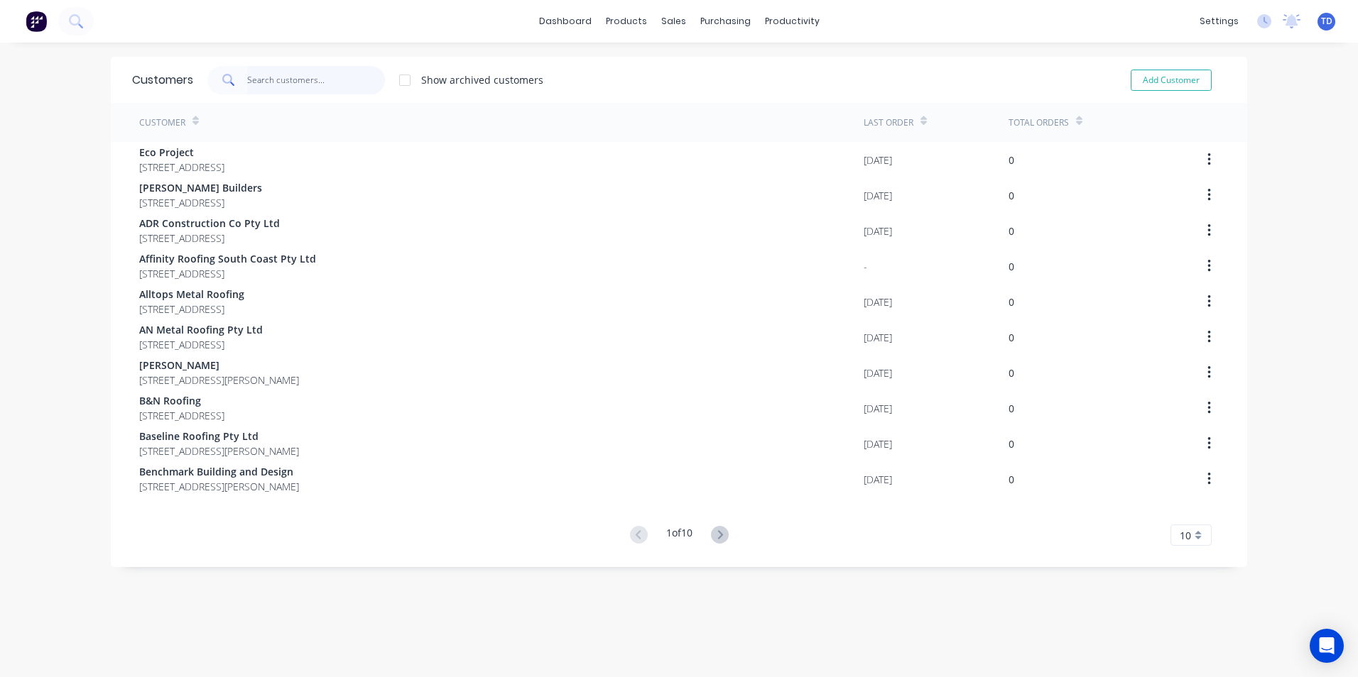
click at [305, 81] on input "text" at bounding box center [316, 80] width 138 height 28
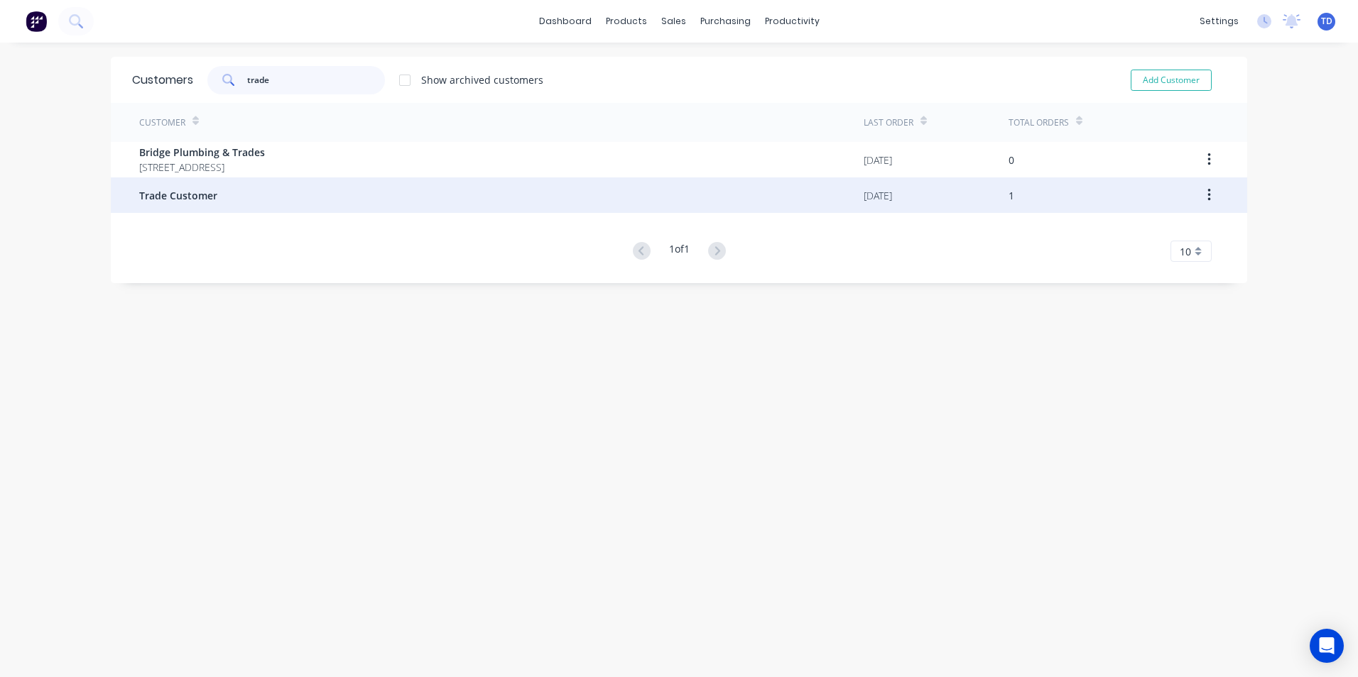
type input "trade"
click at [206, 199] on span "Trade Customer" at bounding box center [178, 195] width 78 height 15
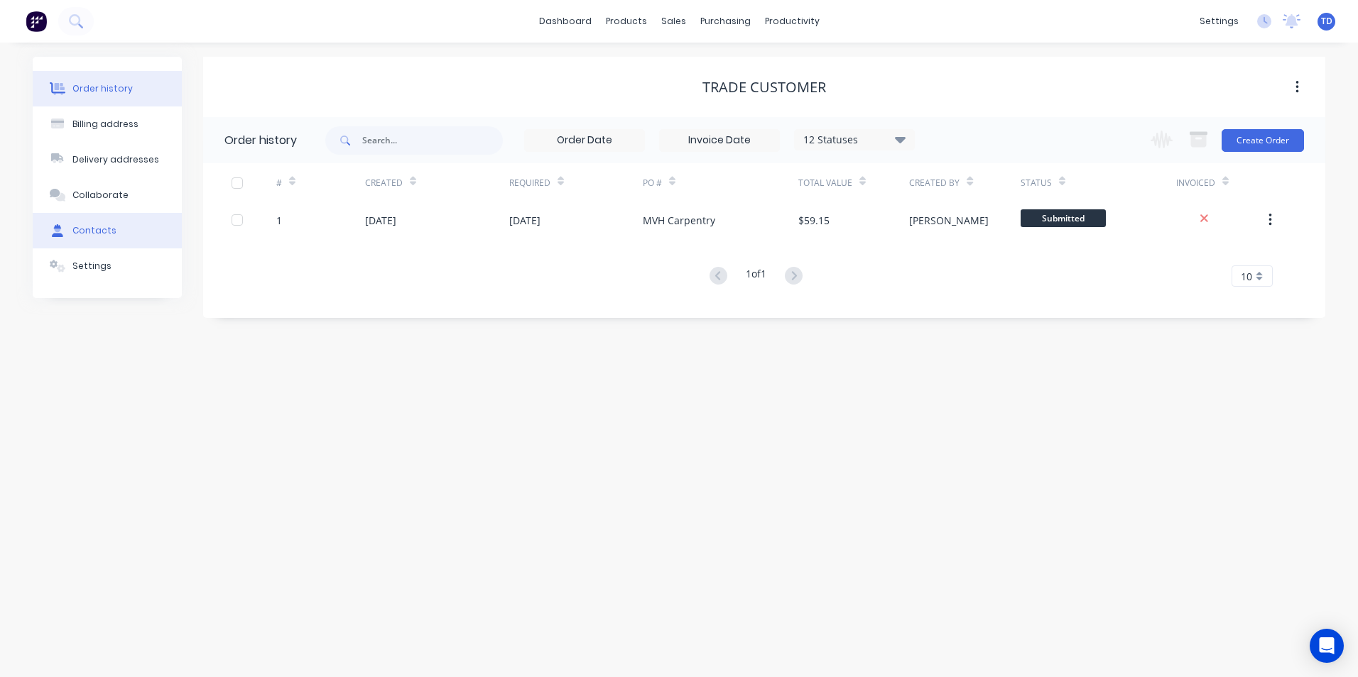
click at [114, 231] on button "Contacts" at bounding box center [107, 230] width 149 height 35
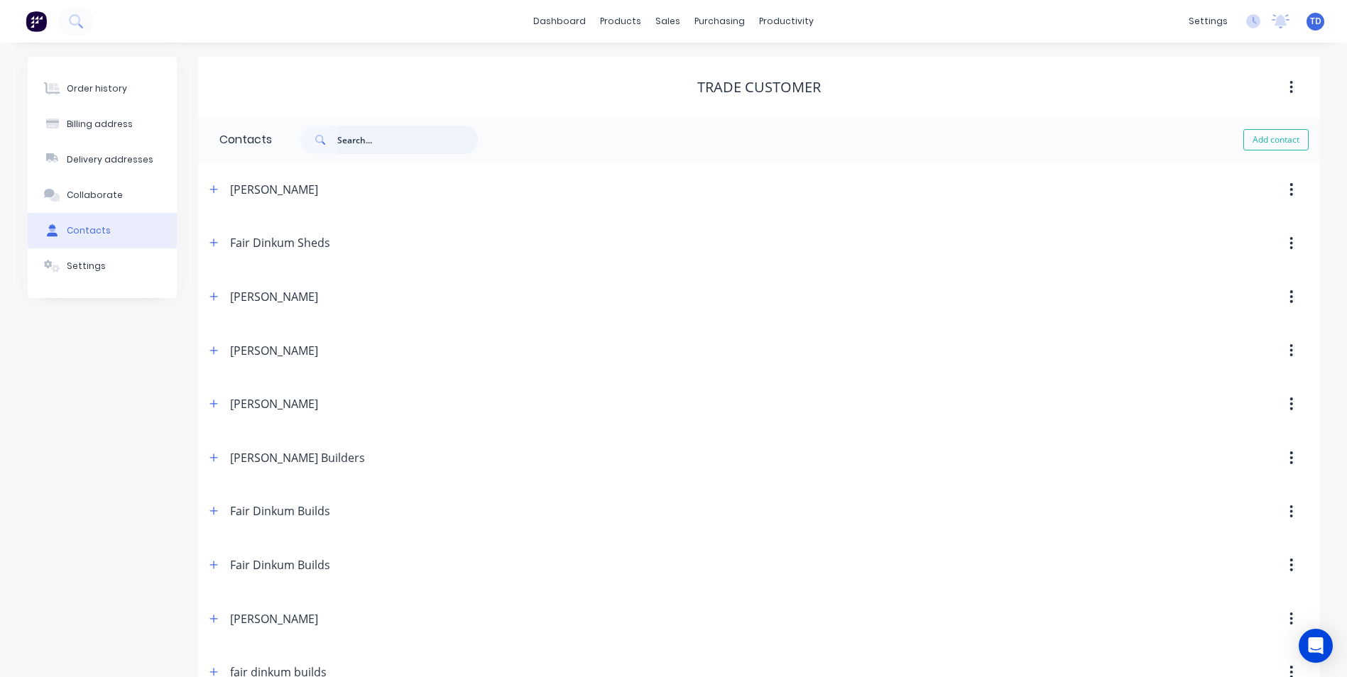
click at [352, 141] on input "text" at bounding box center [407, 140] width 141 height 28
type input "hynds"
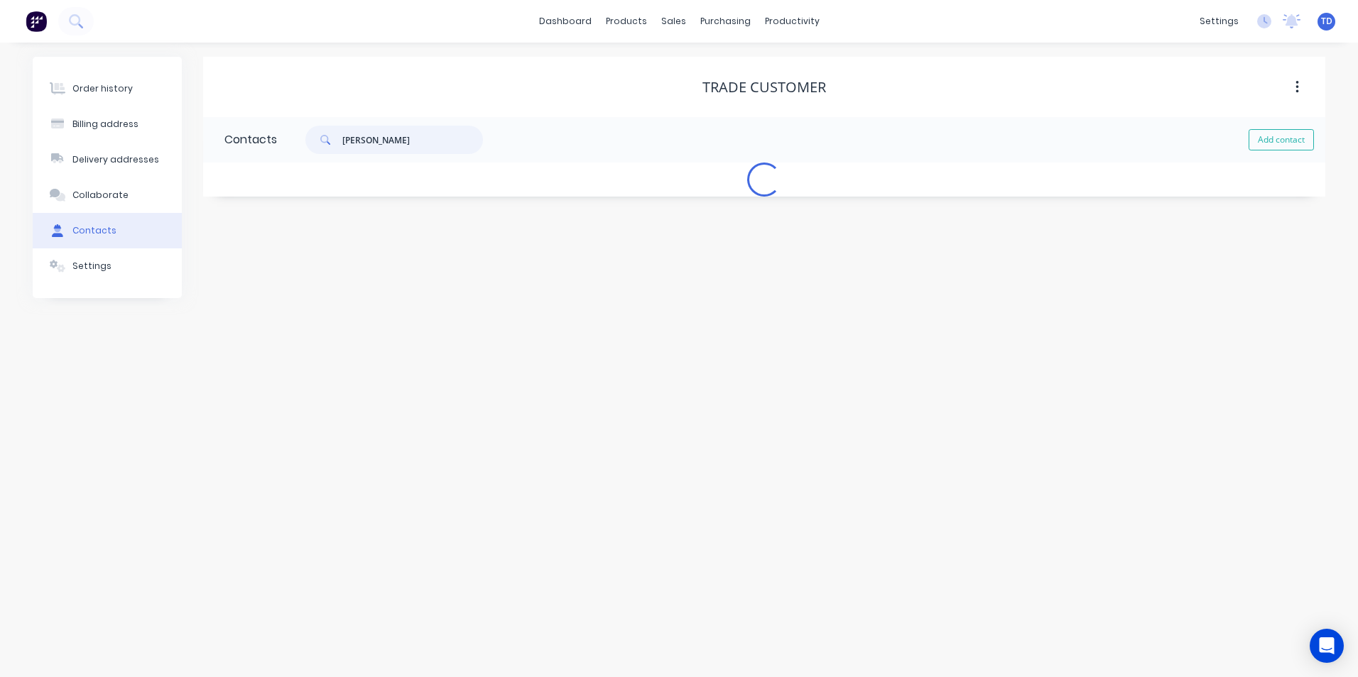
select select "AU"
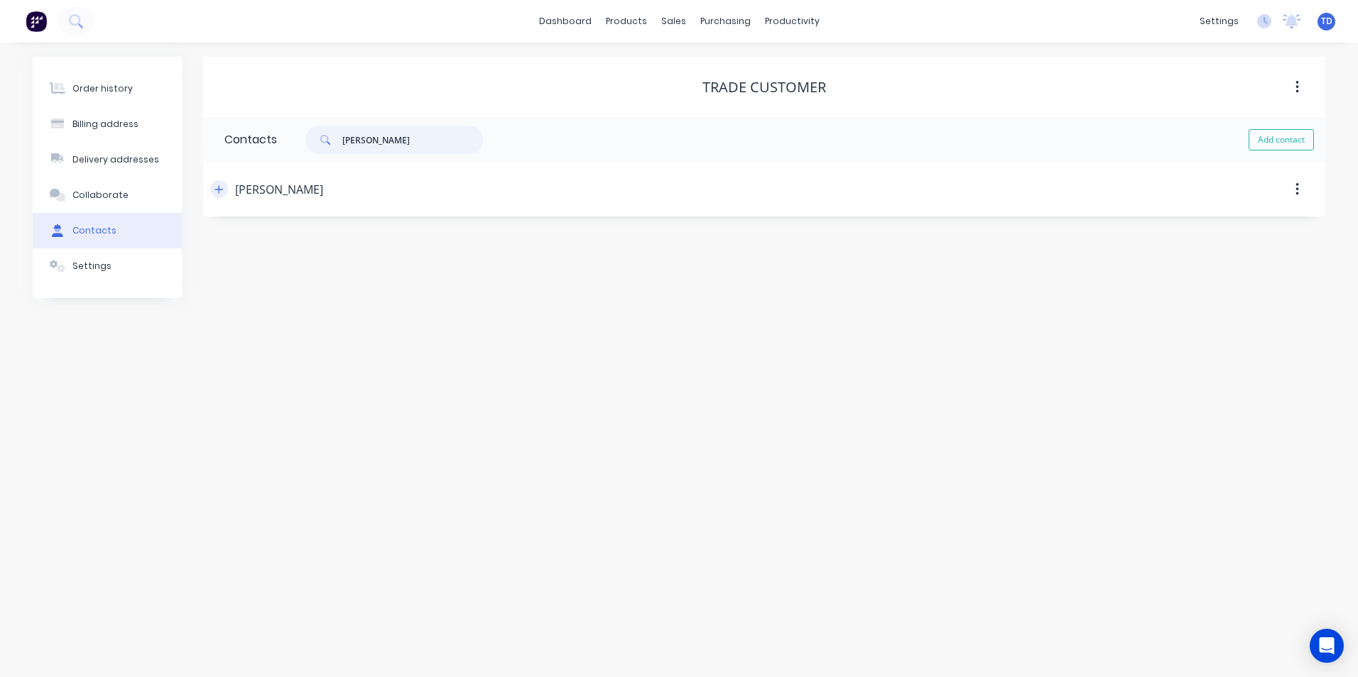
type input "hynds"
click at [219, 195] on button "button" at bounding box center [219, 189] width 18 height 18
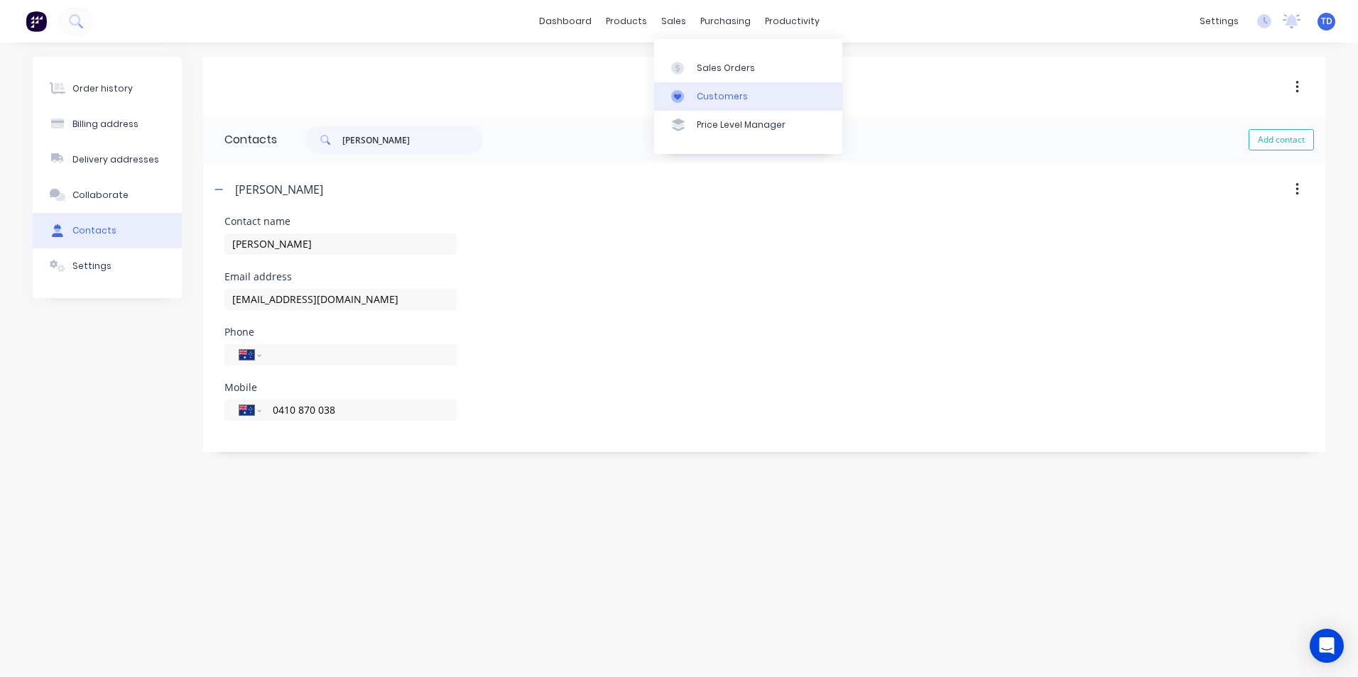
click at [708, 98] on div "Customers" at bounding box center [722, 96] width 51 height 13
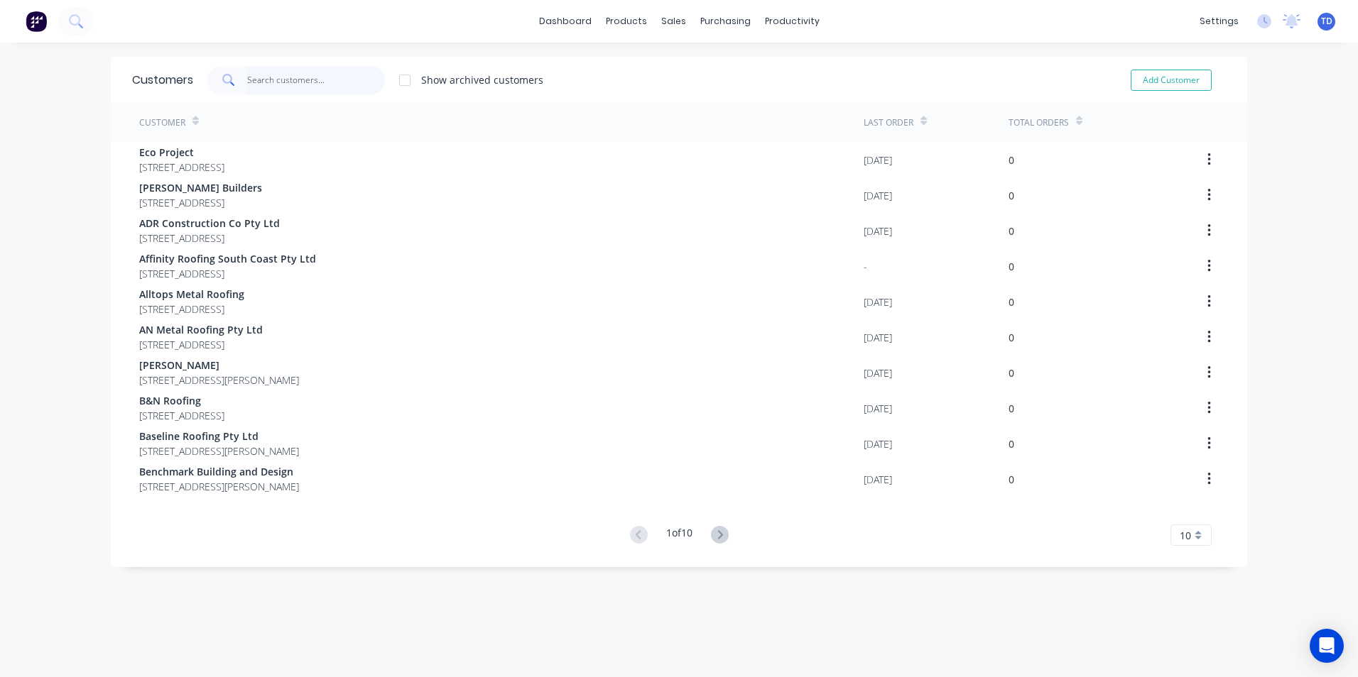
click at [288, 82] on input "text" at bounding box center [316, 80] width 138 height 28
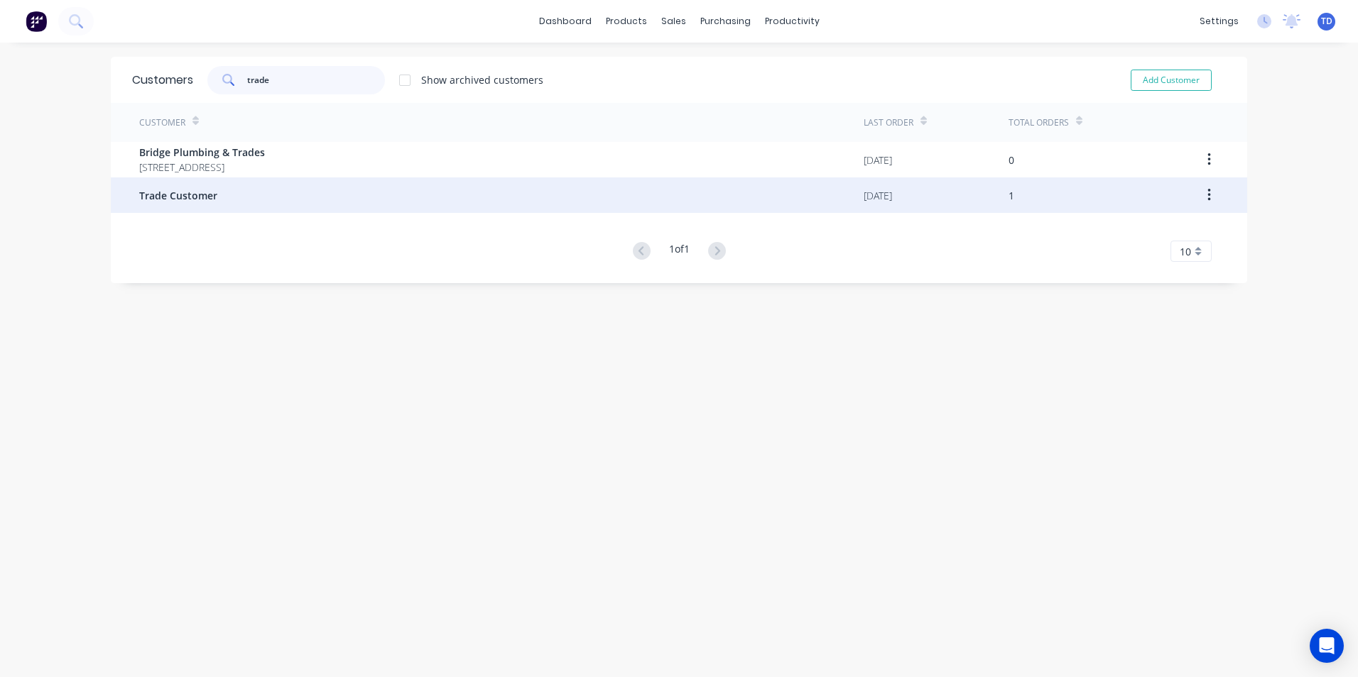
type input "trade"
click at [254, 200] on div "Trade Customer" at bounding box center [501, 194] width 724 height 35
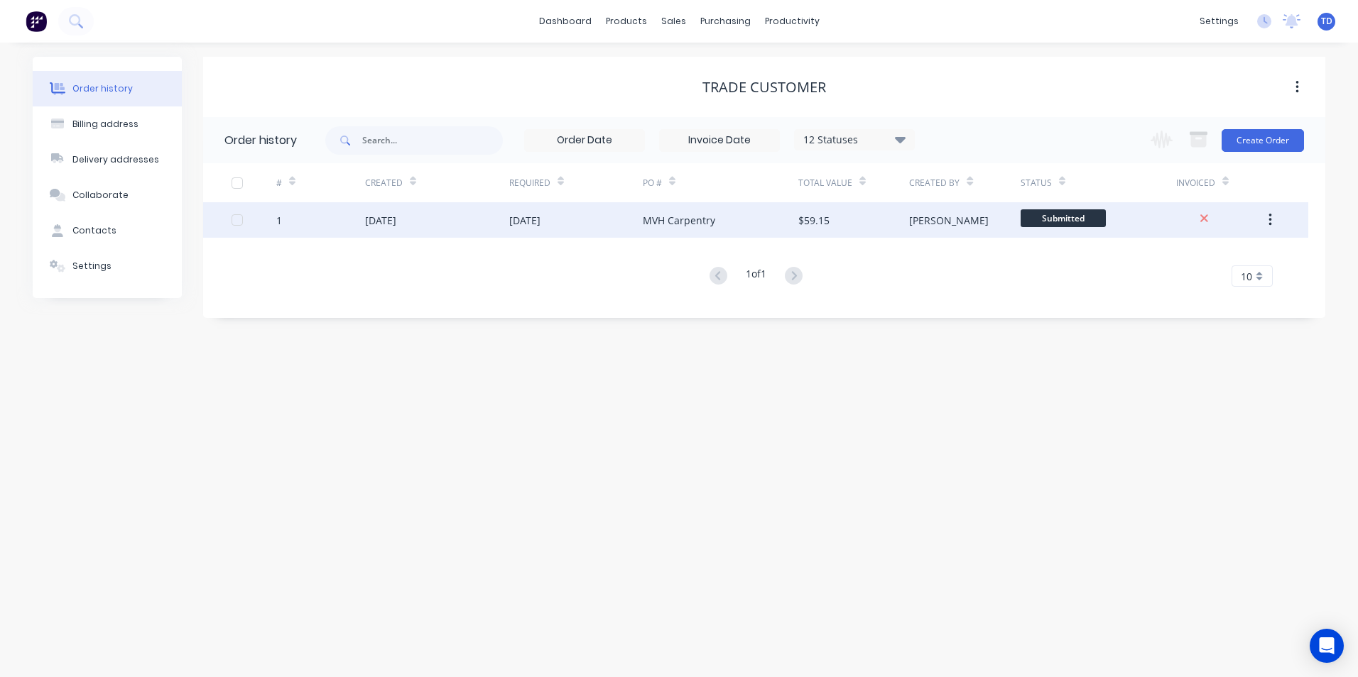
click at [571, 226] on div "[DATE]" at bounding box center [575, 219] width 133 height 35
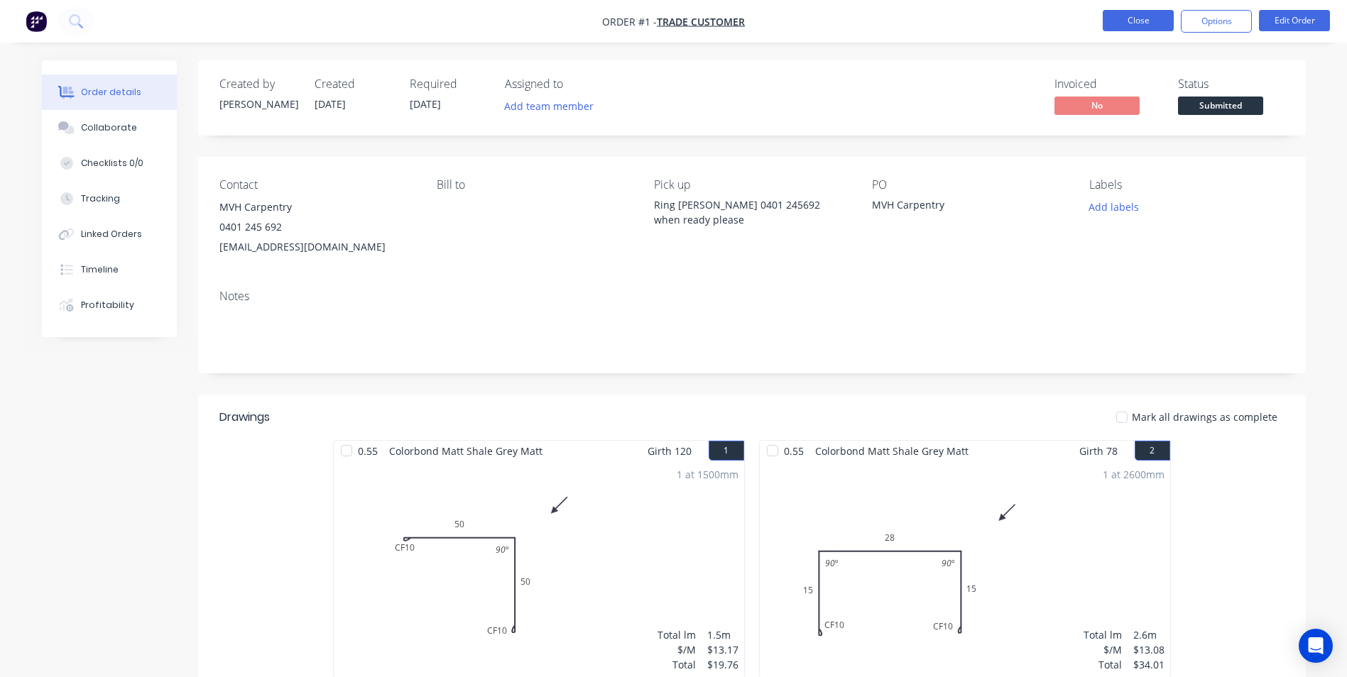
click at [1149, 27] on button "Close" at bounding box center [1138, 20] width 71 height 21
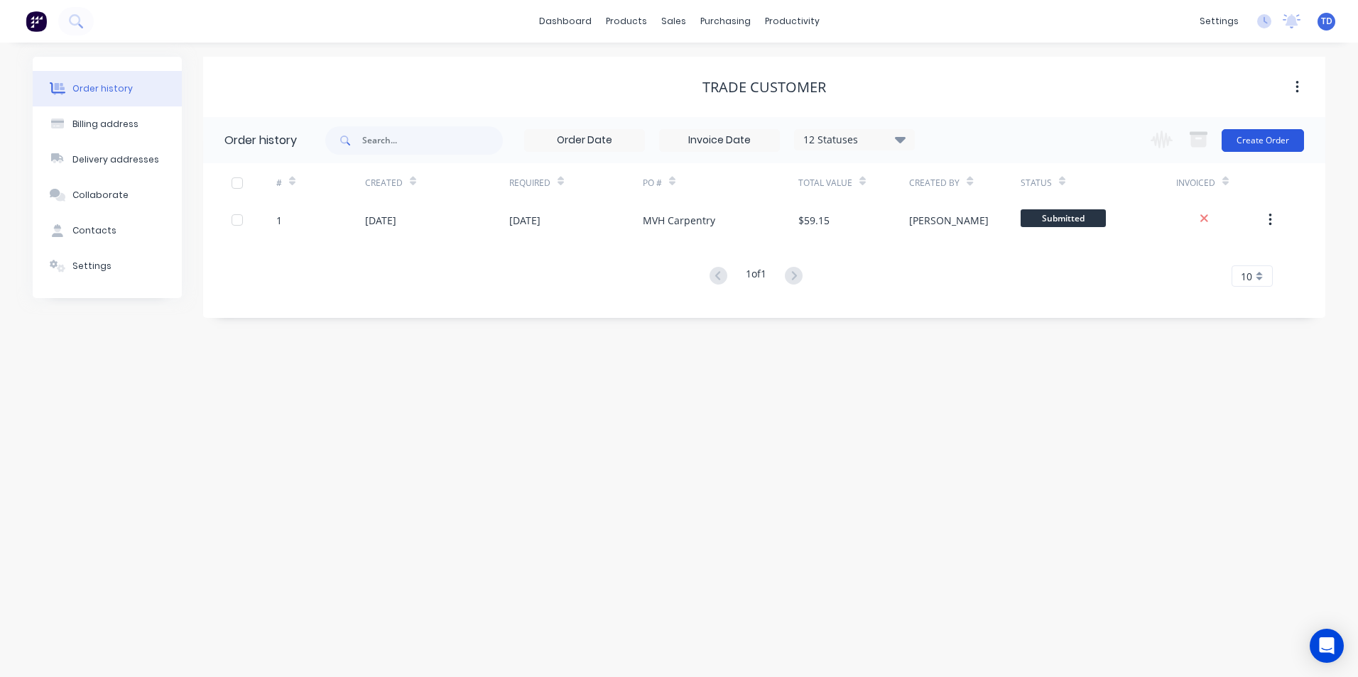
click at [1277, 134] on button "Create Order" at bounding box center [1262, 140] width 82 height 23
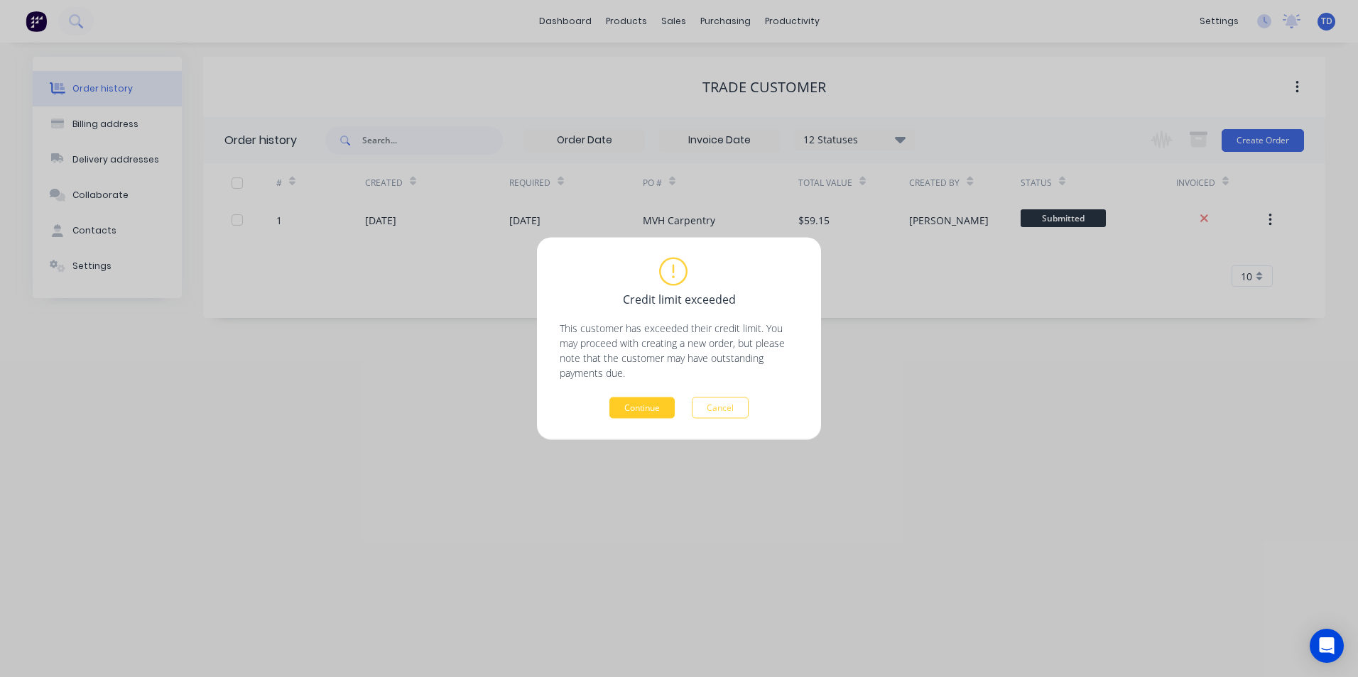
click at [636, 417] on button "Continue" at bounding box center [641, 408] width 65 height 21
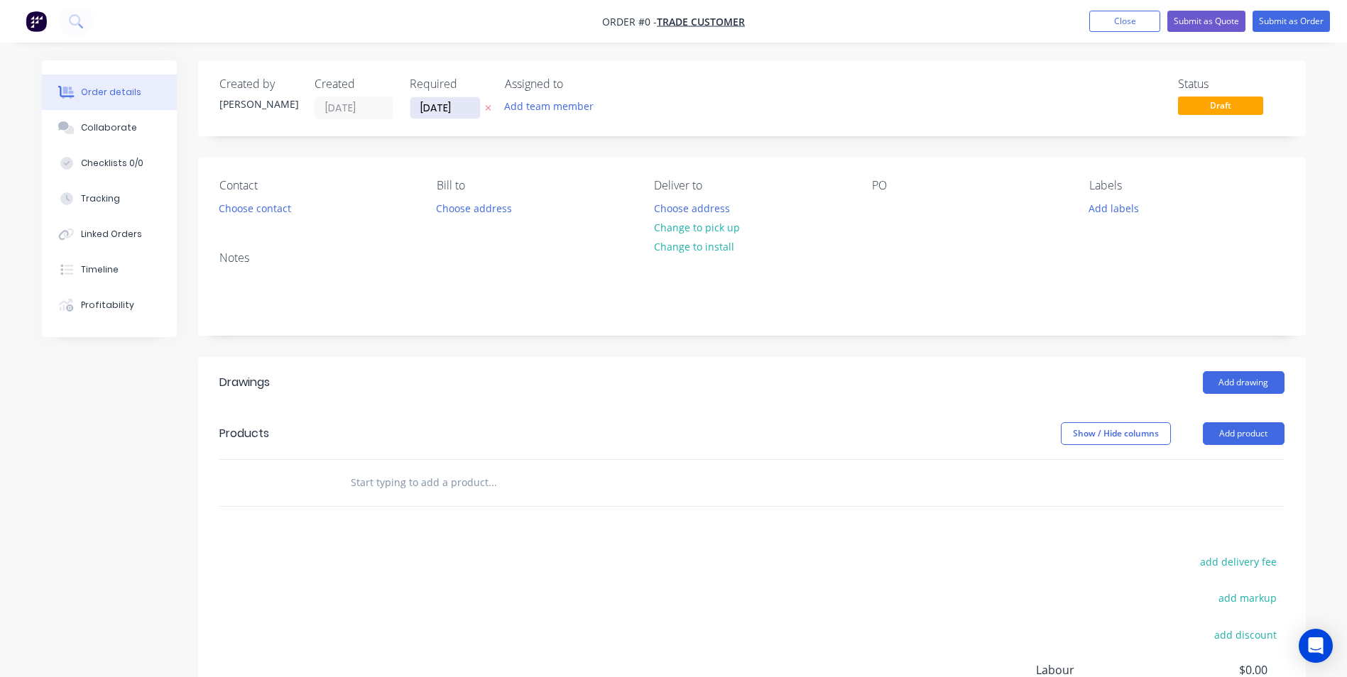
click at [471, 116] on input "[DATE]" at bounding box center [445, 107] width 70 height 21
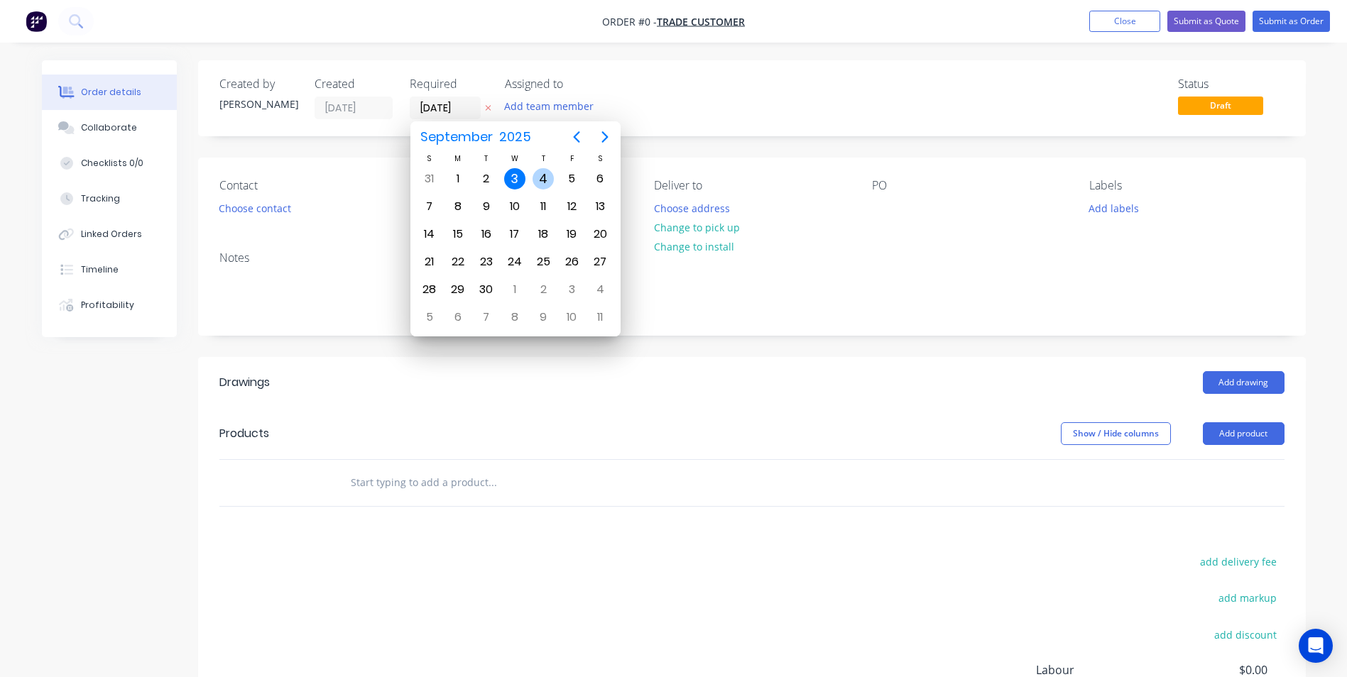
click at [540, 177] on div "4" at bounding box center [542, 178] width 21 height 21
type input "[DATE]"
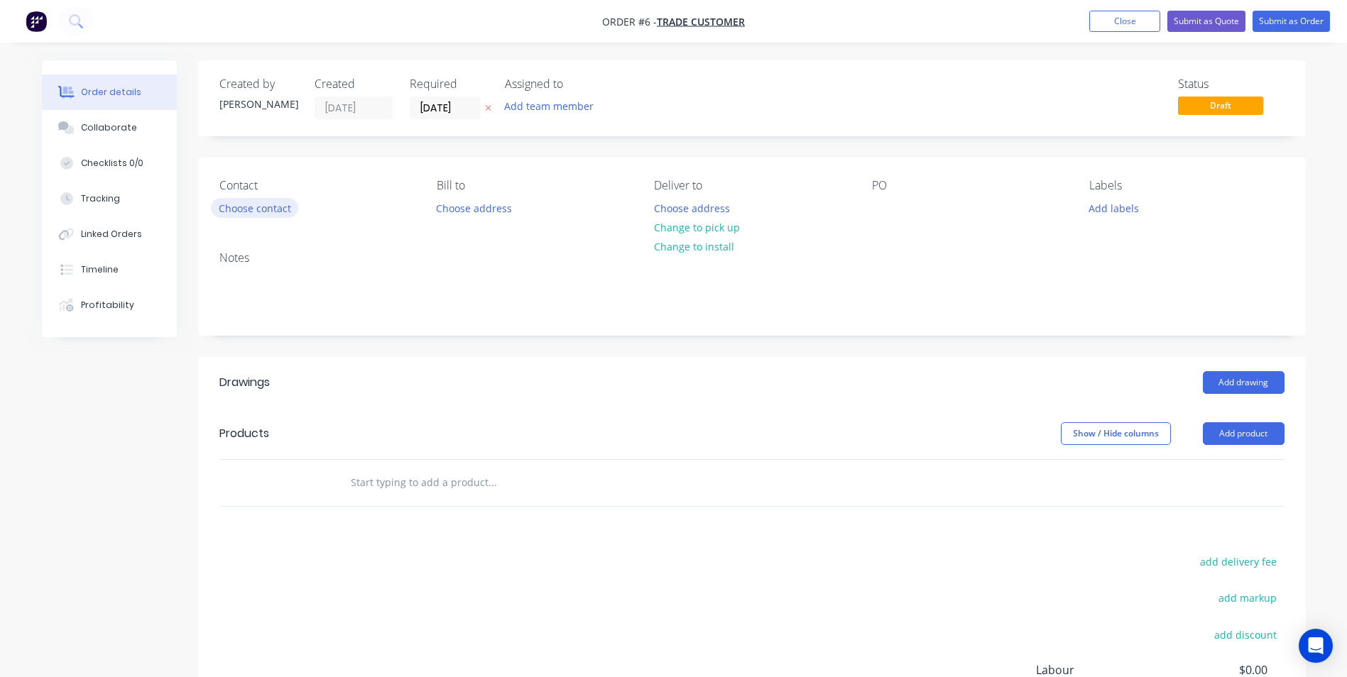
click at [283, 209] on button "Choose contact" at bounding box center [254, 207] width 87 height 19
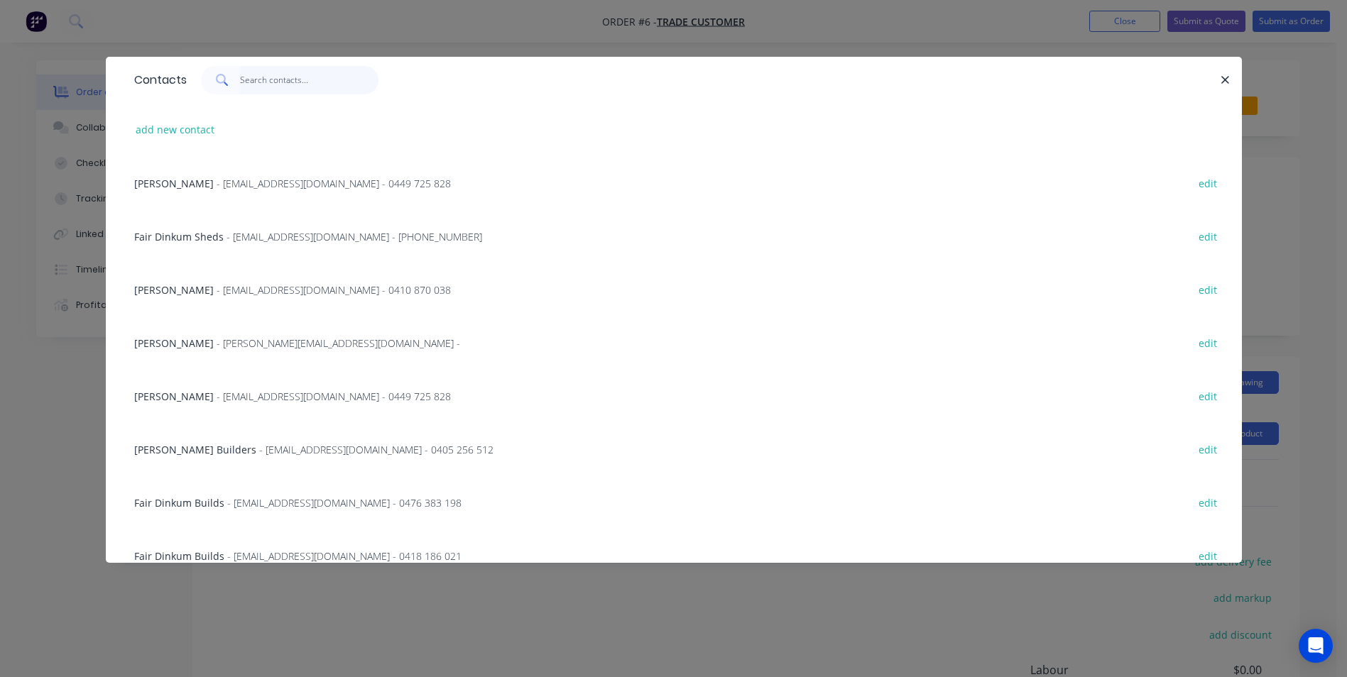
click at [266, 84] on input "text" at bounding box center [309, 80] width 138 height 28
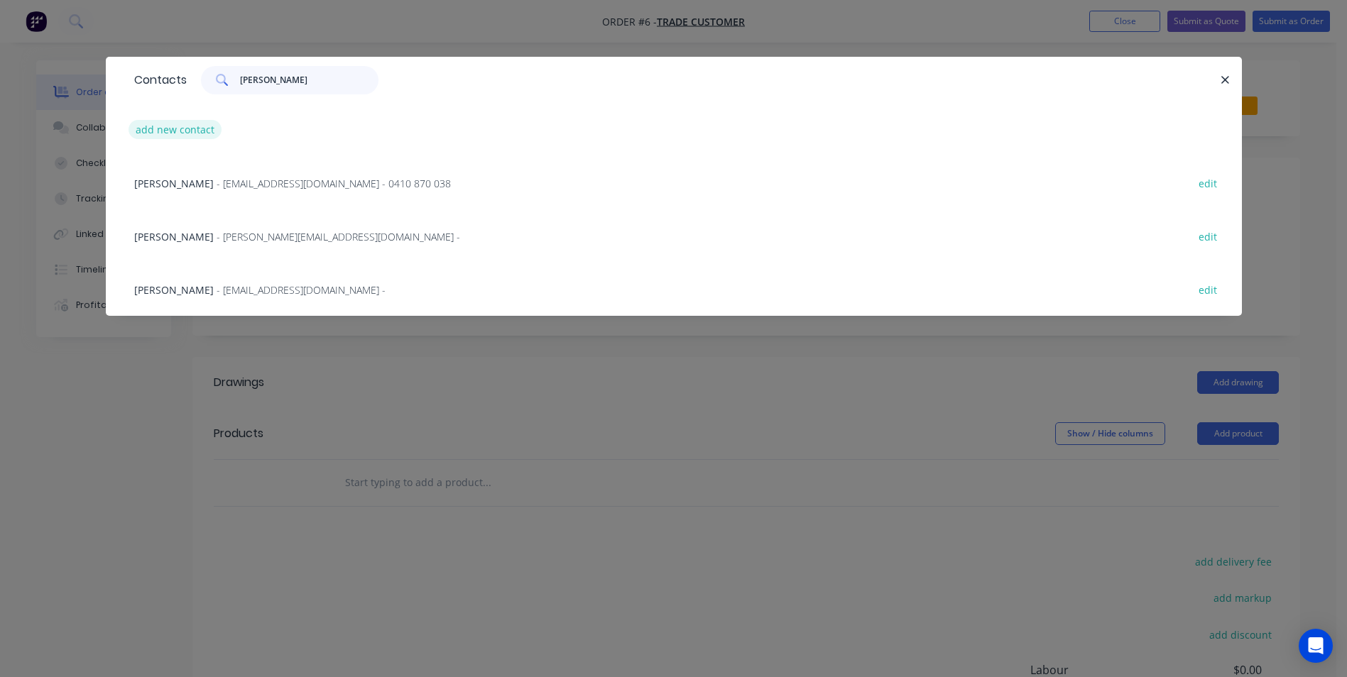
type input "[PERSON_NAME]"
click at [184, 129] on button "add new contact" at bounding box center [176, 129] width 94 height 19
select select "AU"
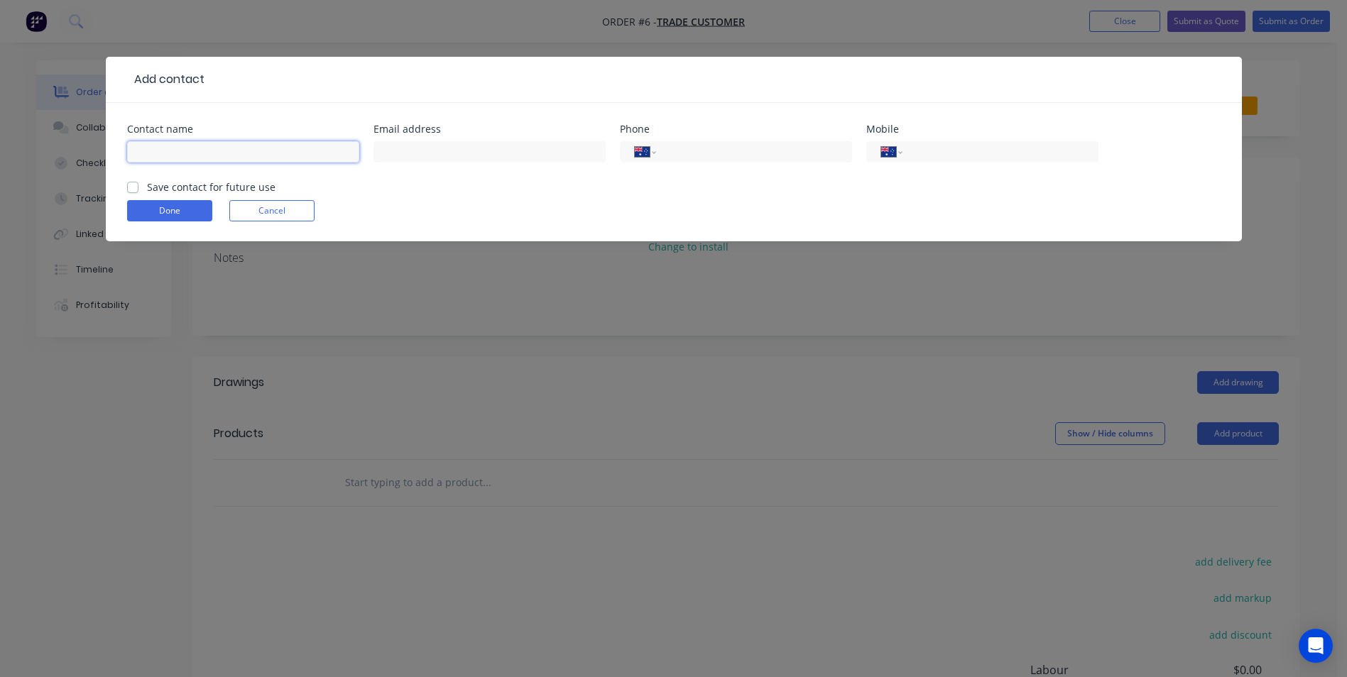
click at [184, 146] on input "text" at bounding box center [243, 151] width 232 height 21
type input "SHMR Pty Ltd"
type input "[EMAIL_ADDRESS][DOMAIN_NAME]"
type input "0410 870 038"
click at [147, 186] on label "Save contact for future use" at bounding box center [211, 187] width 129 height 15
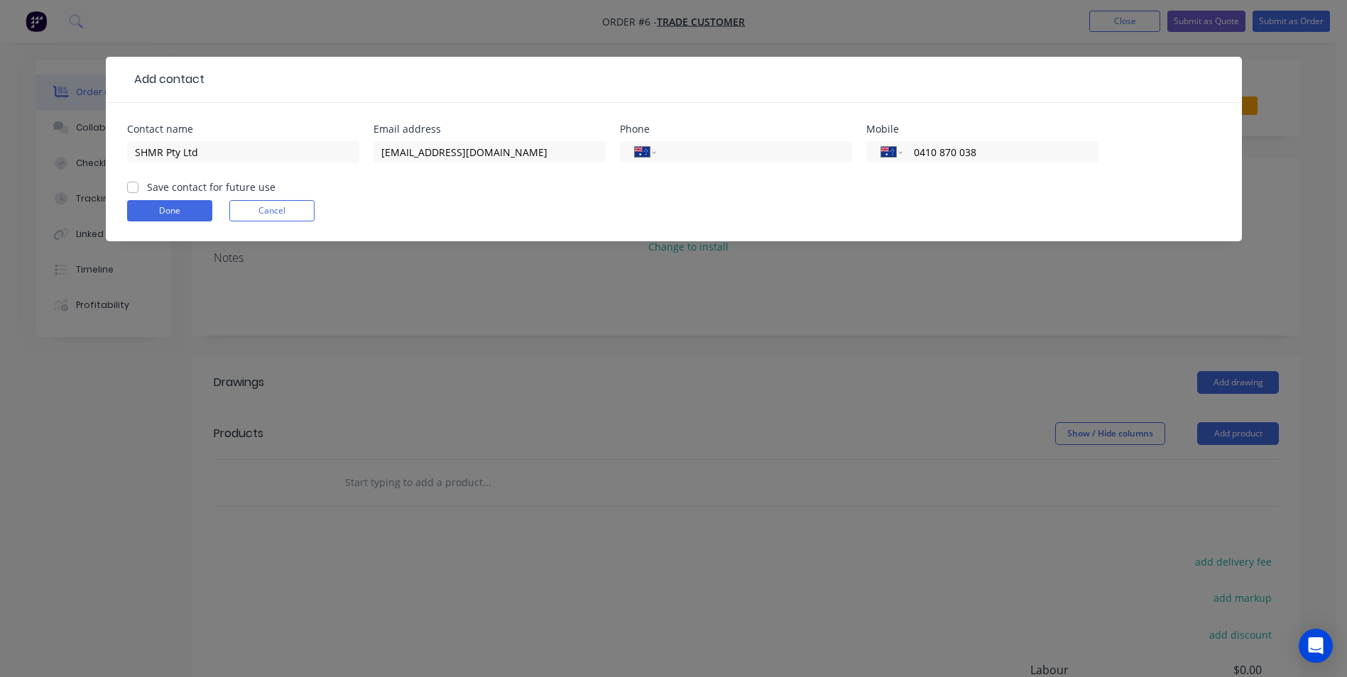
click at [136, 186] on input "Save contact for future use" at bounding box center [132, 186] width 11 height 13
checkbox input "true"
click at [152, 209] on button "Done" at bounding box center [169, 210] width 85 height 21
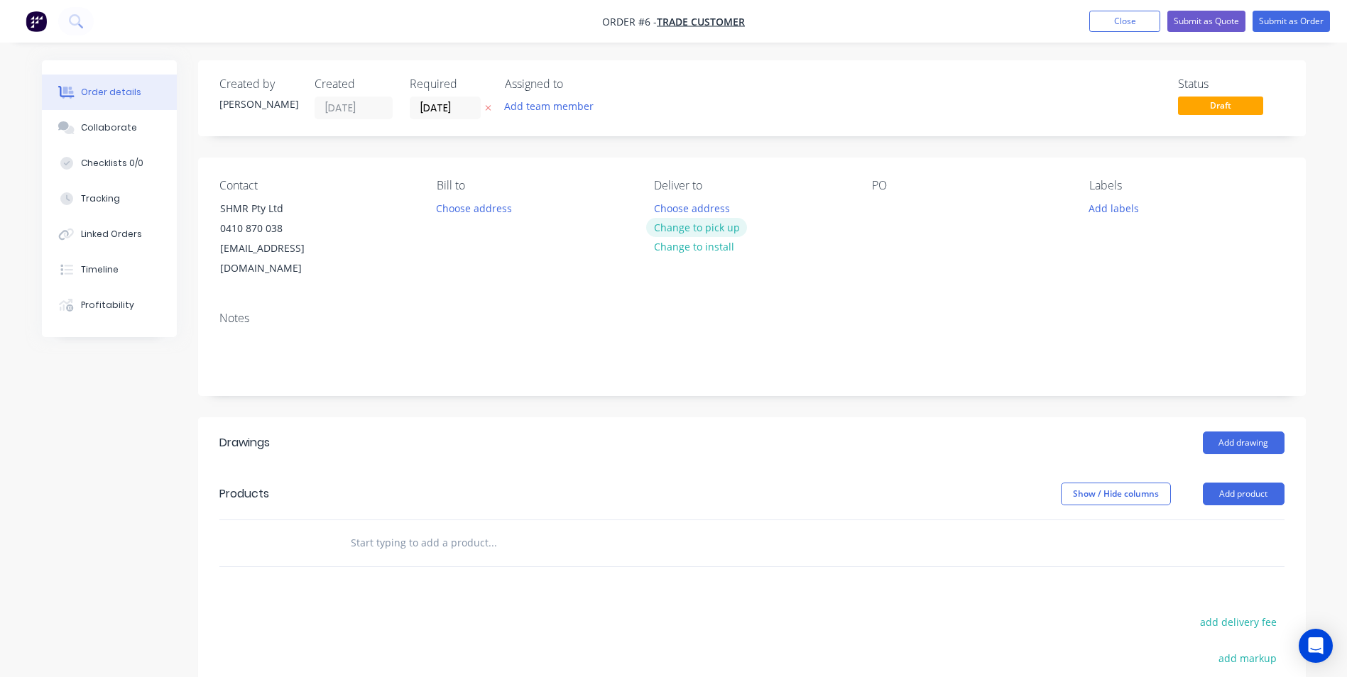
click at [727, 231] on button "Change to pick up" at bounding box center [696, 227] width 101 height 19
click at [656, 208] on div at bounding box center [665, 208] width 23 height 21
click at [921, 232] on div "PO Wingecarribie St Berrima" at bounding box center [969, 229] width 195 height 100
drag, startPoint x: 929, startPoint y: 214, endPoint x: 947, endPoint y: 209, distance: 18.4
click at [907, 310] on div "Notes" at bounding box center [752, 347] width 1108 height 95
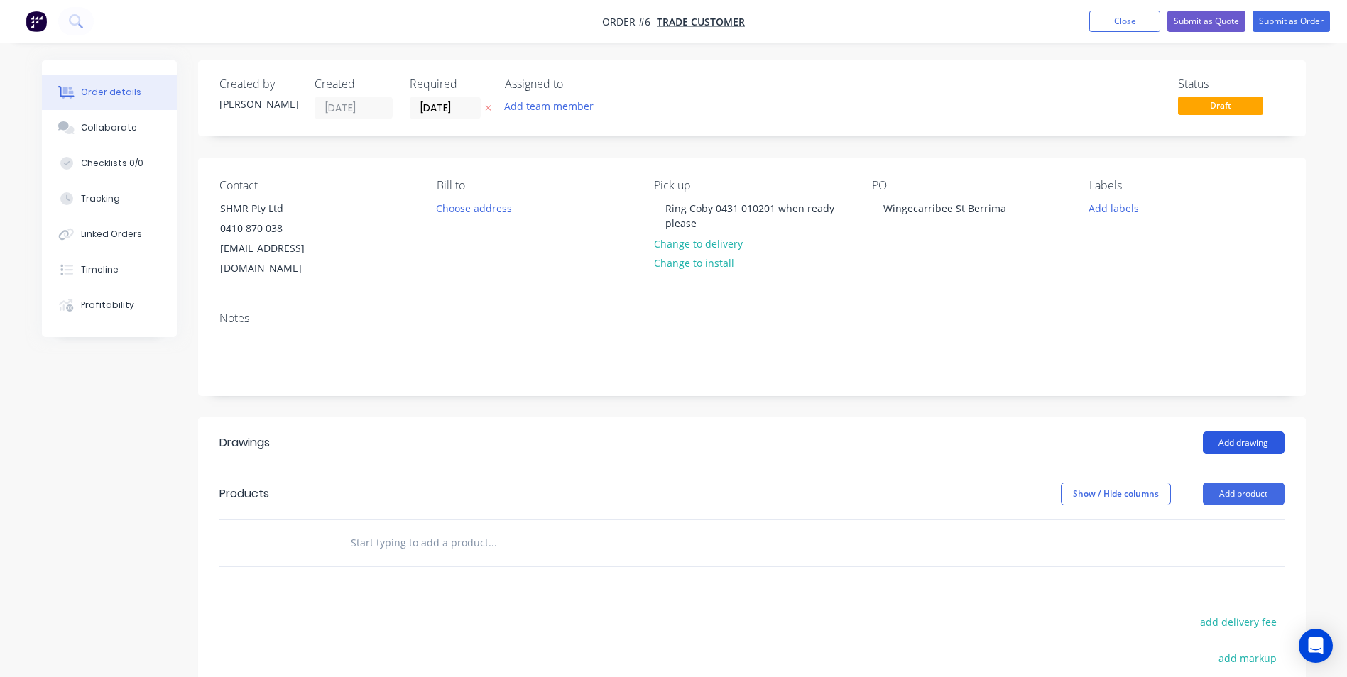
click at [1248, 432] on button "Add drawing" at bounding box center [1244, 443] width 82 height 23
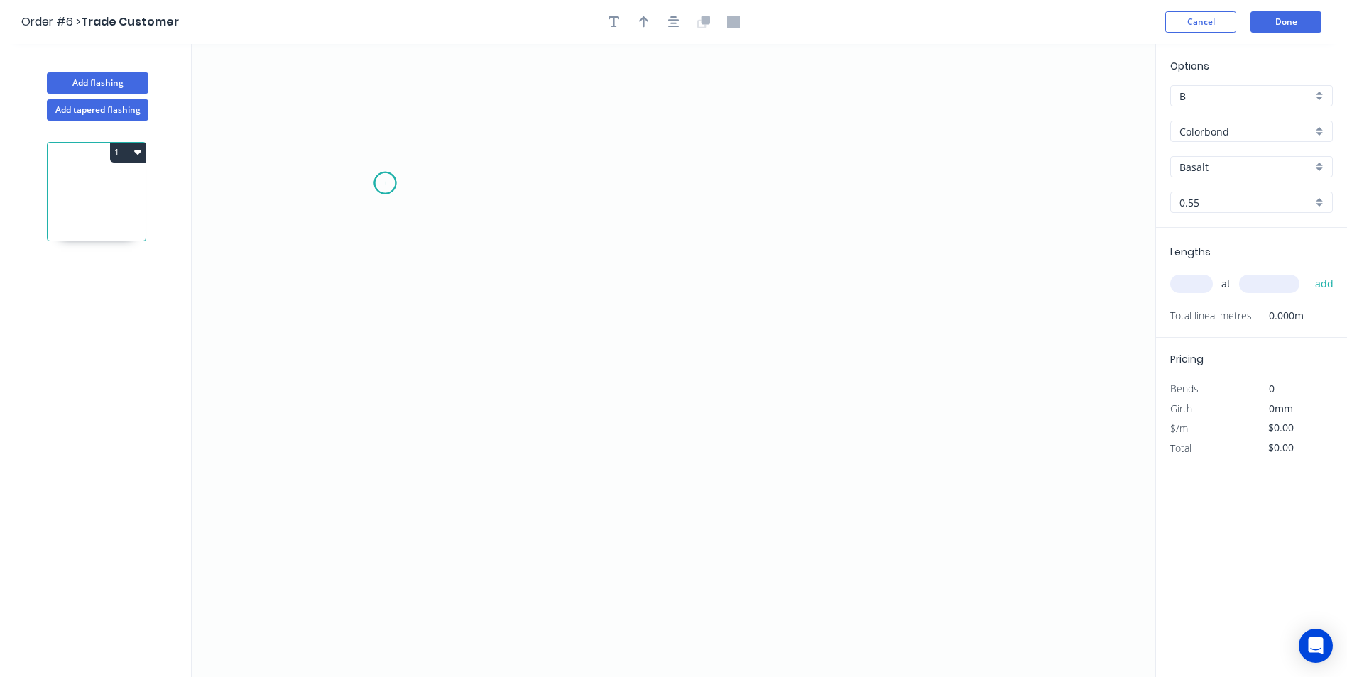
click at [385, 183] on icon "0" at bounding box center [673, 360] width 963 height 633
click at [501, 372] on icon "0" at bounding box center [673, 360] width 963 height 633
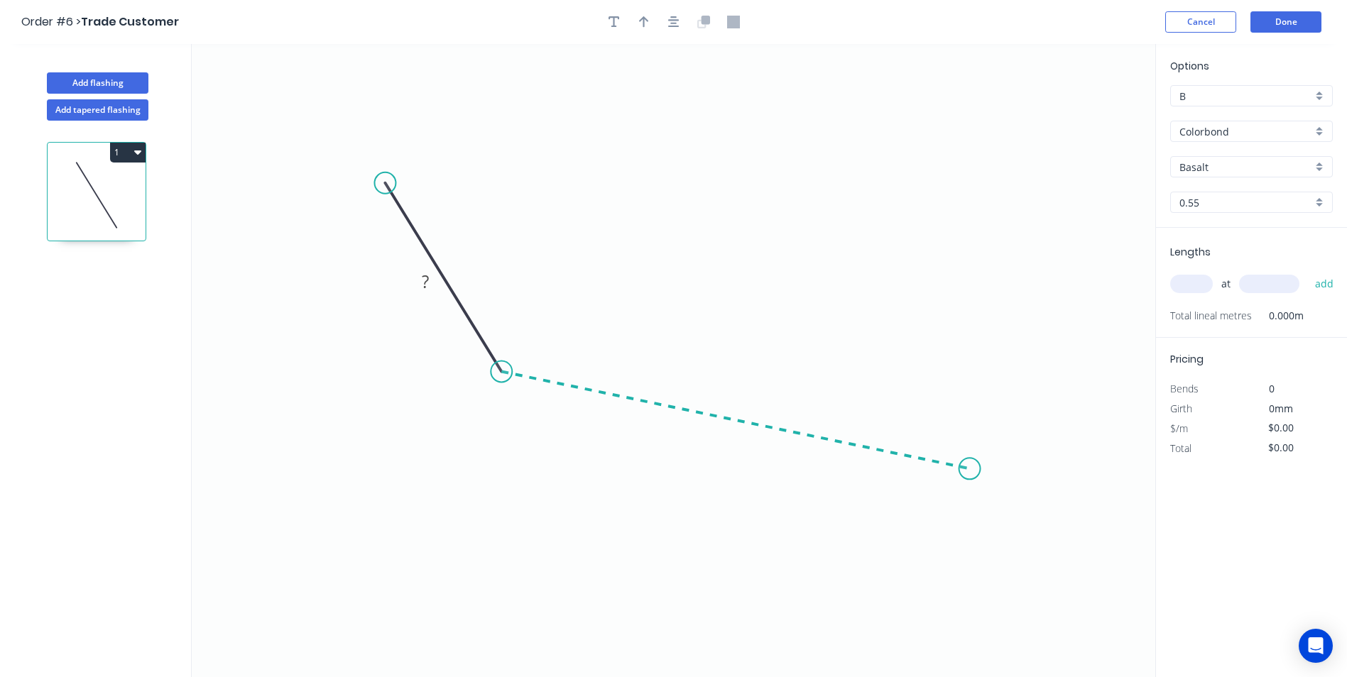
click at [970, 469] on icon "0 ?" at bounding box center [673, 360] width 963 height 633
click at [998, 503] on icon "0 ? ? ? º" at bounding box center [673, 360] width 963 height 633
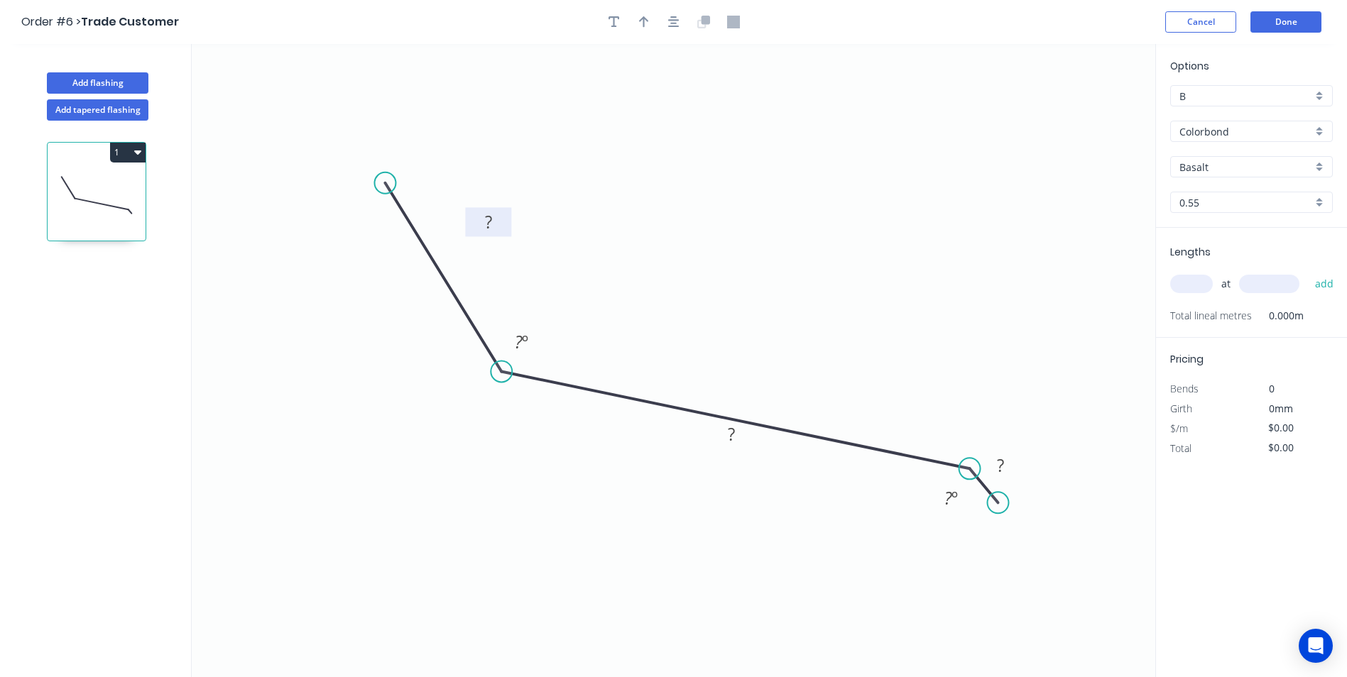
drag, startPoint x: 441, startPoint y: 275, endPoint x: 505, endPoint y: 216, distance: 87.4
click at [505, 216] on rect at bounding box center [488, 221] width 46 height 29
drag, startPoint x: 744, startPoint y: 432, endPoint x: 772, endPoint y: 390, distance: 50.6
click at [772, 390] on icon "0 ? ? ? ? º ? º" at bounding box center [673, 360] width 963 height 633
drag, startPoint x: 753, startPoint y: 427, endPoint x: 777, endPoint y: 347, distance: 84.0
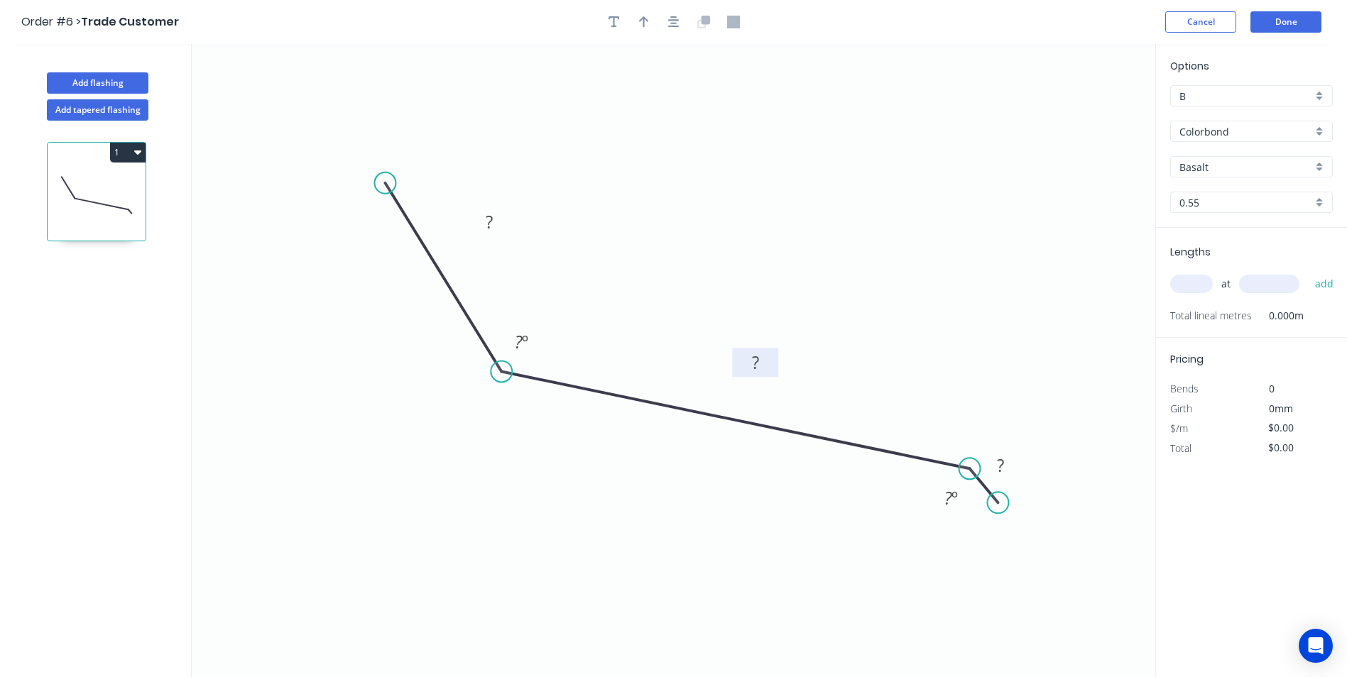
click at [777, 348] on rect at bounding box center [755, 362] width 46 height 29
click at [502, 222] on rect at bounding box center [489, 223] width 28 height 20
type input "$12.24"
click at [1252, 135] on input "Colorbond" at bounding box center [1245, 131] width 133 height 15
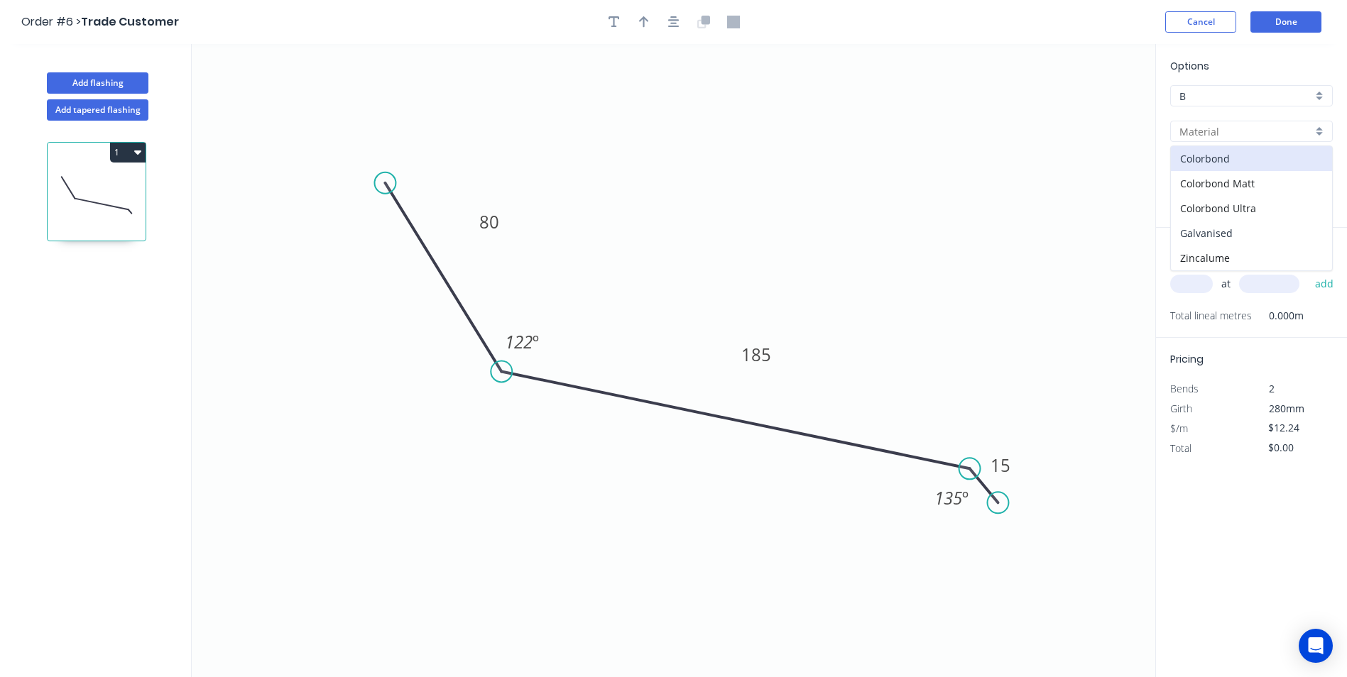
click at [1247, 239] on div "Galvanised" at bounding box center [1251, 233] width 161 height 25
type input "Galvanised"
type input "$14.81"
click at [1210, 277] on input "text" at bounding box center [1191, 284] width 43 height 18
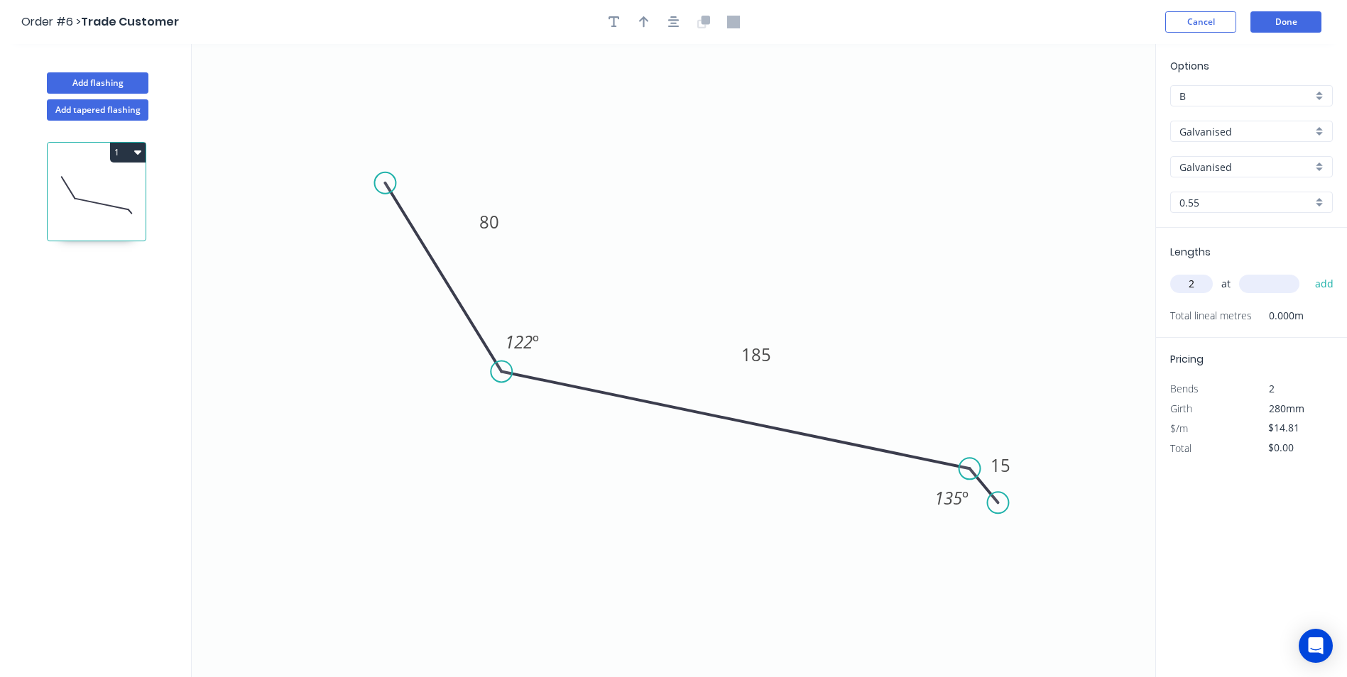
type input "2"
type input "10003"
click at [1308, 272] on button "add" at bounding box center [1324, 284] width 33 height 24
click at [1331, 317] on icon "button" at bounding box center [1326, 313] width 11 height 11
type input "$0.00"
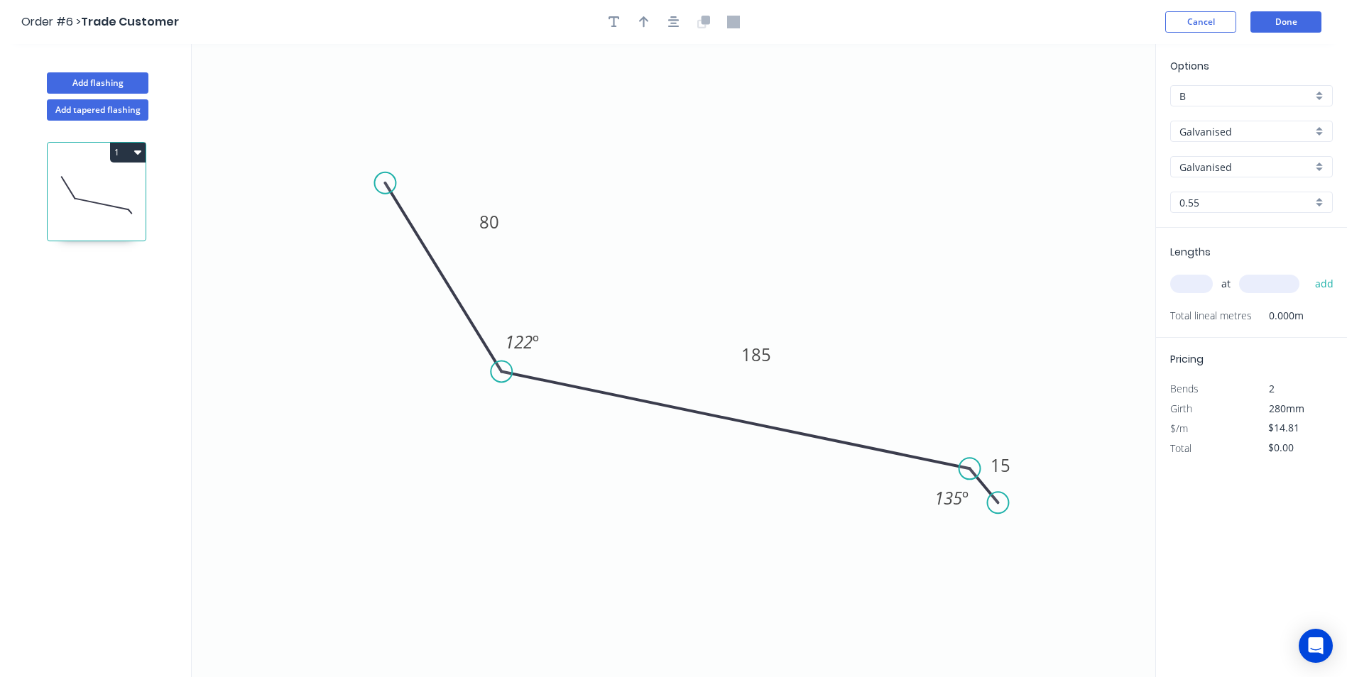
click at [1211, 289] on div "at add" at bounding box center [1252, 284] width 165 height 24
click at [1203, 288] on input "text" at bounding box center [1191, 284] width 43 height 18
type input "2"
type input "1000"
click at [1308, 272] on button "add" at bounding box center [1324, 284] width 33 height 24
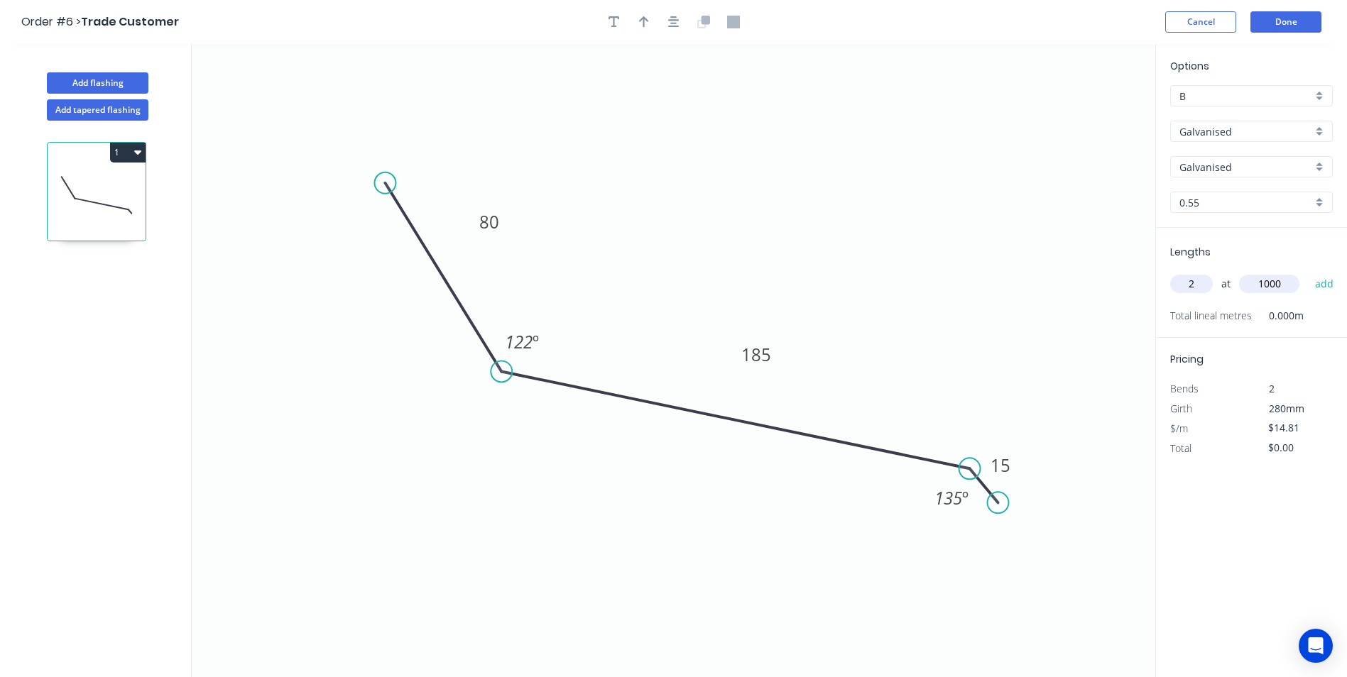
type input "$29.62"
click at [651, 31] on div at bounding box center [673, 21] width 149 height 21
click at [648, 26] on icon "button" at bounding box center [644, 22] width 10 height 13
drag, startPoint x: 1083, startPoint y: 113, endPoint x: 741, endPoint y: 223, distance: 360.2
click at [746, 218] on icon at bounding box center [752, 195] width 13 height 45
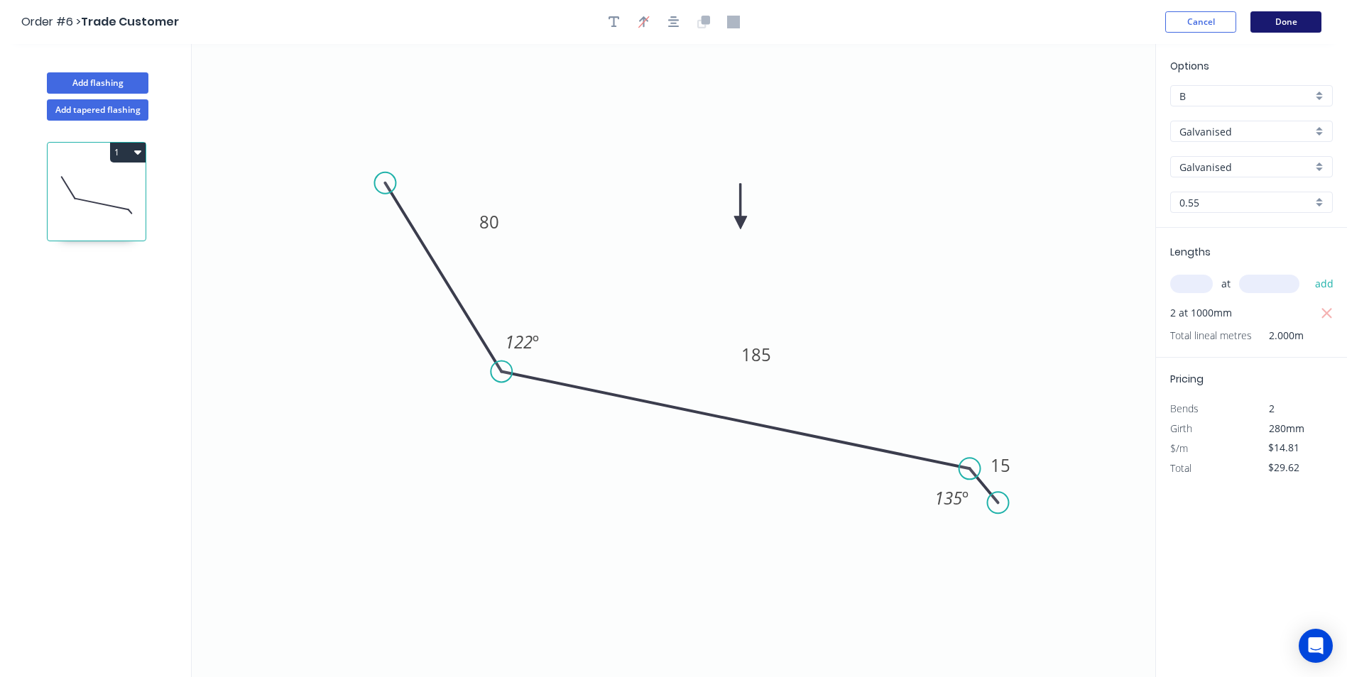
click at [1299, 16] on button "Done" at bounding box center [1285, 21] width 71 height 21
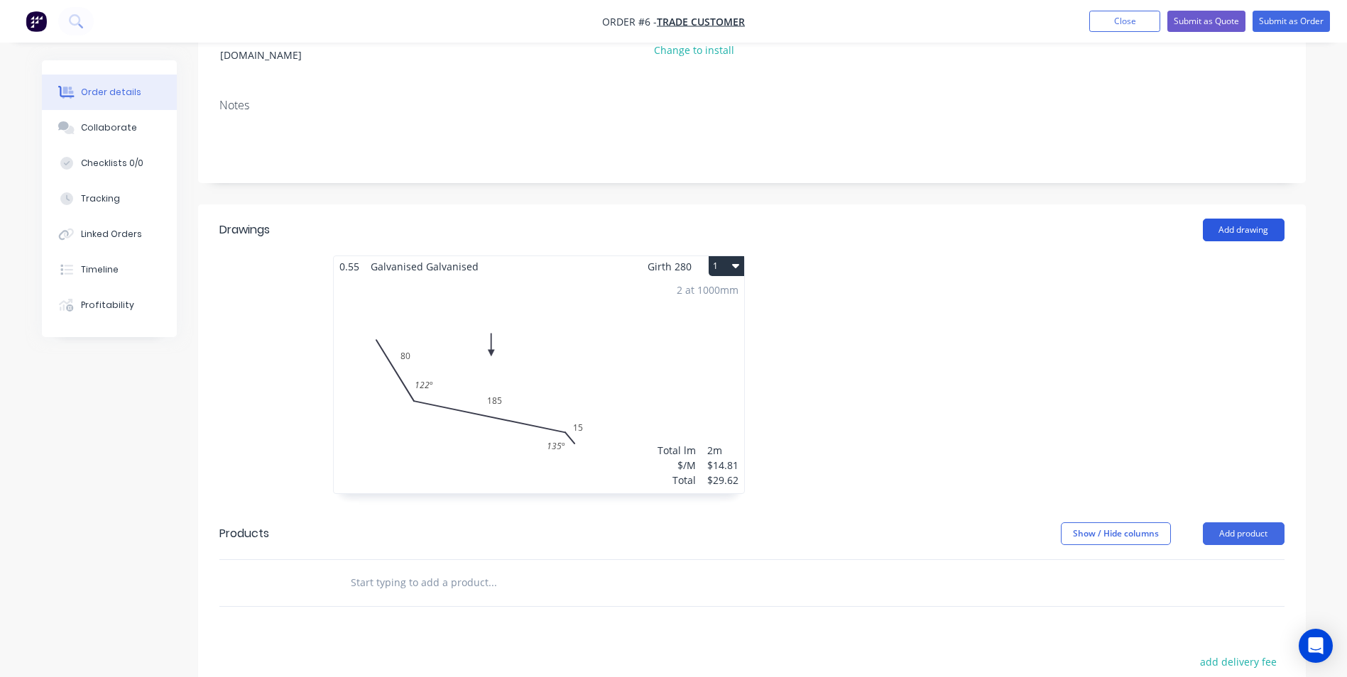
click at [1254, 221] on button "Add drawing" at bounding box center [1244, 230] width 82 height 23
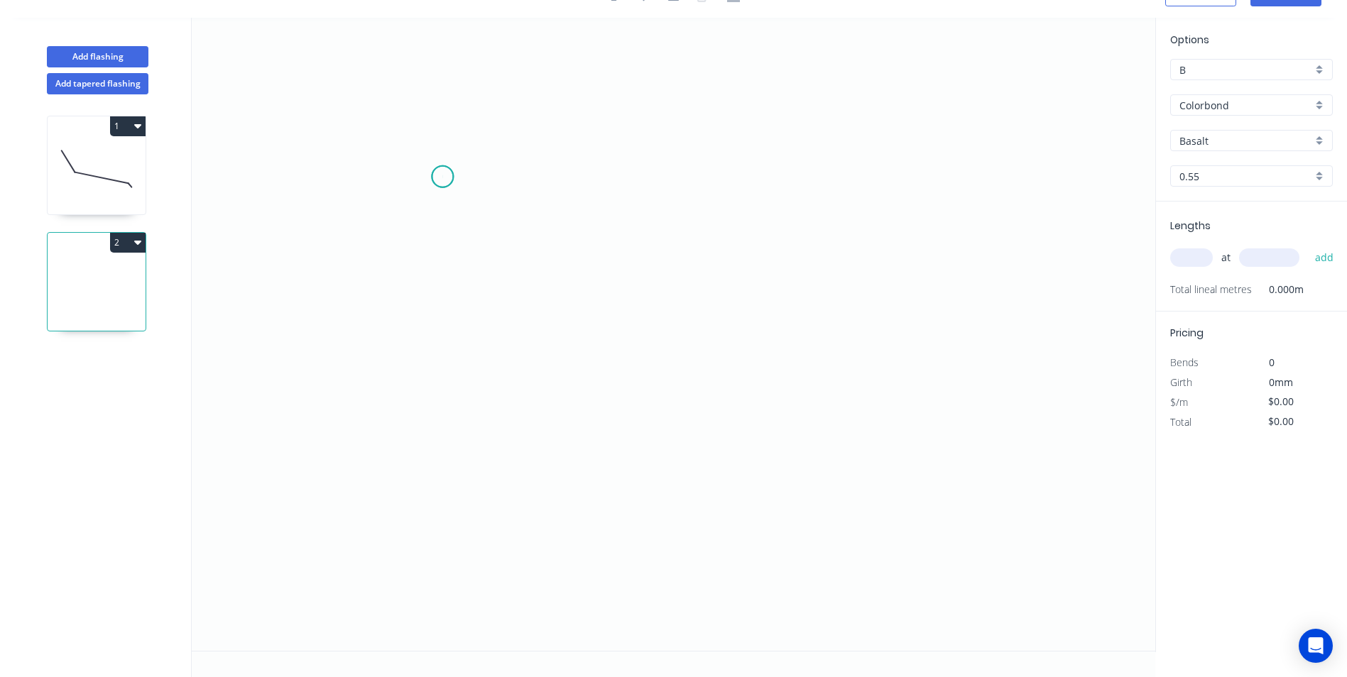
click at [442, 177] on icon "0" at bounding box center [673, 334] width 963 height 633
click at [425, 459] on icon "0" at bounding box center [673, 334] width 963 height 633
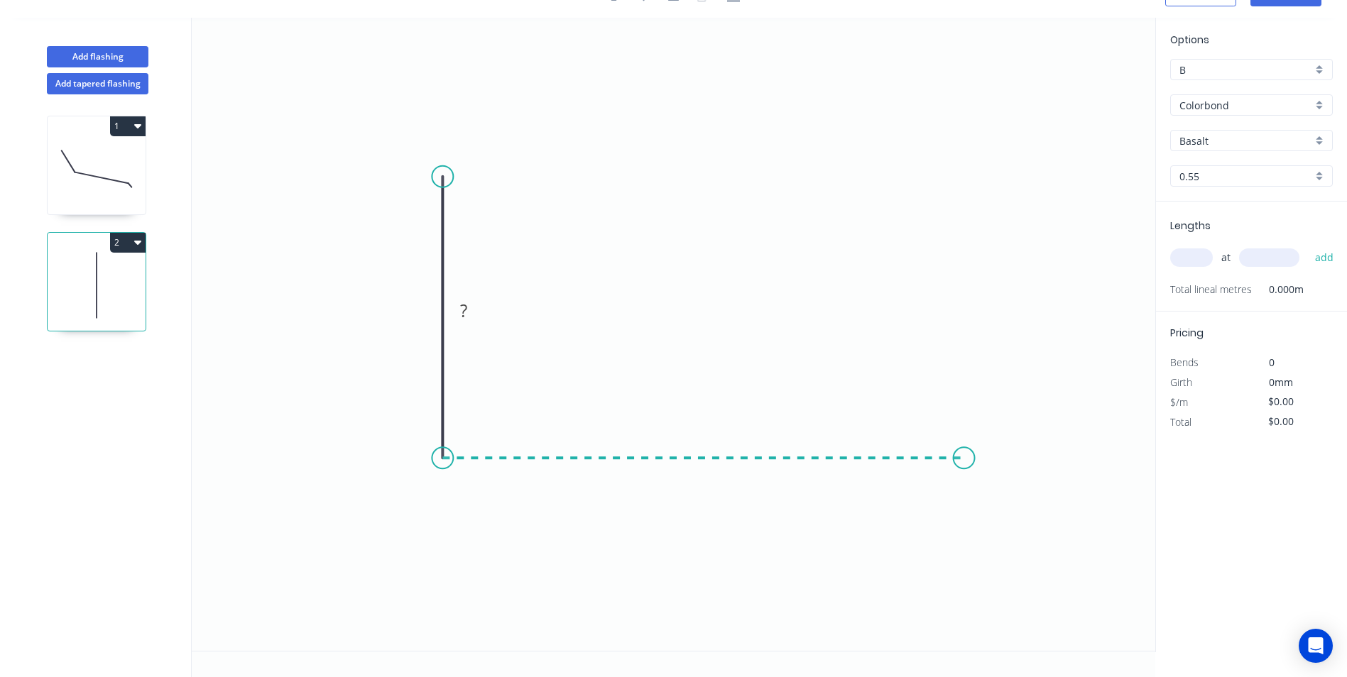
click at [964, 447] on icon "0 ?" at bounding box center [673, 334] width 963 height 633
click at [1015, 488] on icon "0 ? ?" at bounding box center [673, 334] width 963 height 633
click at [1015, 488] on circle at bounding box center [1013, 486] width 21 height 21
drag, startPoint x: 725, startPoint y: 469, endPoint x: 692, endPoint y: 357, distance: 116.8
click at [739, 386] on rect at bounding box center [718, 397] width 46 height 29
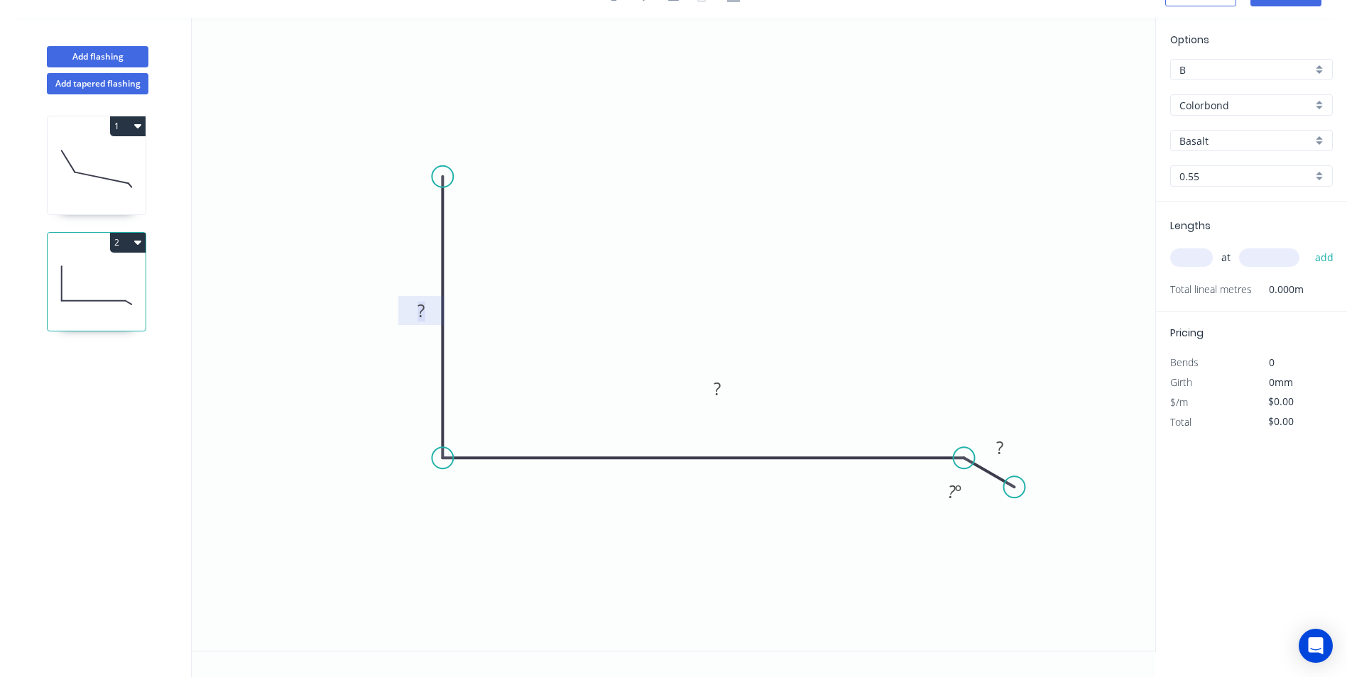
click at [435, 303] on rect at bounding box center [421, 312] width 28 height 20
drag, startPoint x: 438, startPoint y: 302, endPoint x: 523, endPoint y: 271, distance: 90.5
click at [520, 263] on rect at bounding box center [503, 271] width 46 height 29
click at [466, 507] on div "Show angle" at bounding box center [515, 499] width 143 height 29
click at [518, 272] on rect at bounding box center [503, 273] width 28 height 20
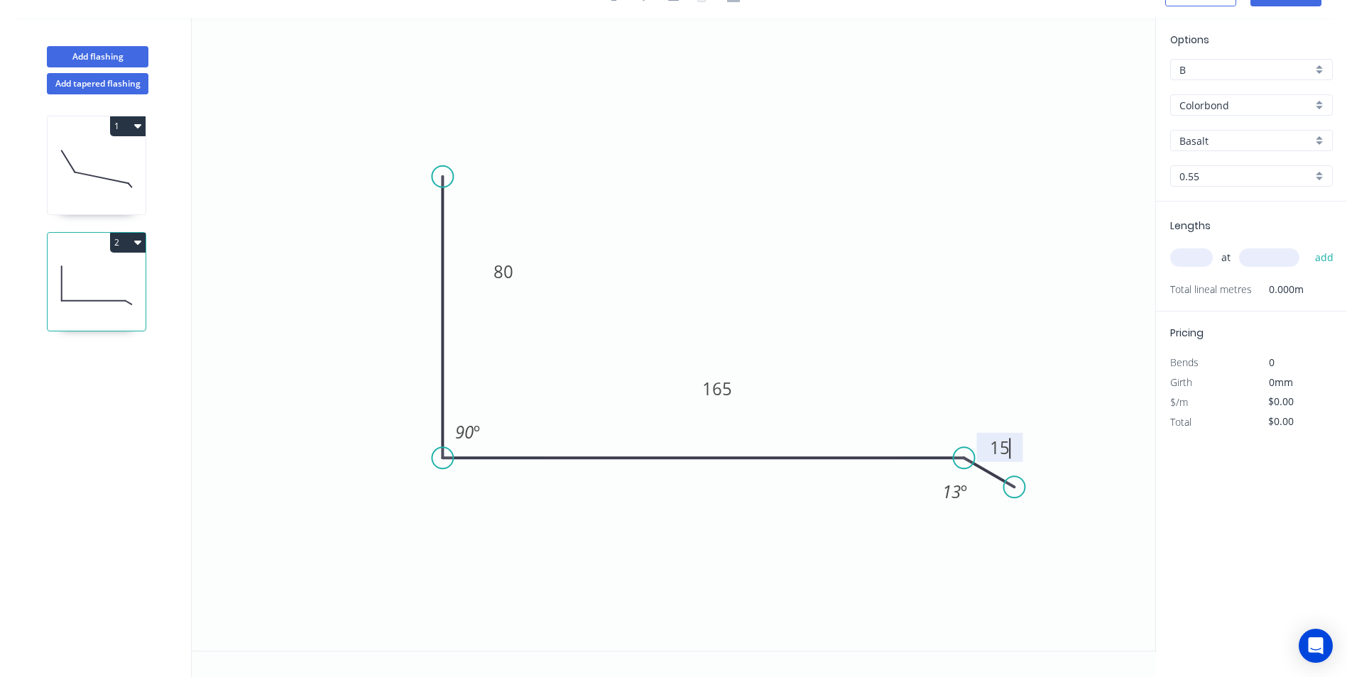
type input "$12.24"
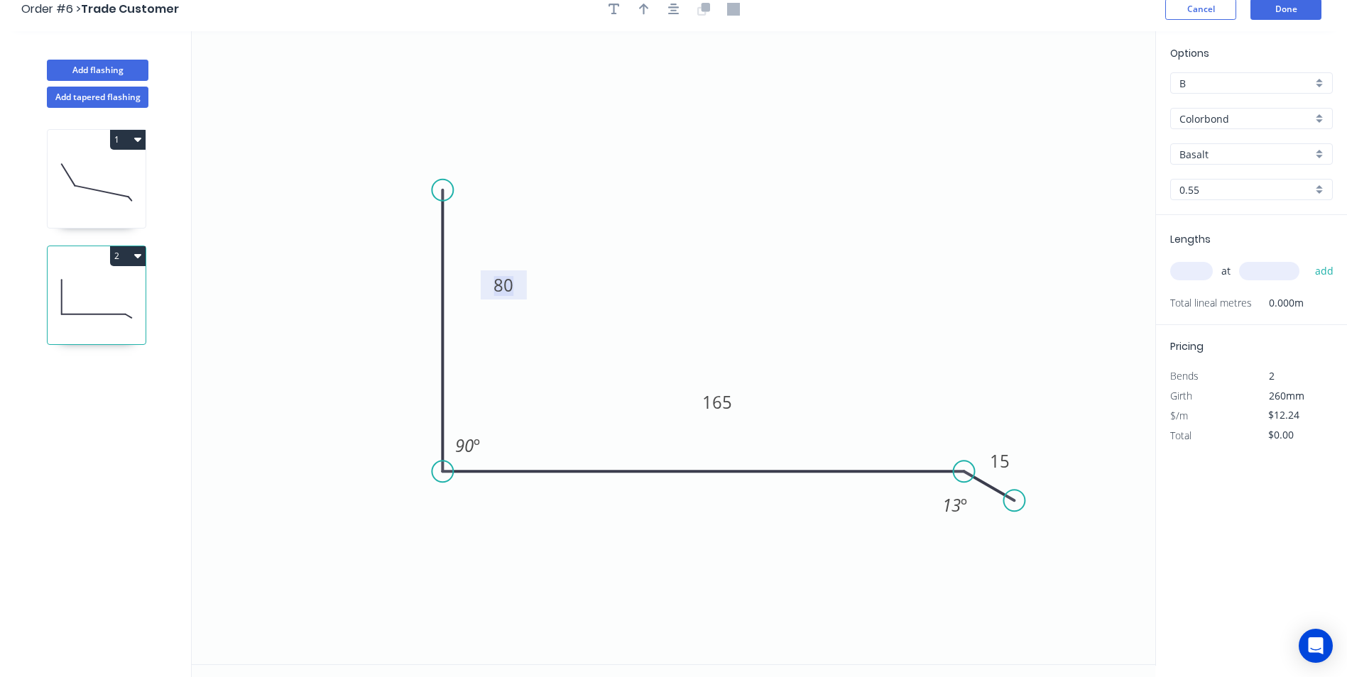
scroll to position [0, 0]
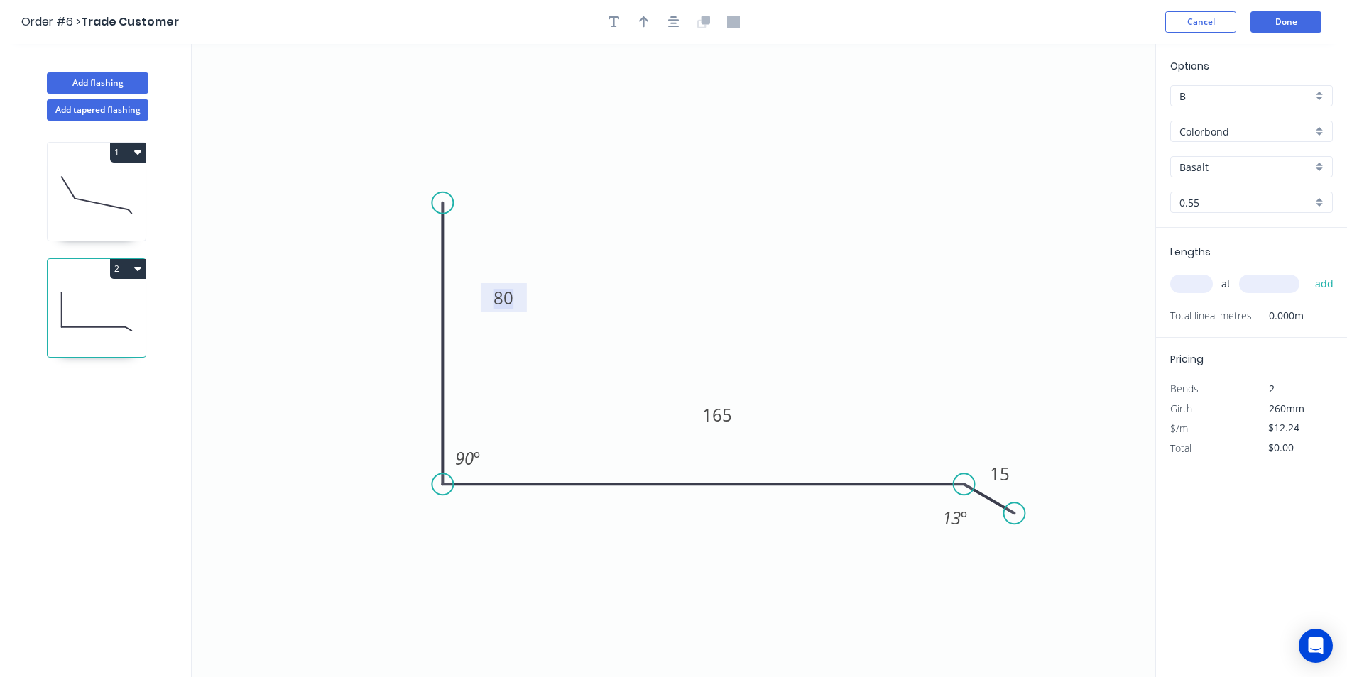
drag, startPoint x: 652, startPoint y: 27, endPoint x: 865, endPoint y: 83, distance: 220.9
click at [652, 28] on button "button" at bounding box center [643, 21] width 21 height 21
drag, startPoint x: 1084, startPoint y: 114, endPoint x: 1045, endPoint y: 132, distance: 42.9
click at [941, 201] on icon "0 80 165 15 90 º 13 º" at bounding box center [673, 360] width 963 height 633
drag, startPoint x: 1085, startPoint y: 111, endPoint x: 961, endPoint y: 229, distance: 171.7
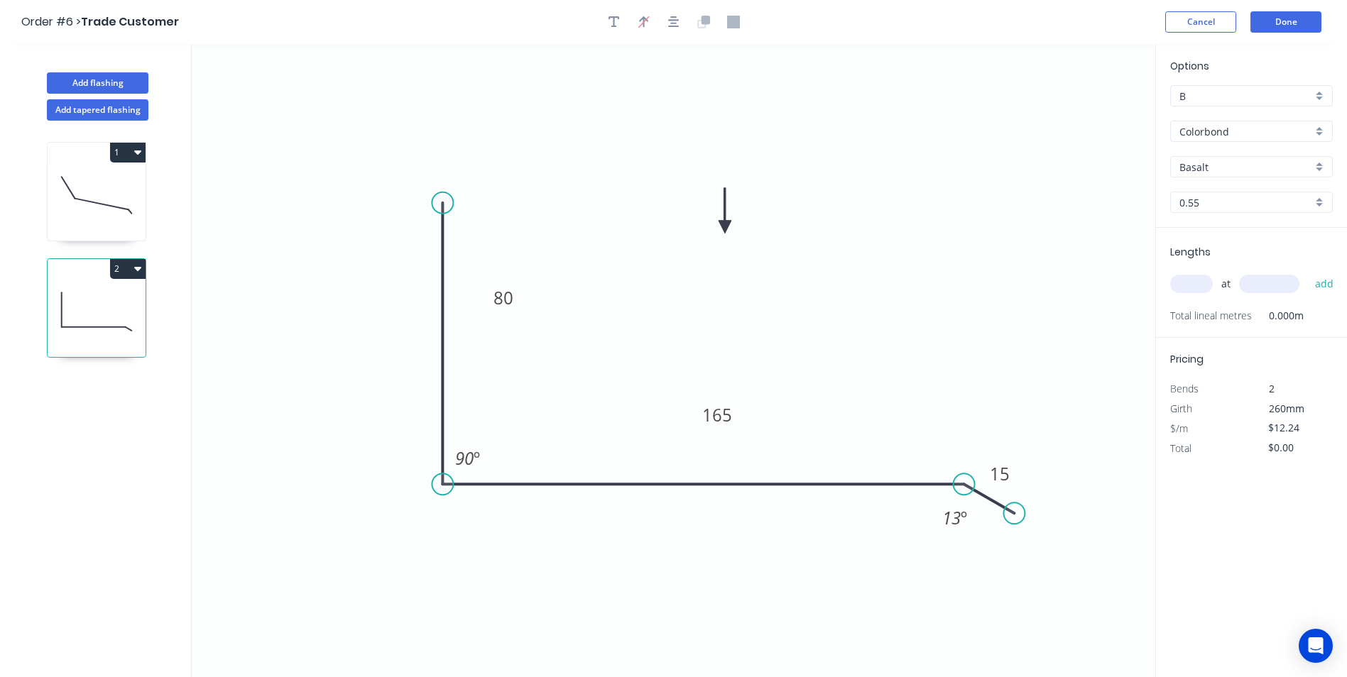
click at [719, 234] on icon at bounding box center [725, 210] width 13 height 45
click at [1239, 135] on input "Colorbond" at bounding box center [1245, 131] width 133 height 15
click at [1225, 236] on div "Galvanised" at bounding box center [1251, 233] width 161 height 25
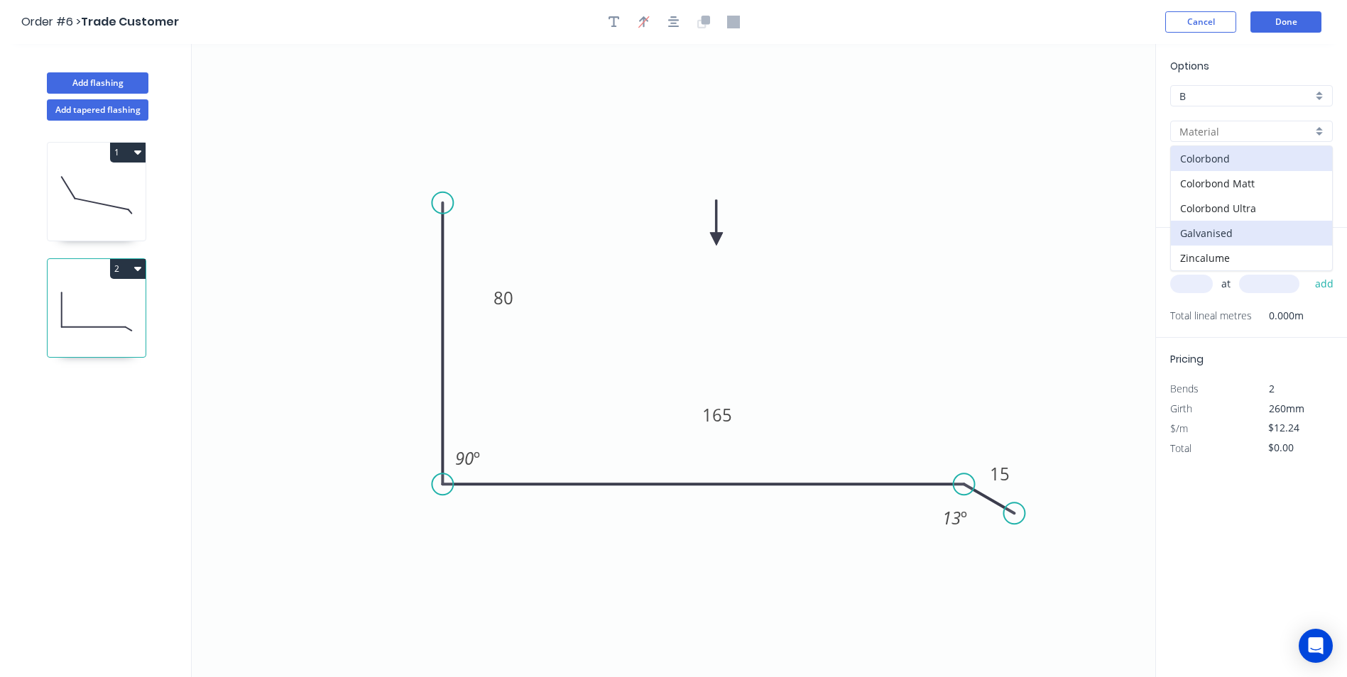
type input "Galvanised"
type input "$14.81"
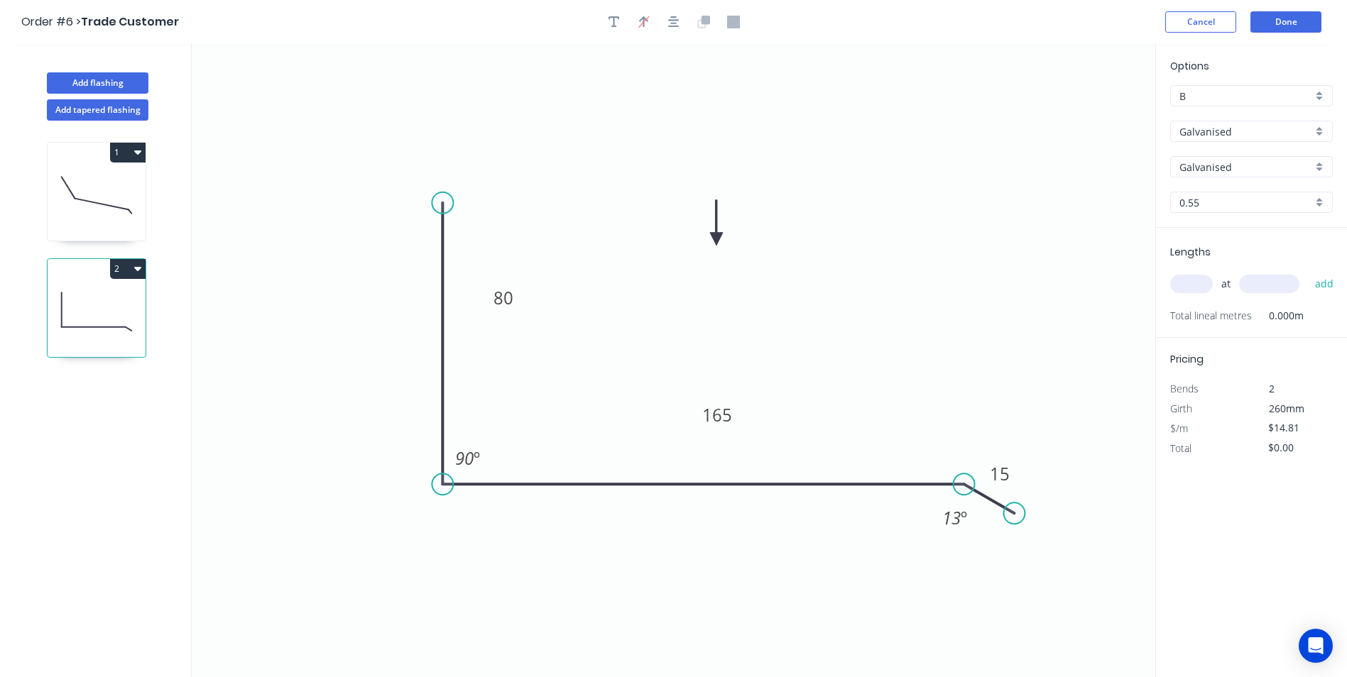
click at [1193, 283] on input "text" at bounding box center [1191, 284] width 43 height 18
type input "4"
type input "1200"
click at [1308, 272] on button "add" at bounding box center [1324, 284] width 33 height 24
type input "$71.09"
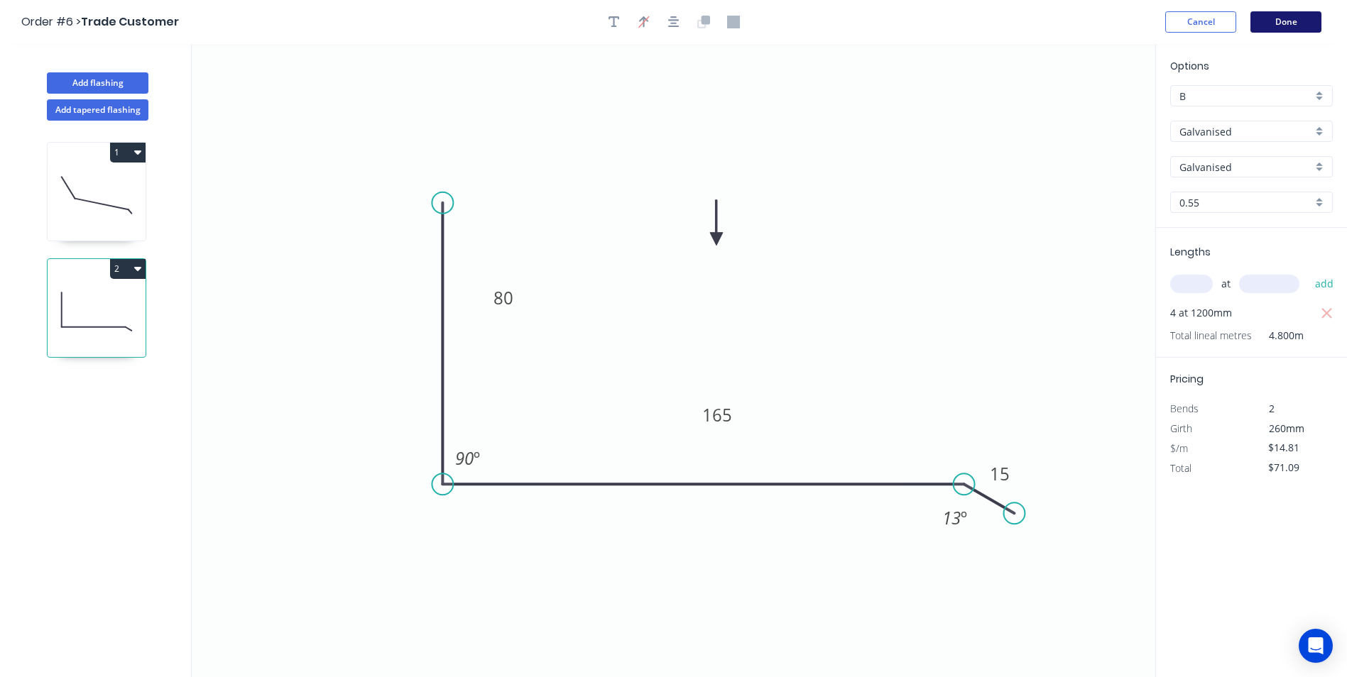
click at [1301, 19] on button "Done" at bounding box center [1285, 21] width 71 height 21
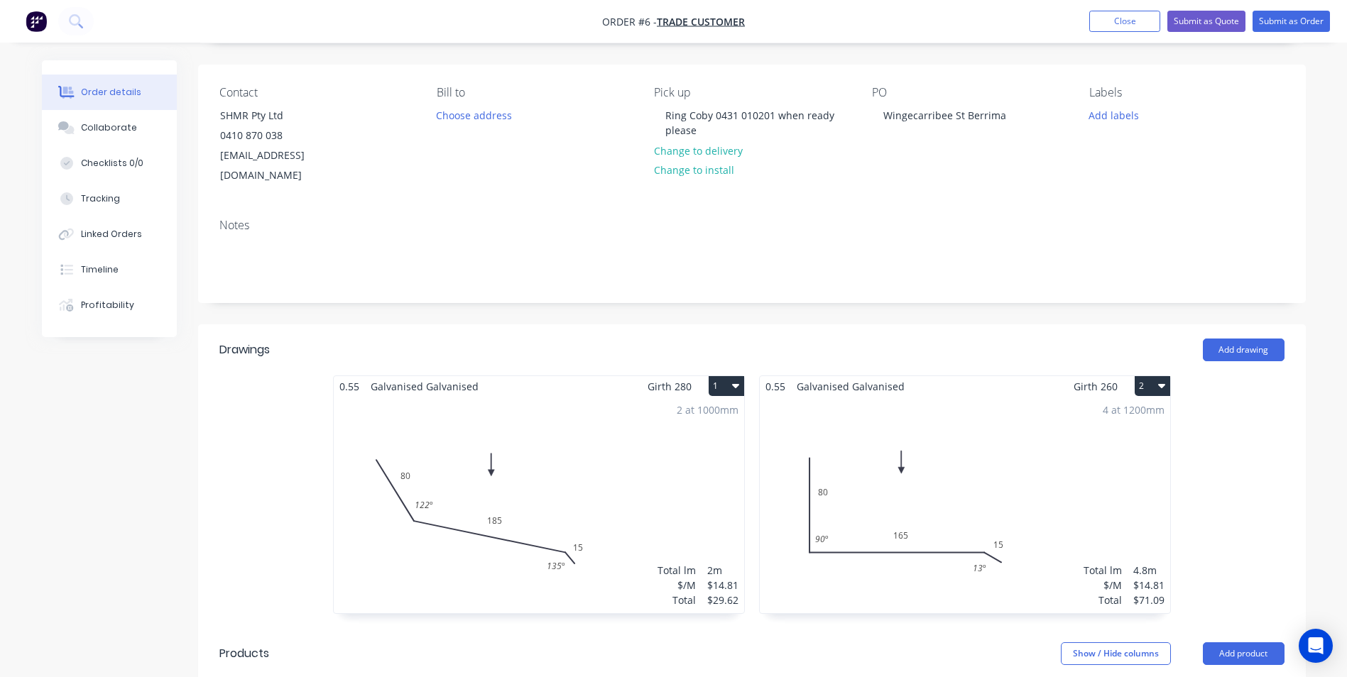
scroll to position [142, 0]
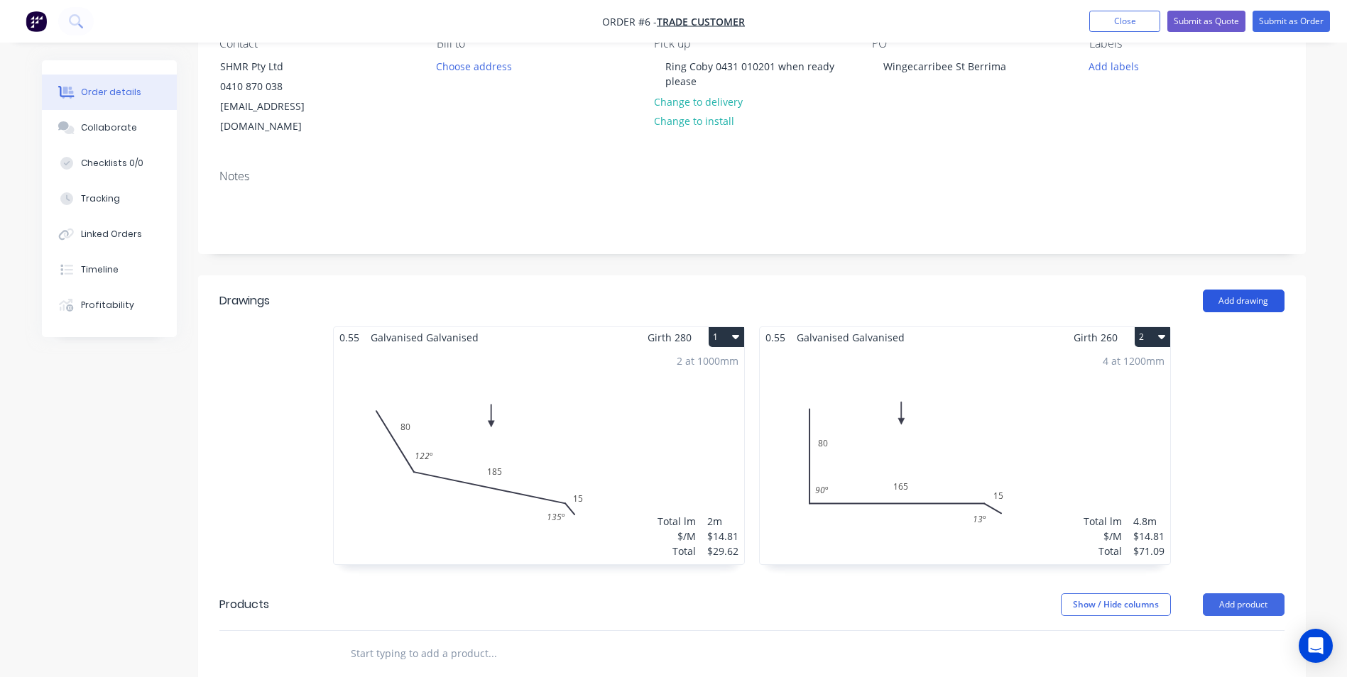
click at [1231, 290] on button "Add drawing" at bounding box center [1244, 301] width 82 height 23
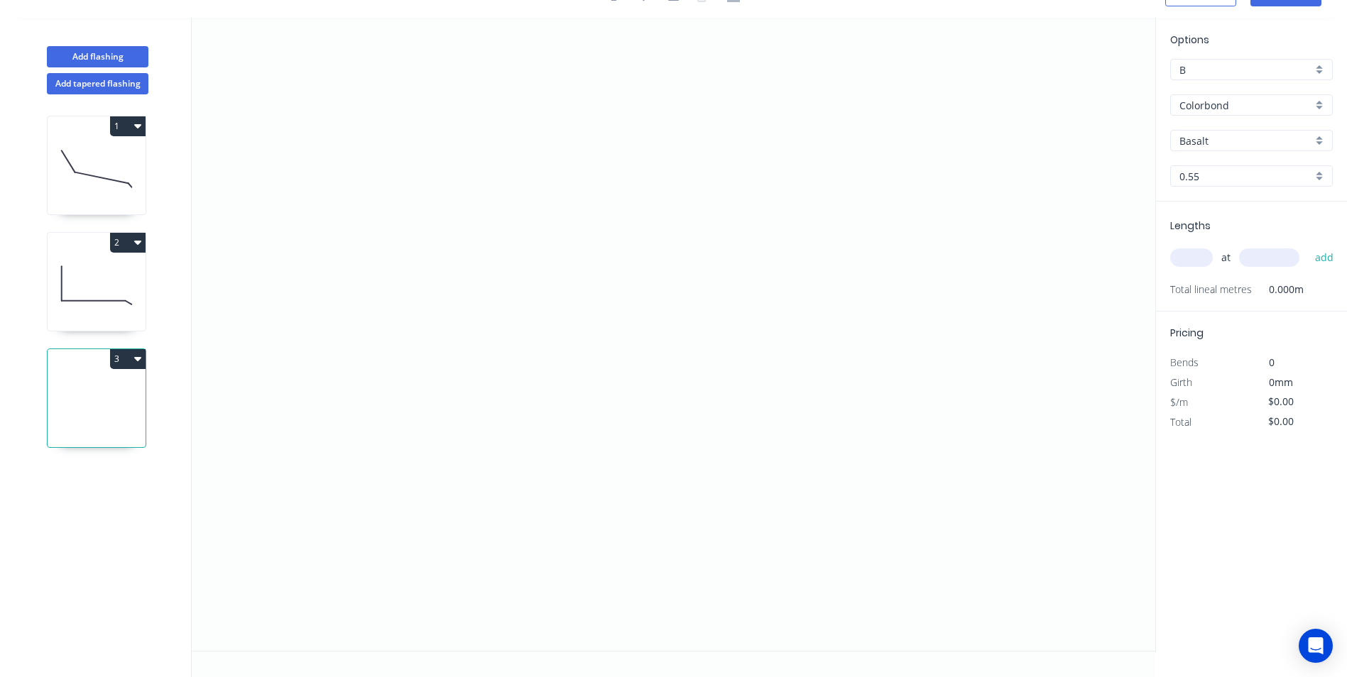
scroll to position [26, 0]
click at [406, 439] on icon "0" at bounding box center [673, 334] width 963 height 633
click at [371, 478] on icon "0" at bounding box center [673, 334] width 963 height 633
click at [384, 202] on icon "0 ?" at bounding box center [673, 334] width 963 height 633
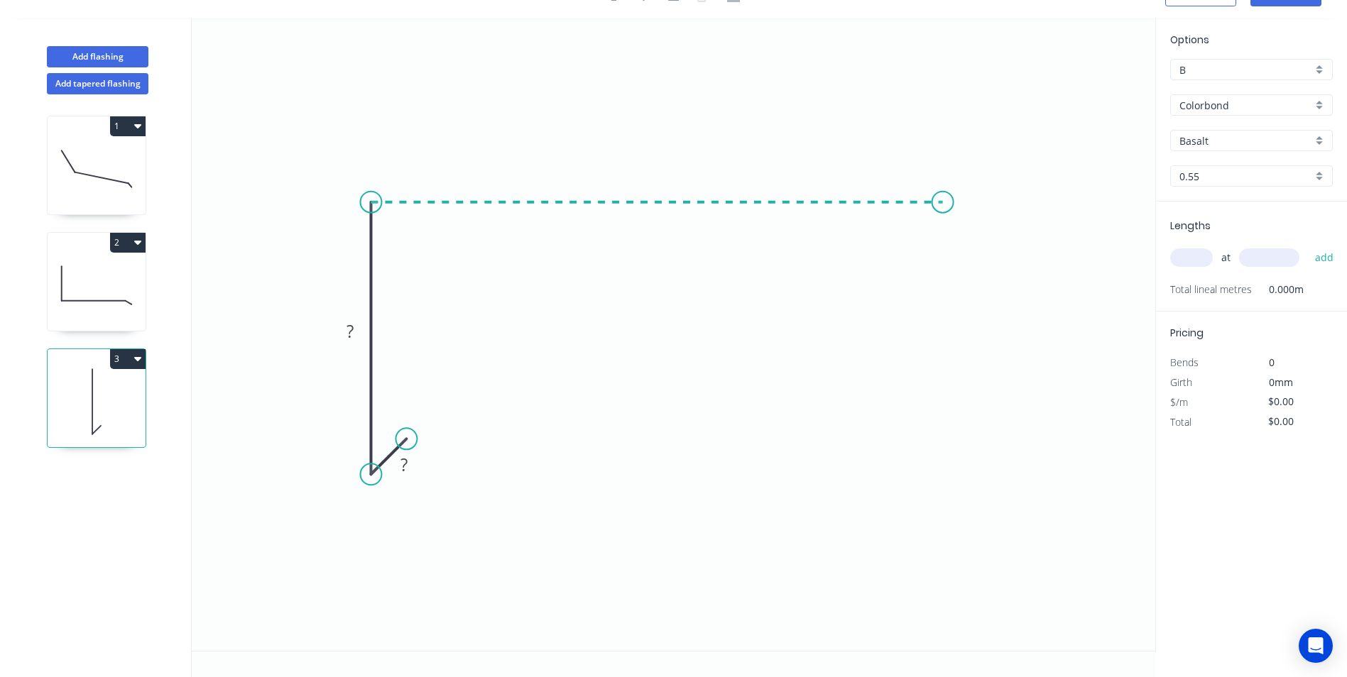
click at [943, 231] on icon "0 ? ?" at bounding box center [673, 334] width 963 height 633
click at [992, 245] on icon "0 ? ? ?" at bounding box center [673, 334] width 963 height 633
click at [992, 245] on circle at bounding box center [991, 251] width 21 height 21
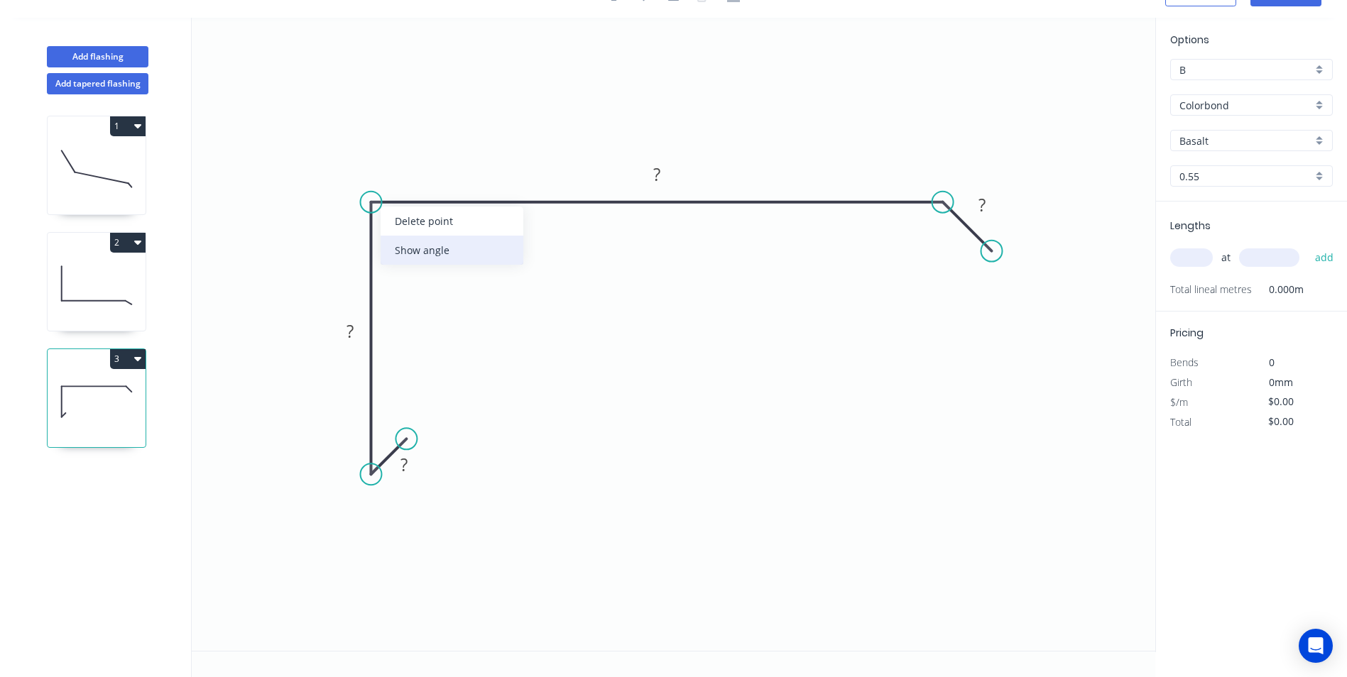
click at [410, 244] on div "Show angle" at bounding box center [452, 250] width 143 height 29
drag, startPoint x: 409, startPoint y: 438, endPoint x: 415, endPoint y: 443, distance: 8.1
click at [415, 443] on circle at bounding box center [415, 442] width 21 height 21
click at [413, 464] on rect at bounding box center [405, 470] width 28 height 20
type input "$13.70"
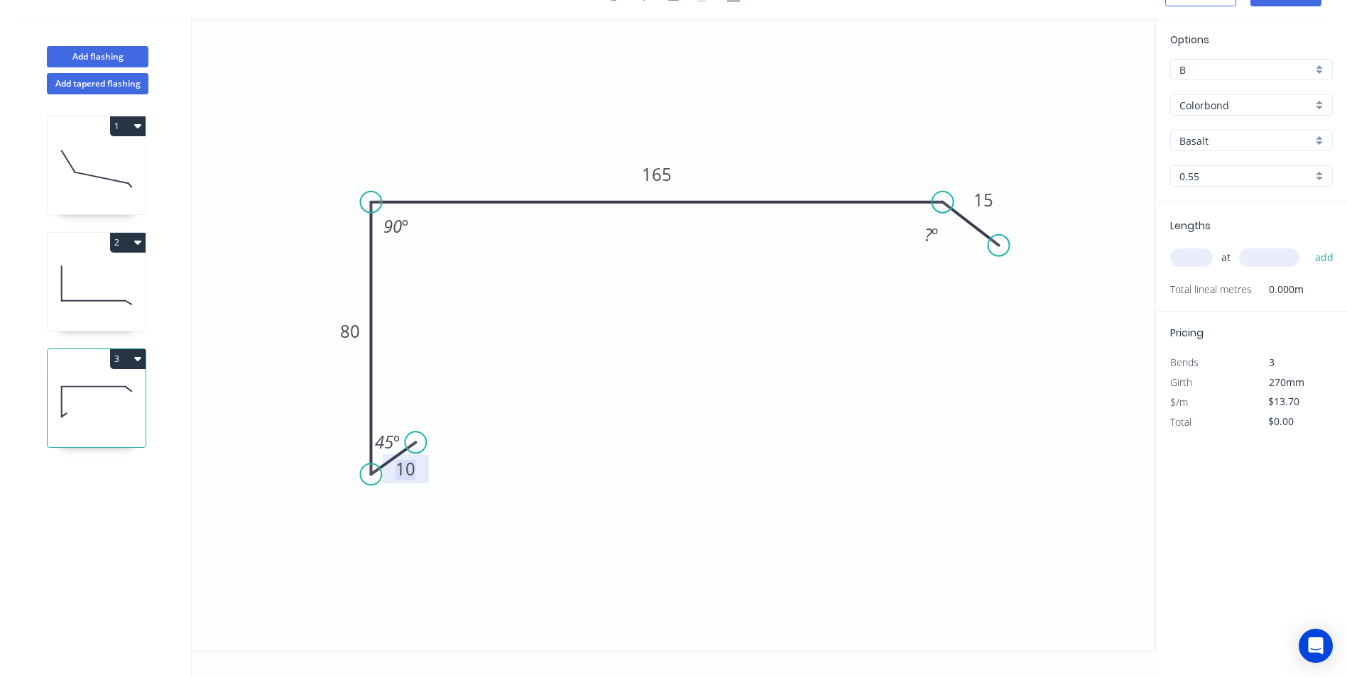
drag, startPoint x: 993, startPoint y: 250, endPoint x: 1000, endPoint y: 244, distance: 8.5
click at [1000, 244] on circle at bounding box center [998, 245] width 21 height 21
click at [939, 241] on rect at bounding box center [931, 236] width 28 height 20
click at [697, 66] on icon "0 10 80 165 15 45 º 90 º 135 º" at bounding box center [673, 334] width 963 height 633
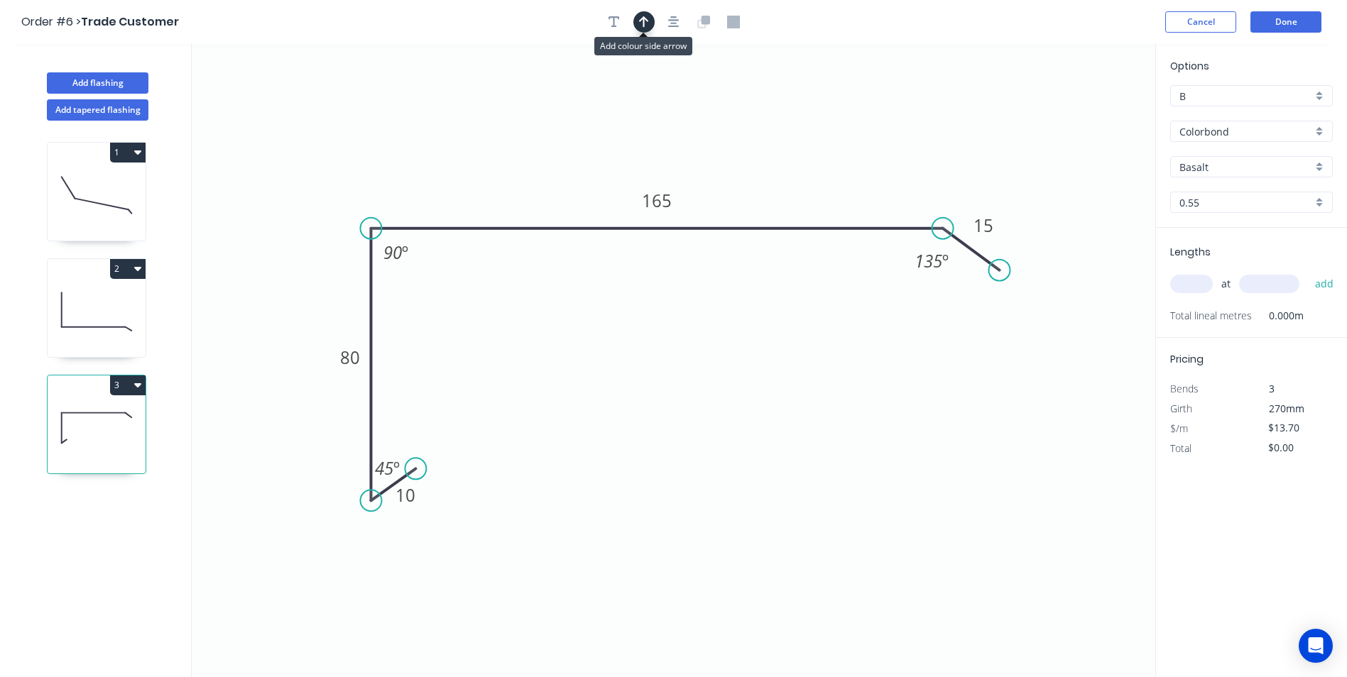
click at [649, 14] on button "button" at bounding box center [643, 21] width 21 height 21
drag, startPoint x: 1084, startPoint y: 111, endPoint x: 755, endPoint y: 110, distance: 328.7
click at [829, 110] on icon at bounding box center [835, 92] width 13 height 45
click at [1222, 131] on input "Colorbond" at bounding box center [1245, 131] width 133 height 15
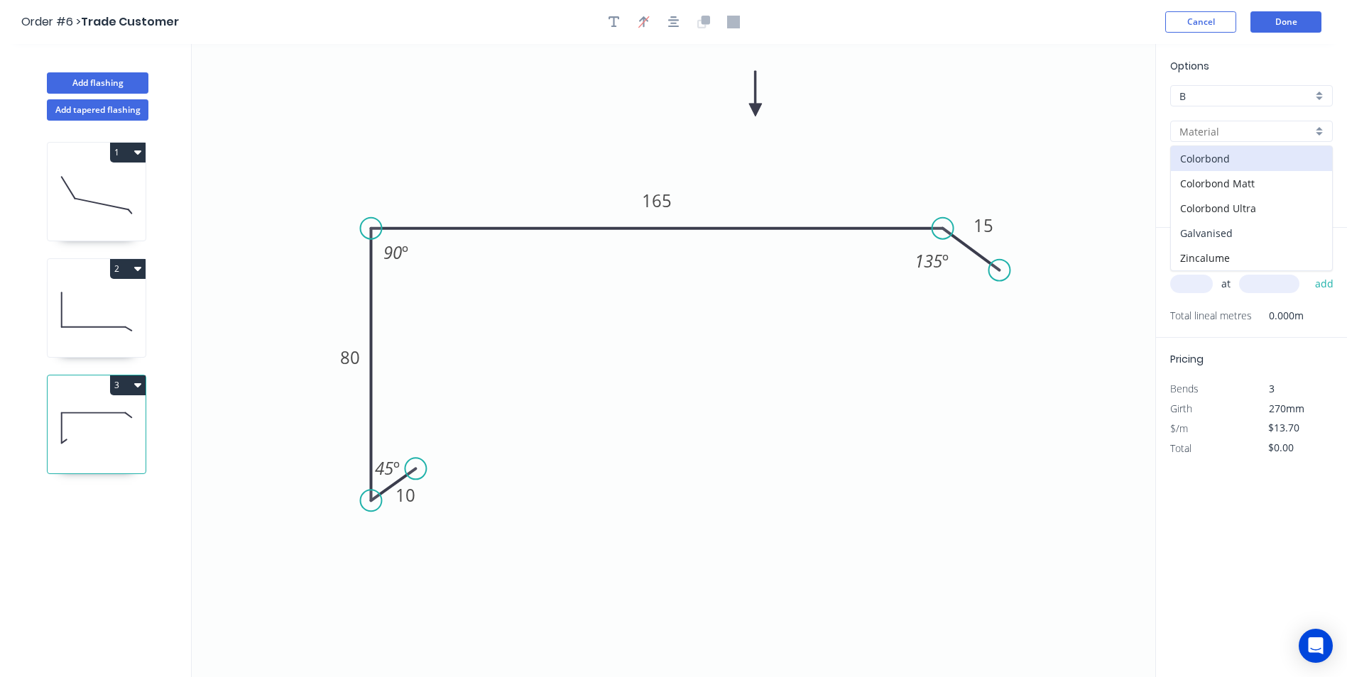
click at [1242, 224] on div "Galvanised" at bounding box center [1251, 233] width 161 height 25
type input "Galvanised"
type input "$15.40"
click at [1203, 285] on input "text" at bounding box center [1191, 284] width 43 height 18
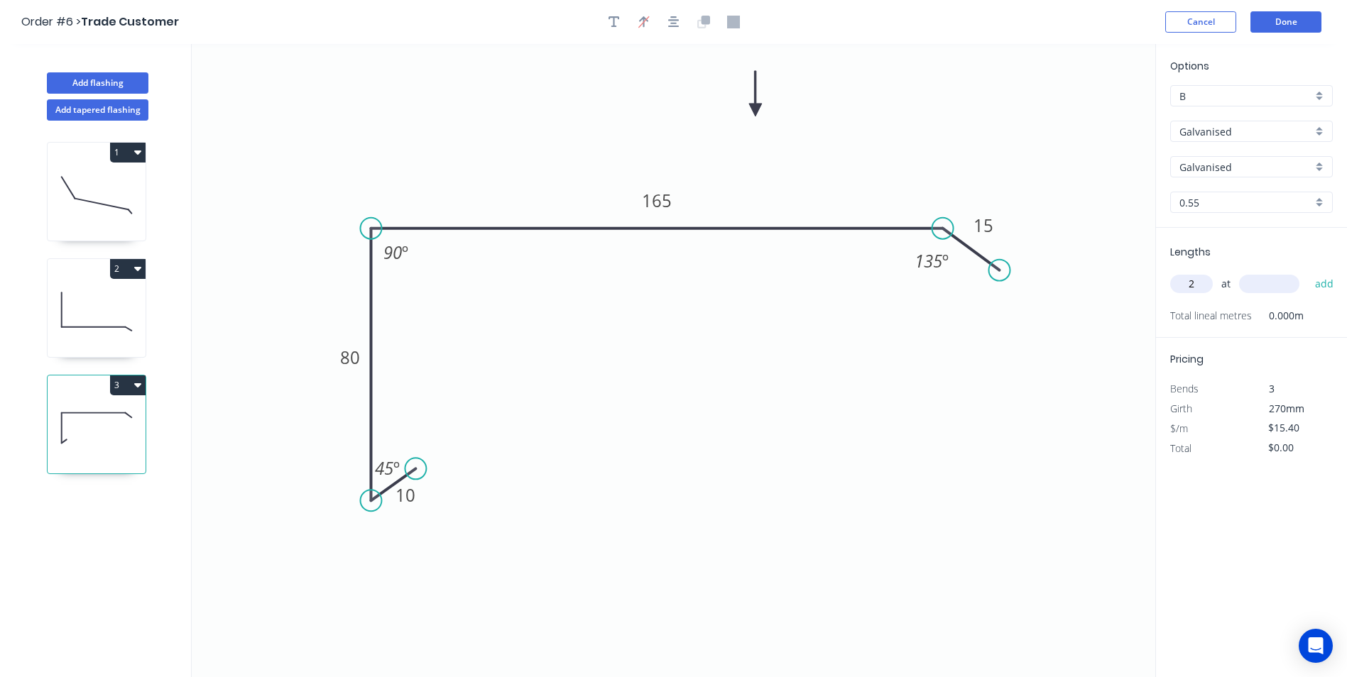
type input "2"
type input "6000"
click at [1308, 272] on button "add" at bounding box center [1324, 284] width 33 height 24
type input "$184.80"
type input "2"
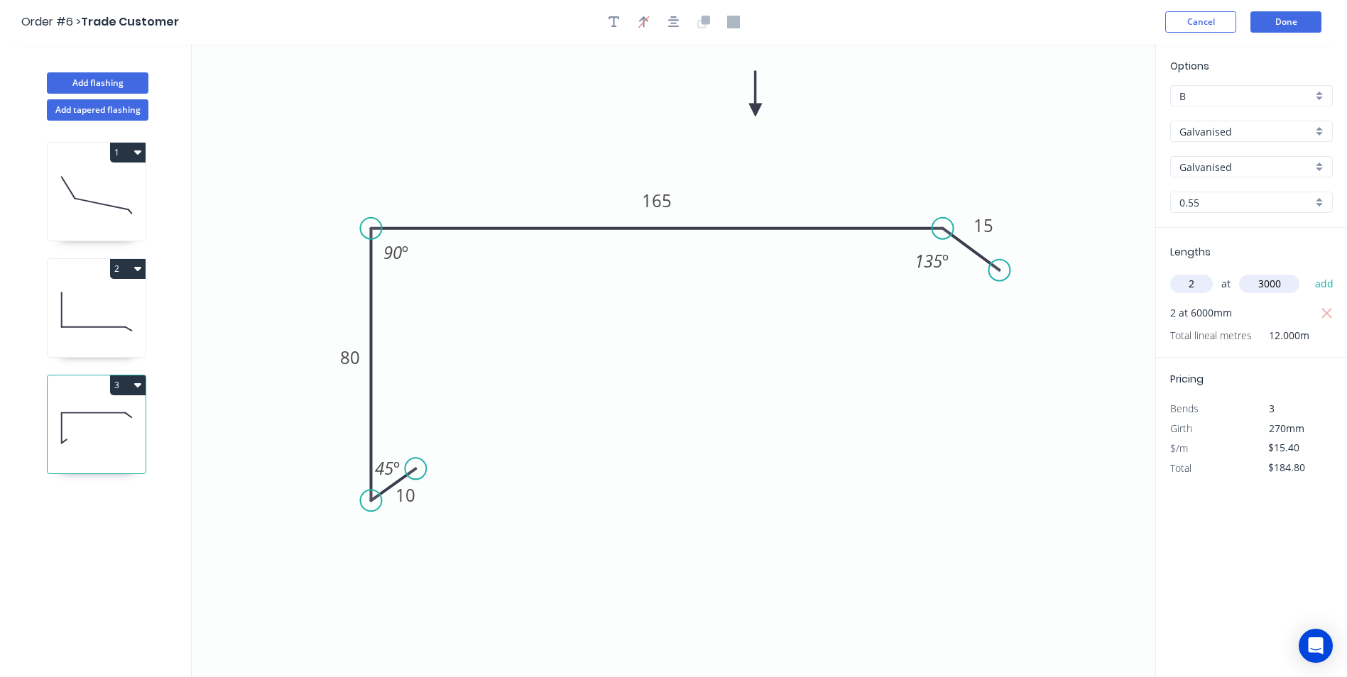
type input "3000"
click at [1308, 272] on button "add" at bounding box center [1324, 284] width 33 height 24
type input "$277.20"
click at [1279, 27] on button "Done" at bounding box center [1285, 21] width 71 height 21
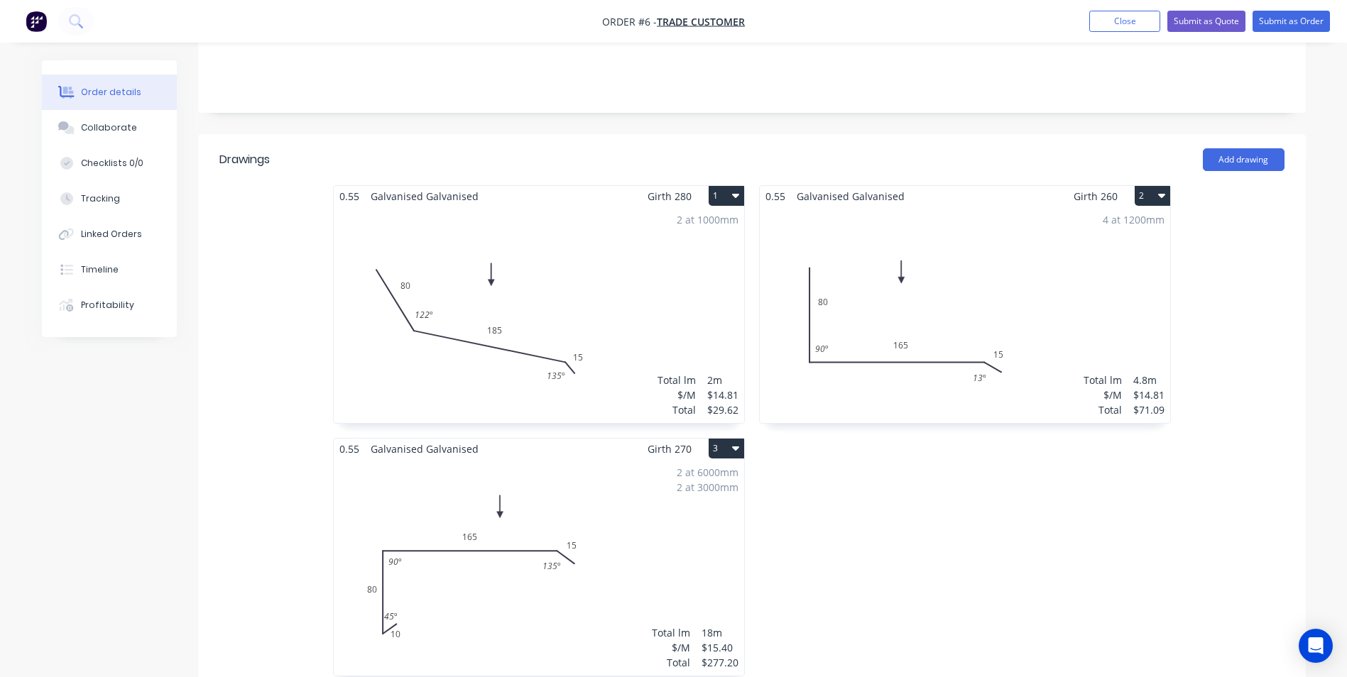
scroll to position [284, 0]
click at [720, 438] on button "3" at bounding box center [726, 448] width 35 height 20
click at [850, 488] on div "0.55 Galvanised Galvanised Girth 260 2 0 80 165 15 90 º 13 º 0 80 165 15 90 º 1…" at bounding box center [965, 438] width 426 height 506
click at [1142, 185] on button "2" at bounding box center [1152, 195] width 35 height 20
click at [1117, 248] on div "Duplicate" at bounding box center [1102, 258] width 109 height 21
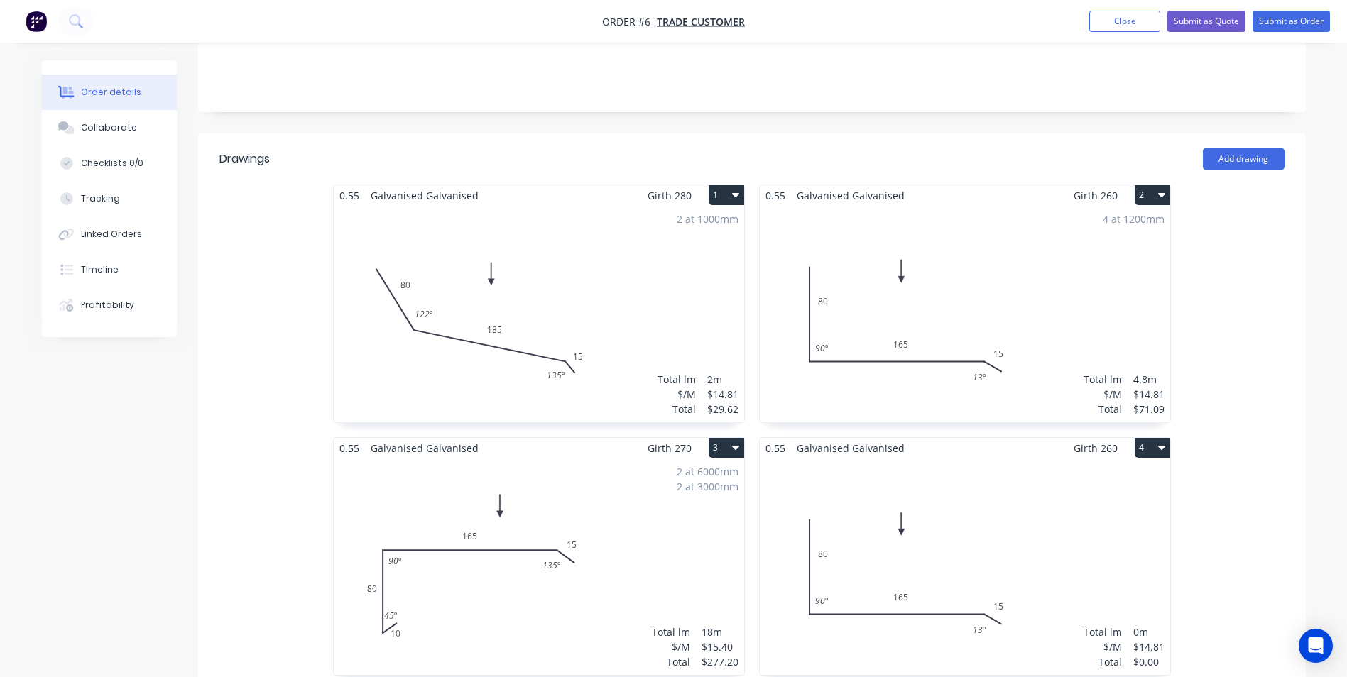
scroll to position [355, 0]
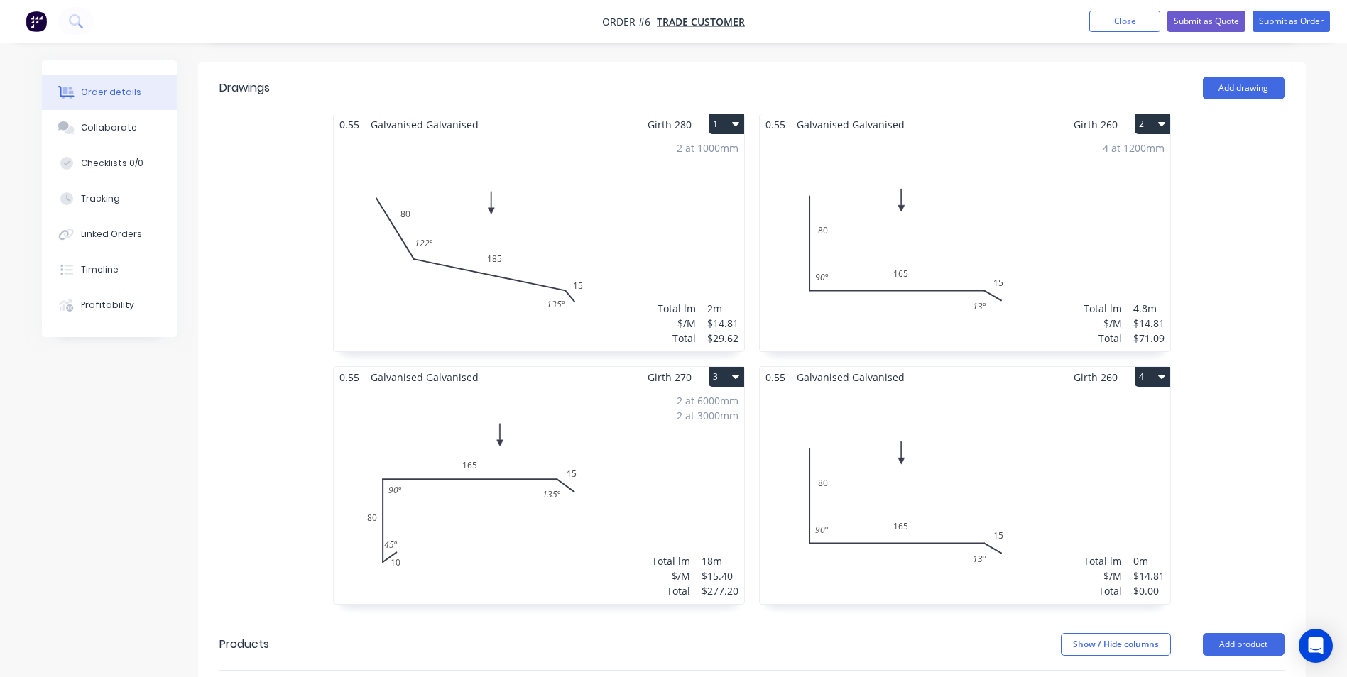
click at [946, 388] on div "Total lm $/M Total 0m $14.81 $0.00" at bounding box center [965, 496] width 410 height 217
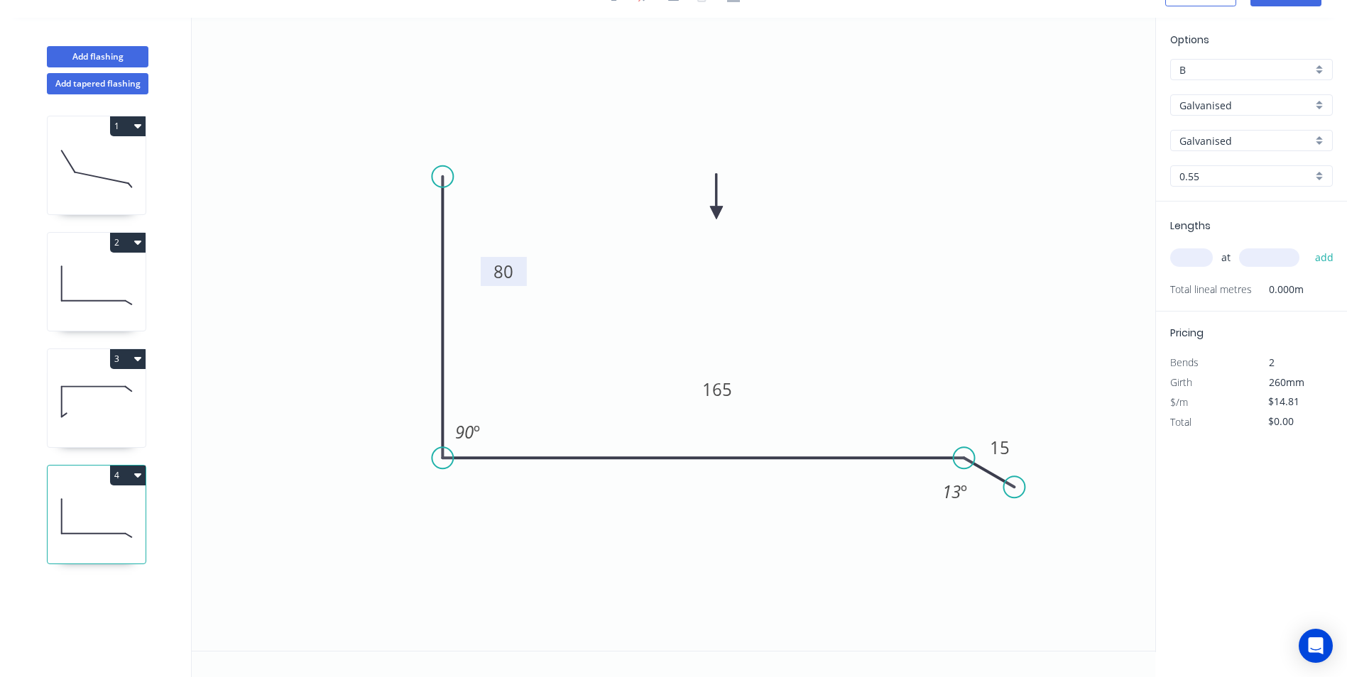
click at [506, 270] on tspan "80" at bounding box center [503, 271] width 20 height 23
type input "$24.65"
drag, startPoint x: 1020, startPoint y: 493, endPoint x: 992, endPoint y: 543, distance: 57.5
click at [992, 543] on circle at bounding box center [991, 542] width 21 height 21
click at [1200, 245] on div "at add" at bounding box center [1252, 258] width 165 height 38
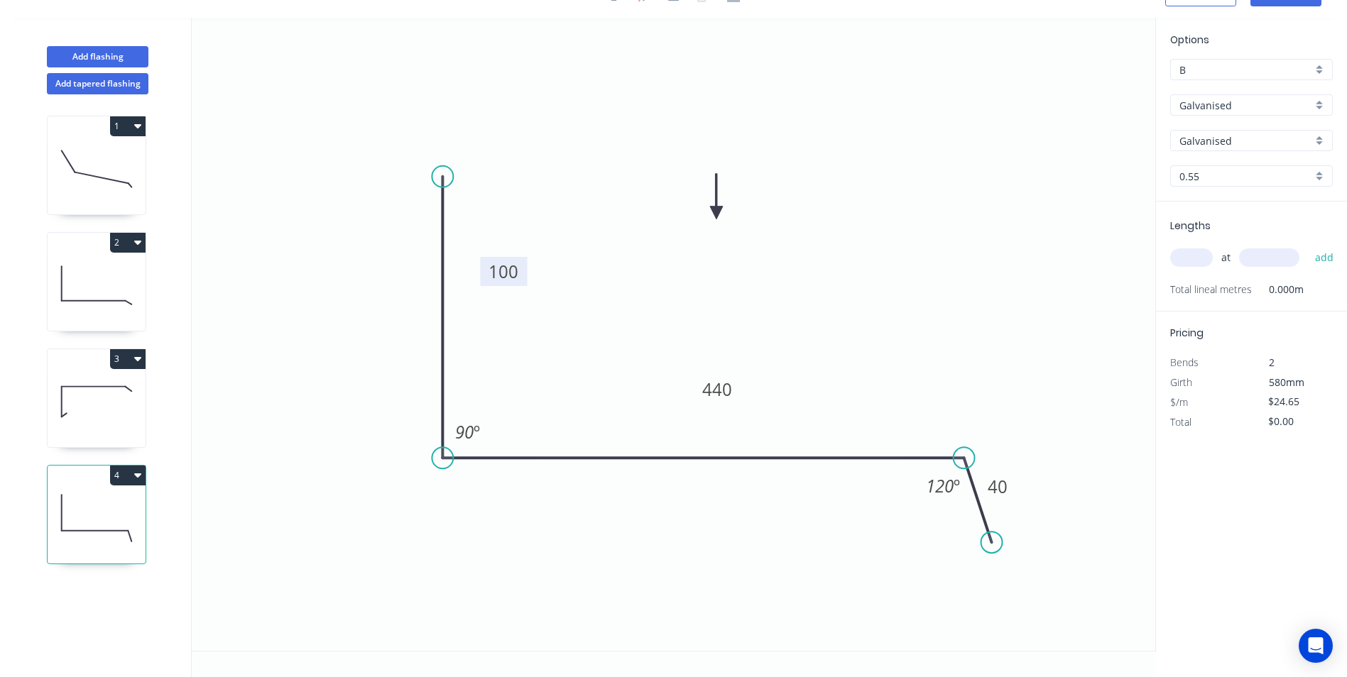
drag, startPoint x: 1200, startPoint y: 246, endPoint x: 1199, endPoint y: 253, distance: 7.1
click at [1199, 253] on div "at add" at bounding box center [1252, 258] width 165 height 24
click at [1198, 253] on input "text" at bounding box center [1191, 257] width 43 height 18
type input "2"
type input "4500"
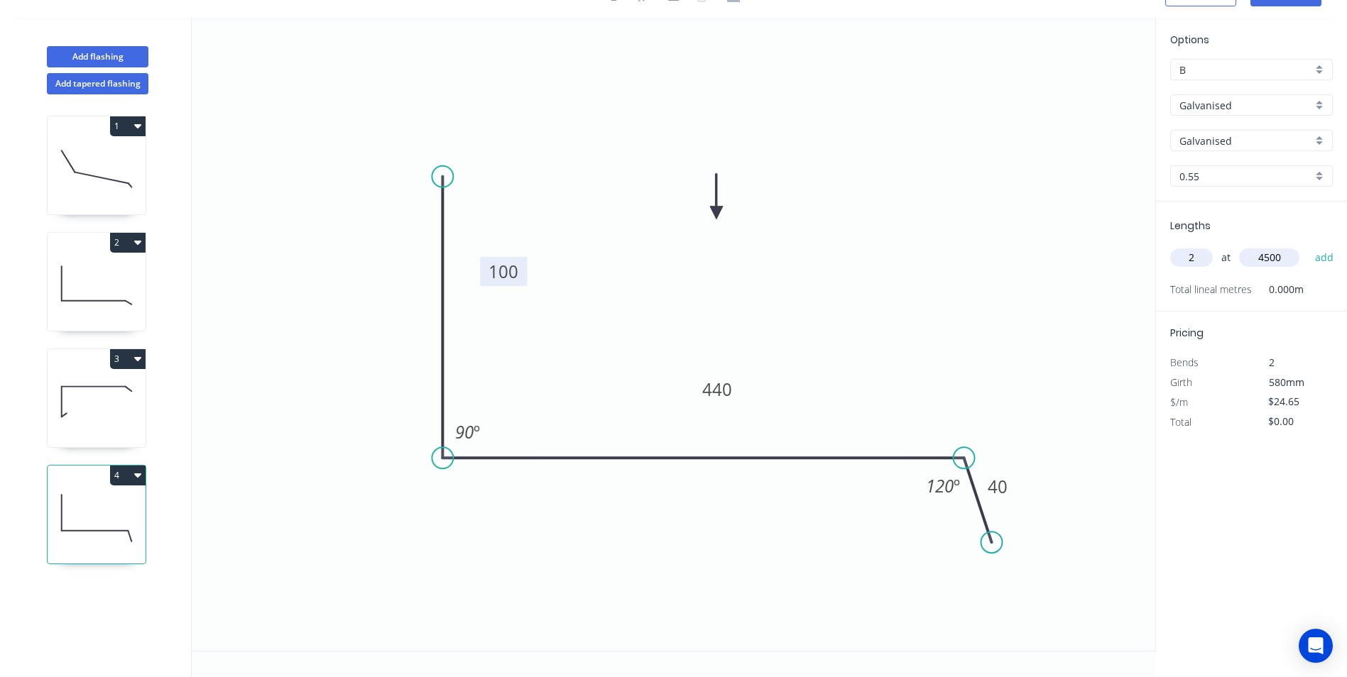
click at [1308, 246] on button "add" at bounding box center [1324, 258] width 33 height 24
type input "$221.85"
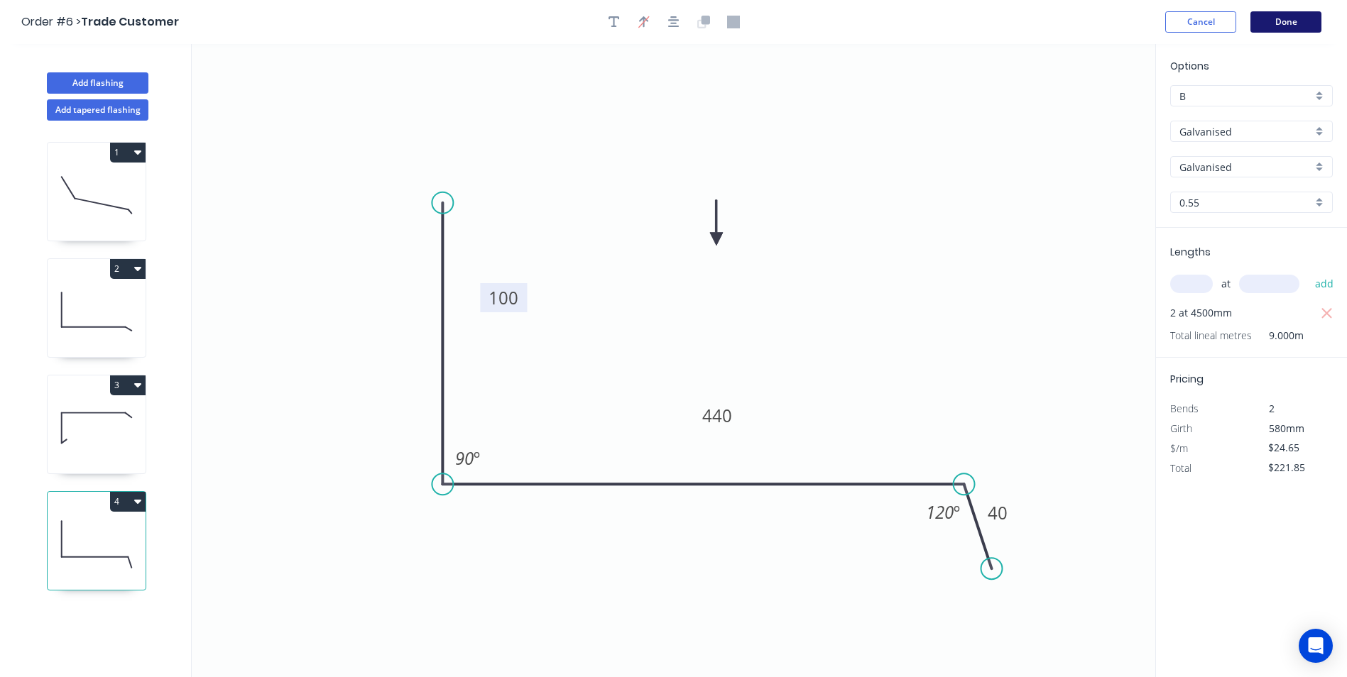
click at [1312, 20] on button "Done" at bounding box center [1285, 21] width 71 height 21
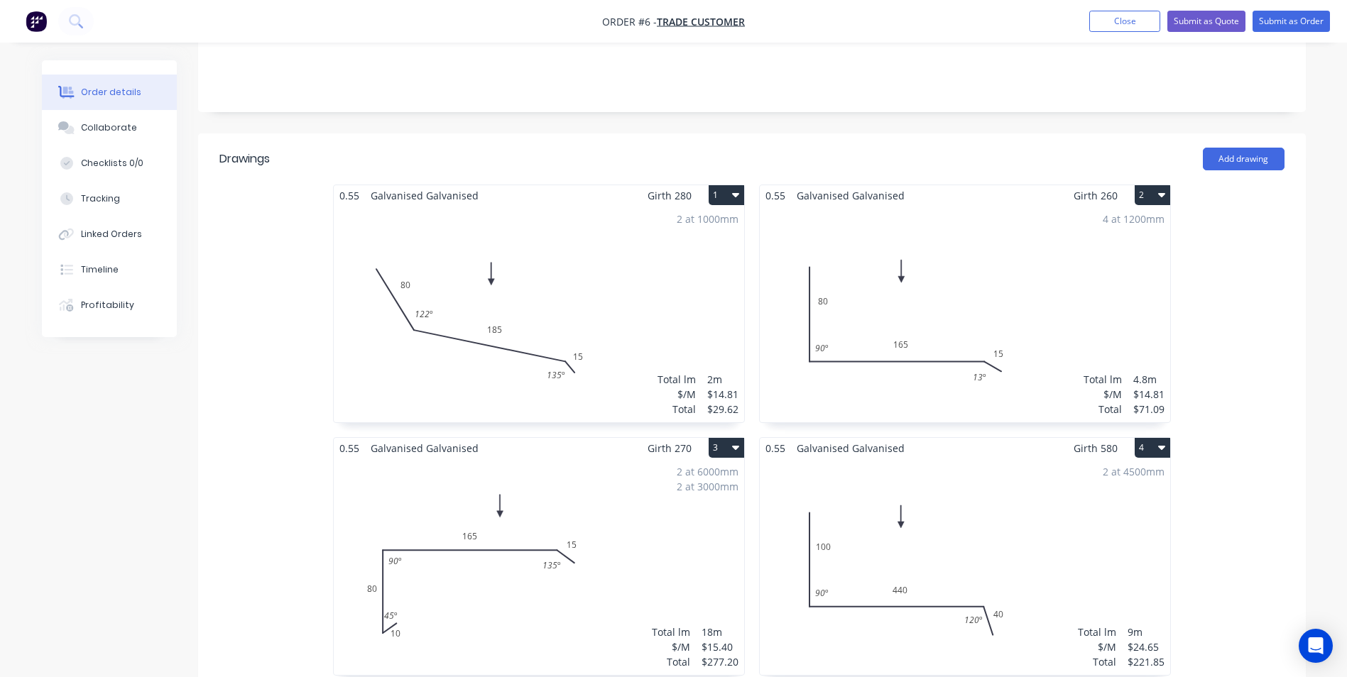
click at [1011, 266] on div "4 at 1200mm Total lm $/M Total 4.8m $14.81 $71.09" at bounding box center [965, 314] width 410 height 217
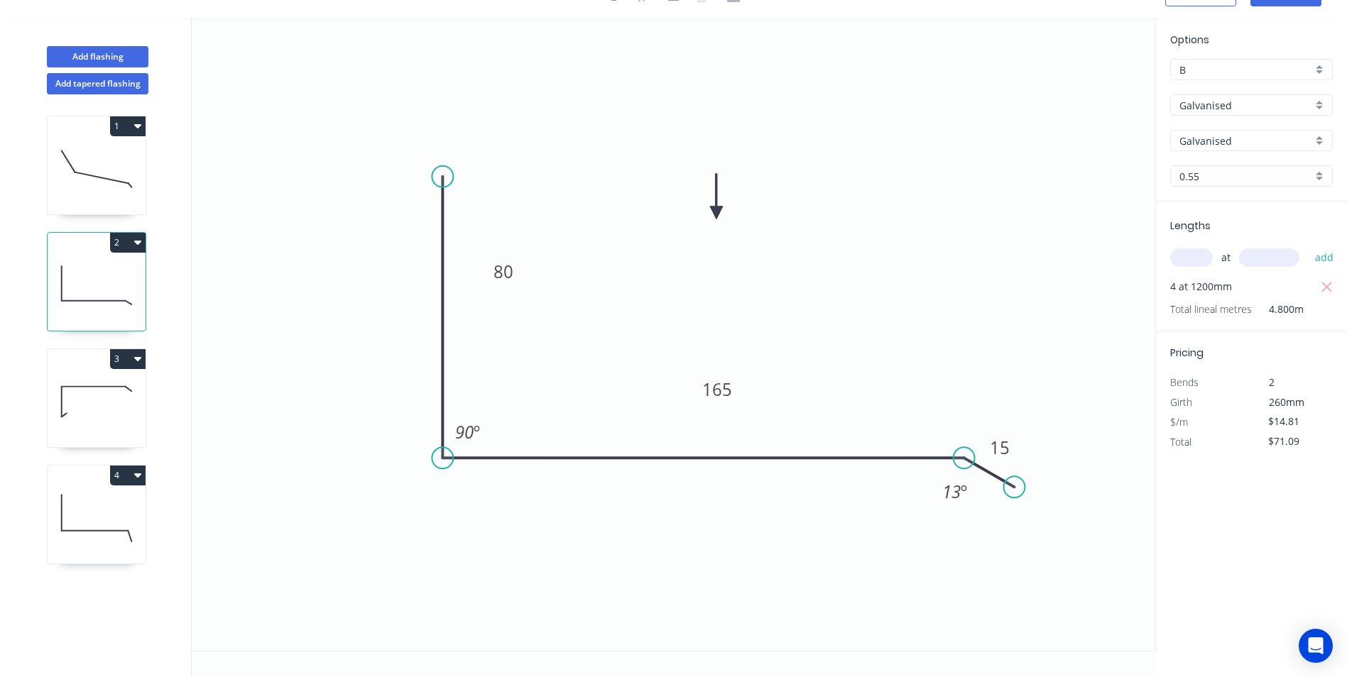
scroll to position [26, 0]
click at [960, 498] on tspan "13" at bounding box center [951, 491] width 18 height 23
click at [941, 291] on icon "0 80 165 15 90 º 135 º" at bounding box center [673, 334] width 963 height 633
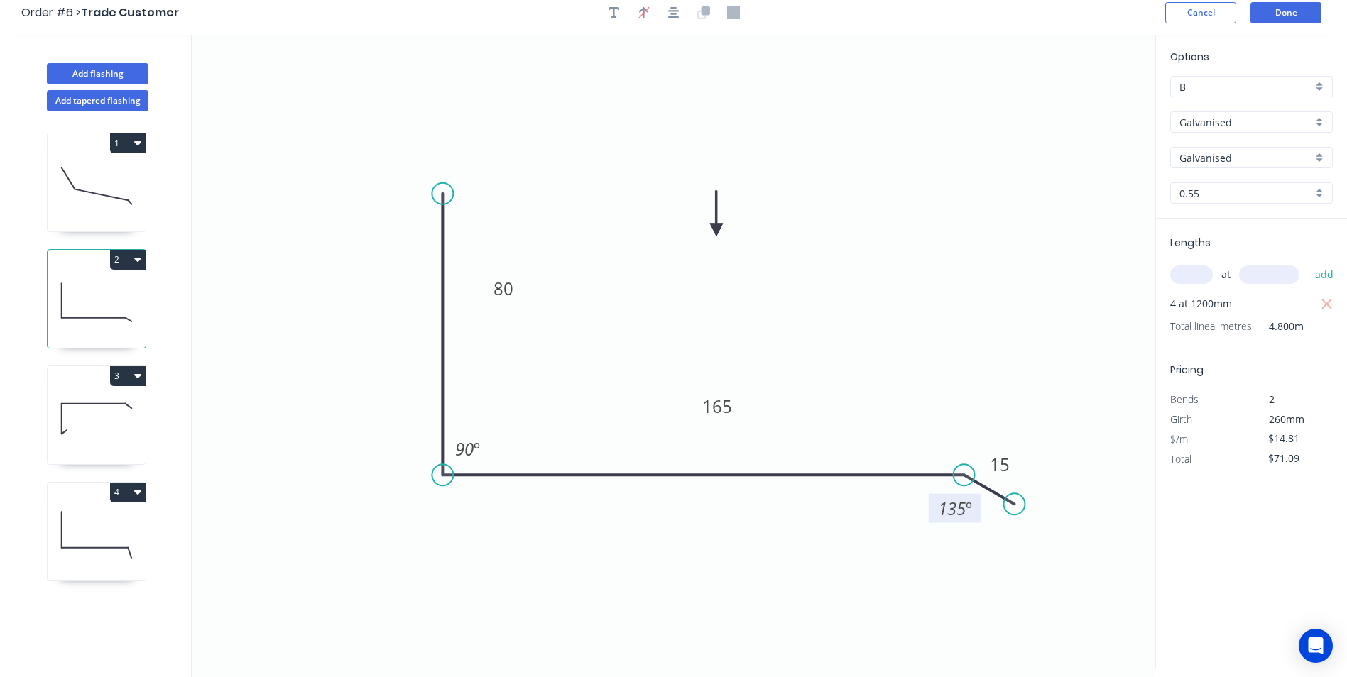
scroll to position [0, 0]
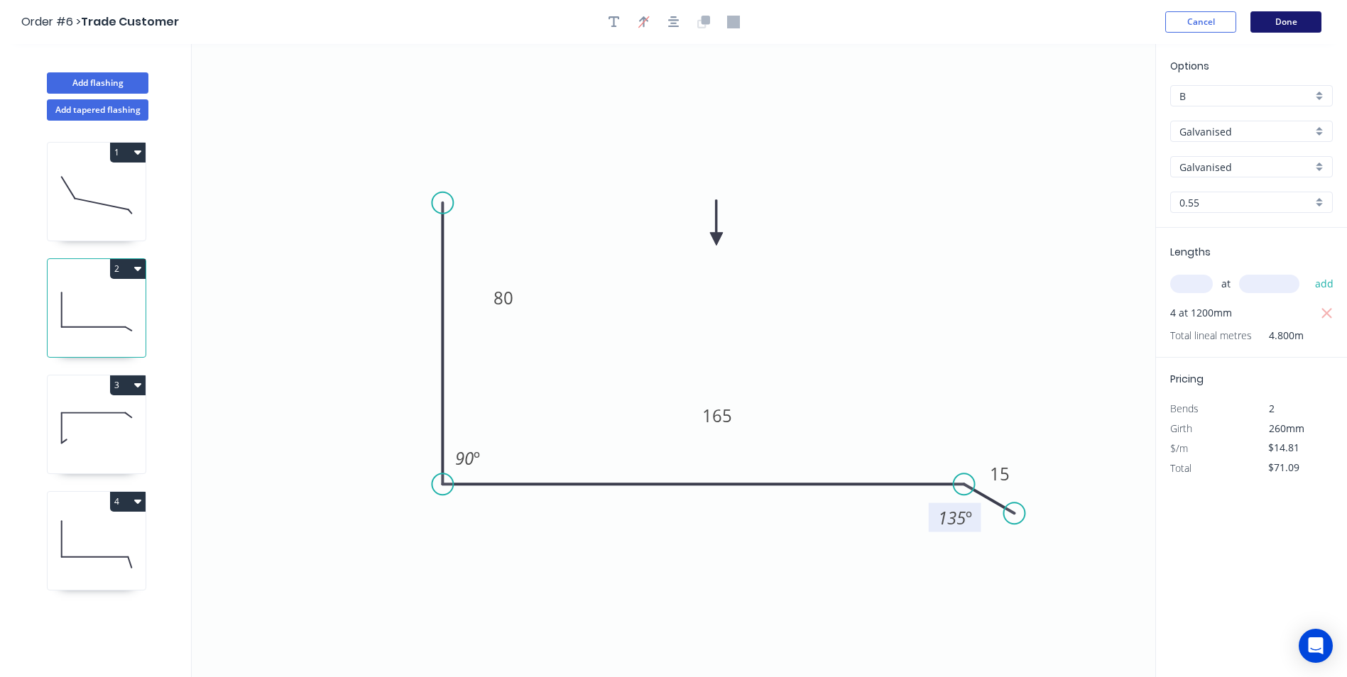
click at [1296, 26] on button "Done" at bounding box center [1285, 21] width 71 height 21
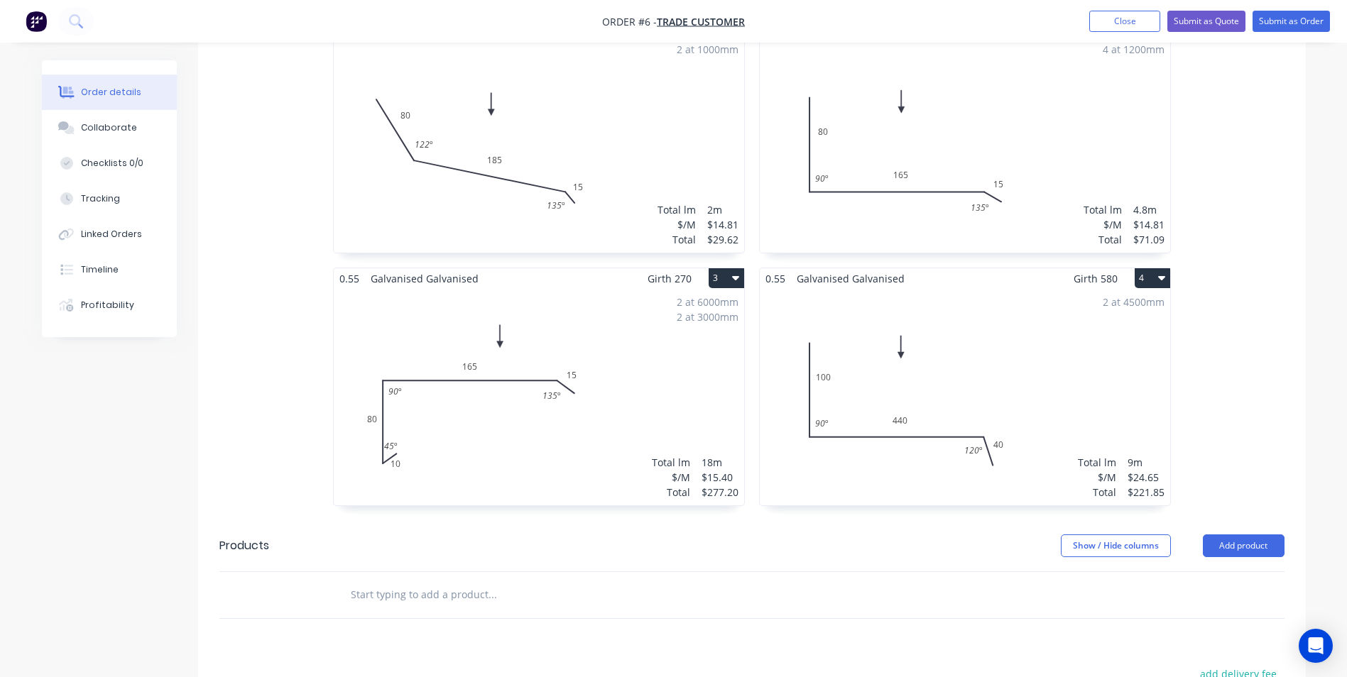
scroll to position [497, 0]
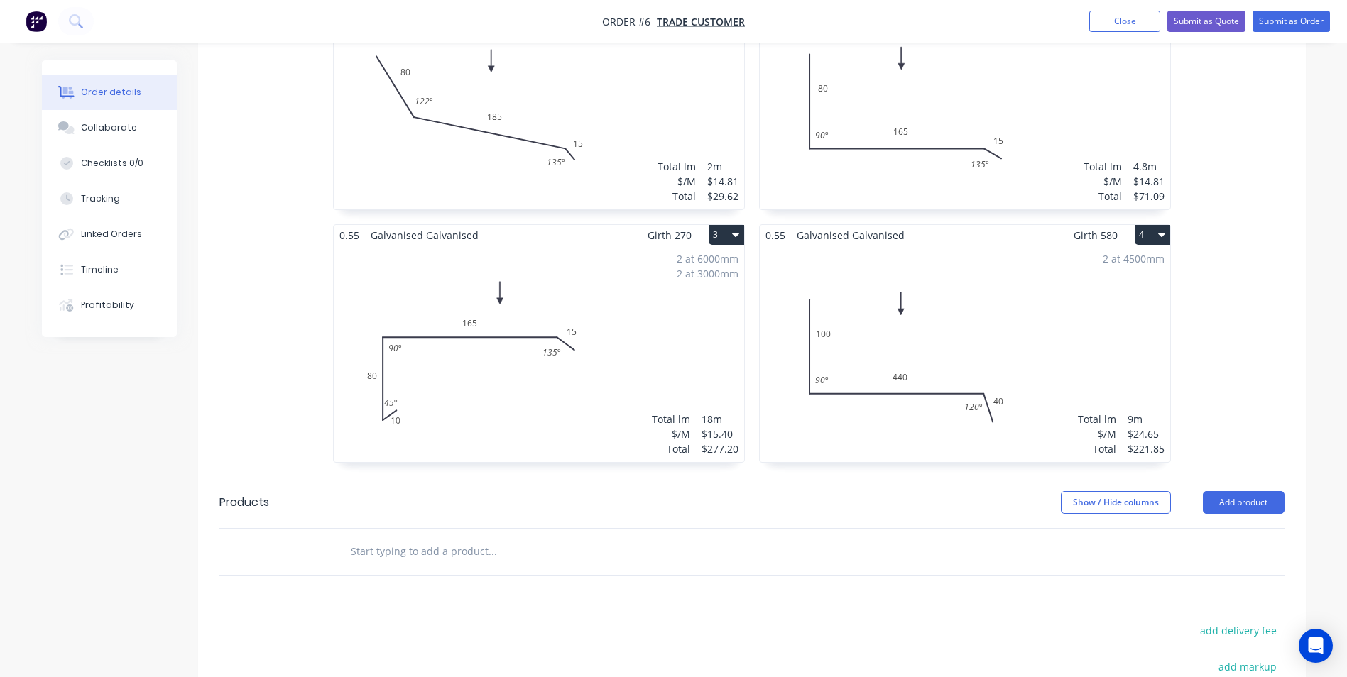
click at [1148, 225] on button "4" at bounding box center [1152, 235] width 35 height 20
click at [1109, 288] on div "Duplicate" at bounding box center [1102, 298] width 109 height 21
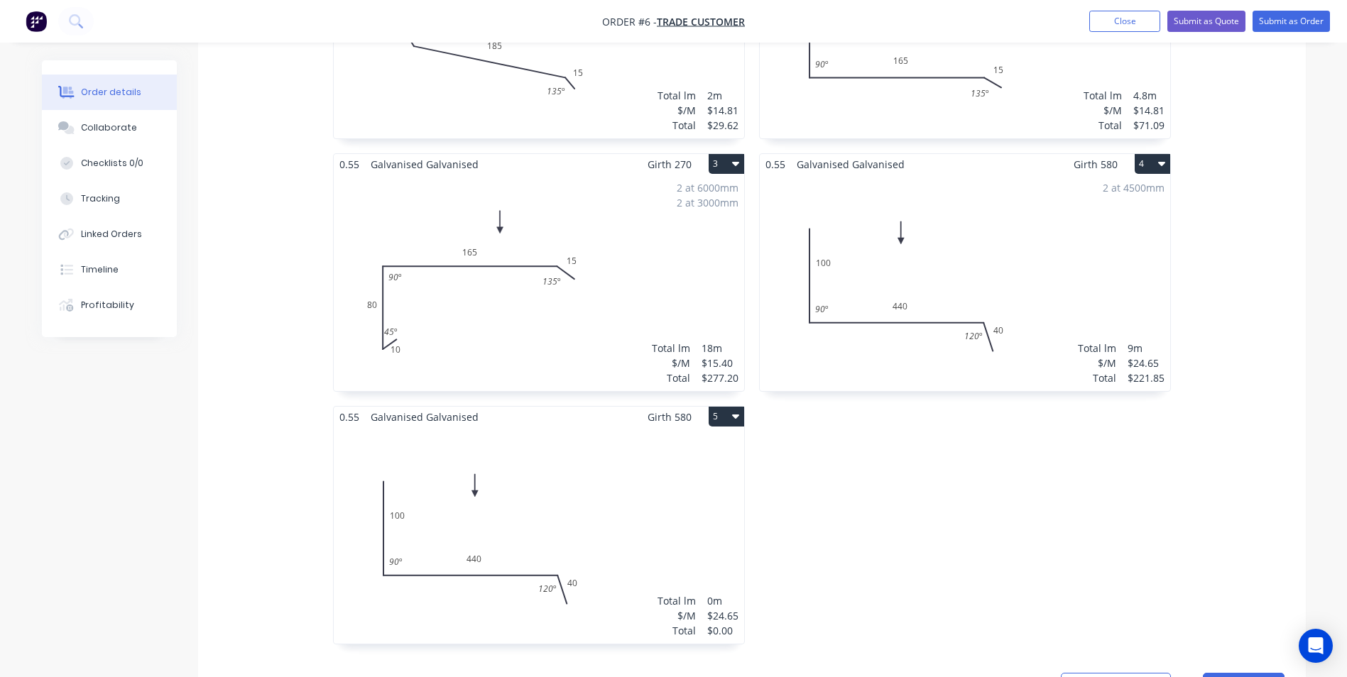
click at [584, 472] on div "Total lm $/M Total 0m $24.65 $0.00" at bounding box center [539, 535] width 410 height 217
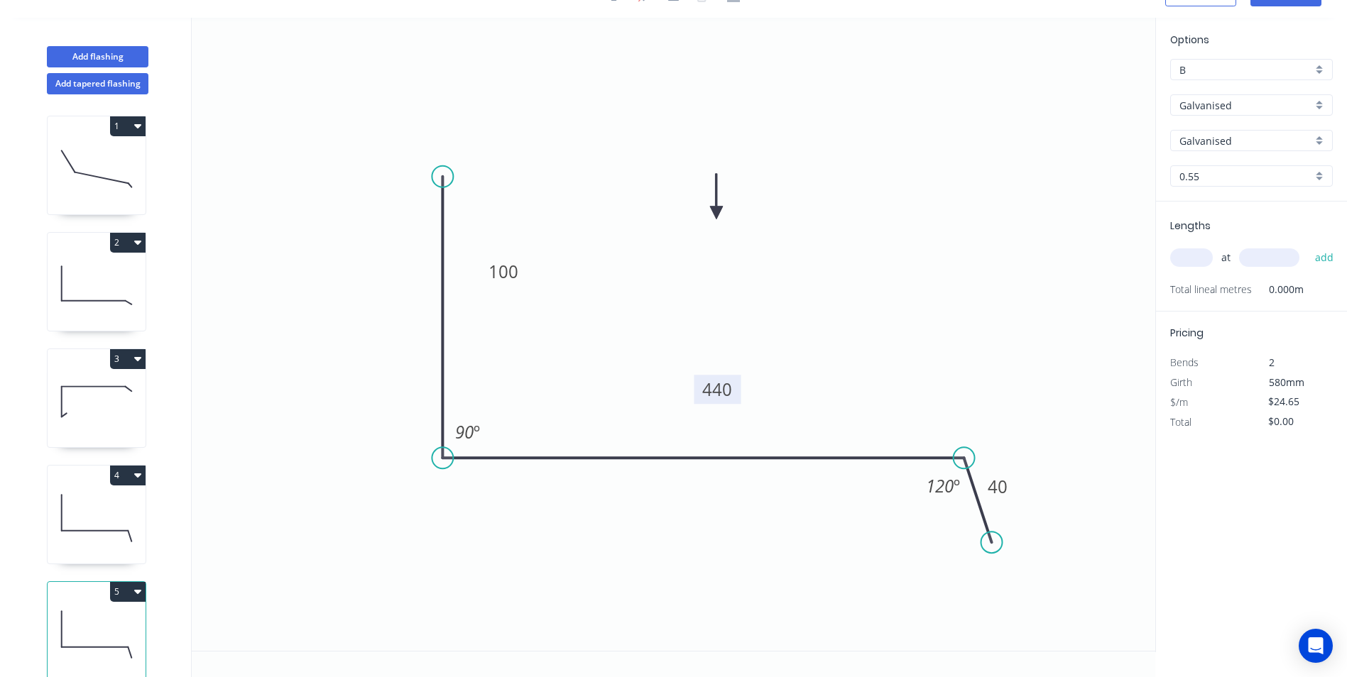
click at [729, 390] on tspan "440" at bounding box center [717, 389] width 30 height 23
drag, startPoint x: 799, startPoint y: 313, endPoint x: 815, endPoint y: 307, distance: 17.5
click at [799, 312] on icon "0 100 300 40 90 º 120 º" at bounding box center [673, 334] width 963 height 633
type input "$21.84"
click at [1196, 261] on input "text" at bounding box center [1191, 257] width 43 height 18
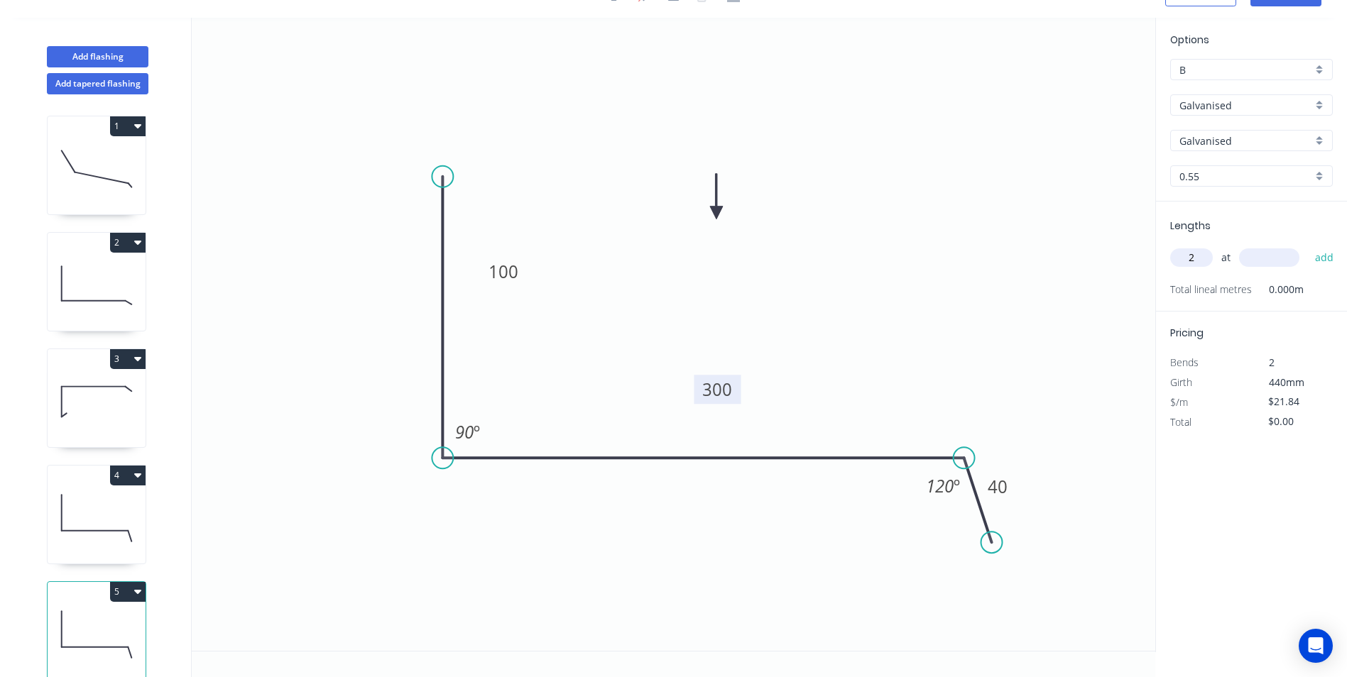
type input "2"
type input "4500"
click at [1308, 246] on button "add" at bounding box center [1324, 258] width 33 height 24
type input "$196.56"
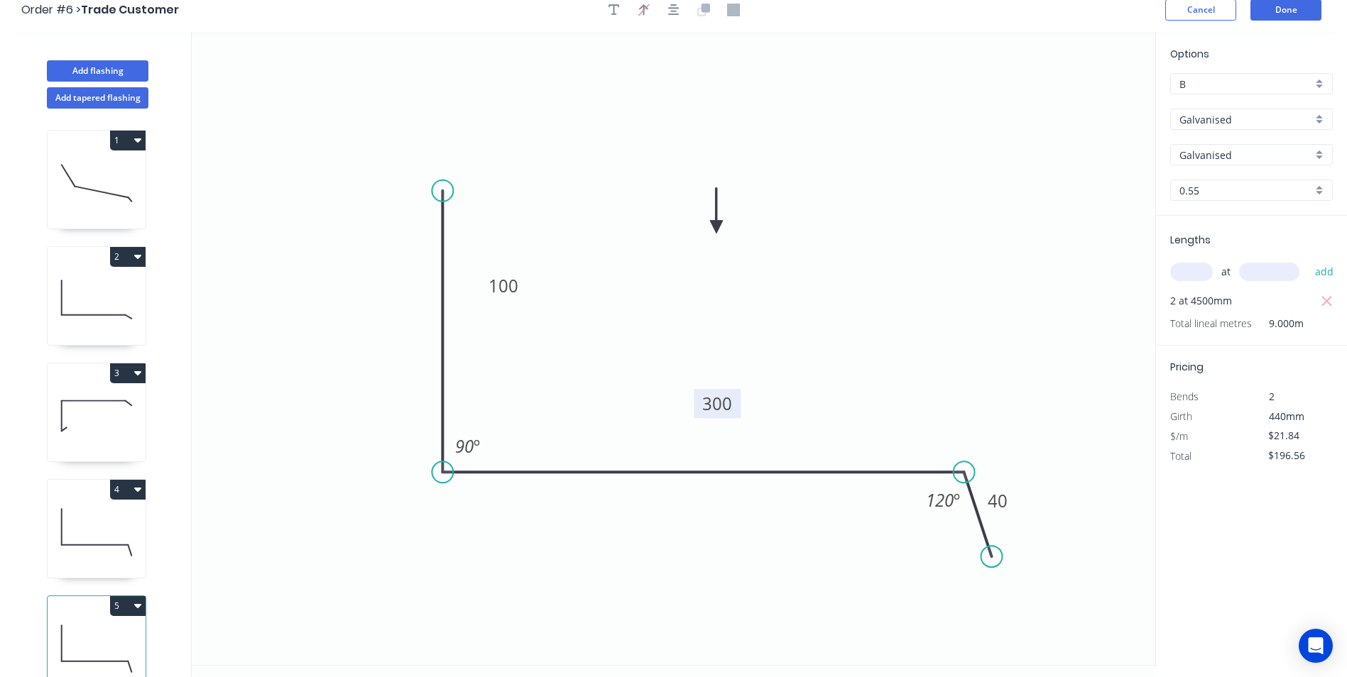
scroll to position [0, 0]
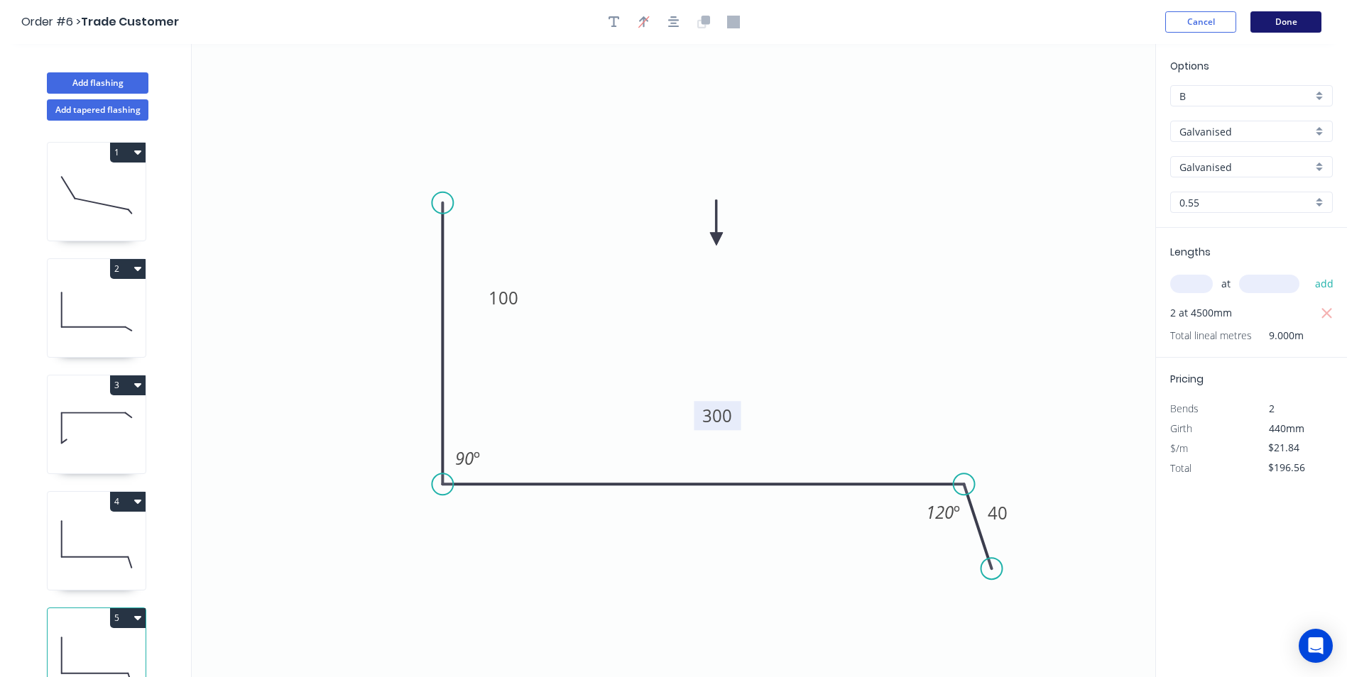
click at [1290, 27] on button "Done" at bounding box center [1285, 21] width 71 height 21
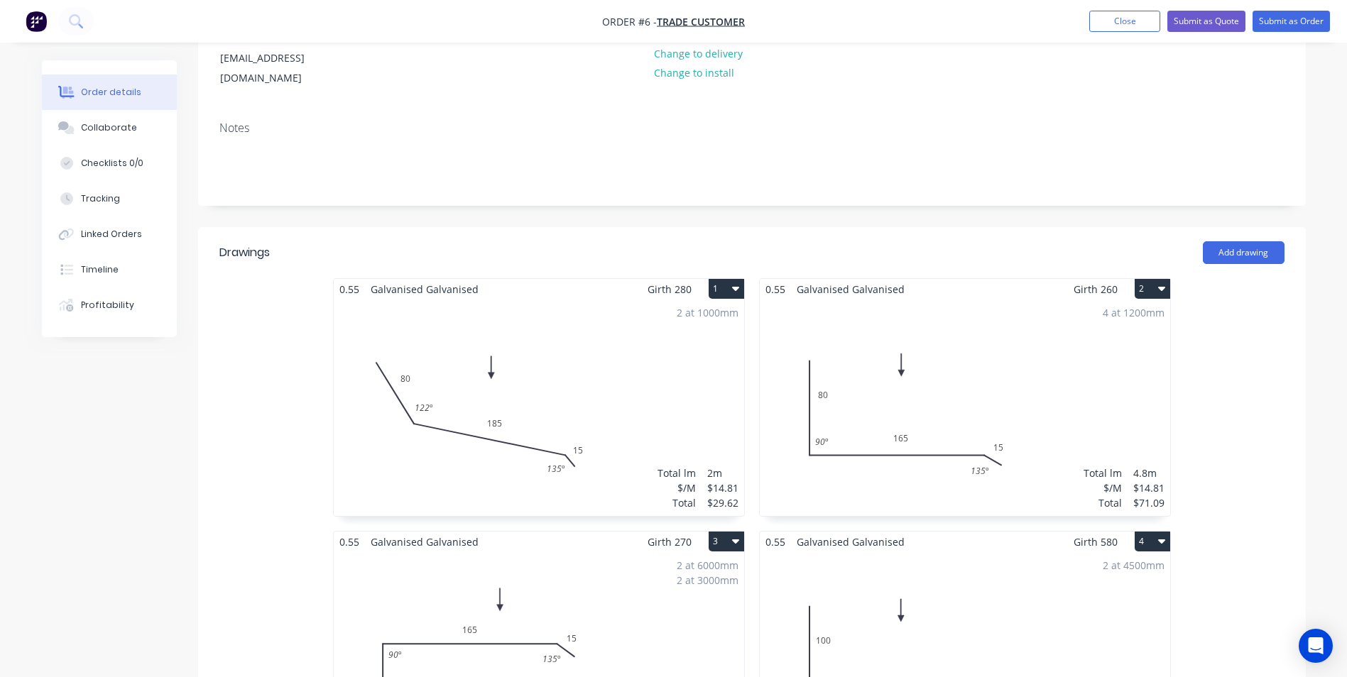
scroll to position [213, 0]
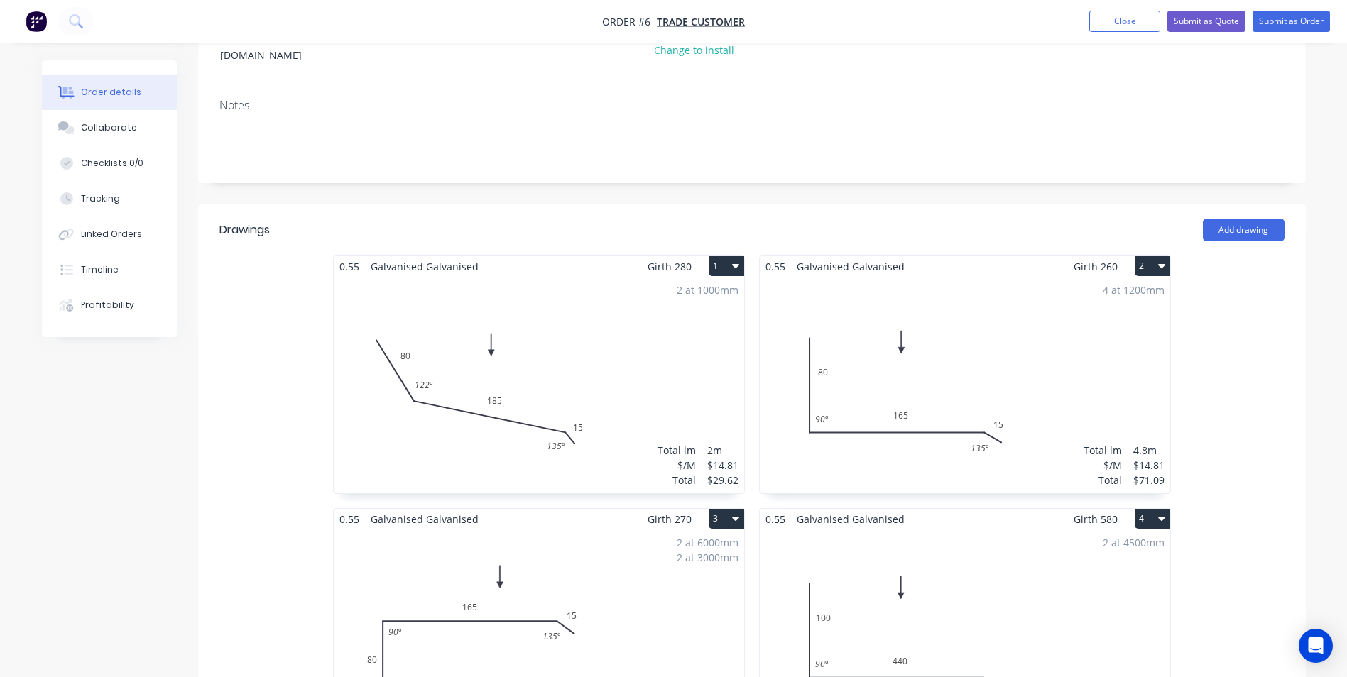
click at [724, 256] on button "1" at bounding box center [726, 266] width 35 height 20
click at [698, 319] on div "Duplicate" at bounding box center [676, 329] width 109 height 21
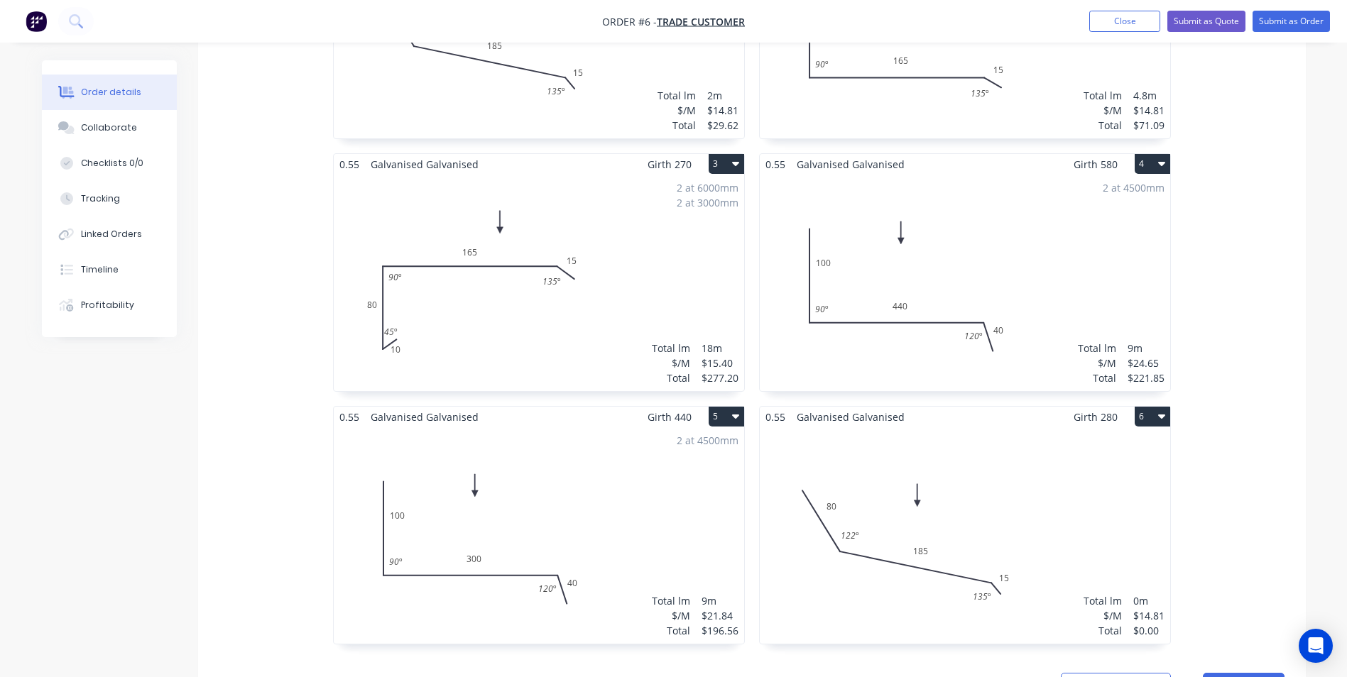
click at [874, 435] on div "Total lm $/M Total 0m $14.81 $0.00" at bounding box center [965, 535] width 410 height 217
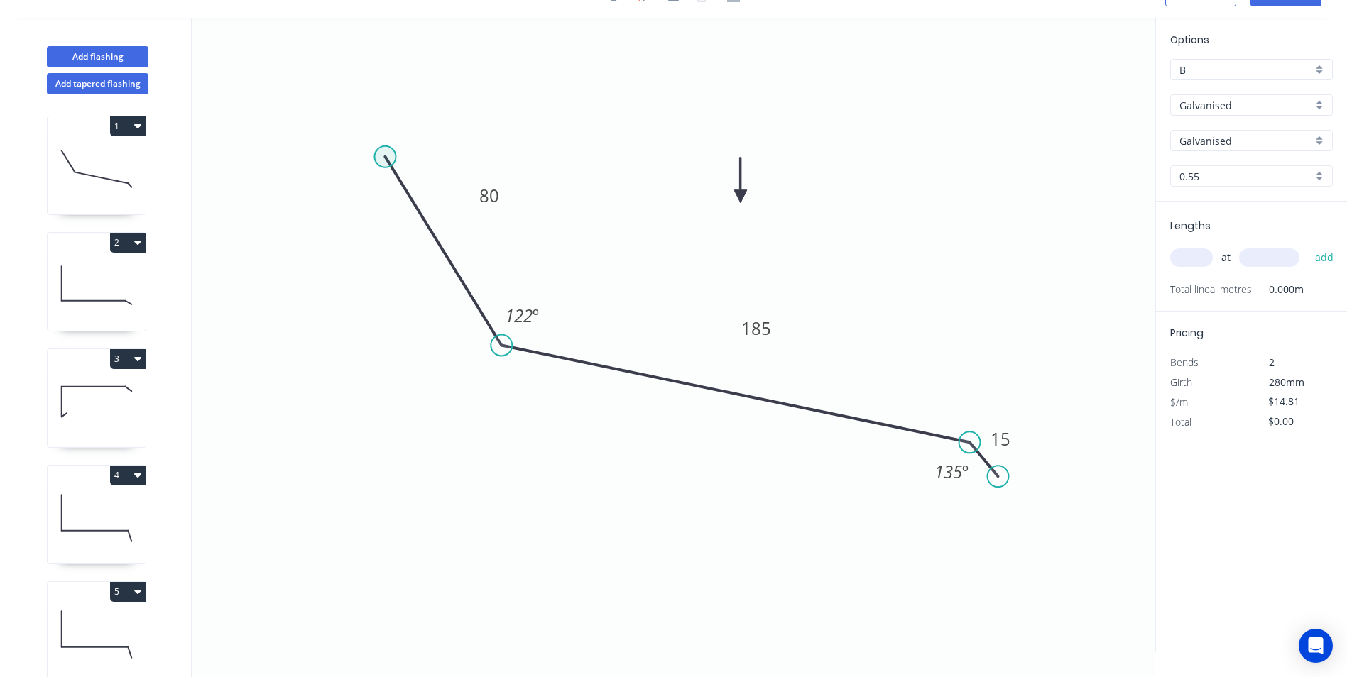
click at [388, 151] on circle at bounding box center [384, 156] width 21 height 21
click at [427, 155] on icon "0 80 185 15 122 º 135 º" at bounding box center [673, 334] width 963 height 633
click at [415, 131] on rect at bounding box center [406, 130] width 28 height 20
type input "$22.43"
click at [1183, 266] on input "text" at bounding box center [1191, 257] width 43 height 18
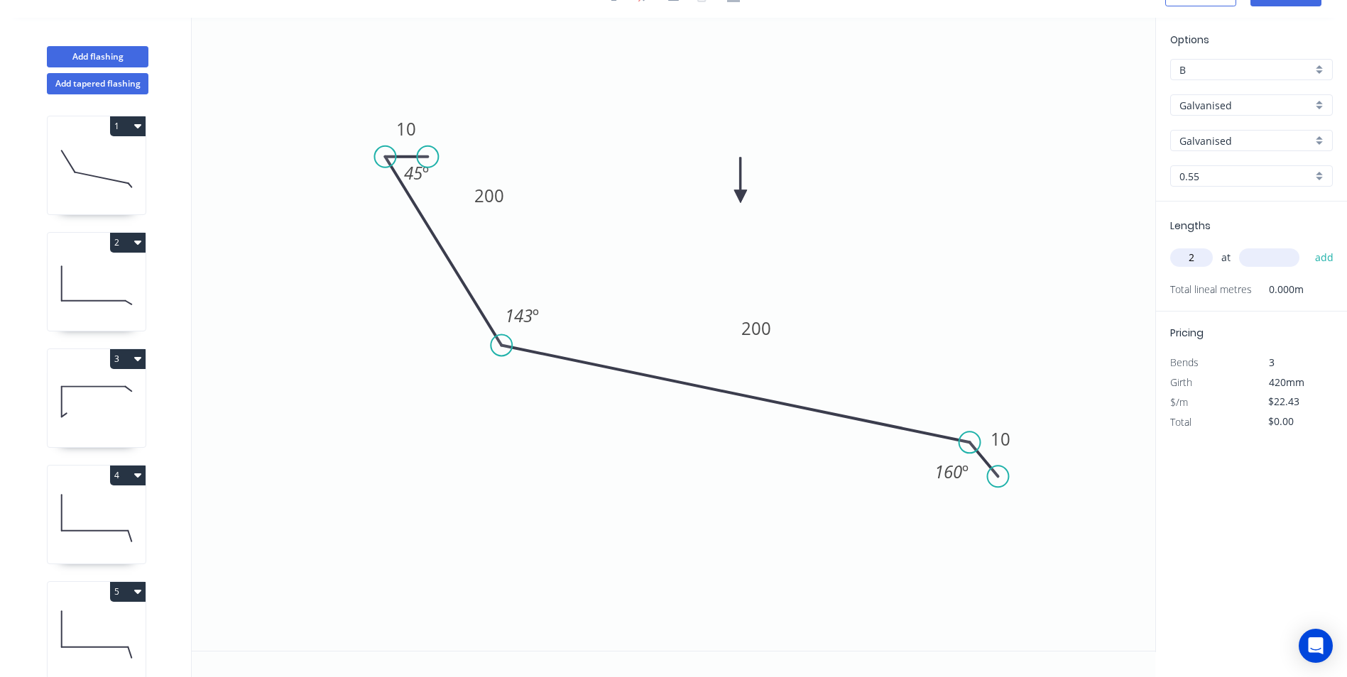
type input "2"
type input "4000"
click at [1308, 246] on button "add" at bounding box center [1324, 258] width 33 height 24
type input "$179.44"
type input "4"
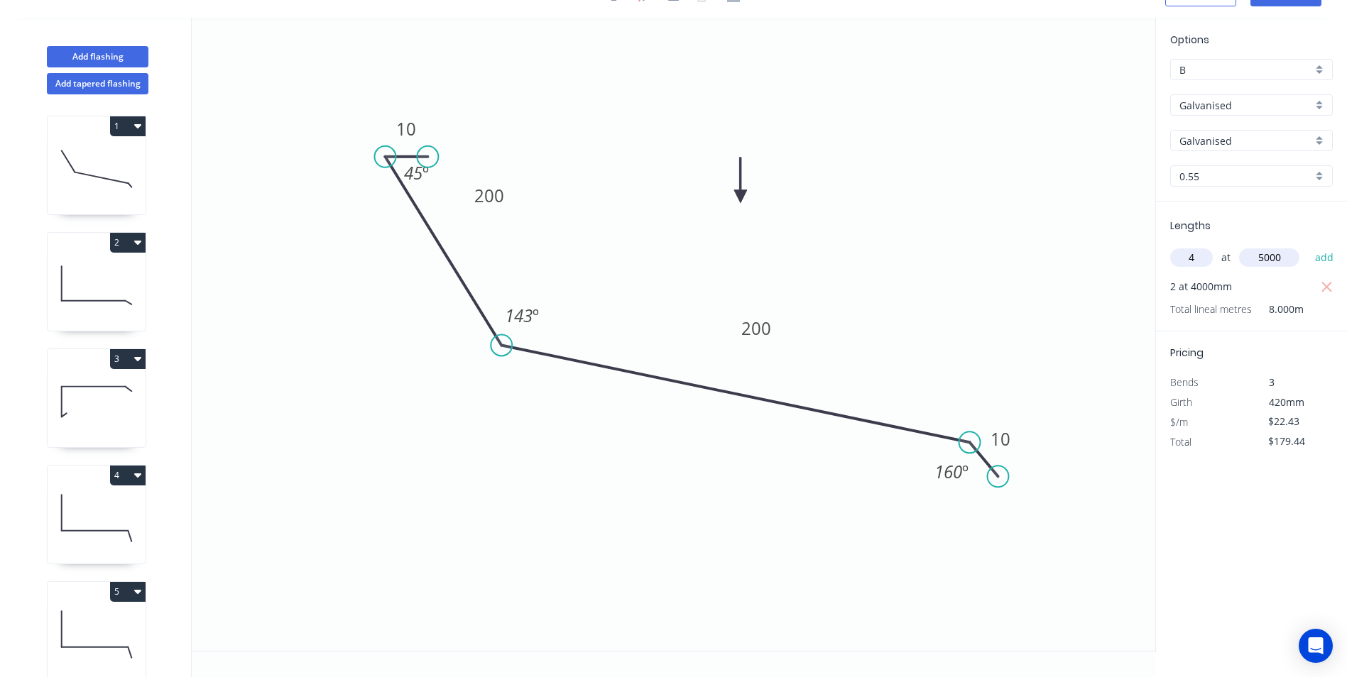
type input "5000"
click at [1308, 246] on button "add" at bounding box center [1324, 258] width 33 height 24
type input "$628.04"
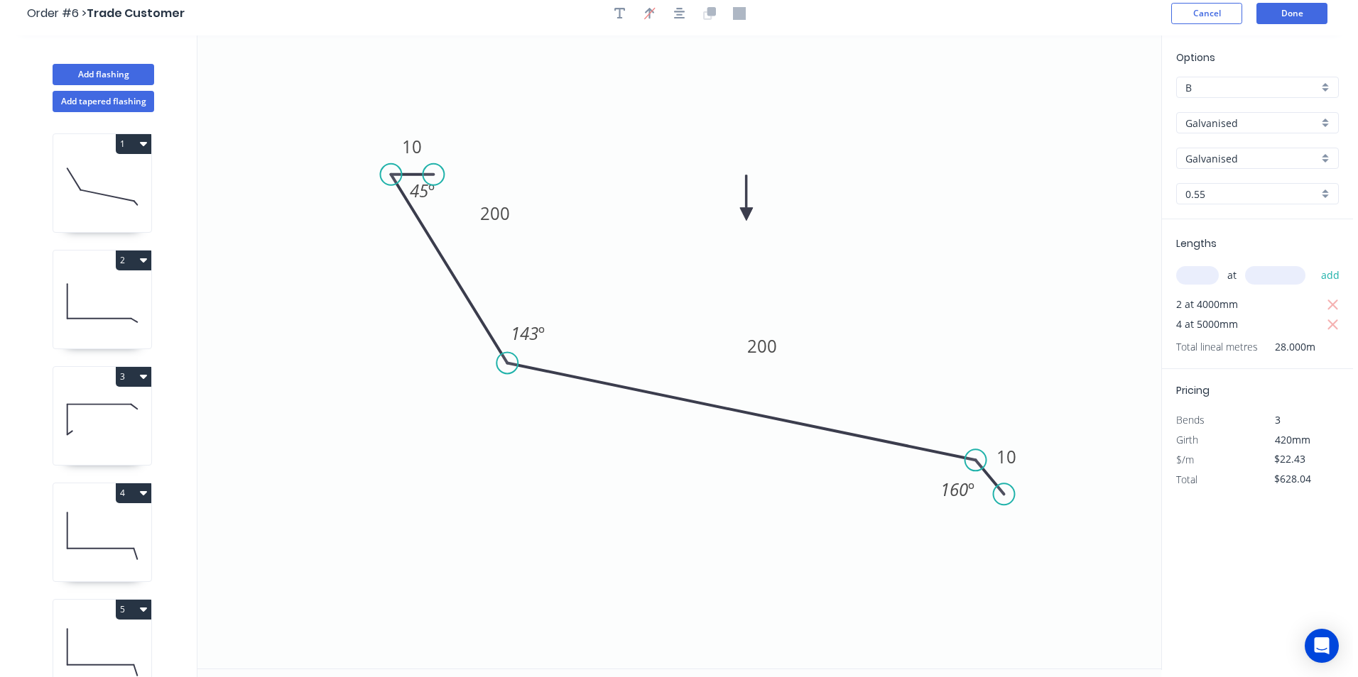
scroll to position [0, 0]
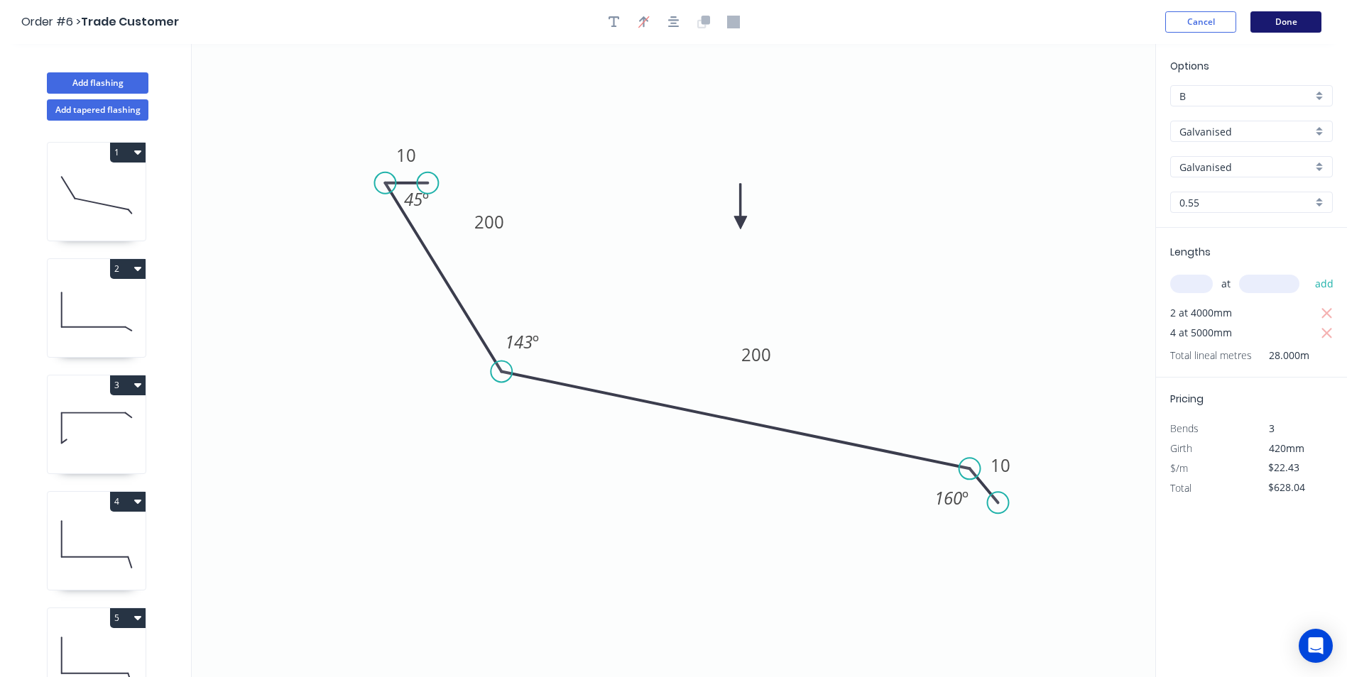
click at [1294, 20] on button "Done" at bounding box center [1285, 21] width 71 height 21
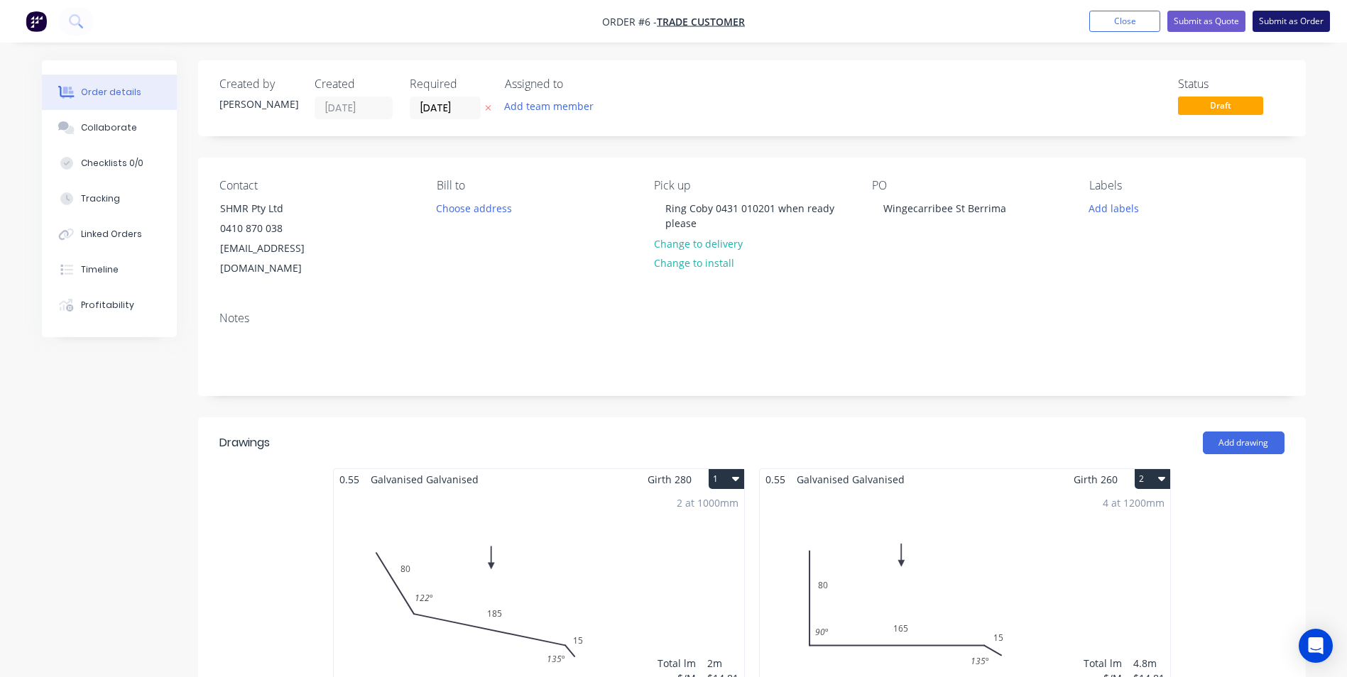
click at [1274, 26] on button "Submit as Order" at bounding box center [1290, 21] width 77 height 21
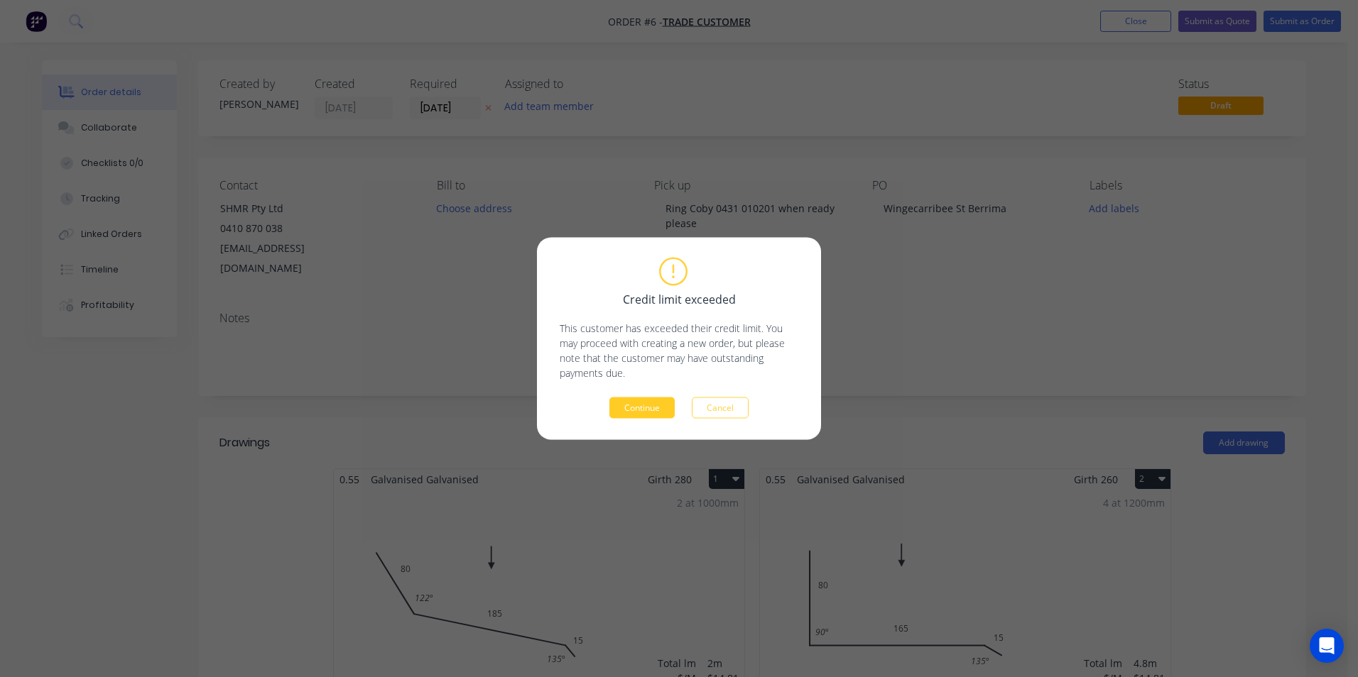
click at [646, 400] on button "Continue" at bounding box center [641, 408] width 65 height 21
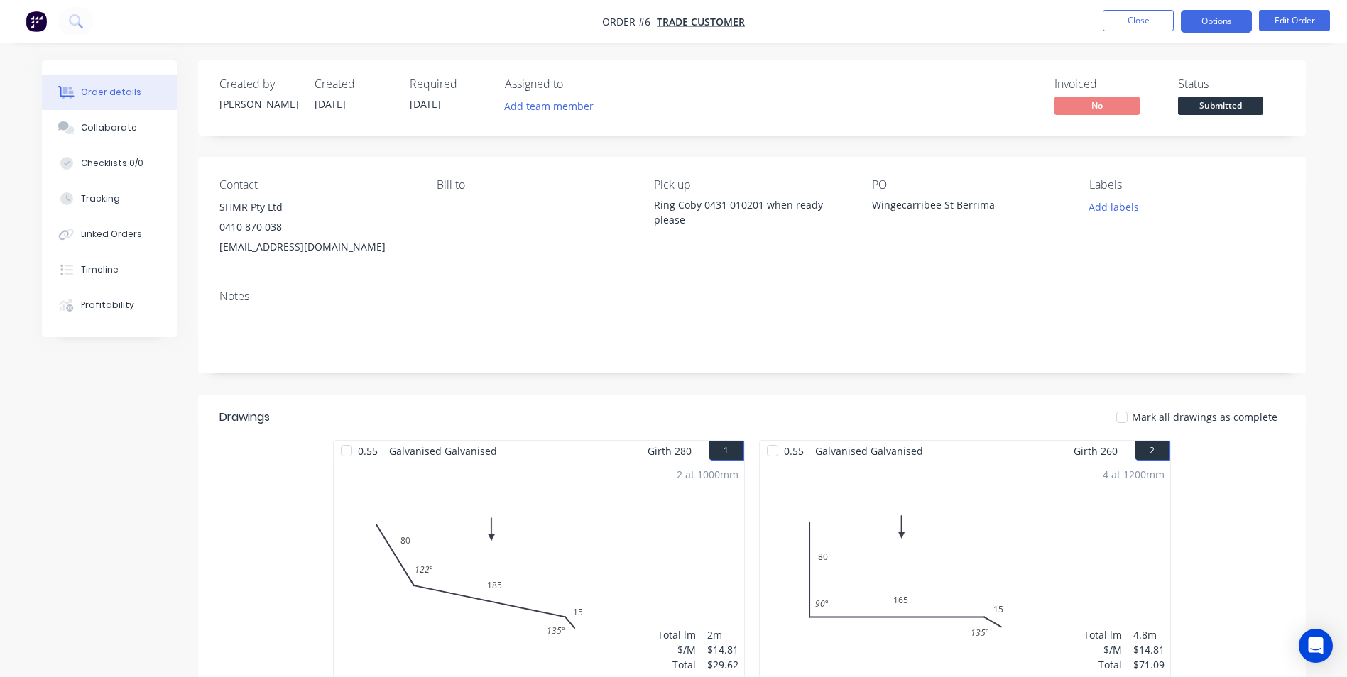
click at [1207, 23] on button "Options" at bounding box center [1216, 21] width 71 height 23
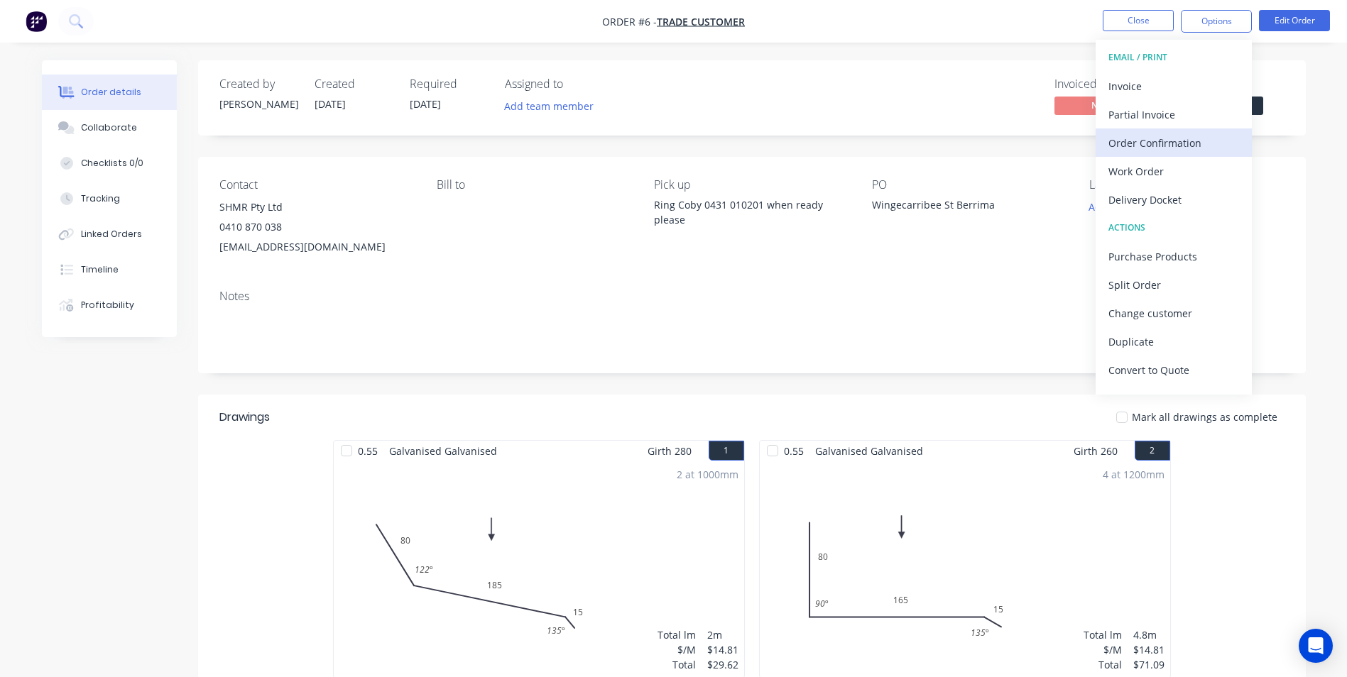
click at [1183, 141] on div "Order Confirmation" at bounding box center [1173, 143] width 131 height 21
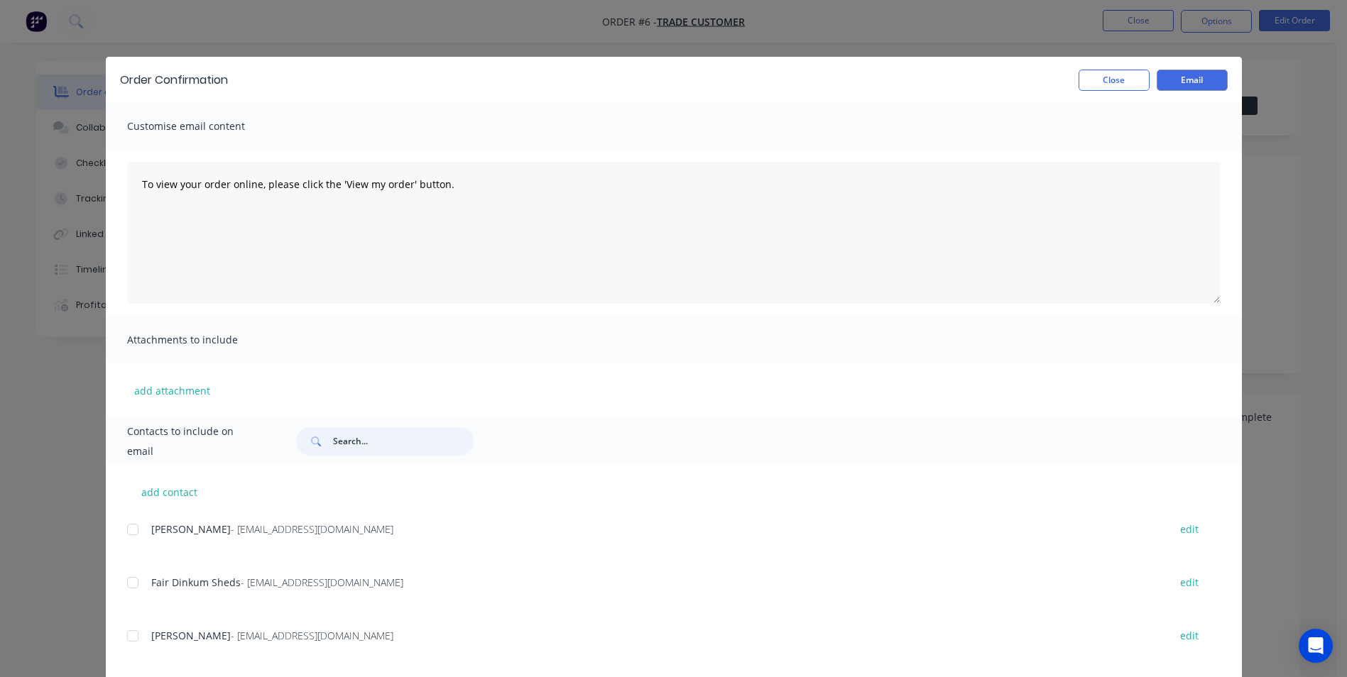
click at [337, 433] on input "text" at bounding box center [403, 441] width 141 height 28
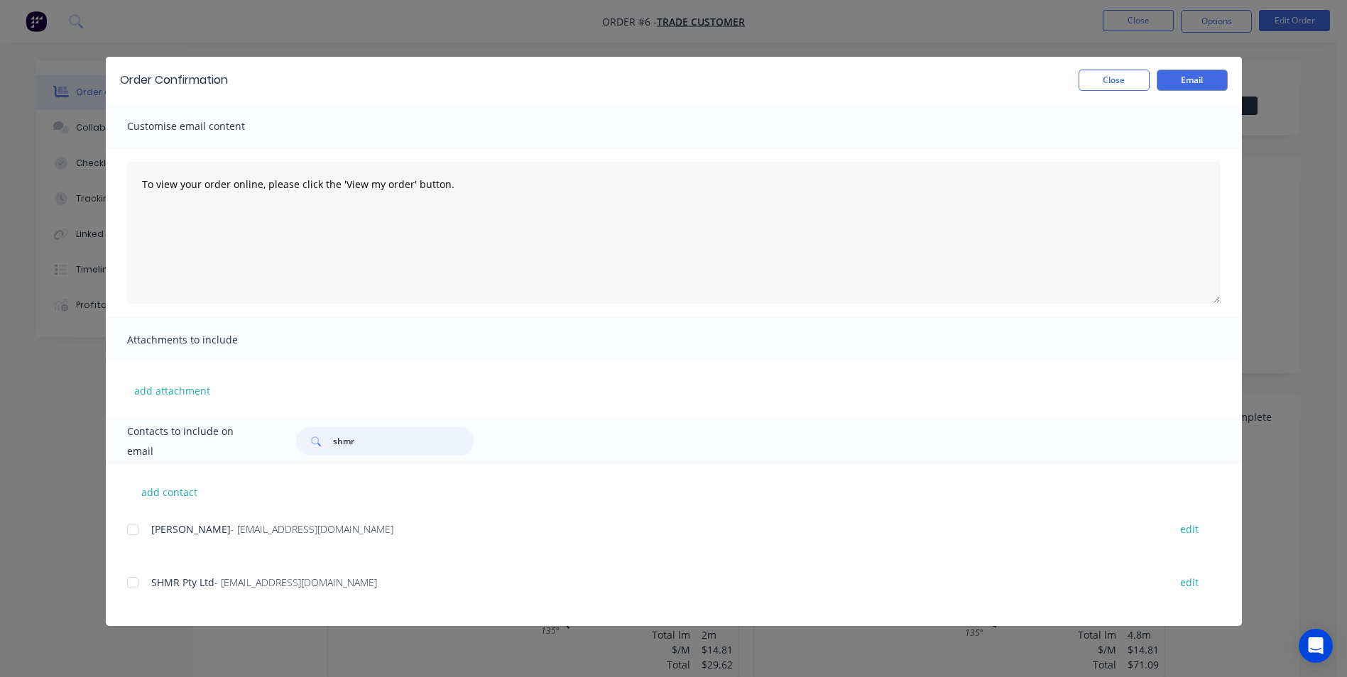
click at [139, 579] on div at bounding box center [133, 583] width 28 height 28
type input "shmr"
click at [1196, 84] on button "Email" at bounding box center [1192, 80] width 71 height 21
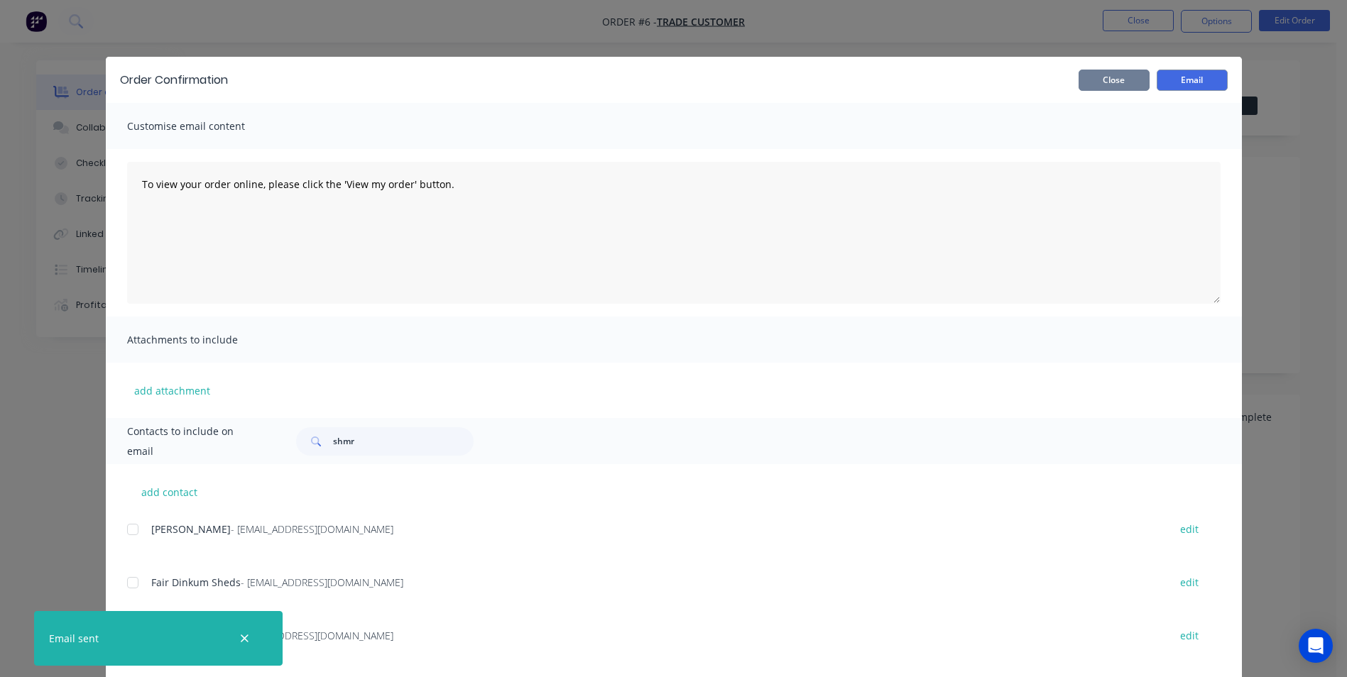
click at [1122, 82] on button "Close" at bounding box center [1113, 80] width 71 height 21
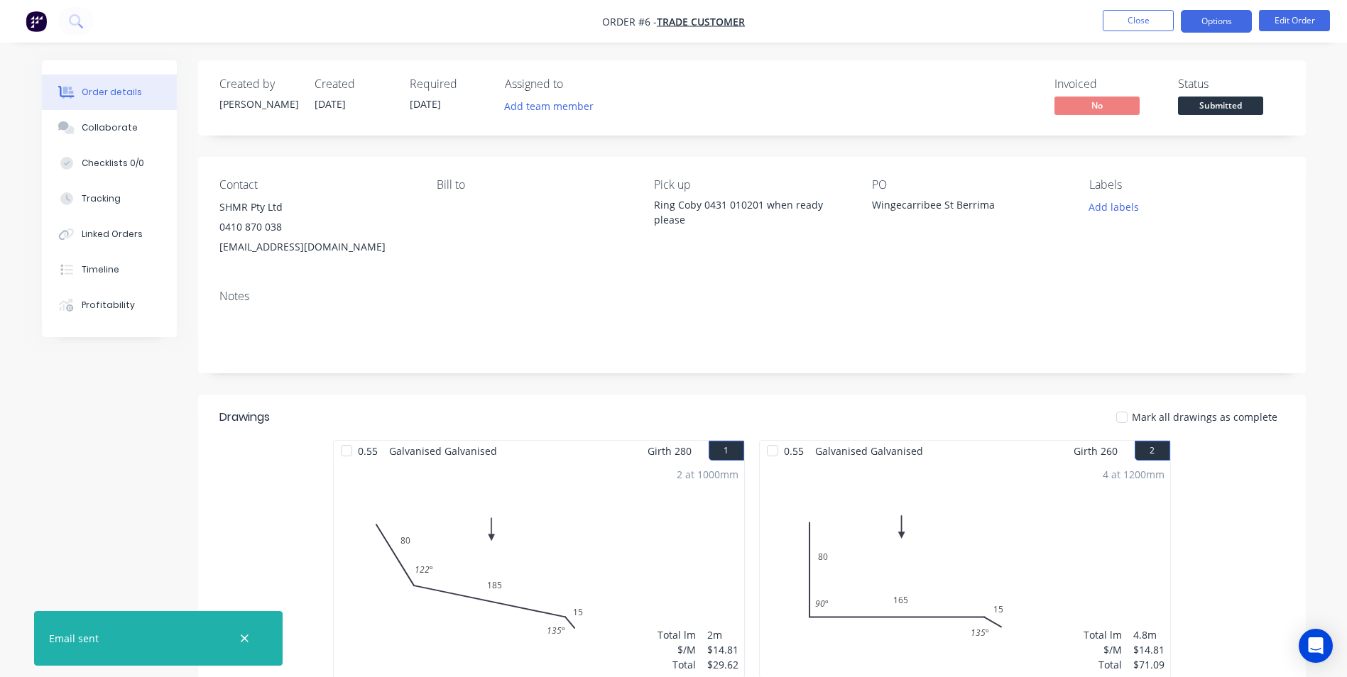
click at [1226, 25] on button "Options" at bounding box center [1216, 21] width 71 height 23
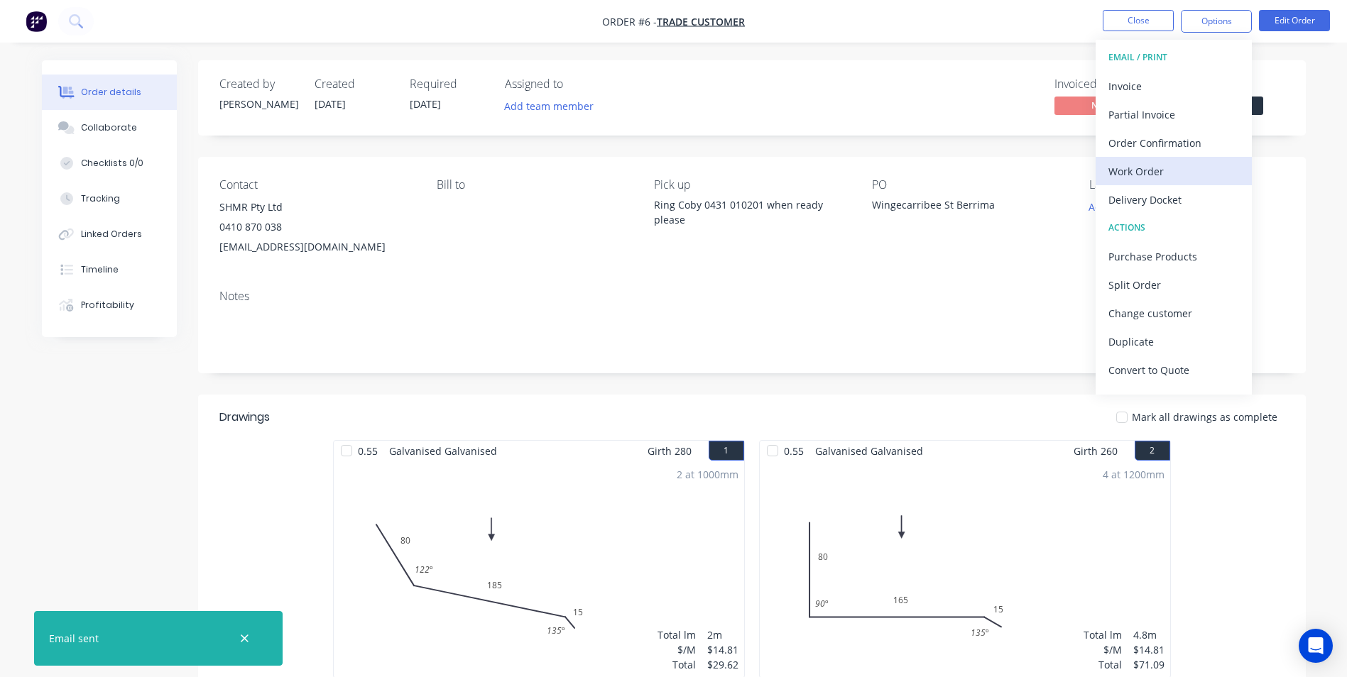
click at [1167, 165] on div "Work Order" at bounding box center [1173, 171] width 131 height 21
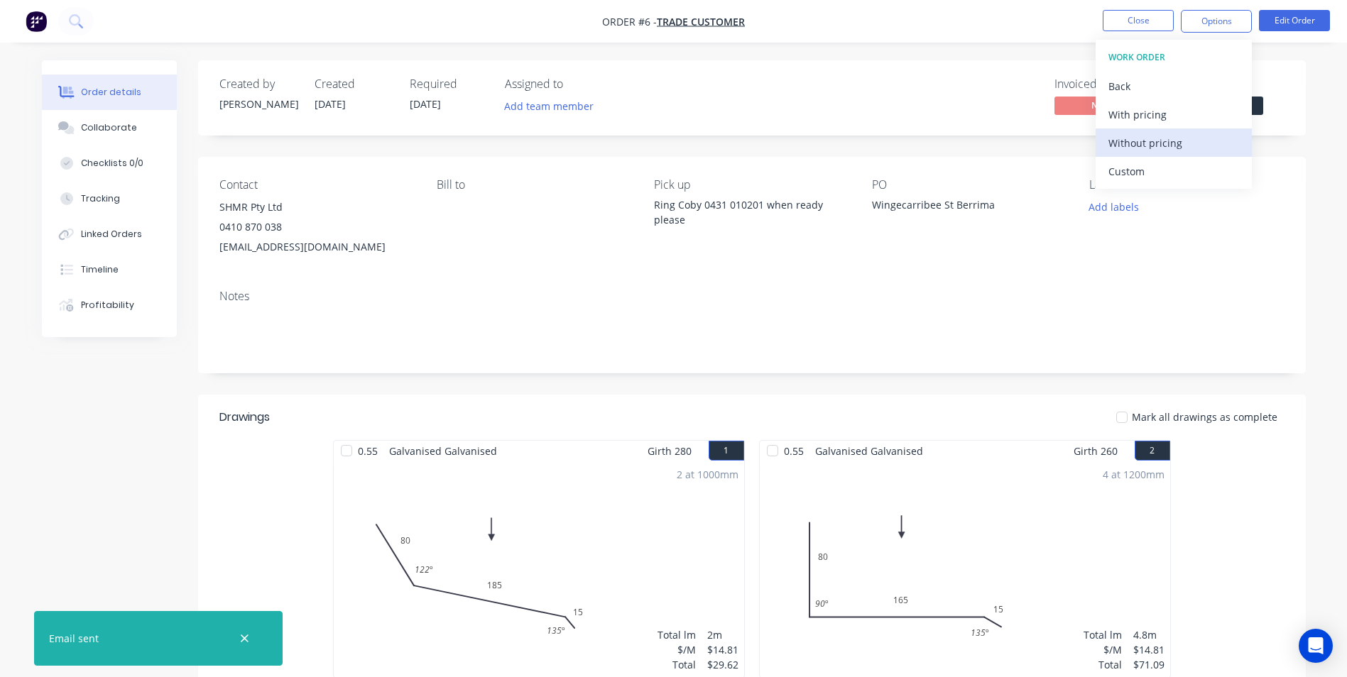
click at [1189, 142] on div "Without pricing" at bounding box center [1173, 143] width 131 height 21
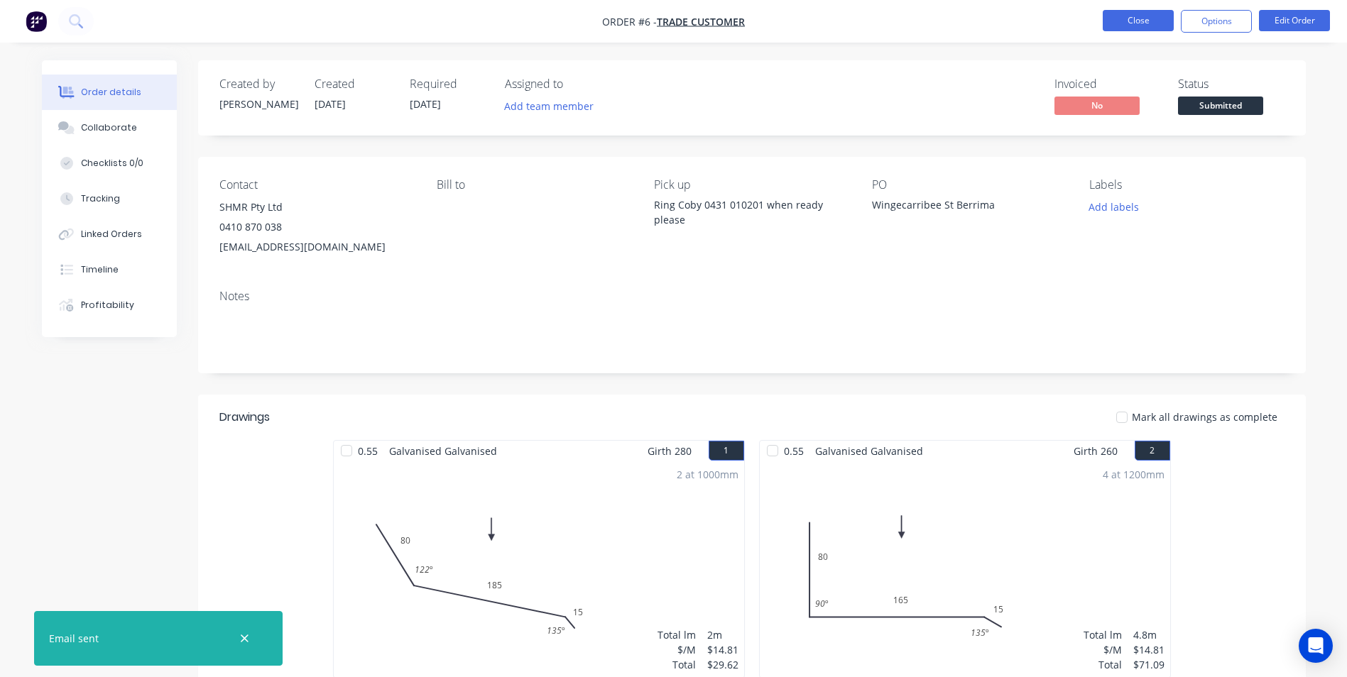
click at [1128, 22] on button "Close" at bounding box center [1138, 20] width 71 height 21
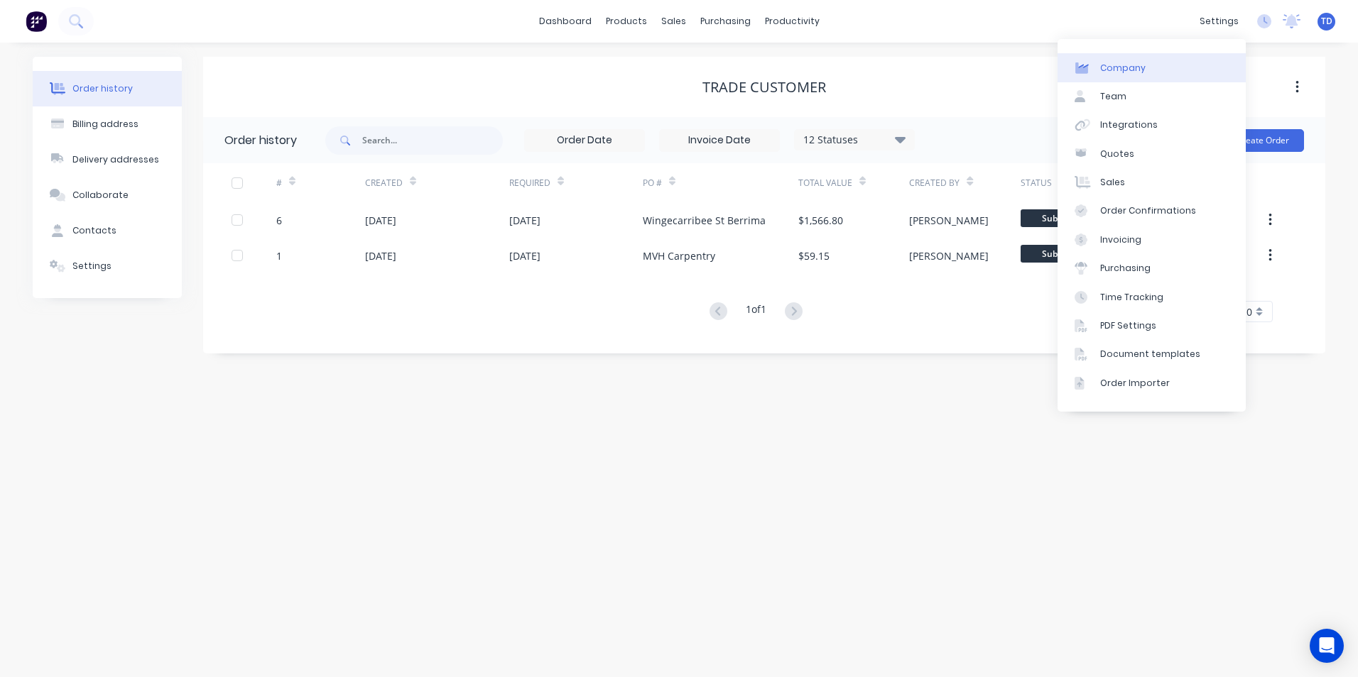
click at [1121, 74] on div "Company" at bounding box center [1122, 68] width 45 height 13
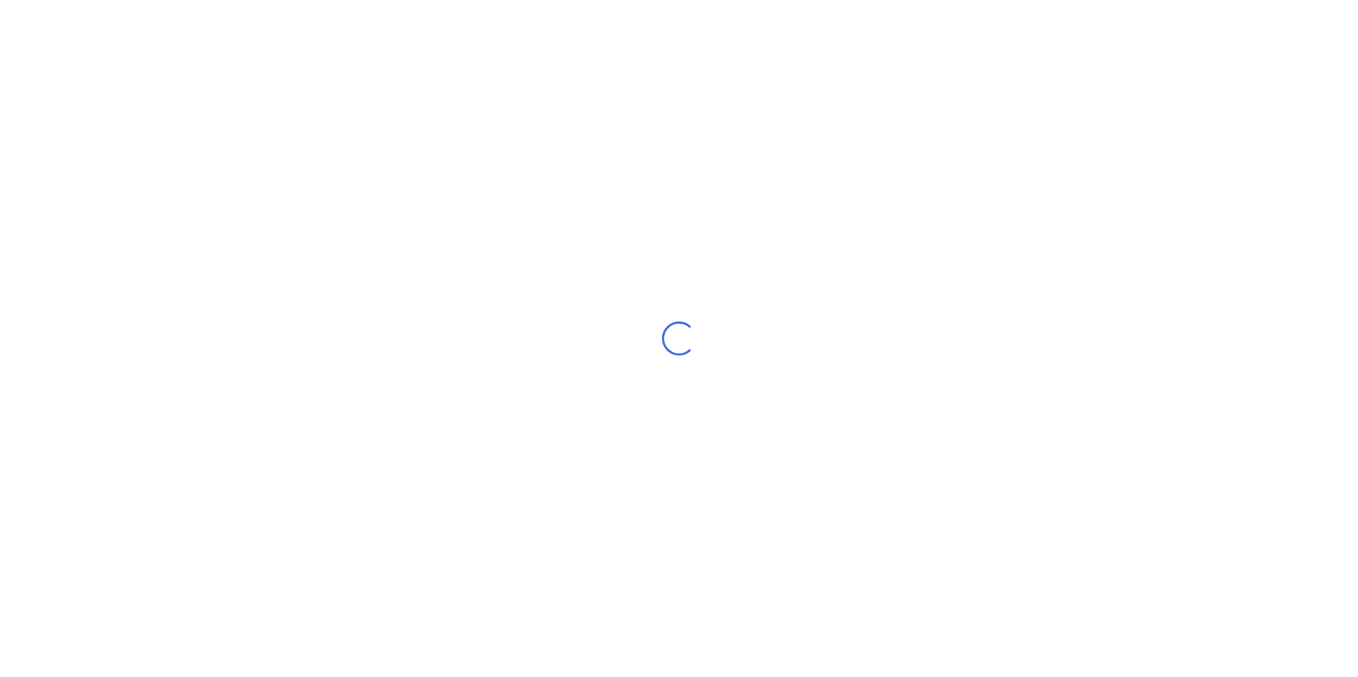
select select "AU"
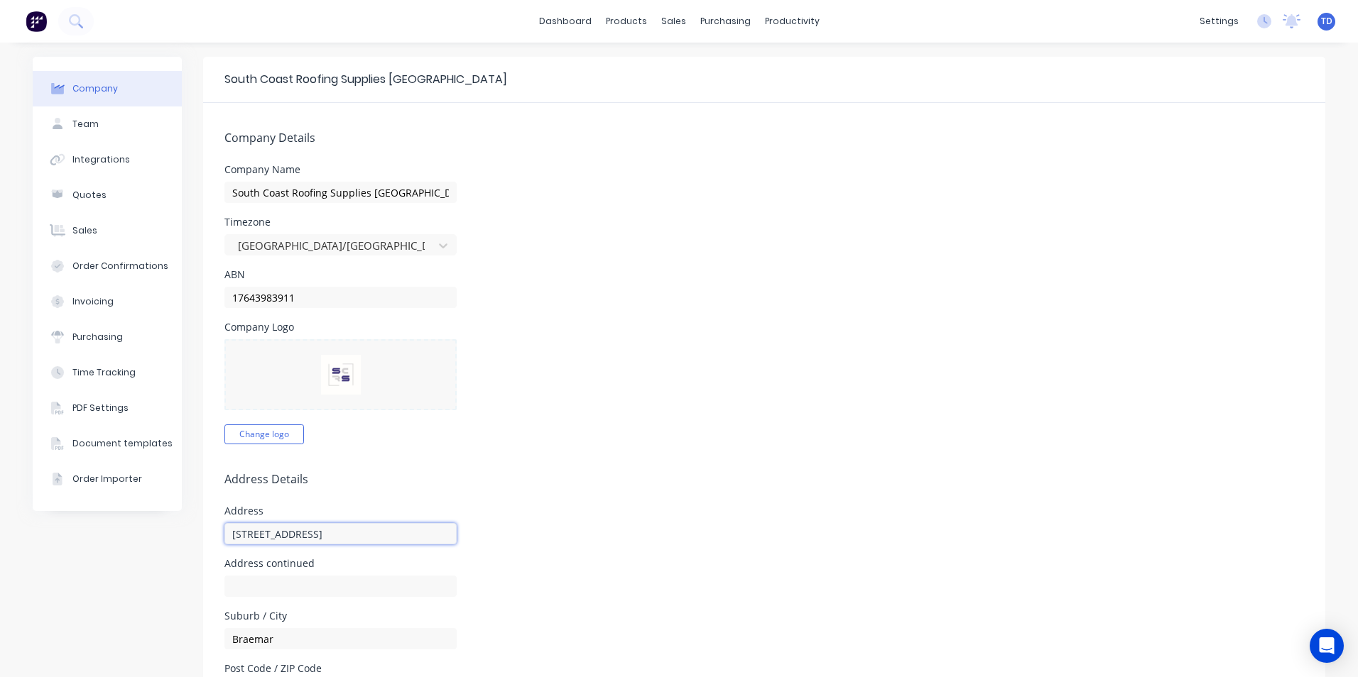
click at [319, 538] on input "[STREET_ADDRESS]" at bounding box center [340, 533] width 232 height 21
type input "[STREET_ADDRESS]"
click at [668, 484] on h5 "Address Details" at bounding box center [763, 479] width 1079 height 13
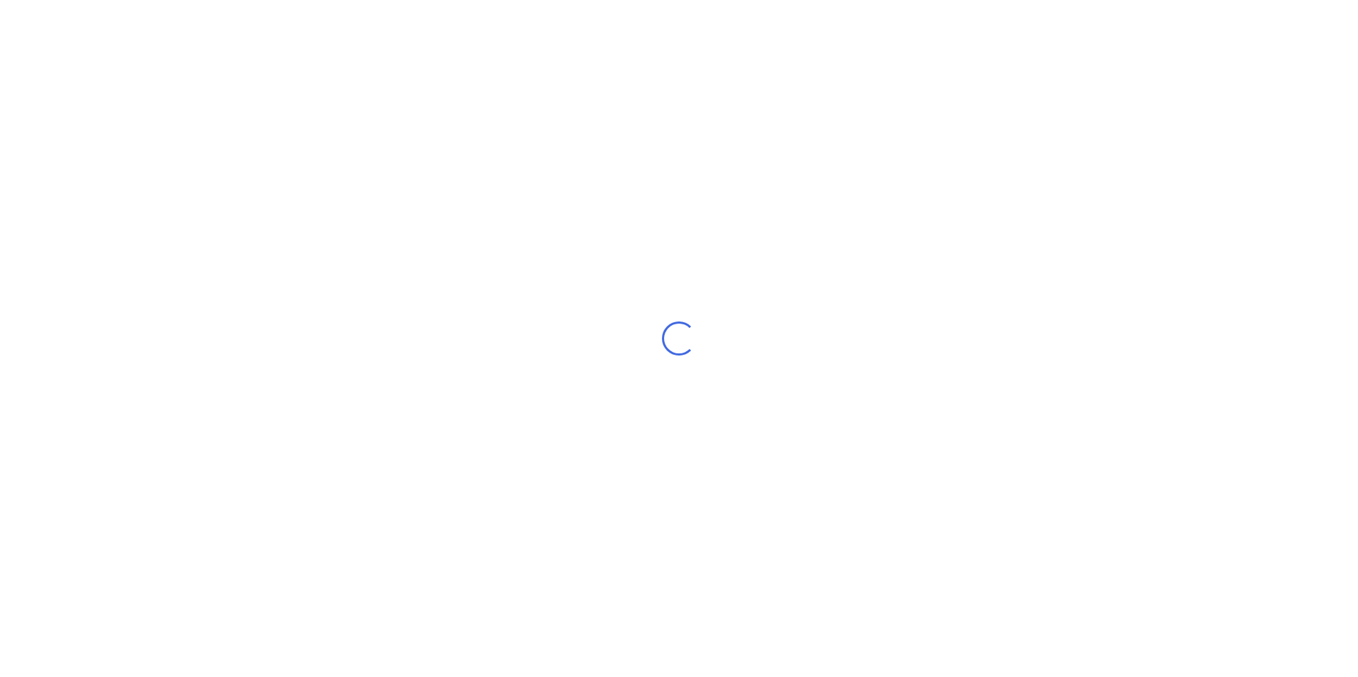
select select "AU"
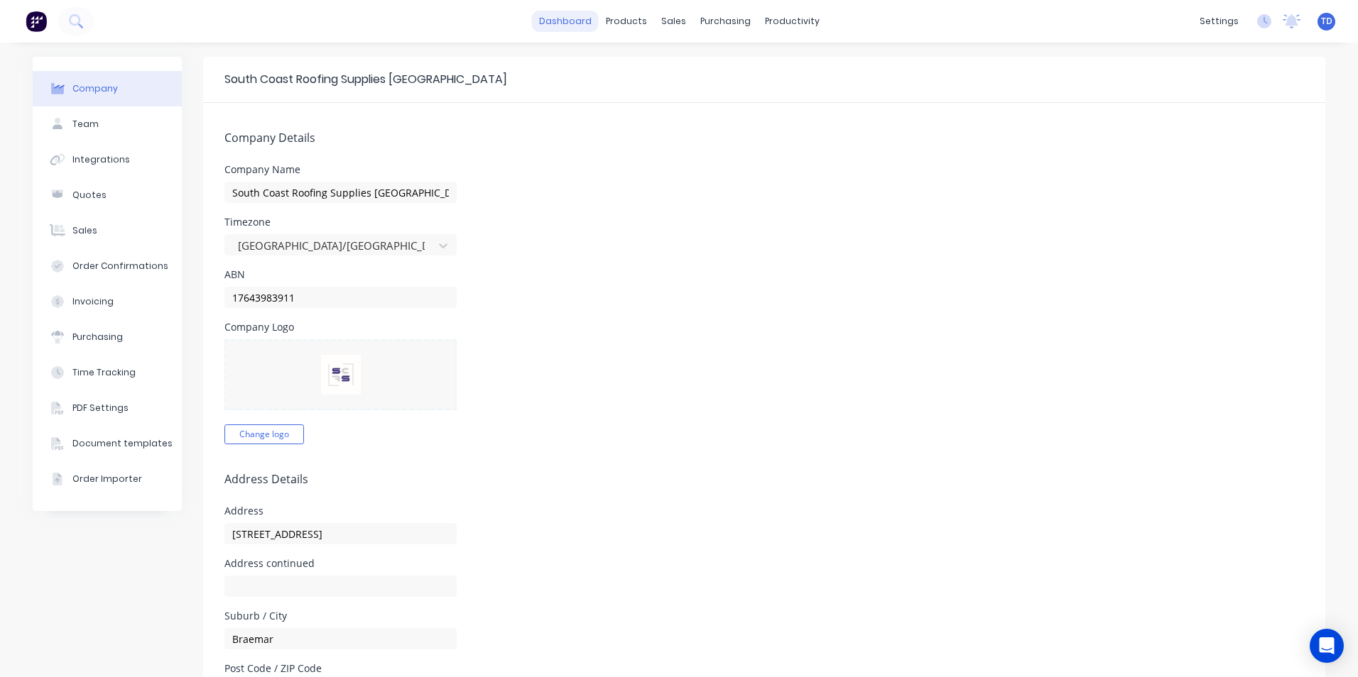
click at [552, 23] on link "dashboard" at bounding box center [565, 21] width 67 height 21
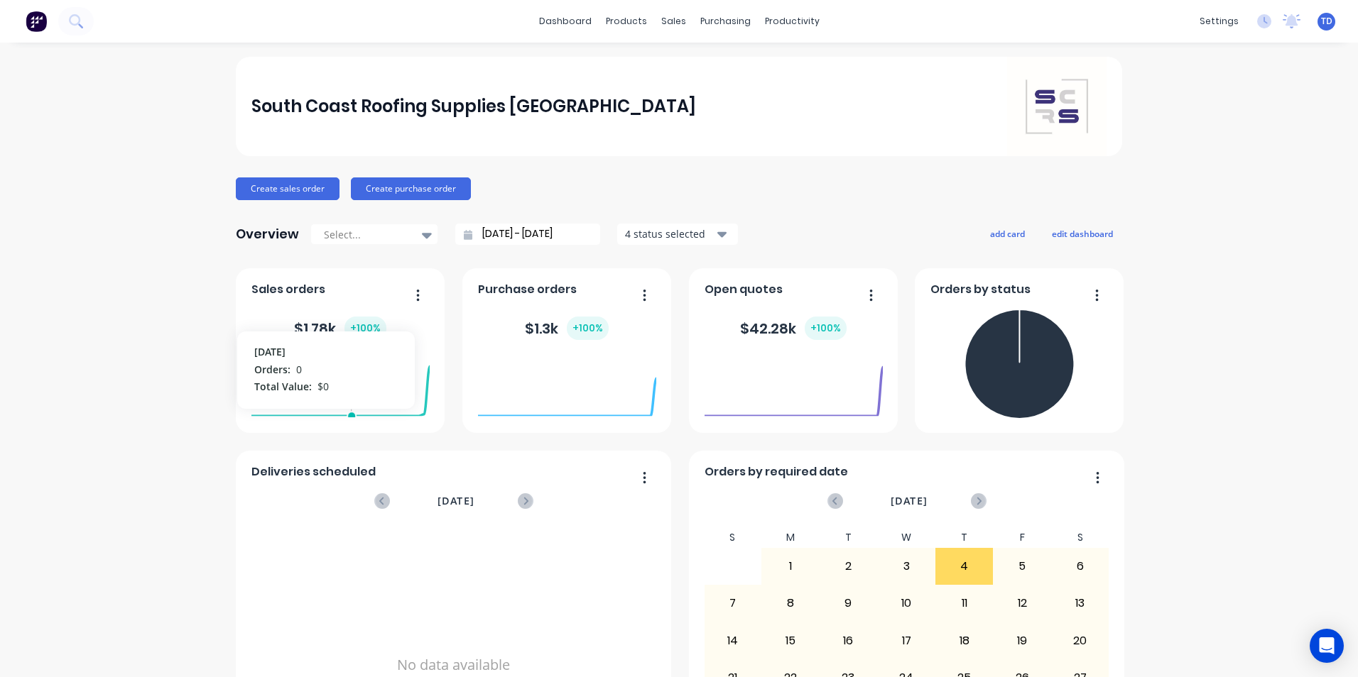
click at [346, 376] on foreignobject at bounding box center [340, 387] width 178 height 60
click at [702, 68] on div "Sales Orders" at bounding box center [721, 68] width 58 height 13
